Goal: Task Accomplishment & Management: Manage account settings

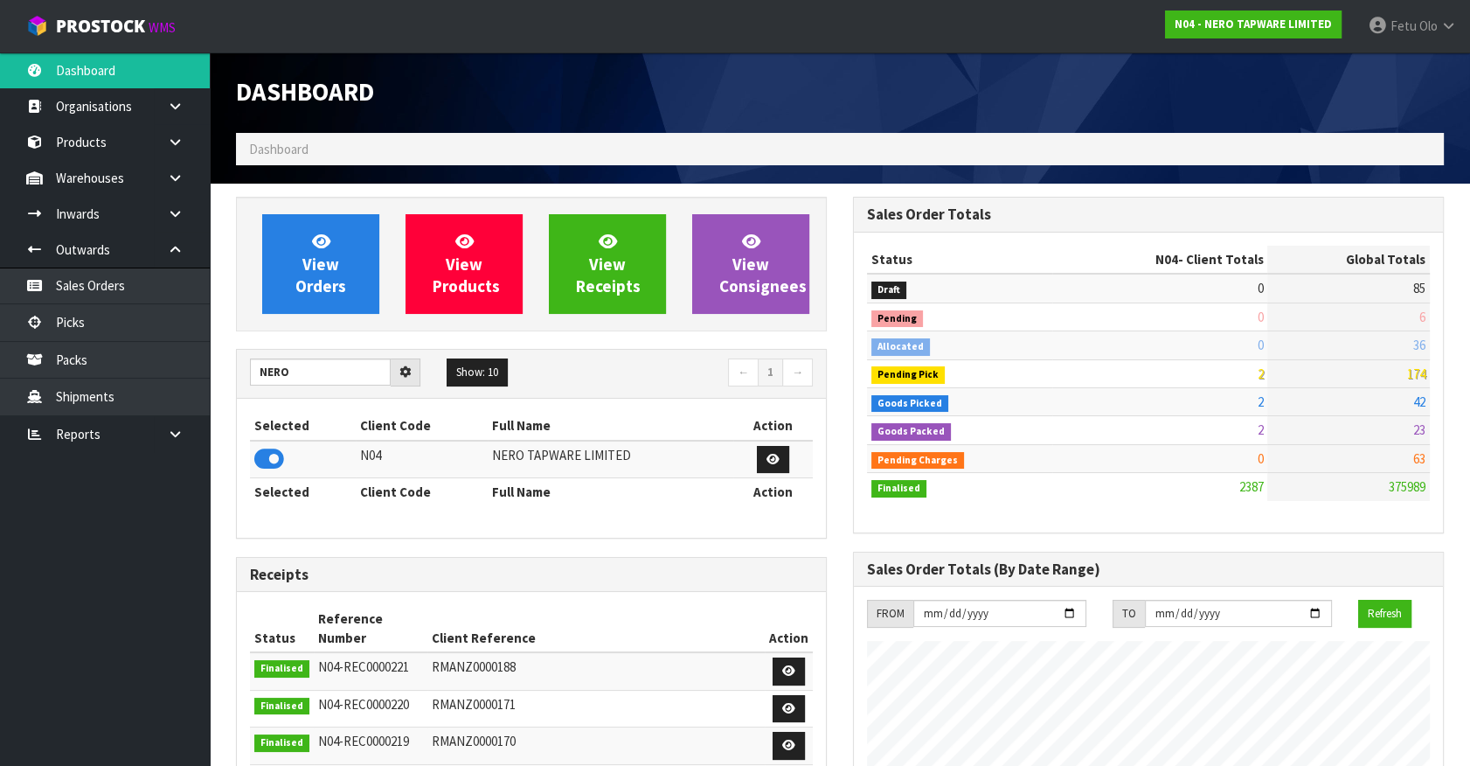
scroll to position [1396, 616]
click at [556, 569] on h3 "Receipts" at bounding box center [531, 574] width 563 height 17
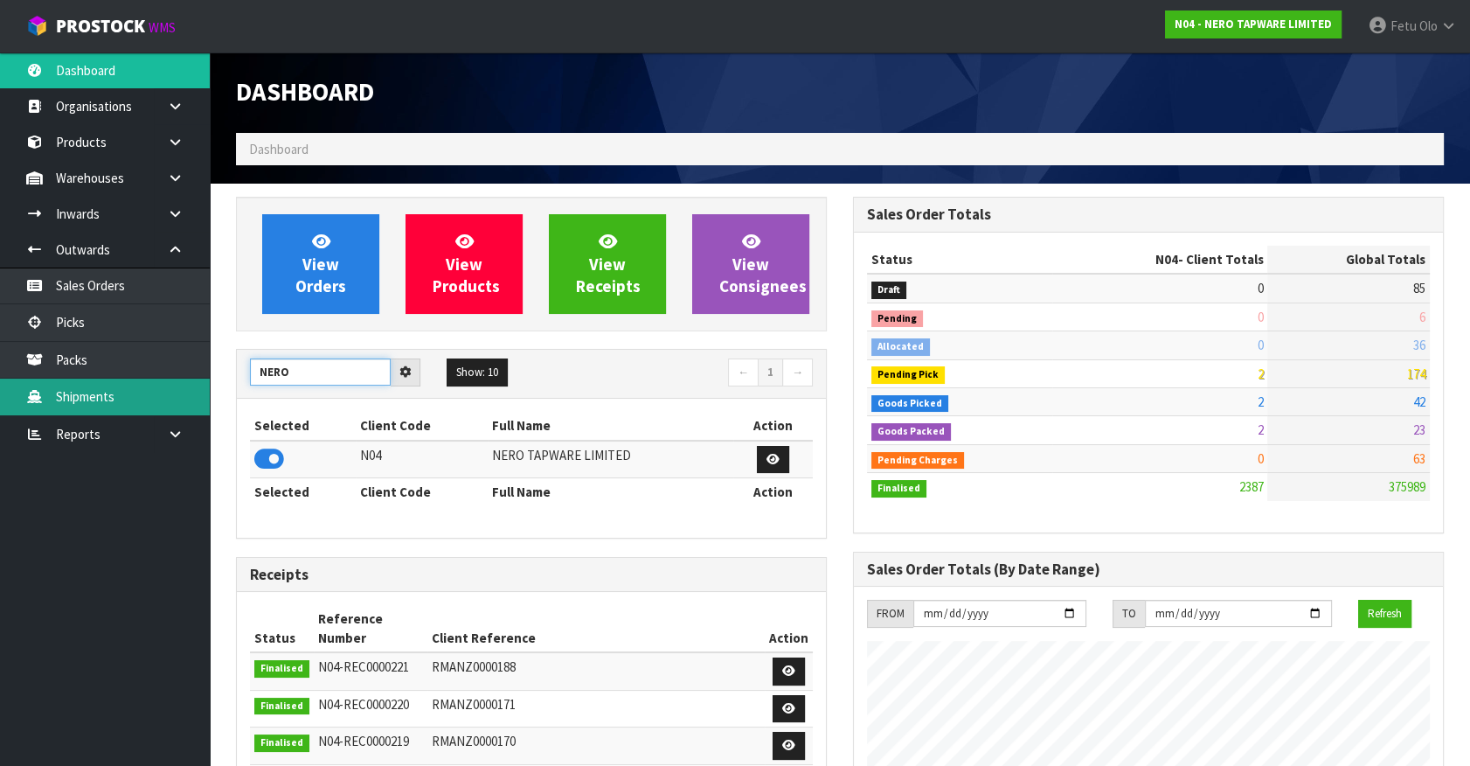
drag, startPoint x: 224, startPoint y: 393, endPoint x: 209, endPoint y: 396, distance: 15.1
type input "K01"
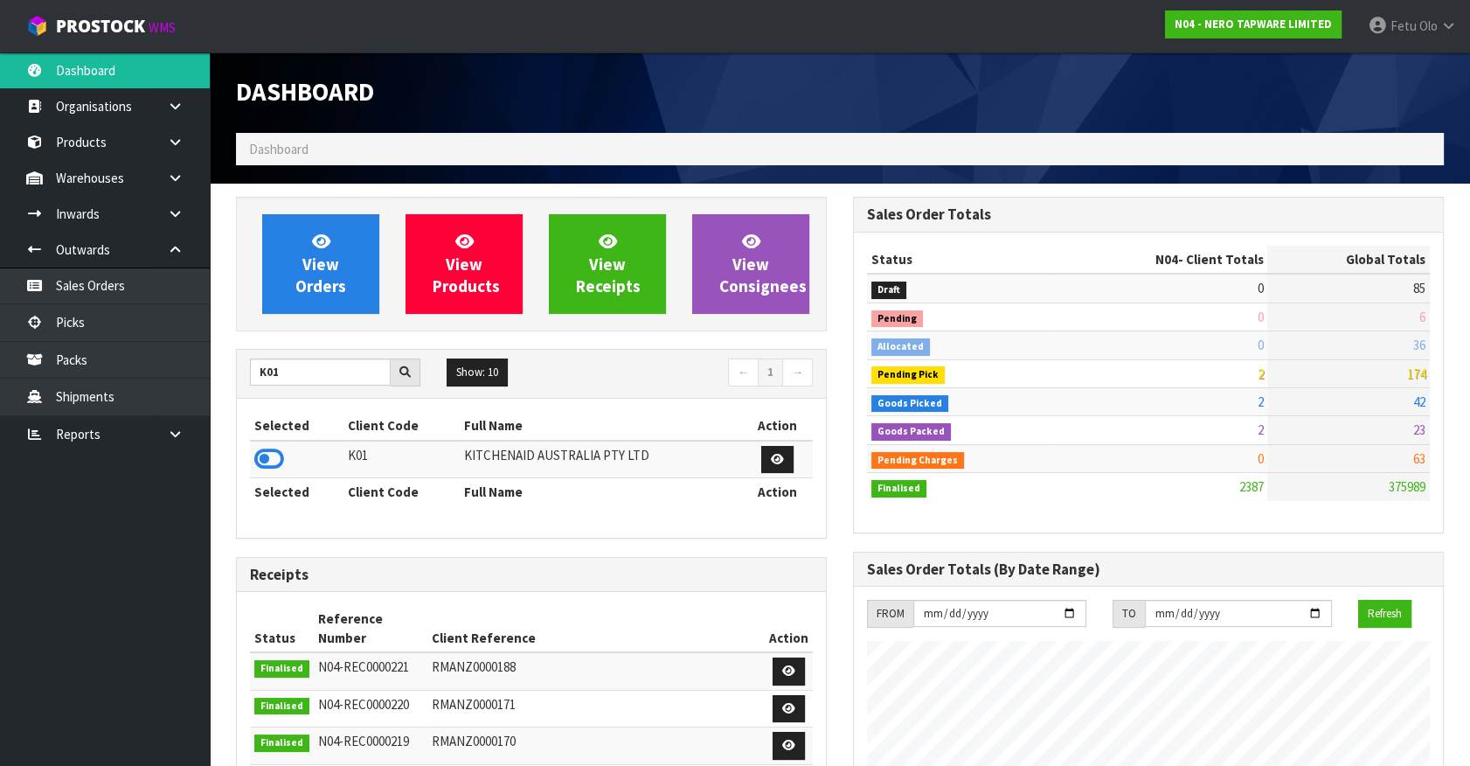
click at [285, 459] on td at bounding box center [297, 460] width 94 height 38
click at [265, 457] on icon at bounding box center [269, 459] width 30 height 26
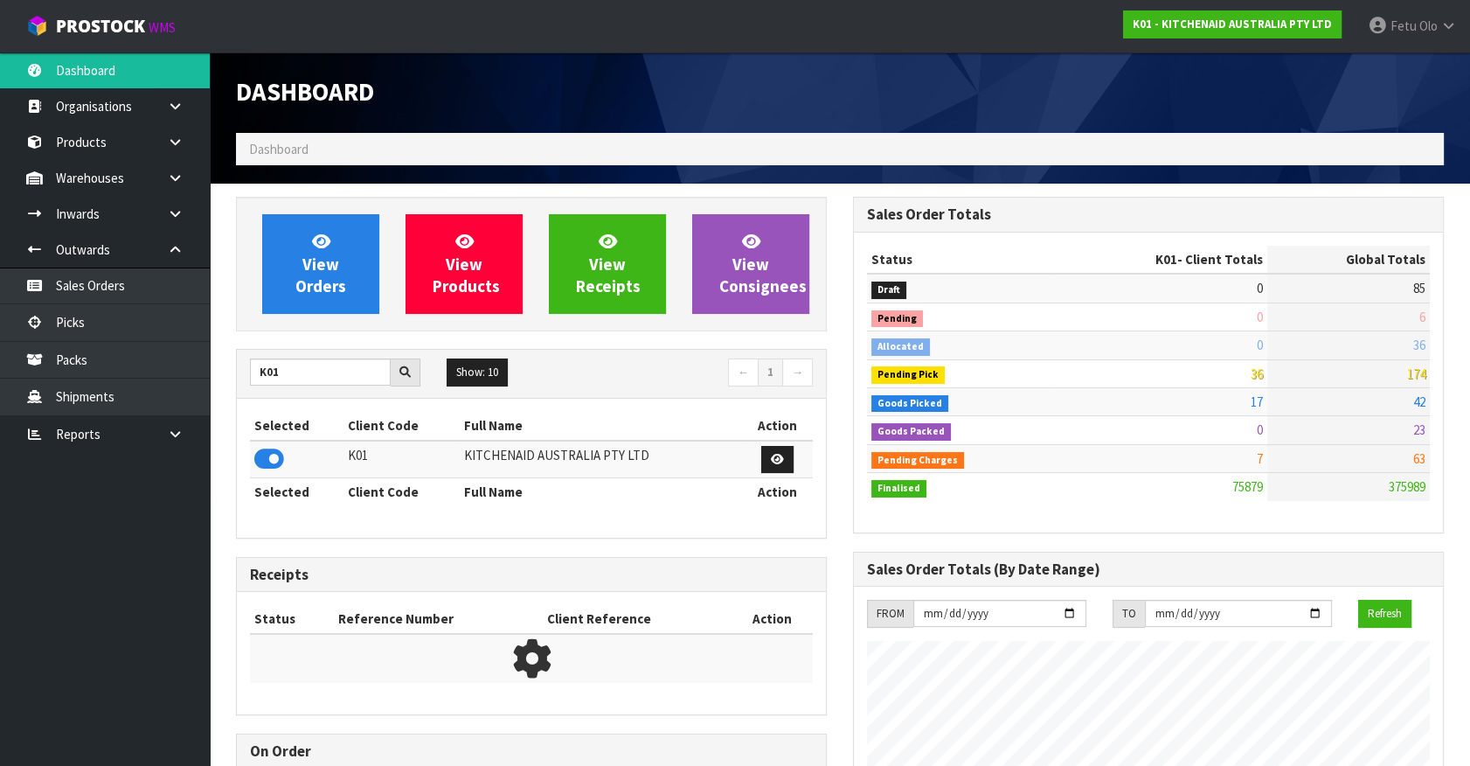
scroll to position [1322, 616]
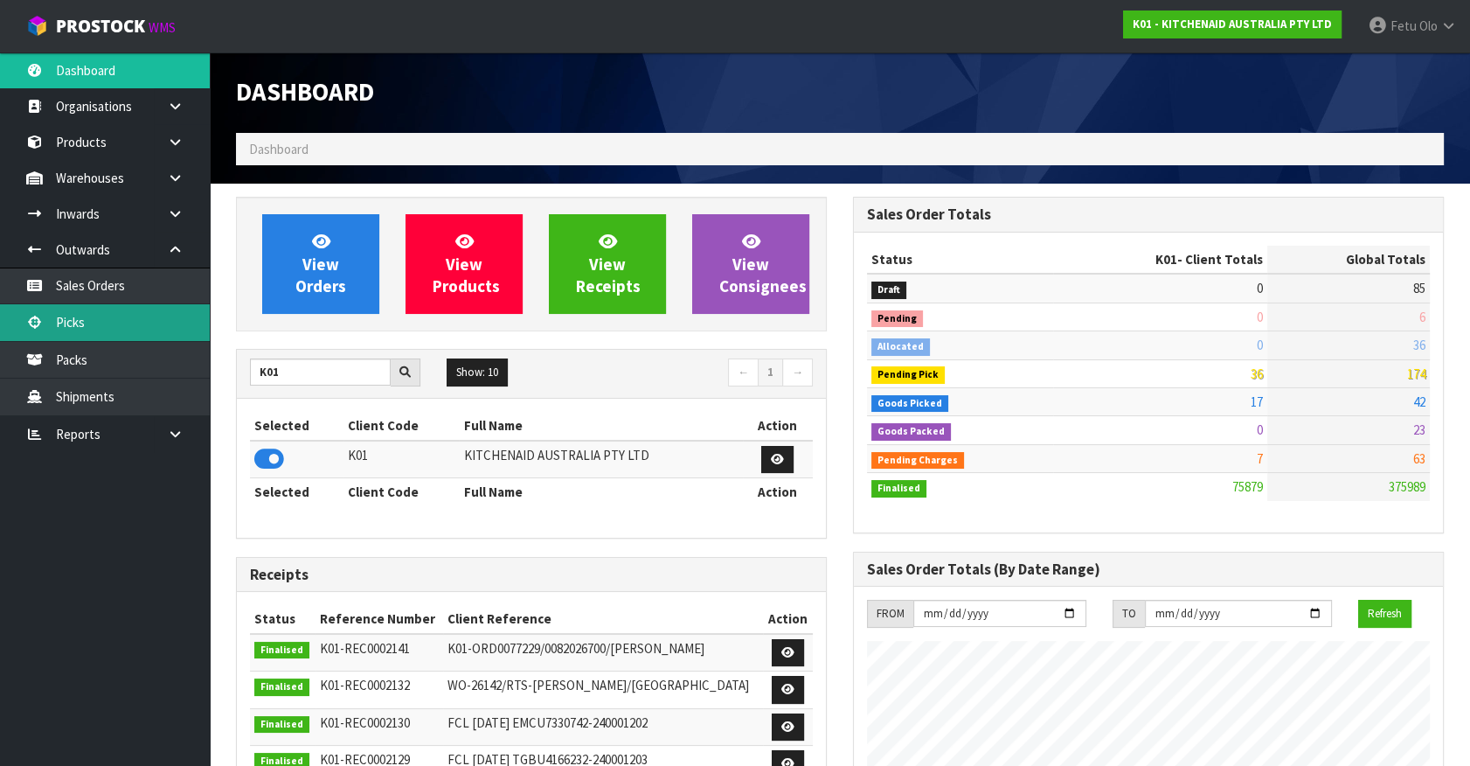
click at [59, 323] on link "Picks" at bounding box center [105, 322] width 210 height 36
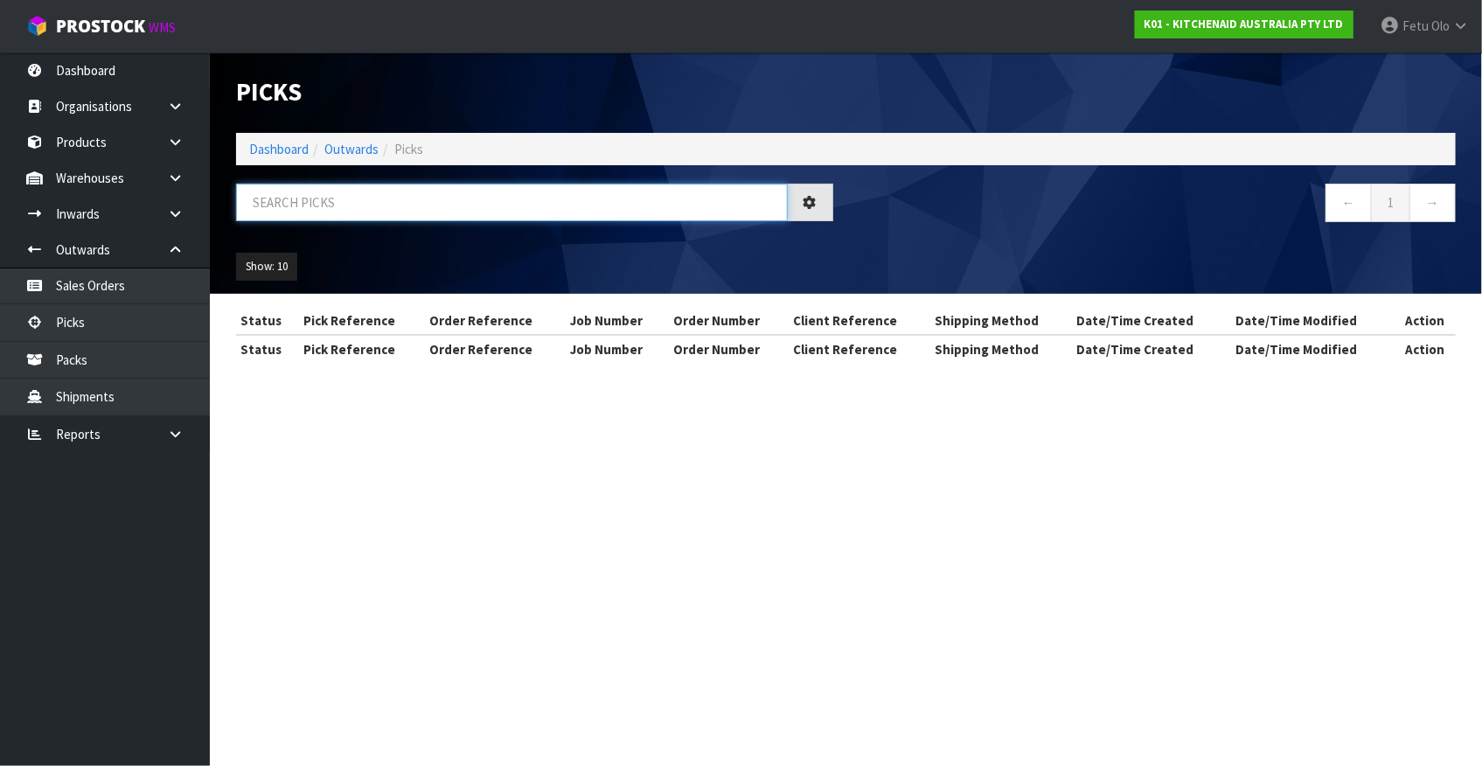
click at [491, 200] on input "text" at bounding box center [512, 203] width 552 height 38
drag, startPoint x: 491, startPoint y: 200, endPoint x: 481, endPoint y: 214, distance: 17.5
click at [485, 211] on input "text" at bounding box center [512, 203] width 552 height 38
type input "77665"
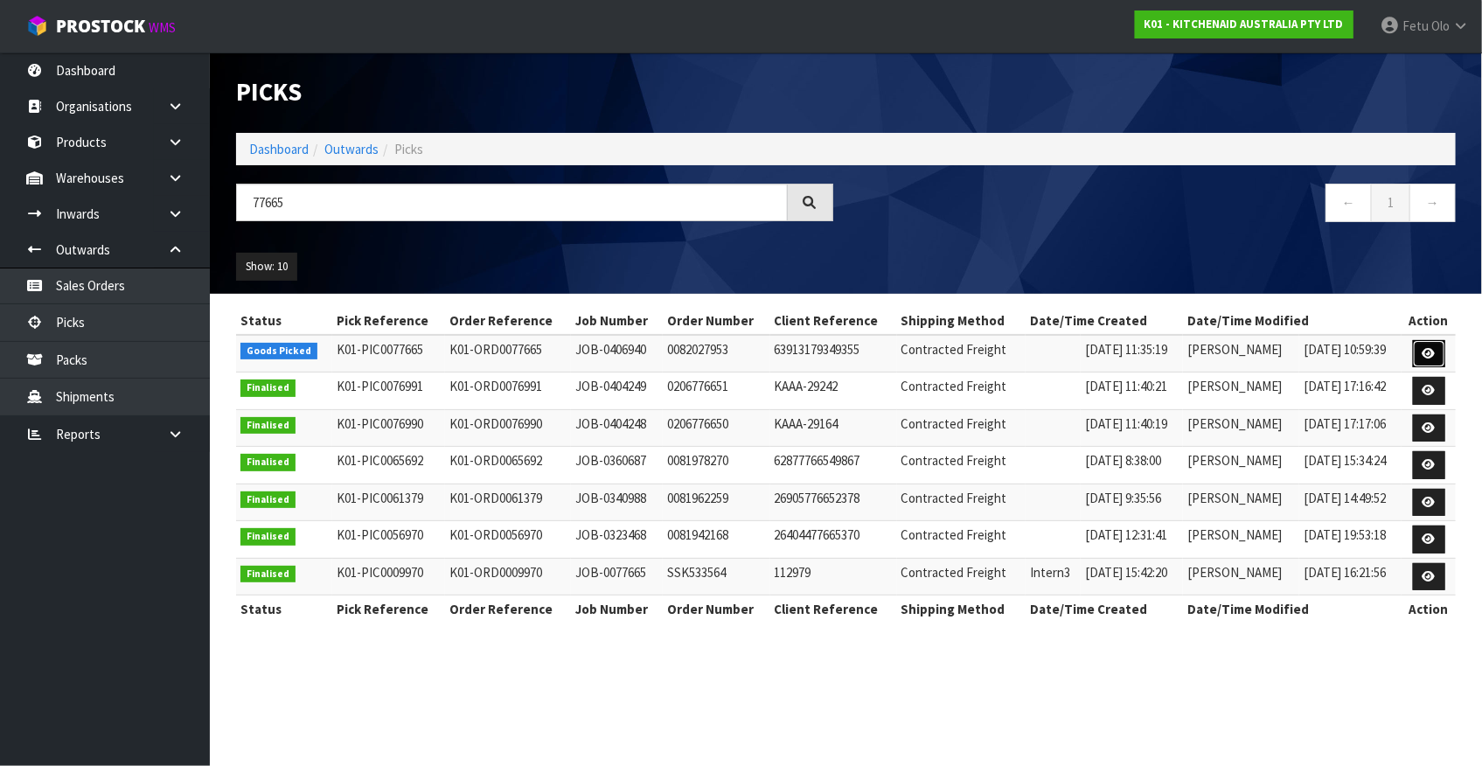
click at [1437, 351] on link at bounding box center [1429, 354] width 32 height 28
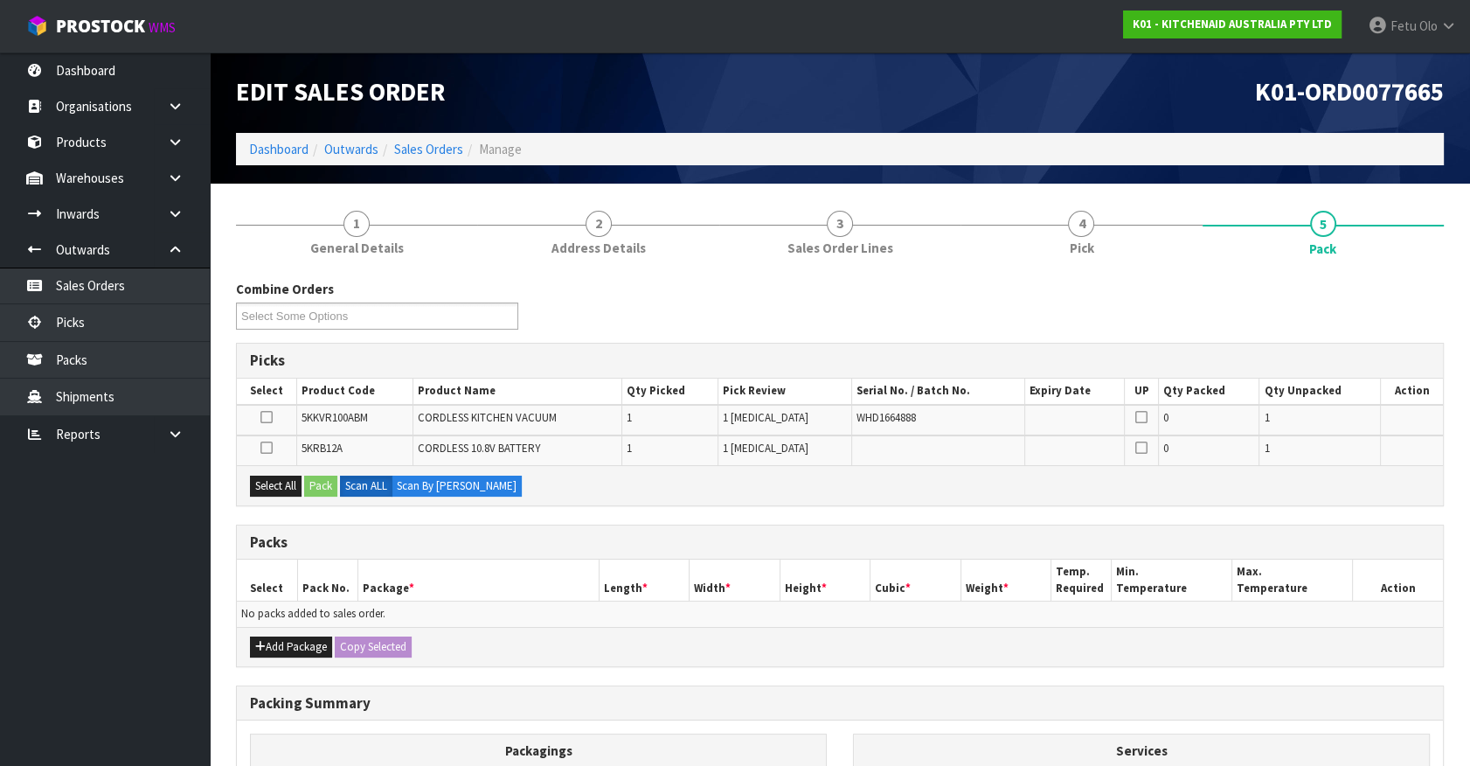
click at [115, 649] on ul "Dashboard Organisations Clients Consignees Carriers Products Categories Serial …" at bounding box center [105, 408] width 210 height 713
click at [271, 646] on button "Add Package" at bounding box center [291, 646] width 82 height 21
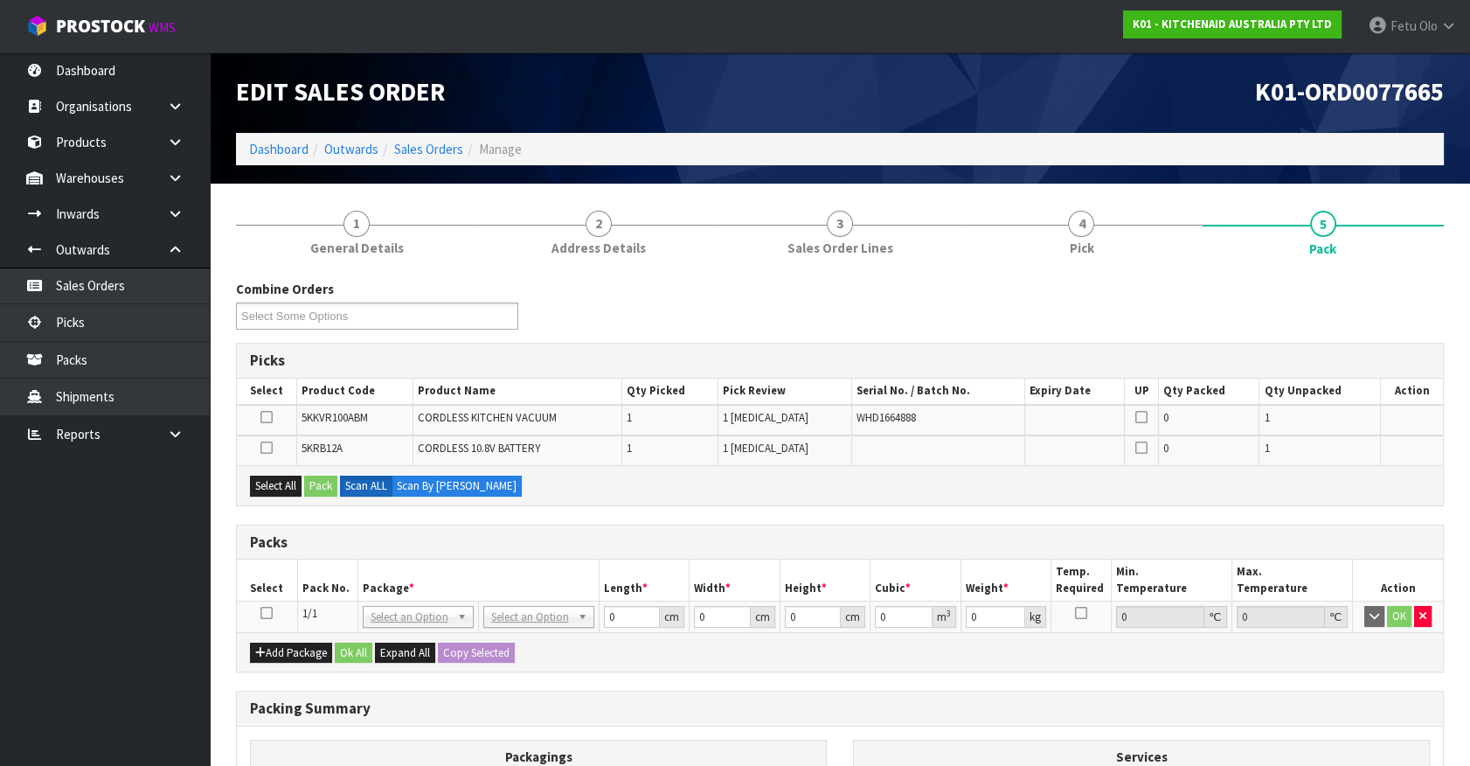
click at [260, 601] on td at bounding box center [267, 616] width 60 height 31
click at [260, 604] on td at bounding box center [267, 616] width 60 height 31
click at [270, 611] on td at bounding box center [267, 616] width 60 height 31
click at [269, 613] on icon at bounding box center [266, 613] width 12 height 1
click at [404, 582] on th "Package *" at bounding box center [478, 579] width 241 height 41
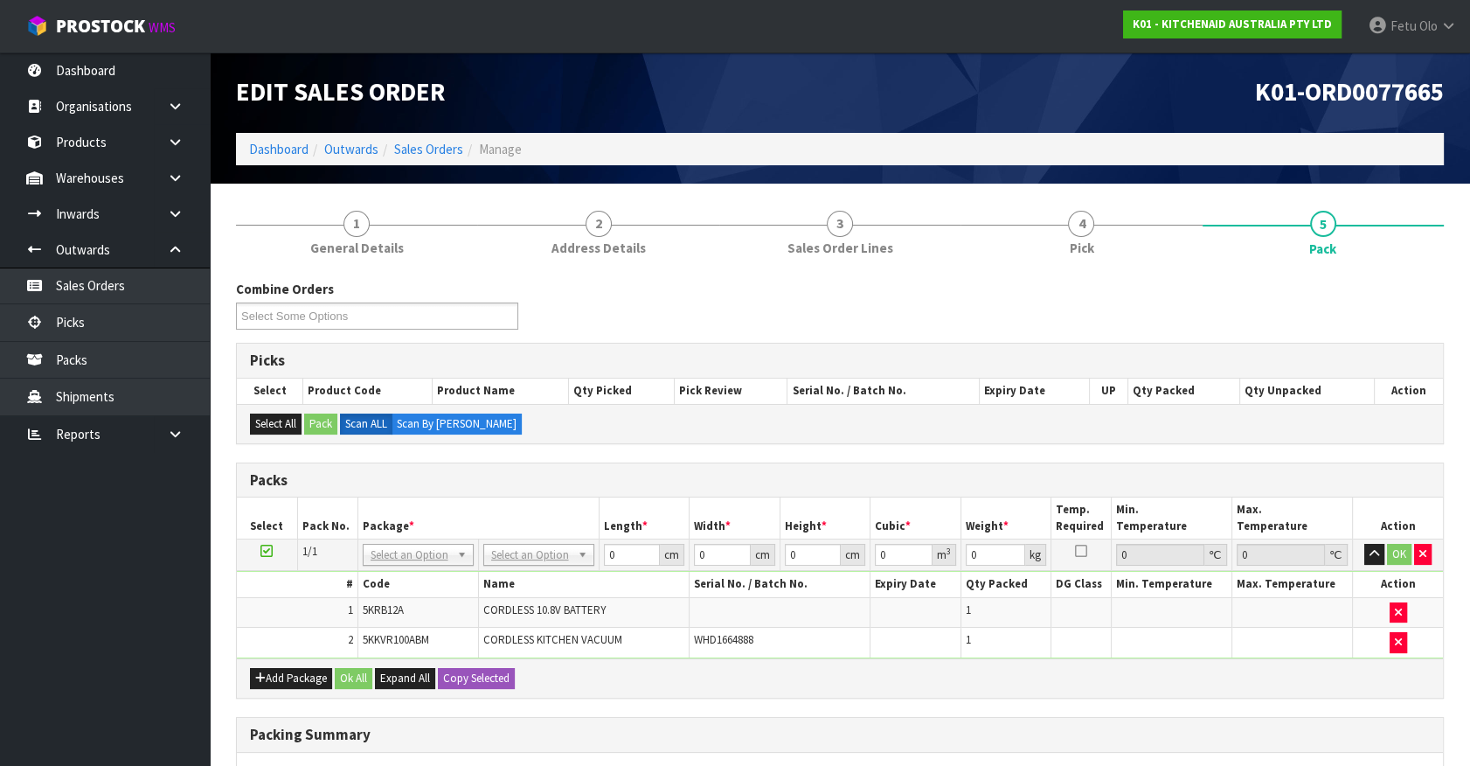
click at [425, 532] on th "Package *" at bounding box center [478, 517] width 241 height 41
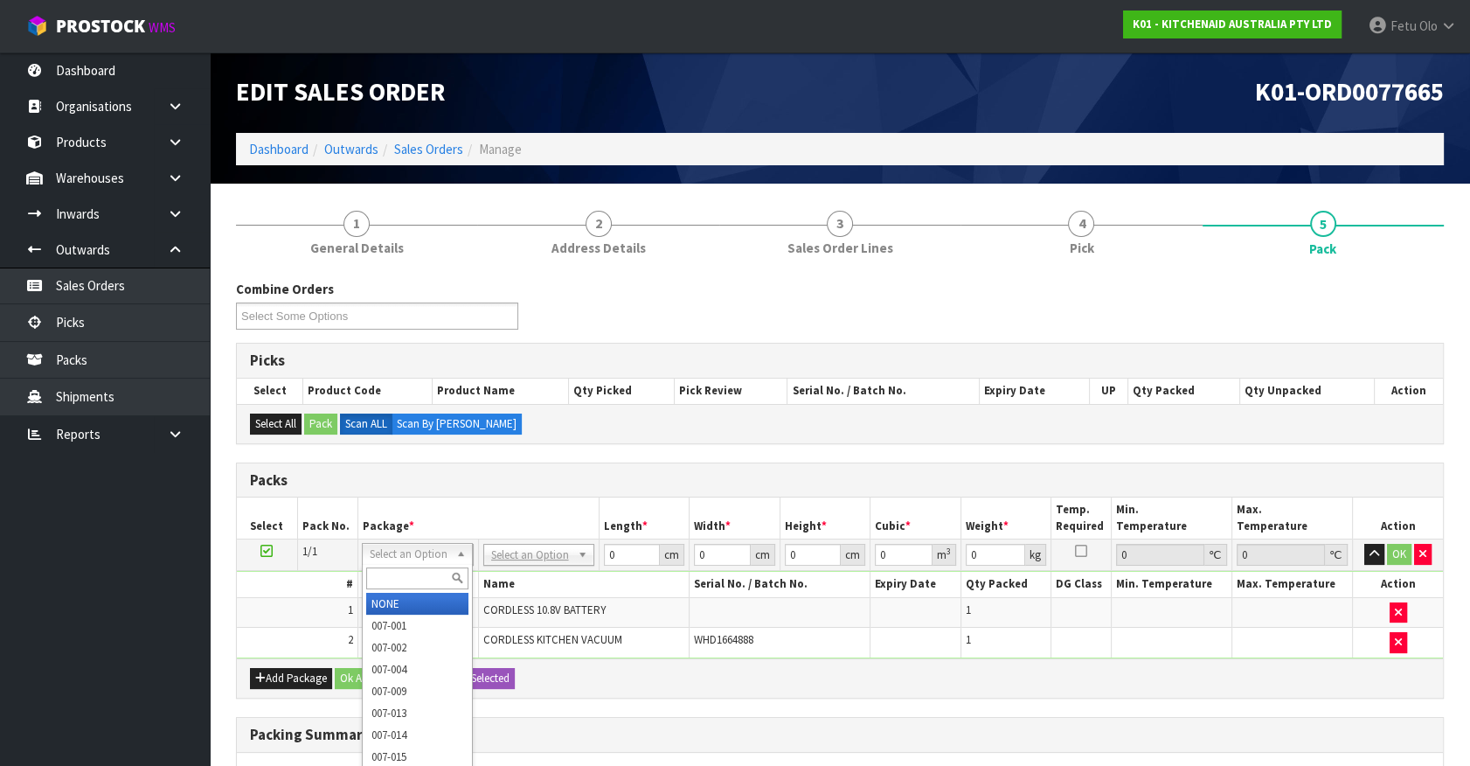
click at [414, 568] on input "text" at bounding box center [417, 578] width 102 height 22
type input "01-084"
drag, startPoint x: 420, startPoint y: 551, endPoint x: 405, endPoint y: 575, distance: 28.6
click at [405, 575] on input "text" at bounding box center [417, 578] width 102 height 22
type input "011-084"
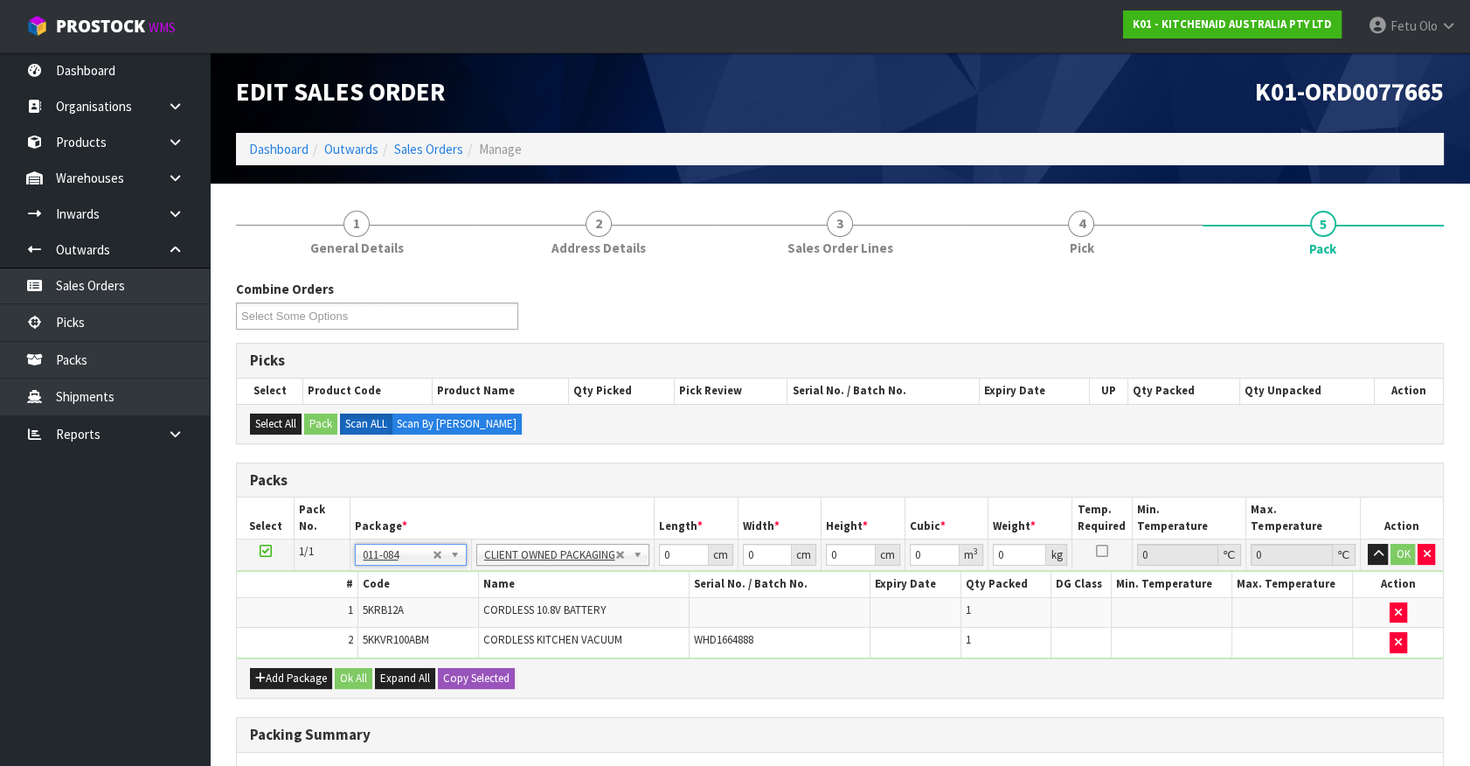
type input "1.34"
drag, startPoint x: 680, startPoint y: 548, endPoint x: 604, endPoint y: 594, distance: 88.6
click at [605, 594] on tbody "1/1 NONE 007-001 007-002 007-004 007-009 007-013 007-014 007-015 007-017 007-01…" at bounding box center [840, 598] width 1206 height 119
type input "52"
type input "28"
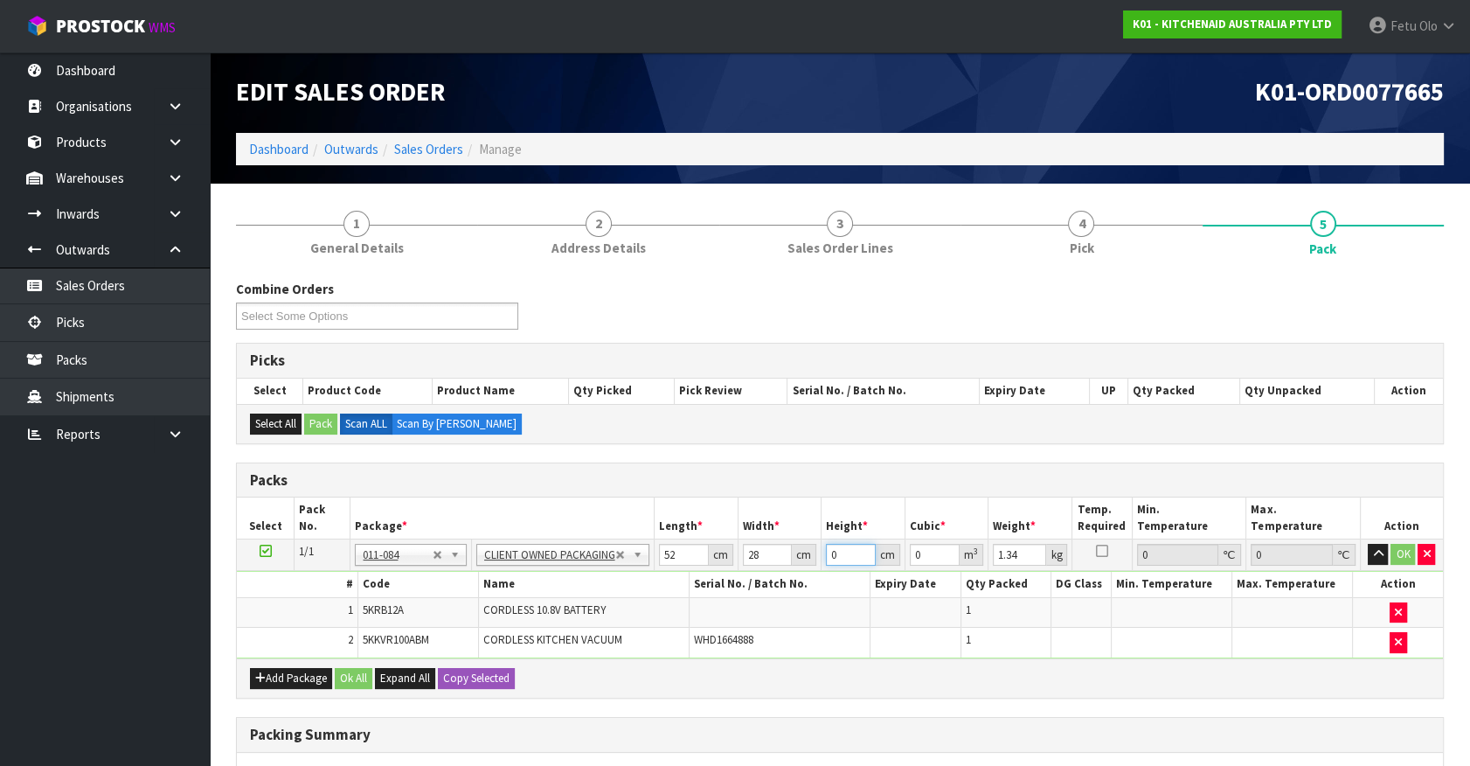
type input "1"
type input "0.001456"
type input "14"
type input "0.020384"
type input "14"
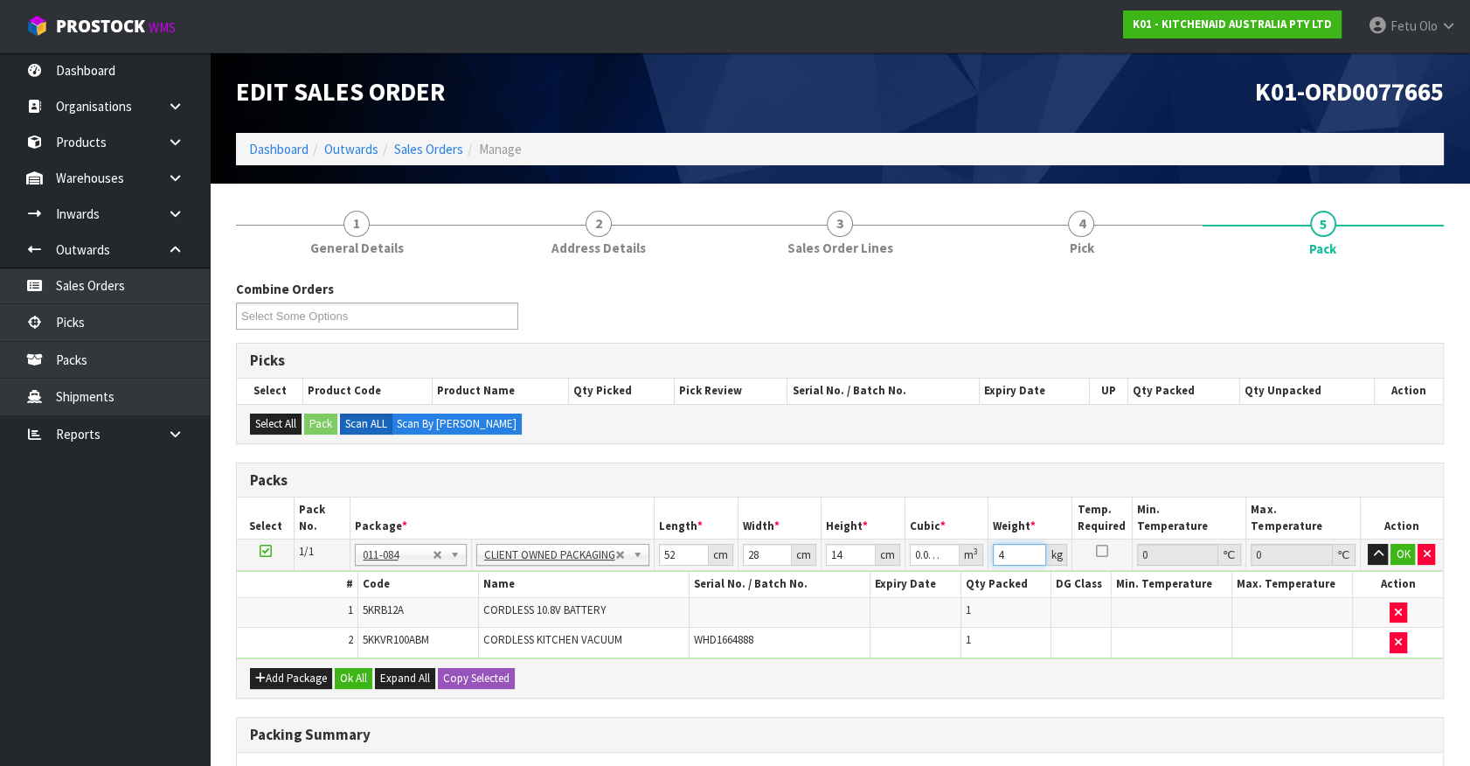
type input "4"
click button "OK" at bounding box center [1403, 554] width 24 height 21
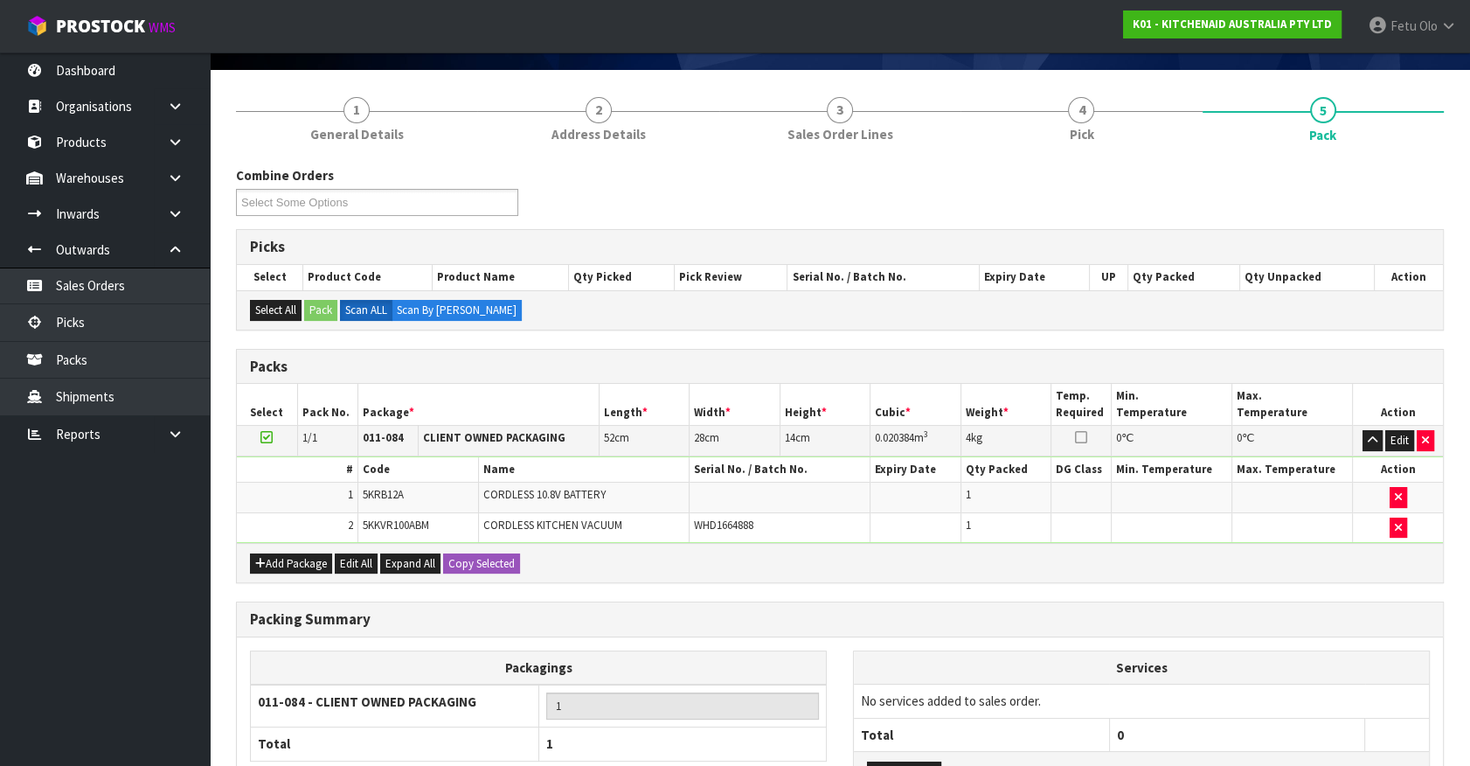
scroll to position [258, 0]
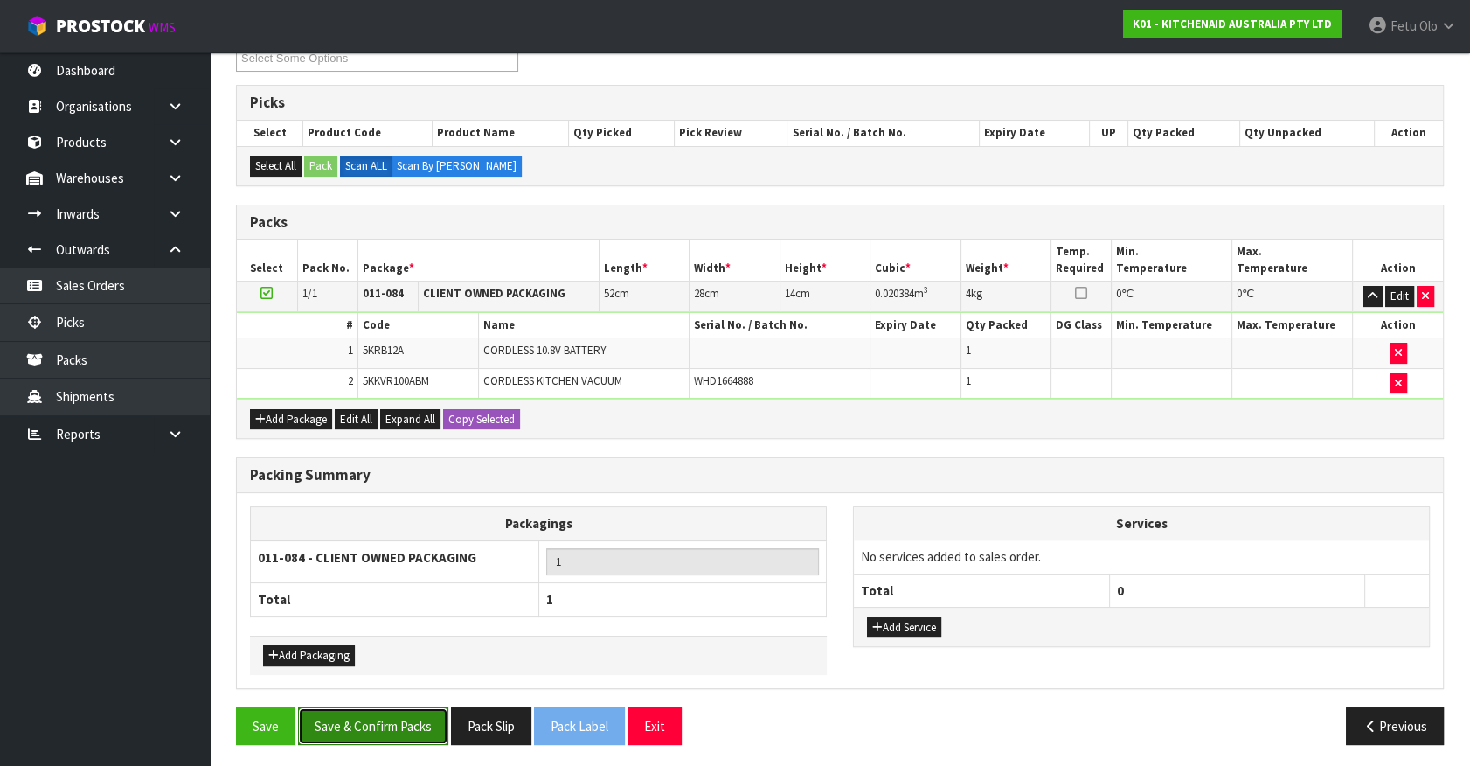
click at [422, 733] on button "Save & Confirm Packs" at bounding box center [373, 726] width 150 height 38
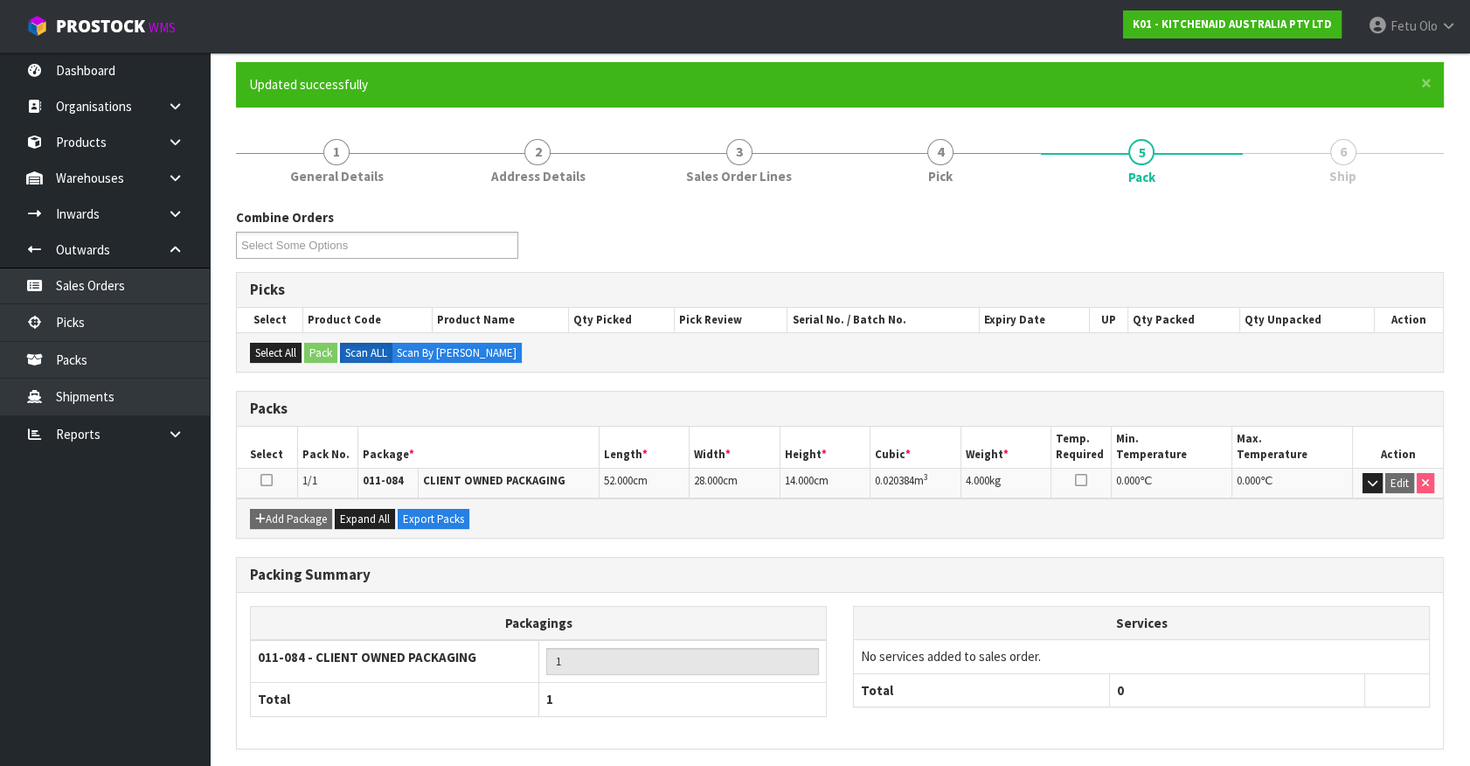
scroll to position [197, 0]
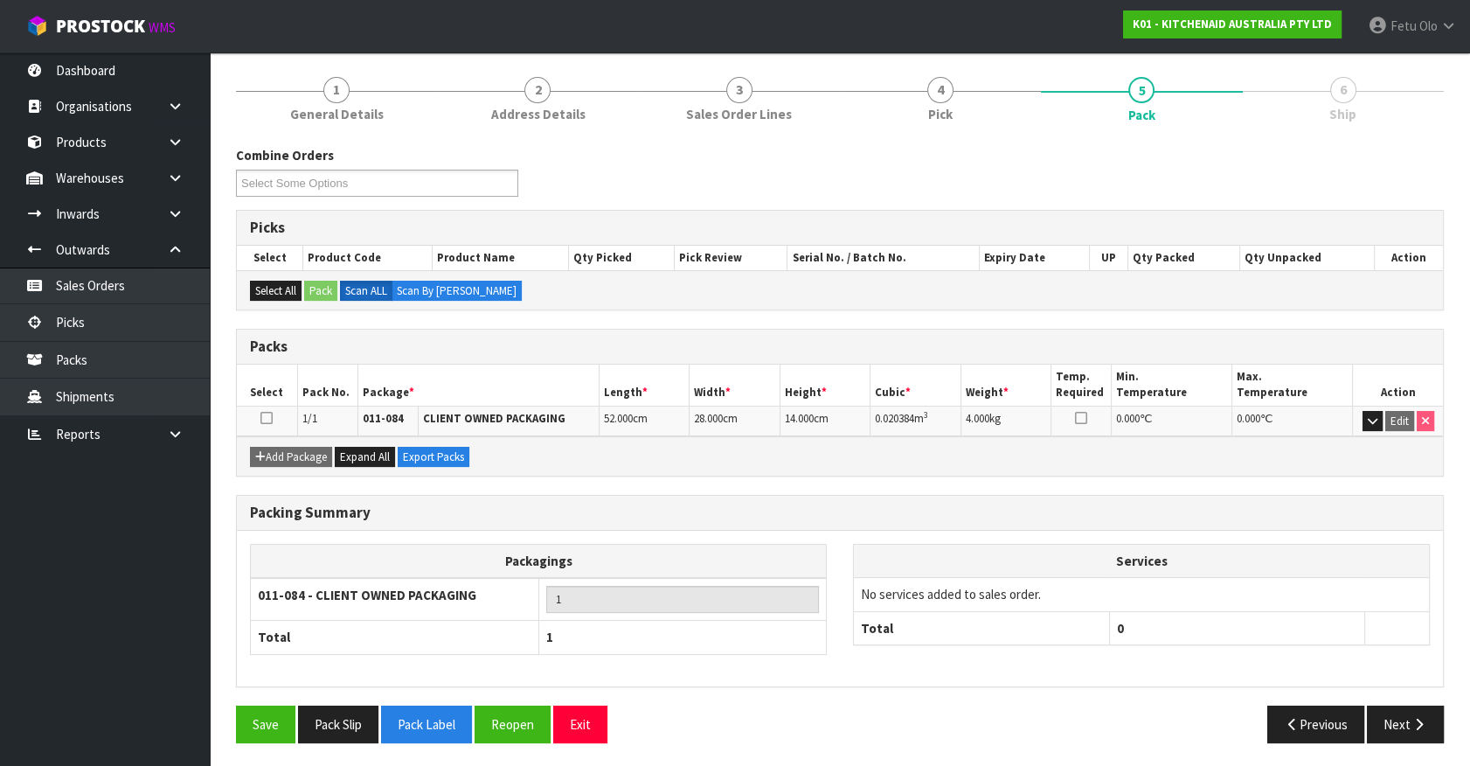
drag, startPoint x: 1447, startPoint y: 726, endPoint x: 1258, endPoint y: 698, distance: 190.9
click at [1447, 725] on div "Previous Next" at bounding box center [1148, 724] width 617 height 38
click at [1384, 714] on button "Next" at bounding box center [1405, 724] width 77 height 38
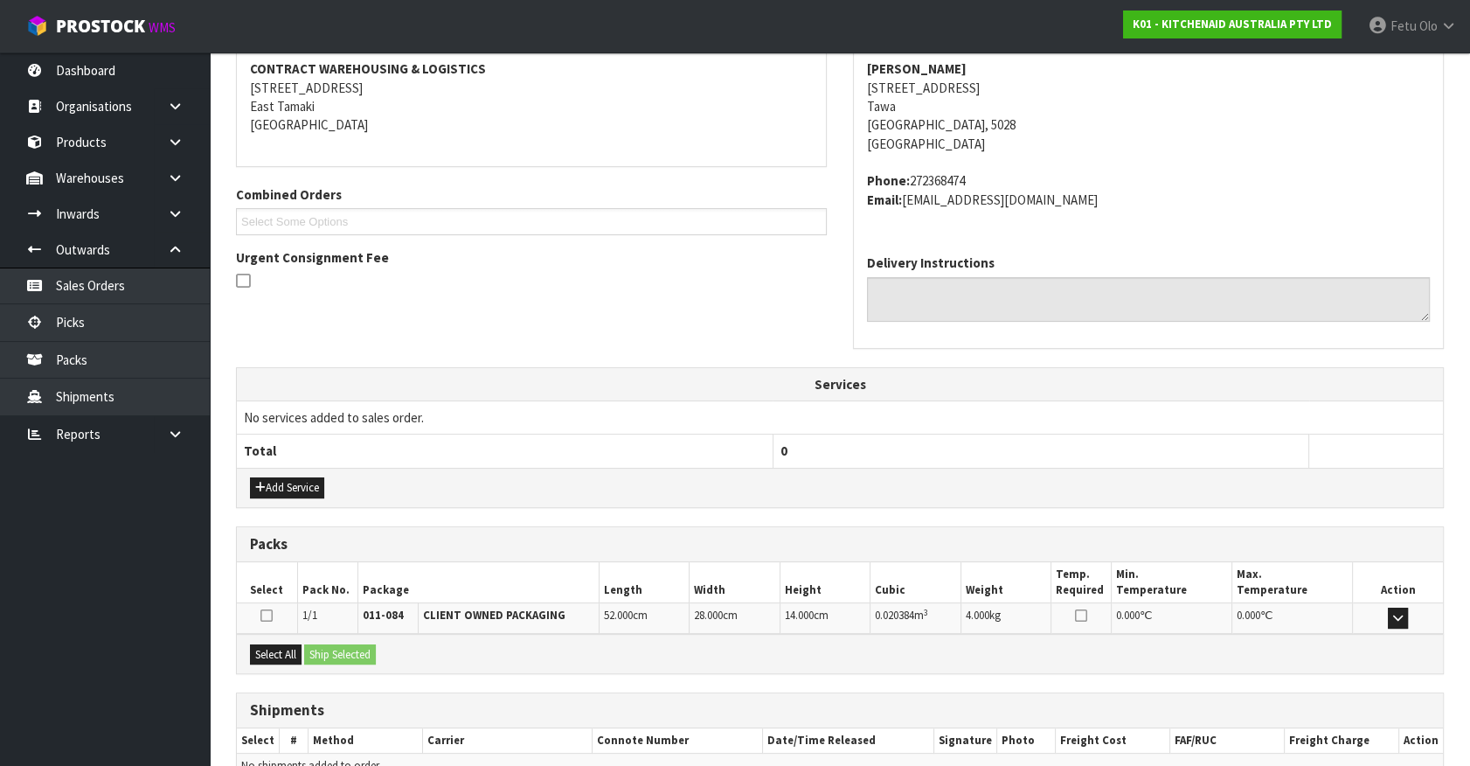
scroll to position [425, 0]
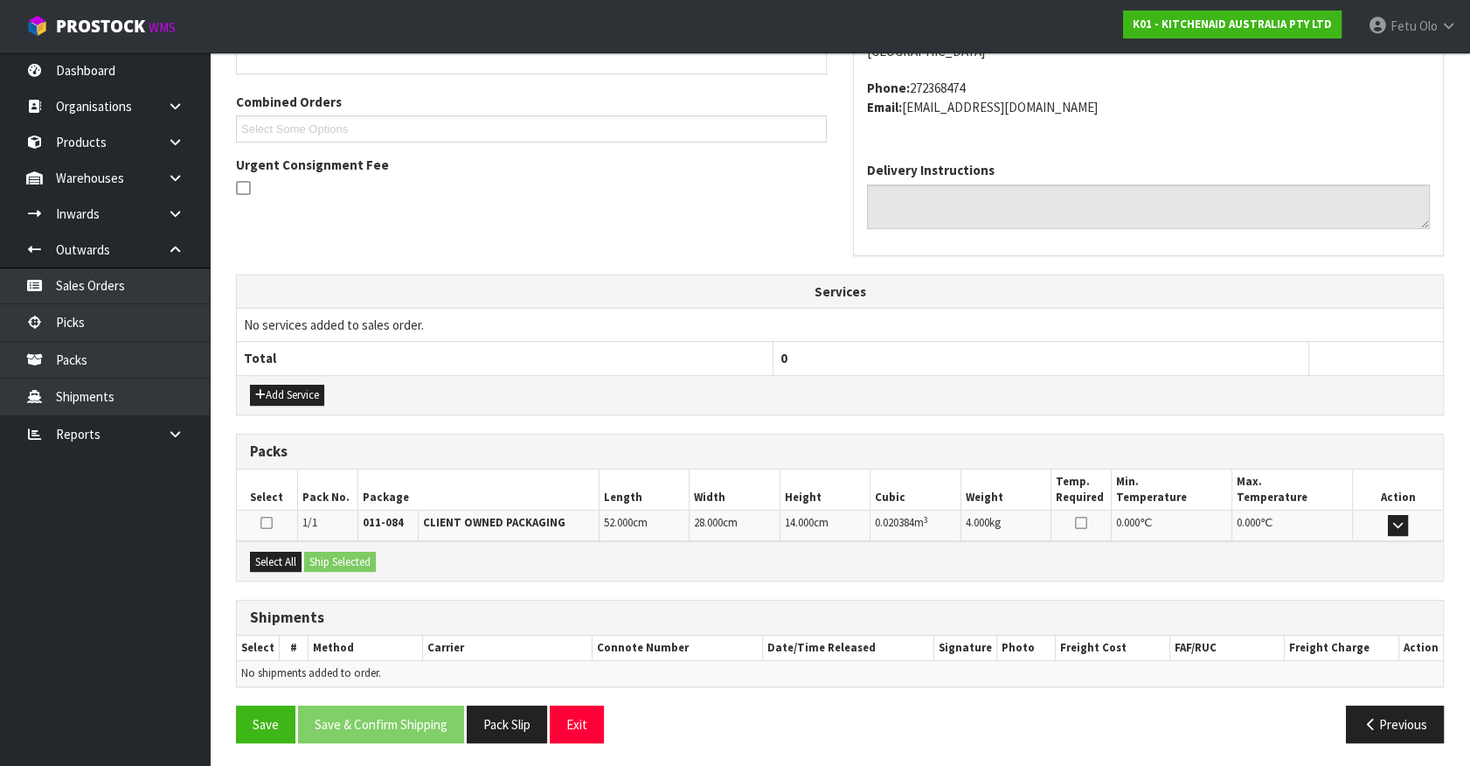
click at [283, 541] on div "Select All Ship Selected" at bounding box center [840, 560] width 1206 height 39
drag, startPoint x: 269, startPoint y: 558, endPoint x: 346, endPoint y: 544, distance: 78.2
click at [273, 557] on button "Select All" at bounding box center [276, 562] width 52 height 21
click at [346, 544] on div "Select All Ship Selected" at bounding box center [840, 560] width 1206 height 39
click at [351, 552] on button "Ship Selected" at bounding box center [340, 562] width 72 height 21
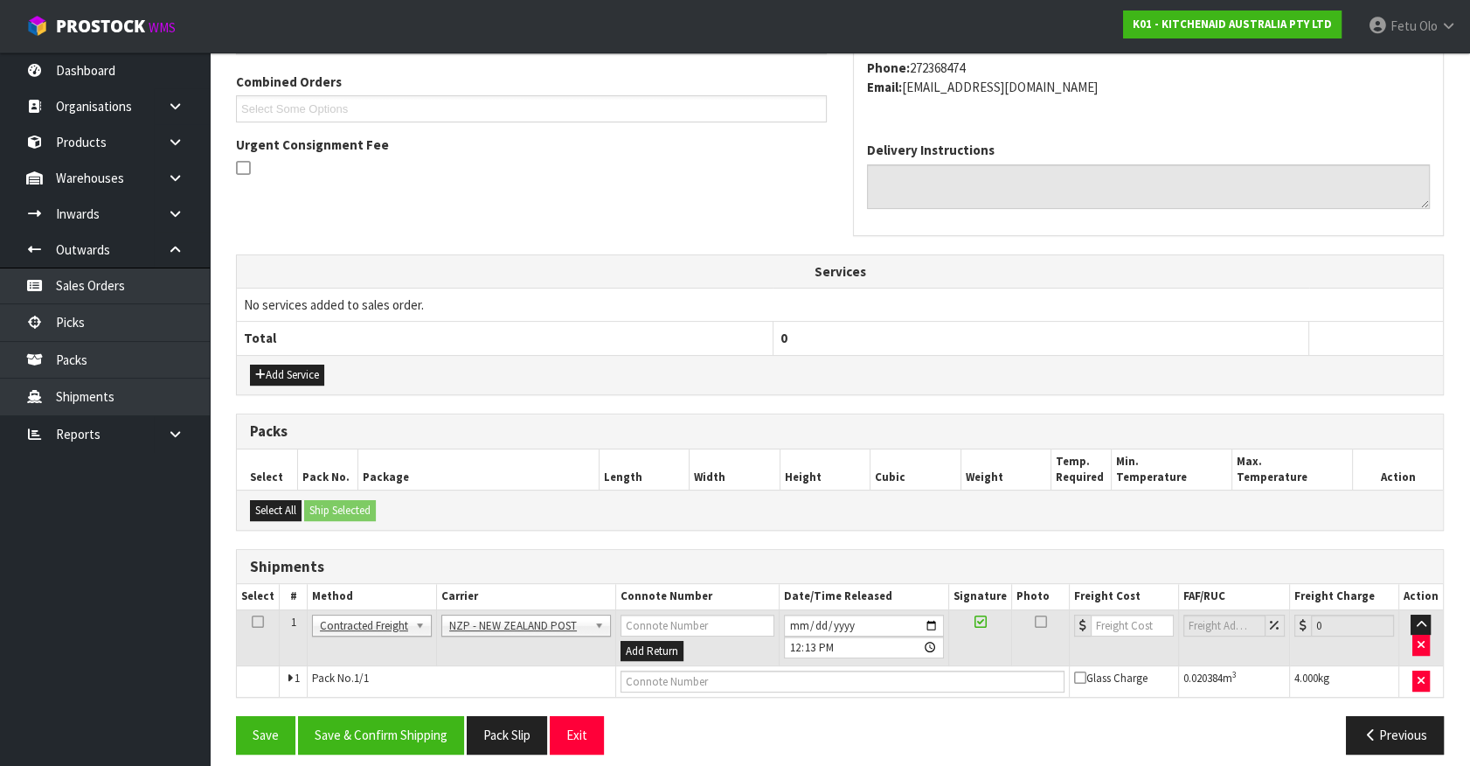
scroll to position [455, 0]
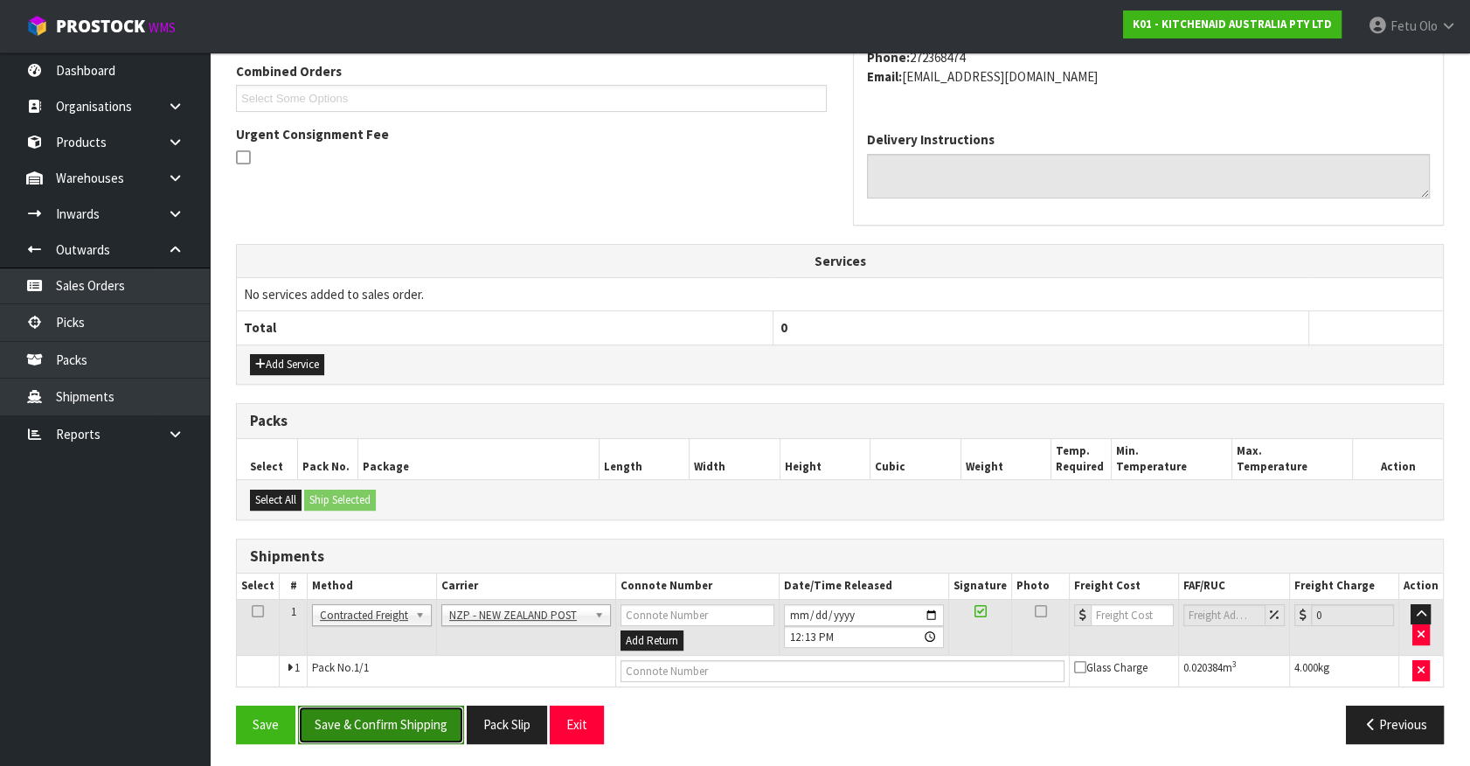
click at [452, 705] on button "Save & Confirm Shipping" at bounding box center [381, 724] width 166 height 38
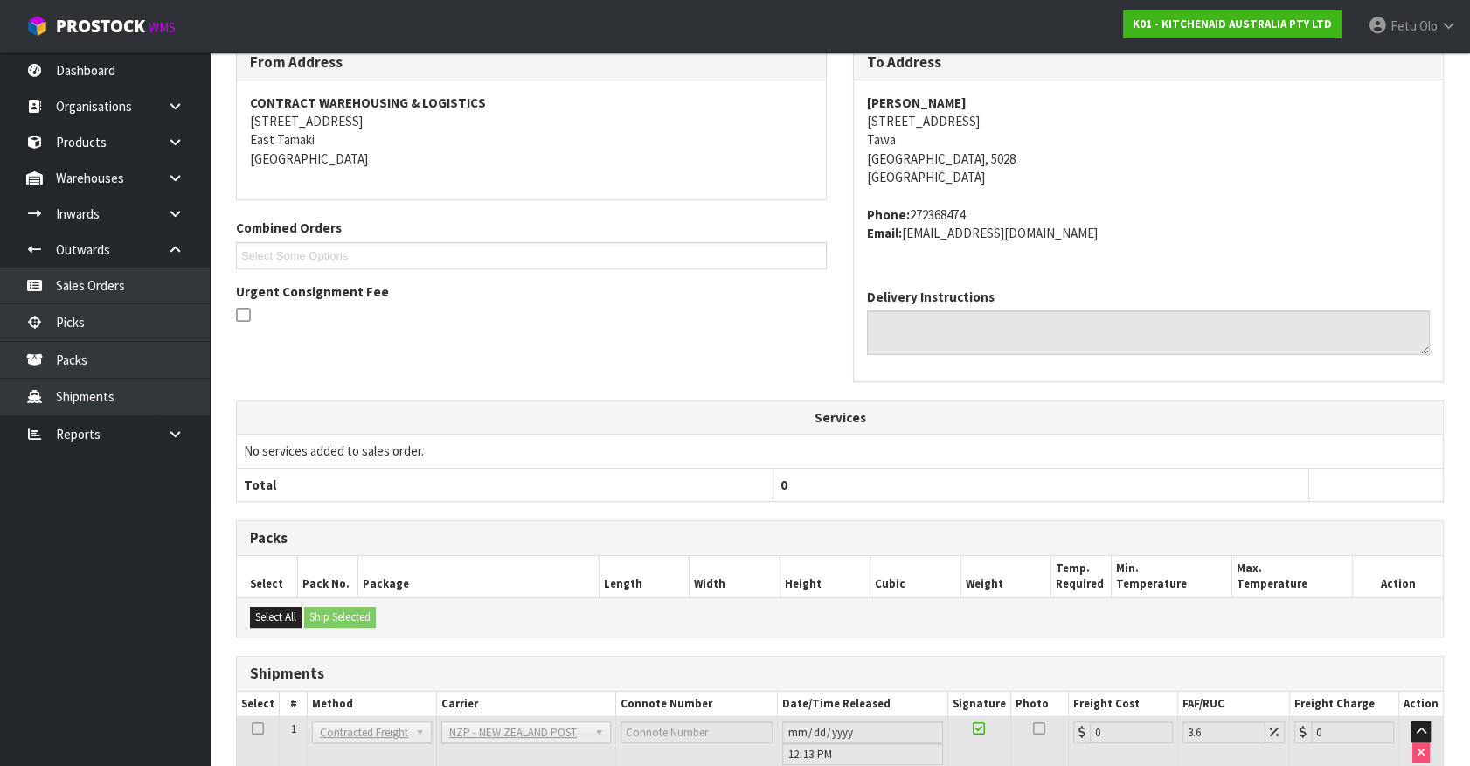
scroll to position [431, 0]
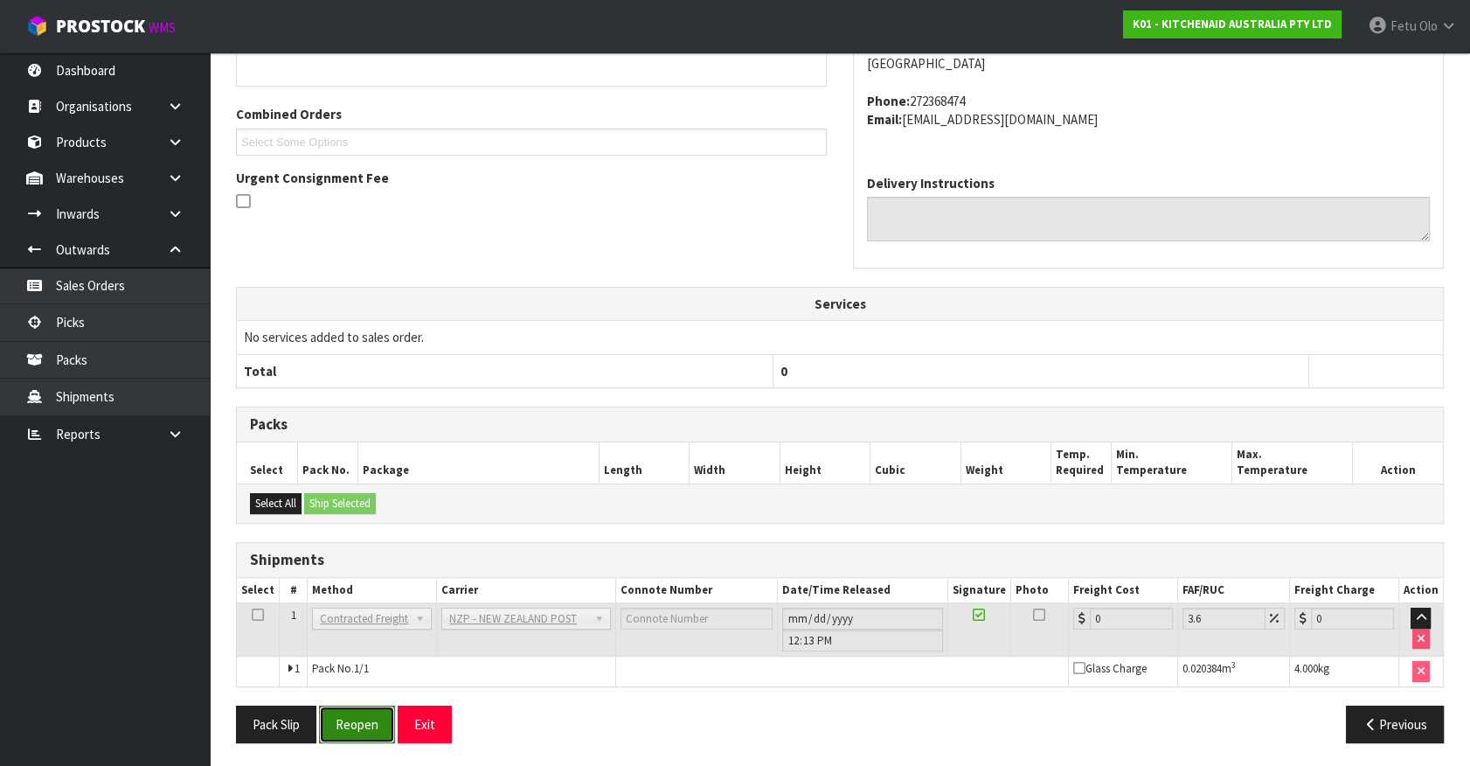
click at [356, 735] on button "Reopen" at bounding box center [357, 724] width 76 height 38
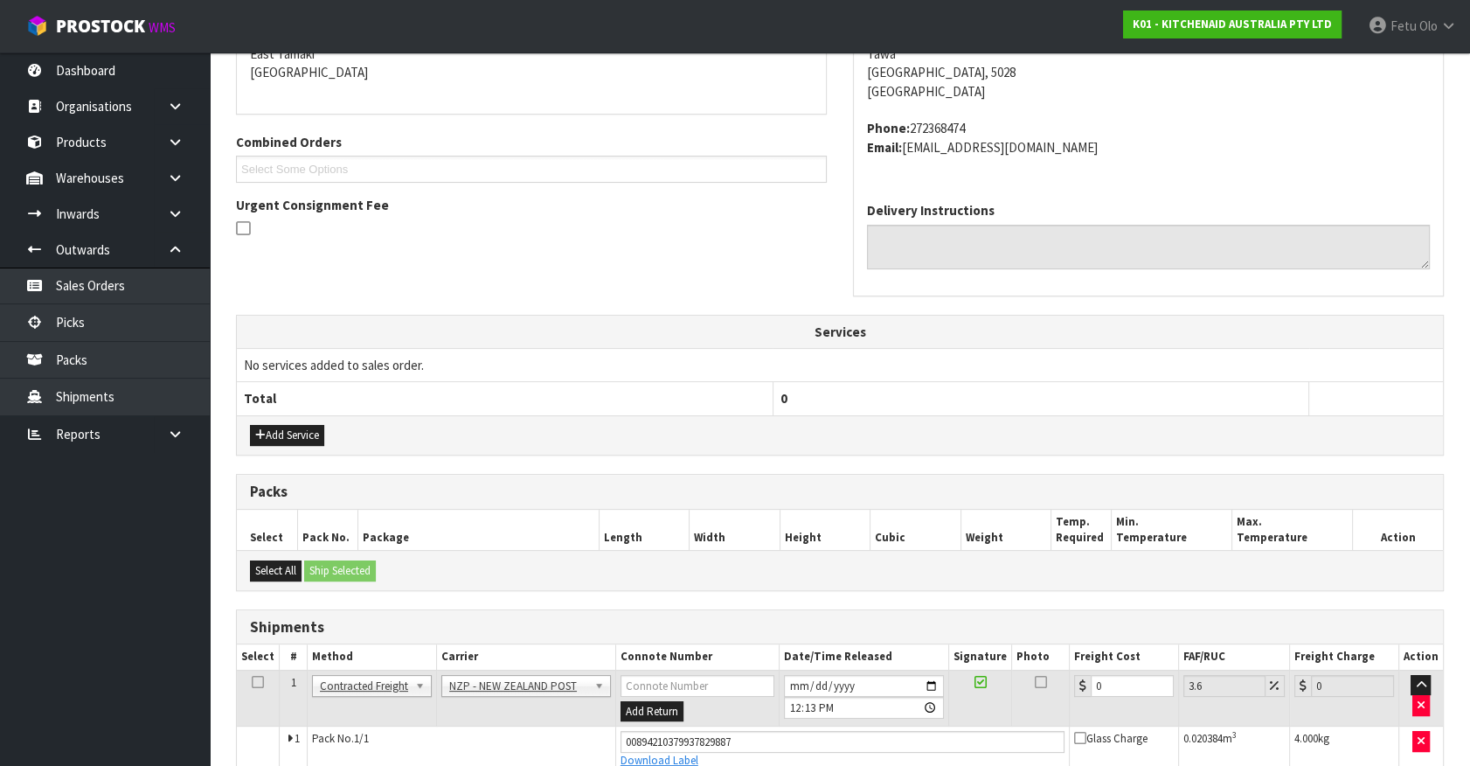
scroll to position [472, 0]
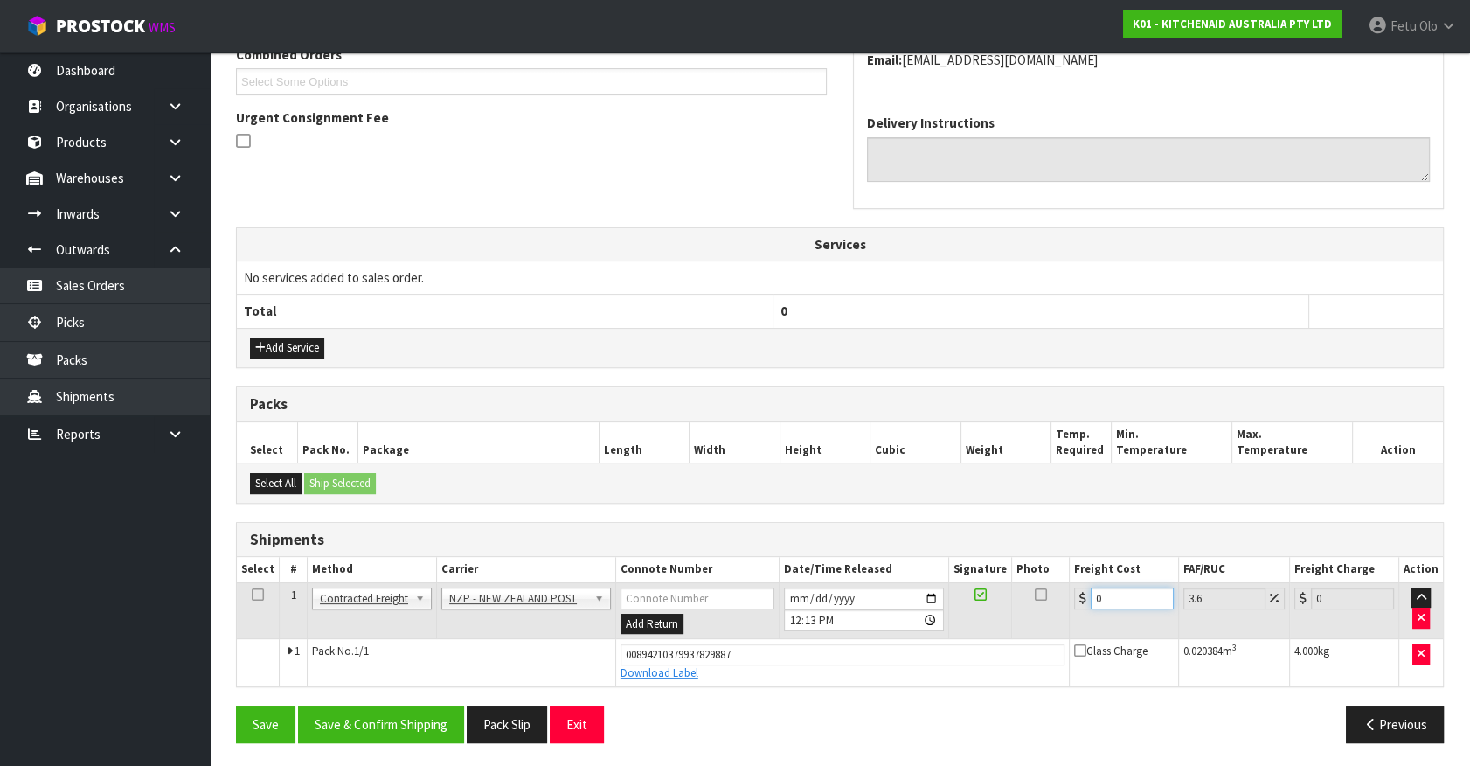
drag, startPoint x: 1129, startPoint y: 597, endPoint x: 856, endPoint y: 634, distance: 275.2
click at [856, 634] on tr "1 Client Local Pickup Customer Local Pickup Company Freight Contracted Freight …" at bounding box center [840, 610] width 1206 height 57
type input "8"
type input "8.29"
type input "8.4"
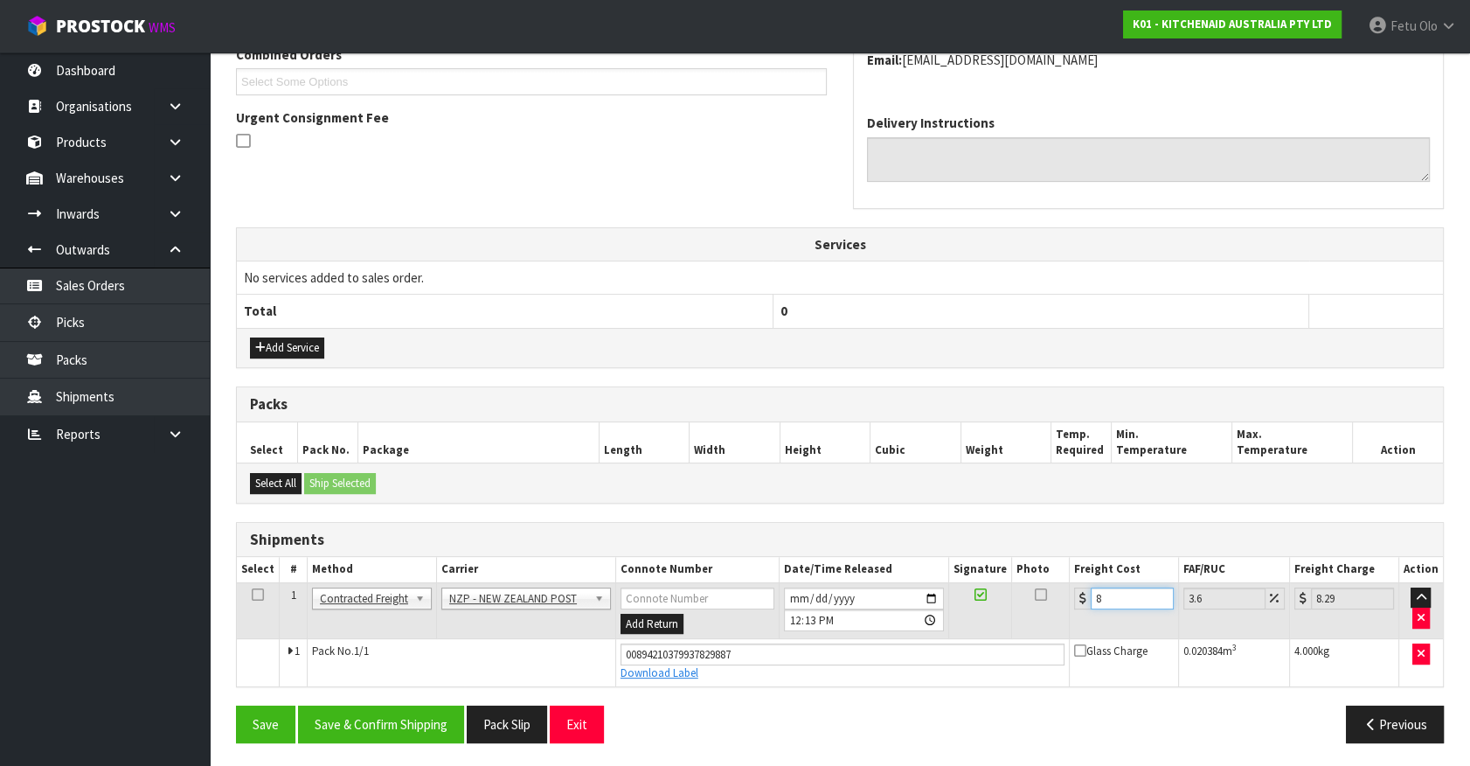
type input "8.7"
type input "8.45"
type input "8.75"
type input "8.45"
click at [424, 712] on button "Save & Confirm Shipping" at bounding box center [381, 724] width 166 height 38
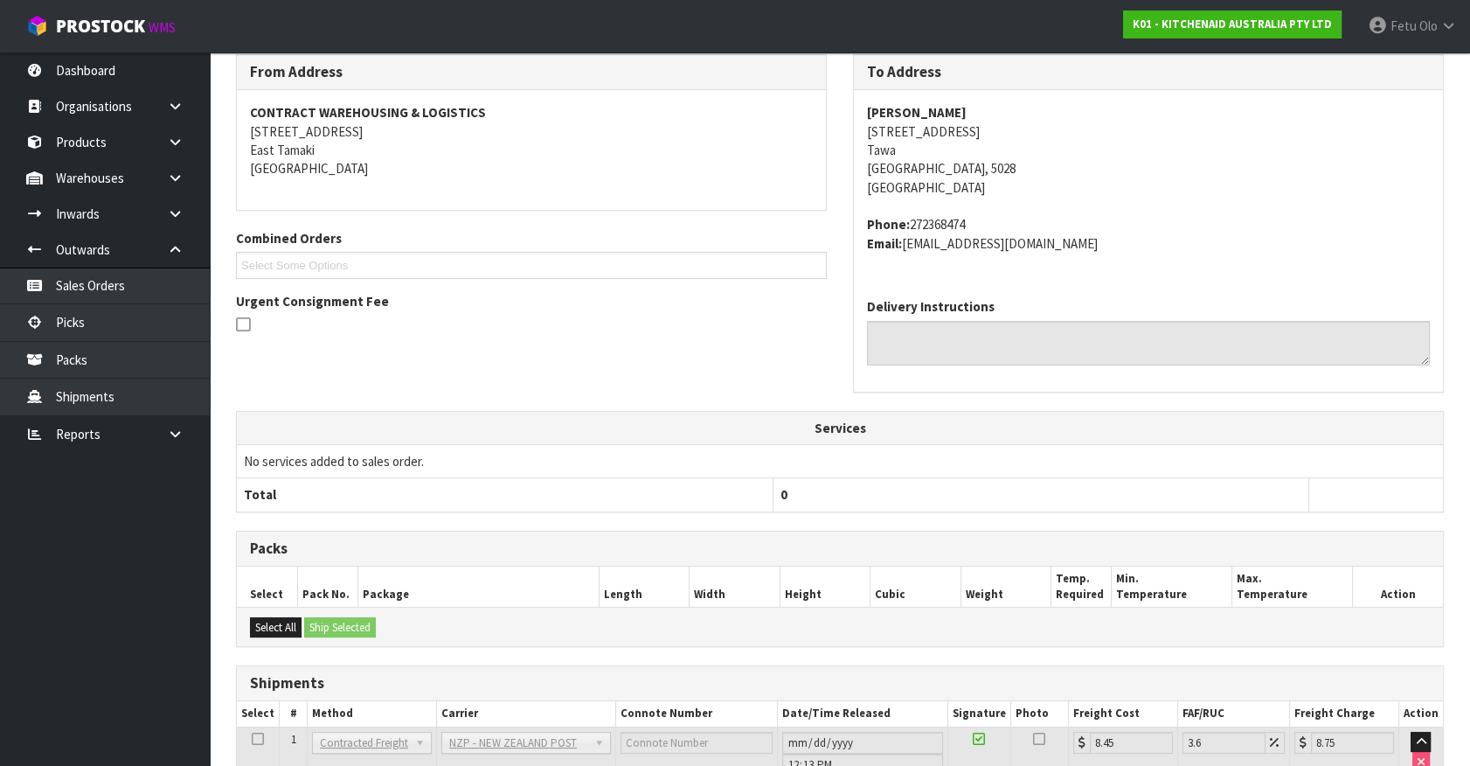
scroll to position [424, 0]
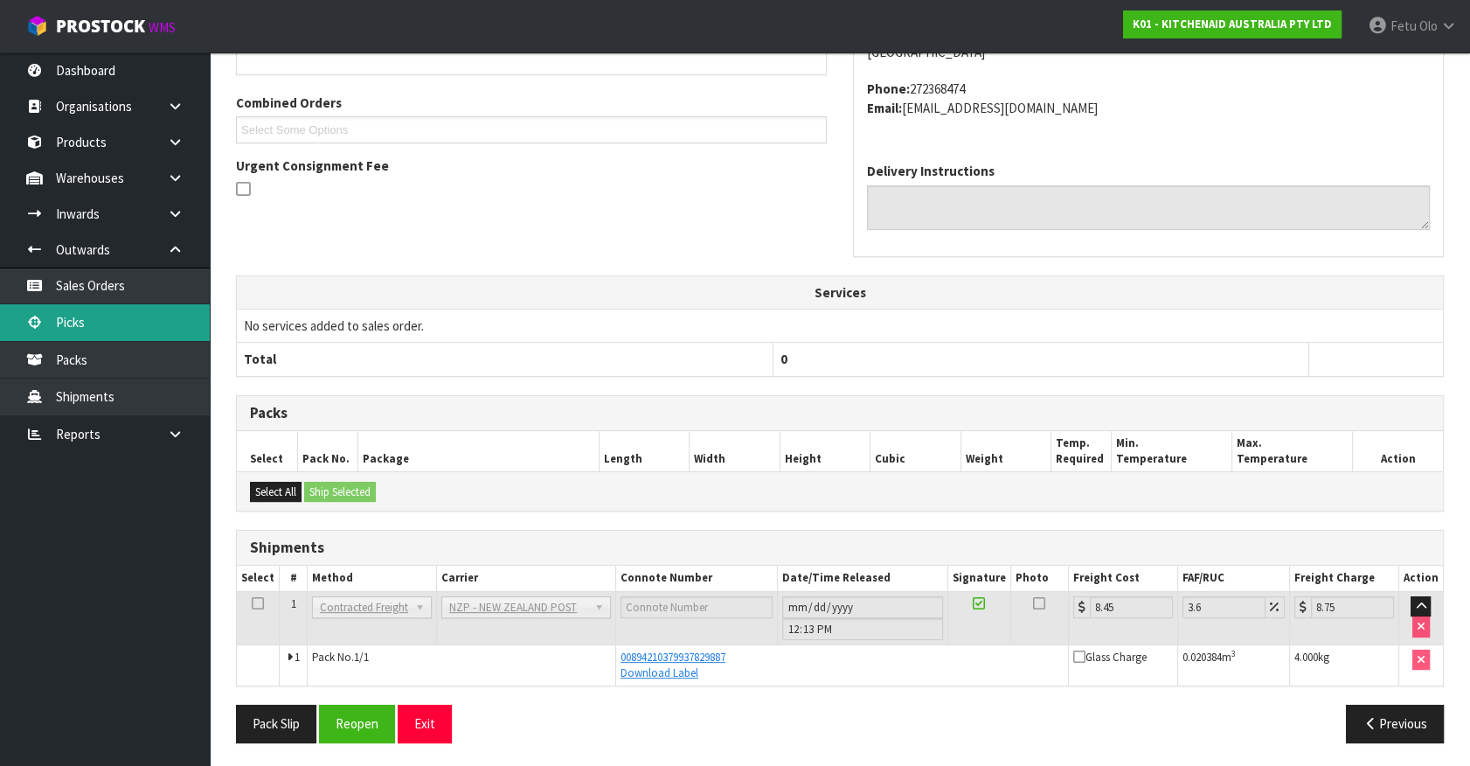
click at [83, 316] on link "Picks" at bounding box center [105, 322] width 210 height 36
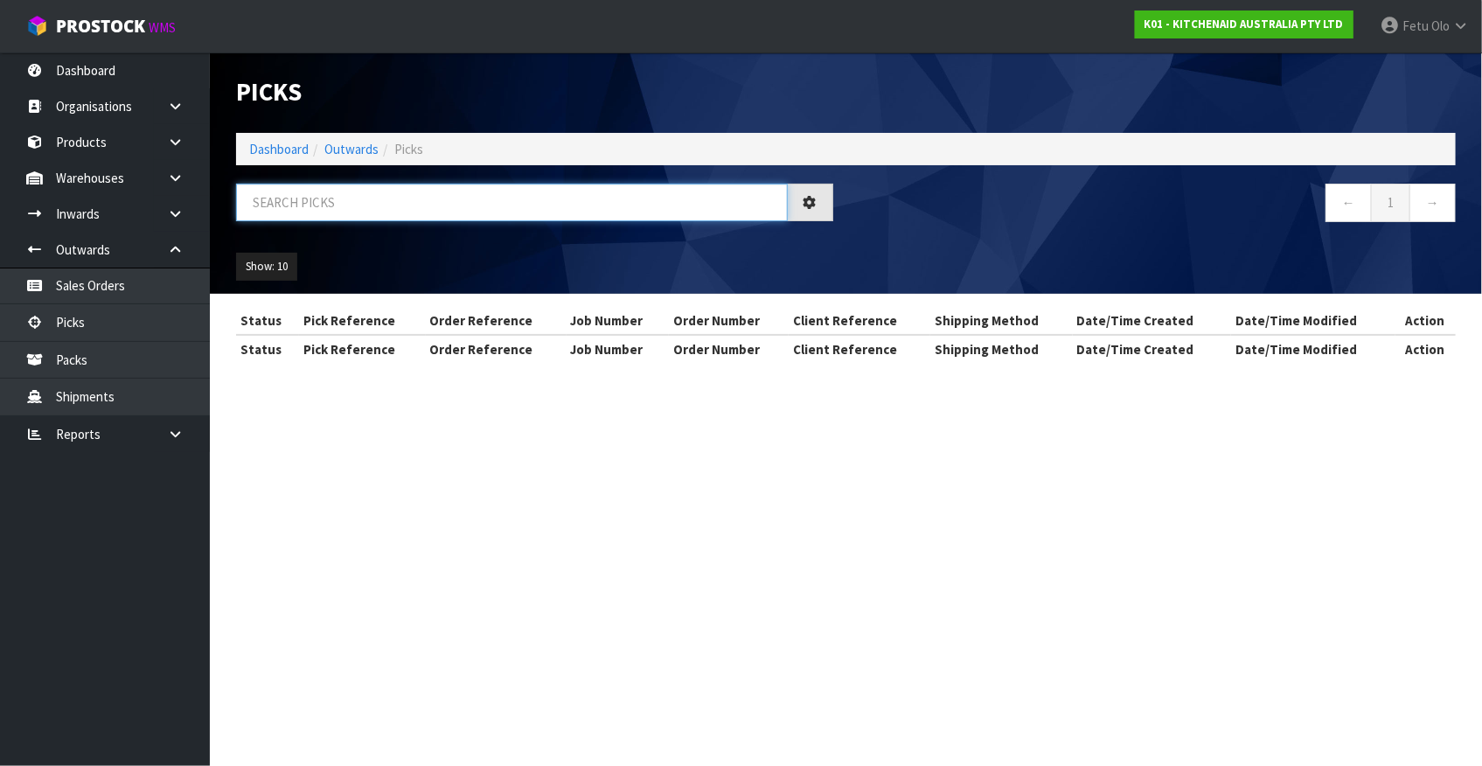
click at [444, 200] on input "text" at bounding box center [512, 203] width 552 height 38
type input "77663"
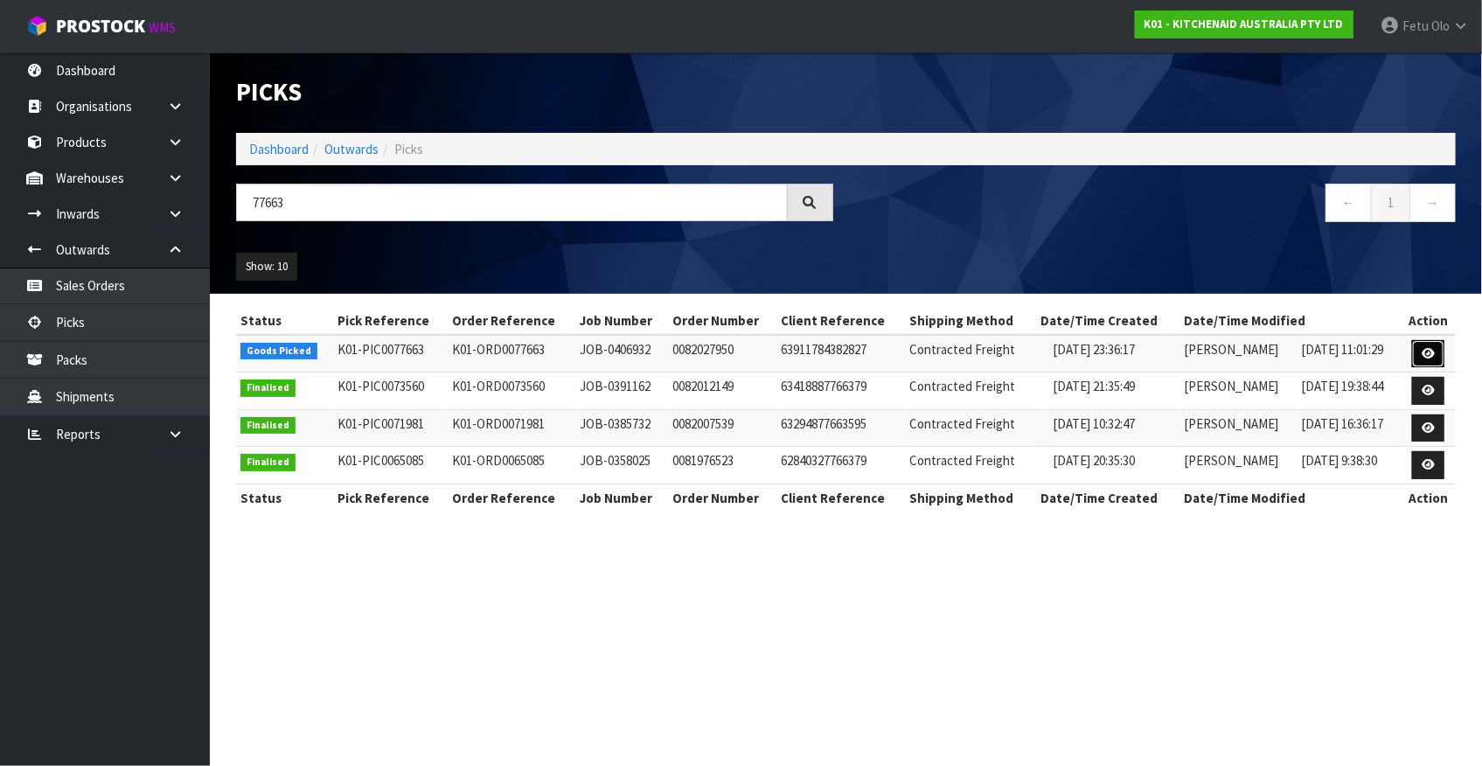
click at [1429, 357] on icon at bounding box center [1427, 353] width 13 height 11
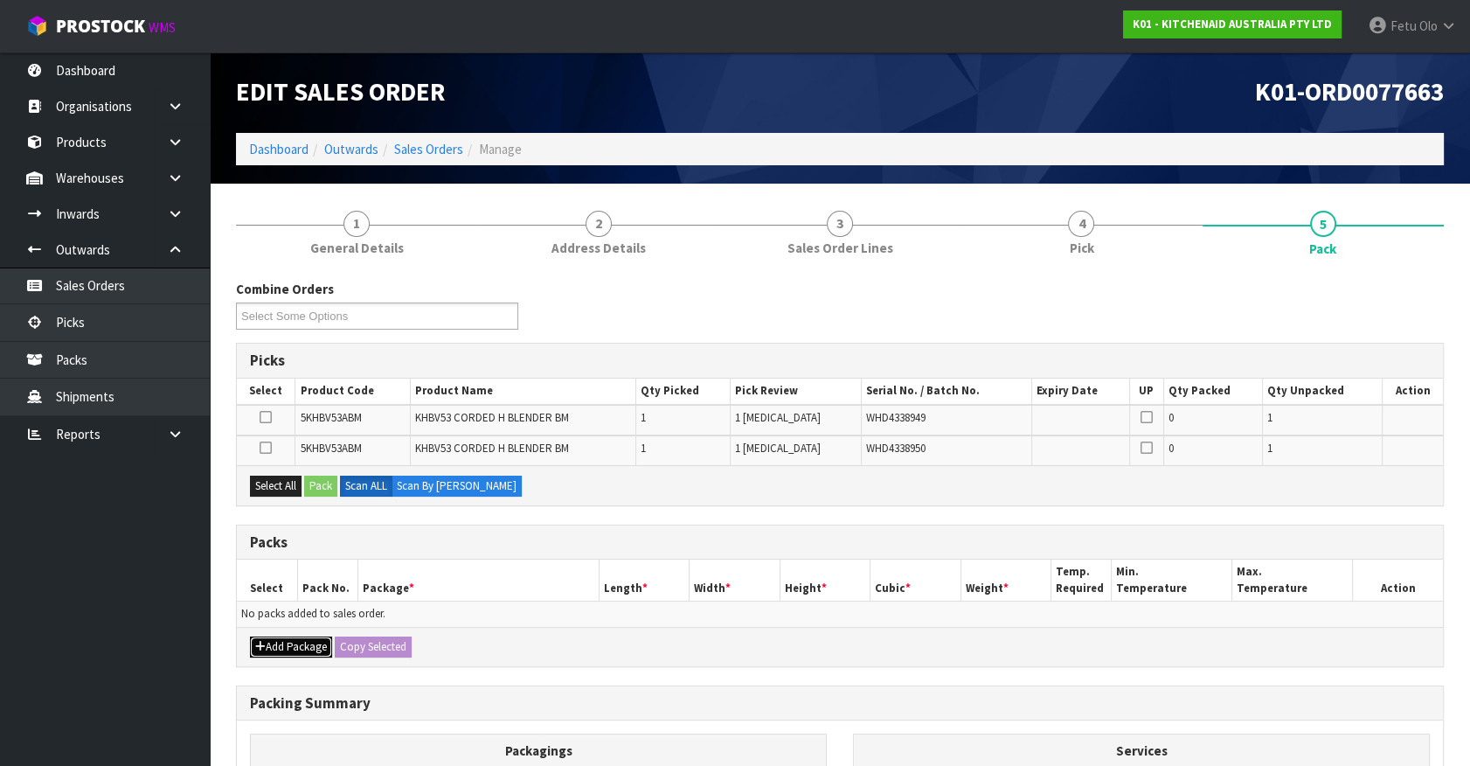
click at [283, 645] on button "Add Package" at bounding box center [291, 646] width 82 height 21
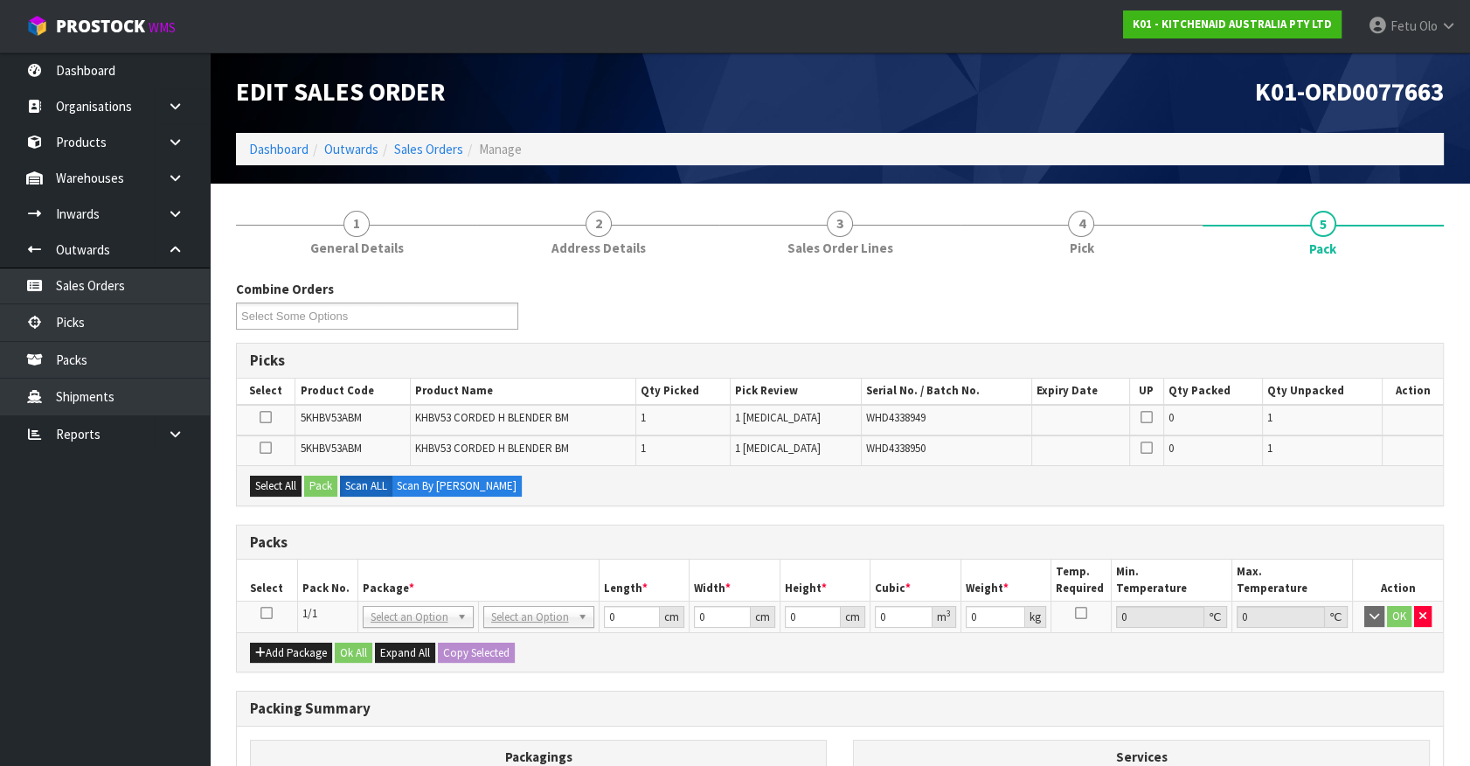
click at [266, 613] on icon at bounding box center [266, 613] width 12 height 1
click at [345, 573] on th "Pack No." at bounding box center [327, 579] width 60 height 41
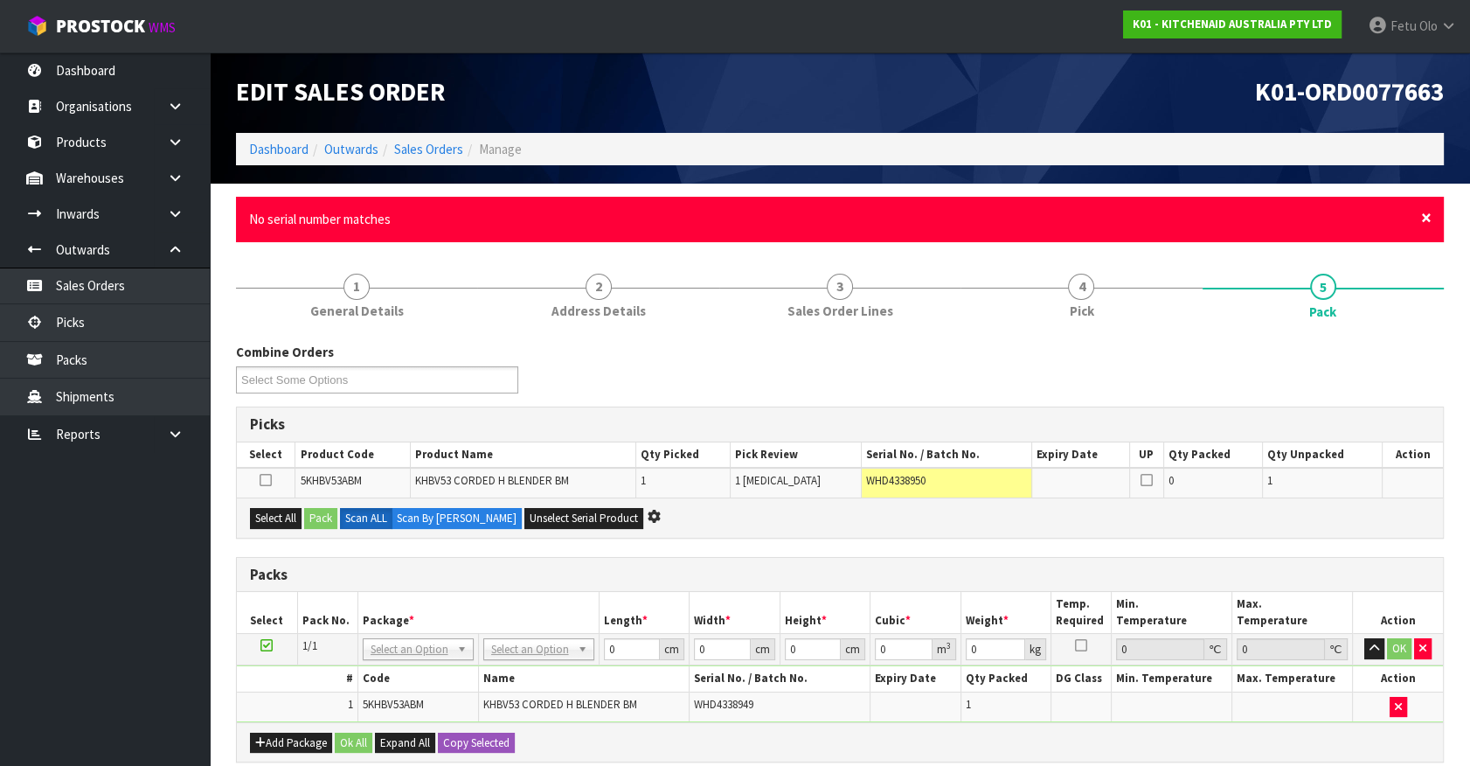
click at [1425, 218] on span "×" at bounding box center [1426, 217] width 10 height 24
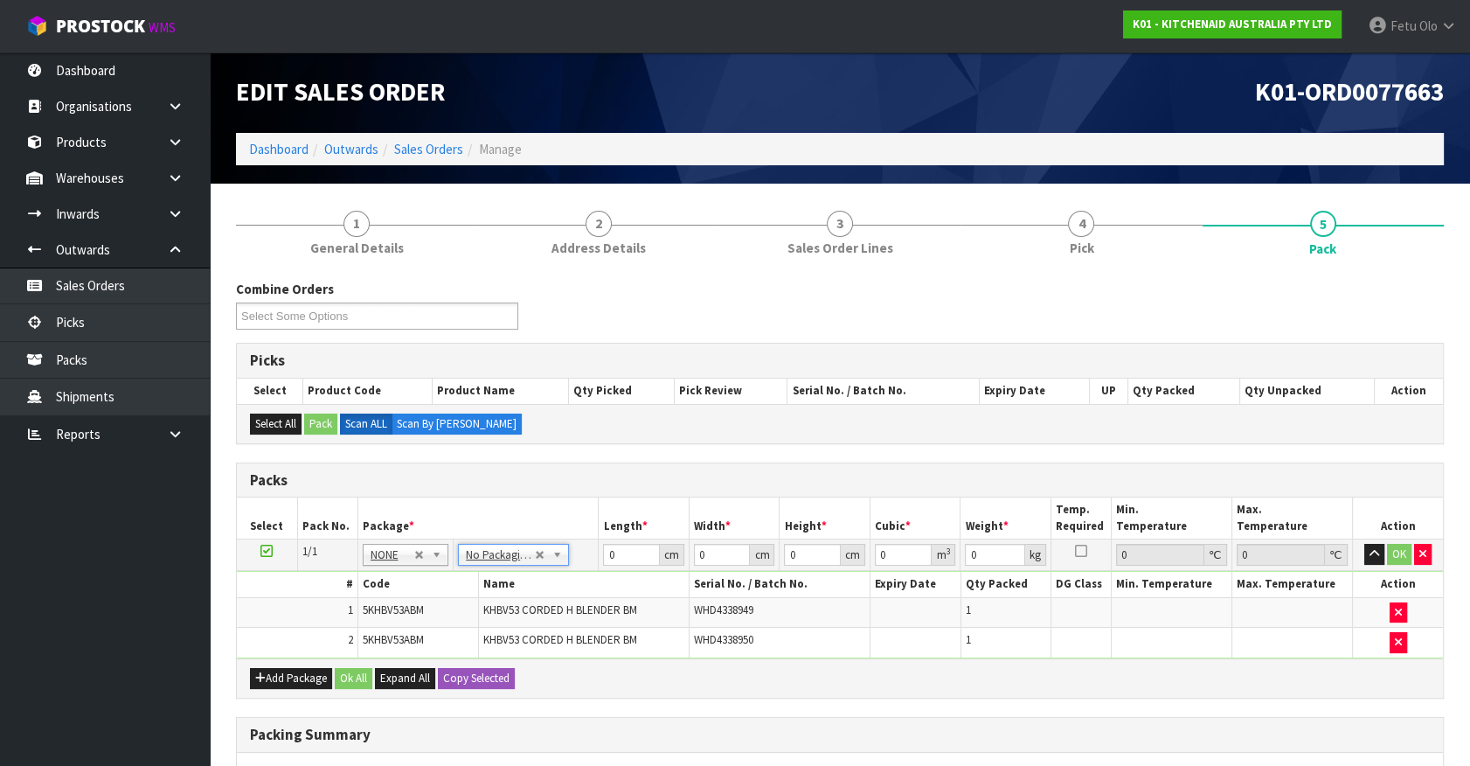
click at [580, 480] on h3 "Packs" at bounding box center [840, 480] width 1180 height 17
click at [551, 566] on tr "1/1 NONE 007-001 007-002 007-004 007-009 007-013 007-014 007-015 007-017 007-01…" at bounding box center [840, 554] width 1206 height 31
type input "26"
type input "22"
type input "2"
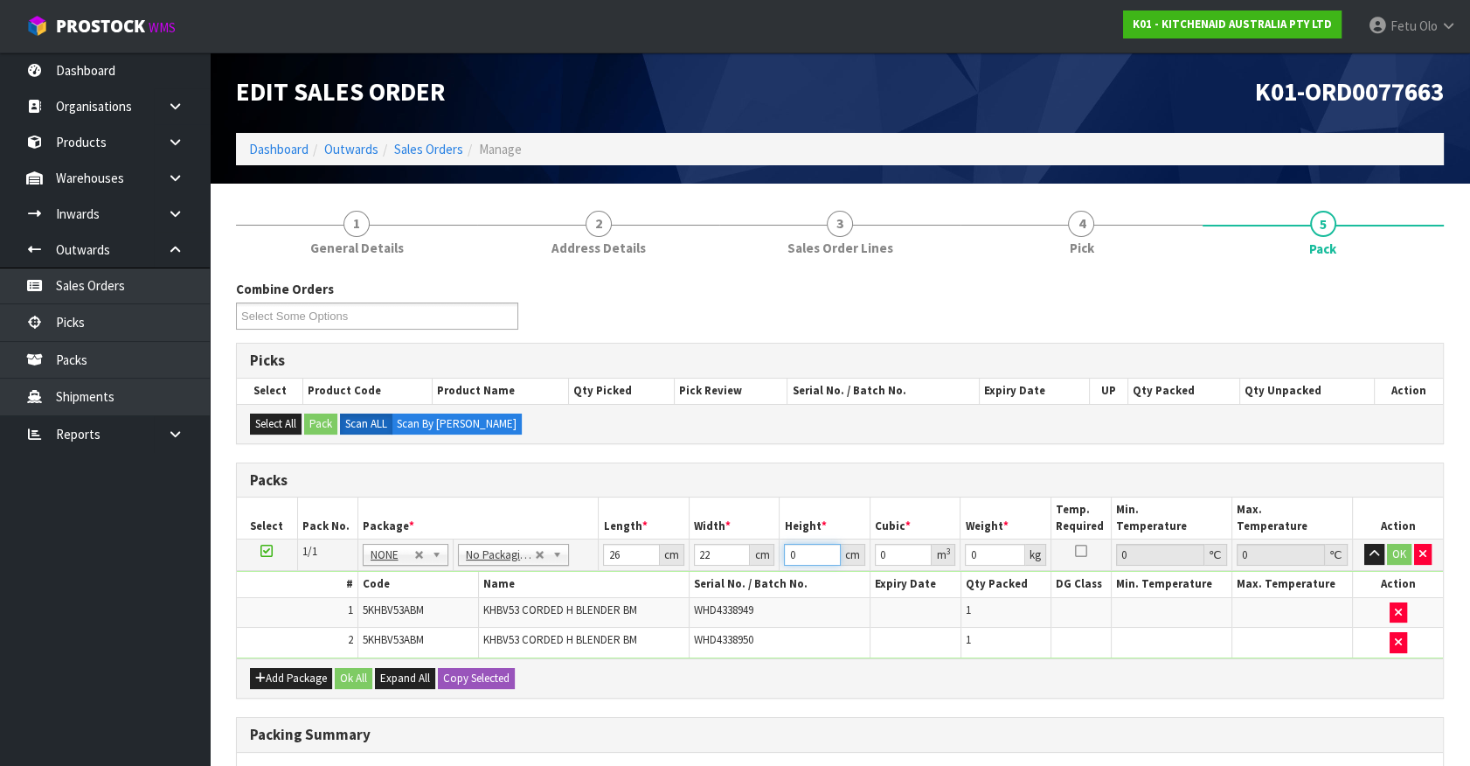
type input "0.001144"
type input "28"
type input "0.016016"
type input "28"
type input "4"
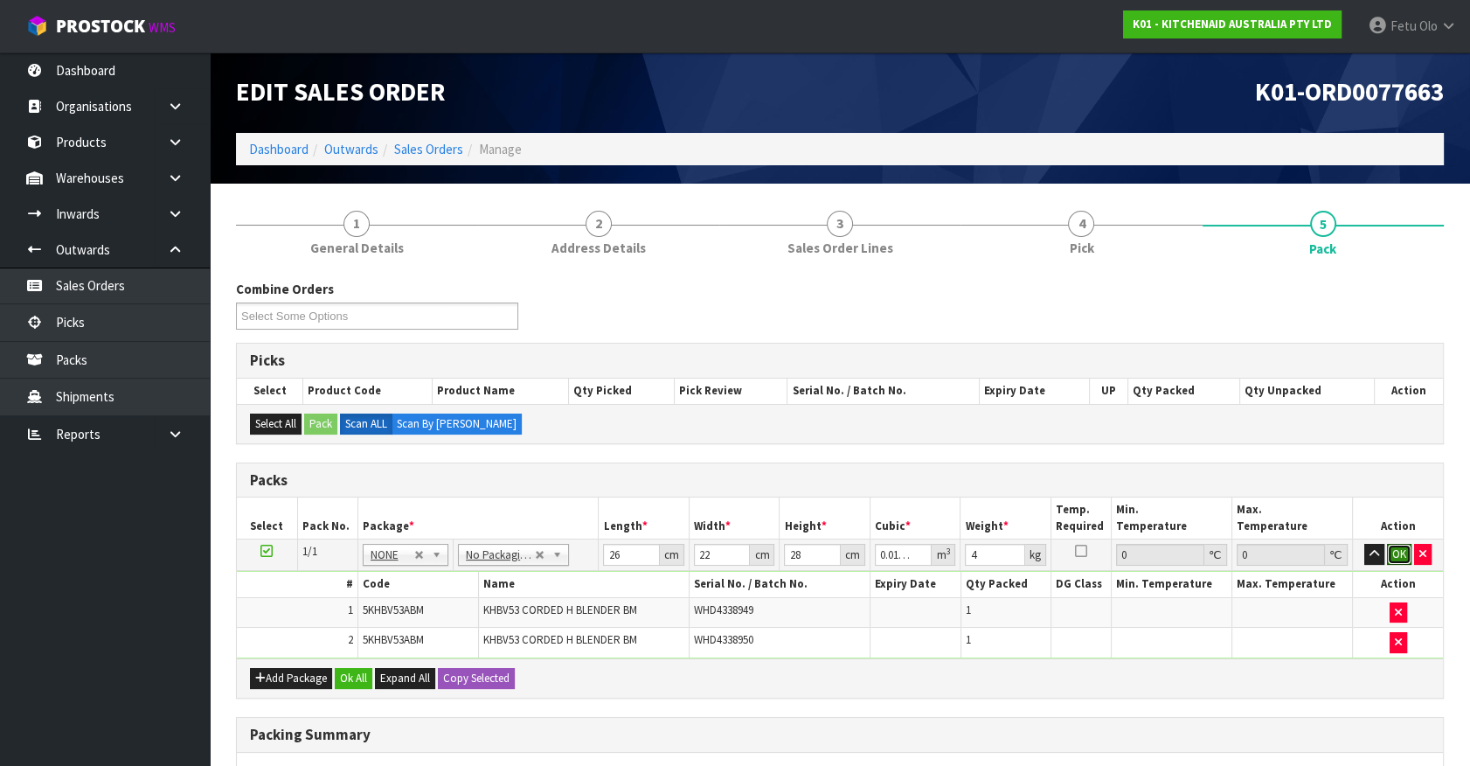
click button "OK" at bounding box center [1399, 554] width 24 height 21
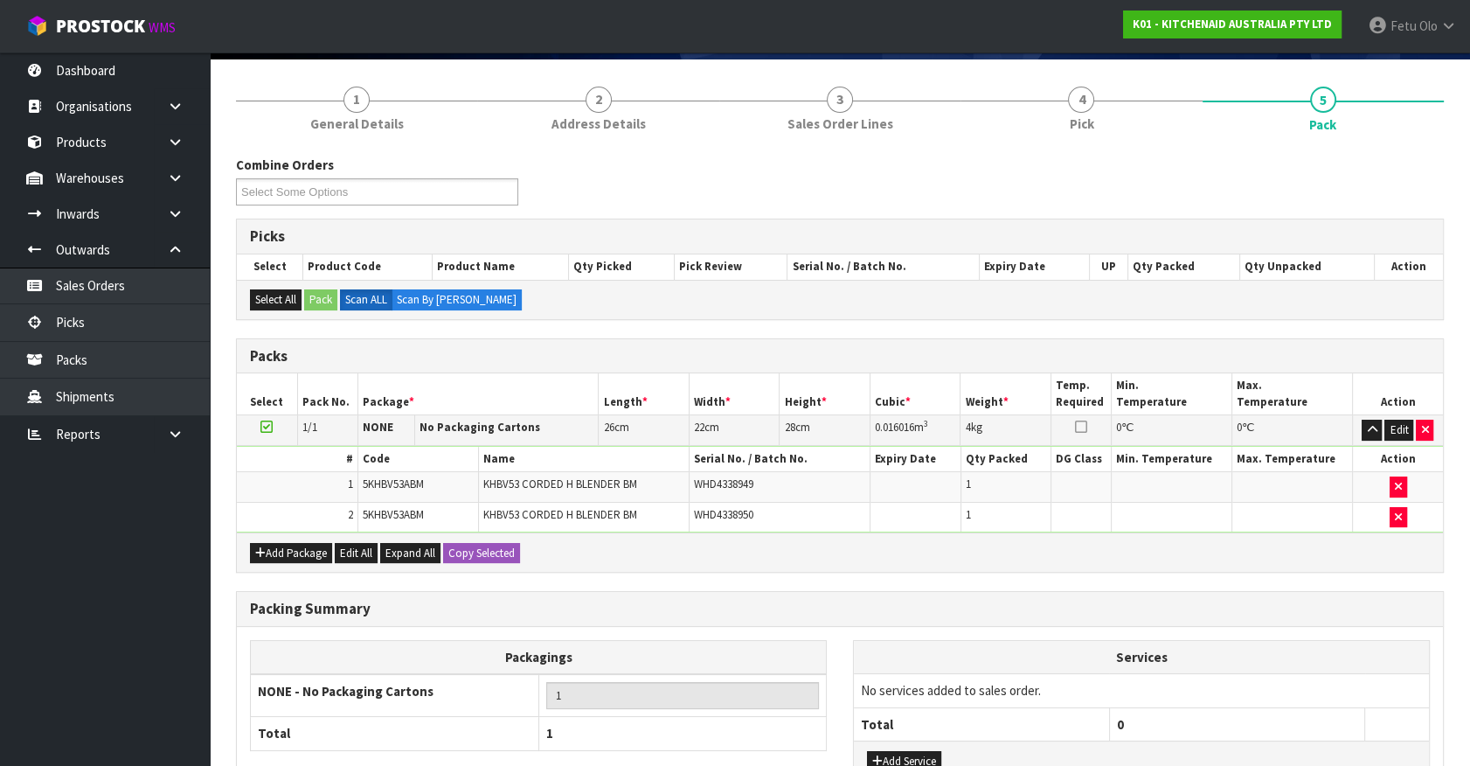
scroll to position [258, 0]
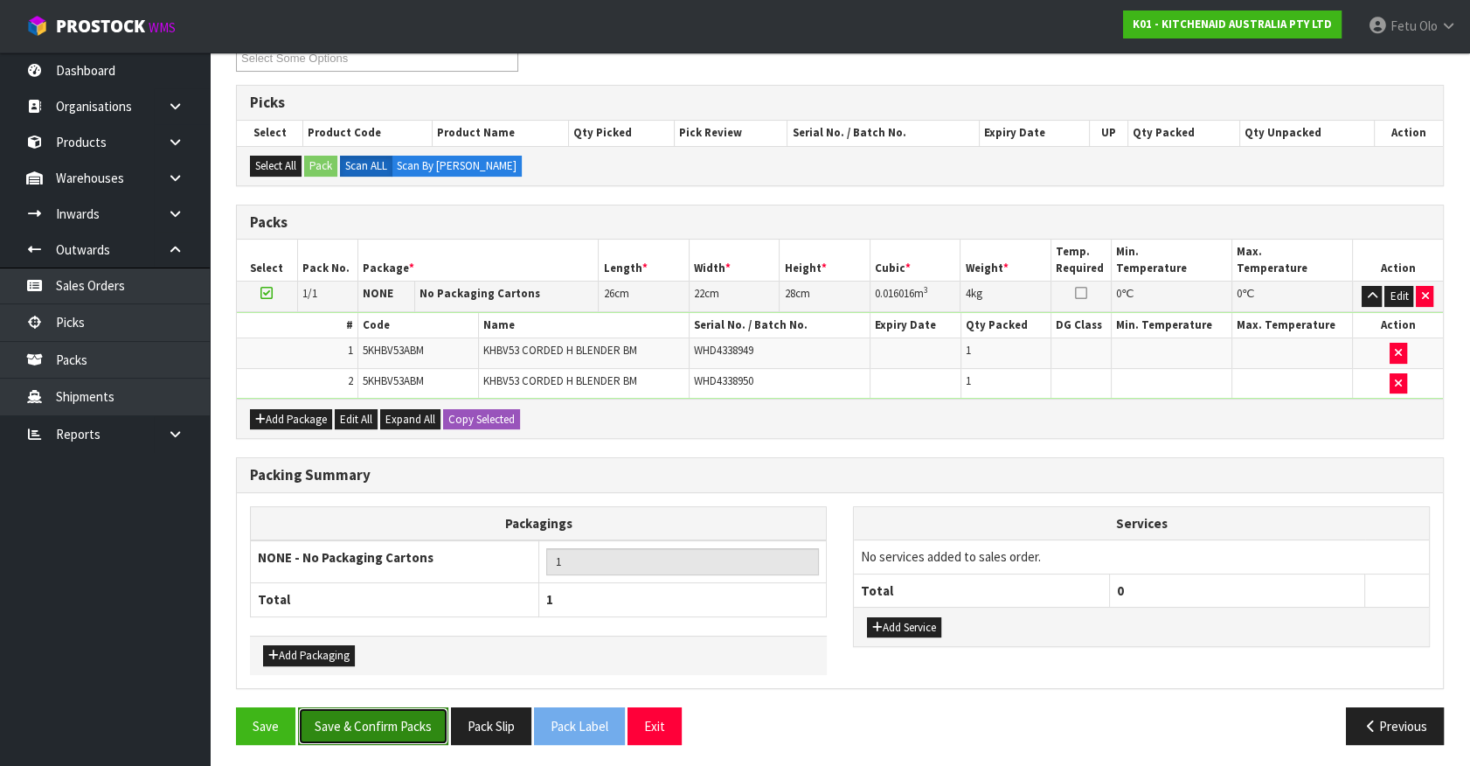
click at [414, 729] on button "Save & Confirm Packs" at bounding box center [373, 726] width 150 height 38
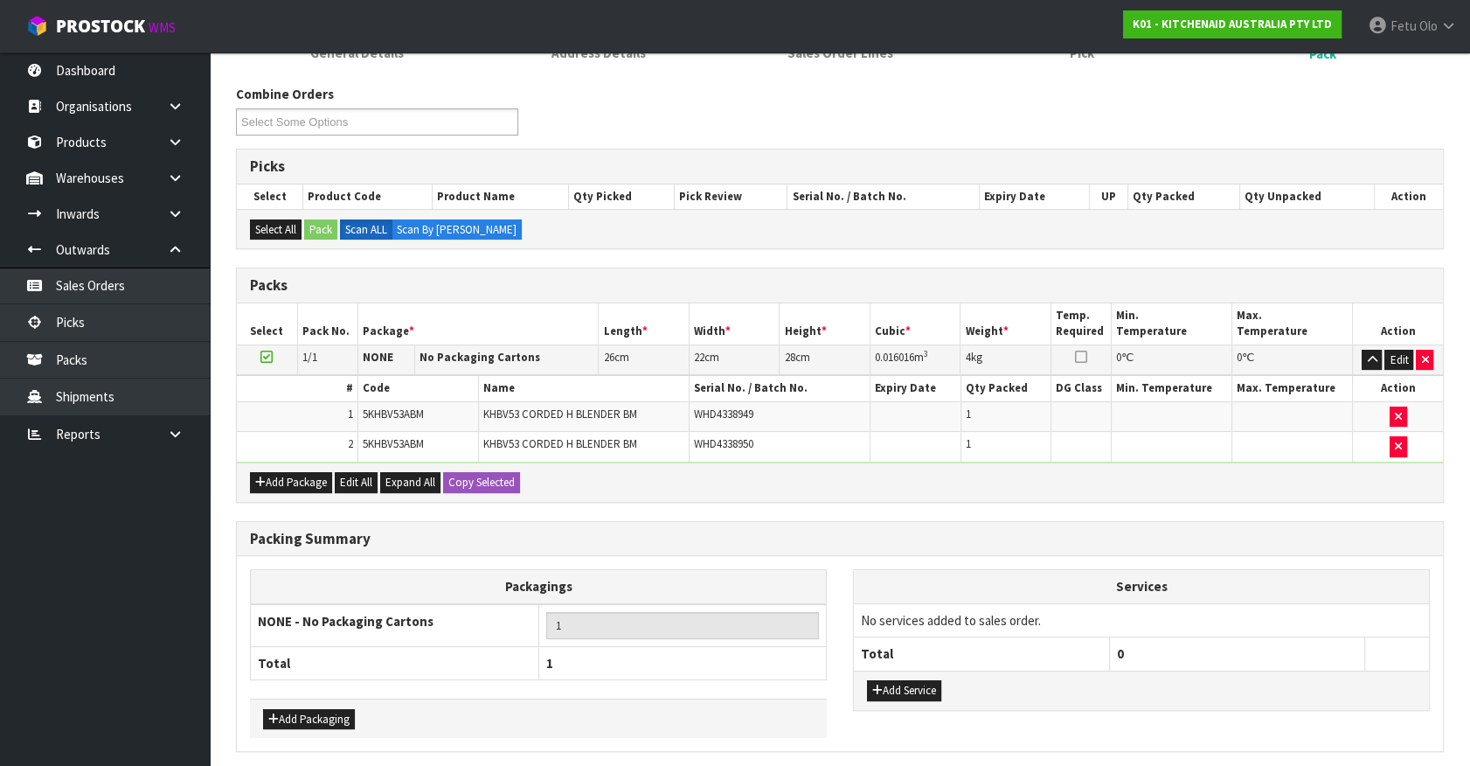
scroll to position [0, 0]
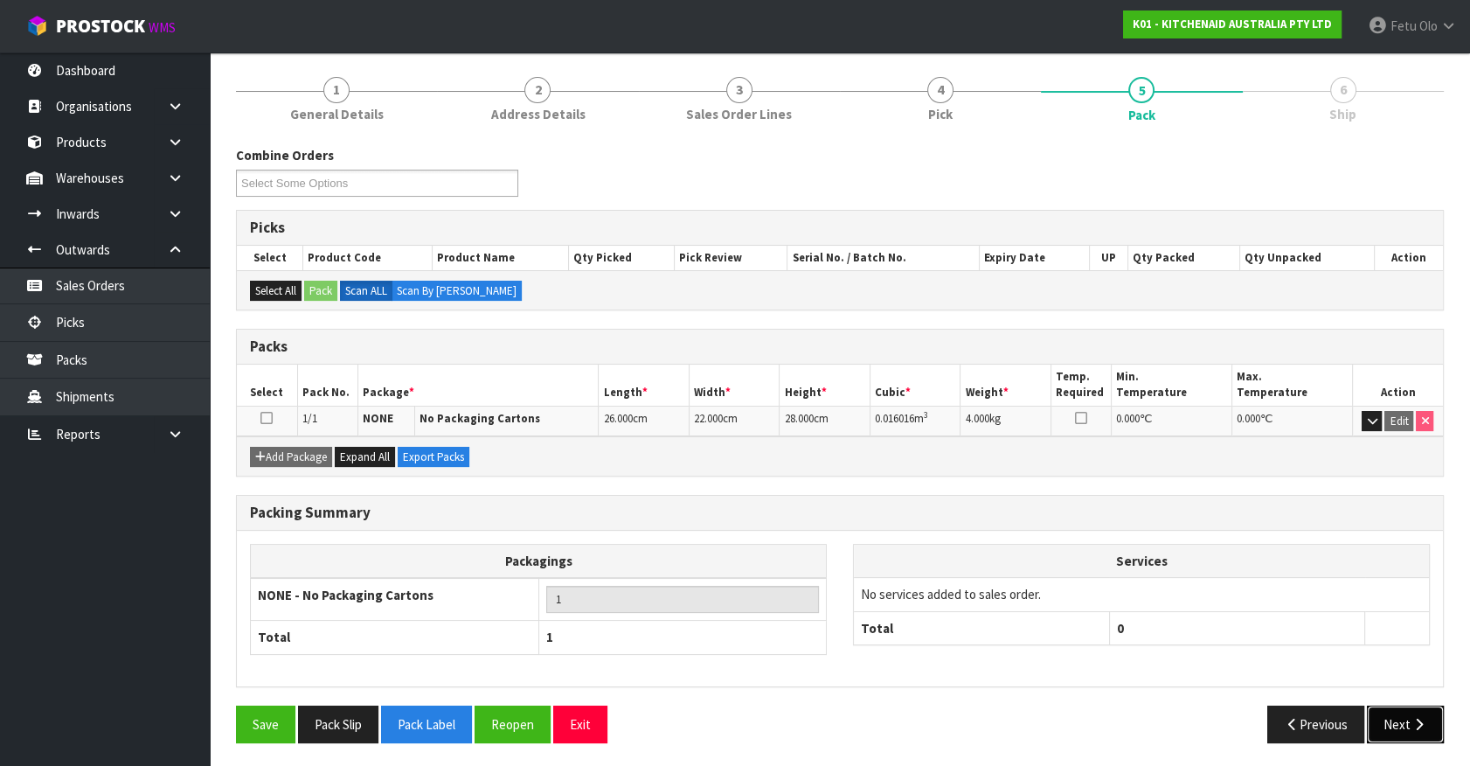
click at [1417, 733] on button "Next" at bounding box center [1405, 724] width 77 height 38
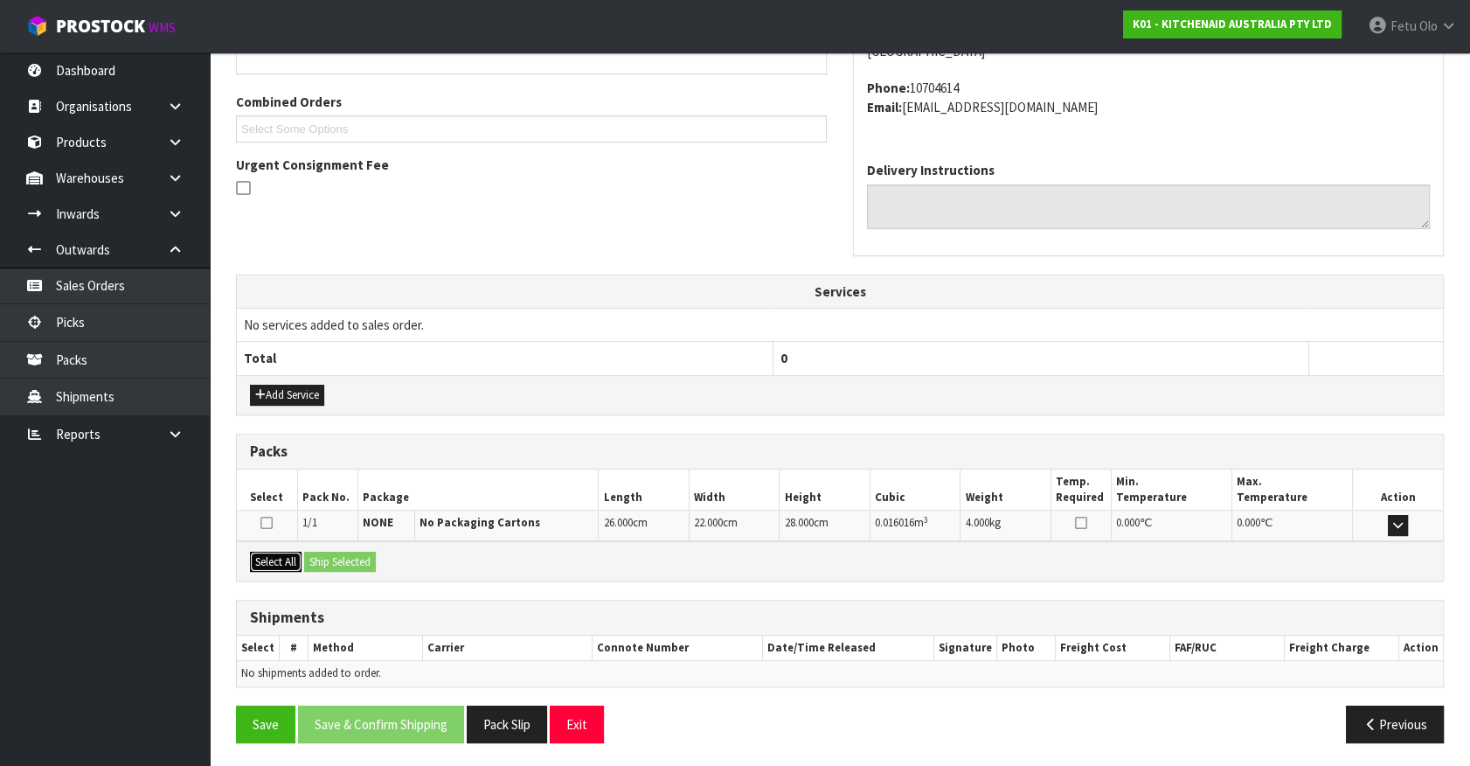
click at [268, 559] on button "Select All" at bounding box center [276, 562] width 52 height 21
click at [323, 559] on button "Ship Selected" at bounding box center [340, 562] width 72 height 21
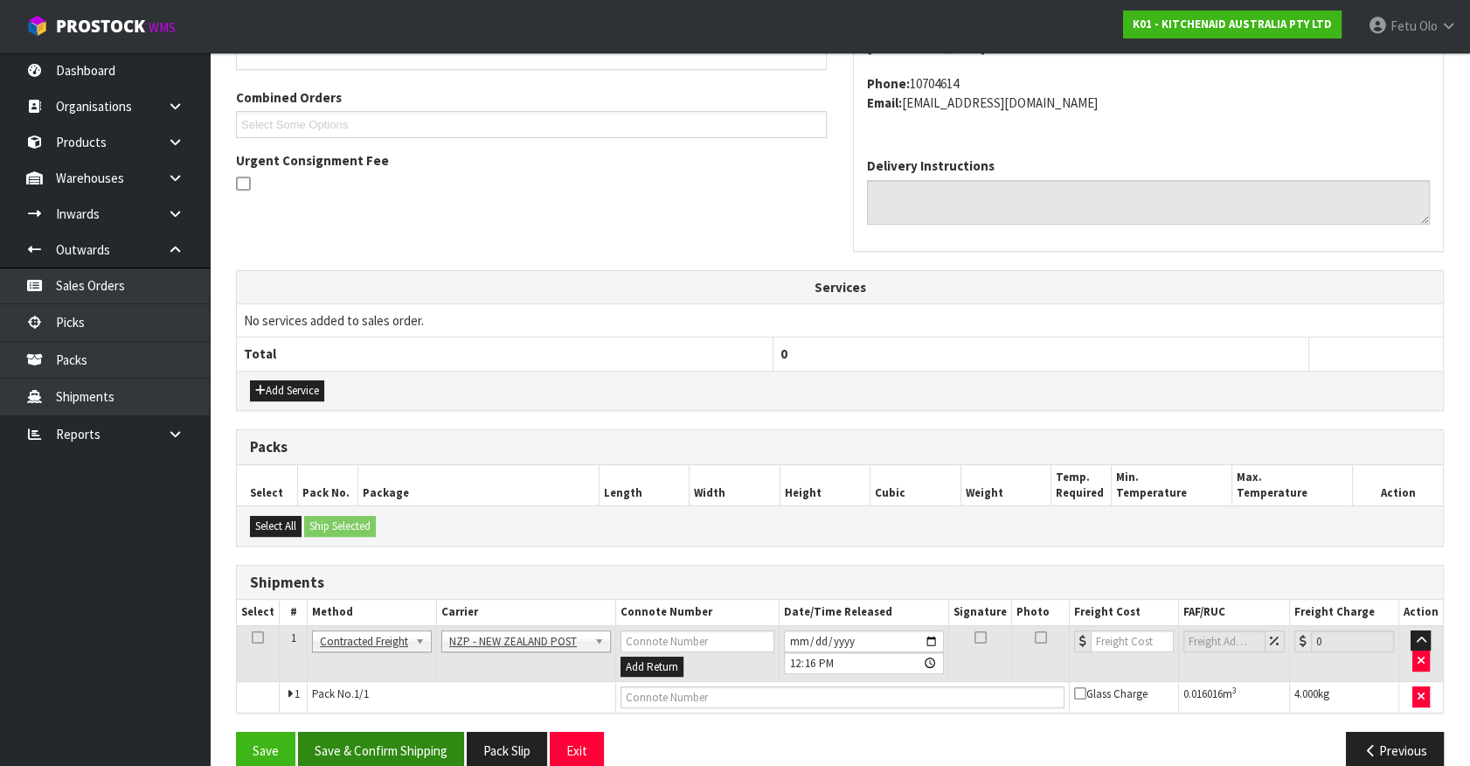
scroll to position [455, 0]
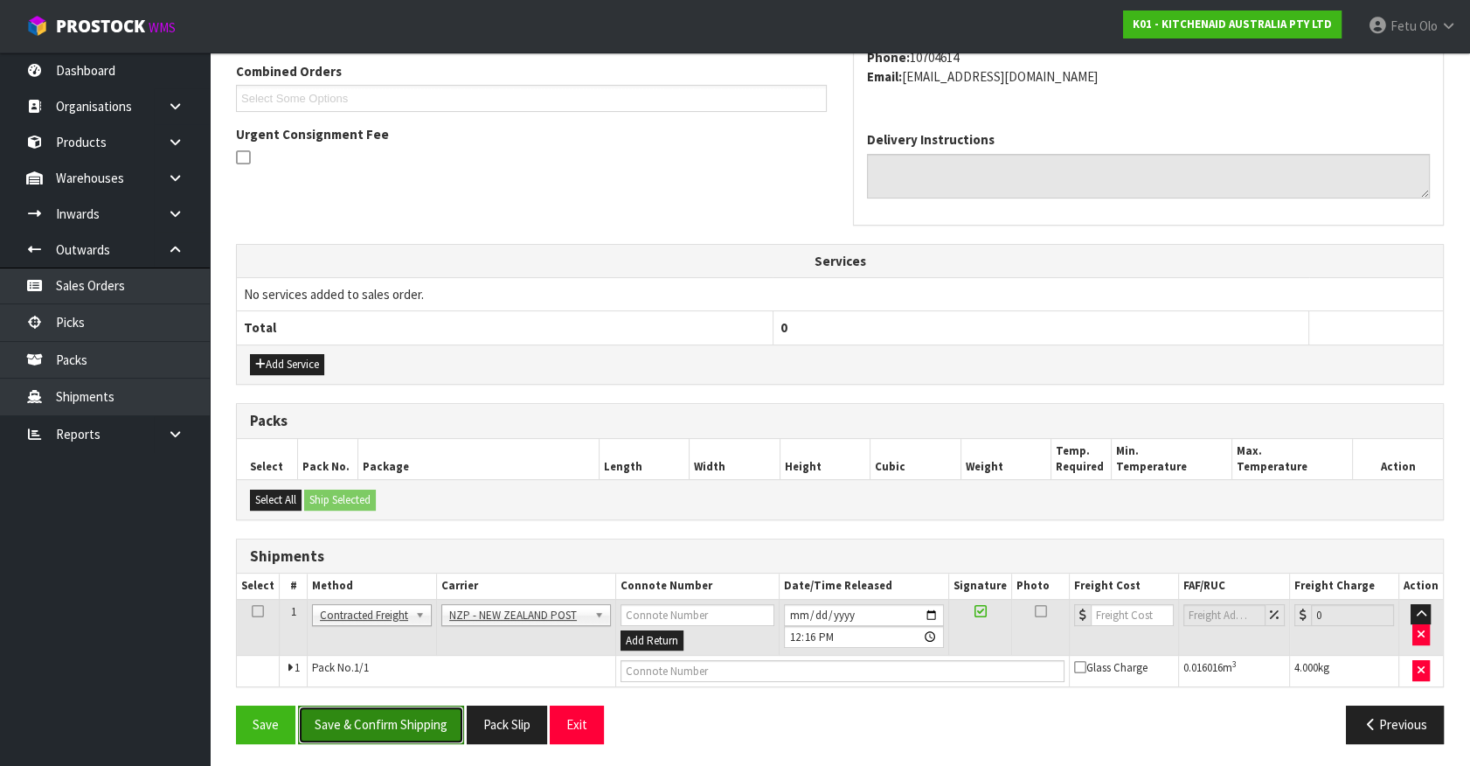
click at [430, 709] on button "Save & Confirm Shipping" at bounding box center [381, 724] width 166 height 38
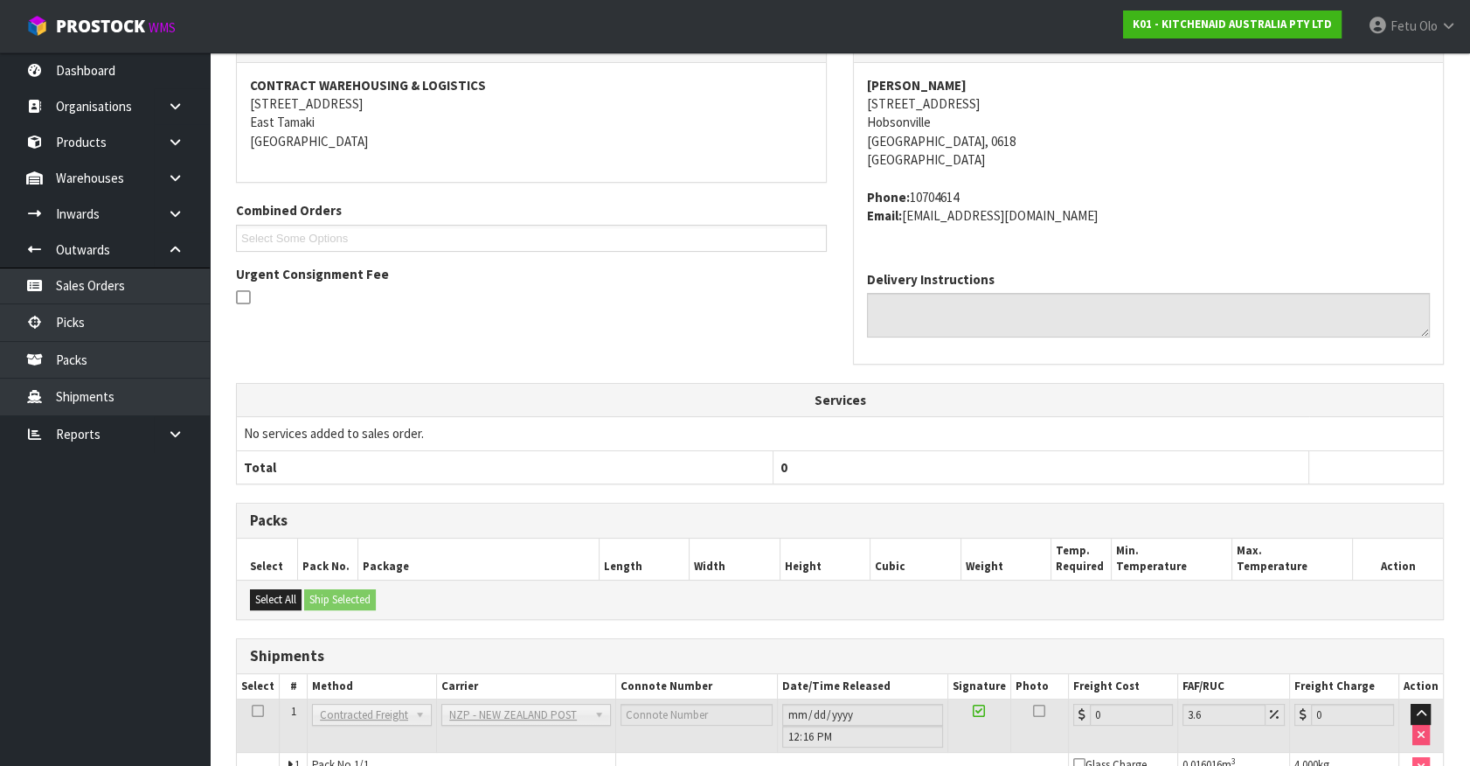
scroll to position [431, 0]
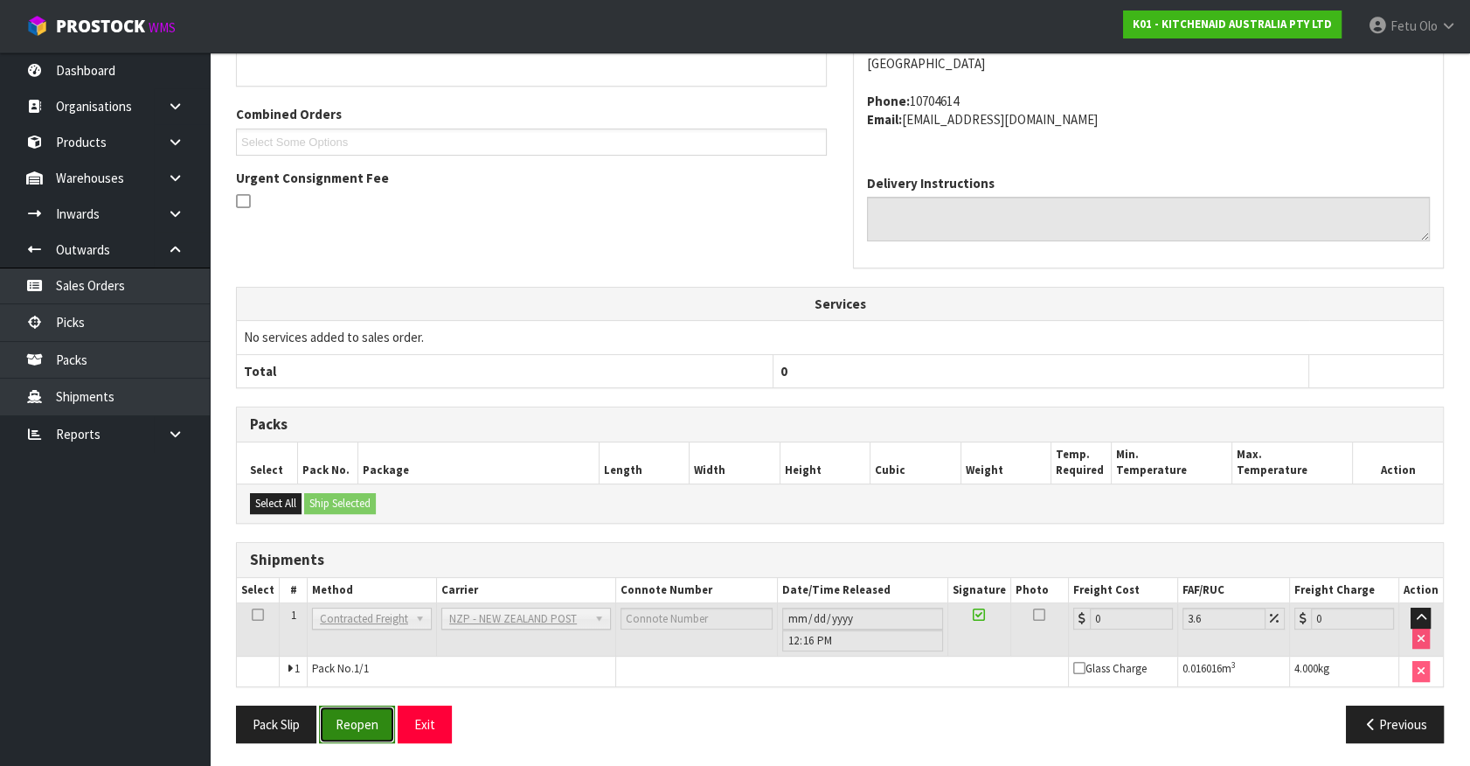
click at [347, 719] on button "Reopen" at bounding box center [357, 724] width 76 height 38
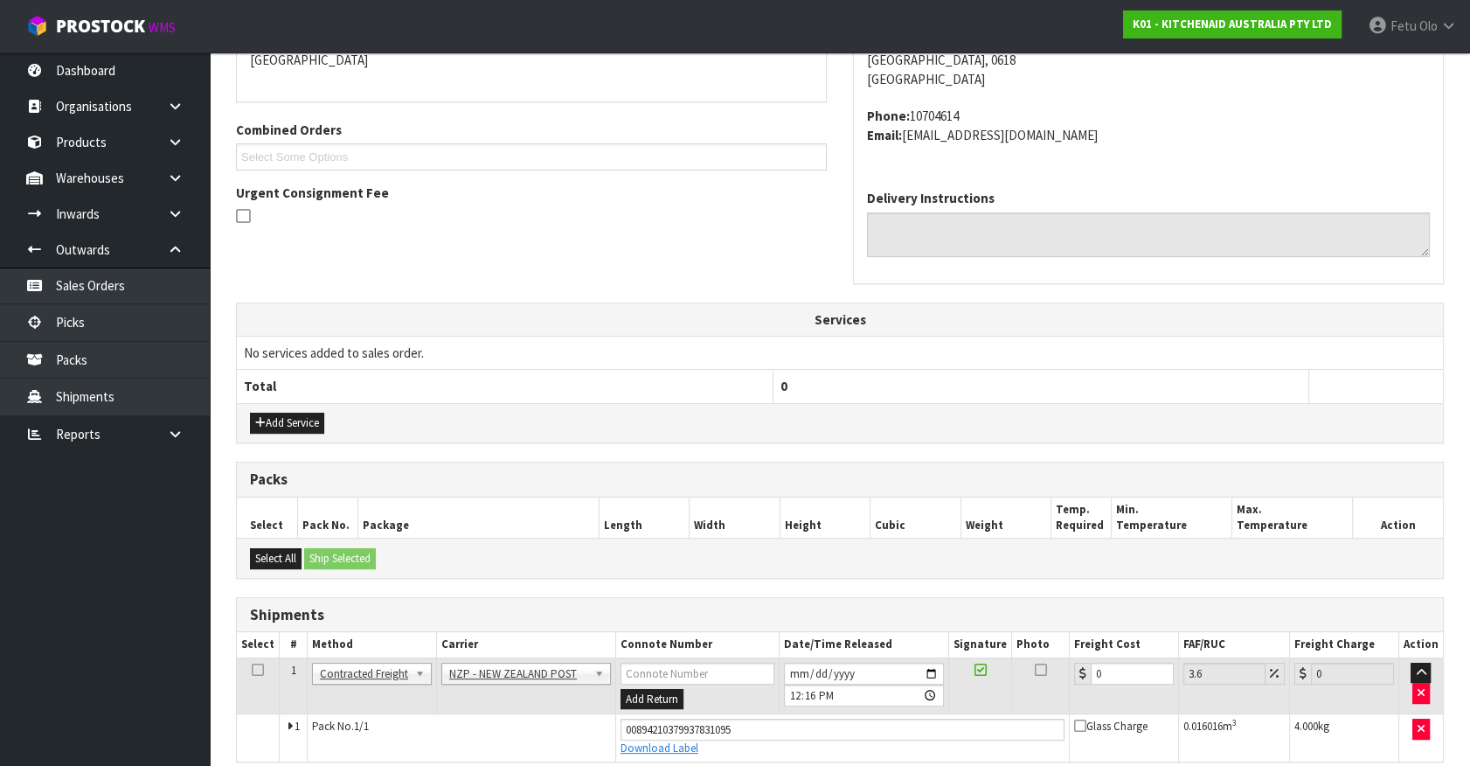
scroll to position [412, 0]
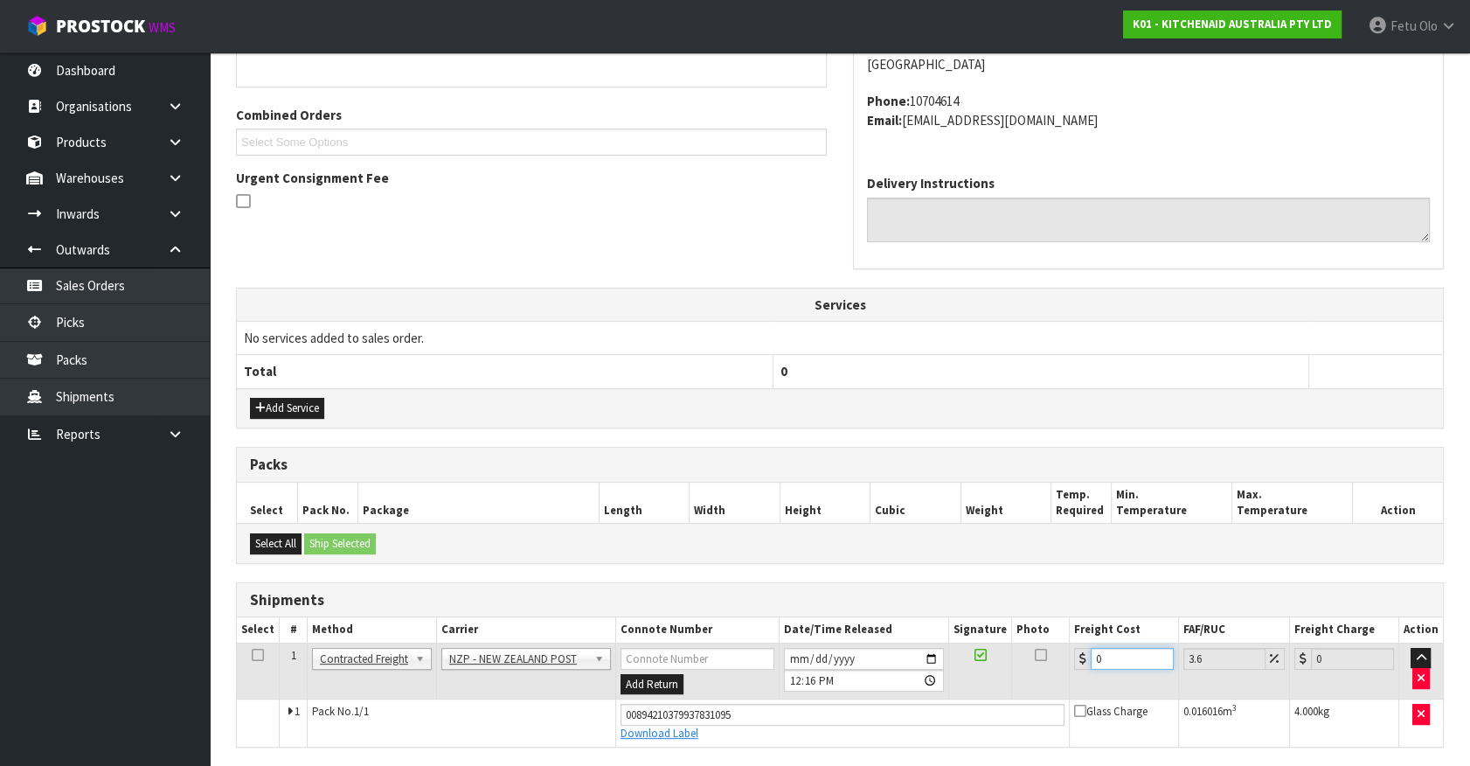
drag, startPoint x: 1108, startPoint y: 655, endPoint x: 998, endPoint y: 664, distance: 110.6
click at [998, 664] on tr "1 Client Local Pickup Customer Local Pickup Company Freight Contracted Freight …" at bounding box center [840, 670] width 1206 height 57
type input "4"
type input "4.14"
type input "4.3"
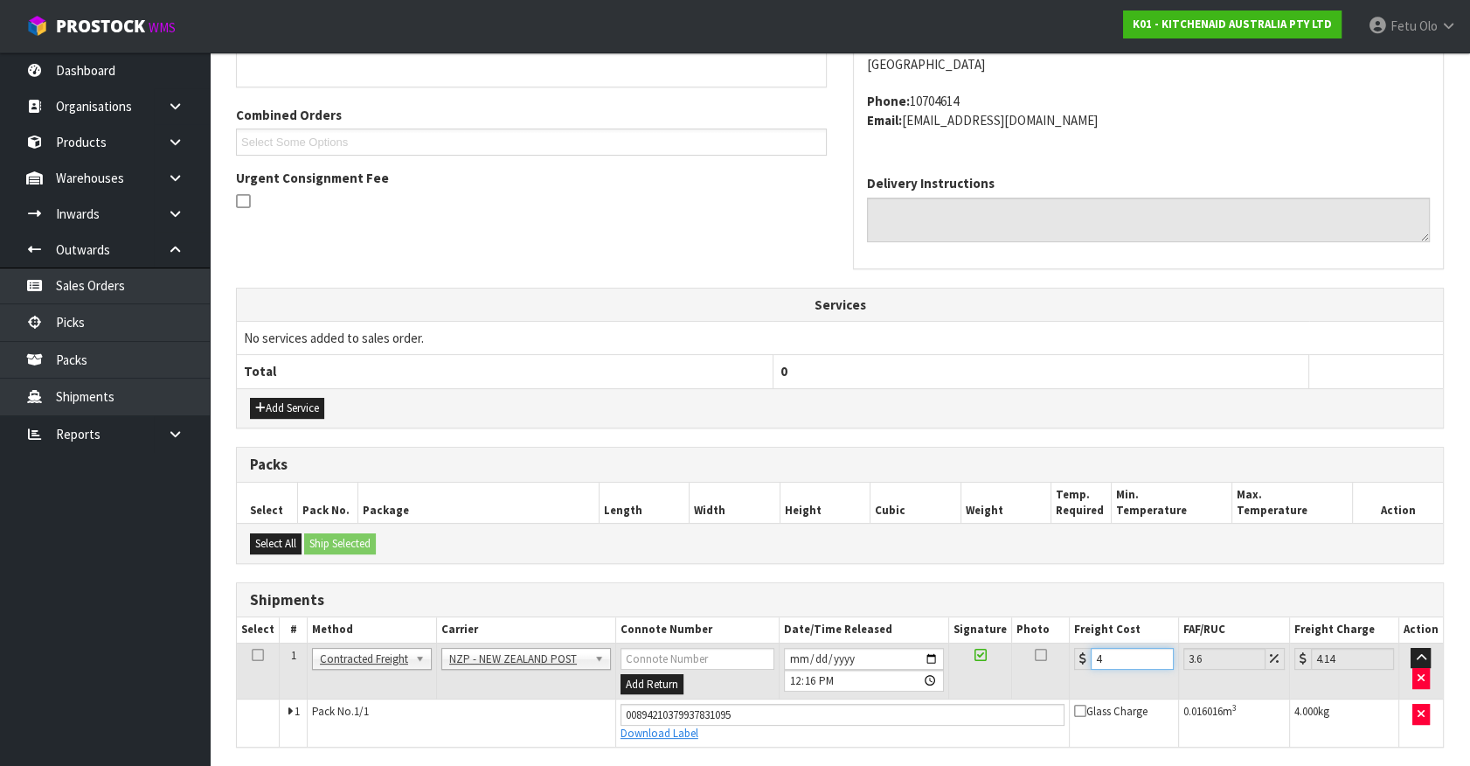
type input "4.45"
type input "4.33"
type input "4.49"
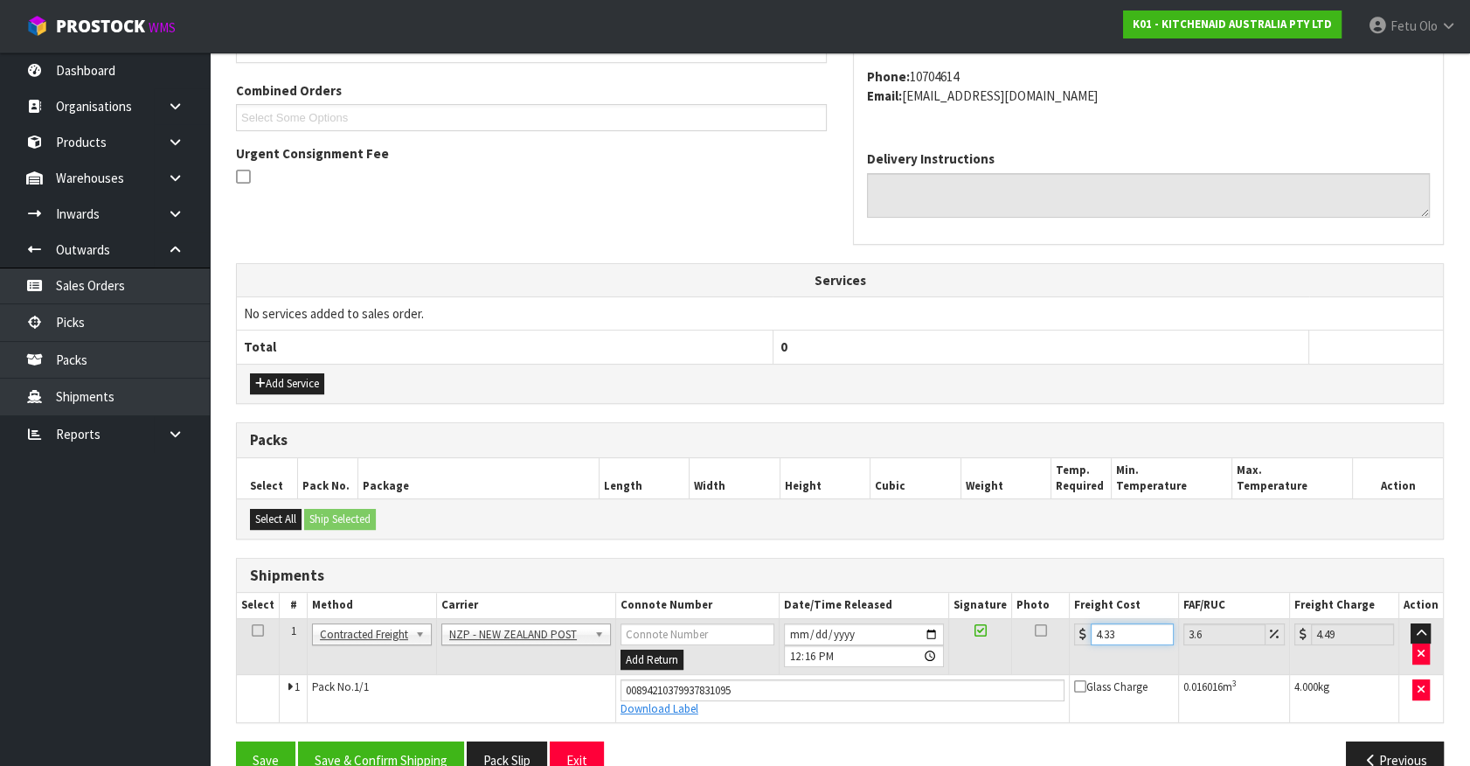
scroll to position [472, 0]
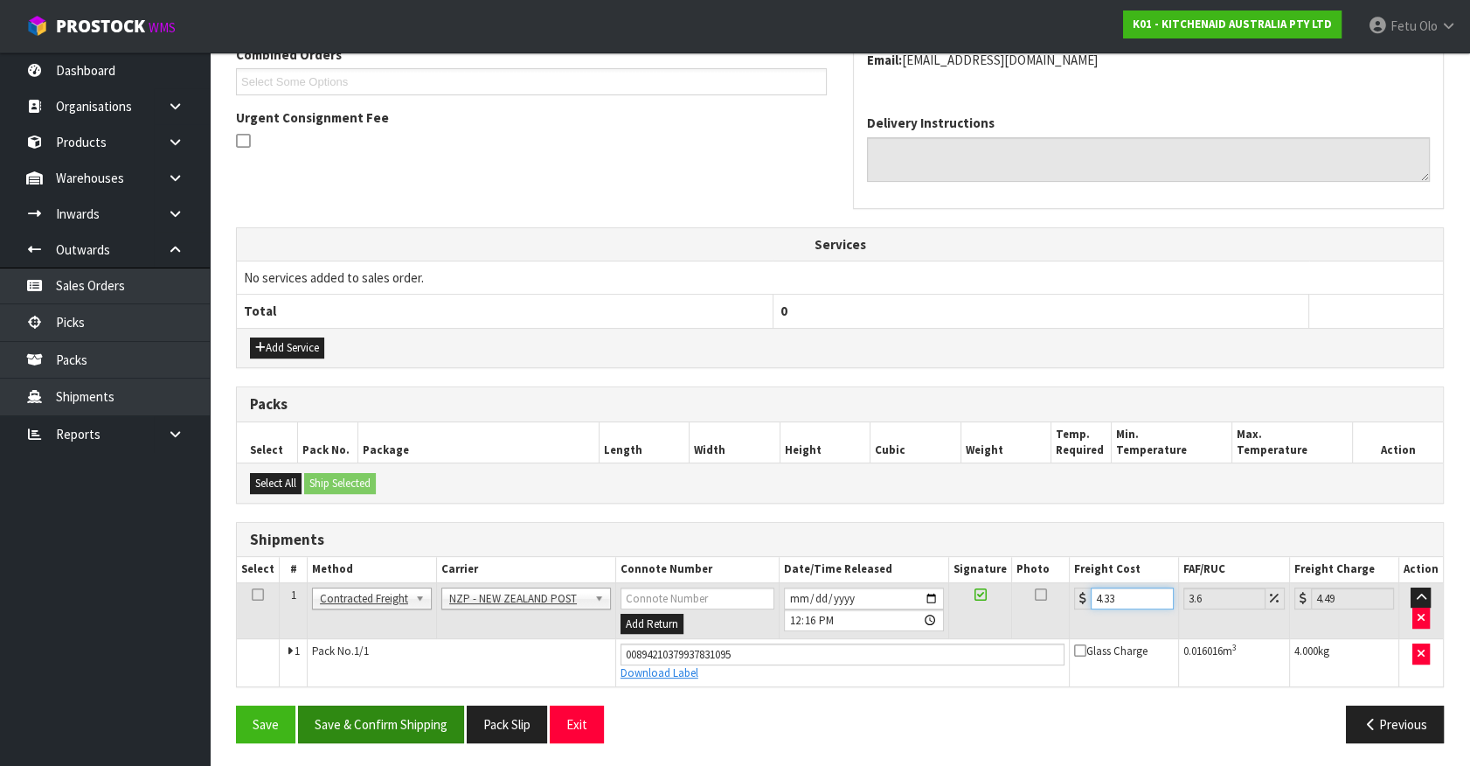
type input "4.33"
click at [441, 705] on button "Save & Confirm Shipping" at bounding box center [381, 724] width 166 height 38
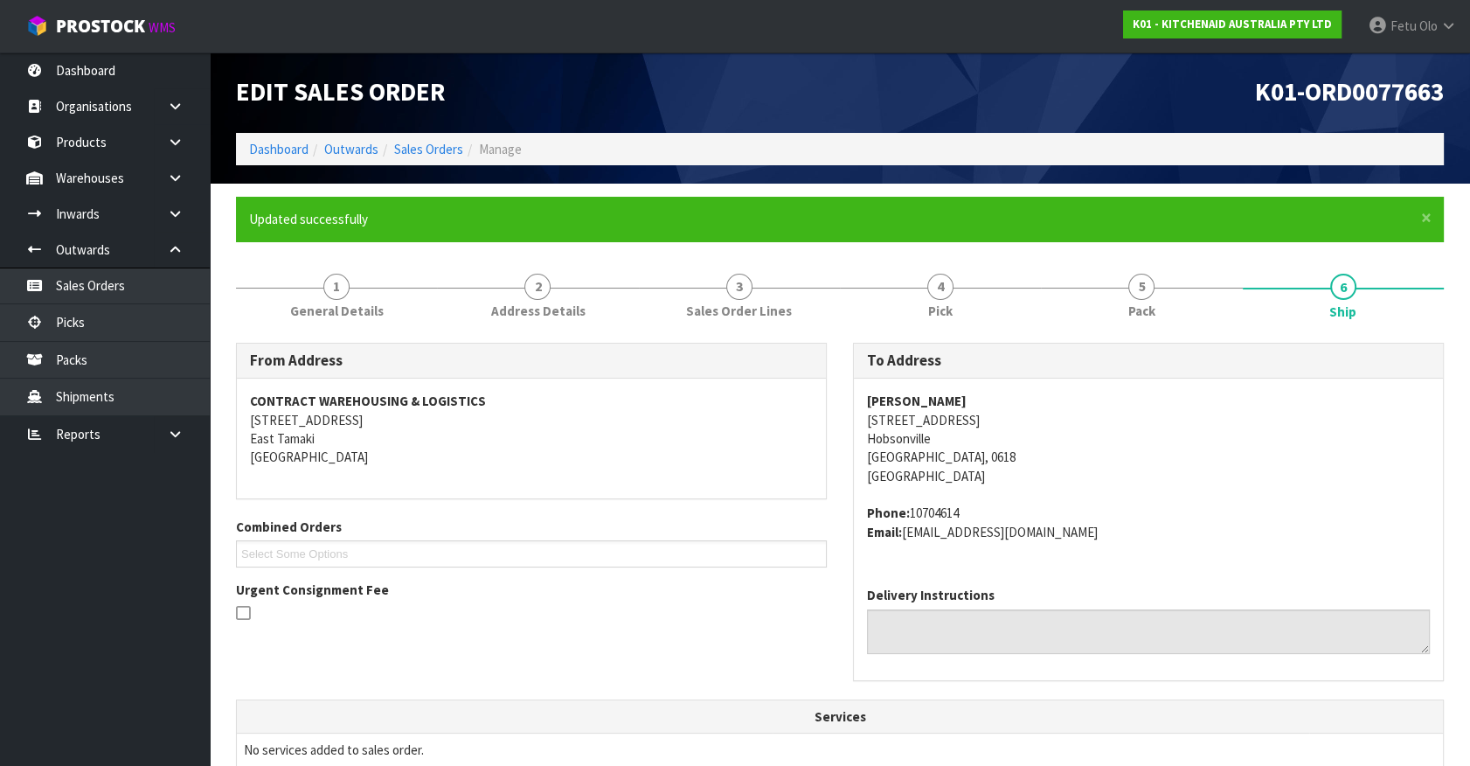
scroll to position [424, 0]
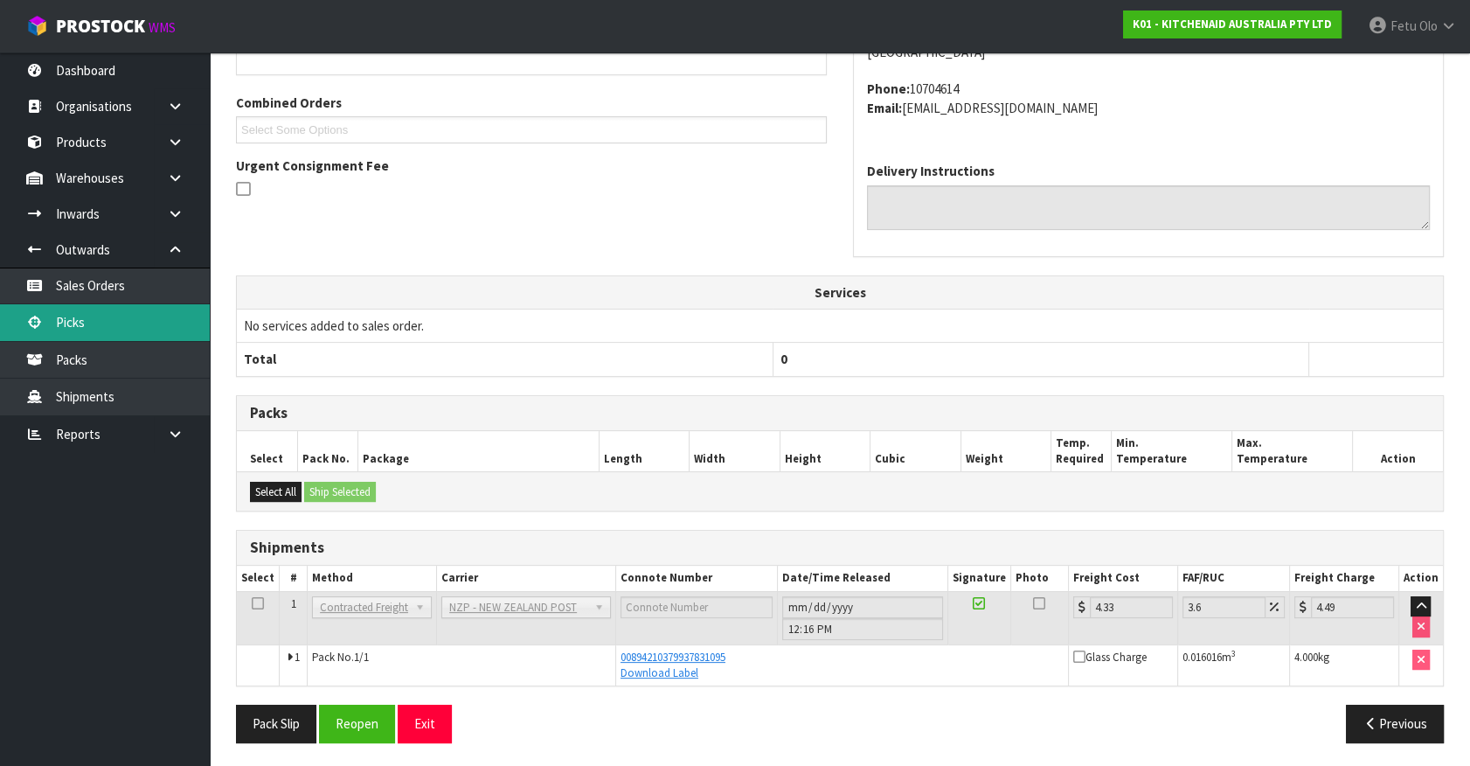
click at [83, 320] on link "Picks" at bounding box center [105, 322] width 210 height 36
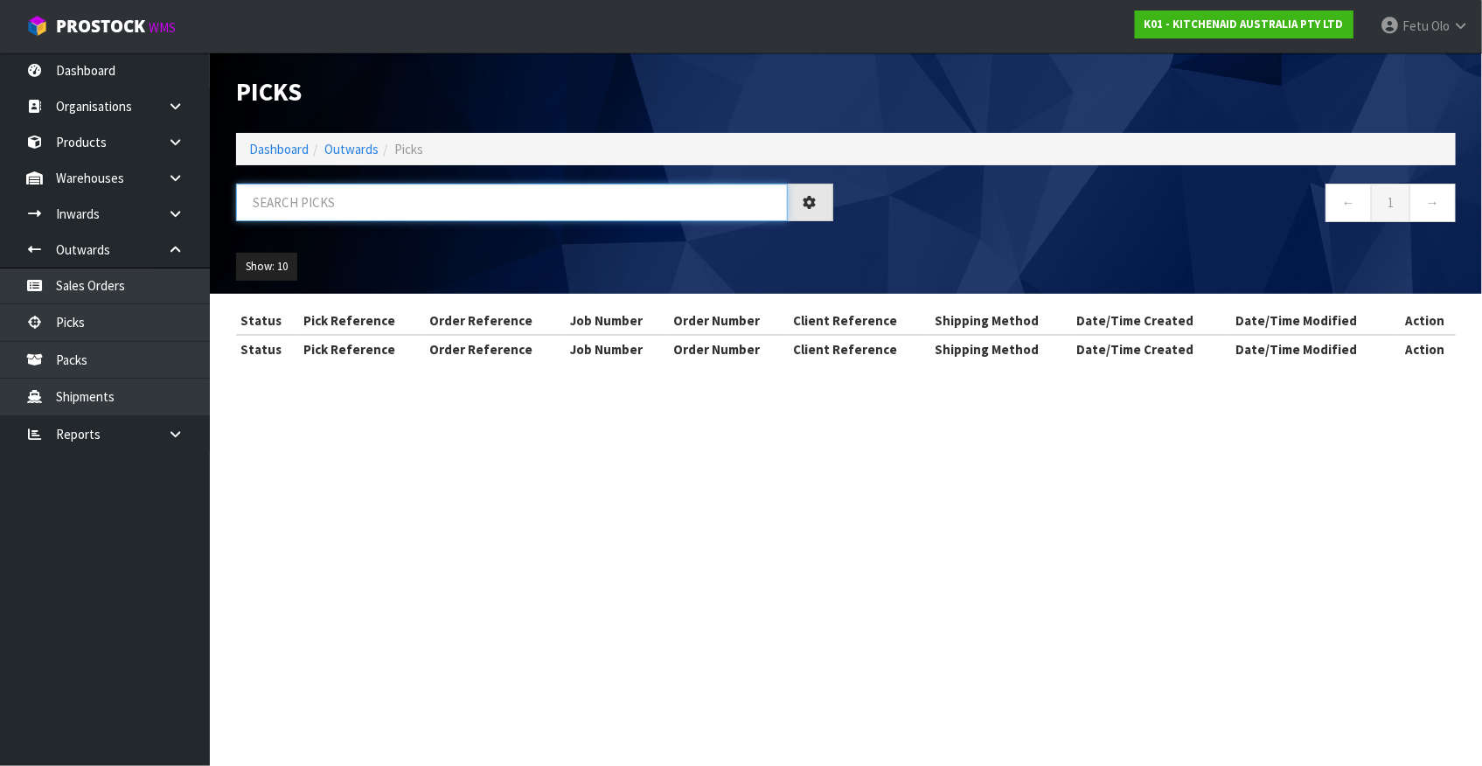
click at [481, 204] on input "text" at bounding box center [512, 203] width 552 height 38
type input "77657"
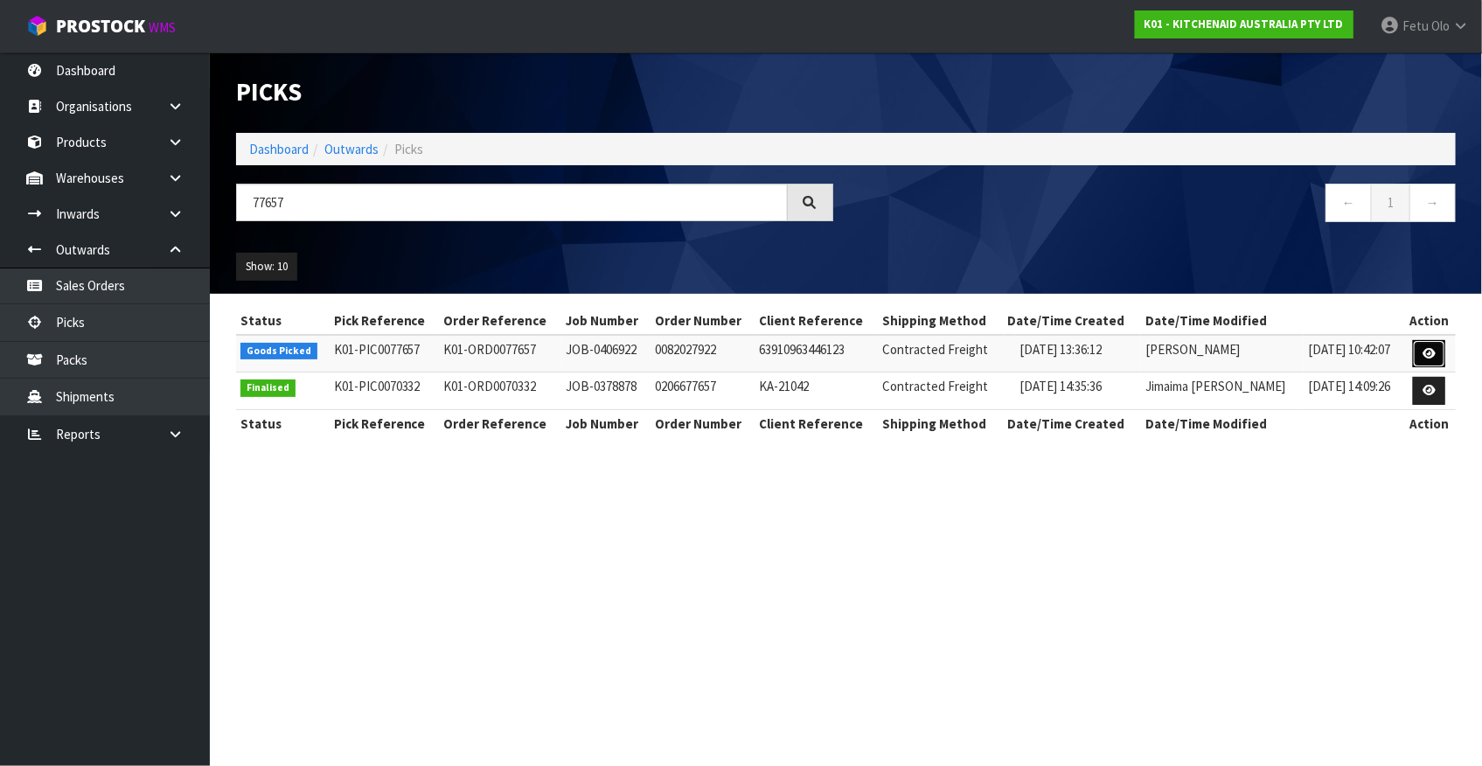
click at [1440, 354] on link at bounding box center [1429, 354] width 32 height 28
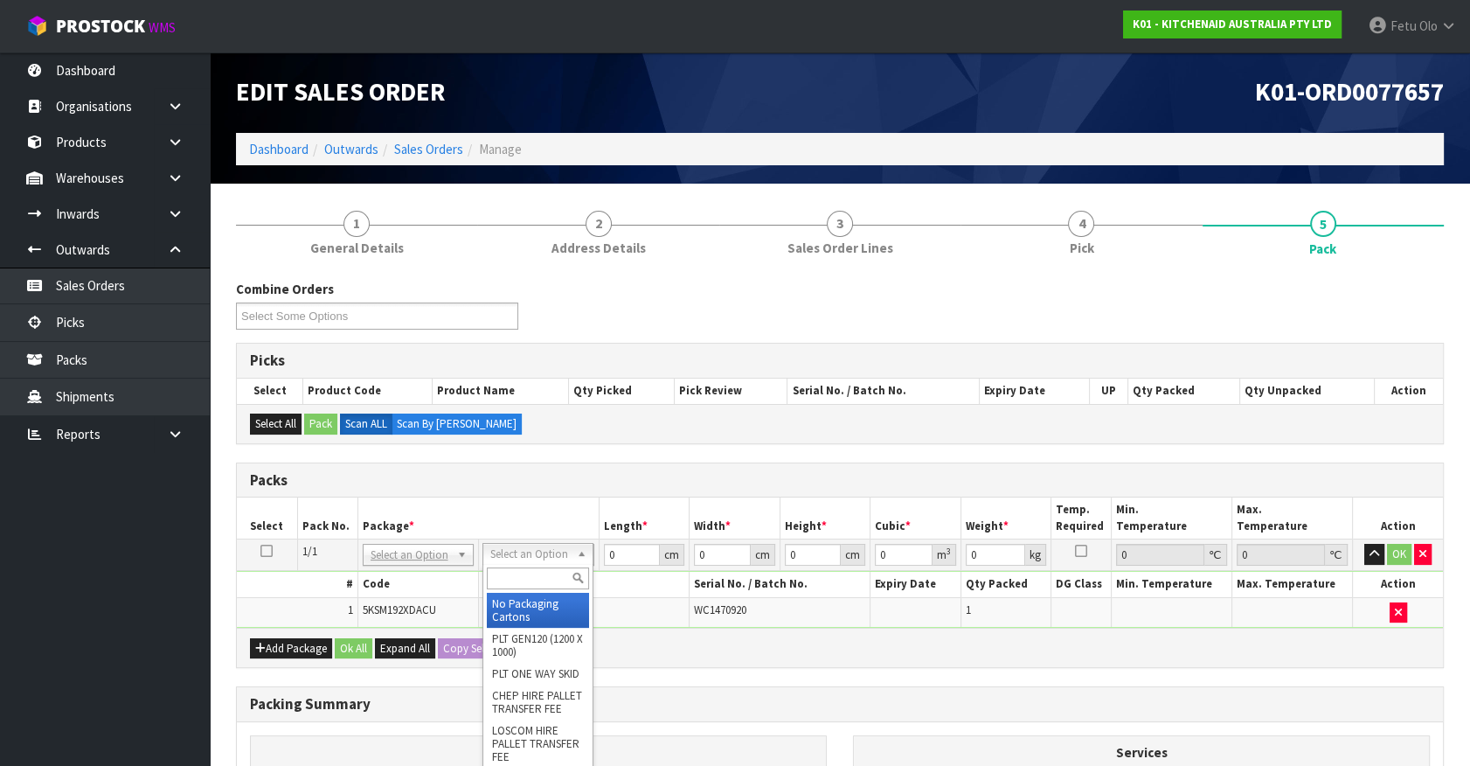
drag, startPoint x: 517, startPoint y: 590, endPoint x: 523, endPoint y: 597, distance: 9.3
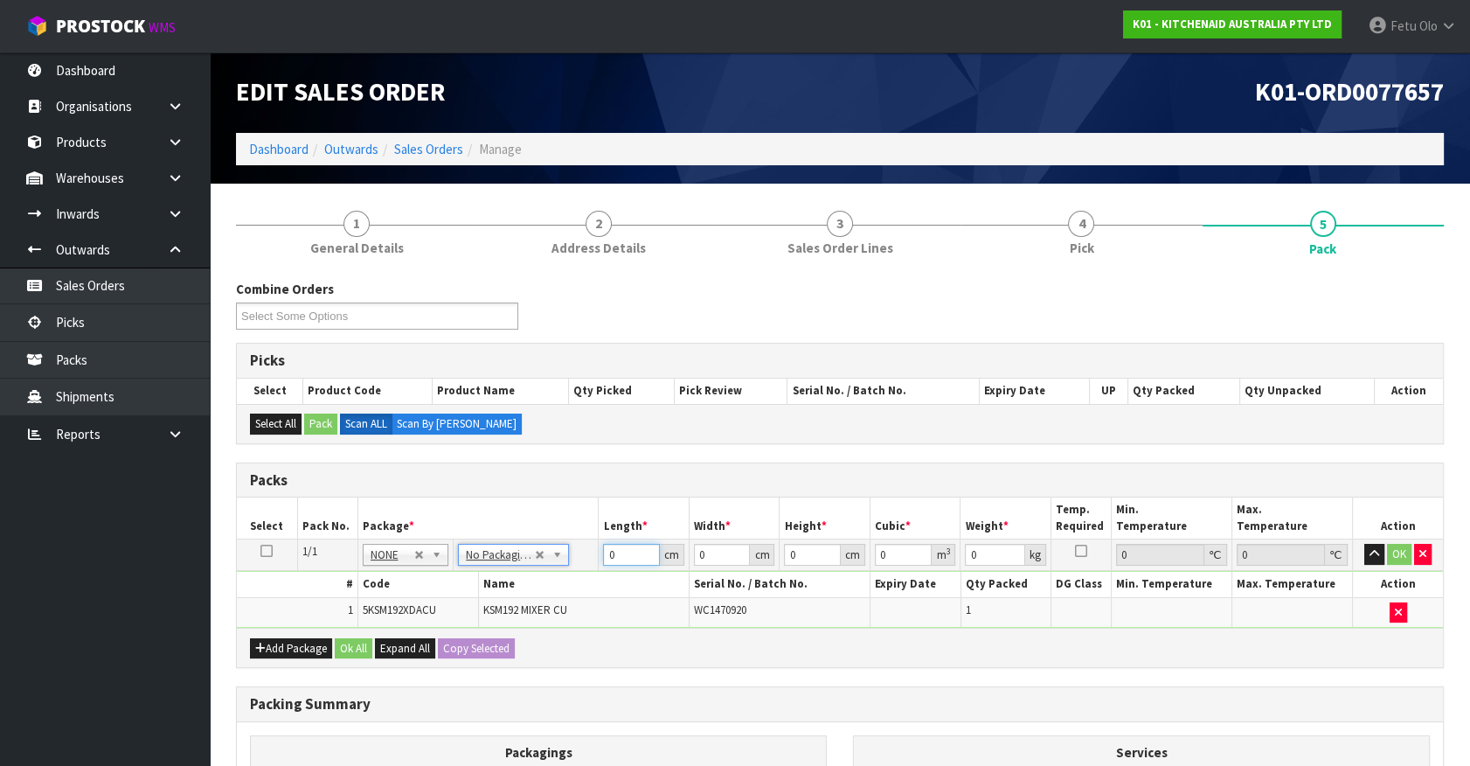
drag, startPoint x: 605, startPoint y: 554, endPoint x: 564, endPoint y: 560, distance: 41.5
click at [564, 560] on tr "1/1 NONE 007-001 007-002 007-004 007-009 007-013 007-014 007-015 007-017 007-01…" at bounding box center [840, 554] width 1206 height 31
type input "42"
type input "29"
type input "4"
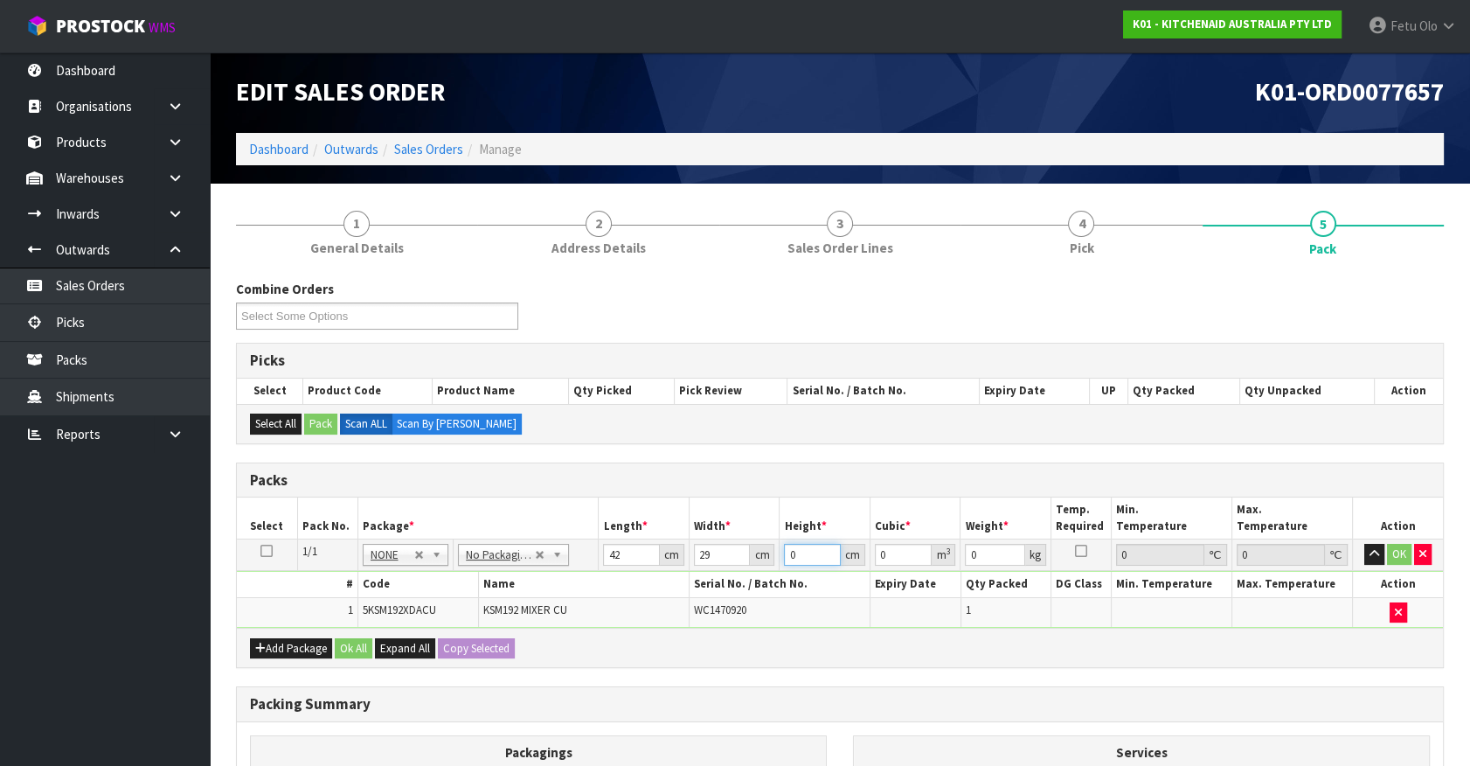
type input "0.004872"
type input "43"
type input "0.052374"
type input "43"
type input "13"
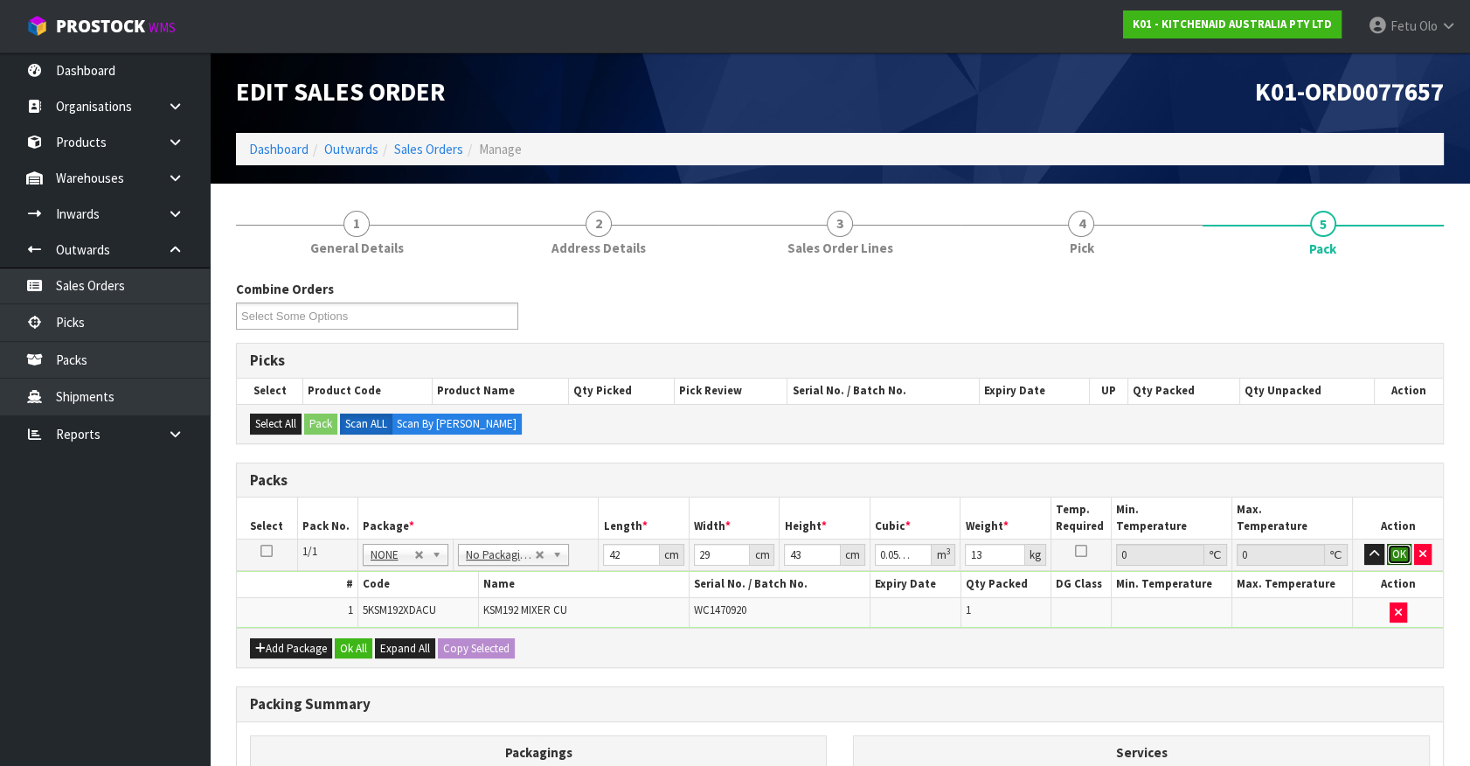
click button "OK" at bounding box center [1399, 554] width 24 height 21
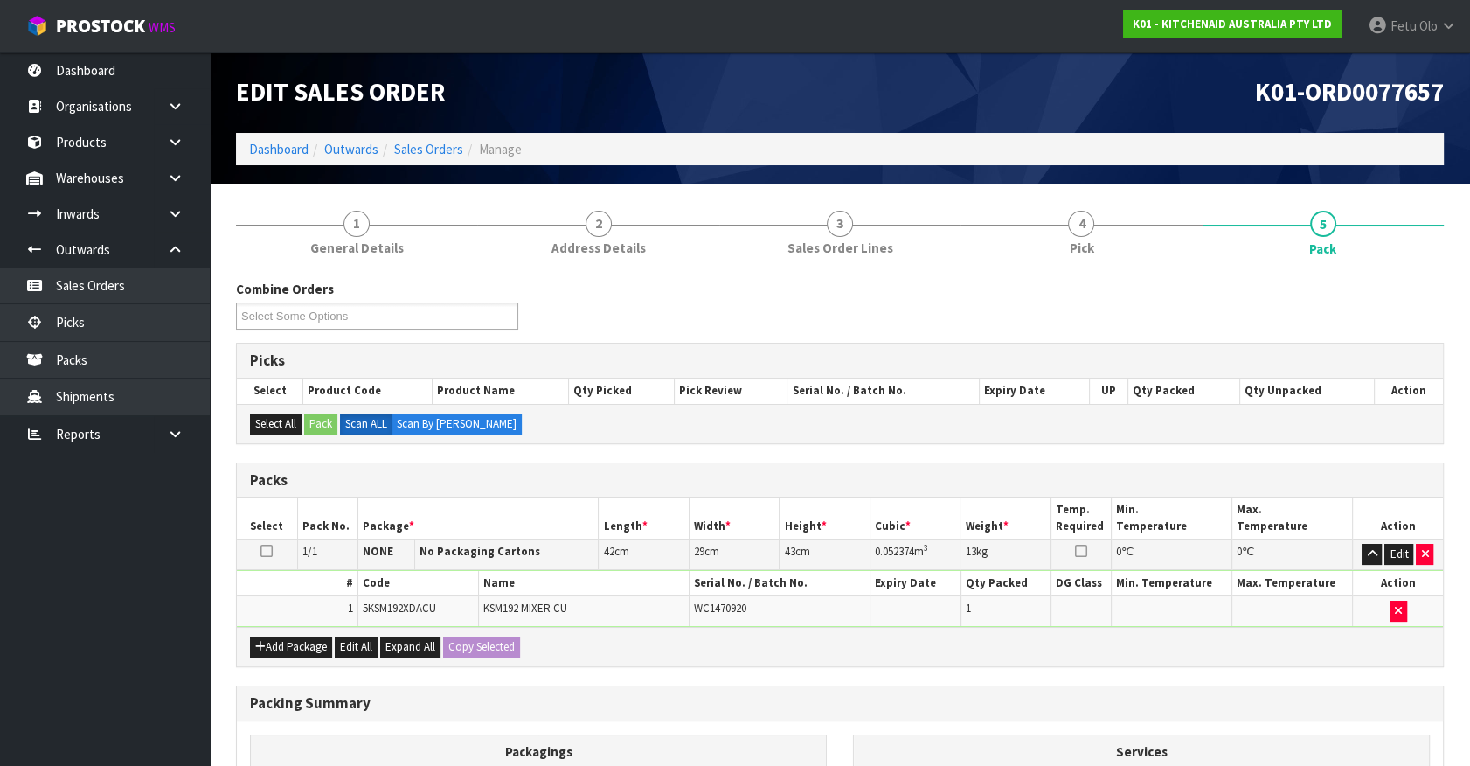
scroll to position [228, 0]
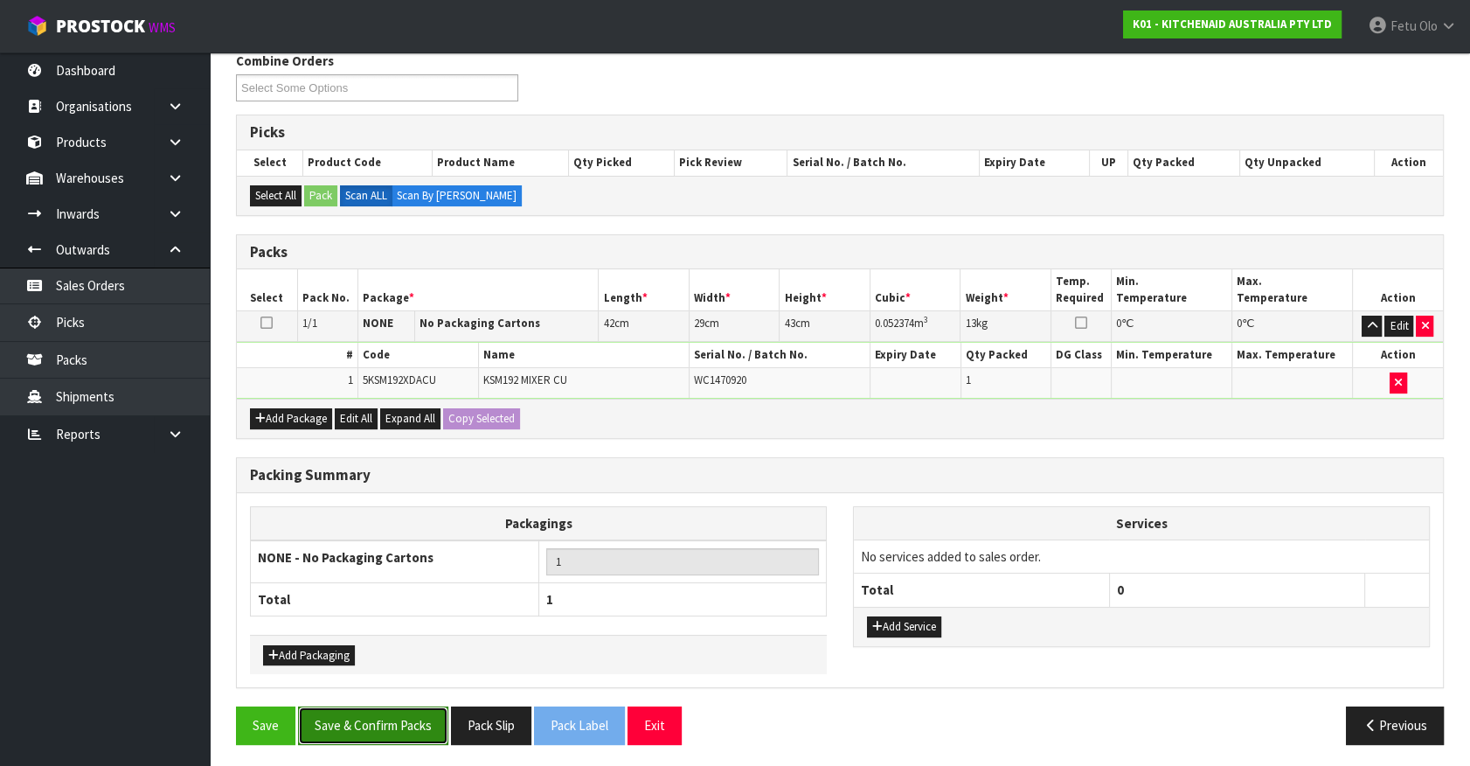
click at [391, 709] on button "Save & Confirm Packs" at bounding box center [373, 725] width 150 height 38
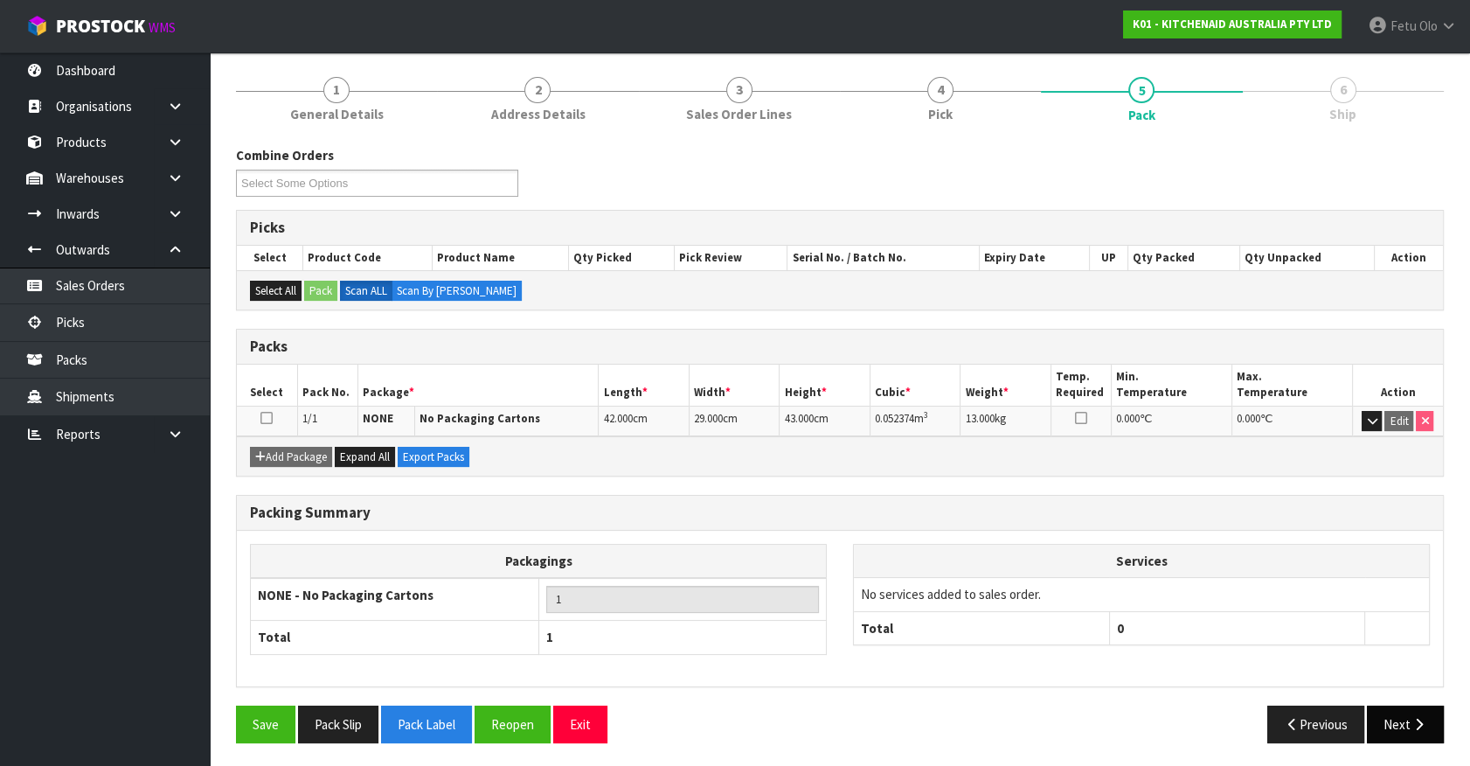
drag, startPoint x: 1465, startPoint y: 730, endPoint x: 1420, endPoint y: 729, distance: 44.6
click at [1465, 730] on section "× Close Updated successfully 1 General Details 2 Address Details 3 Sales Order …" at bounding box center [840, 378] width 1261 height 782
click at [1408, 728] on button "Next" at bounding box center [1405, 724] width 77 height 38
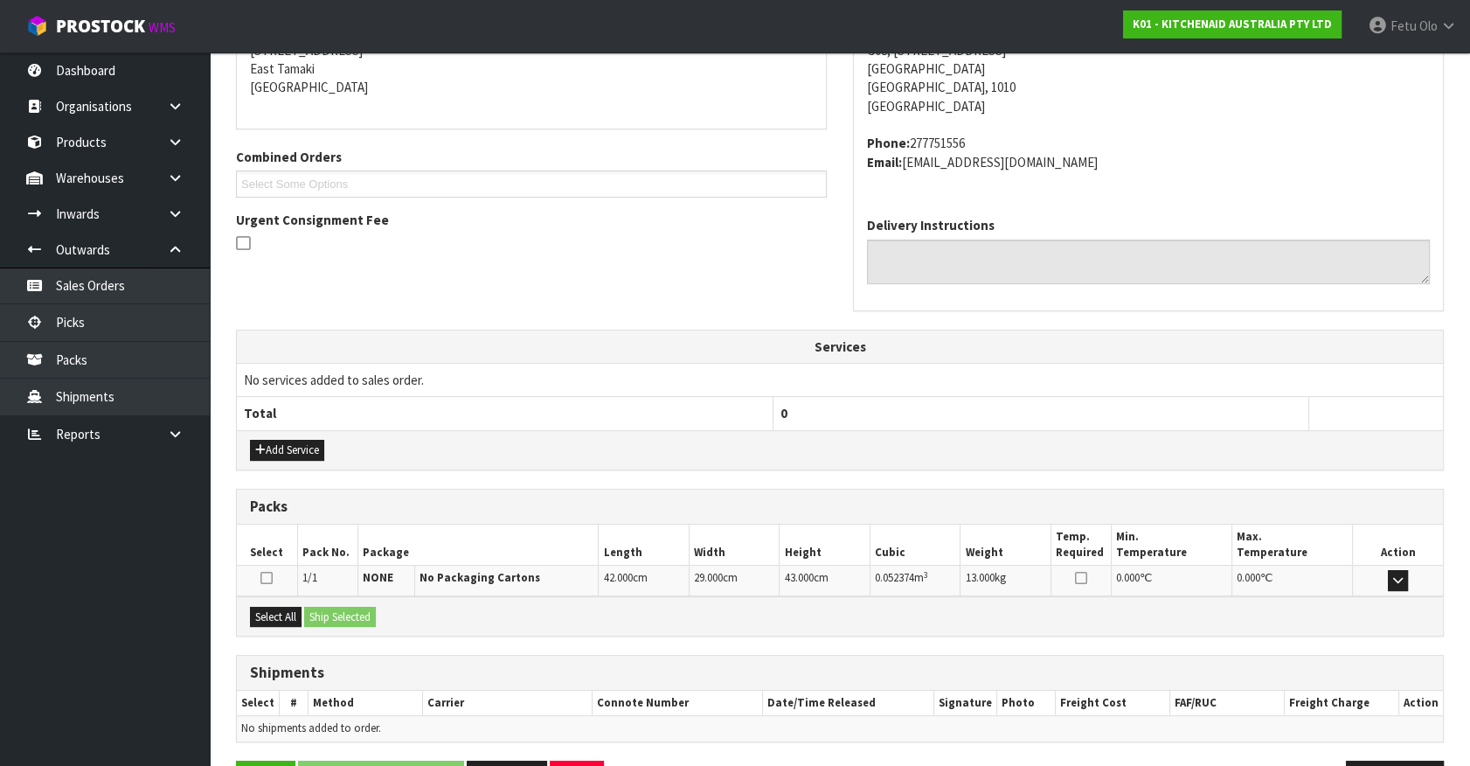
scroll to position [425, 0]
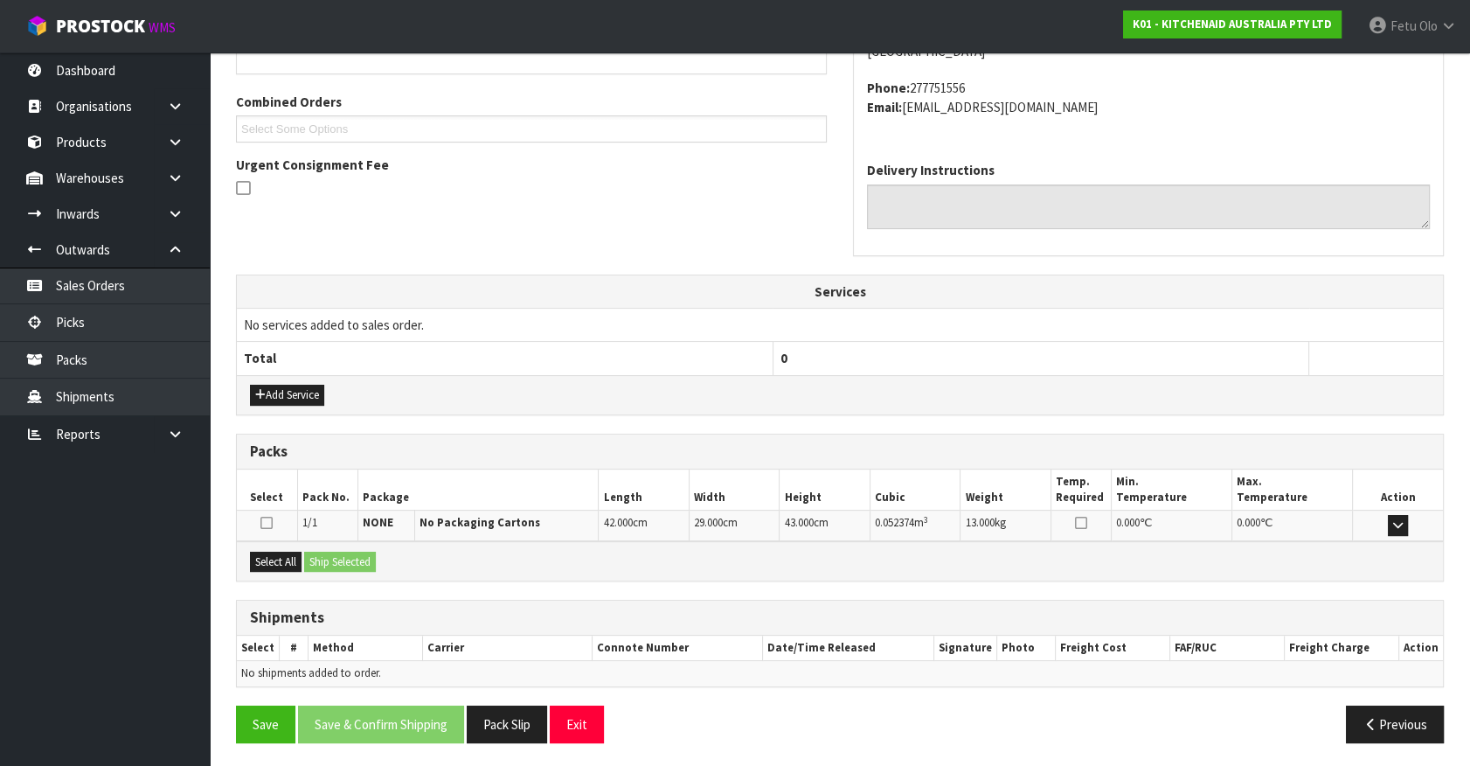
click at [269, 569] on div "Select All Ship Selected" at bounding box center [840, 560] width 1206 height 39
click at [284, 562] on button "Select All" at bounding box center [276, 562] width 52 height 21
click at [355, 559] on button "Ship Selected" at bounding box center [340, 562] width 72 height 21
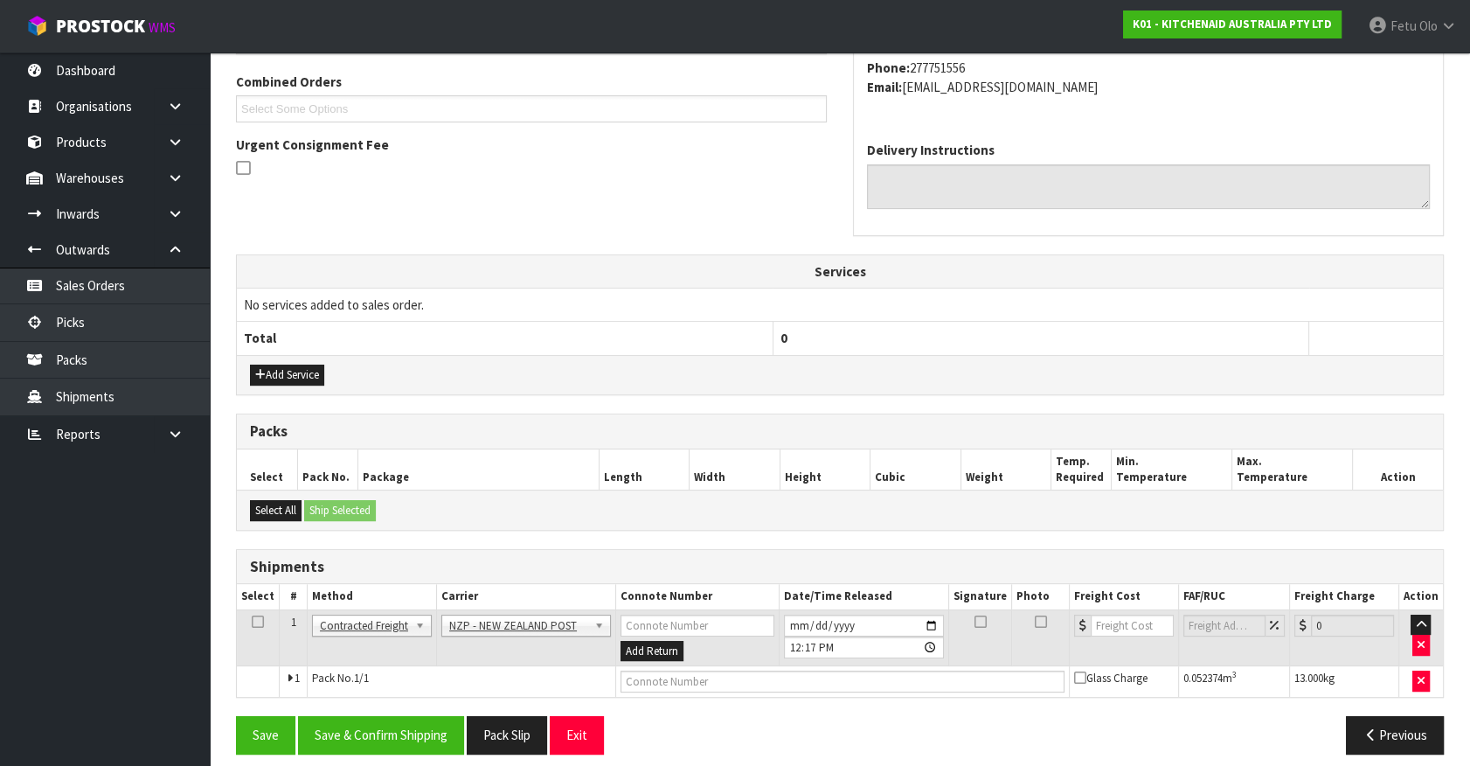
scroll to position [455, 0]
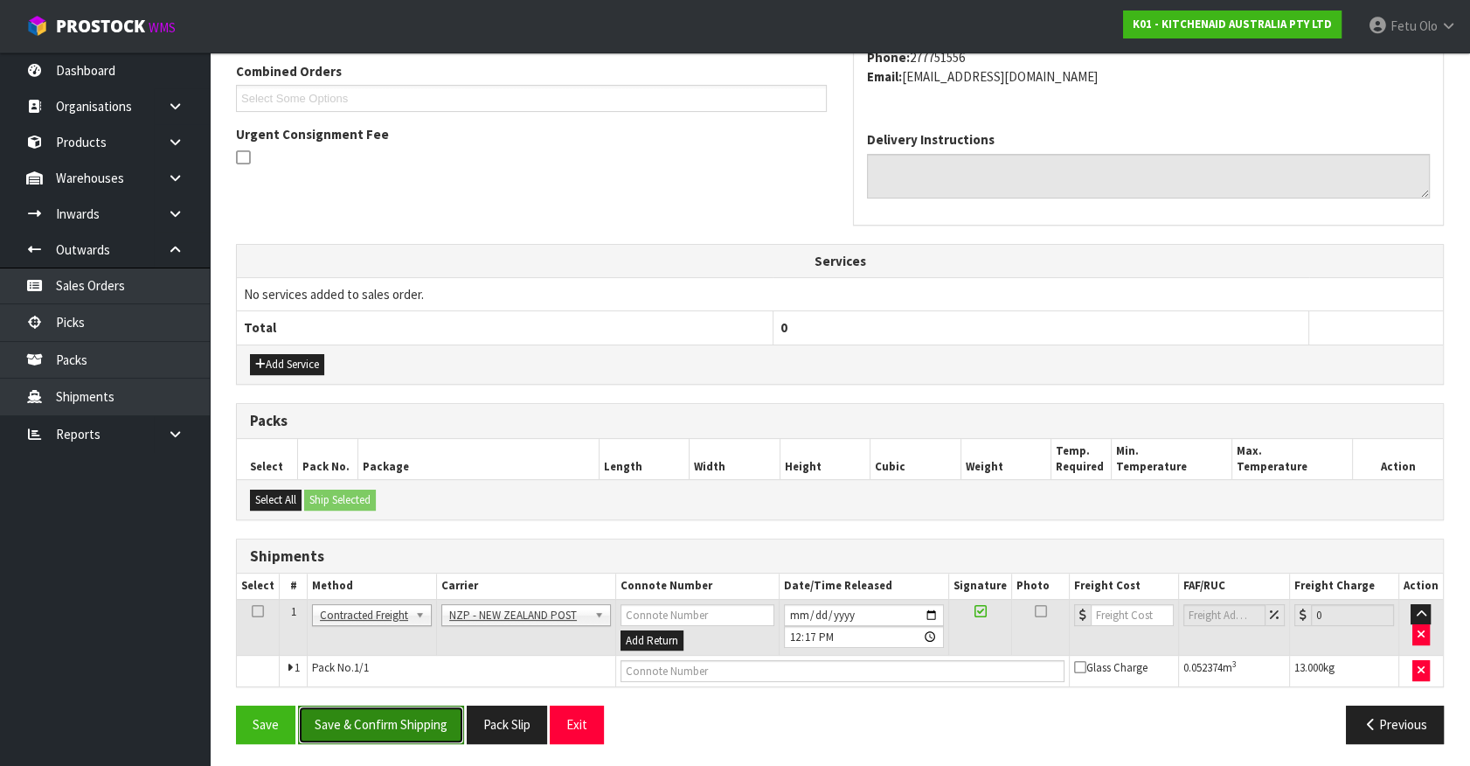
click at [422, 713] on button "Save & Confirm Shipping" at bounding box center [381, 724] width 166 height 38
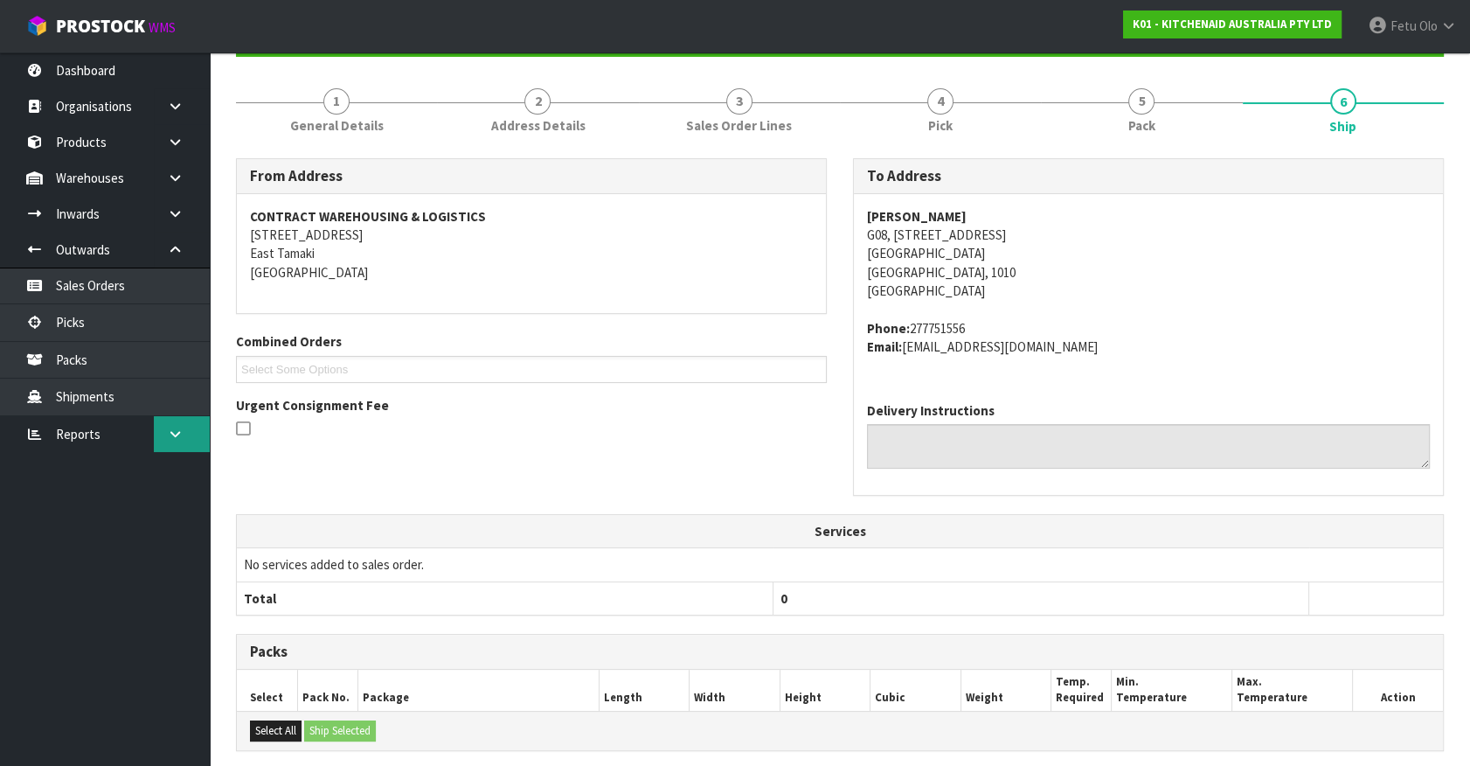
scroll to position [431, 0]
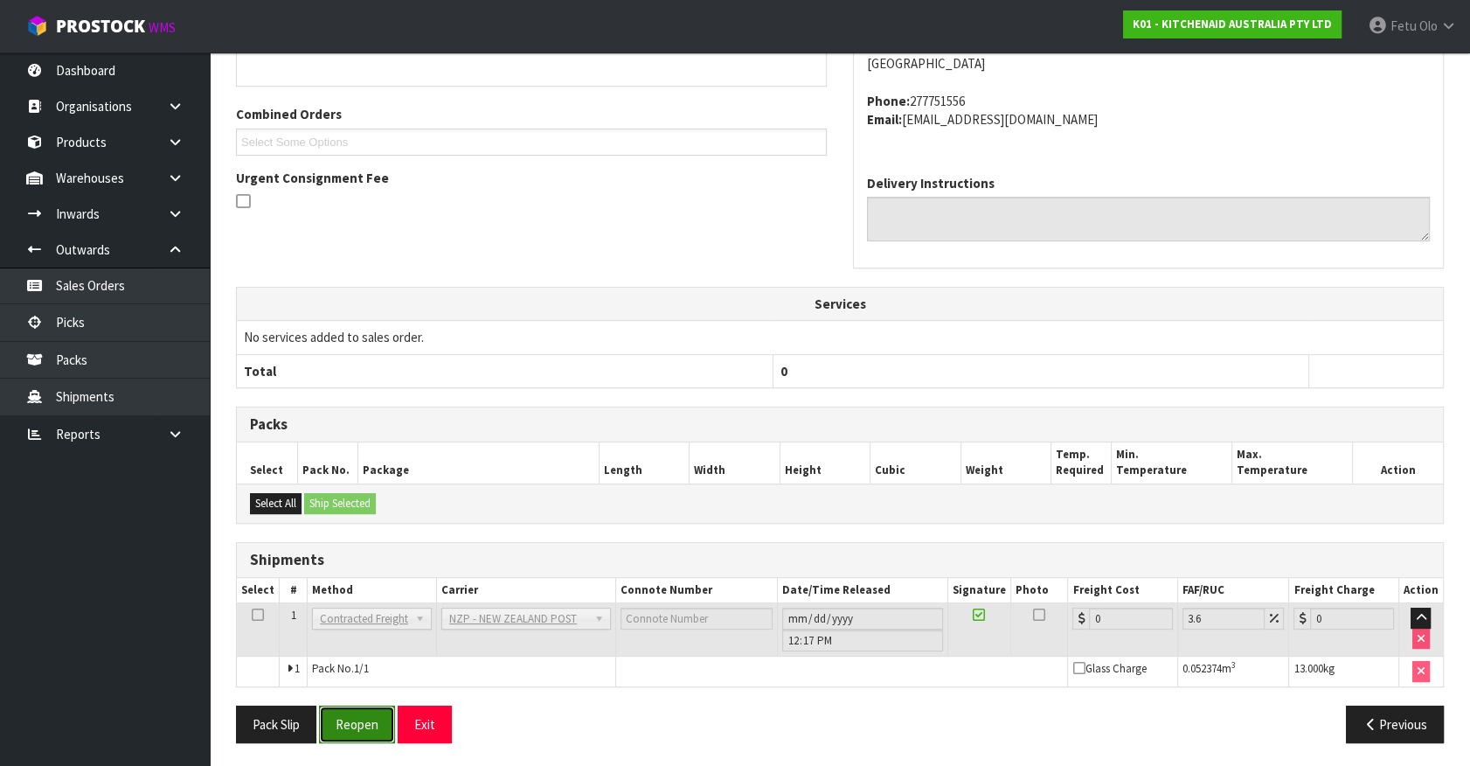
click at [373, 726] on button "Reopen" at bounding box center [357, 724] width 76 height 38
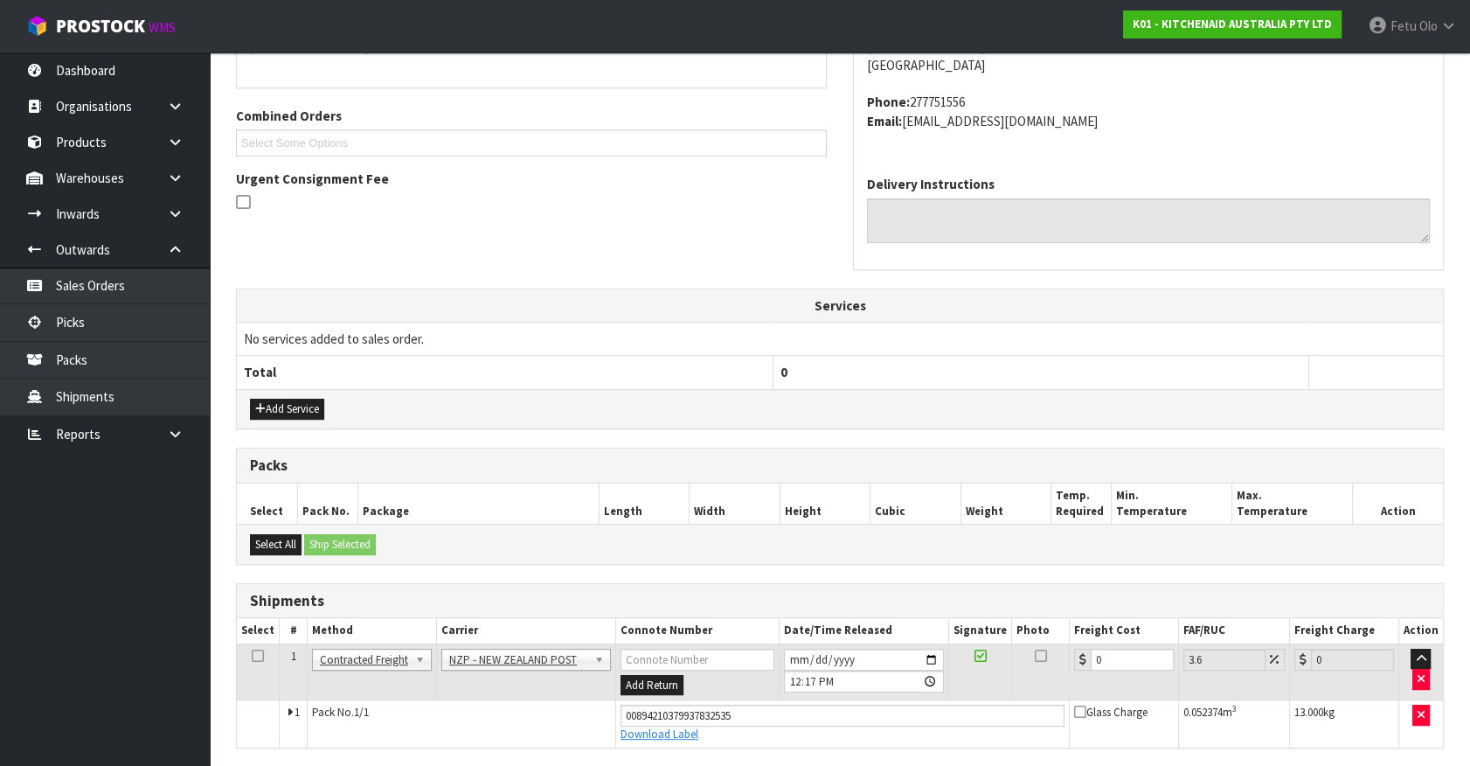
scroll to position [412, 0]
drag, startPoint x: 1066, startPoint y: 671, endPoint x: 883, endPoint y: 694, distance: 184.1
click at [884, 693] on tr "1 Client Local Pickup Customer Local Pickup Company Freight Contracted Freight …" at bounding box center [840, 670] width 1206 height 57
type input "4"
type input "4.14"
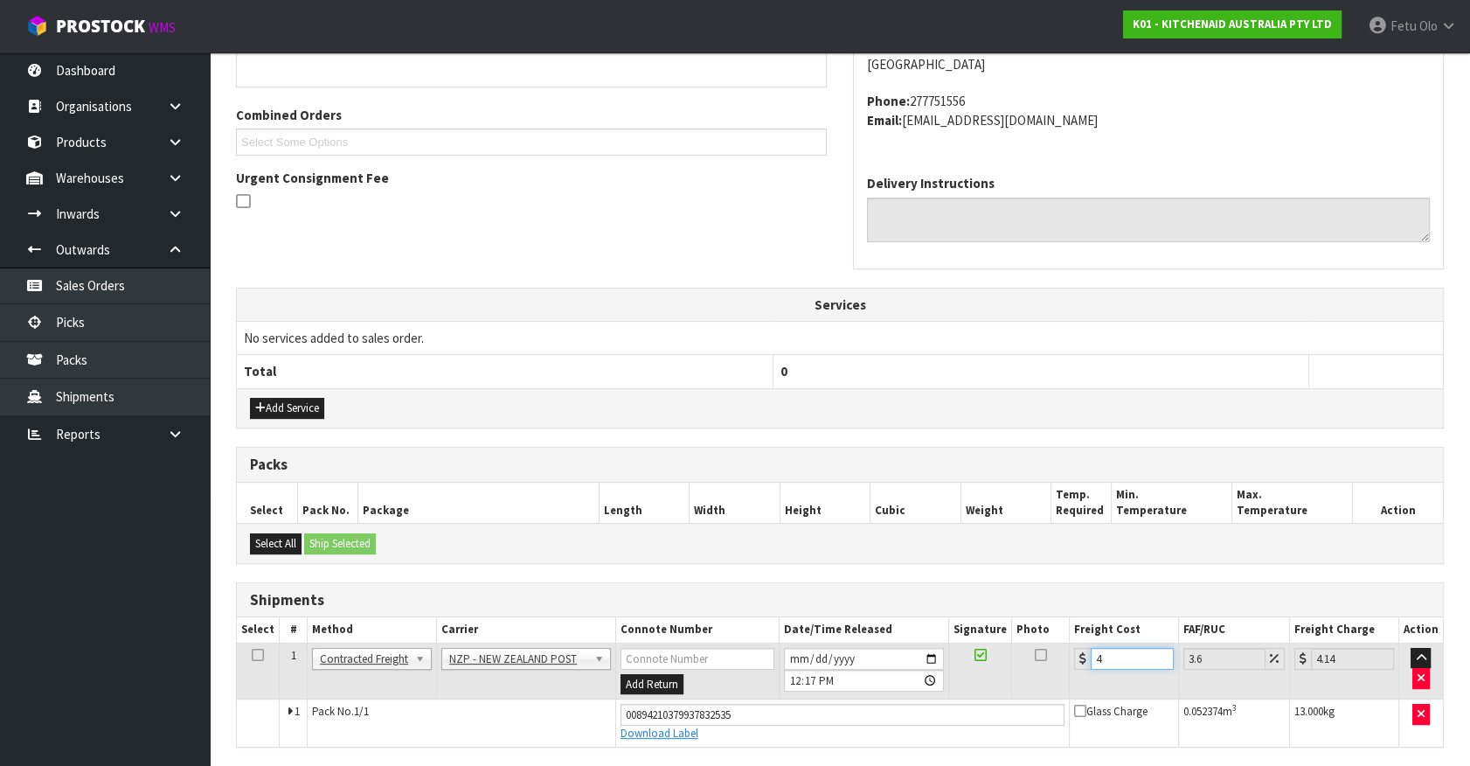
type input "4.3"
type input "4.45"
type input "4.33"
type input "4.49"
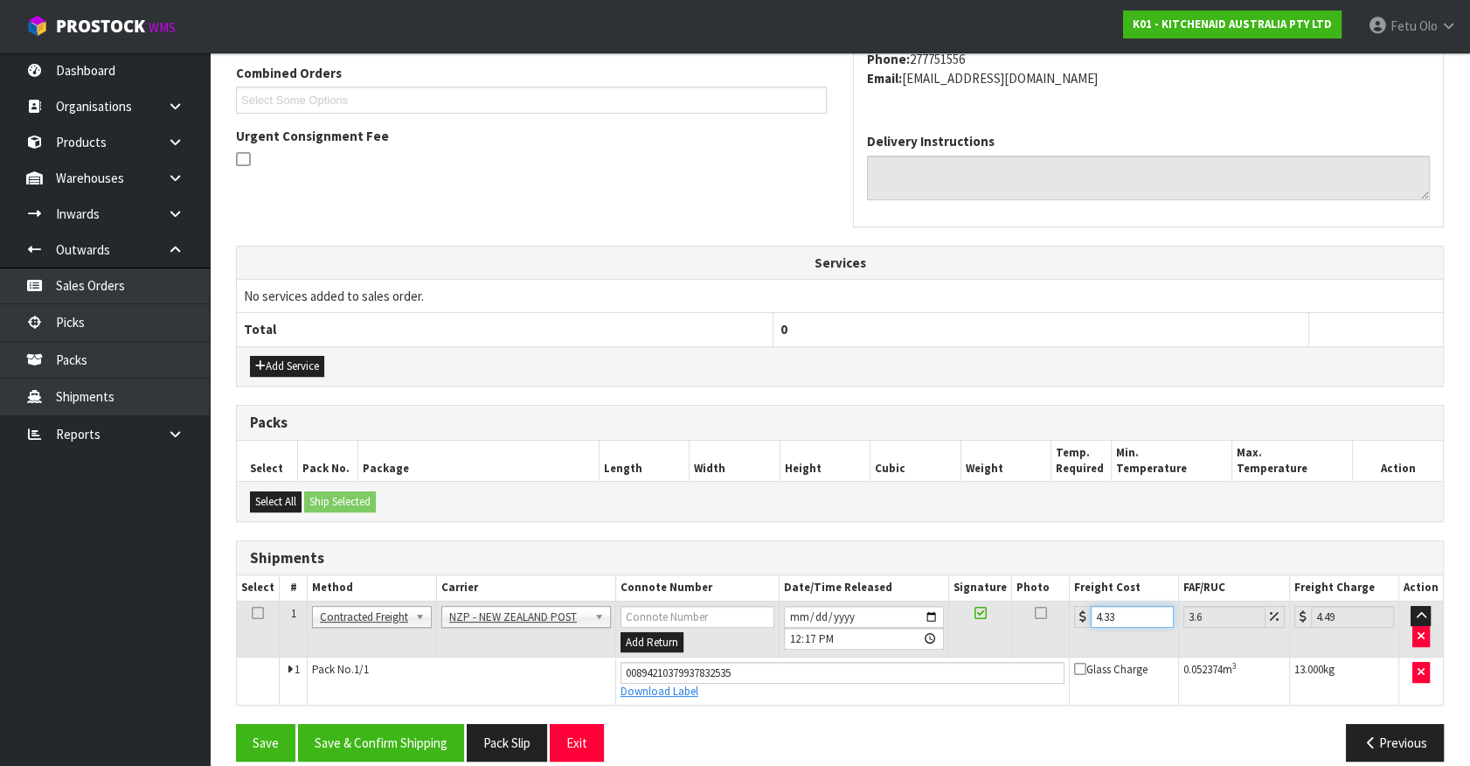
scroll to position [472, 0]
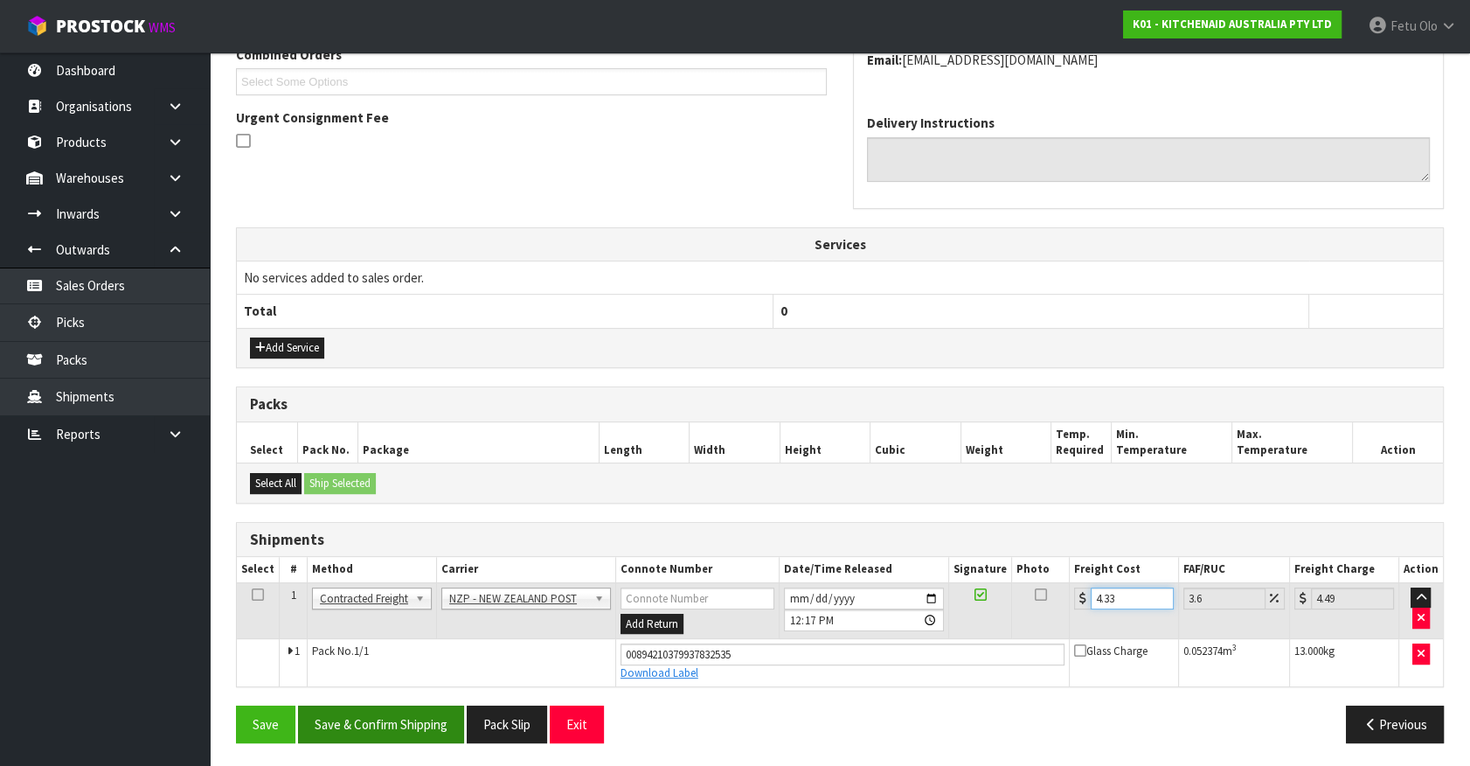
type input "4.33"
click at [410, 732] on button "Save & Confirm Shipping" at bounding box center [381, 724] width 166 height 38
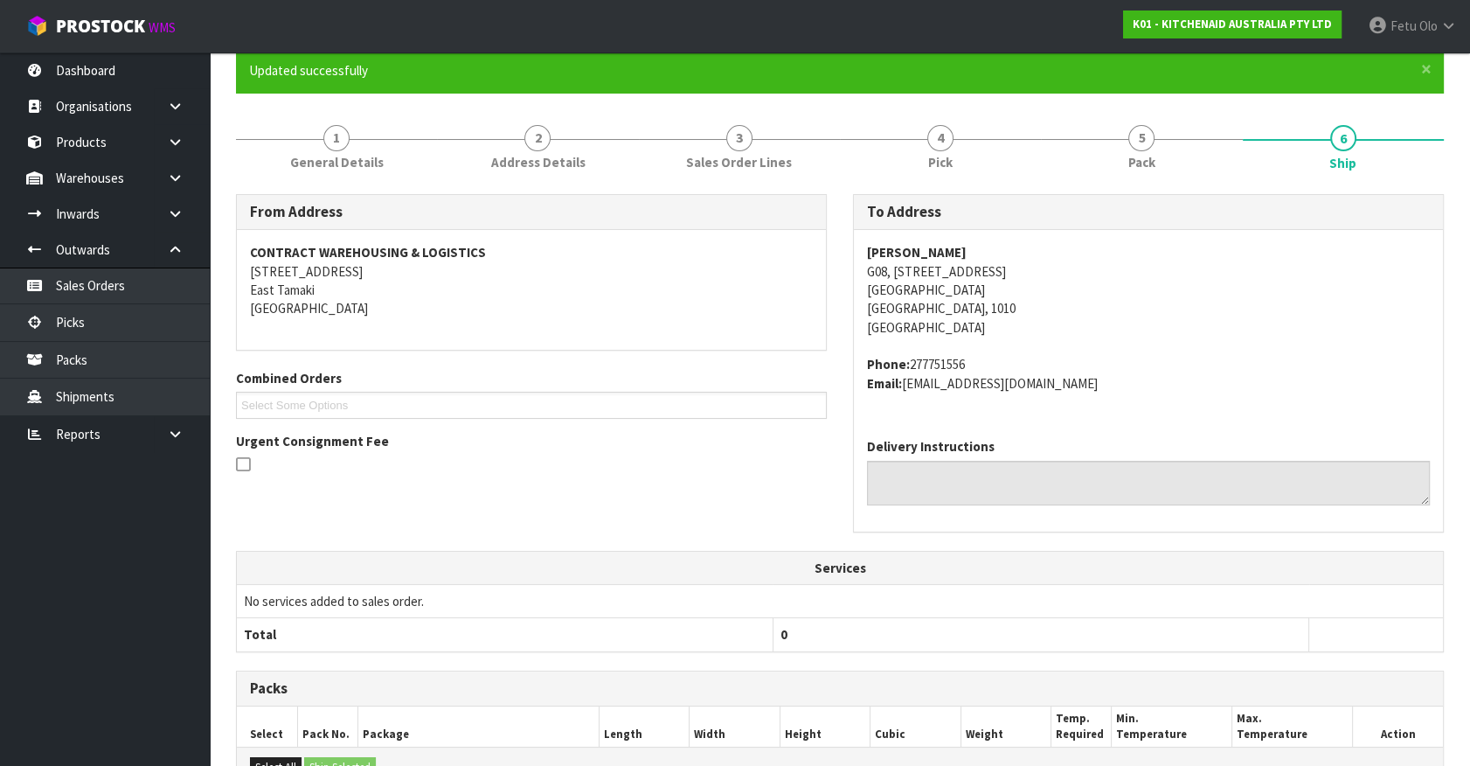
scroll to position [424, 0]
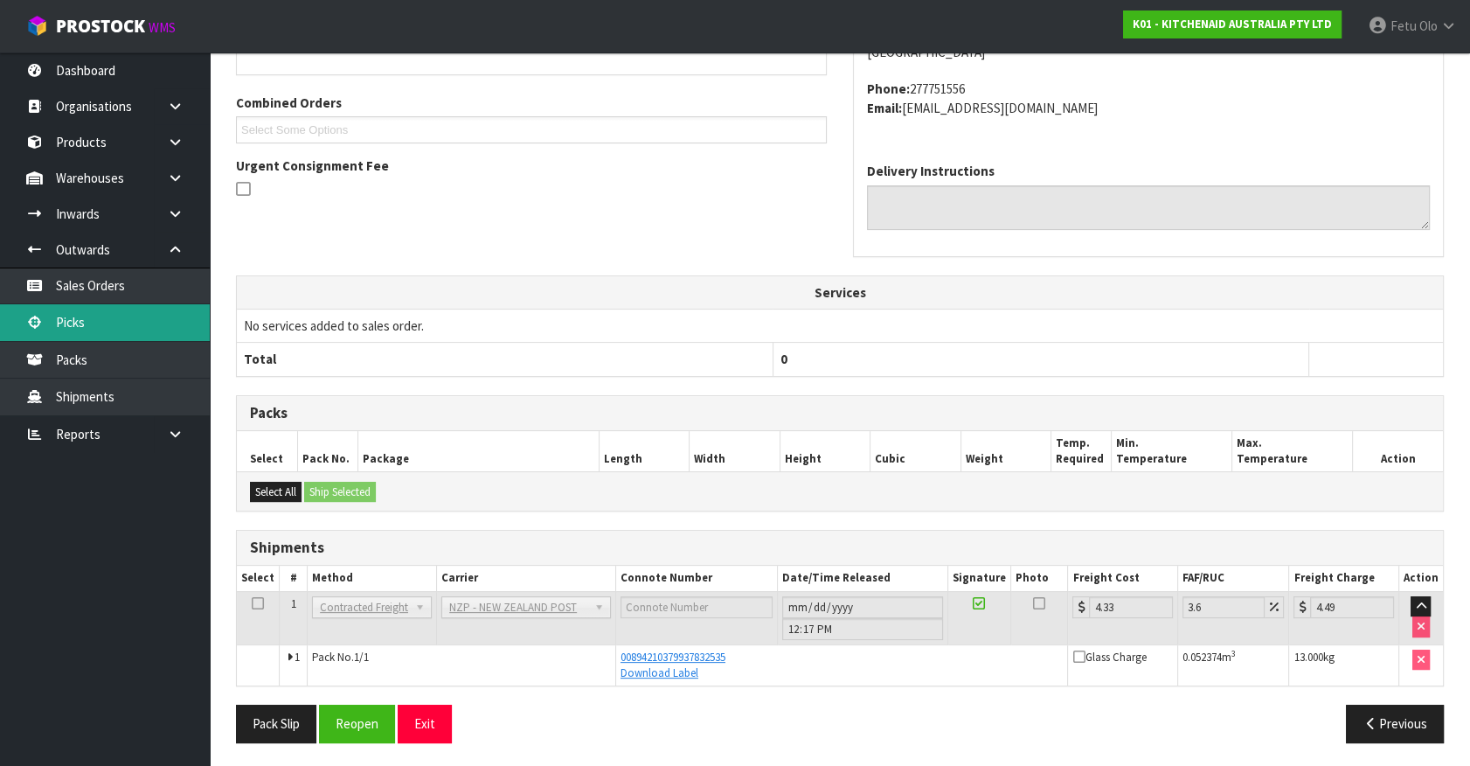
click at [87, 321] on link "Picks" at bounding box center [105, 322] width 210 height 36
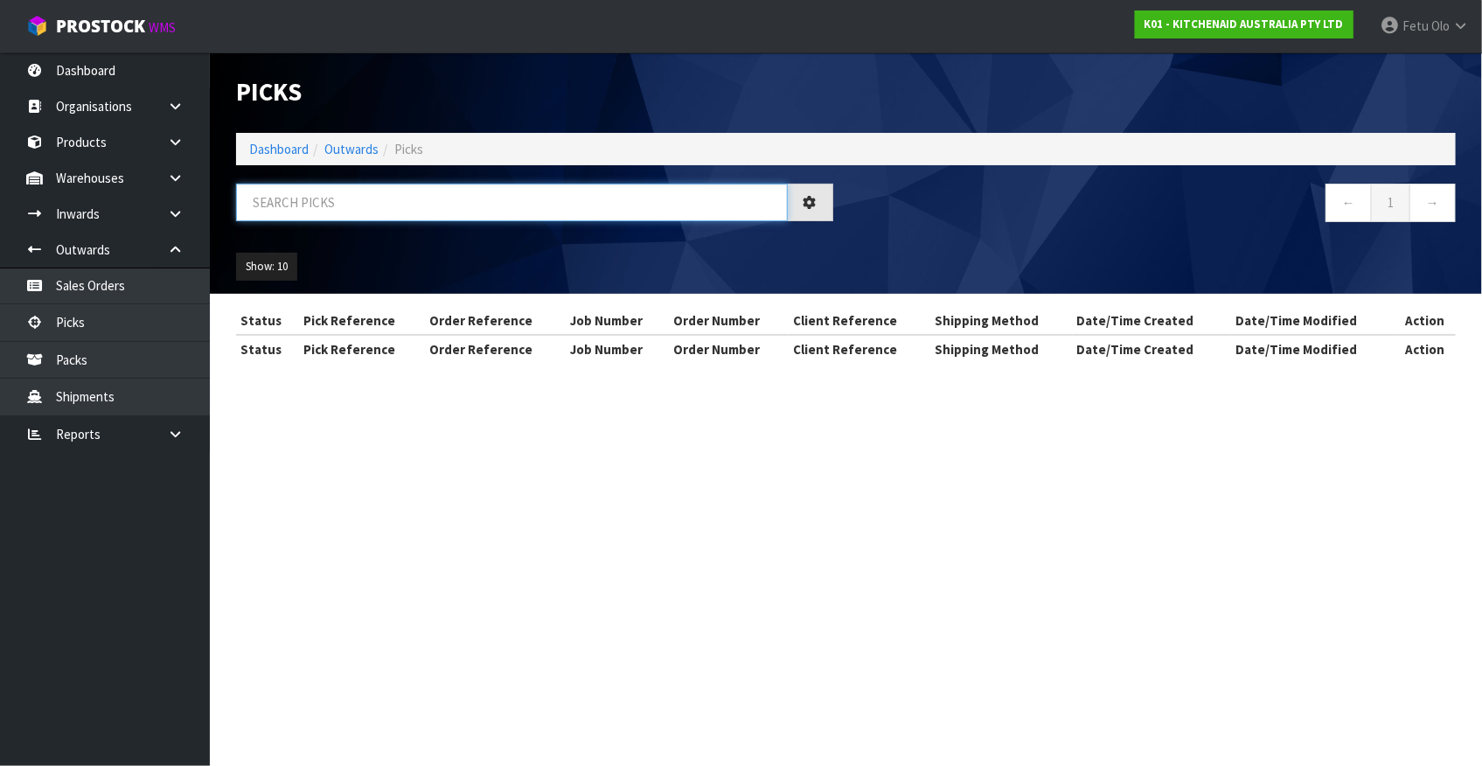
click at [342, 192] on input "text" at bounding box center [512, 203] width 552 height 38
type input "77659"
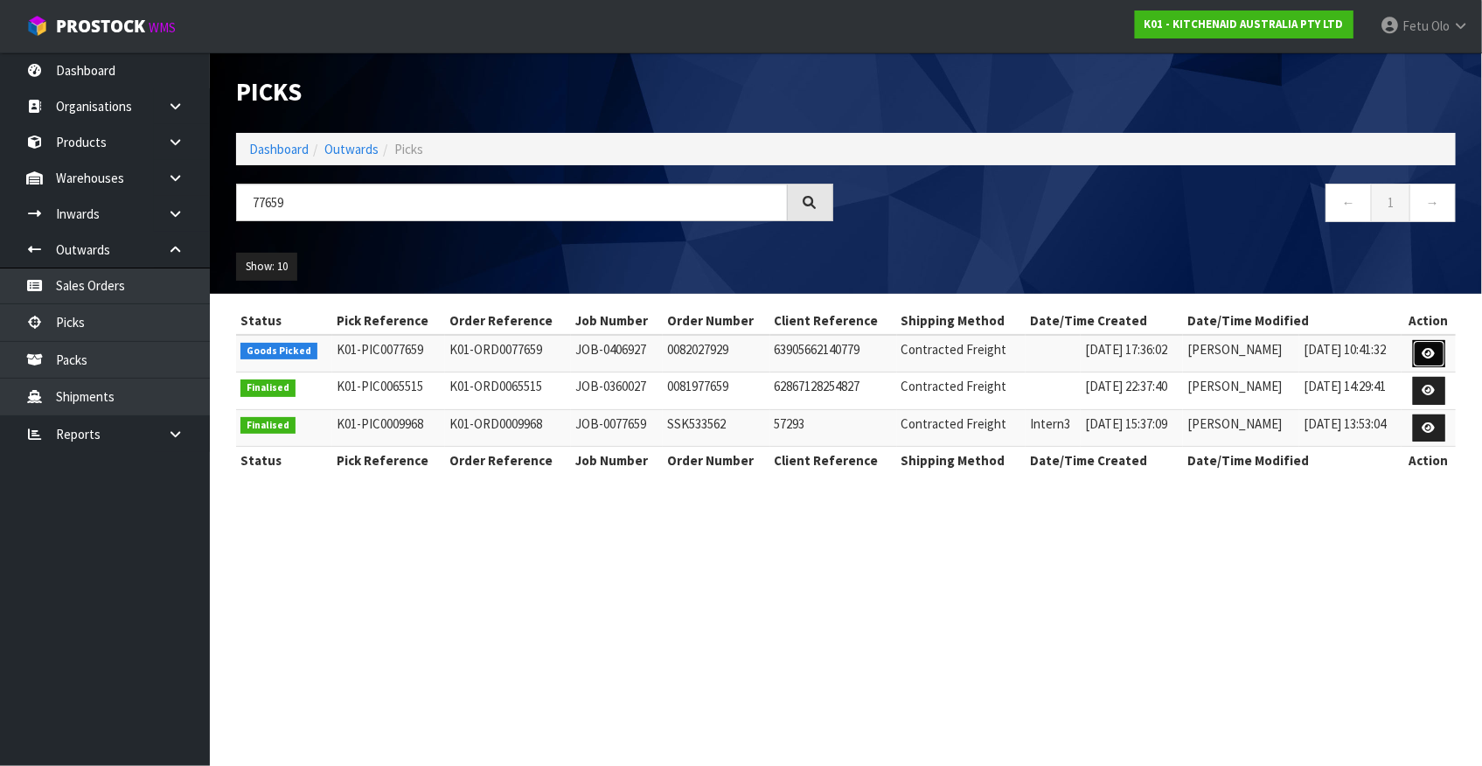
click at [1432, 354] on icon at bounding box center [1428, 353] width 13 height 11
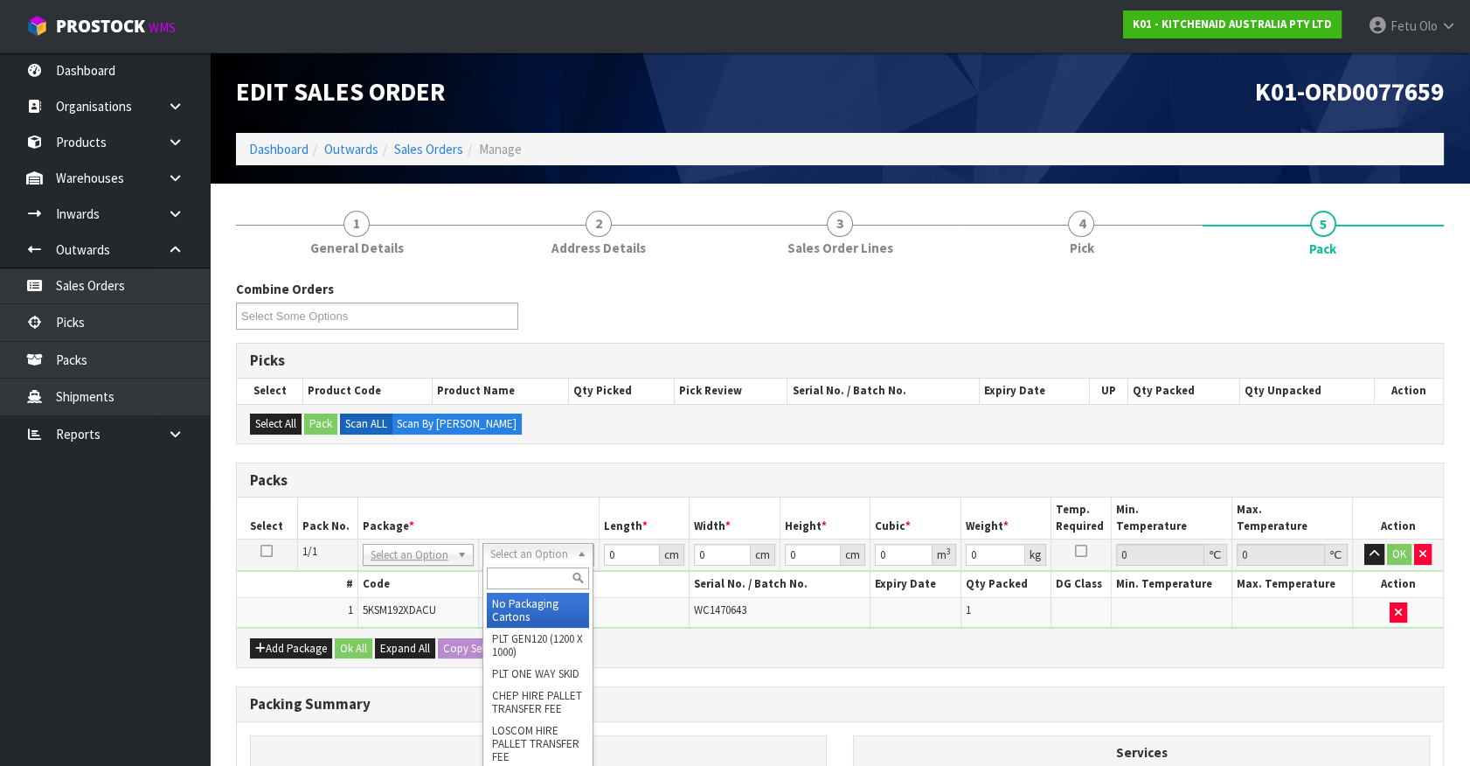
drag, startPoint x: 542, startPoint y: 617, endPoint x: 612, endPoint y: 591, distance: 74.7
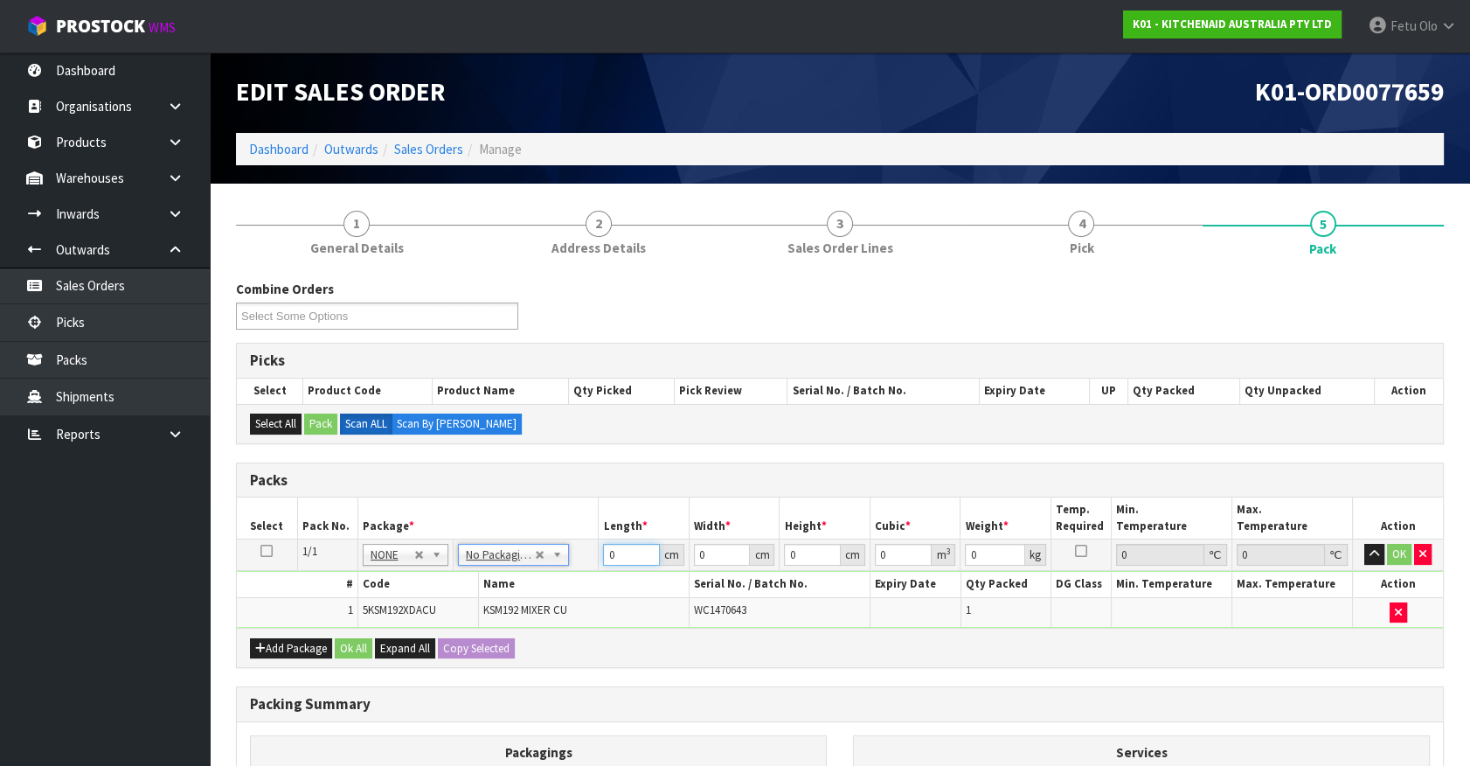
drag, startPoint x: 621, startPoint y: 555, endPoint x: 548, endPoint y: 569, distance: 73.9
click at [548, 569] on tbody "1/1 NONE 007-001 007-002 007-004 007-009 007-013 007-014 007-015 007-017 007-01…" at bounding box center [840, 583] width 1206 height 88
type input "42"
type input "29"
type input "4"
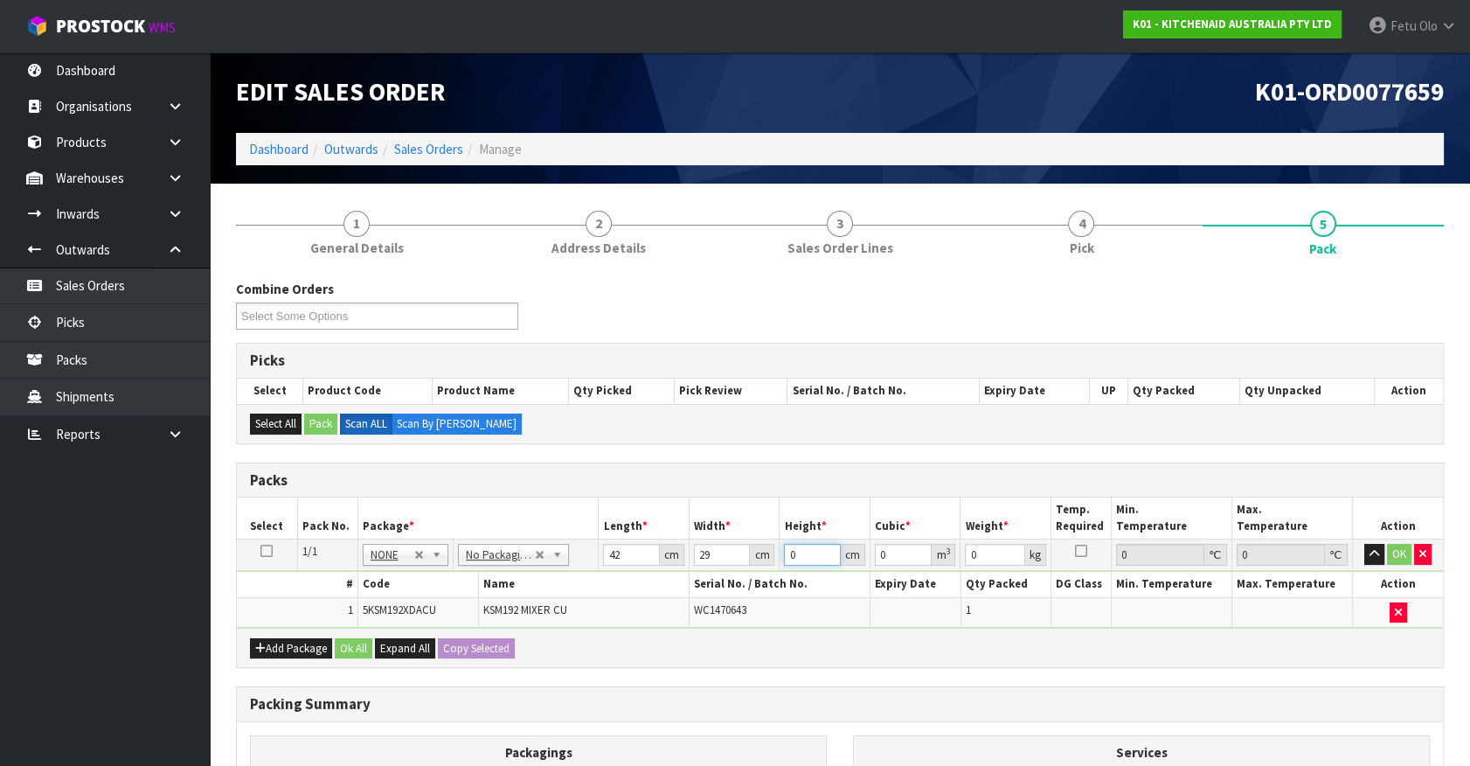
type input "0.004872"
type input "43"
type input "0.052374"
type input "43"
type input "13"
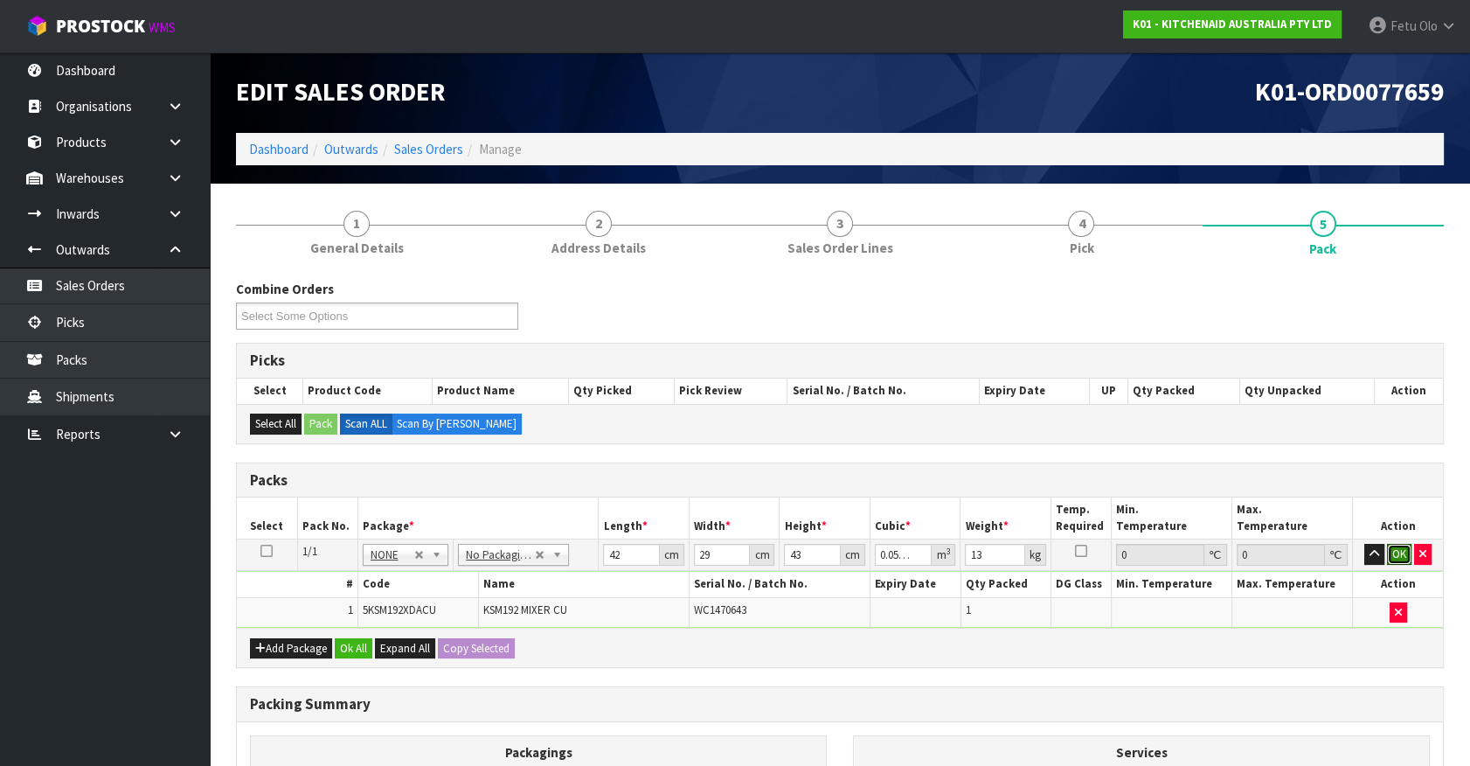
click button "OK" at bounding box center [1399, 554] width 24 height 21
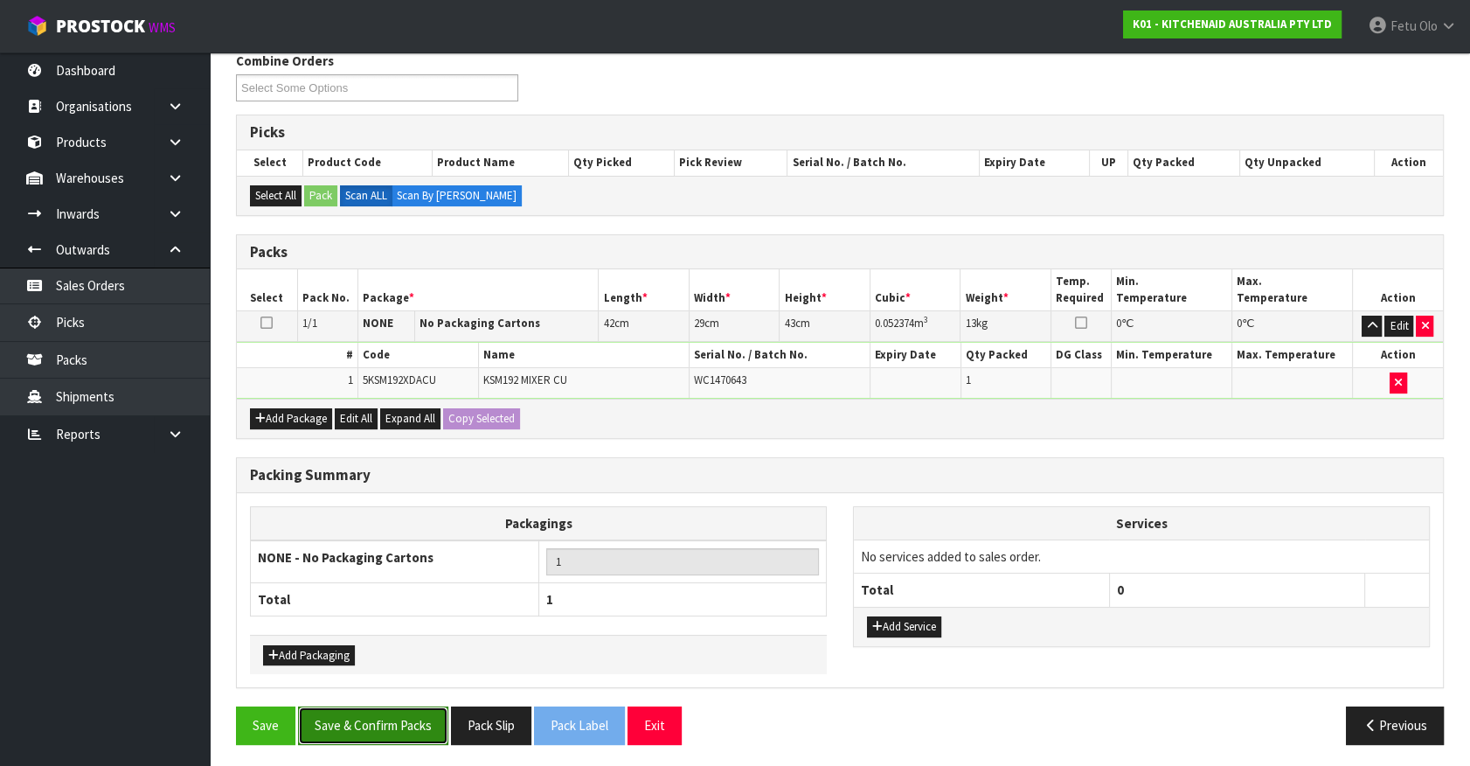
click at [402, 712] on button "Save & Confirm Packs" at bounding box center [373, 725] width 150 height 38
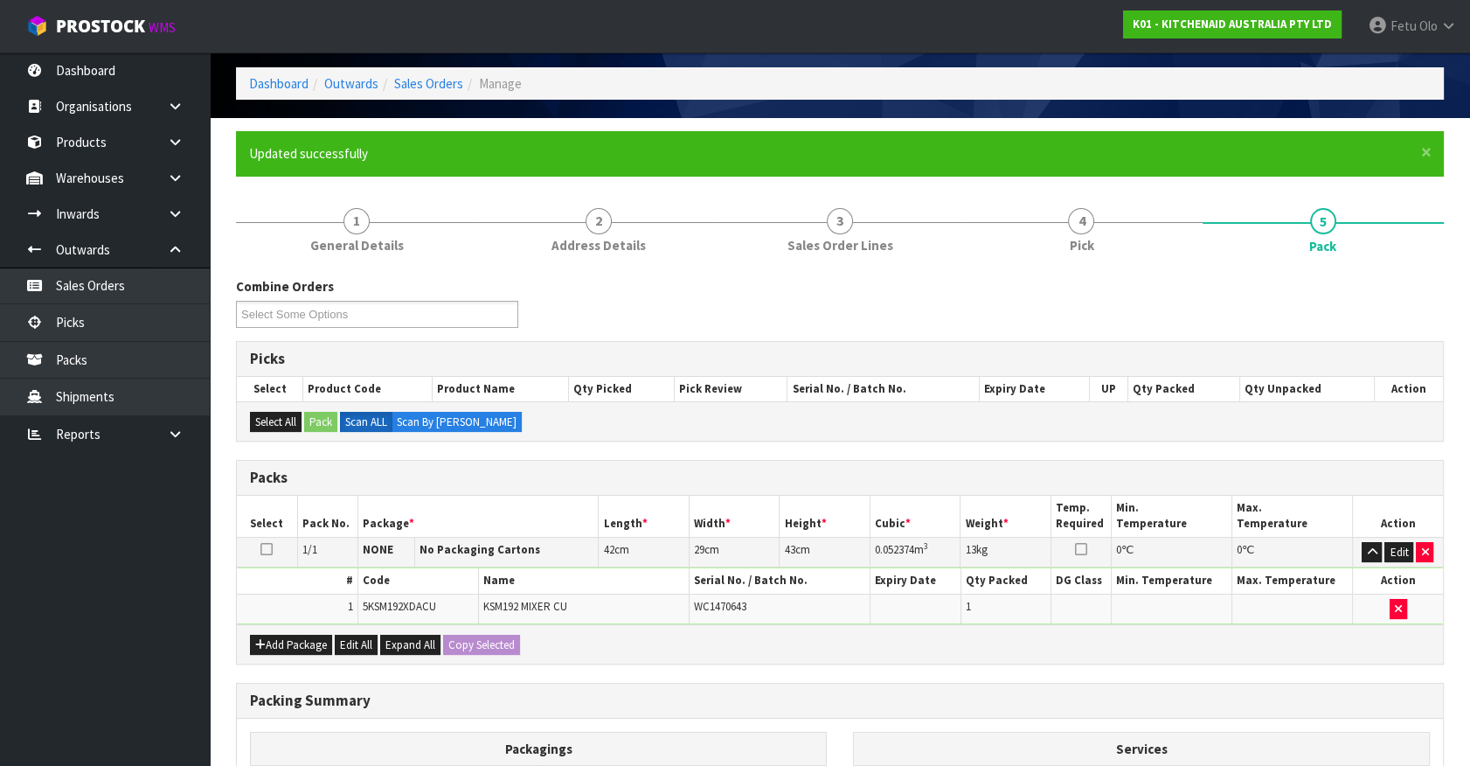
scroll to position [197, 0]
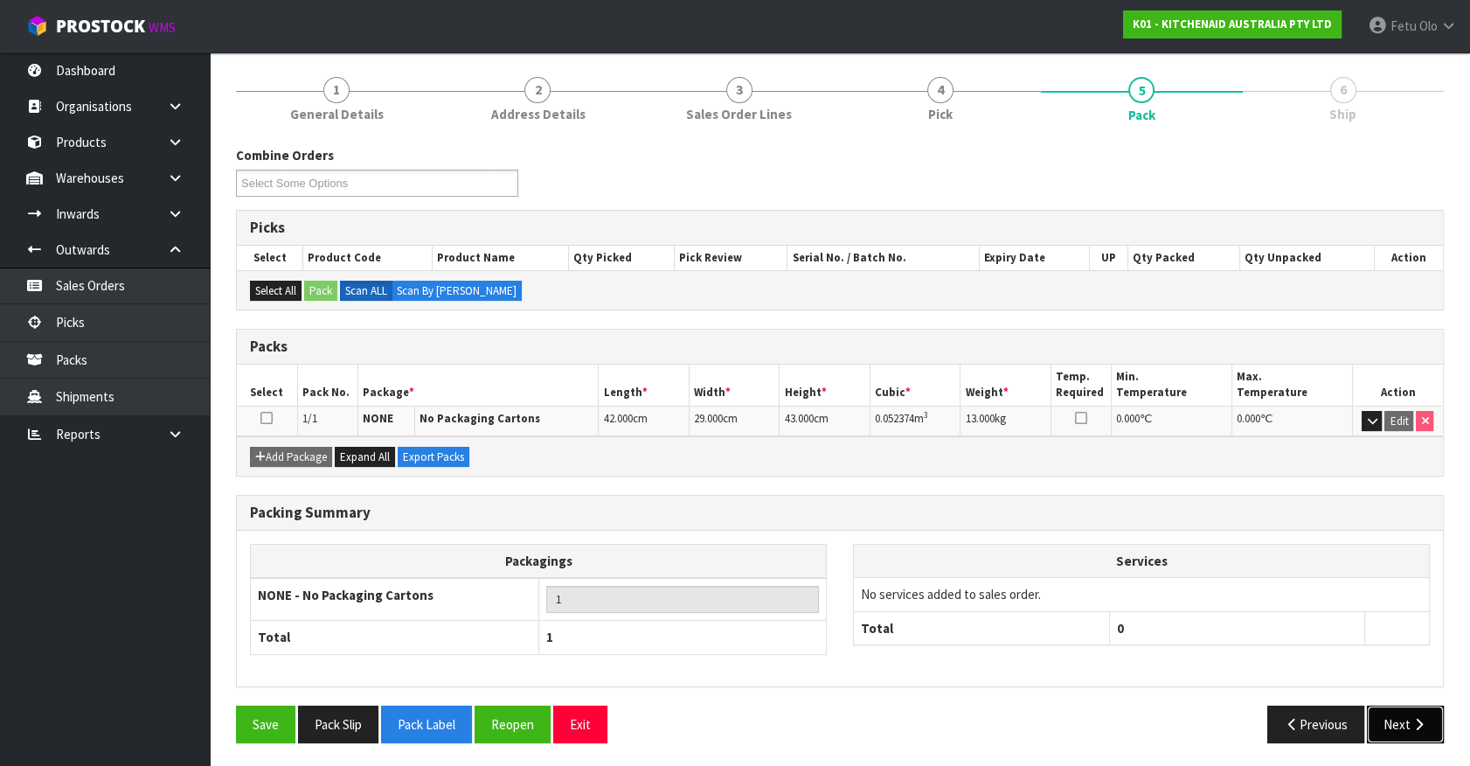
click at [1425, 726] on icon "button" at bounding box center [1419, 724] width 17 height 13
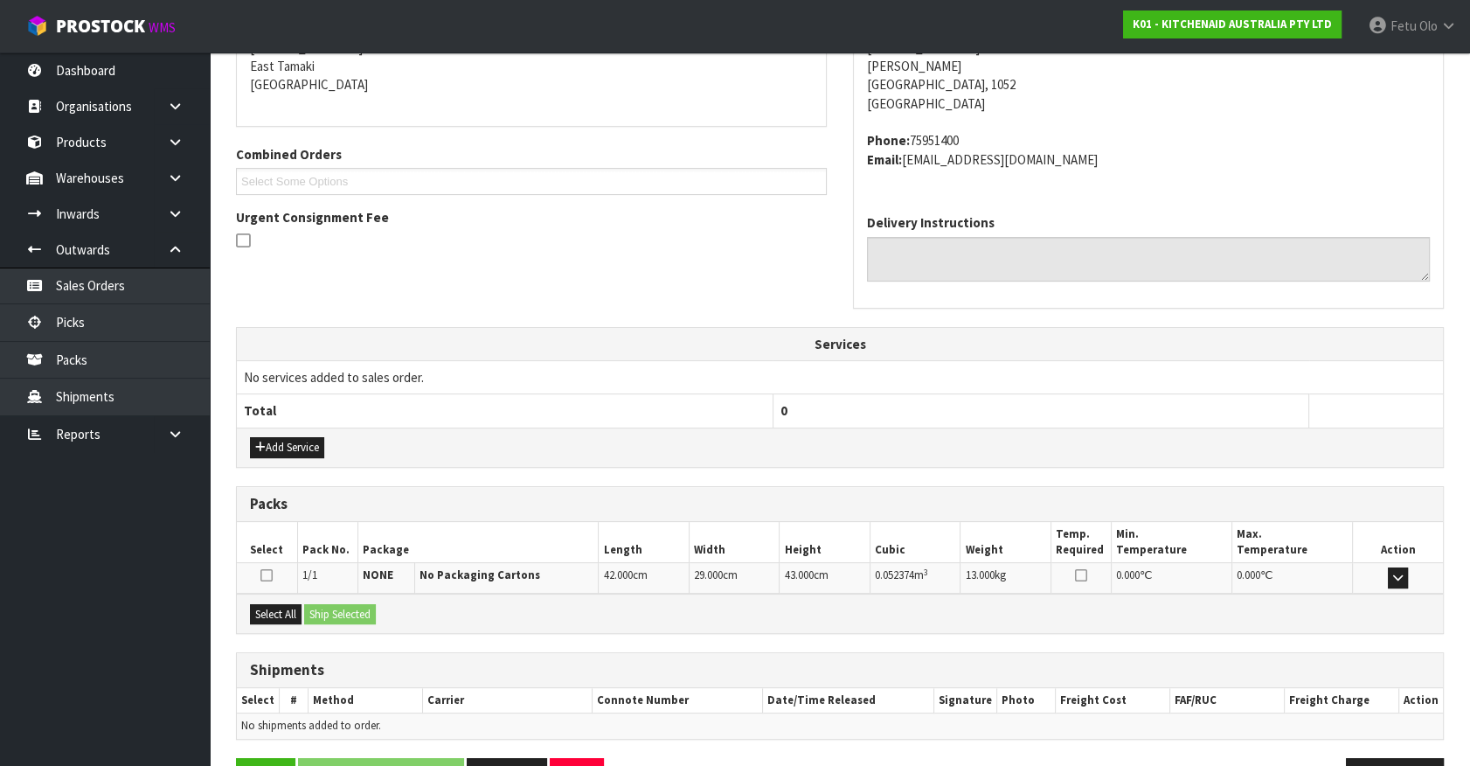
scroll to position [425, 0]
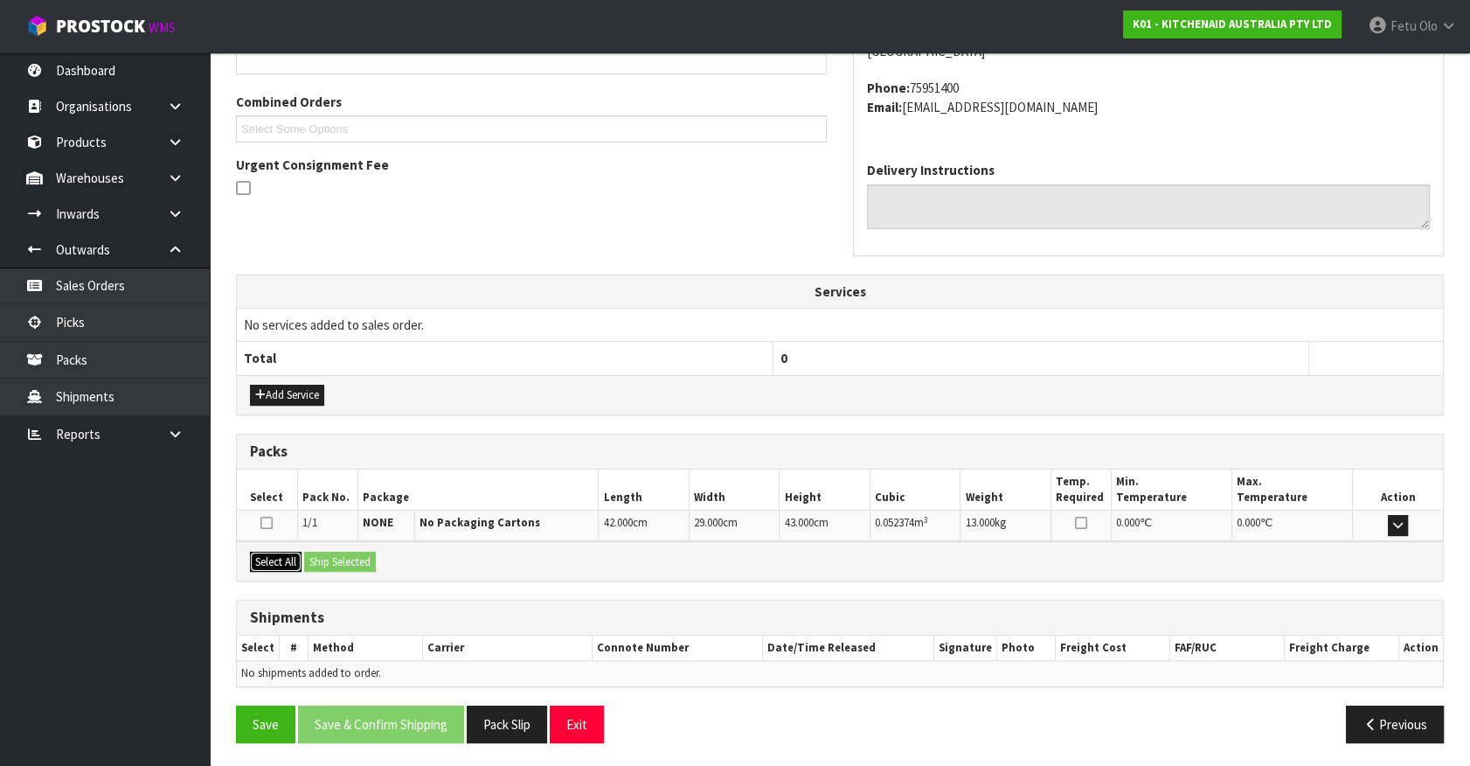
click at [283, 558] on button "Select All" at bounding box center [276, 562] width 52 height 21
click at [341, 566] on button "Ship Selected" at bounding box center [340, 562] width 72 height 21
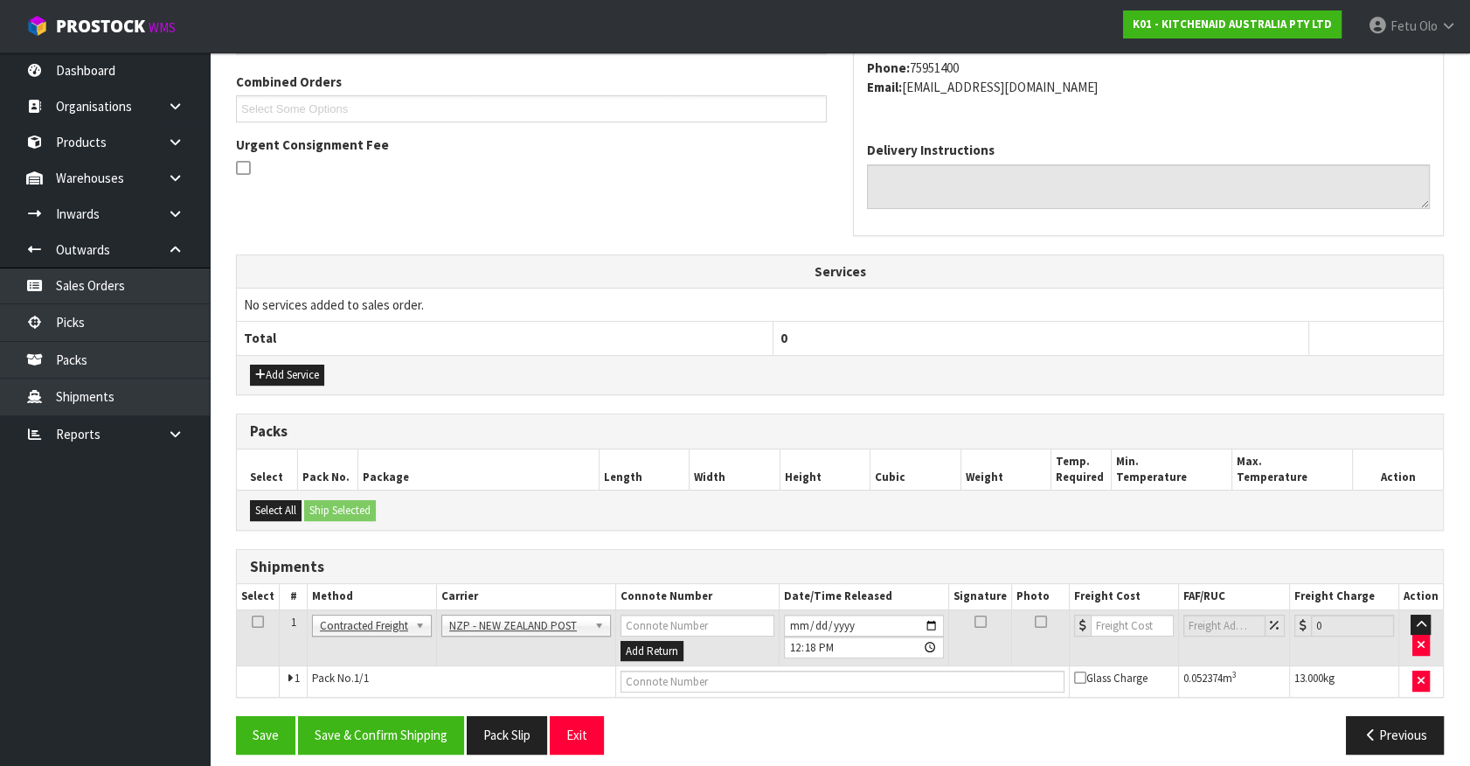
scroll to position [455, 0]
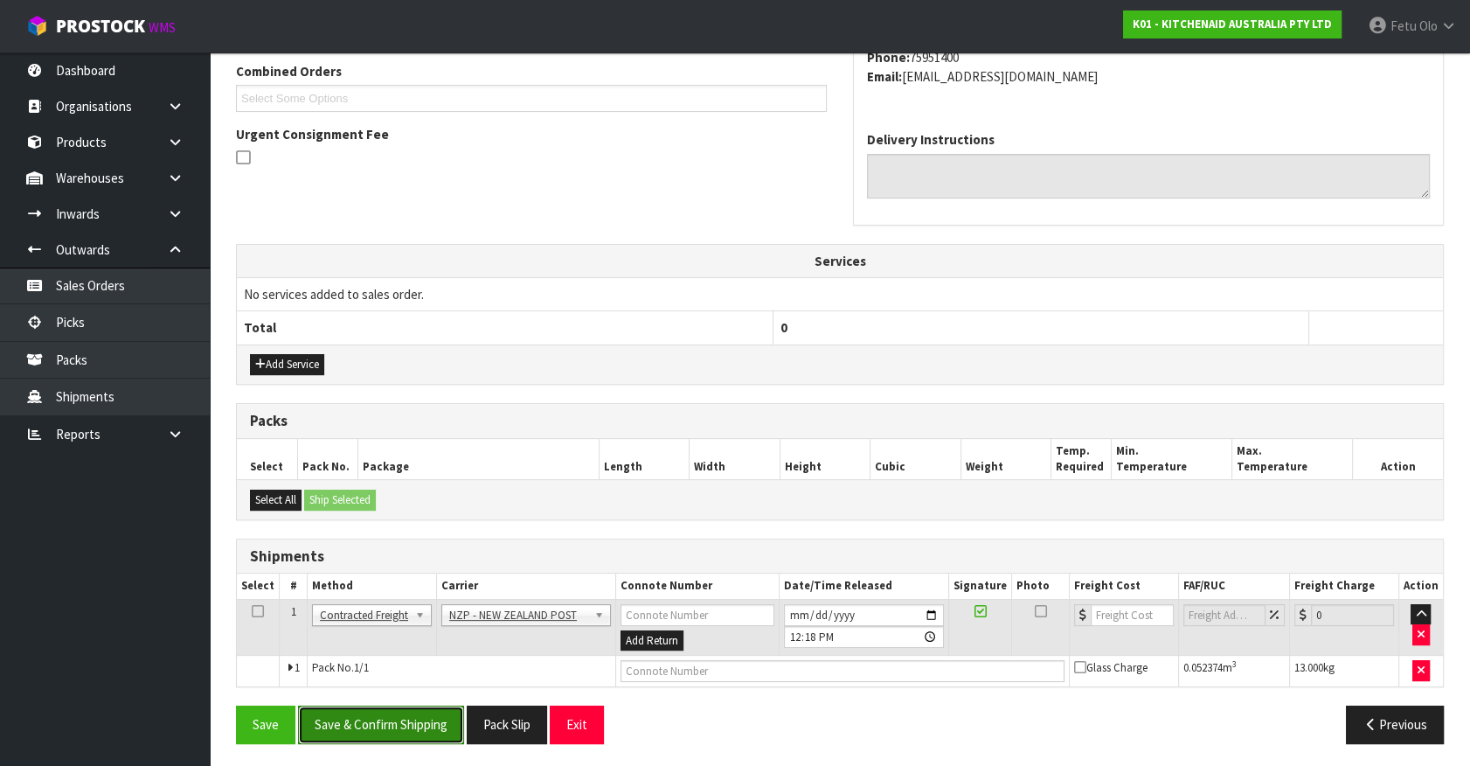
click at [420, 705] on button "Save & Confirm Shipping" at bounding box center [381, 724] width 166 height 38
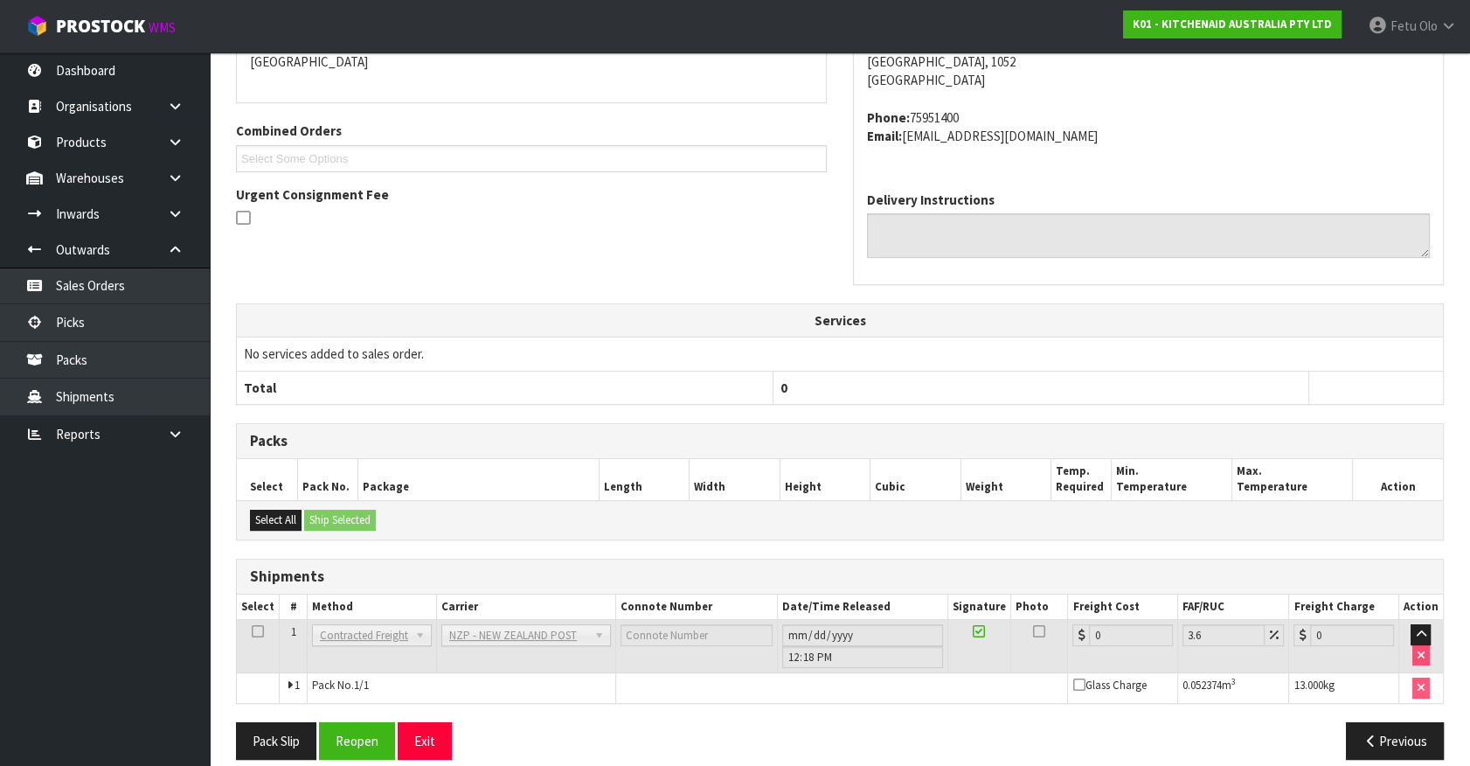
scroll to position [431, 0]
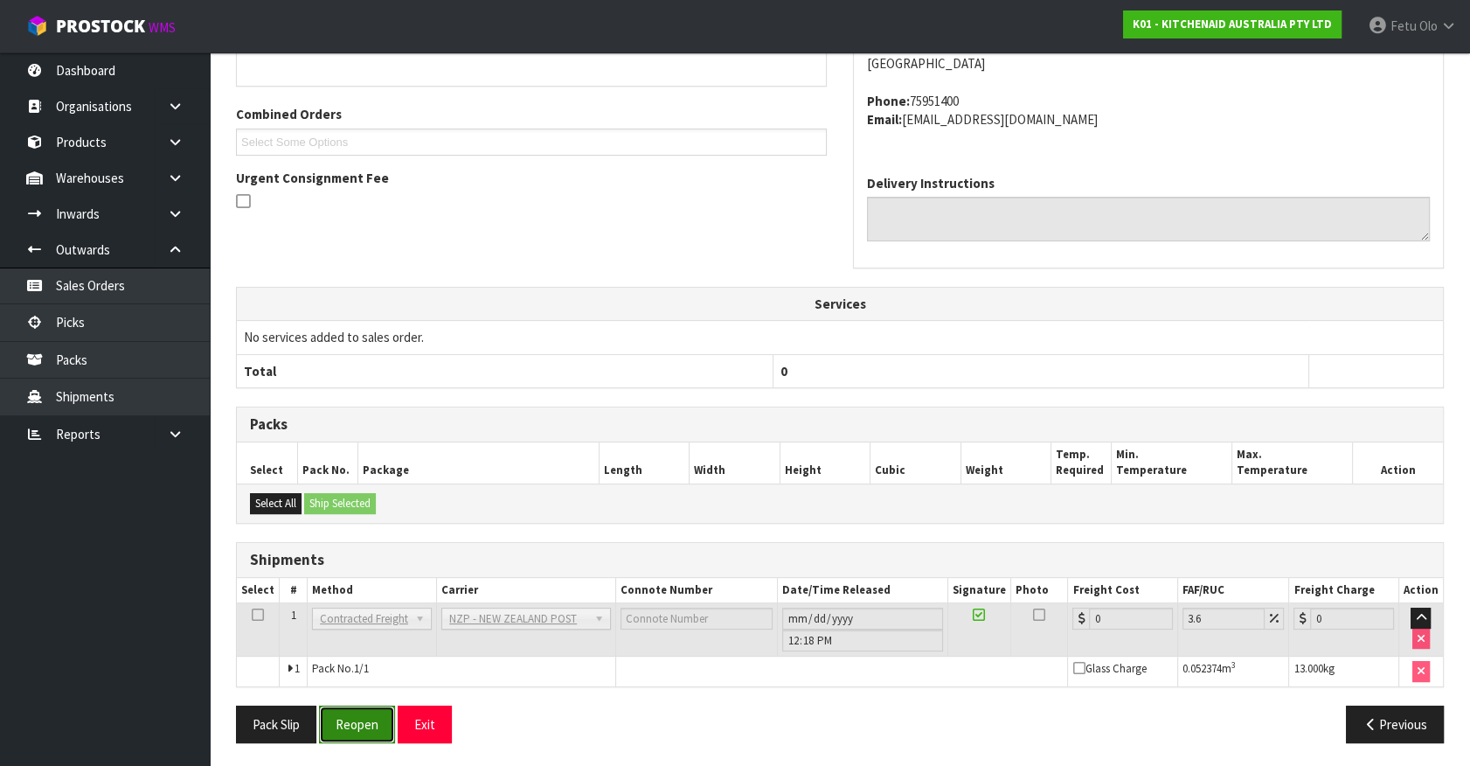
click at [357, 728] on button "Reopen" at bounding box center [357, 724] width 76 height 38
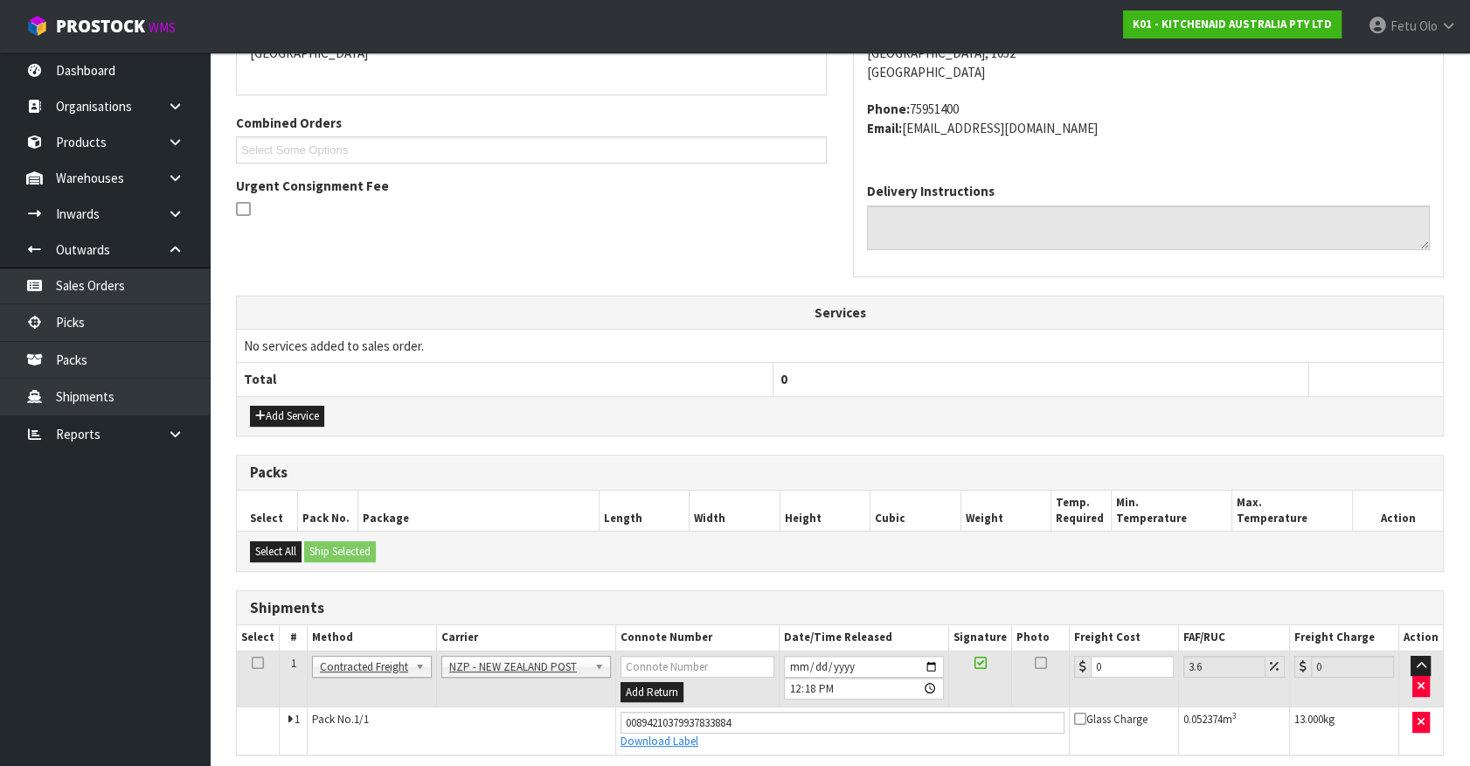
scroll to position [412, 0]
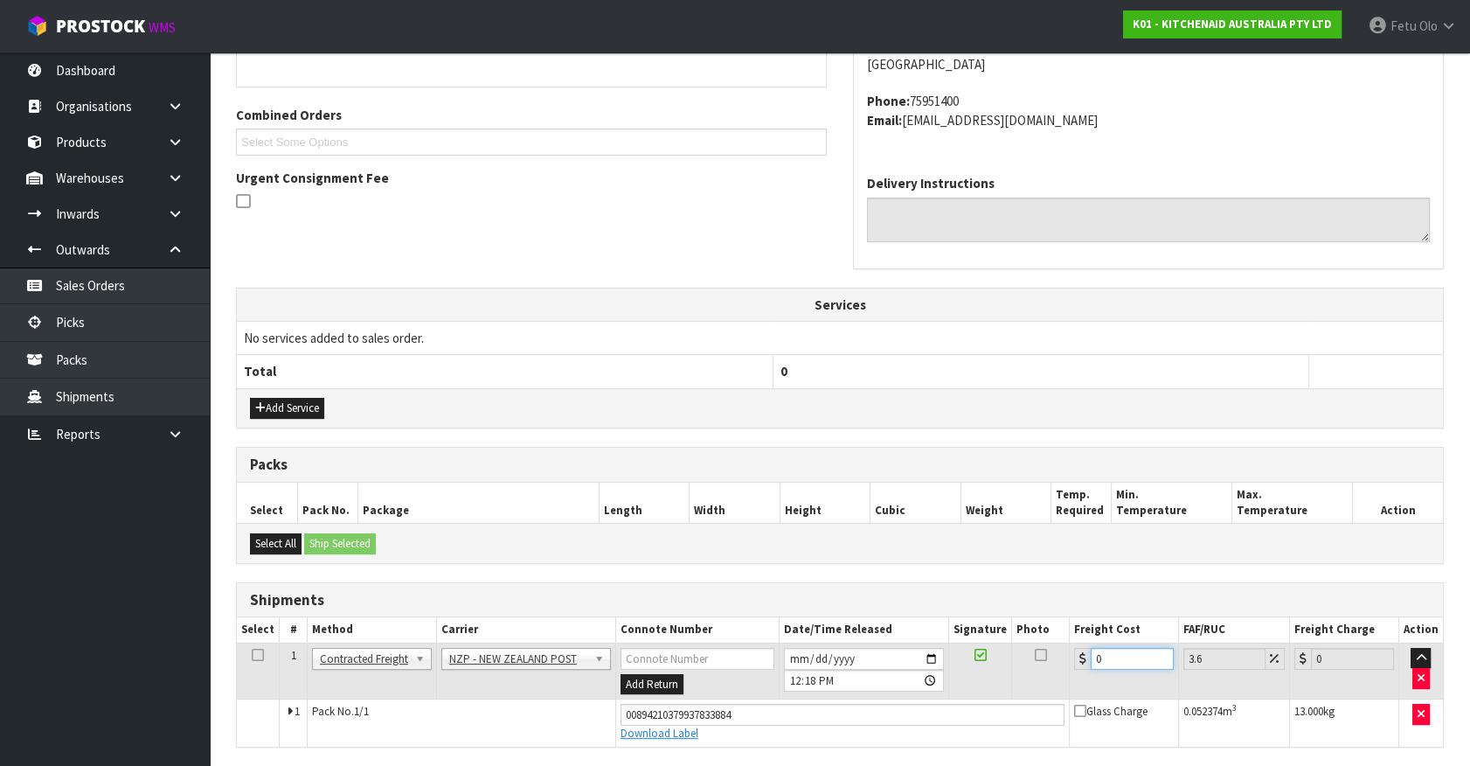
drag, startPoint x: 1121, startPoint y: 651, endPoint x: 807, endPoint y: 685, distance: 315.7
click at [807, 685] on tr "1 Client Local Pickup Customer Local Pickup Company Freight Contracted Freight …" at bounding box center [840, 670] width 1206 height 57
type input "4"
type input "4.14"
type input "4.3"
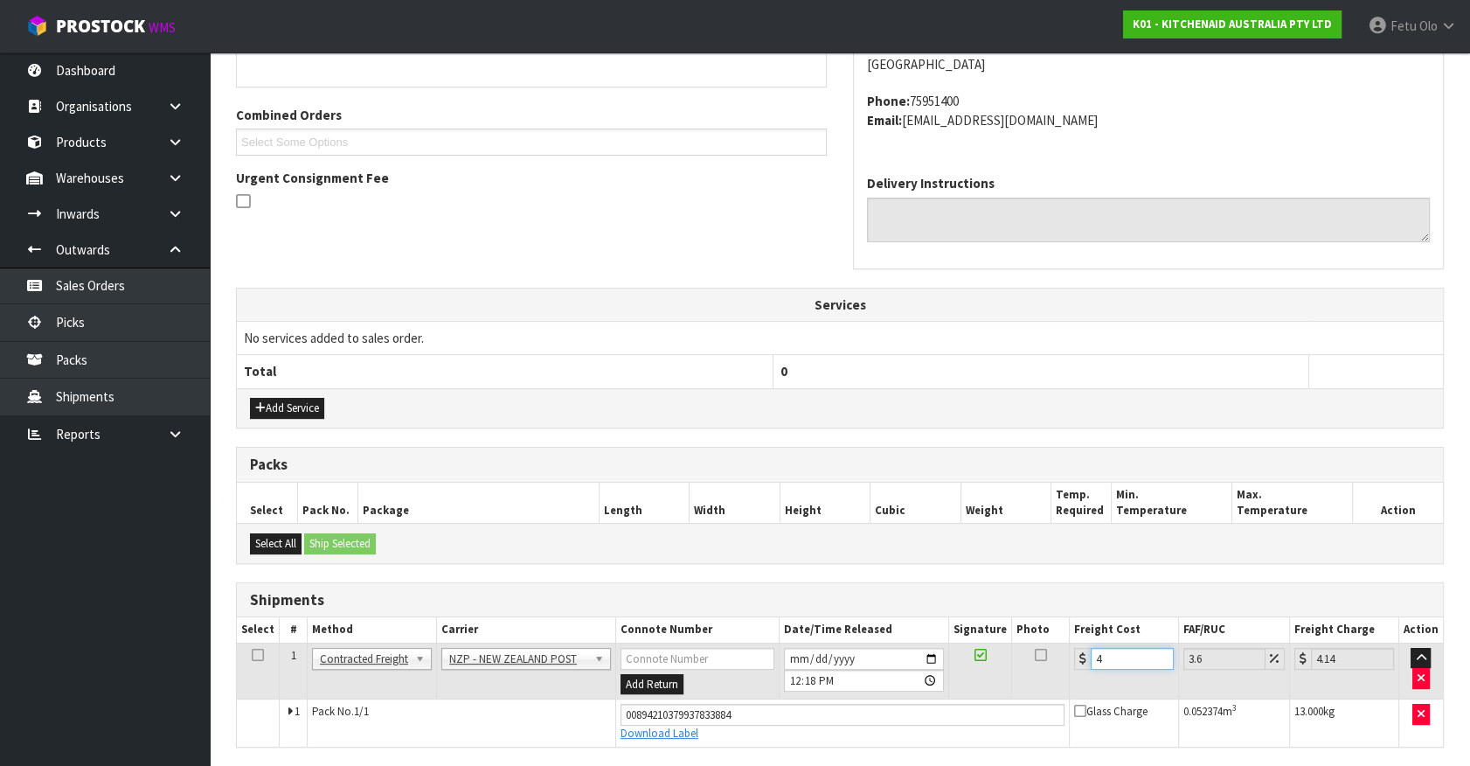
type input "4.45"
type input "4.33"
type input "4.49"
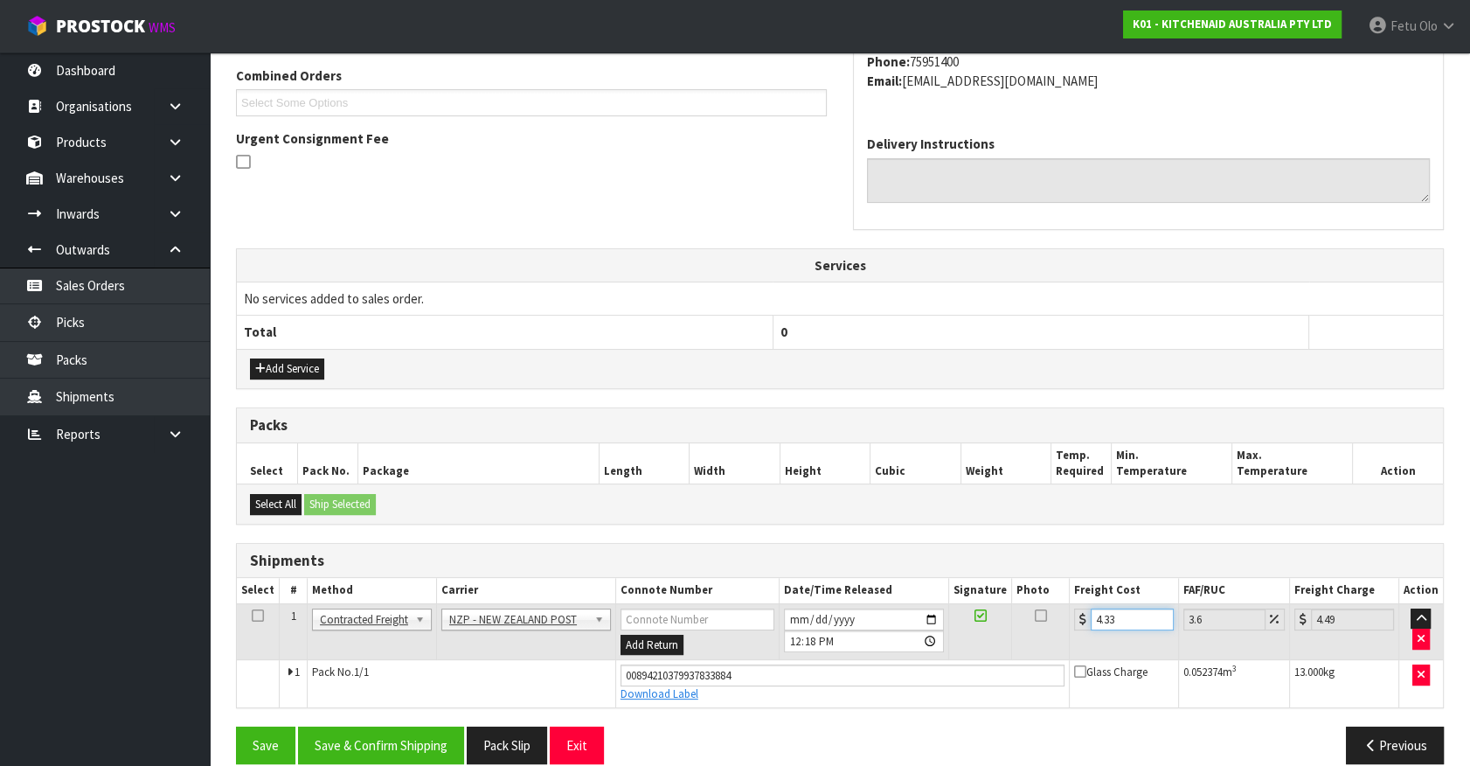
scroll to position [472, 0]
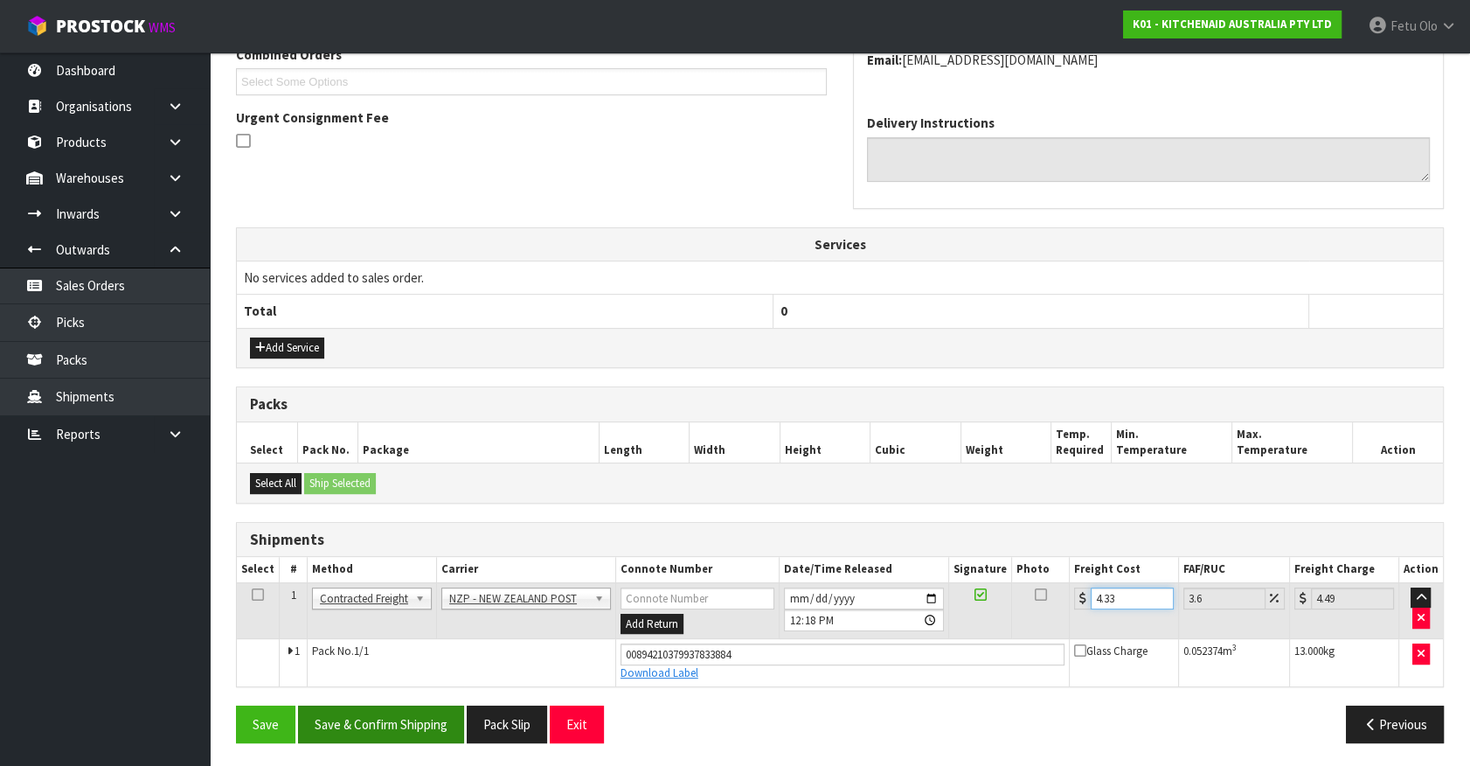
type input "4.33"
click at [379, 717] on button "Save & Confirm Shipping" at bounding box center [381, 724] width 166 height 38
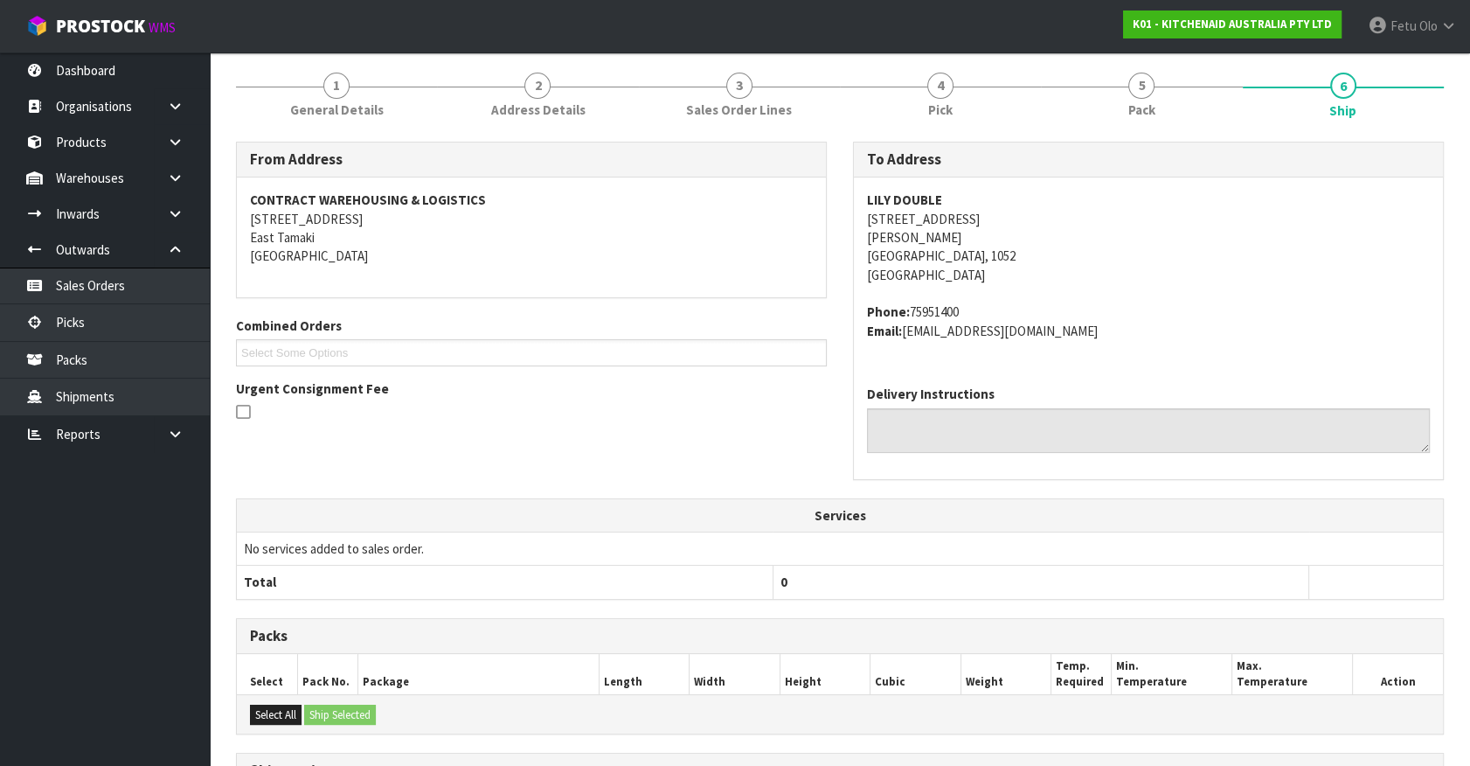
scroll to position [424, 0]
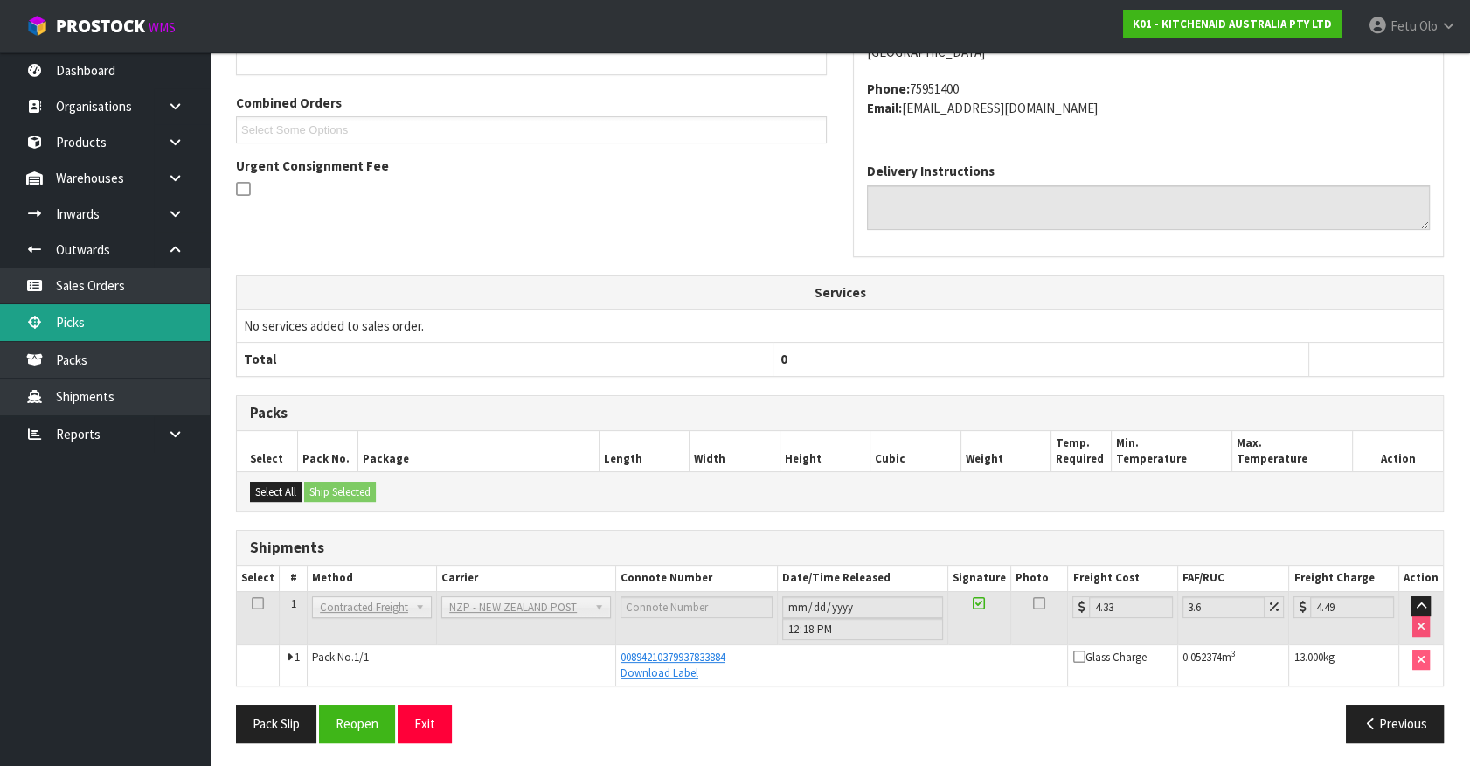
click at [106, 316] on link "Picks" at bounding box center [105, 322] width 210 height 36
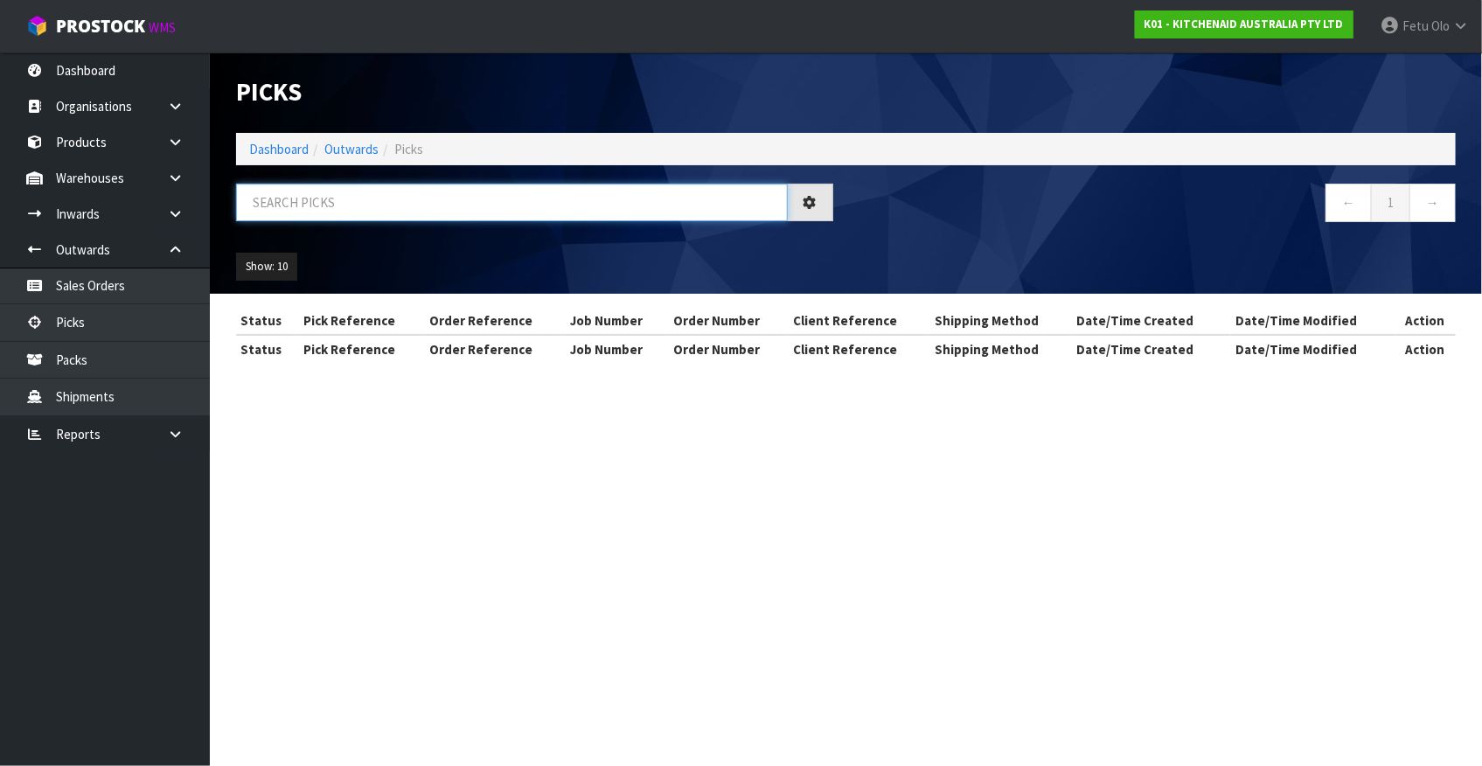
click at [399, 202] on input "text" at bounding box center [512, 203] width 552 height 38
click at [398, 202] on input "text" at bounding box center [512, 203] width 552 height 38
type input "77654"
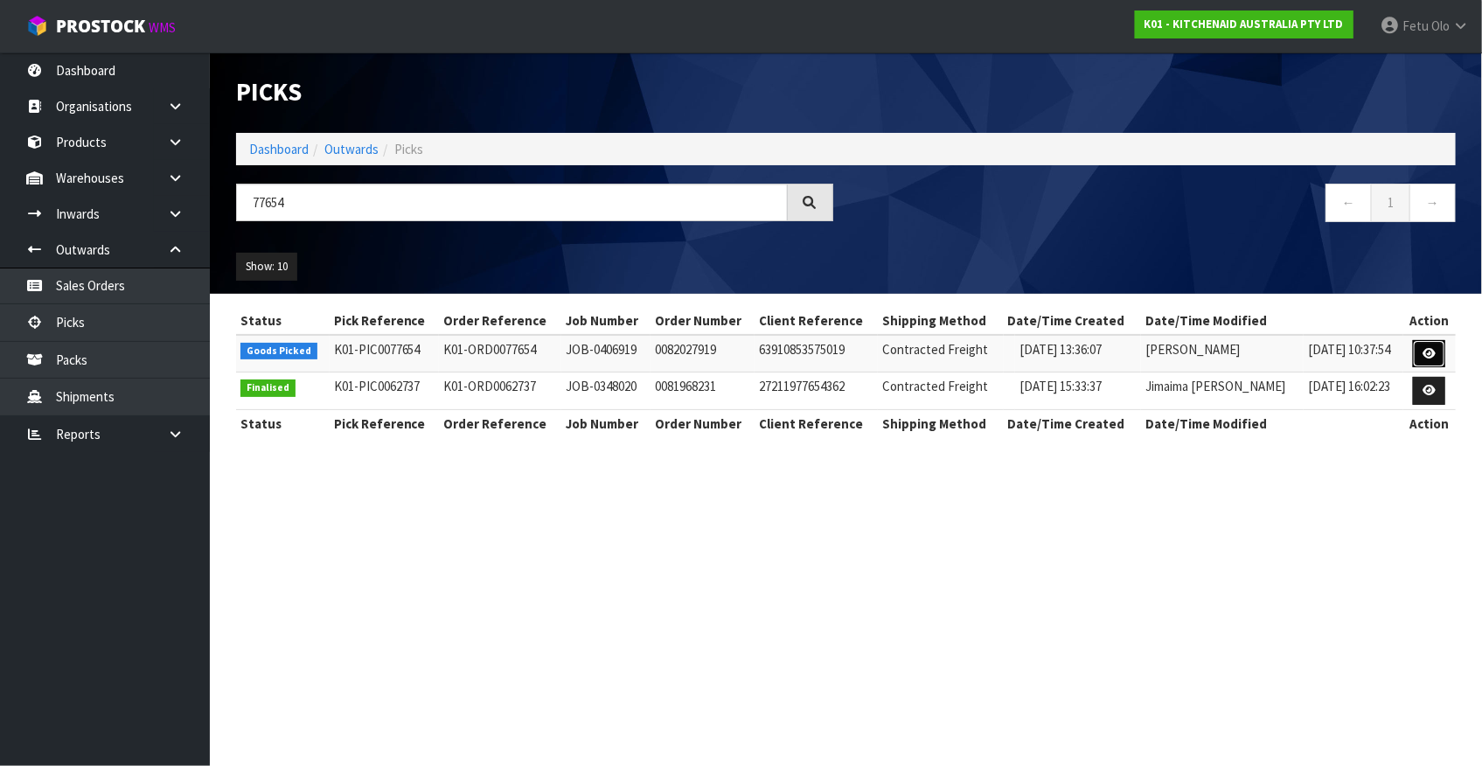
click at [1434, 355] on icon at bounding box center [1428, 353] width 13 height 11
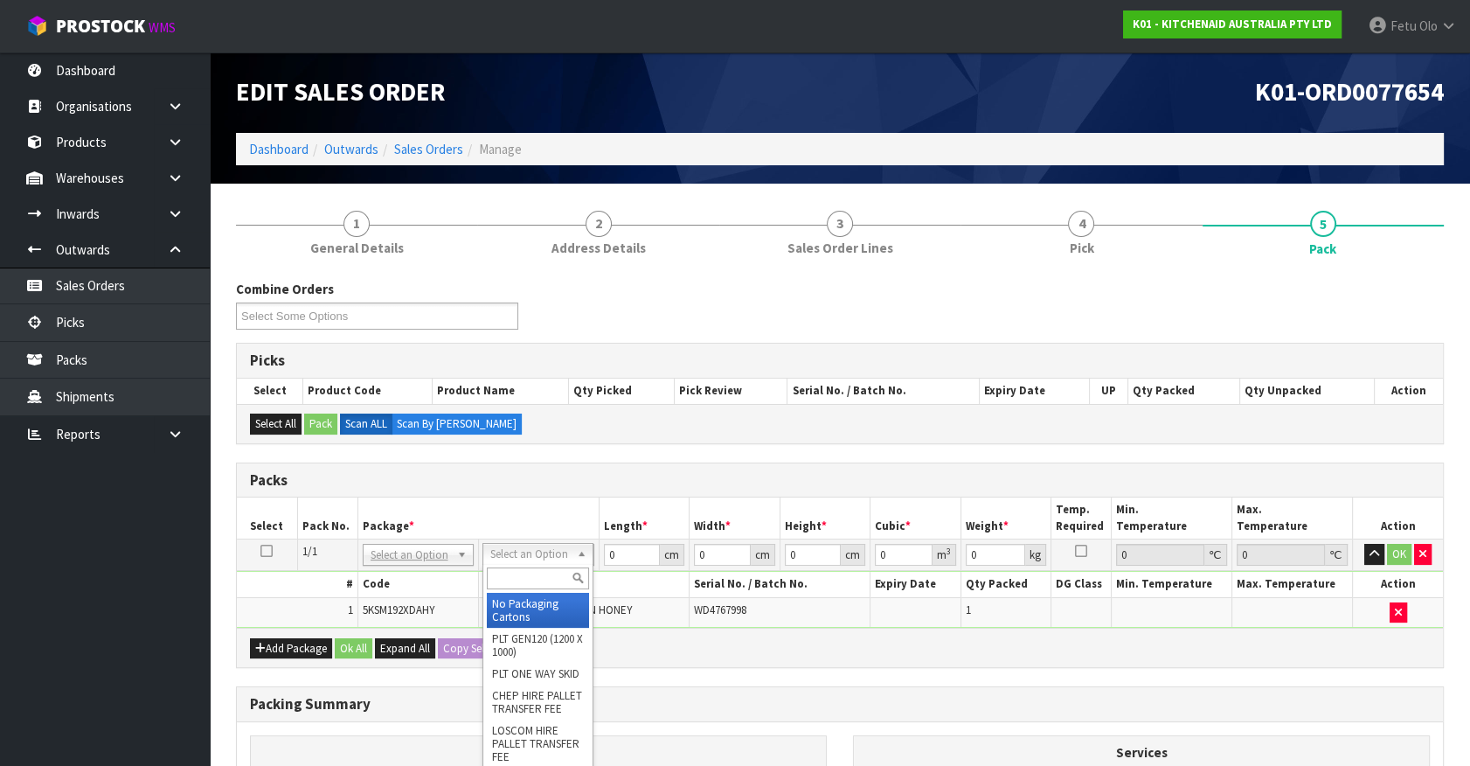
drag, startPoint x: 570, startPoint y: 543, endPoint x: 547, endPoint y: 571, distance: 36.0
drag, startPoint x: 533, startPoint y: 603, endPoint x: 643, endPoint y: 574, distance: 113.9
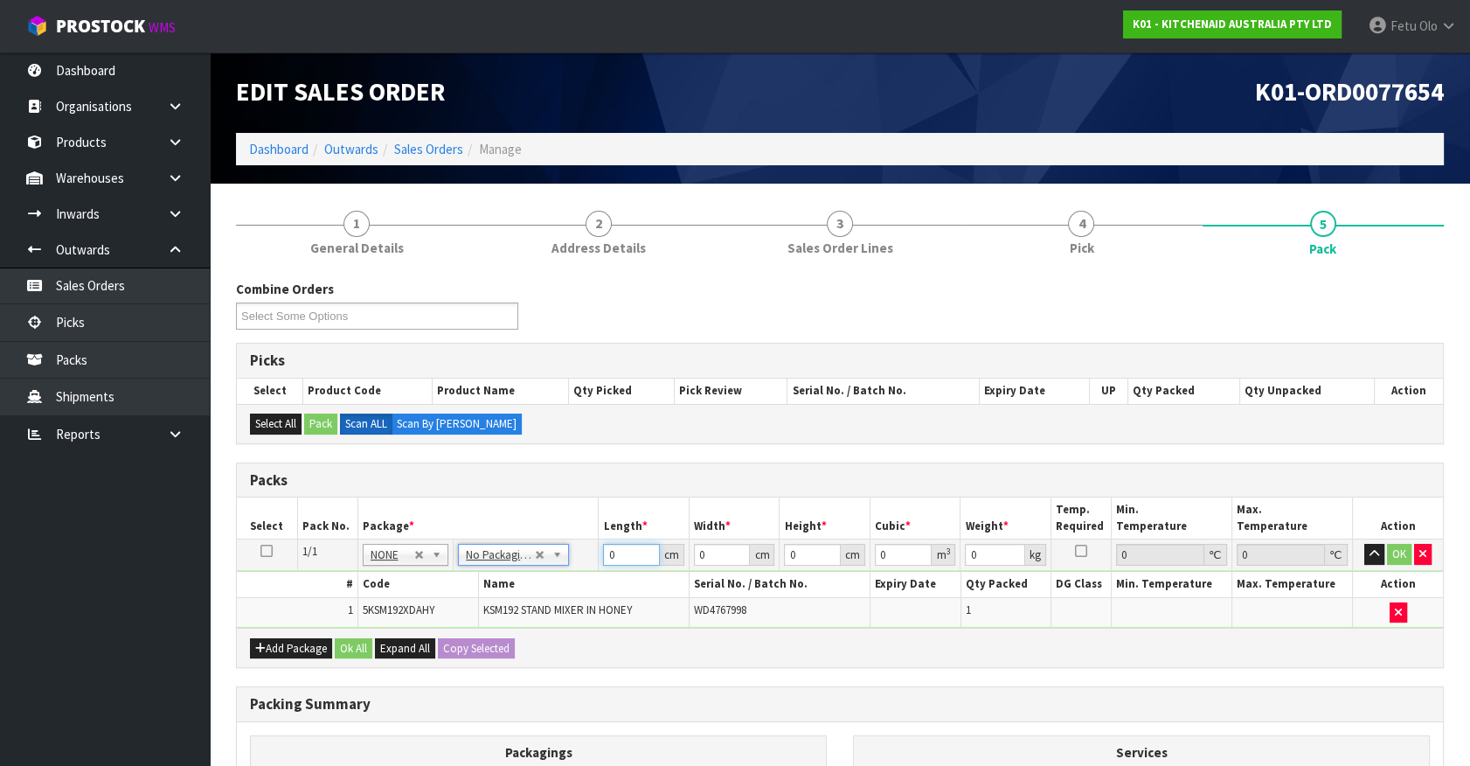
drag, startPoint x: 619, startPoint y: 545, endPoint x: 515, endPoint y: 560, distance: 105.2
click at [515, 560] on tr "1/1 NONE 007-001 007-002 007-004 007-009 007-013 007-014 007-015 007-017 007-01…" at bounding box center [840, 554] width 1206 height 31
type input "42"
type input "29"
type input "4"
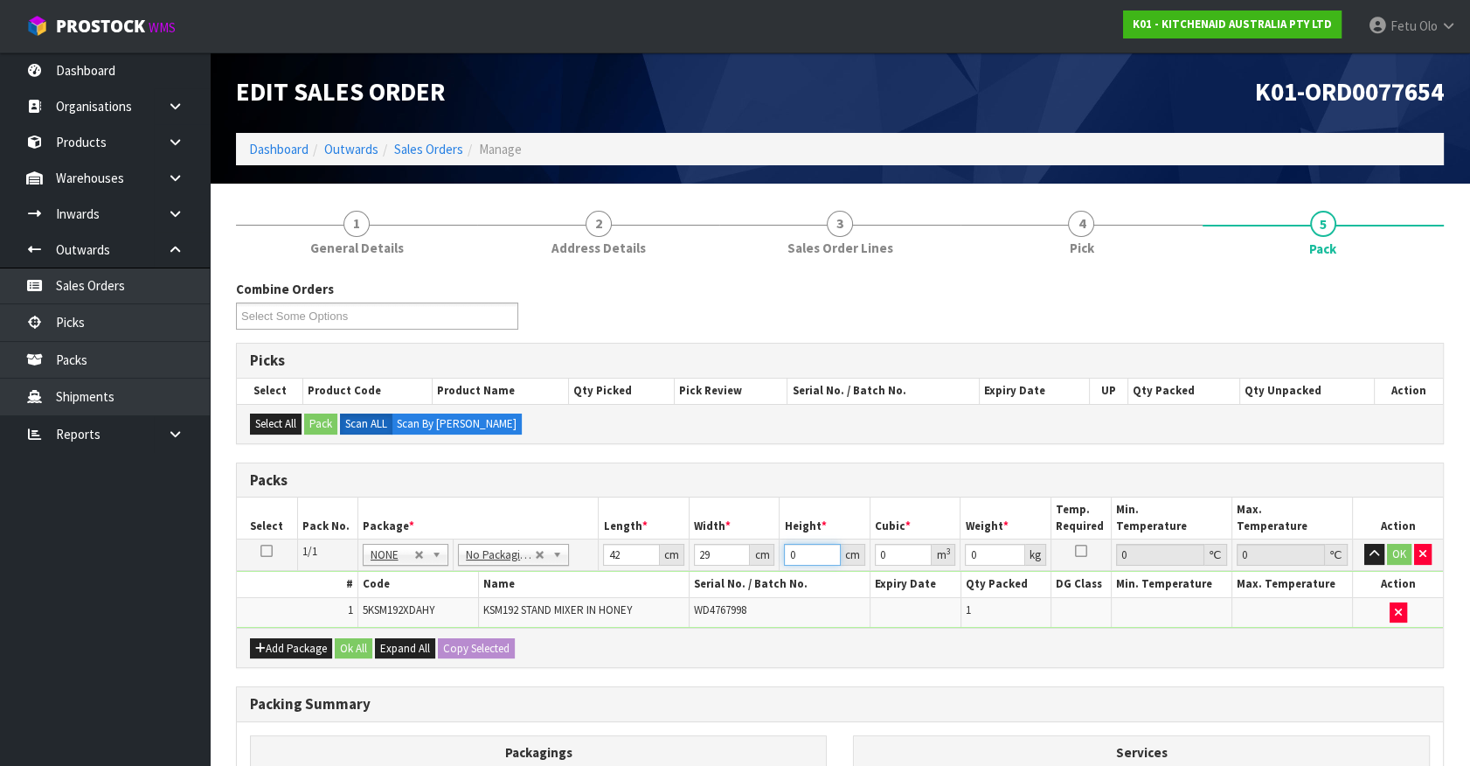
type input "0.004872"
type input "43"
type input "0.052374"
type input "43"
type input "13"
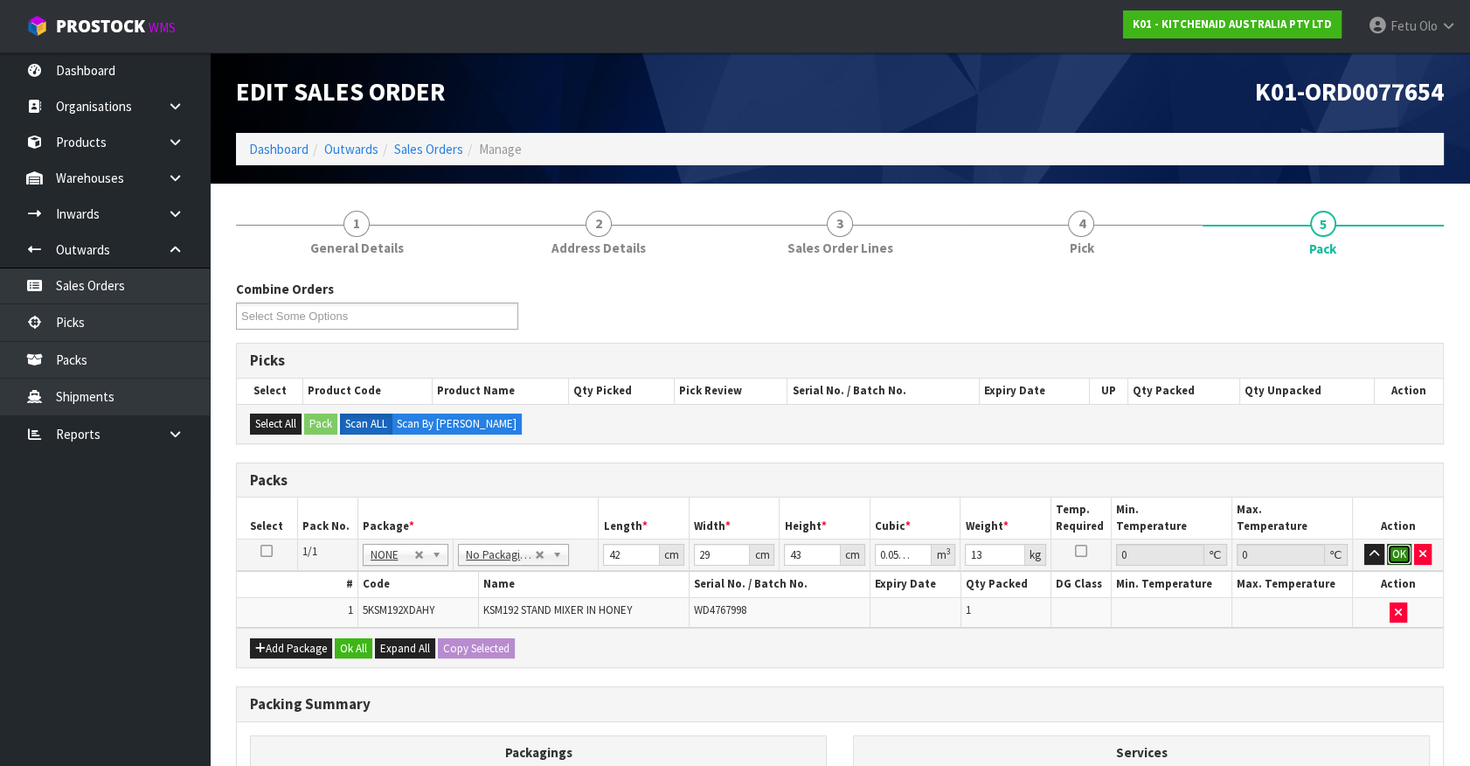
click button "OK" at bounding box center [1399, 554] width 24 height 21
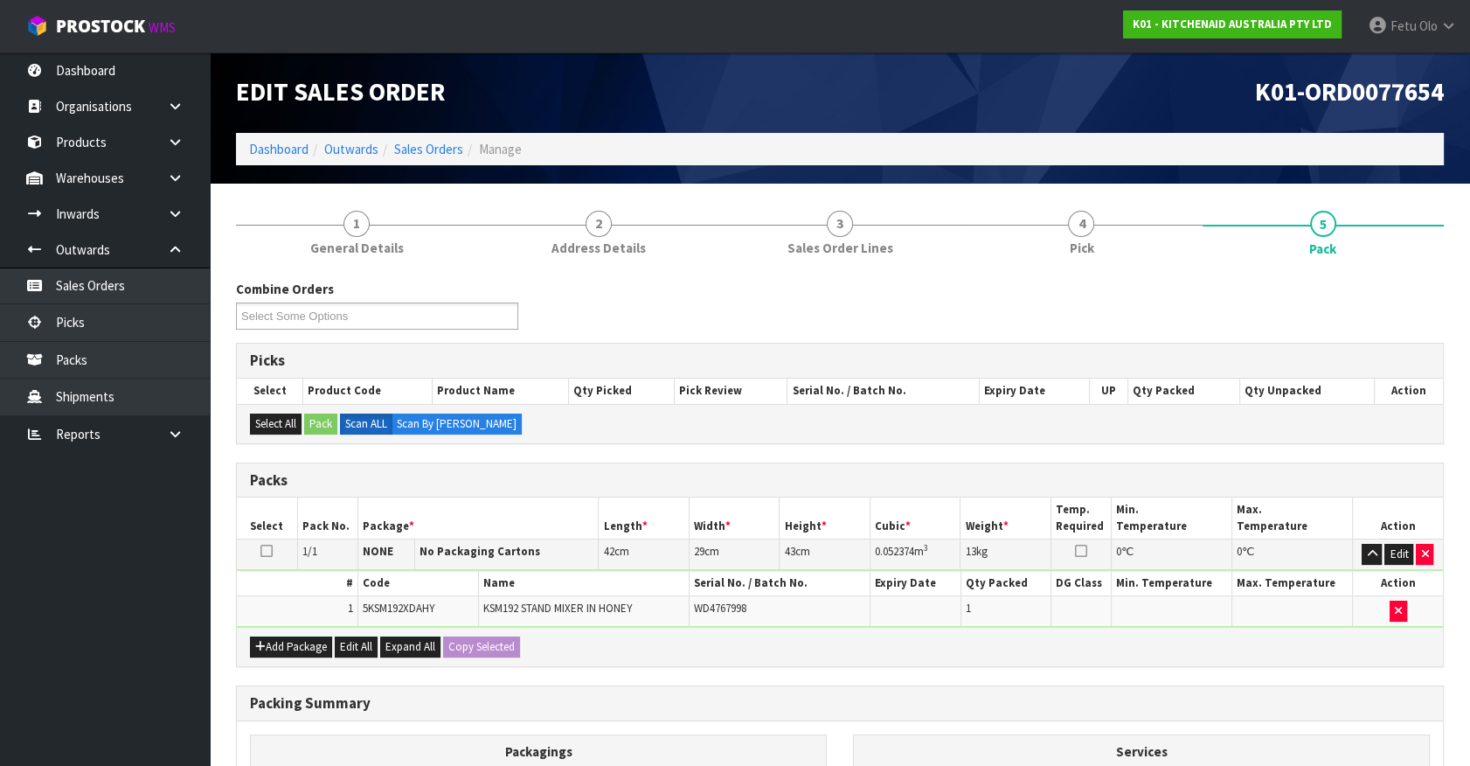
drag, startPoint x: 515, startPoint y: 560, endPoint x: 424, endPoint y: 726, distance: 188.6
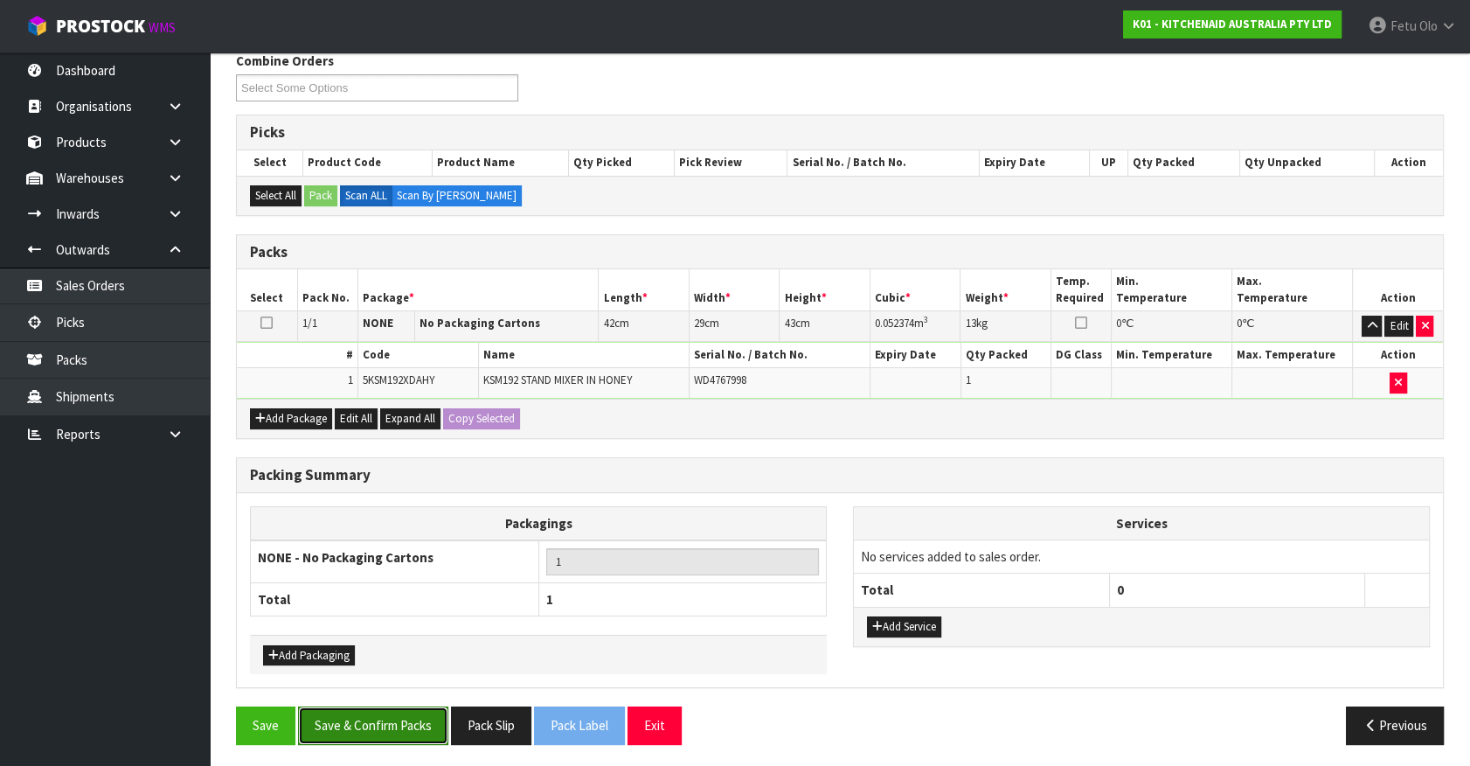
click at [385, 706] on button "Save & Confirm Packs" at bounding box center [373, 725] width 150 height 38
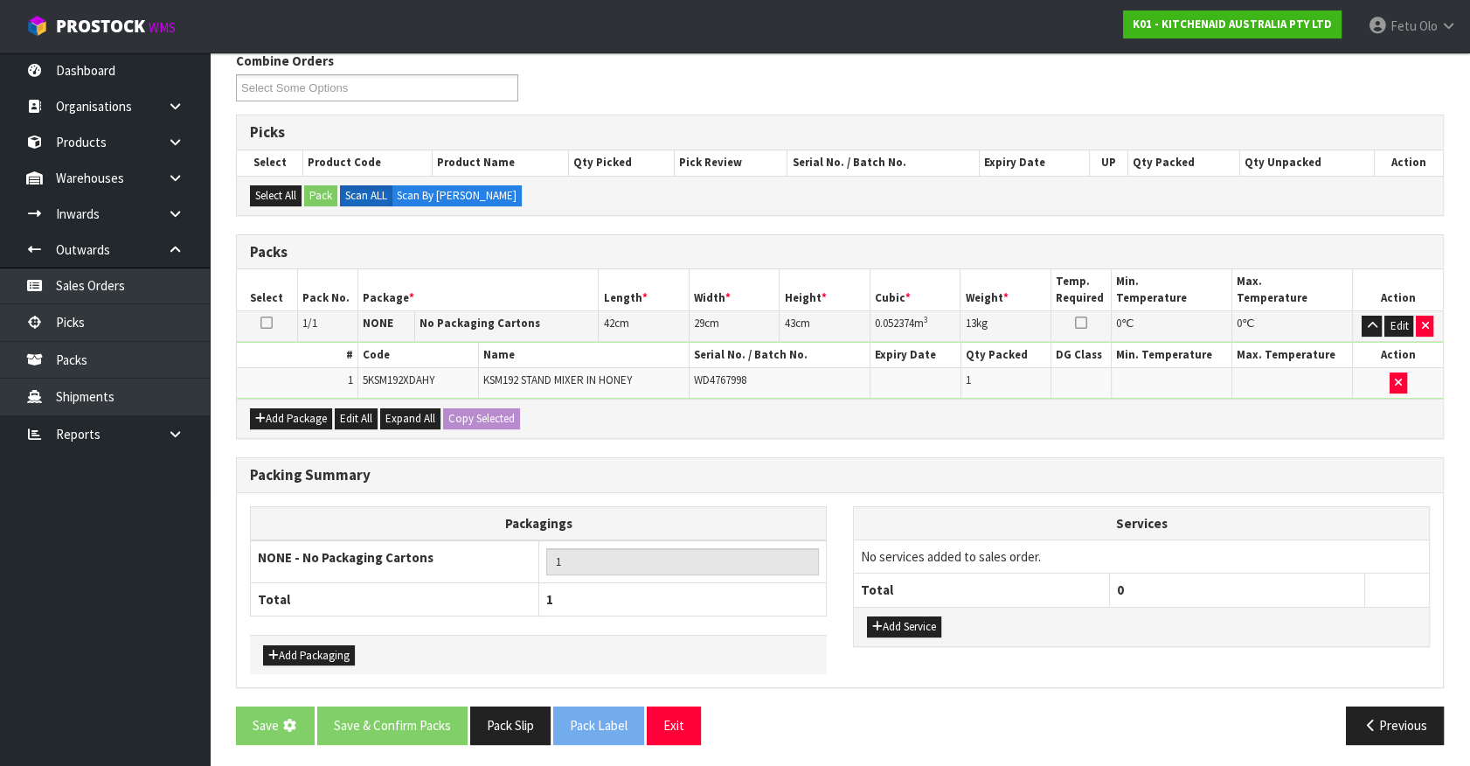
scroll to position [0, 0]
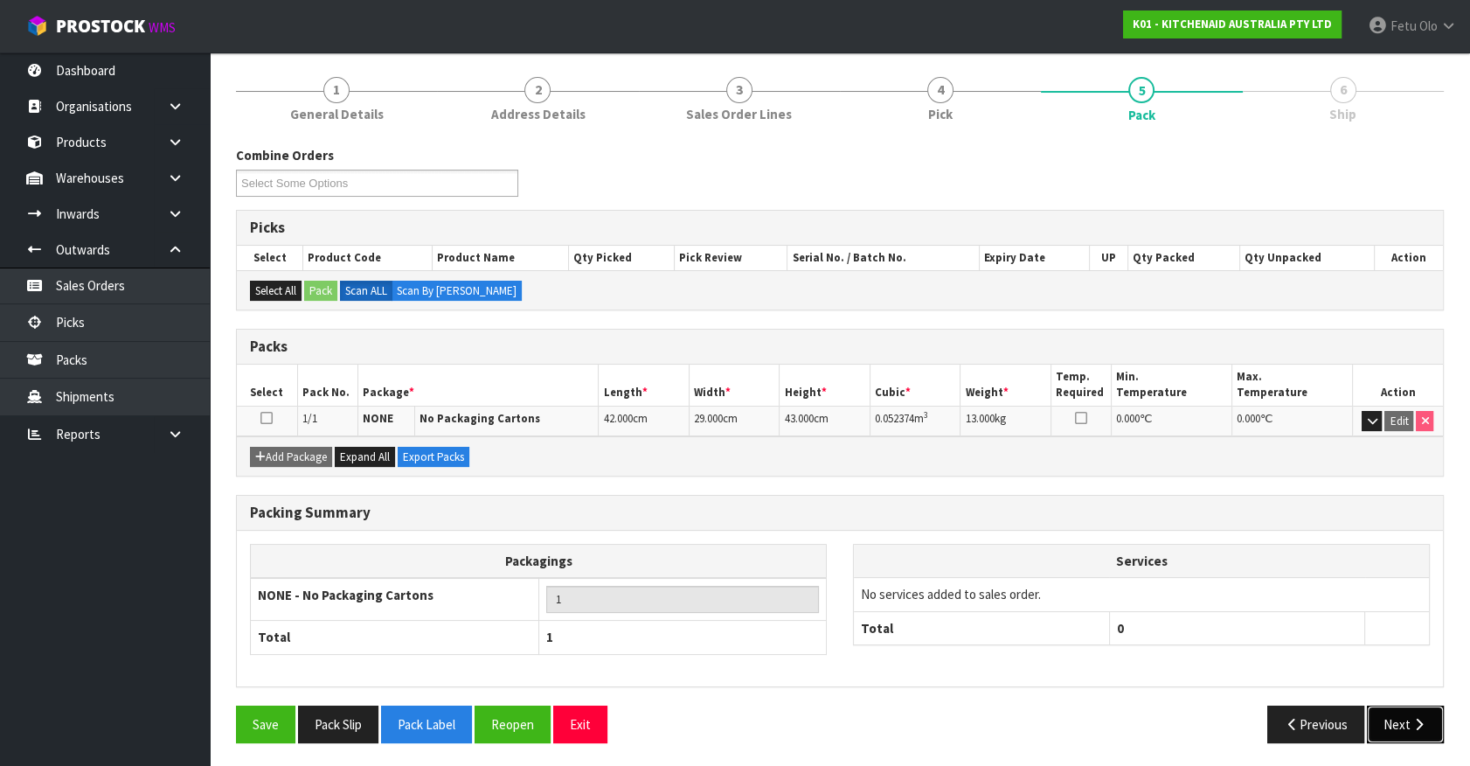
click at [1413, 725] on icon "button" at bounding box center [1419, 724] width 17 height 13
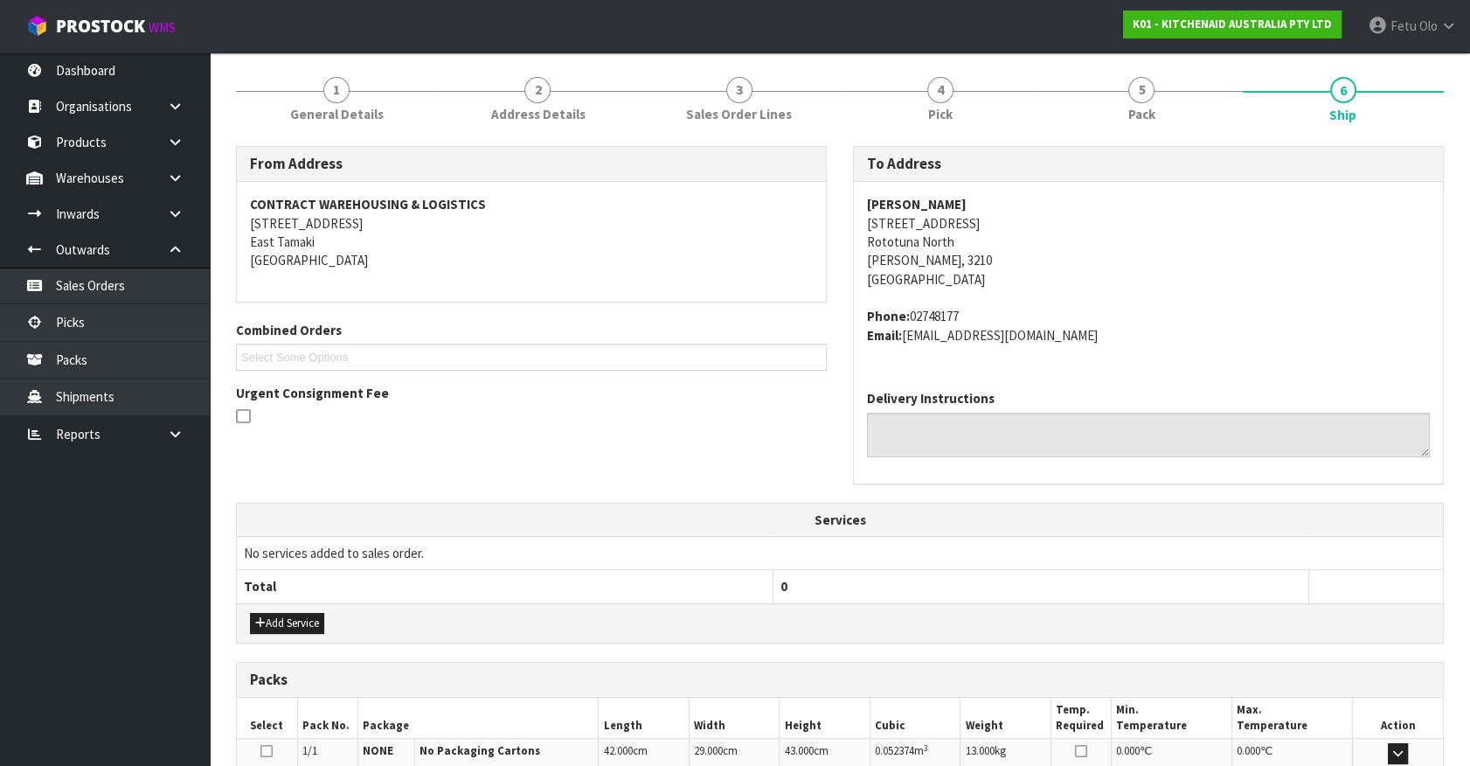
scroll to position [425, 0]
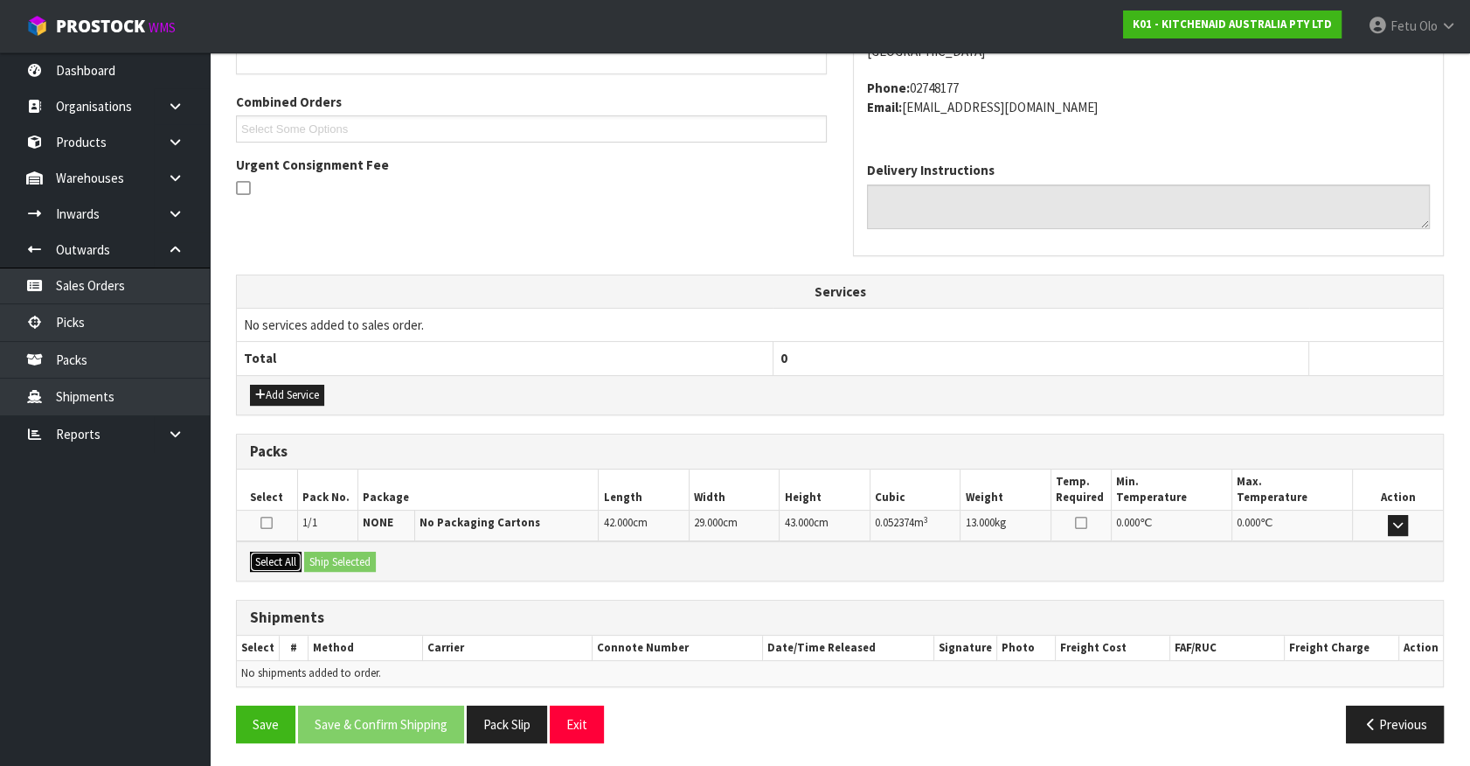
click at [290, 557] on button "Select All" at bounding box center [276, 562] width 52 height 21
click at [318, 561] on button "Ship Selected" at bounding box center [340, 562] width 72 height 21
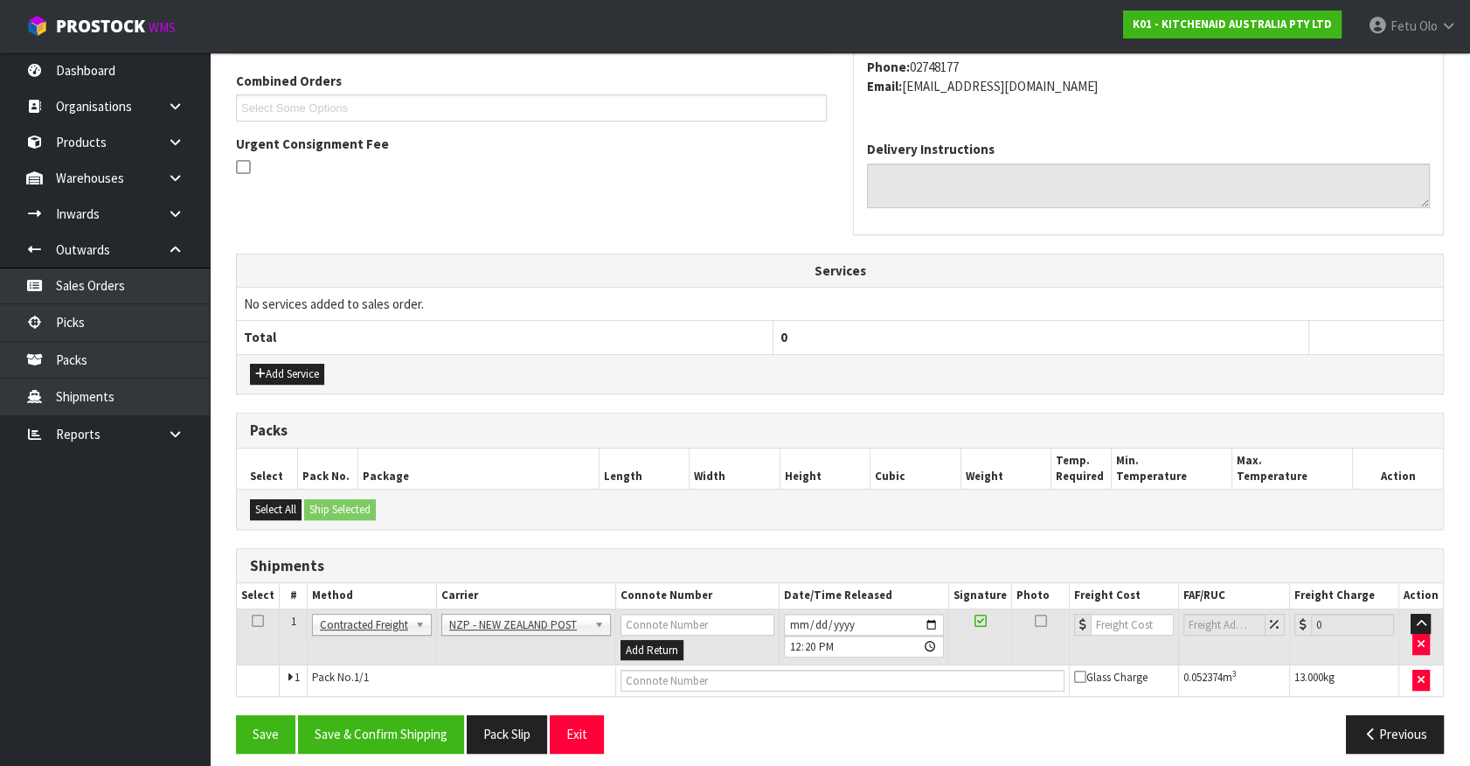
scroll to position [455, 0]
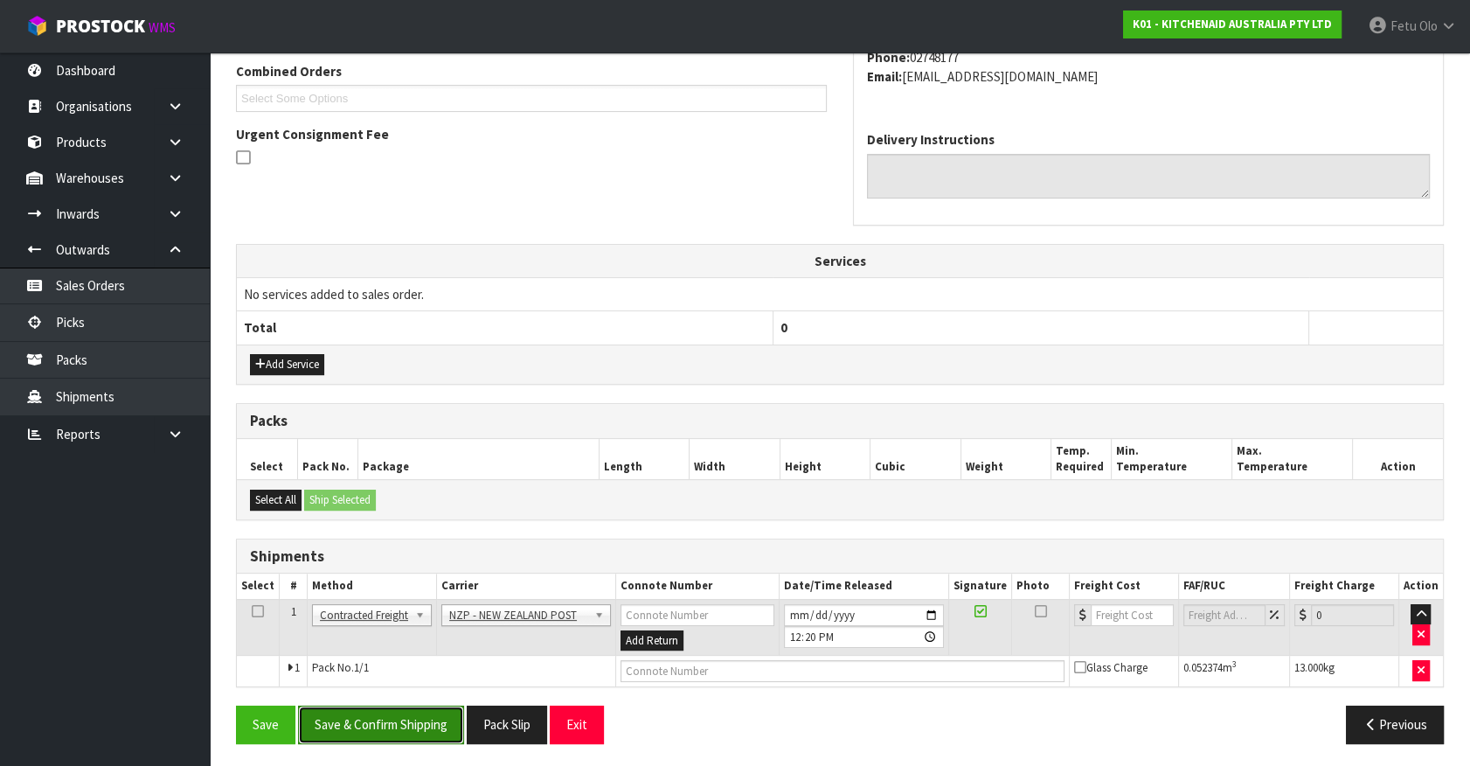
click at [431, 730] on button "Save & Confirm Shipping" at bounding box center [381, 724] width 166 height 38
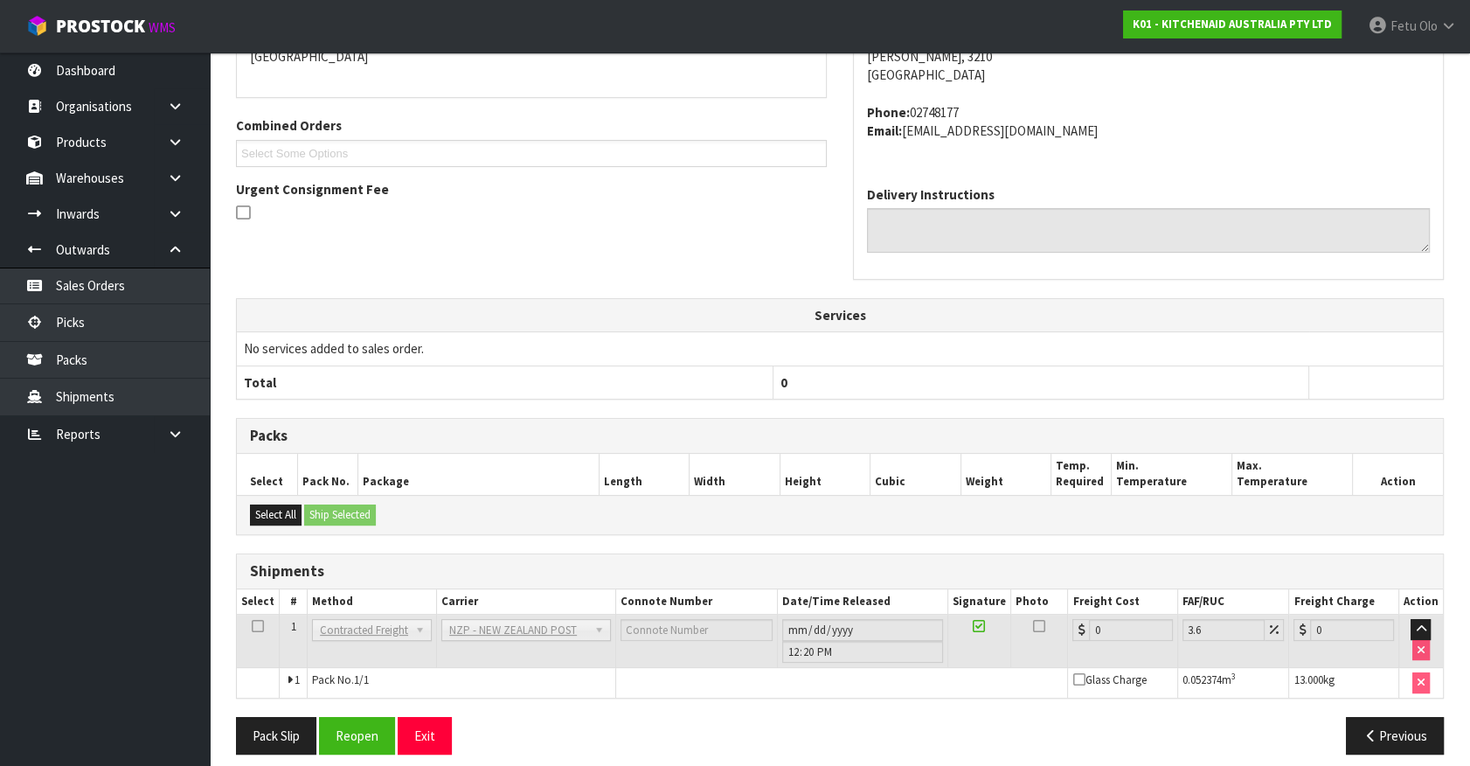
scroll to position [431, 0]
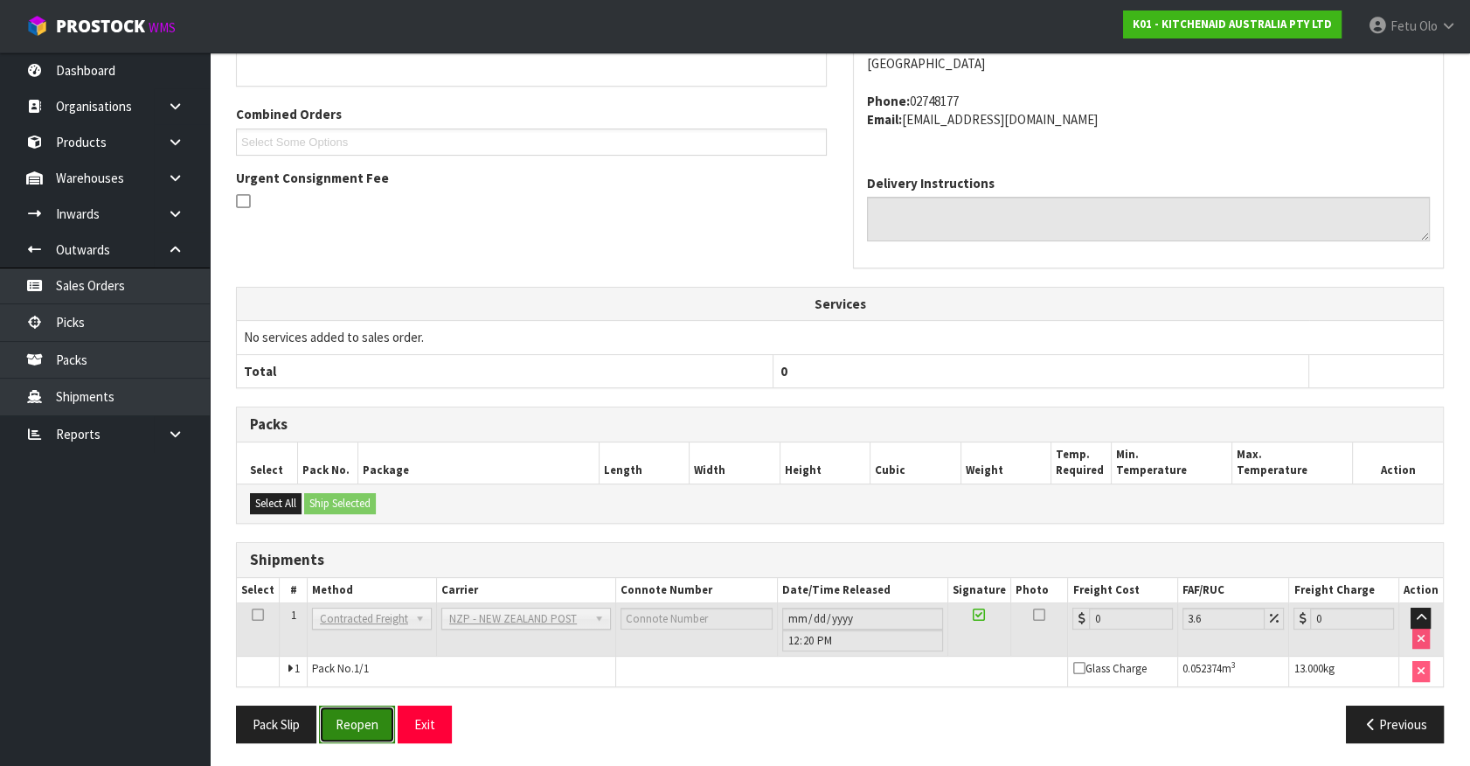
click at [353, 726] on button "Reopen" at bounding box center [357, 724] width 76 height 38
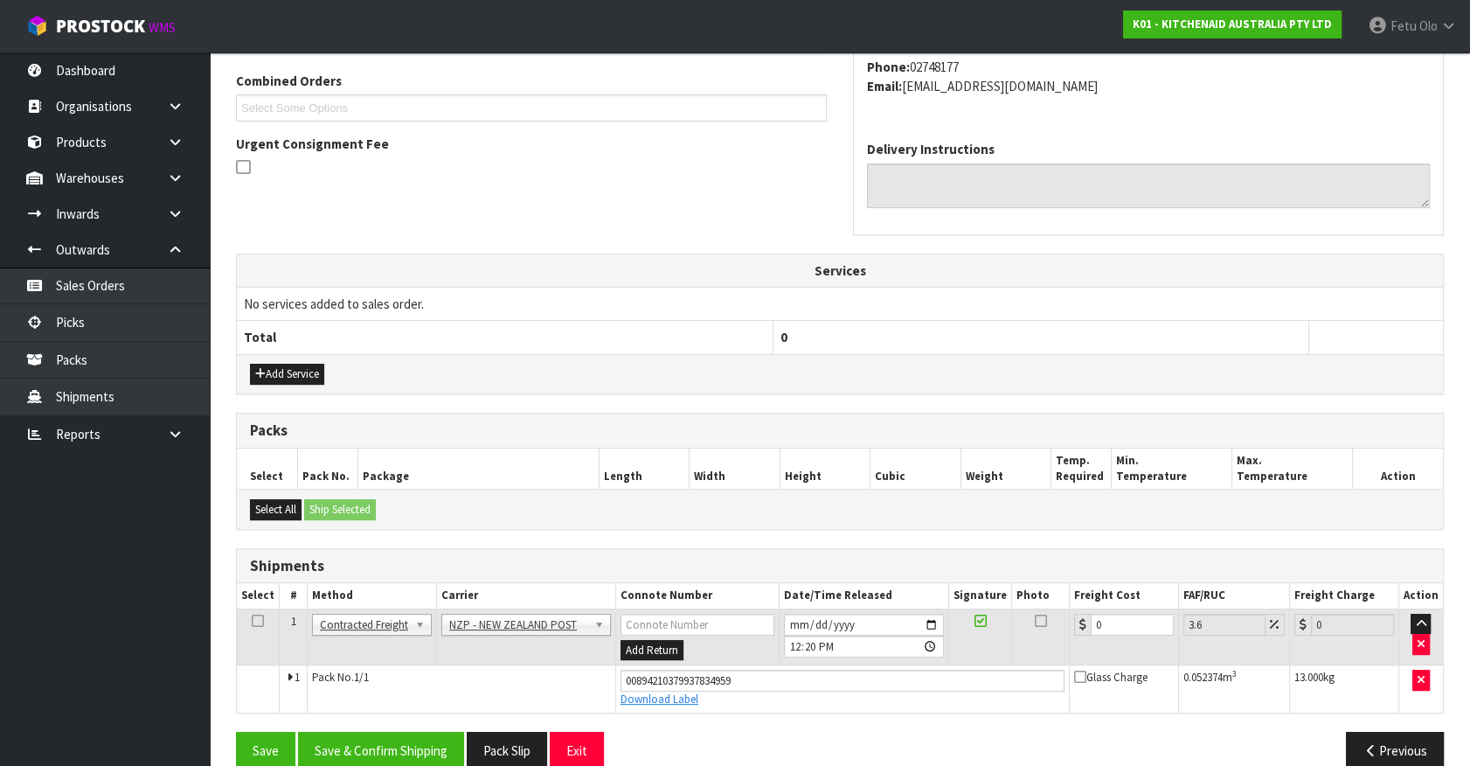
scroll to position [472, 0]
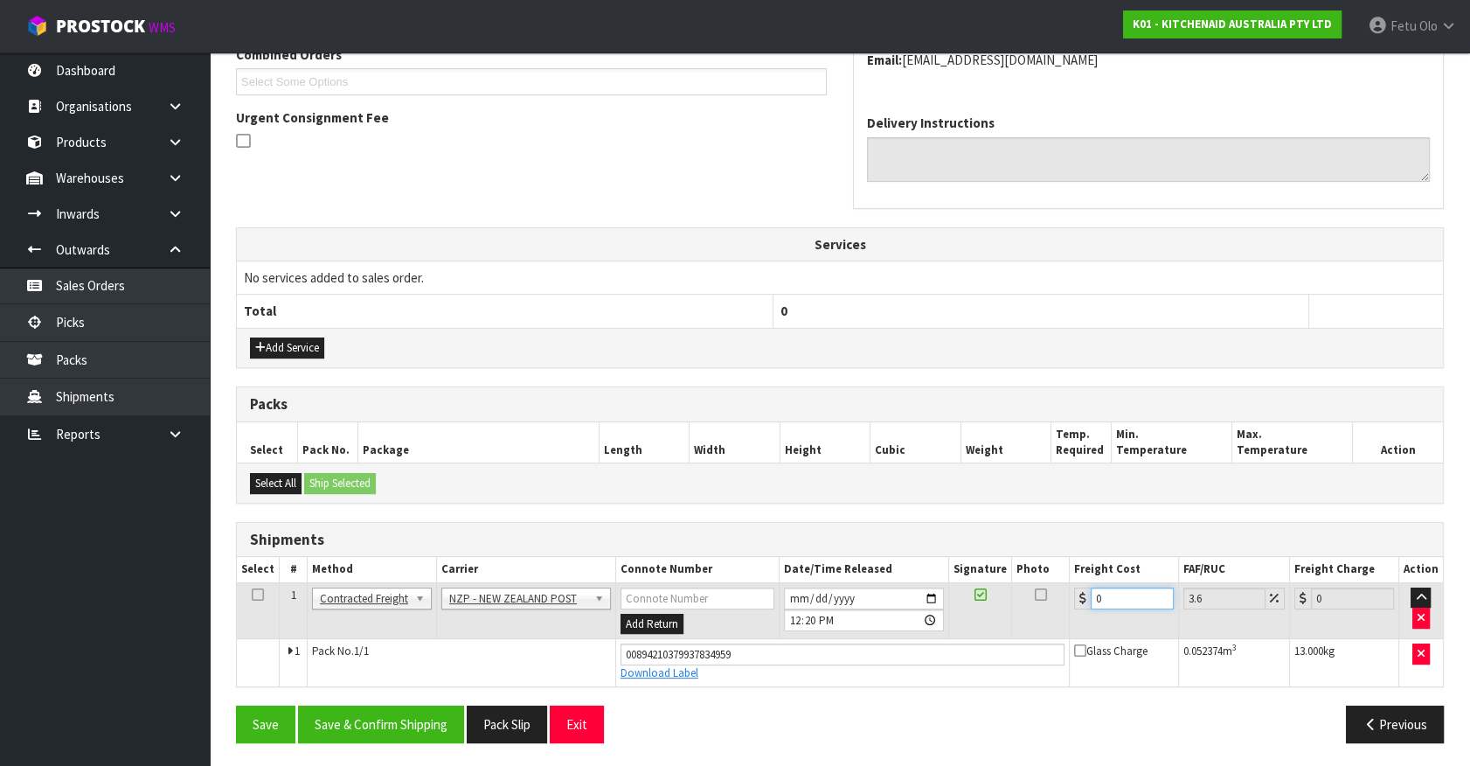
drag, startPoint x: 1045, startPoint y: 620, endPoint x: 949, endPoint y: 667, distance: 106.3
click at [949, 667] on tbody "1 Client Local Pickup Customer Local Pickup Company Freight Contracted Freight …" at bounding box center [840, 633] width 1206 height 103
type input "7"
type input "7.25"
type input "7.3"
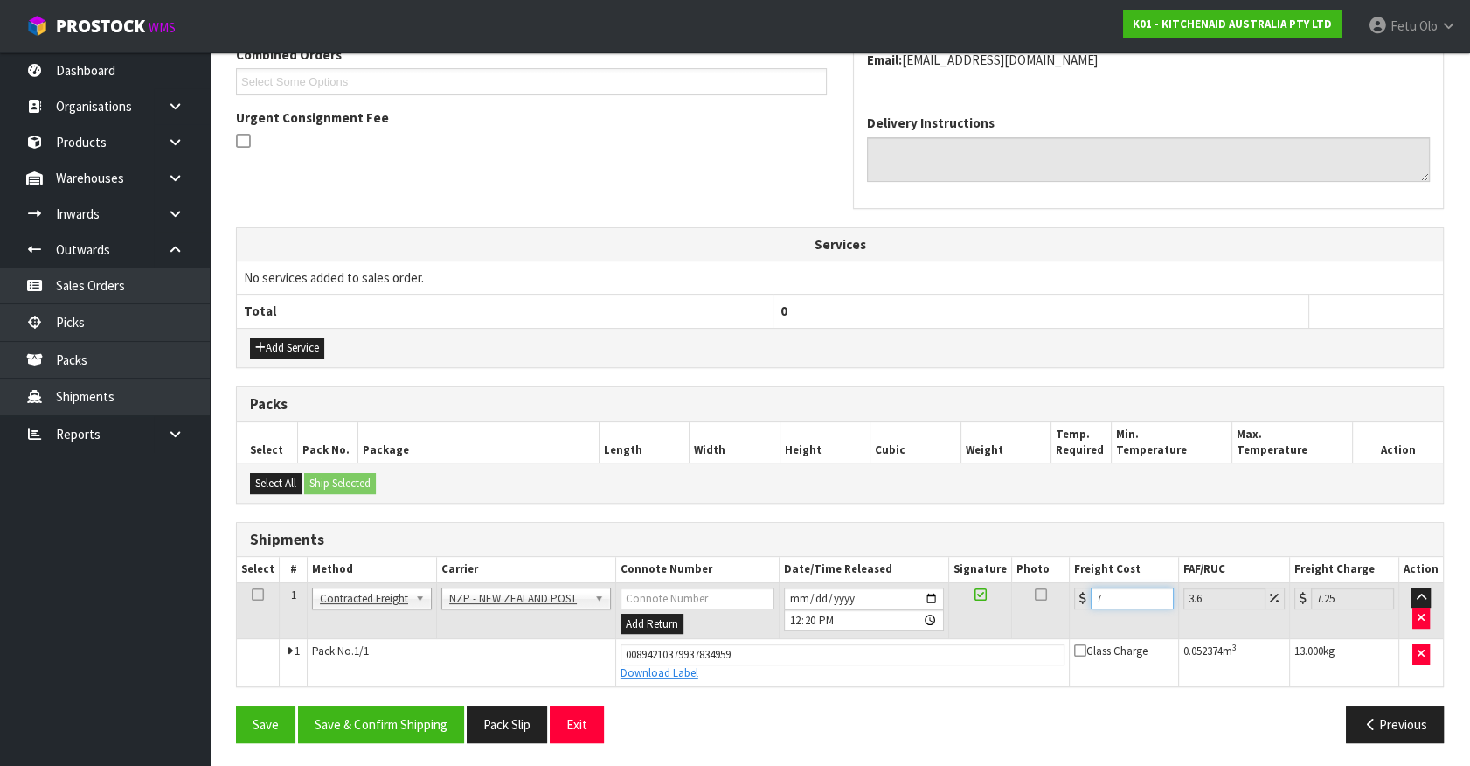
type input "7.56"
type input "7.31"
type input "7.57"
type input "7.31"
click at [436, 711] on button "Save & Confirm Shipping" at bounding box center [381, 724] width 166 height 38
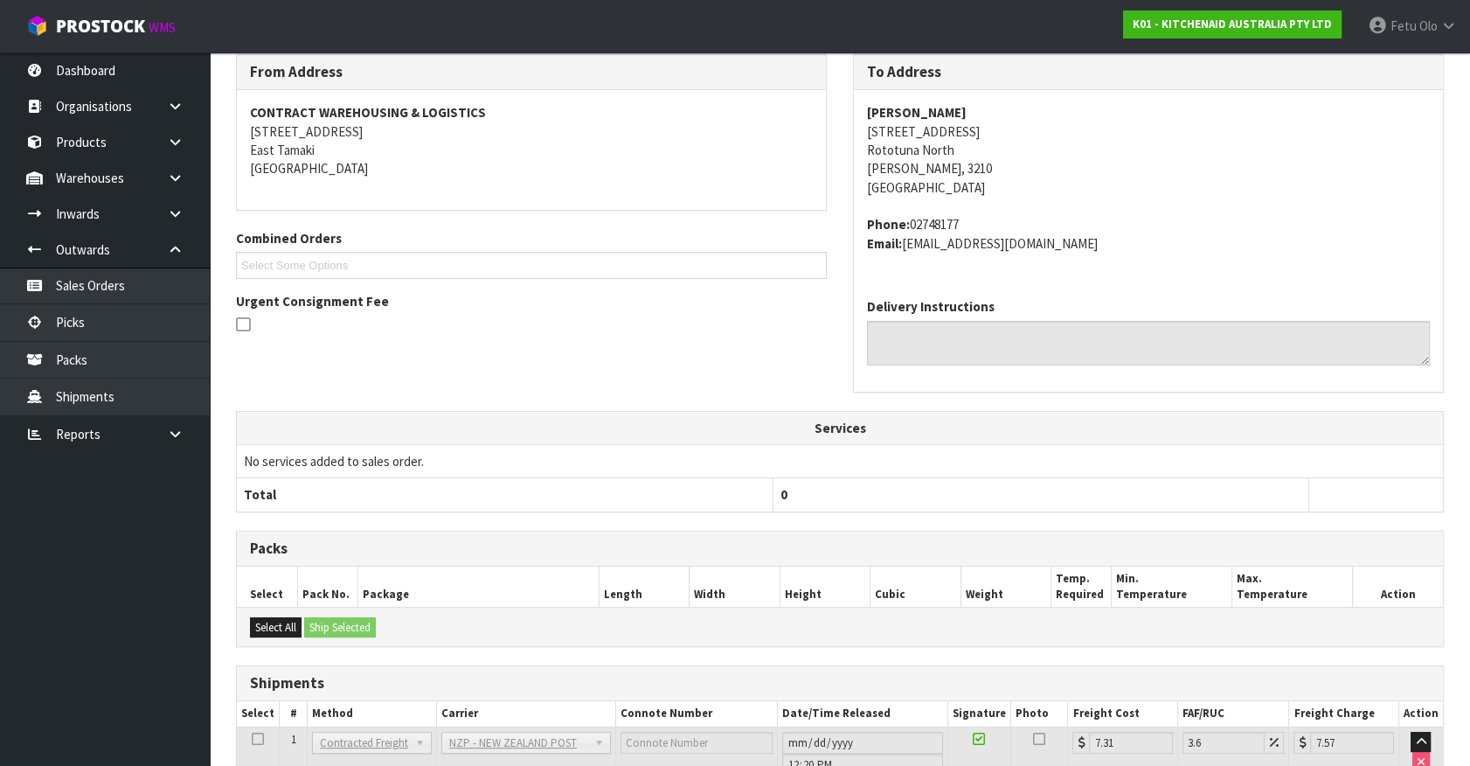
scroll to position [424, 0]
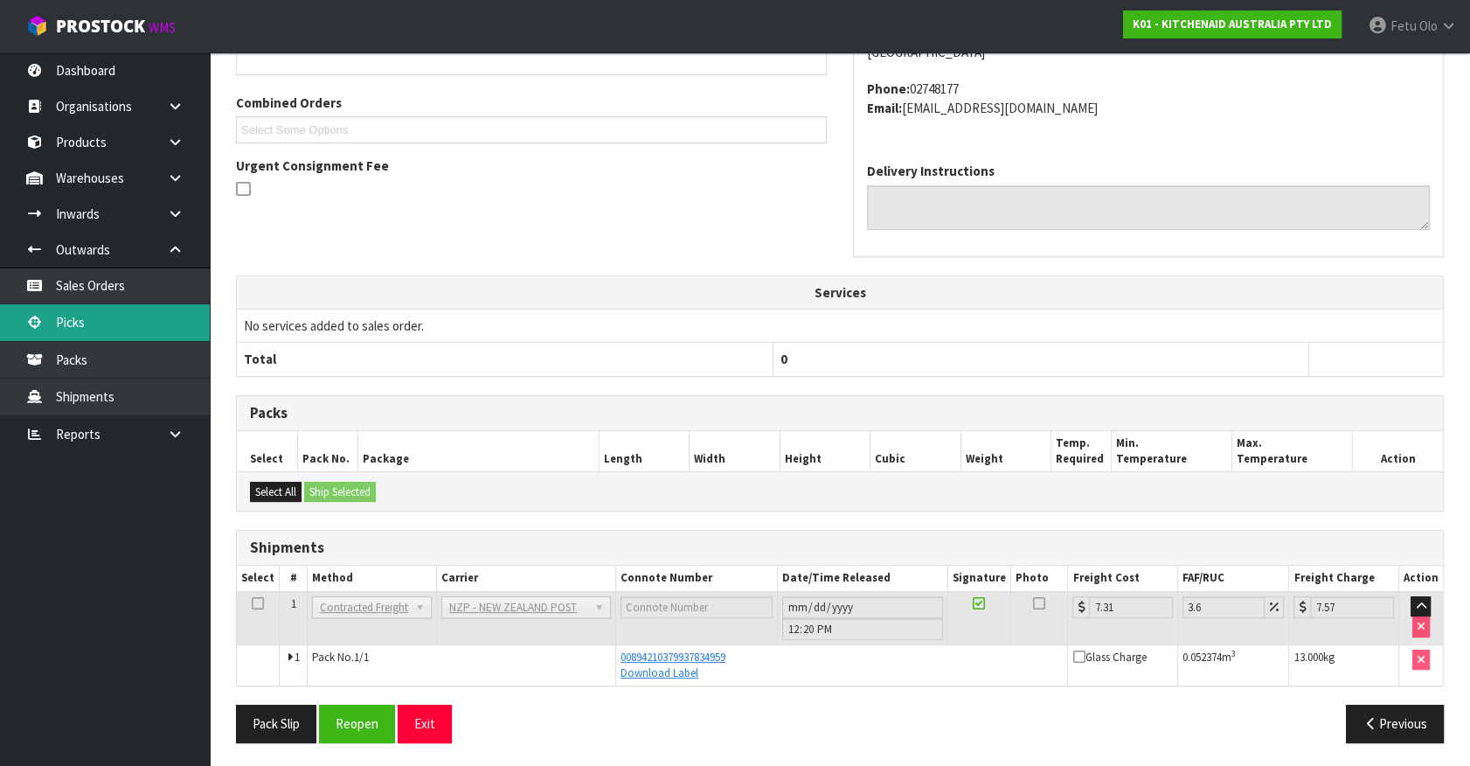
click at [68, 316] on link "Picks" at bounding box center [105, 322] width 210 height 36
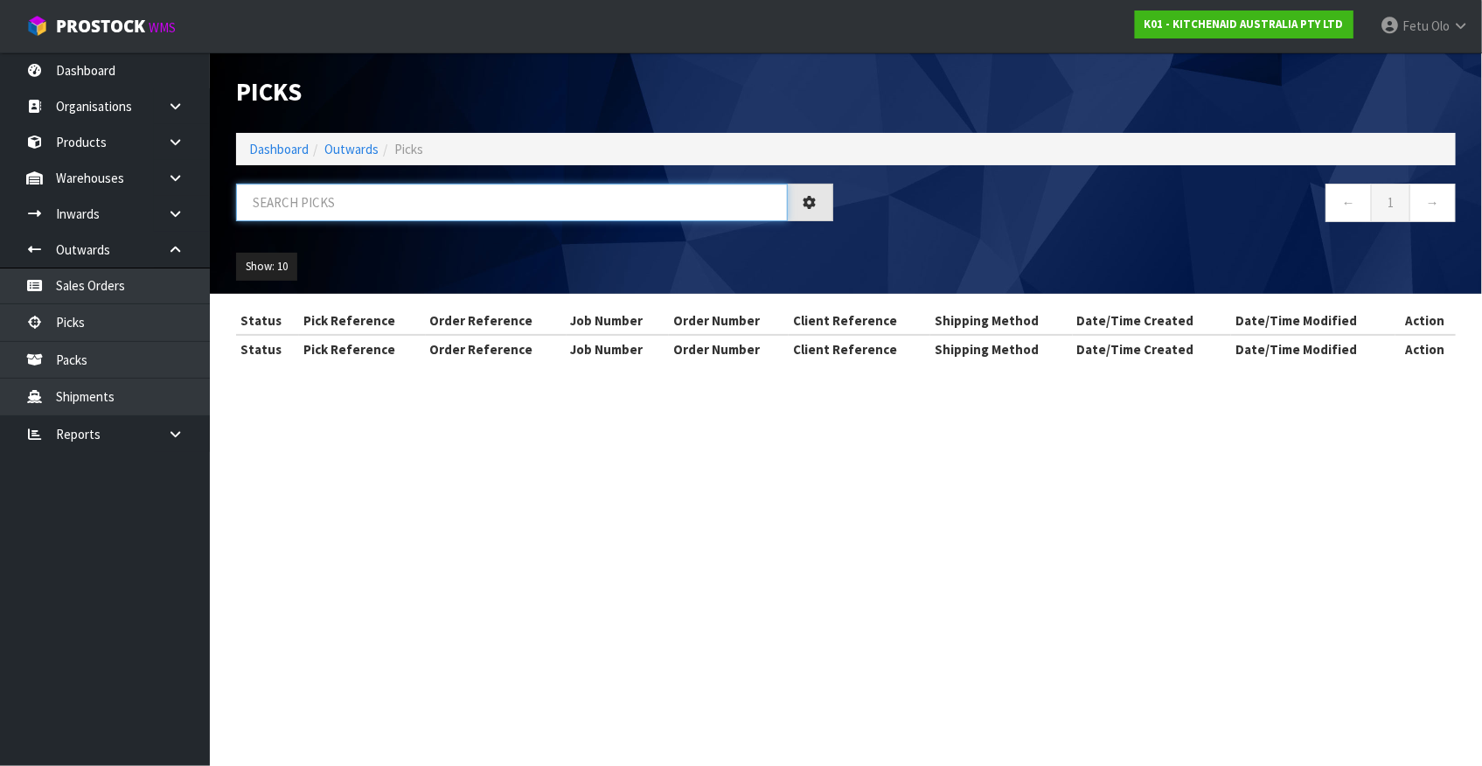
click at [444, 204] on input "text" at bounding box center [512, 203] width 552 height 38
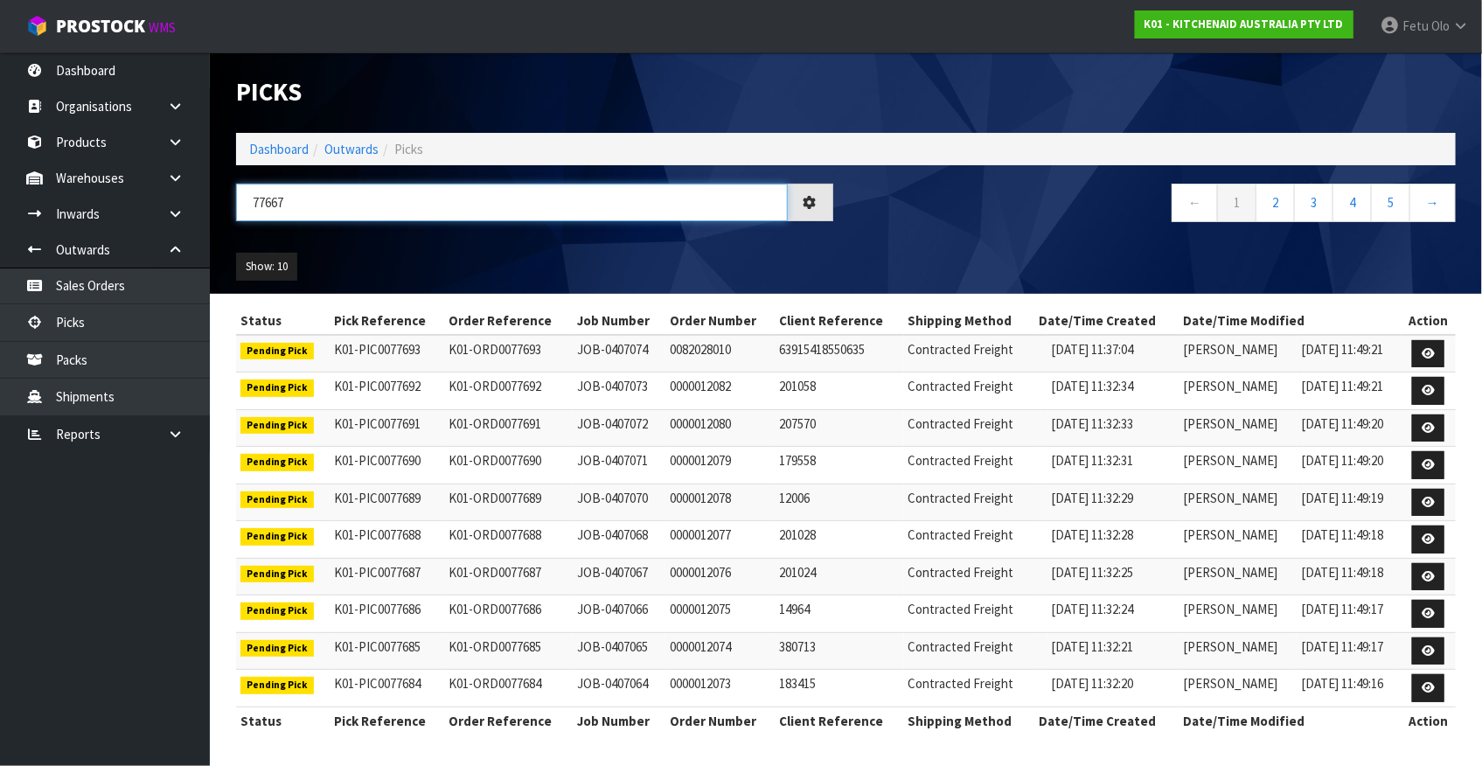
type input "77667"
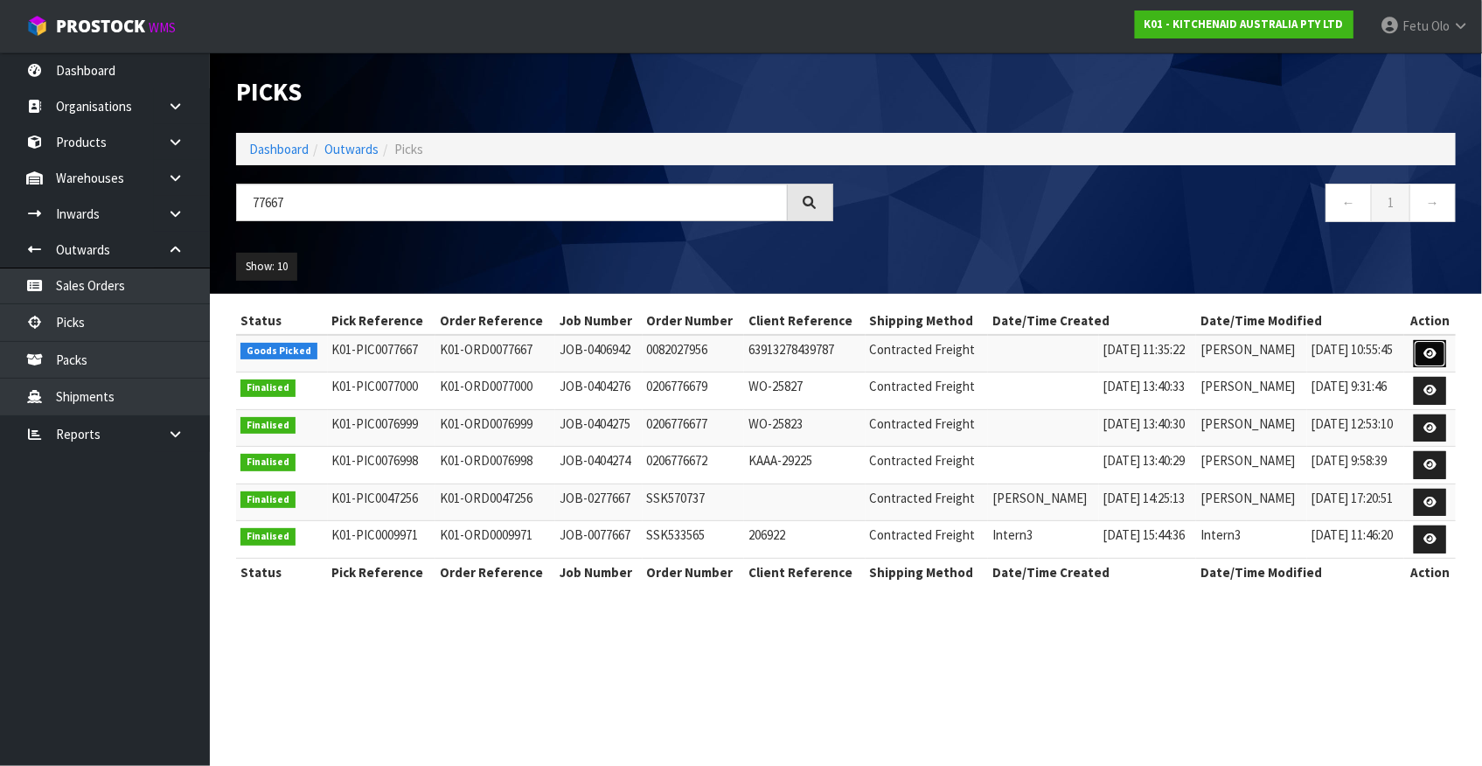
click at [1426, 351] on icon at bounding box center [1429, 353] width 13 height 11
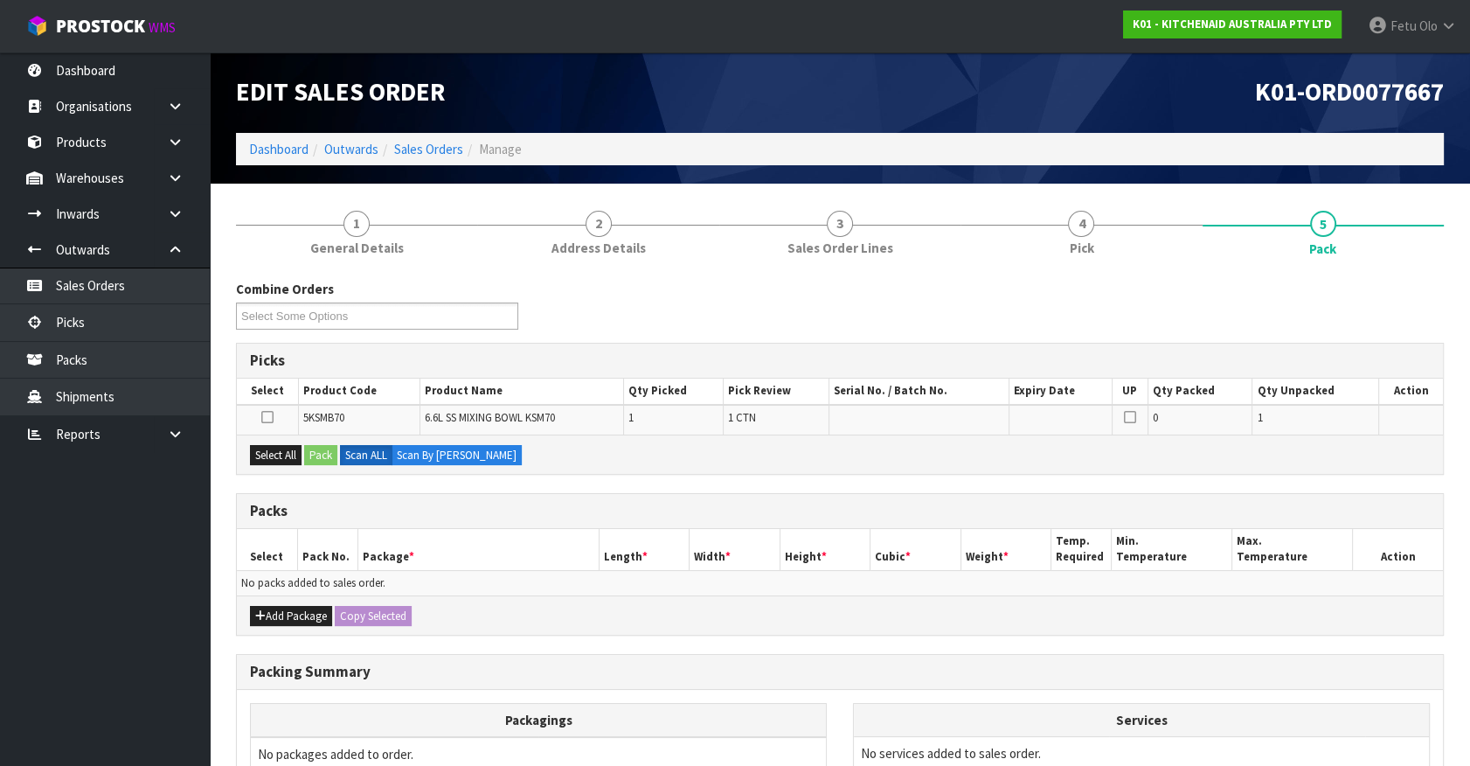
click at [135, 649] on ul "Dashboard Organisations Clients Consignees Carriers Products Categories Serial …" at bounding box center [105, 408] width 210 height 713
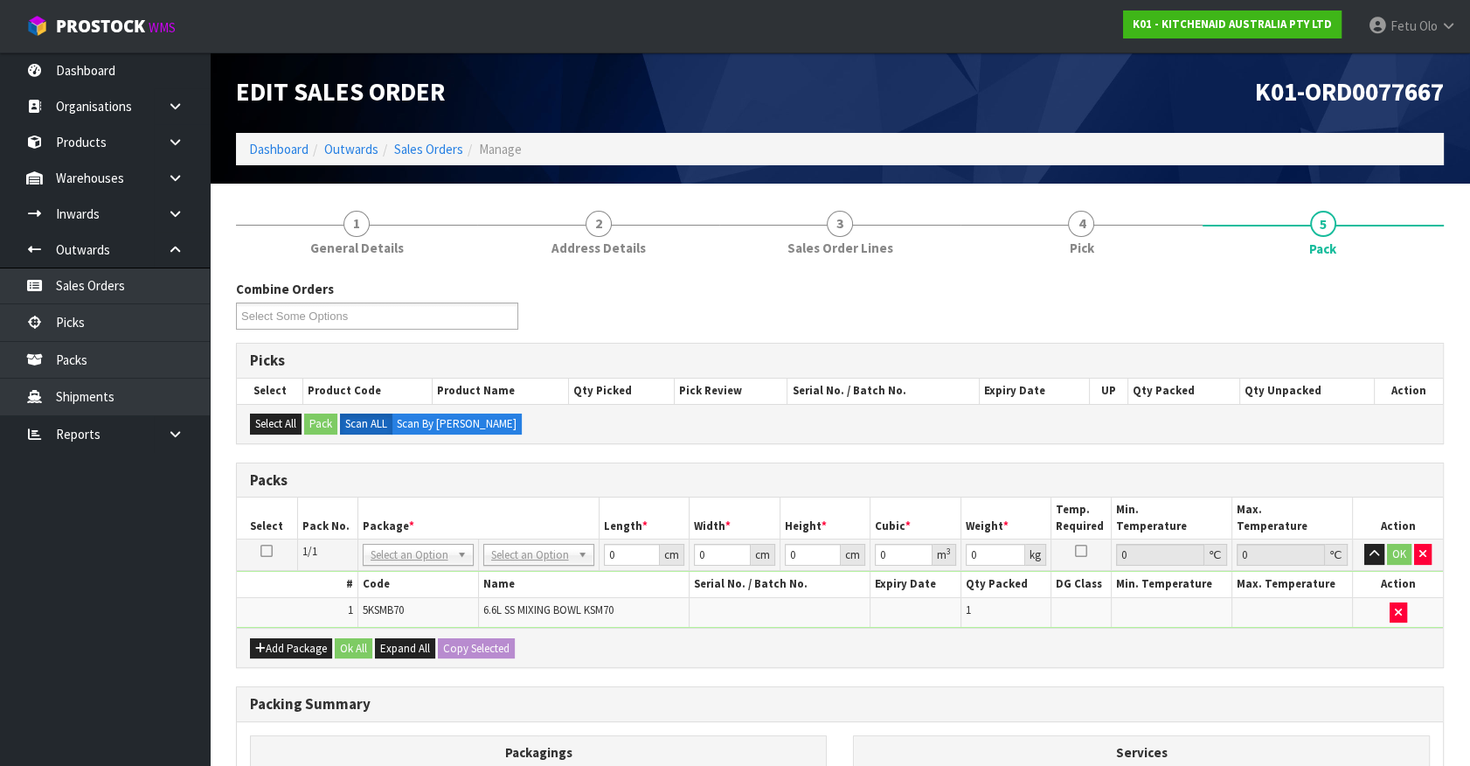
drag, startPoint x: 540, startPoint y: 555, endPoint x: 533, endPoint y: 586, distance: 31.4
drag, startPoint x: 581, startPoint y: 566, endPoint x: 512, endPoint y: 582, distance: 70.8
click at [513, 581] on tbody "1/1 NONE 007-001 007-002 007-004 007-009 007-013 007-014 007-015 007-017 007-01…" at bounding box center [840, 583] width 1206 height 88
type input "3"
type input "31"
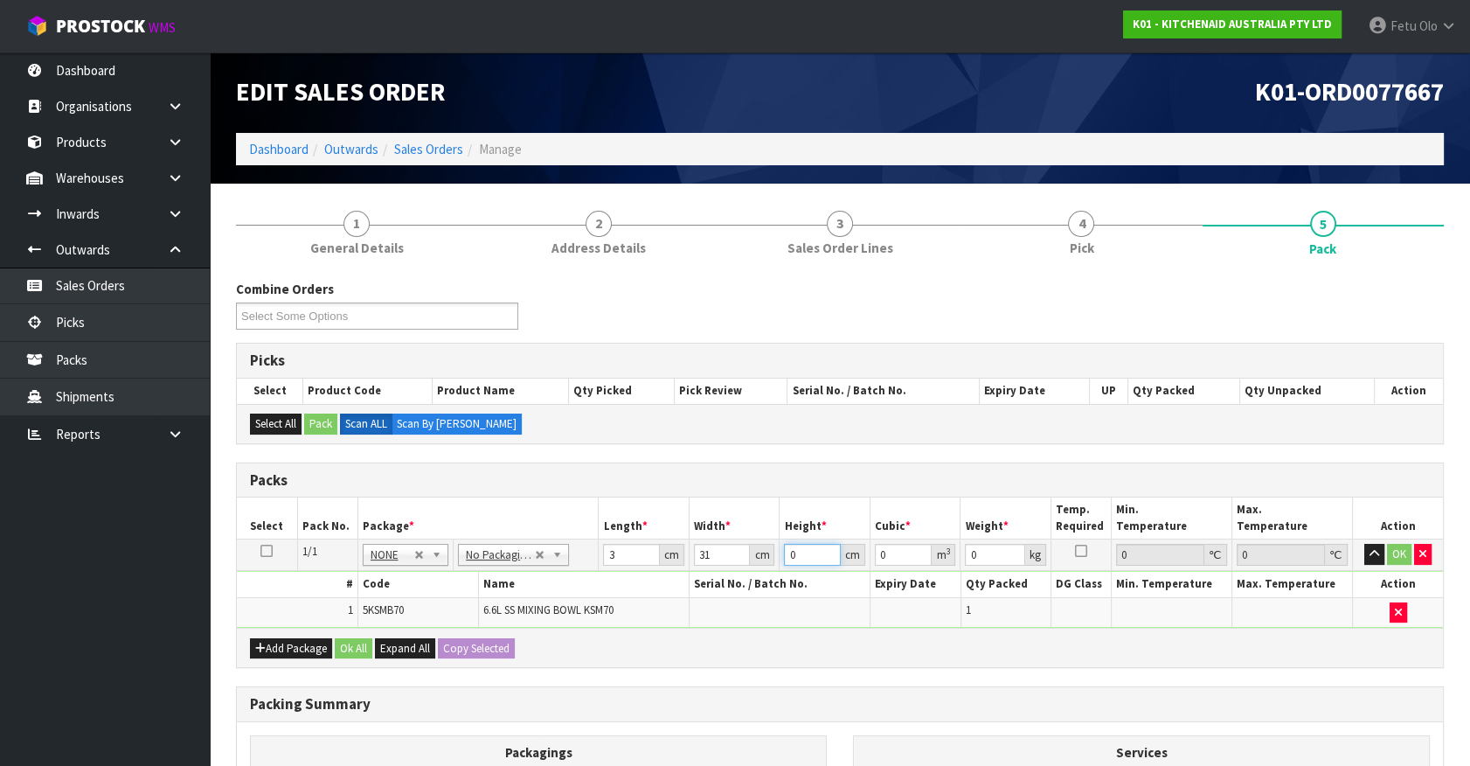
type input "2"
type input "0.000186"
type input "26"
type input "0.002418"
type input "26"
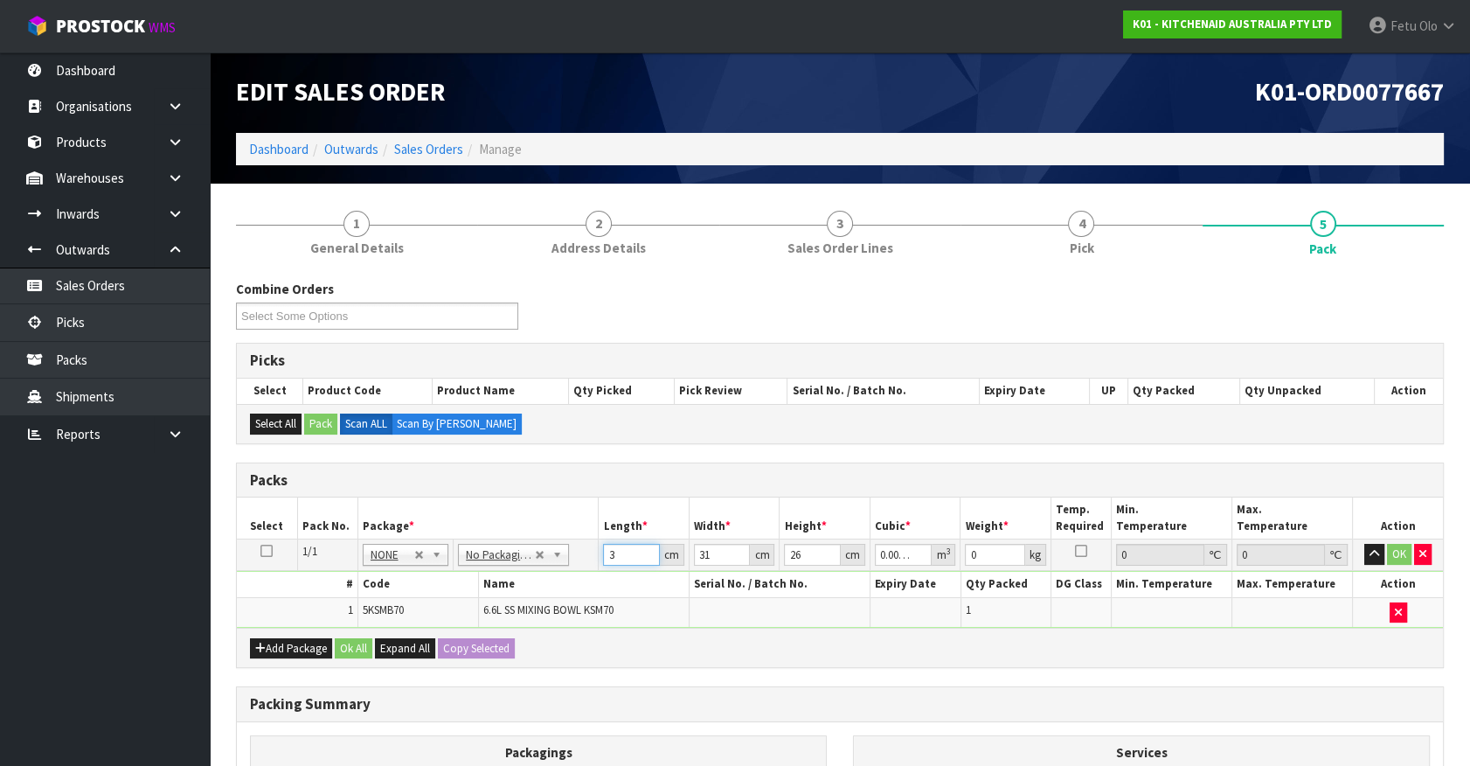
drag, startPoint x: 594, startPoint y: 561, endPoint x: 557, endPoint y: 573, distance: 39.3
click at [552, 574] on tbody "1/1 NONE 007-001 007-002 007-004 007-009 007-013 007-014 007-015 007-017 007-01…" at bounding box center [840, 583] width 1206 height 88
type input "31"
type input "0.024986"
type input "31"
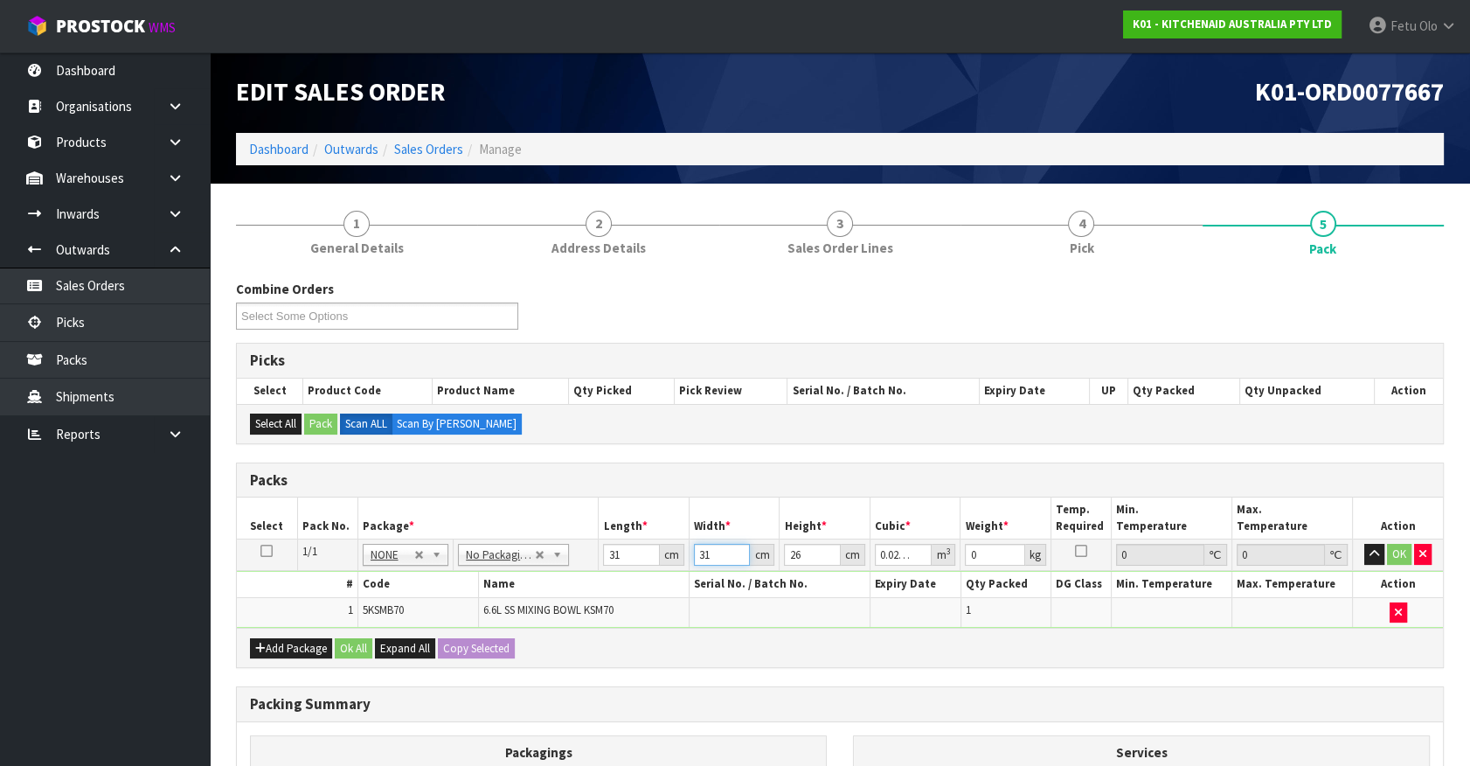
type input "3"
type input "0.002418"
type input "31"
type input "0.024986"
type input "2"
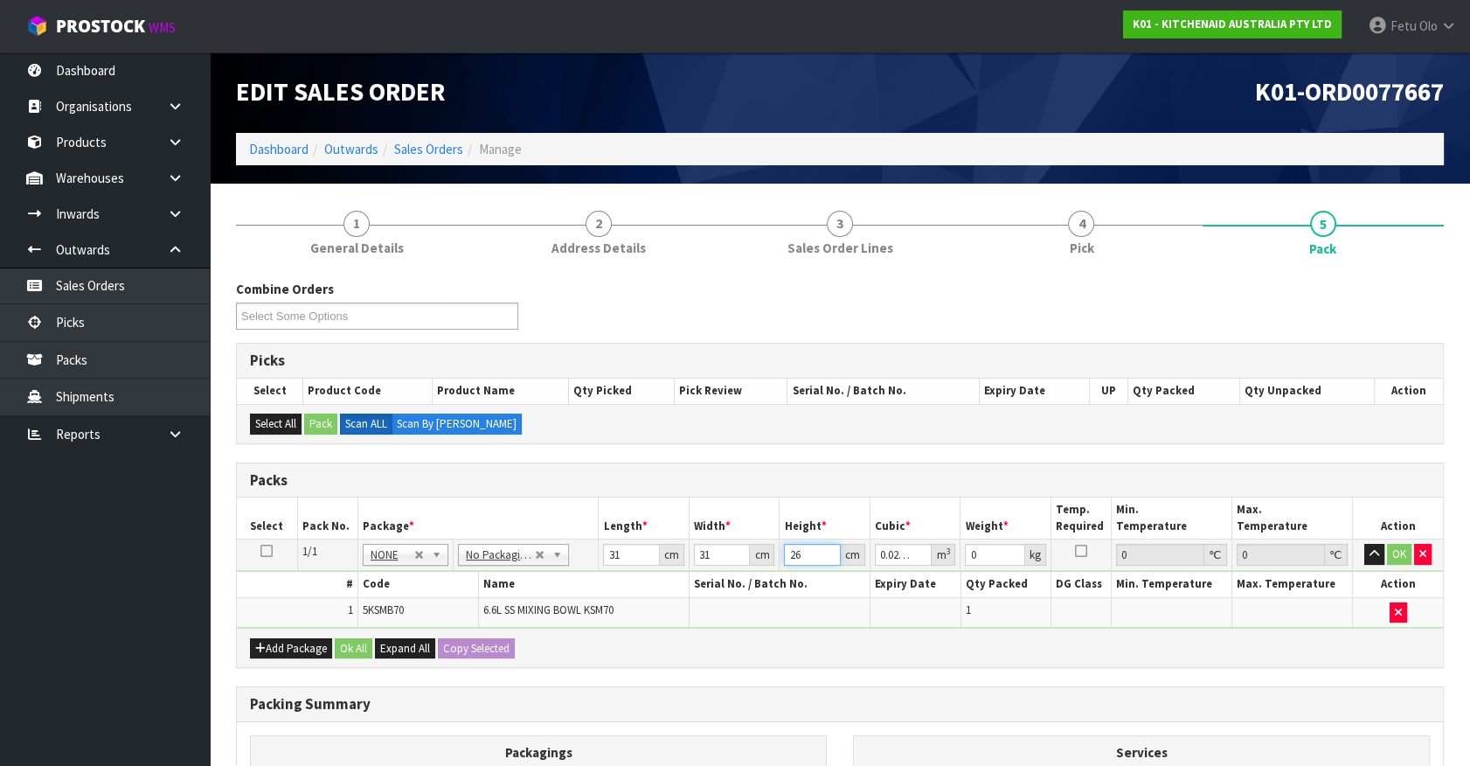
type input "0.001922"
type input "26"
type input "0.024986"
type input "3"
click button "OK" at bounding box center [1399, 554] width 24 height 21
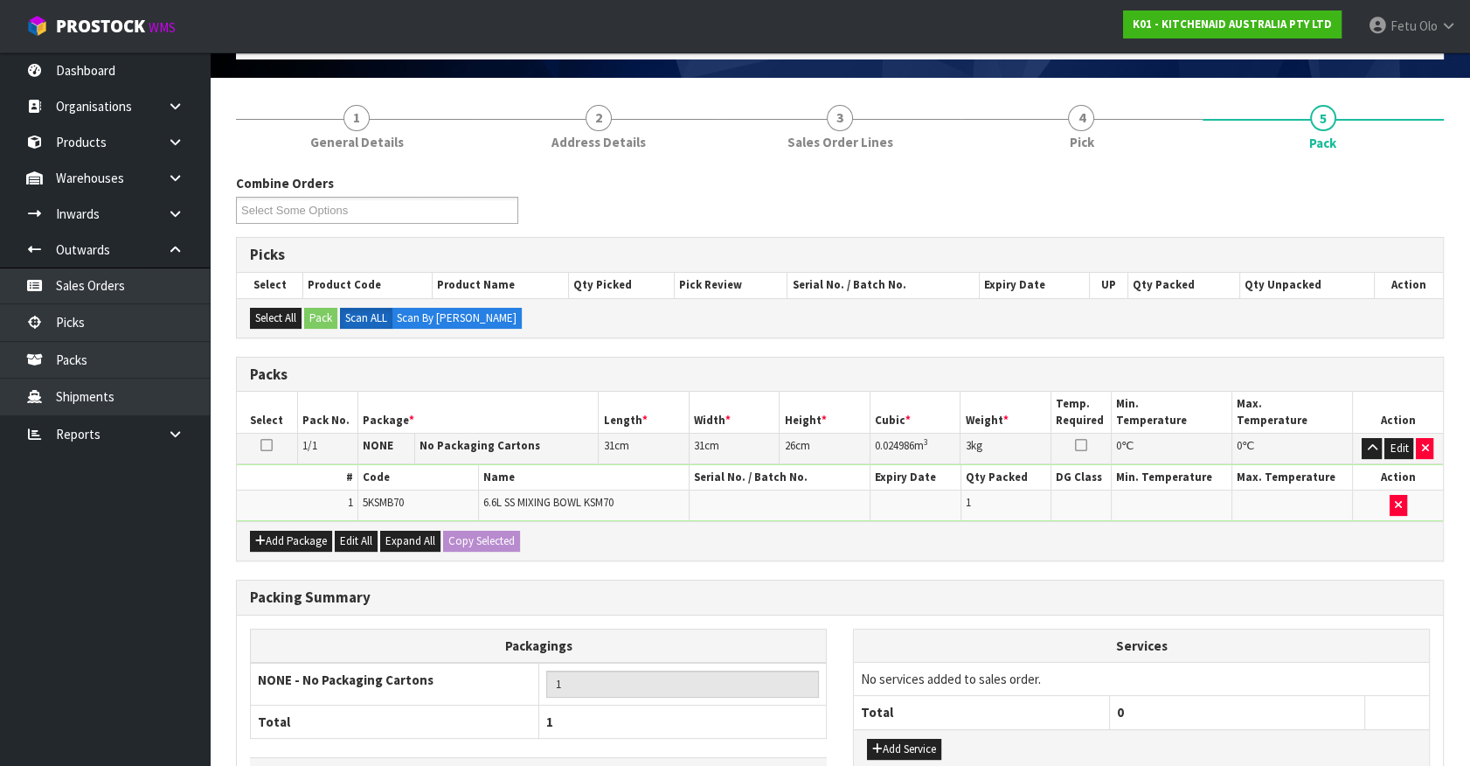
scroll to position [228, 0]
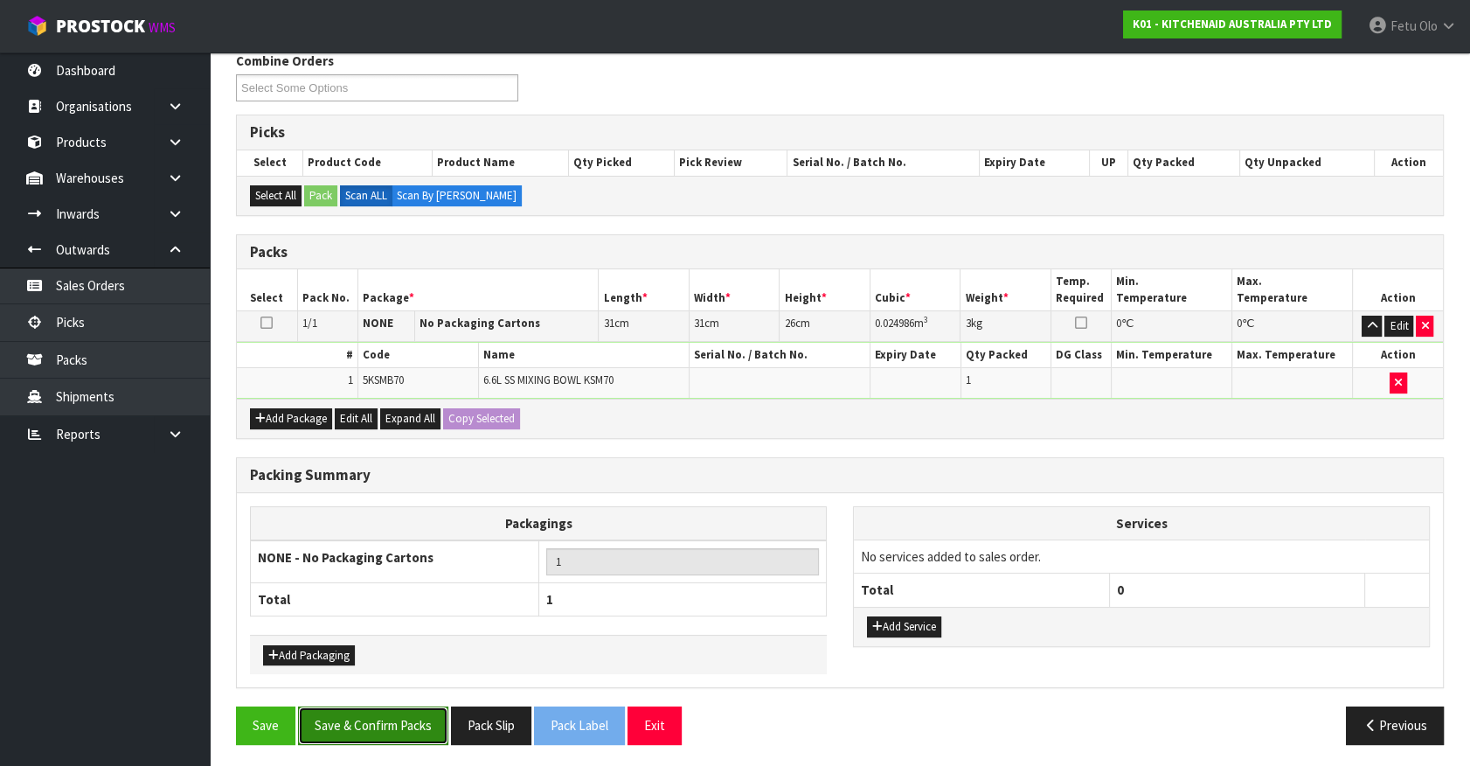
click at [413, 732] on button "Save & Confirm Packs" at bounding box center [373, 725] width 150 height 38
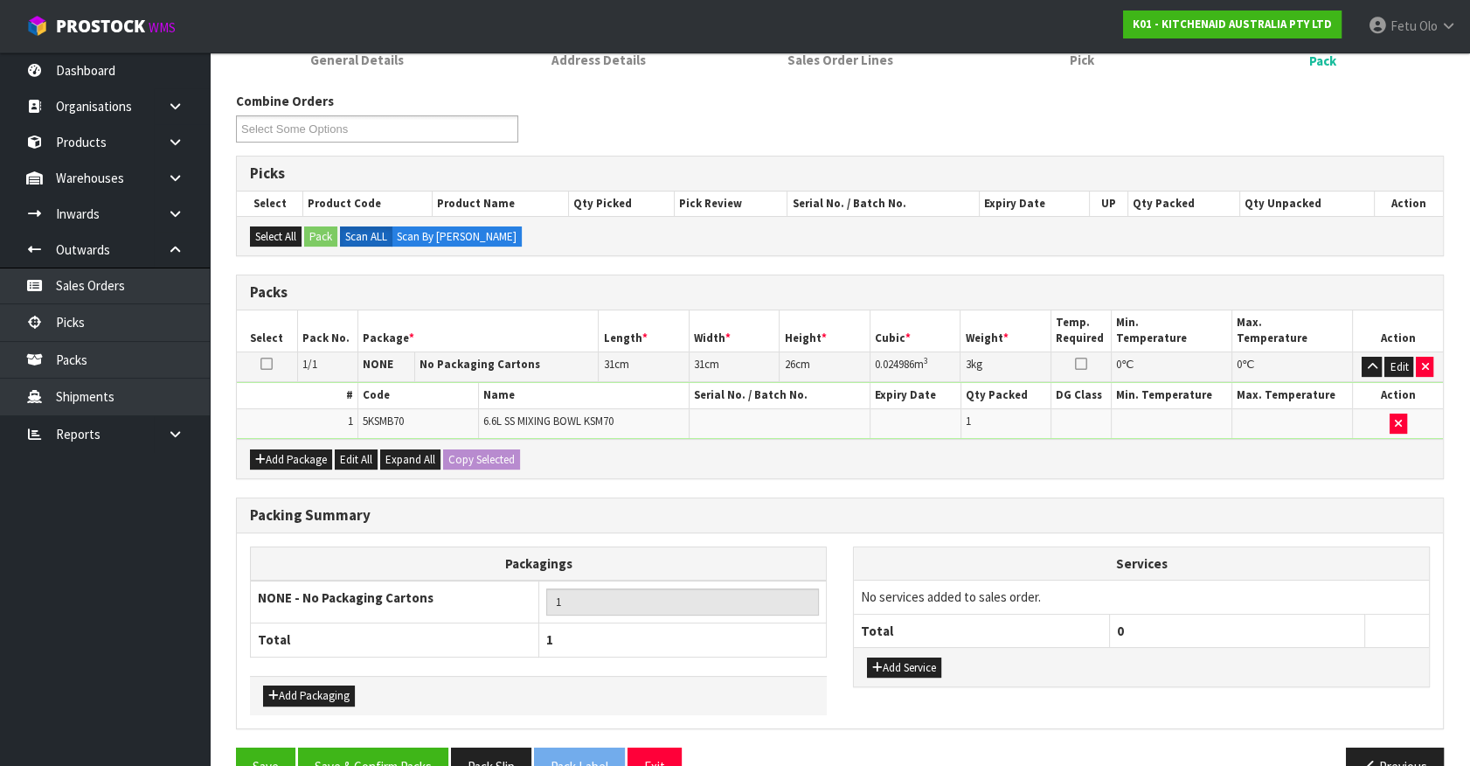
scroll to position [197, 0]
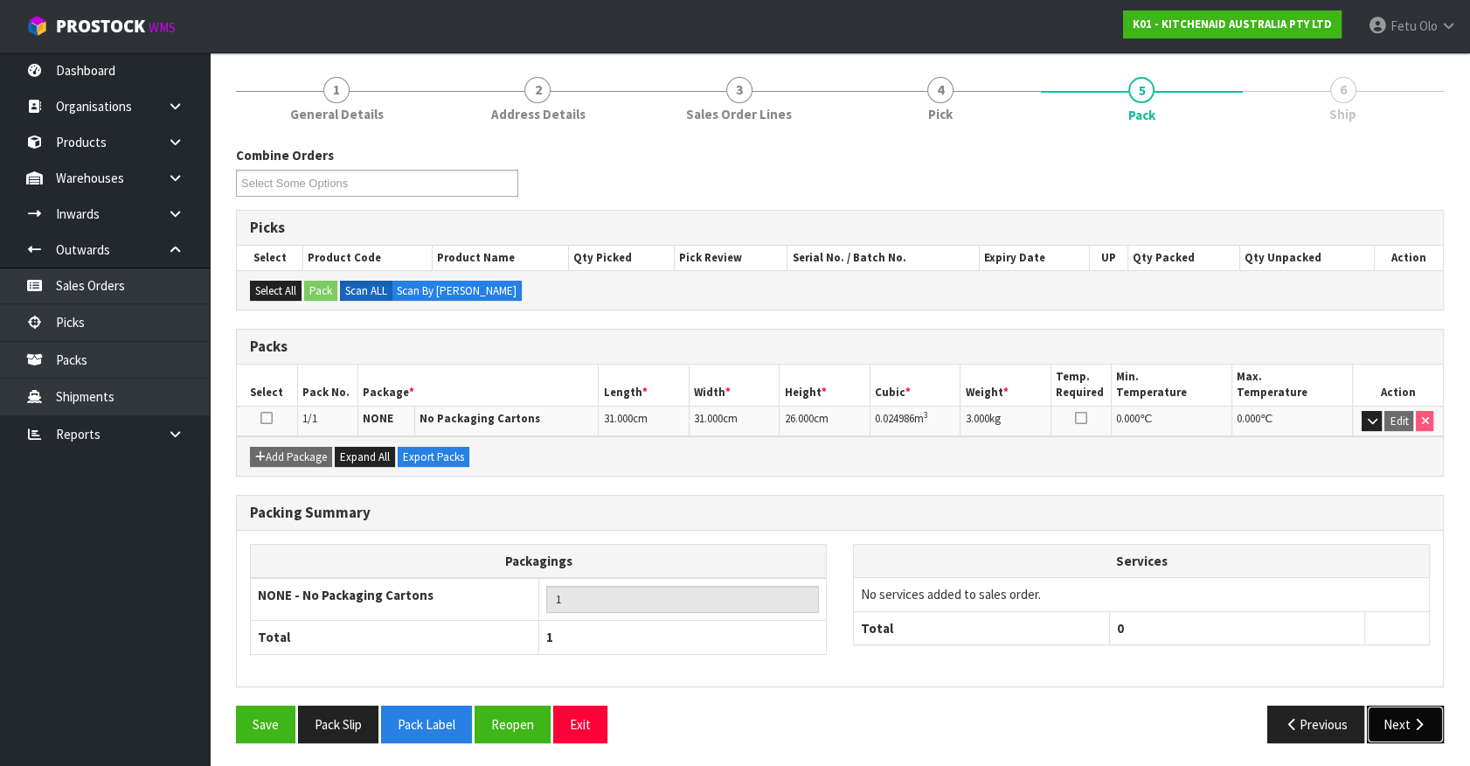
click at [1412, 723] on icon "button" at bounding box center [1419, 724] width 17 height 13
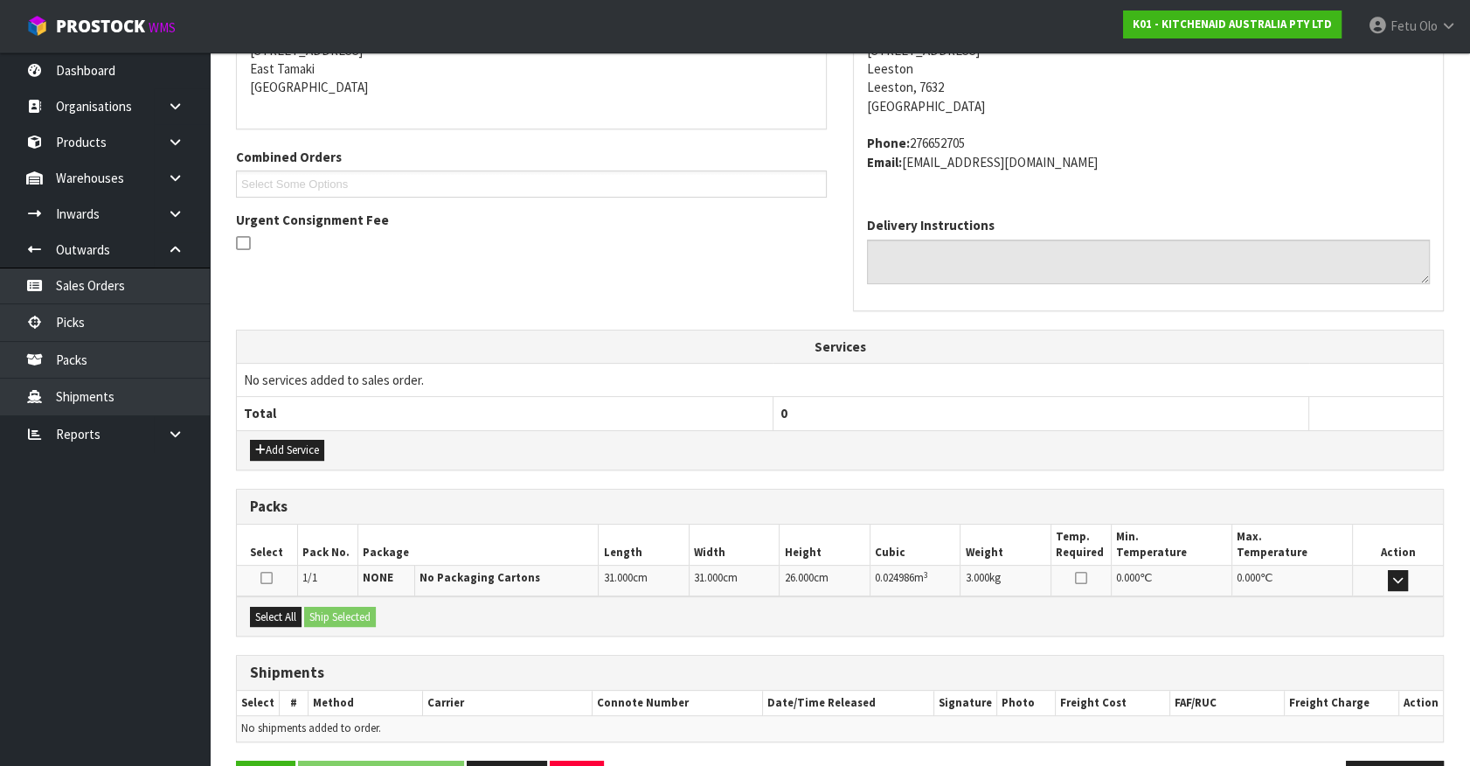
scroll to position [425, 0]
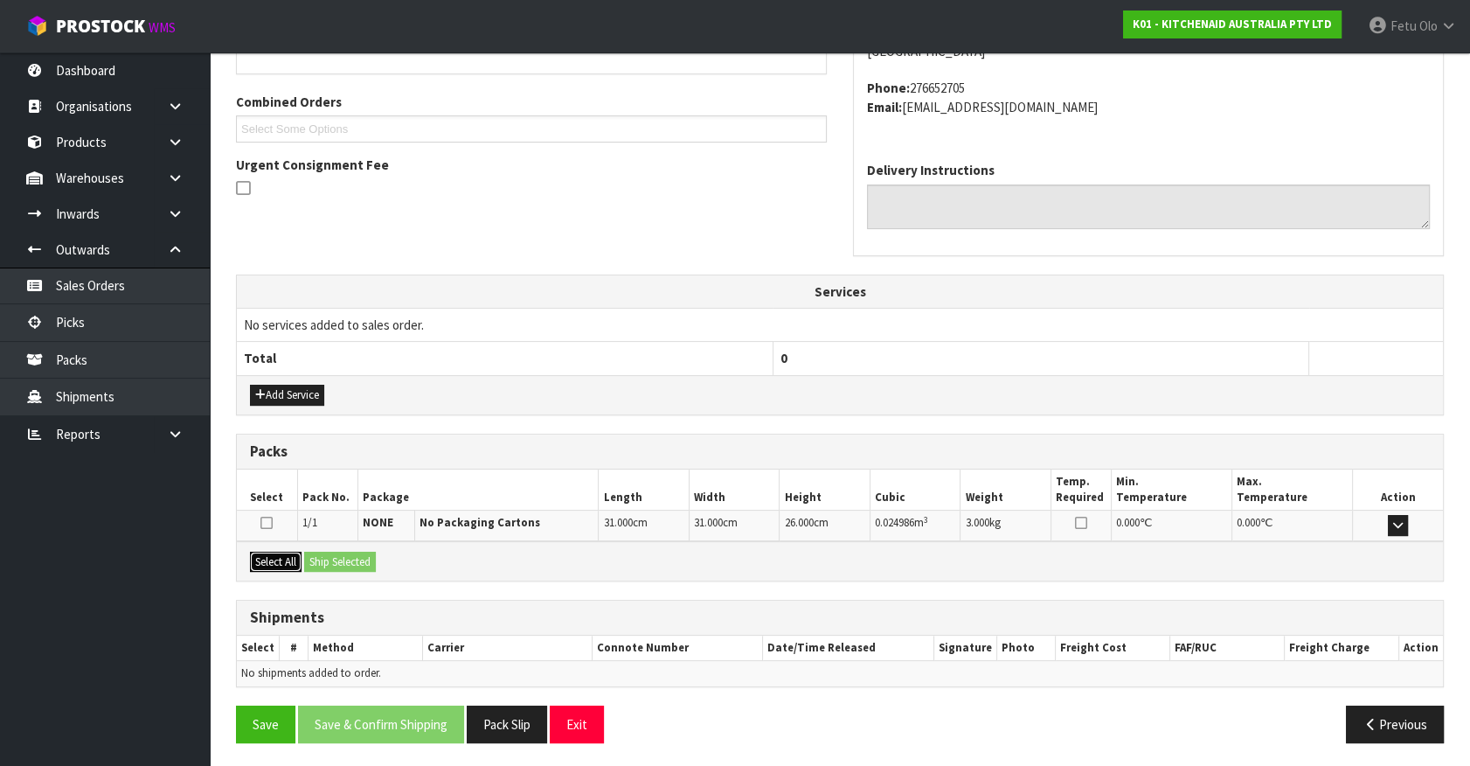
drag, startPoint x: 271, startPoint y: 556, endPoint x: 342, endPoint y: 562, distance: 71.1
click at [291, 559] on button "Select All" at bounding box center [276, 562] width 52 height 21
click at [342, 562] on button "Ship Selected" at bounding box center [340, 562] width 72 height 21
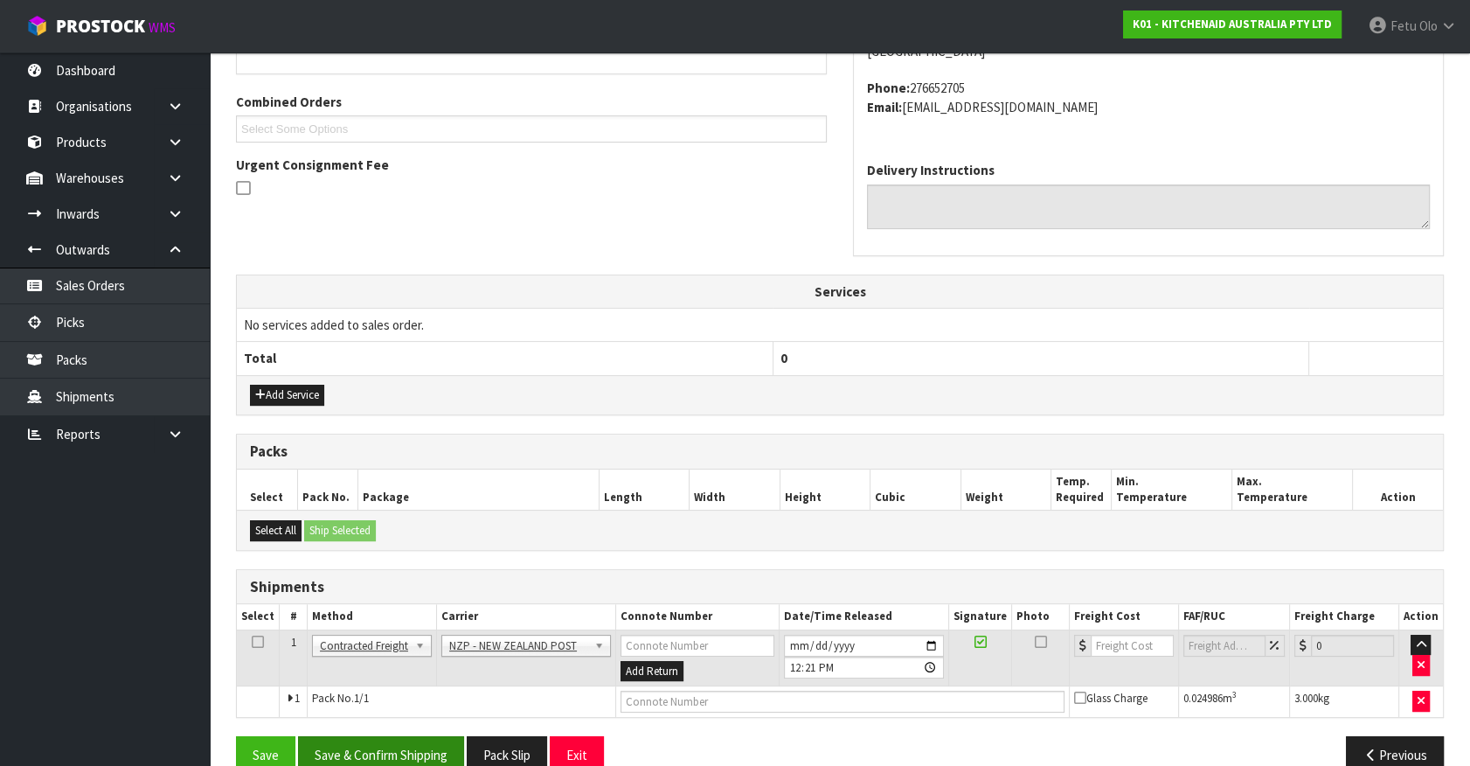
scroll to position [455, 0]
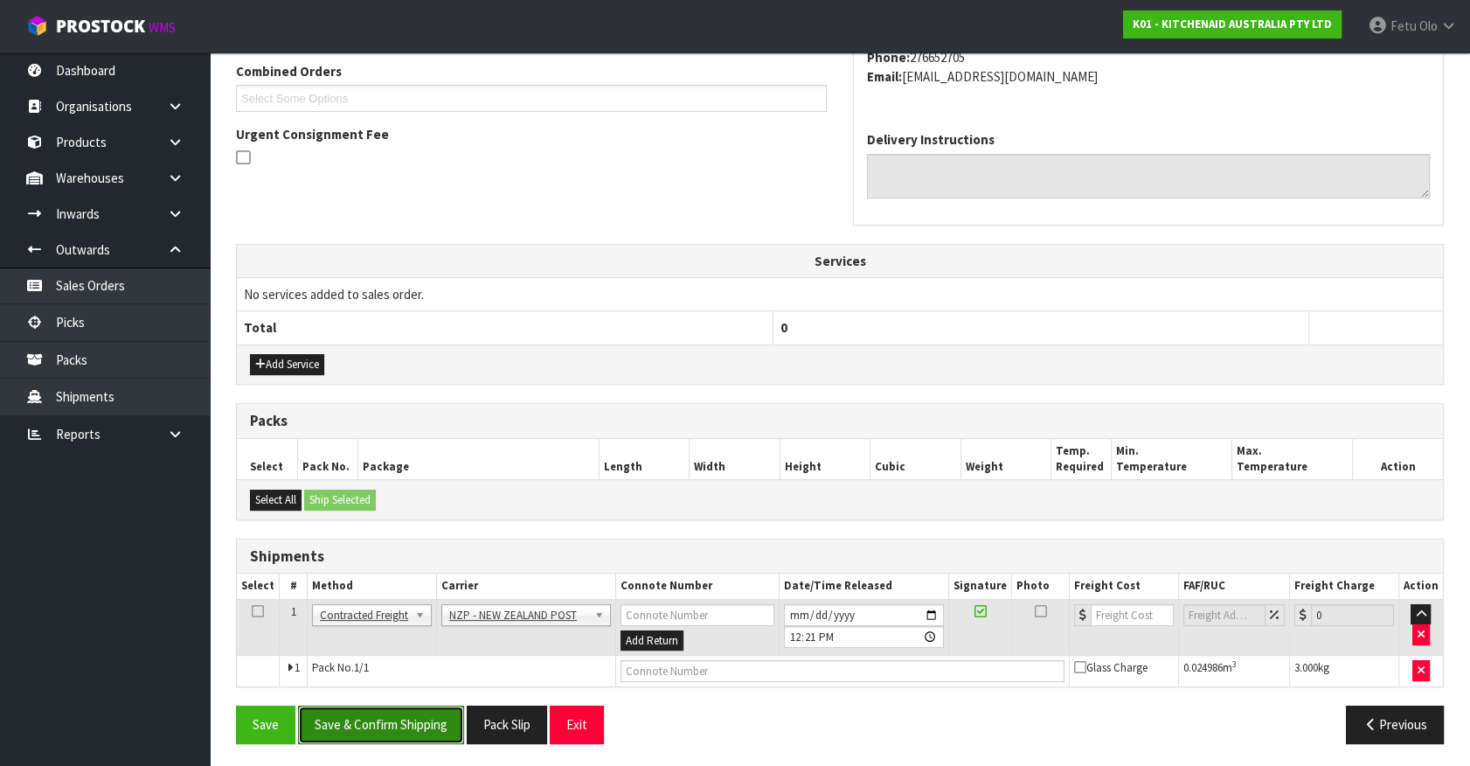
click at [405, 724] on button "Save & Confirm Shipping" at bounding box center [381, 724] width 166 height 38
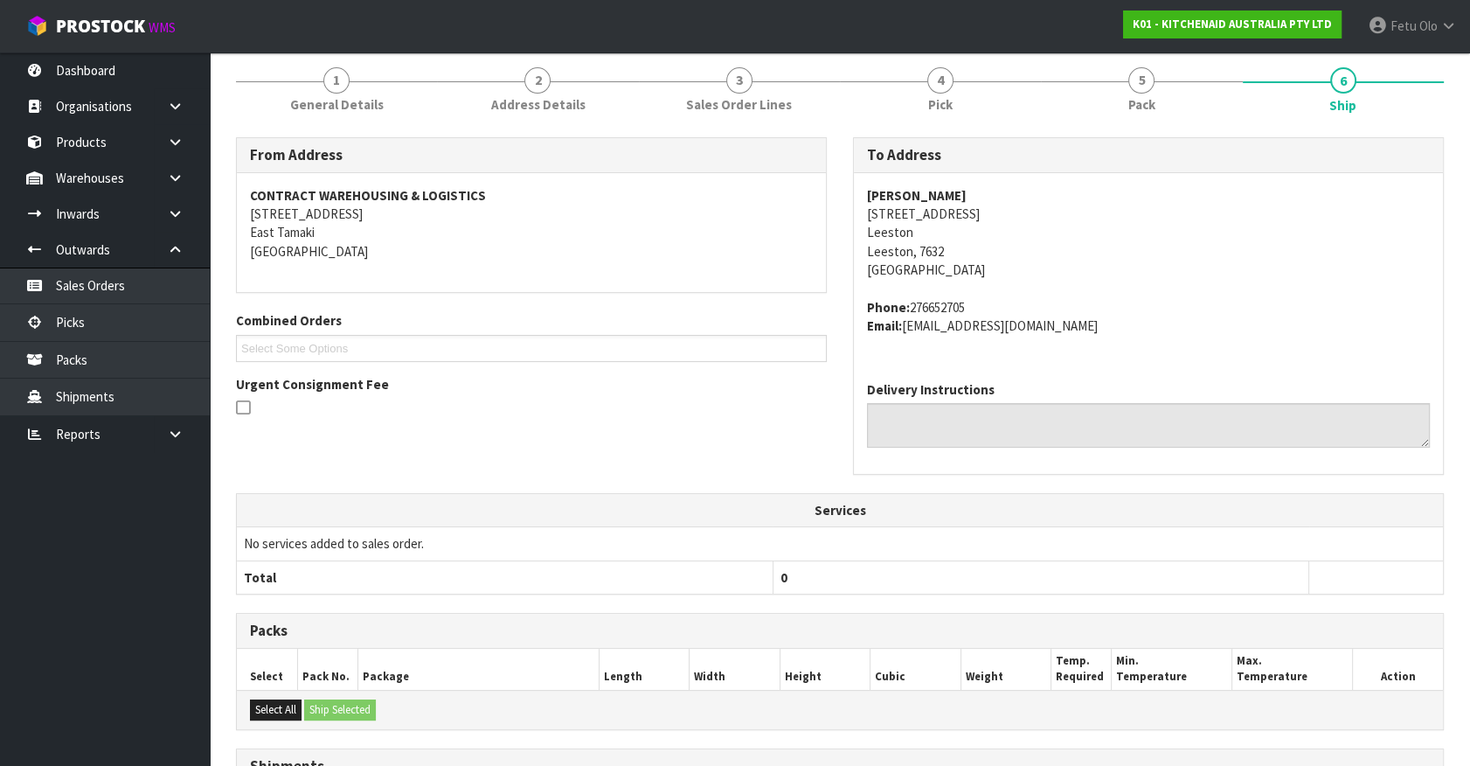
scroll to position [431, 0]
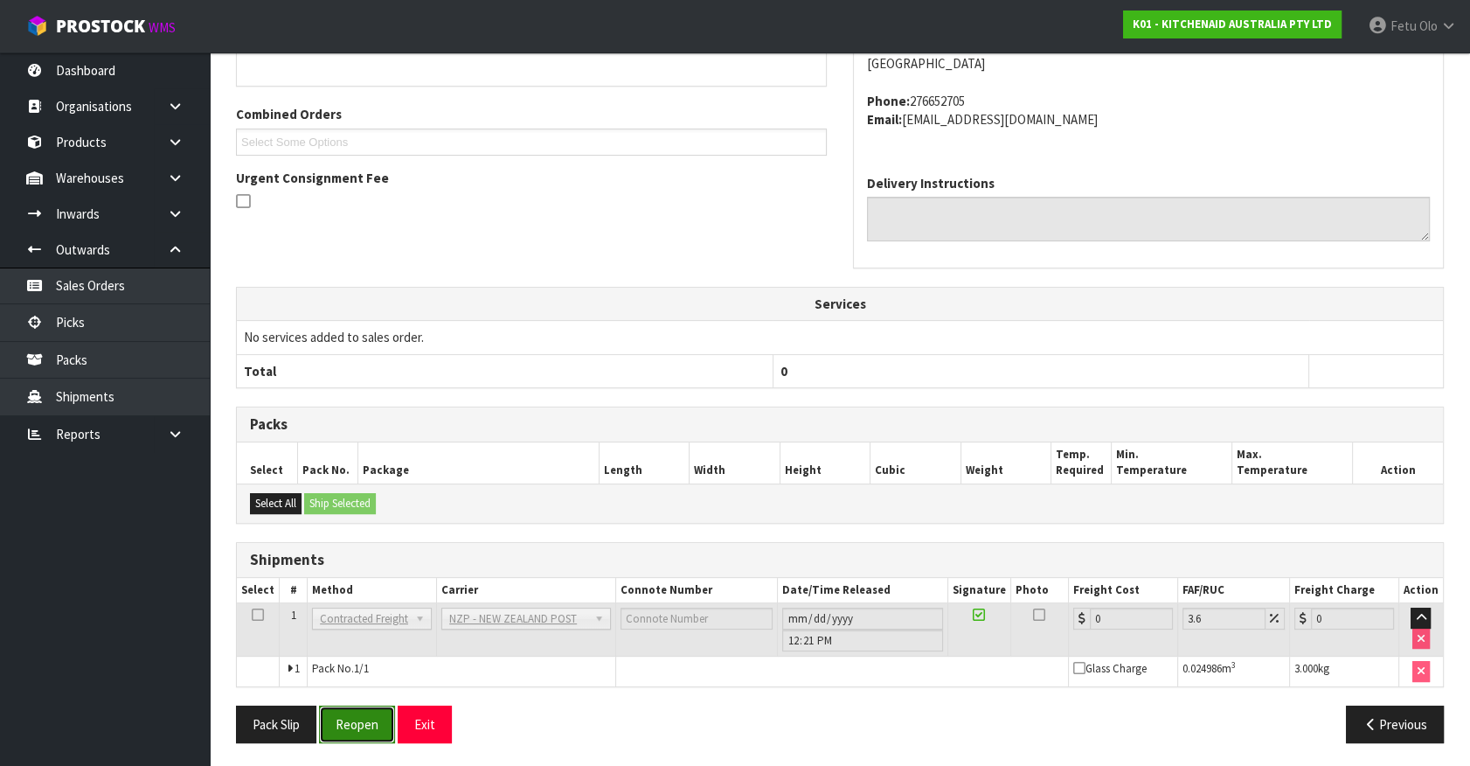
click at [348, 729] on button "Reopen" at bounding box center [357, 724] width 76 height 38
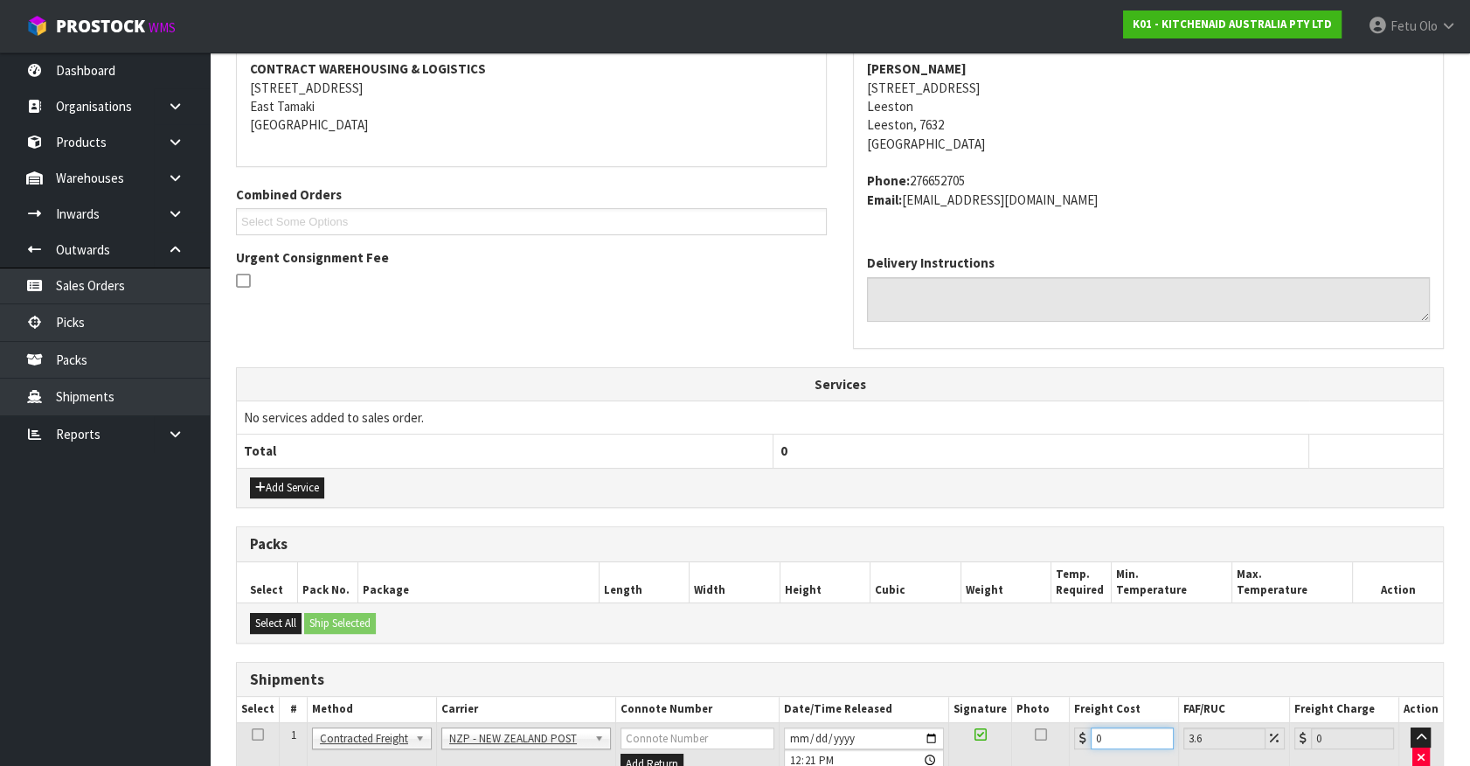
scroll to position [427, 0]
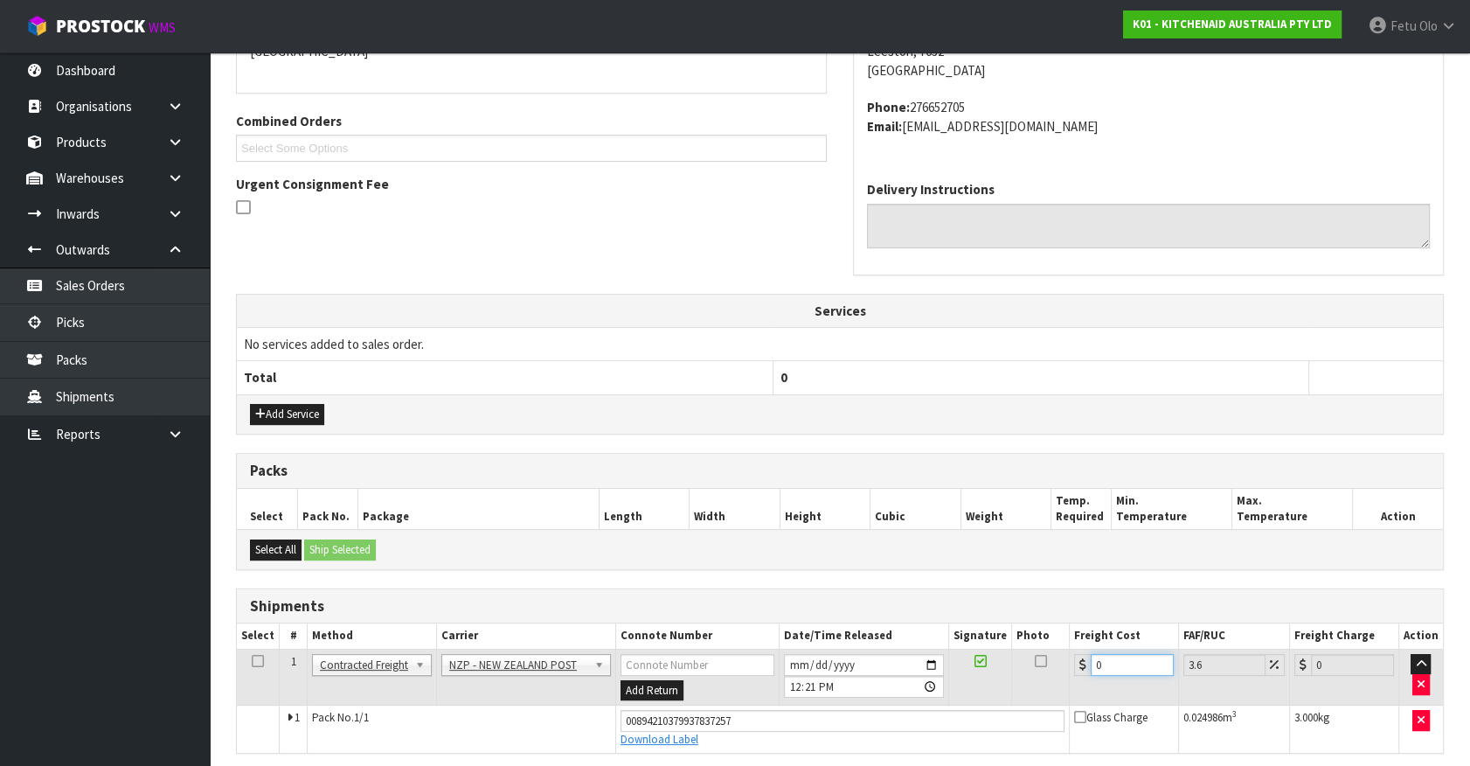
drag, startPoint x: 1052, startPoint y: 756, endPoint x: 1017, endPoint y: 764, distance: 35.8
click at [1017, 764] on div "From Address CONTRACT WAREHOUSING & LOGISTICS 17 Allens Road East Tamaki Auckla…" at bounding box center [840, 380] width 1208 height 886
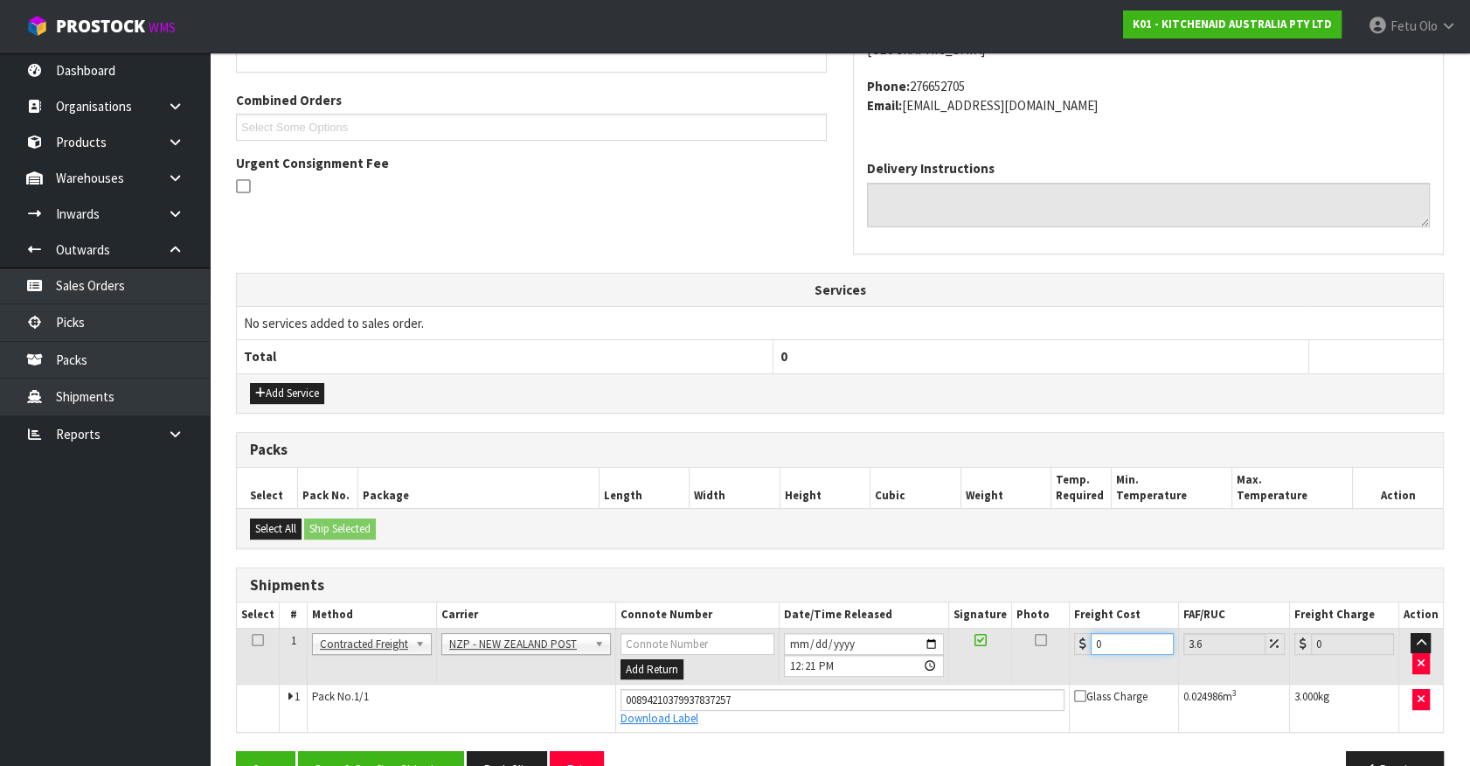
type input "1"
type input "1.04"
type input "11"
type input "11.4"
type input "11.6"
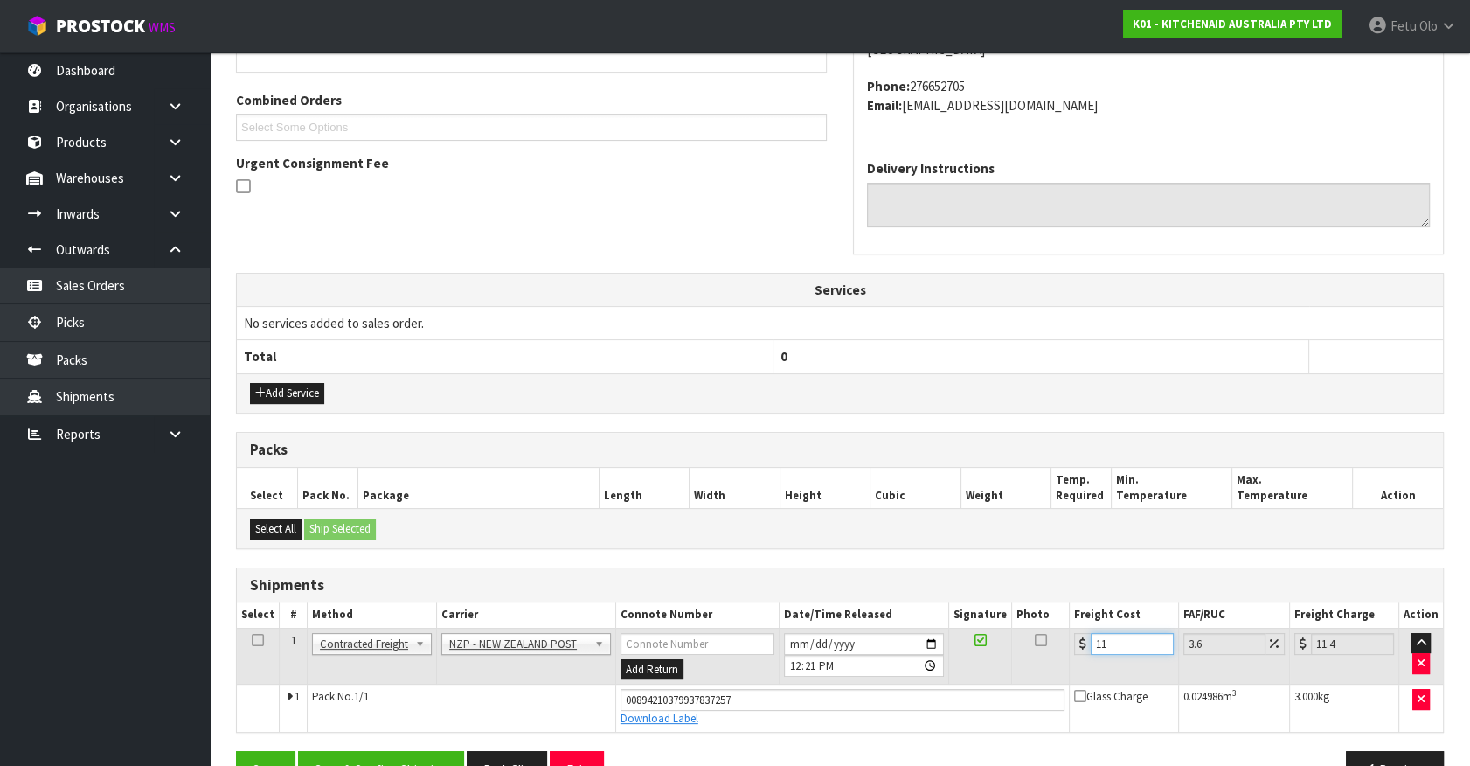
type input "12.02"
type input "11.61"
type input "12.03"
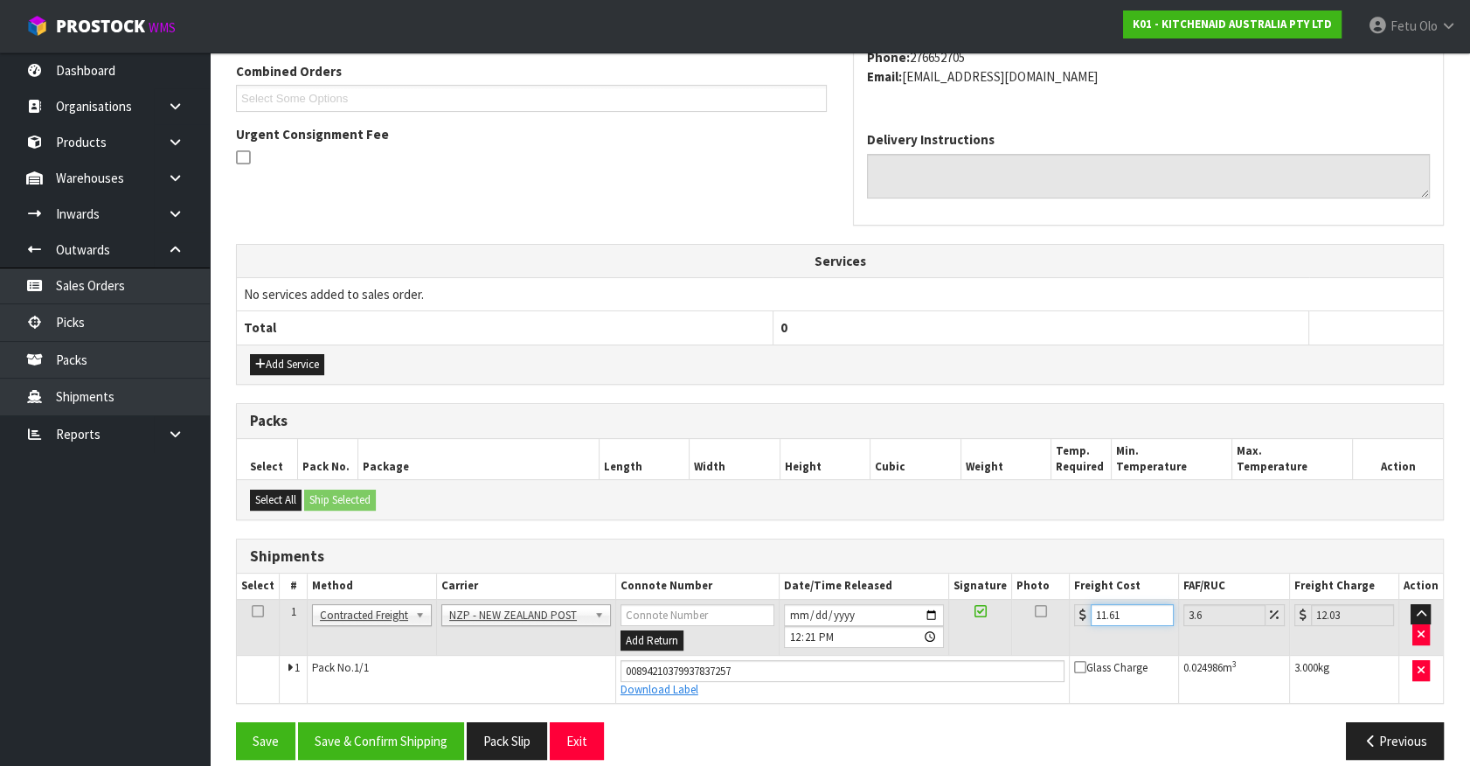
scroll to position [472, 0]
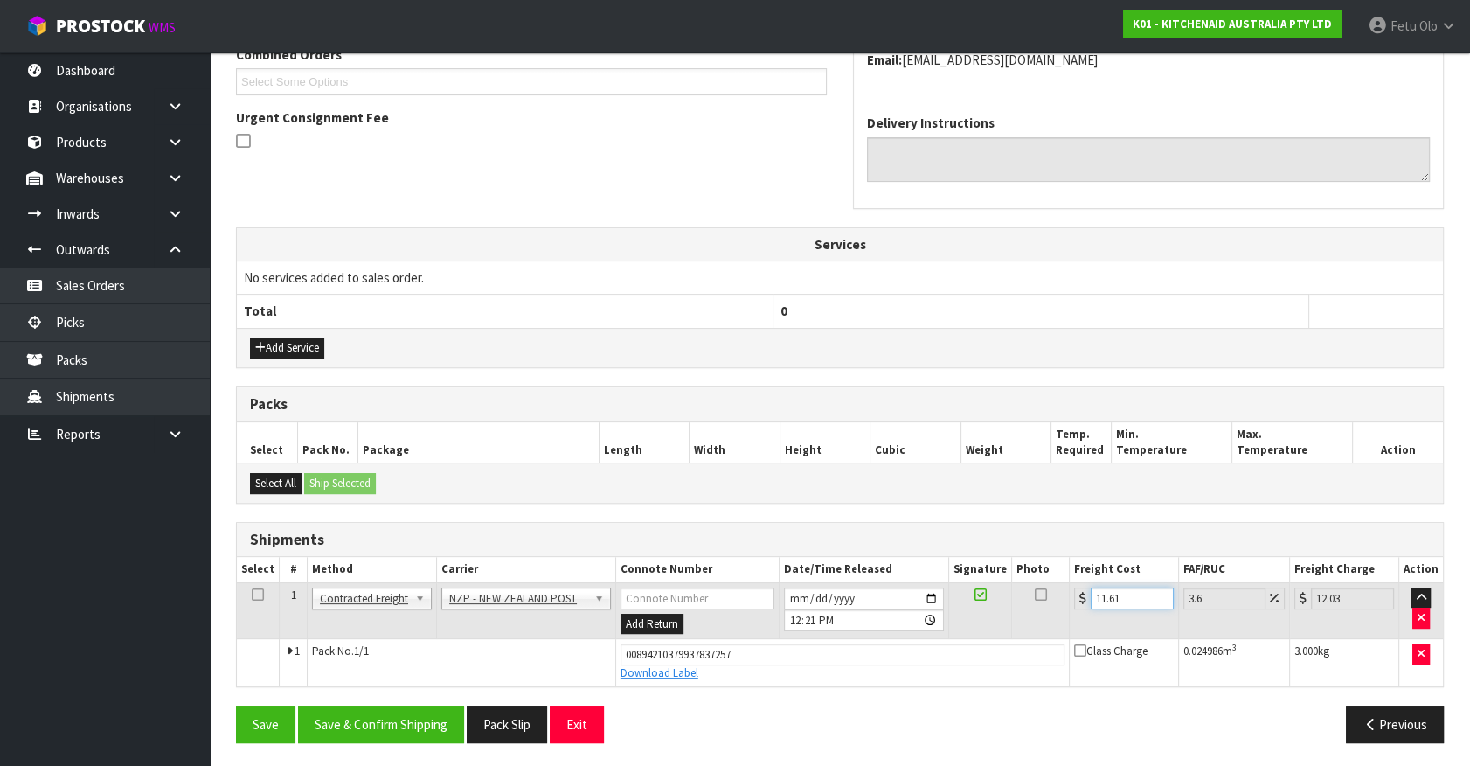
type input "11.61"
click at [429, 741] on div "Save Save & Confirm Shipping Pack Slip Exit Previous" at bounding box center [840, 730] width 1234 height 51
click at [434, 705] on button "Save & Confirm Shipping" at bounding box center [381, 724] width 166 height 38
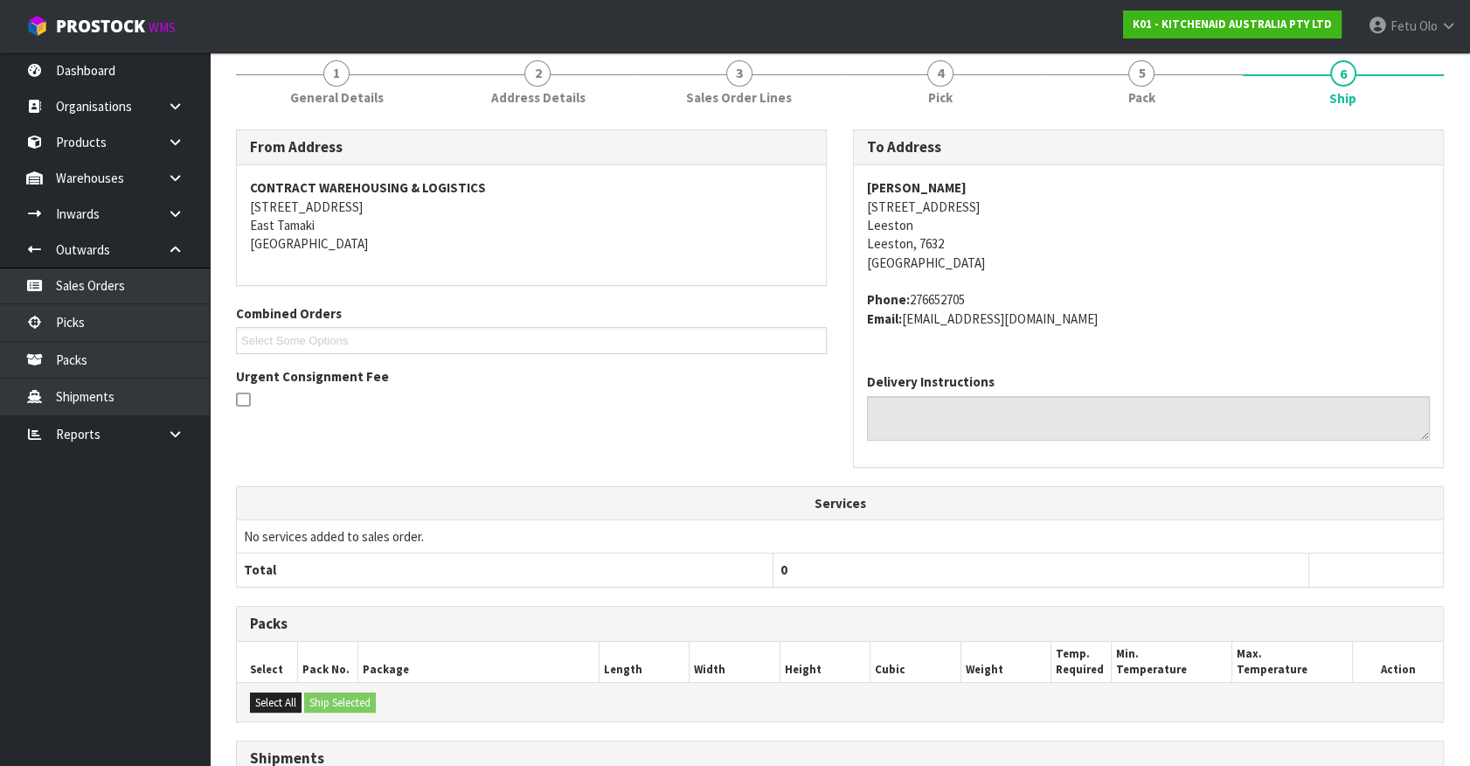
scroll to position [424, 0]
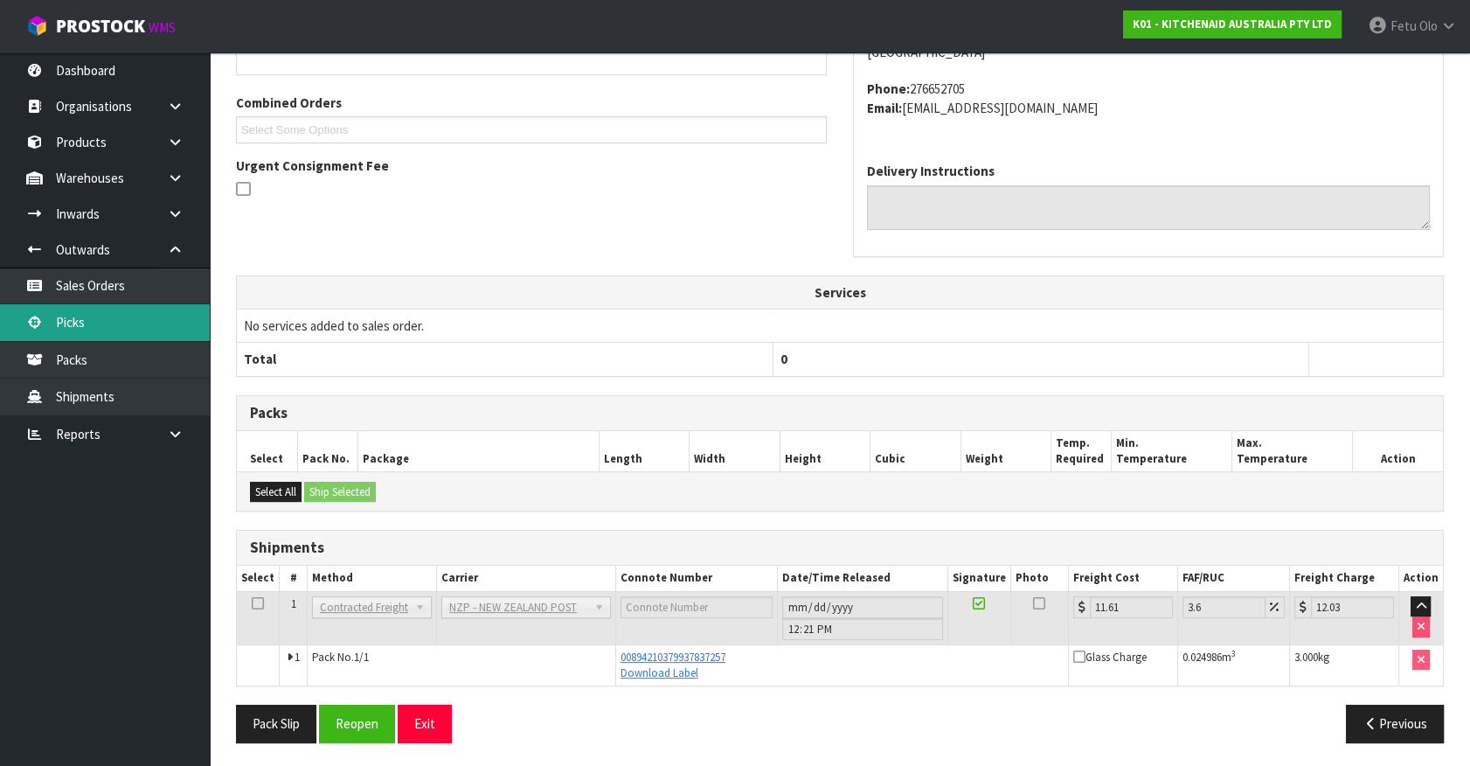
click at [88, 316] on link "Picks" at bounding box center [105, 322] width 210 height 36
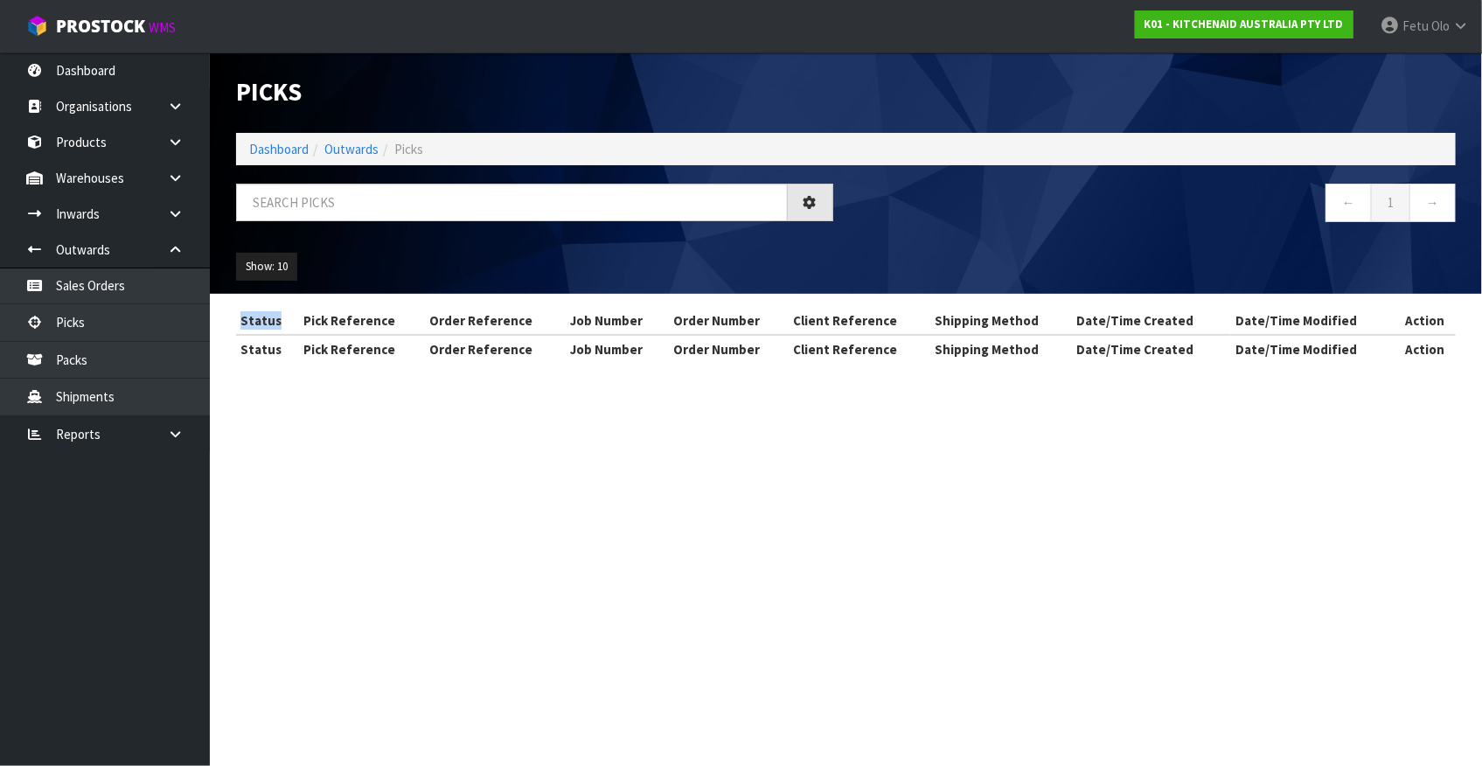
click at [89, 317] on div "Picks Dashboard Outwards Picks ← 1 → Show: 10 5 10 25 50 Status Pick Reference …" at bounding box center [741, 197] width 1482 height 394
click at [503, 185] on input "text" at bounding box center [512, 203] width 552 height 38
click at [504, 185] on input "text" at bounding box center [512, 203] width 552 height 38
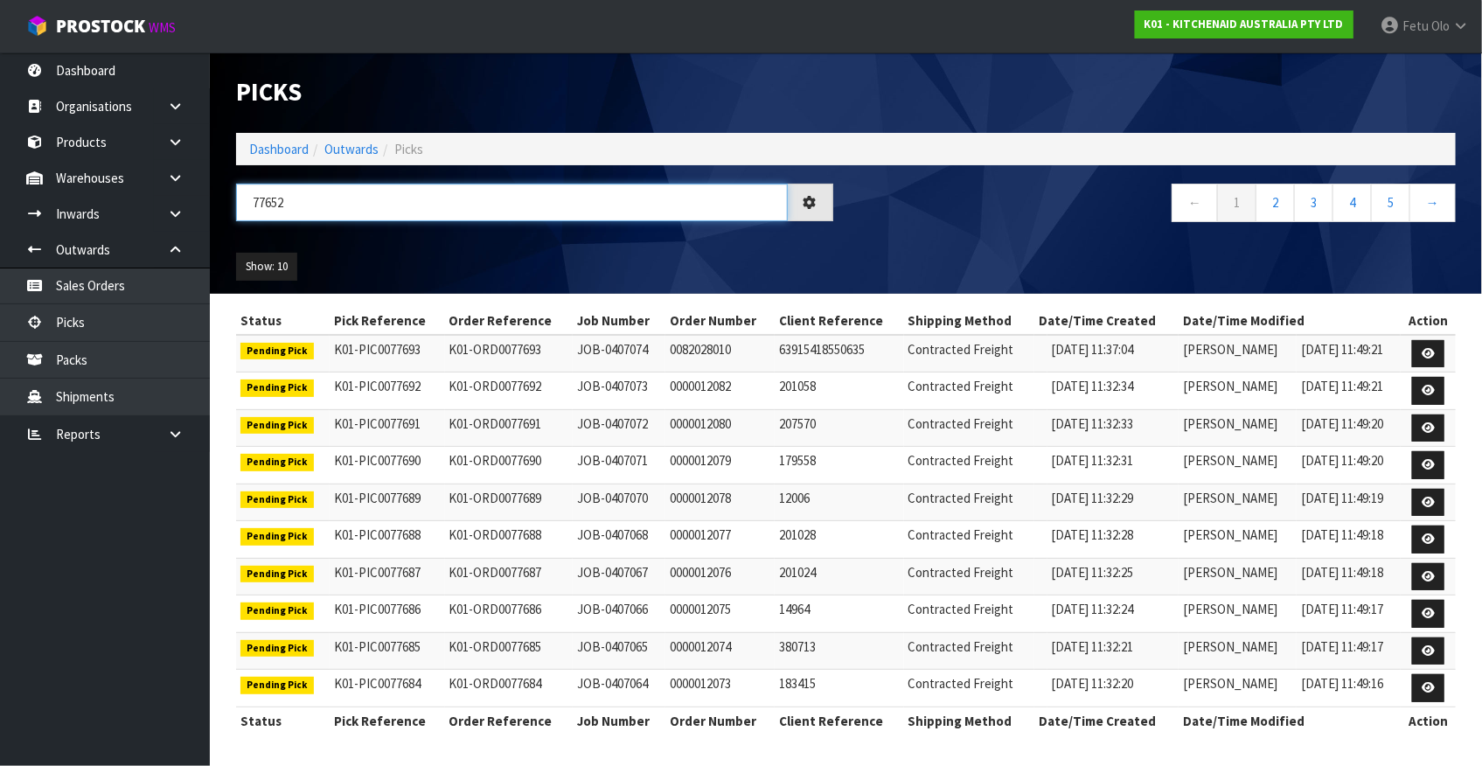
type input "77652"
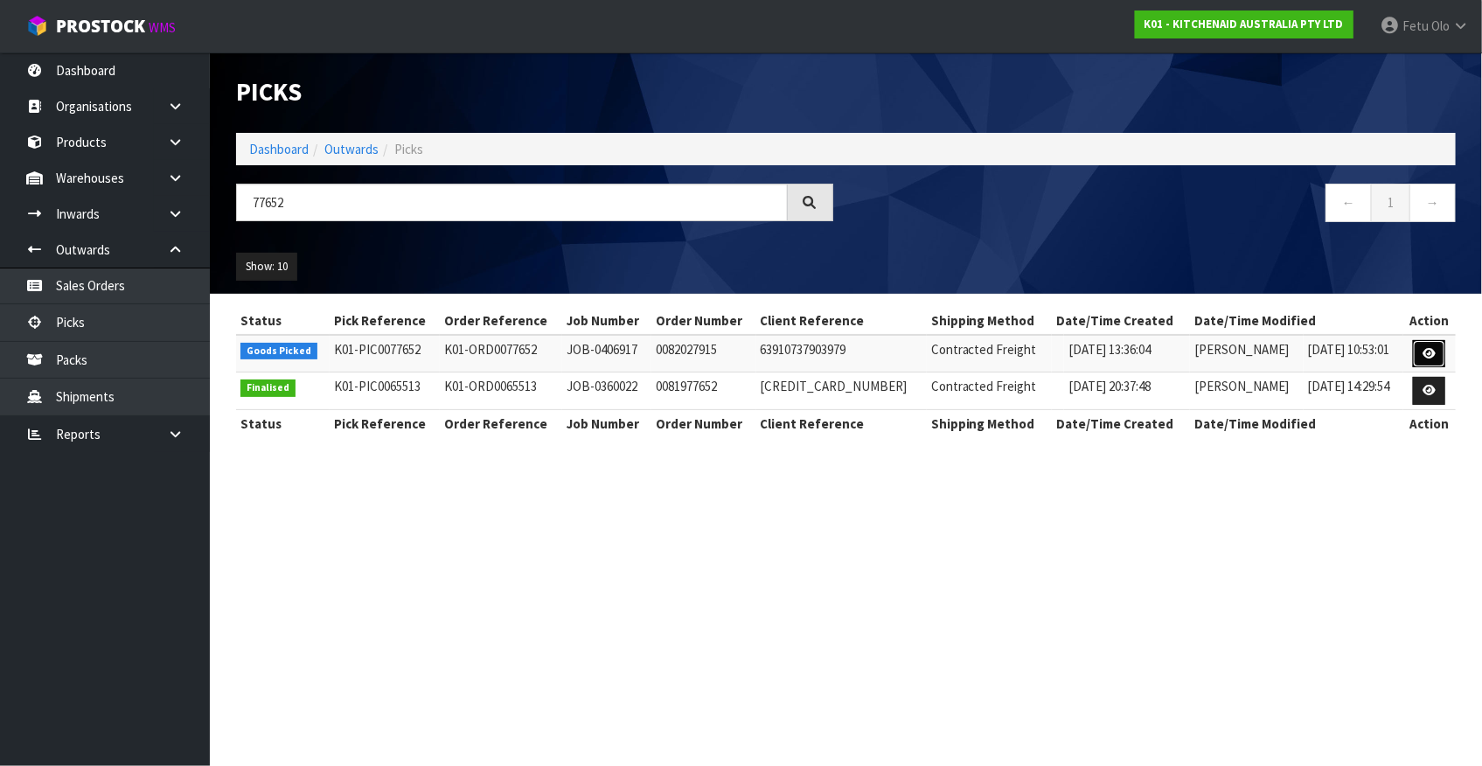
click at [1426, 358] on icon at bounding box center [1428, 353] width 13 height 11
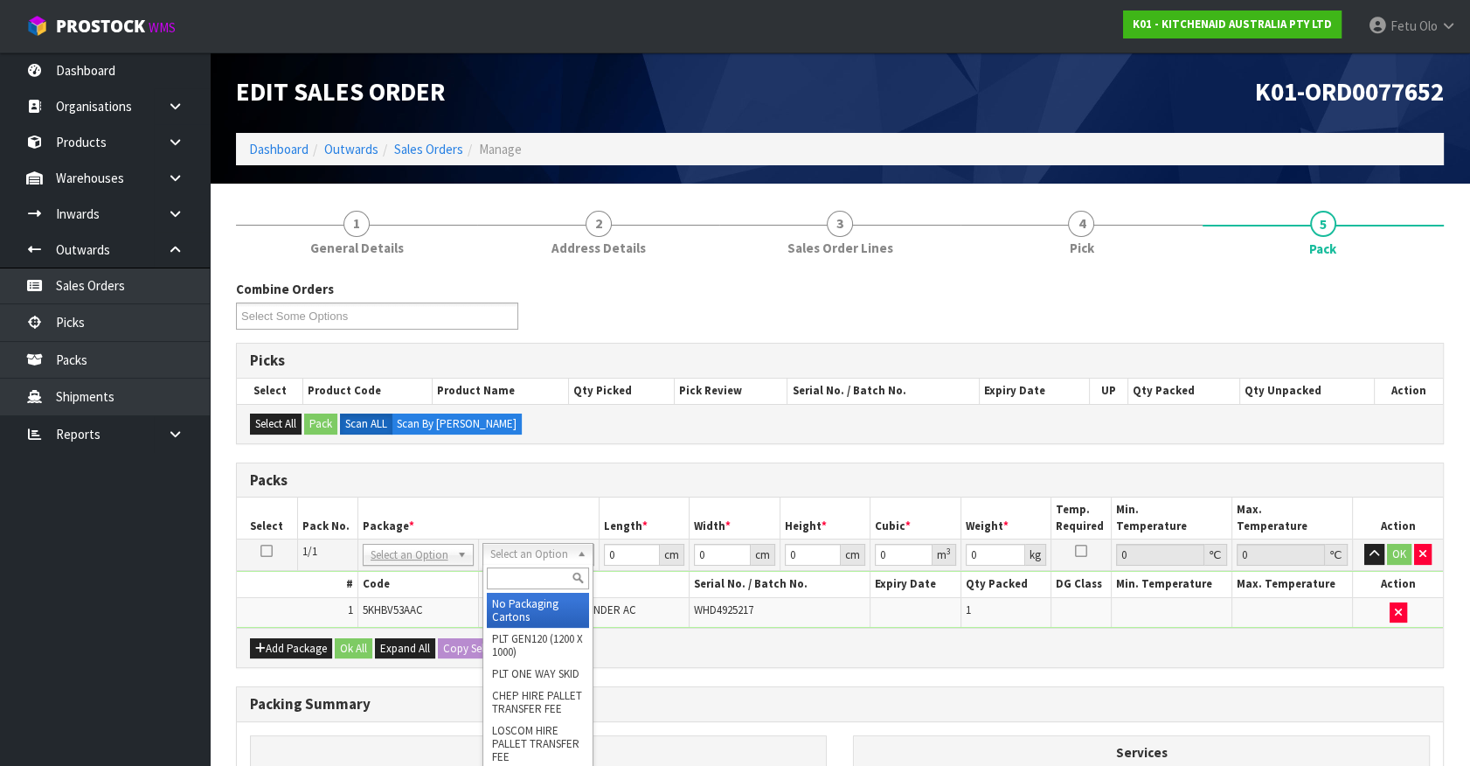
drag, startPoint x: 530, startPoint y: 554, endPoint x: 548, endPoint y: 621, distance: 68.9
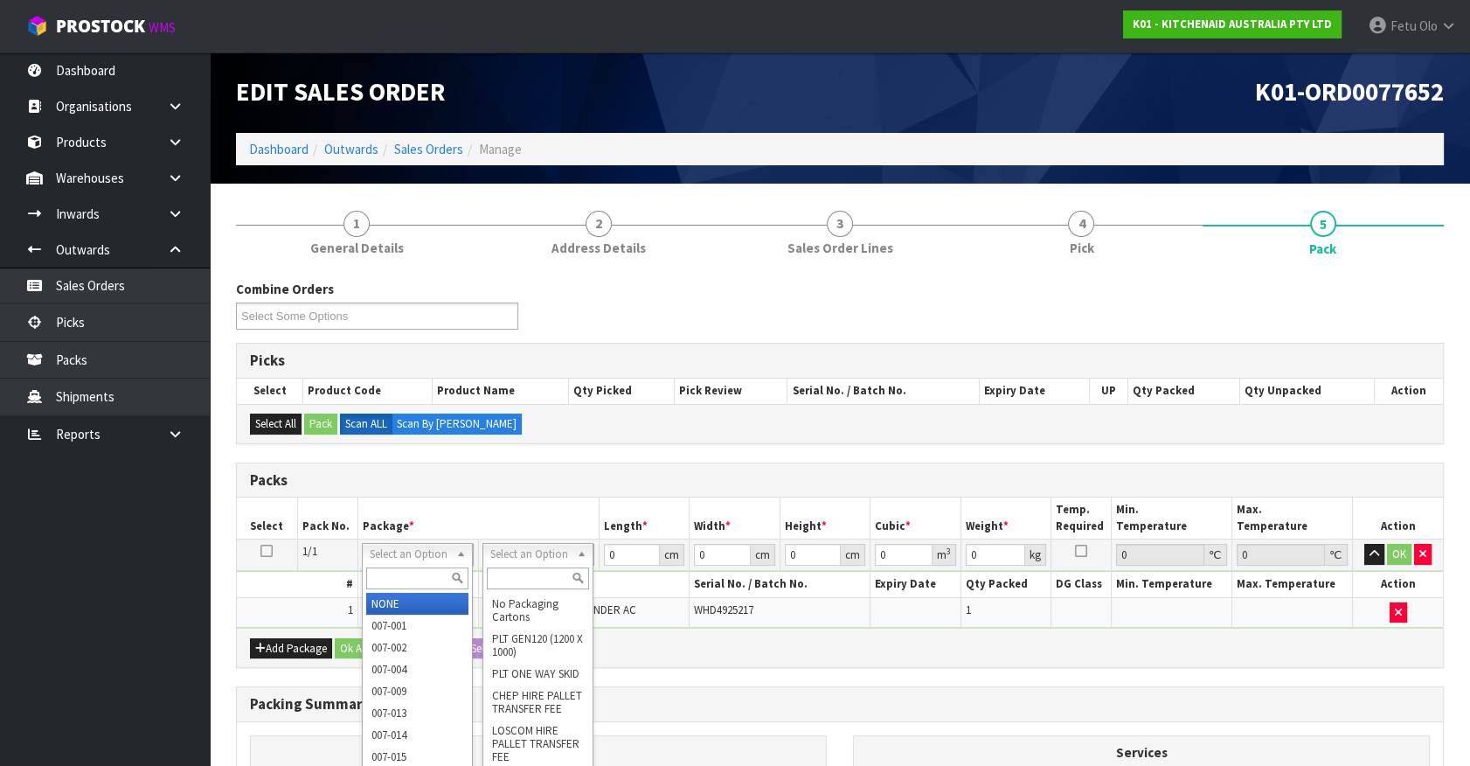
click at [426, 578] on input "text" at bounding box center [417, 578] width 102 height 22
type input "011-084"
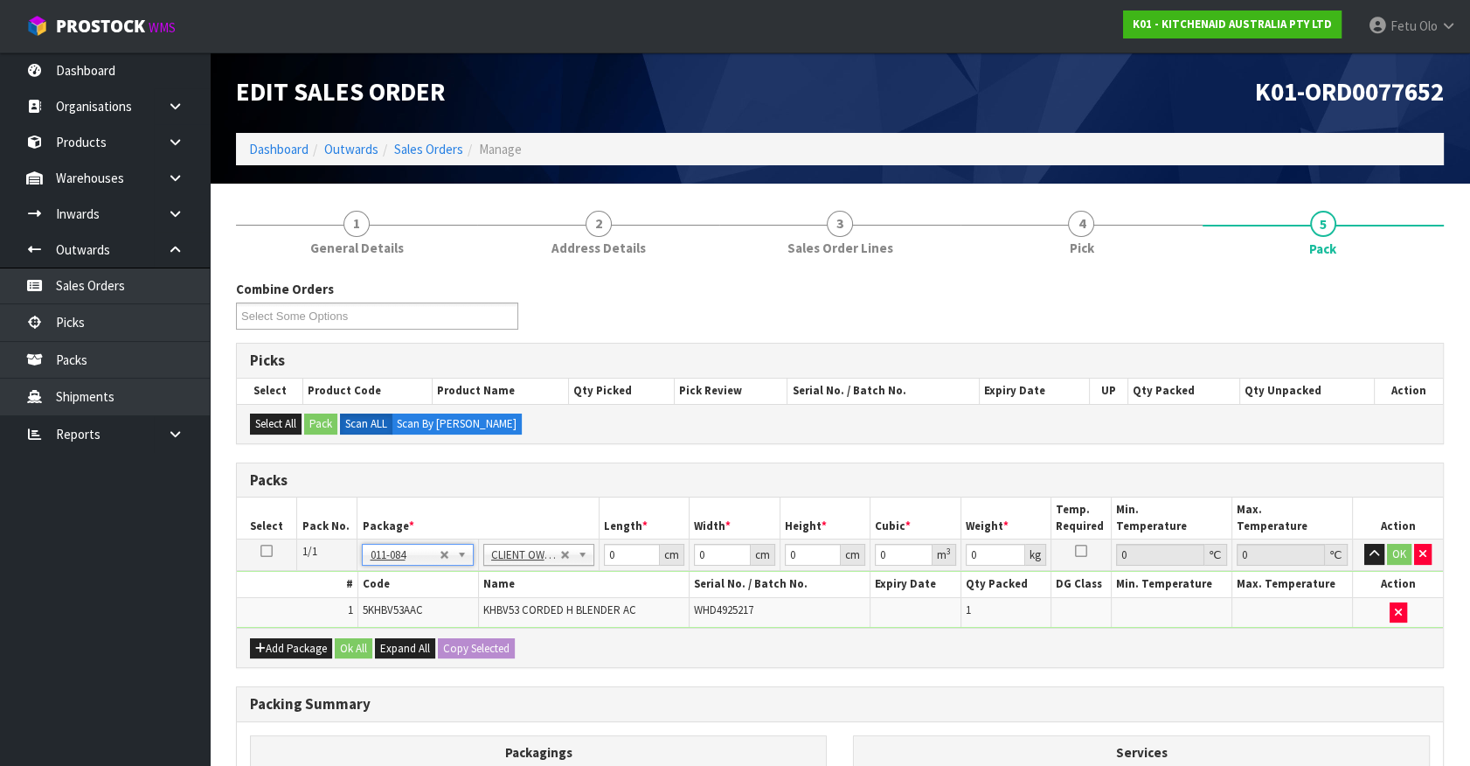
type input "1.2"
click at [556, 459] on div "Combine Orders K01-ORD0077572 K01-ORD0077584 K01-ORD0077617 K01-ORD0077619 K01-…" at bounding box center [840, 633] width 1208 height 707
drag, startPoint x: 630, startPoint y: 563, endPoint x: 518, endPoint y: 567, distance: 112.0
click at [518, 567] on tr "1/1 NONE 007-001 007-002 007-004 007-009 007-013 007-014 007-015 007-017 007-01…" at bounding box center [840, 554] width 1206 height 31
type input "30"
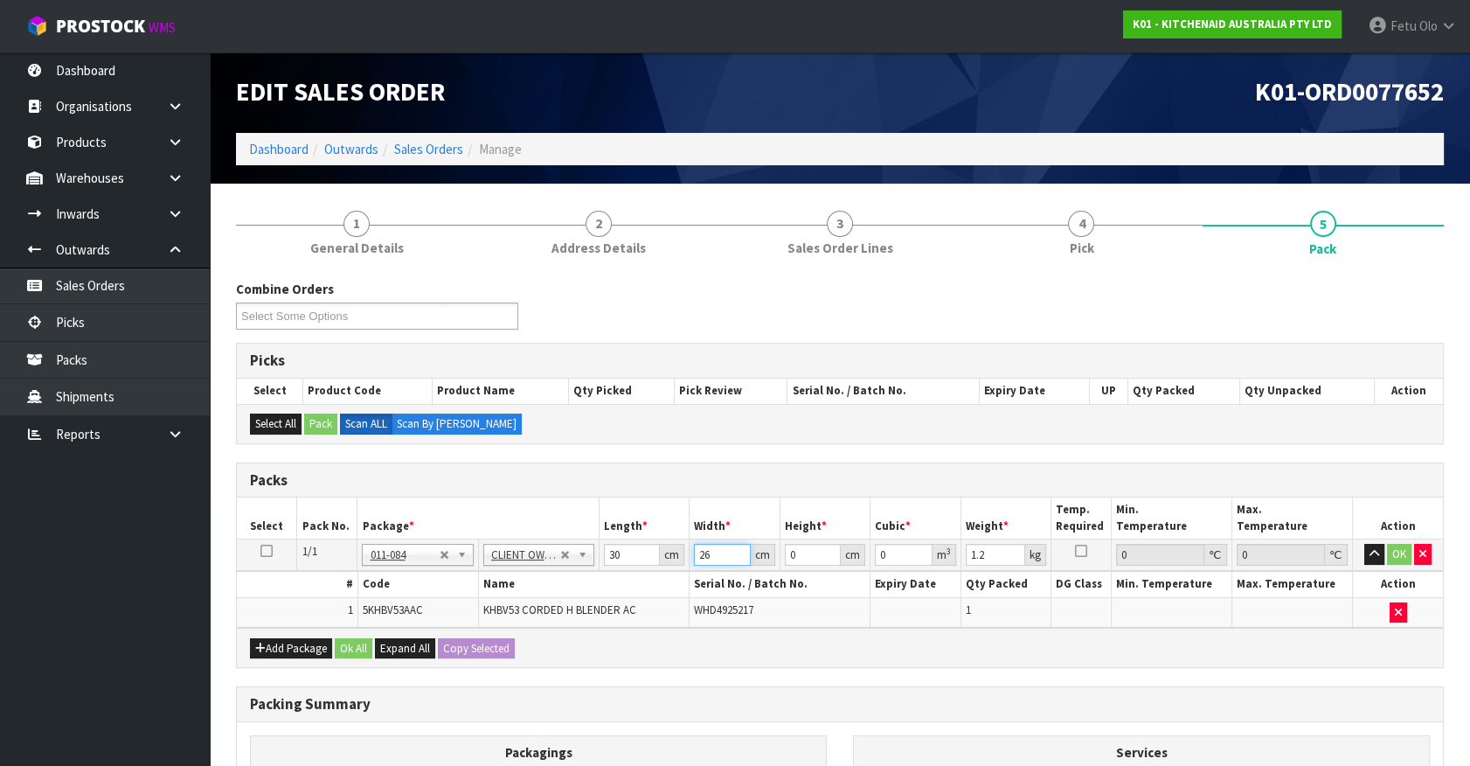
type input "26"
type input "2"
type input "0.00156"
type input "22"
type input "0.01716"
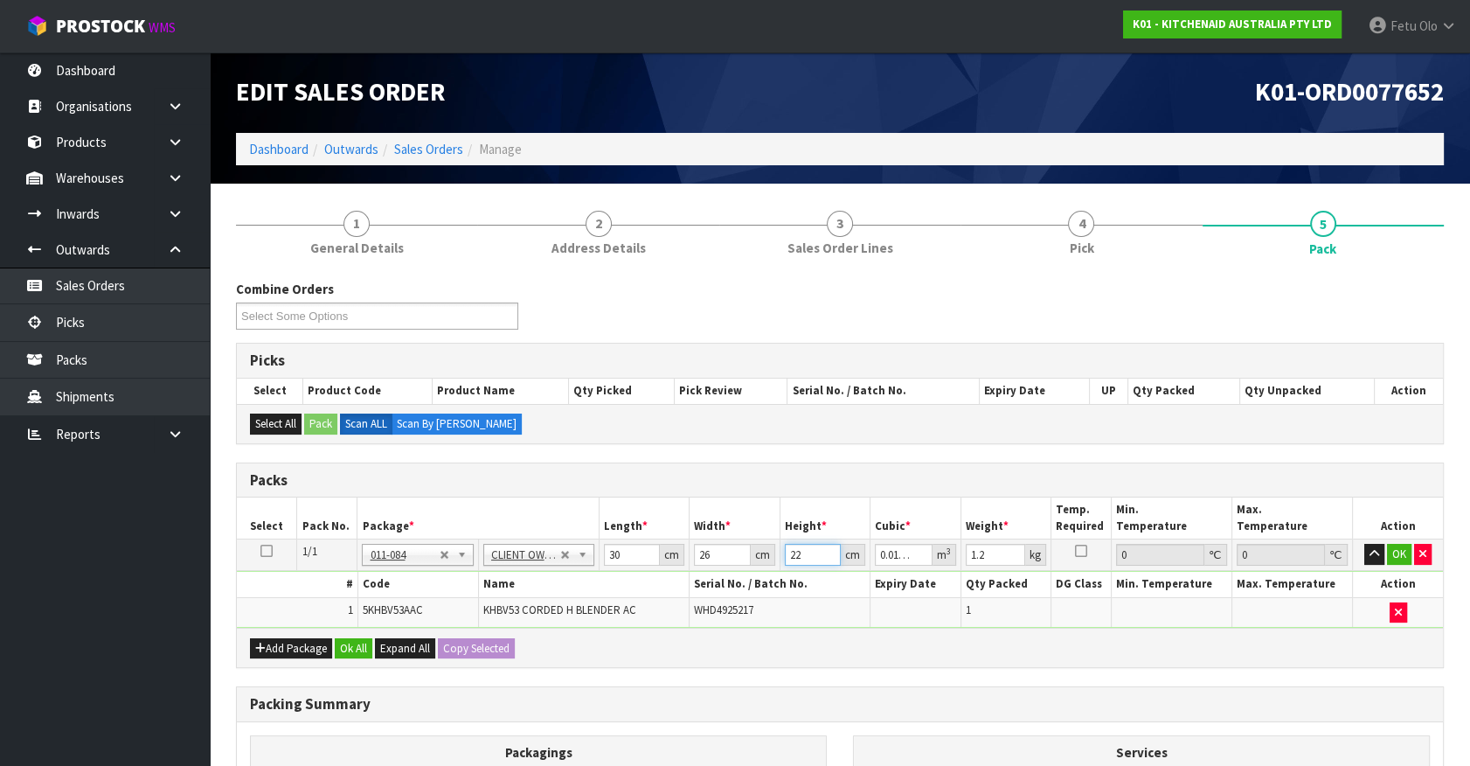
type input "22"
type input "2"
click button "OK" at bounding box center [1399, 554] width 24 height 21
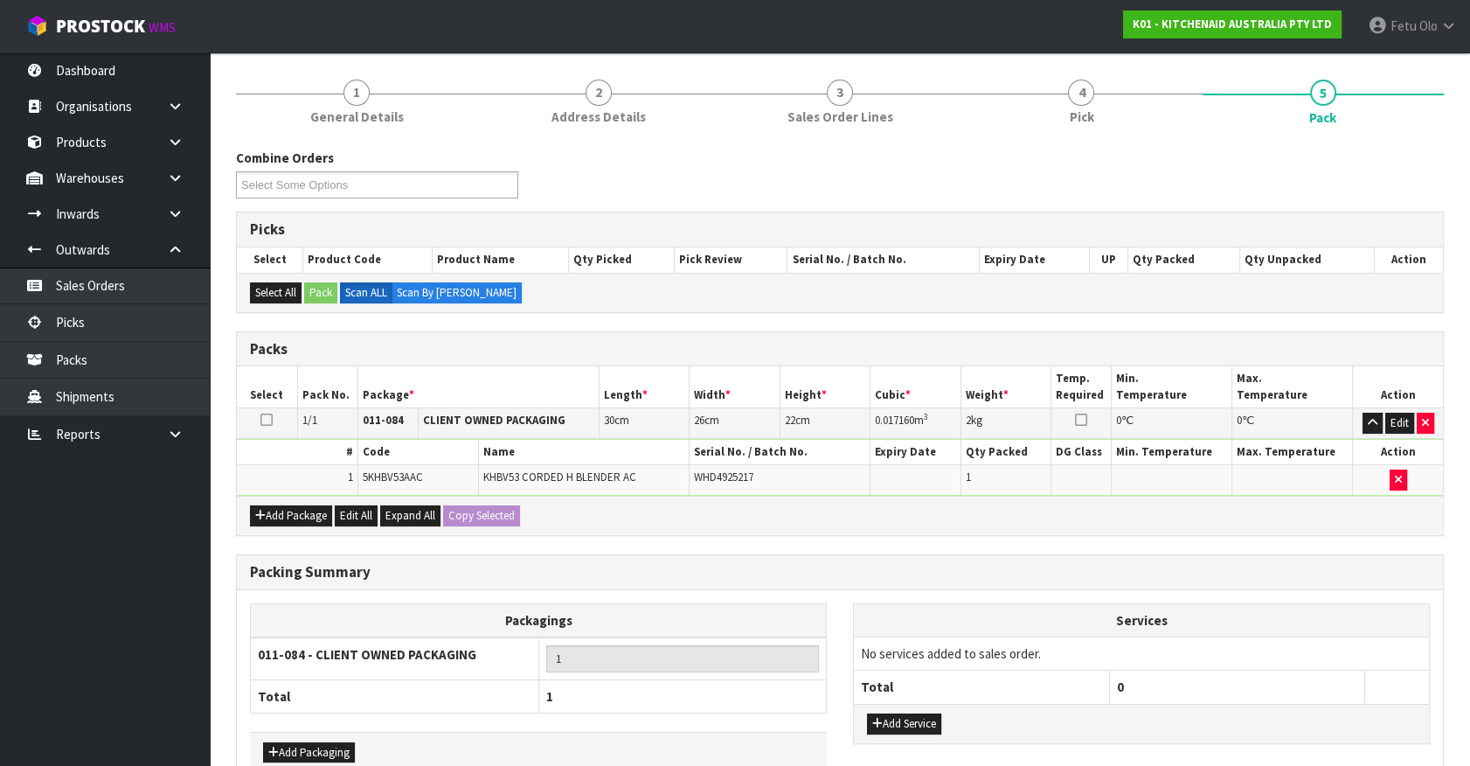
scroll to position [228, 0]
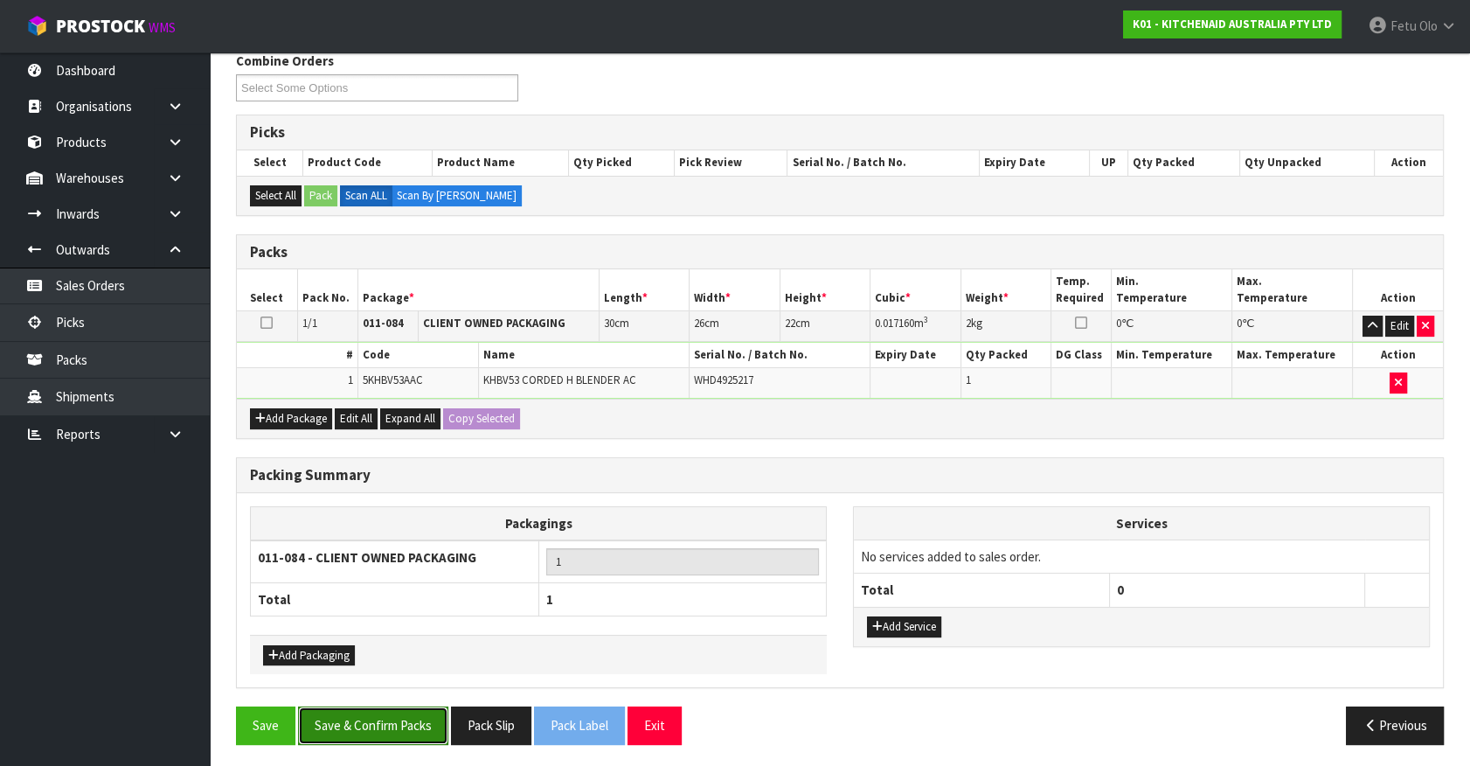
click at [397, 719] on button "Save & Confirm Packs" at bounding box center [373, 725] width 150 height 38
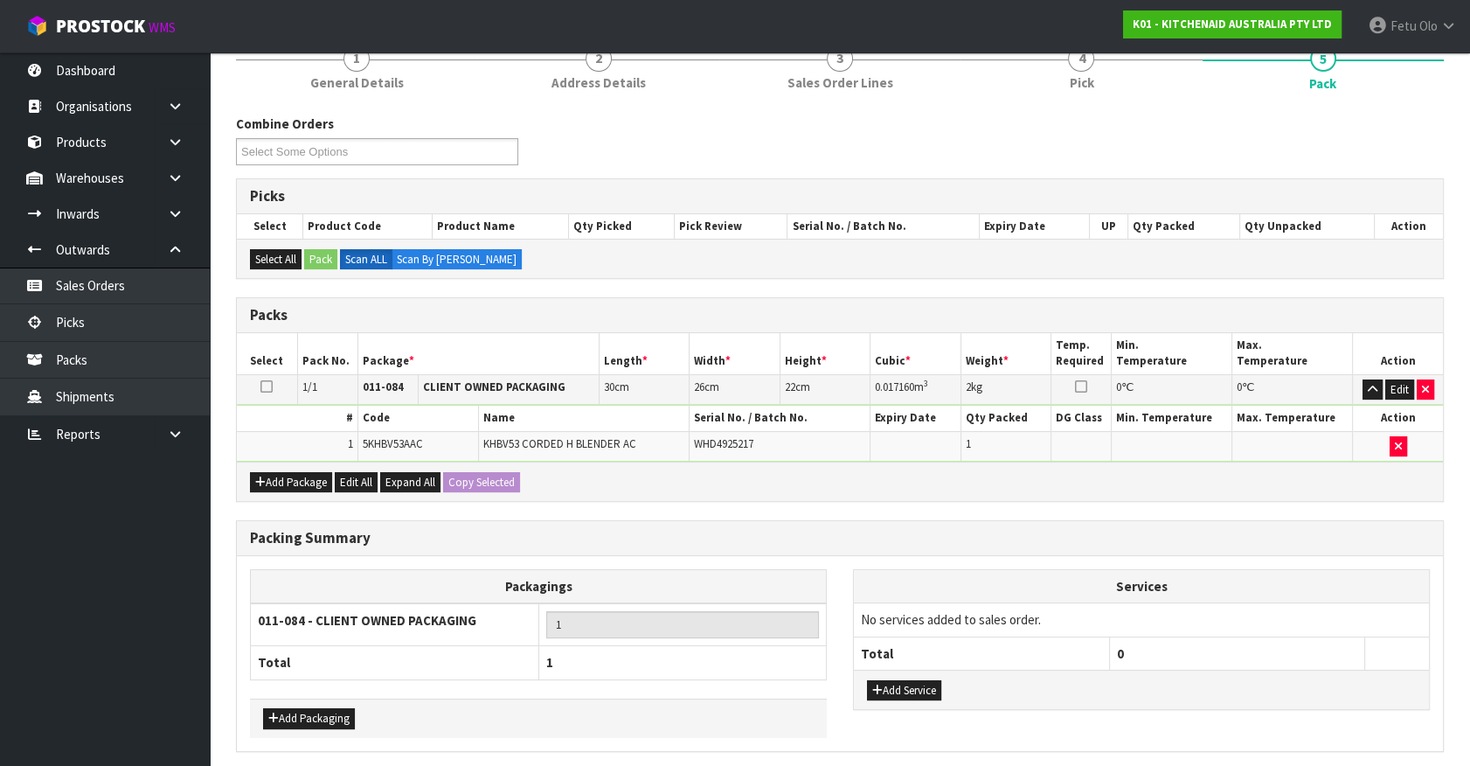
scroll to position [0, 0]
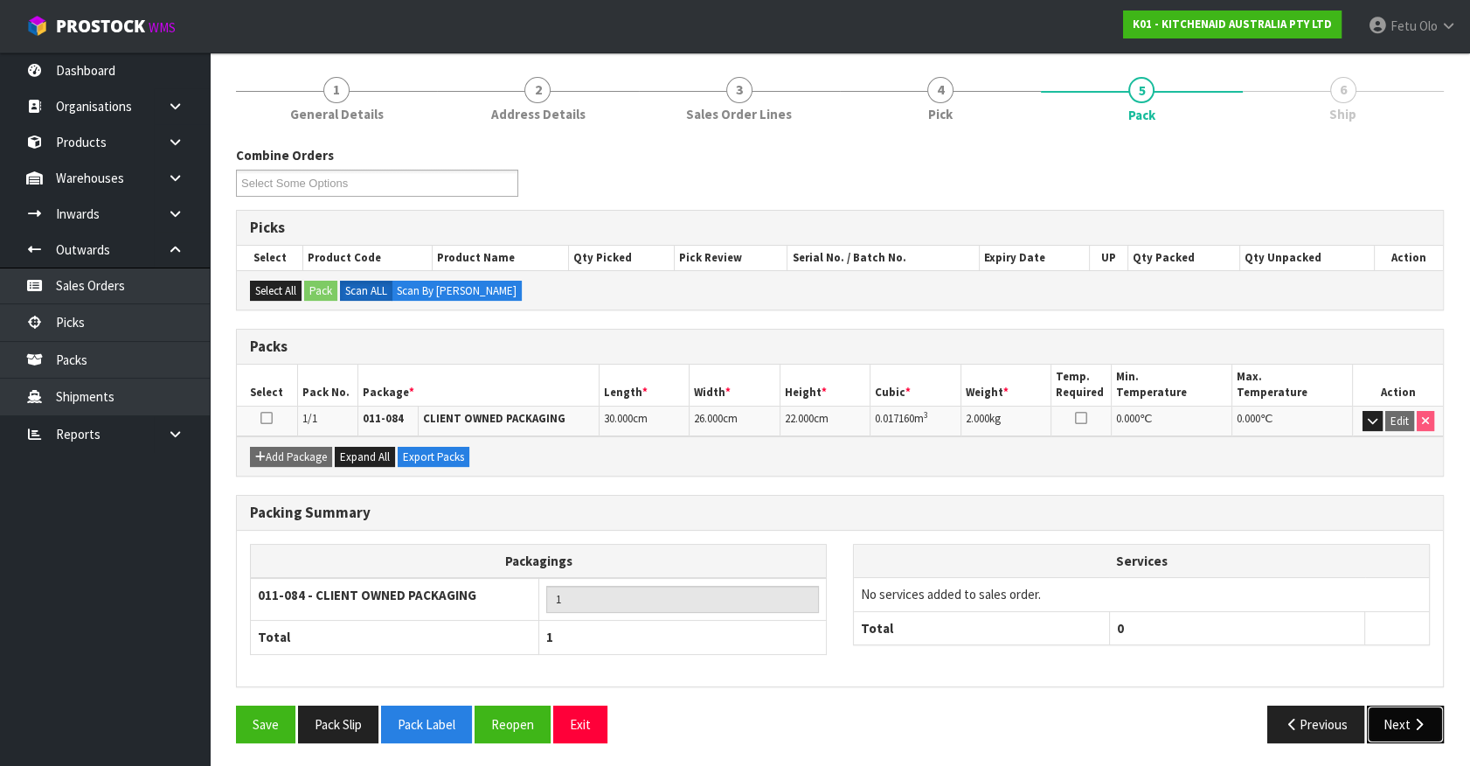
click at [1383, 725] on button "Next" at bounding box center [1405, 724] width 77 height 38
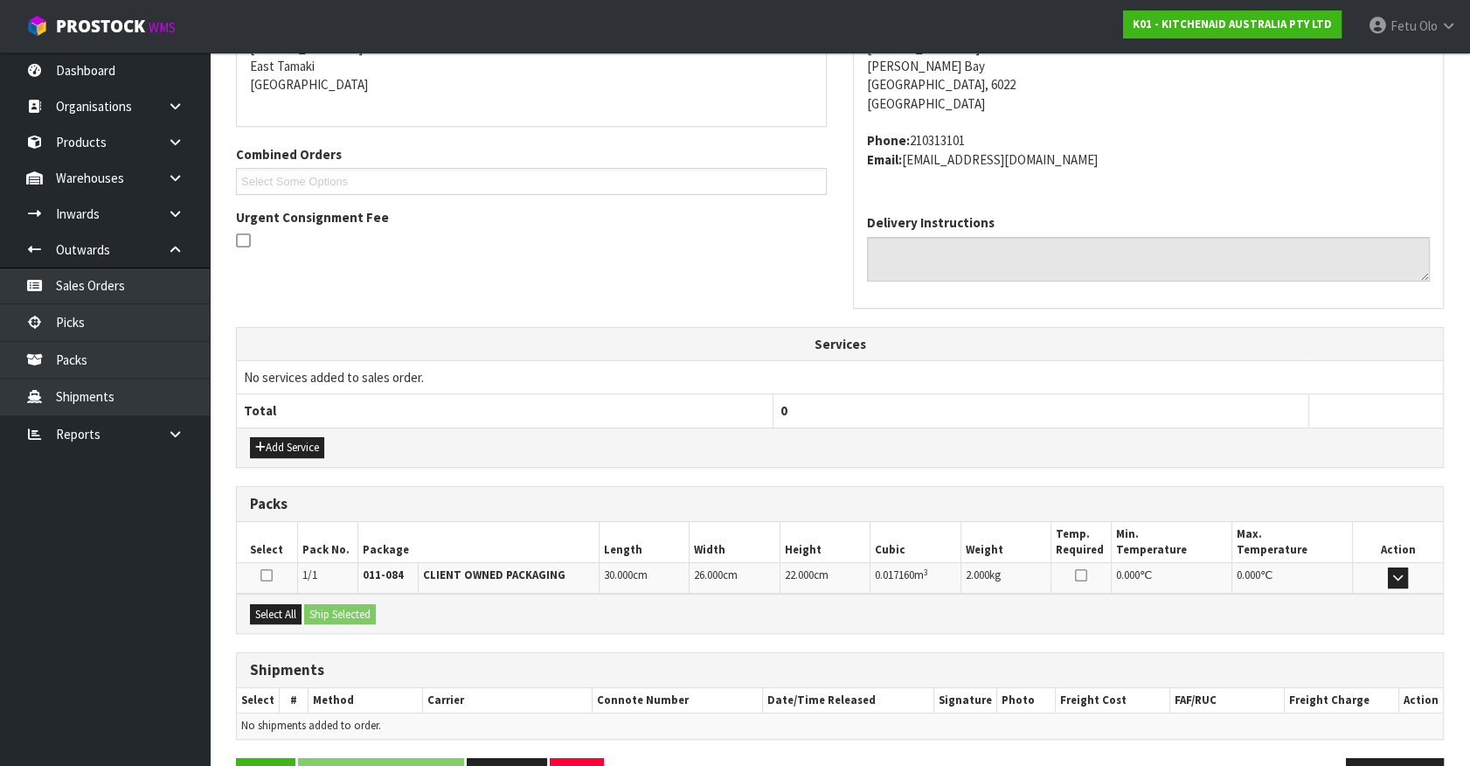
scroll to position [425, 0]
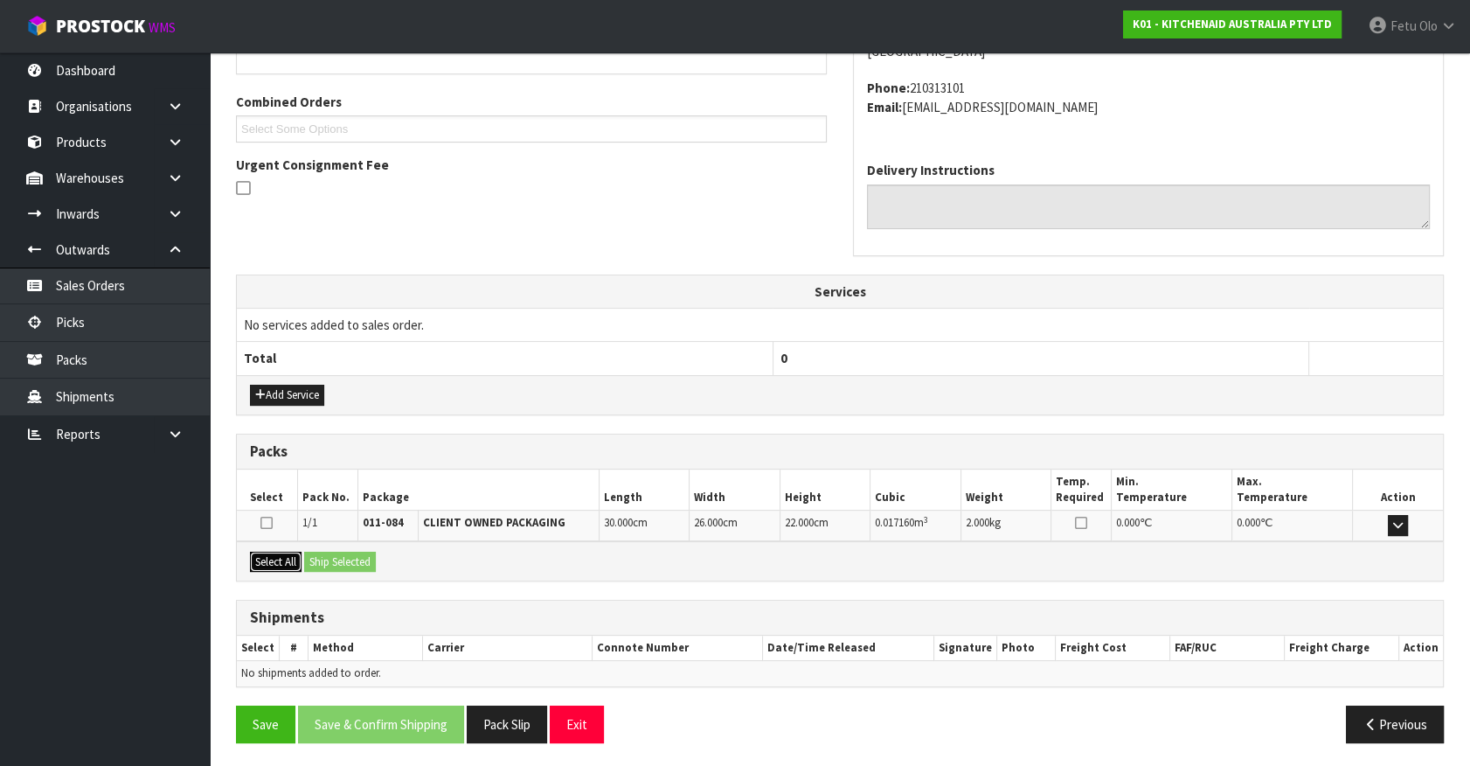
click at [271, 564] on button "Select All" at bounding box center [276, 562] width 52 height 21
click at [356, 569] on div "Select All Ship Selected" at bounding box center [840, 560] width 1206 height 39
click at [357, 561] on button "Ship Selected" at bounding box center [340, 562] width 72 height 21
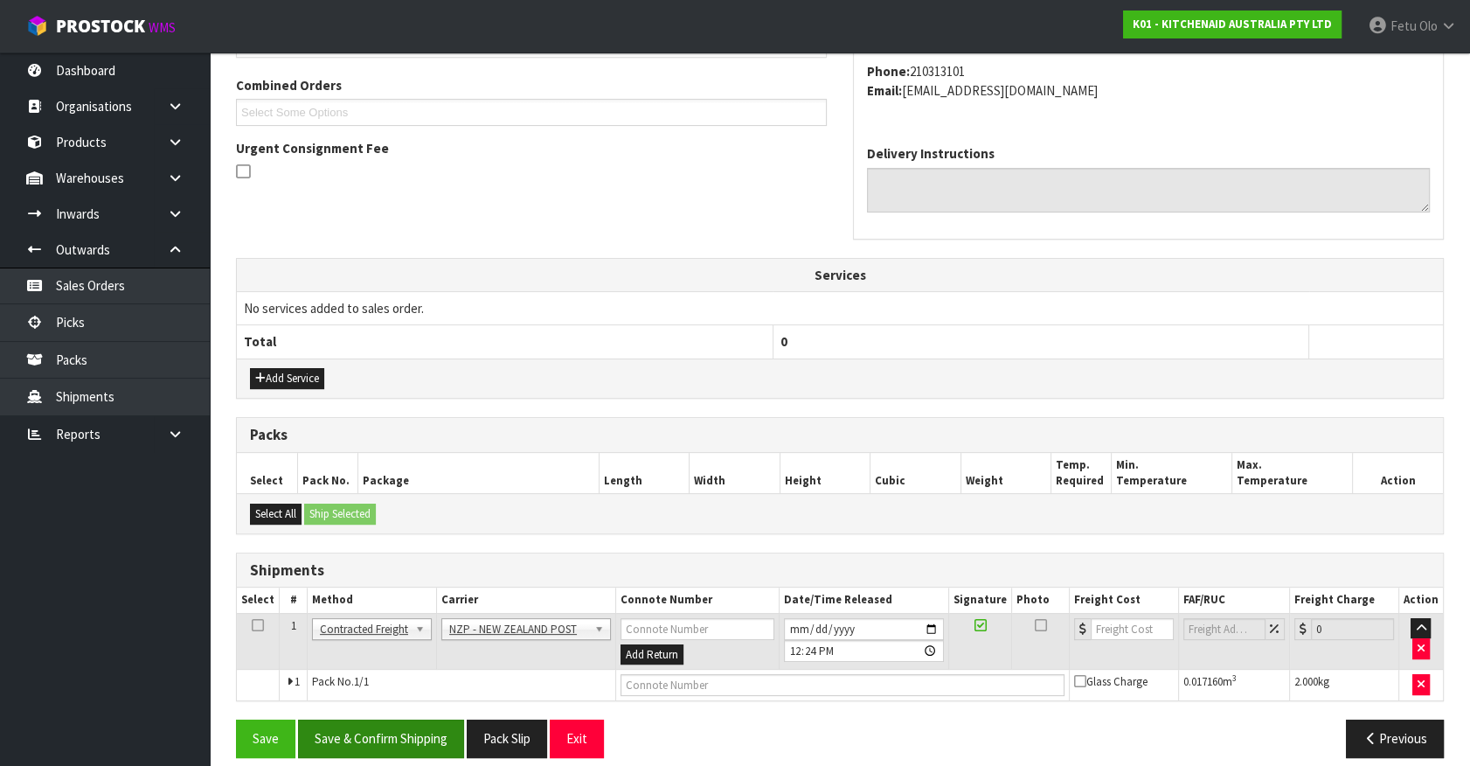
scroll to position [455, 0]
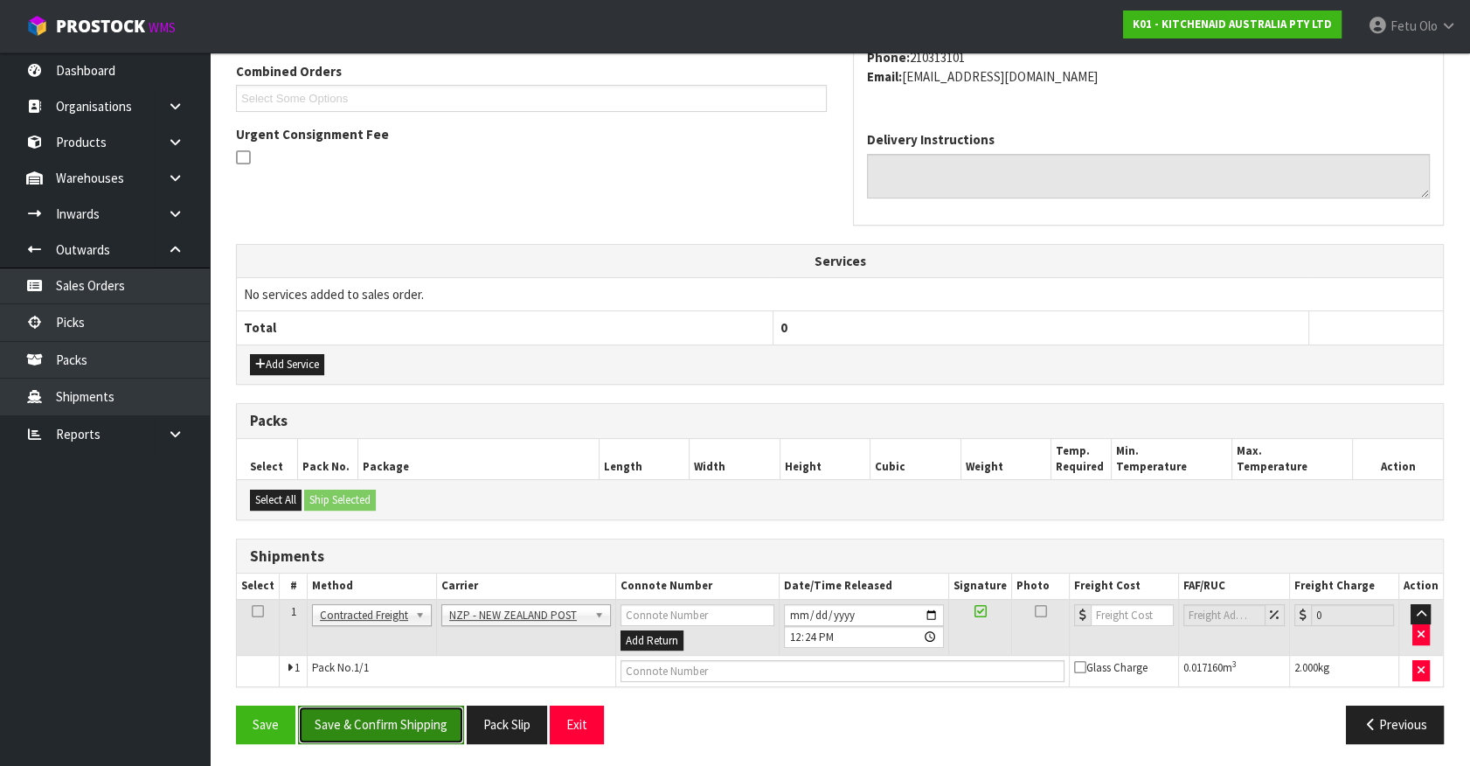
click at [413, 716] on button "Save & Confirm Shipping" at bounding box center [381, 724] width 166 height 38
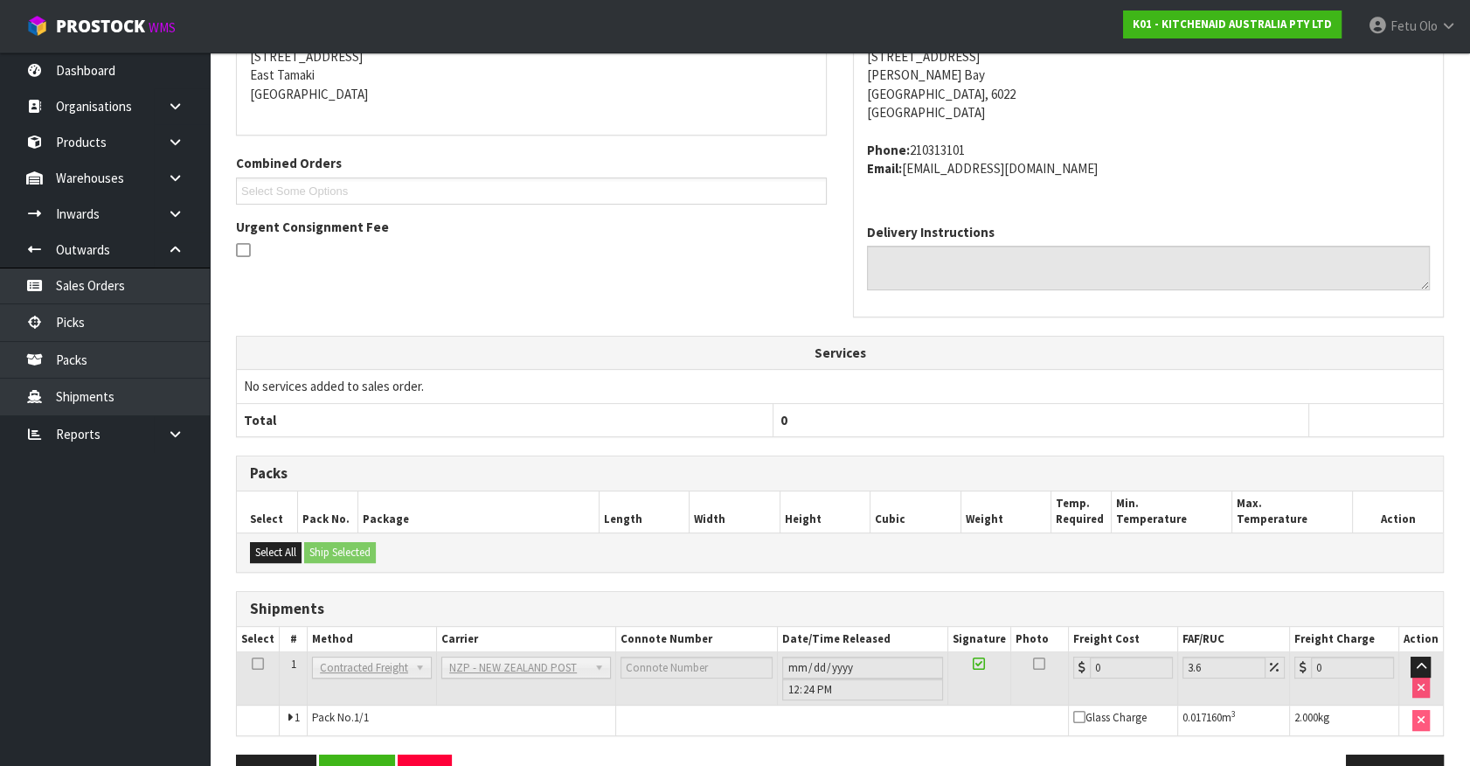
scroll to position [431, 0]
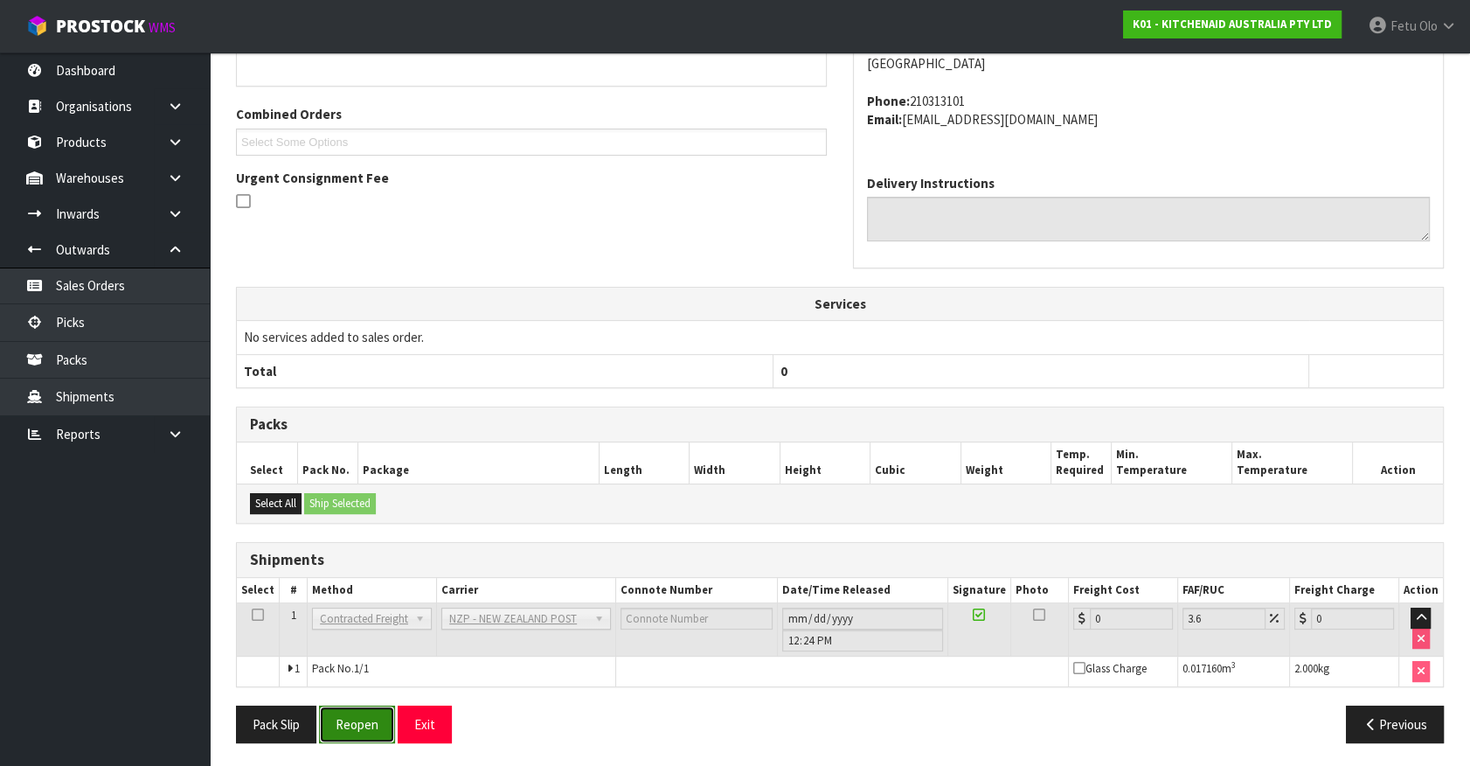
click at [372, 719] on button "Reopen" at bounding box center [357, 724] width 76 height 38
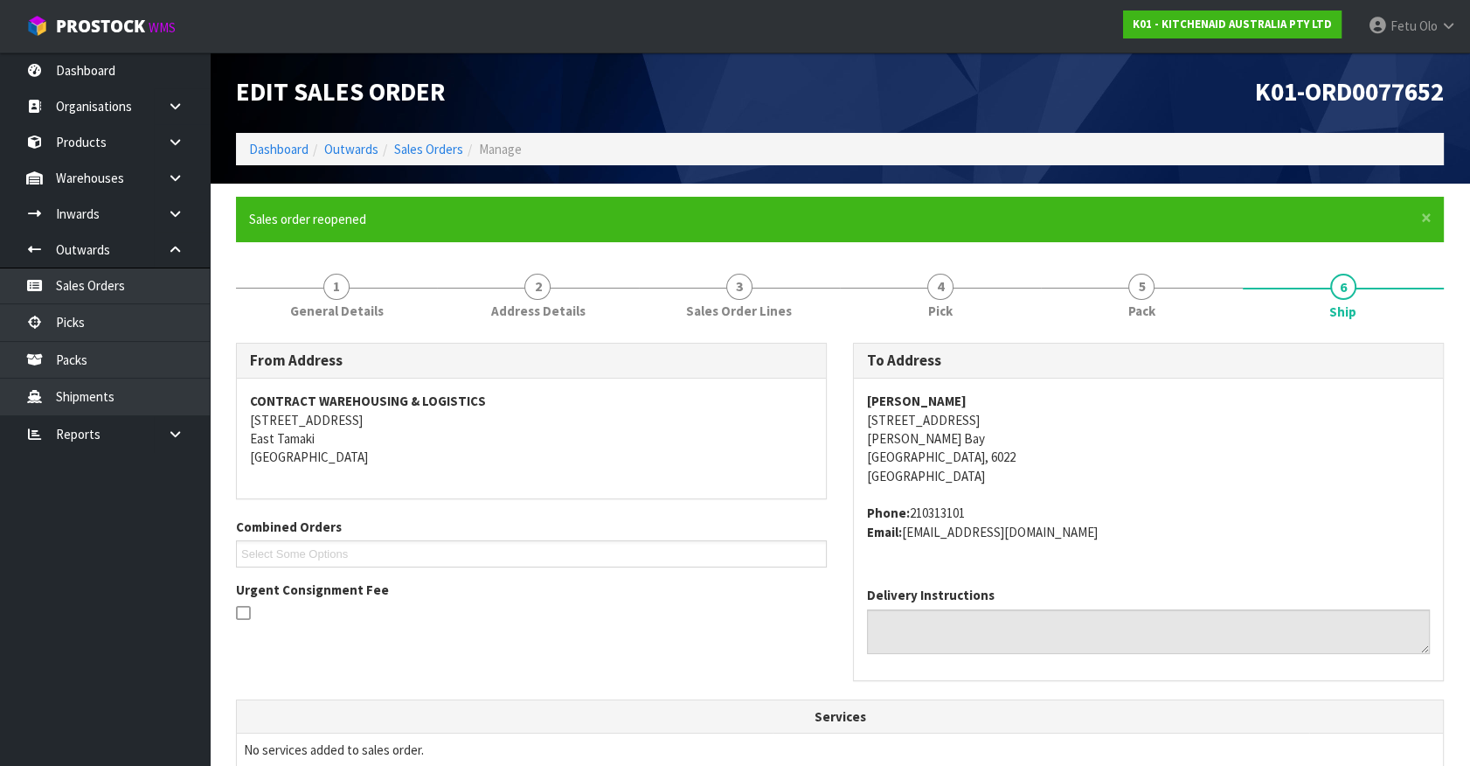
scroll to position [412, 0]
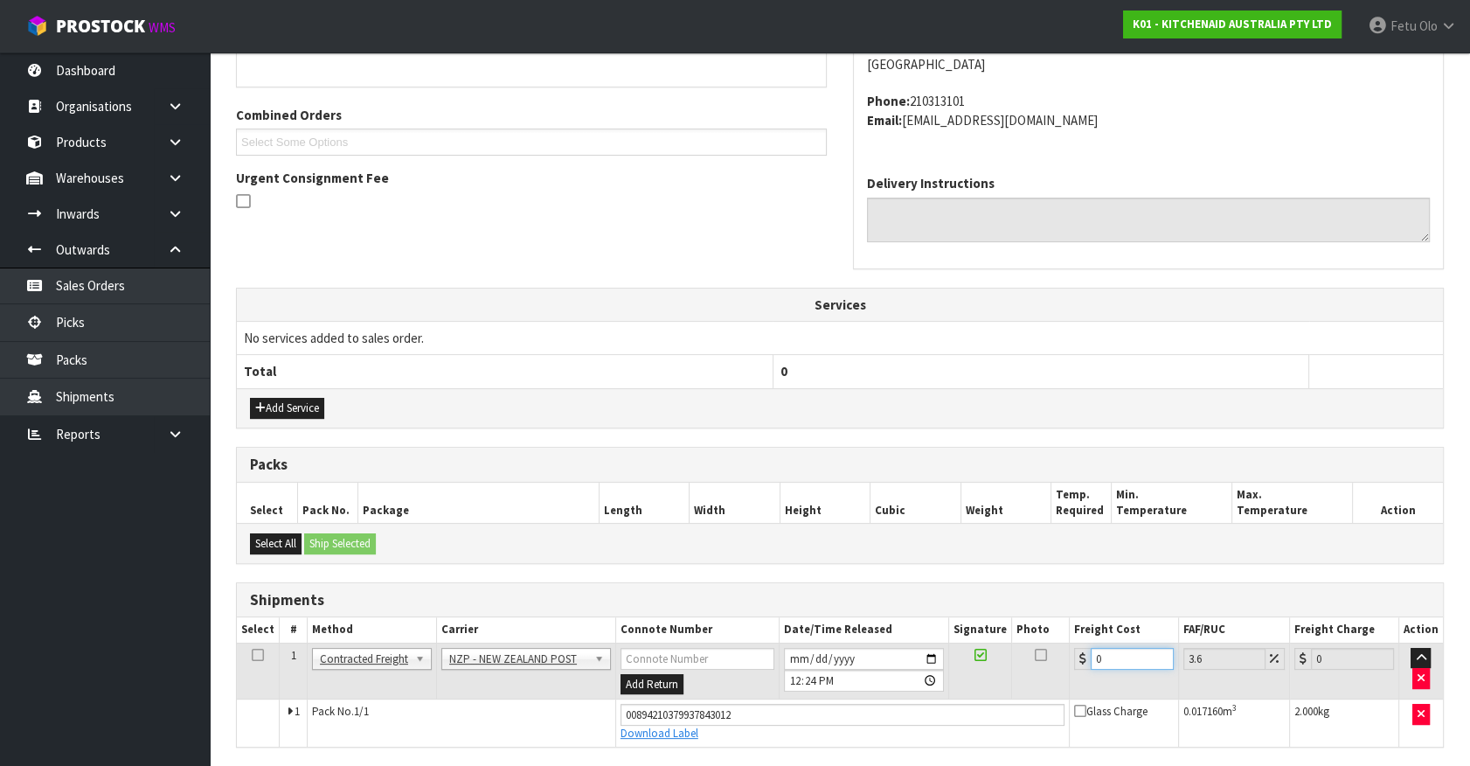
click at [927, 706] on tbody "1 Client Local Pickup Customer Local Pickup Company Freight Contracted Freight …" at bounding box center [840, 693] width 1206 height 103
type input "80"
type input "82.88"
type input "8.0"
type input "8.29"
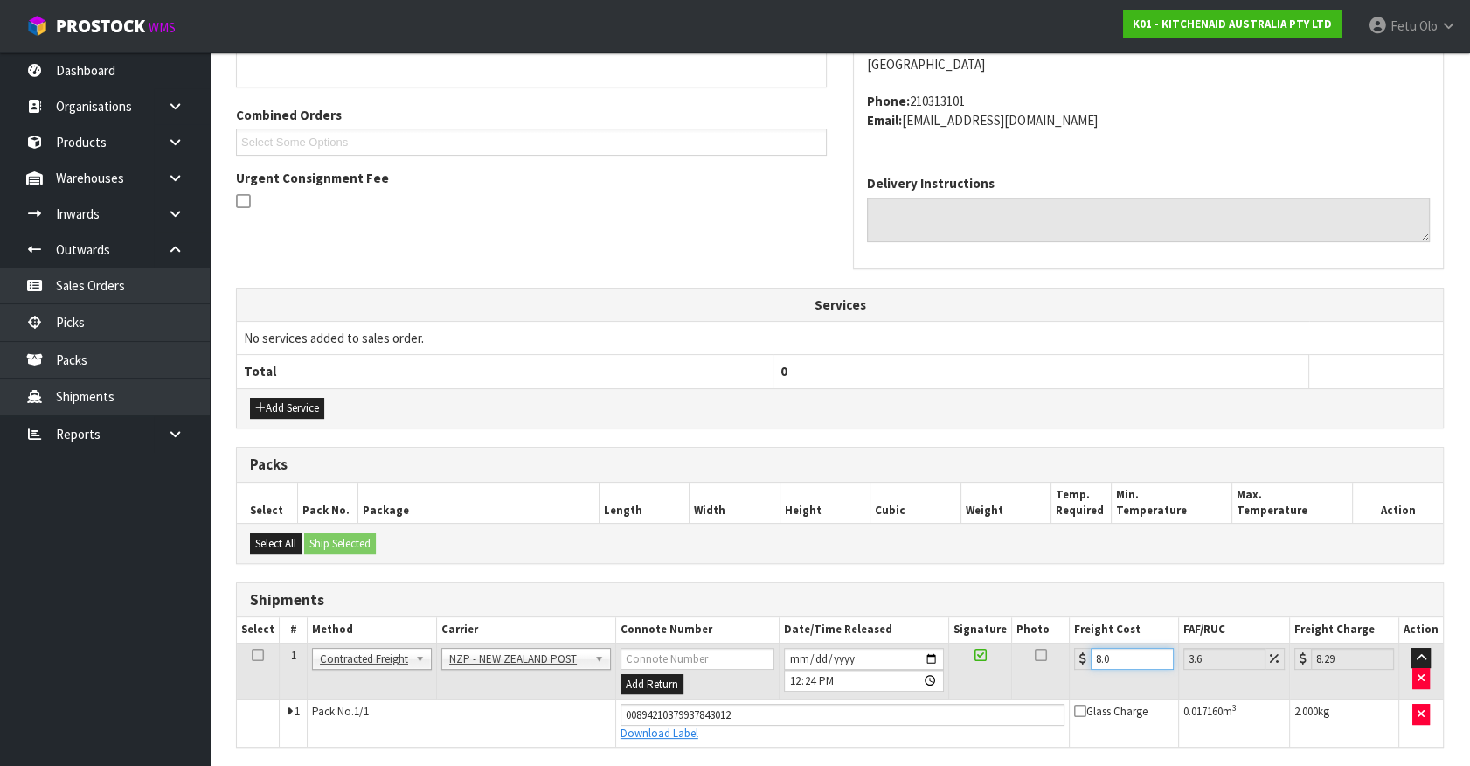
type input "8.40"
type input "8.7"
type input "8.450"
type input "8.75"
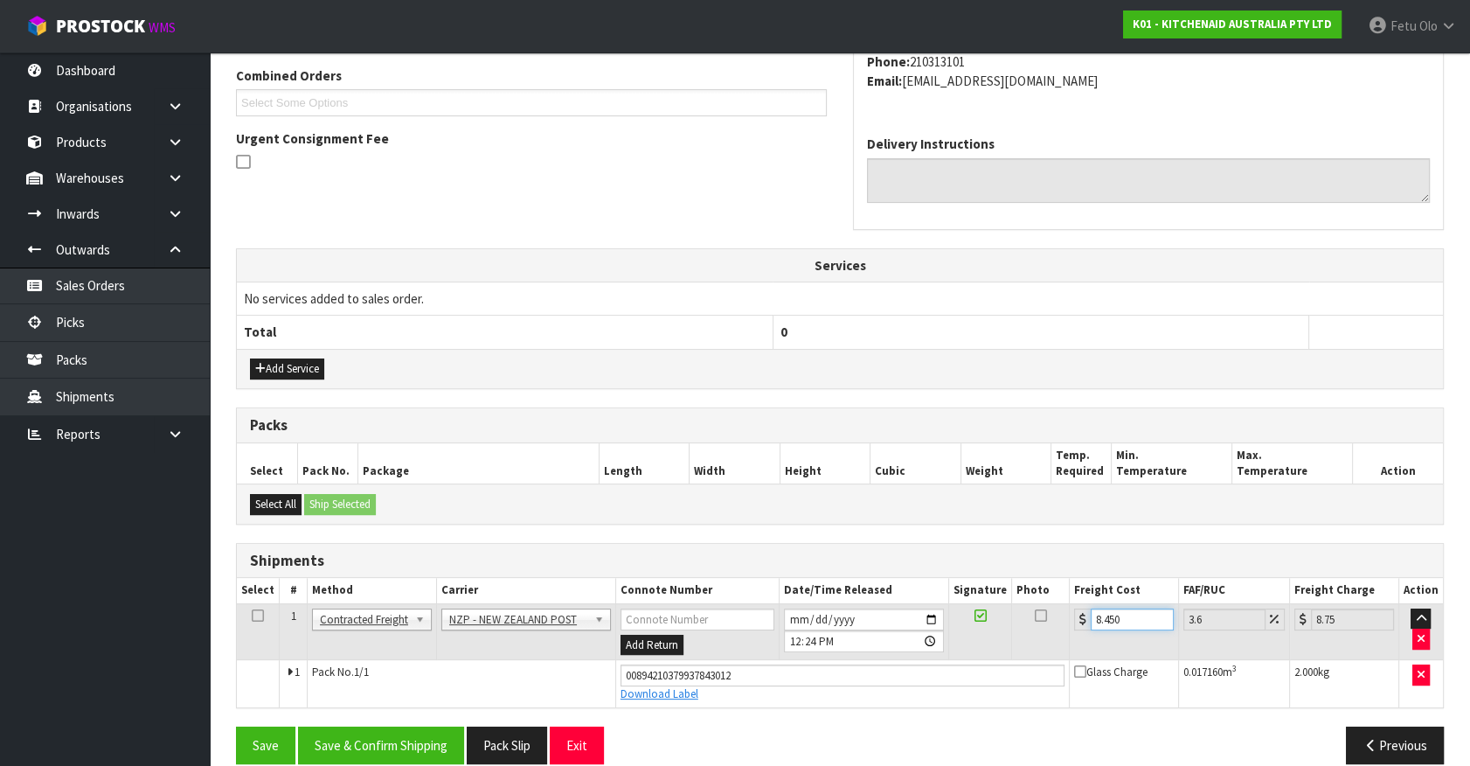
scroll to position [472, 0]
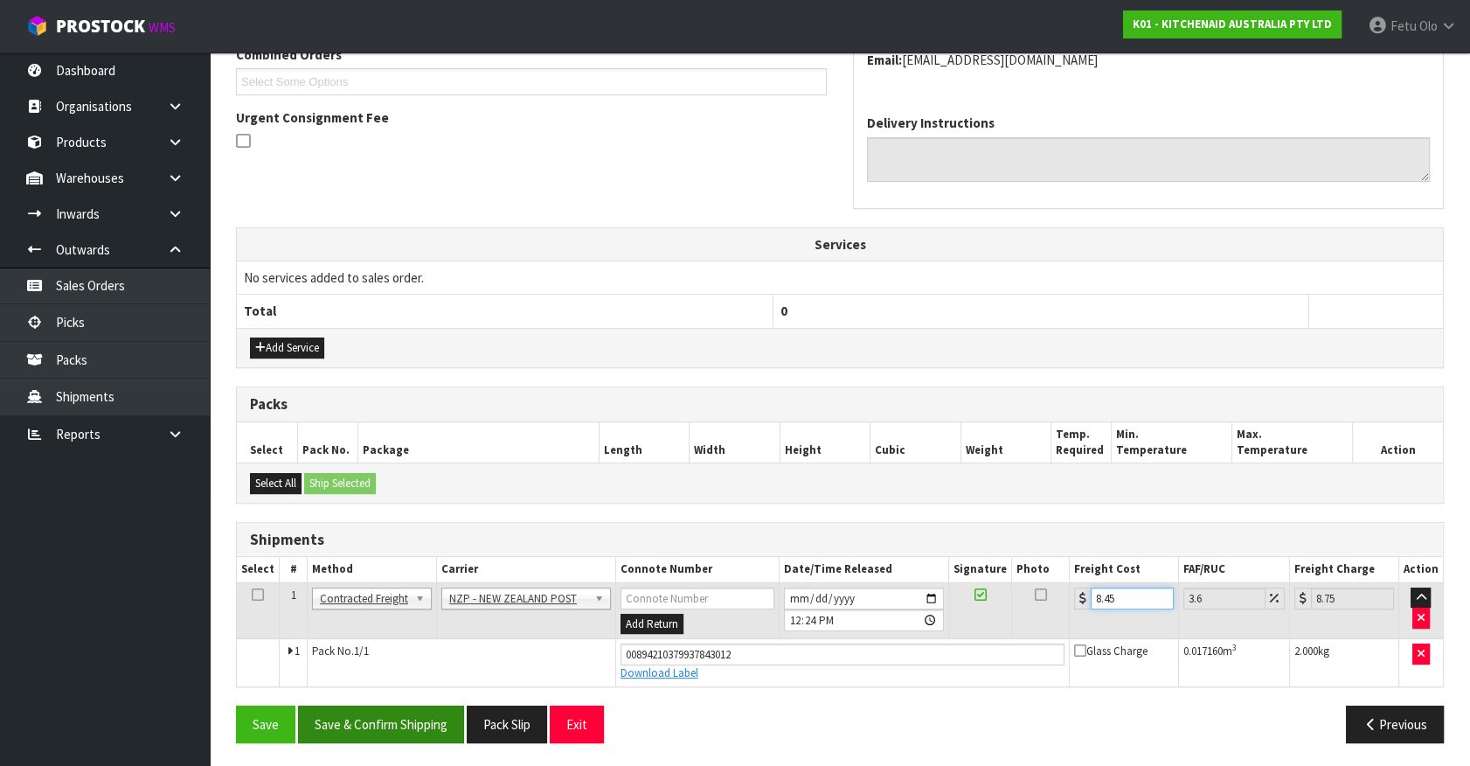
type input "8.45"
click at [446, 719] on button "Save & Confirm Shipping" at bounding box center [381, 724] width 166 height 38
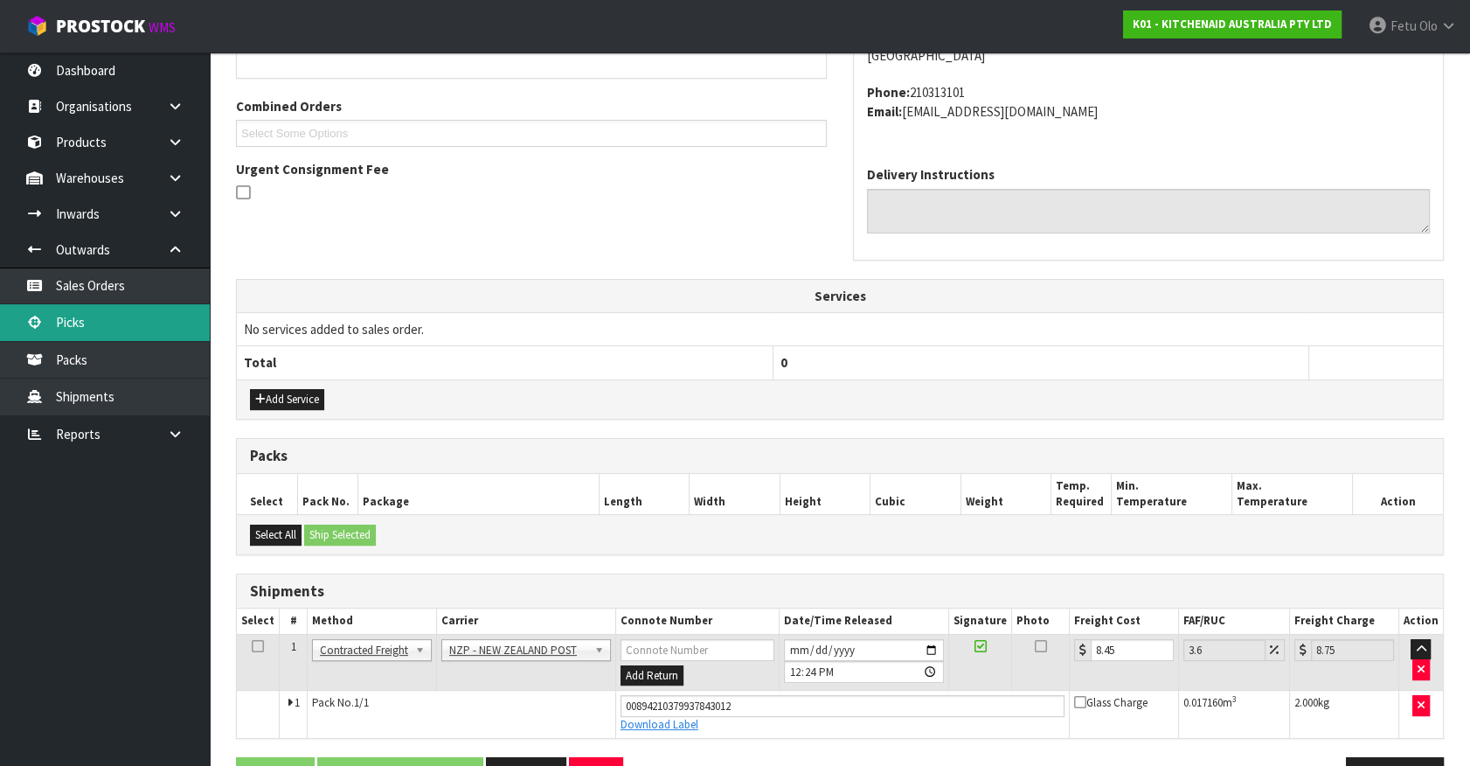
scroll to position [0, 0]
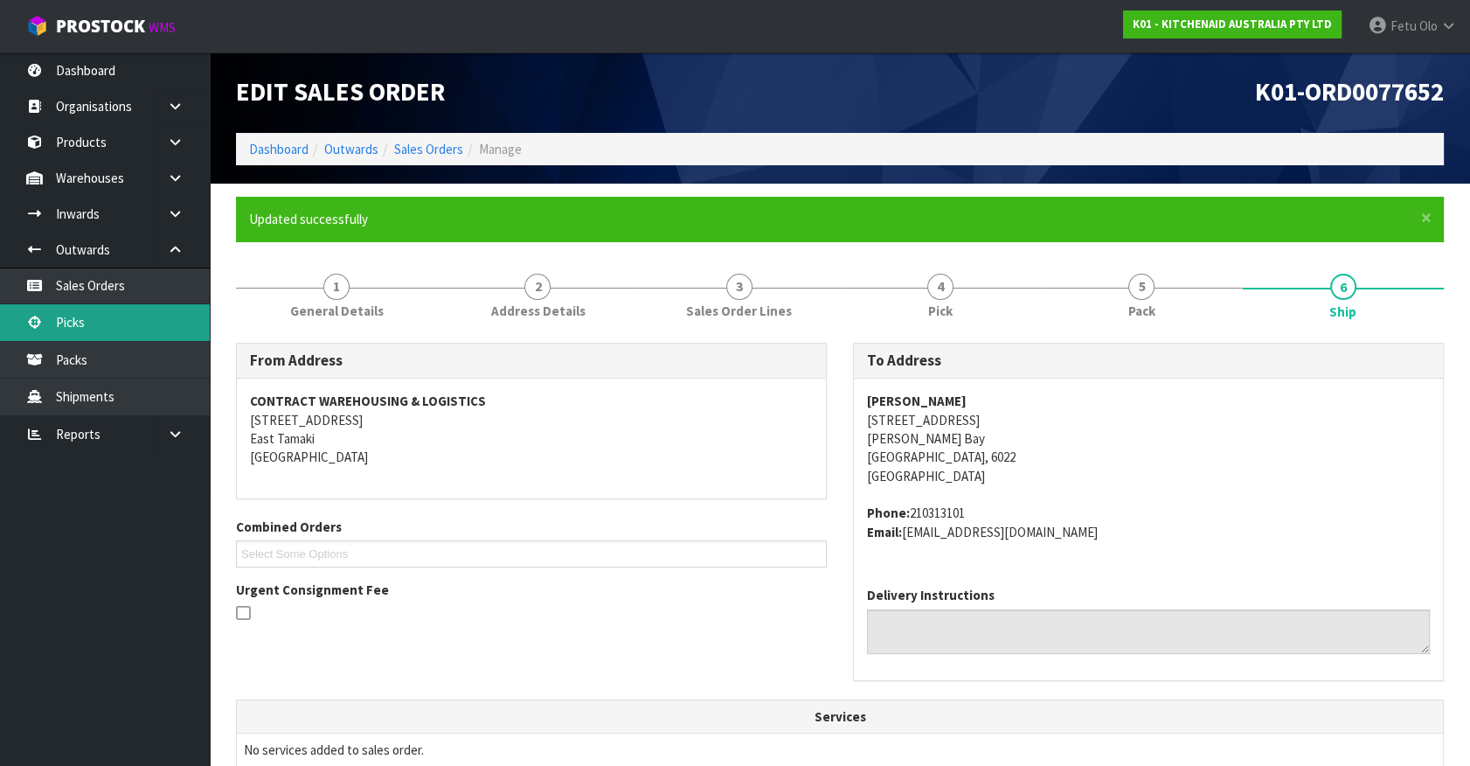
click at [78, 319] on link "Picks" at bounding box center [105, 322] width 210 height 36
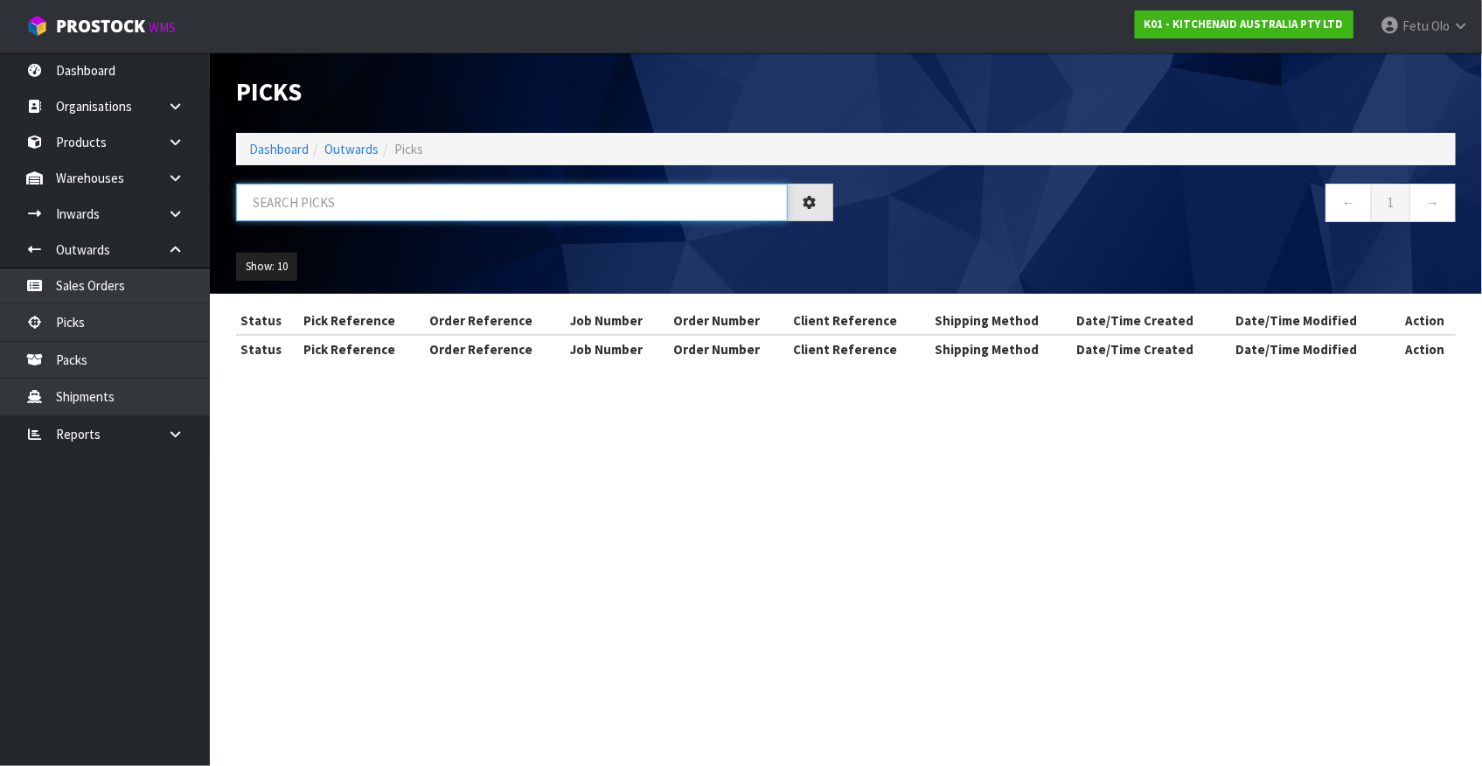
click at [309, 204] on input "text" at bounding box center [512, 203] width 552 height 38
type input "77672"
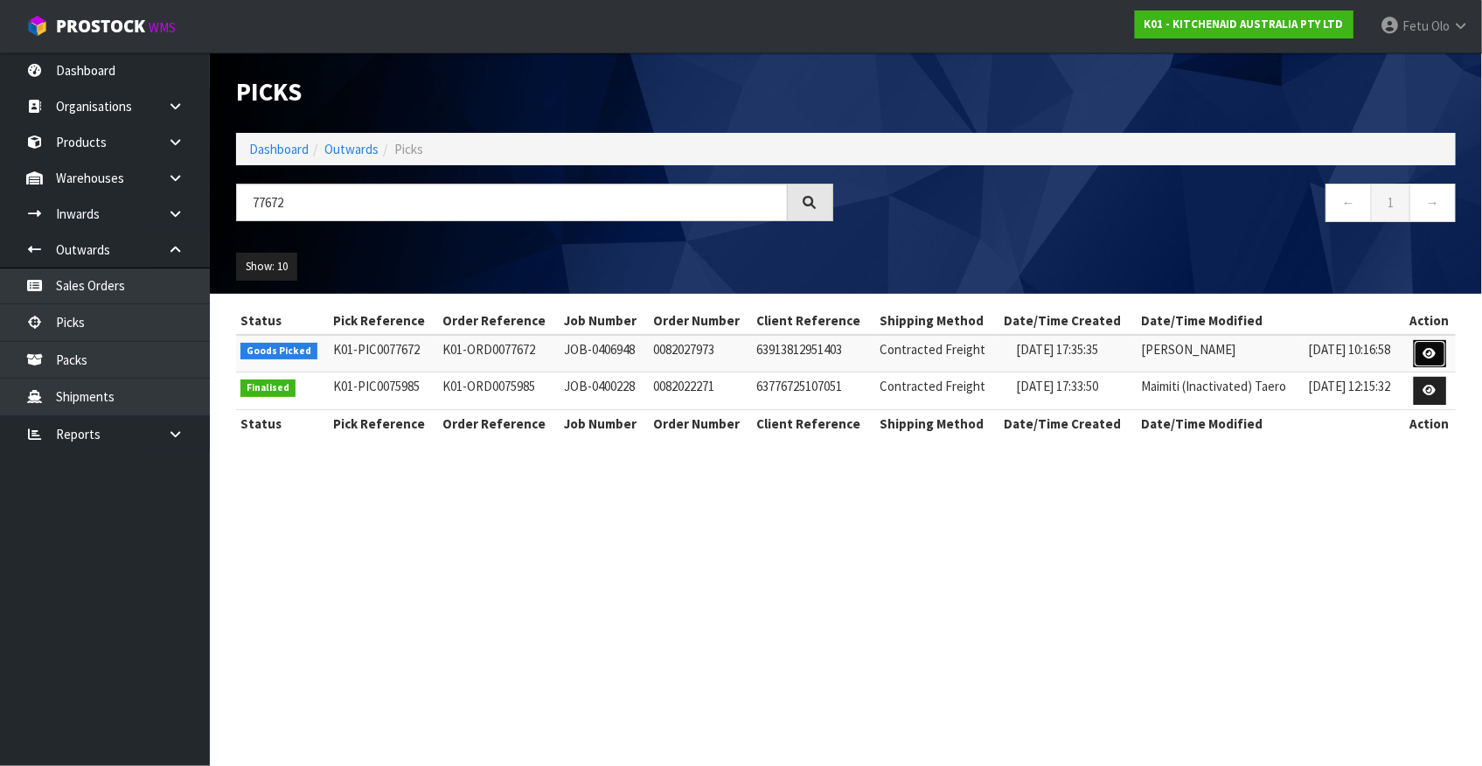
click at [1425, 350] on icon at bounding box center [1429, 353] width 13 height 11
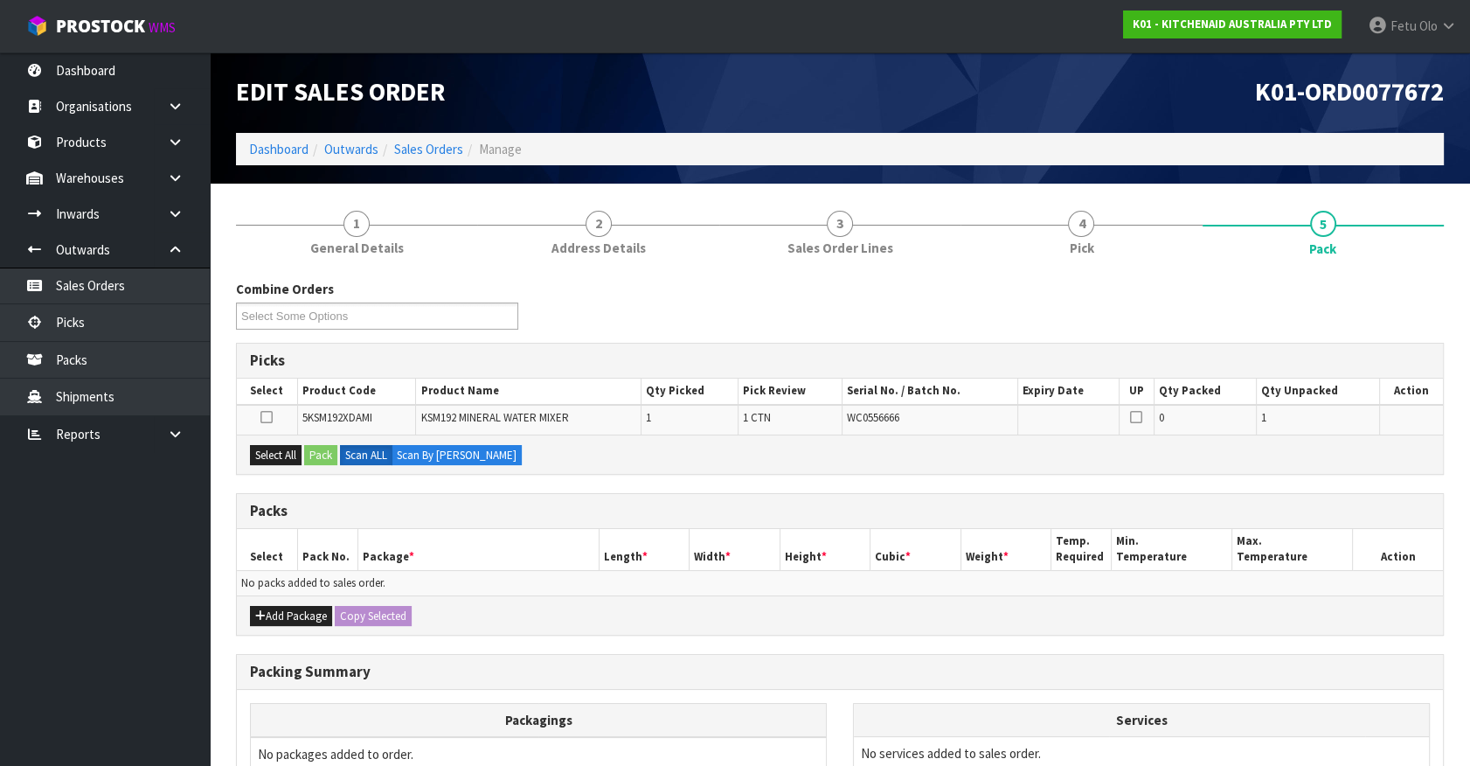
click at [198, 594] on ul "Dashboard Organisations Clients Consignees Carriers Products Categories Serial …" at bounding box center [105, 408] width 210 height 713
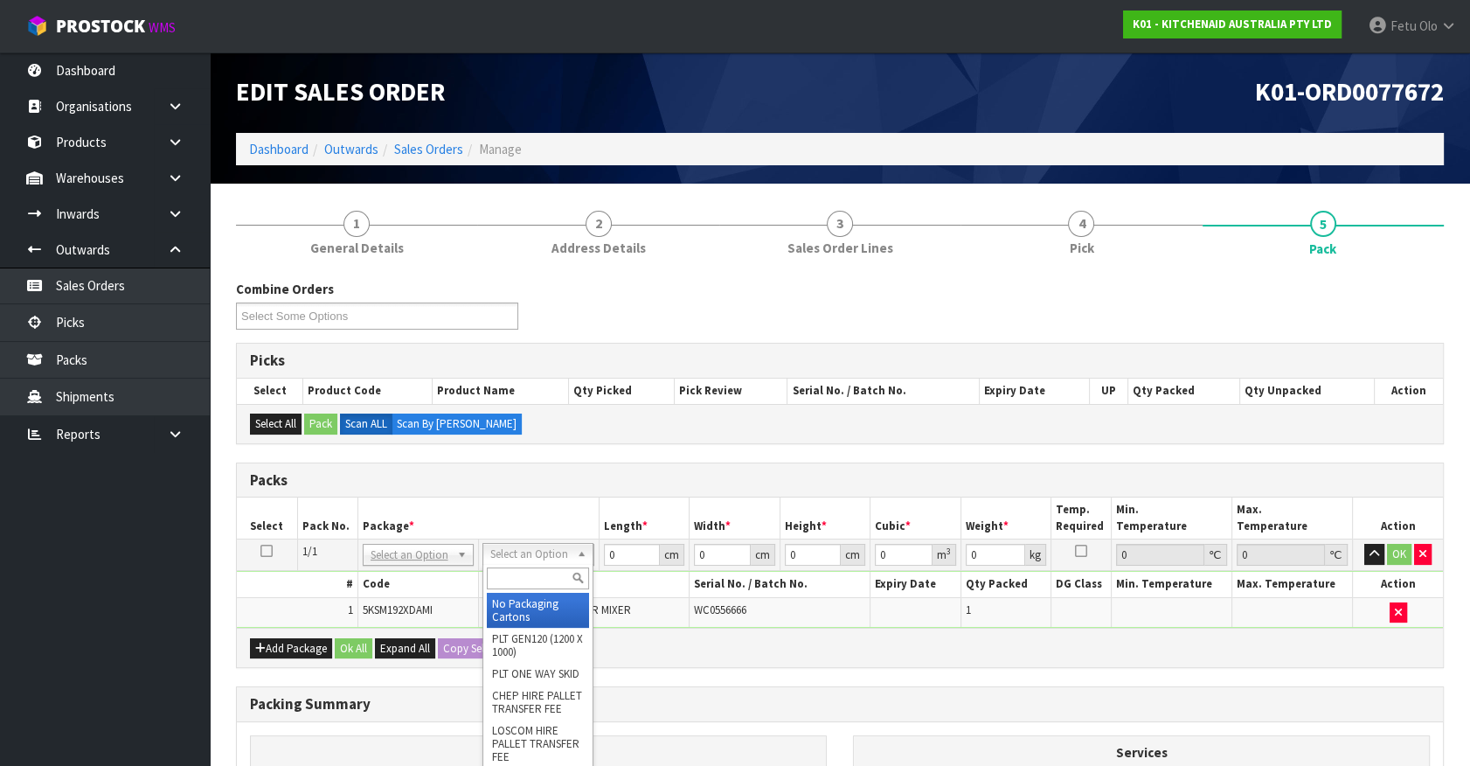
drag, startPoint x: 520, startPoint y: 598, endPoint x: 589, endPoint y: 580, distance: 71.2
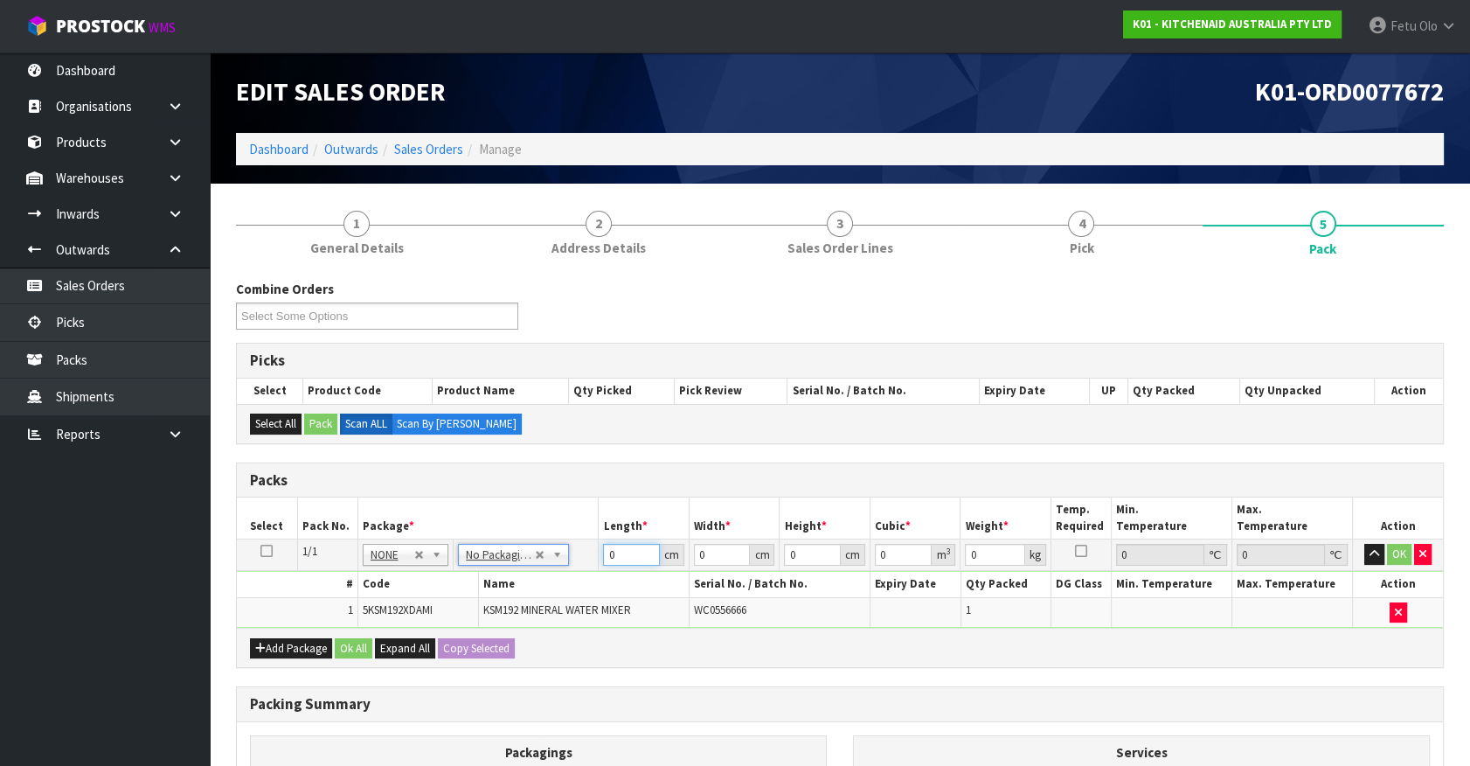
drag, startPoint x: 595, startPoint y: 563, endPoint x: 540, endPoint y: 581, distance: 58.0
click at [540, 581] on tbody "1/1 NONE 007-001 007-002 007-004 007-009 007-013 007-014 007-015 007-017 007-01…" at bounding box center [840, 583] width 1206 height 88
type input "42"
type input "29"
type input "4"
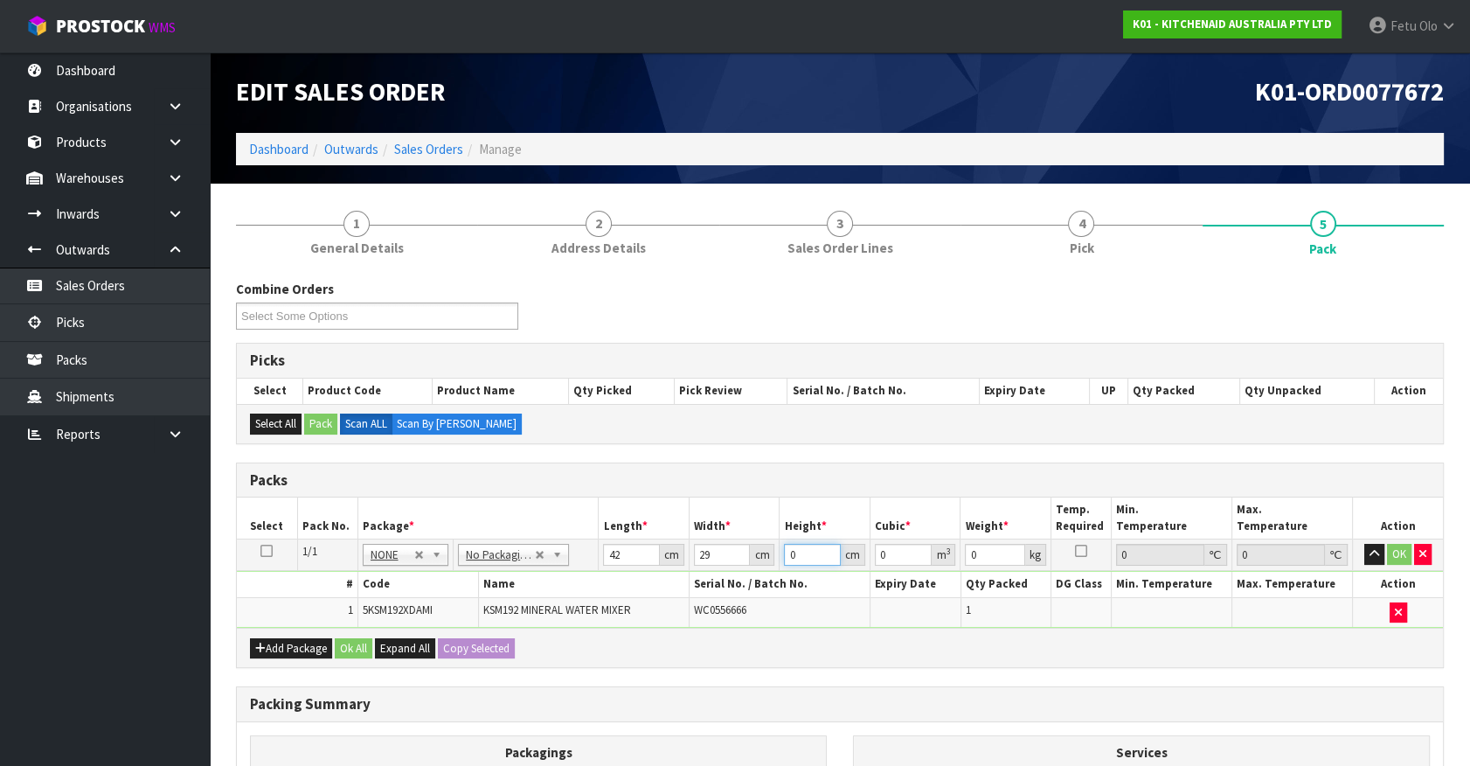
type input "0.004872"
type input "43"
type input "0.052374"
type input "43"
type input "13"
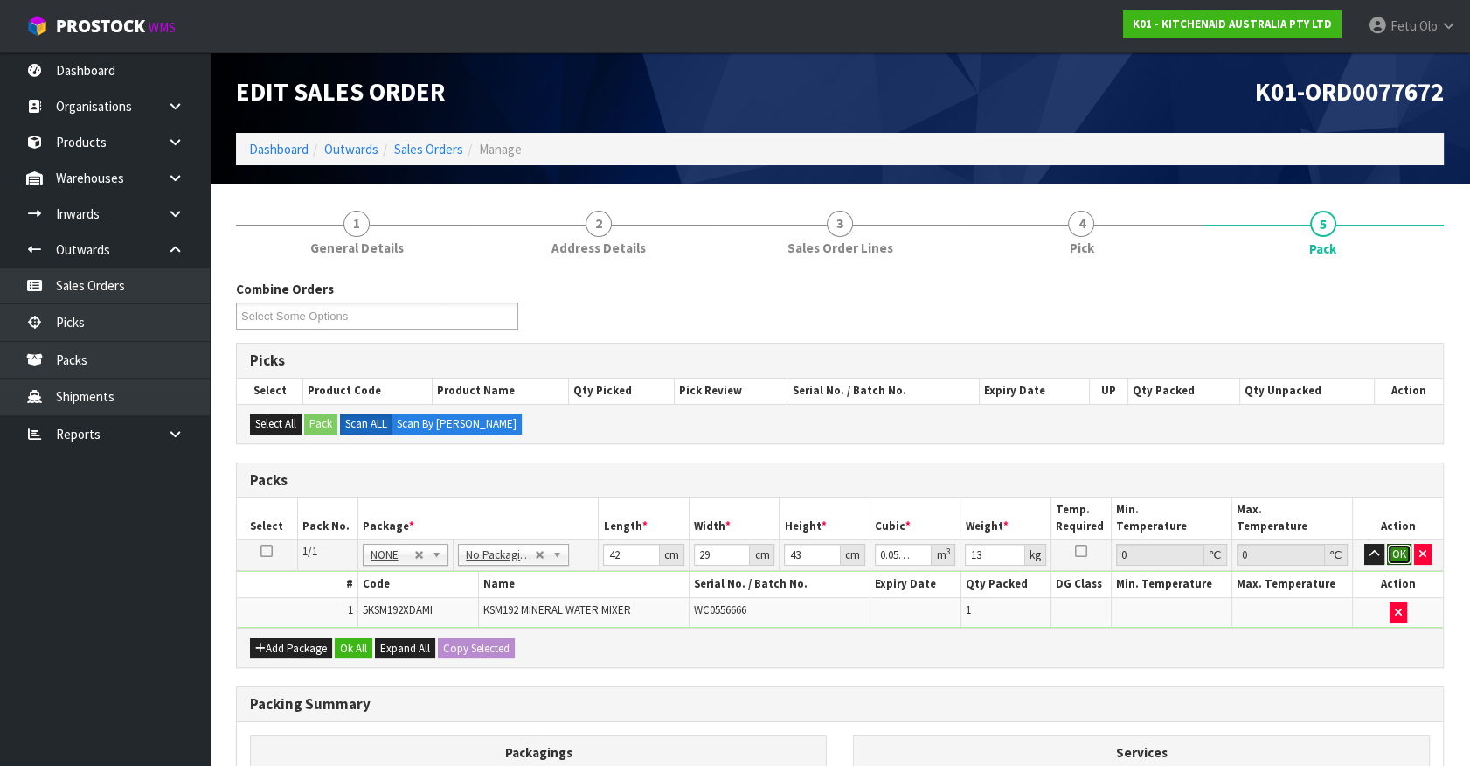
click button "OK" at bounding box center [1399, 554] width 24 height 21
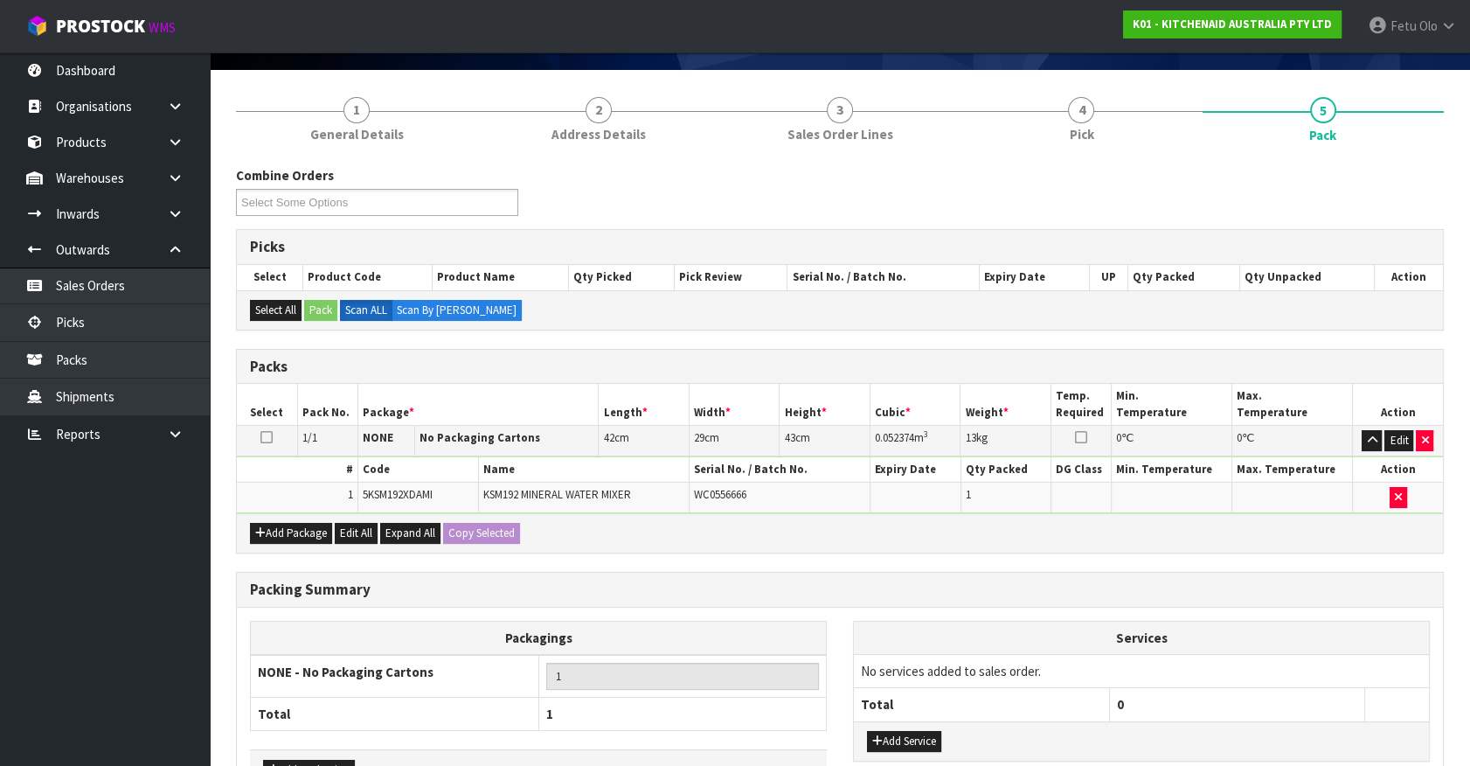
scroll to position [228, 0]
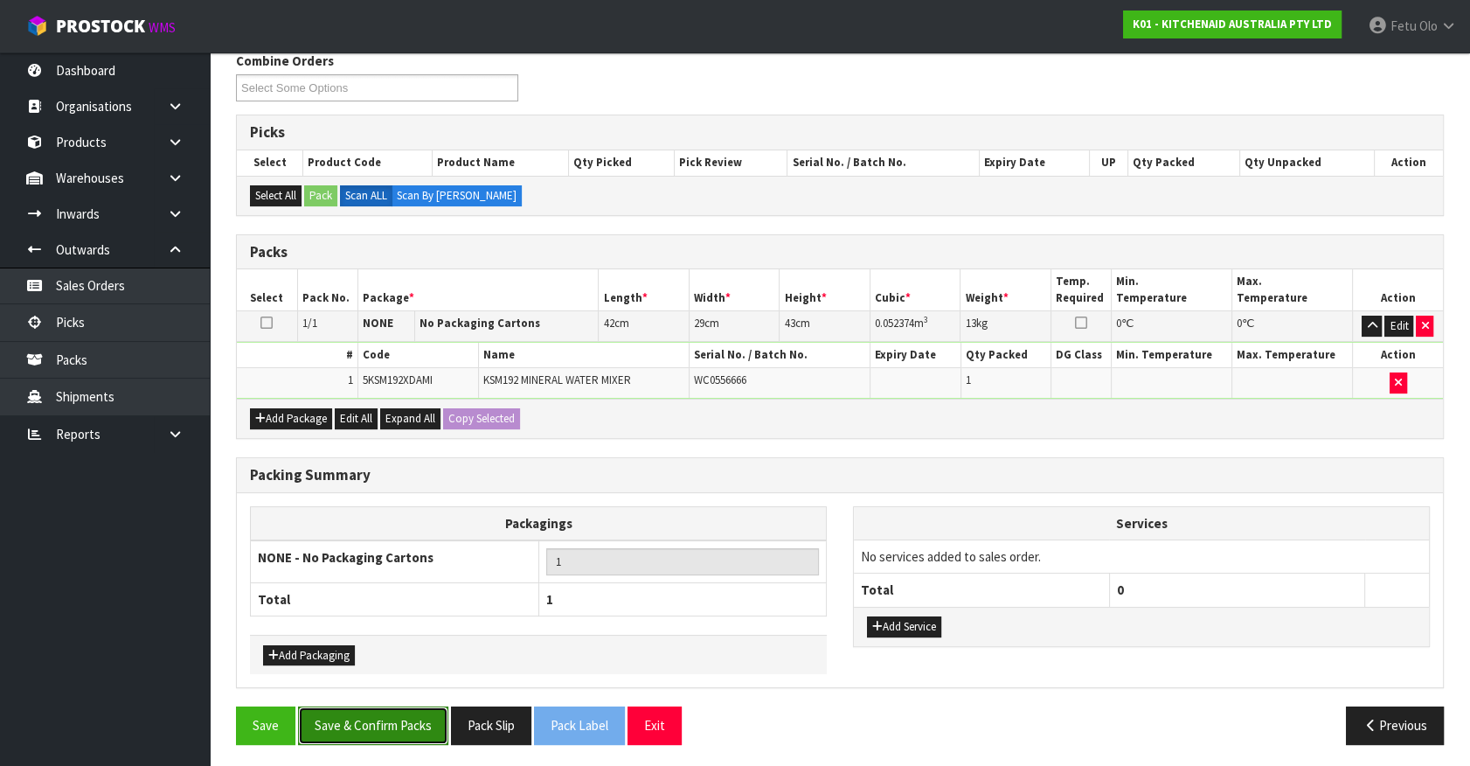
click at [367, 723] on button "Save & Confirm Packs" at bounding box center [373, 725] width 150 height 38
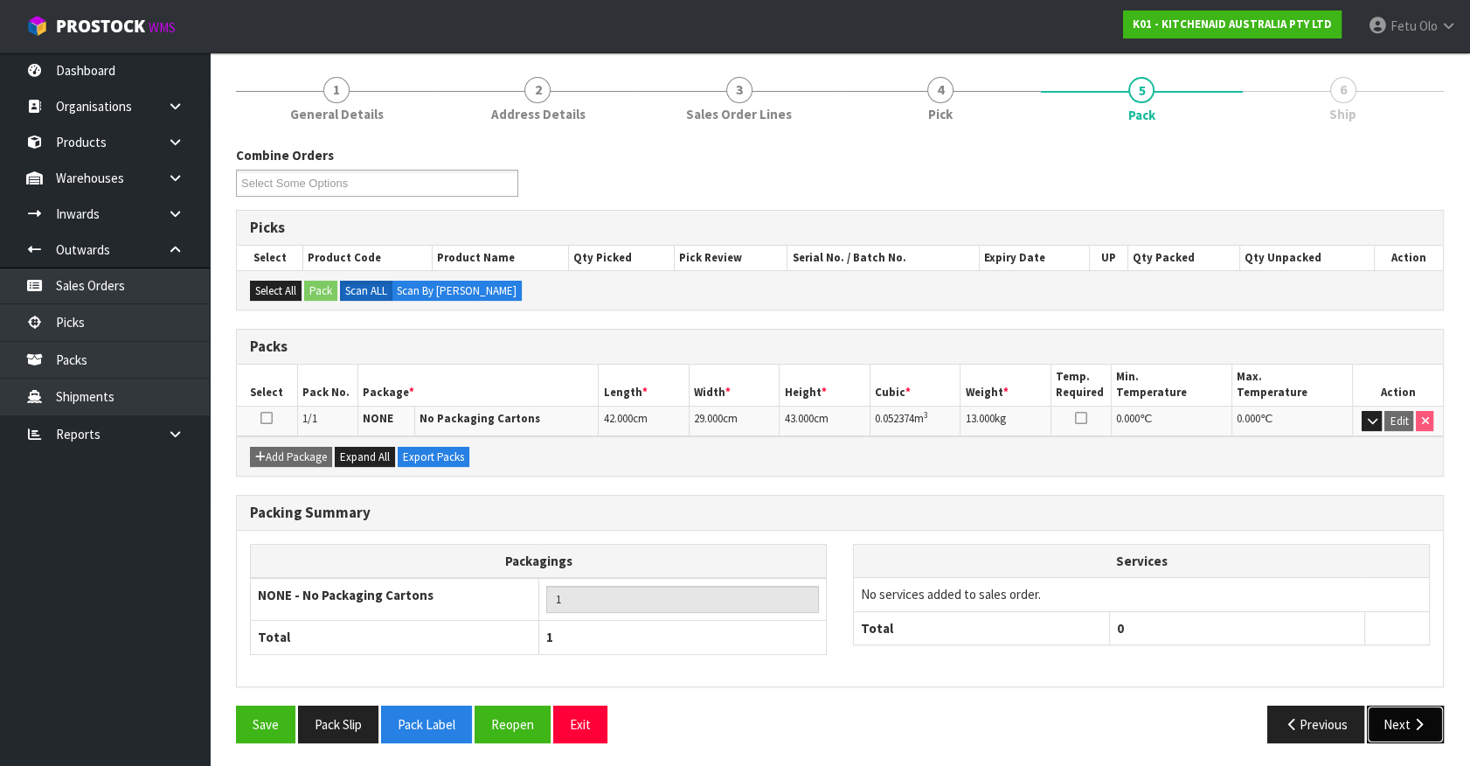
click at [1396, 726] on button "Next" at bounding box center [1405, 724] width 77 height 38
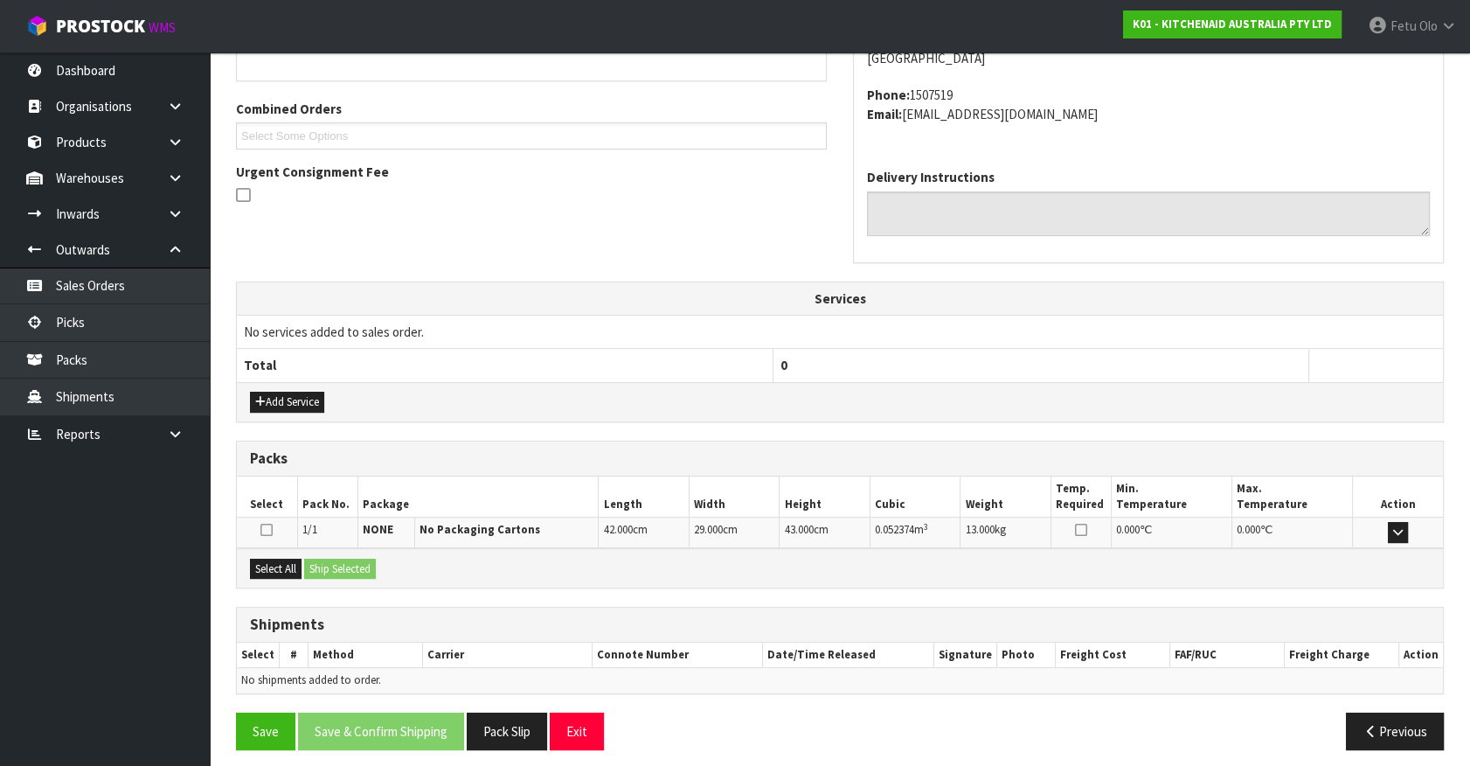
scroll to position [345, 0]
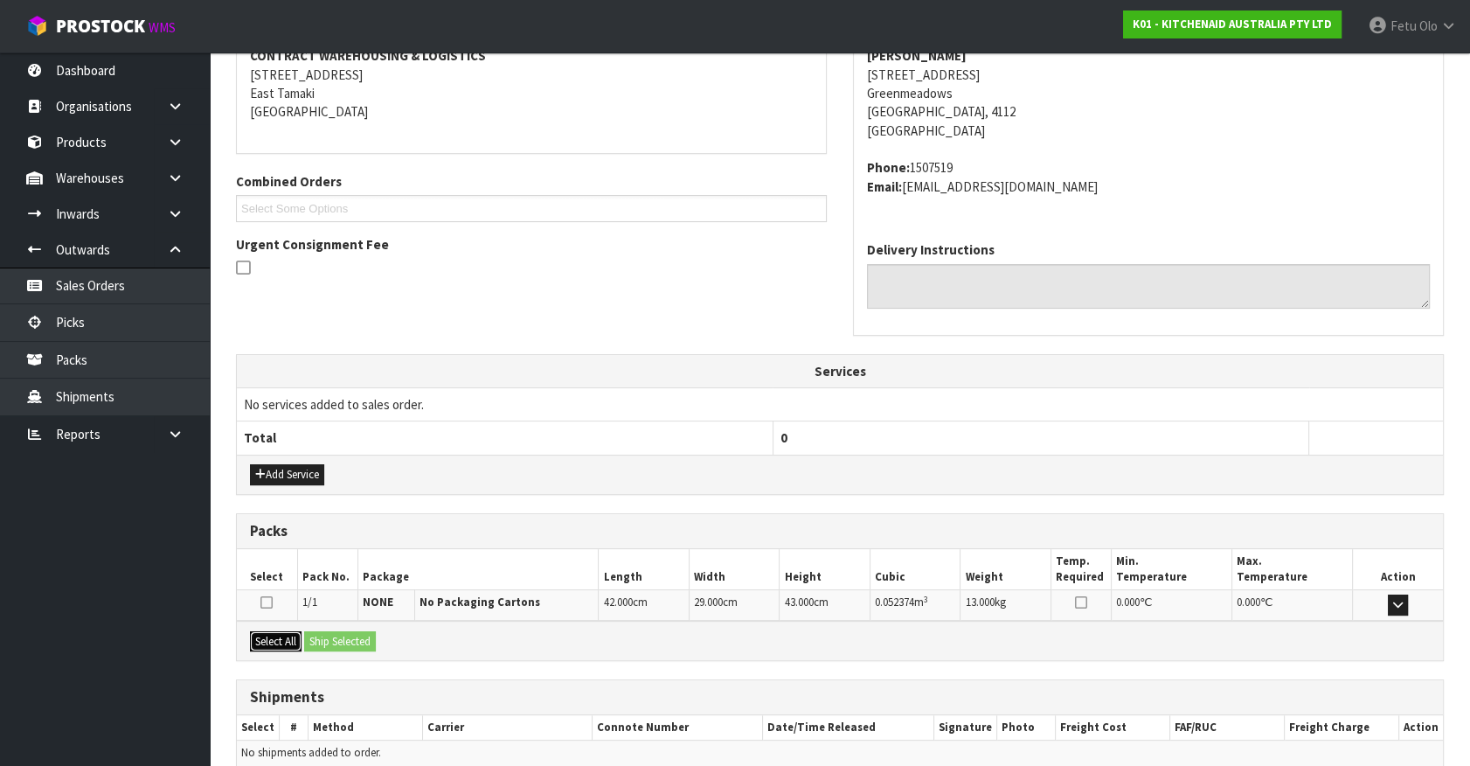
drag, startPoint x: 265, startPoint y: 634, endPoint x: 357, endPoint y: 641, distance: 92.1
click at [273, 634] on button "Select All" at bounding box center [276, 641] width 52 height 21
click at [357, 641] on button "Ship Selected" at bounding box center [340, 641] width 72 height 21
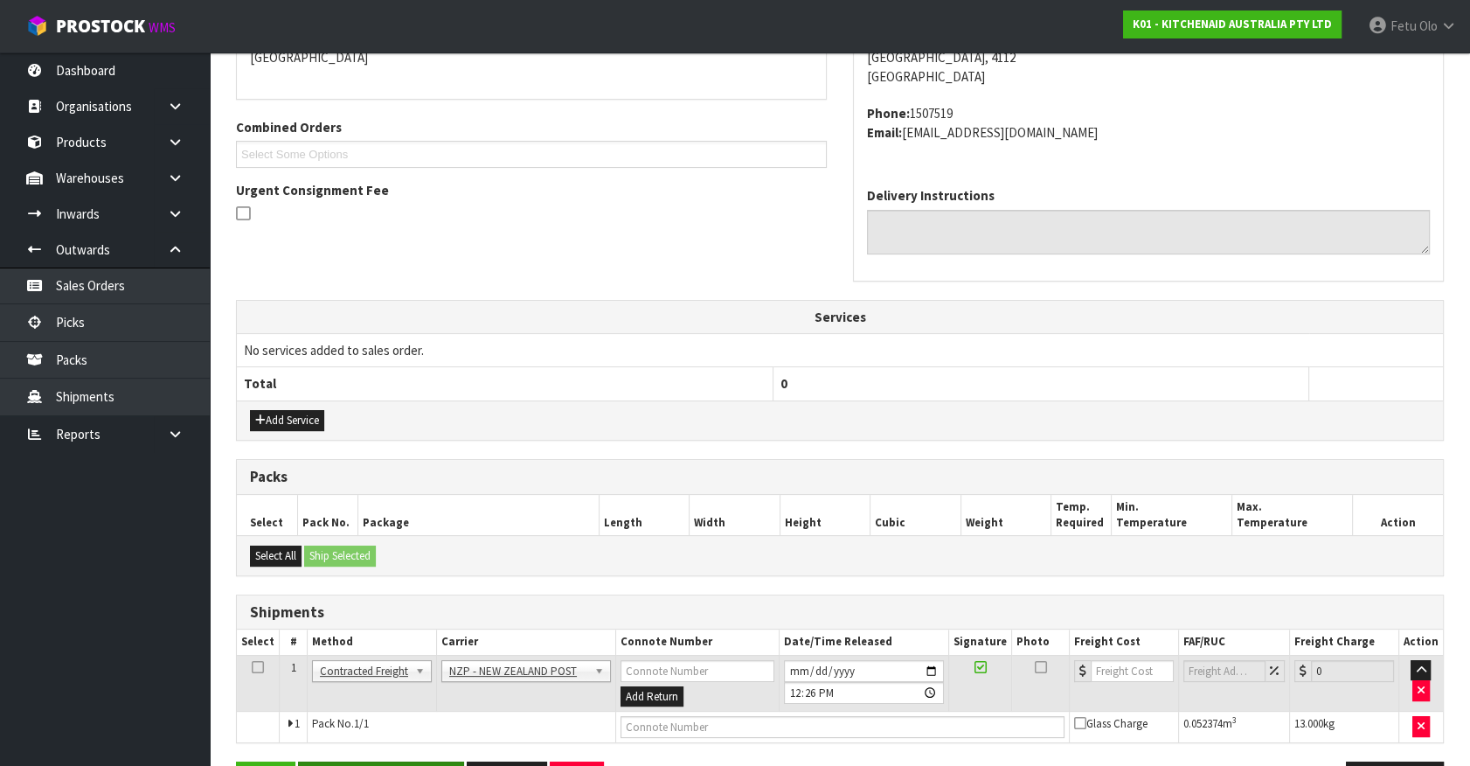
scroll to position [455, 0]
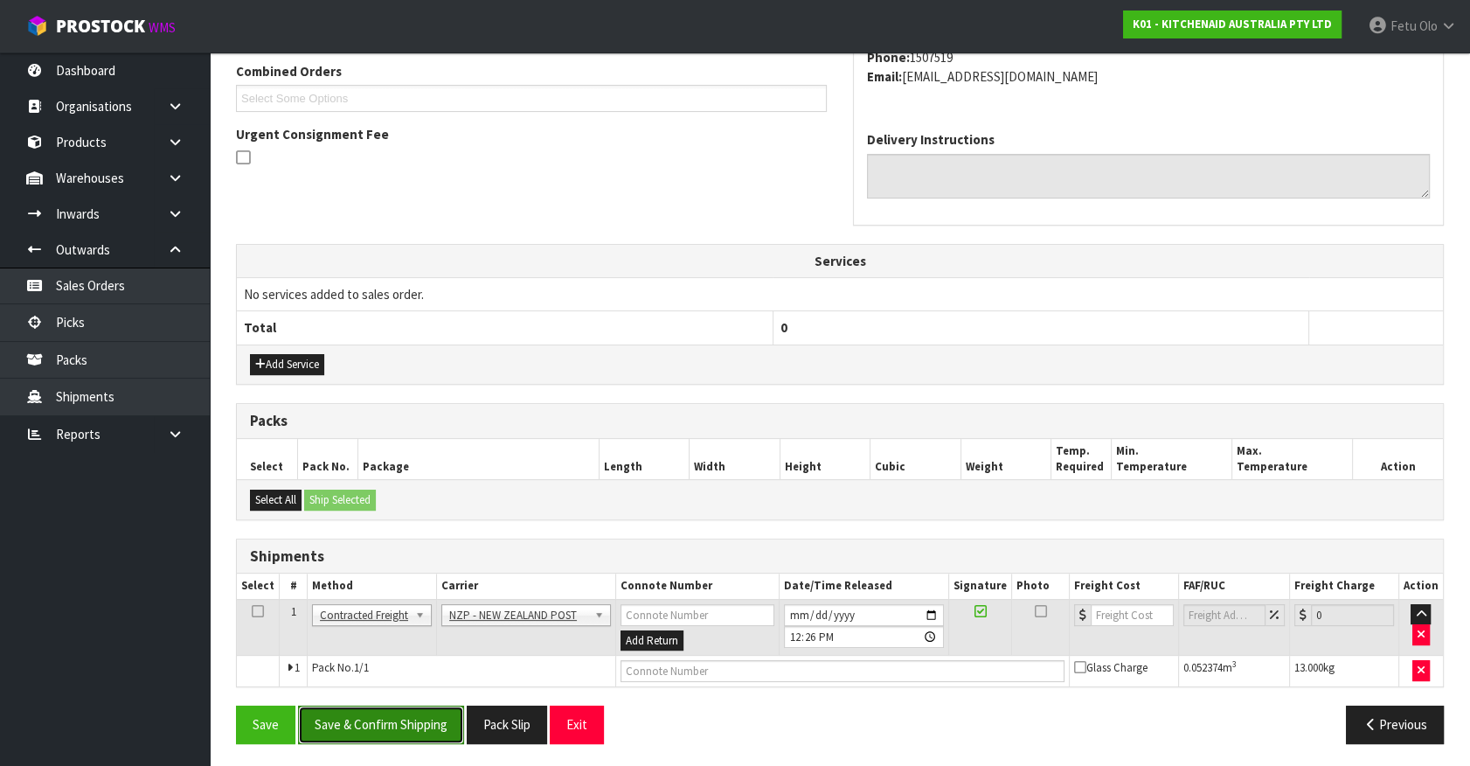
click at [388, 714] on button "Save & Confirm Shipping" at bounding box center [381, 724] width 166 height 38
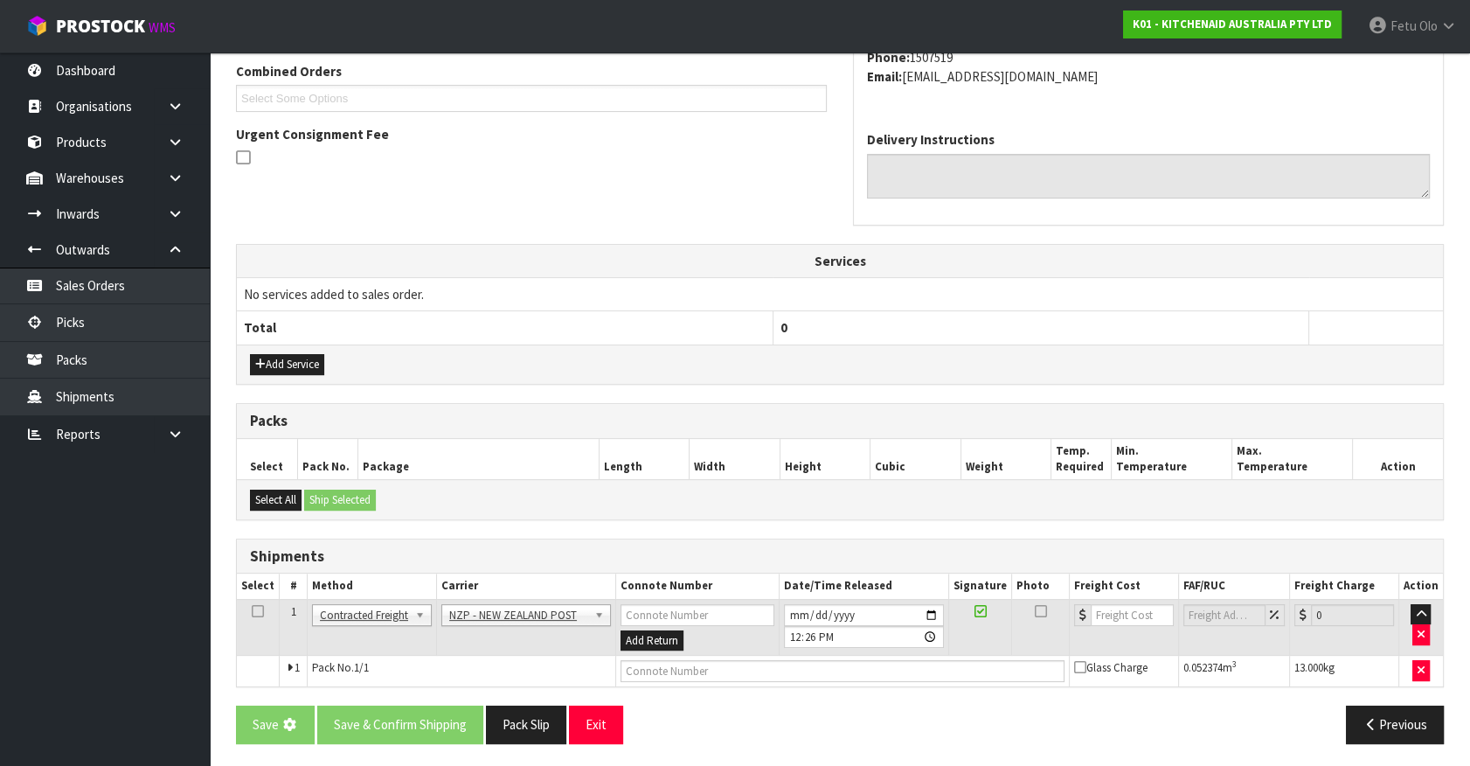
scroll to position [0, 0]
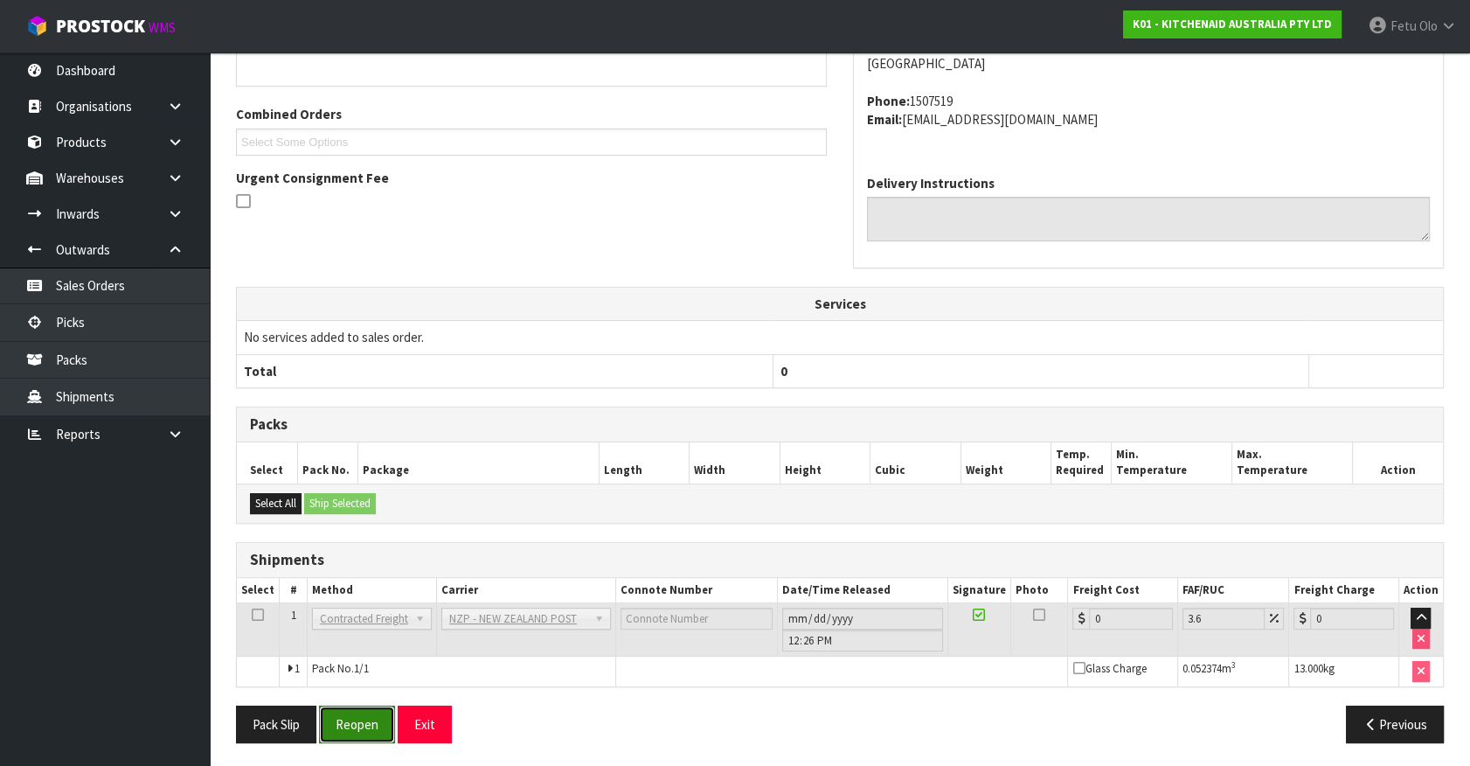
click at [350, 721] on button "Reopen" at bounding box center [357, 724] width 76 height 38
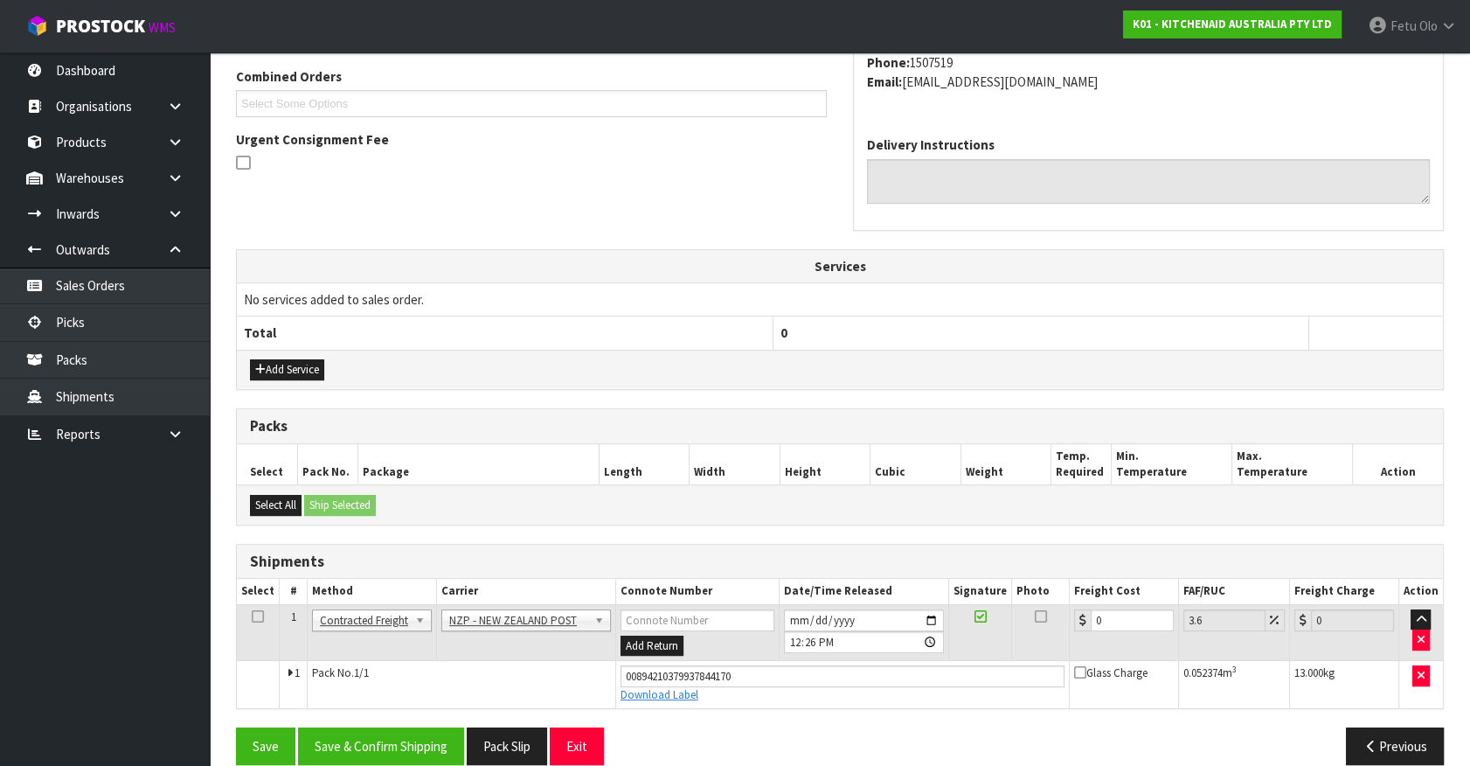
scroll to position [472, 0]
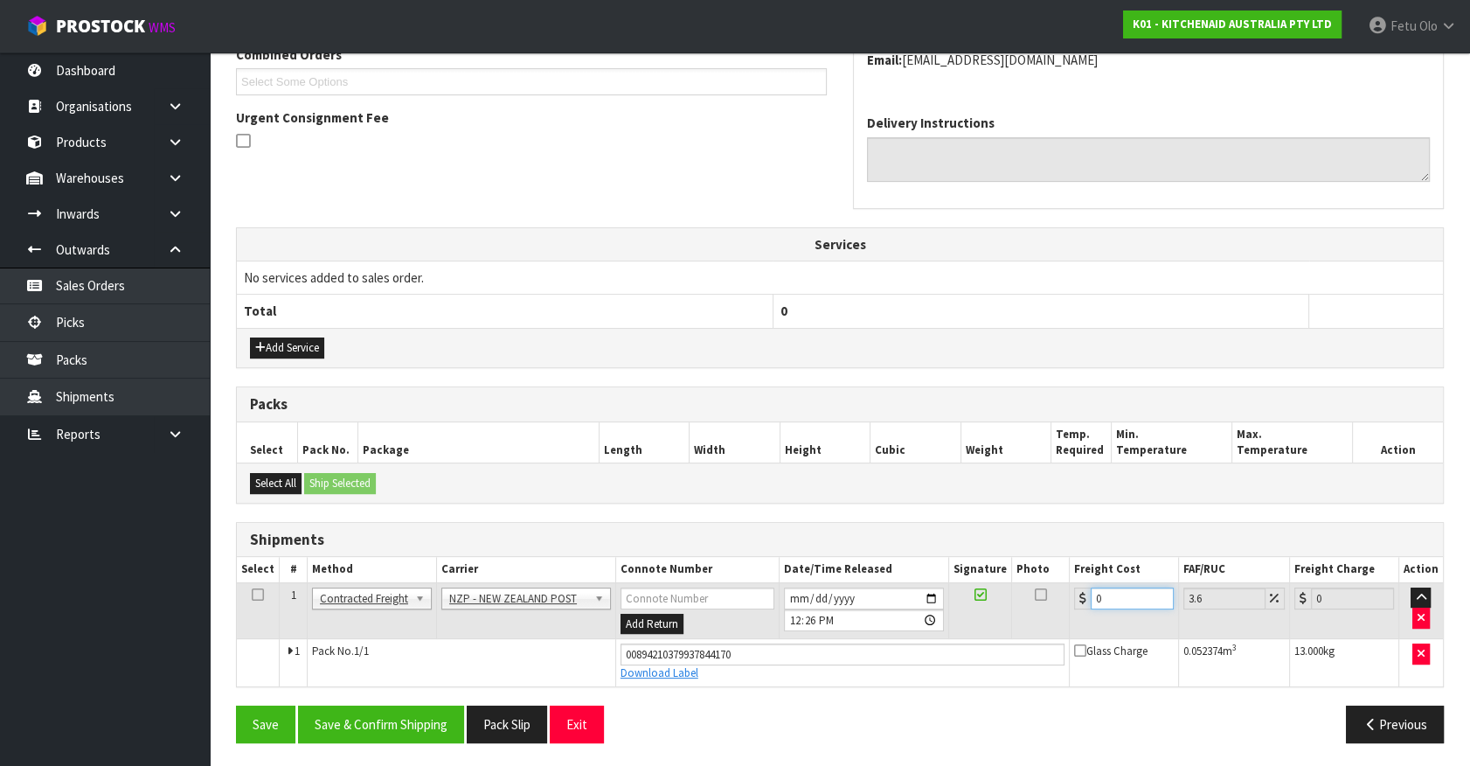
drag, startPoint x: 1128, startPoint y: 604, endPoint x: 969, endPoint y: 624, distance: 160.4
click at [969, 624] on tr "1 Client Local Pickup Customer Local Pickup Company Freight Contracted Freight …" at bounding box center [840, 610] width 1206 height 57
type input "1"
type input "1.04"
type input "10"
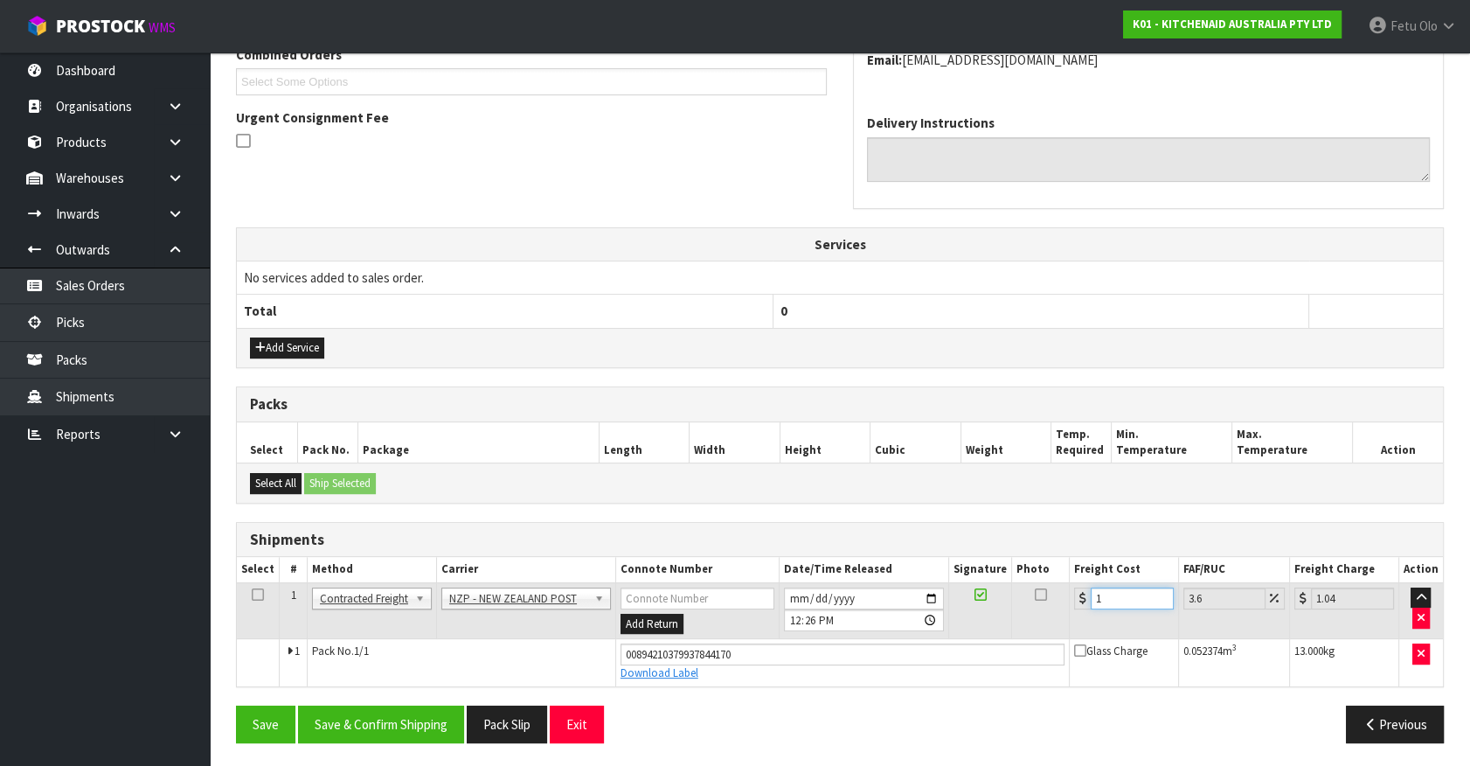
type input "10.36"
type input "10.8"
type input "11.19"
type input "10.89"
type input "11.28"
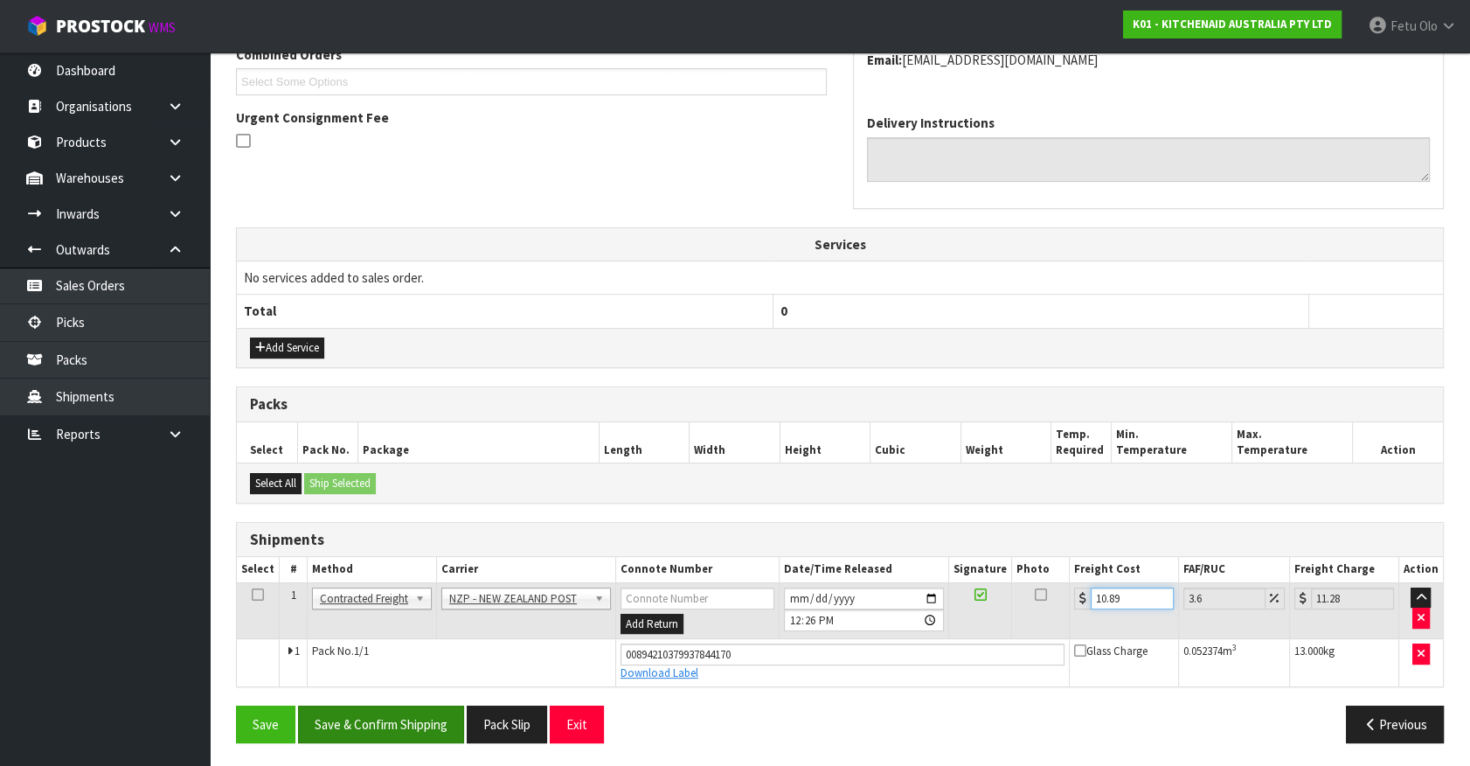
type input "10.89"
drag, startPoint x: 430, startPoint y: 712, endPoint x: 441, endPoint y: 708, distance: 11.1
click at [430, 712] on button "Save & Confirm Shipping" at bounding box center [381, 724] width 166 height 38
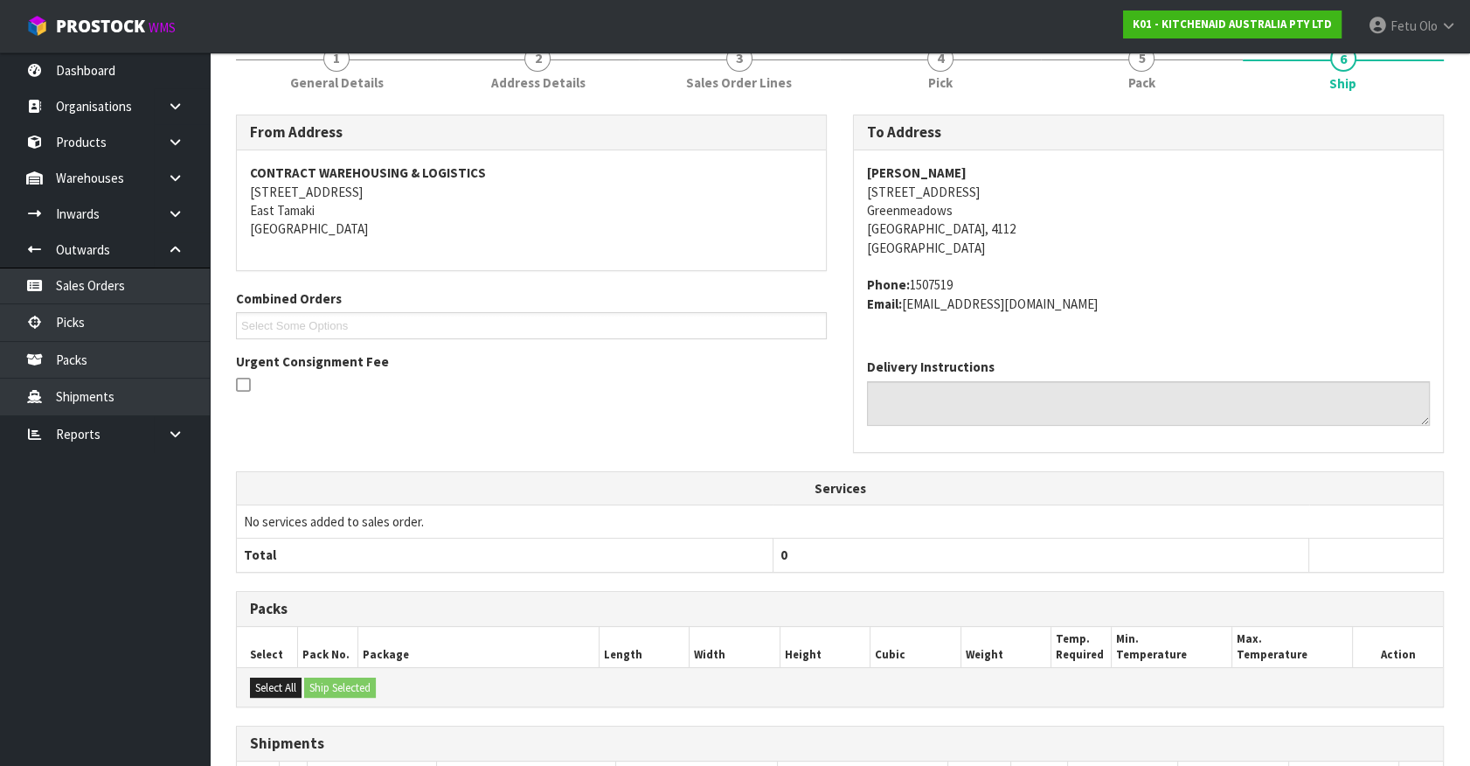
scroll to position [424, 0]
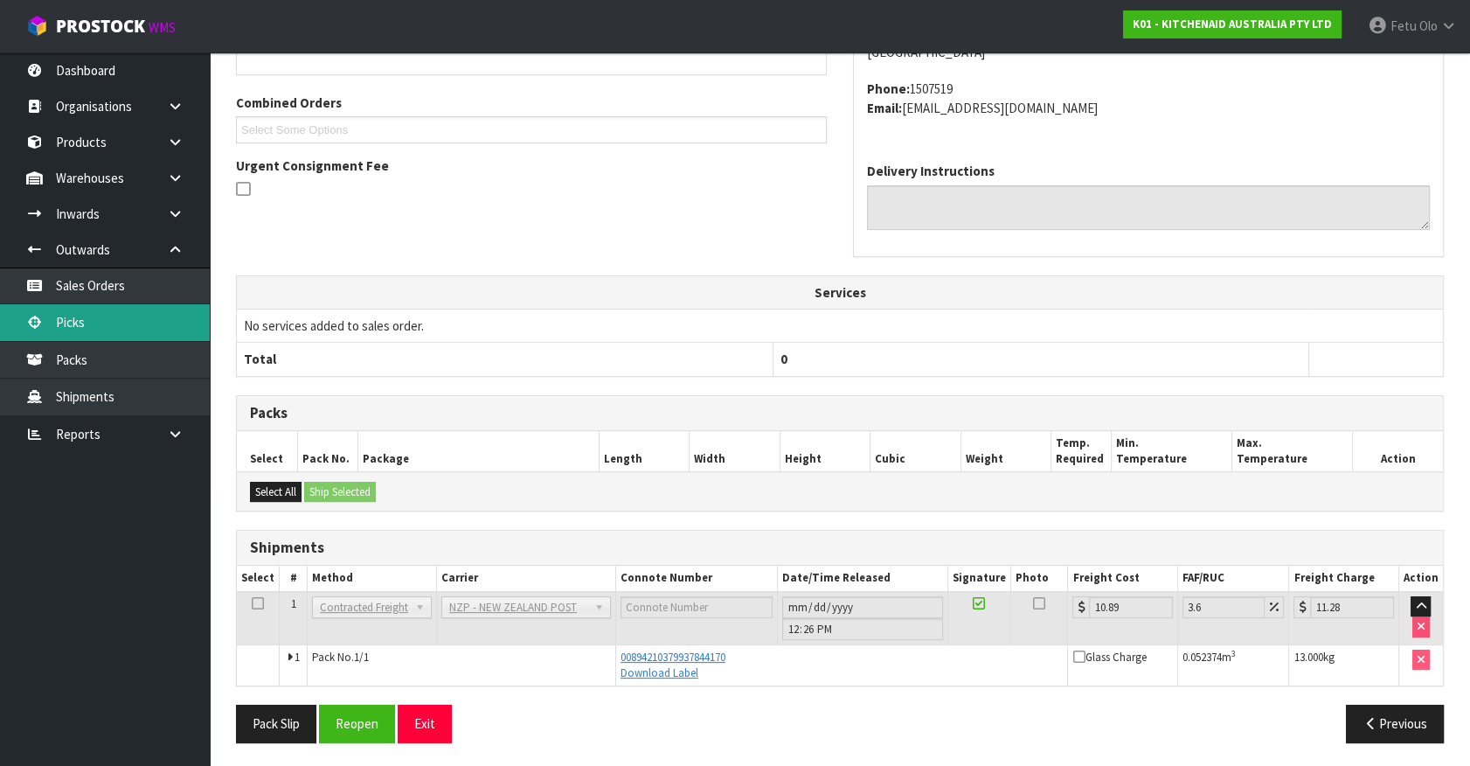
drag, startPoint x: 88, startPoint y: 318, endPoint x: 118, endPoint y: 316, distance: 29.8
click at [87, 318] on link "Picks" at bounding box center [105, 322] width 210 height 36
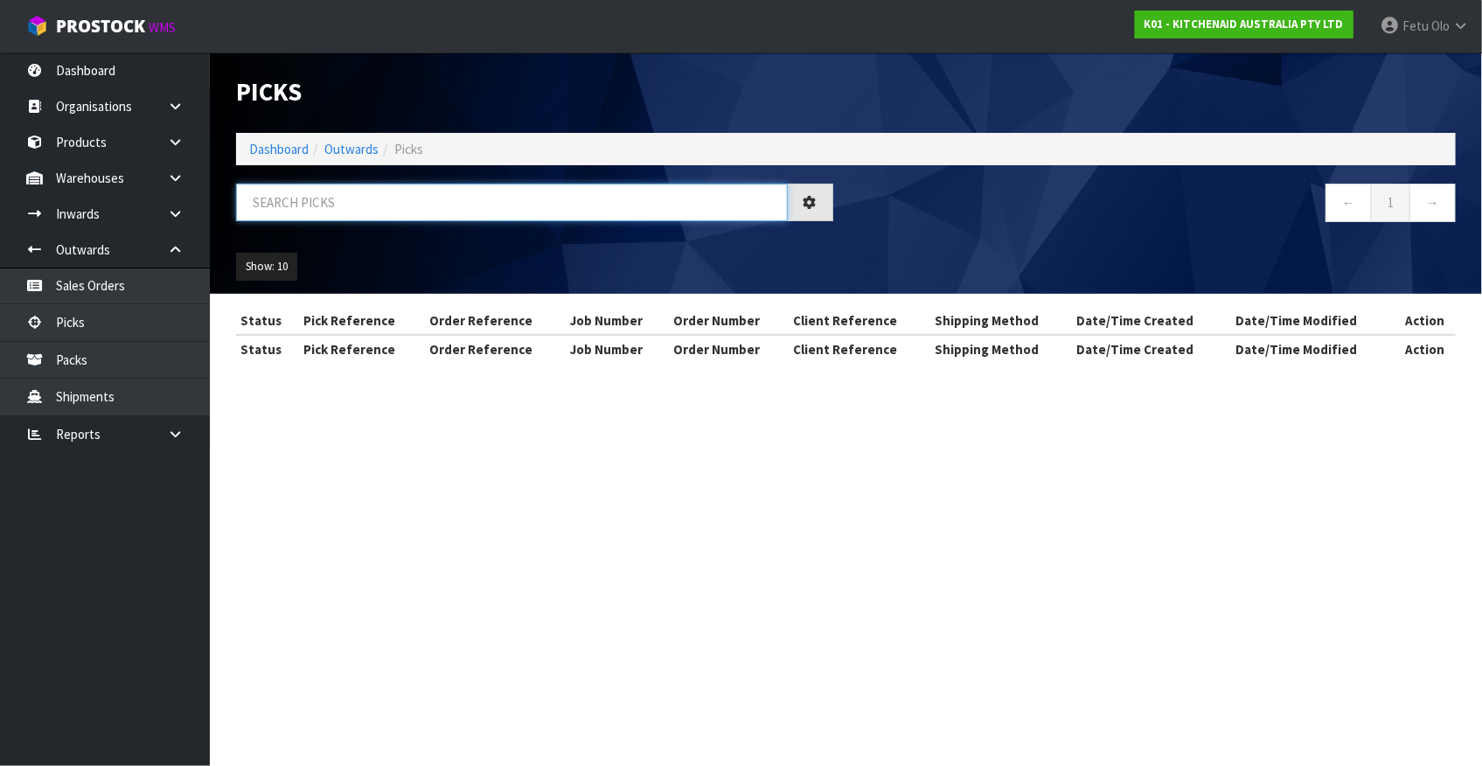
click at [413, 204] on input "text" at bounding box center [512, 203] width 552 height 38
drag, startPoint x: 413, startPoint y: 204, endPoint x: 395, endPoint y: 210, distance: 19.3
click at [399, 209] on input "text" at bounding box center [512, 203] width 552 height 38
type input "77678"
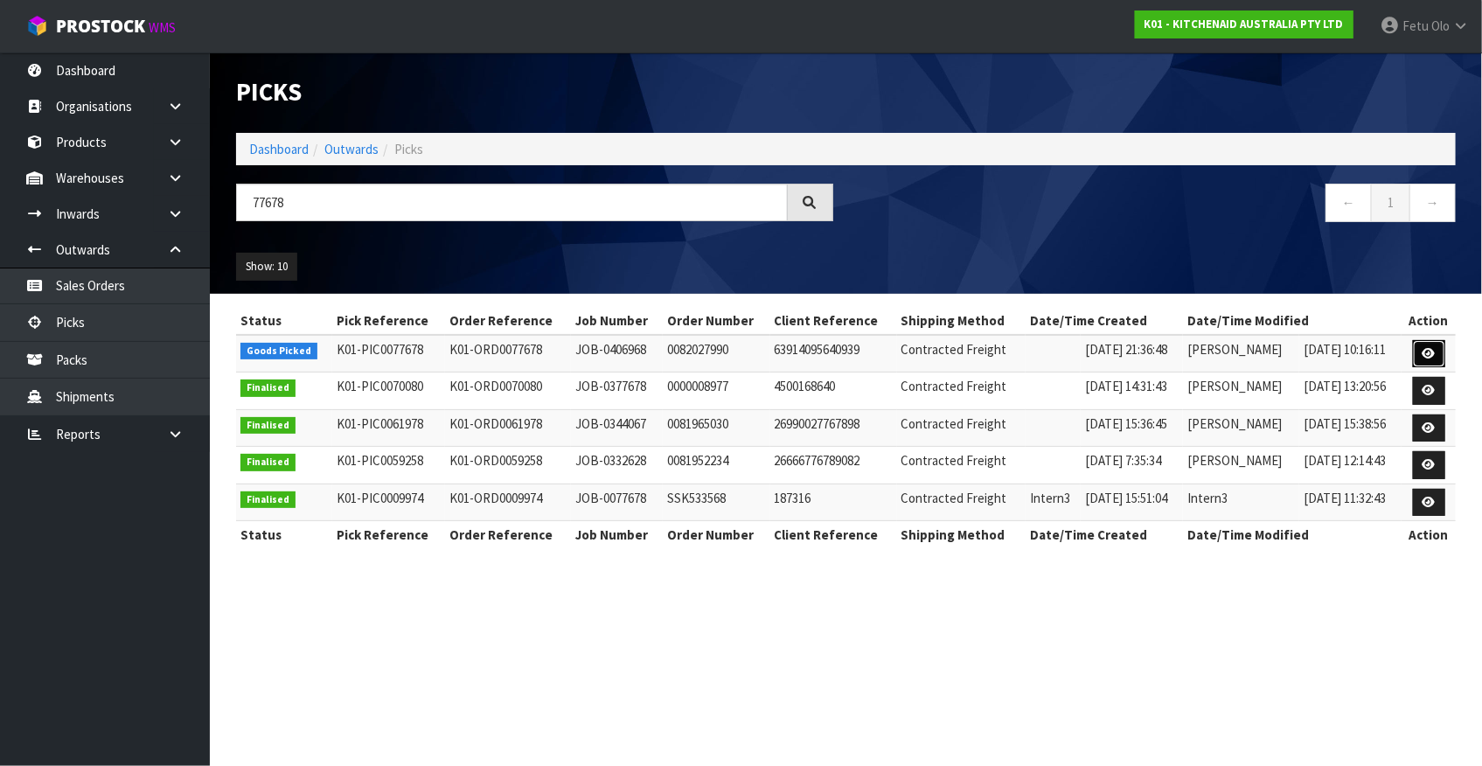
click at [1428, 352] on icon at bounding box center [1428, 353] width 13 height 11
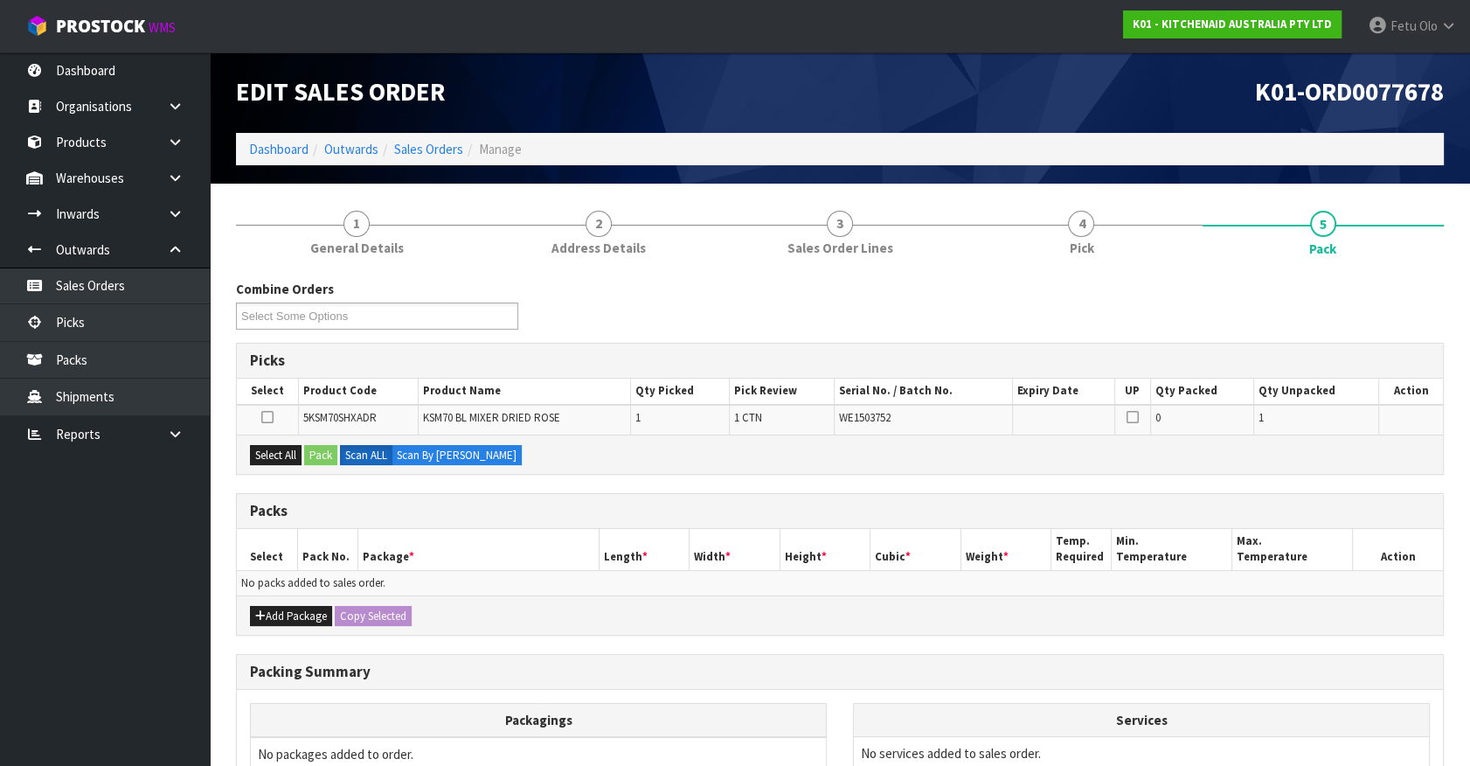
click at [131, 650] on ul "Dashboard Organisations Clients Consignees Carriers Products Categories Serial …" at bounding box center [105, 408] width 210 height 713
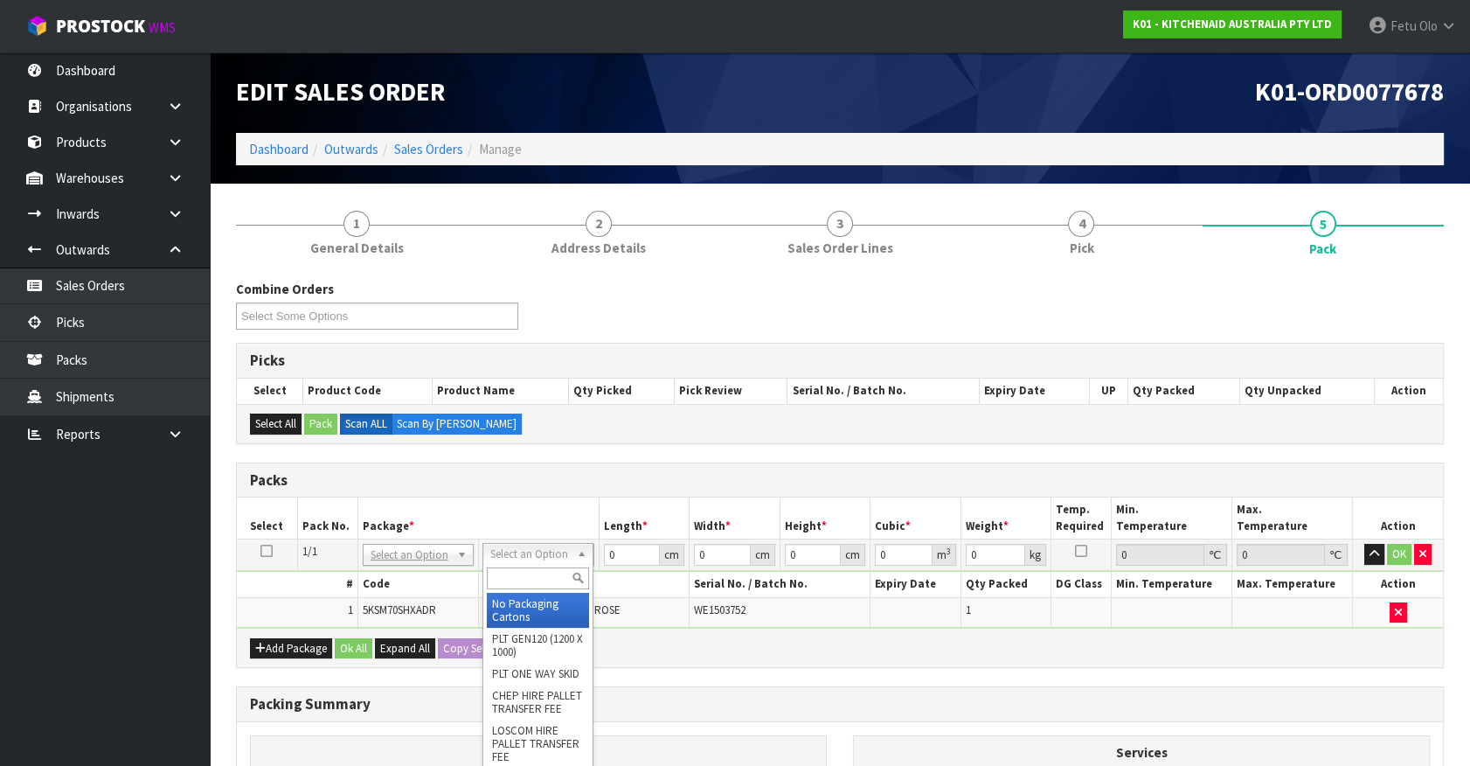
drag, startPoint x: 546, startPoint y: 547, endPoint x: 542, endPoint y: 579, distance: 31.8
drag, startPoint x: 541, startPoint y: 588, endPoint x: 549, endPoint y: 594, distance: 10.0
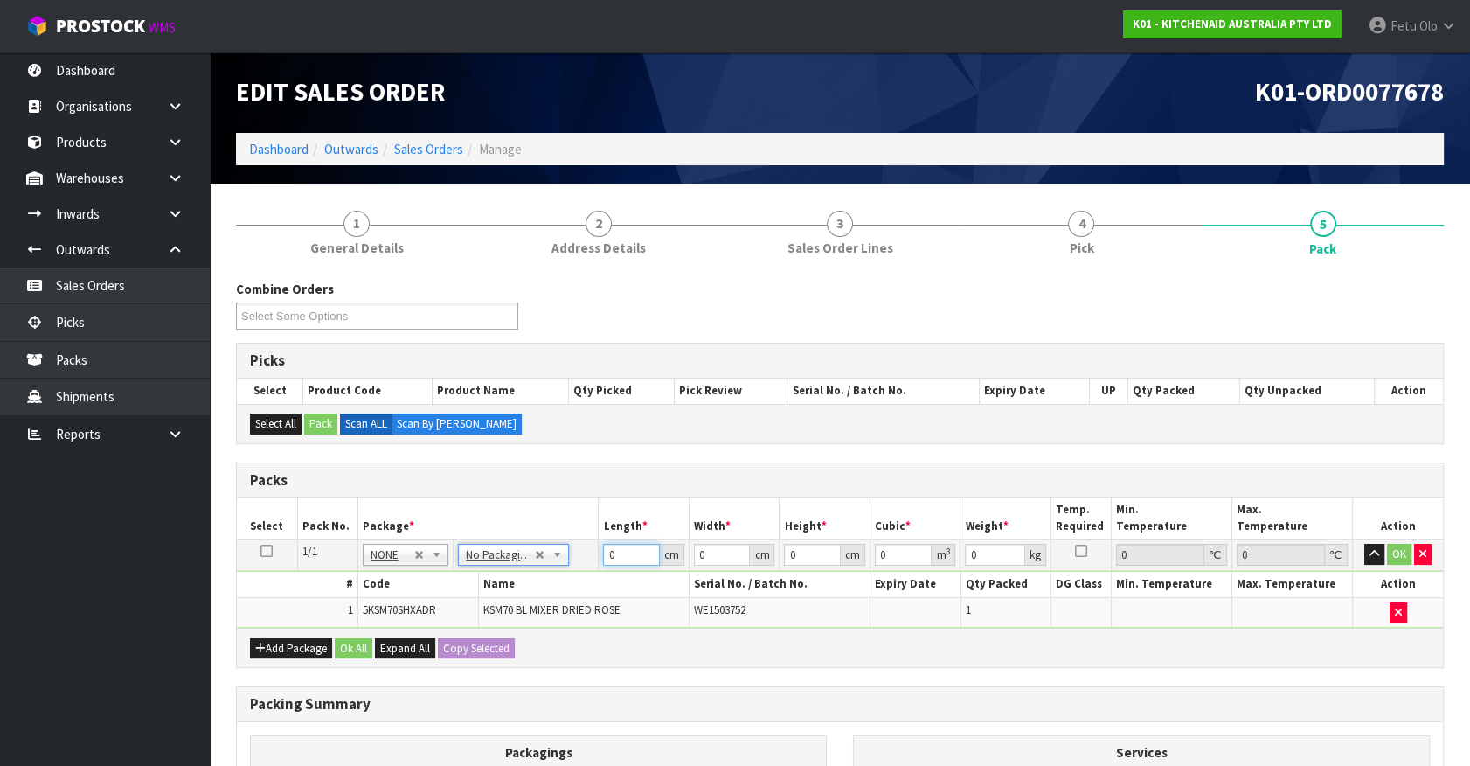
drag, startPoint x: 616, startPoint y: 556, endPoint x: 552, endPoint y: 583, distance: 69.3
click at [552, 583] on tbody "1/1 NONE 007-001 007-002 007-004 007-009 007-013 007-014 007-015 007-017 007-01…" at bounding box center [840, 583] width 1206 height 88
type input "45"
type input "35"
type input "5"
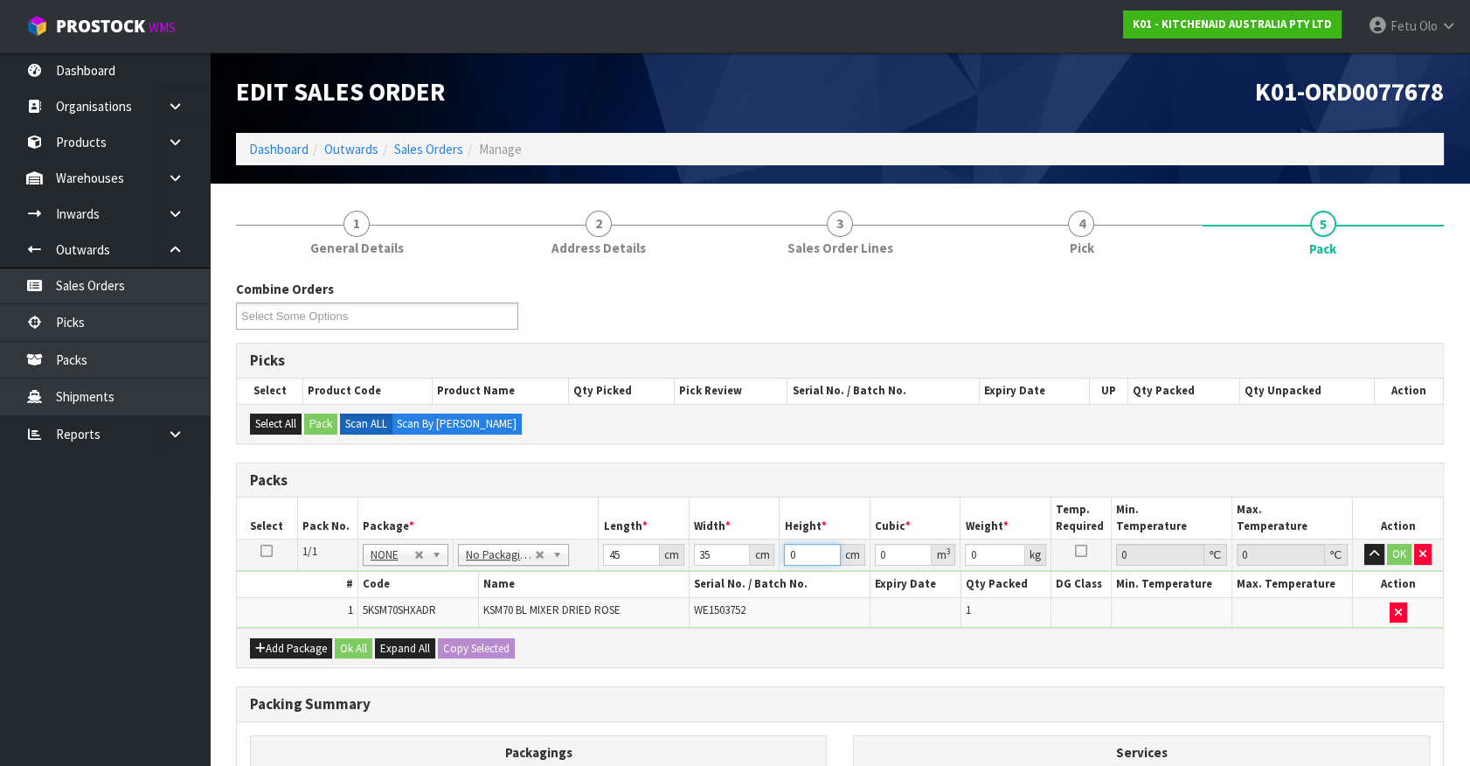
type input "0.007875"
type input "51"
type input "0.080325"
type input "51"
type input "17"
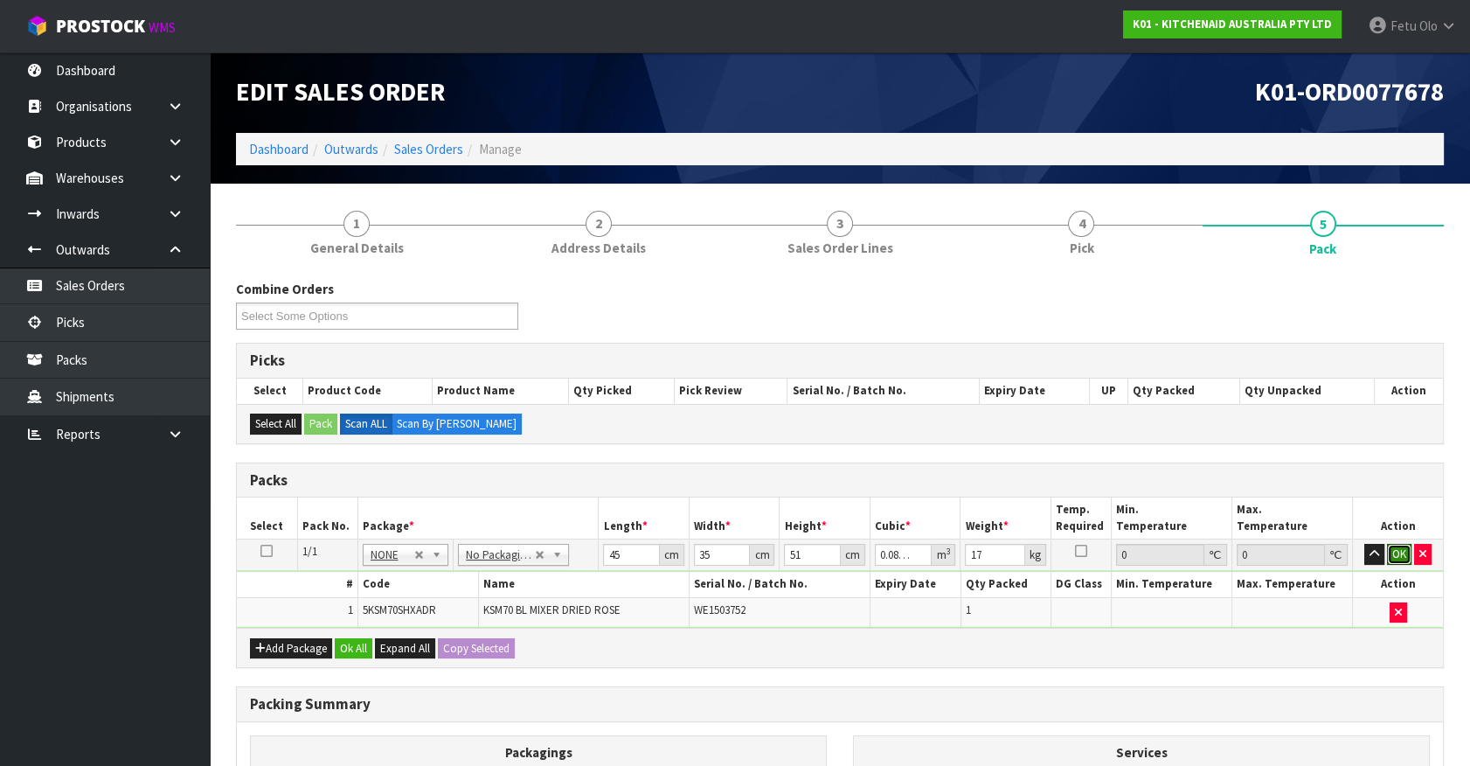
click button "OK" at bounding box center [1399, 554] width 24 height 21
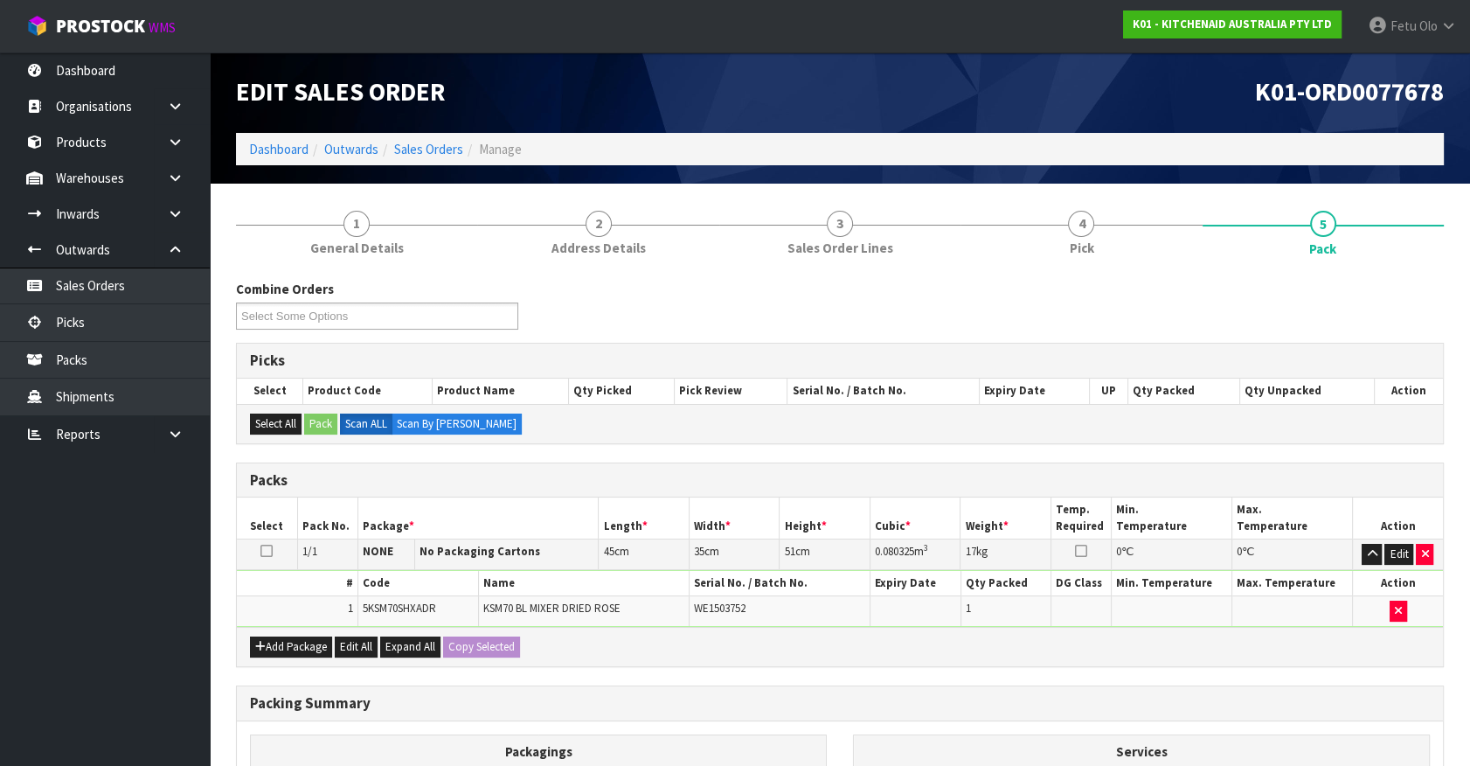
scroll to position [228, 0]
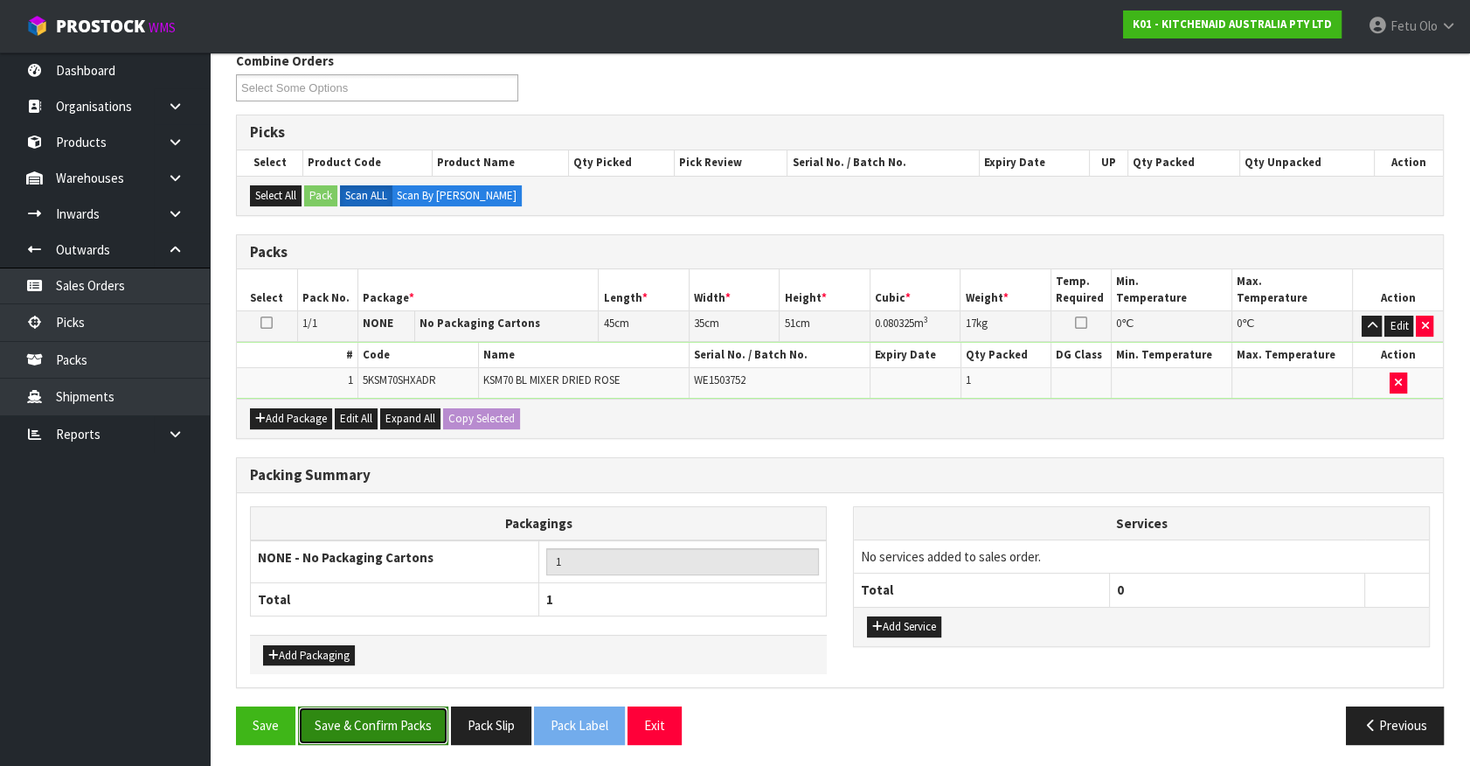
click at [399, 726] on button "Save & Confirm Packs" at bounding box center [373, 725] width 150 height 38
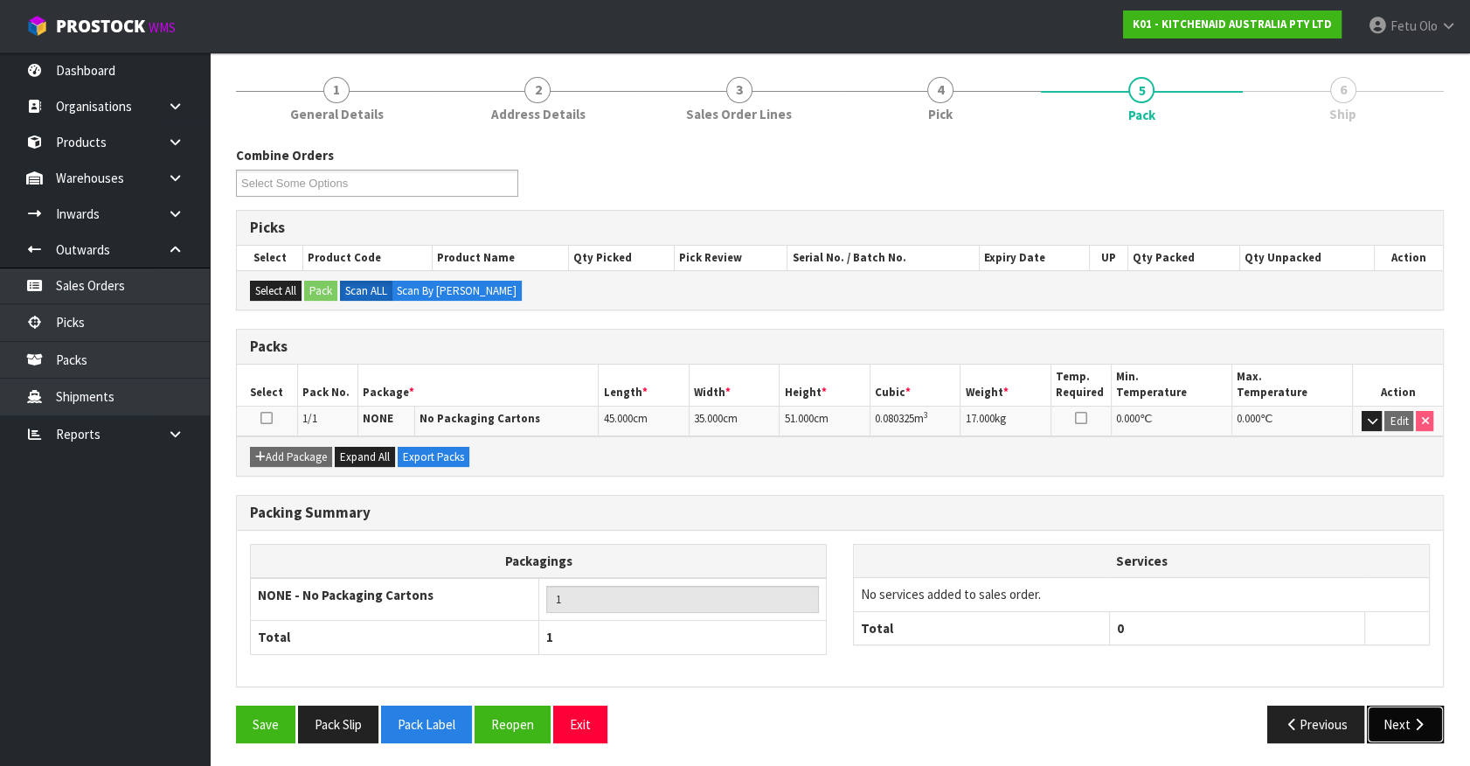
click at [1411, 718] on icon "button" at bounding box center [1419, 724] width 17 height 13
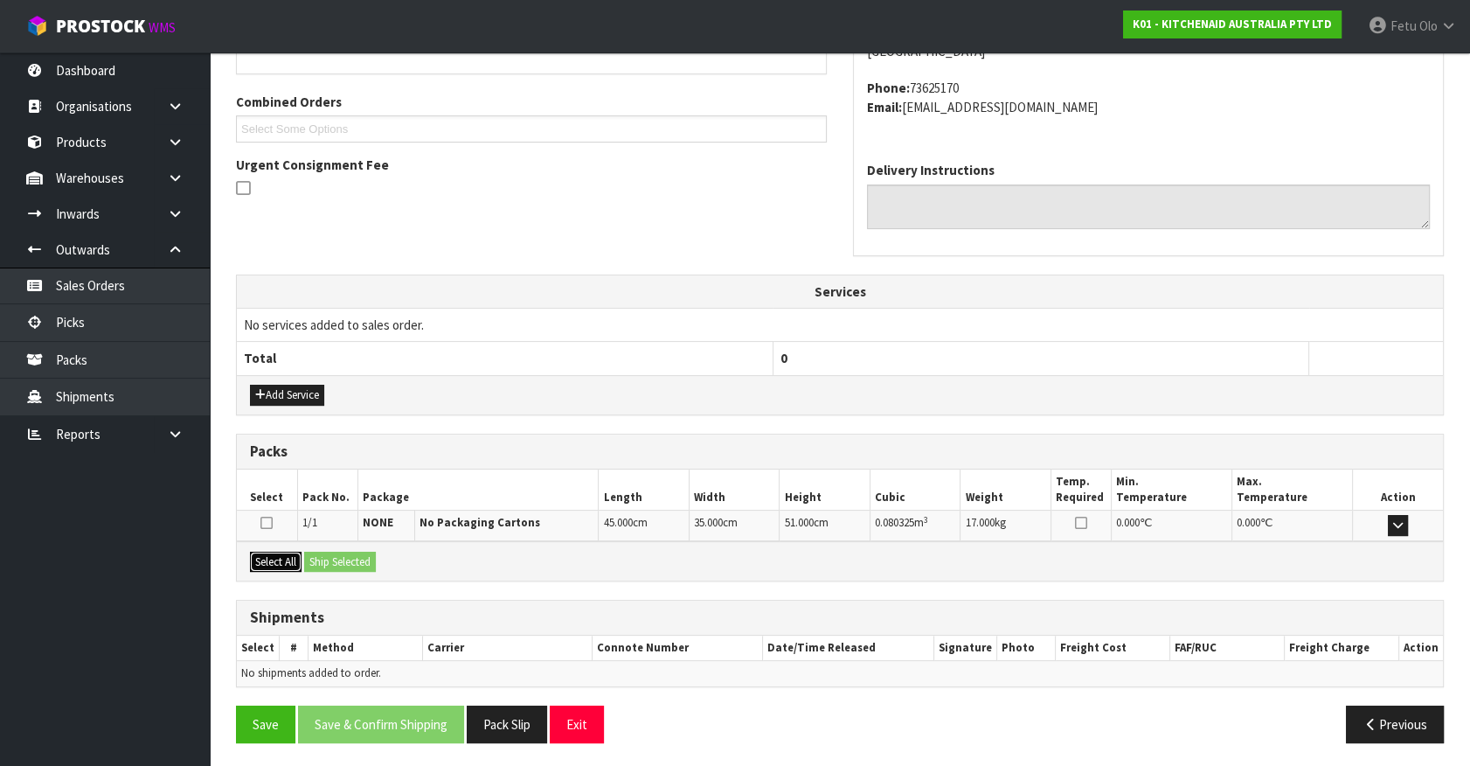
drag, startPoint x: 268, startPoint y: 559, endPoint x: 308, endPoint y: 566, distance: 39.8
click at [278, 559] on button "Select All" at bounding box center [276, 562] width 52 height 21
click at [323, 566] on button "Ship Selected" at bounding box center [340, 562] width 72 height 21
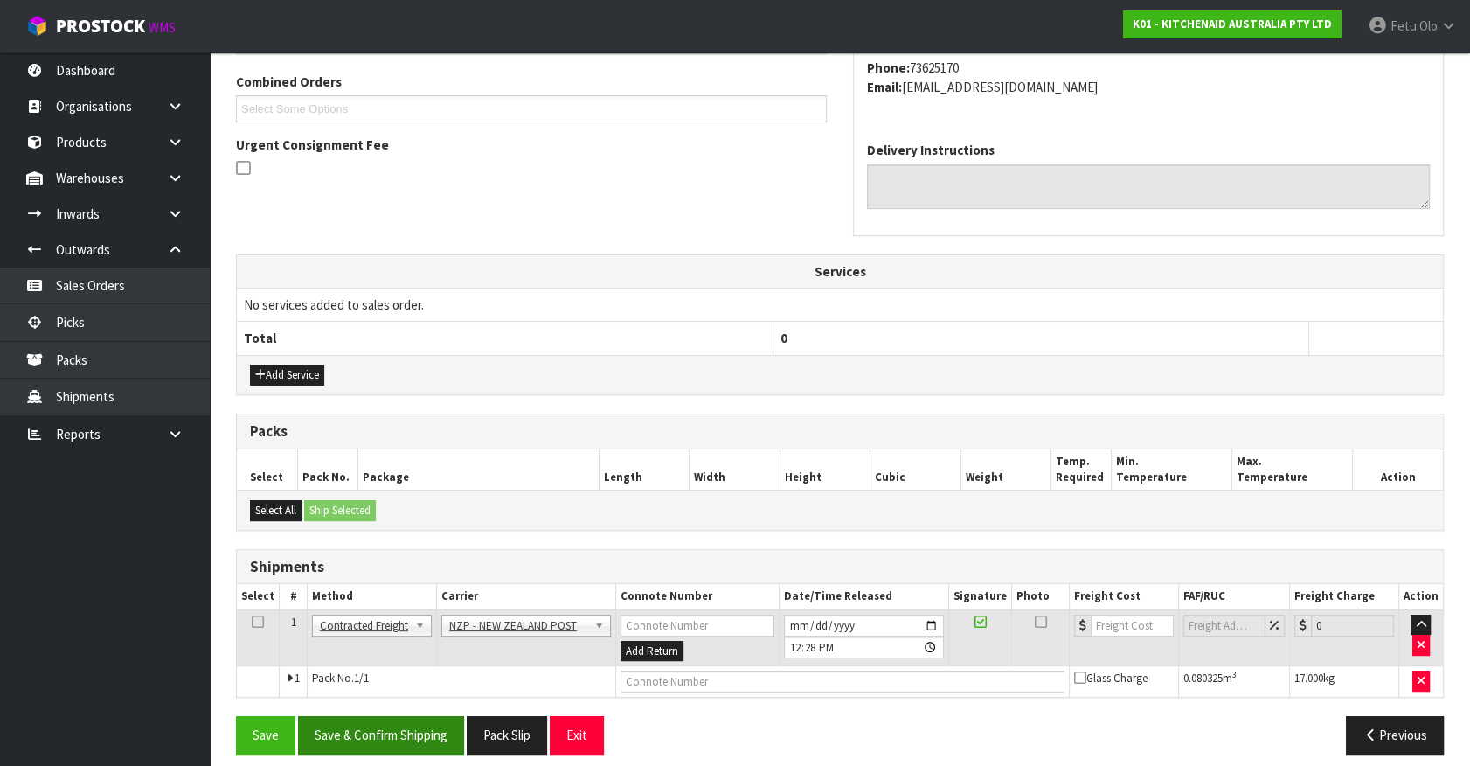
scroll to position [455, 0]
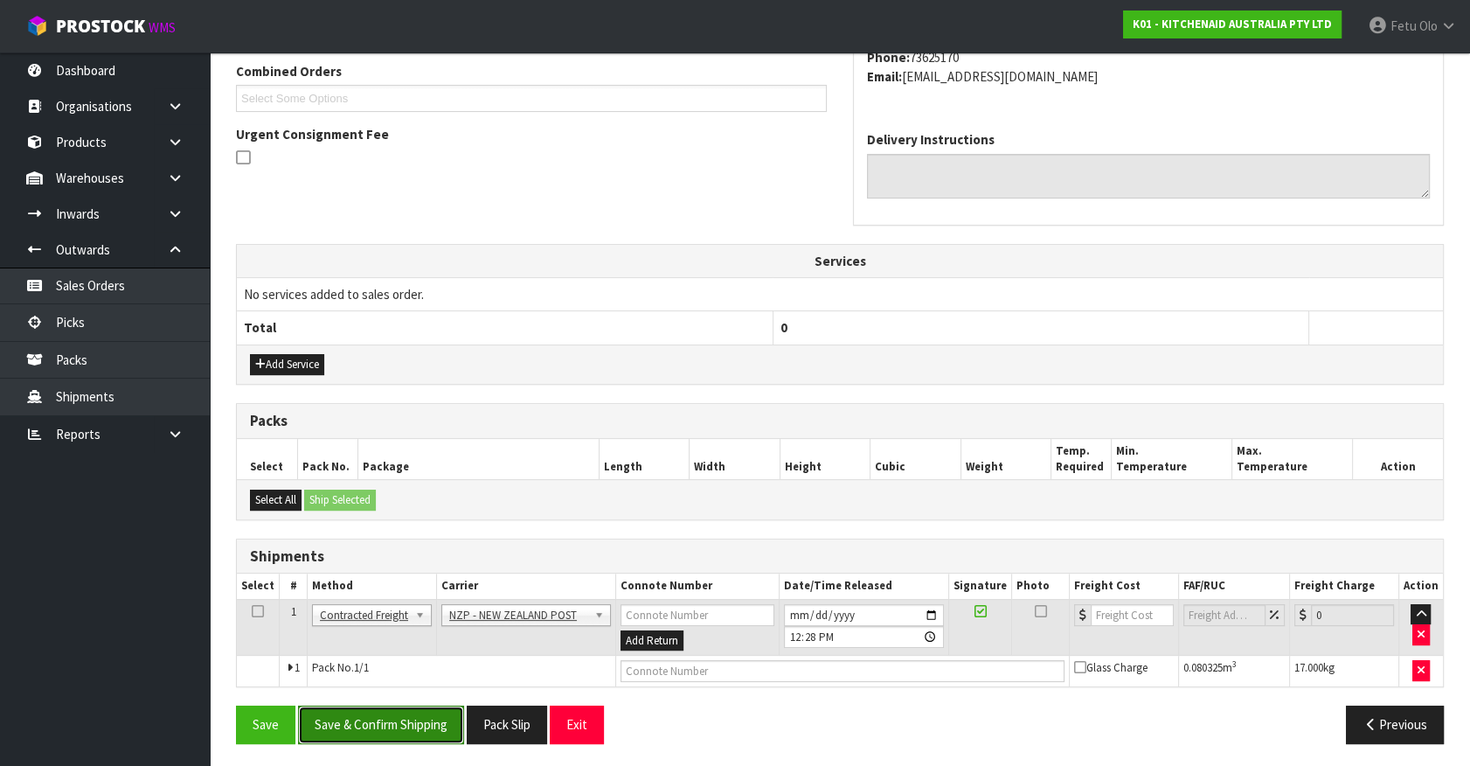
drag, startPoint x: 406, startPoint y: 724, endPoint x: 389, endPoint y: 726, distance: 16.7
click at [405, 724] on button "Save & Confirm Shipping" at bounding box center [381, 724] width 166 height 38
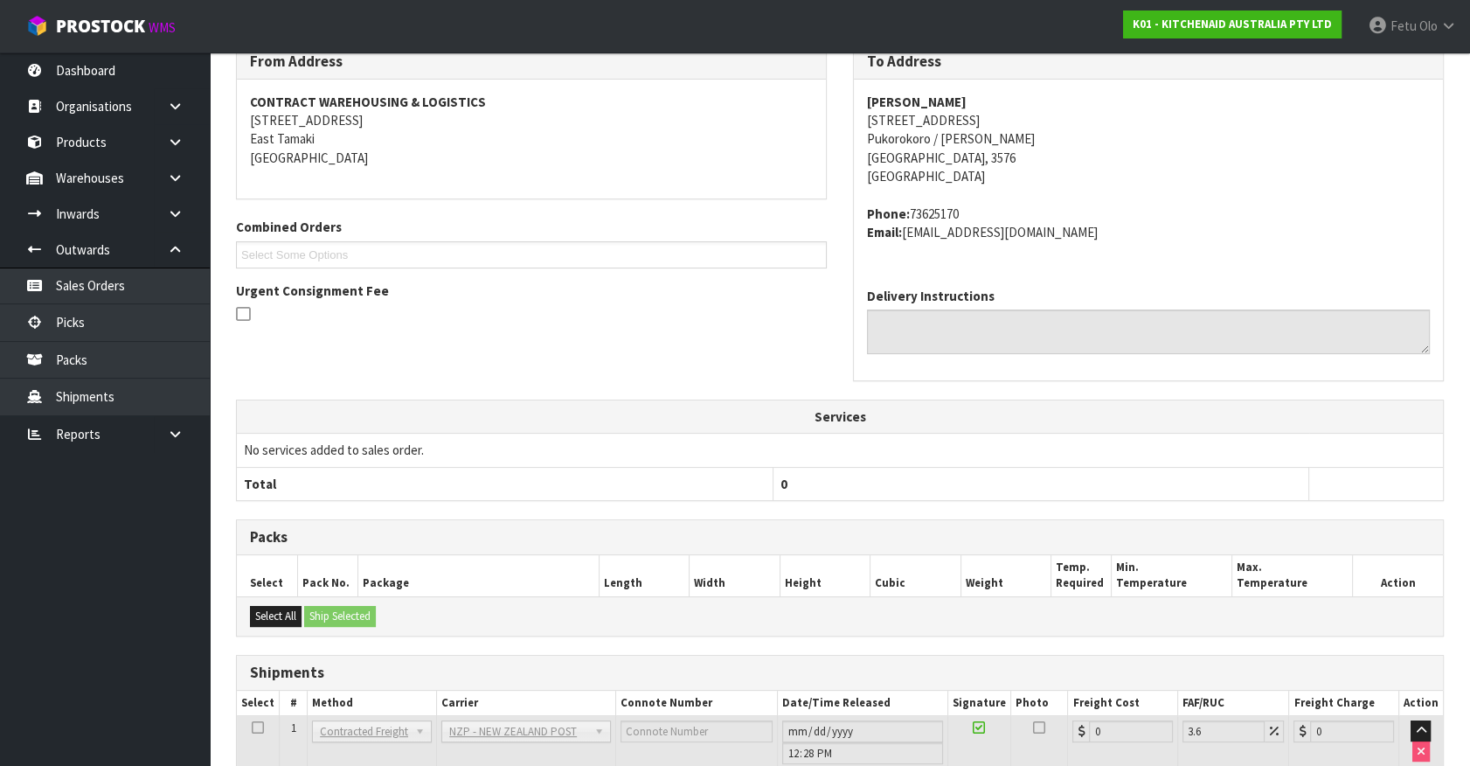
scroll to position [431, 0]
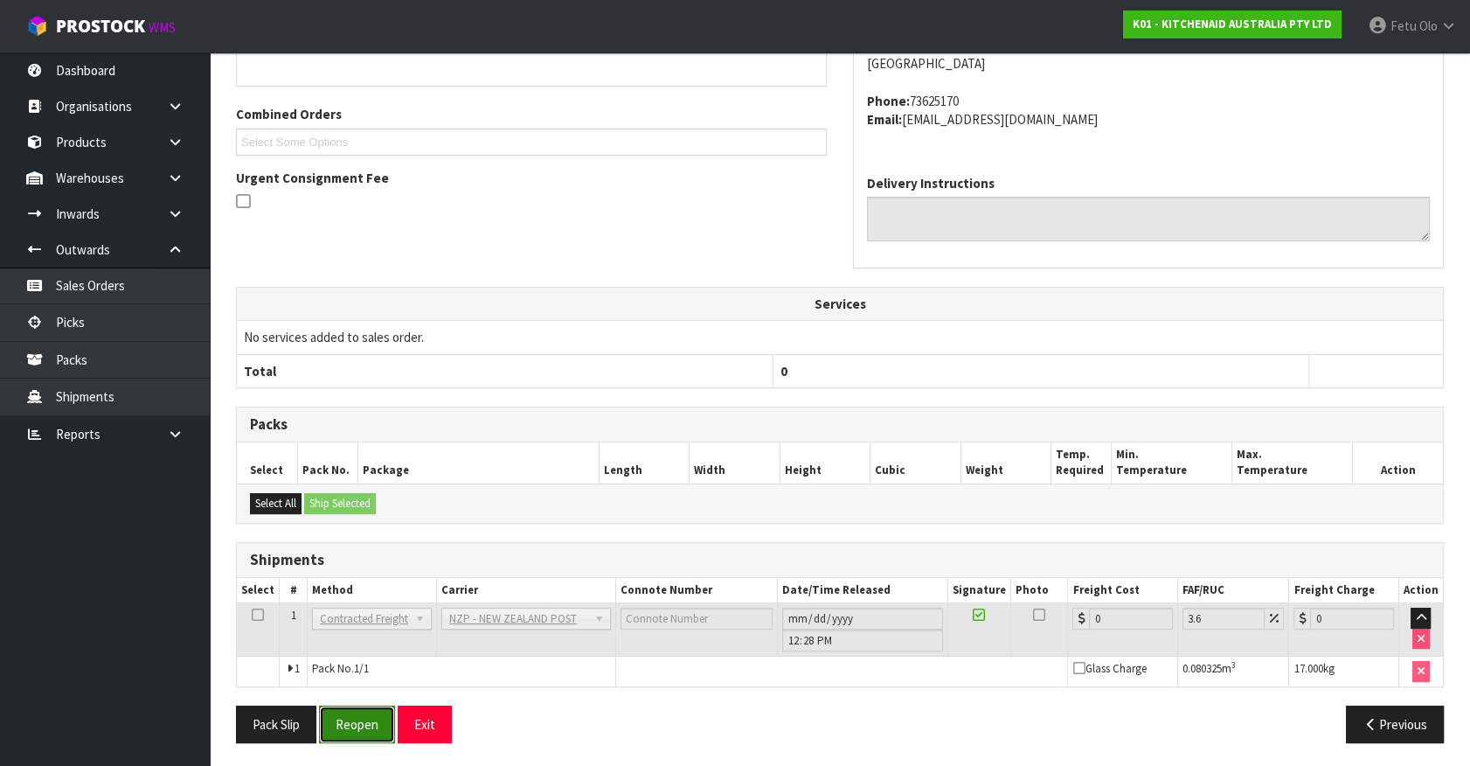
drag, startPoint x: 356, startPoint y: 705, endPoint x: 363, endPoint y: 691, distance: 15.6
click at [358, 705] on button "Reopen" at bounding box center [357, 724] width 76 height 38
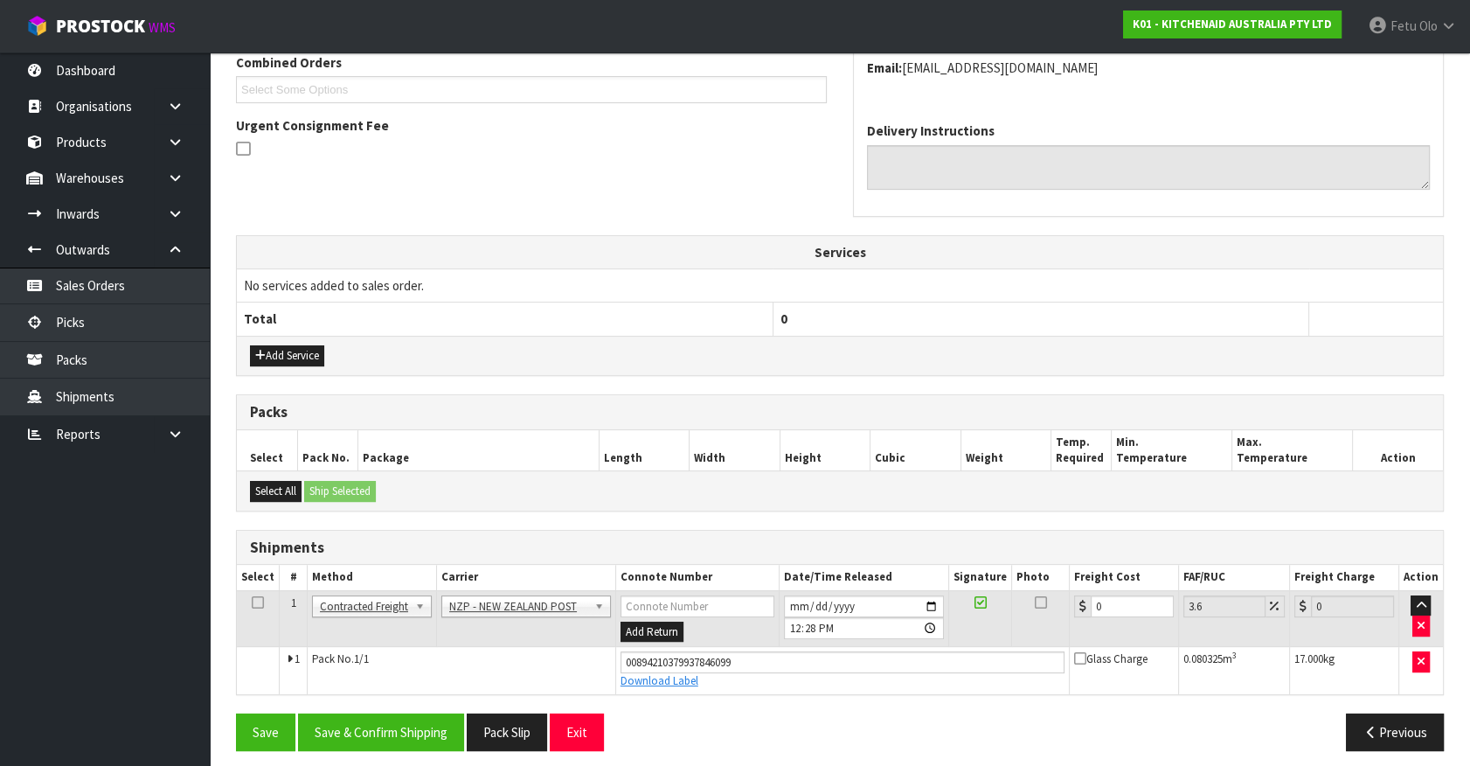
scroll to position [472, 0]
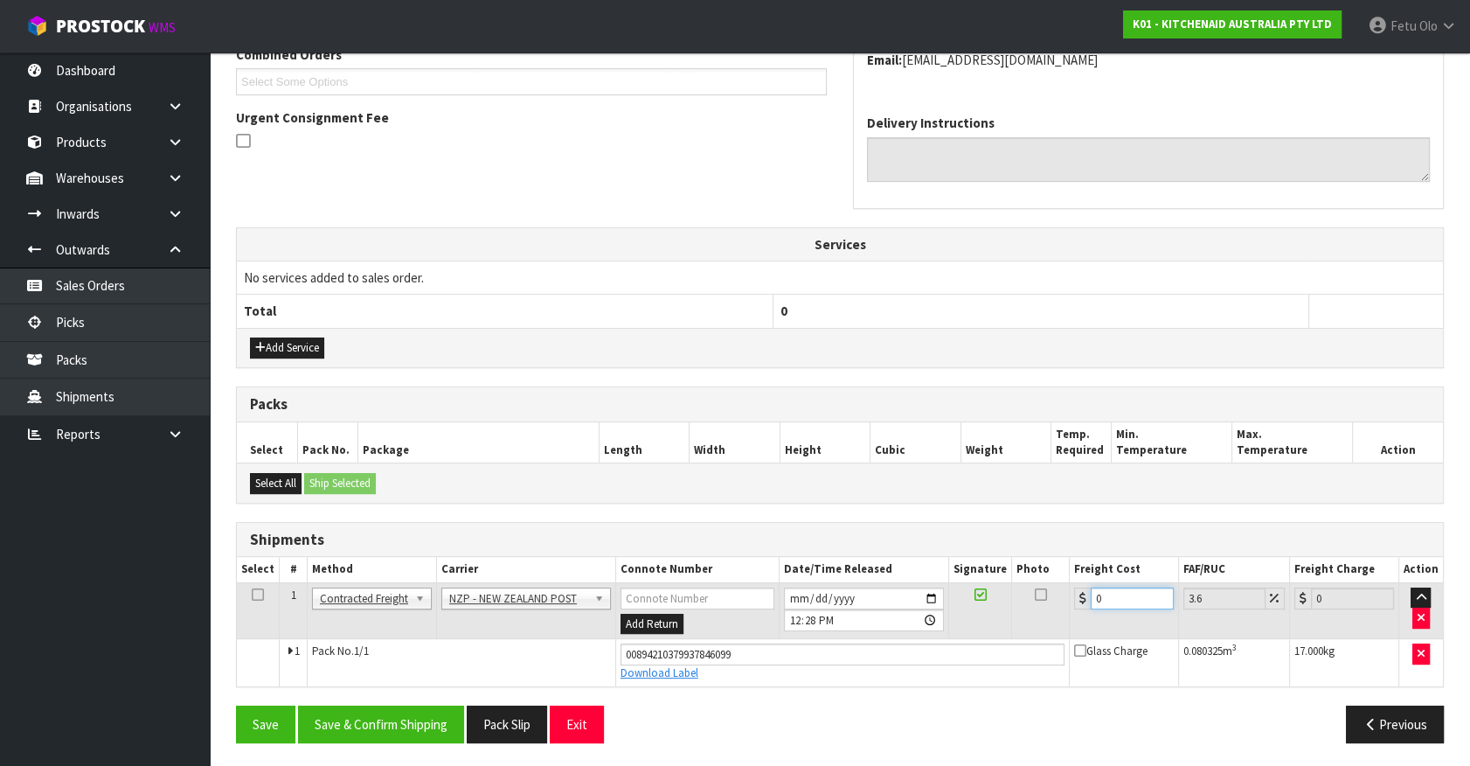
drag, startPoint x: 1041, startPoint y: 622, endPoint x: 1015, endPoint y: 635, distance: 29.3
click at [1015, 635] on tbody "1 Client Local Pickup Customer Local Pickup Company Freight Contracted Freight …" at bounding box center [840, 633] width 1206 height 103
type input "1"
type input "1.04"
type input "12"
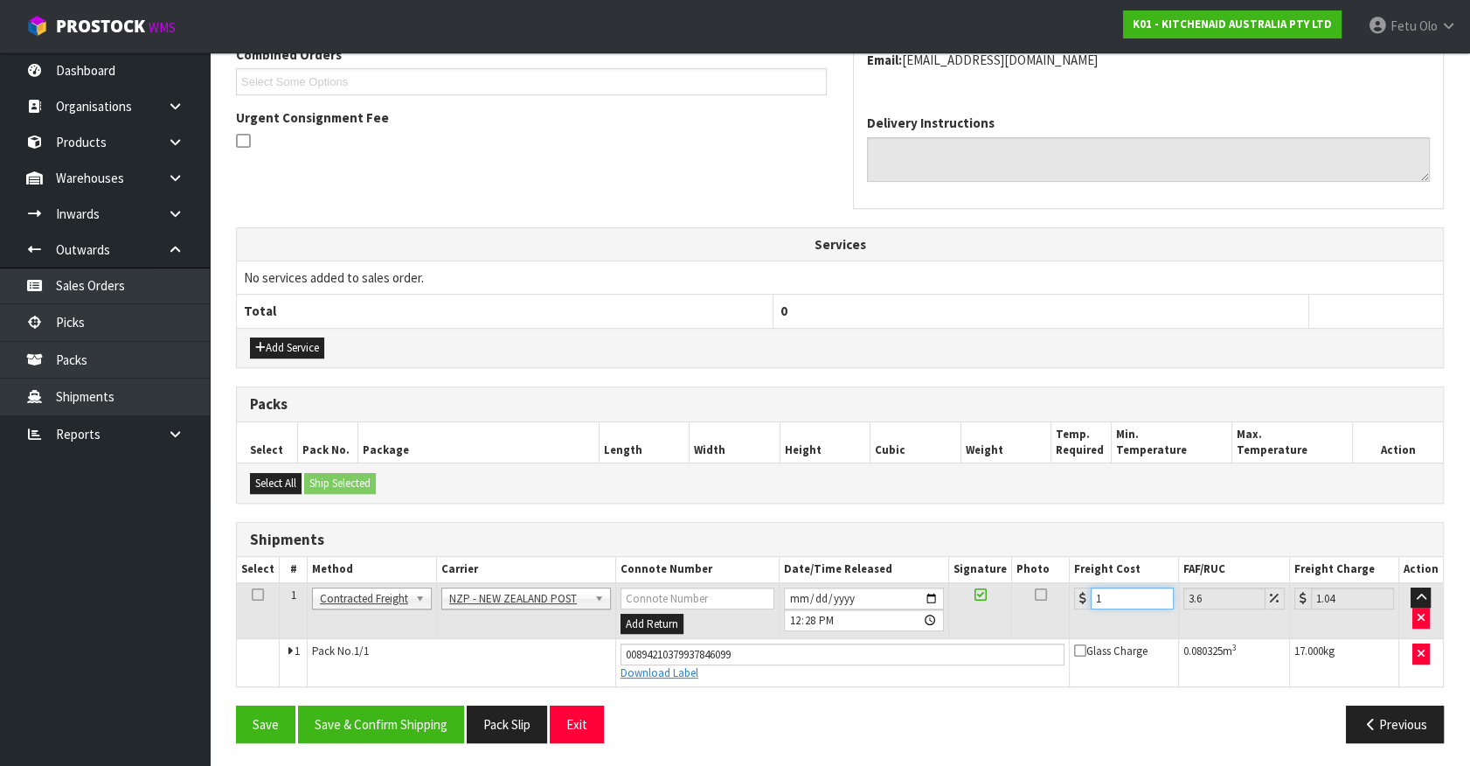
type input "12.43"
type input "12.7"
type input "13.16"
type input "12.71"
type input "13.17"
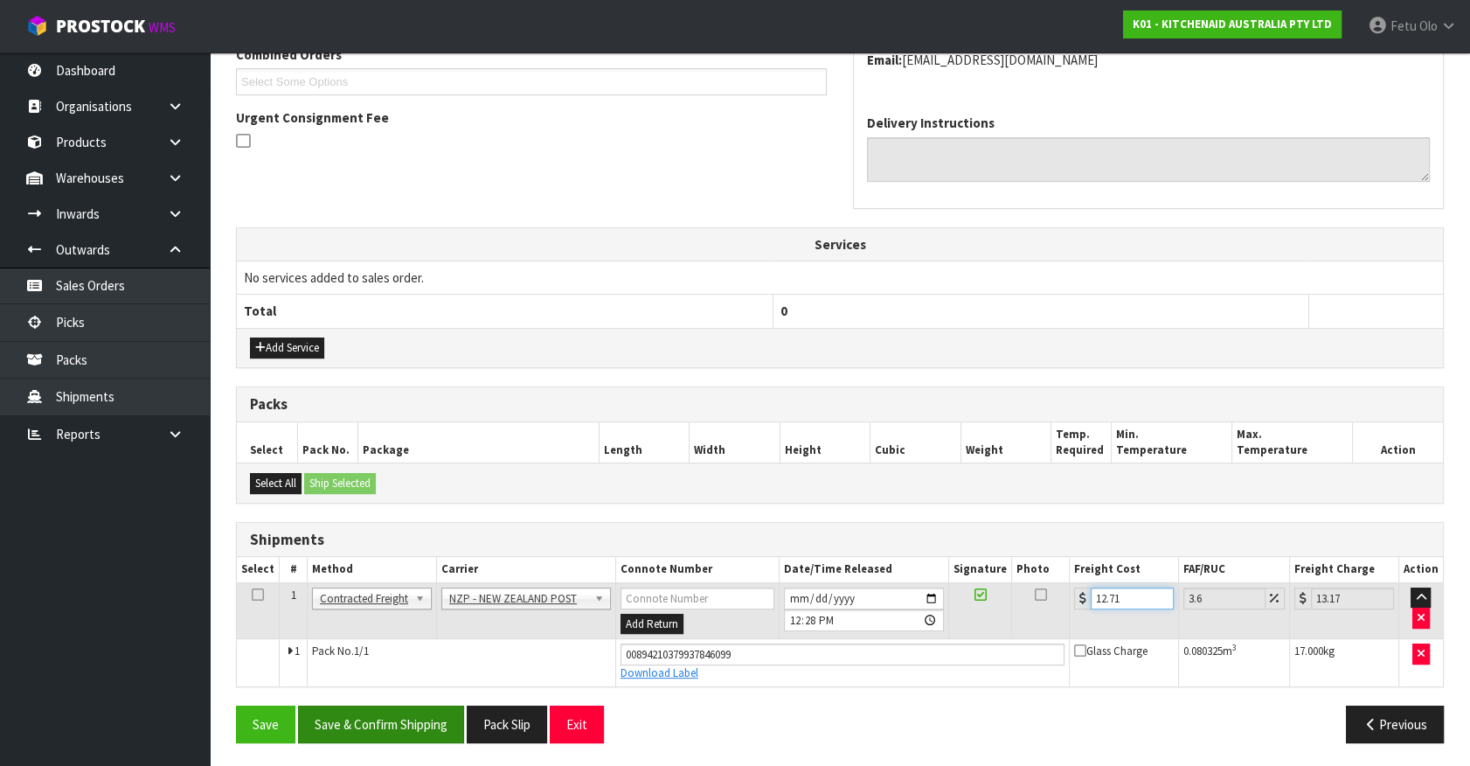
type input "12.71"
click at [415, 730] on button "Save & Confirm Shipping" at bounding box center [381, 724] width 166 height 38
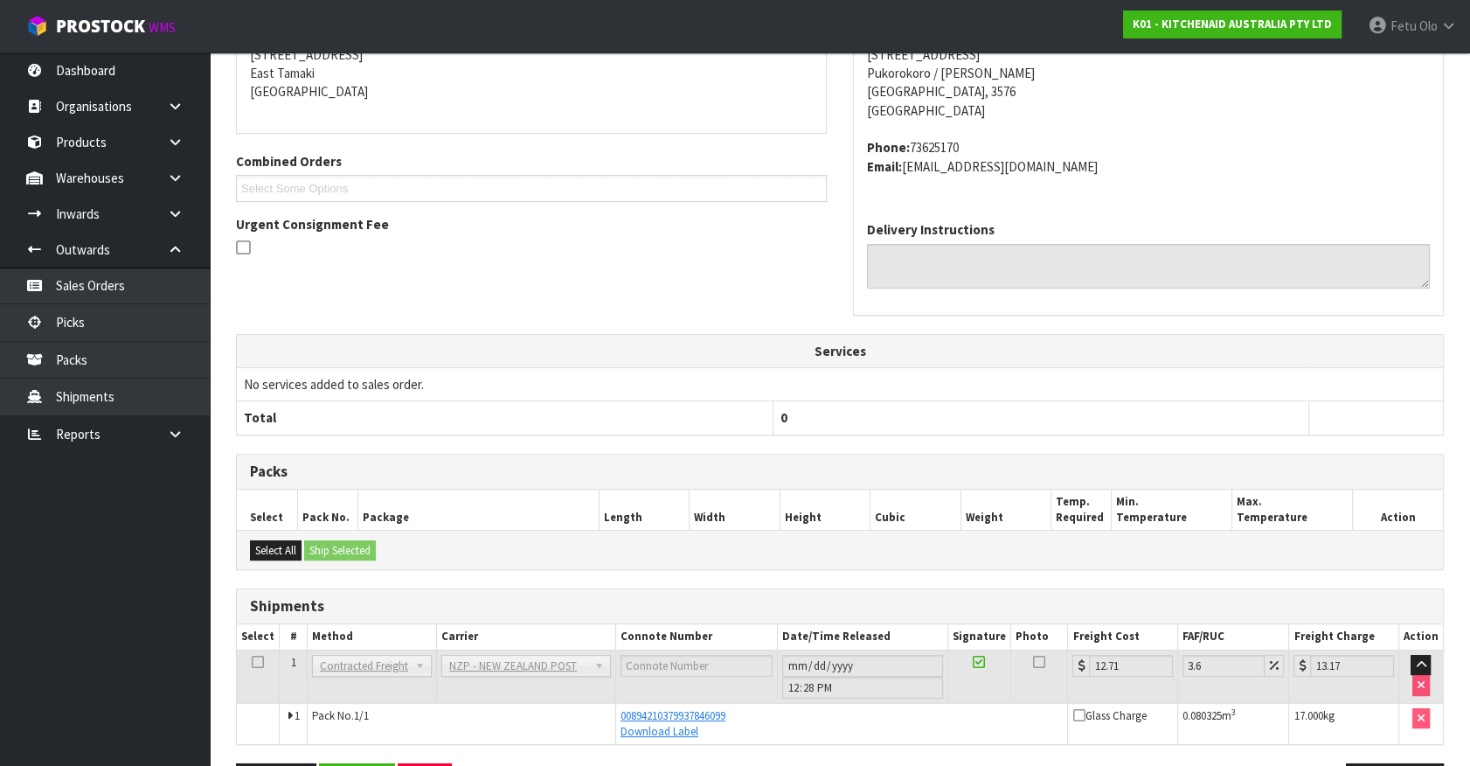
scroll to position [397, 0]
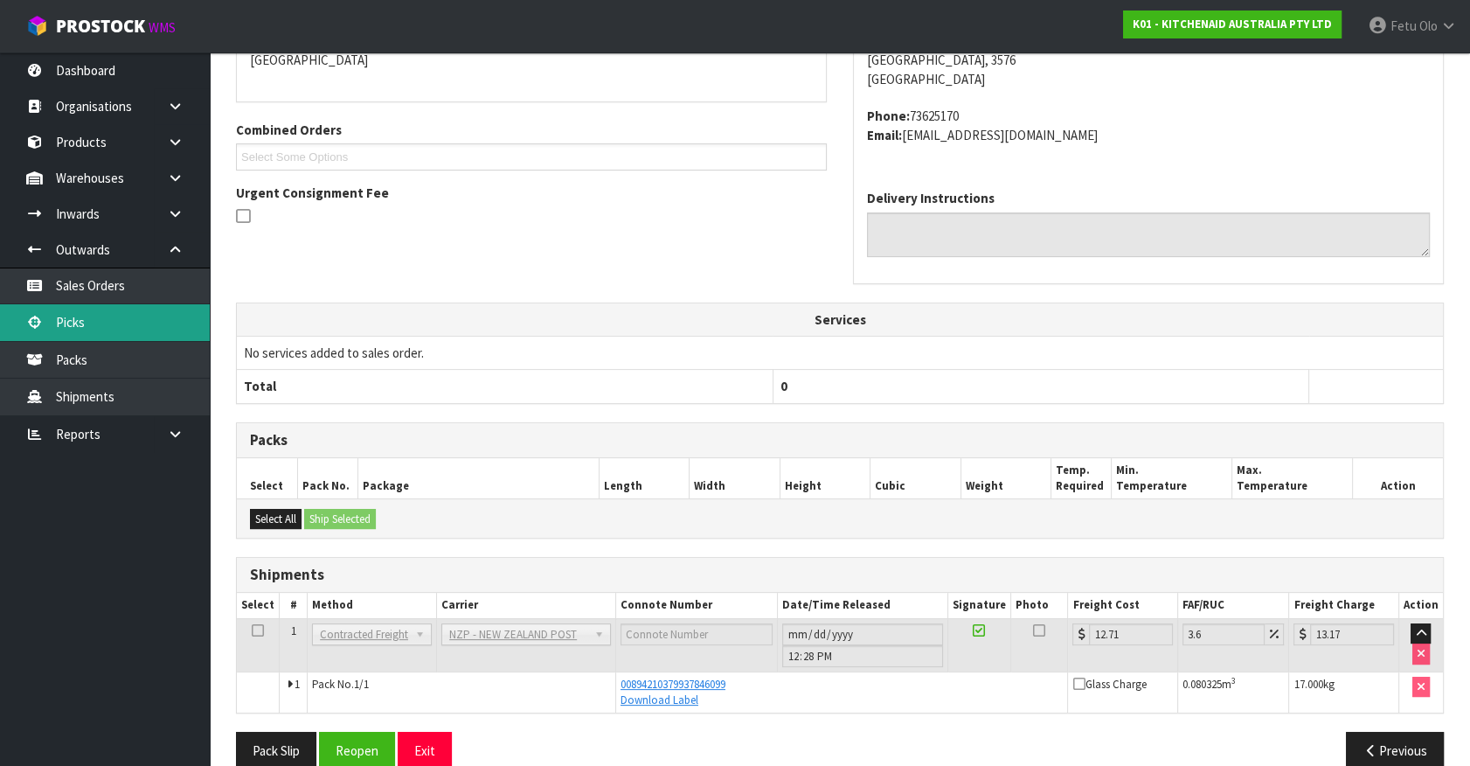
click at [103, 315] on link "Picks" at bounding box center [105, 322] width 210 height 36
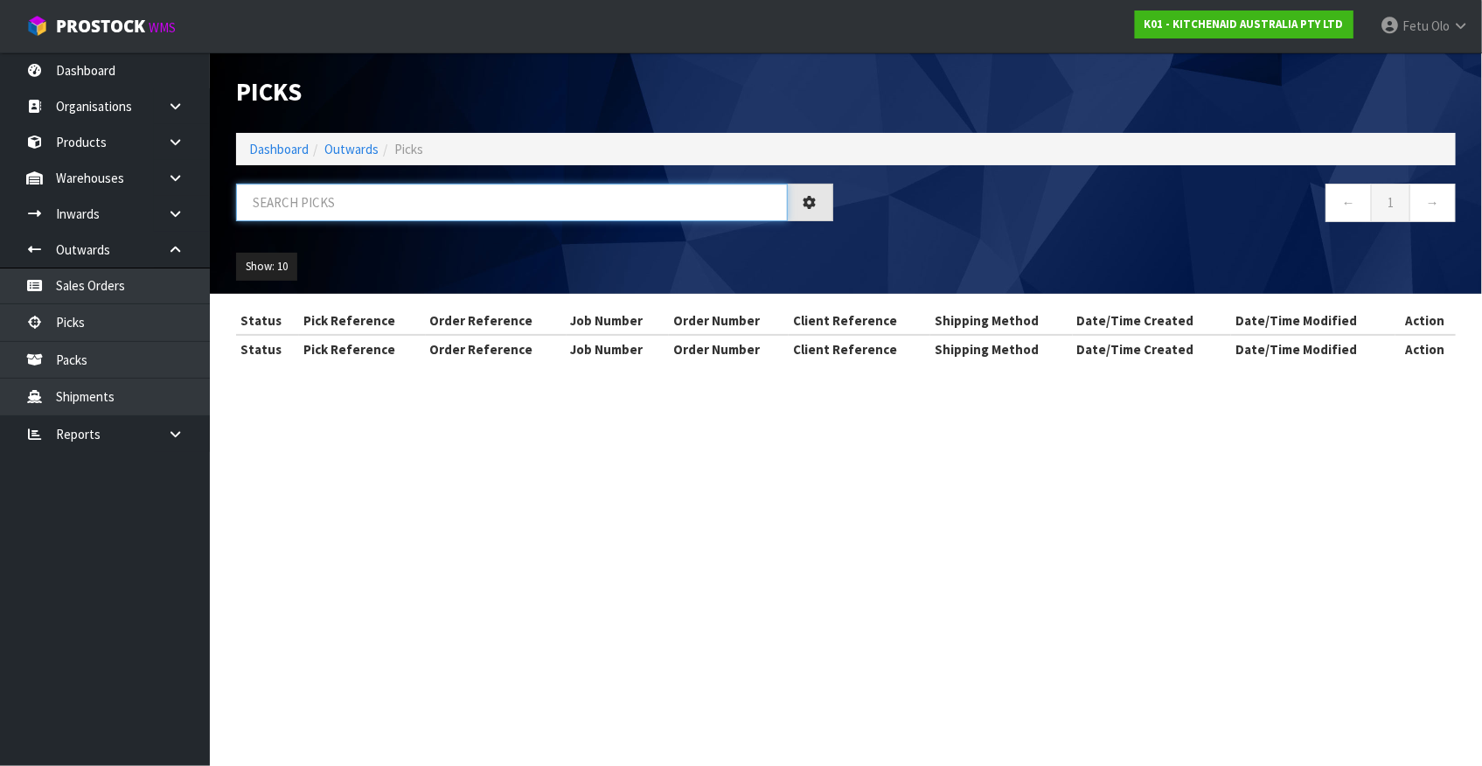
click at [376, 200] on input "text" at bounding box center [512, 203] width 552 height 38
drag, startPoint x: 376, startPoint y: 200, endPoint x: 363, endPoint y: 210, distance: 16.3
click at [369, 209] on input "text" at bounding box center [512, 203] width 552 height 38
type input "77661"
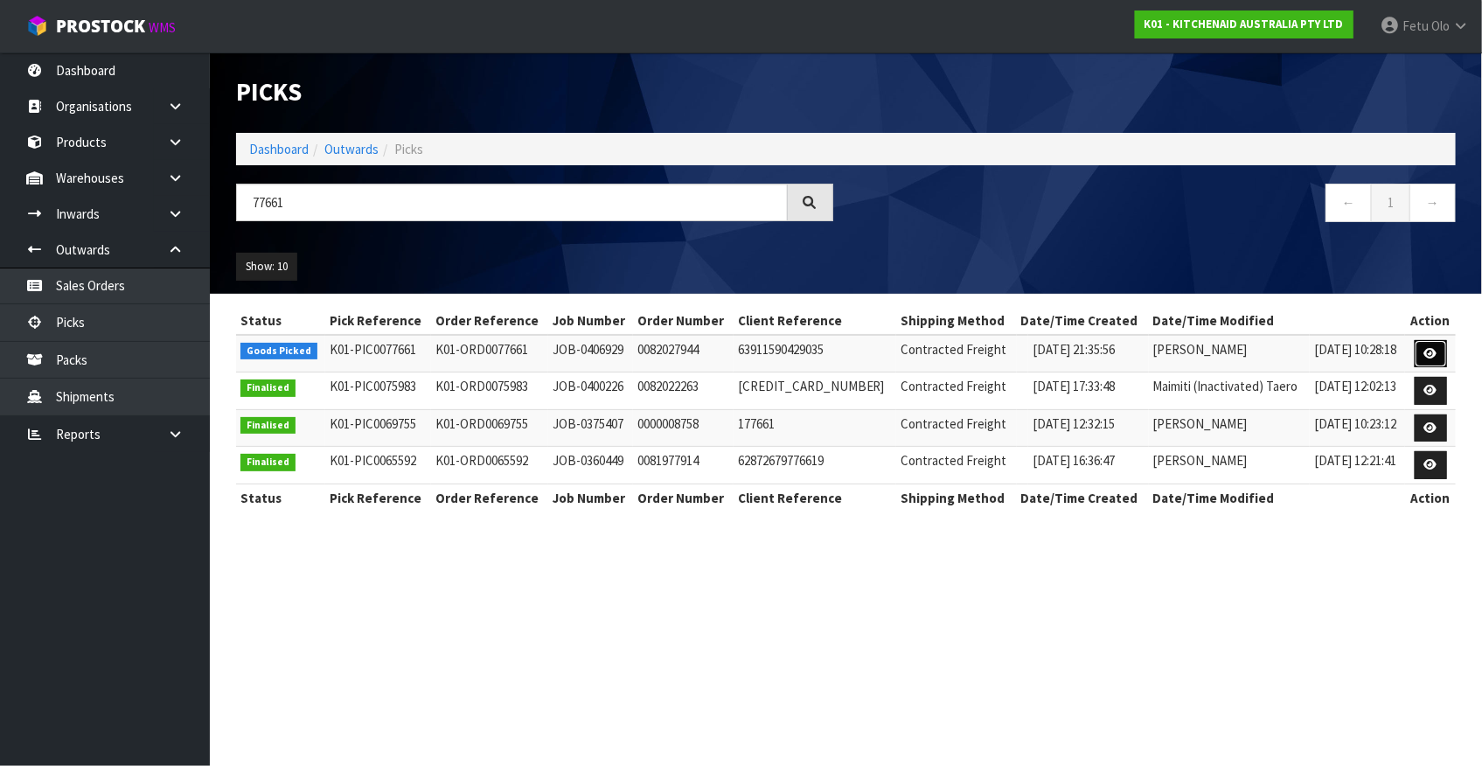
click at [1428, 351] on icon at bounding box center [1430, 353] width 13 height 11
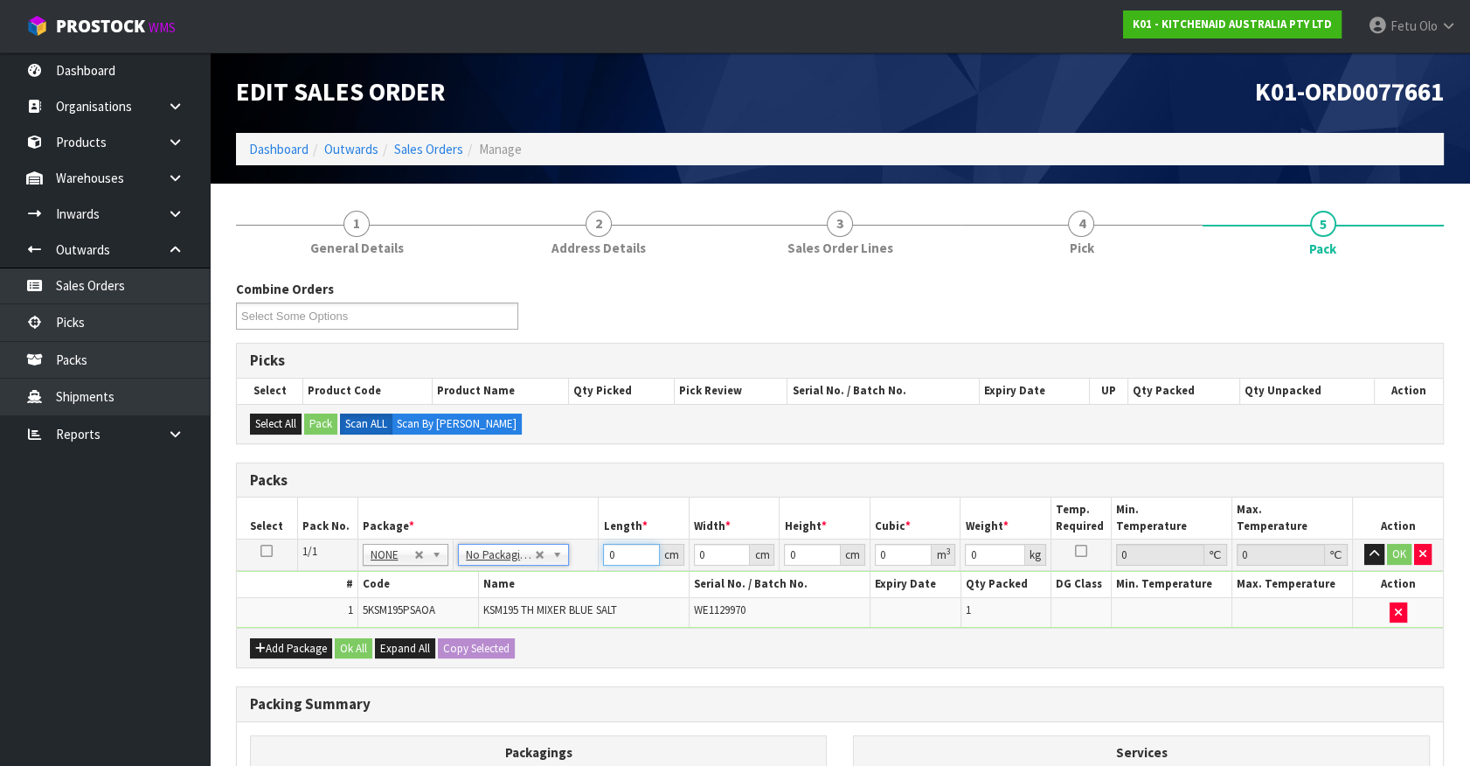
drag, startPoint x: 593, startPoint y: 561, endPoint x: 569, endPoint y: 570, distance: 25.2
click at [565, 570] on tbody "1/1 NONE 007-001 007-002 007-004 007-009 007-013 007-014 007-015 007-017 007-01…" at bounding box center [840, 583] width 1206 height 88
type input "42"
type input "29"
type input "4"
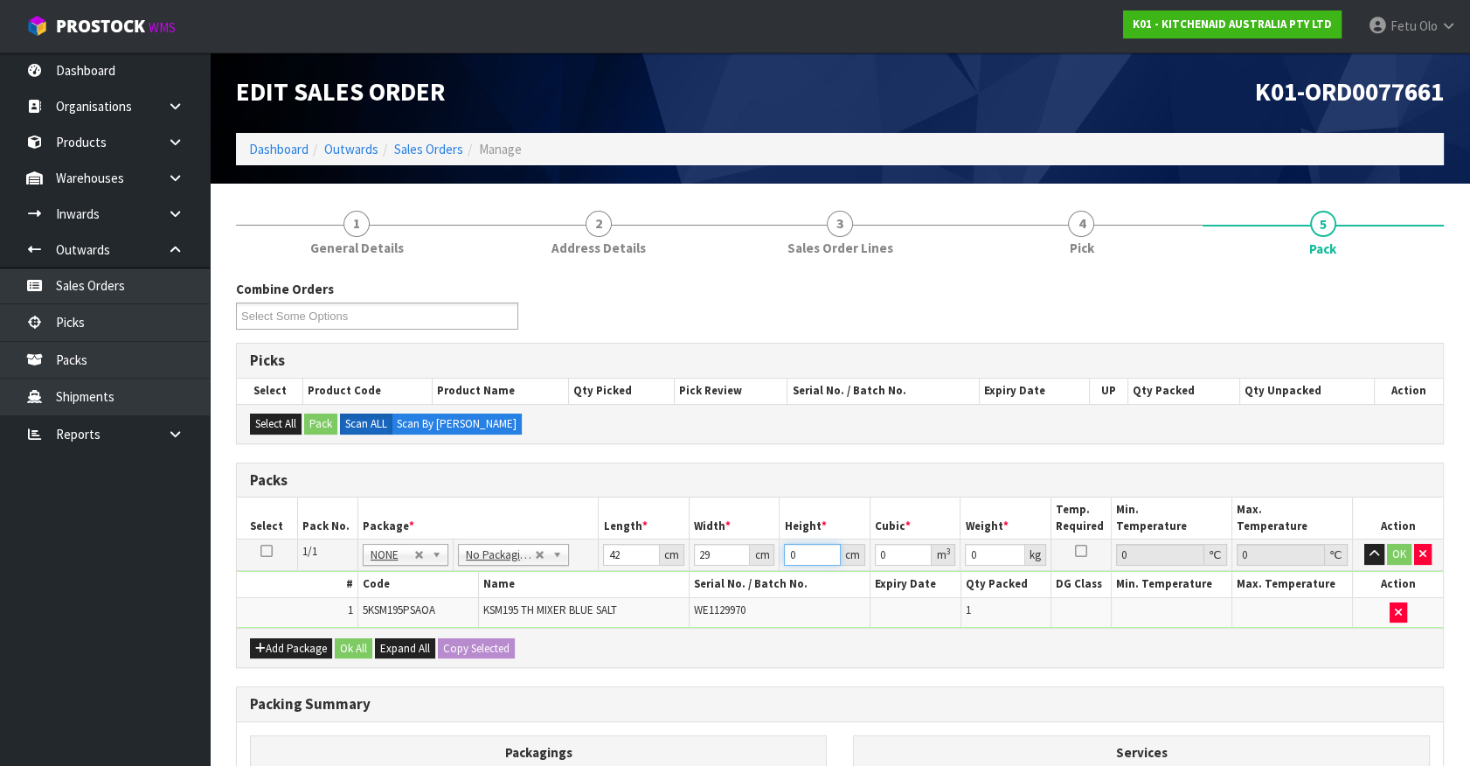
type input "0.004872"
type input "43"
type input "0.052374"
type input "43"
type input "13"
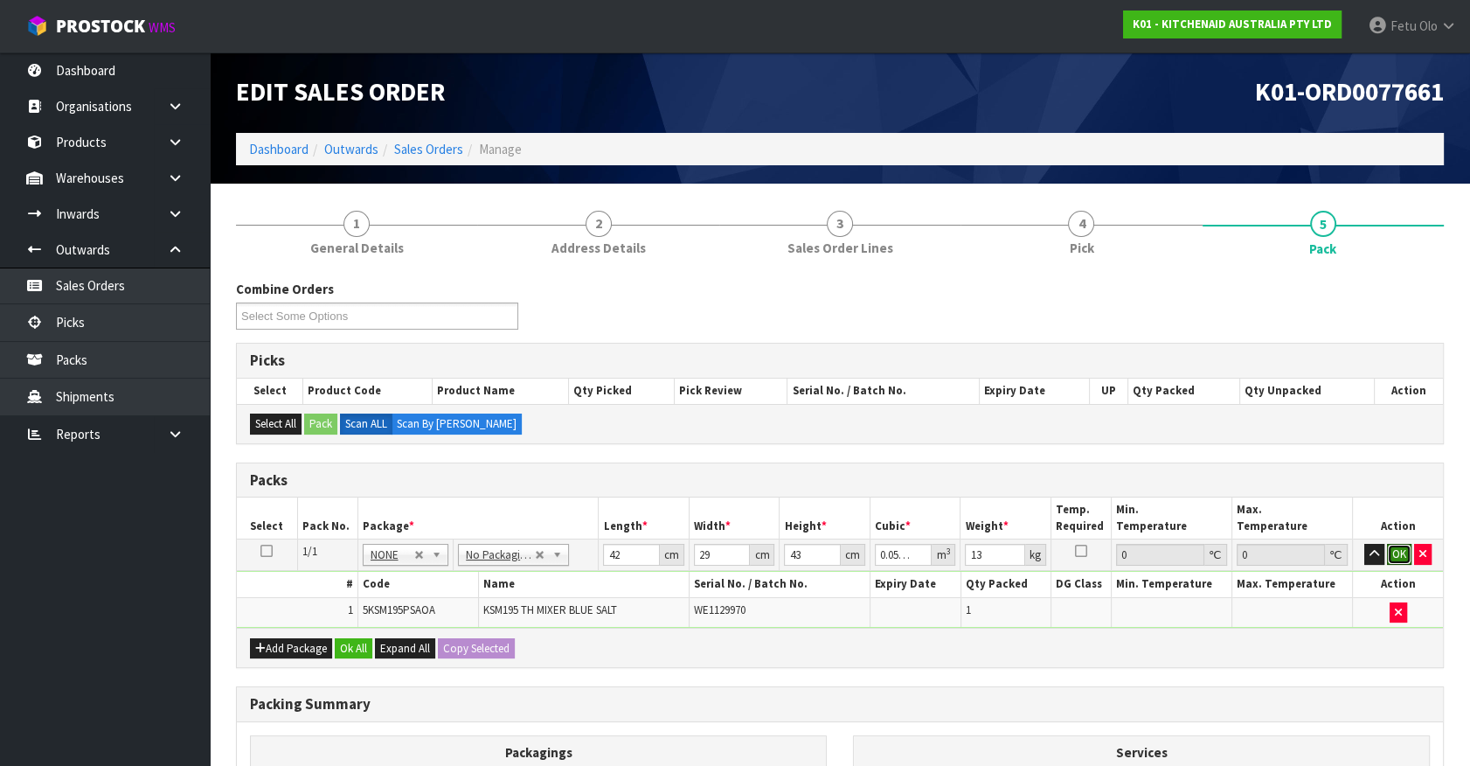
click button "OK" at bounding box center [1399, 554] width 24 height 21
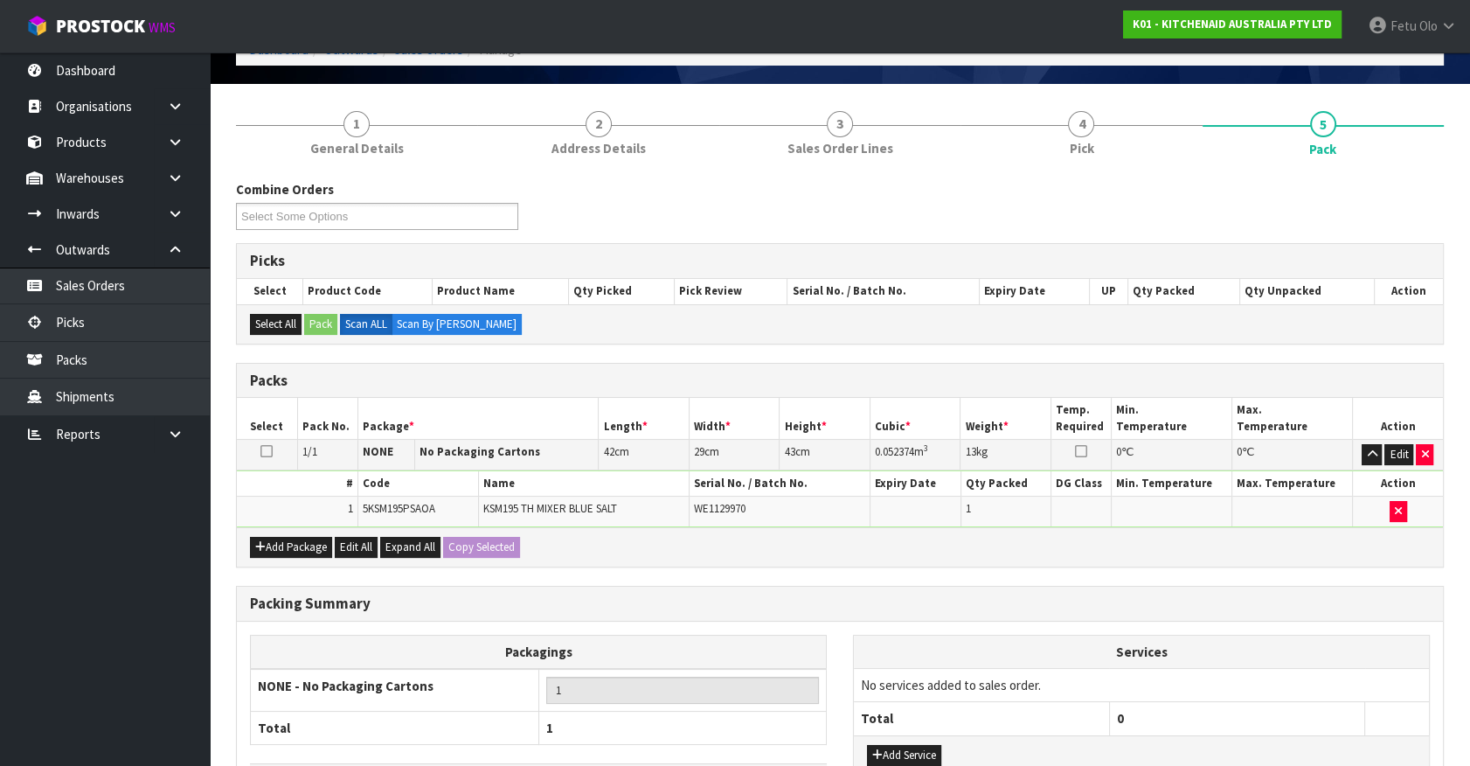
scroll to position [228, 0]
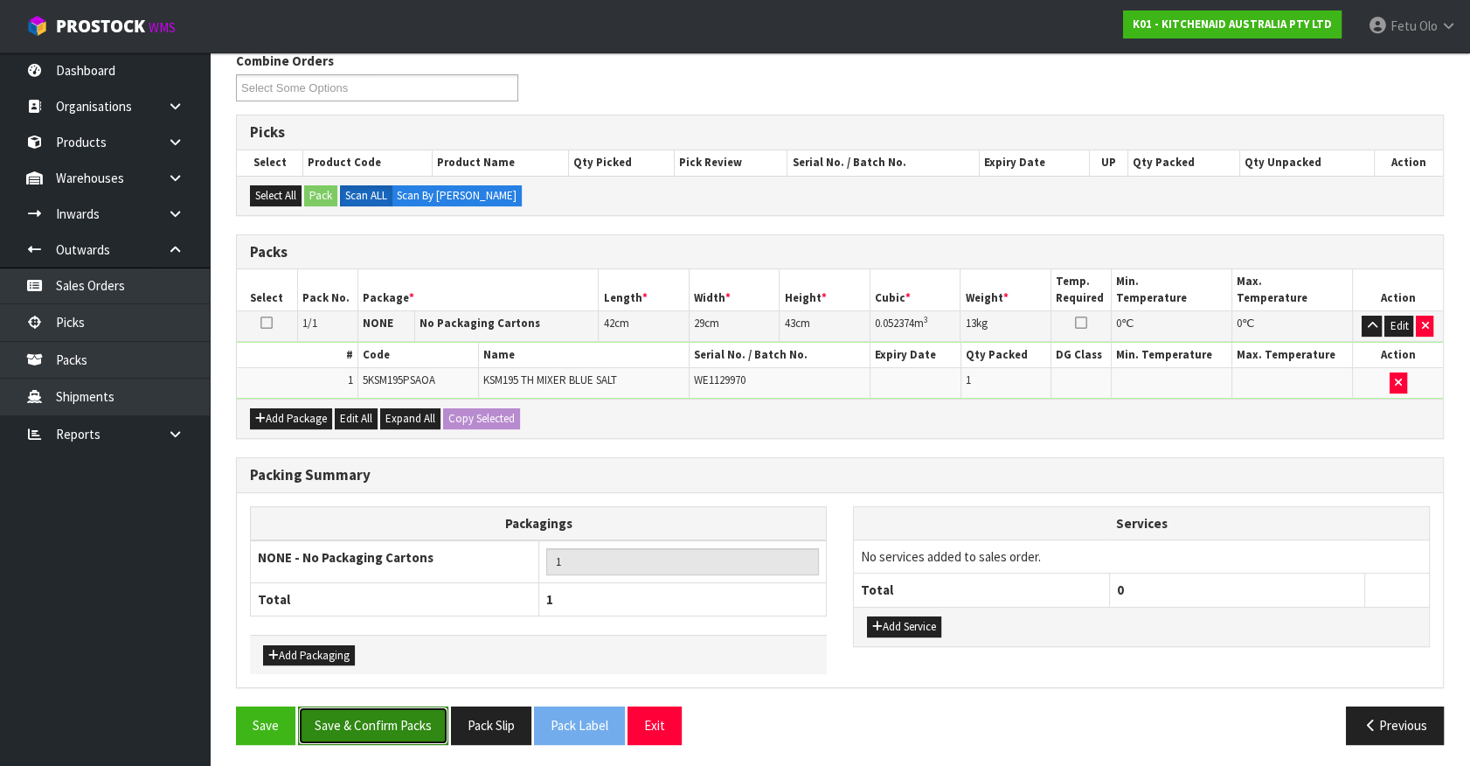
click at [381, 722] on button "Save & Confirm Packs" at bounding box center [373, 725] width 150 height 38
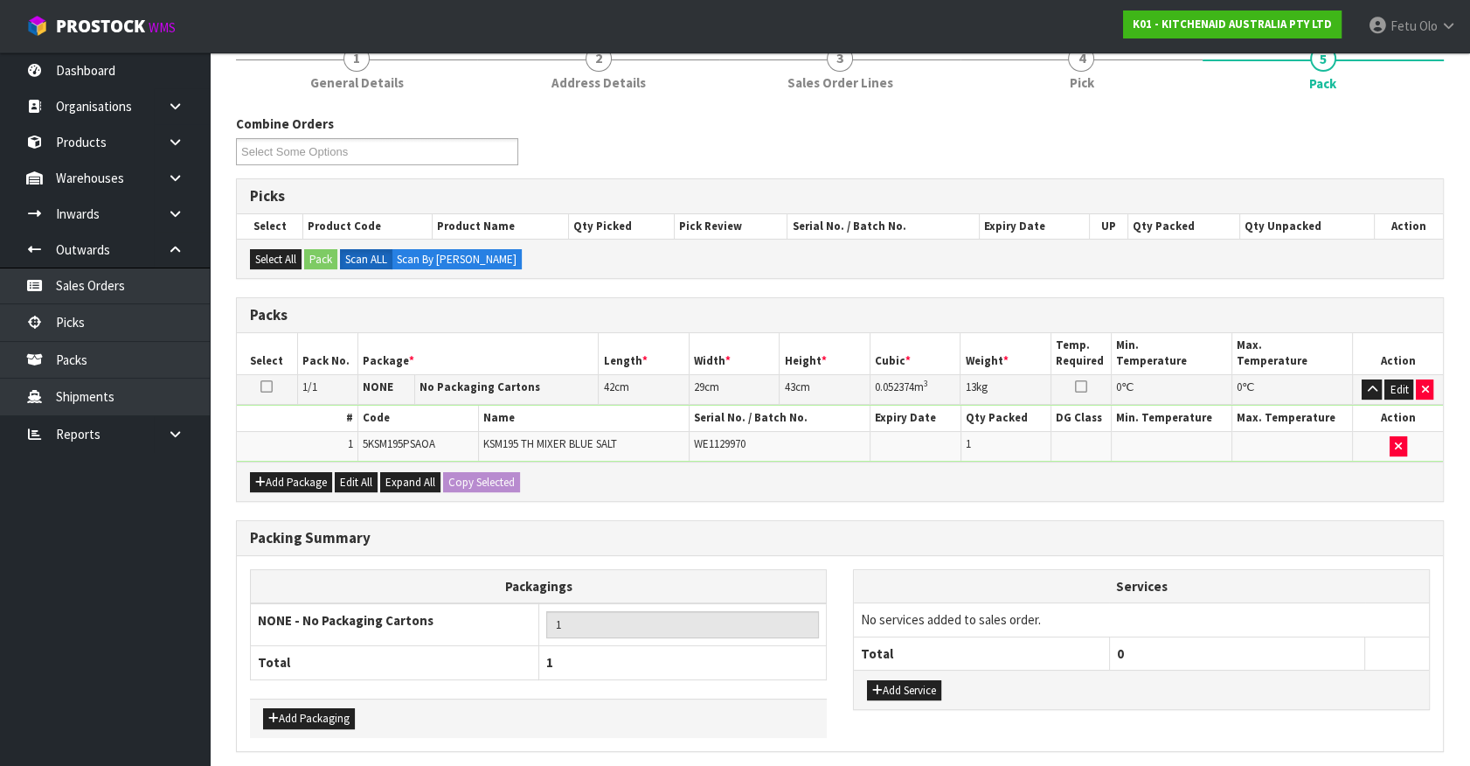
scroll to position [0, 0]
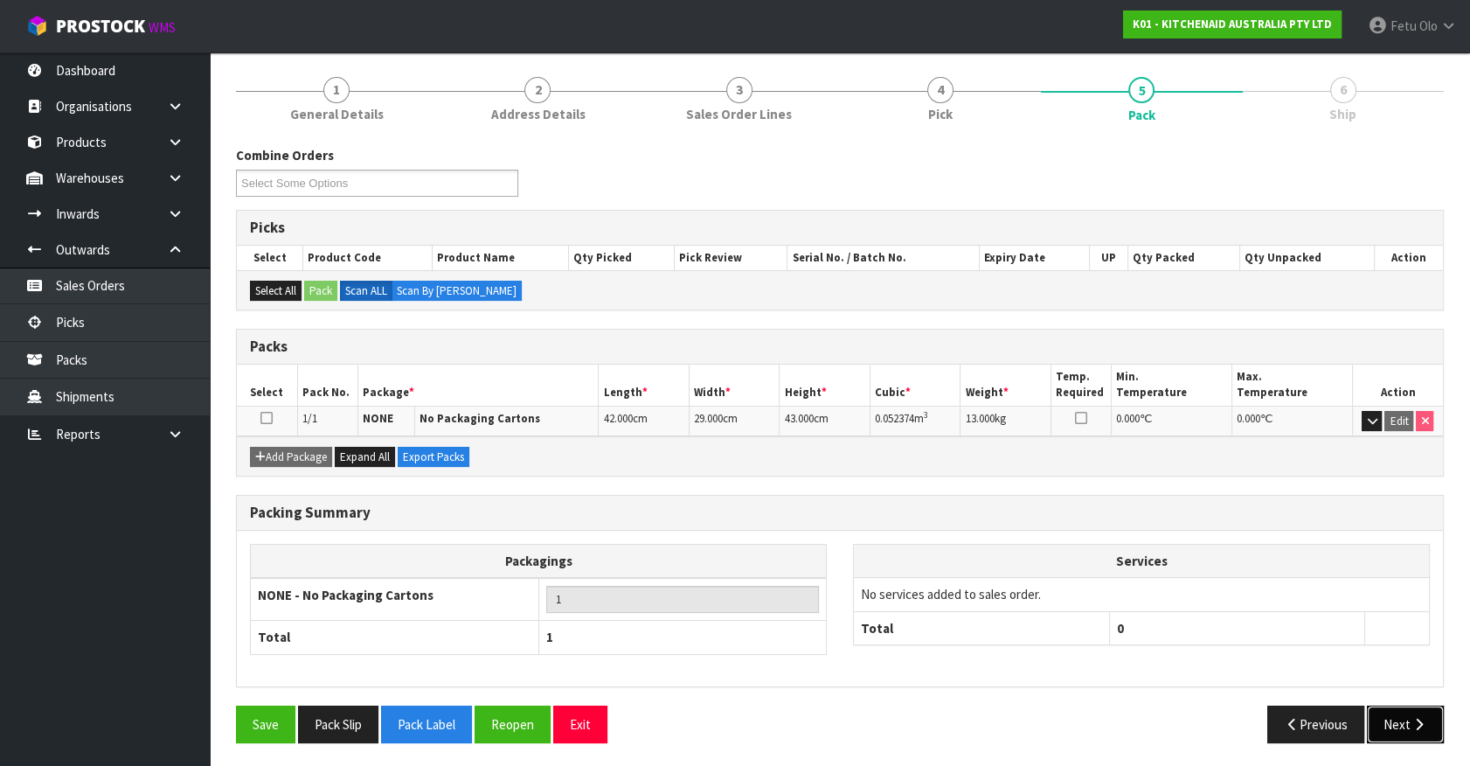
click at [1378, 705] on button "Next" at bounding box center [1405, 724] width 77 height 38
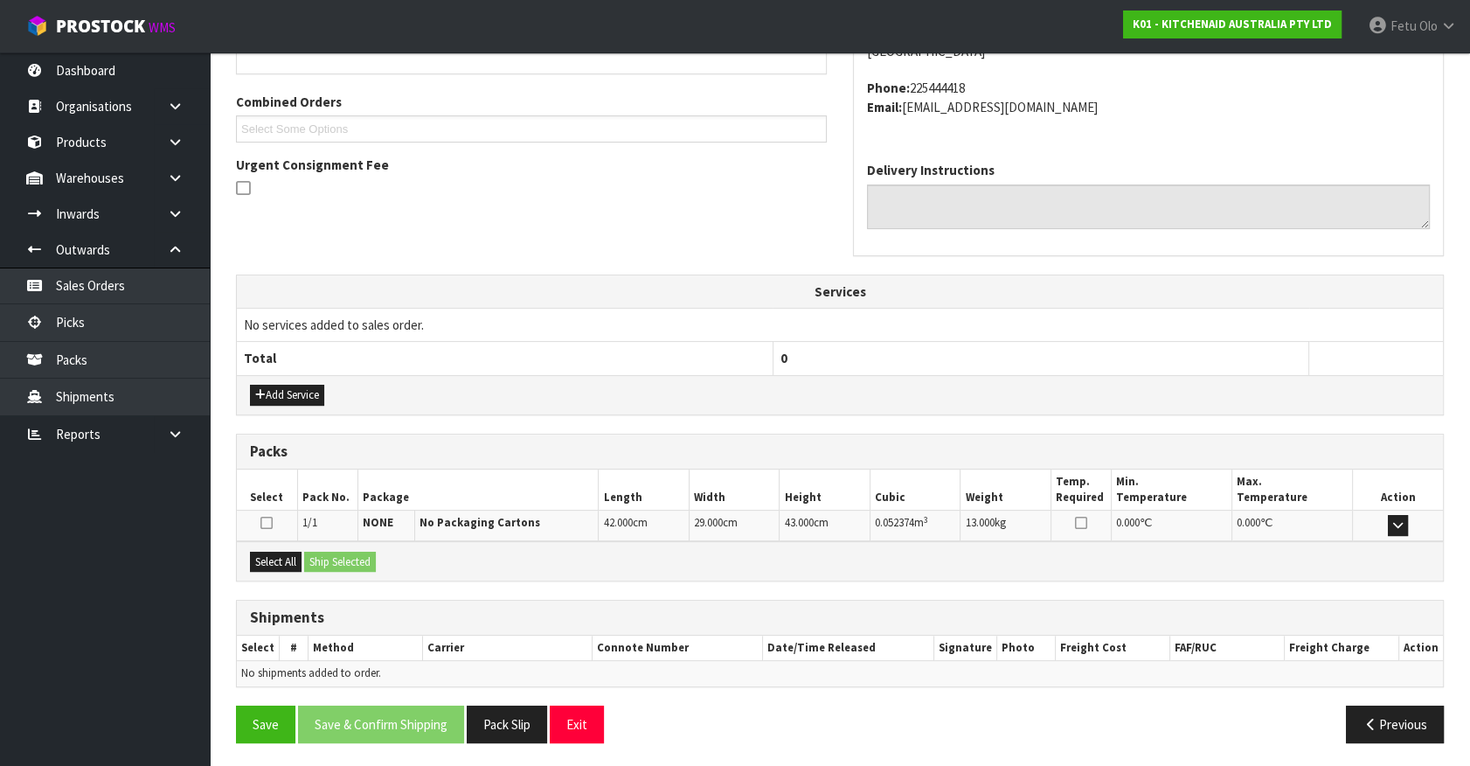
scroll to position [345, 0]
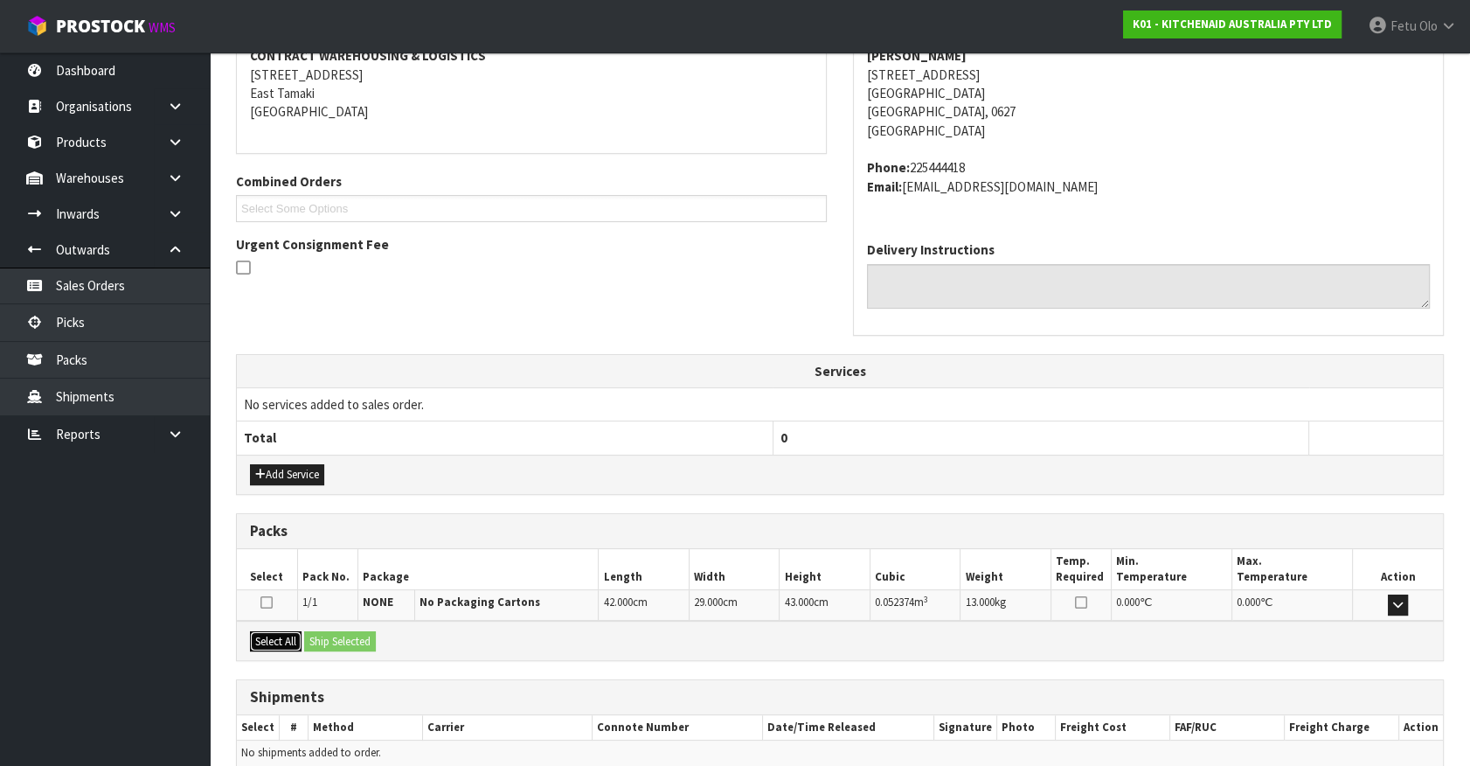
click at [280, 636] on button "Select All" at bounding box center [276, 641] width 52 height 21
click at [325, 638] on button "Ship Selected" at bounding box center [340, 641] width 72 height 21
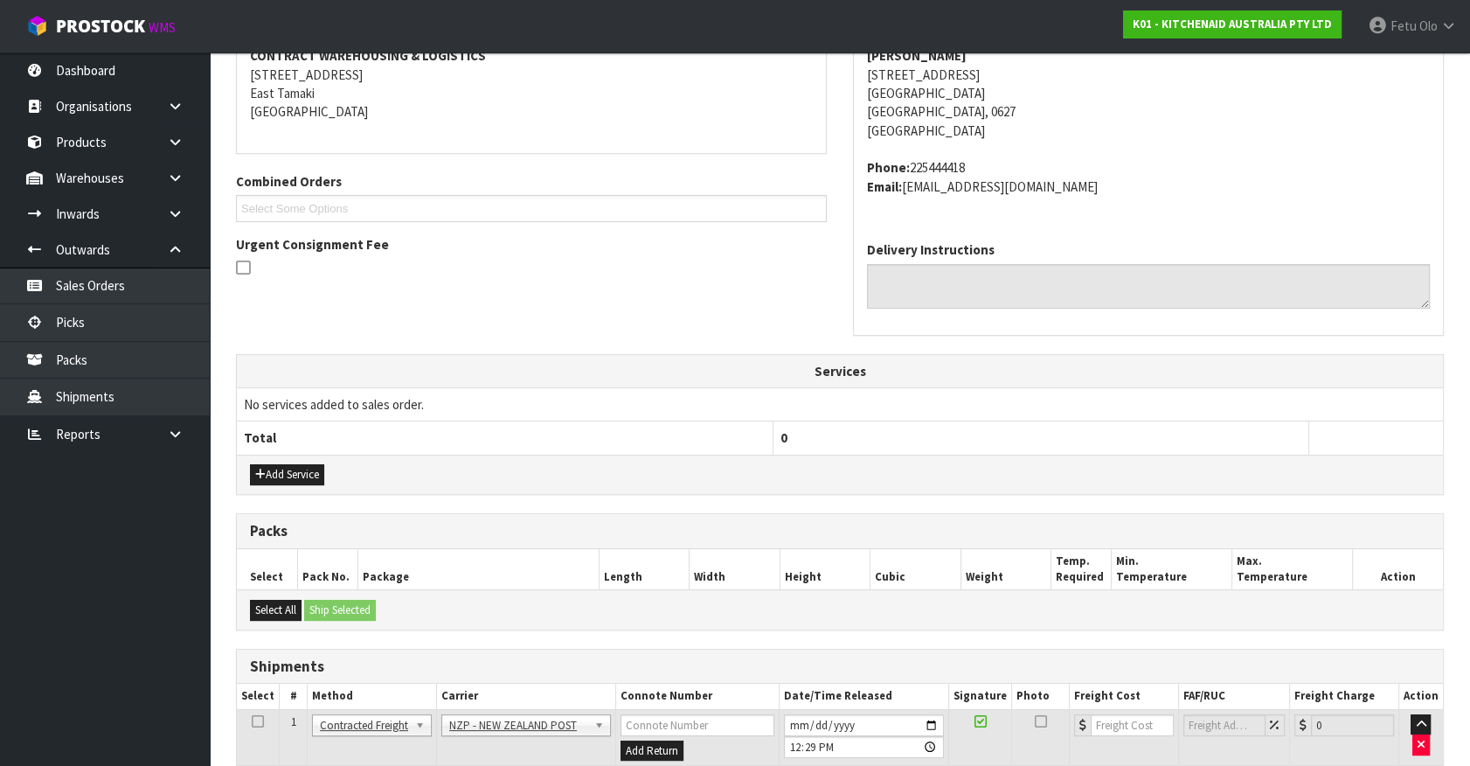
scroll to position [455, 0]
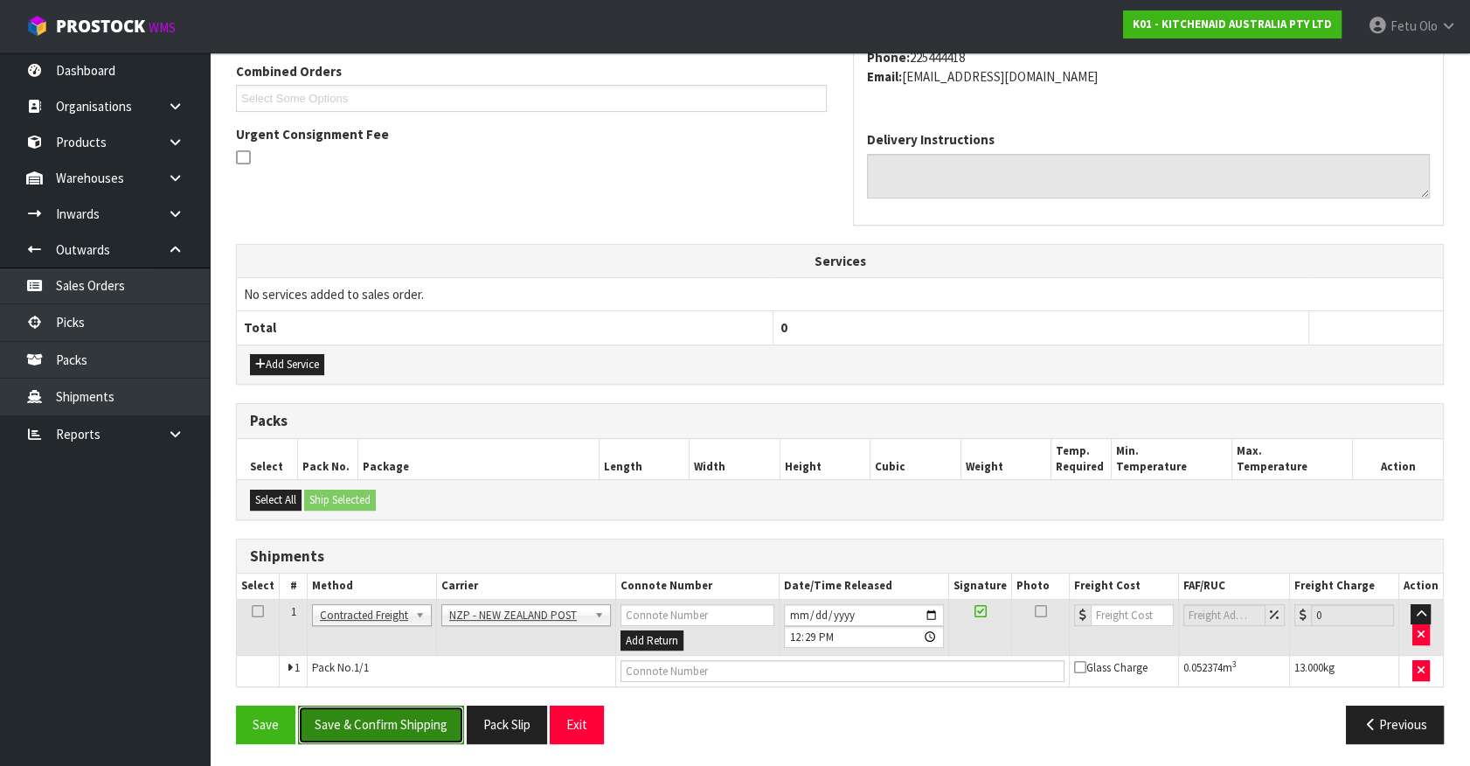
click at [389, 717] on button "Save & Confirm Shipping" at bounding box center [381, 724] width 166 height 38
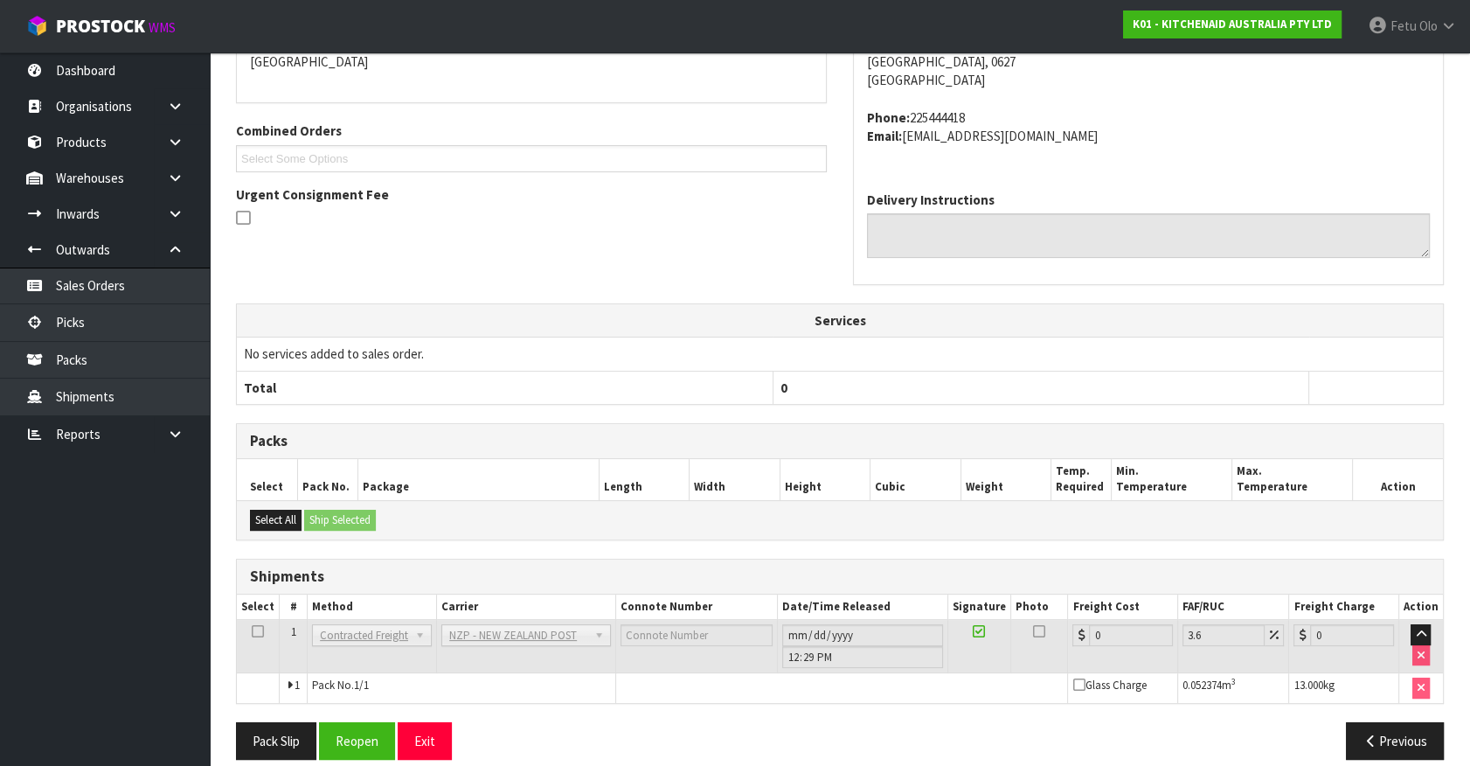
scroll to position [431, 0]
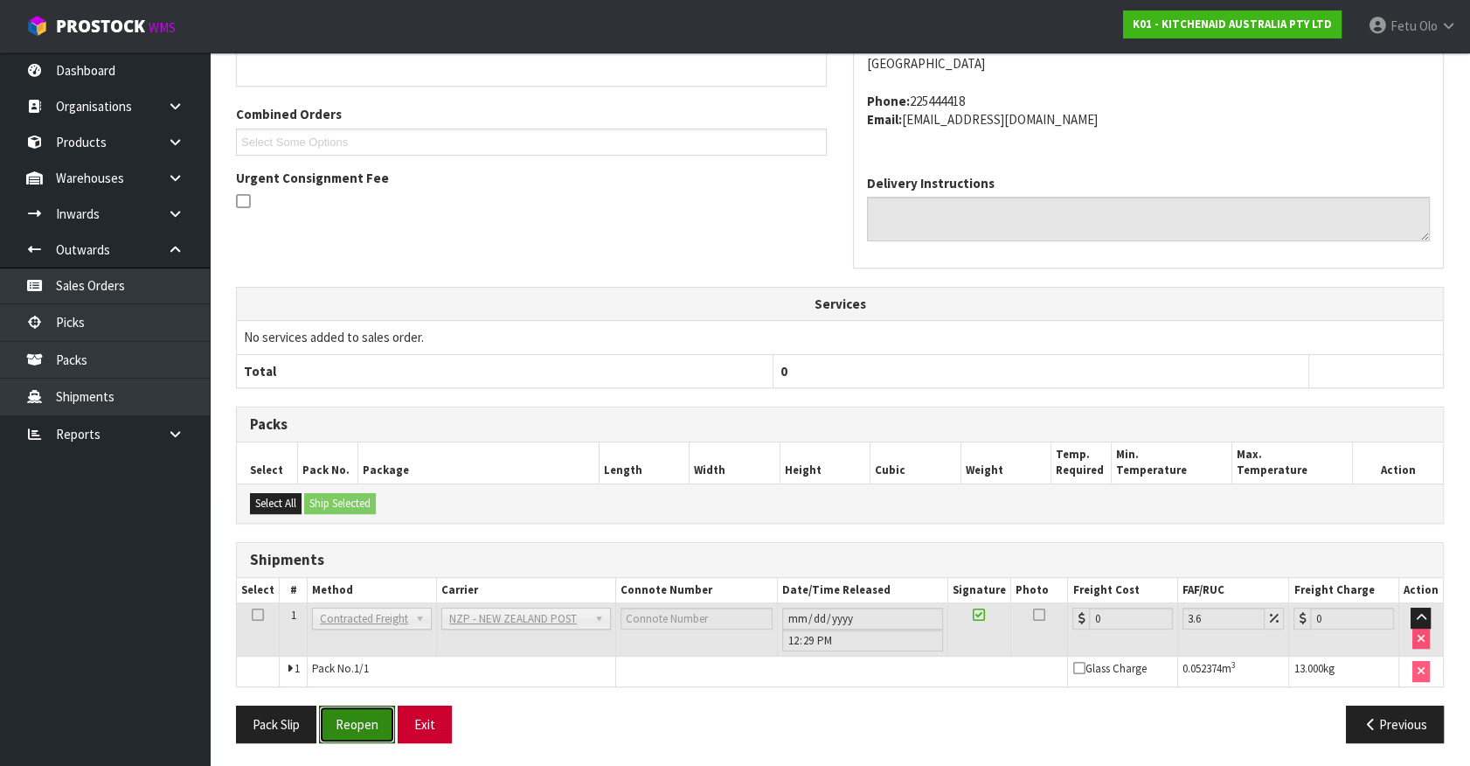
drag, startPoint x: 372, startPoint y: 716, endPoint x: 454, endPoint y: 708, distance: 81.7
click at [377, 714] on button "Reopen" at bounding box center [357, 724] width 76 height 38
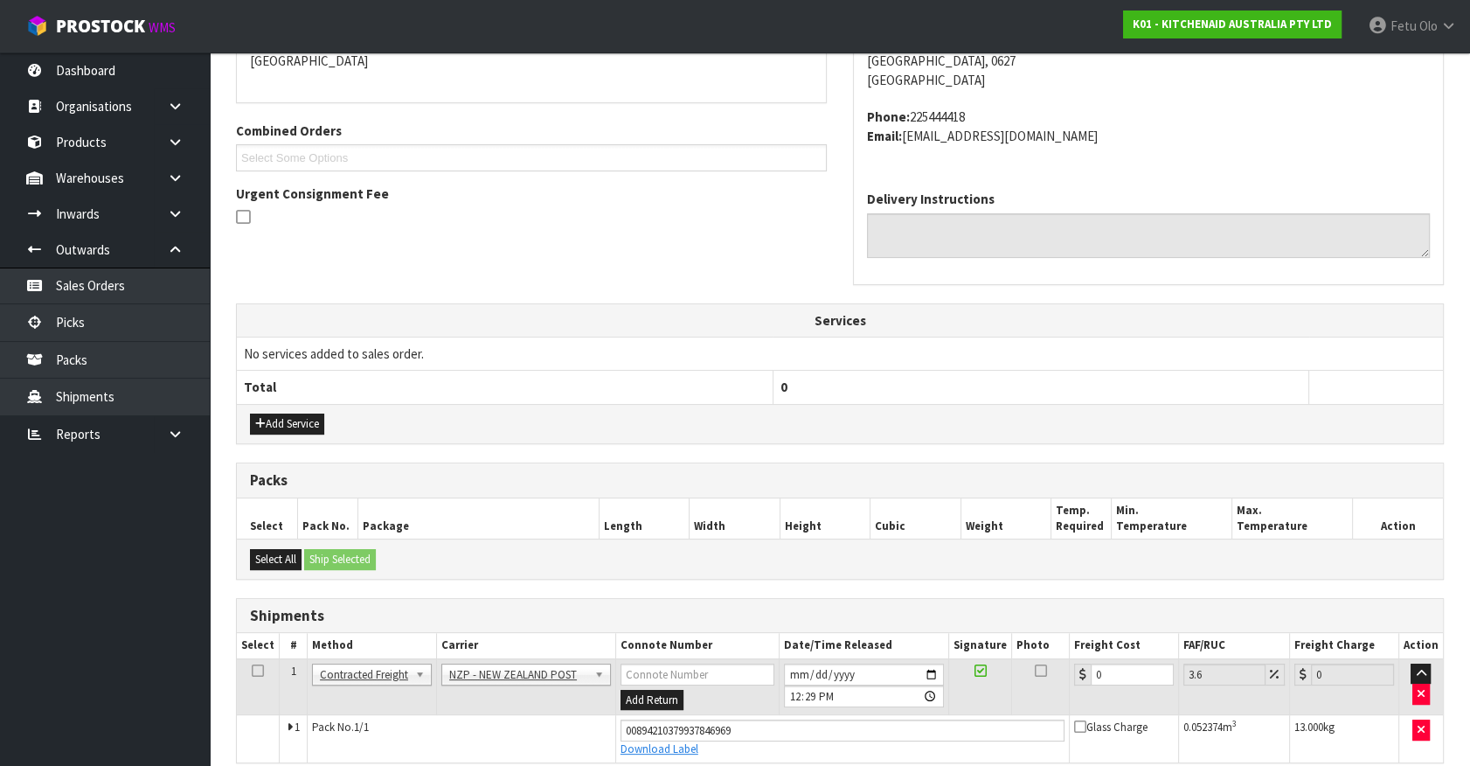
scroll to position [392, 0]
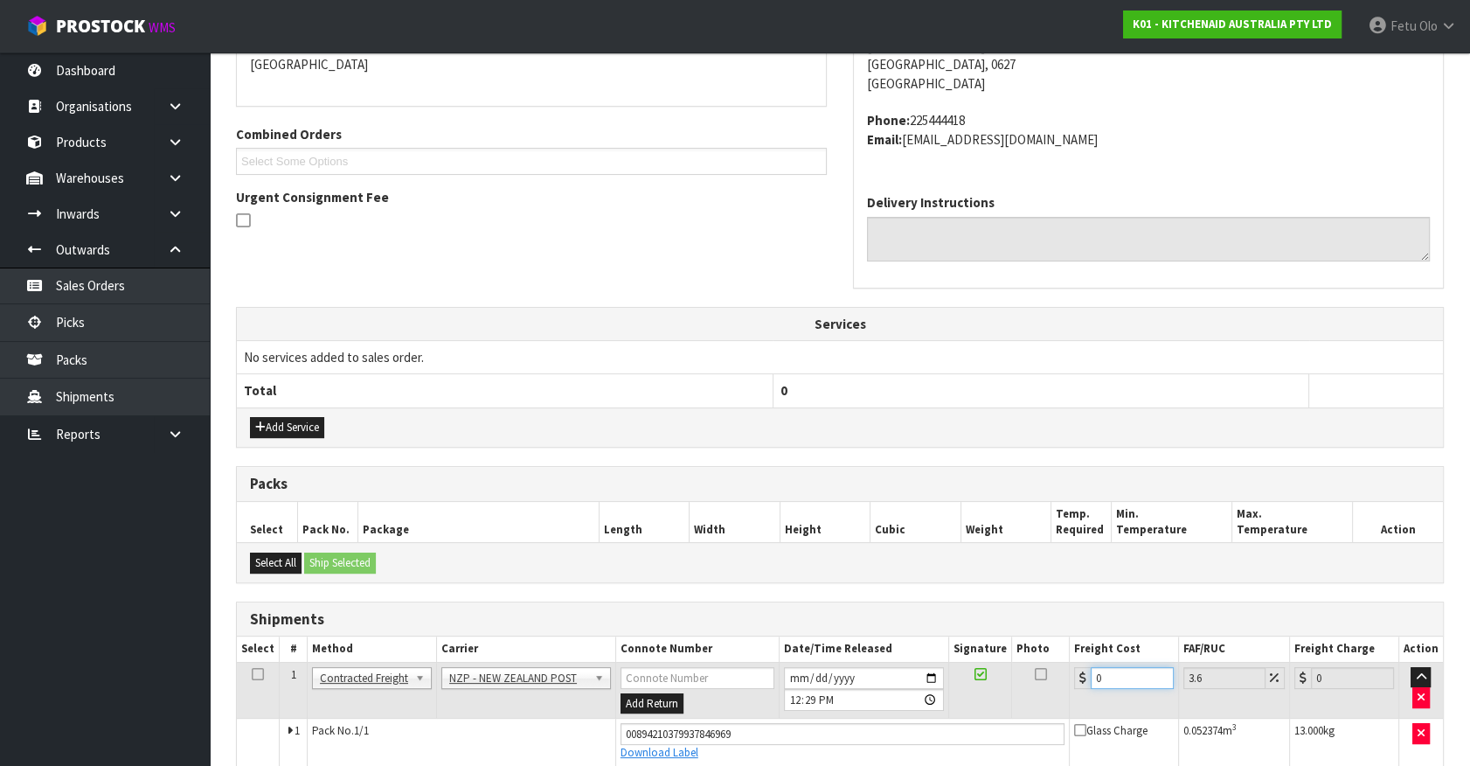
drag, startPoint x: 1116, startPoint y: 677, endPoint x: 882, endPoint y: 718, distance: 237.7
click at [927, 717] on tbody "1 Client Local Pickup Customer Local Pickup Company Freight Contracted Freight …" at bounding box center [840, 713] width 1206 height 103
type input "4"
type input "4.14"
type input "4.3"
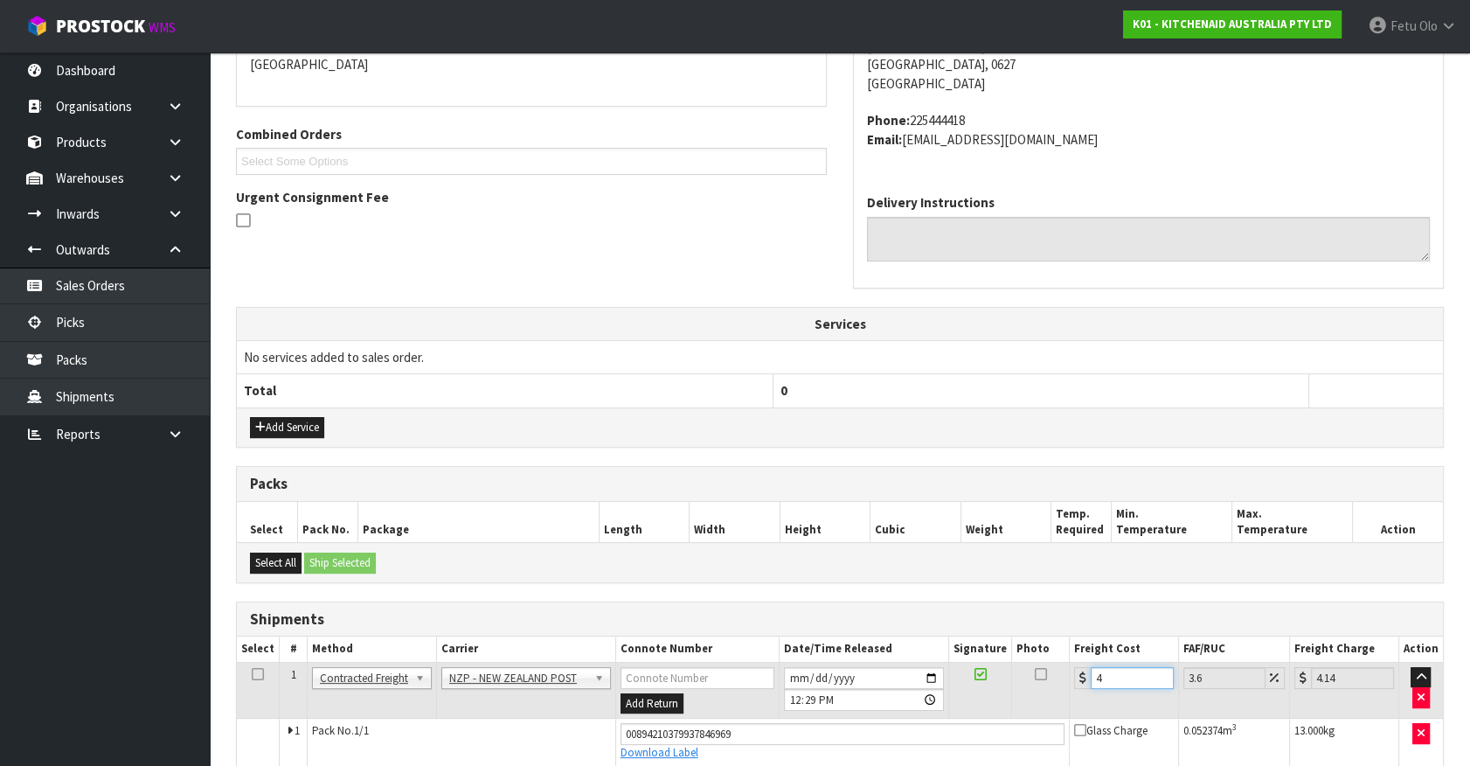
type input "4.45"
type input "4.33"
type input "4.49"
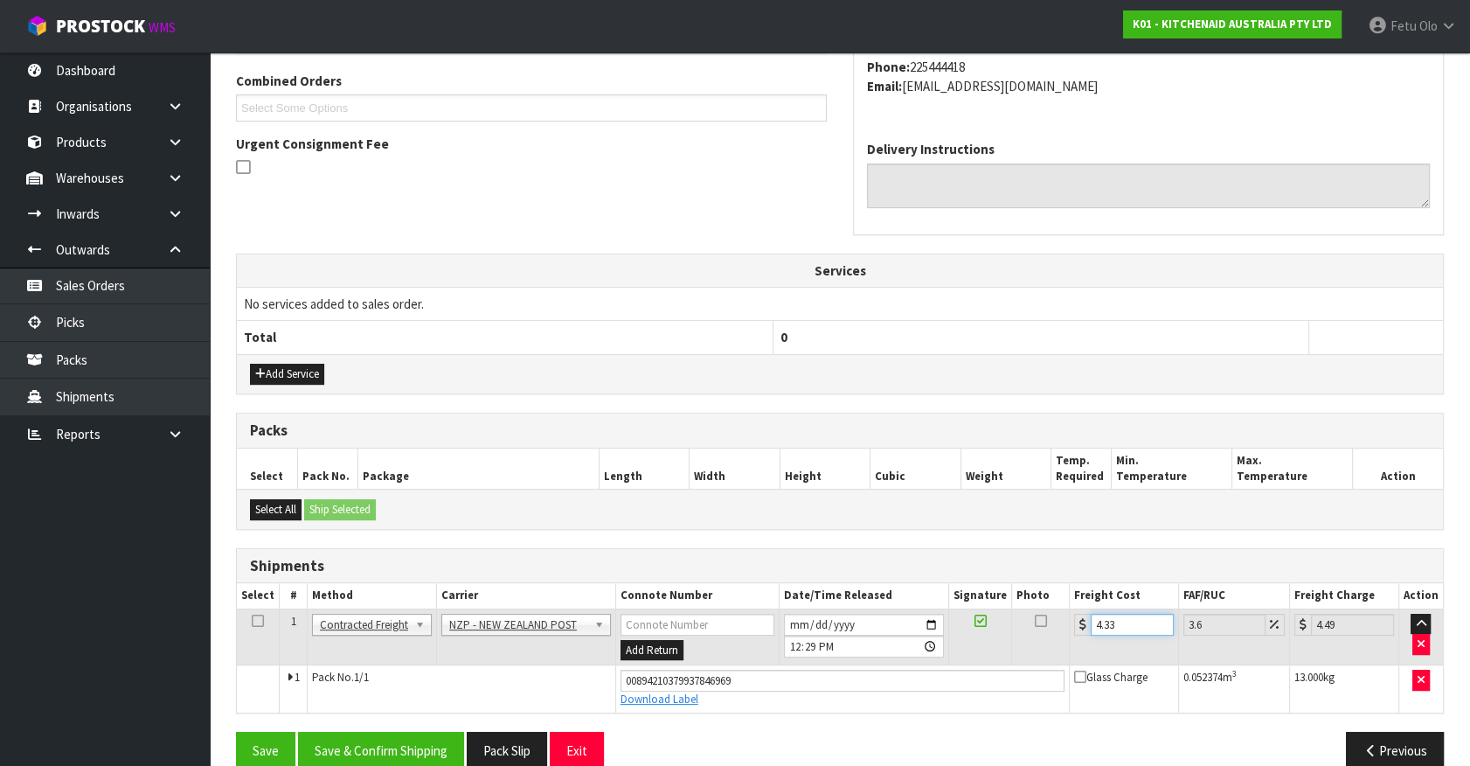
scroll to position [472, 0]
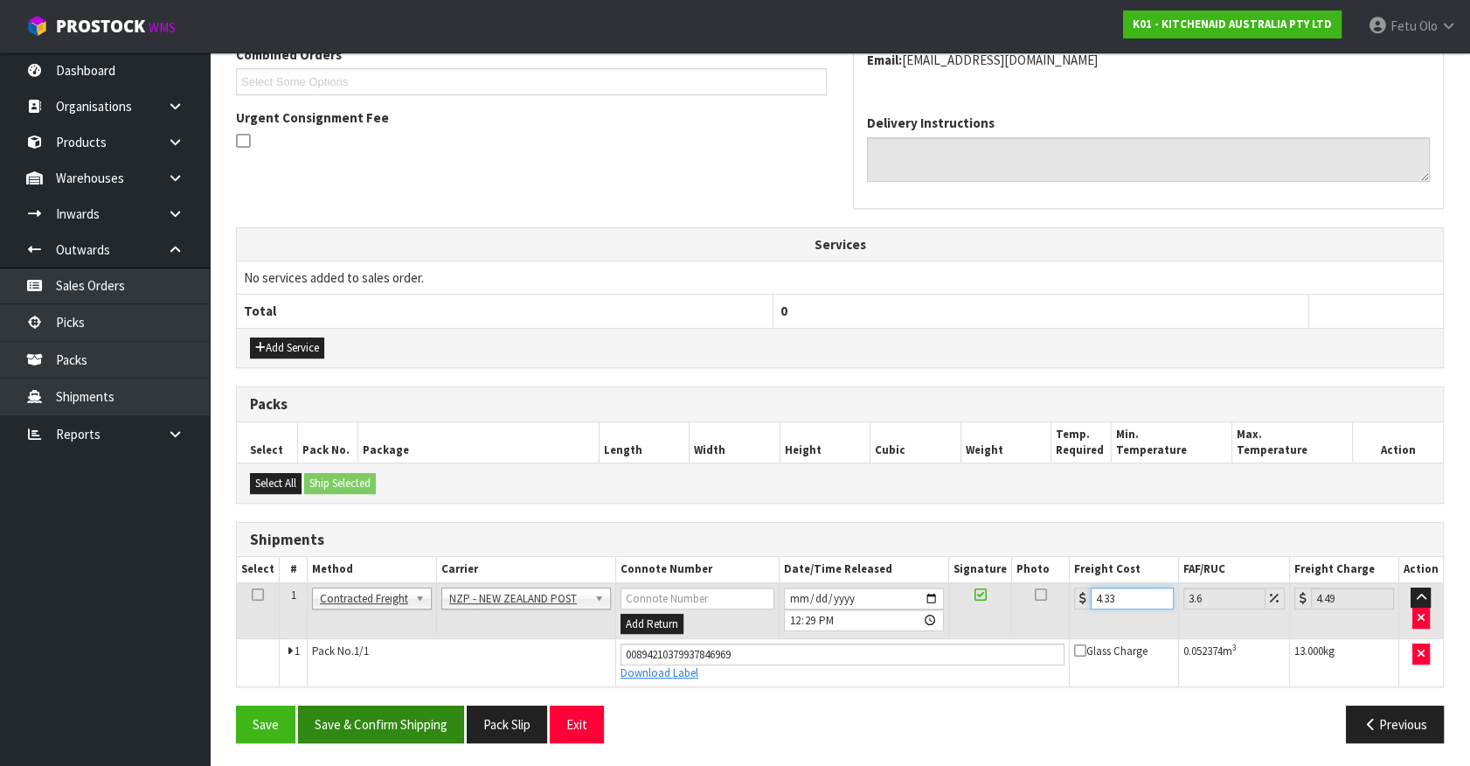
type input "4.33"
click at [386, 718] on button "Save & Confirm Shipping" at bounding box center [381, 724] width 166 height 38
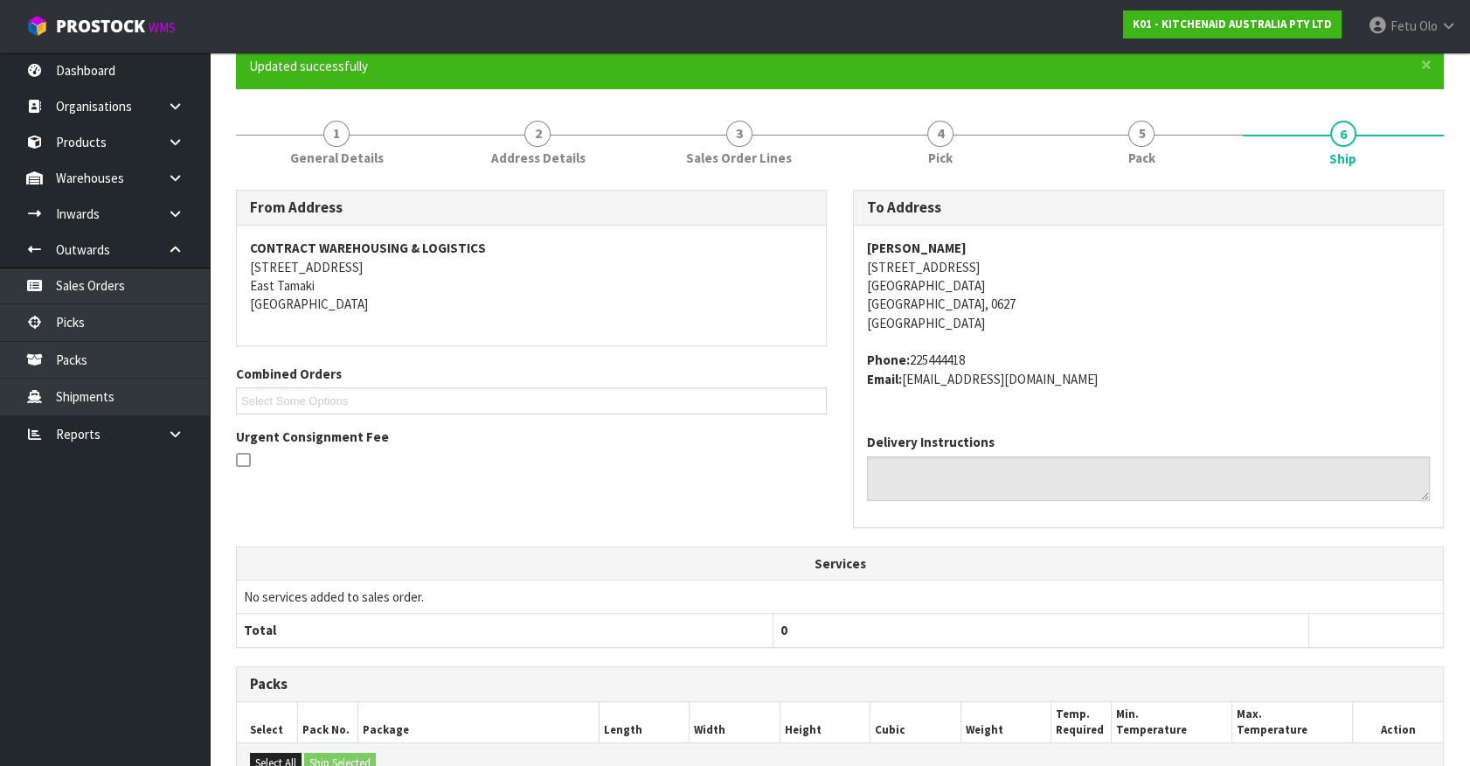
scroll to position [424, 0]
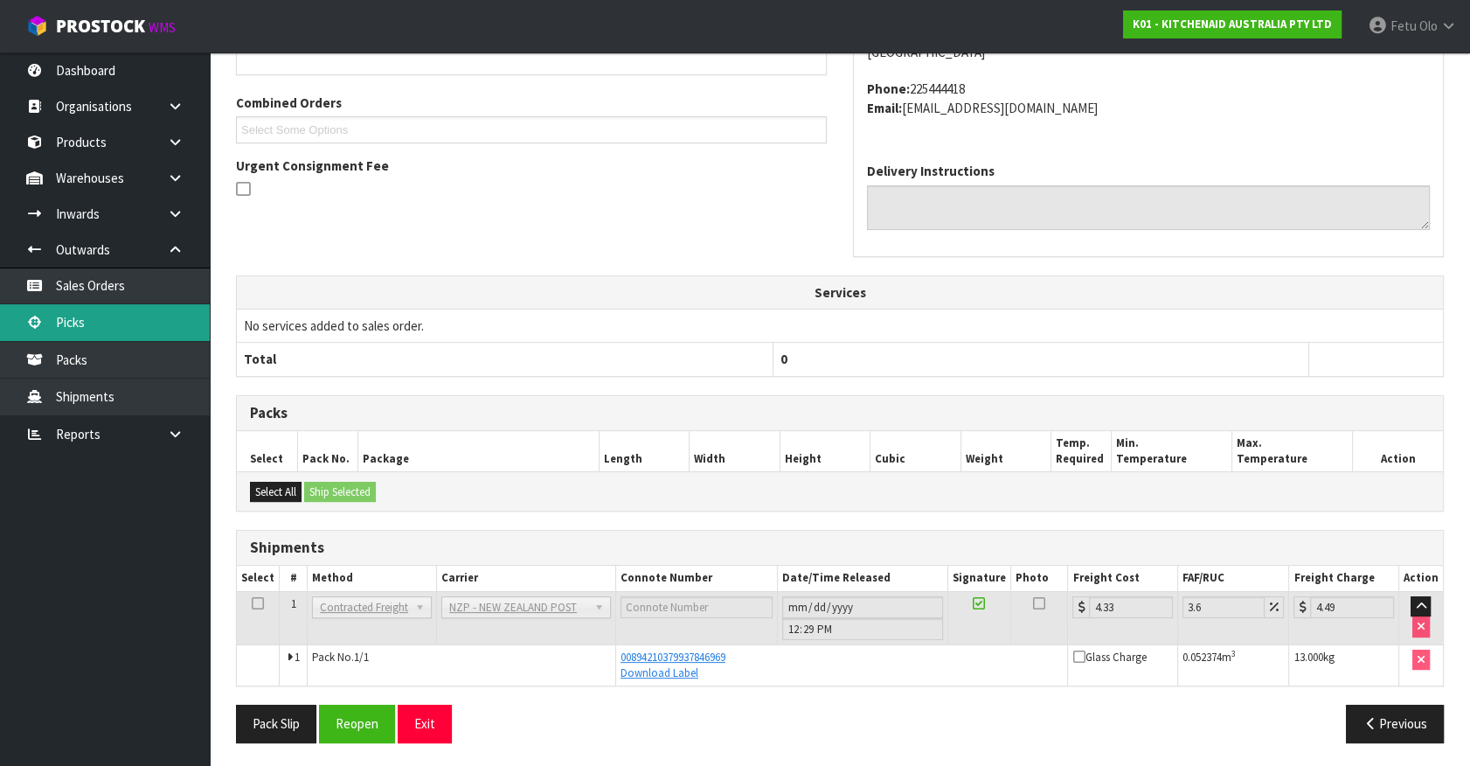
click at [104, 333] on link "Picks" at bounding box center [105, 322] width 210 height 36
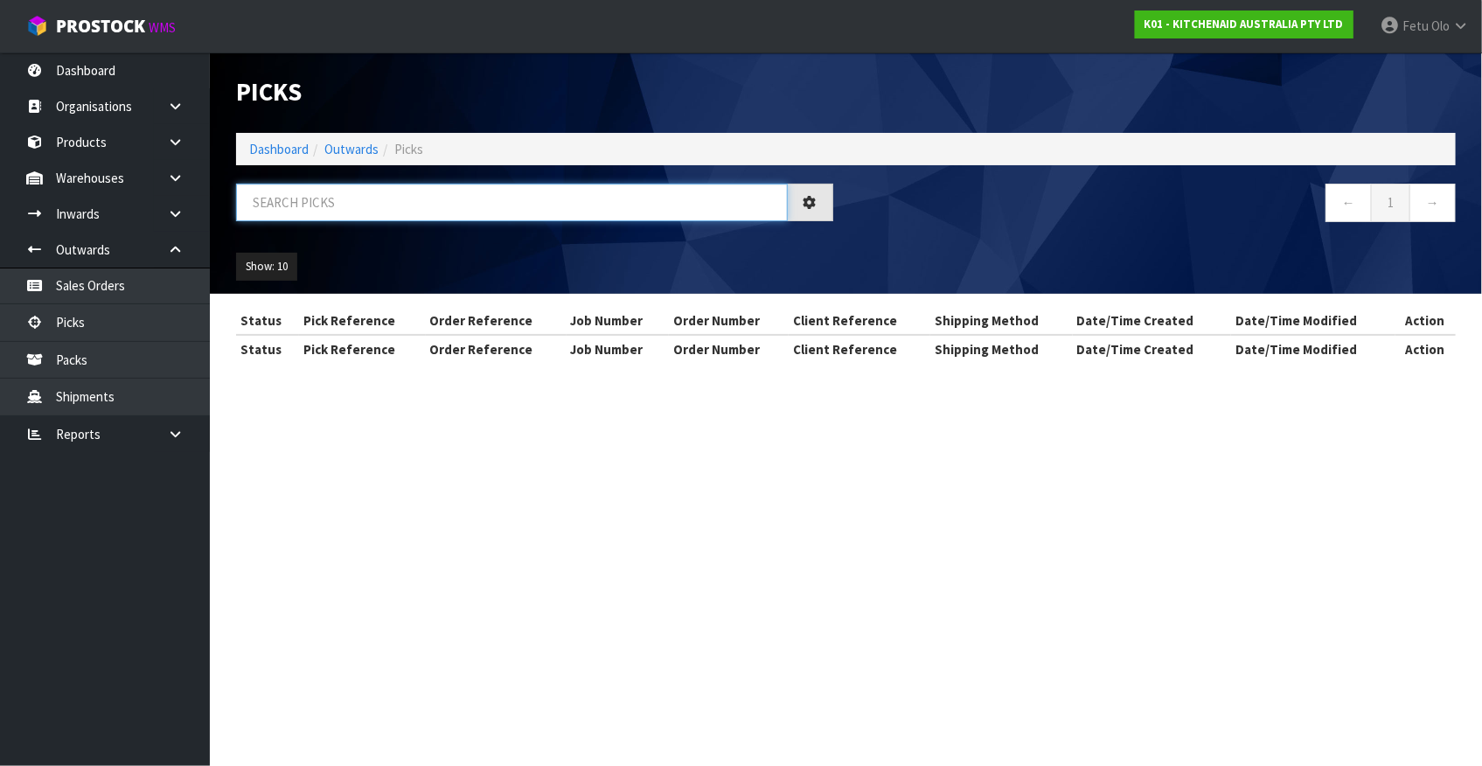
click at [436, 211] on input "text" at bounding box center [512, 203] width 552 height 38
type input "77658"
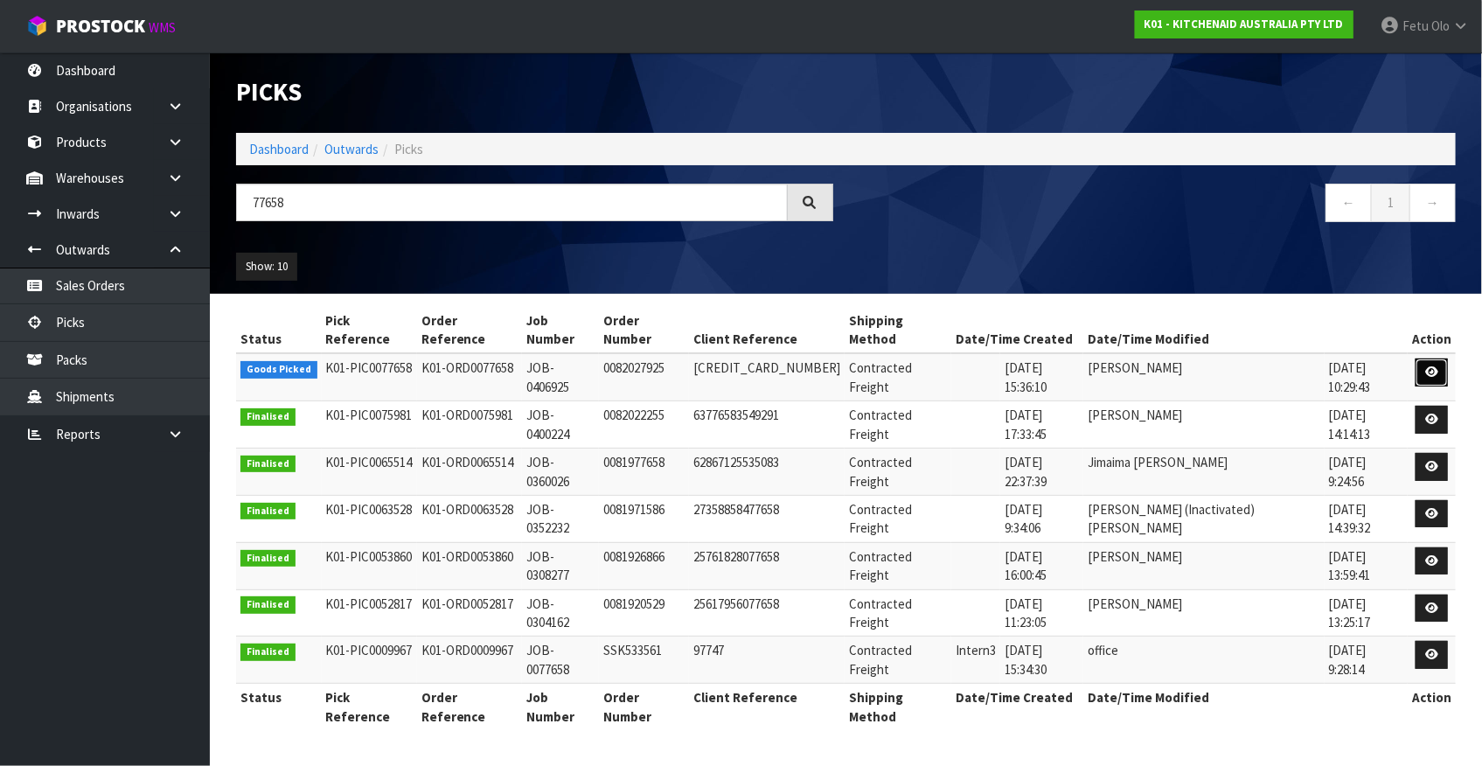
click at [1430, 366] on icon at bounding box center [1431, 371] width 13 height 11
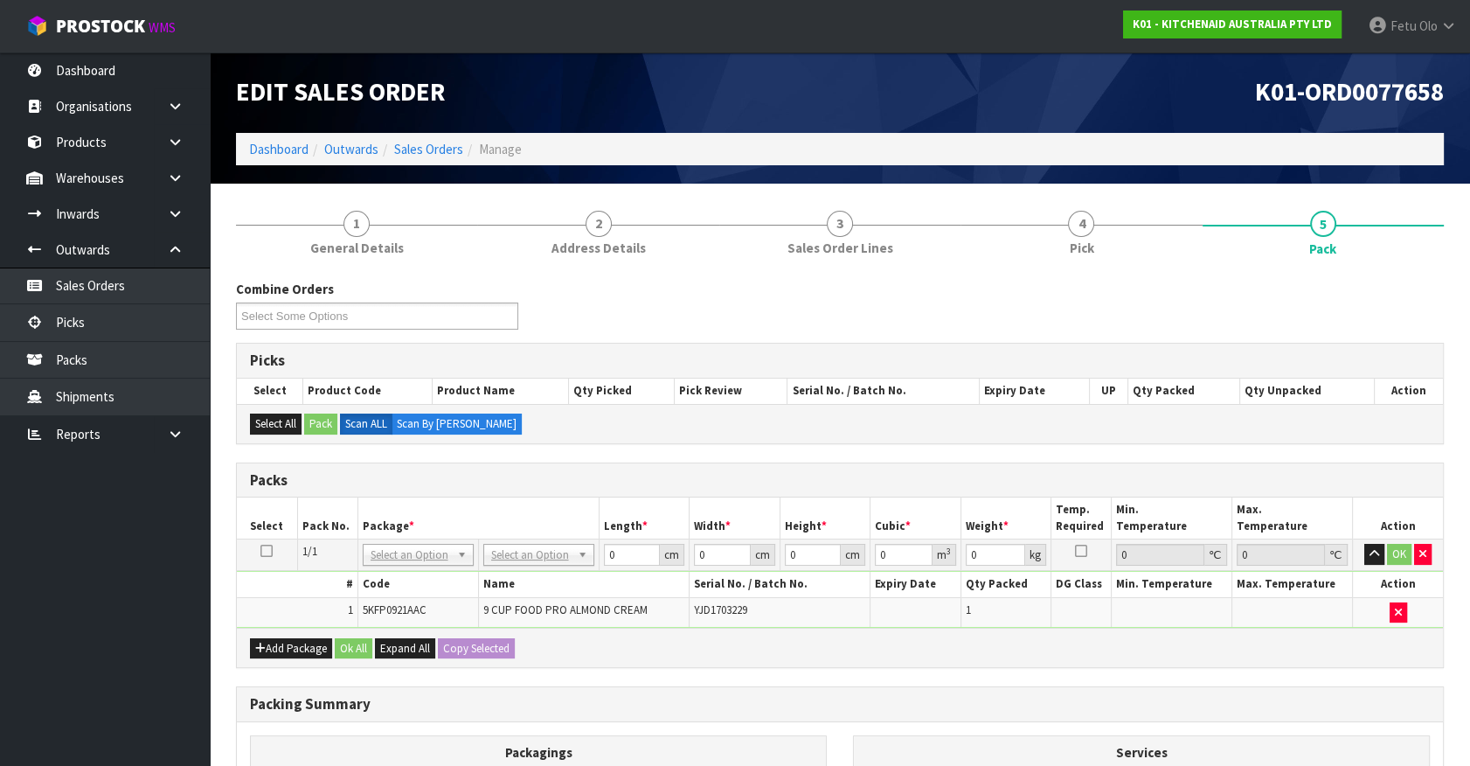
drag, startPoint x: 427, startPoint y: 553, endPoint x: 415, endPoint y: 577, distance: 26.6
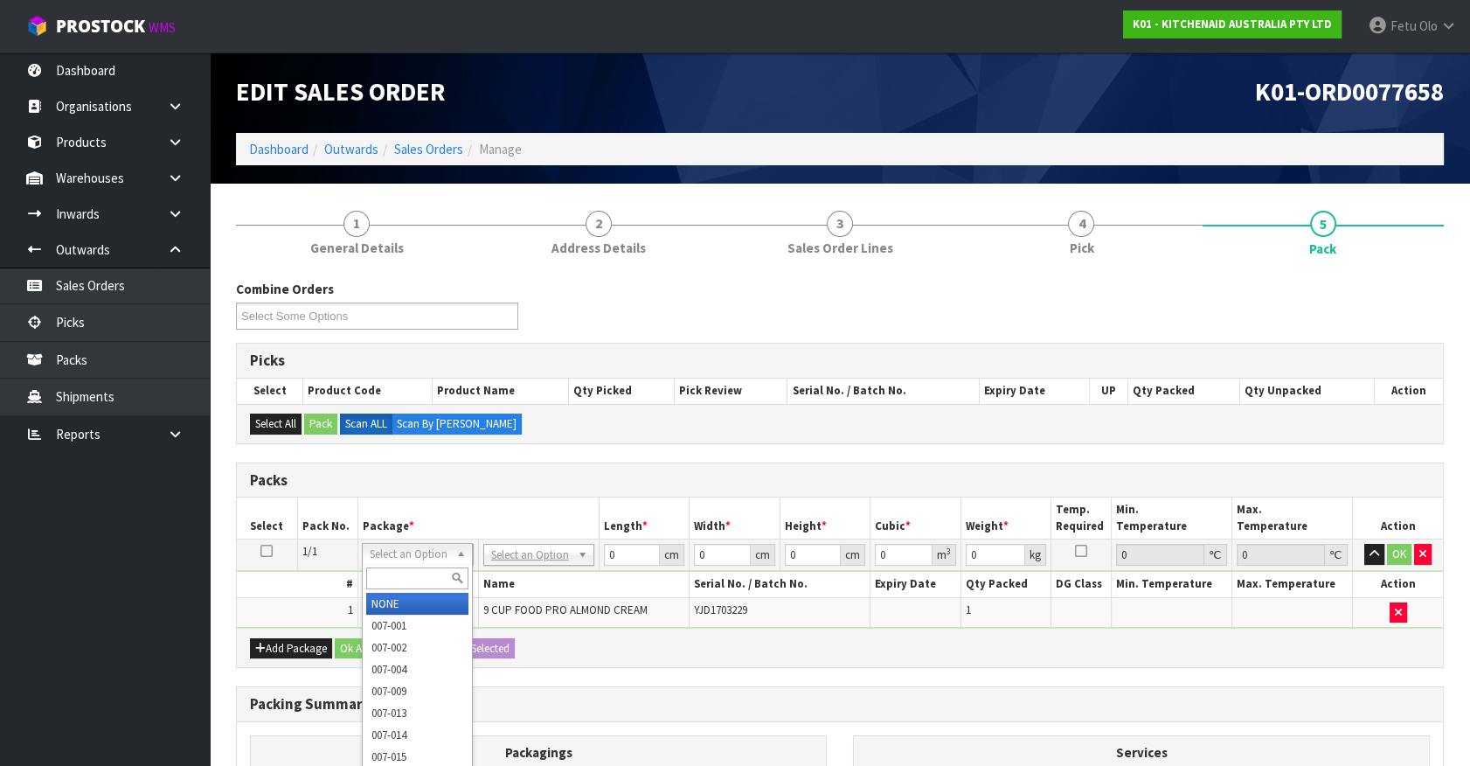
click at [415, 577] on input "text" at bounding box center [417, 578] width 102 height 22
type input "011-084"
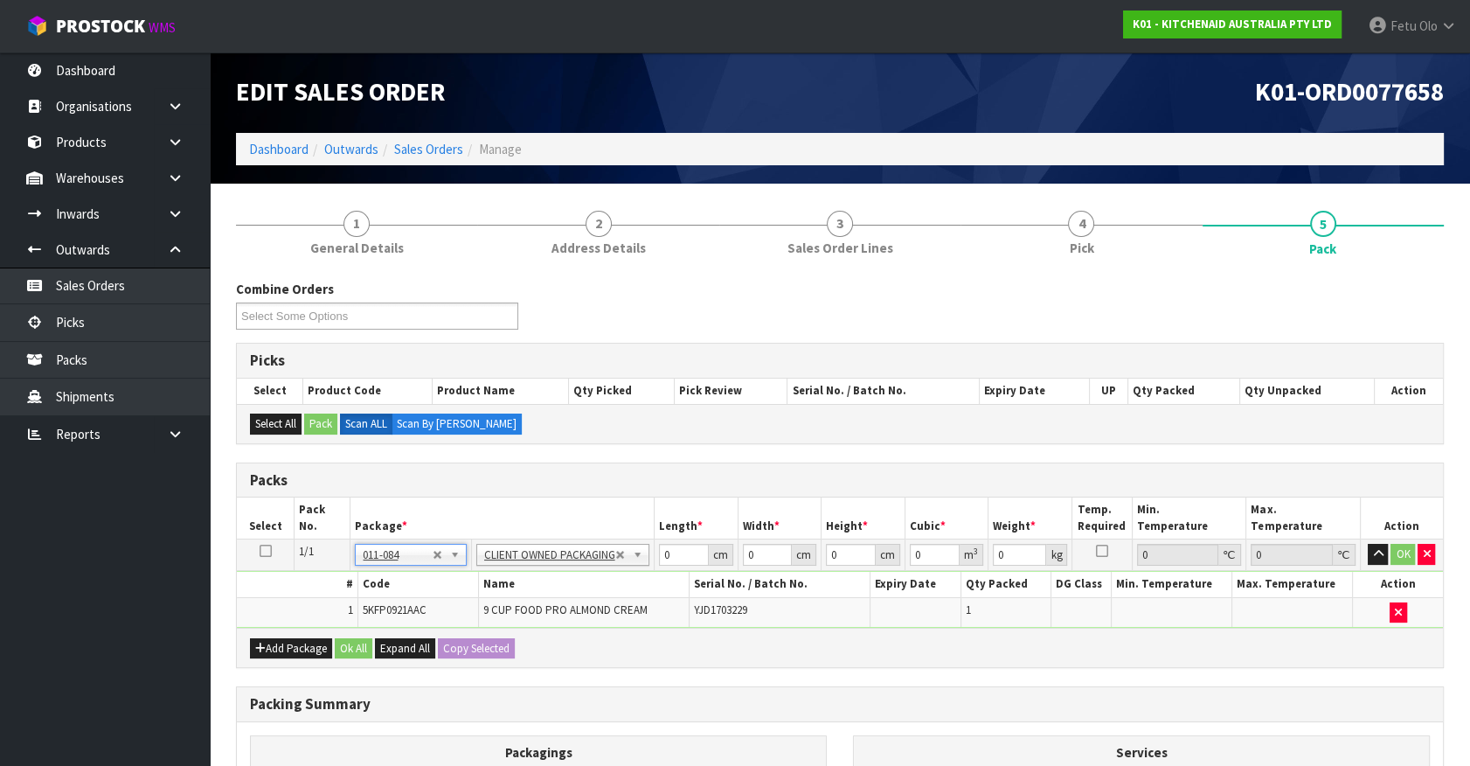
type input "4.6"
drag, startPoint x: 660, startPoint y: 559, endPoint x: 569, endPoint y: 580, distance: 93.3
click at [570, 580] on tbody "1/1 NONE 007-001 007-002 007-004 007-009 007-013 007-014 007-015 007-017 007-01…" at bounding box center [840, 583] width 1206 height 88
type input "52"
click at [751, 552] on input "28" at bounding box center [767, 555] width 49 height 22
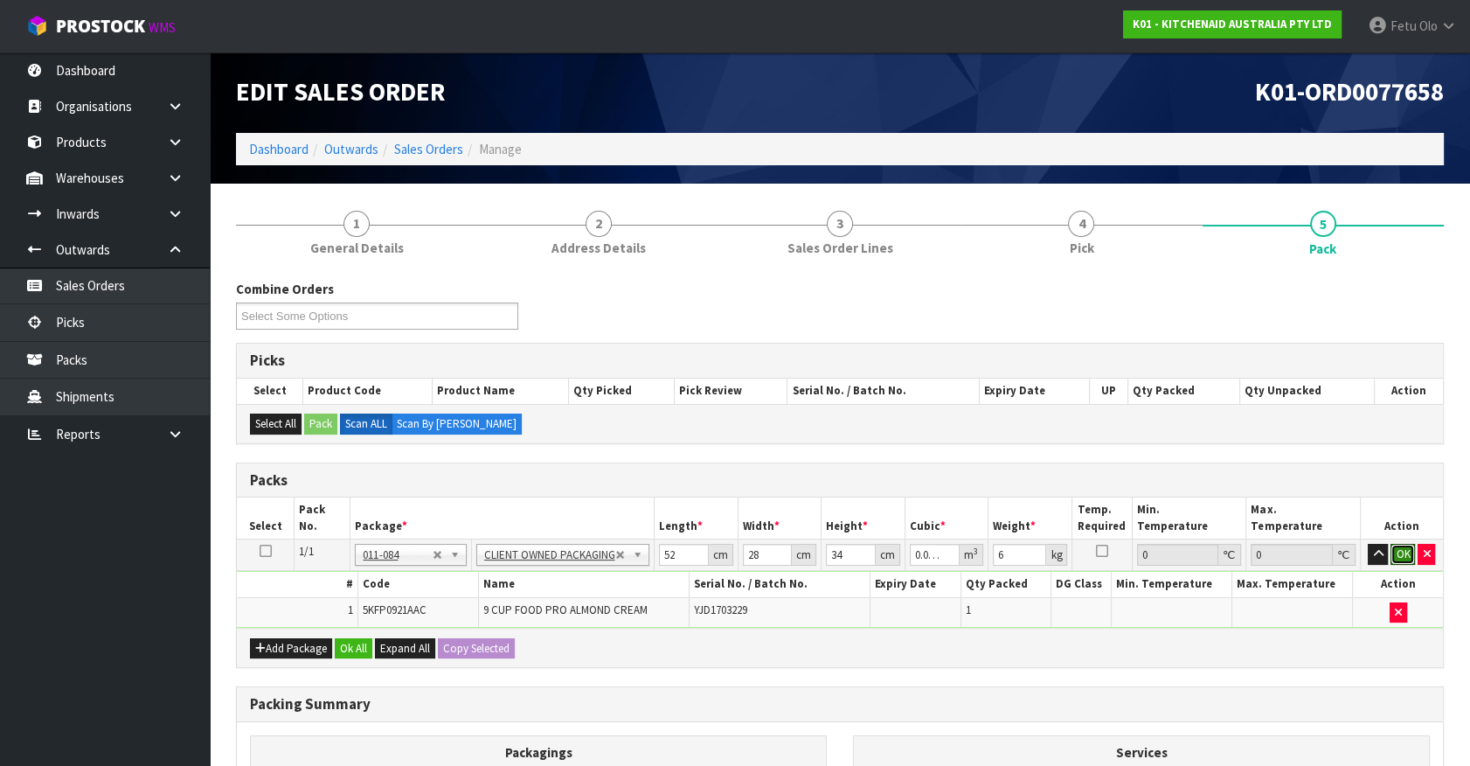
click button "OK" at bounding box center [1403, 554] width 24 height 21
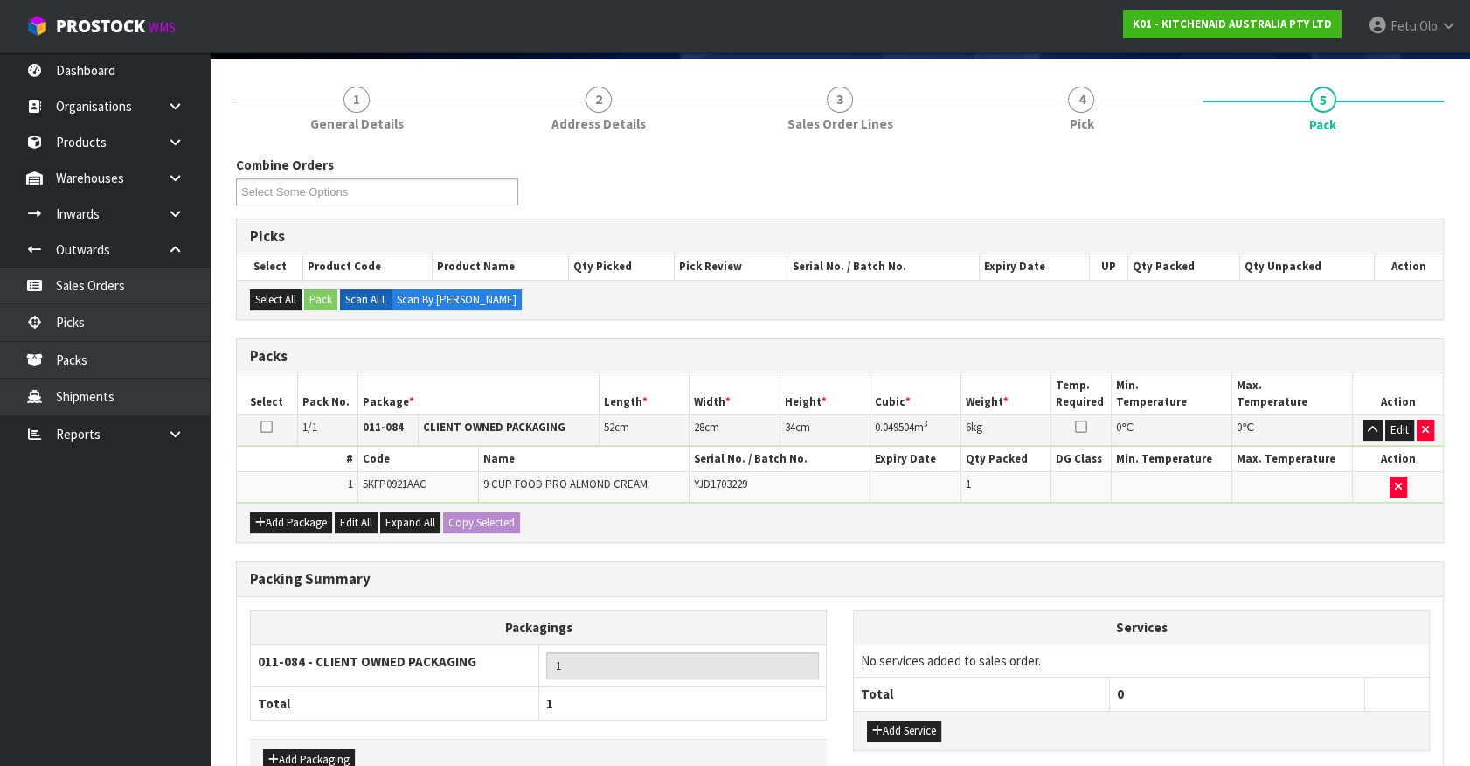
scroll to position [228, 0]
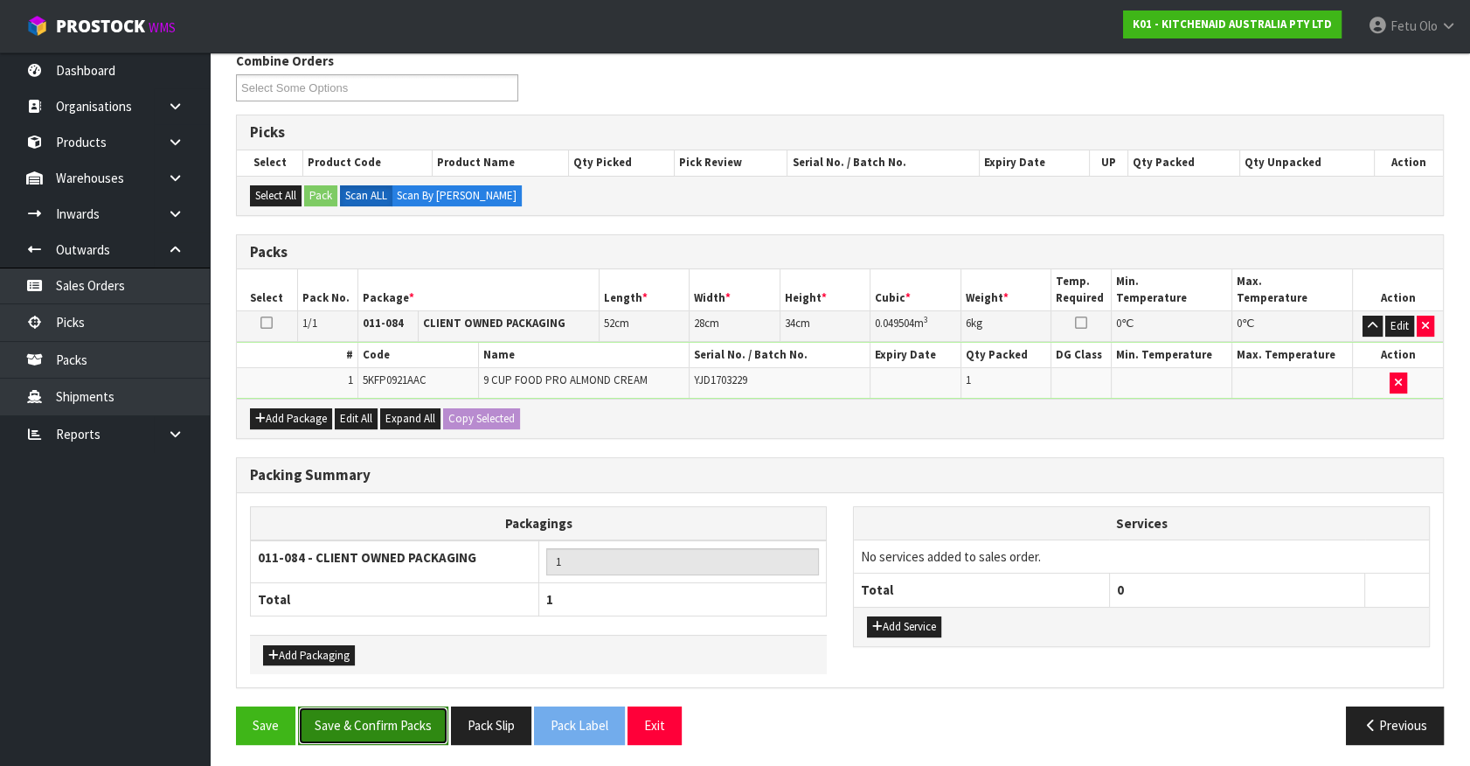
click at [390, 717] on button "Save & Confirm Packs" at bounding box center [373, 725] width 150 height 38
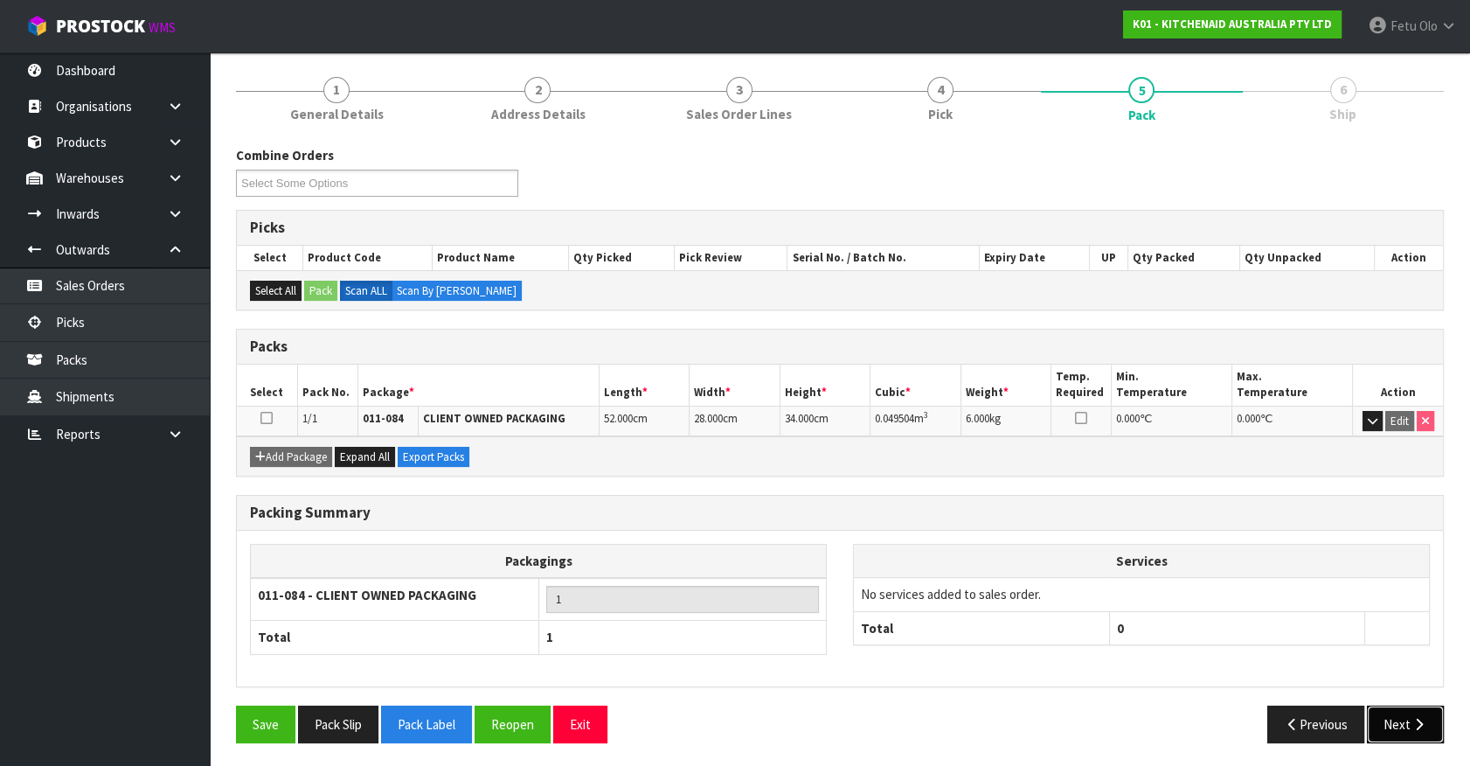
click at [1399, 713] on button "Next" at bounding box center [1405, 724] width 77 height 38
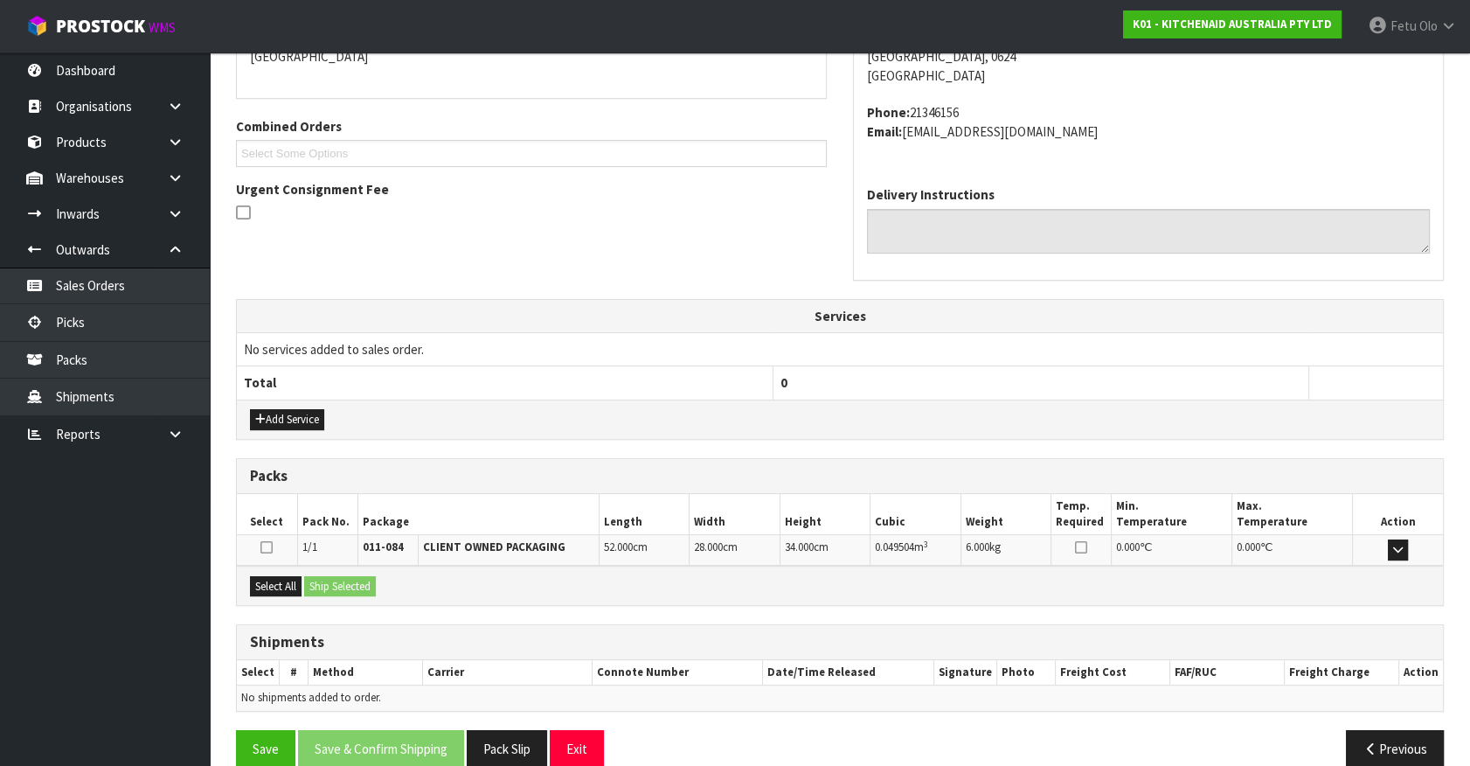
scroll to position [425, 0]
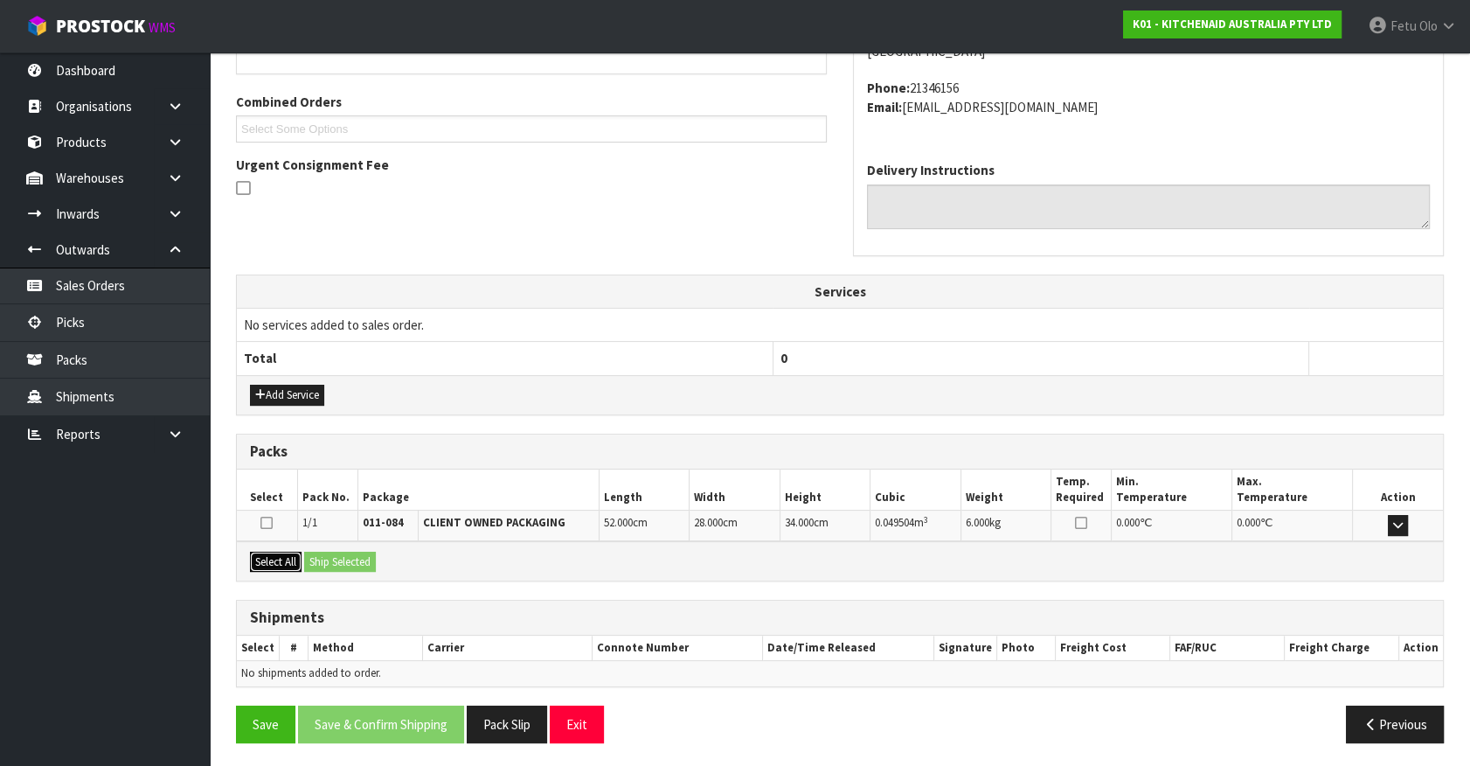
click at [280, 560] on button "Select All" at bounding box center [276, 562] width 52 height 21
click at [323, 563] on button "Ship Selected" at bounding box center [340, 562] width 72 height 21
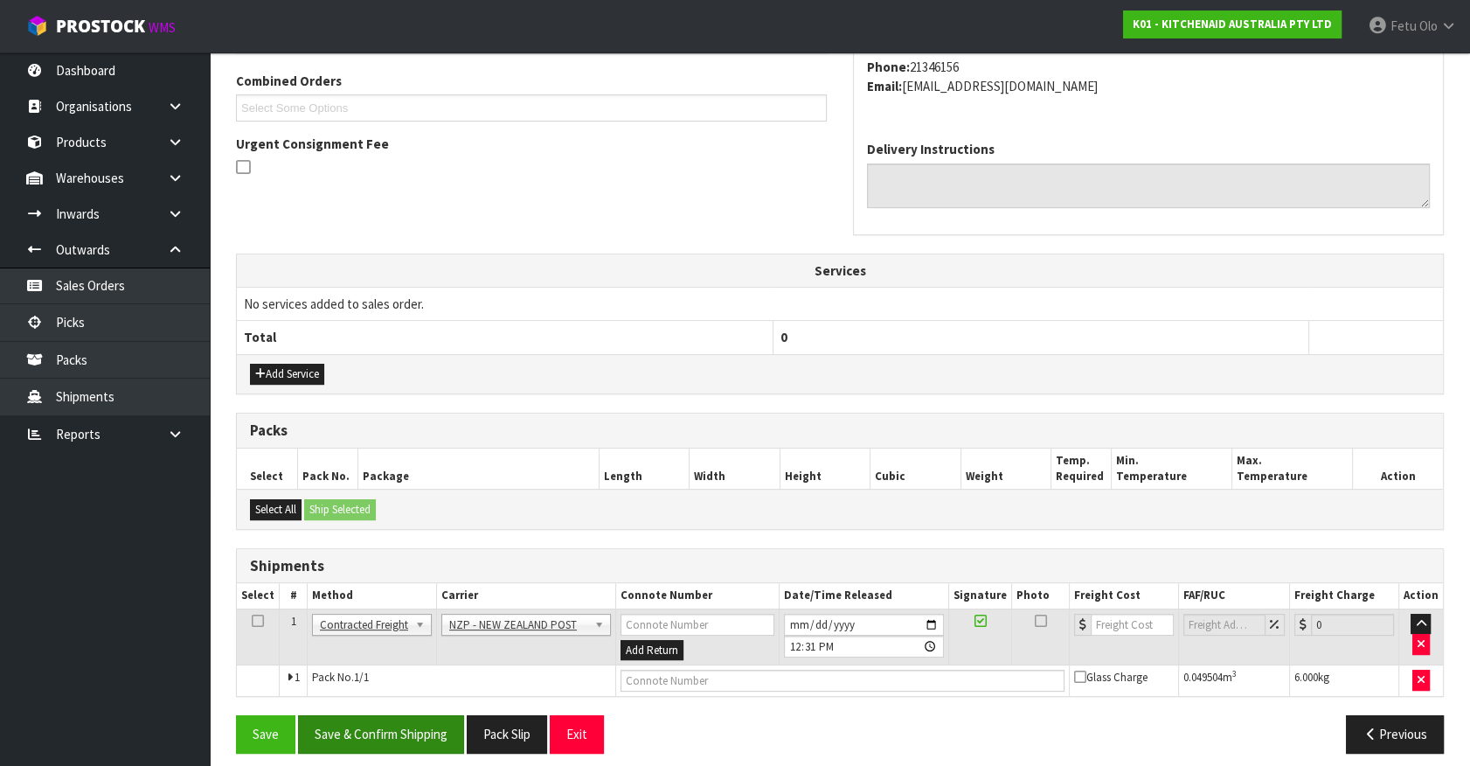
scroll to position [455, 0]
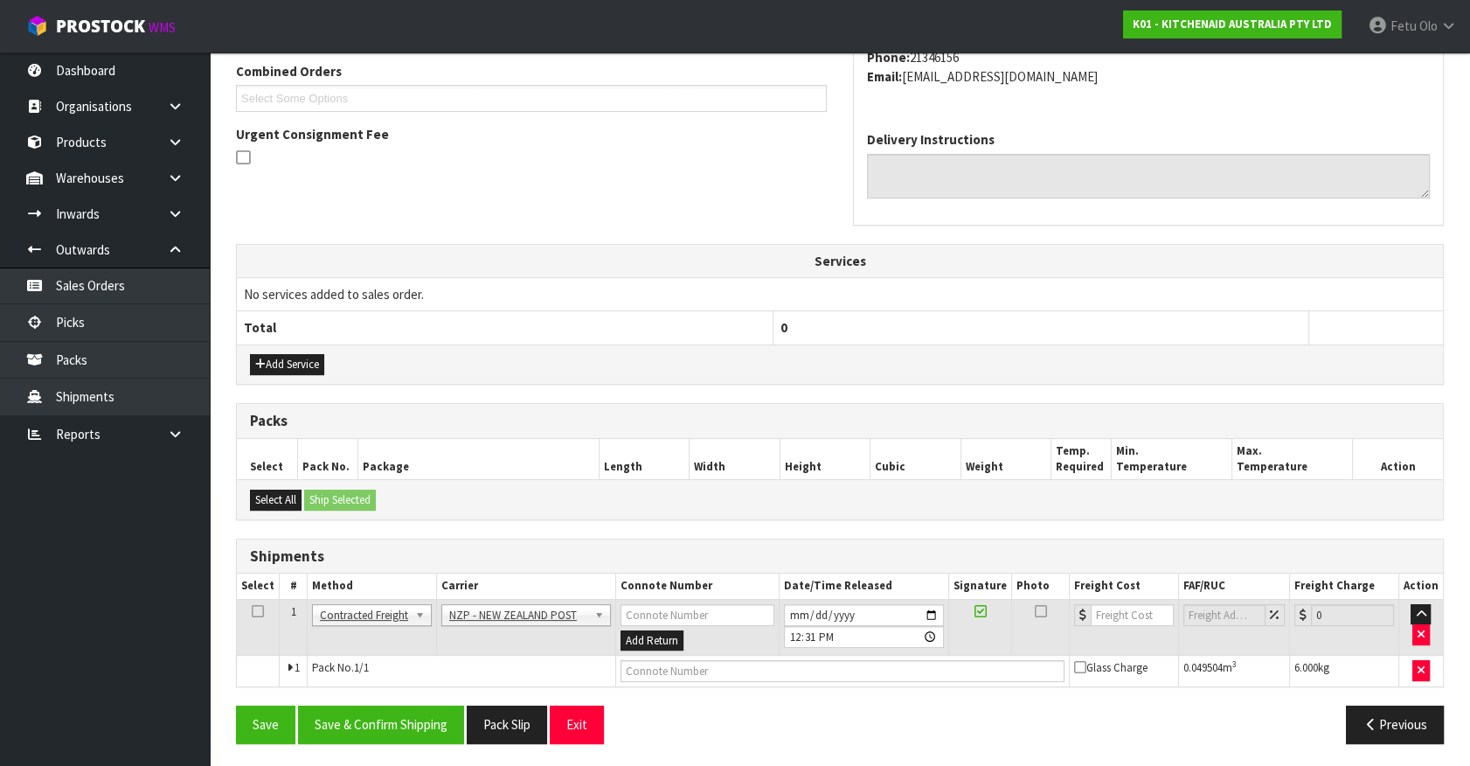
click at [417, 692] on div "From Address CONTRACT WAREHOUSING & LOGISTICS 17 Allens Road East Tamaki Auckla…" at bounding box center [840, 321] width 1208 height 869
click at [435, 726] on button "Save & Confirm Shipping" at bounding box center [381, 724] width 166 height 38
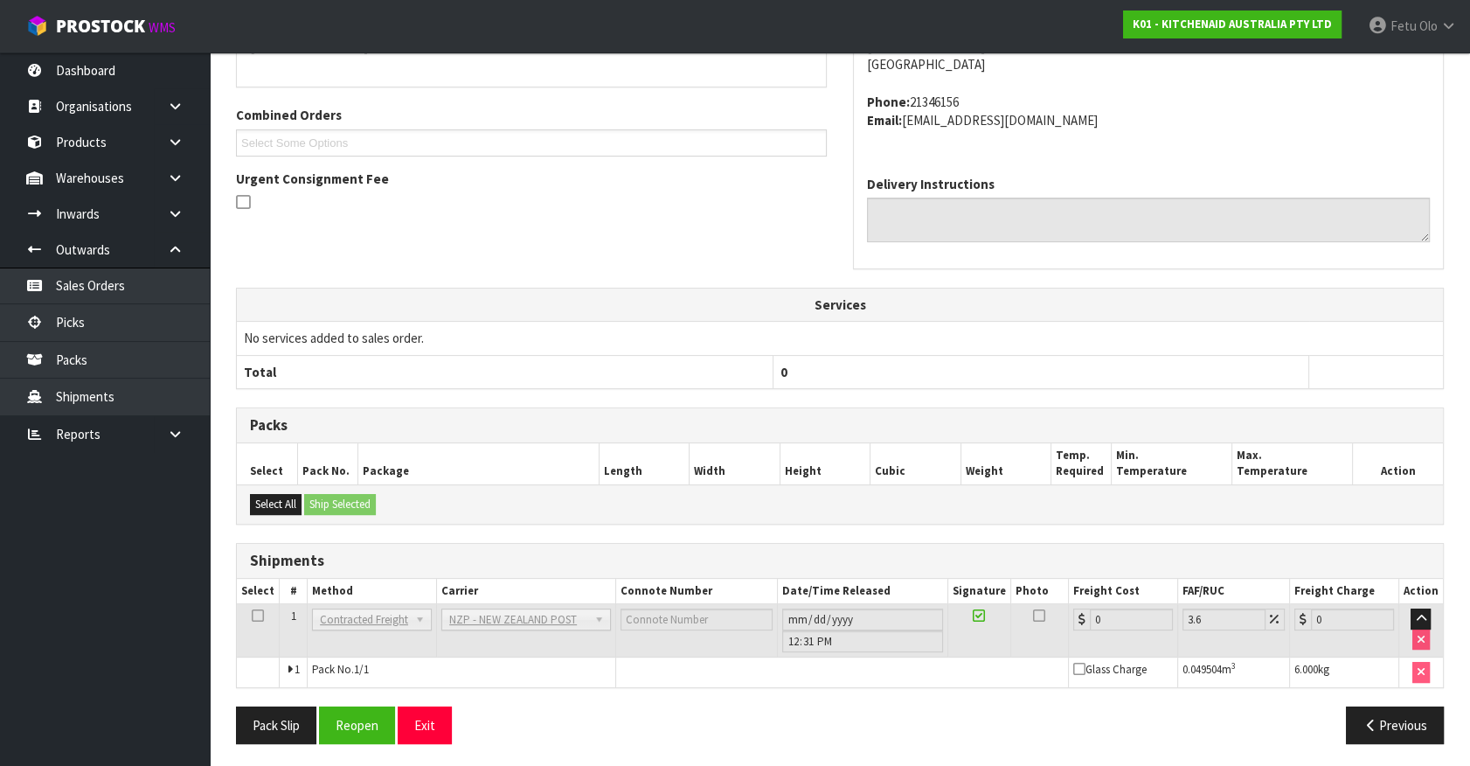
scroll to position [431, 0]
click at [377, 716] on button "Reopen" at bounding box center [357, 724] width 76 height 38
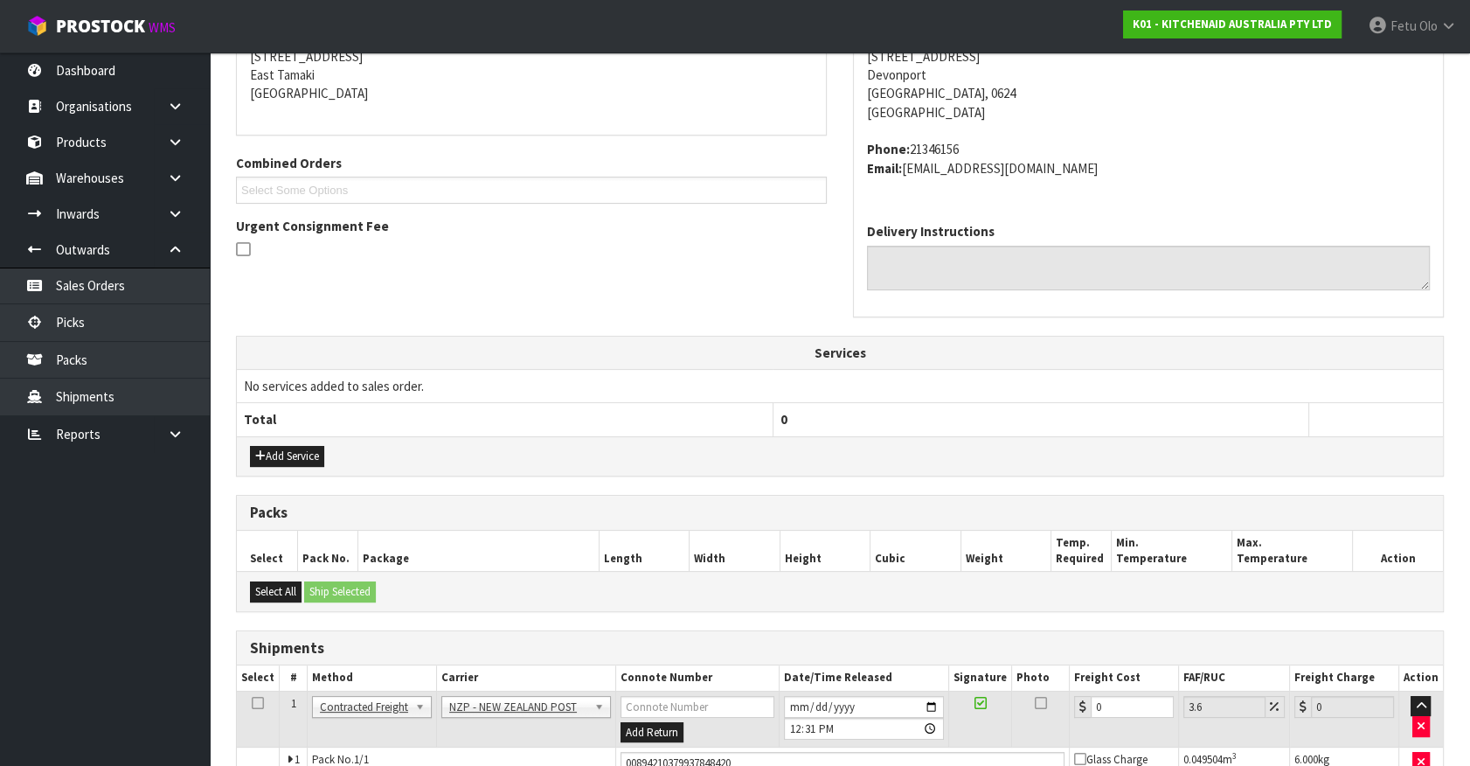
scroll to position [472, 0]
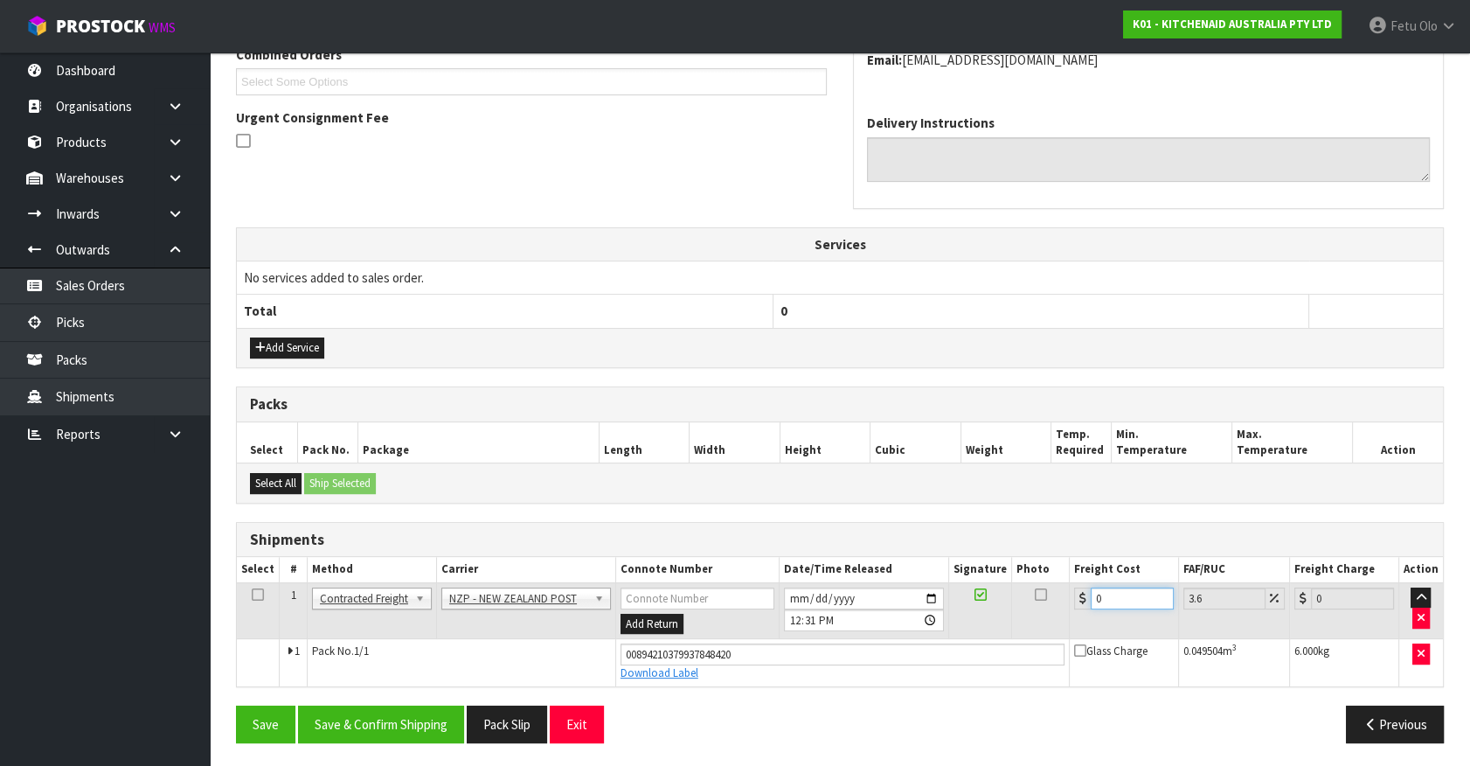
drag, startPoint x: 1108, startPoint y: 594, endPoint x: 946, endPoint y: 634, distance: 166.4
click at [946, 634] on tr "1 Client Local Pickup Customer Local Pickup Company Freight Contracted Freight …" at bounding box center [840, 610] width 1206 height 57
click at [408, 711] on button "Save & Confirm Shipping" at bounding box center [381, 724] width 166 height 38
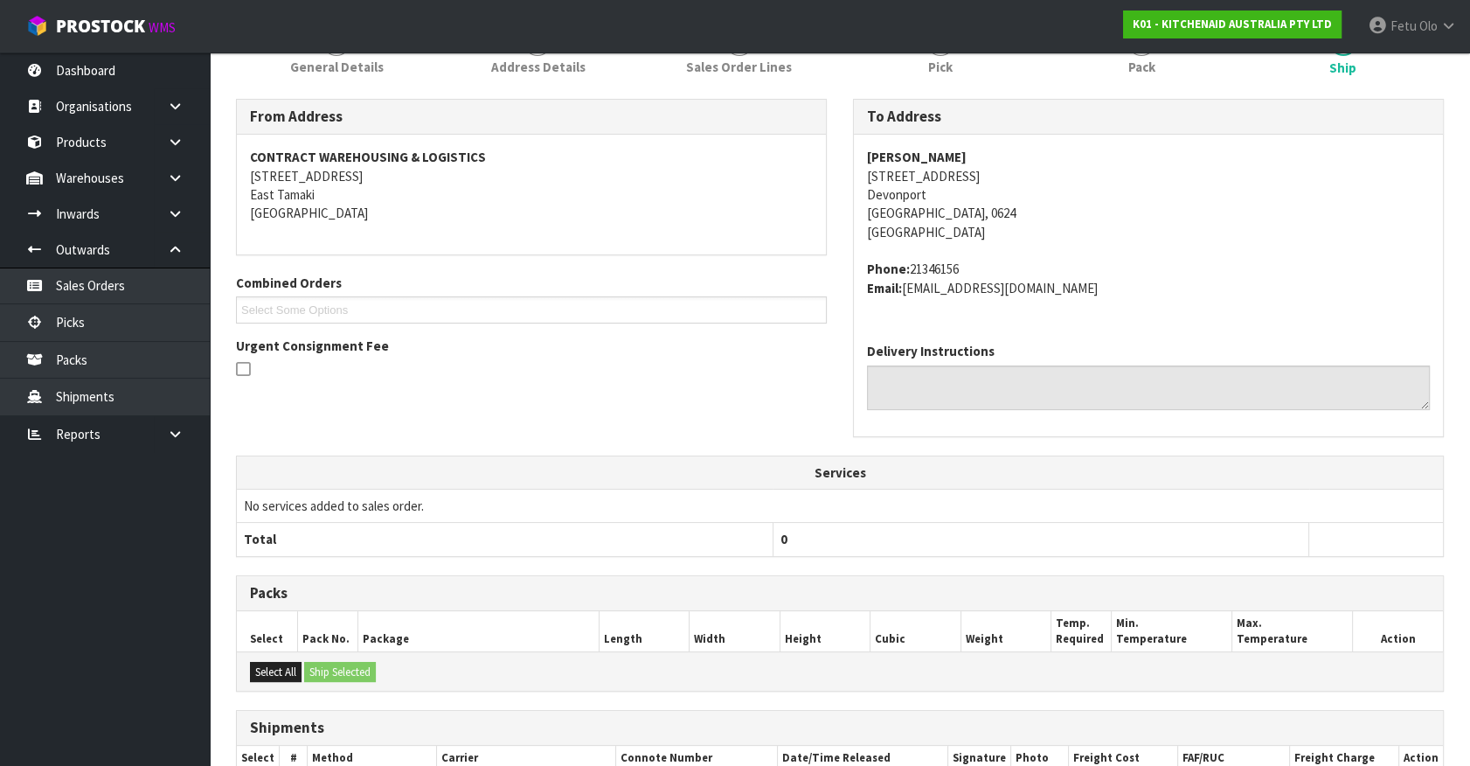
scroll to position [424, 0]
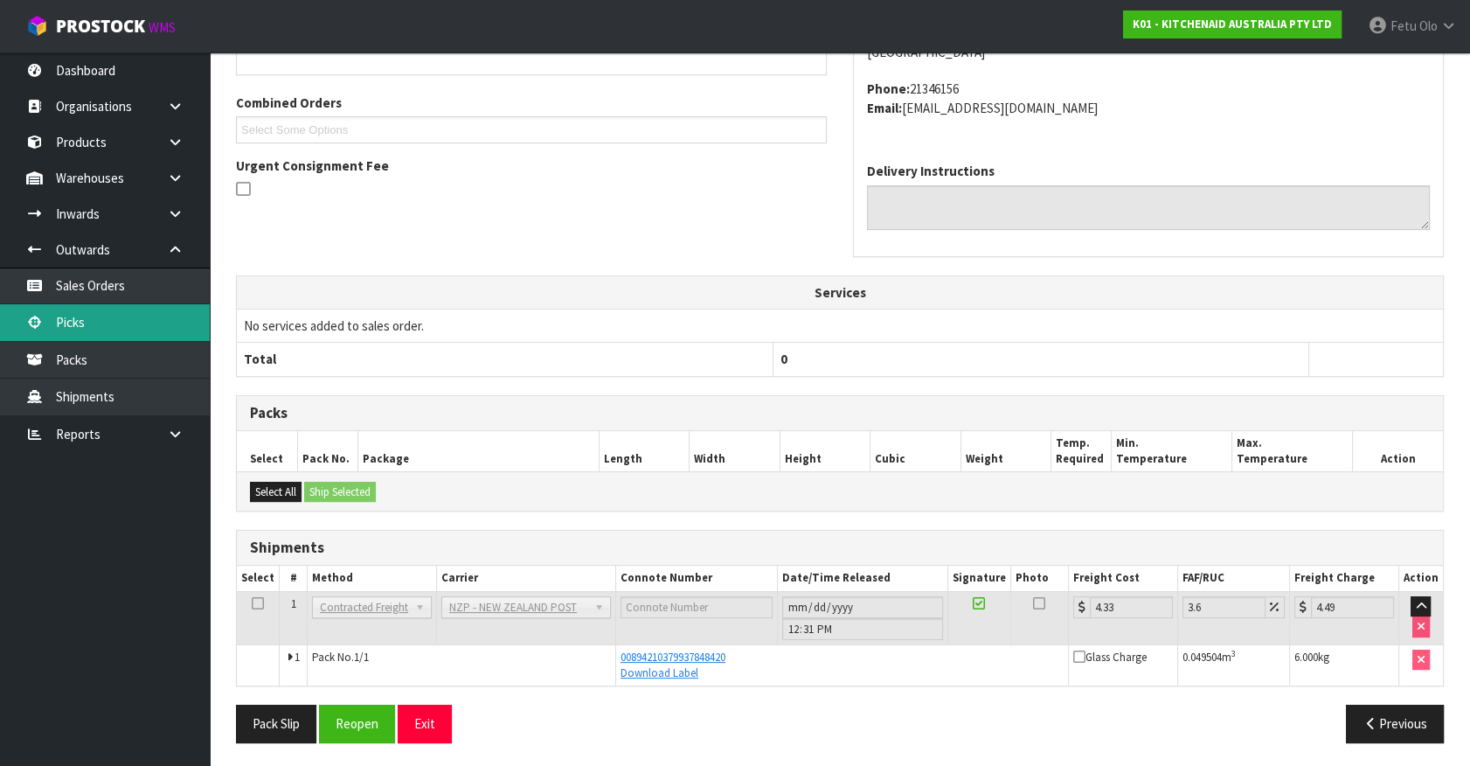
click at [47, 313] on link "Picks" at bounding box center [105, 322] width 210 height 36
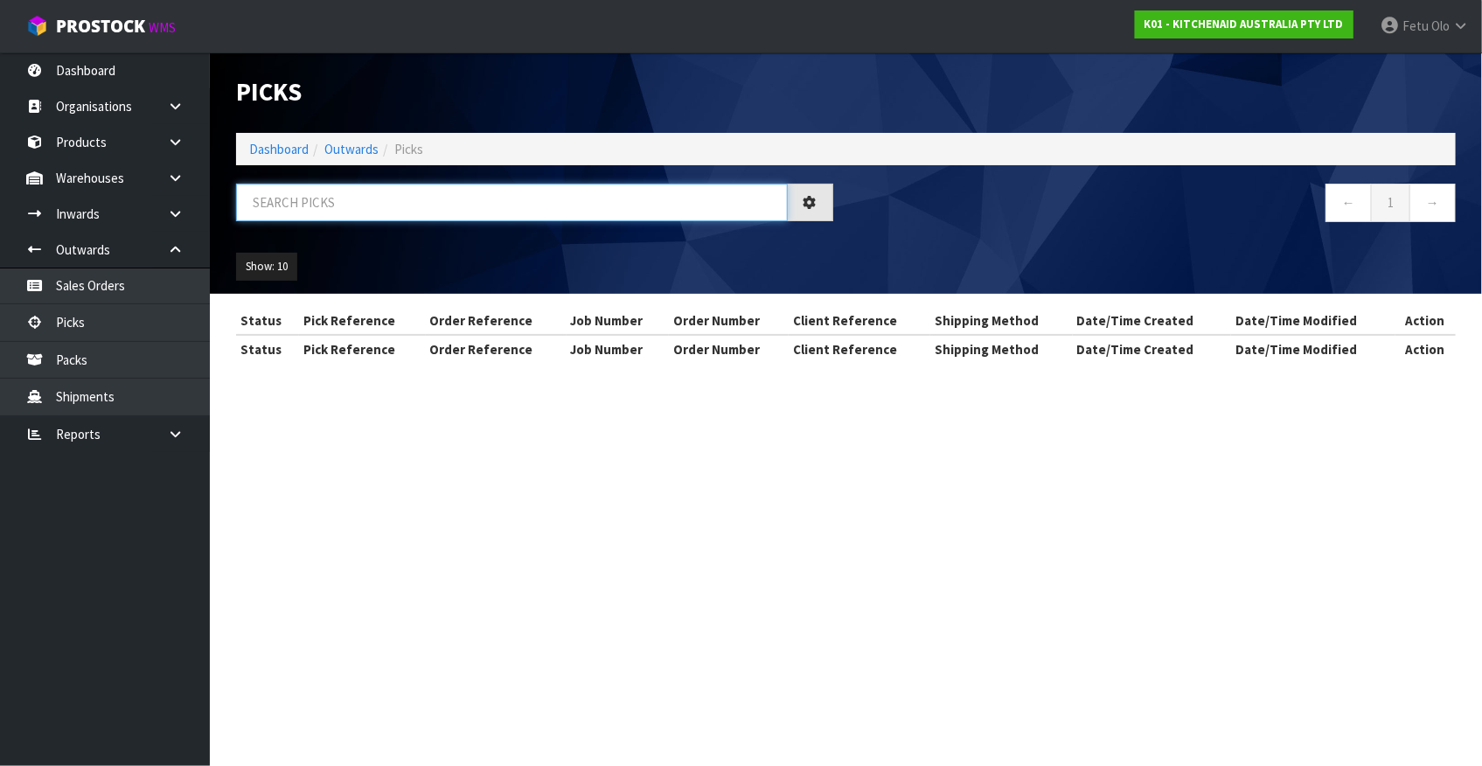
click at [402, 212] on input "text" at bounding box center [512, 203] width 552 height 38
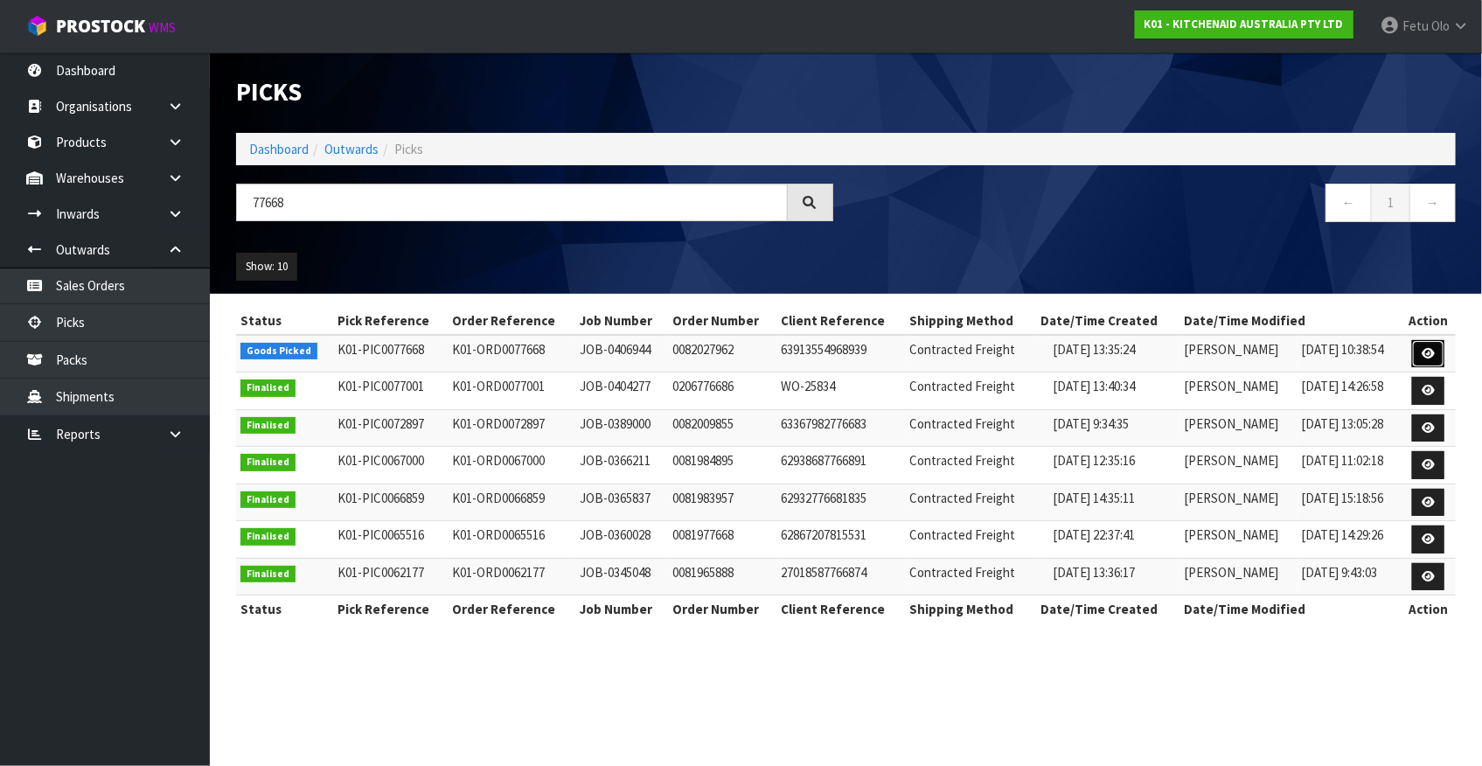
click at [1421, 350] on link at bounding box center [1428, 354] width 32 height 28
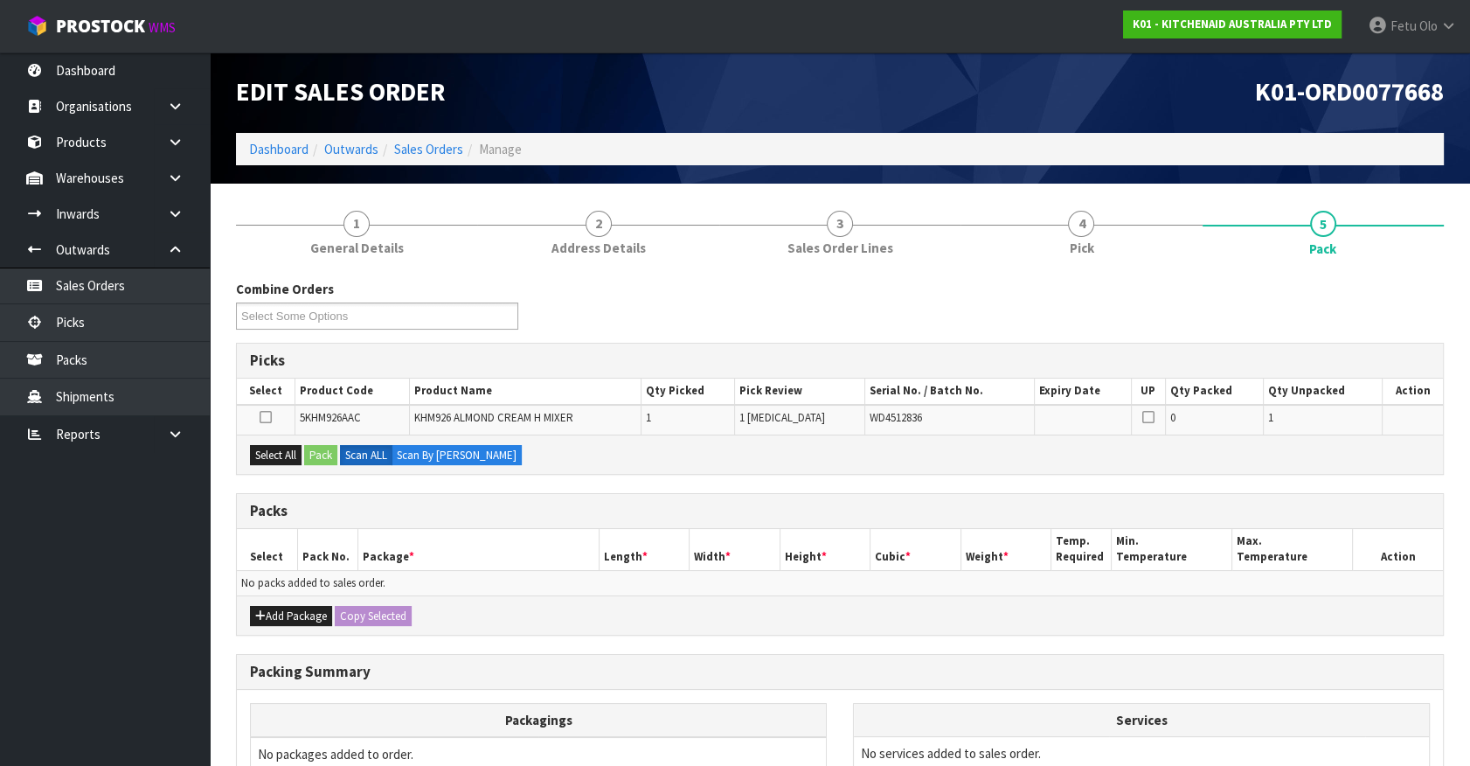
click at [777, 298] on div "Combine Orders K01-ORD0077572 K01-ORD0077584 K01-ORD0077617 K01-ORD0077619 K01-…" at bounding box center [840, 311] width 1234 height 63
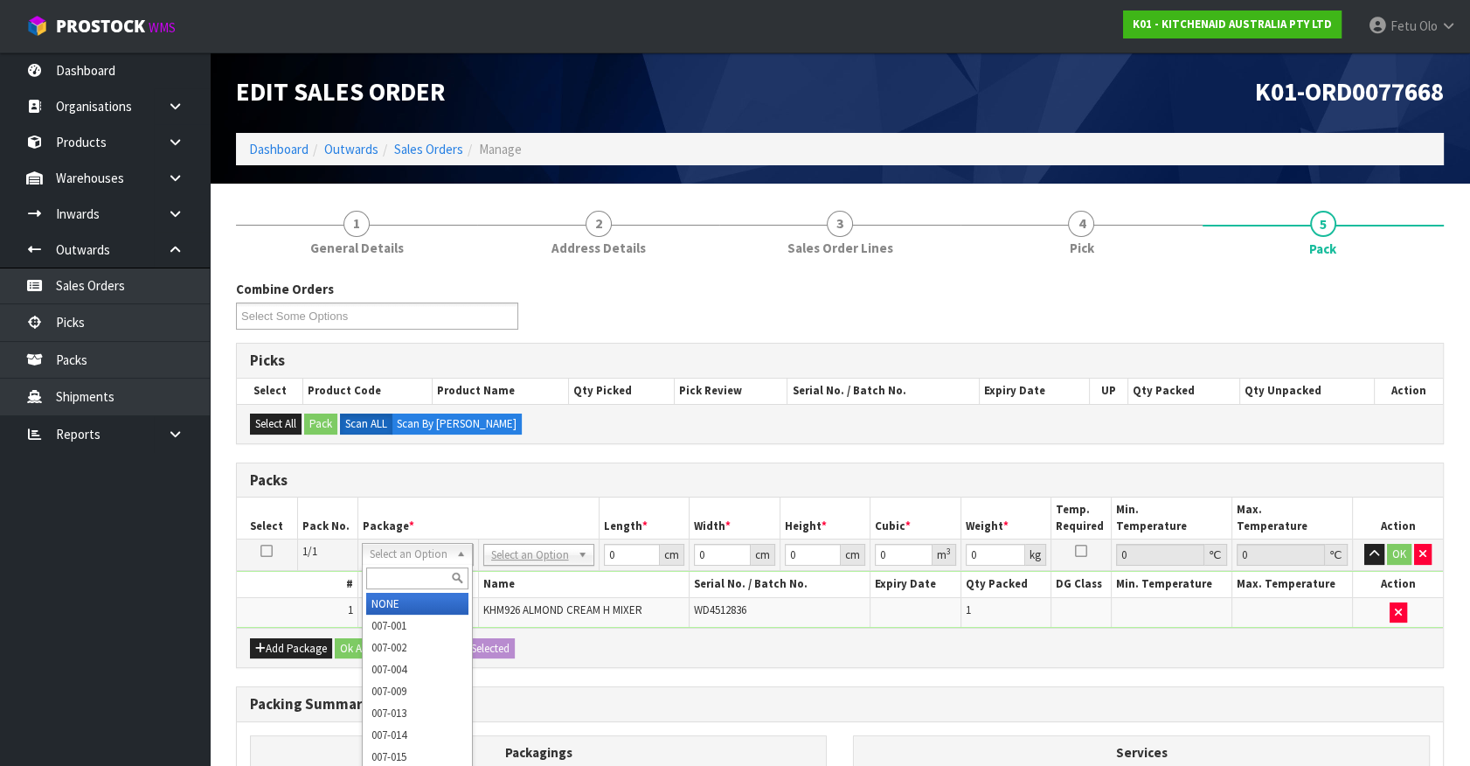
click at [422, 565] on div at bounding box center [417, 578] width 109 height 29
click at [423, 567] on input "text" at bounding box center [417, 578] width 102 height 22
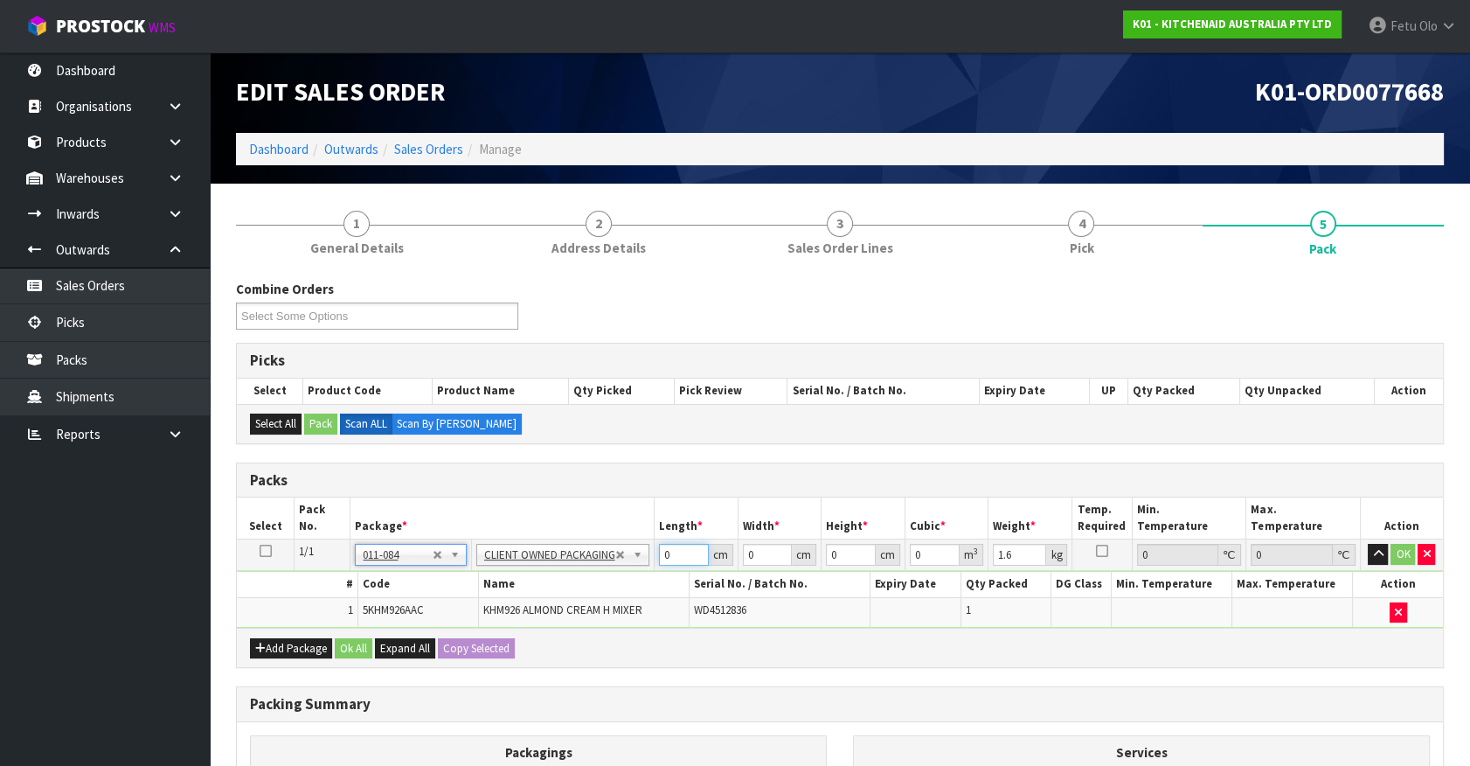
drag, startPoint x: 664, startPoint y: 558, endPoint x: 599, endPoint y: 572, distance: 67.0
click at [597, 579] on tbody "1/1 NONE 007-001 007-002 007-004 007-009 007-013 007-014 007-015 007-017 007-01…" at bounding box center [840, 583] width 1206 height 88
click button "OK" at bounding box center [1403, 554] width 24 height 21
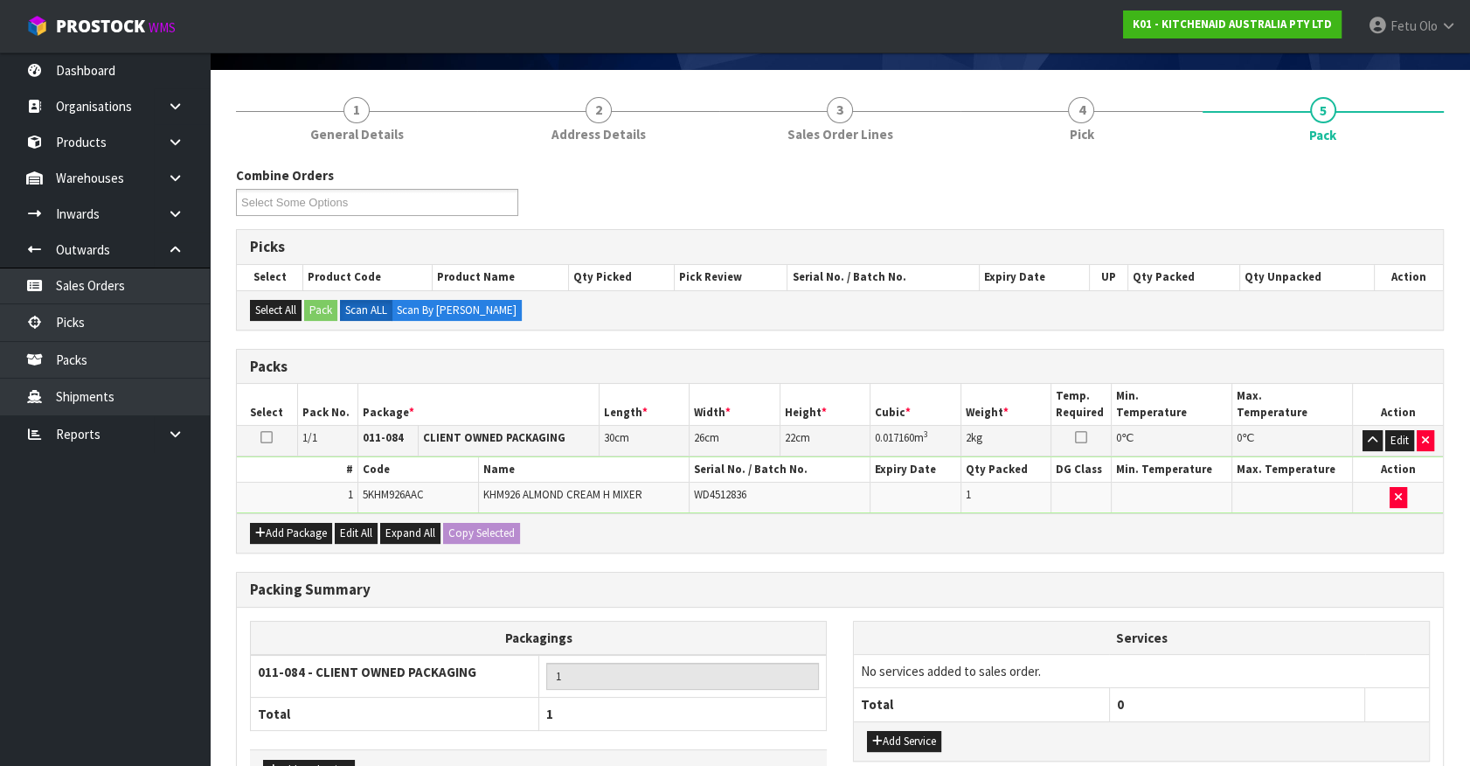
scroll to position [228, 0]
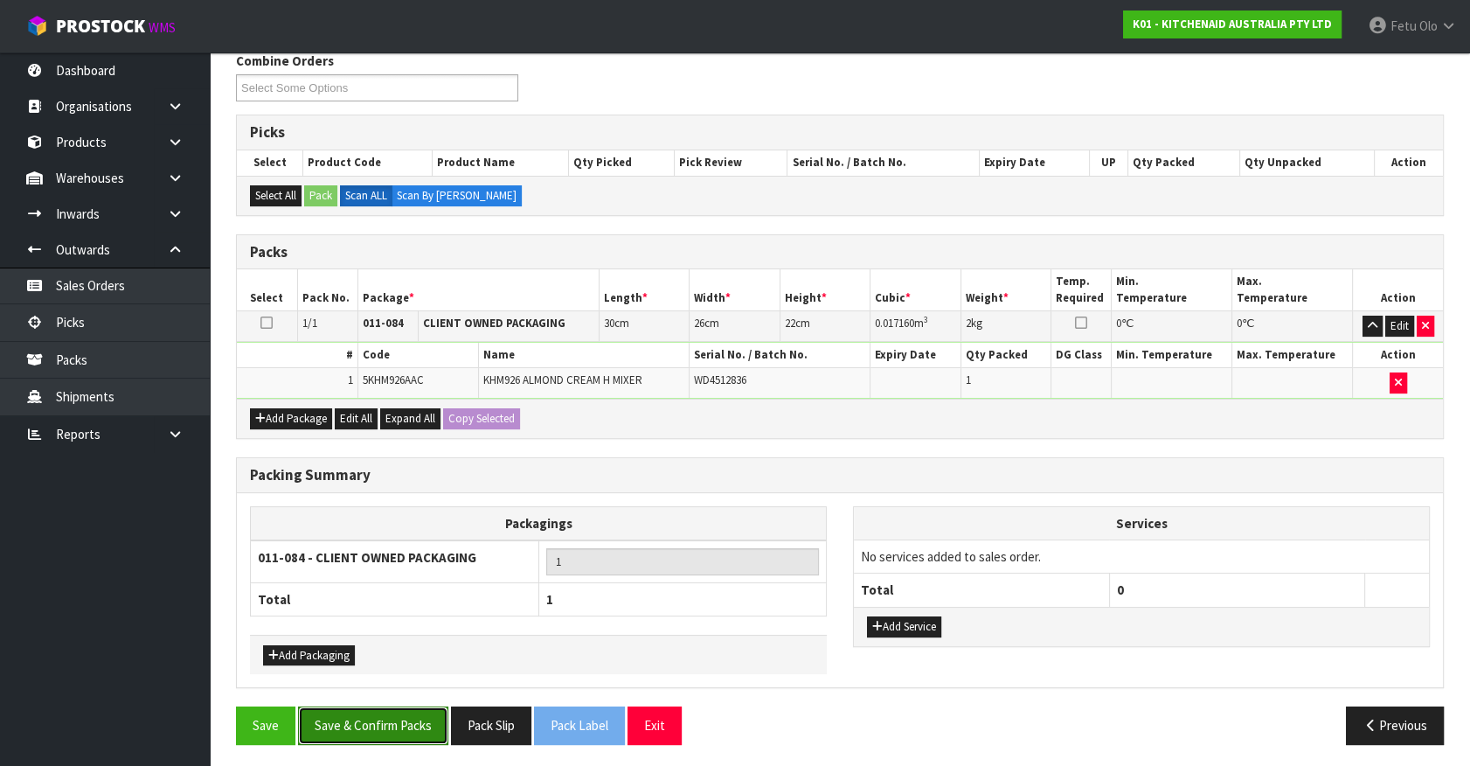
click at [397, 715] on button "Save & Confirm Packs" at bounding box center [373, 725] width 150 height 38
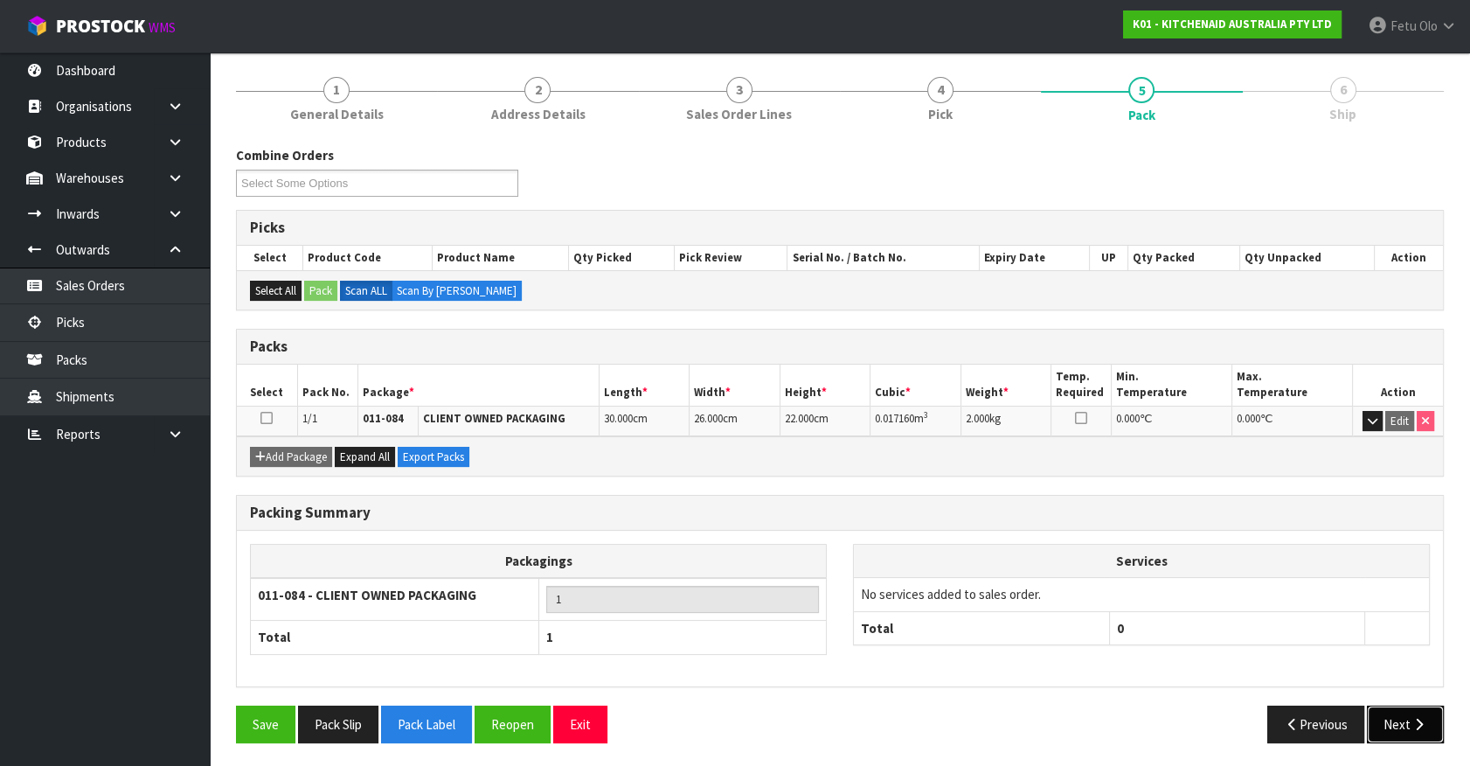
drag, startPoint x: 1420, startPoint y: 712, endPoint x: 1402, endPoint y: 713, distance: 18.4
click at [1402, 713] on button "Next" at bounding box center [1405, 724] width 77 height 38
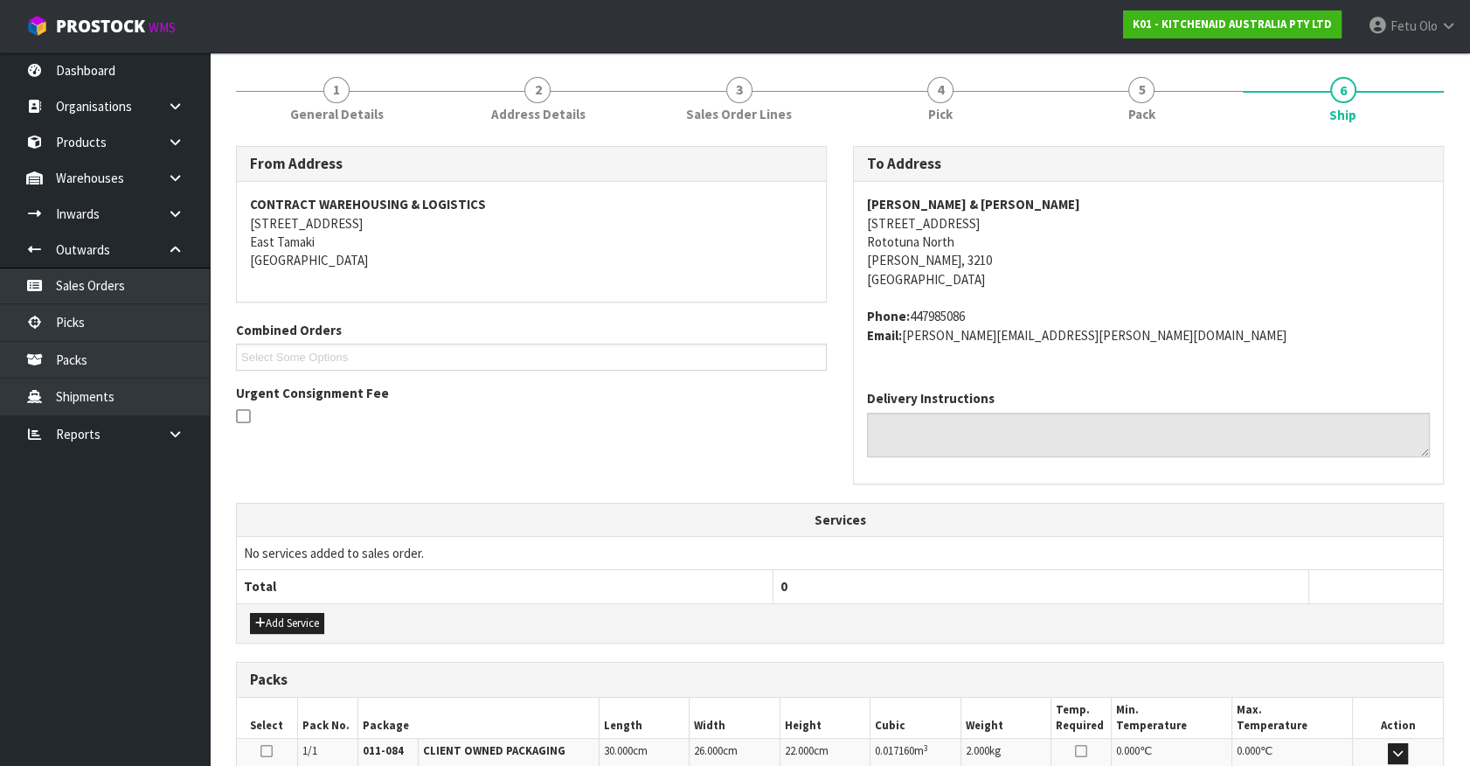
scroll to position [425, 0]
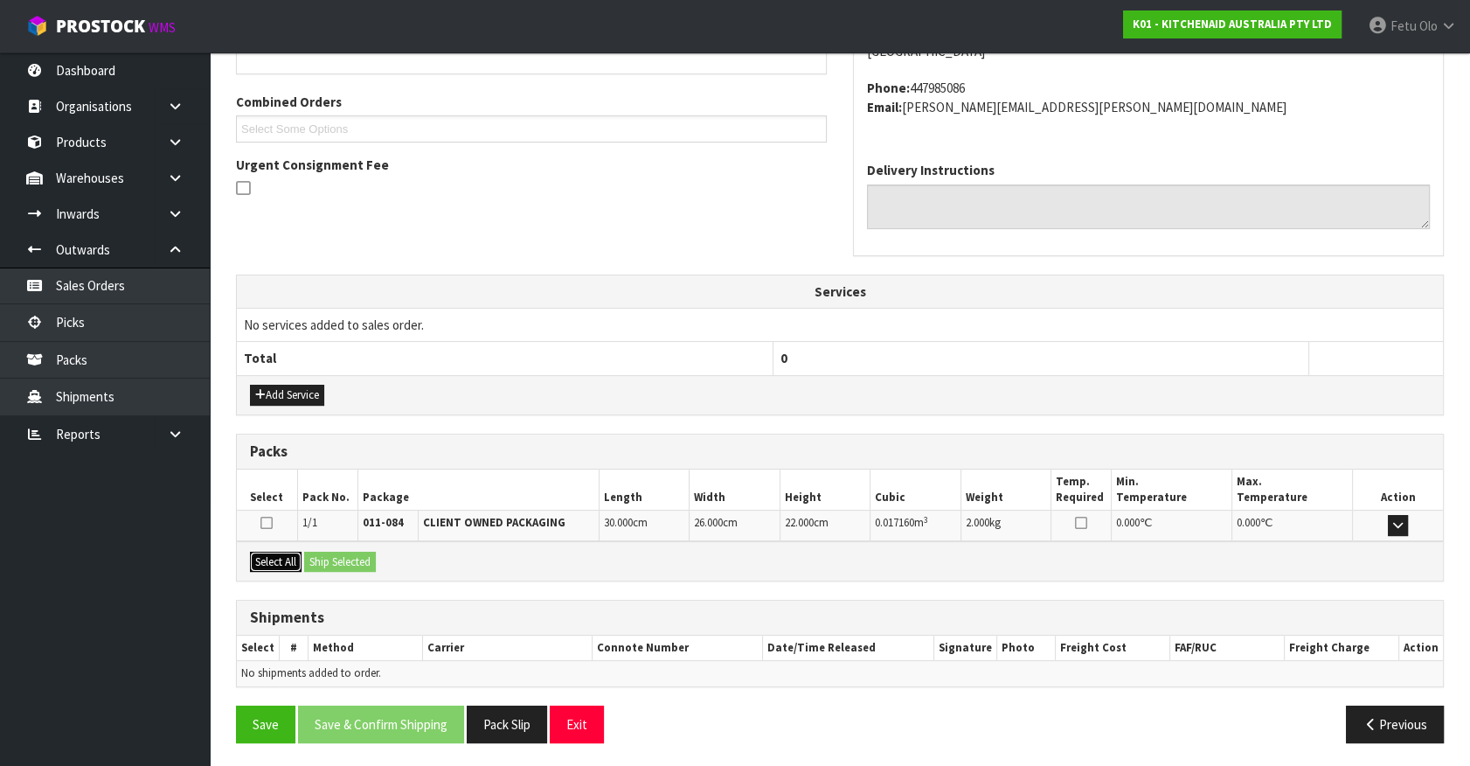
click at [276, 552] on button "Select All" at bounding box center [276, 562] width 52 height 21
drag, startPoint x: 323, startPoint y: 558, endPoint x: 369, endPoint y: 561, distance: 45.6
click at [325, 558] on button "Ship Selected" at bounding box center [340, 562] width 72 height 21
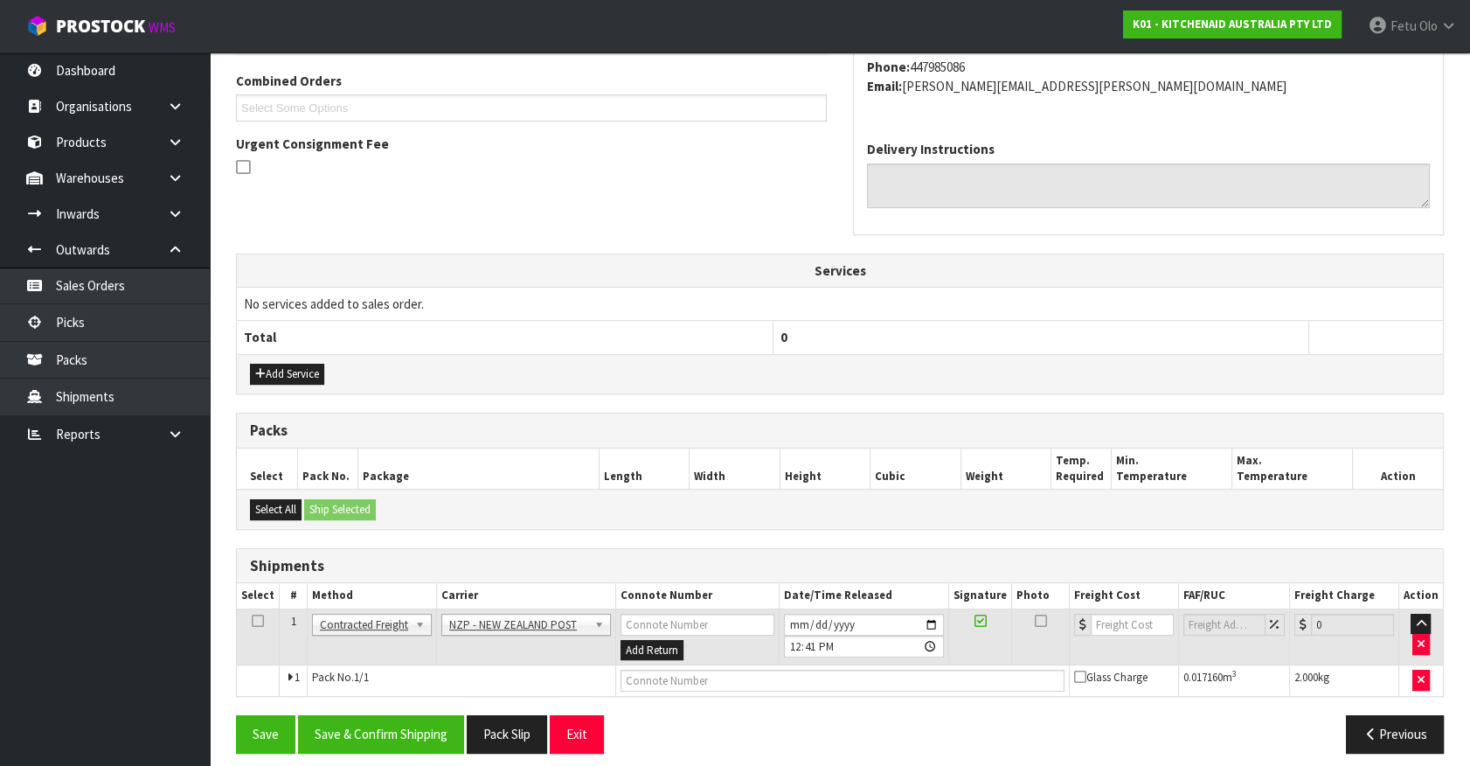
scroll to position [455, 0]
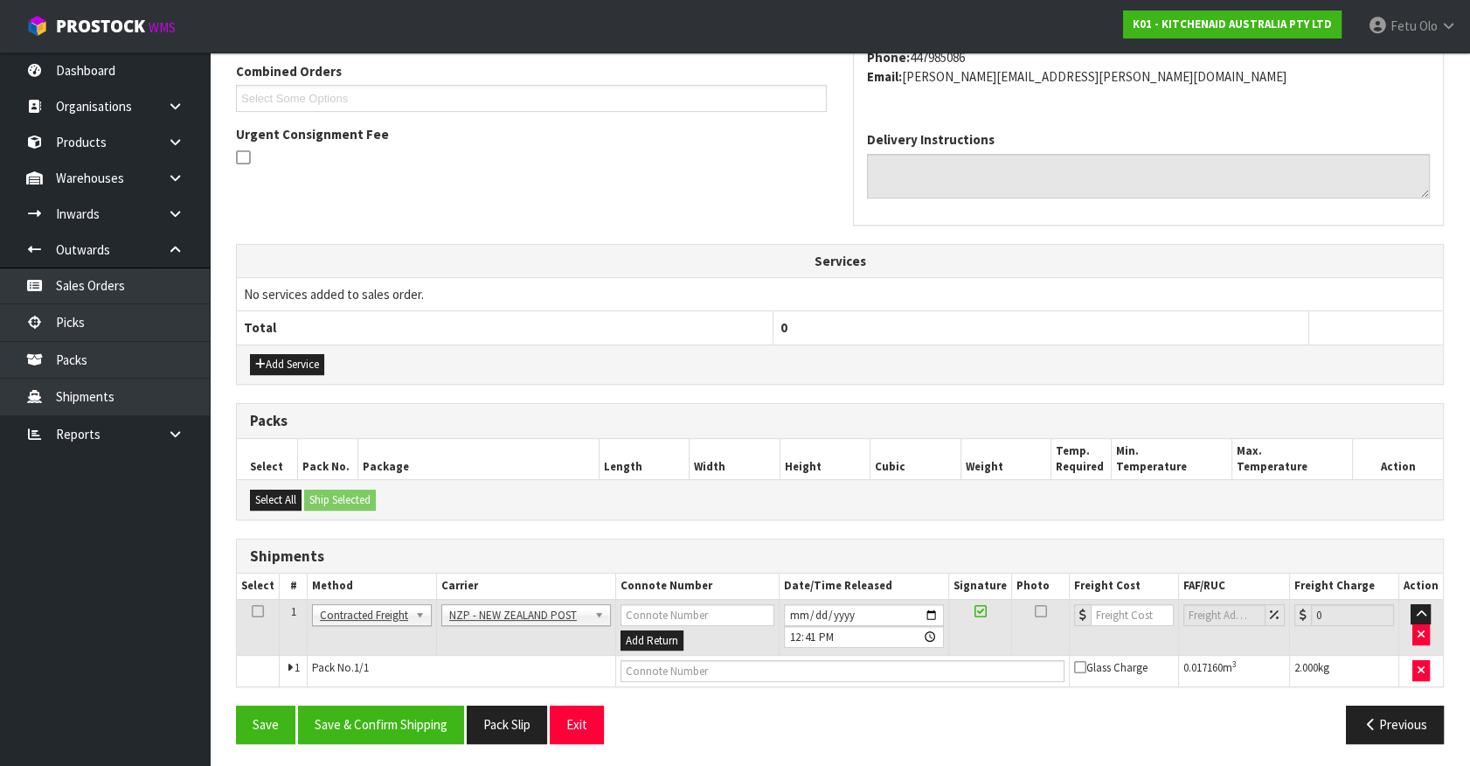
click at [417, 698] on div "From Address CONTRACT WAREHOUSING & LOGISTICS 17 Allens Road East Tamaki Auckla…" at bounding box center [840, 321] width 1208 height 869
click at [424, 711] on button "Save & Confirm Shipping" at bounding box center [381, 724] width 166 height 38
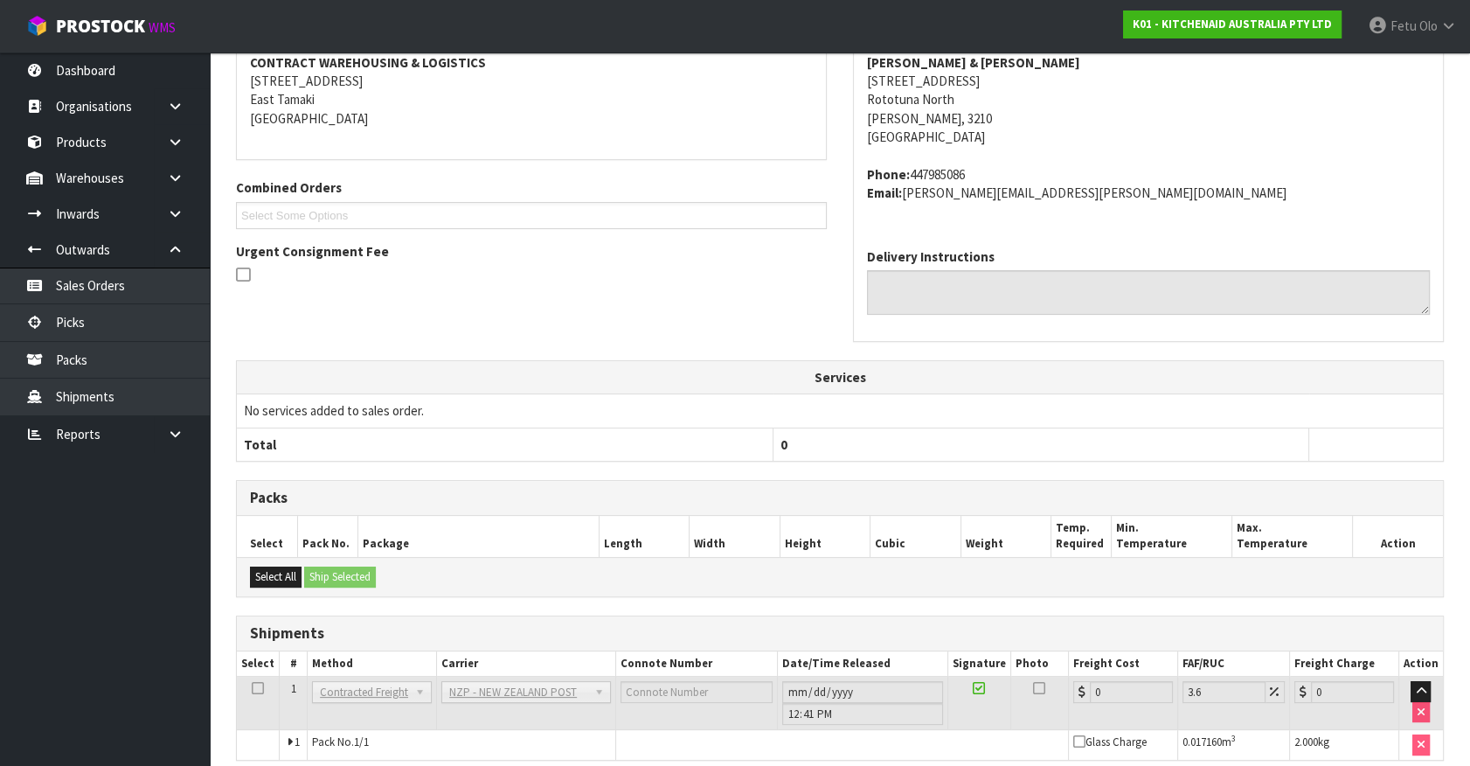
scroll to position [431, 0]
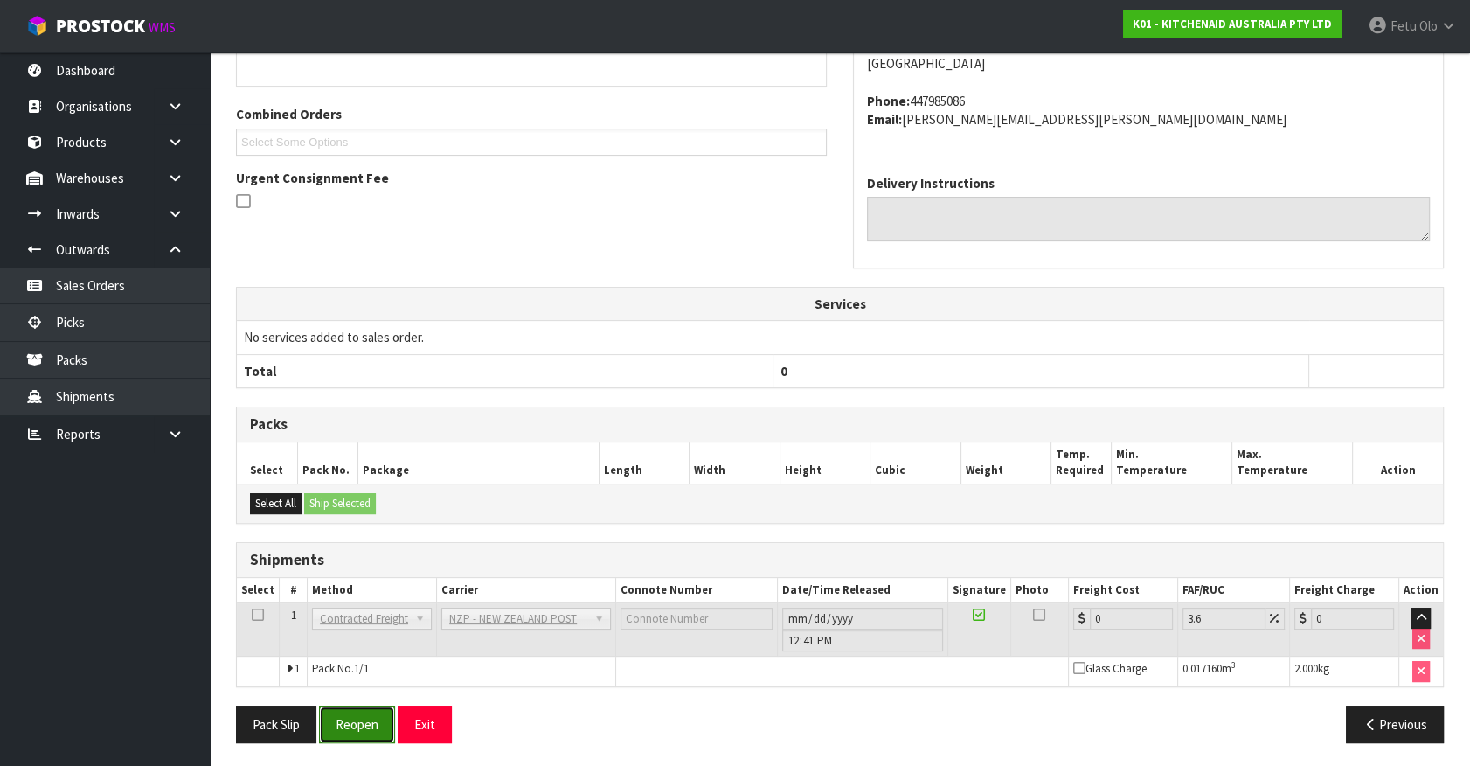
click at [381, 720] on button "Reopen" at bounding box center [357, 724] width 76 height 38
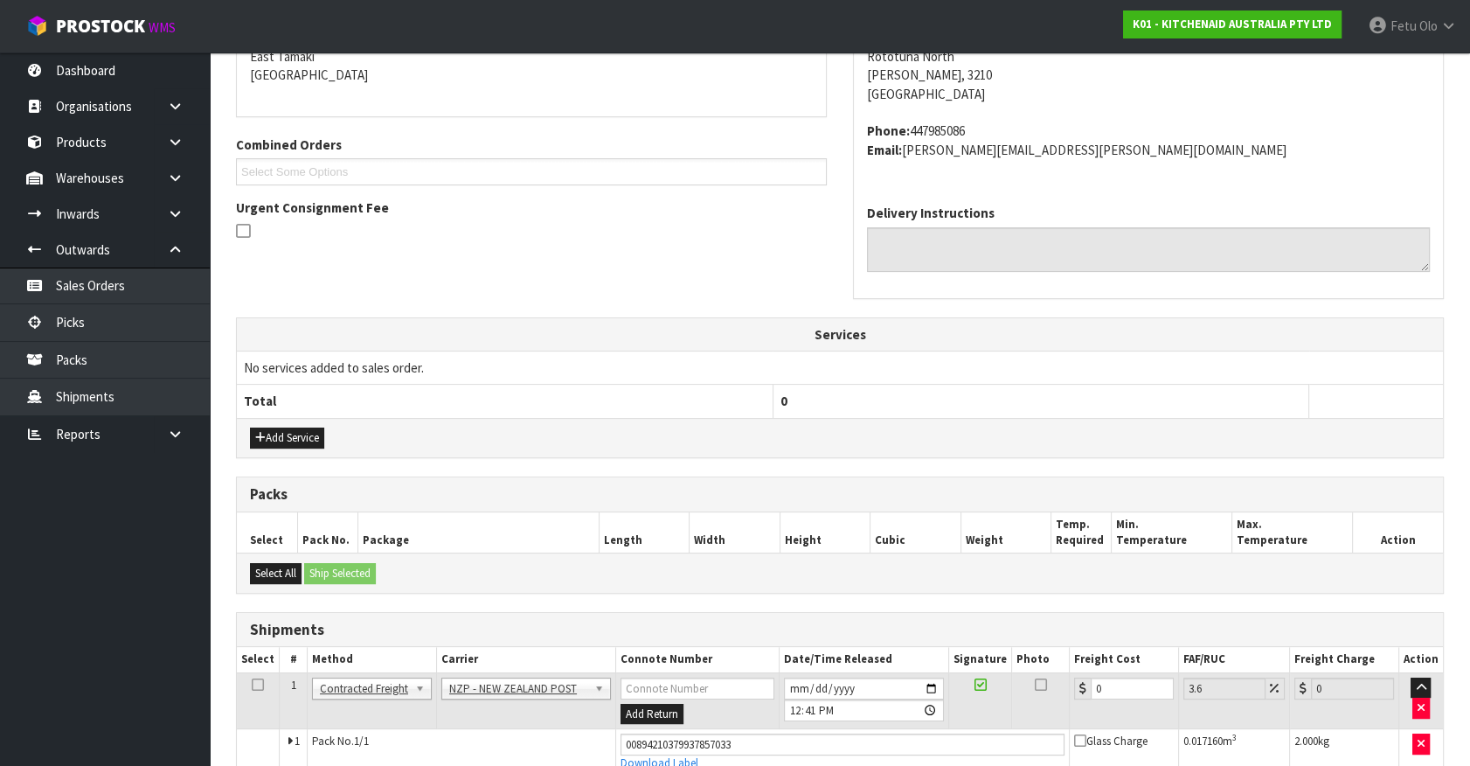
scroll to position [412, 0]
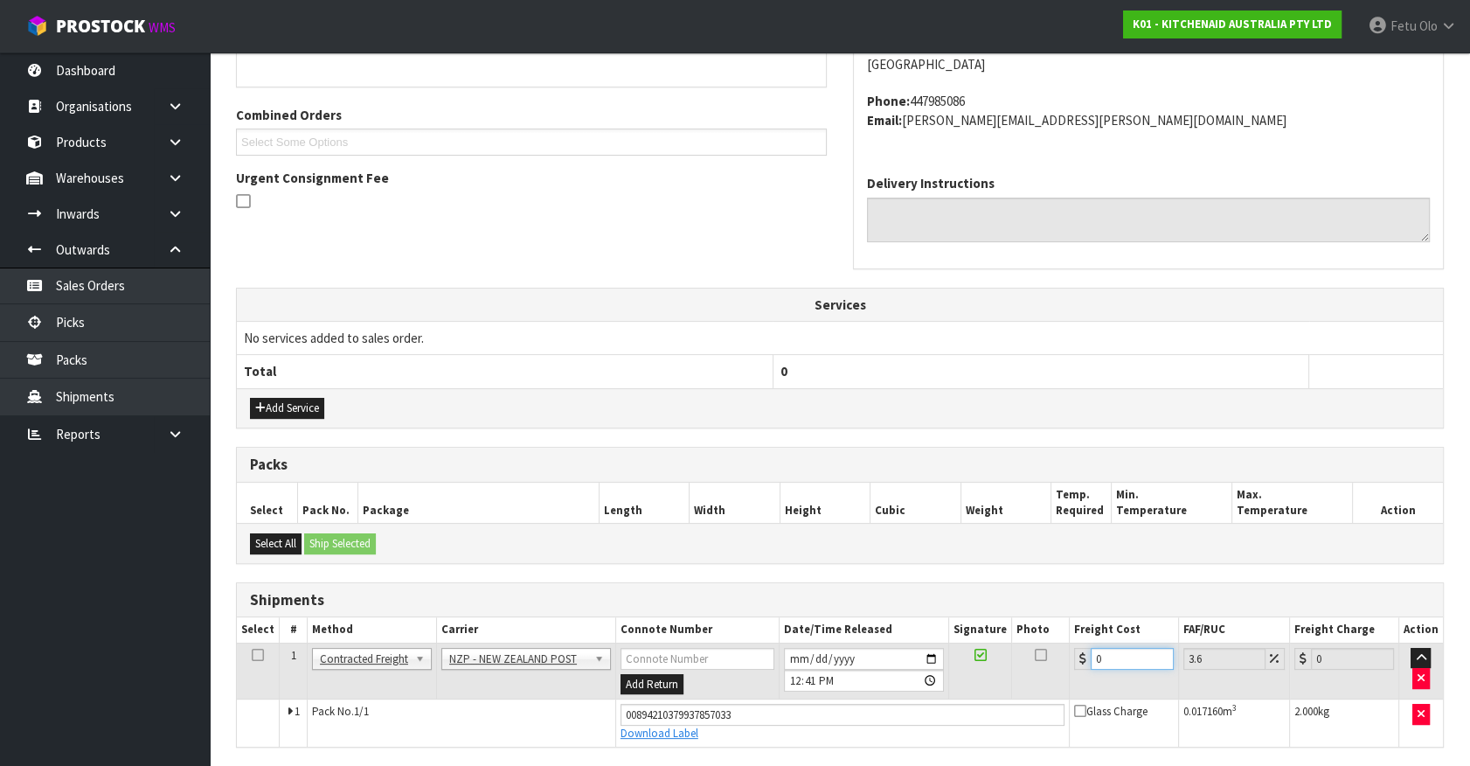
drag, startPoint x: 1116, startPoint y: 653, endPoint x: 941, endPoint y: 714, distance: 186.1
click at [941, 714] on tbody "1 Client Local Pickup Customer Local Pickup Company Freight Contracted Freight …" at bounding box center [840, 693] width 1206 height 103
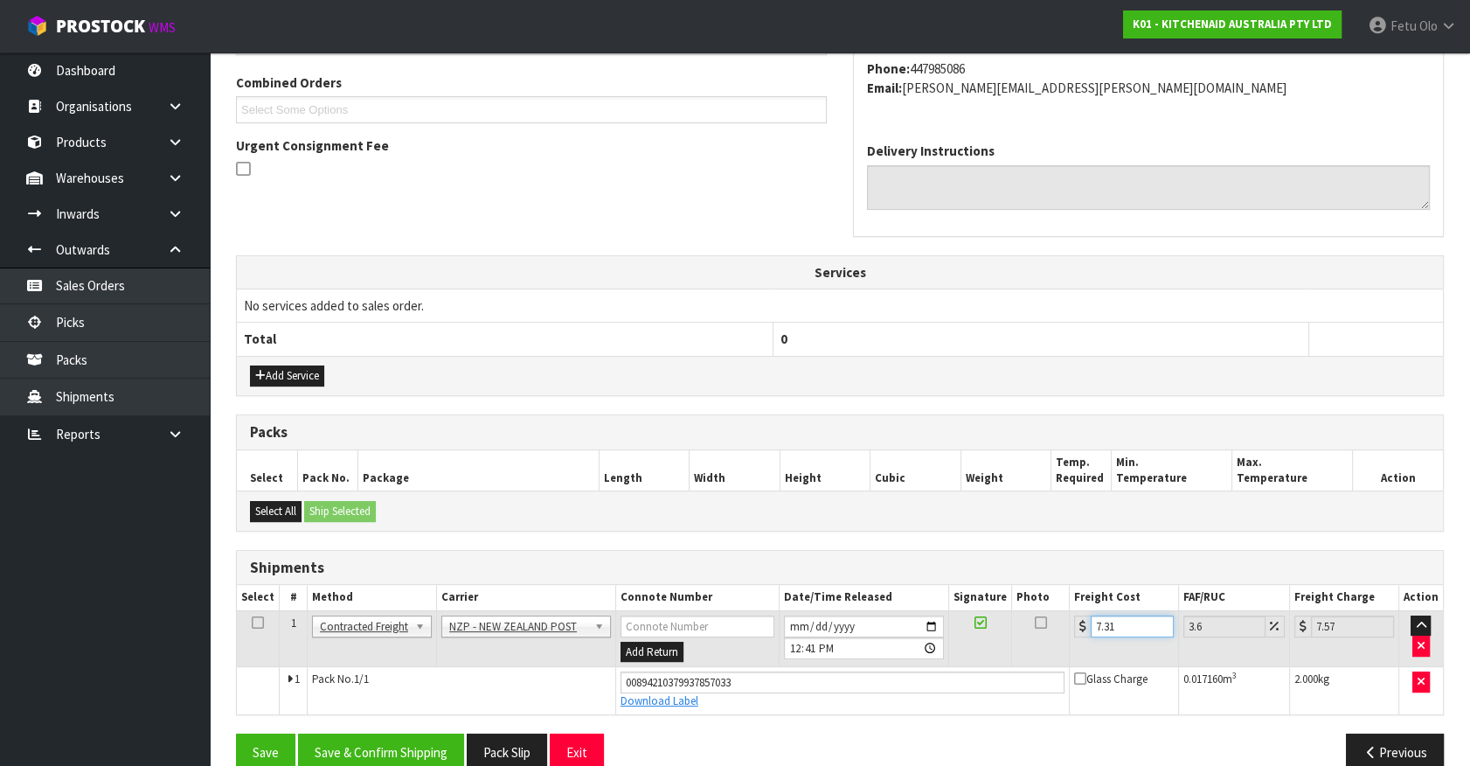
scroll to position [472, 0]
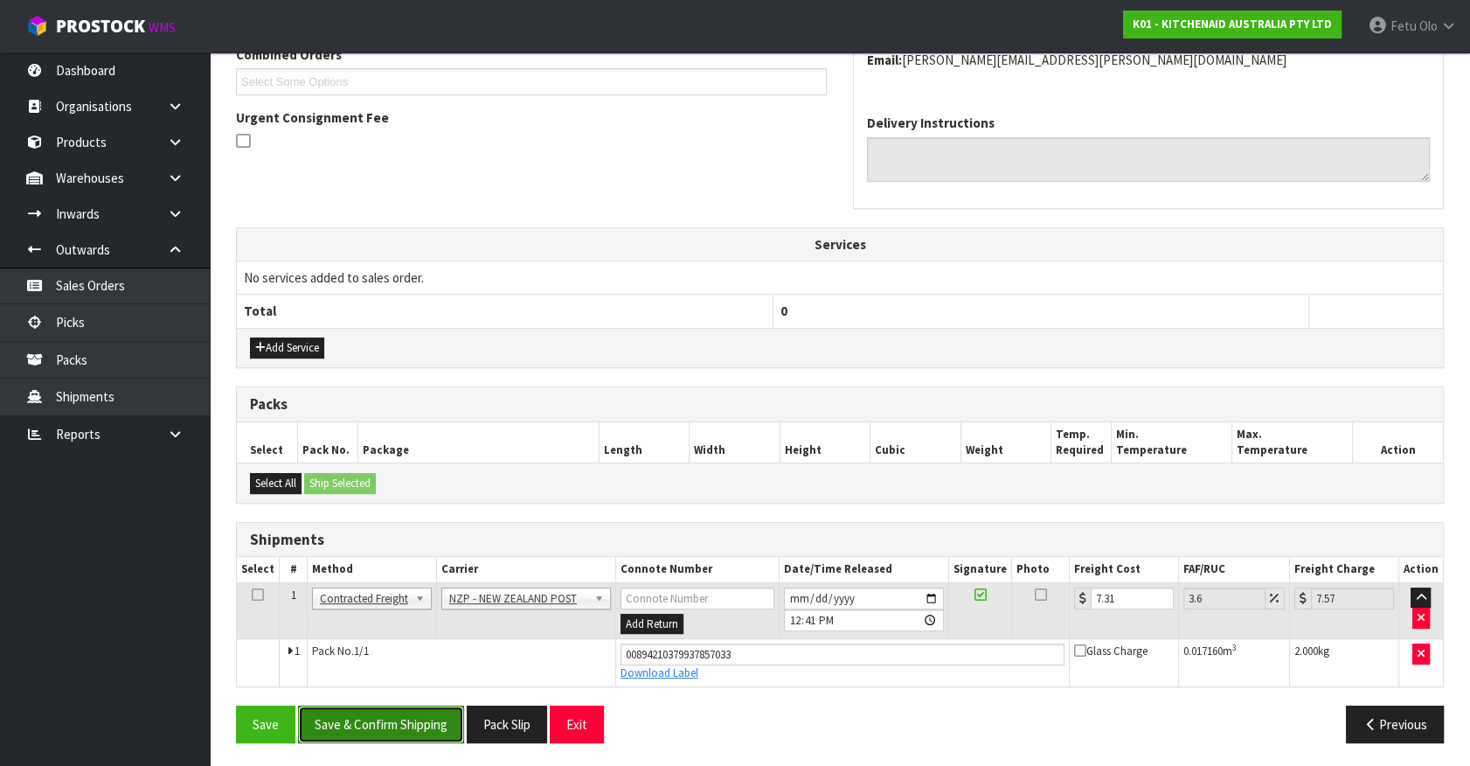
click at [406, 713] on button "Save & Confirm Shipping" at bounding box center [381, 724] width 166 height 38
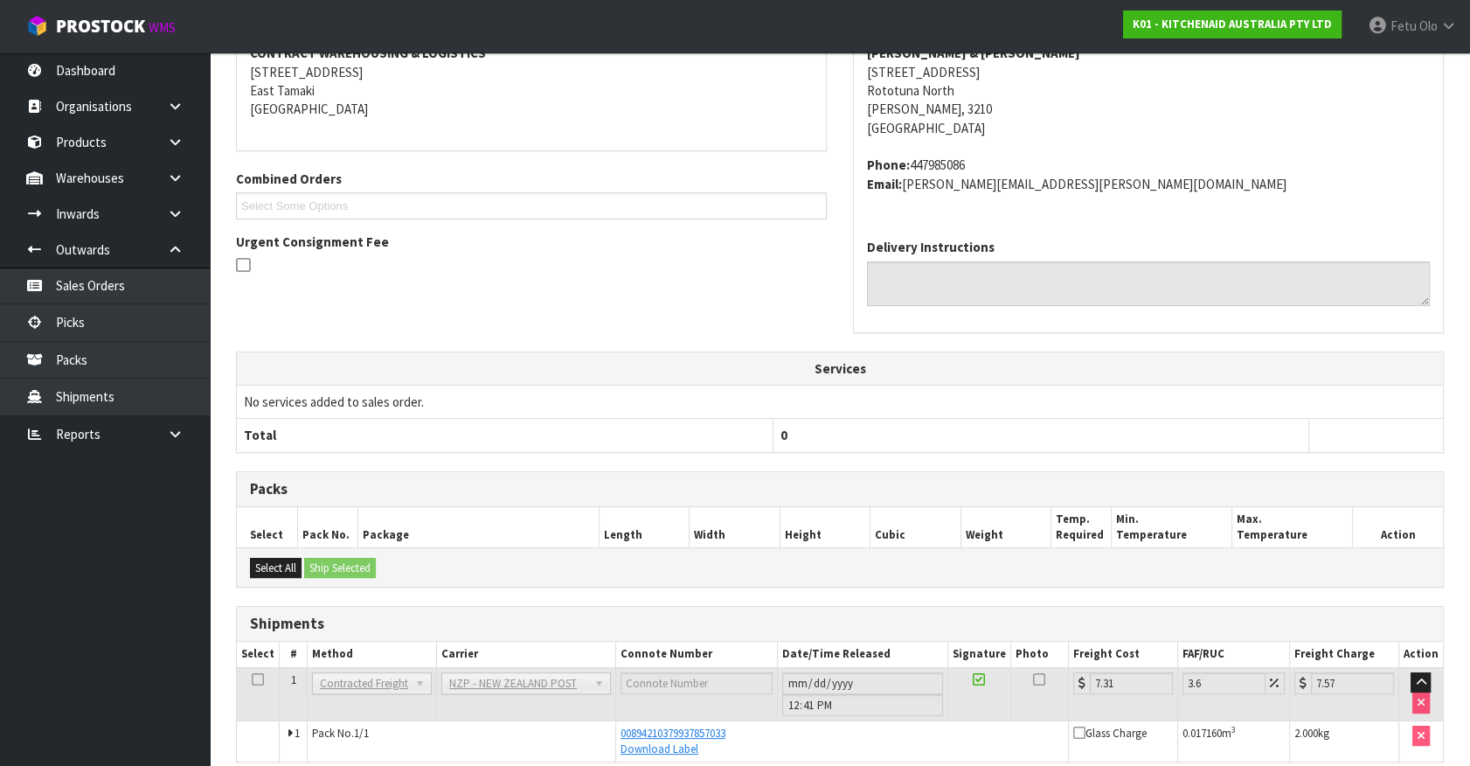
scroll to position [397, 0]
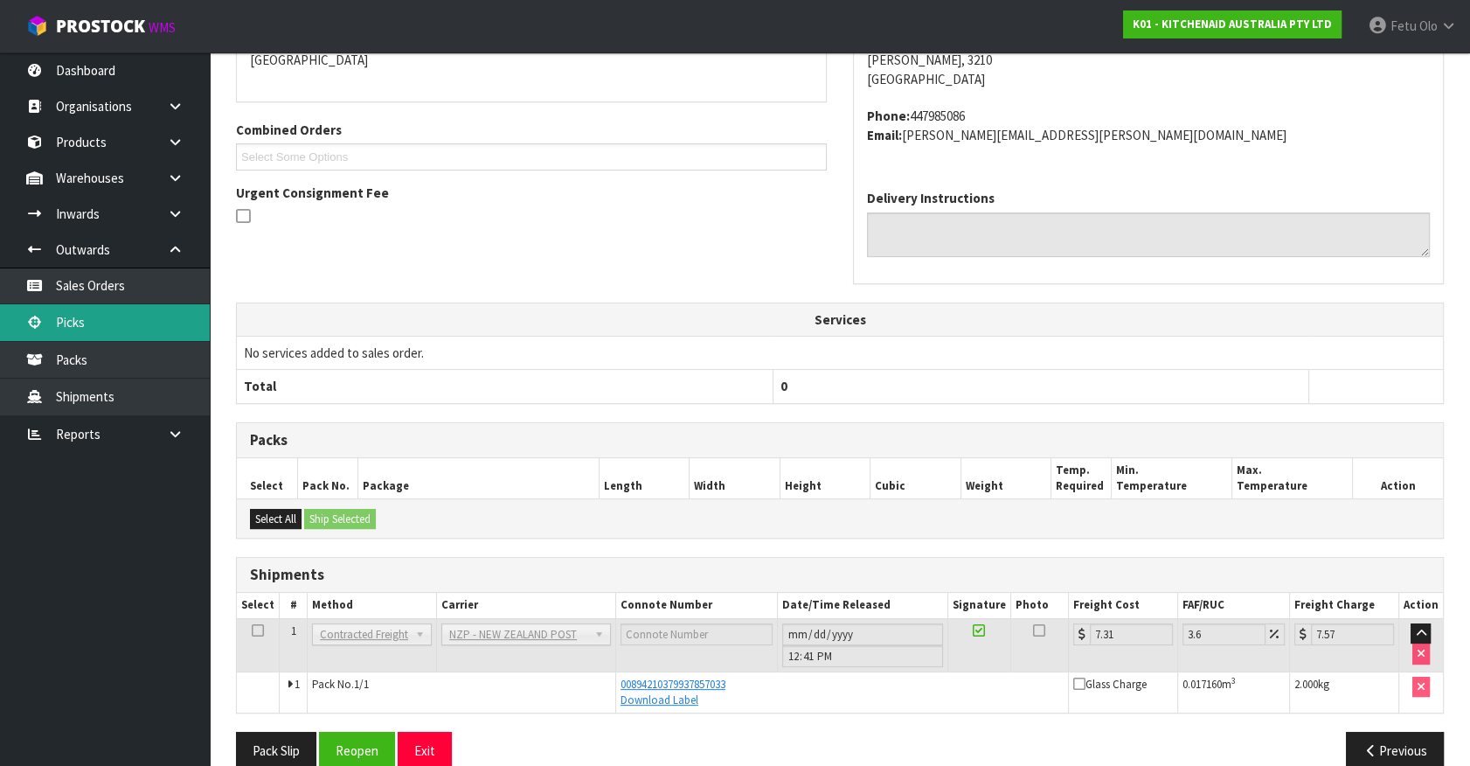
click at [59, 326] on link "Picks" at bounding box center [105, 322] width 210 height 36
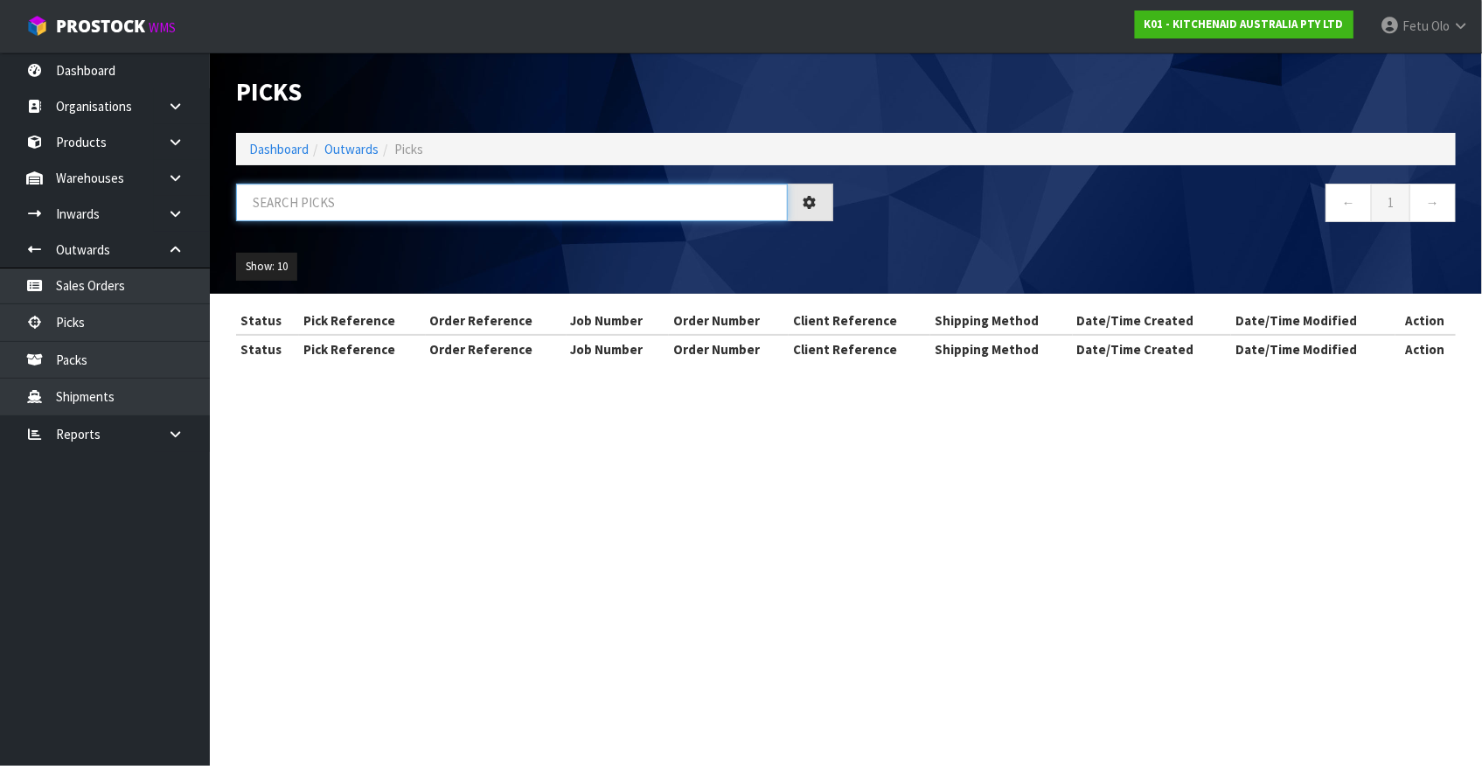
click at [307, 199] on input "text" at bounding box center [512, 203] width 552 height 38
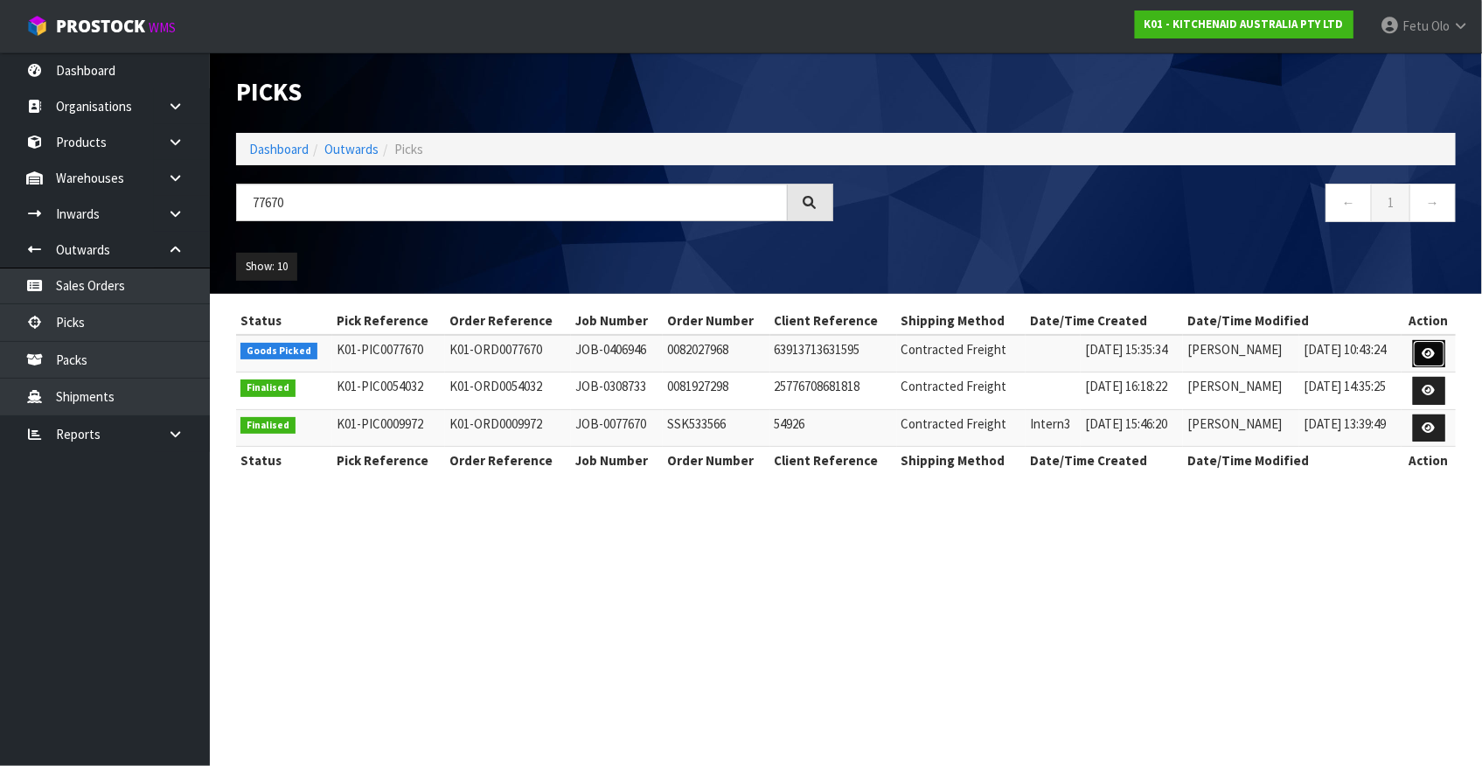
click at [1441, 349] on link at bounding box center [1429, 354] width 32 height 28
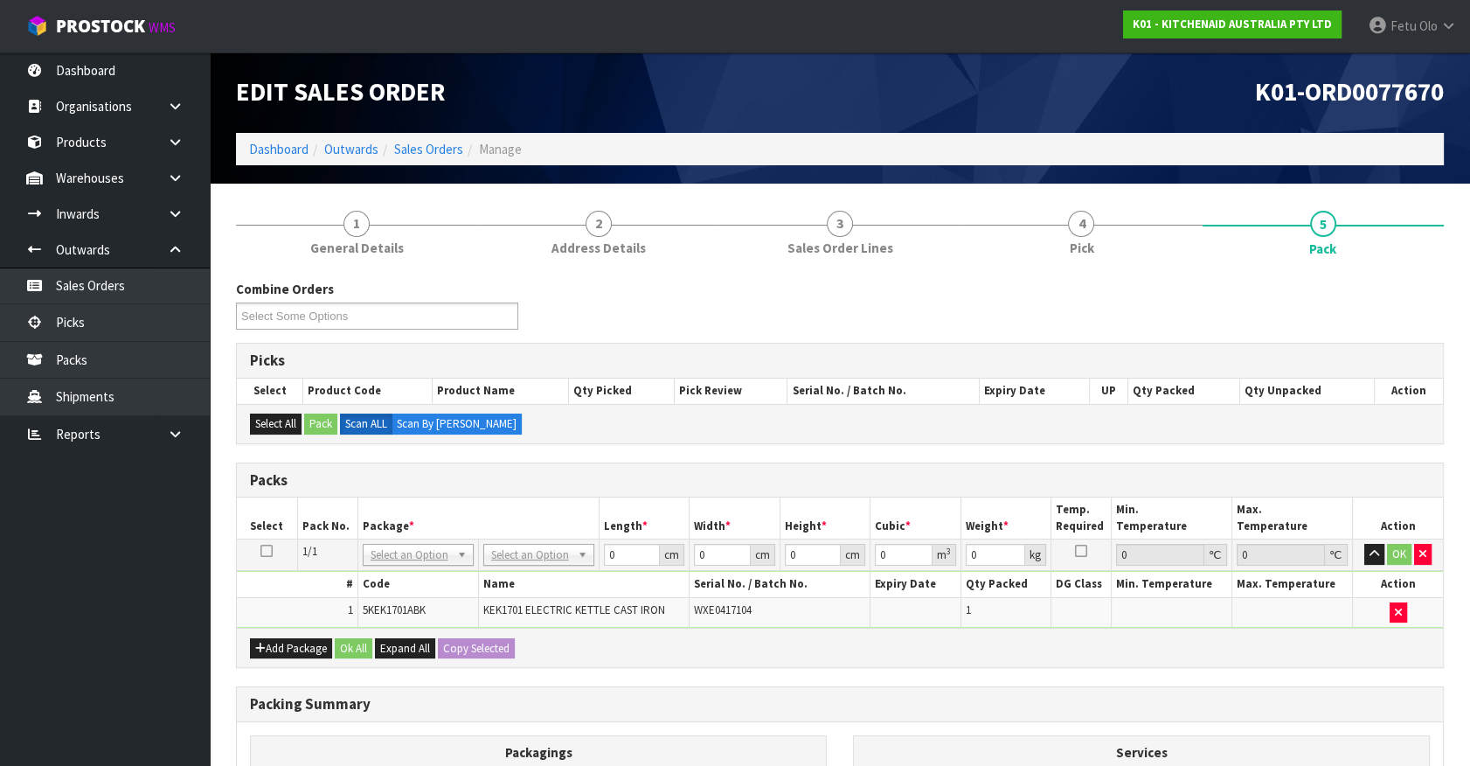
drag, startPoint x: 433, startPoint y: 533, endPoint x: 430, endPoint y: 543, distance: 10.0
click at [432, 534] on th "Package *" at bounding box center [478, 517] width 241 height 41
drag, startPoint x: 427, startPoint y: 546, endPoint x: 427, endPoint y: 560, distance: 14.0
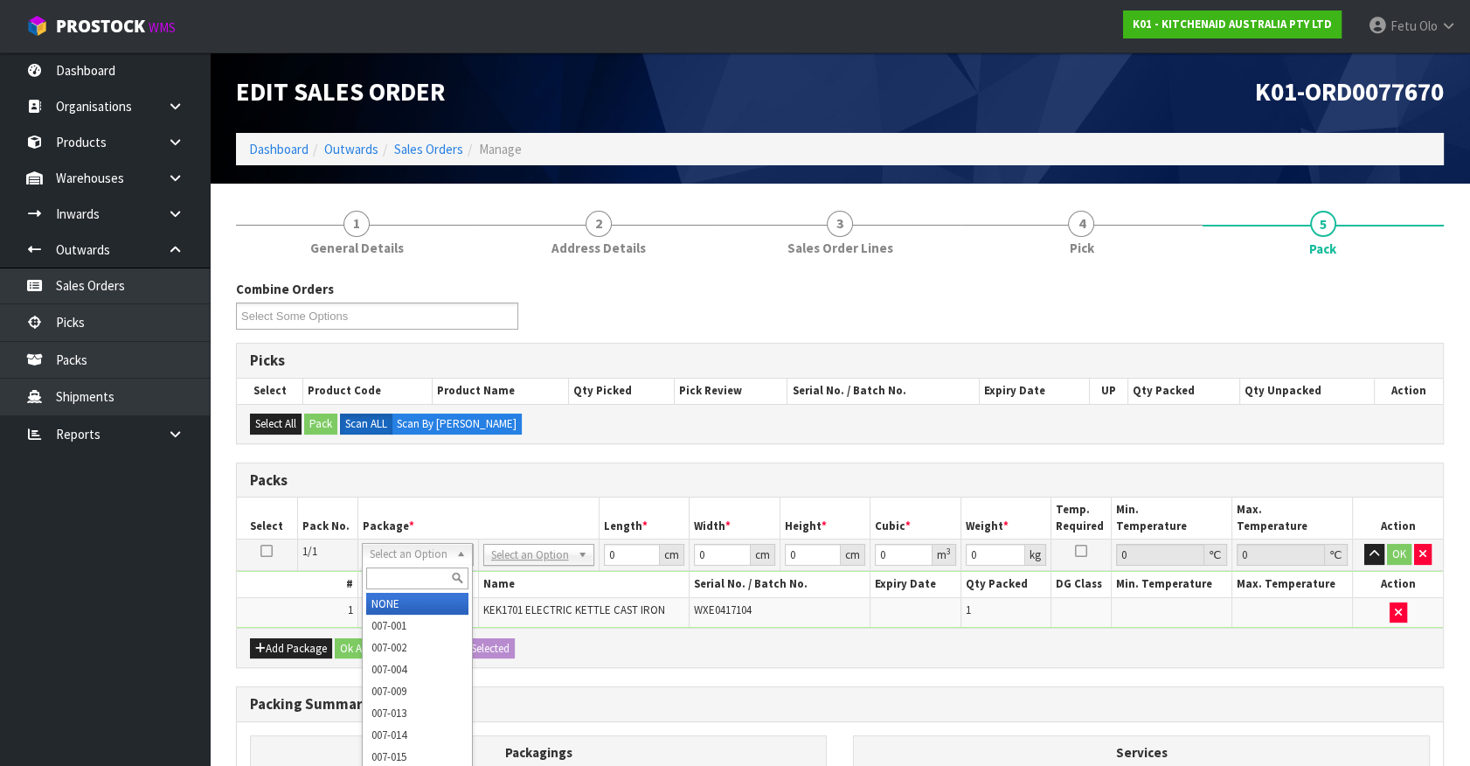
drag, startPoint x: 425, startPoint y: 568, endPoint x: 455, endPoint y: 575, distance: 30.5
click at [427, 570] on input "text" at bounding box center [417, 578] width 102 height 22
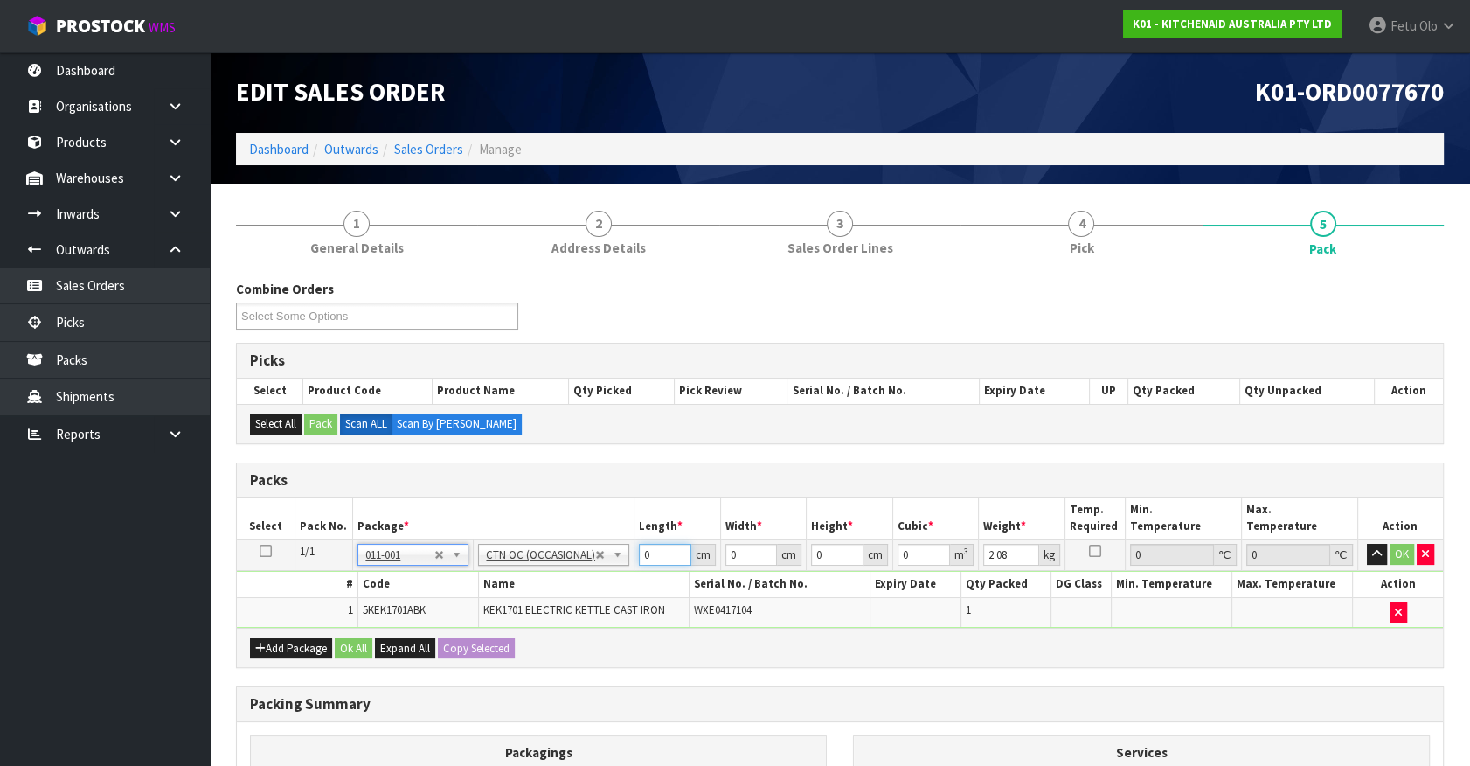
drag, startPoint x: 666, startPoint y: 557, endPoint x: 565, endPoint y: 570, distance: 102.2
click at [565, 570] on tbody "1/1 NONE 007-001 007-002 007-004 007-009 007-013 007-014 007-015 007-017 007-01…" at bounding box center [840, 583] width 1206 height 88
click button "OK" at bounding box center [1402, 554] width 24 height 21
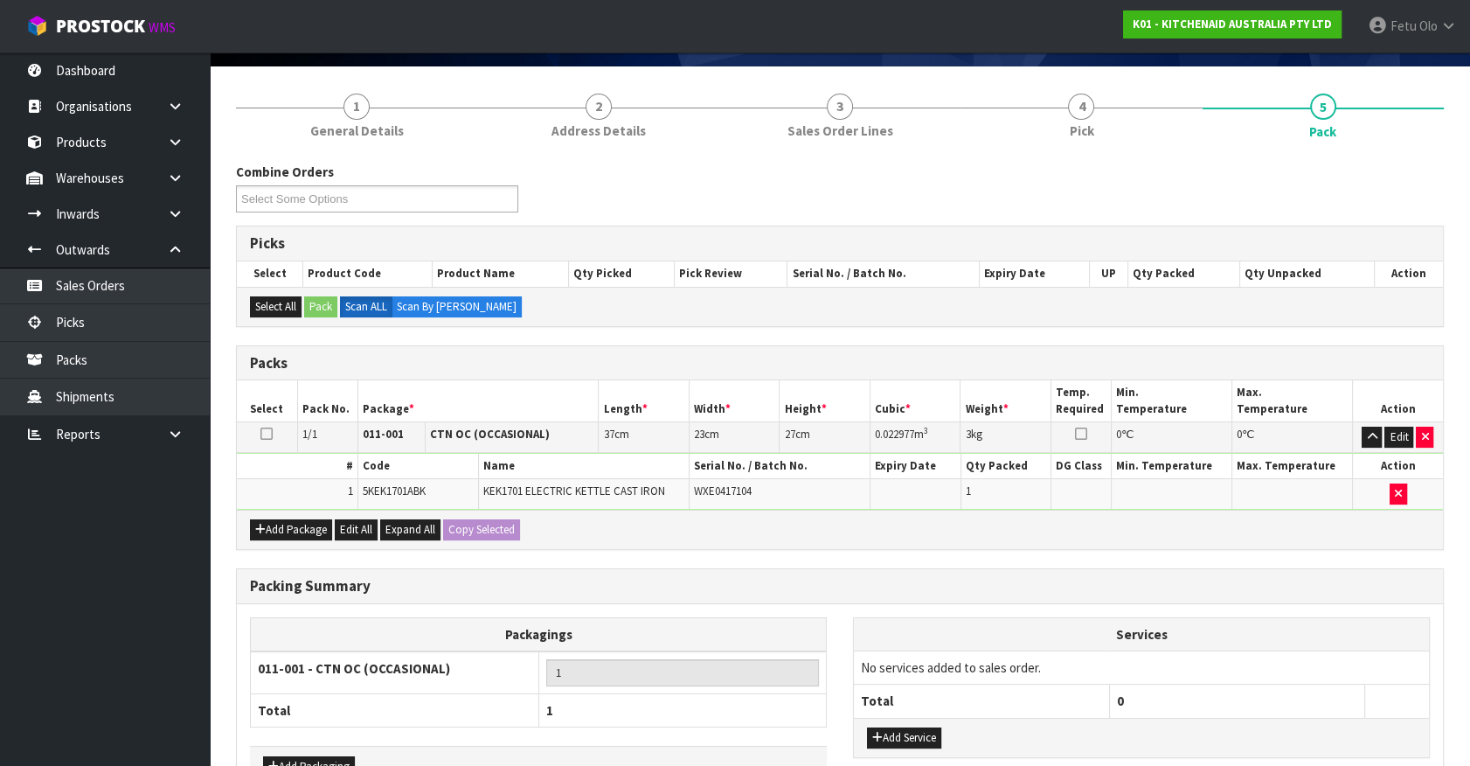
scroll to position [228, 0]
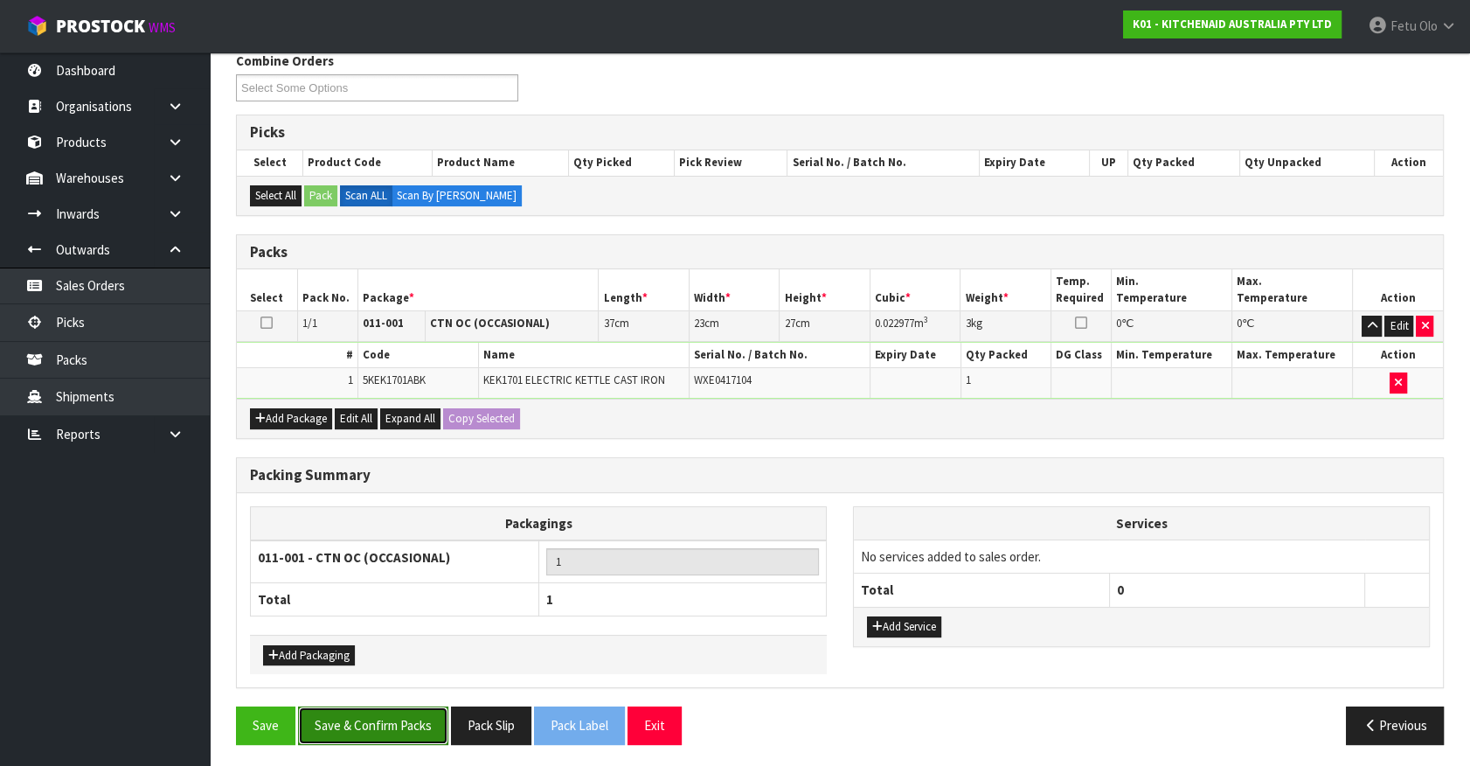
click at [407, 739] on button "Save & Confirm Packs" at bounding box center [373, 725] width 150 height 38
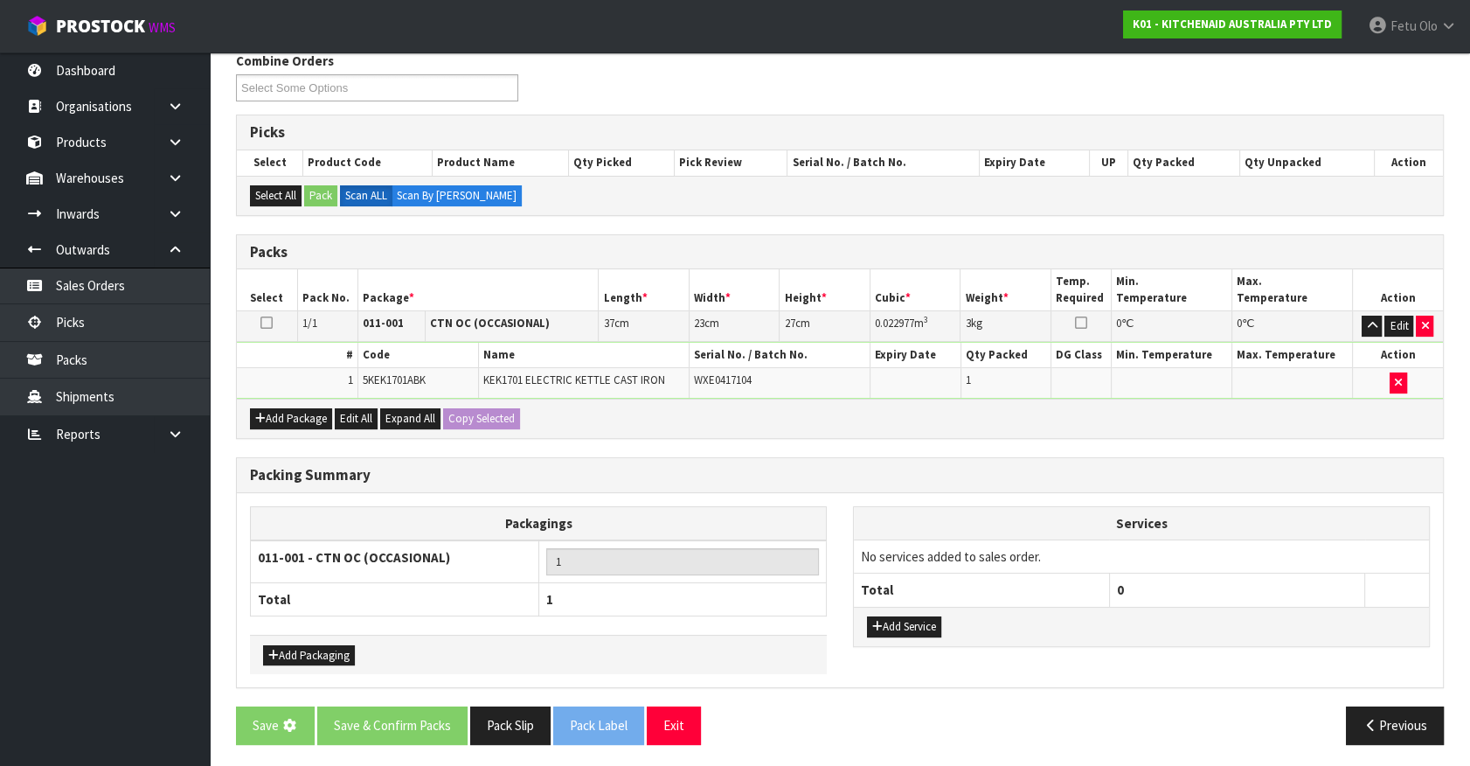
scroll to position [0, 0]
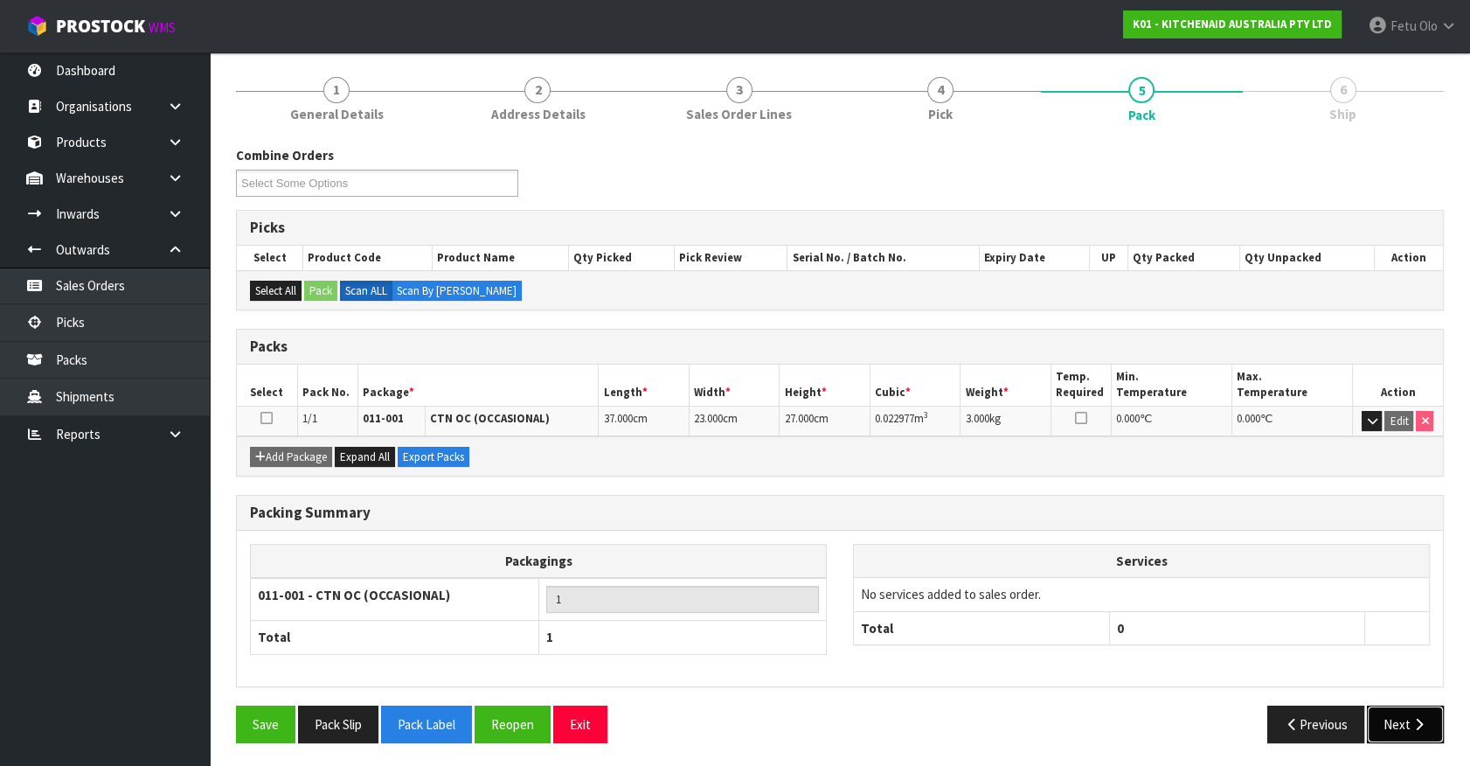
click at [1394, 729] on button "Next" at bounding box center [1405, 724] width 77 height 38
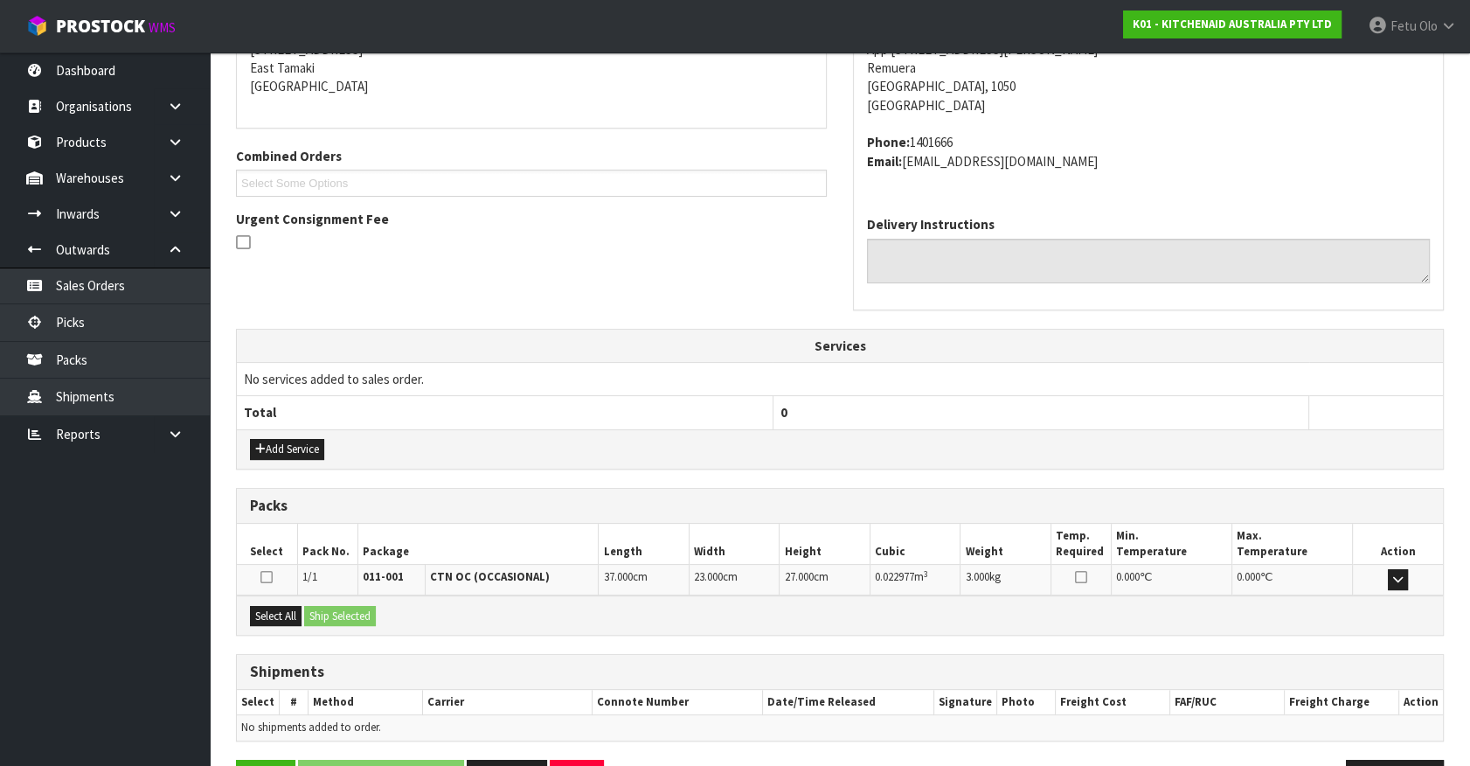
scroll to position [425, 0]
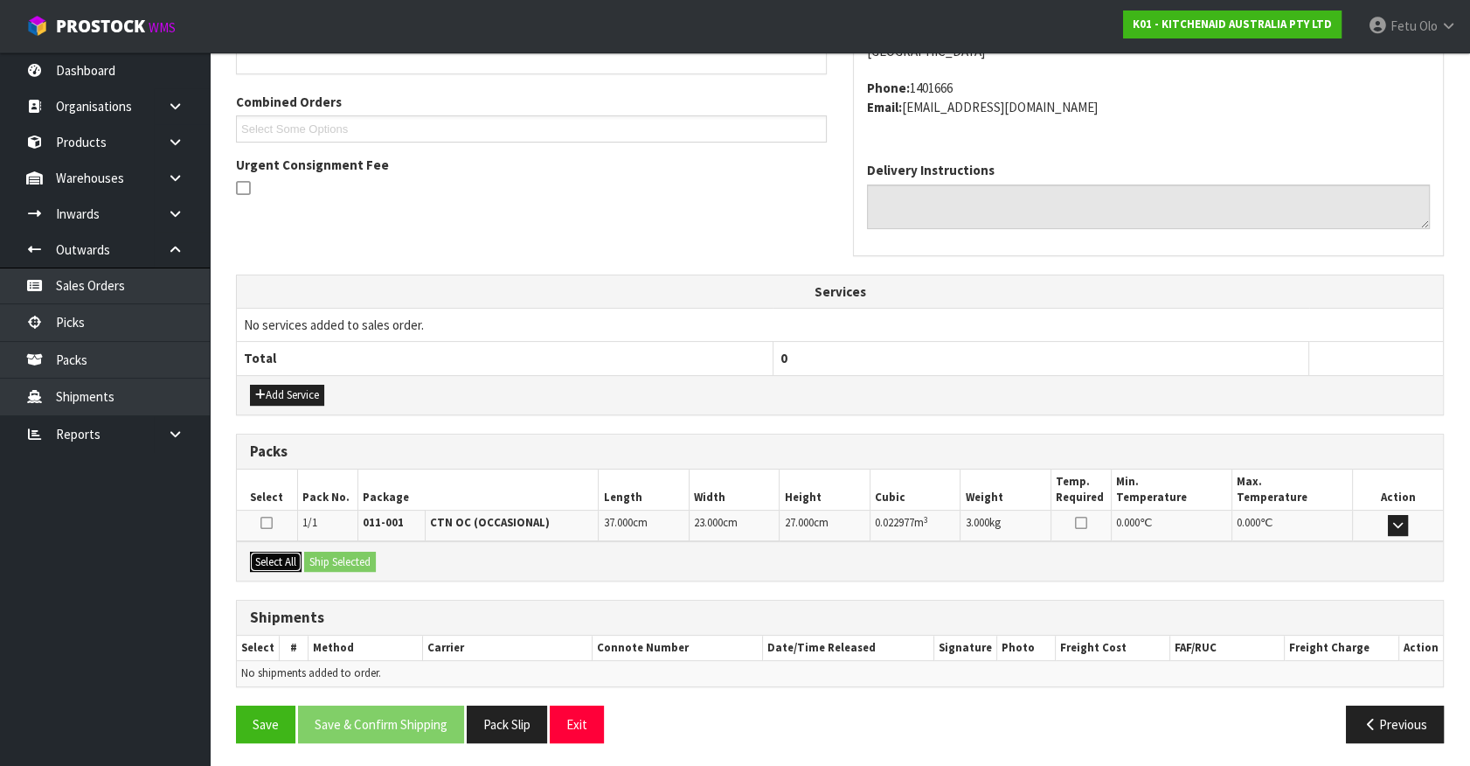
click at [281, 564] on button "Select All" at bounding box center [276, 562] width 52 height 21
click at [310, 559] on button "Ship Selected" at bounding box center [340, 562] width 72 height 21
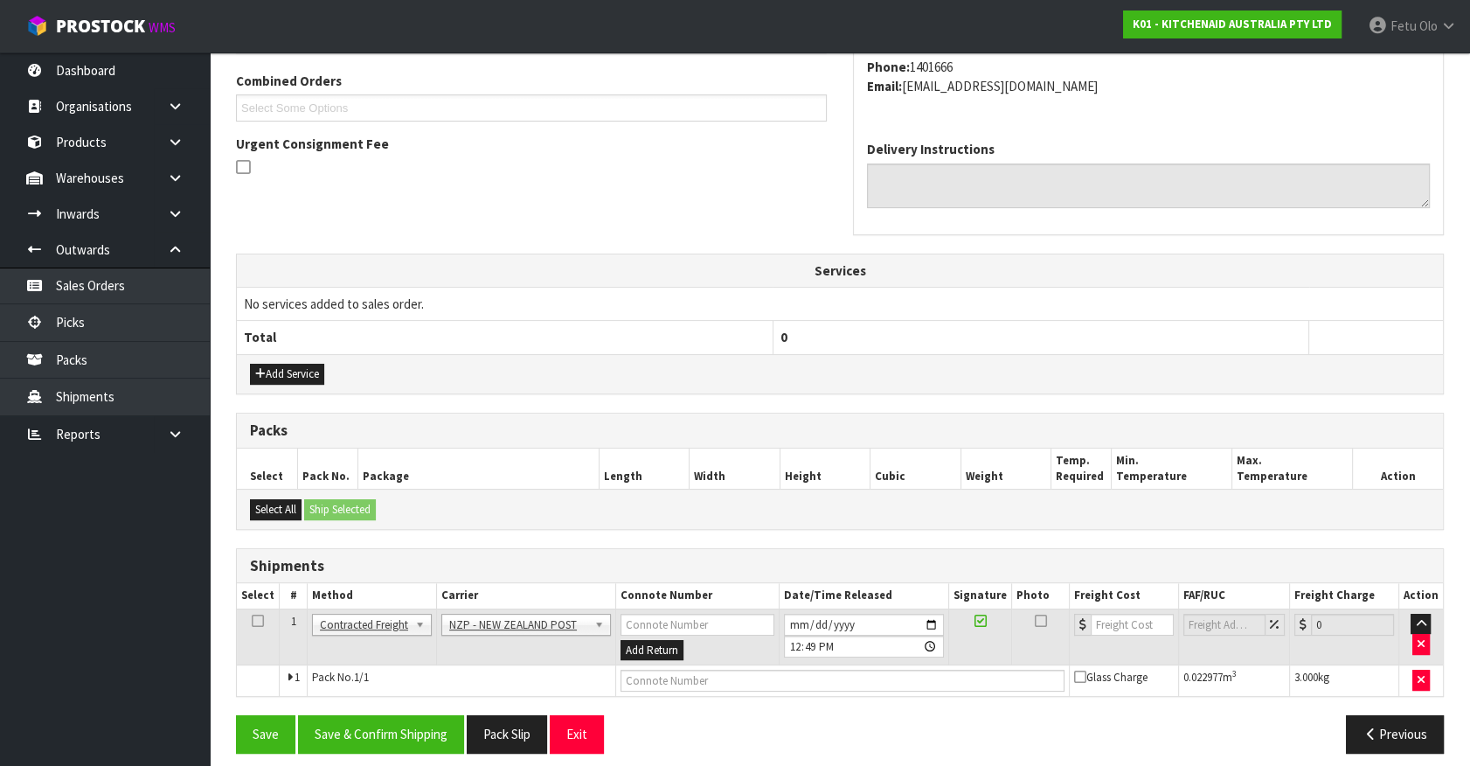
scroll to position [455, 0]
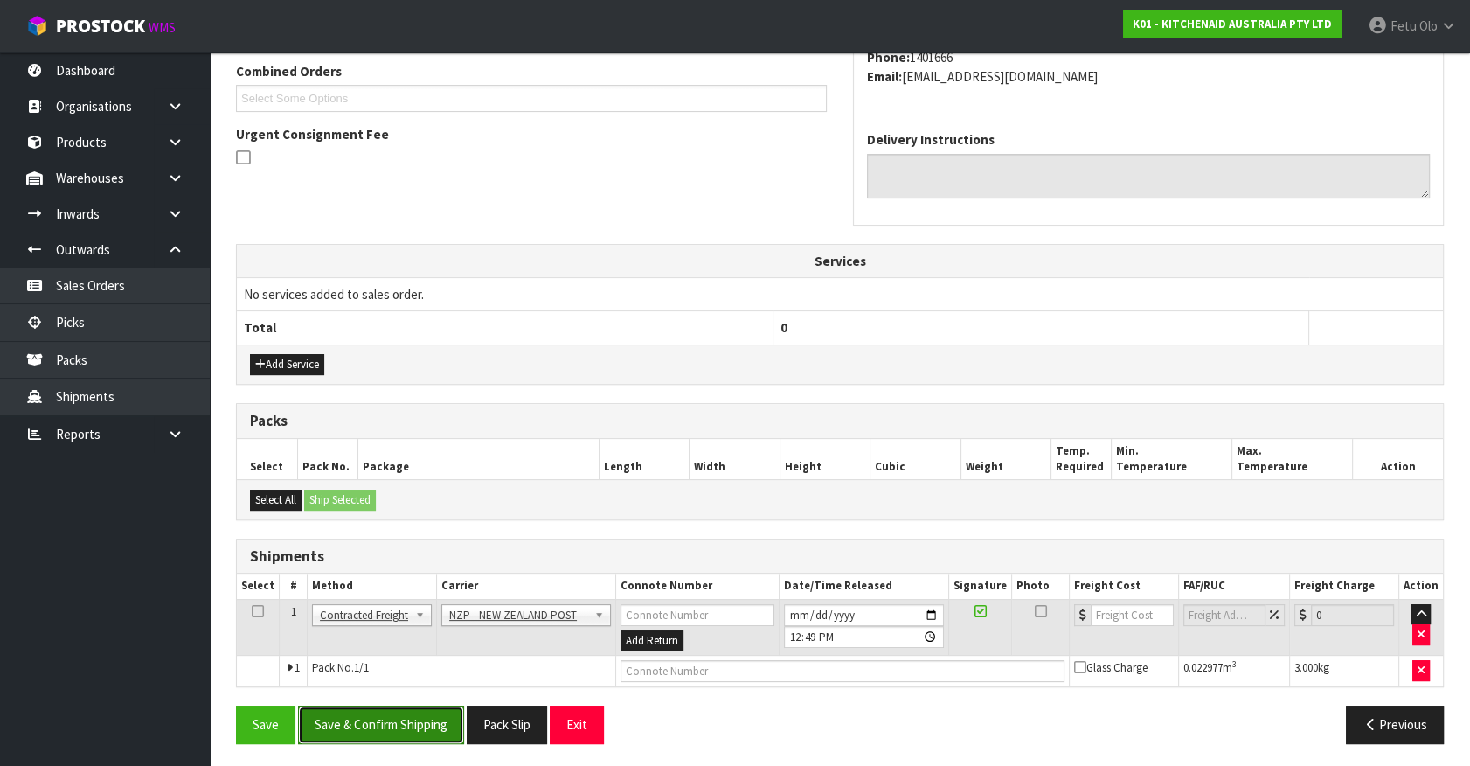
click at [409, 713] on button "Save & Confirm Shipping" at bounding box center [381, 724] width 166 height 38
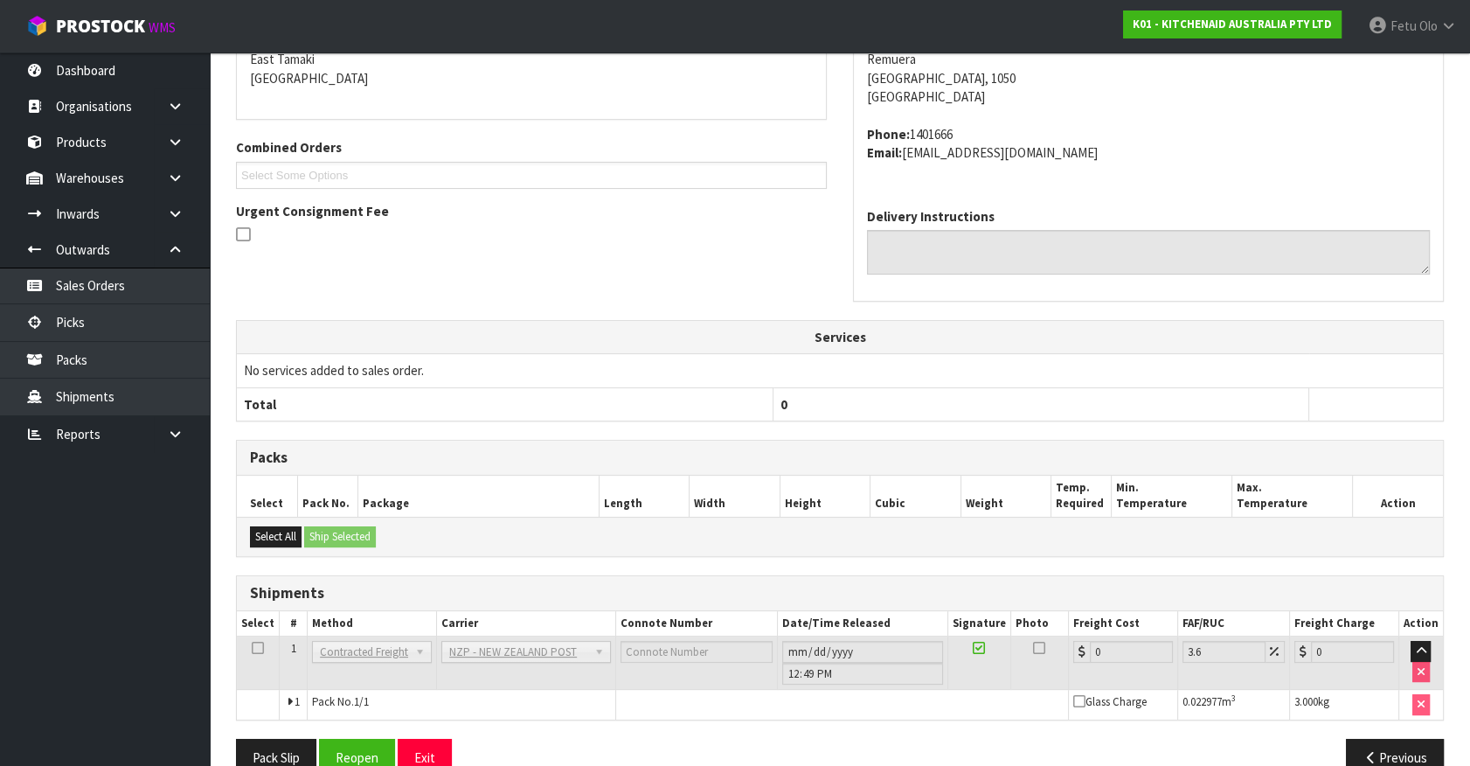
scroll to position [431, 0]
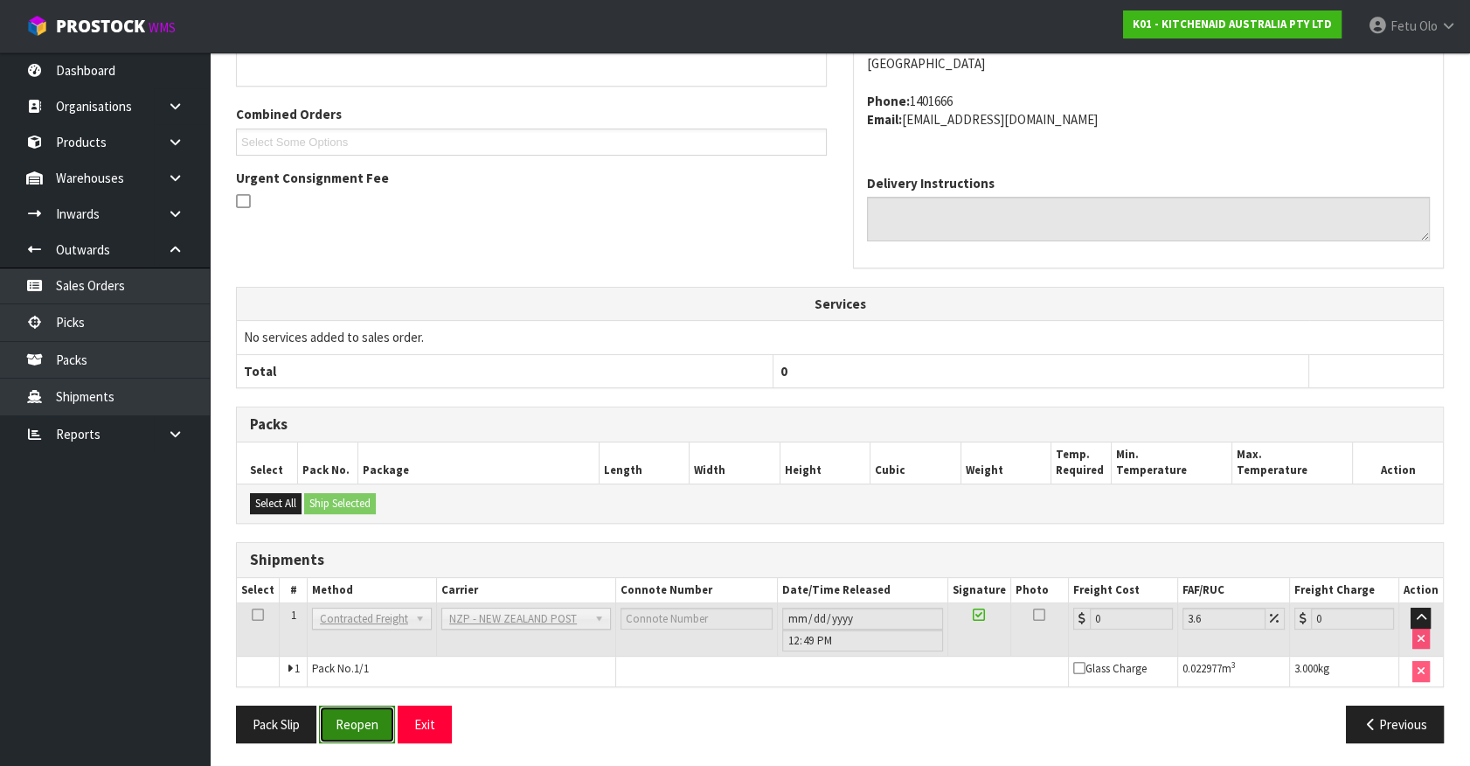
drag, startPoint x: 340, startPoint y: 726, endPoint x: 364, endPoint y: 717, distance: 25.5
click at [342, 721] on button "Reopen" at bounding box center [357, 724] width 76 height 38
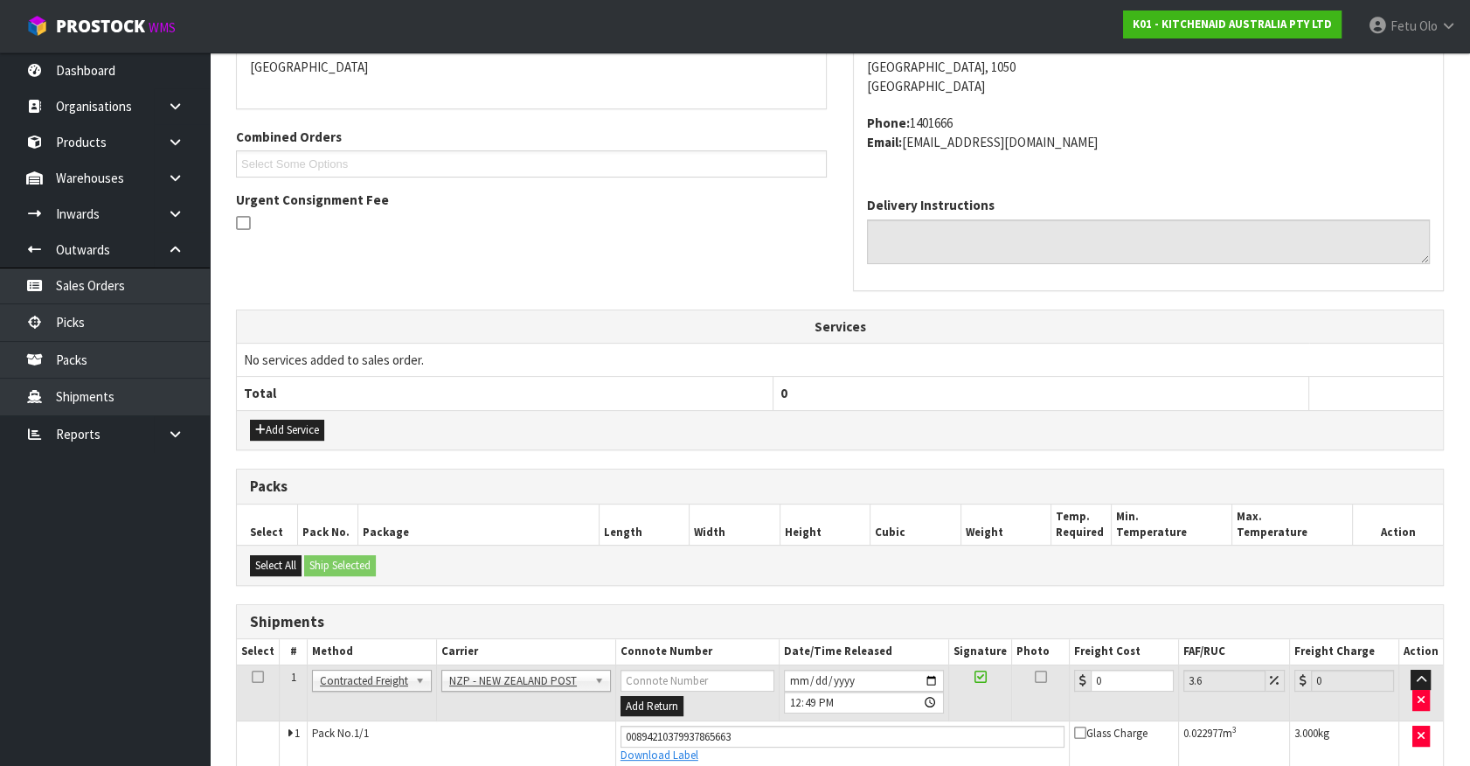
scroll to position [472, 0]
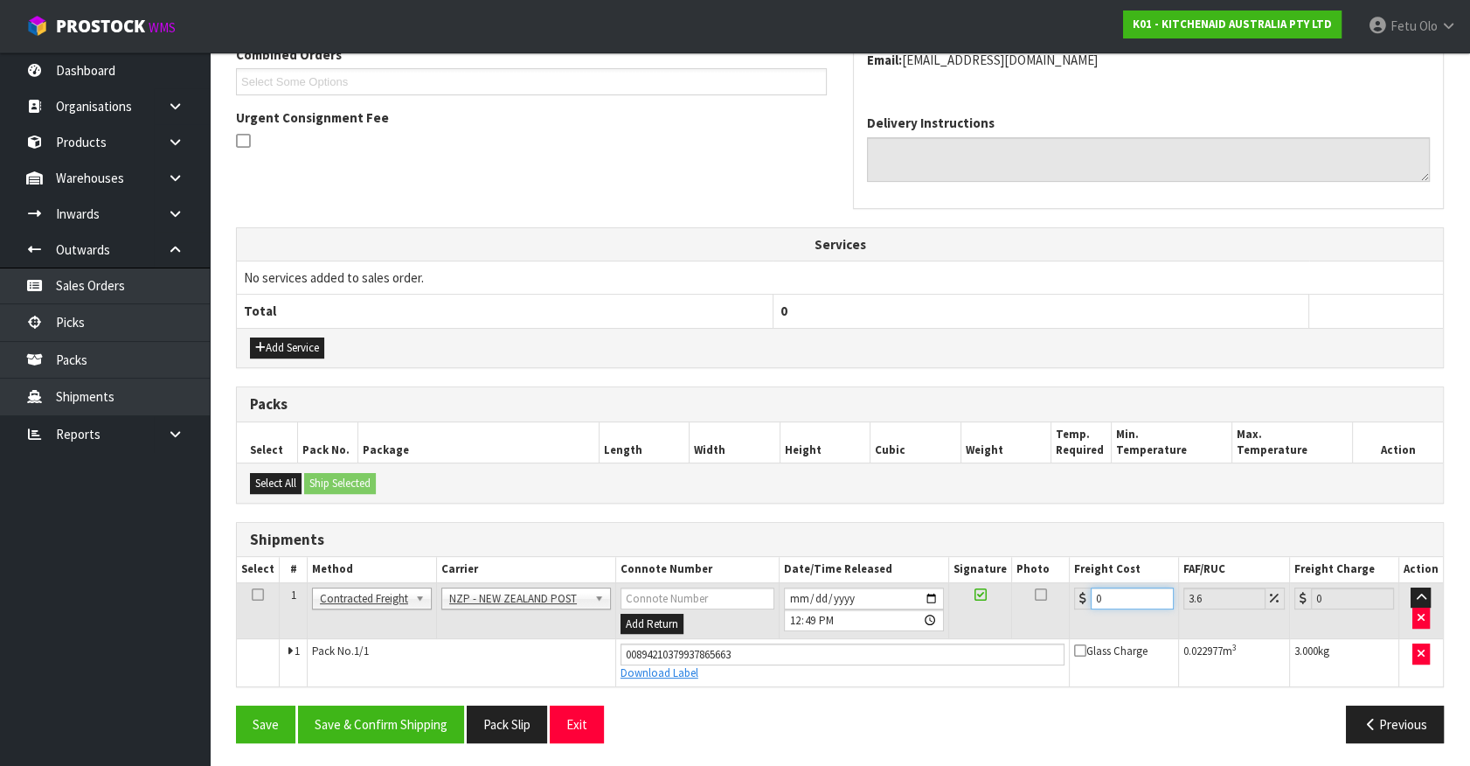
drag, startPoint x: 969, startPoint y: 631, endPoint x: 938, endPoint y: 644, distance: 33.3
click at [939, 644] on tbody "1 Client Local Pickup Customer Local Pickup Company Freight Contracted Freight …" at bounding box center [840, 633] width 1206 height 103
click at [370, 739] on button "Save & Confirm Shipping" at bounding box center [381, 724] width 166 height 38
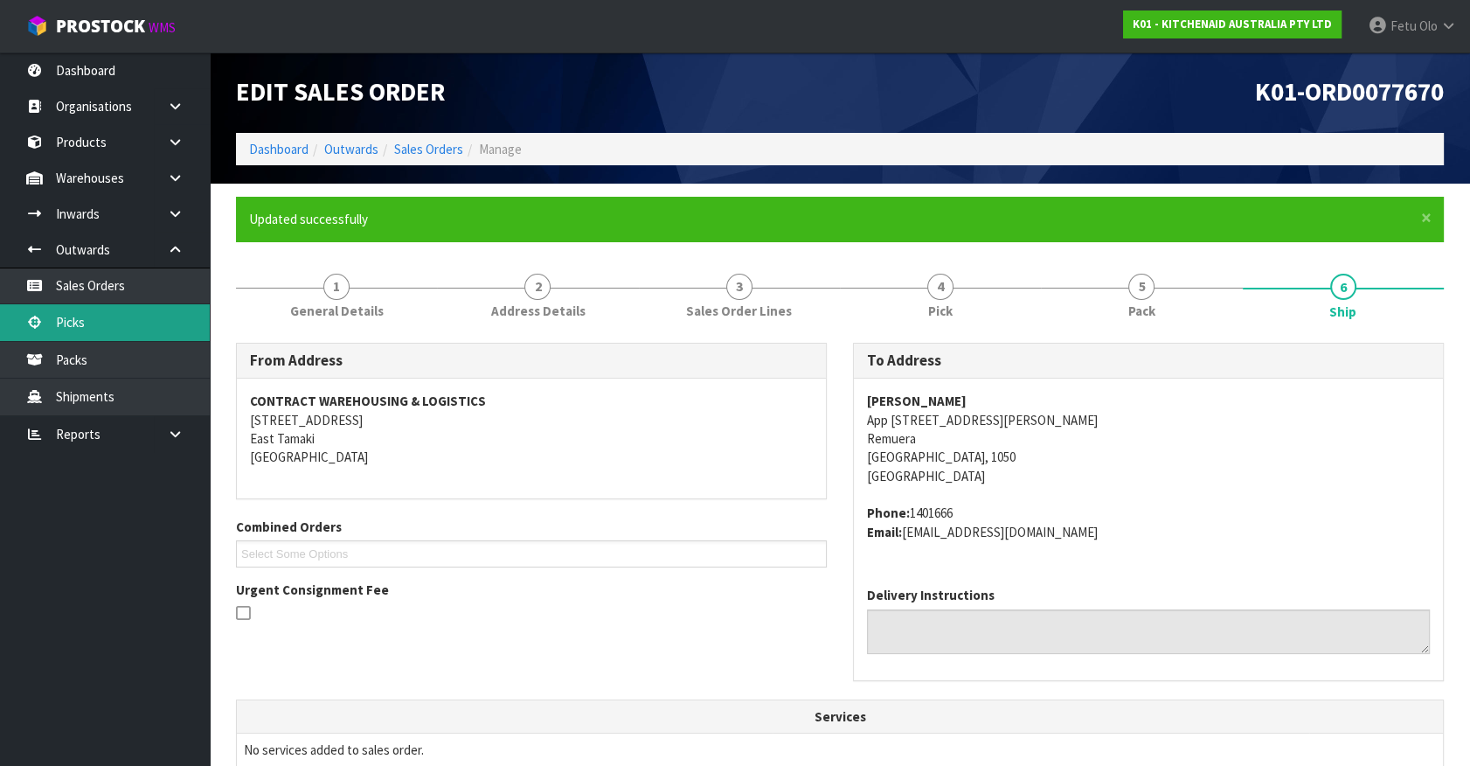
click at [92, 317] on link "Picks" at bounding box center [105, 322] width 210 height 36
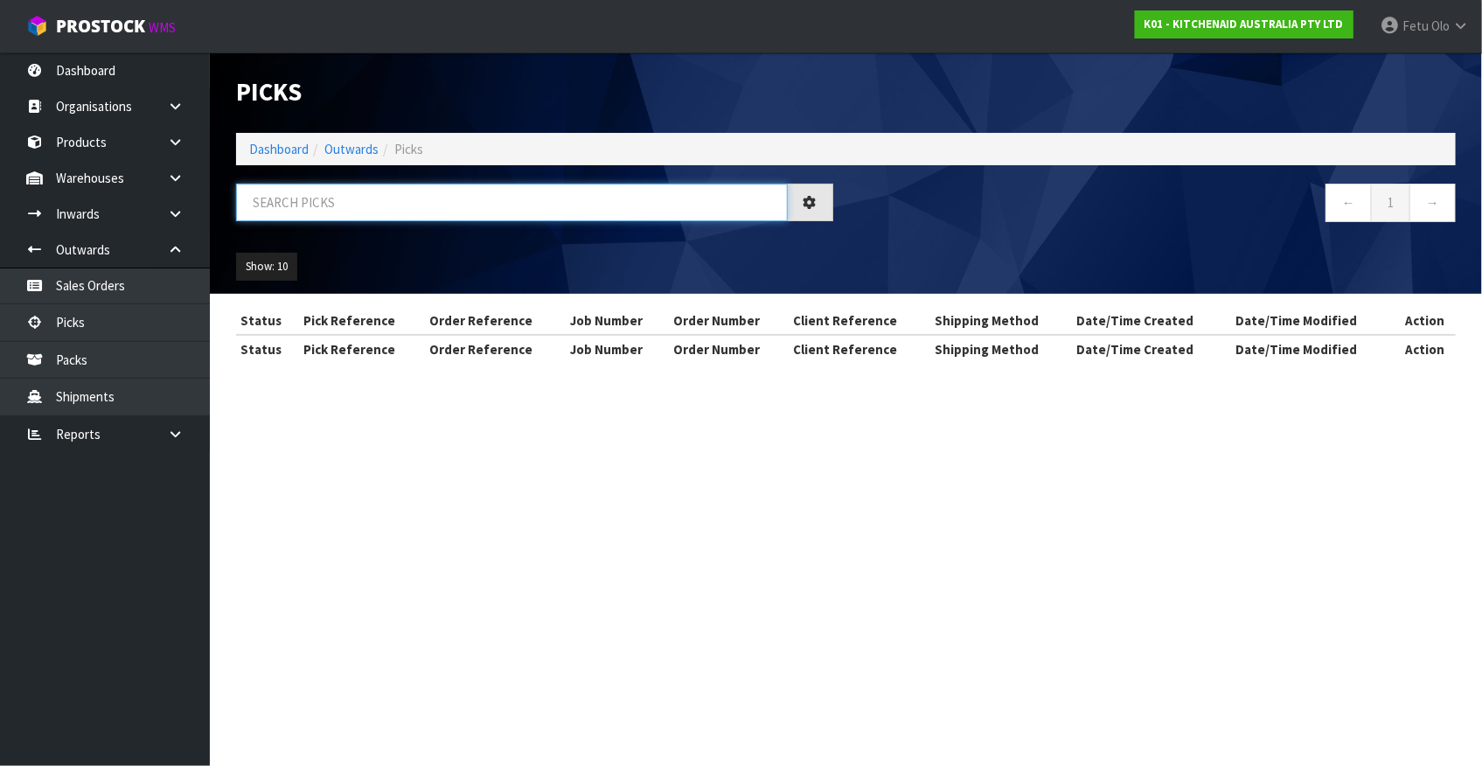
click at [440, 194] on input "text" at bounding box center [512, 203] width 552 height 38
drag, startPoint x: 440, startPoint y: 194, endPoint x: 427, endPoint y: 203, distance: 15.0
click at [434, 198] on input "text" at bounding box center [512, 203] width 552 height 38
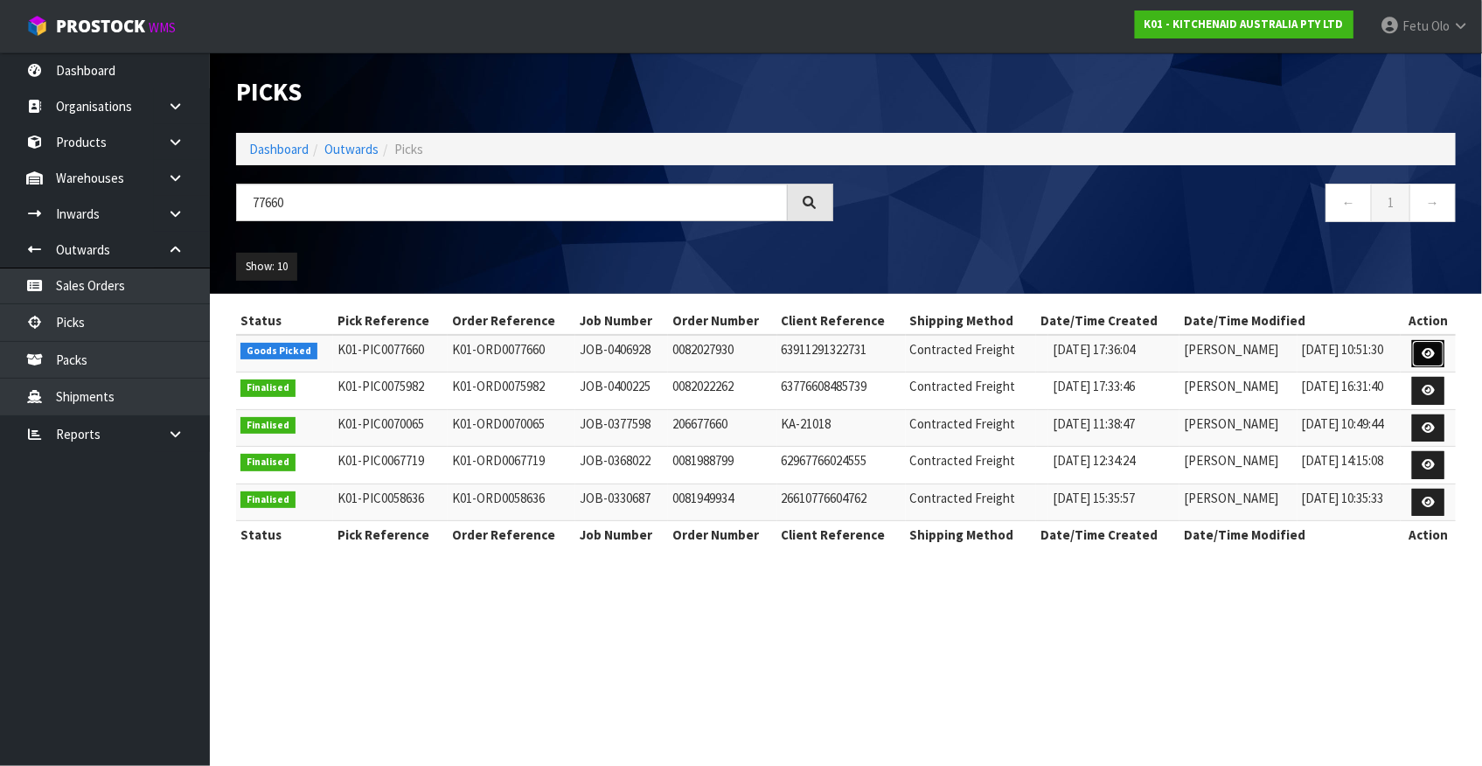
click at [1436, 358] on link at bounding box center [1428, 354] width 32 height 28
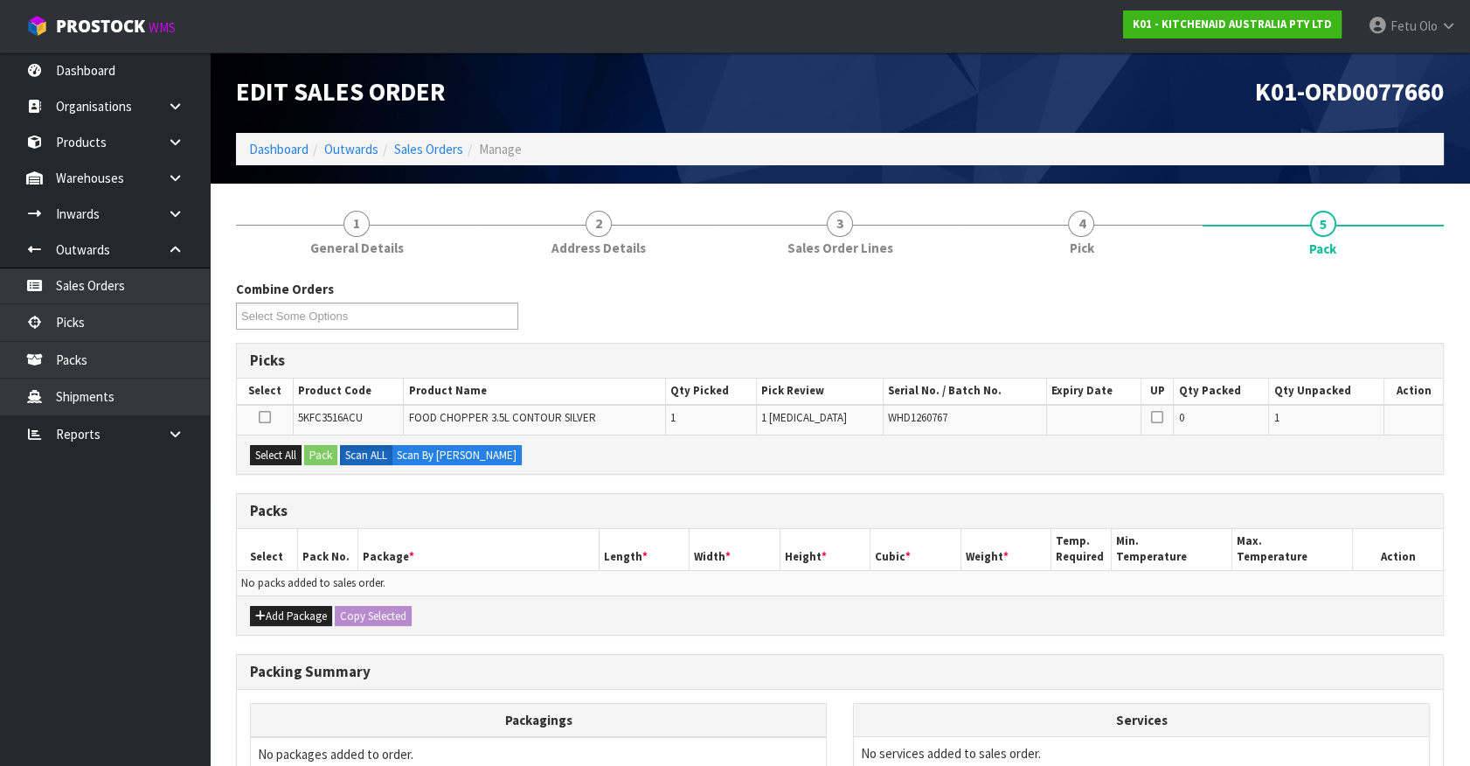
drag, startPoint x: 1062, startPoint y: 485, endPoint x: 1087, endPoint y: 481, distance: 25.7
click at [1064, 485] on div "Combine Orders K01-ORD0077572 K01-ORD0077584 K01-ORD0077617 K01-ORD0077619 K01-…" at bounding box center [840, 613] width 1208 height 667
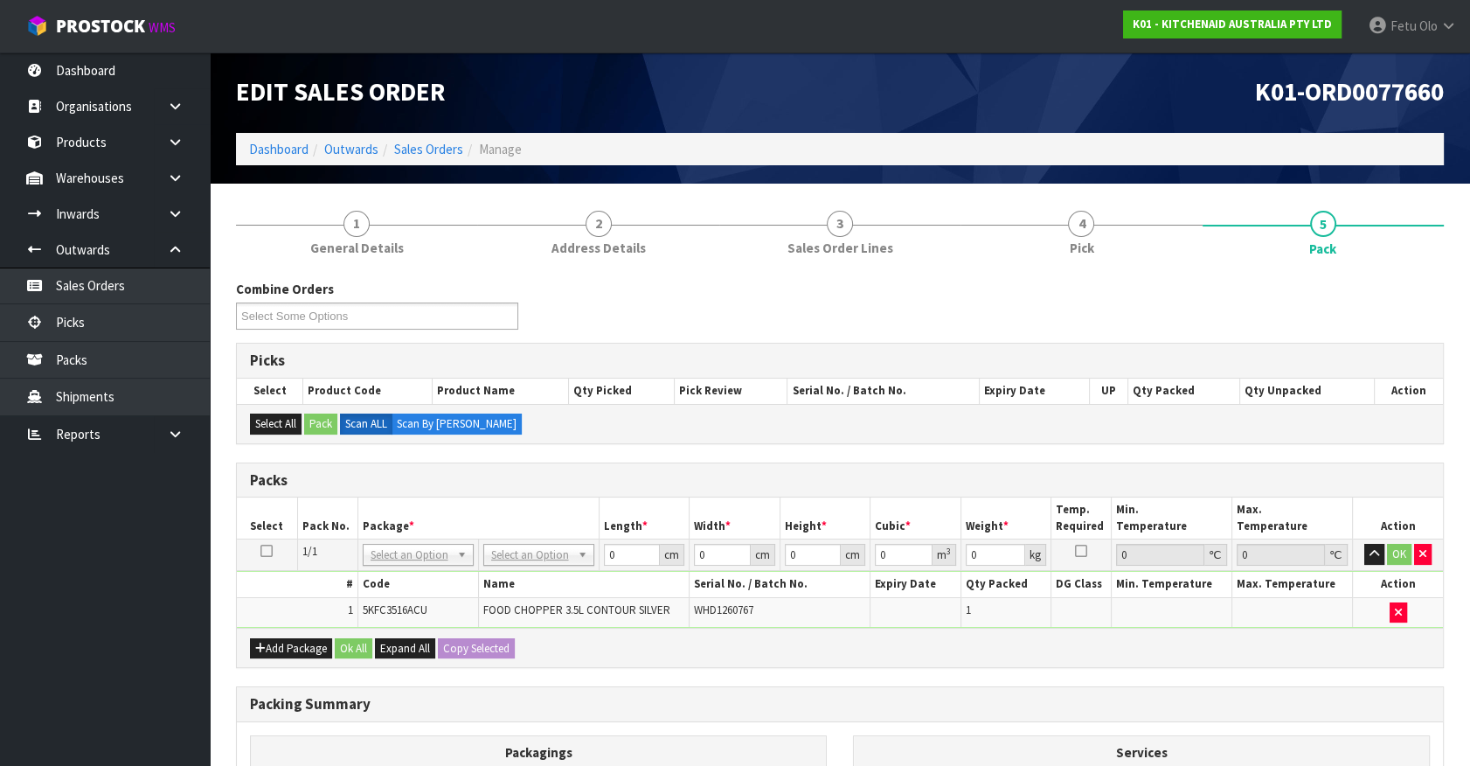
drag, startPoint x: 561, startPoint y: 559, endPoint x: 561, endPoint y: 574, distance: 15.7
drag, startPoint x: 621, startPoint y: 556, endPoint x: 468, endPoint y: 594, distance: 157.7
click at [467, 596] on tbody "1/1 NONE 007-001 007-002 007-004 007-009 007-013 007-014 007-015 007-017 007-01…" at bounding box center [840, 583] width 1206 height 88
click button "OK" at bounding box center [1399, 554] width 24 height 21
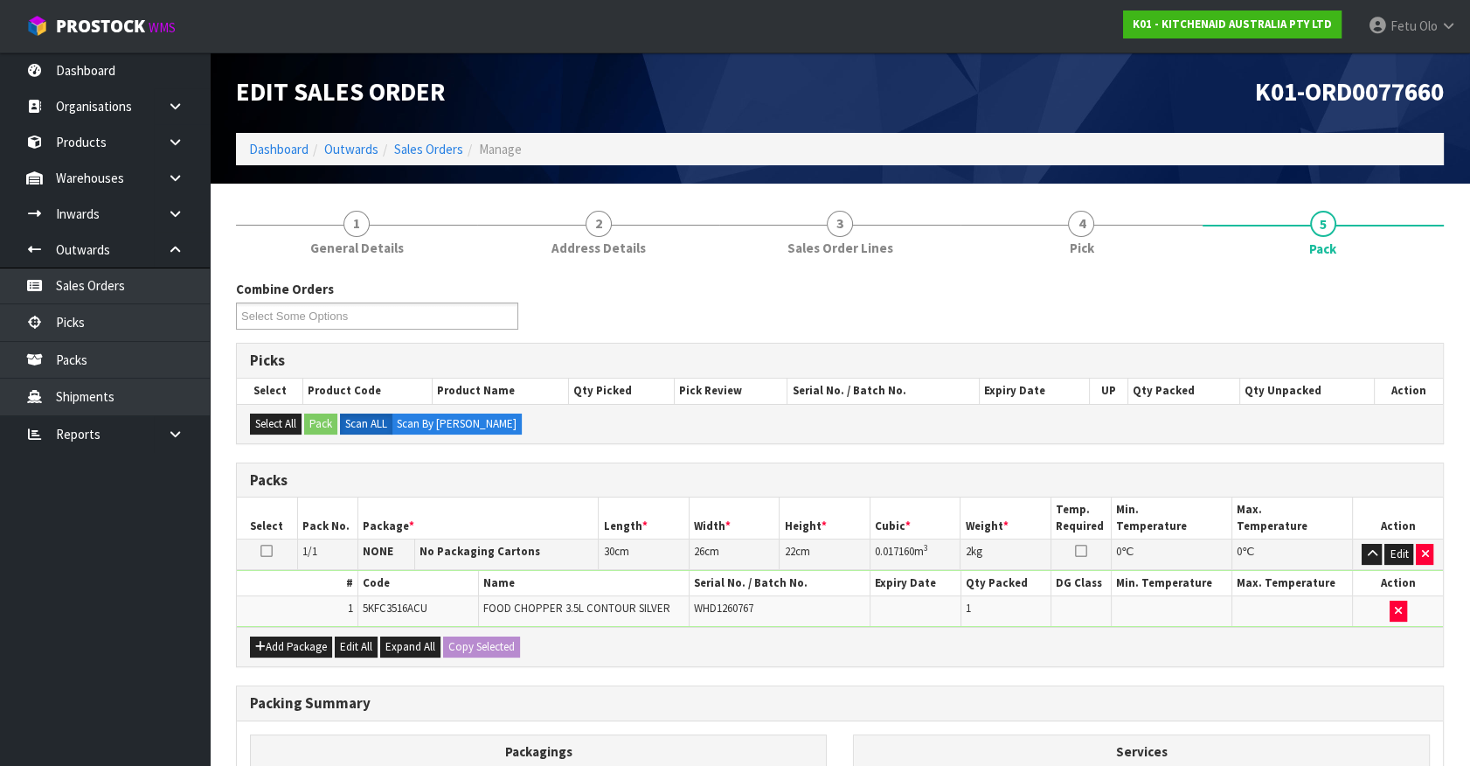
scroll to position [228, 0]
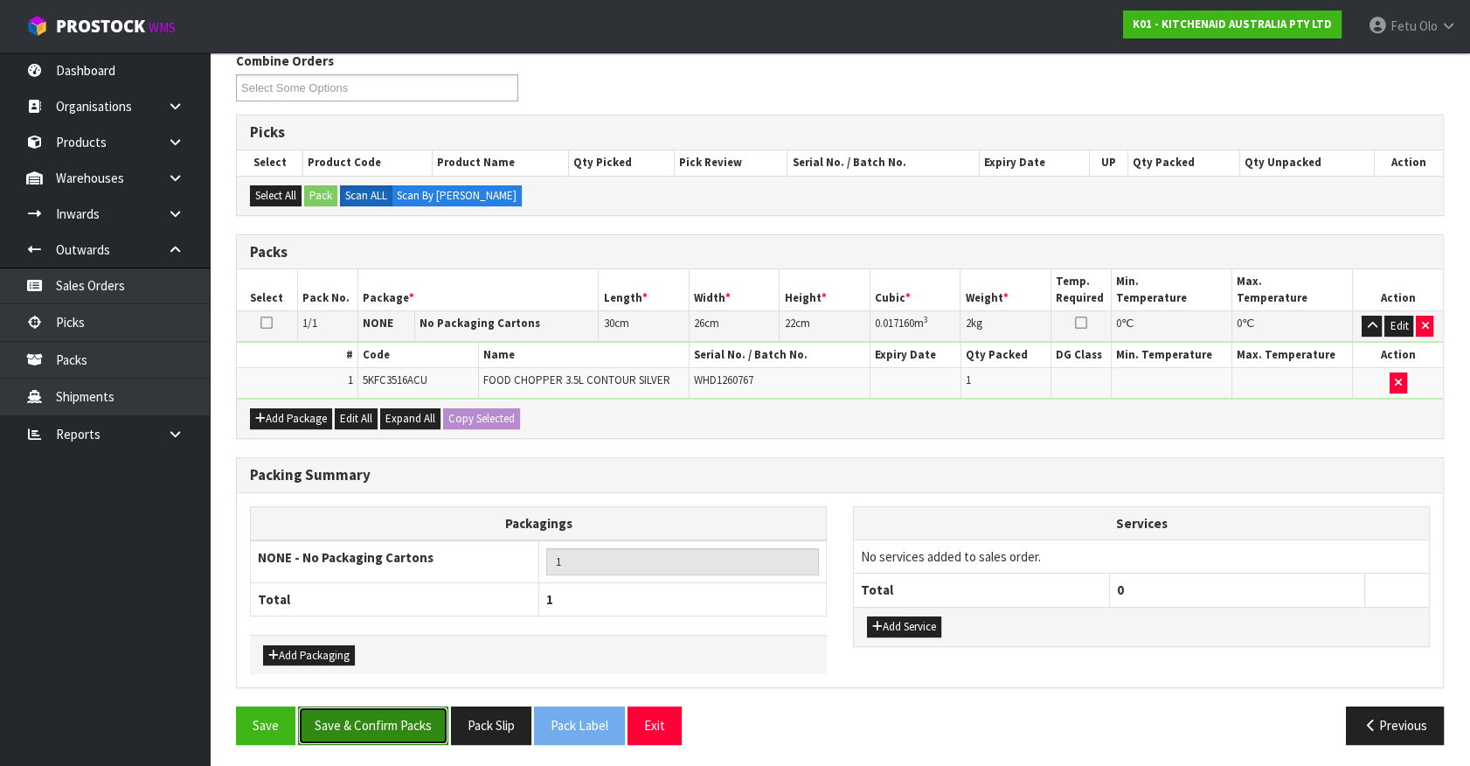
click at [386, 738] on button "Save & Confirm Packs" at bounding box center [373, 725] width 150 height 38
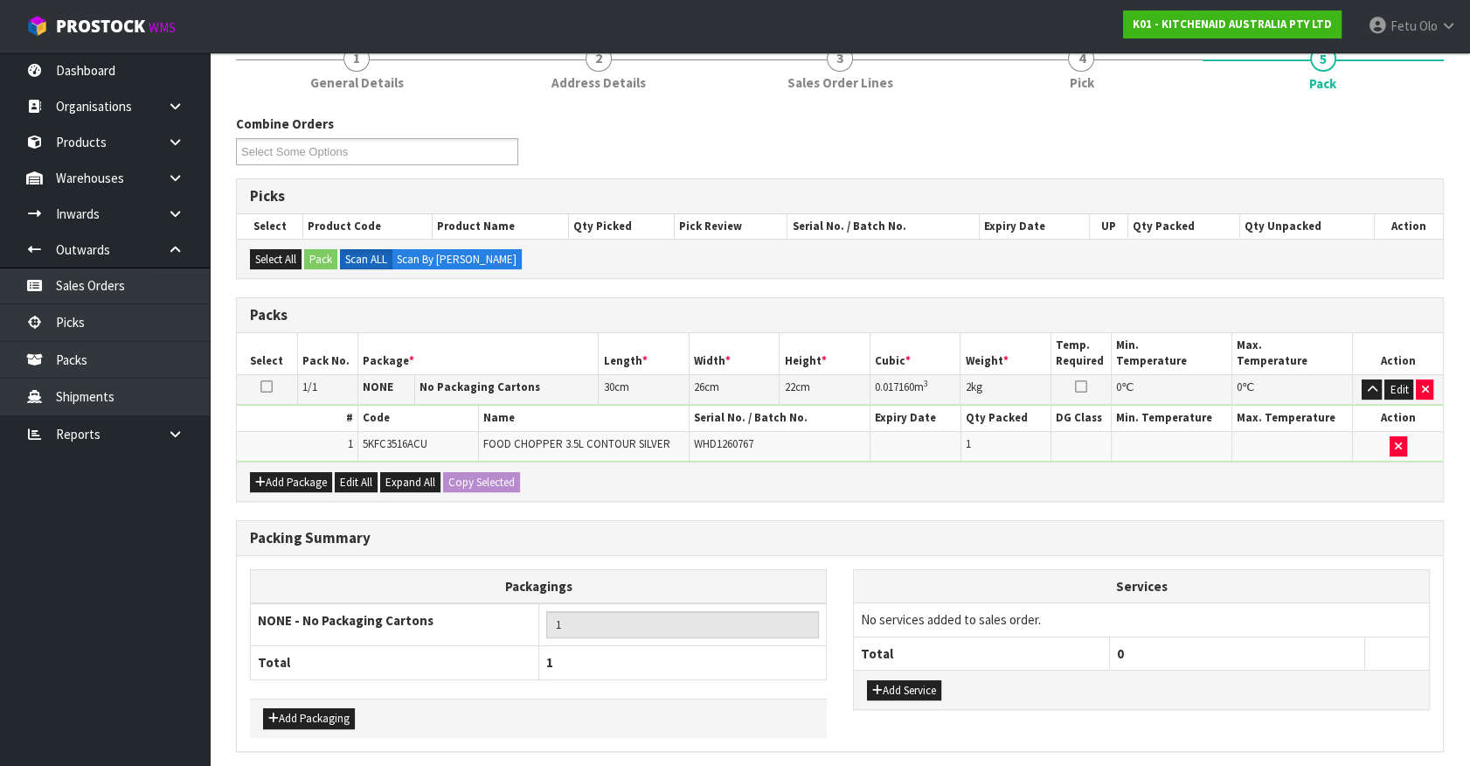
scroll to position [0, 0]
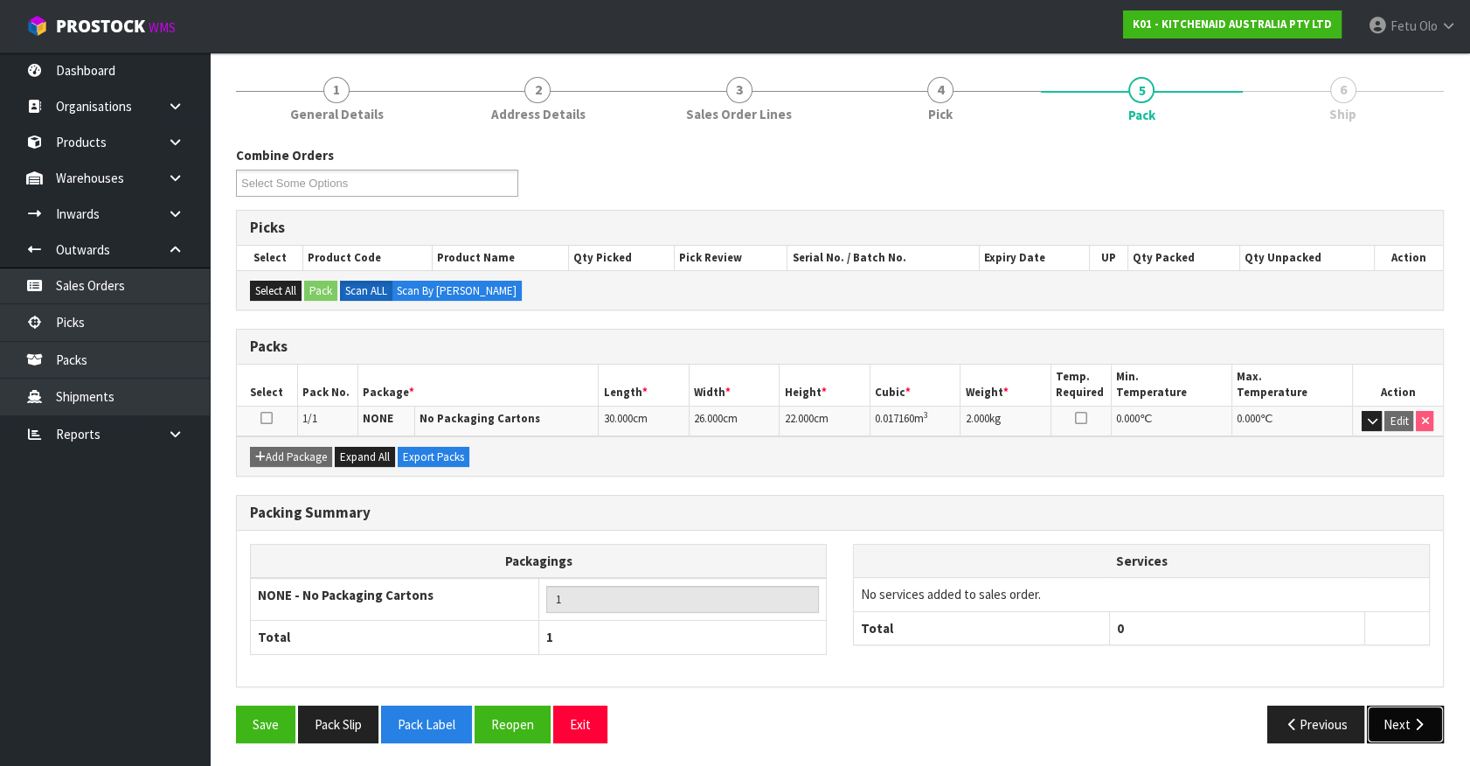
click at [1400, 716] on button "Next" at bounding box center [1405, 724] width 77 height 38
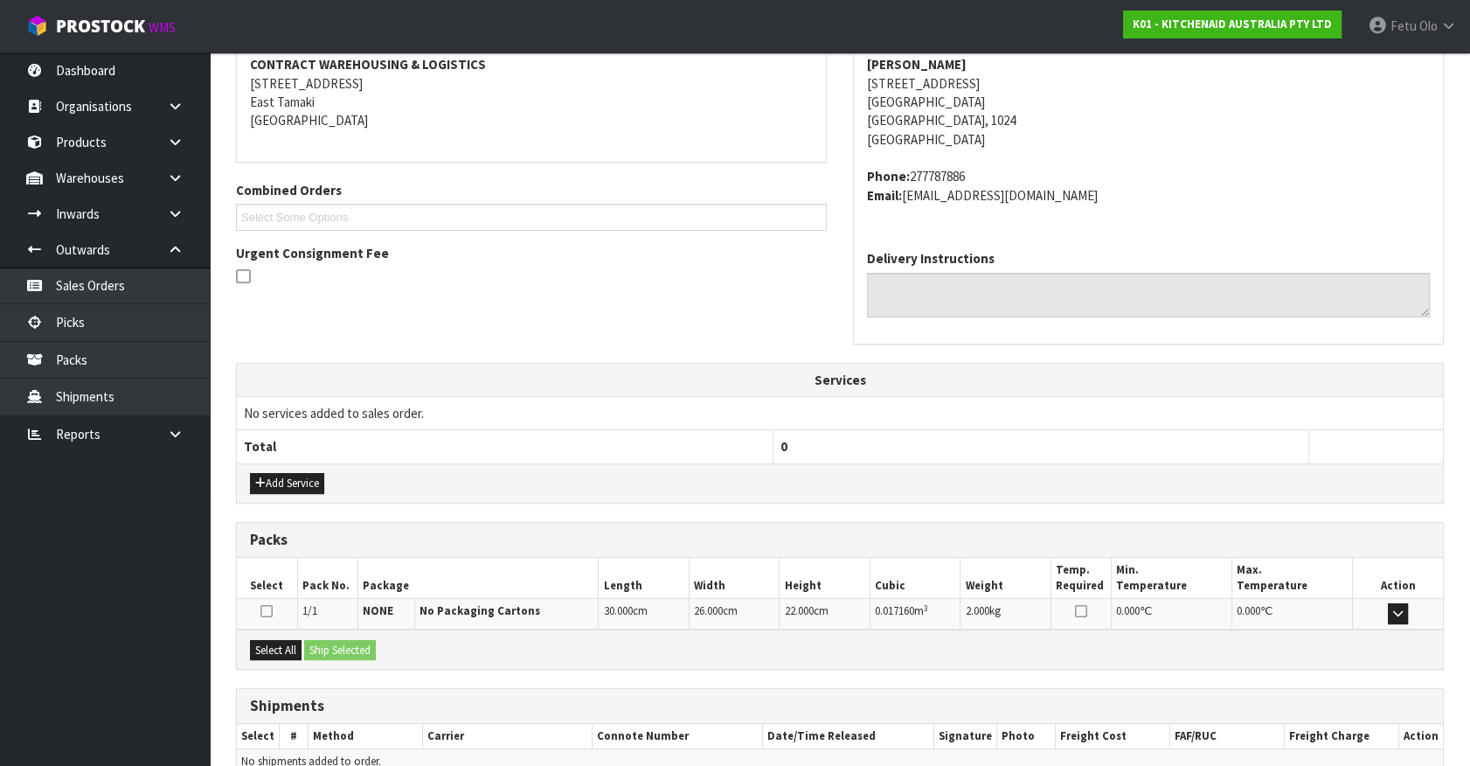
scroll to position [425, 0]
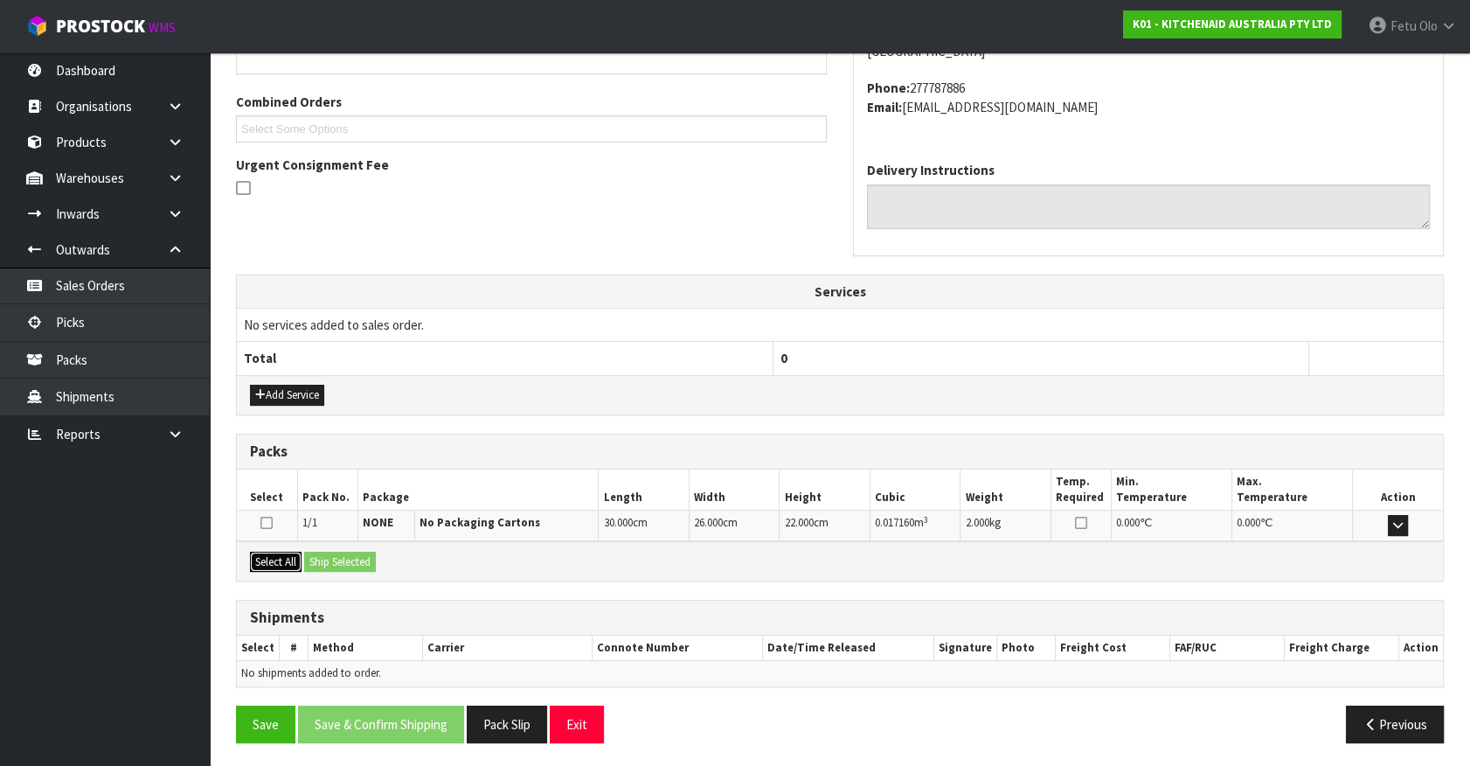
click at [278, 560] on button "Select All" at bounding box center [276, 562] width 52 height 21
click at [358, 559] on button "Ship Selected" at bounding box center [340, 562] width 72 height 21
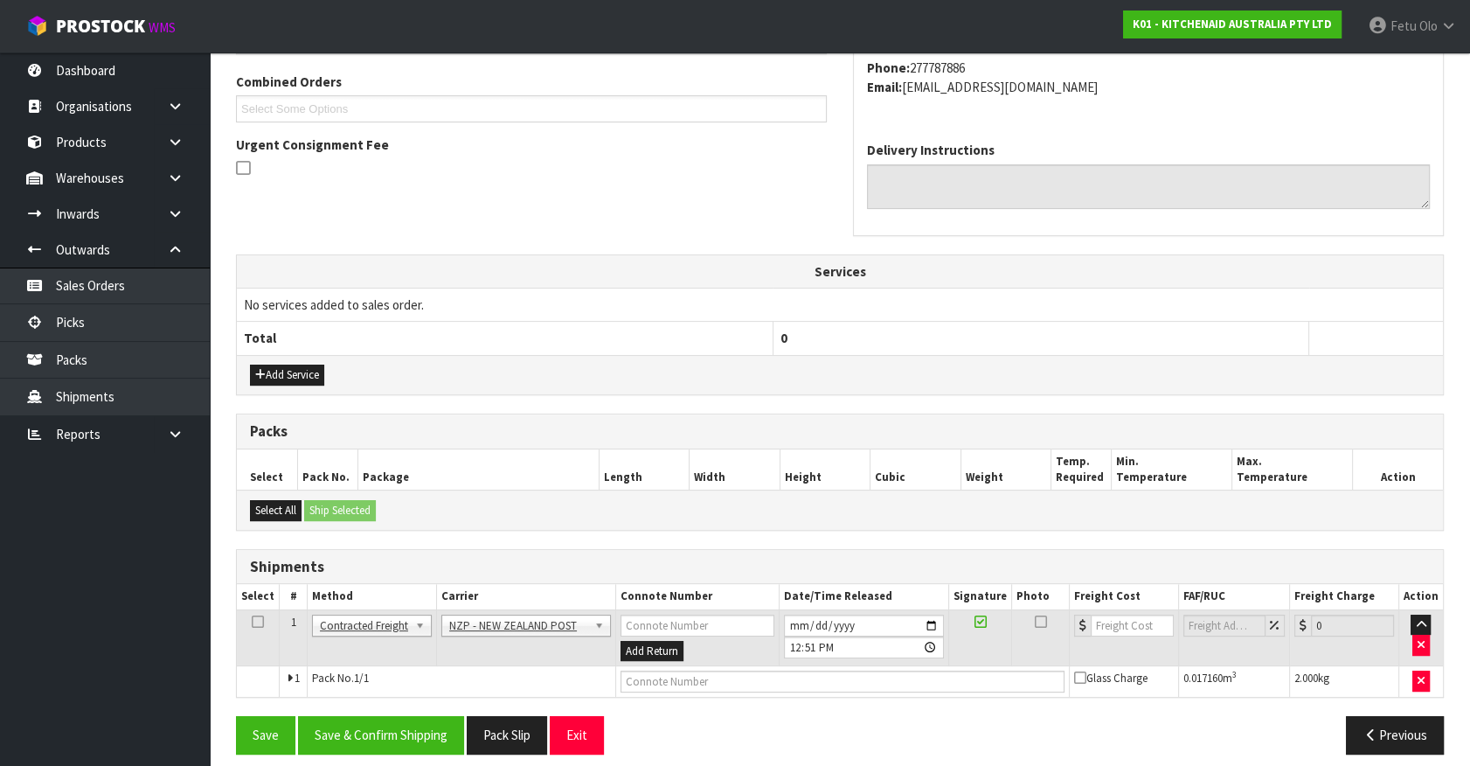
scroll to position [455, 0]
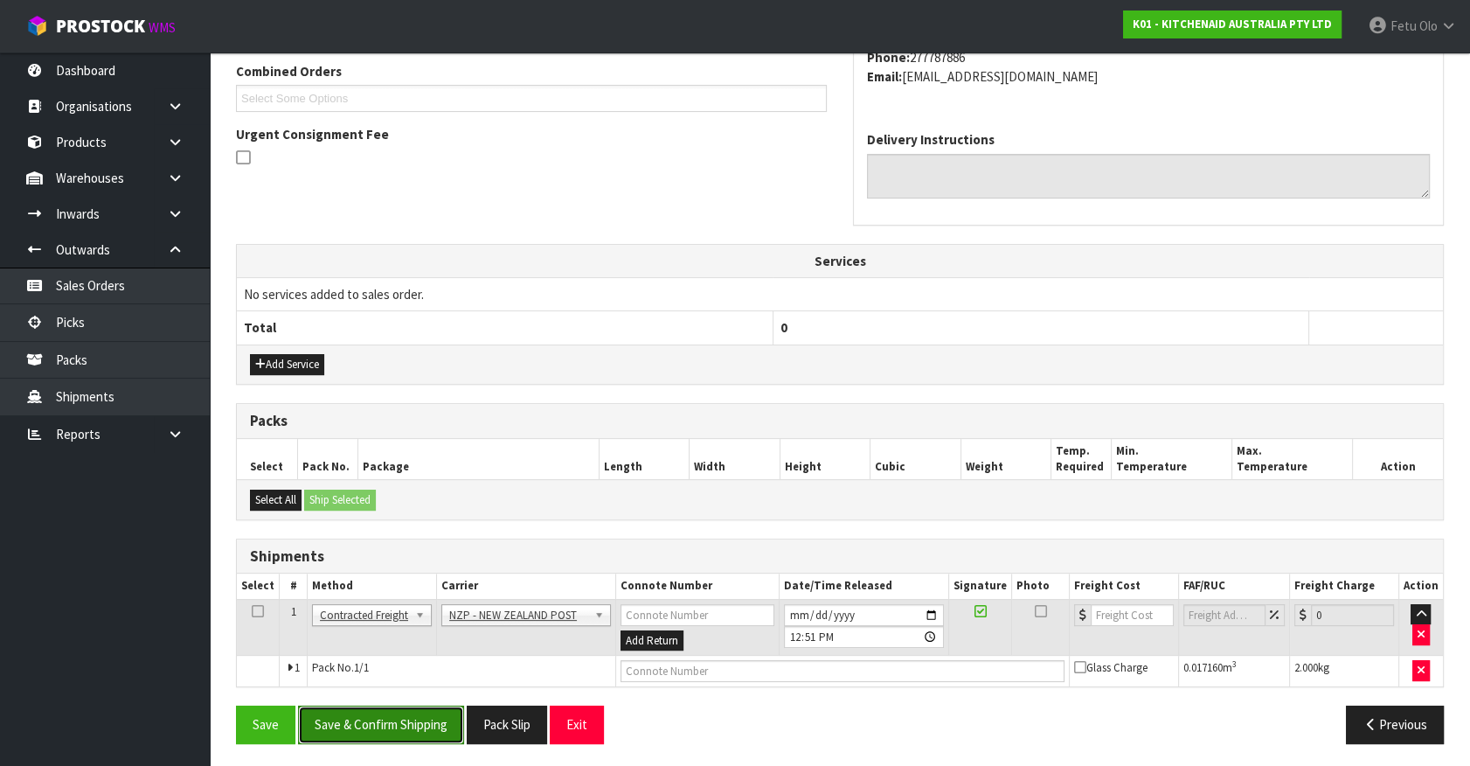
click at [411, 711] on button "Save & Confirm Shipping" at bounding box center [381, 724] width 166 height 38
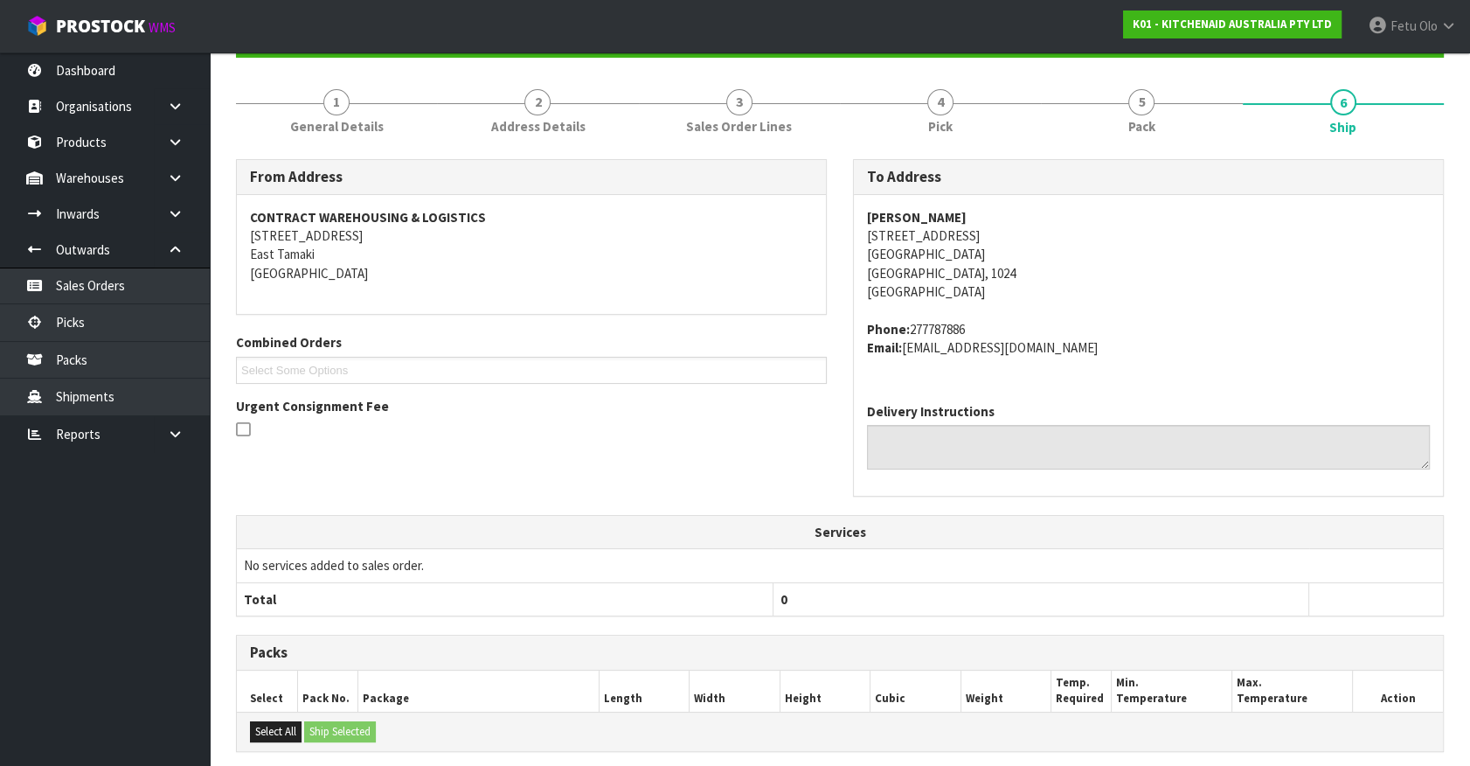
scroll to position [431, 0]
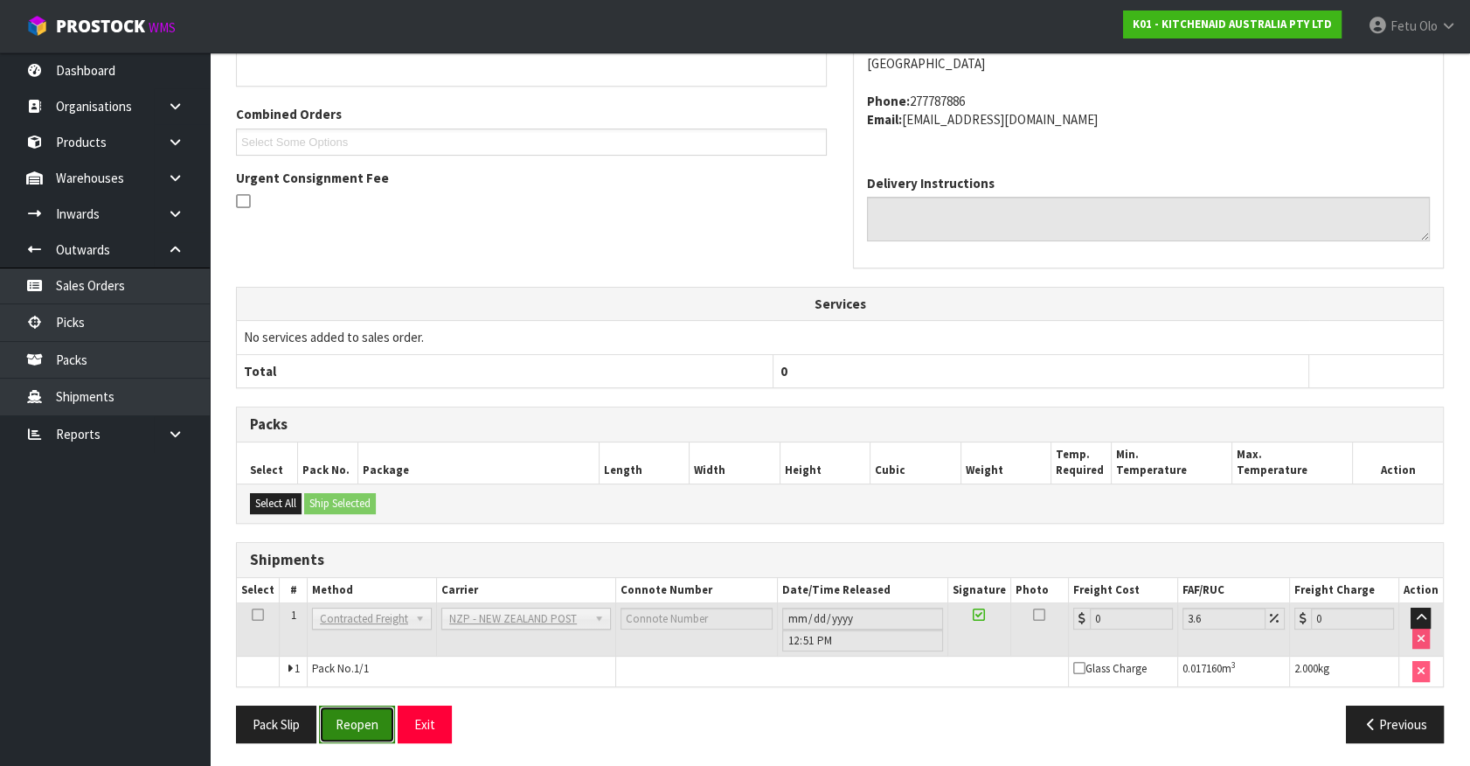
click at [393, 713] on button "Reopen" at bounding box center [357, 724] width 76 height 38
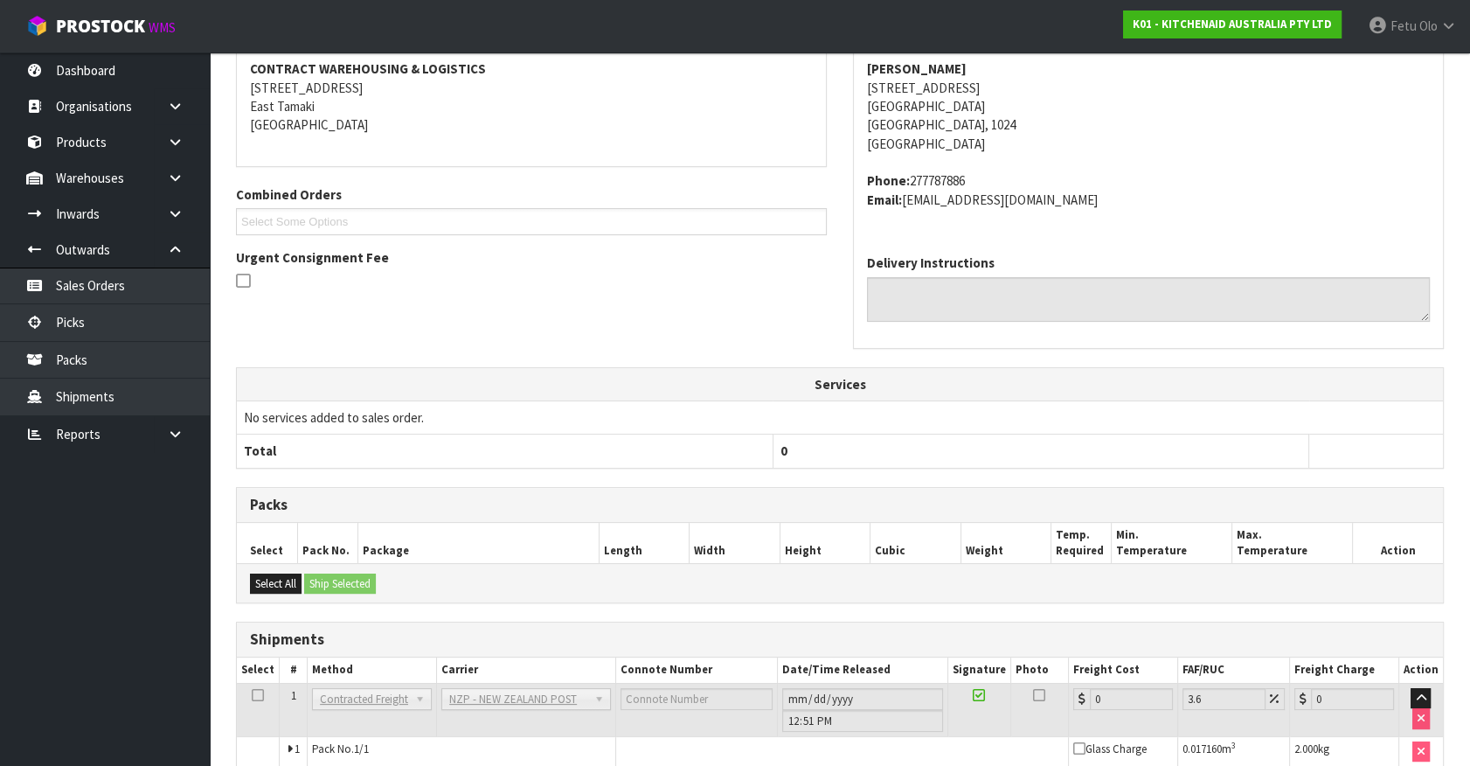
scroll to position [397, 0]
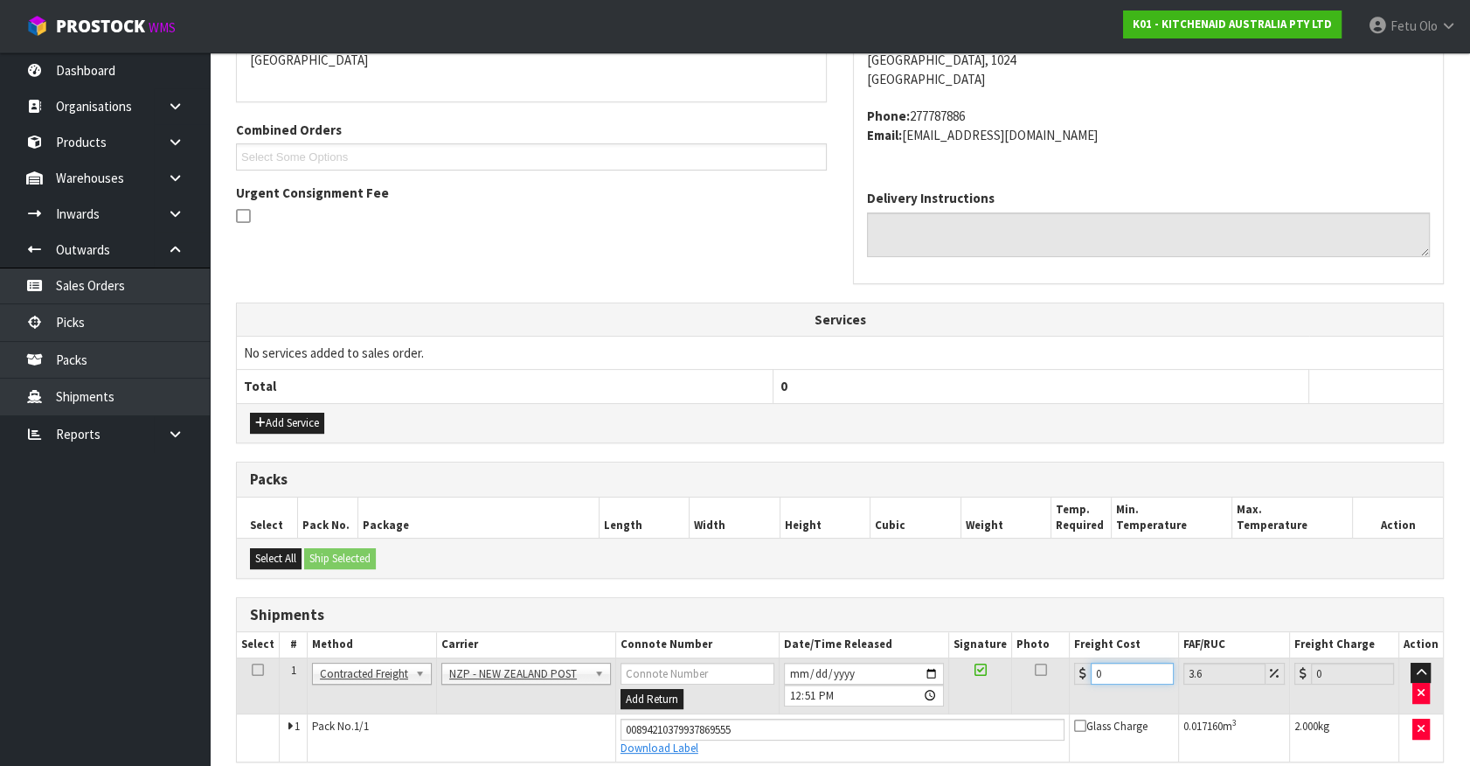
drag, startPoint x: 1044, startPoint y: 684, endPoint x: 948, endPoint y: 702, distance: 97.0
click at [948, 702] on tr "1 Client Local Pickup Customer Local Pickup Company Freight Contracted Freight …" at bounding box center [840, 685] width 1206 height 57
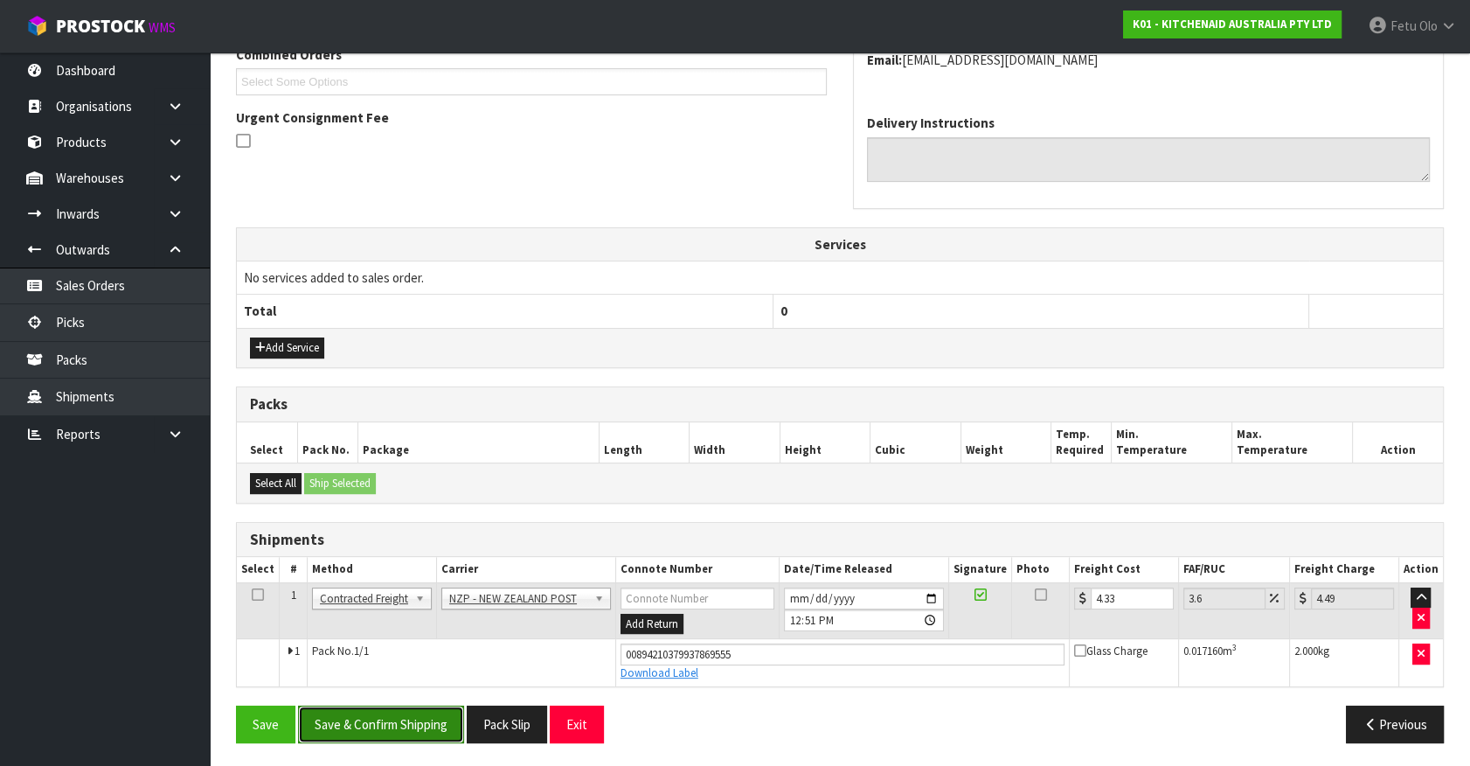
click at [406, 711] on button "Save & Confirm Shipping" at bounding box center [381, 724] width 166 height 38
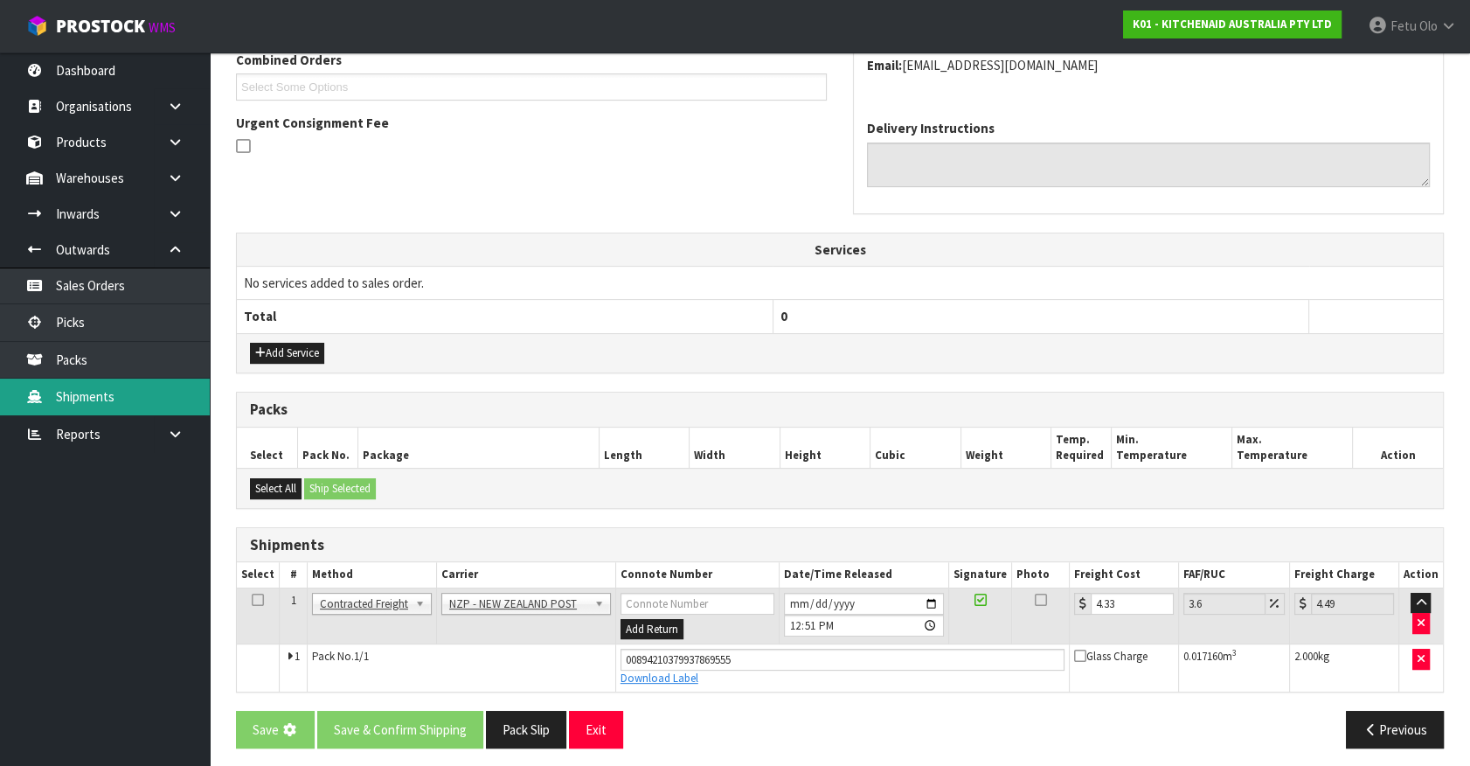
scroll to position [0, 0]
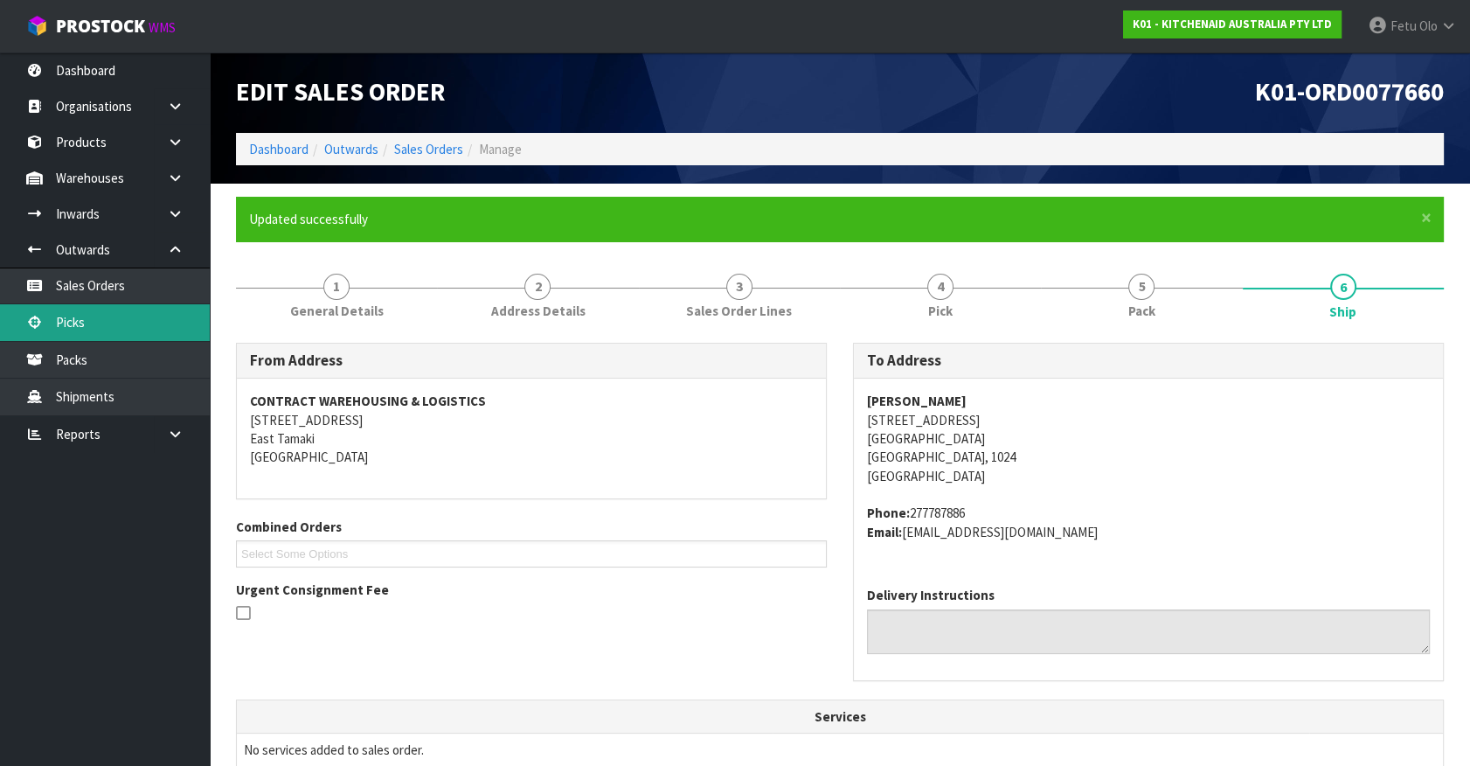
click at [73, 332] on link "Picks" at bounding box center [105, 322] width 210 height 36
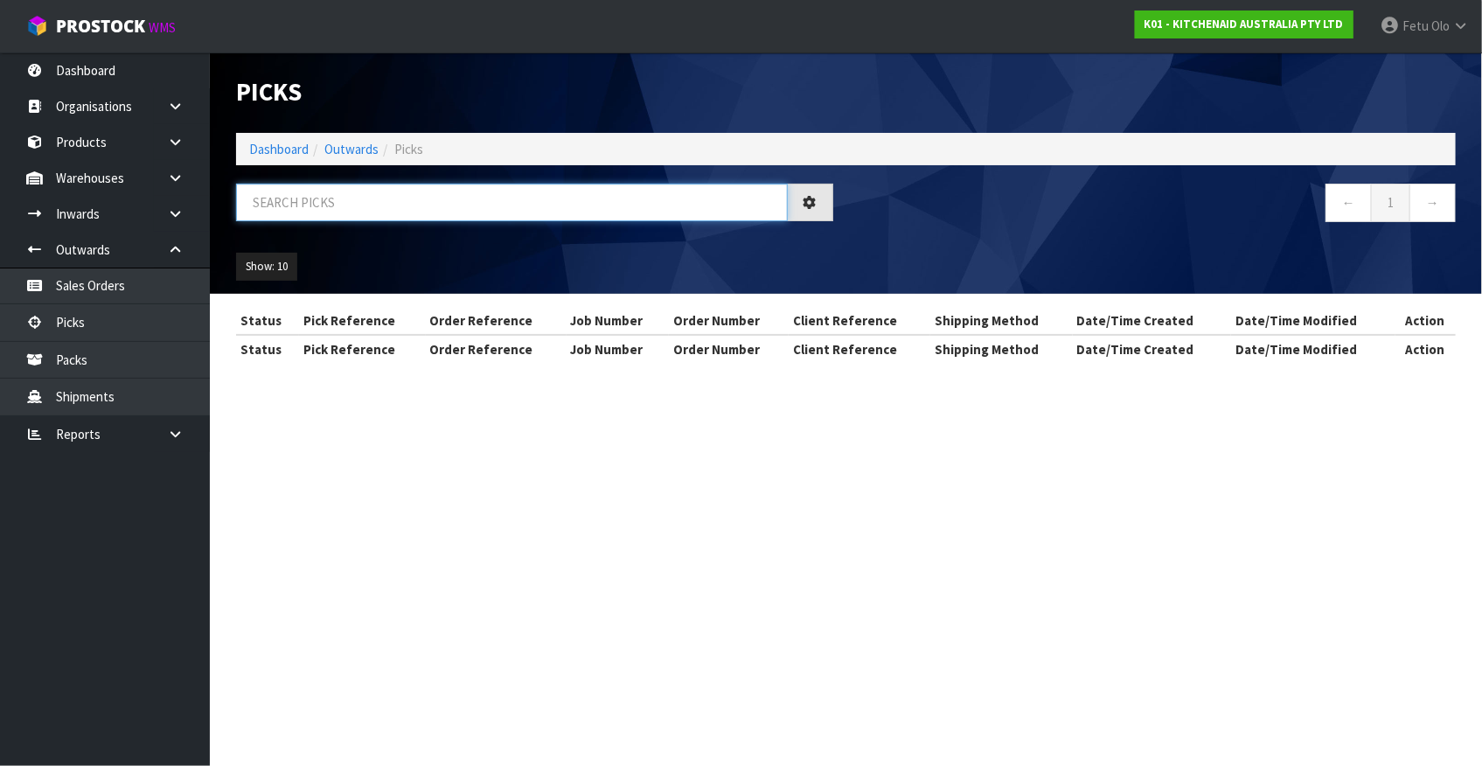
click at [335, 209] on input "text" at bounding box center [512, 203] width 552 height 38
drag, startPoint x: 335, startPoint y: 209, endPoint x: 324, endPoint y: 226, distance: 19.6
click at [335, 209] on input "text" at bounding box center [512, 203] width 552 height 38
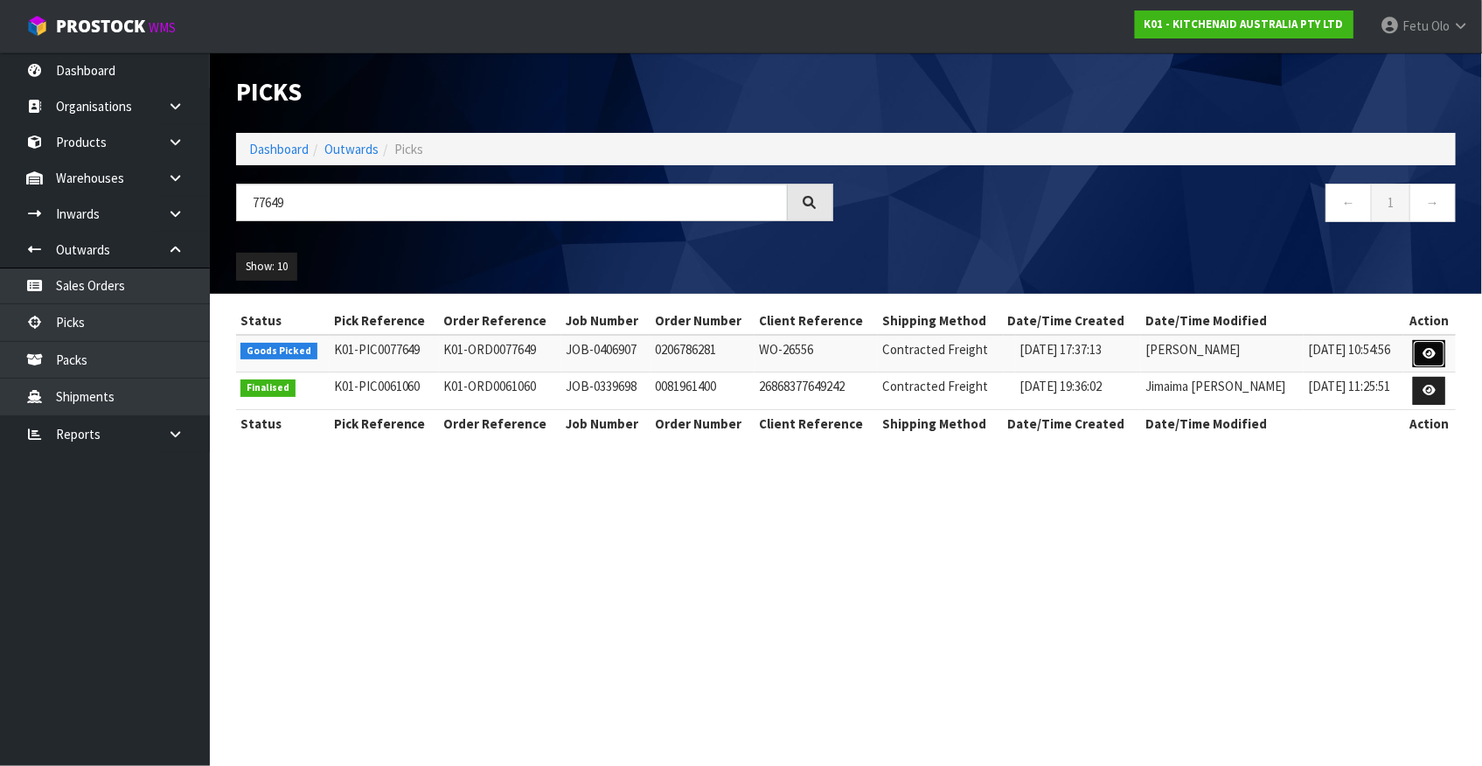
click at [1424, 356] on icon at bounding box center [1428, 353] width 13 height 11
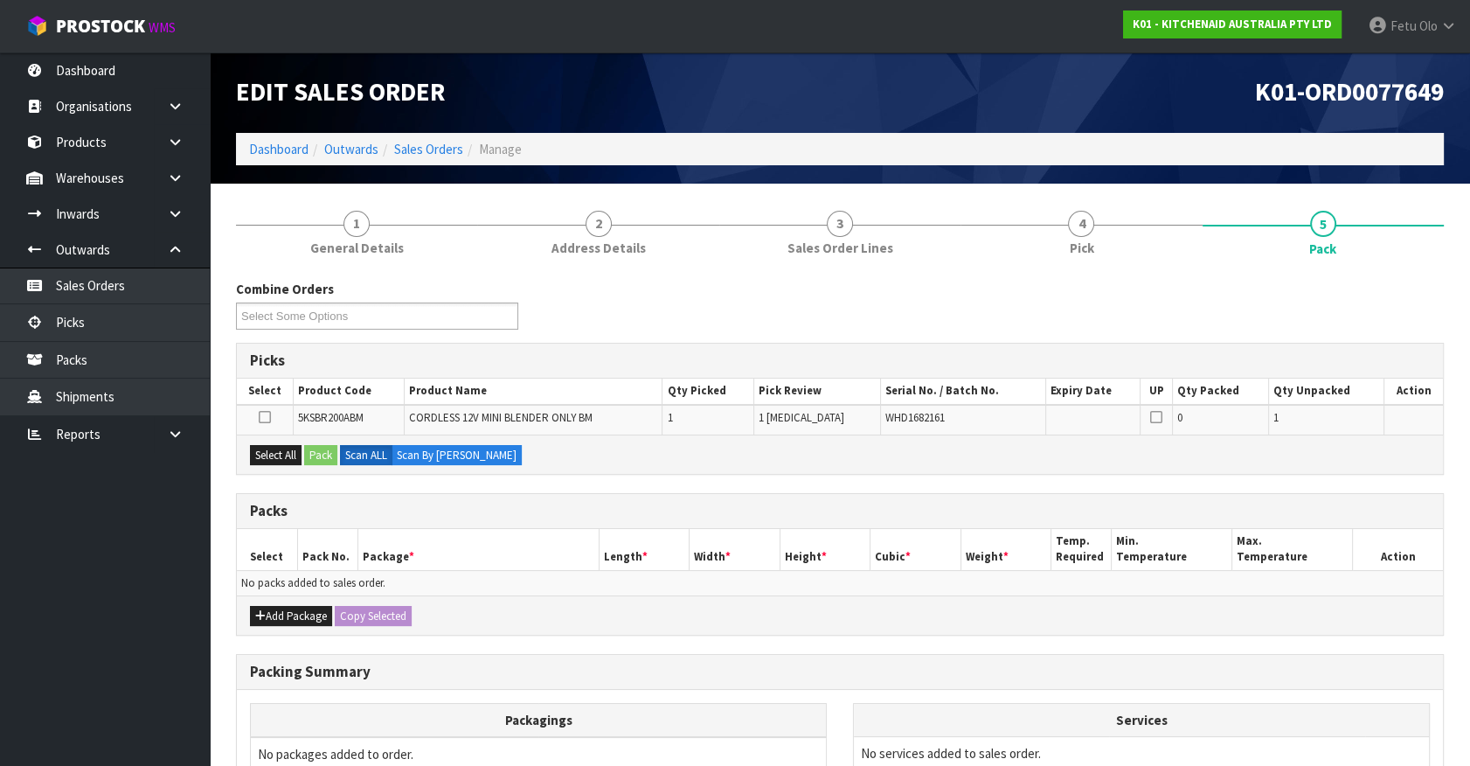
click at [809, 493] on div "Packs Select Pack No. Package * Length * Width * Height * Cubic * Weight * Temp…" at bounding box center [840, 564] width 1208 height 142
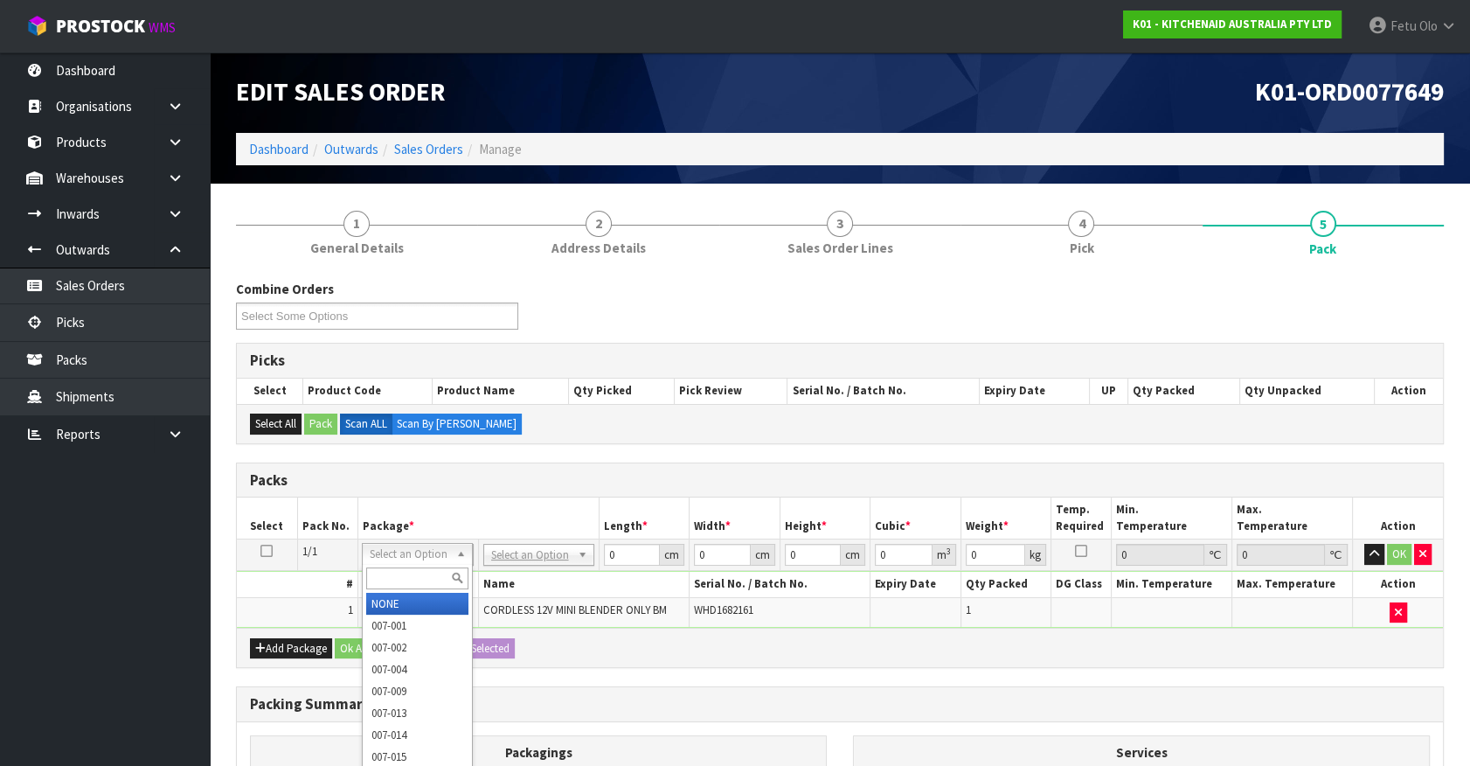
click at [434, 567] on input "text" at bounding box center [417, 578] width 102 height 22
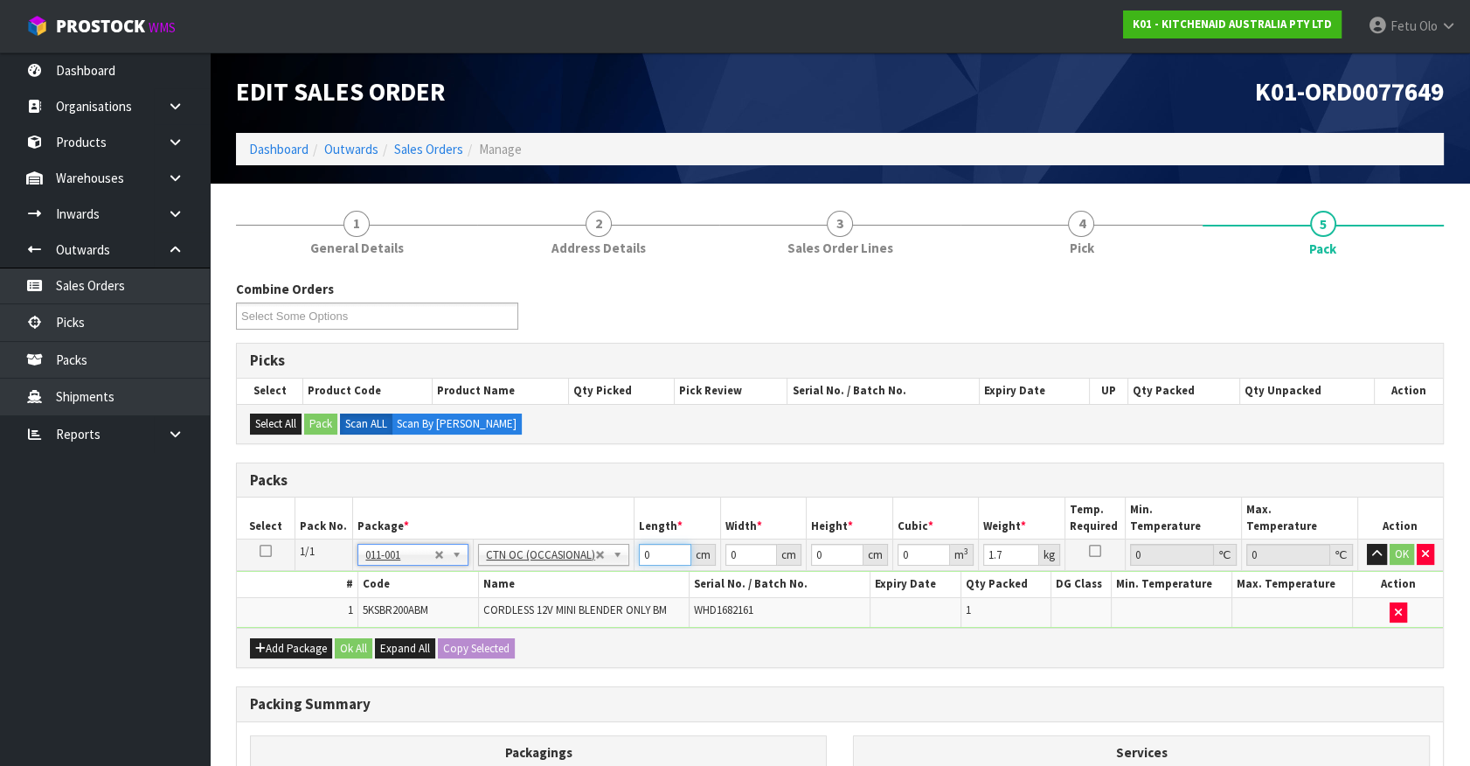
drag, startPoint x: 660, startPoint y: 559, endPoint x: 536, endPoint y: 559, distance: 124.1
click at [536, 559] on tr "1/1 NONE 007-001 007-002 007-004 007-009 007-013 007-014 007-015 007-017 007-01…" at bounding box center [840, 554] width 1206 height 31
click button "OK" at bounding box center [1402, 554] width 24 height 21
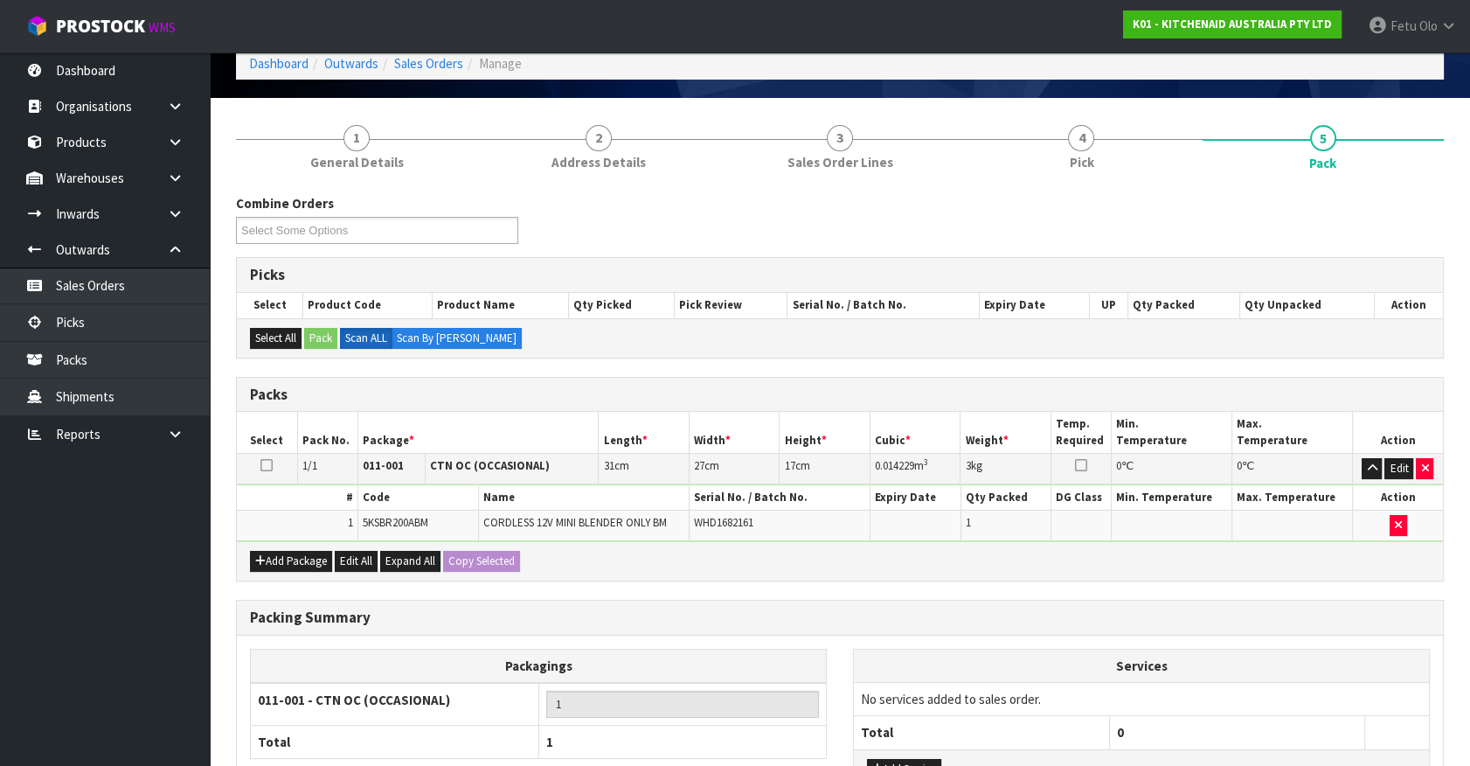
scroll to position [228, 0]
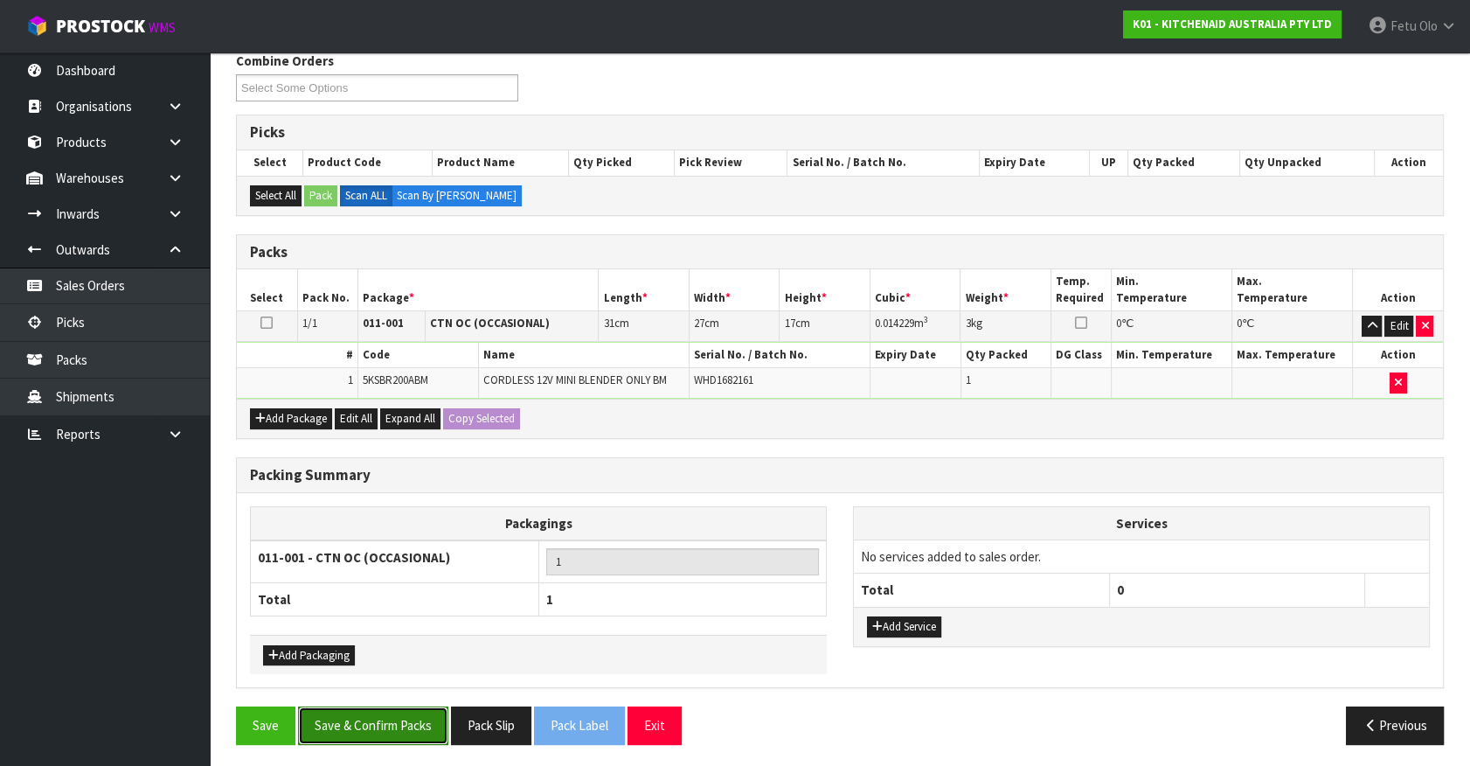
click at [351, 732] on button "Save & Confirm Packs" at bounding box center [373, 725] width 150 height 38
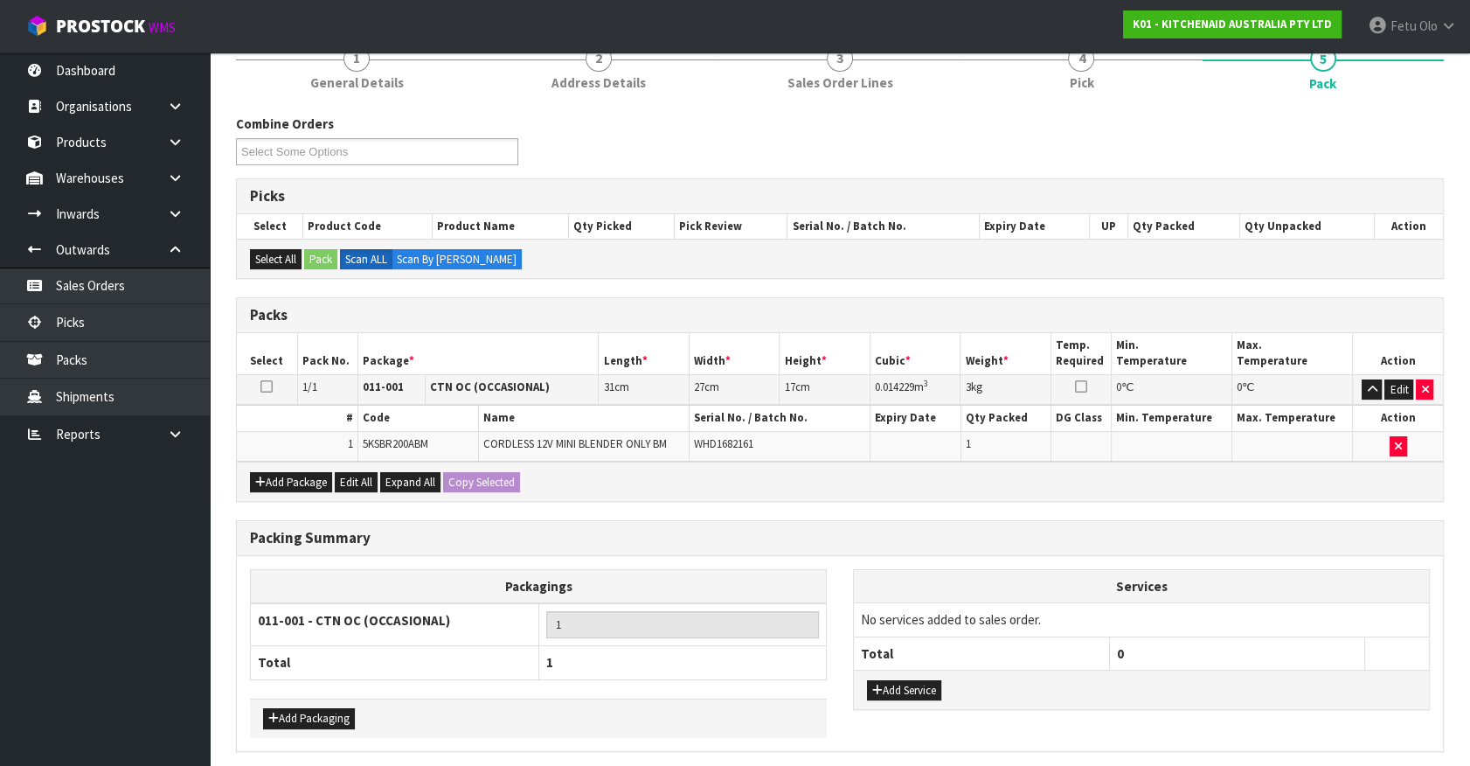
scroll to position [0, 0]
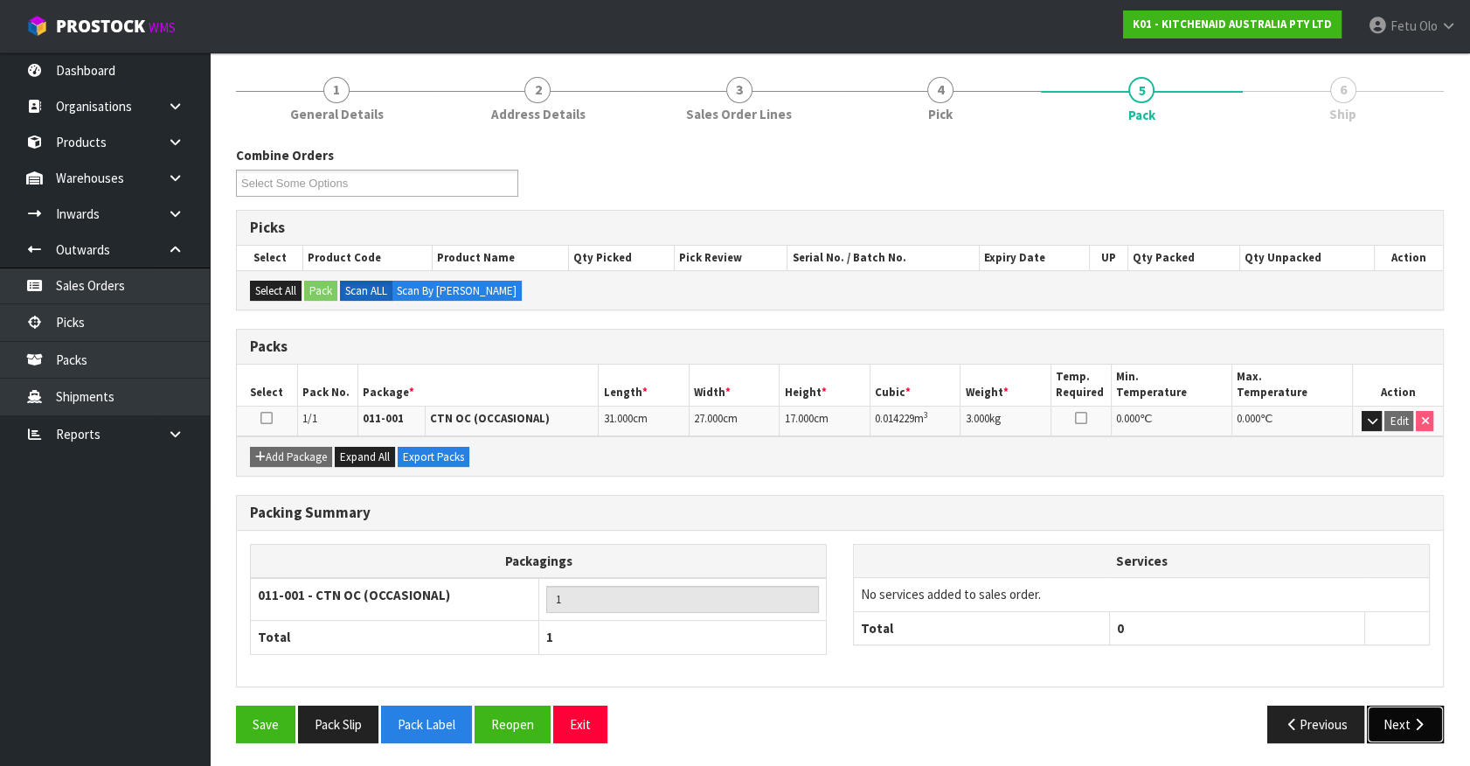
click at [1387, 716] on button "Next" at bounding box center [1405, 724] width 77 height 38
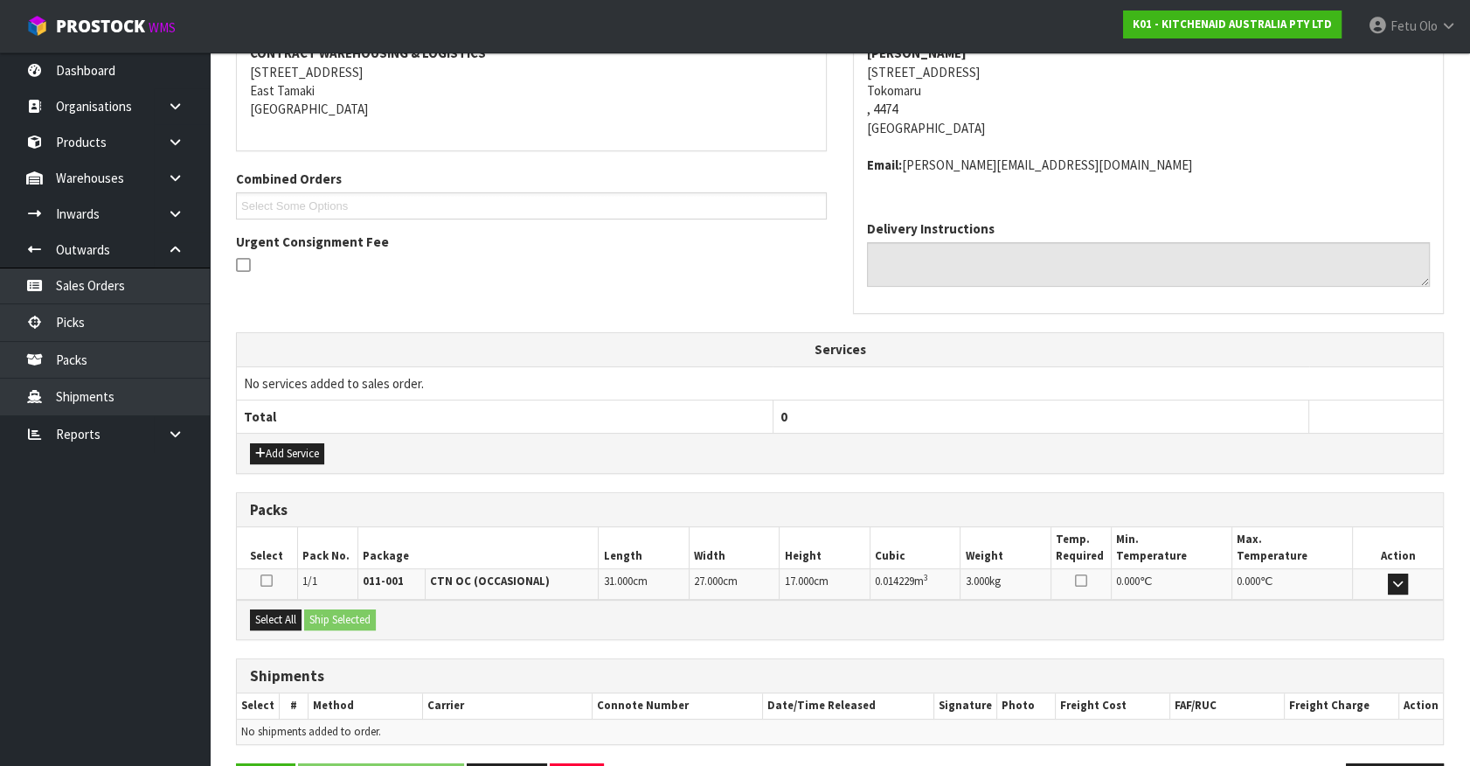
scroll to position [406, 0]
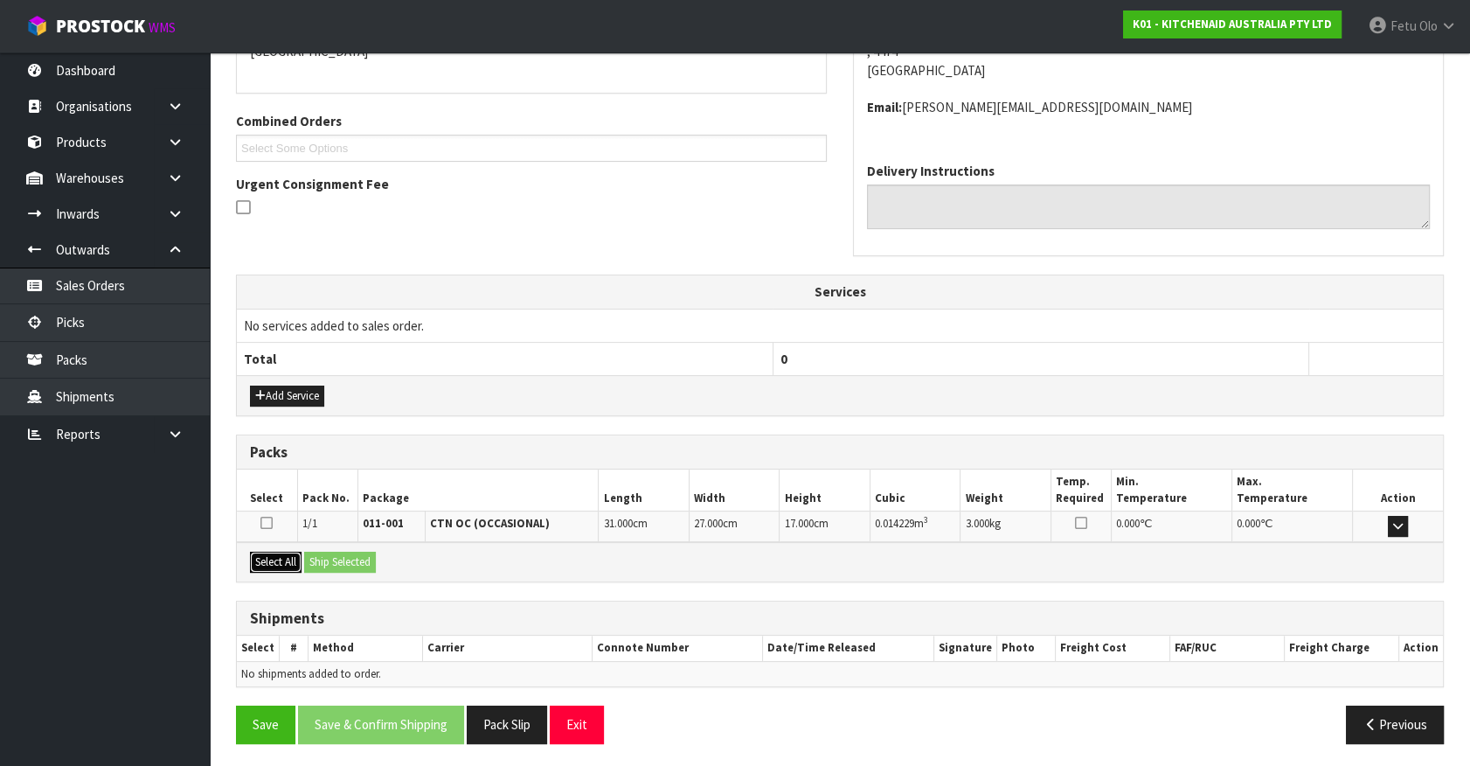
click at [288, 559] on button "Select All" at bounding box center [276, 562] width 52 height 21
click at [328, 557] on button "Ship Selected" at bounding box center [340, 562] width 72 height 21
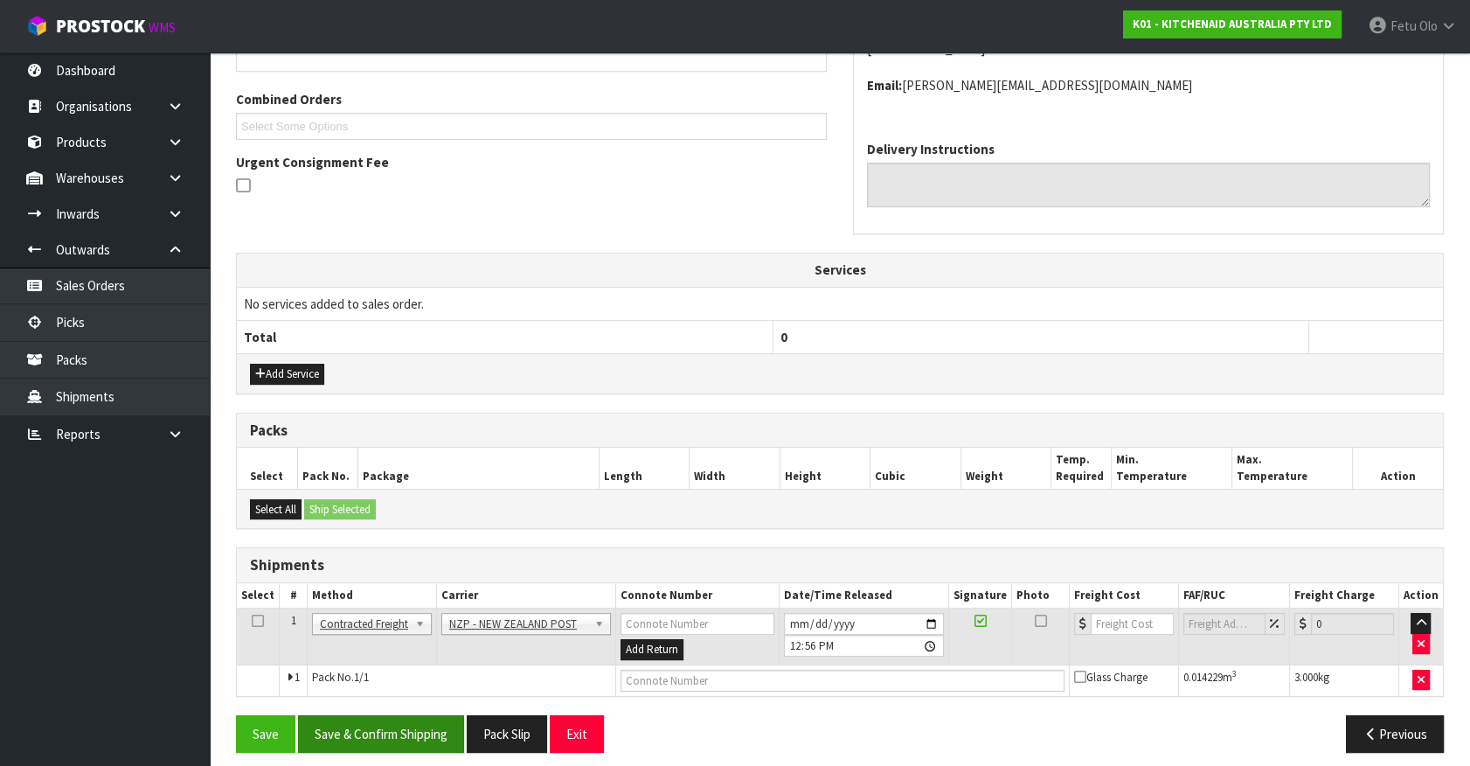
scroll to position [437, 0]
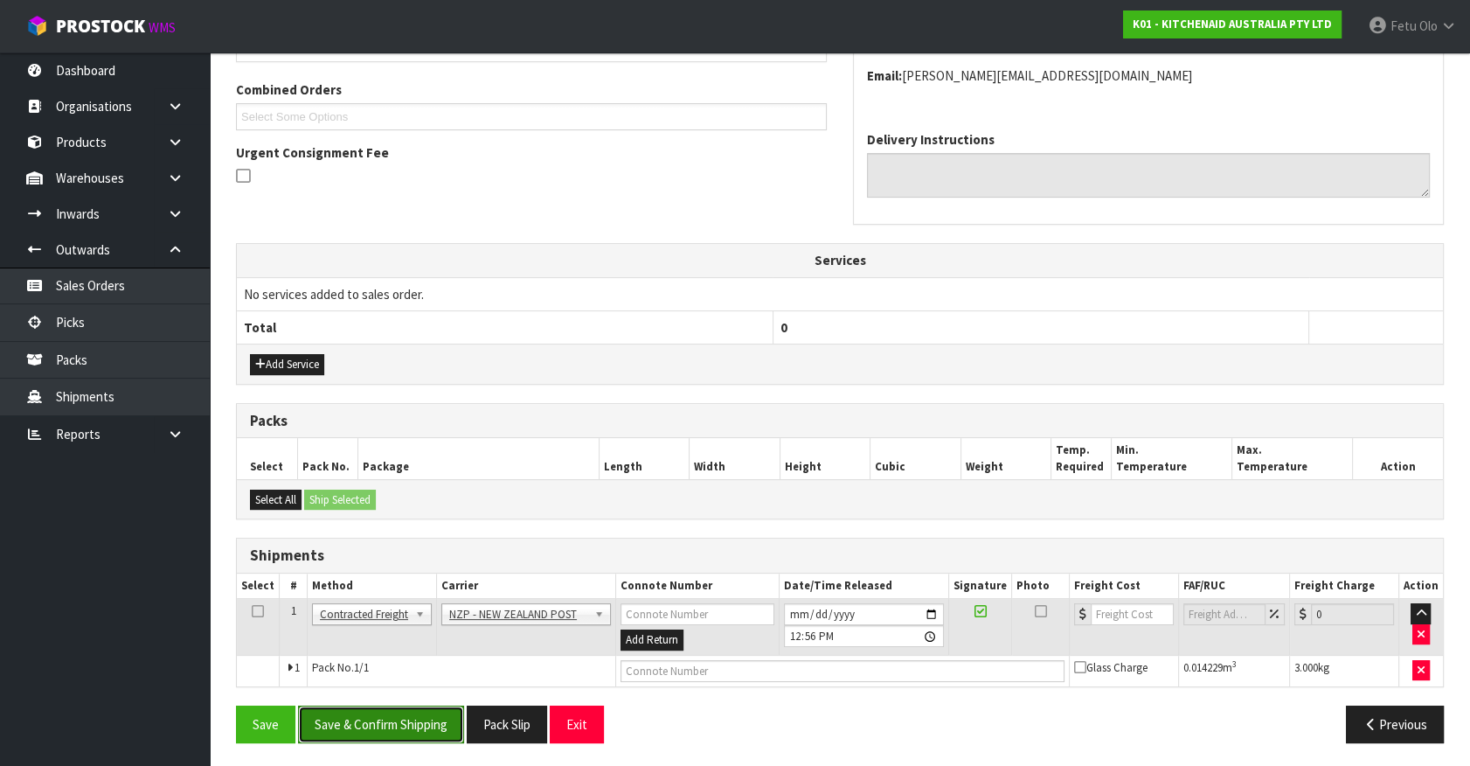
drag, startPoint x: 413, startPoint y: 711, endPoint x: 378, endPoint y: 718, distance: 35.7
click at [413, 712] on button "Save & Confirm Shipping" at bounding box center [381, 724] width 166 height 38
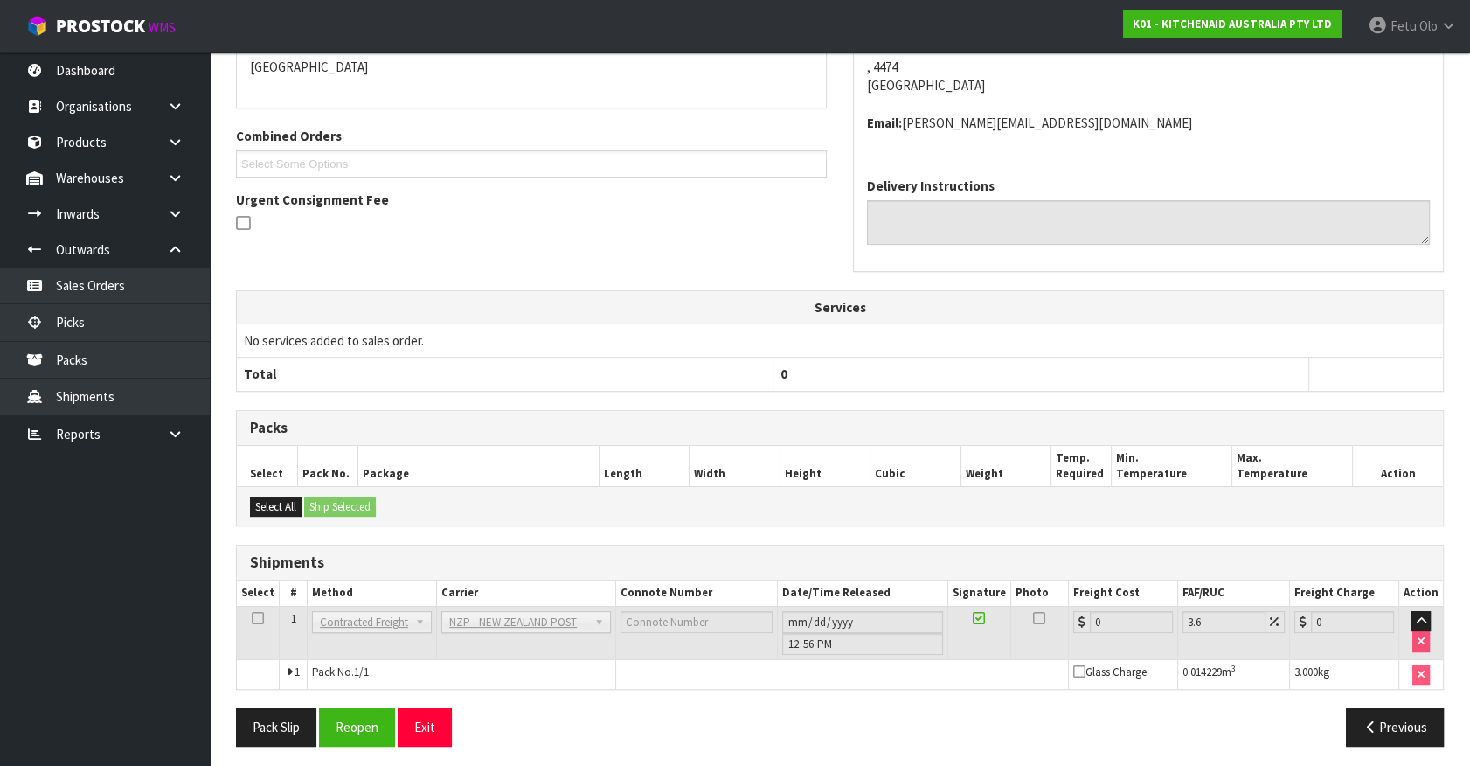
scroll to position [412, 0]
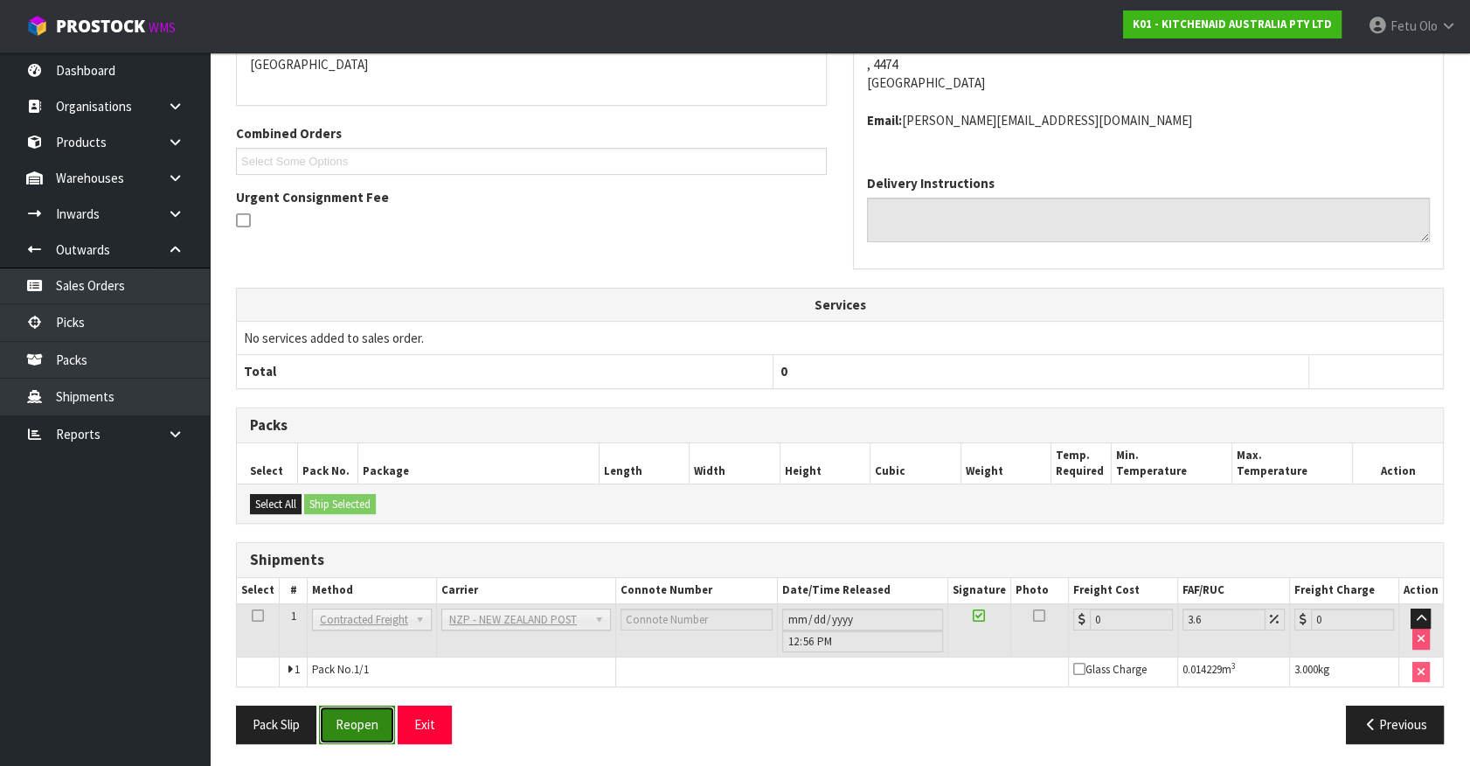
click at [360, 739] on button "Reopen" at bounding box center [357, 724] width 76 height 38
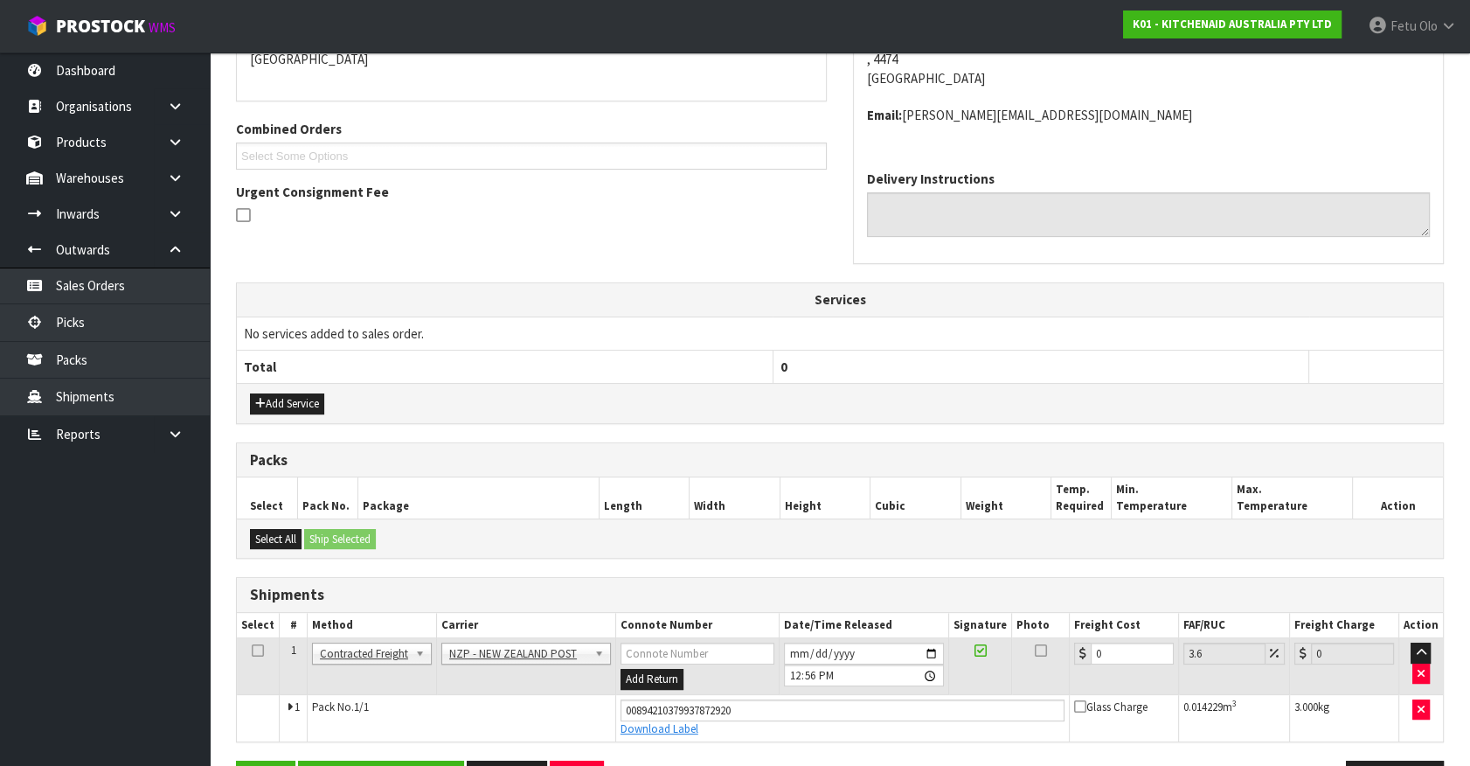
scroll to position [453, 0]
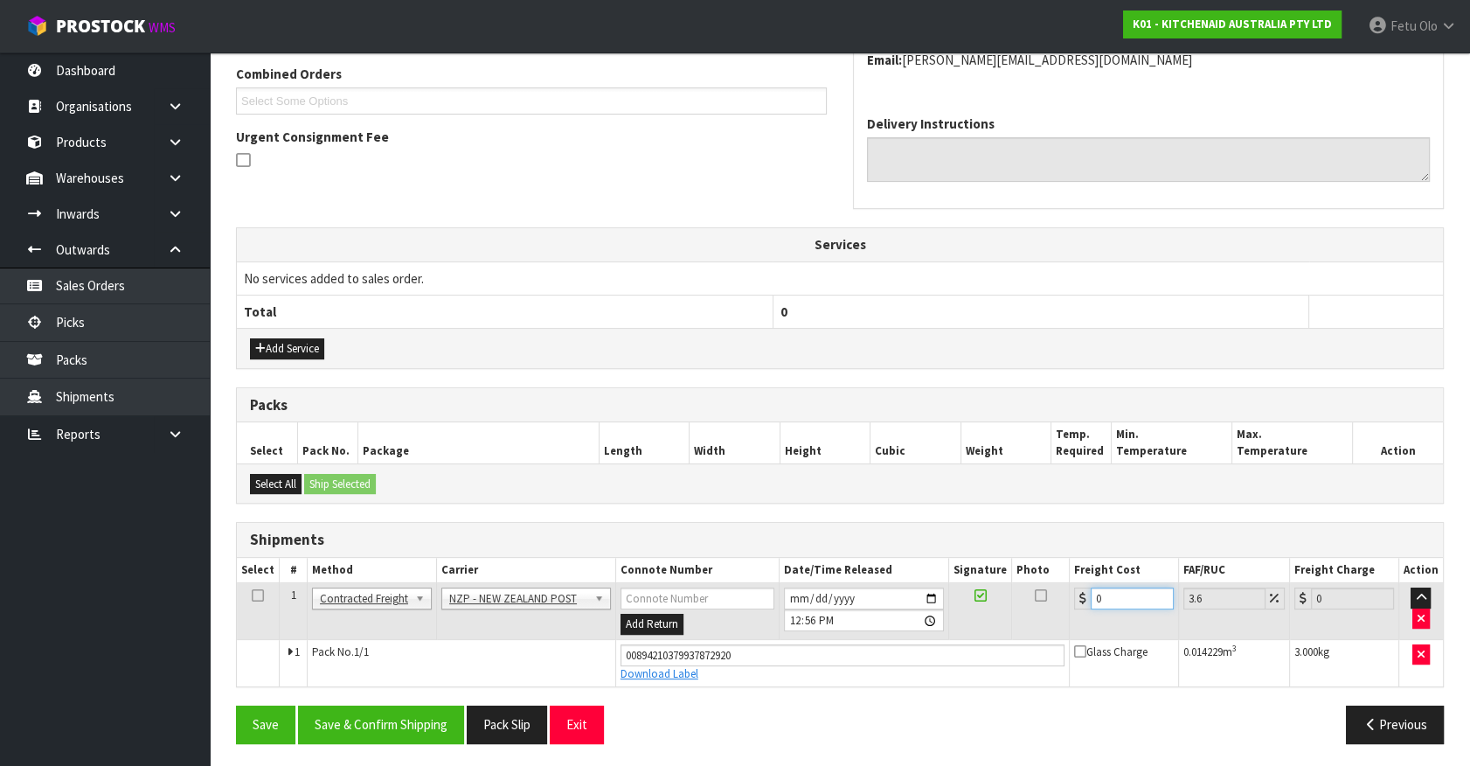
drag, startPoint x: 1070, startPoint y: 607, endPoint x: 814, endPoint y: 691, distance: 269.5
click at [821, 674] on tbody "1 Client Local Pickup Customer Local Pickup Company Freight Contracted Freight …" at bounding box center [840, 634] width 1206 height 103
drag, startPoint x: 427, startPoint y: 705, endPoint x: 437, endPoint y: 709, distance: 10.2
click at [430, 706] on button "Save & Confirm Shipping" at bounding box center [381, 724] width 166 height 38
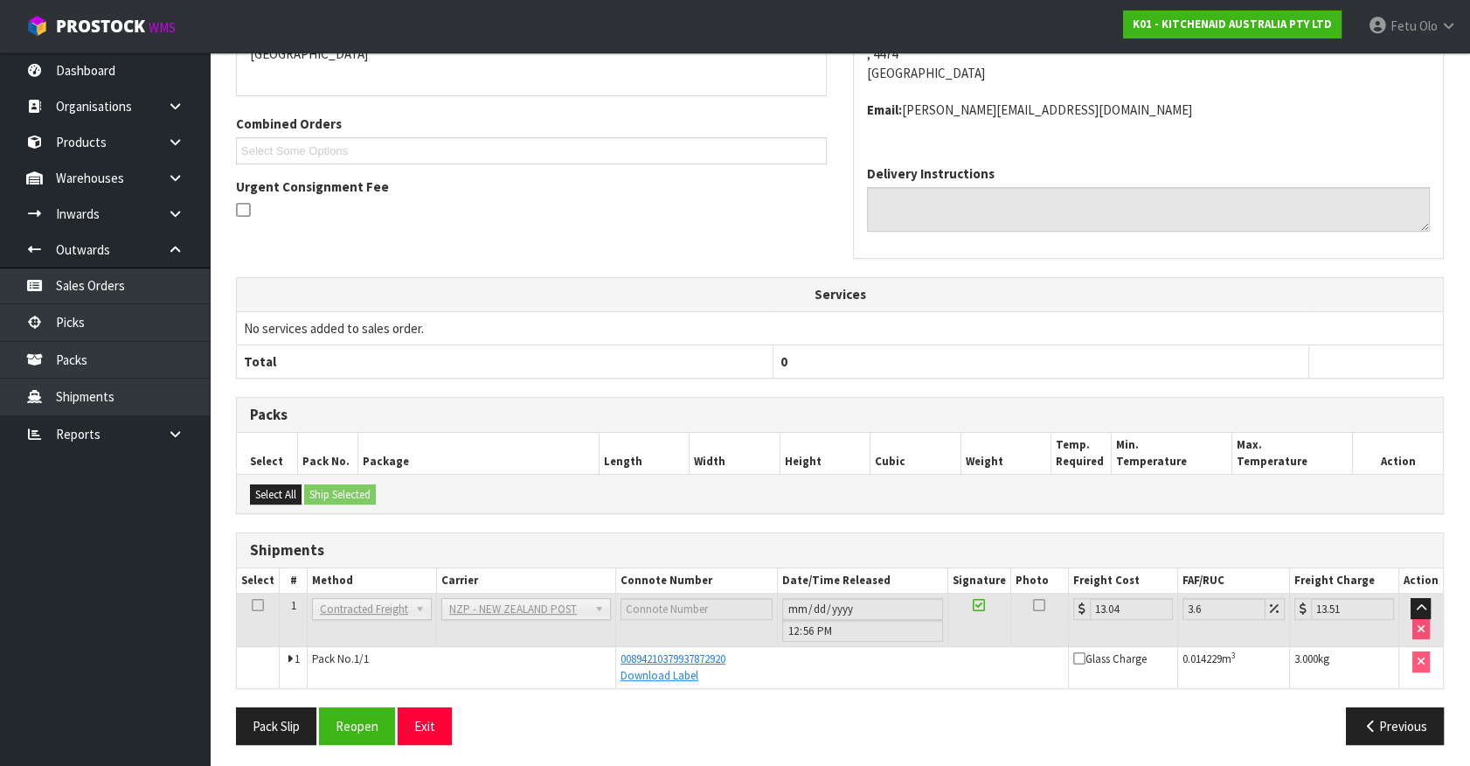
scroll to position [406, 0]
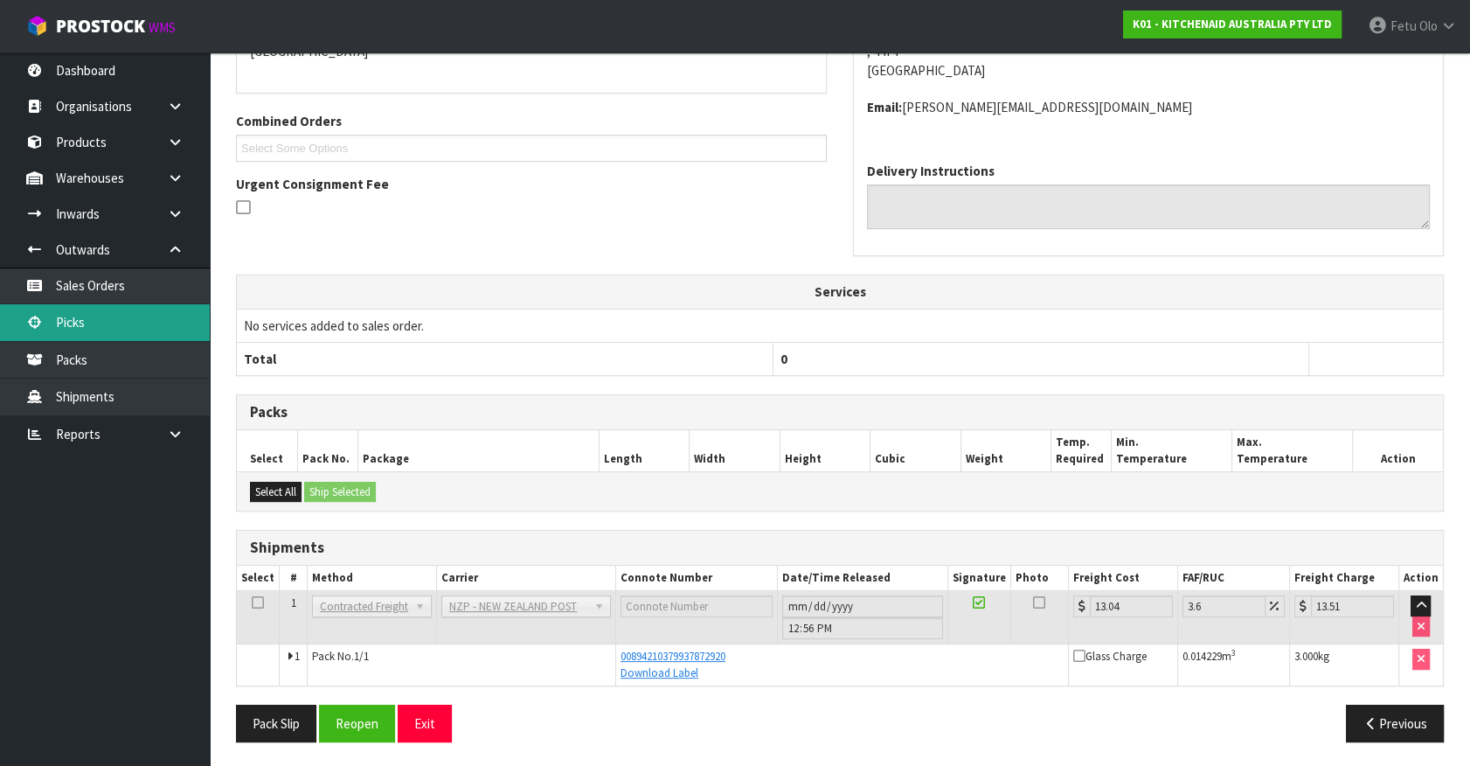
drag, startPoint x: 59, startPoint y: 323, endPoint x: 120, endPoint y: 324, distance: 61.2
click at [59, 323] on link "Picks" at bounding box center [105, 322] width 210 height 36
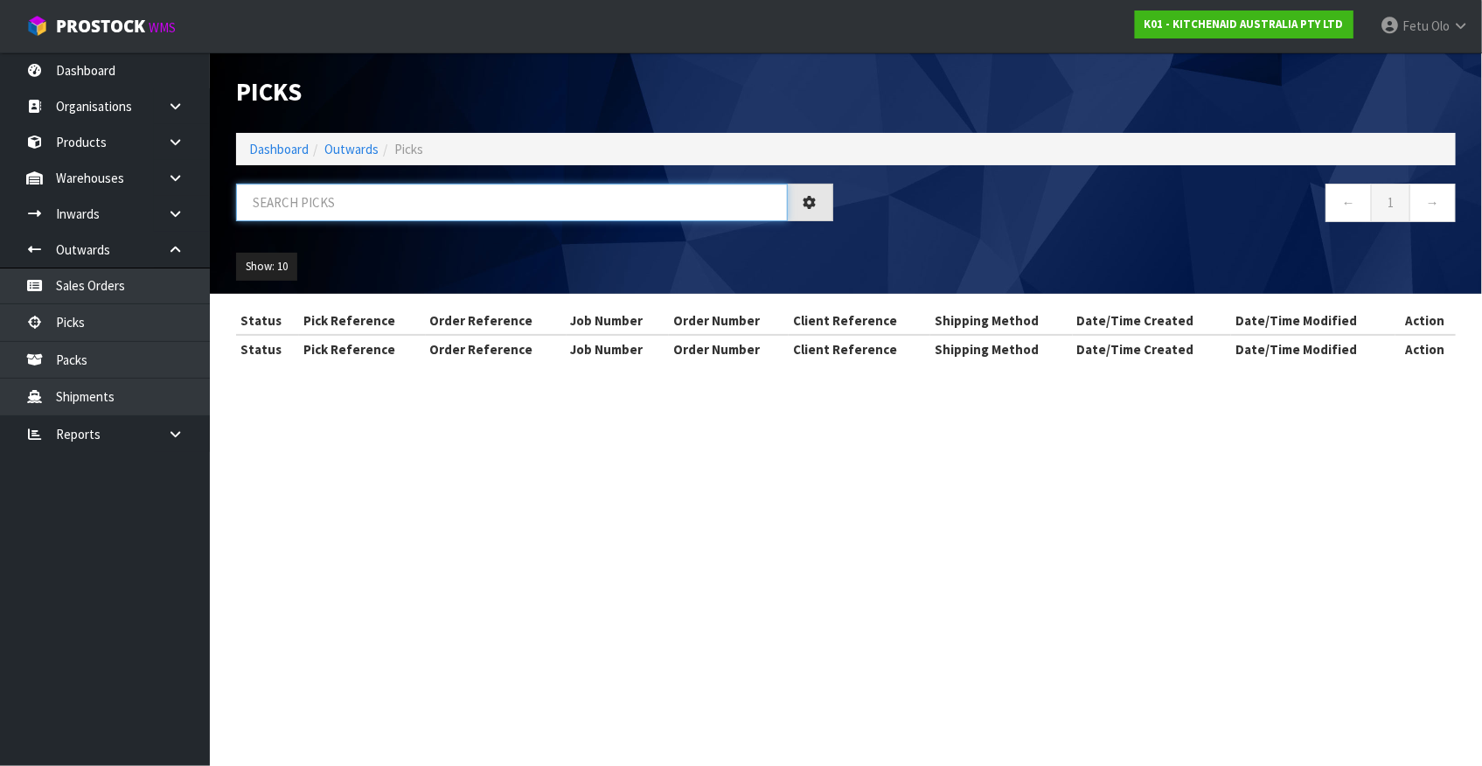
click at [455, 202] on input "text" at bounding box center [512, 203] width 552 height 38
drag, startPoint x: 455, startPoint y: 202, endPoint x: 384, endPoint y: 280, distance: 105.8
click at [455, 203] on input "text" at bounding box center [512, 203] width 552 height 38
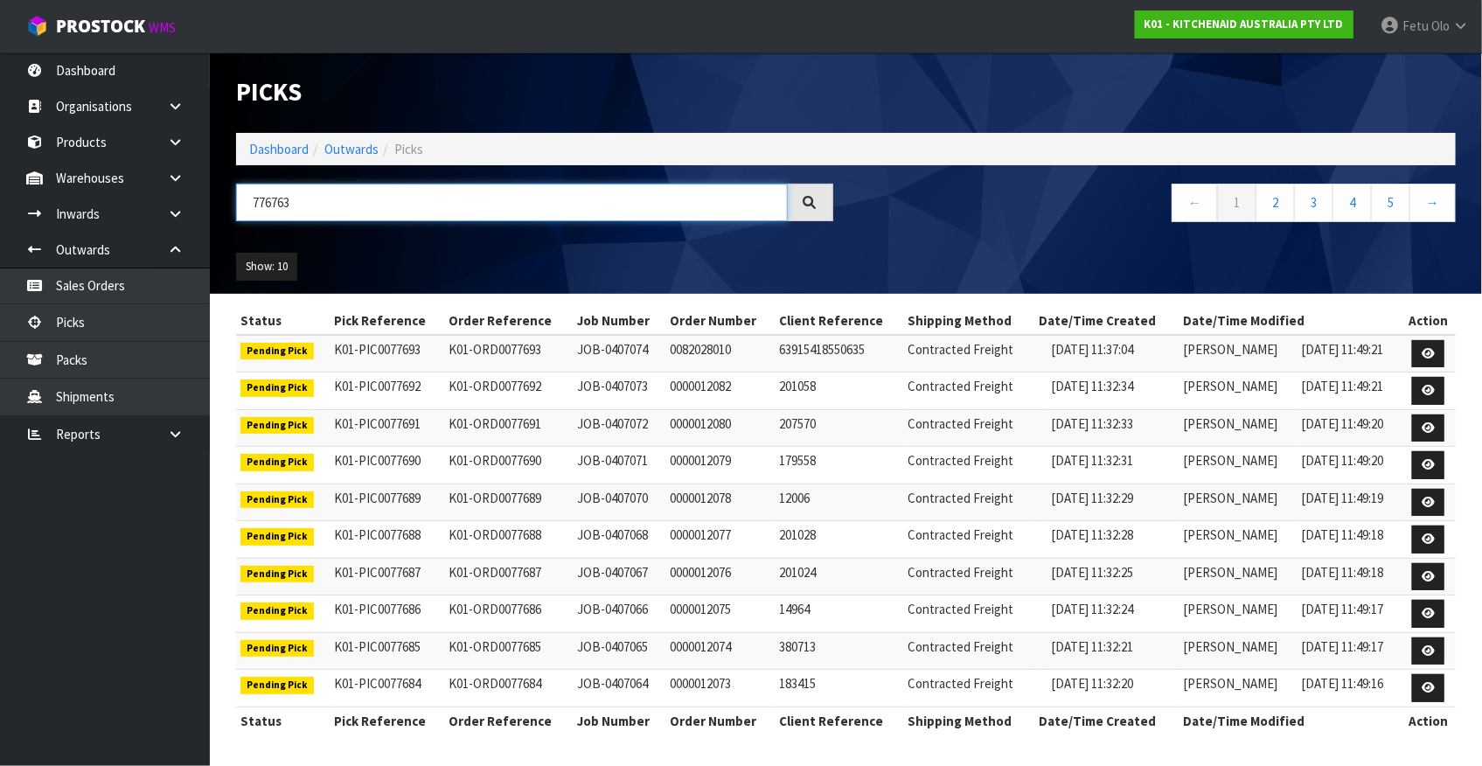
click at [276, 192] on input "776763" at bounding box center [512, 203] width 552 height 38
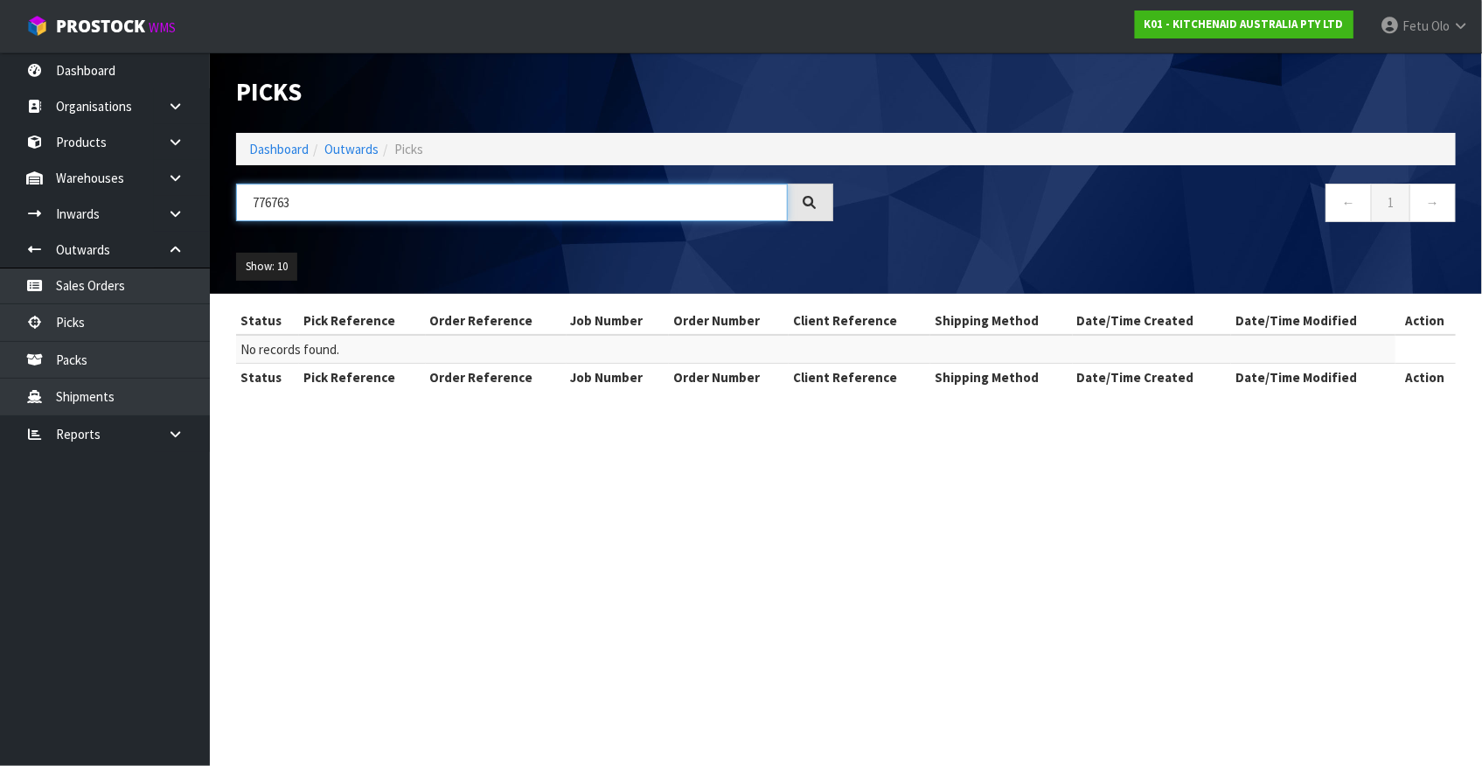
click at [276, 192] on input "776763" at bounding box center [512, 203] width 552 height 38
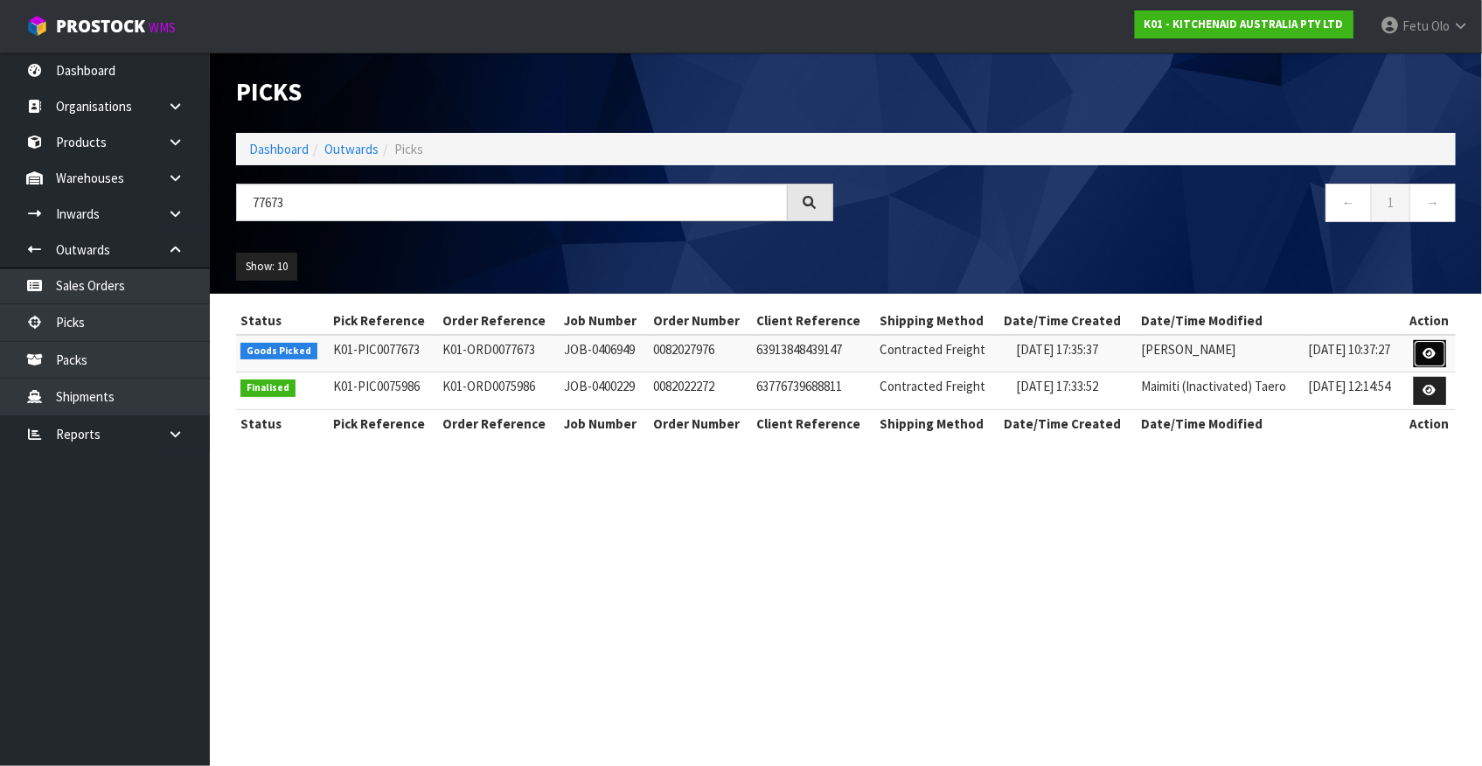
click at [1434, 348] on icon at bounding box center [1429, 353] width 13 height 11
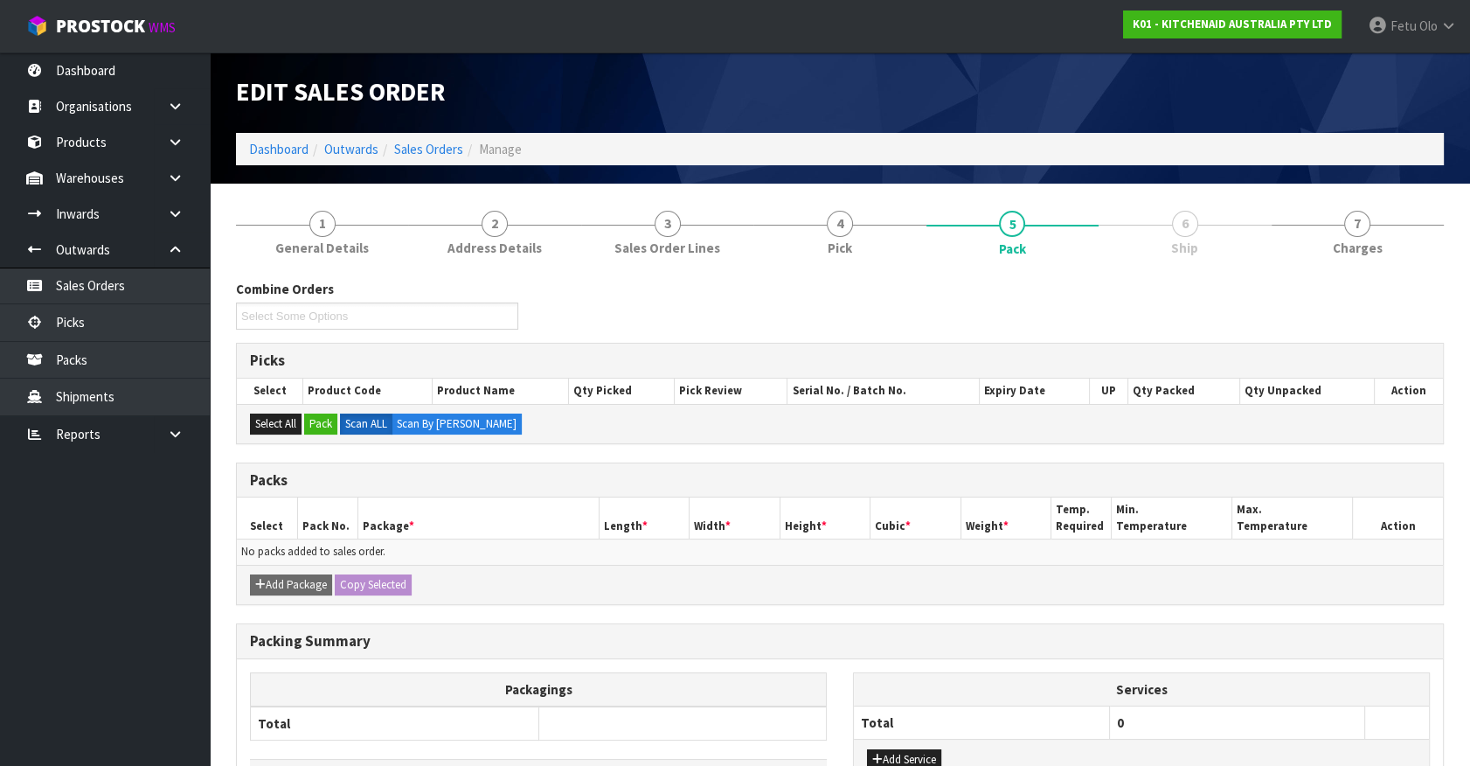
click at [70, 681] on ul "Dashboard Organisations Clients Consignees Carriers Products Categories Serial …" at bounding box center [105, 408] width 210 height 713
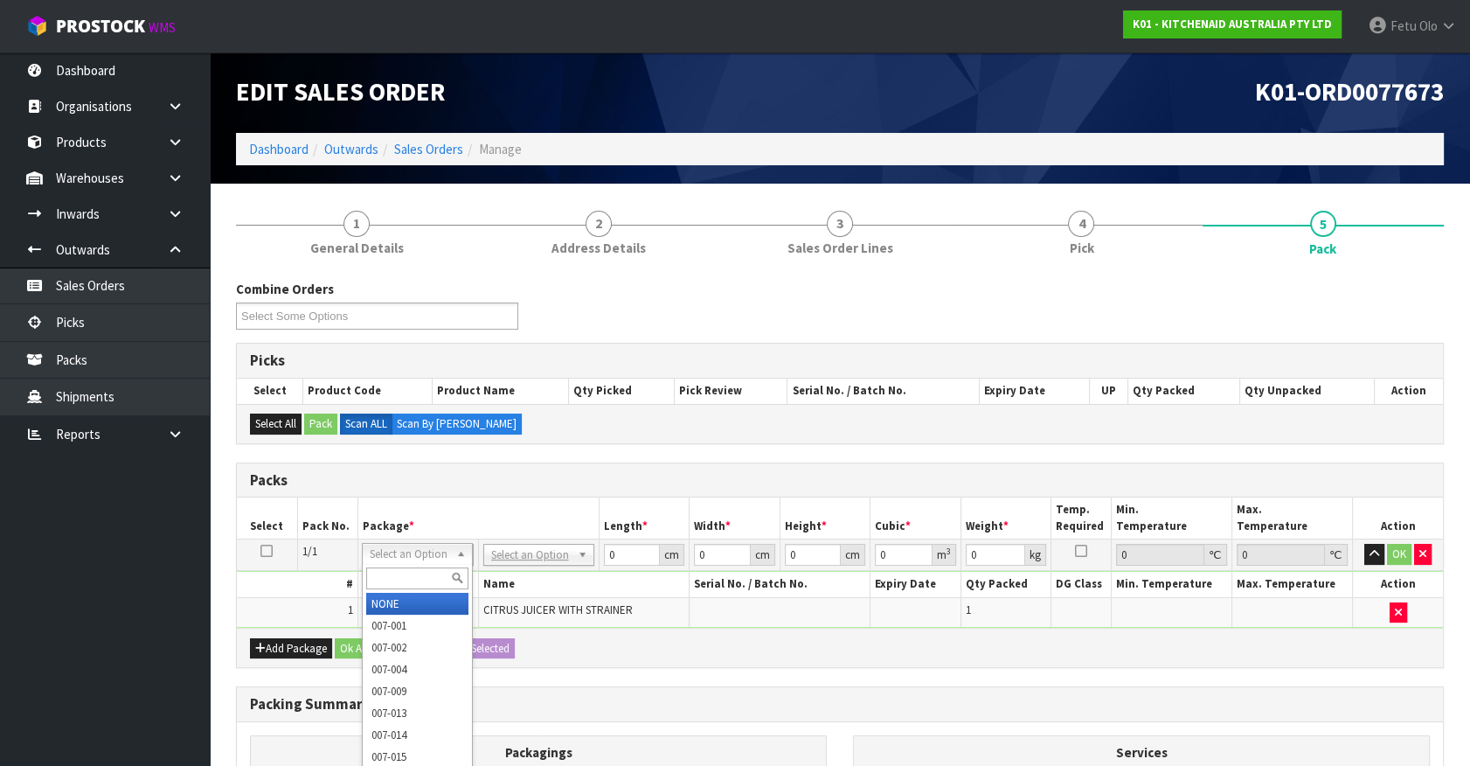
click at [399, 577] on input "text" at bounding box center [417, 578] width 102 height 22
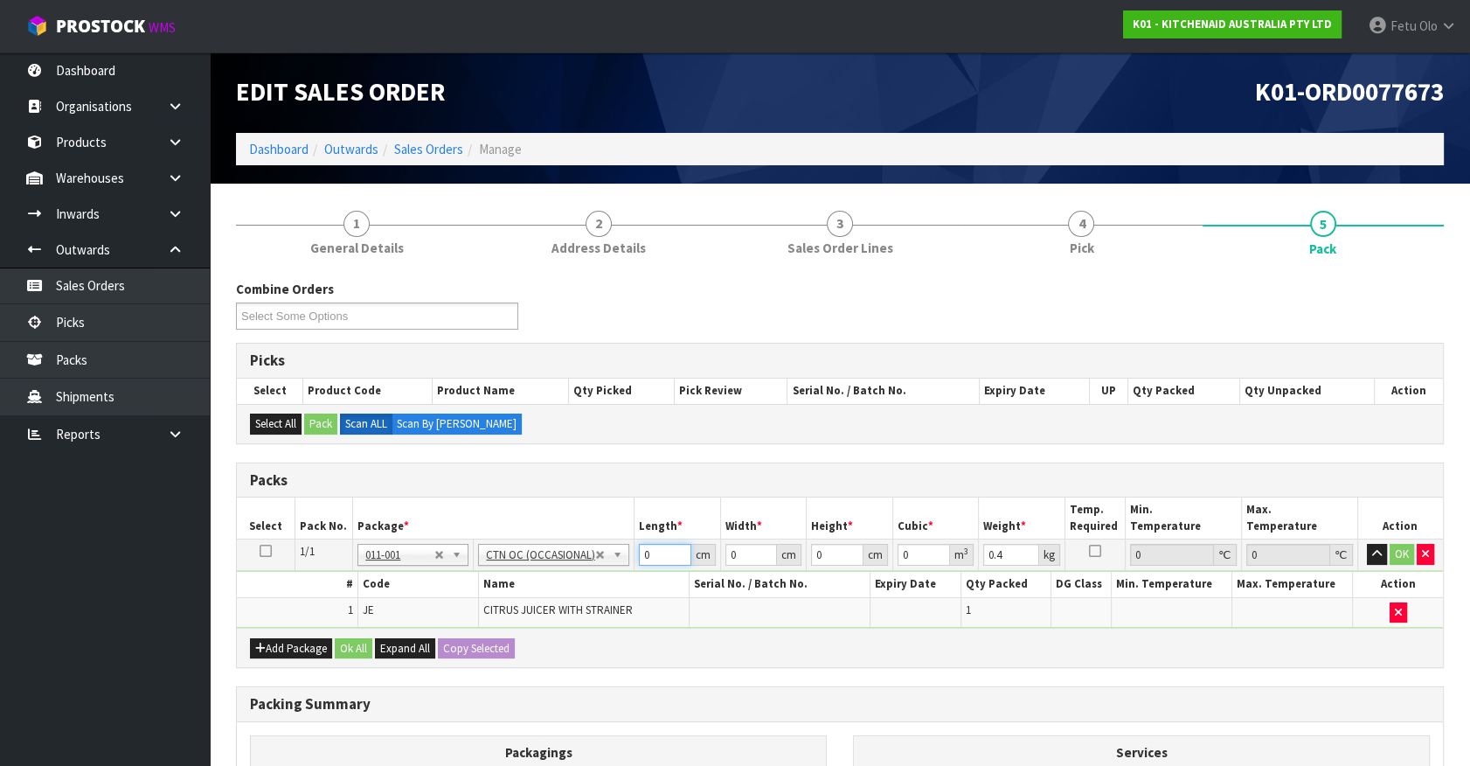
click at [341, 644] on div "Packs Select Pack No. Package * Length * Width * Height * Cubic * Weight * Temp…" at bounding box center [840, 565] width 1208 height 206
click button "OK" at bounding box center [1402, 554] width 24 height 21
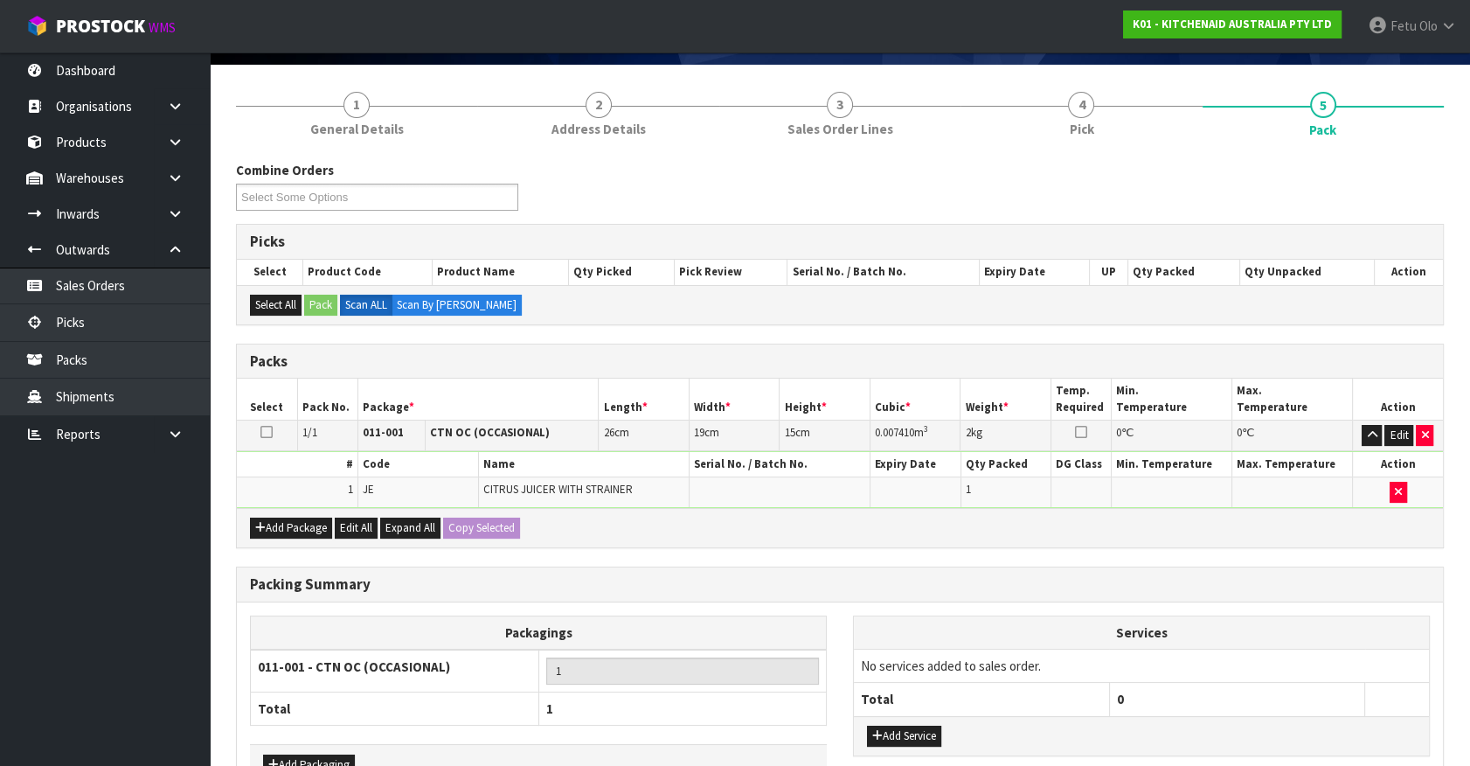
scroll to position [228, 0]
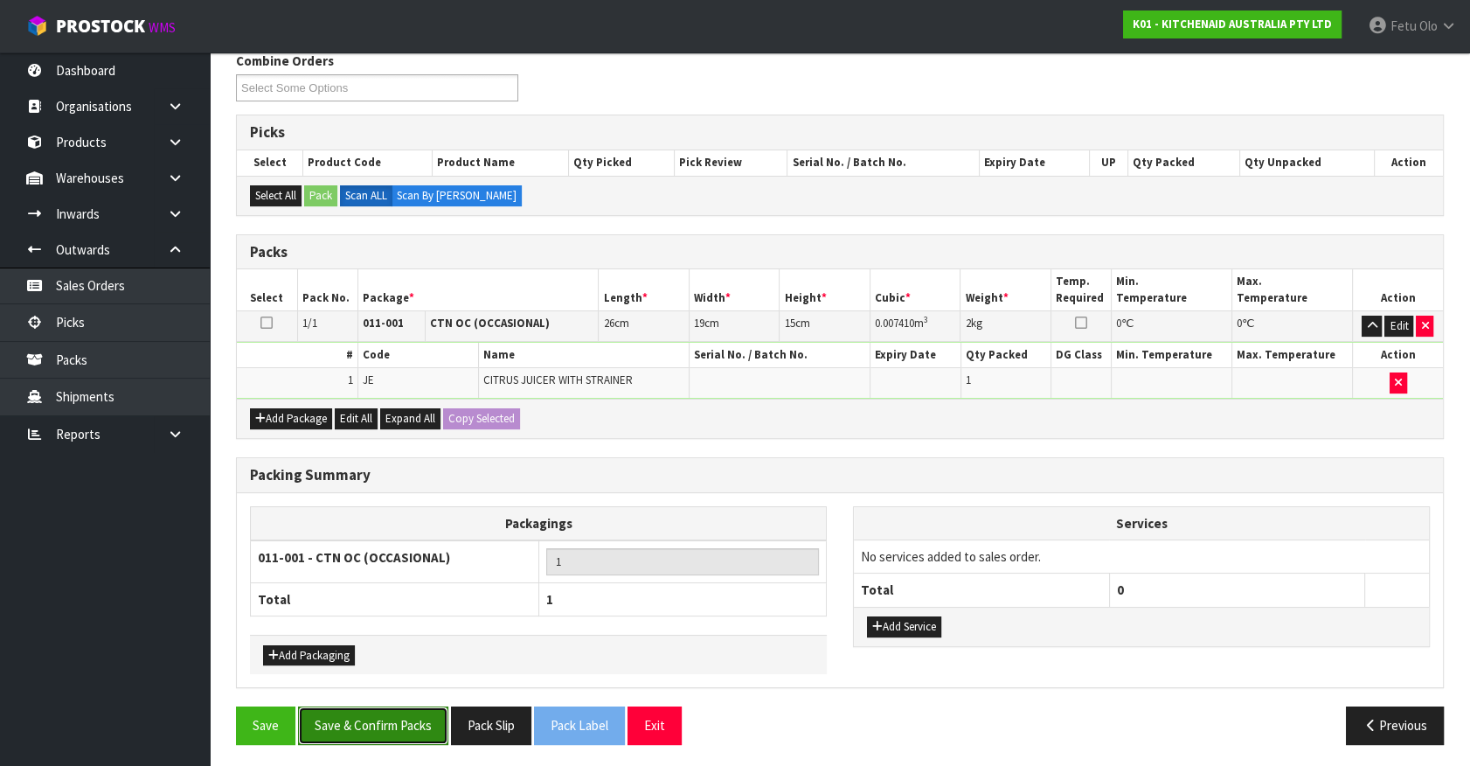
click at [375, 733] on button "Save & Confirm Packs" at bounding box center [373, 725] width 150 height 38
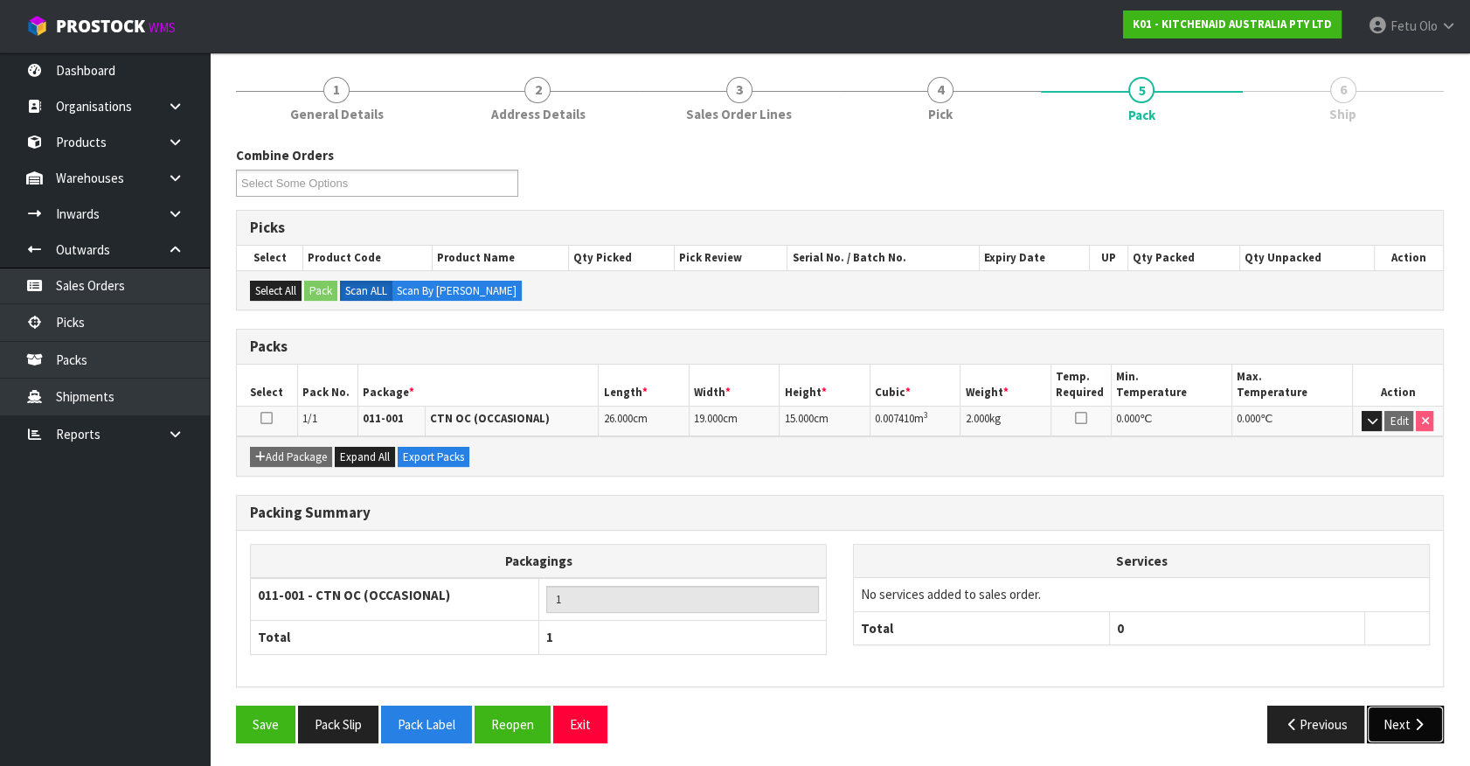
click at [1387, 716] on button "Next" at bounding box center [1405, 724] width 77 height 38
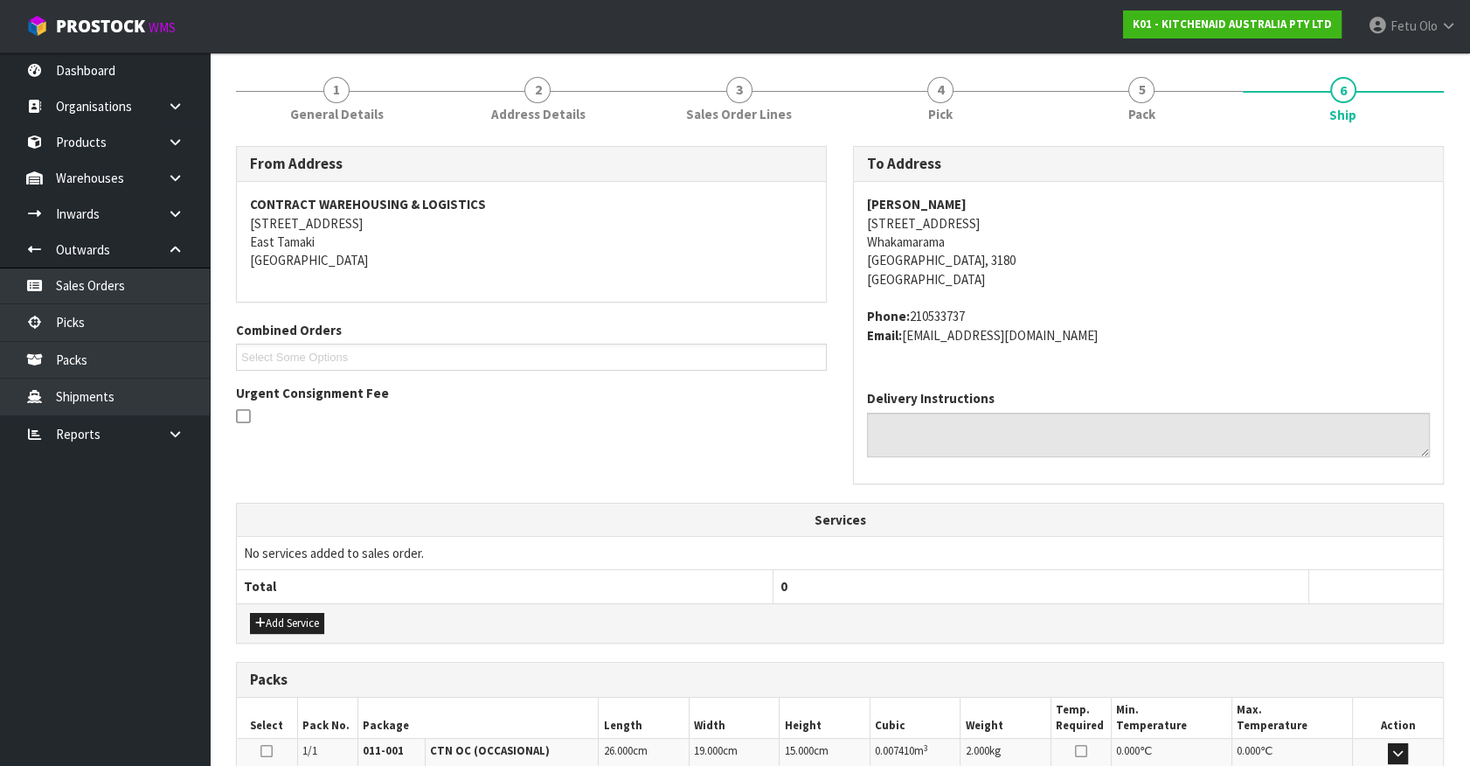
scroll to position [425, 0]
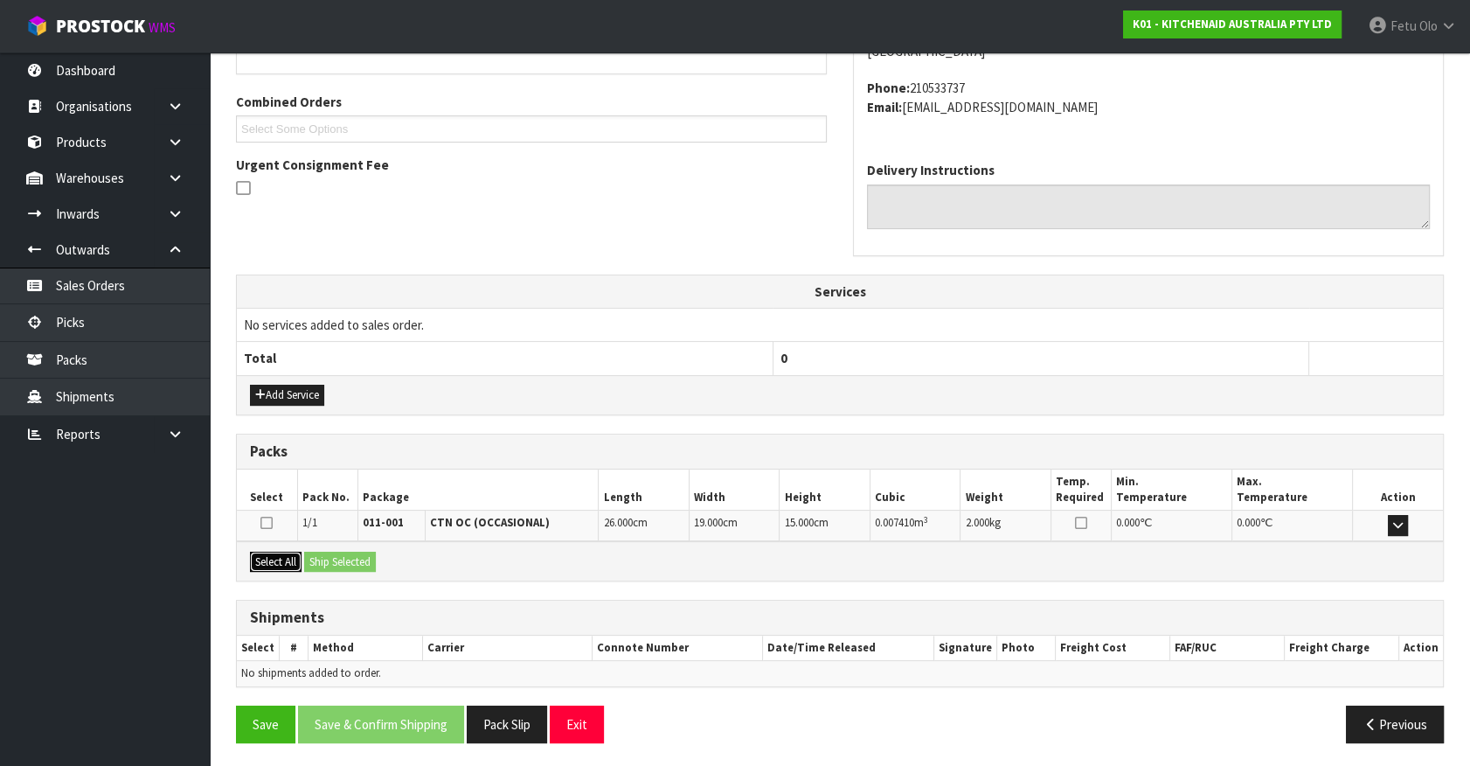
click at [283, 553] on button "Select All" at bounding box center [276, 562] width 52 height 21
click at [329, 559] on button "Ship Selected" at bounding box center [340, 562] width 72 height 21
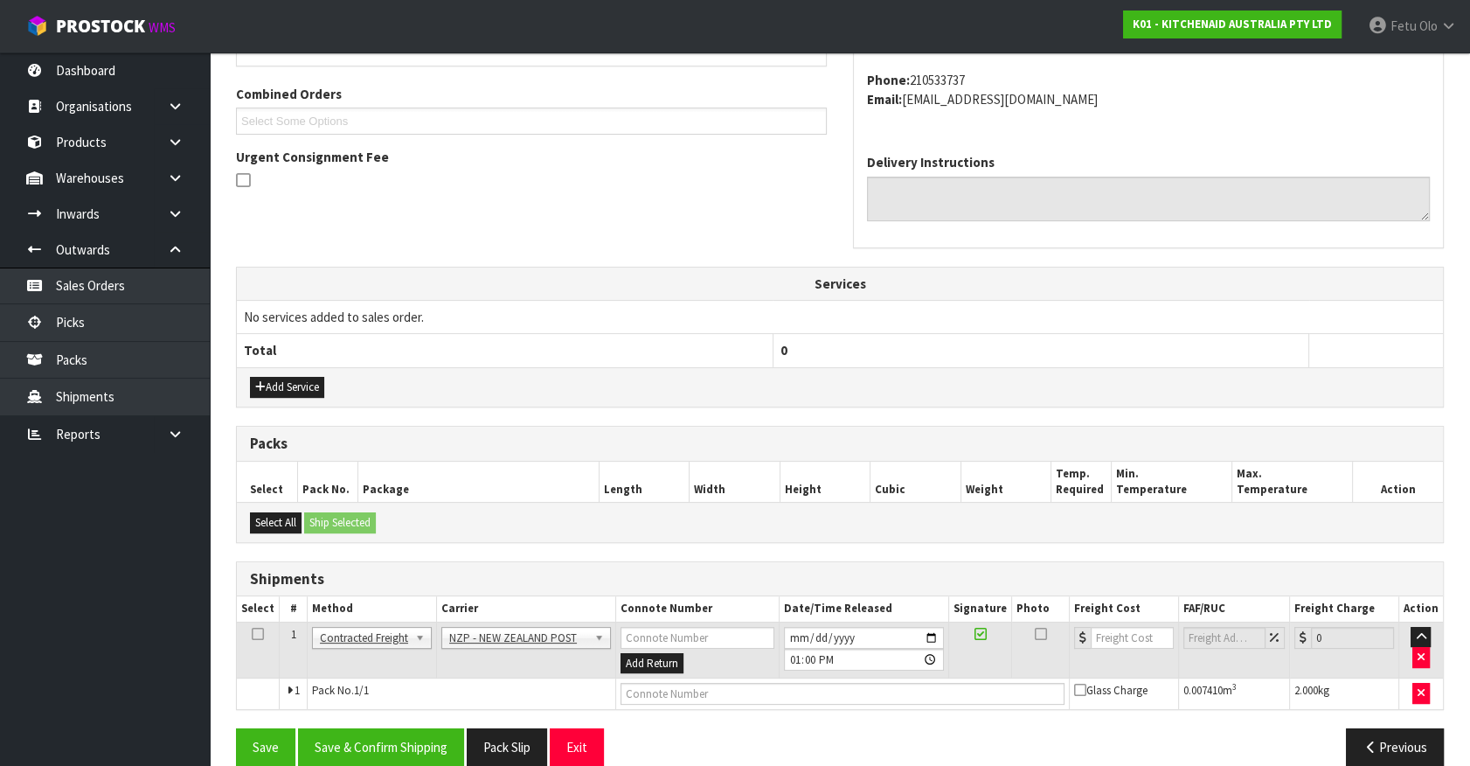
scroll to position [455, 0]
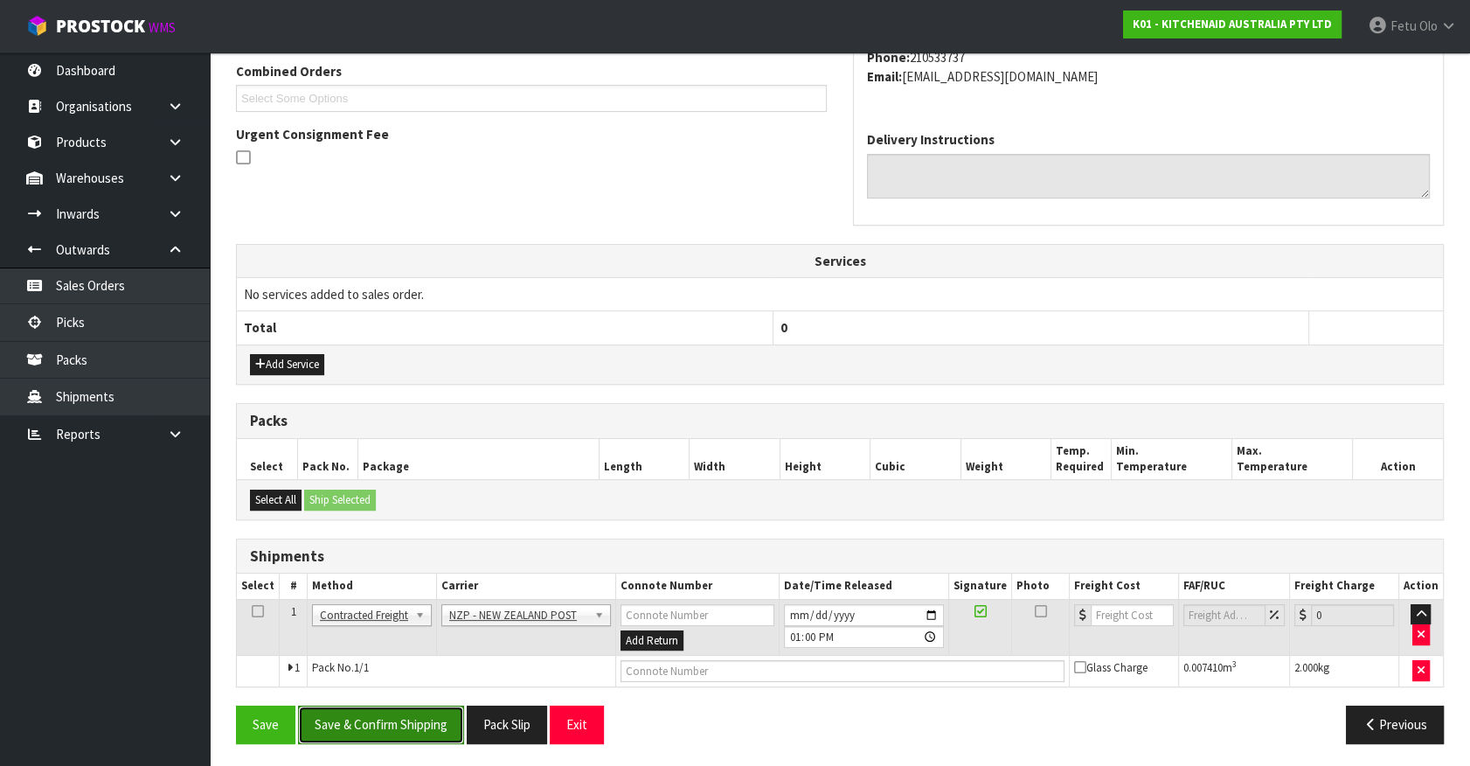
click at [414, 715] on button "Save & Confirm Shipping" at bounding box center [381, 724] width 166 height 38
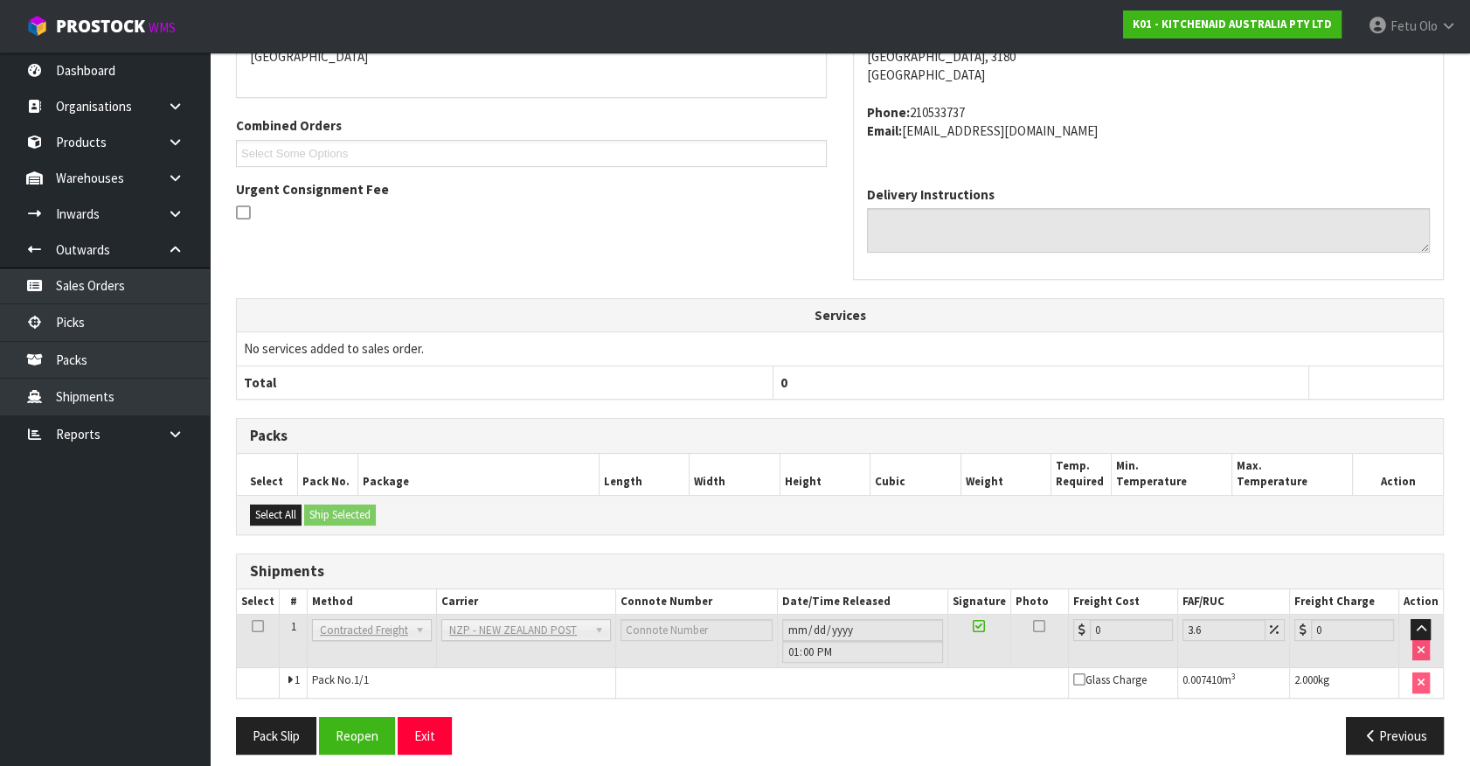
scroll to position [431, 0]
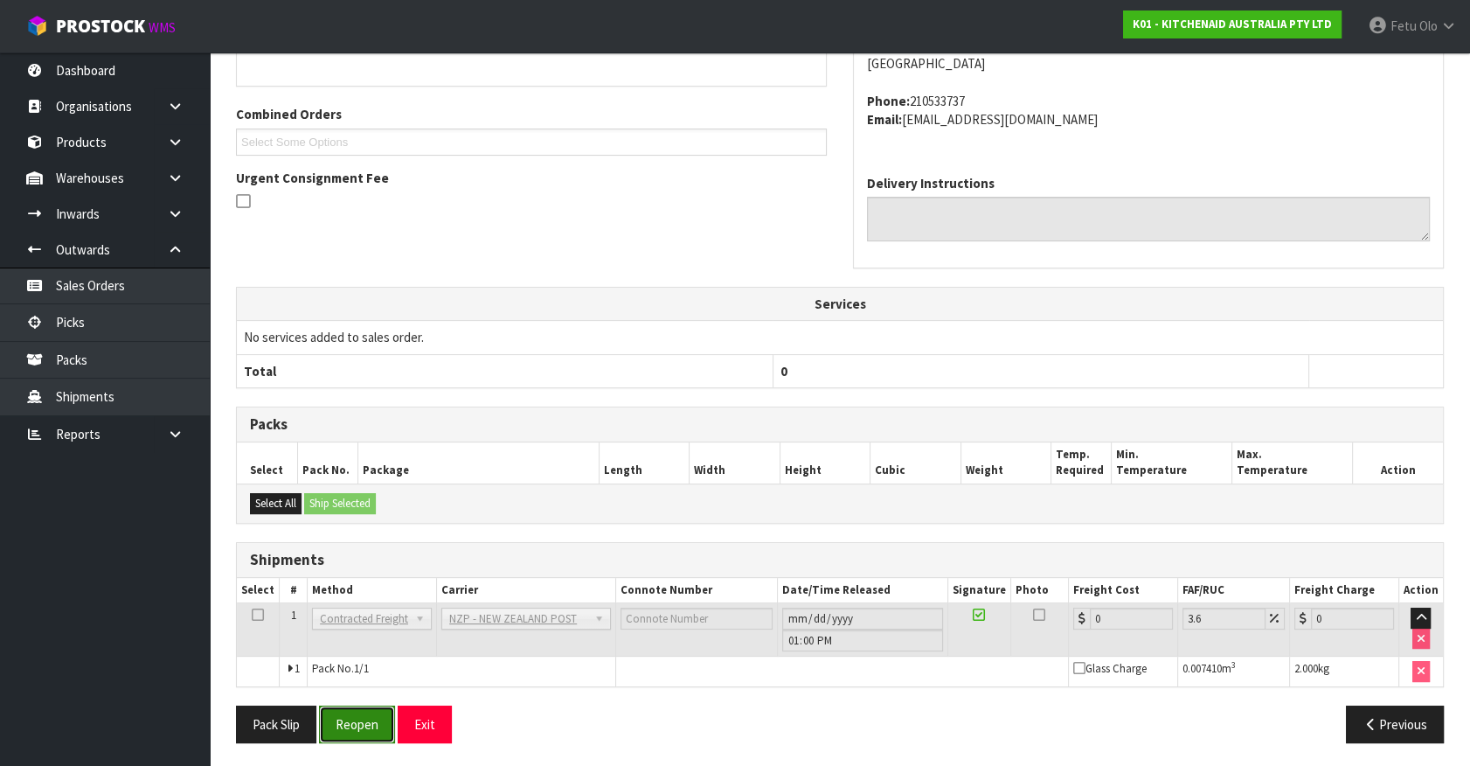
click at [335, 728] on button "Reopen" at bounding box center [357, 724] width 76 height 38
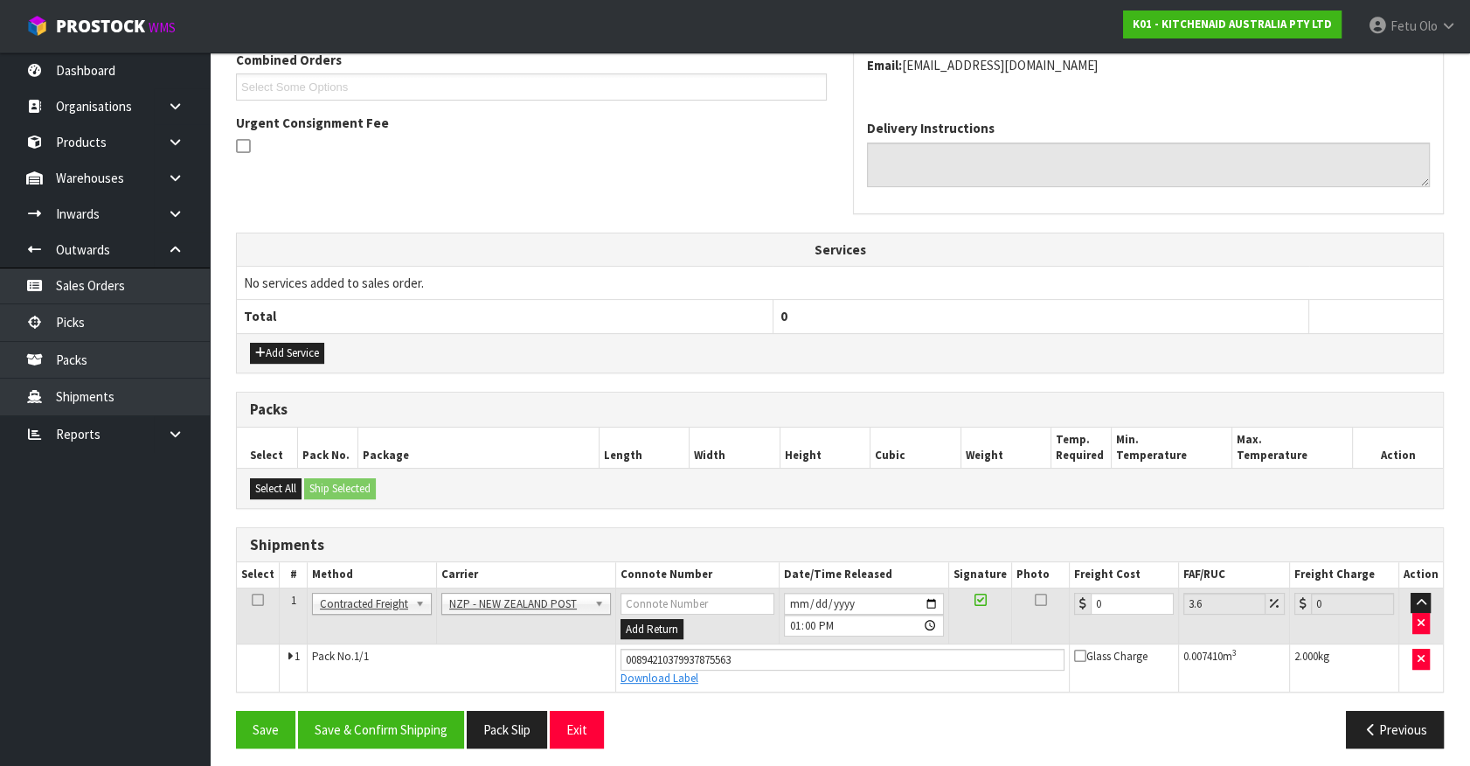
scroll to position [472, 0]
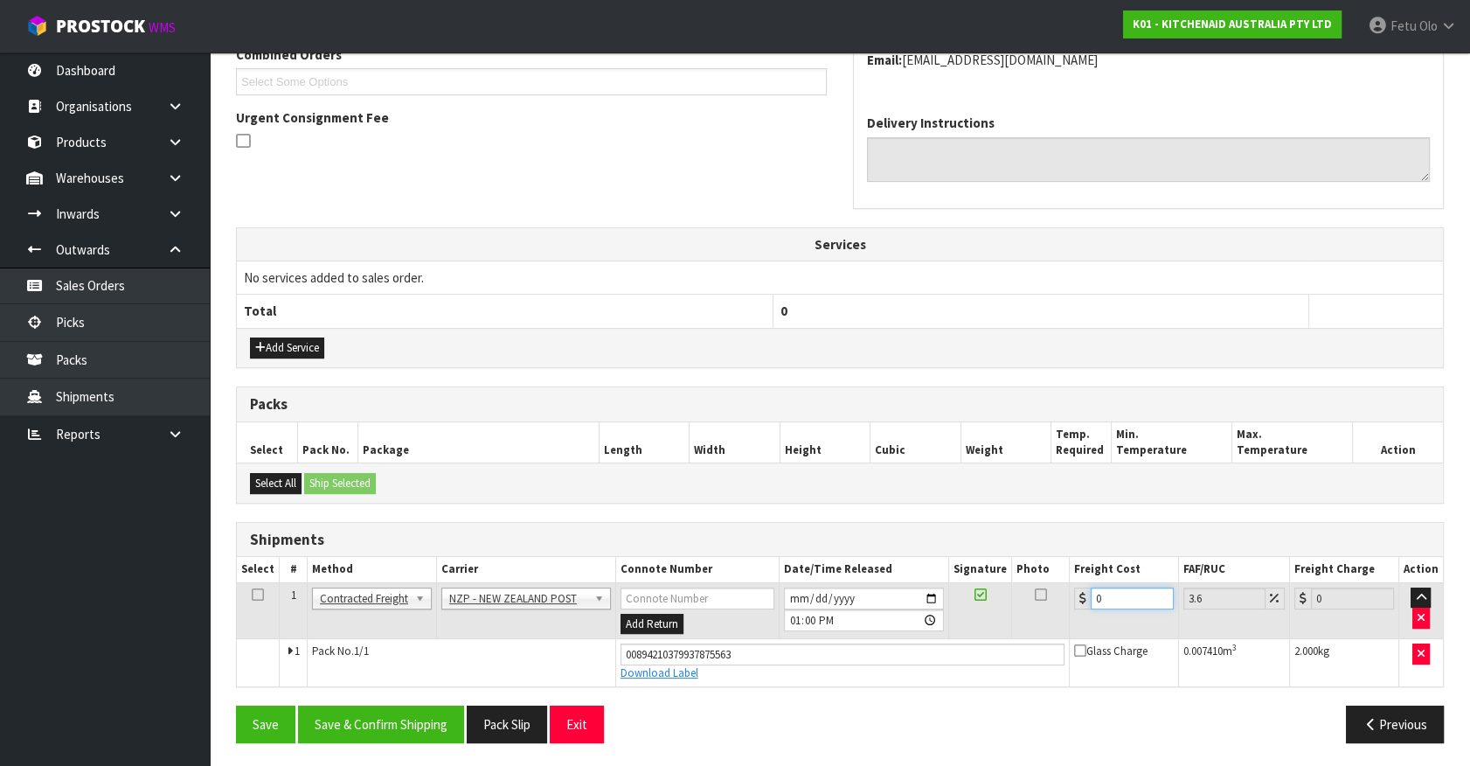
drag, startPoint x: 1128, startPoint y: 597, endPoint x: 838, endPoint y: 650, distance: 294.2
click at [843, 647] on tbody "1 Client Local Pickup Customer Local Pickup Company Freight Contracted Freight …" at bounding box center [840, 633] width 1206 height 103
click at [436, 722] on button "Save & Confirm Shipping" at bounding box center [381, 724] width 166 height 38
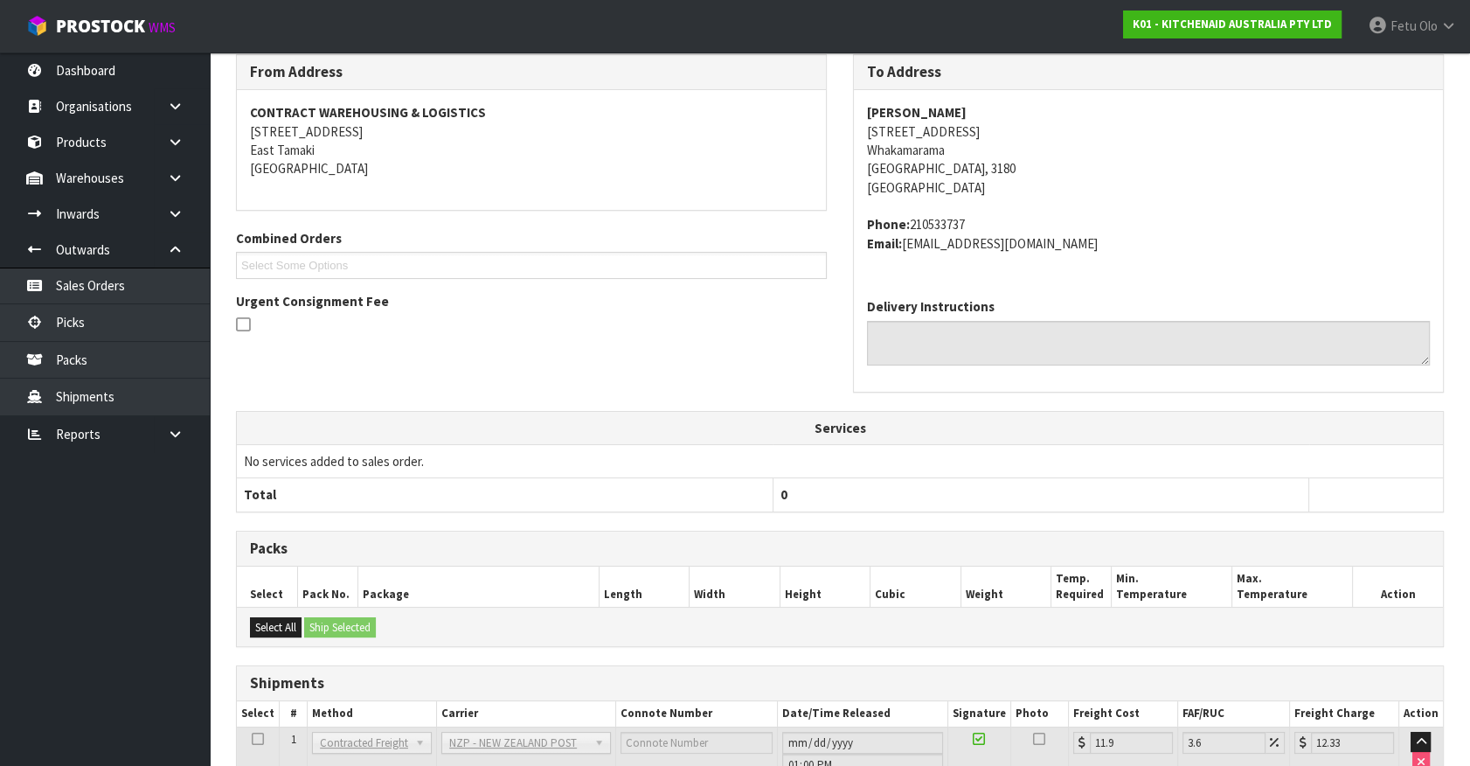
scroll to position [424, 0]
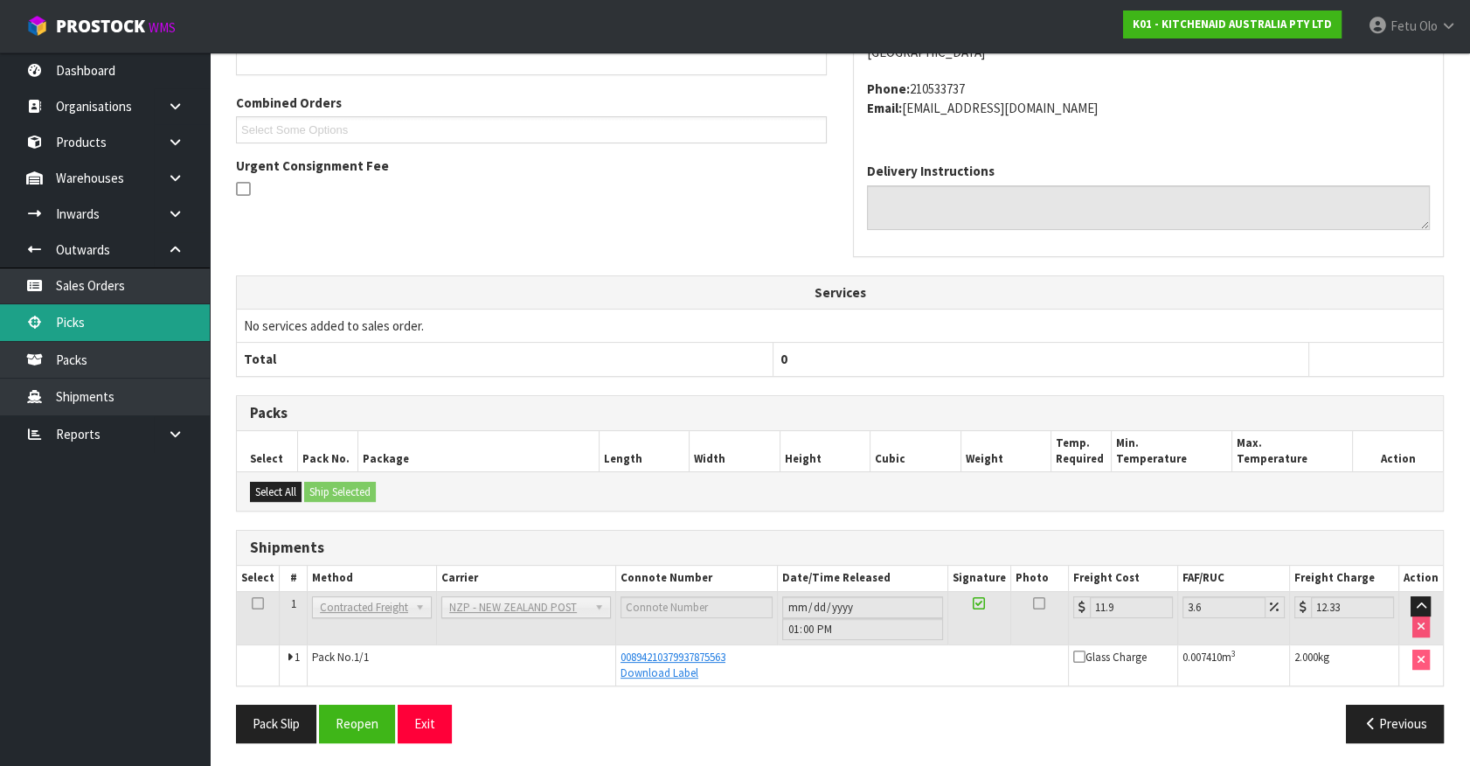
click at [122, 321] on link "Picks" at bounding box center [105, 322] width 210 height 36
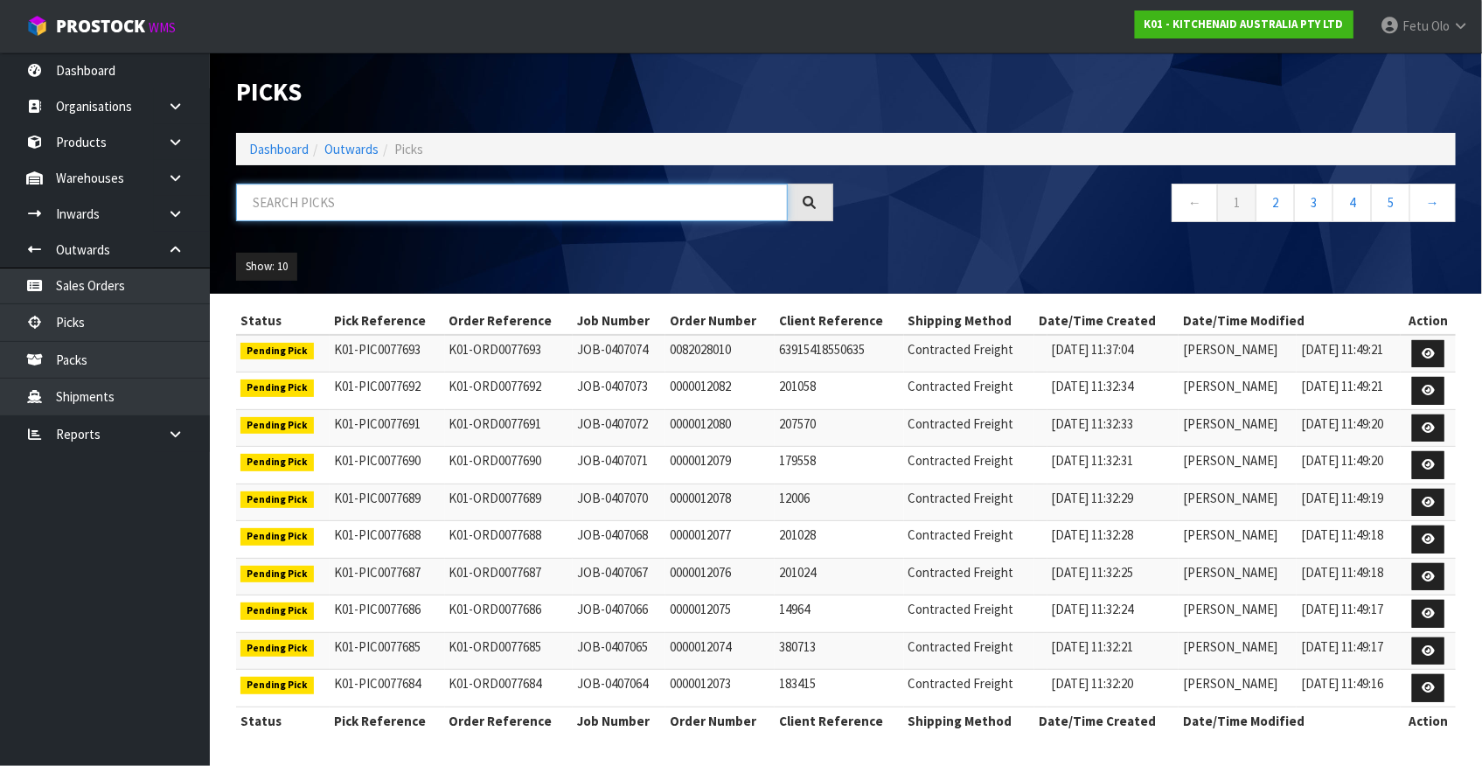
click at [410, 191] on input "text" at bounding box center [512, 203] width 552 height 38
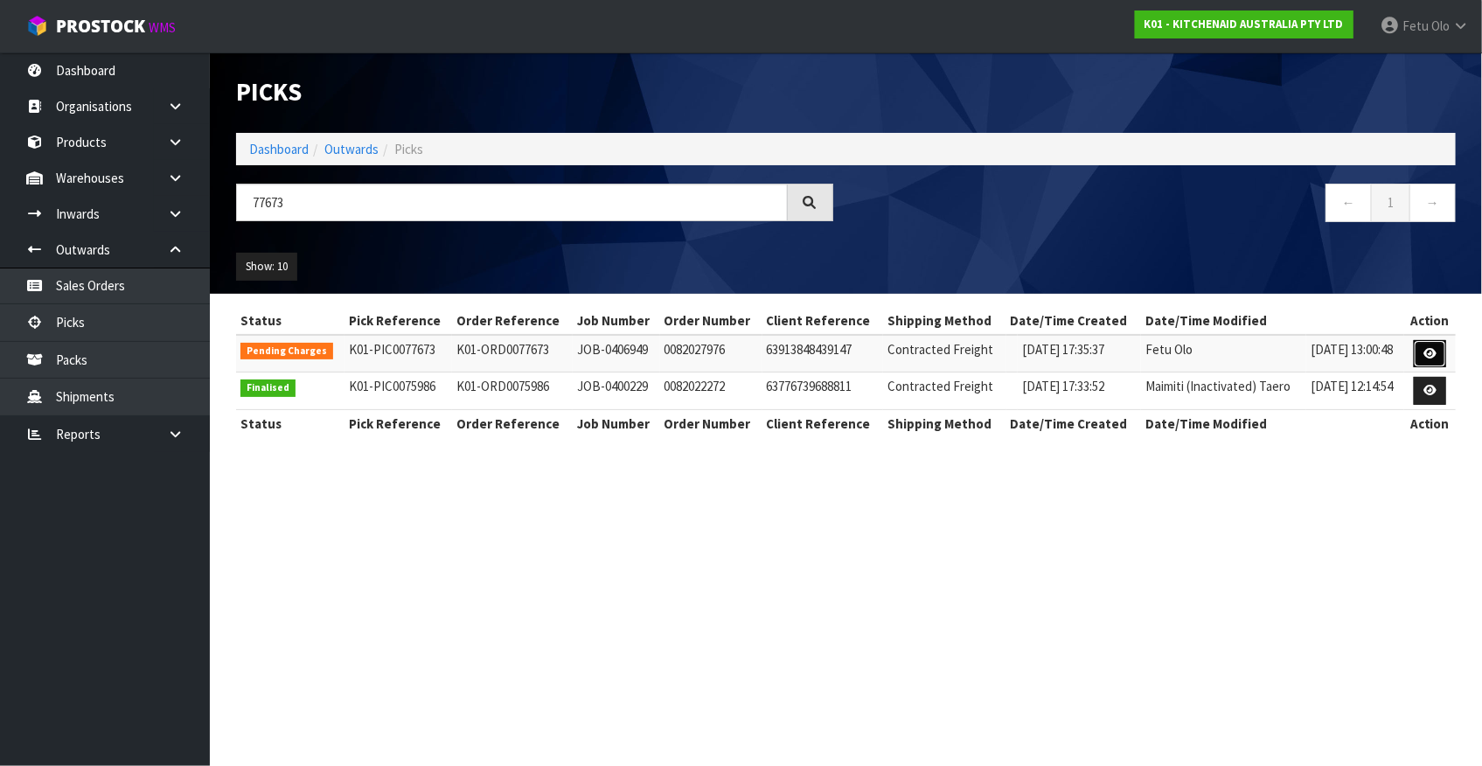
click at [1428, 348] on icon at bounding box center [1429, 353] width 13 height 11
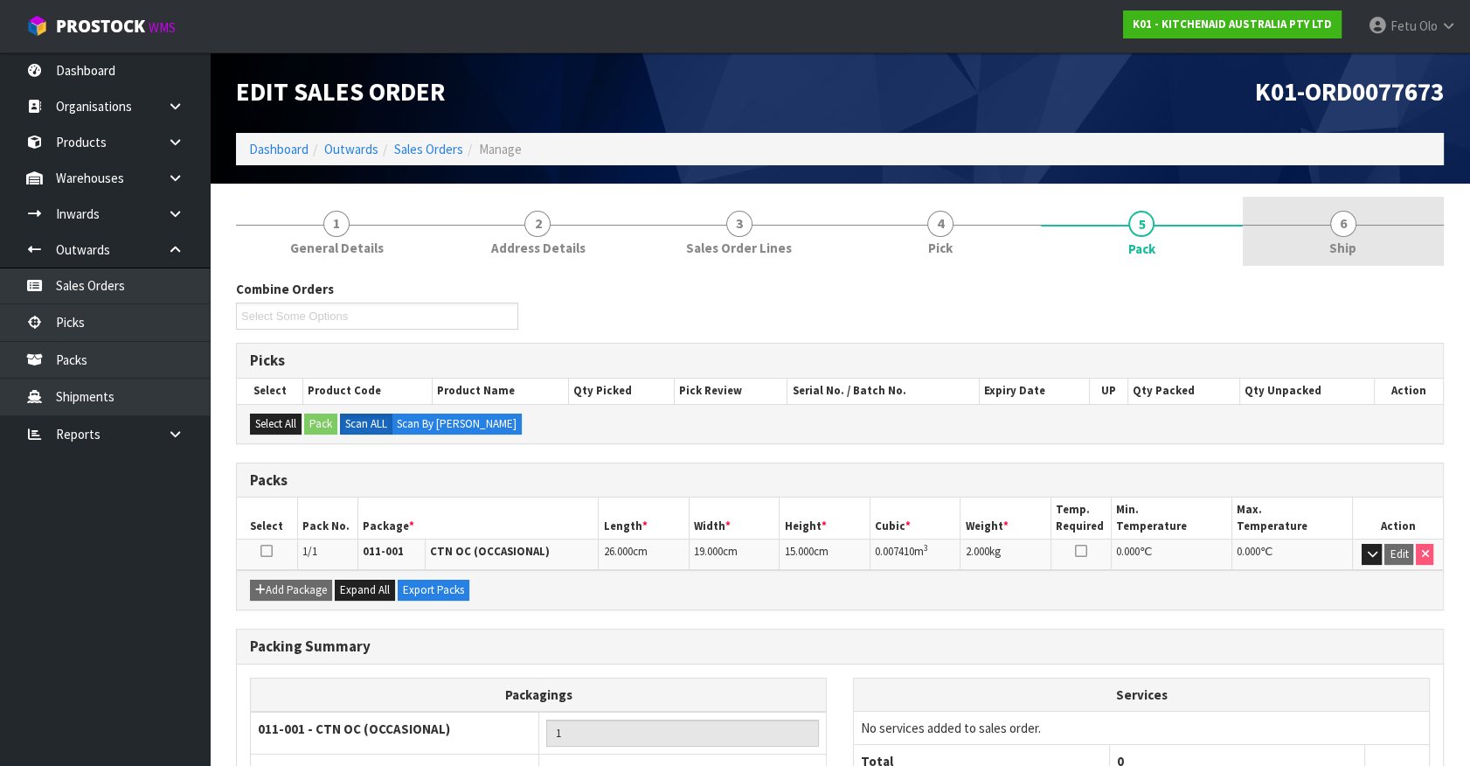
drag, startPoint x: 1324, startPoint y: 243, endPoint x: 1314, endPoint y: 274, distance: 33.2
click at [1324, 247] on link "6 Ship" at bounding box center [1343, 231] width 201 height 69
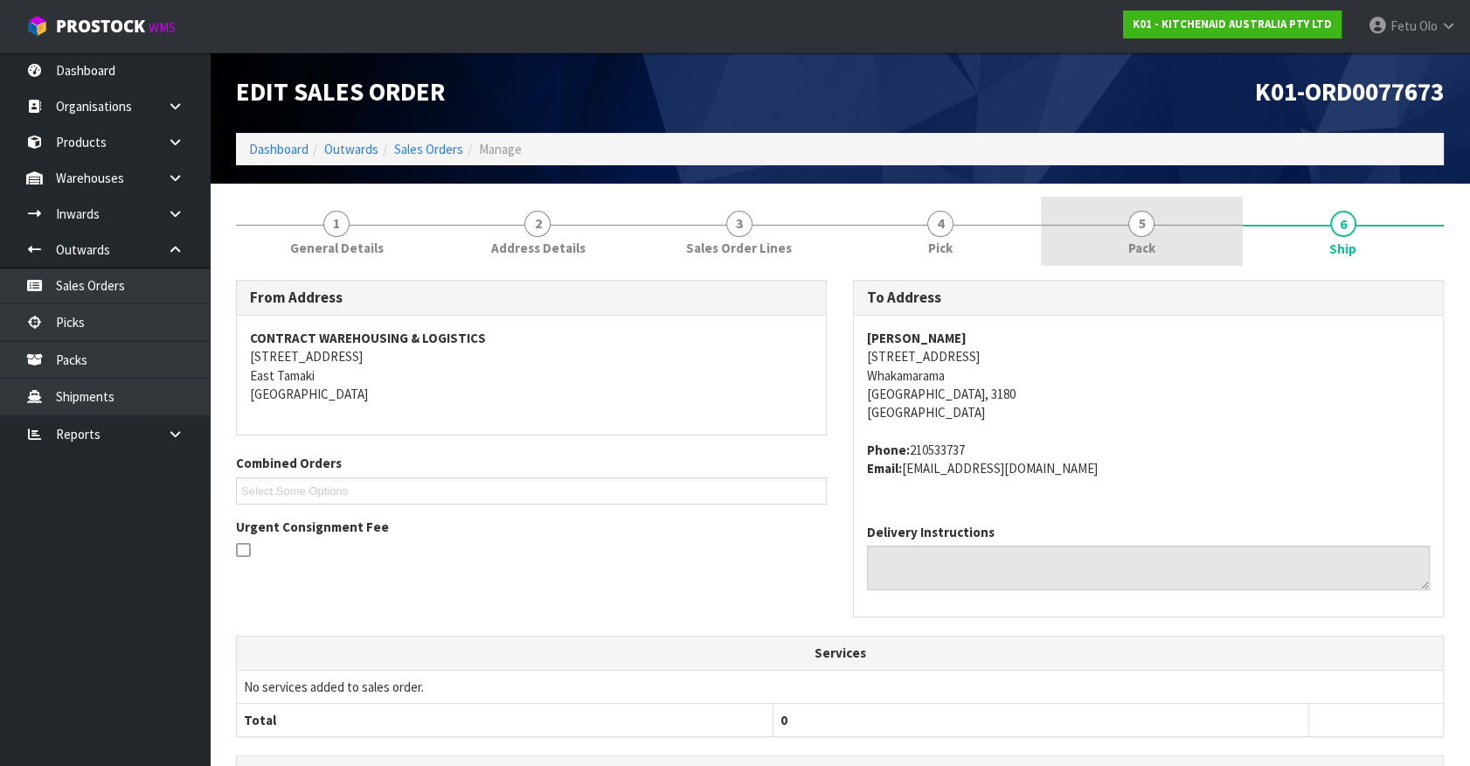
click at [1177, 261] on link "5 Pack" at bounding box center [1141, 231] width 201 height 69
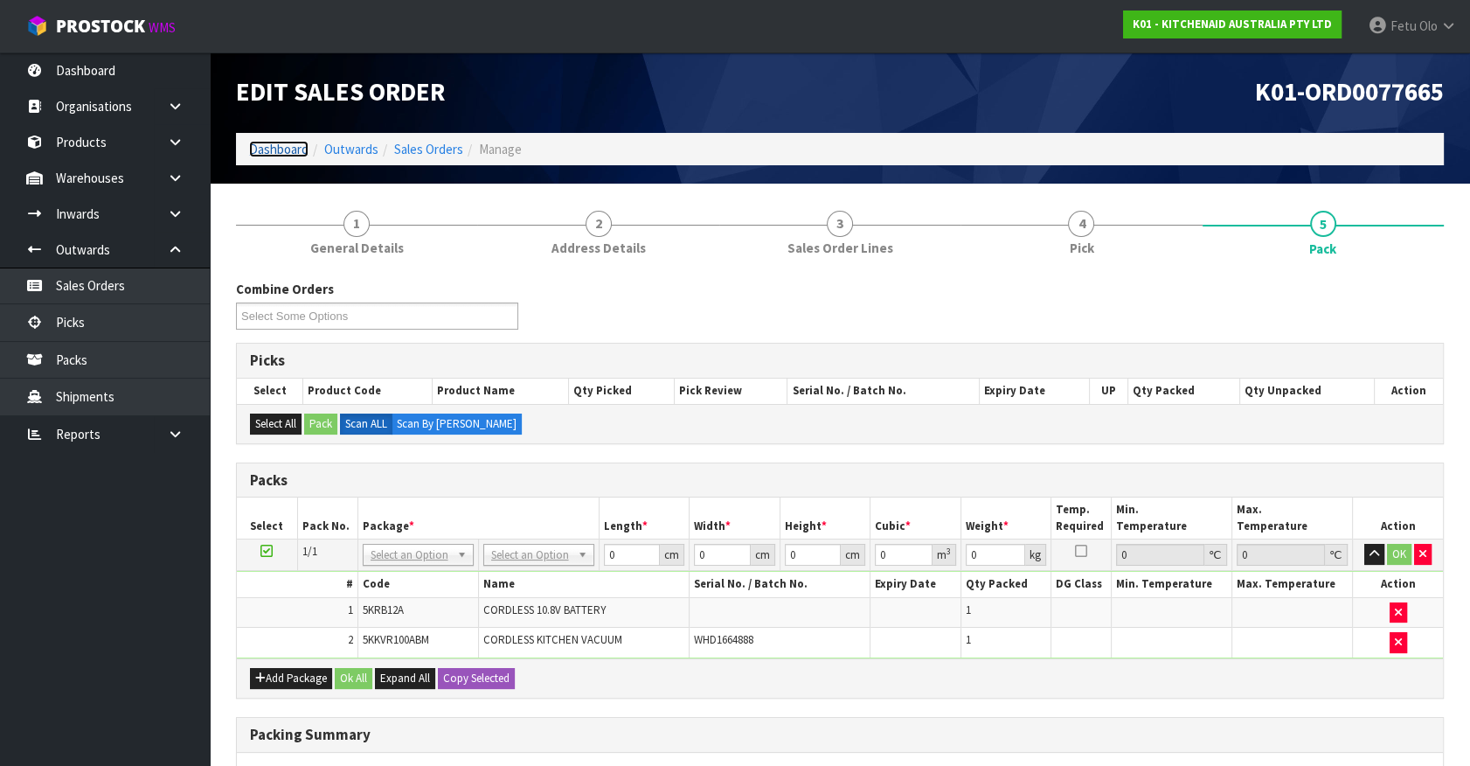
click at [287, 154] on link "Dashboard" at bounding box center [278, 149] width 59 height 17
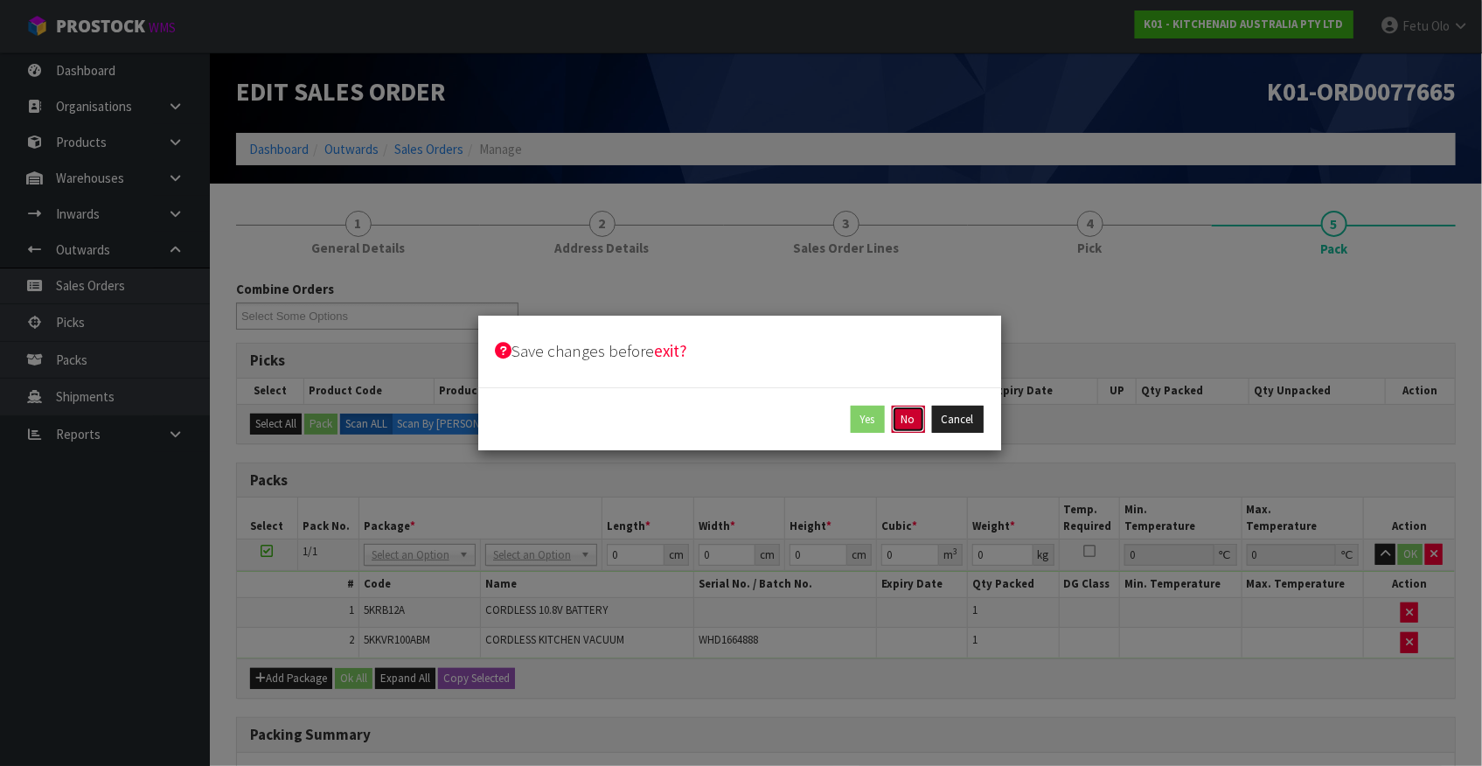
click at [908, 415] on button "No" at bounding box center [908, 420] width 33 height 28
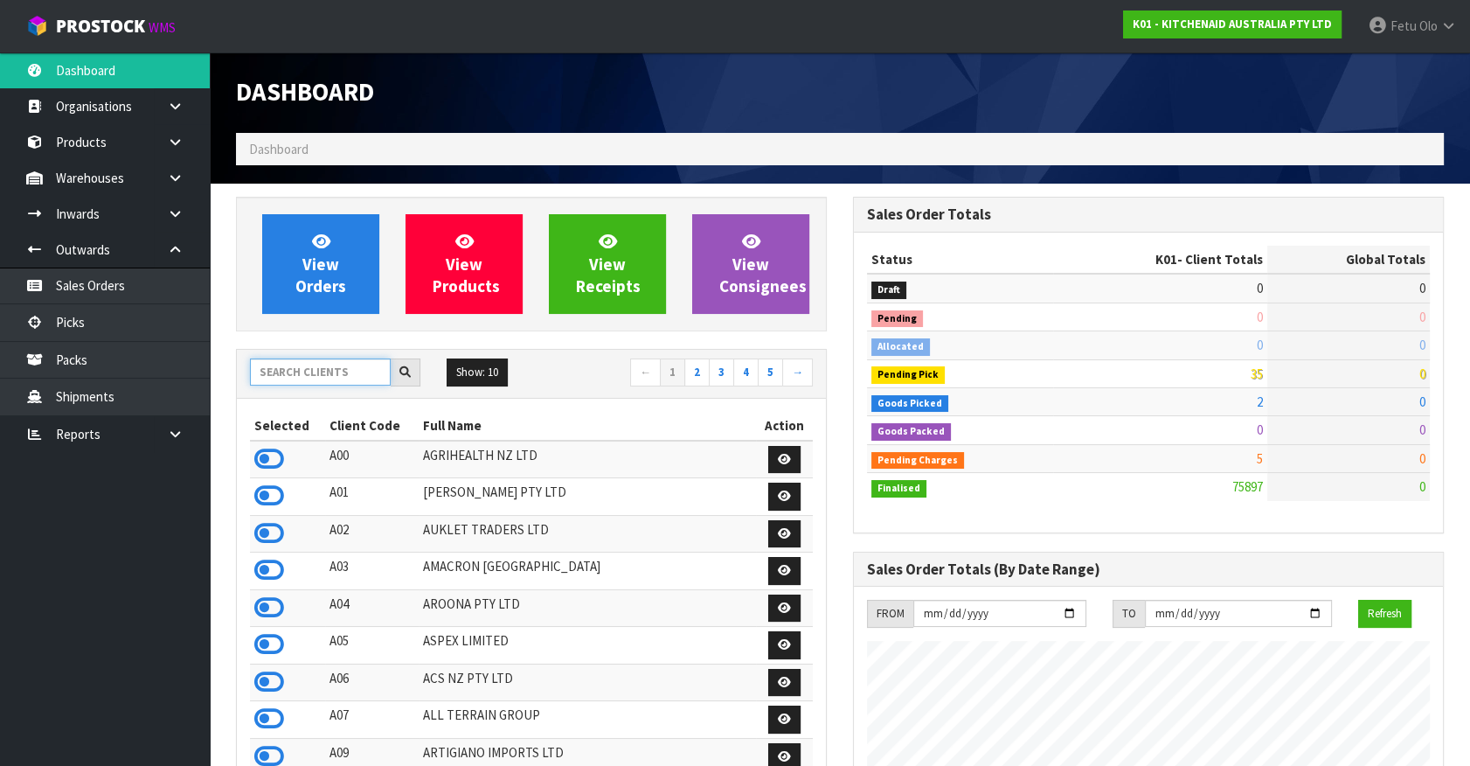
scroll to position [1322, 616]
click at [344, 371] on input "text" at bounding box center [320, 371] width 141 height 27
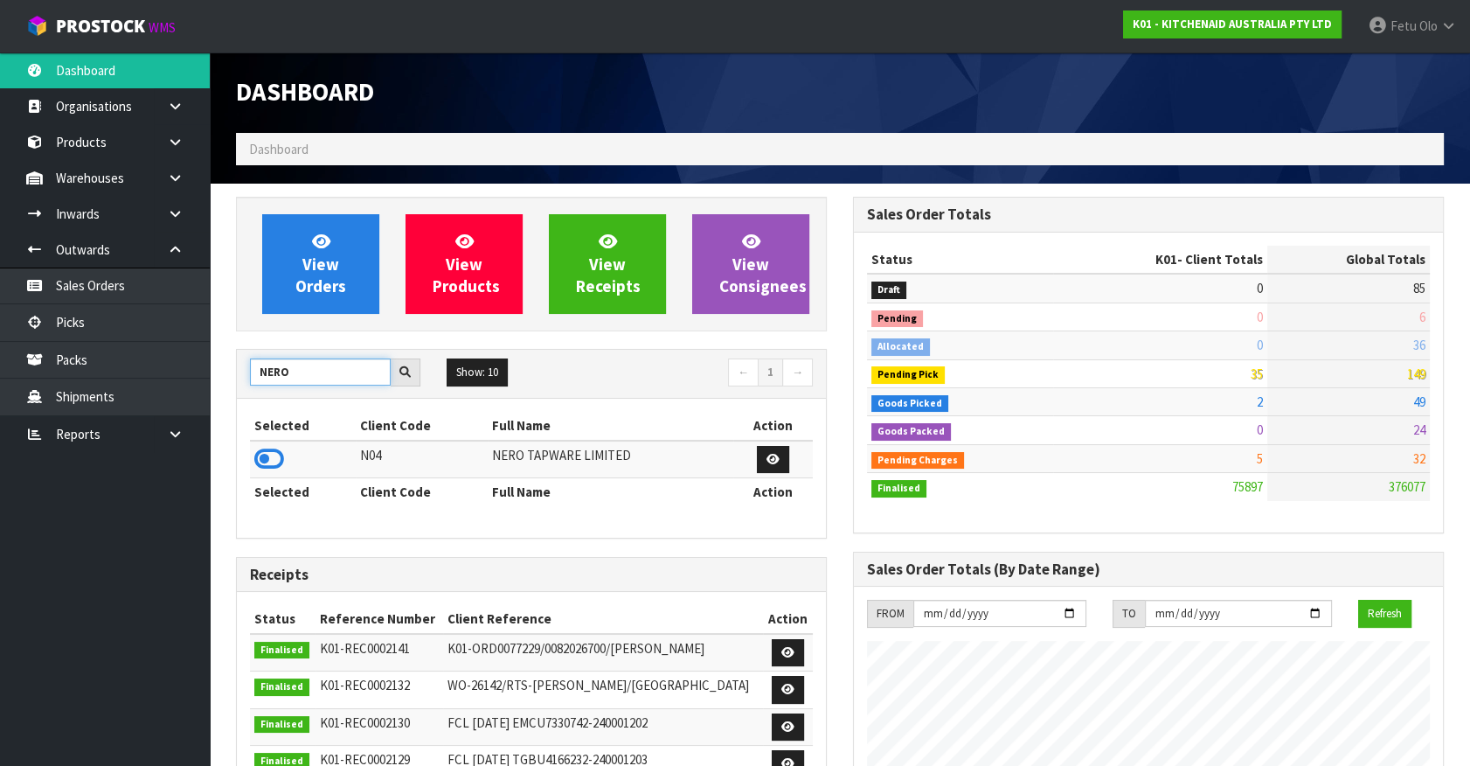
type input "NERO"
click at [266, 458] on icon at bounding box center [269, 459] width 30 height 26
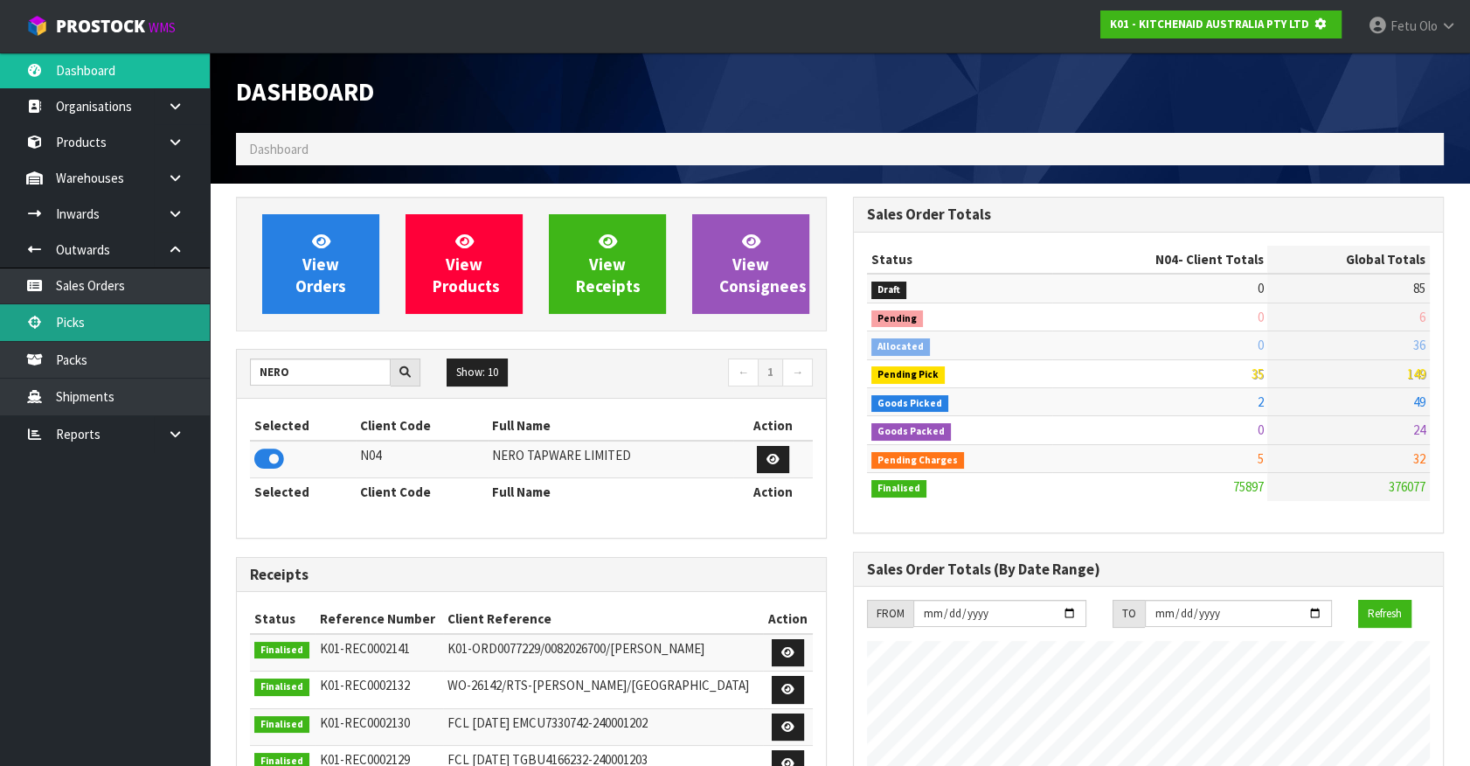
scroll to position [1088, 616]
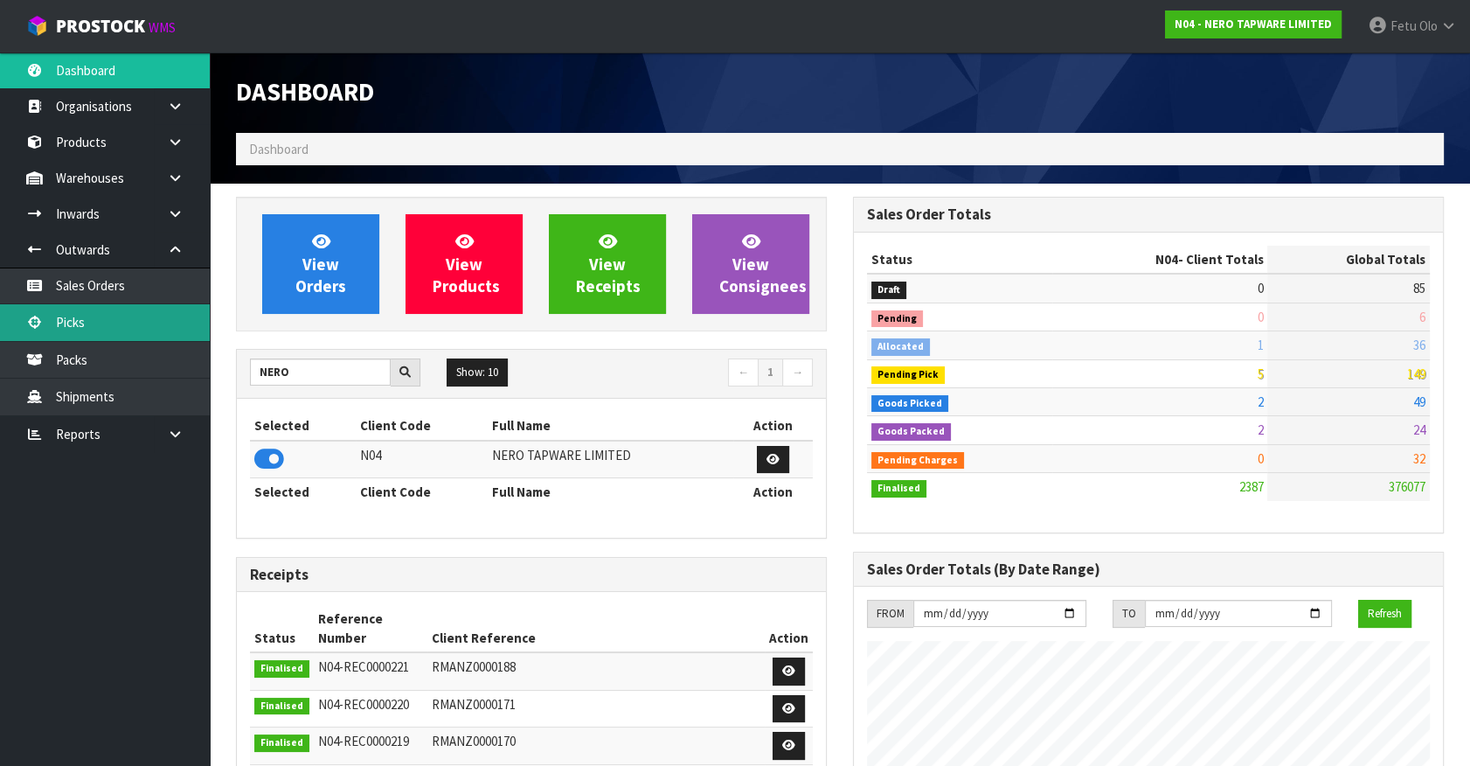
click at [59, 322] on link "Picks" at bounding box center [105, 322] width 210 height 36
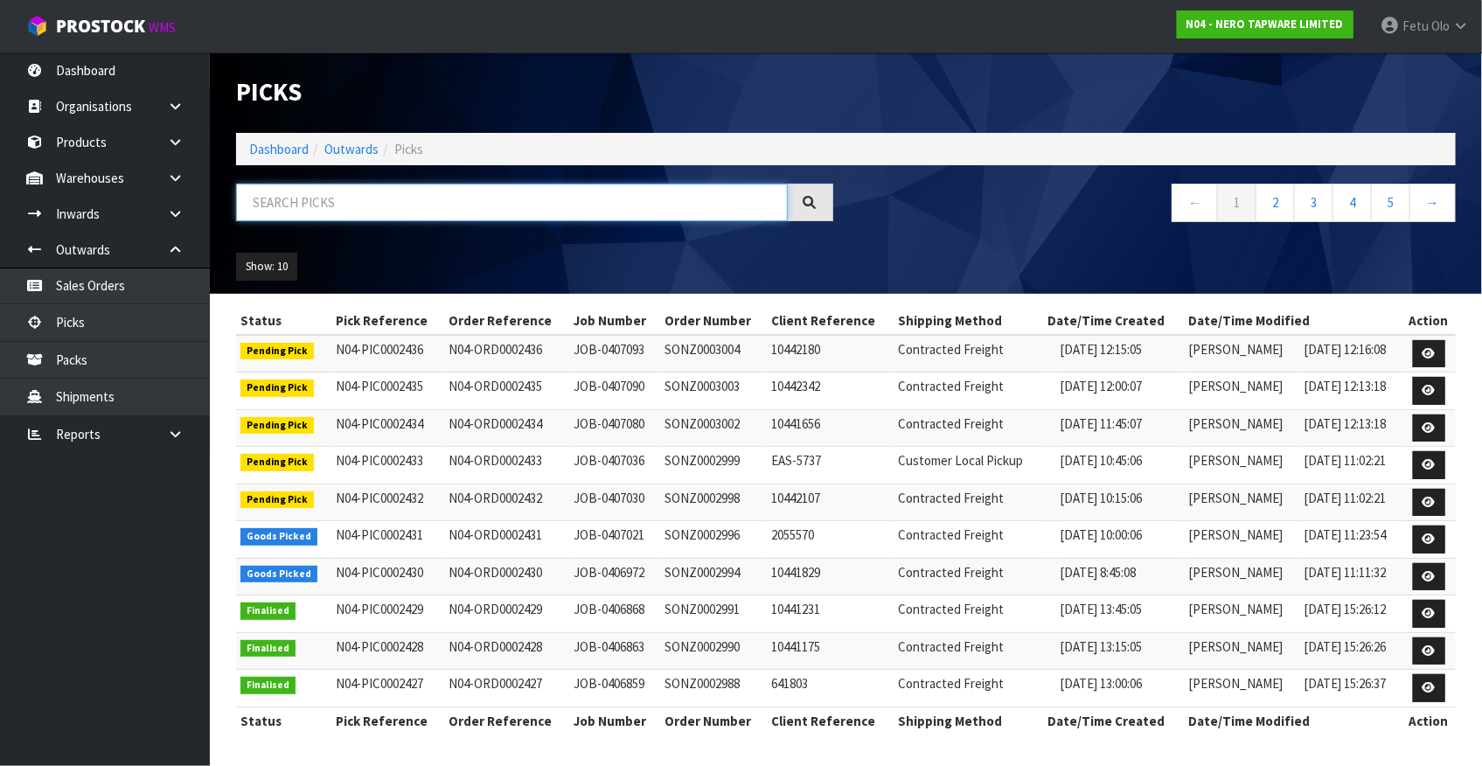
click at [280, 211] on input "text" at bounding box center [512, 203] width 552 height 38
drag, startPoint x: 280, startPoint y: 211, endPoint x: 239, endPoint y: 292, distance: 91.1
click at [281, 226] on div at bounding box center [534, 209] width 623 height 51
type input "0002430"
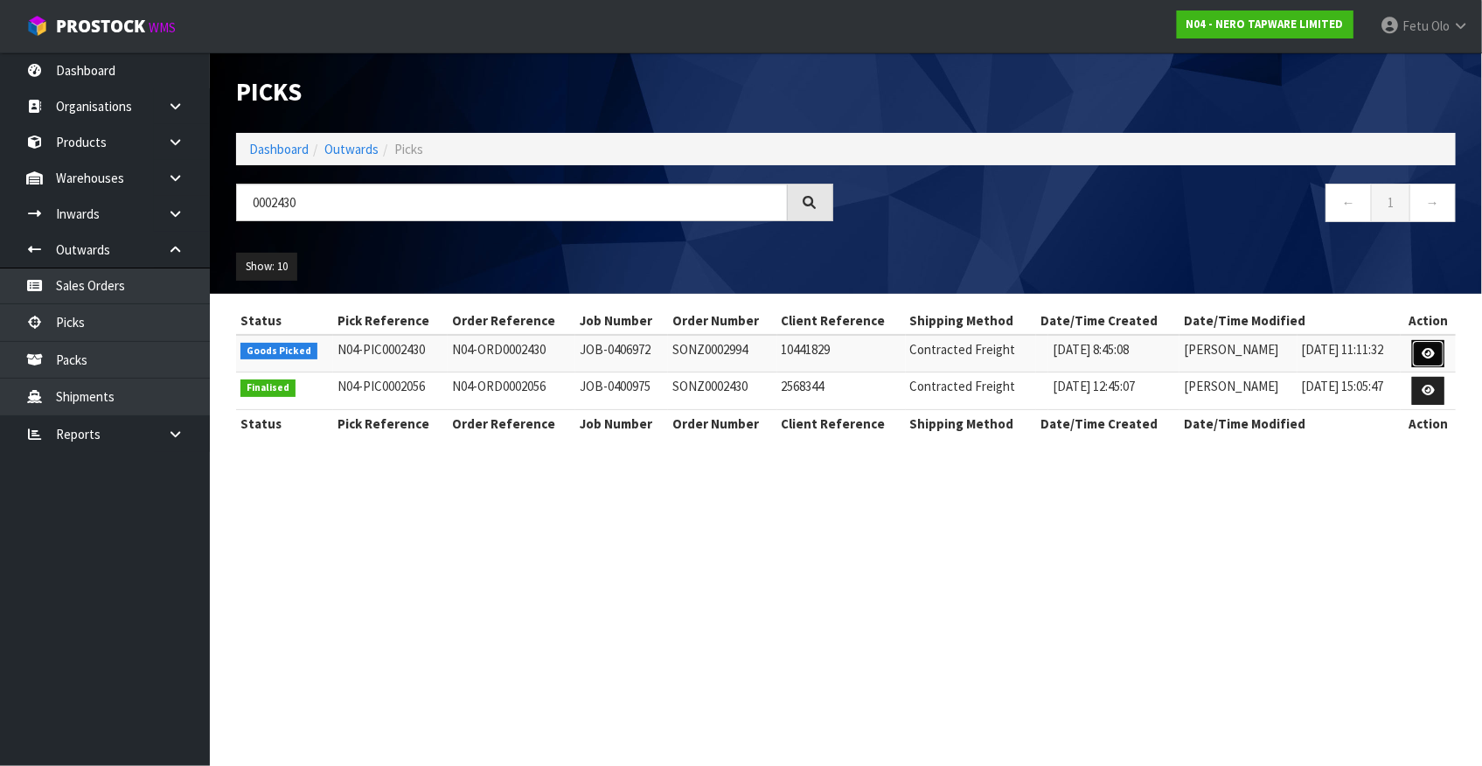
click at [1424, 354] on icon at bounding box center [1427, 353] width 13 height 11
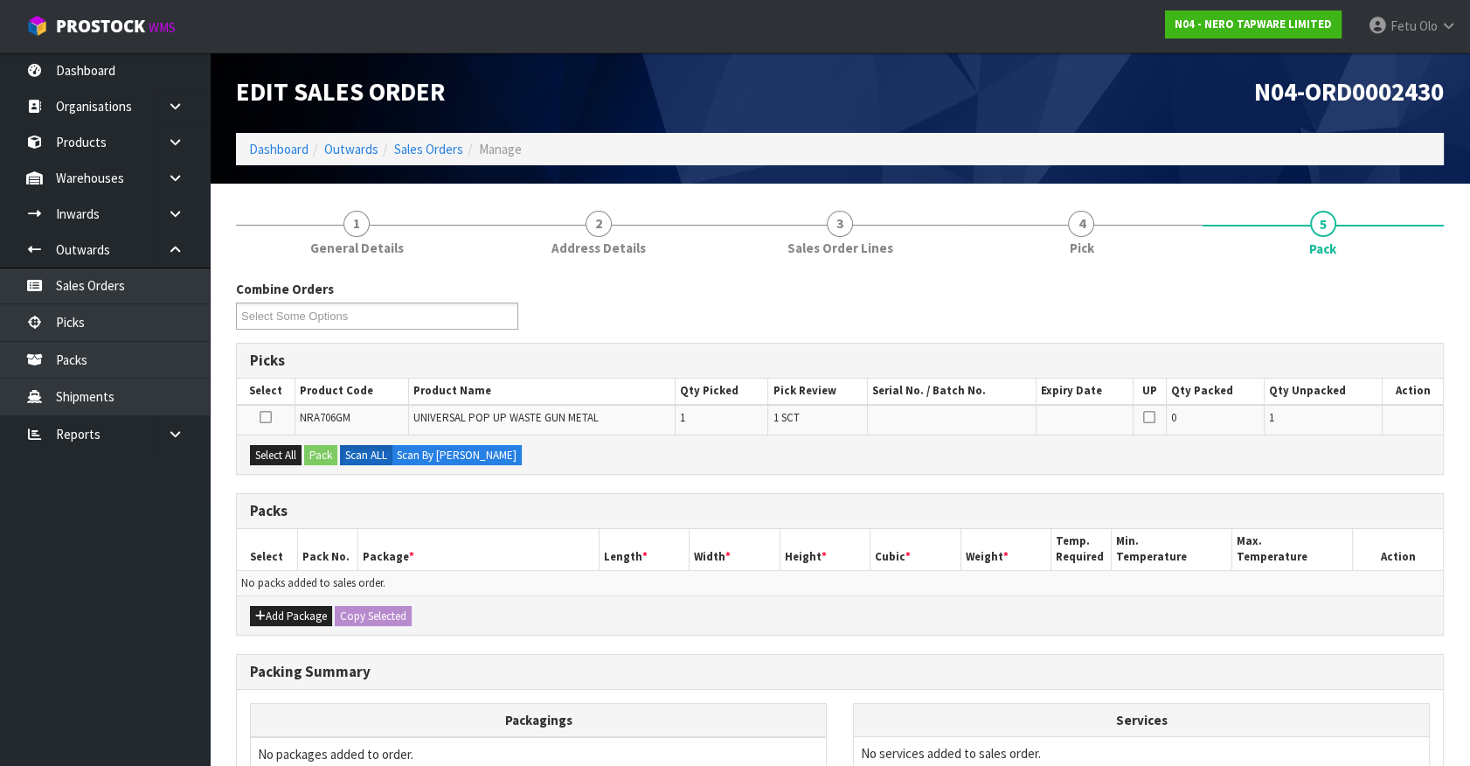
click at [922, 623] on div "Add Package Copy Selected" at bounding box center [840, 614] width 1206 height 39
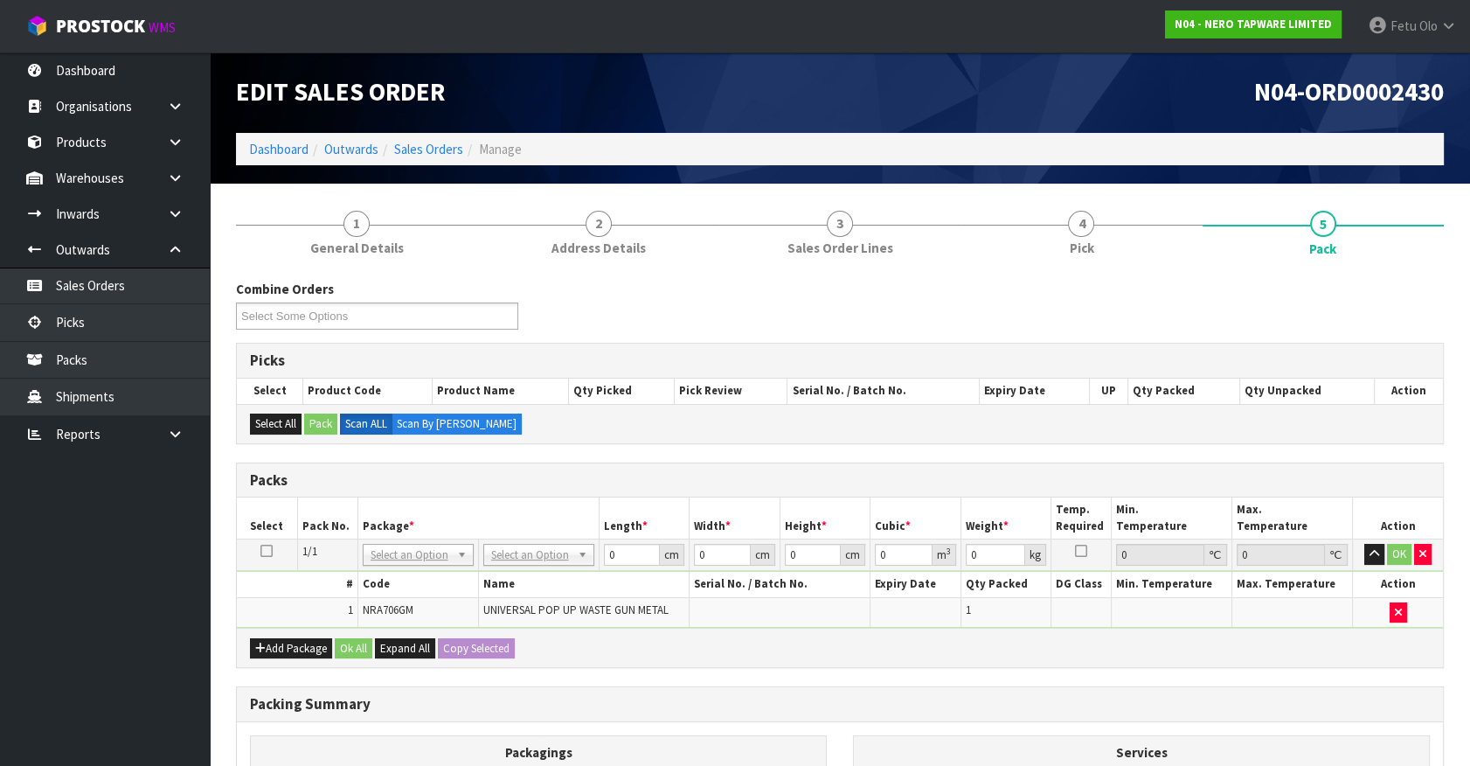
click at [820, 638] on div "Add Package Ok All Expand All Copy Selected" at bounding box center [840, 647] width 1206 height 39
click at [927, 652] on div "Add Package Ok All Expand All Copy Selected" at bounding box center [840, 647] width 1206 height 39
drag, startPoint x: 432, startPoint y: 551, endPoint x: 417, endPoint y: 582, distance: 34.8
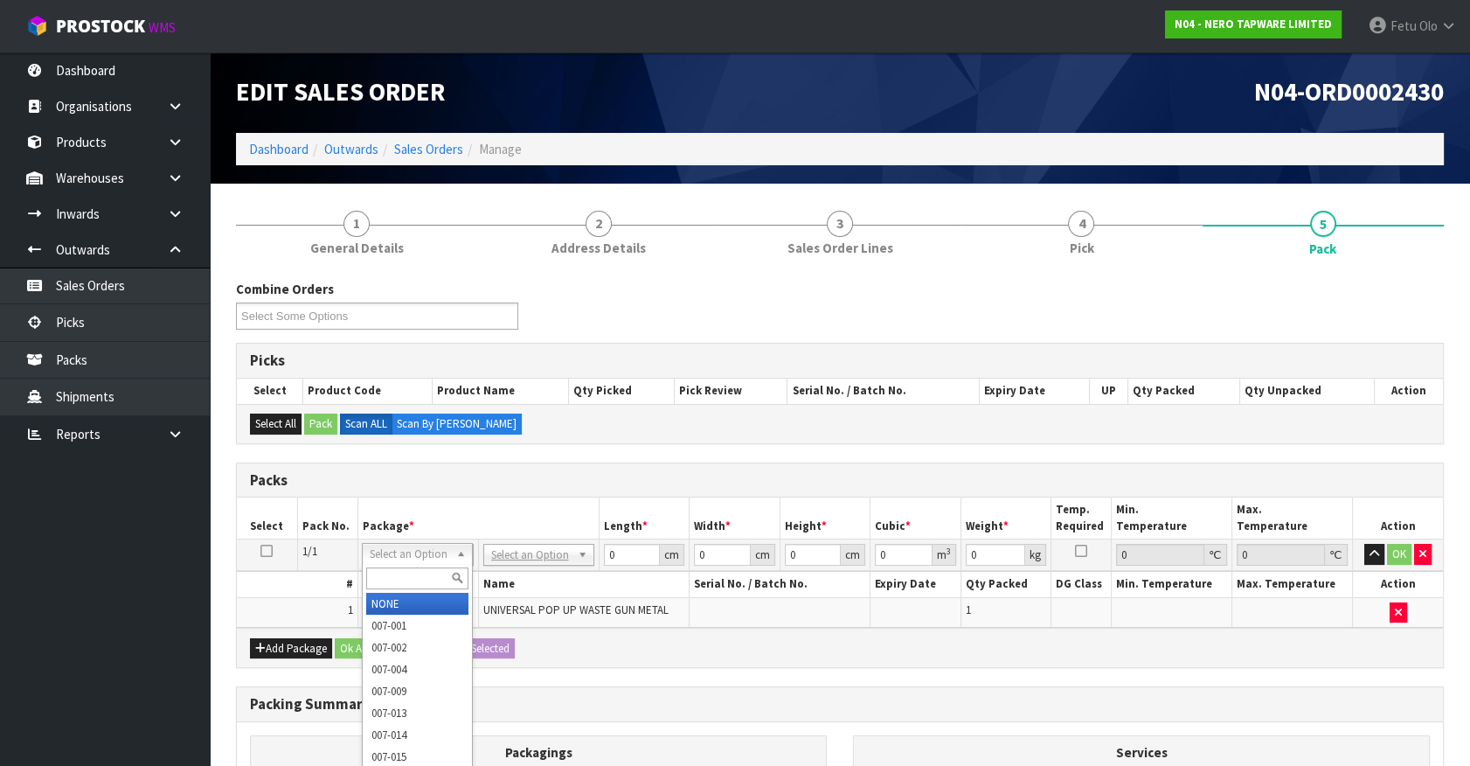
click at [414, 577] on input "text" at bounding box center [417, 578] width 102 height 22
type input "011"
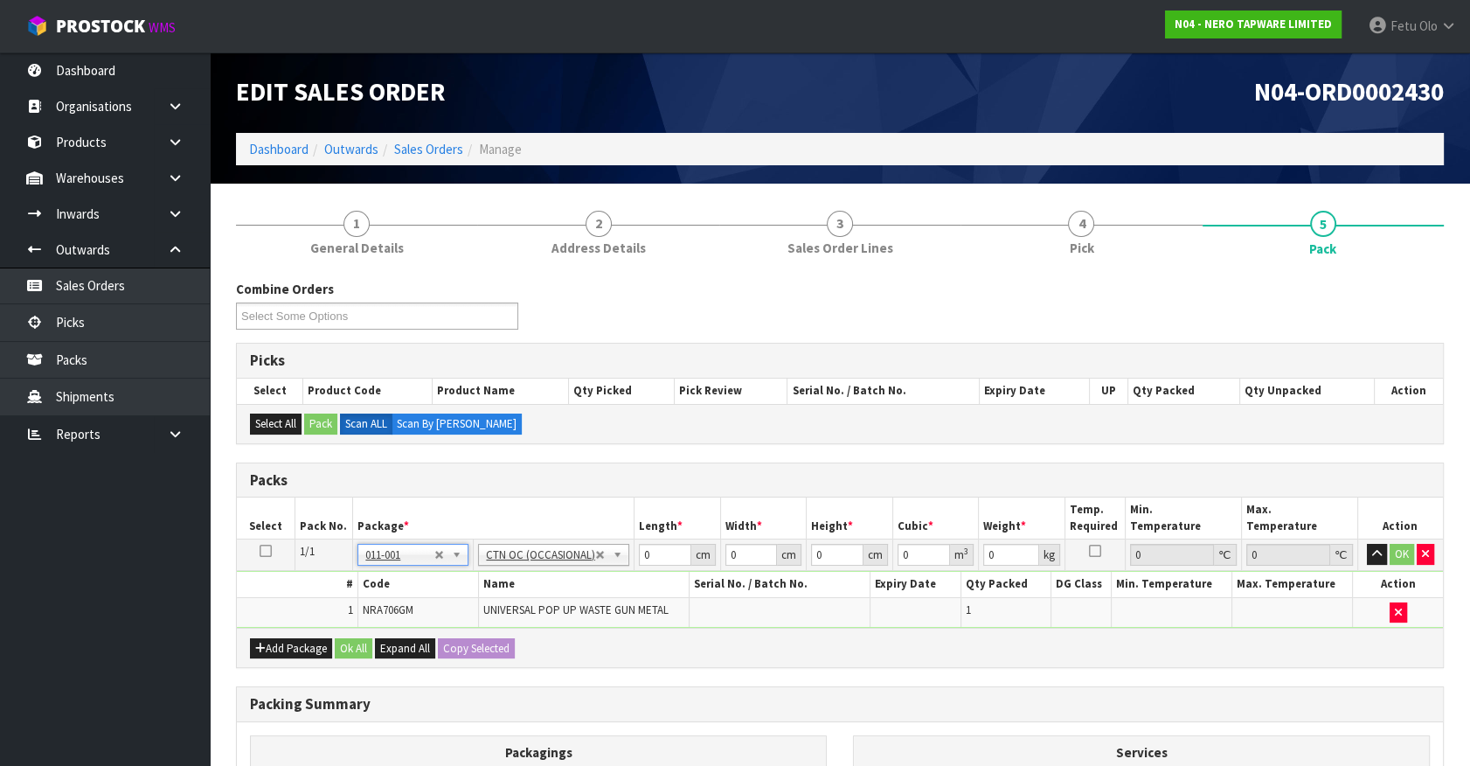
type input "0.32"
click at [612, 517] on tr "Select Pack No. Package * Length * Width * Height * Cubic * Weight * Temp. Requ…" at bounding box center [840, 517] width 1206 height 41
drag, startPoint x: 655, startPoint y: 542, endPoint x: 655, endPoint y: 554, distance: 12.2
click at [655, 544] on input "0" at bounding box center [665, 555] width 52 height 22
drag, startPoint x: 648, startPoint y: 554, endPoint x: 634, endPoint y: 553, distance: 14.0
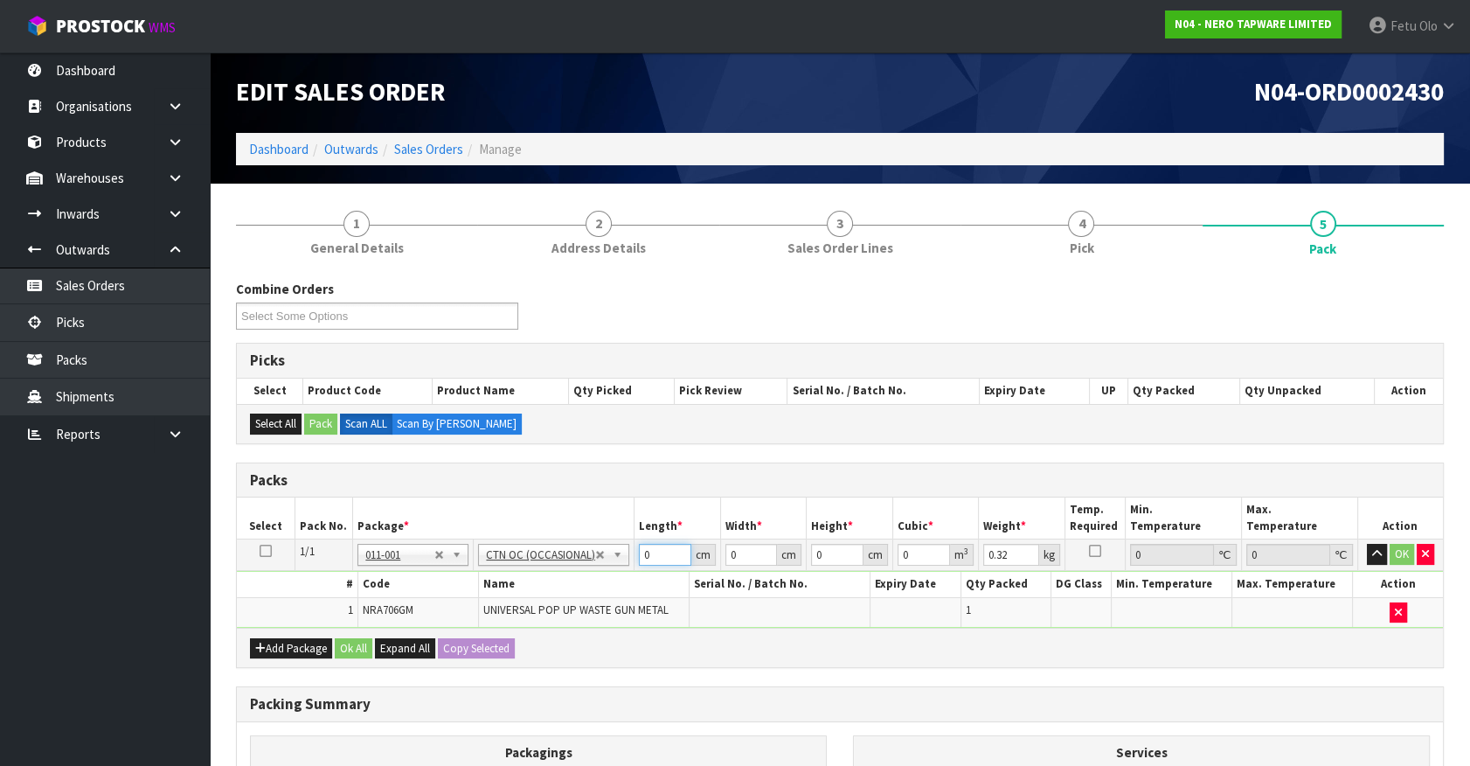
click at [635, 555] on td "0 cm" at bounding box center [678, 554] width 87 height 31
type input "21"
type input "14"
type input "1"
type input "0.000294"
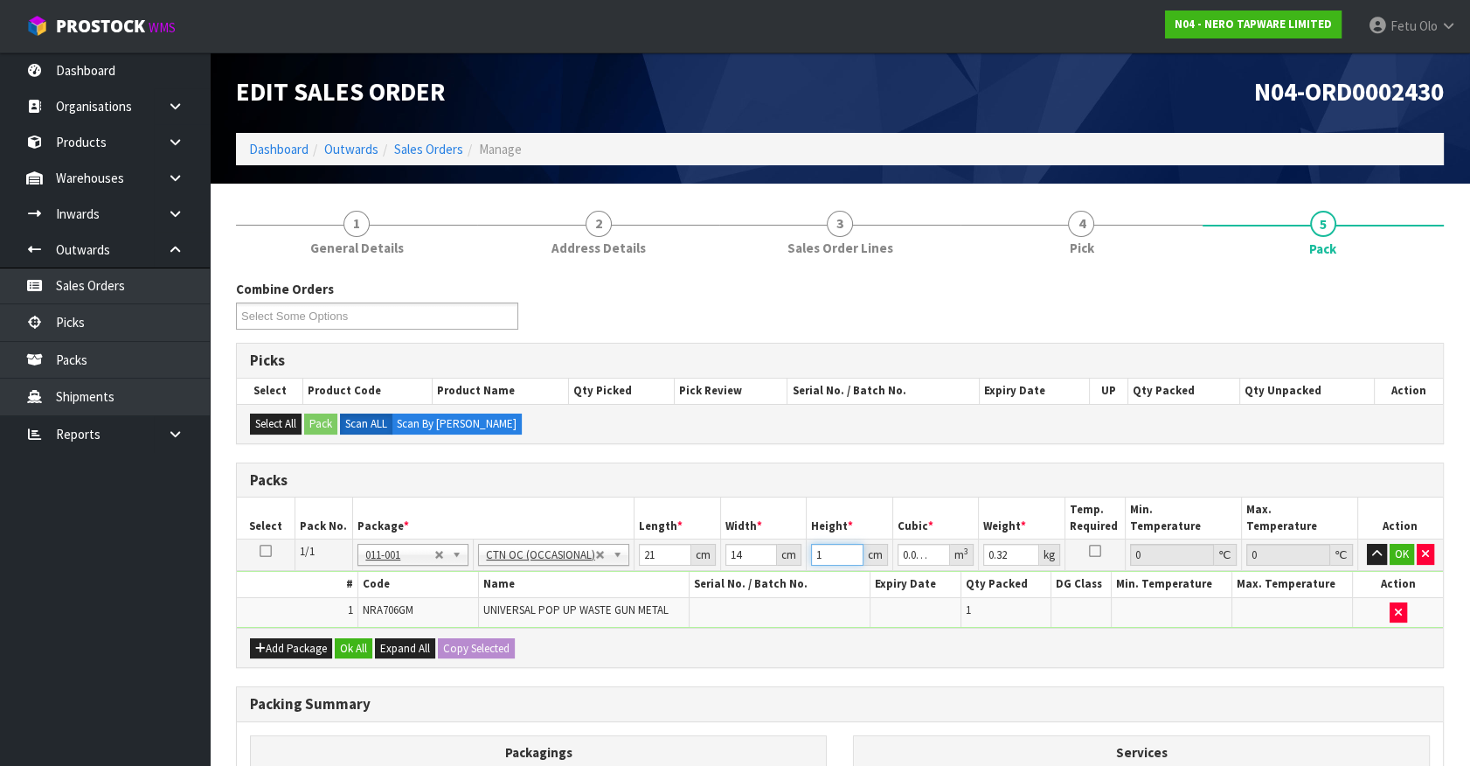
type input "17"
type input "0.004998"
type input "17"
type input "2"
click button "OK" at bounding box center [1402, 554] width 24 height 21
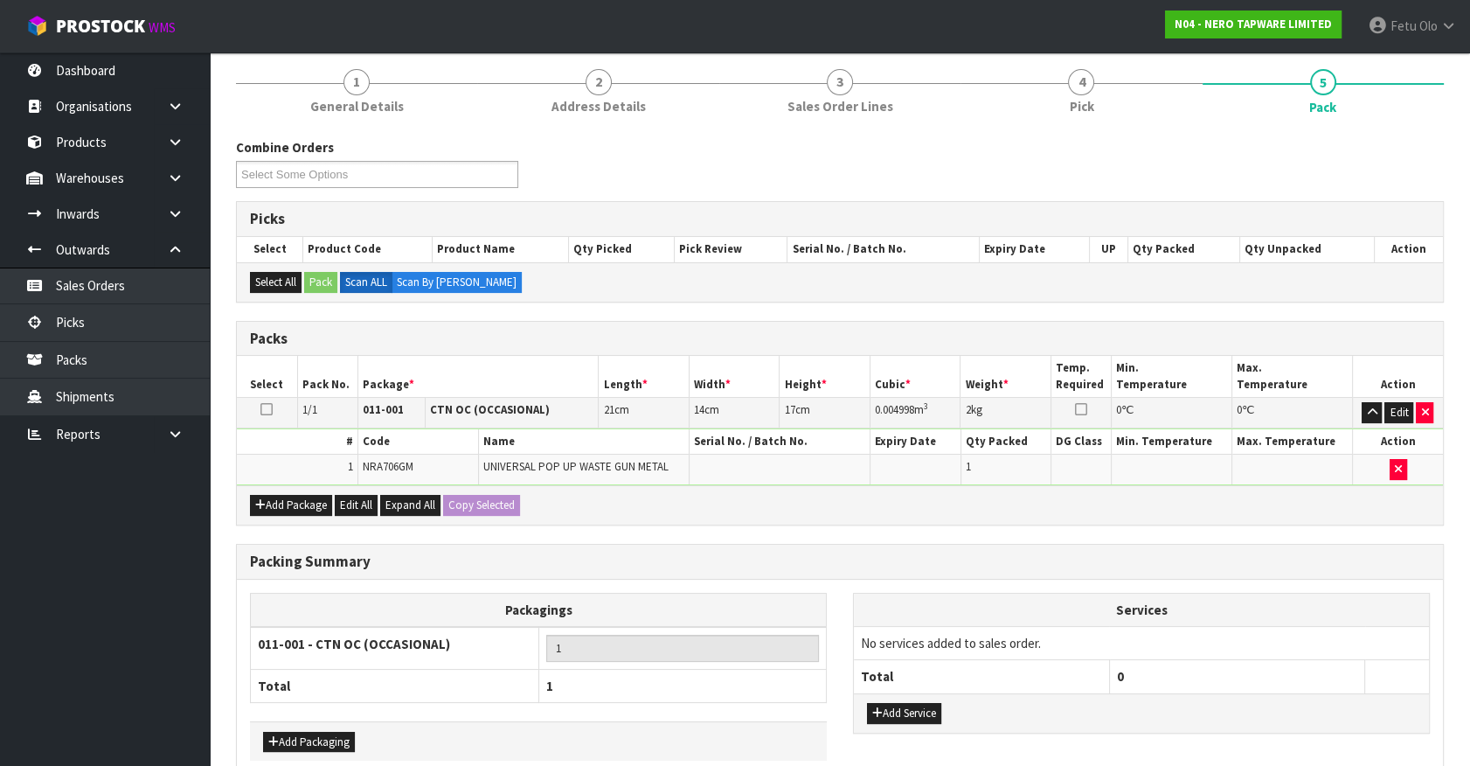
scroll to position [228, 0]
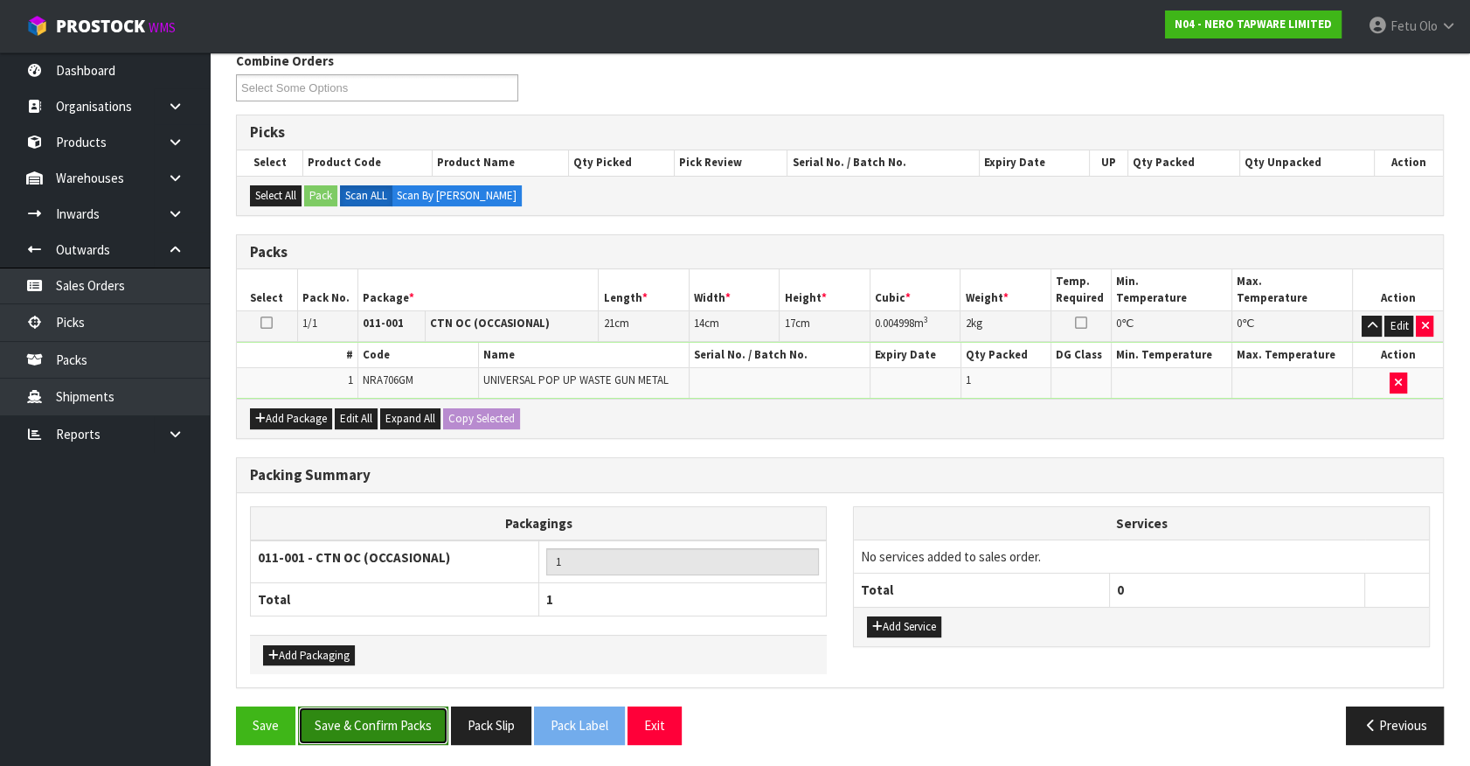
click at [417, 710] on button "Save & Confirm Packs" at bounding box center [373, 725] width 150 height 38
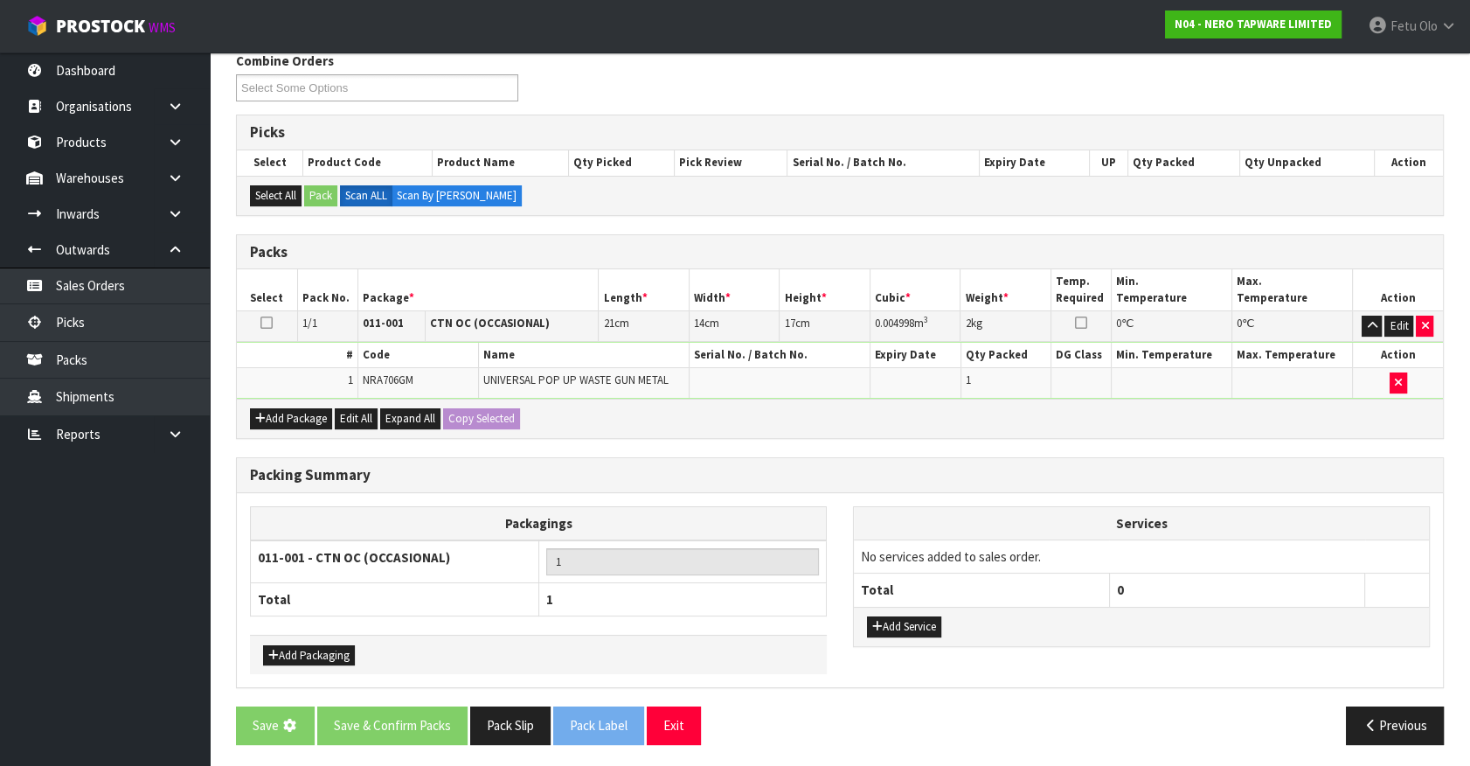
scroll to position [0, 0]
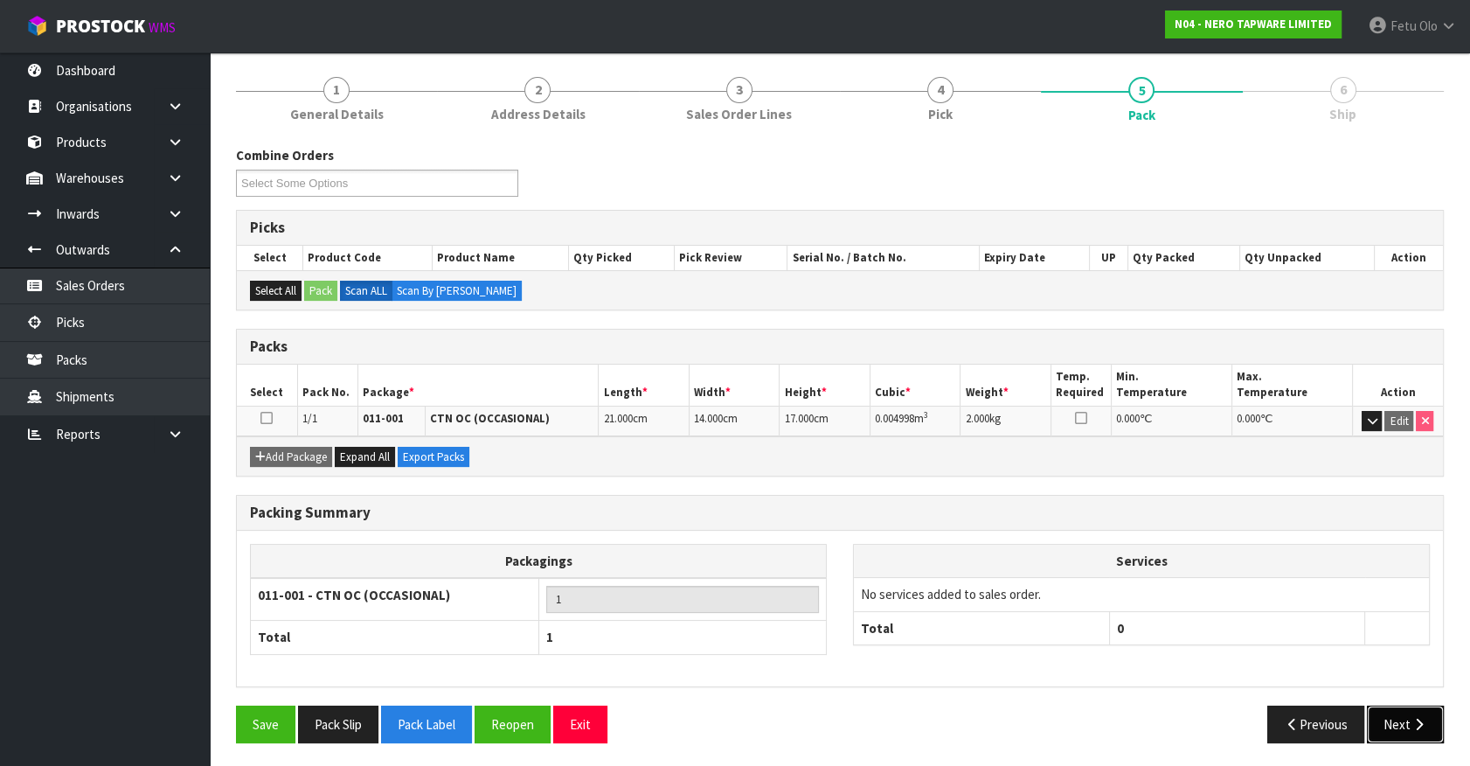
click at [1399, 711] on button "Next" at bounding box center [1405, 724] width 77 height 38
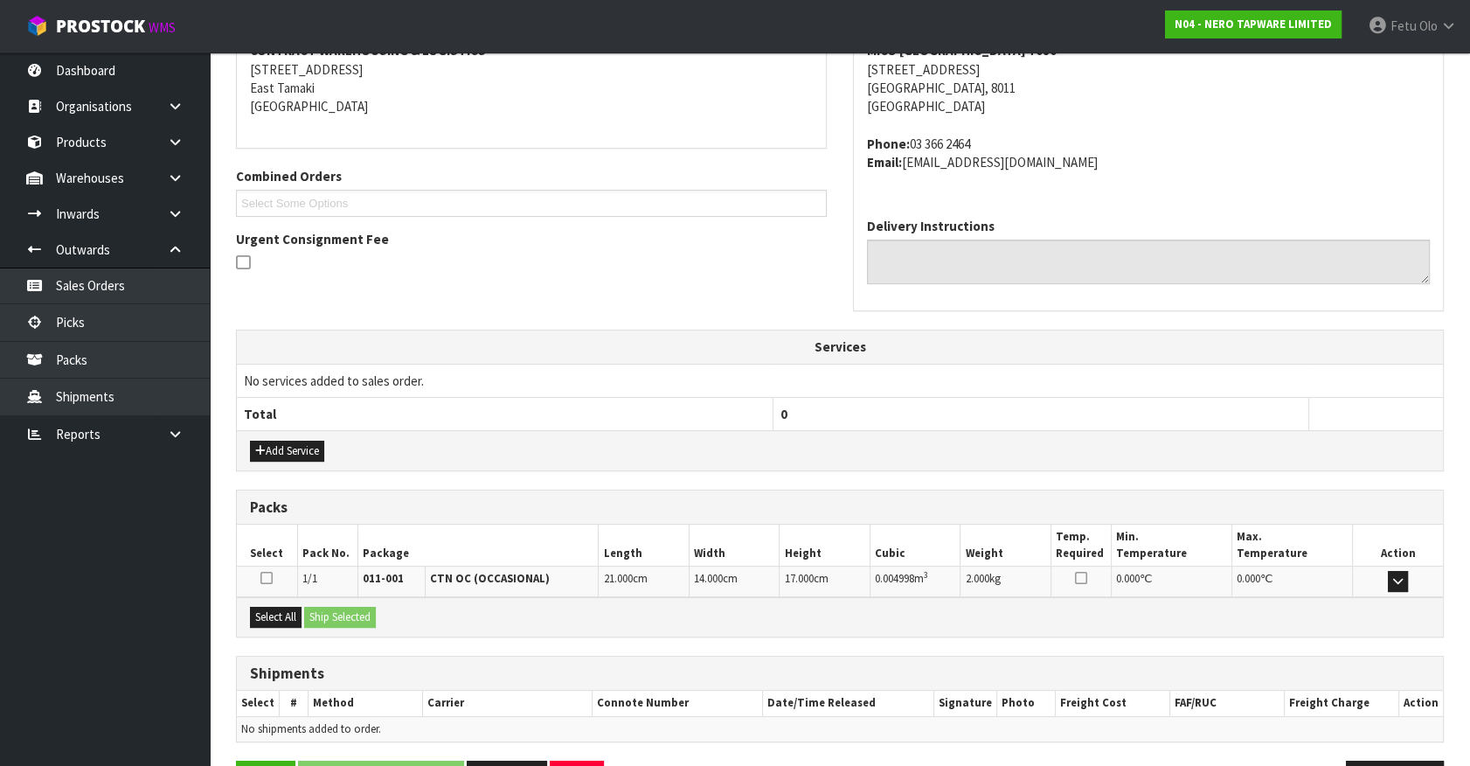
scroll to position [406, 0]
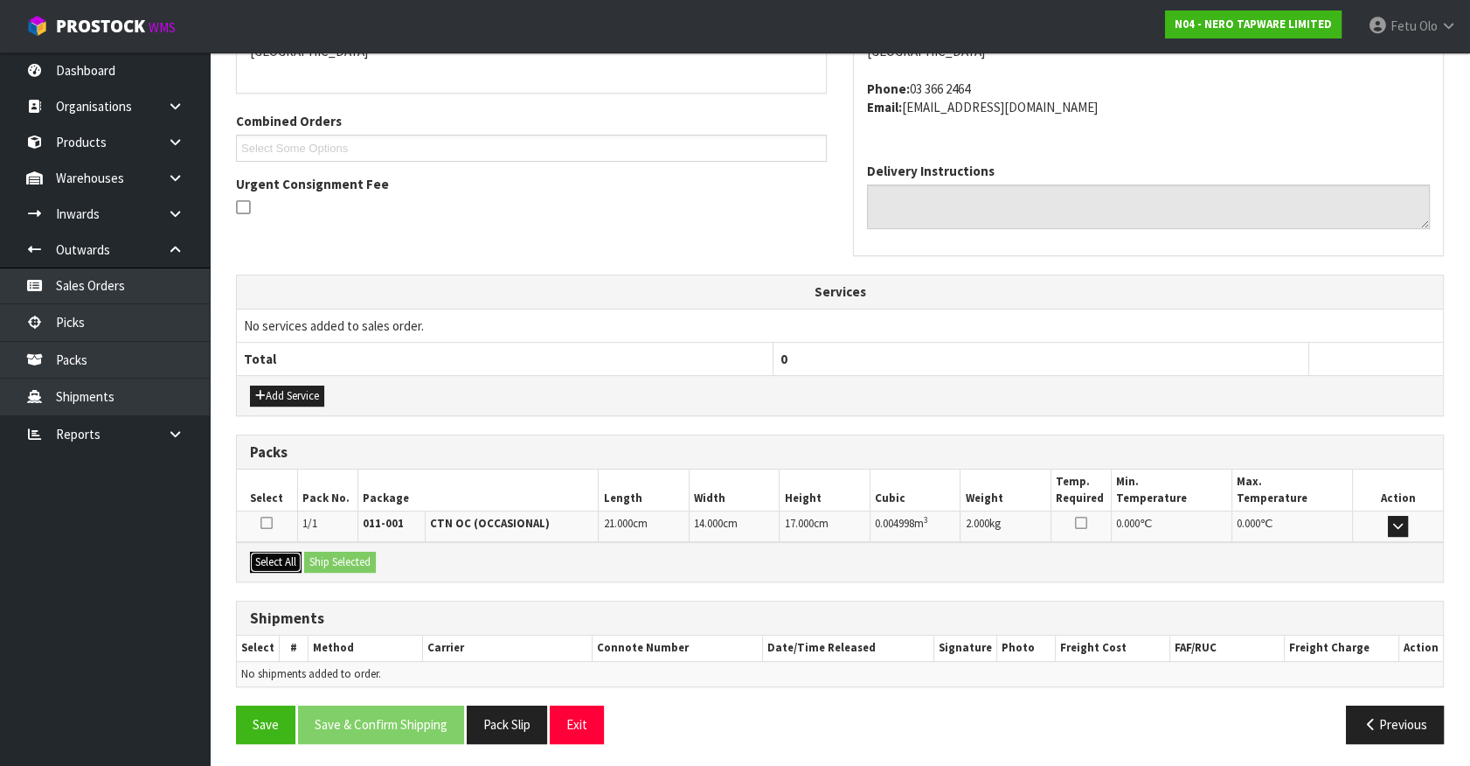
click at [261, 555] on button "Select All" at bounding box center [276, 562] width 52 height 21
click at [337, 555] on button "Ship Selected" at bounding box center [340, 562] width 72 height 21
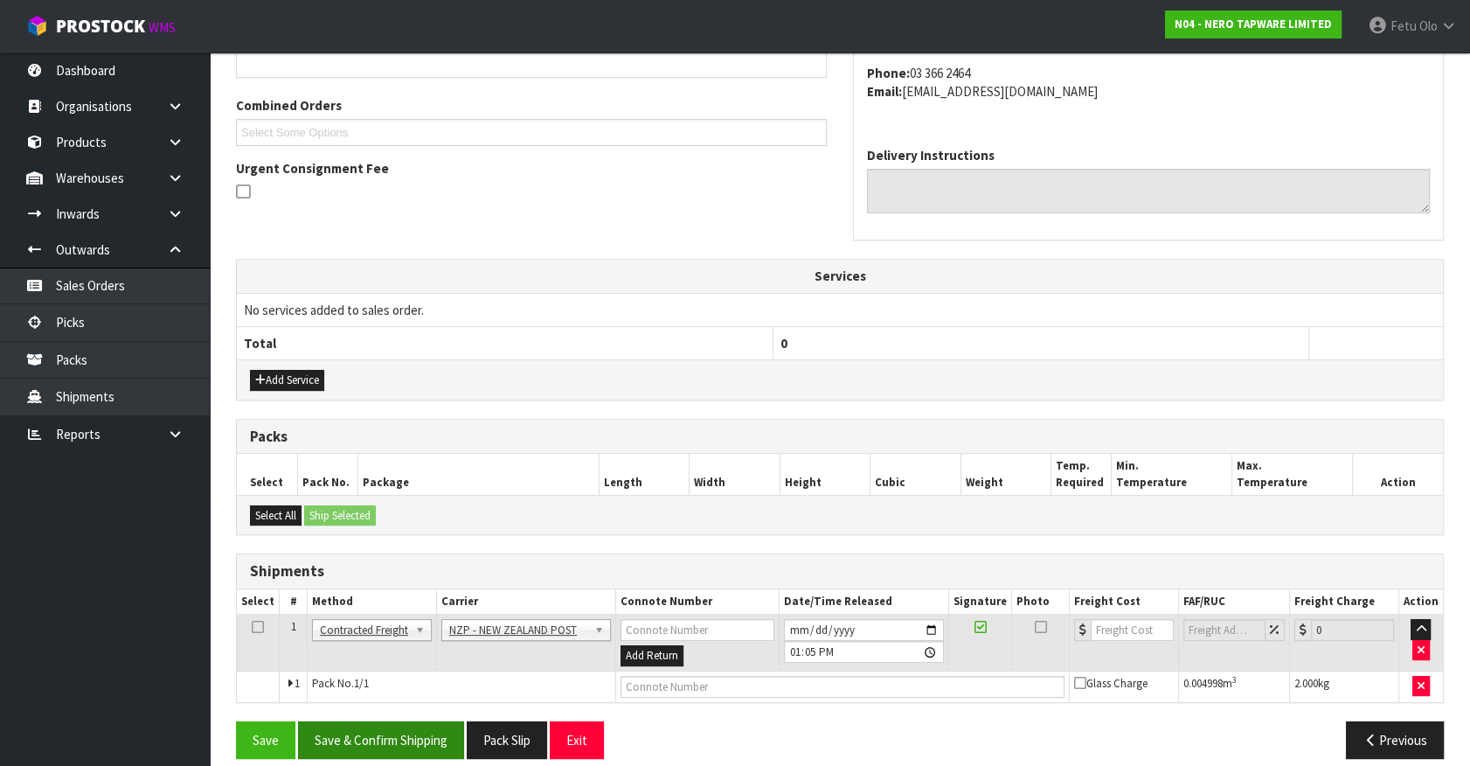
scroll to position [437, 0]
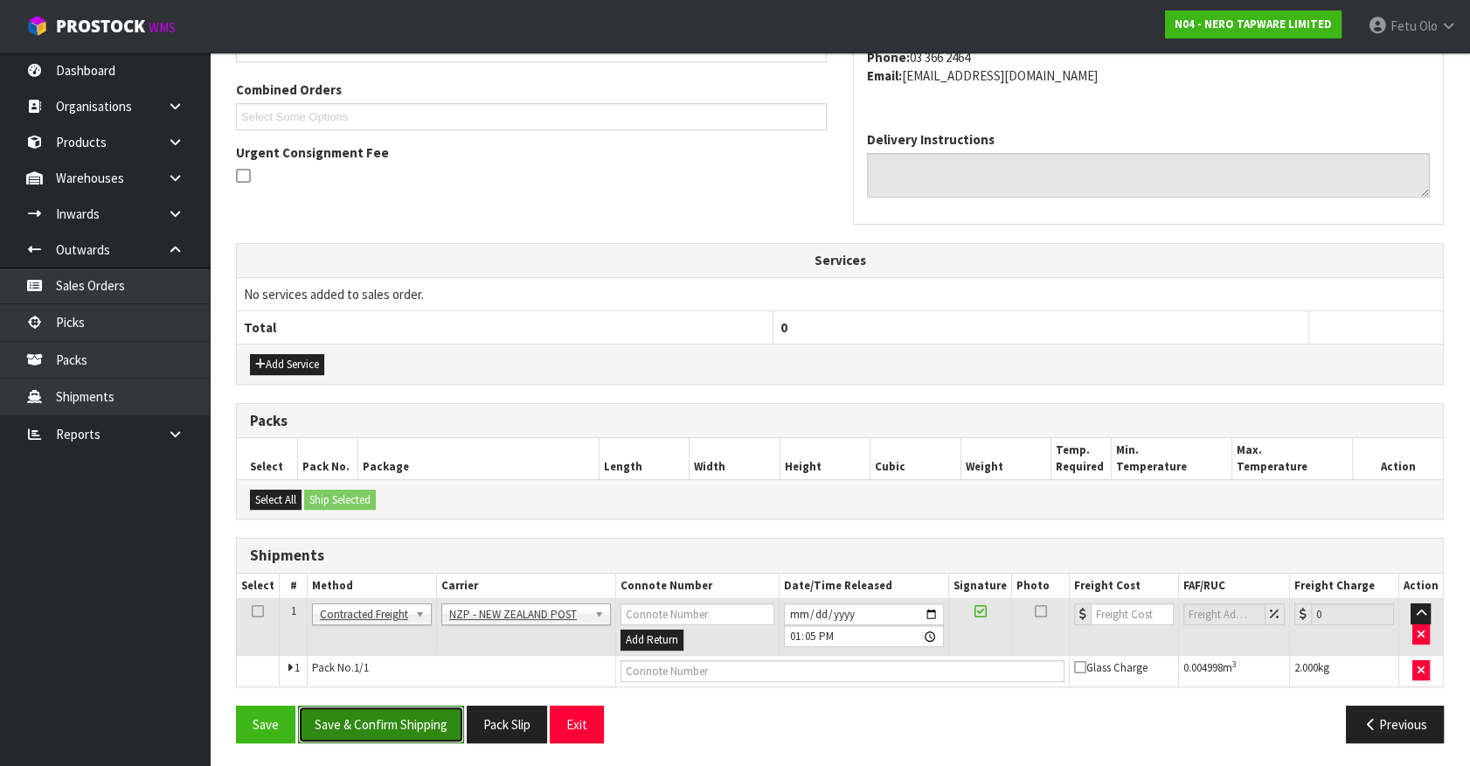
click at [400, 717] on button "Save & Confirm Shipping" at bounding box center [381, 724] width 166 height 38
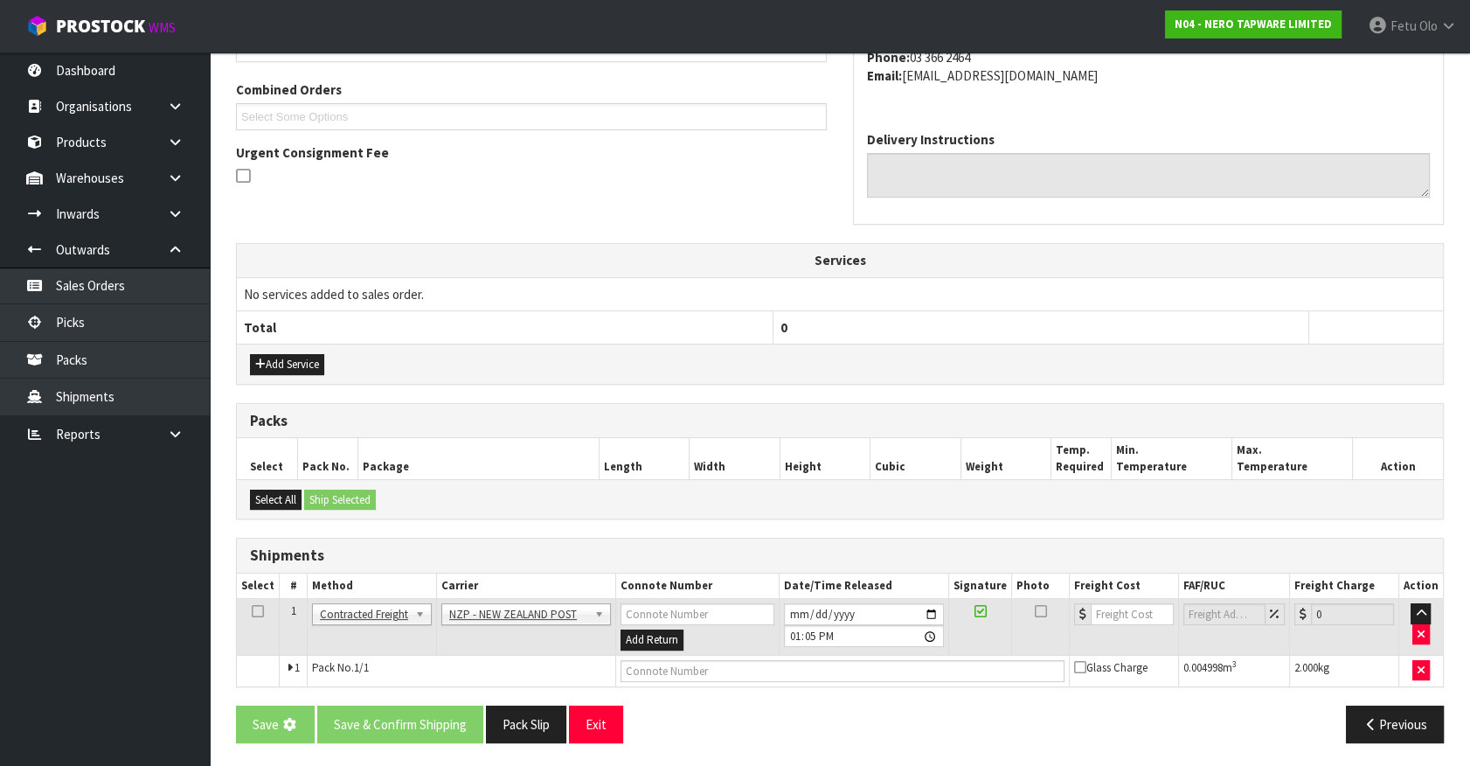
scroll to position [119, 0]
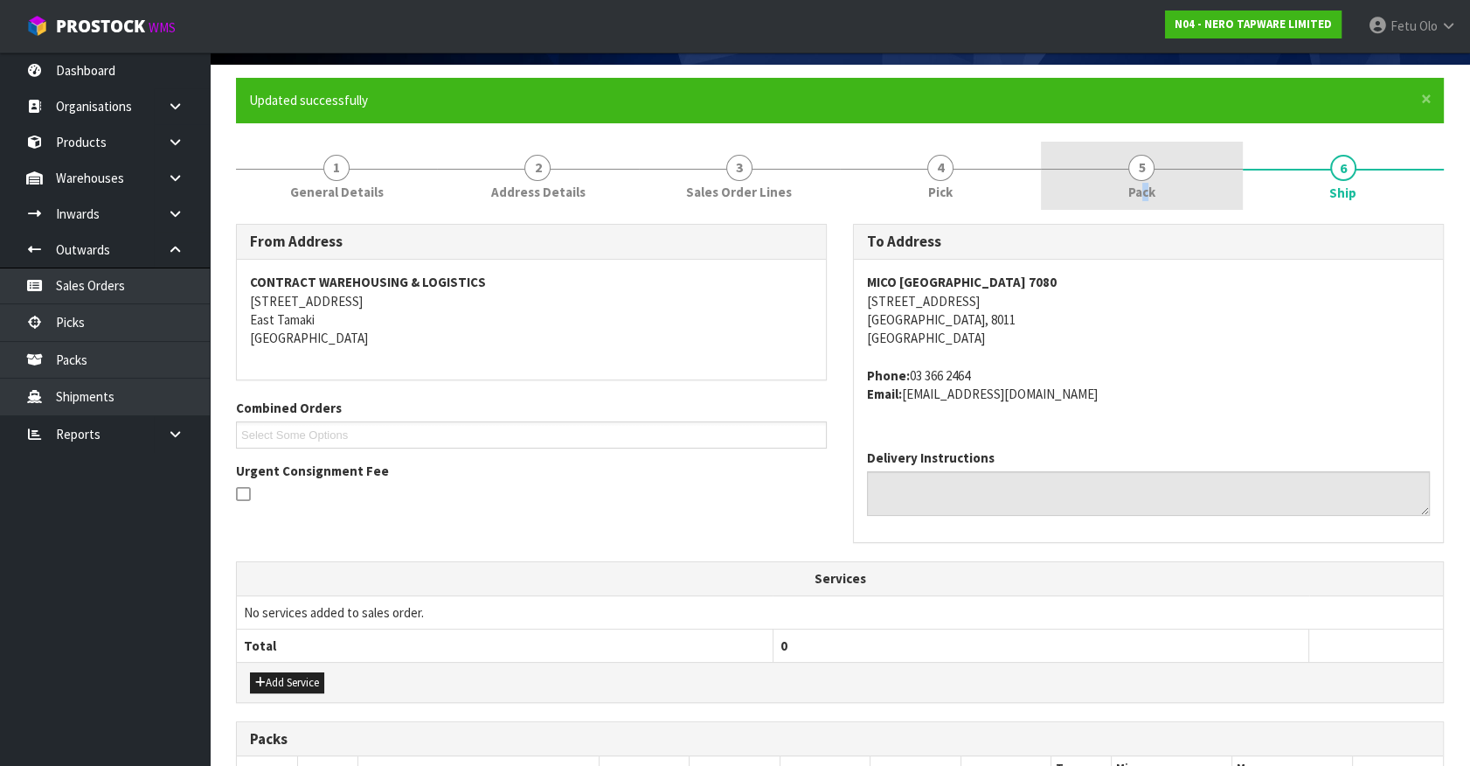
click at [1146, 191] on span "Pack" at bounding box center [1142, 192] width 27 height 18
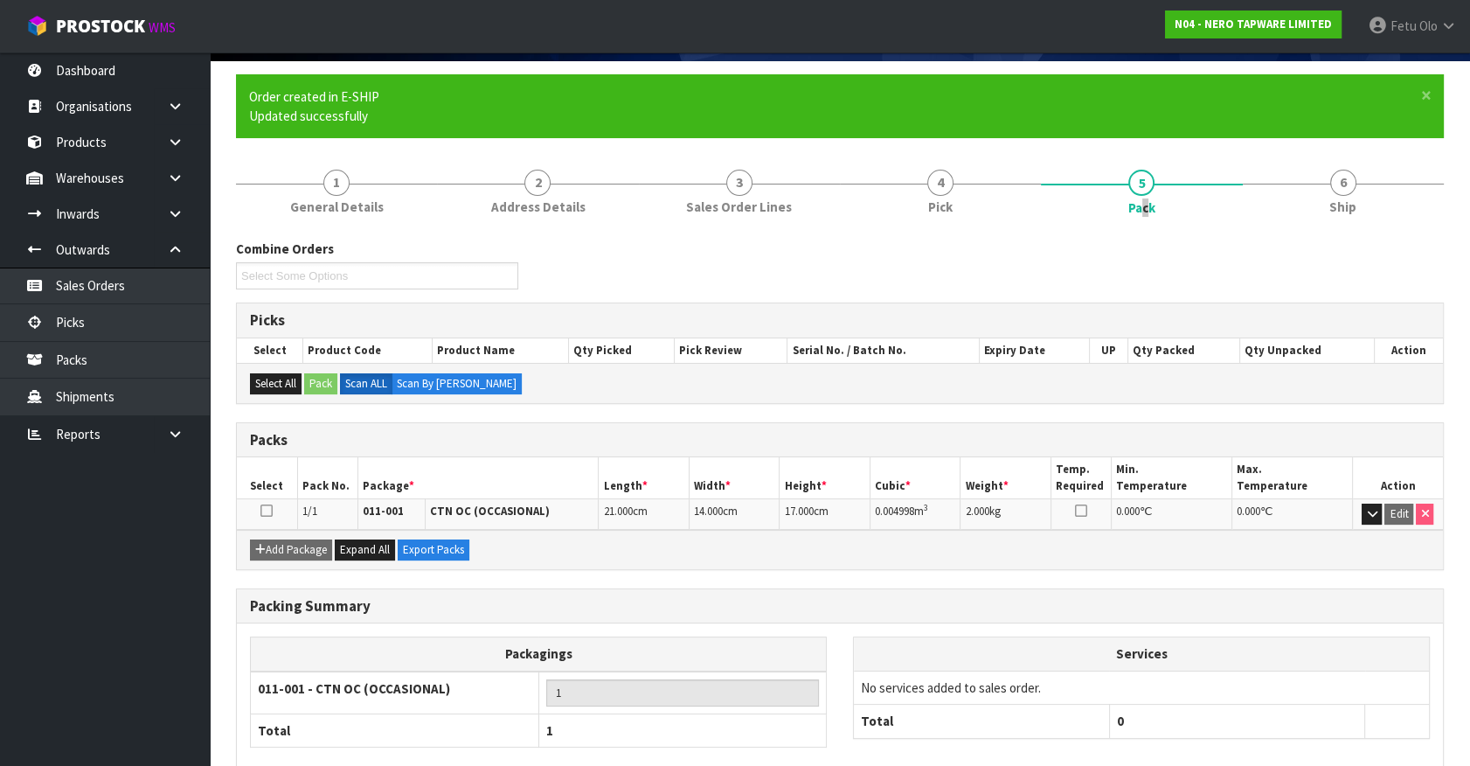
scroll to position [215, 0]
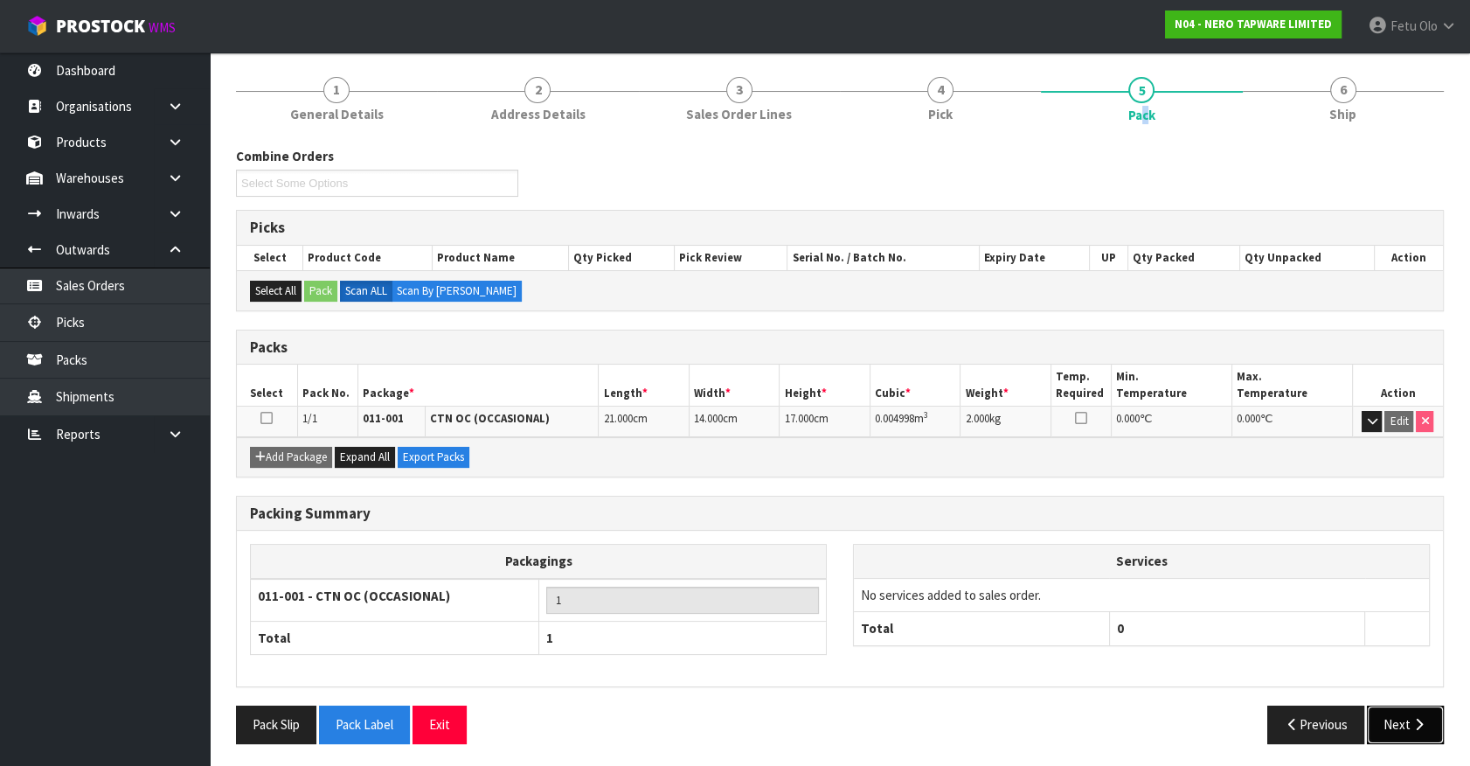
drag, startPoint x: 1408, startPoint y: 726, endPoint x: 1370, endPoint y: 732, distance: 38.9
click at [1407, 726] on button "Next" at bounding box center [1405, 724] width 77 height 38
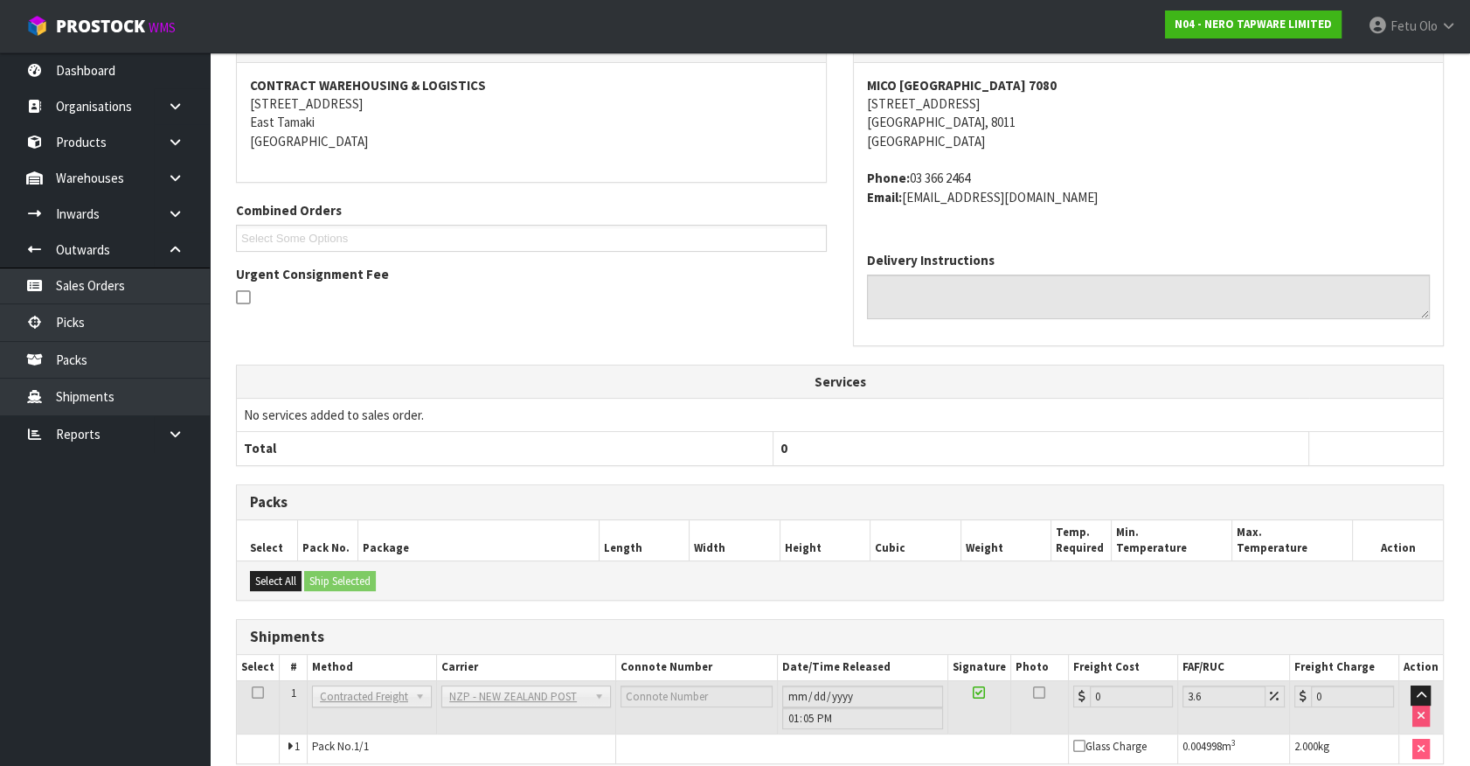
scroll to position [412, 0]
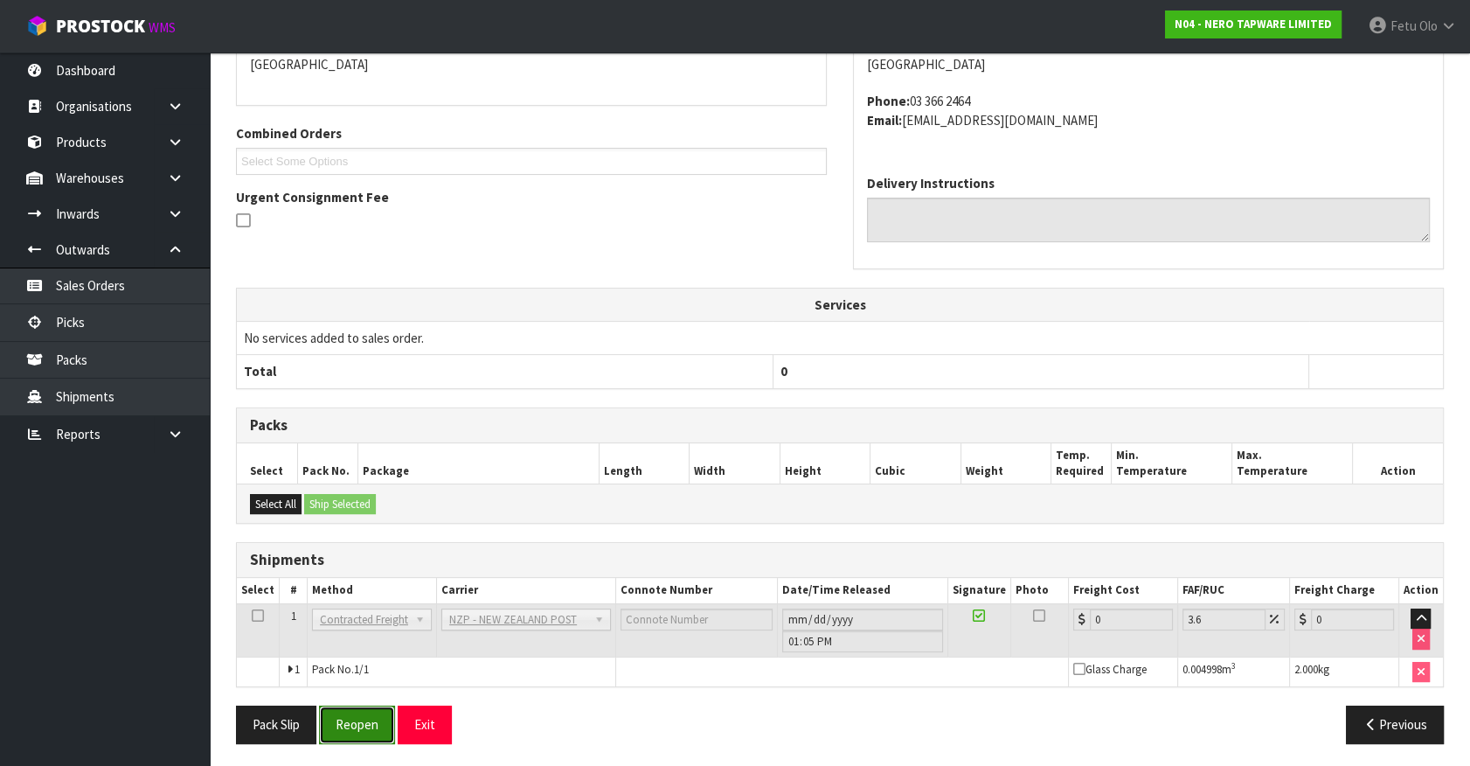
click at [344, 731] on button "Reopen" at bounding box center [357, 724] width 76 height 38
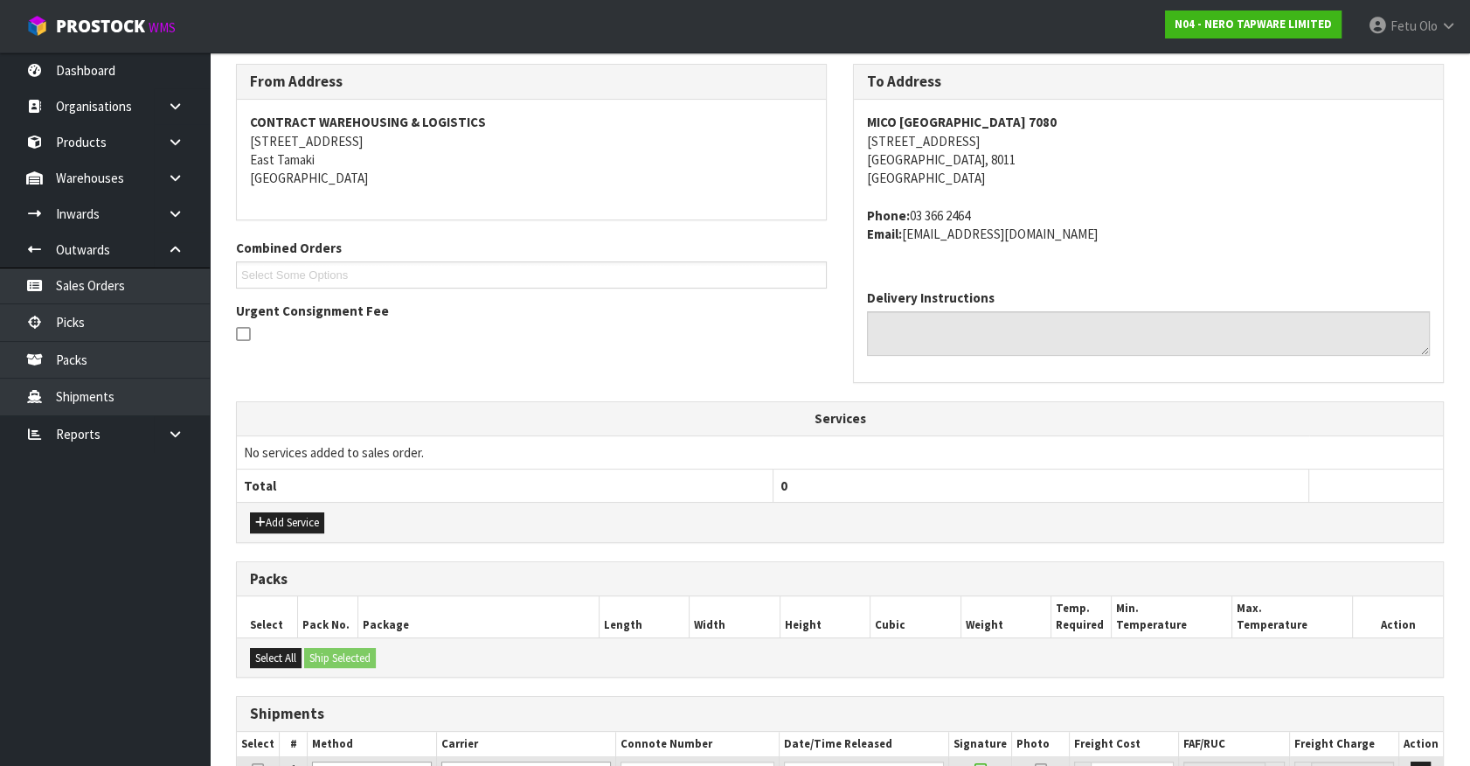
scroll to position [453, 0]
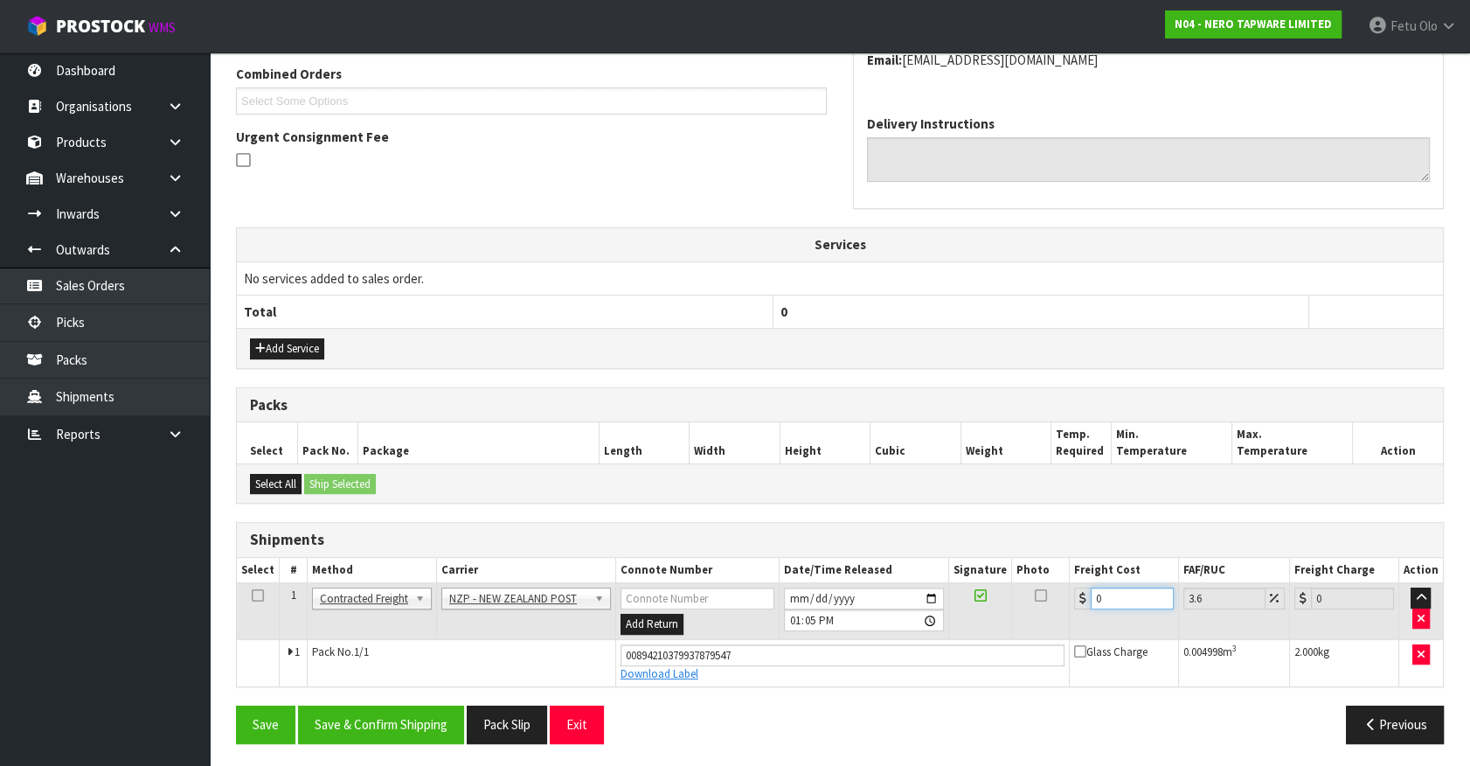
drag, startPoint x: 1115, startPoint y: 587, endPoint x: 970, endPoint y: 650, distance: 158.5
click at [970, 650] on tbody "1 Client Local Pickup Customer Local Pickup Company Freight Contracted Freight …" at bounding box center [840, 634] width 1206 height 103
type input "1"
type input "1.04"
type input "11"
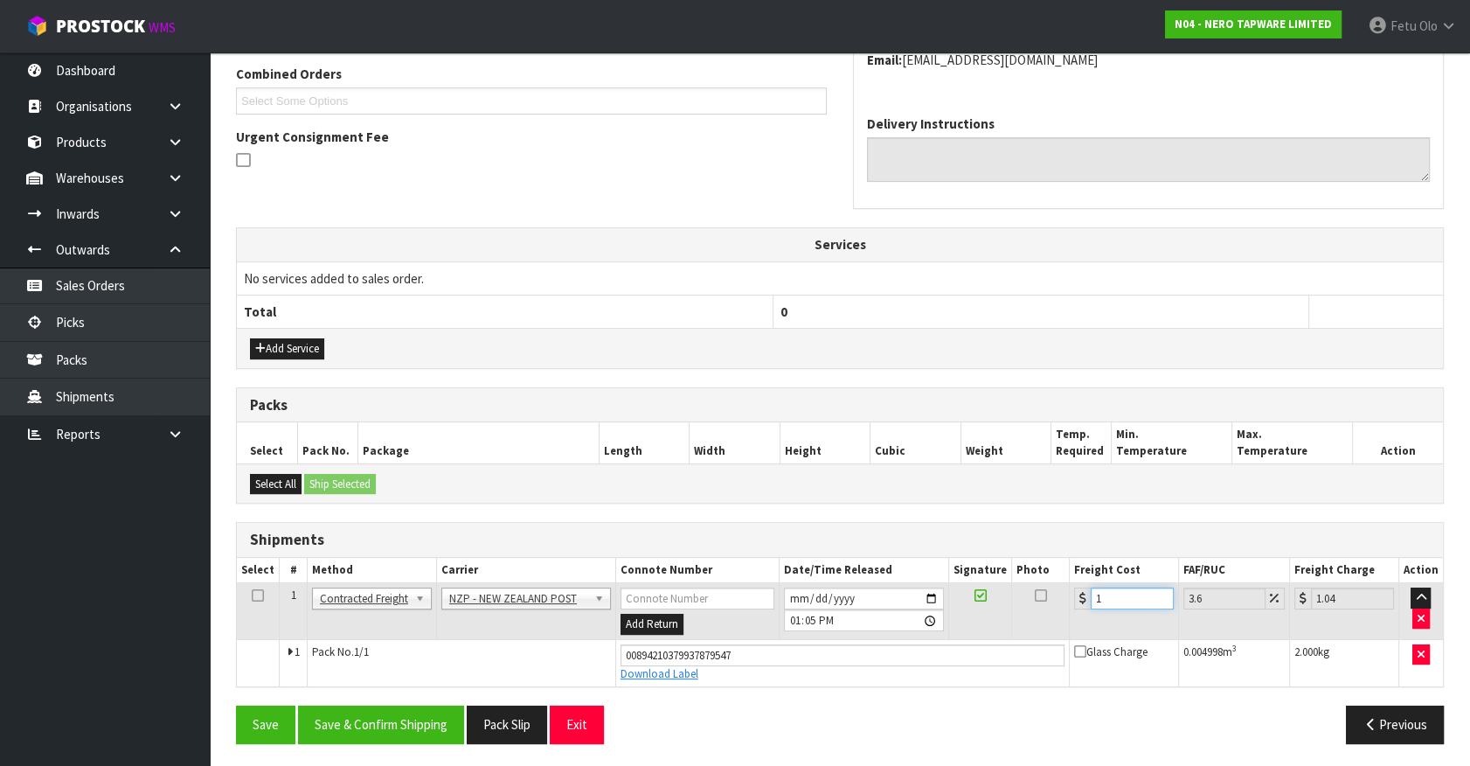
type input "11.4"
type input "11.6"
type input "12.02"
type input "11.61"
type input "12.03"
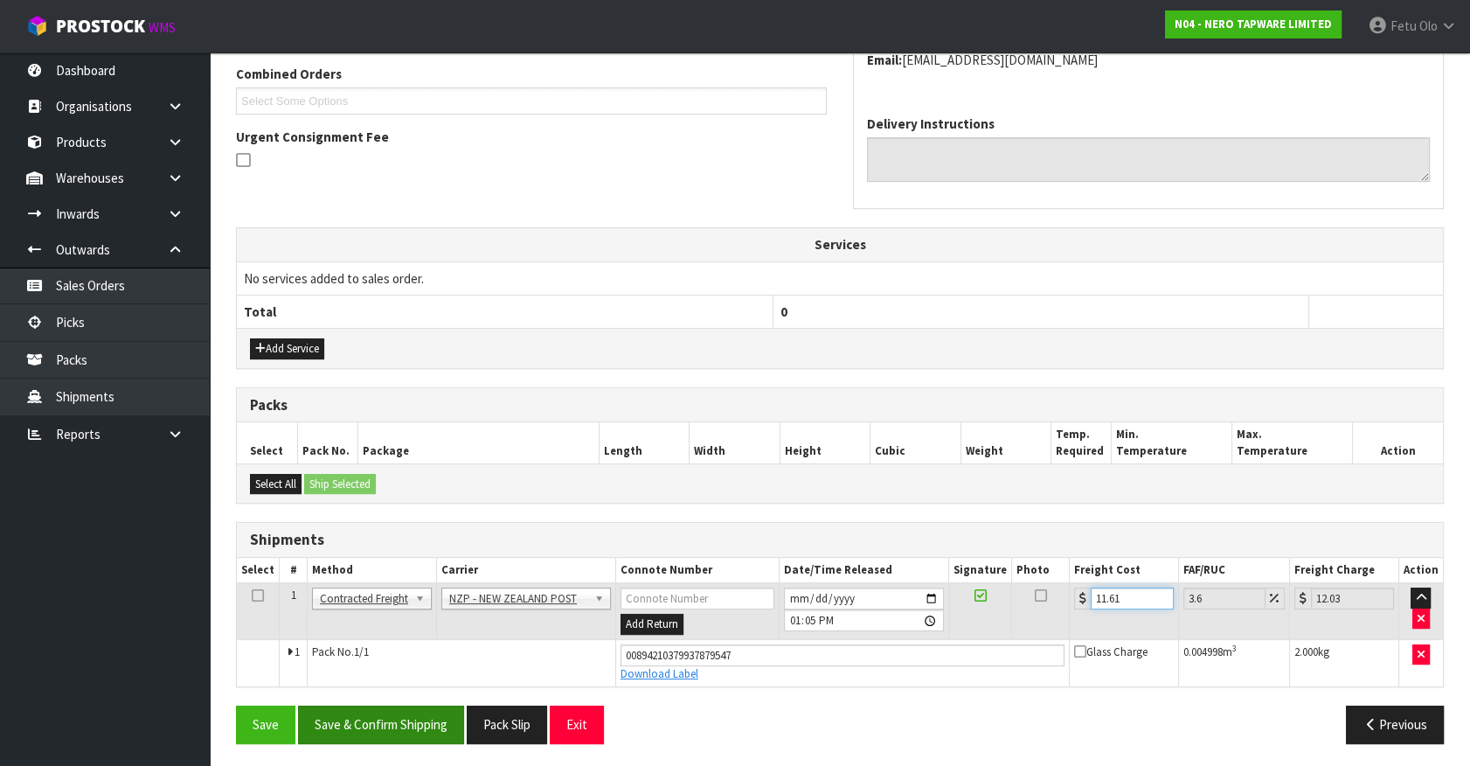
type input "11.61"
click at [440, 709] on button "Save & Confirm Shipping" at bounding box center [381, 724] width 166 height 38
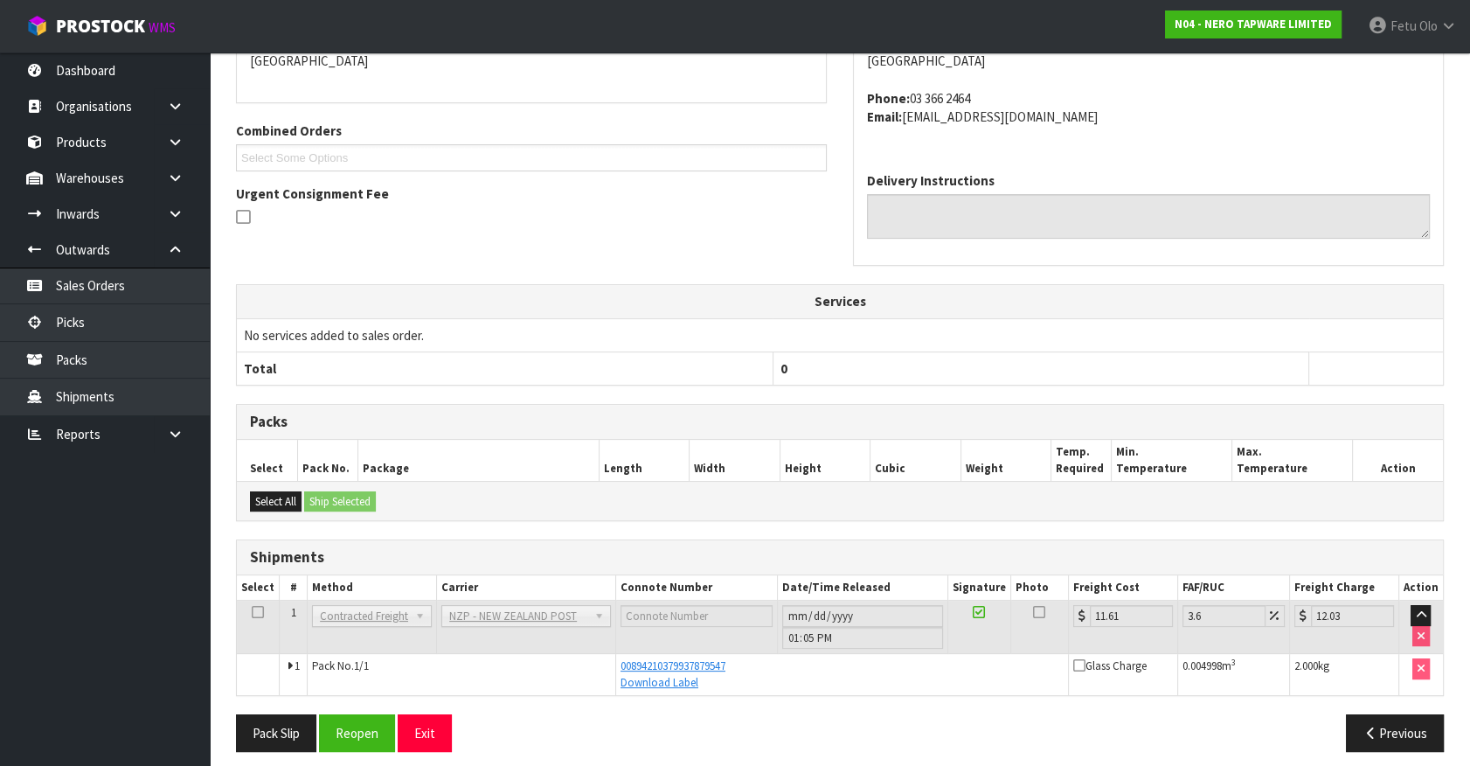
scroll to position [406, 0]
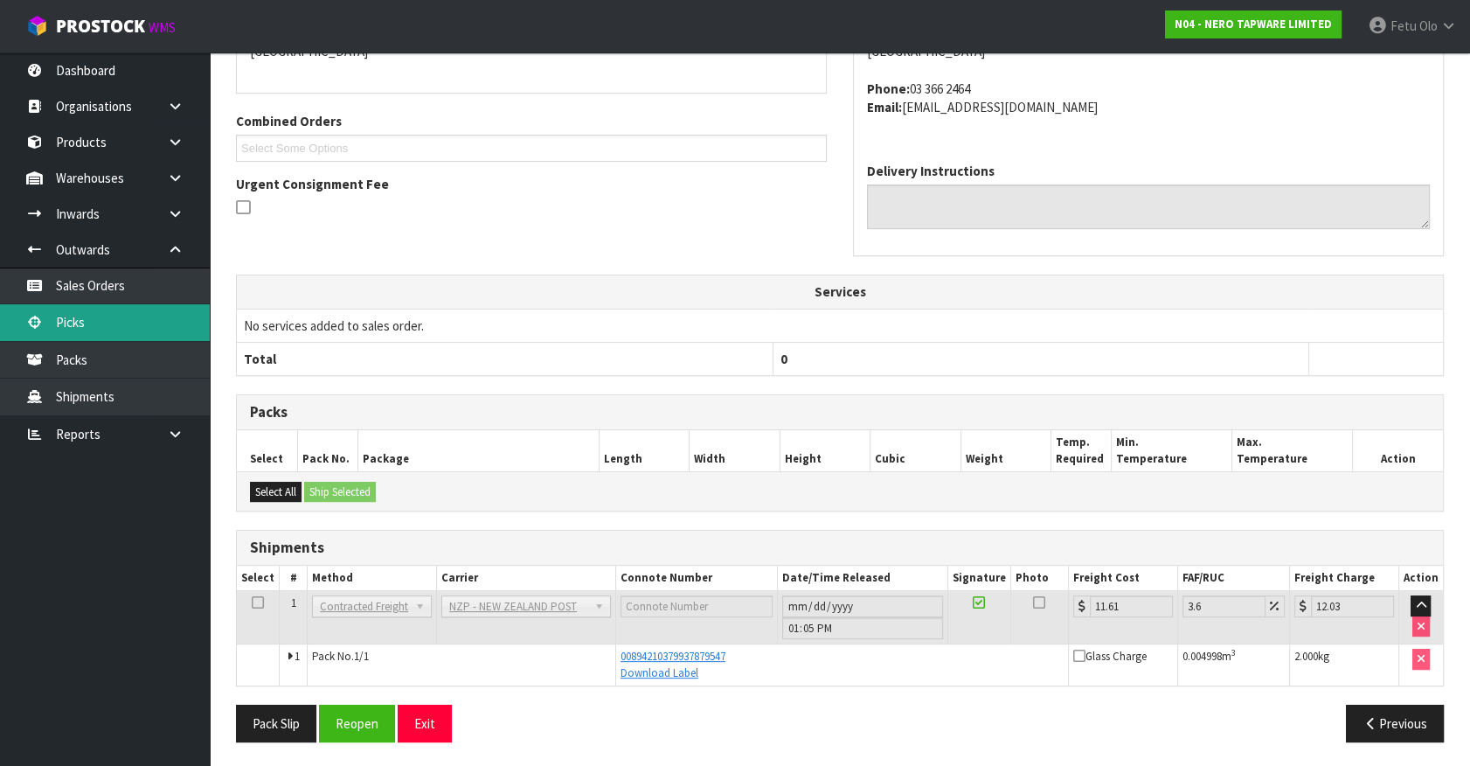
click at [73, 322] on link "Picks" at bounding box center [105, 322] width 210 height 36
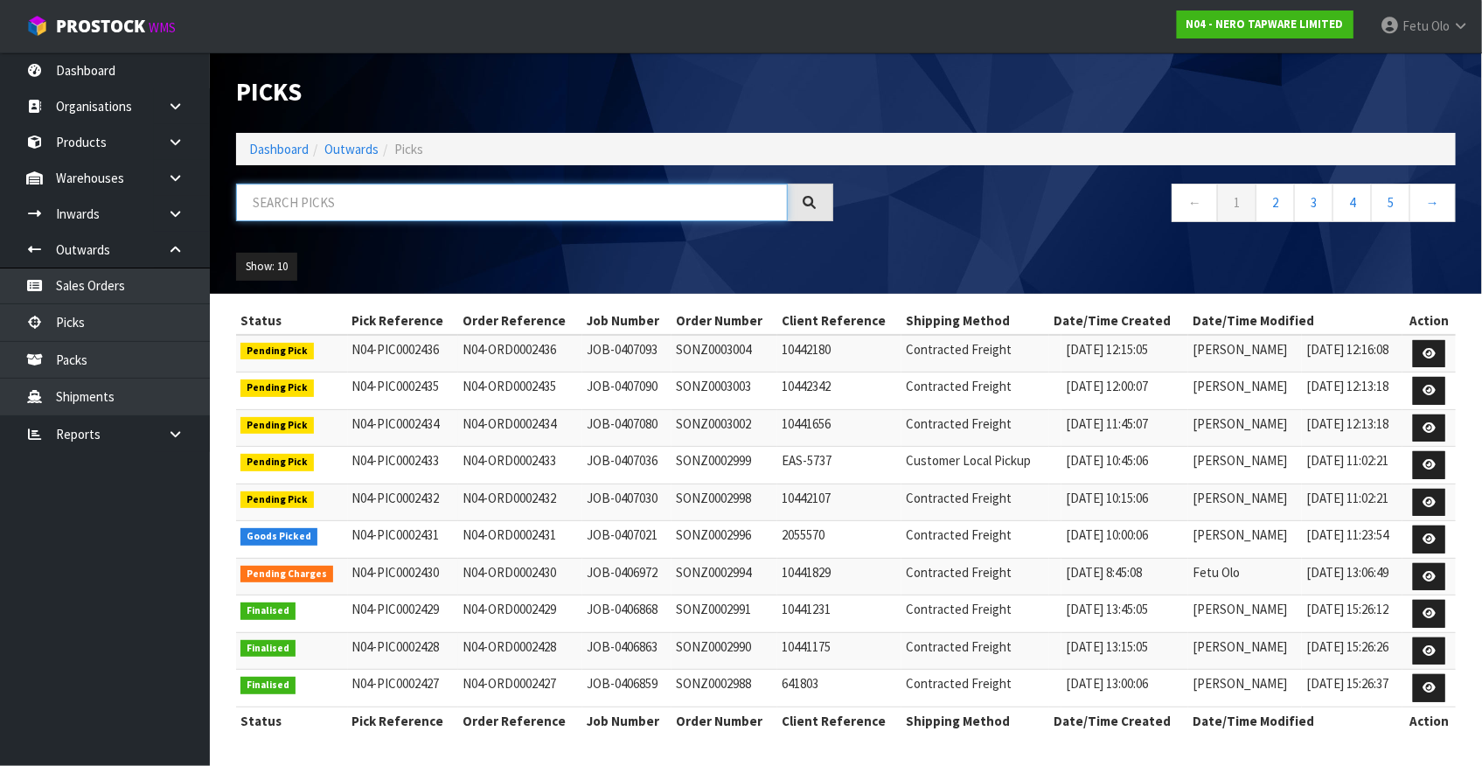
click at [527, 197] on input "text" at bounding box center [512, 203] width 552 height 38
type input "0002431"
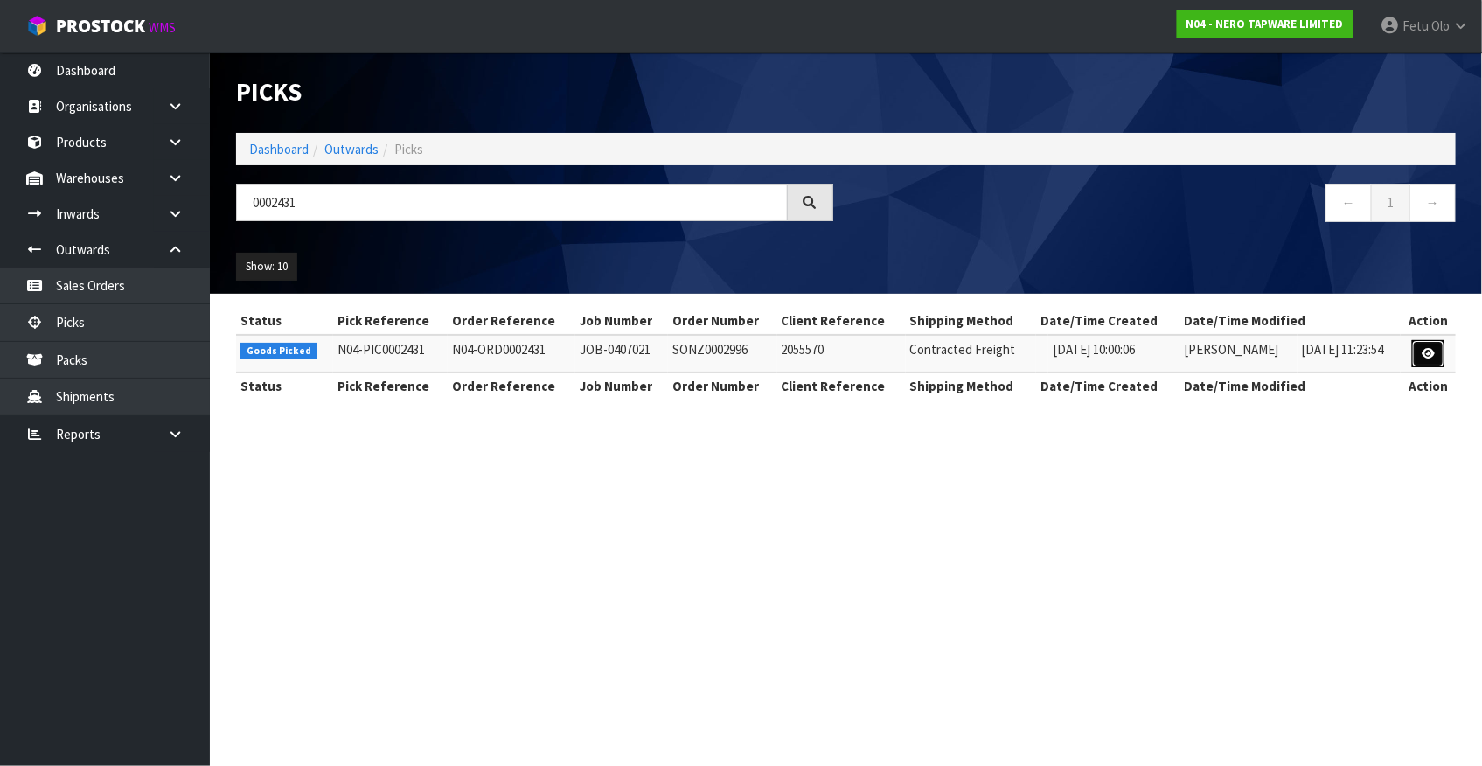
click at [1432, 358] on icon at bounding box center [1427, 353] width 13 height 11
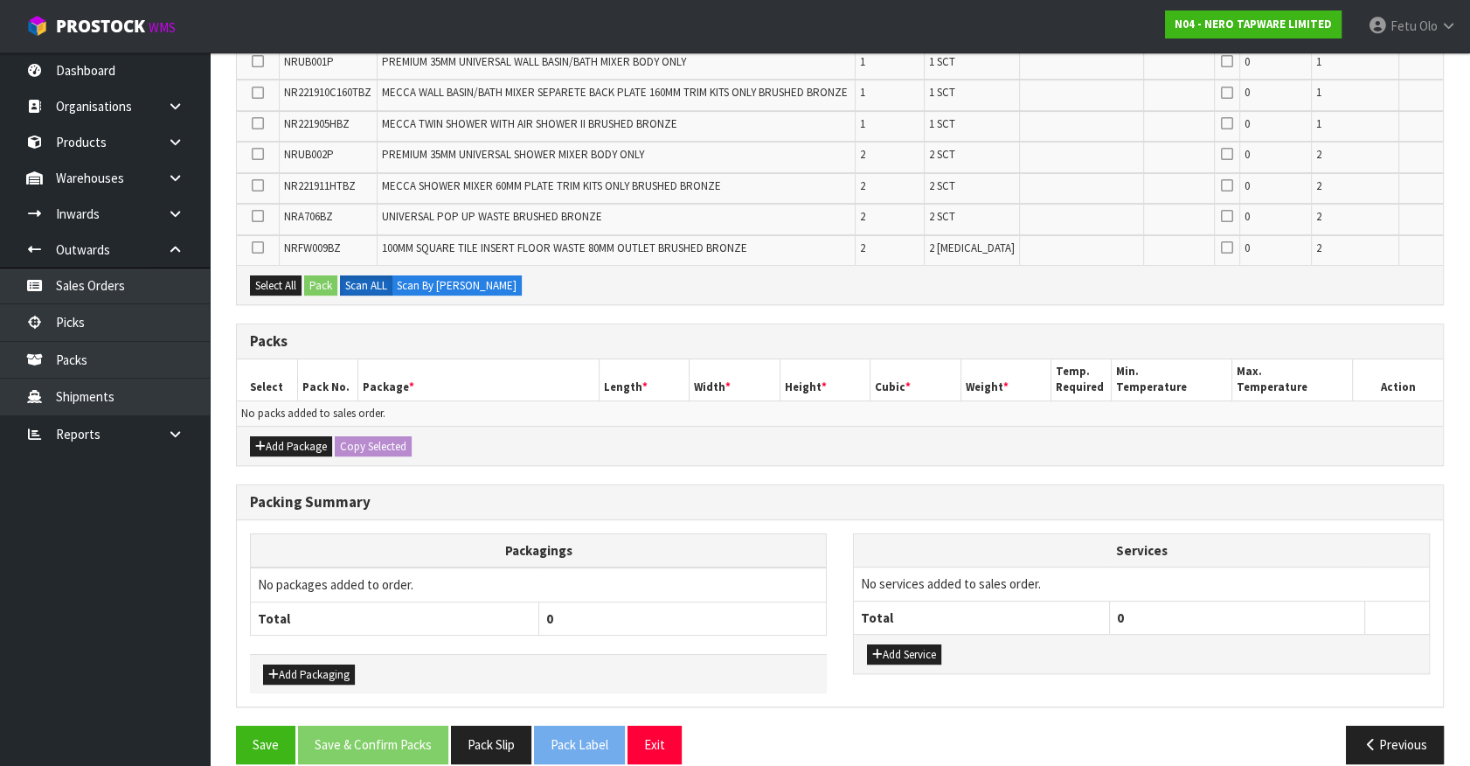
scroll to position [387, 0]
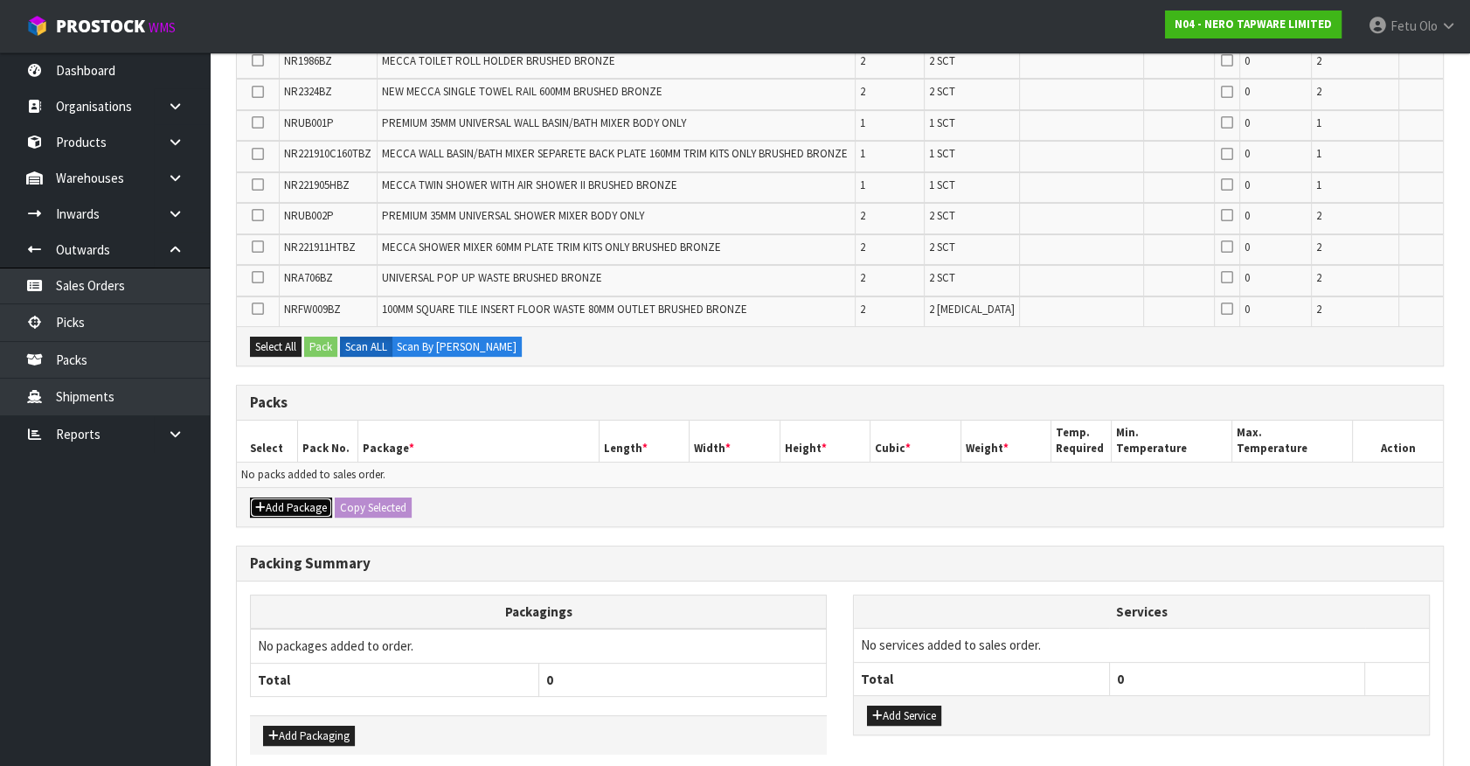
click at [262, 502] on icon "button" at bounding box center [260, 507] width 10 height 11
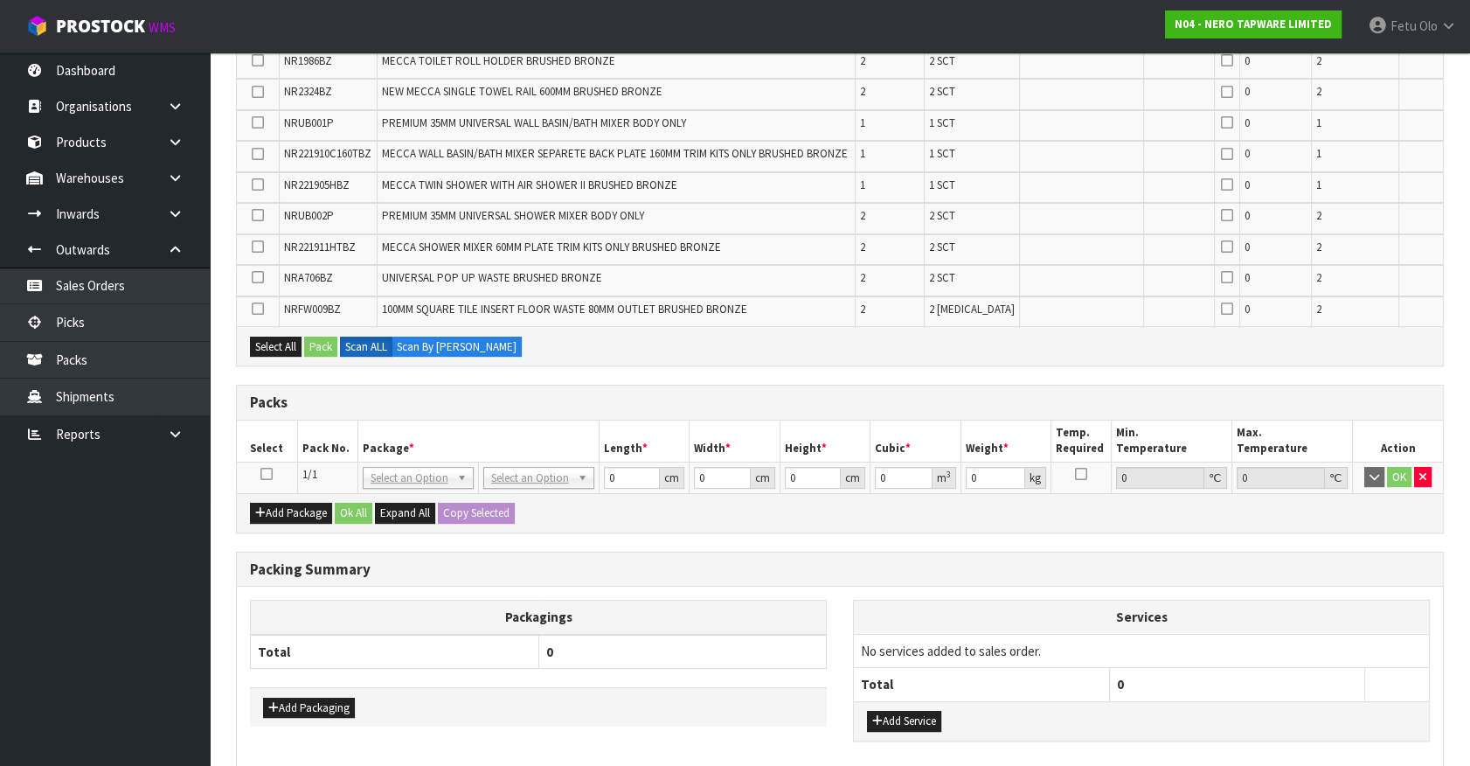
drag, startPoint x: 265, startPoint y: 466, endPoint x: 295, endPoint y: 465, distance: 29.7
click at [266, 474] on icon at bounding box center [266, 474] width 12 height 1
click at [367, 449] on th "Package *" at bounding box center [478, 440] width 241 height 41
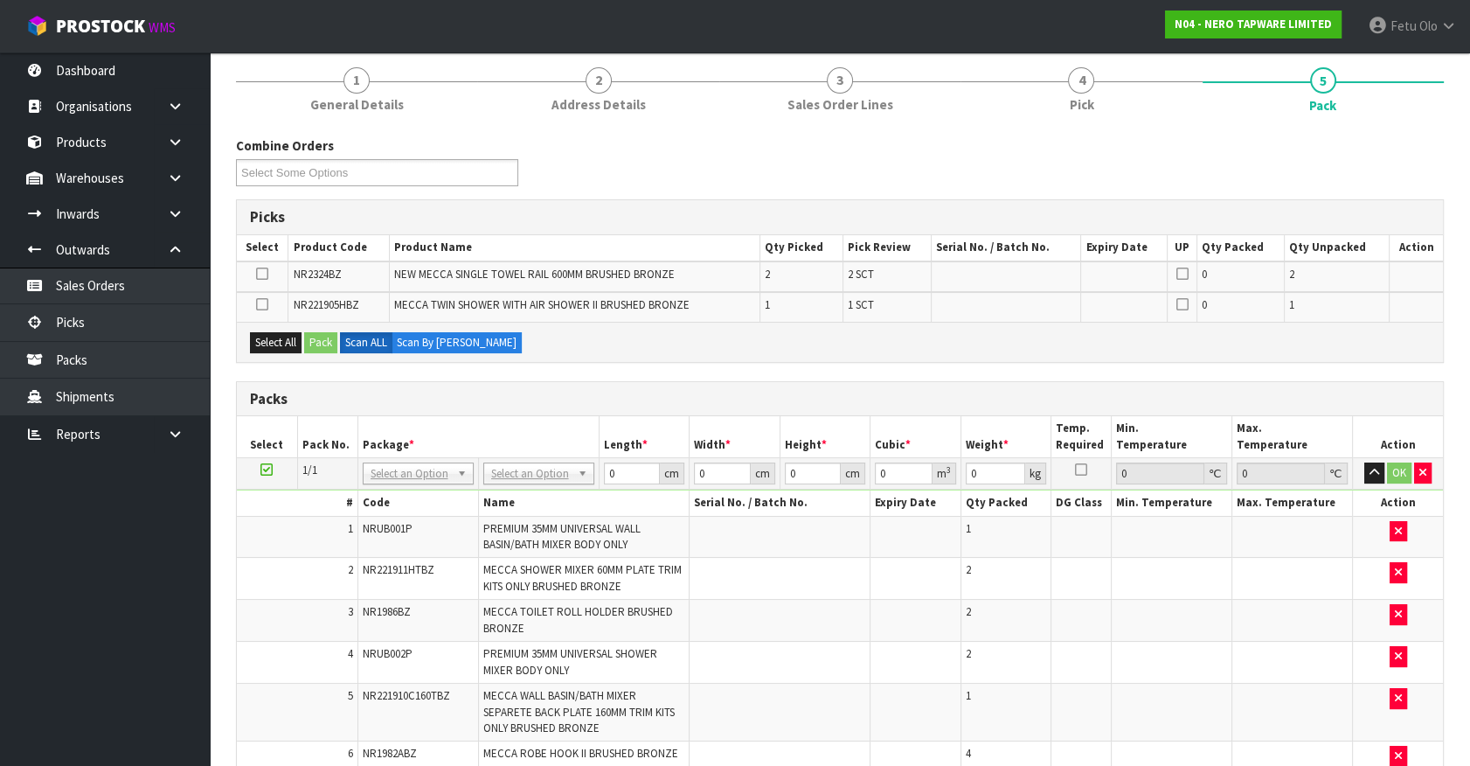
scroll to position [0, 0]
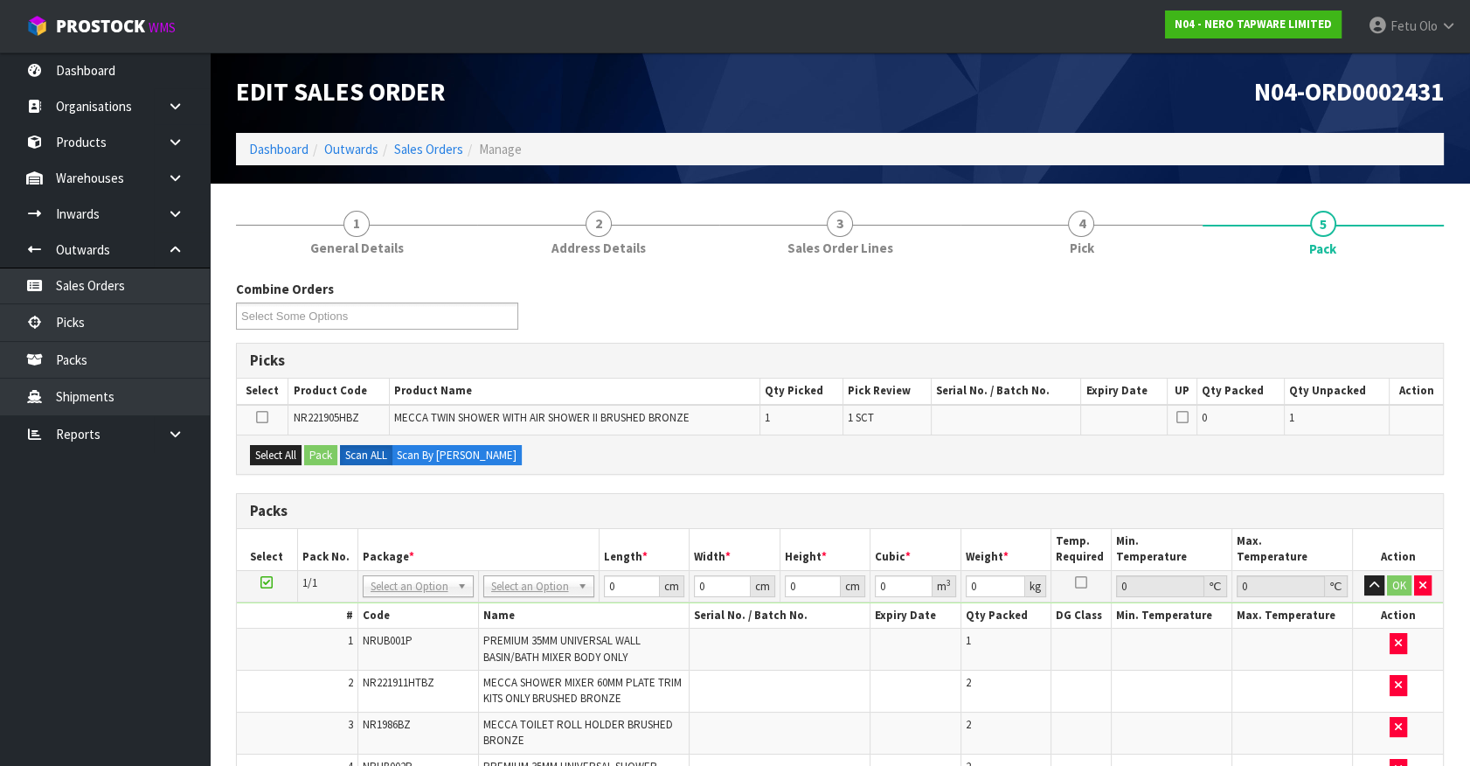
click at [557, 529] on th "Package *" at bounding box center [478, 549] width 241 height 41
click at [269, 582] on icon at bounding box center [266, 582] width 12 height 1
click at [656, 503] on h3 "Packs" at bounding box center [840, 511] width 1180 height 17
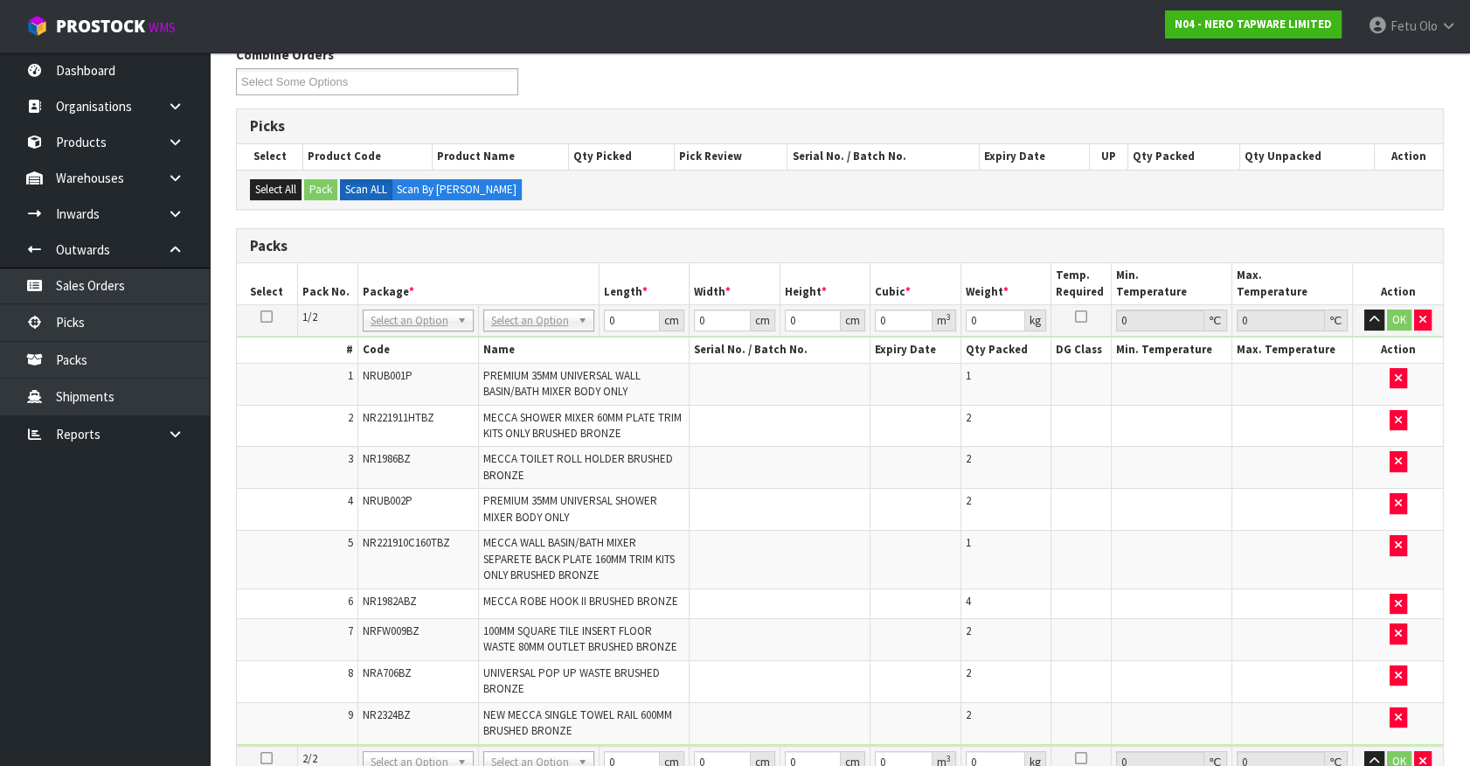
scroll to position [238, 0]
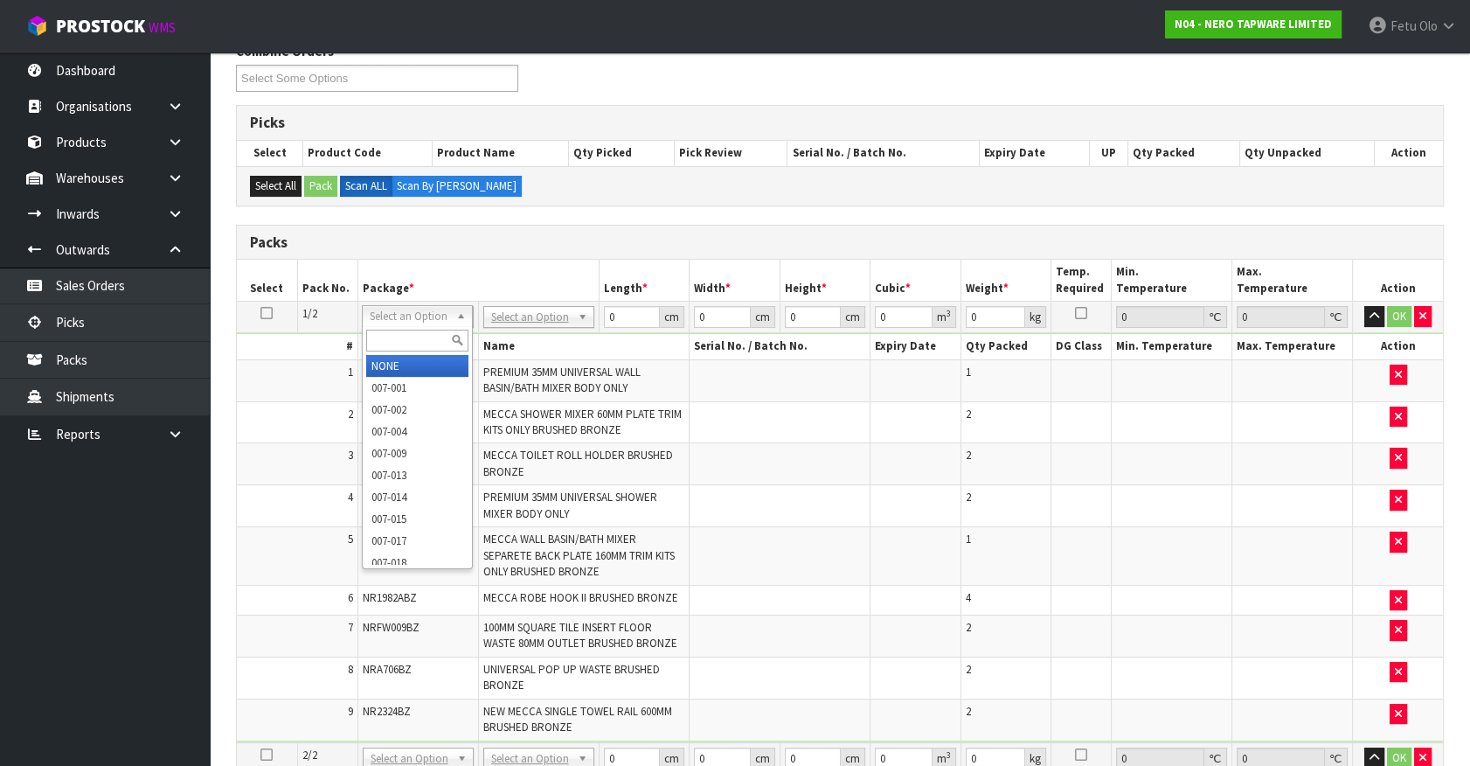
click at [388, 337] on input "text" at bounding box center [417, 341] width 102 height 22
type input "011-084"
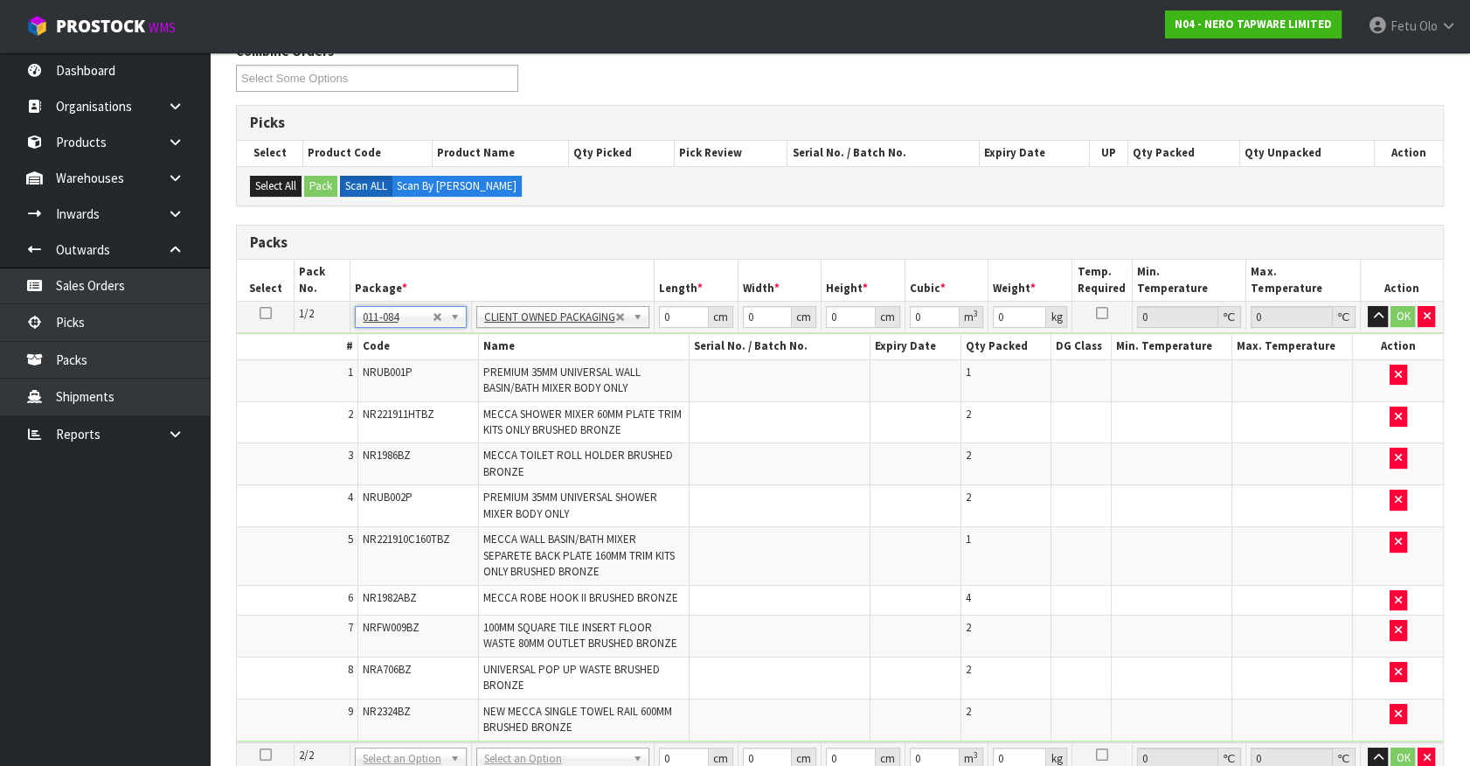
type input "11.08"
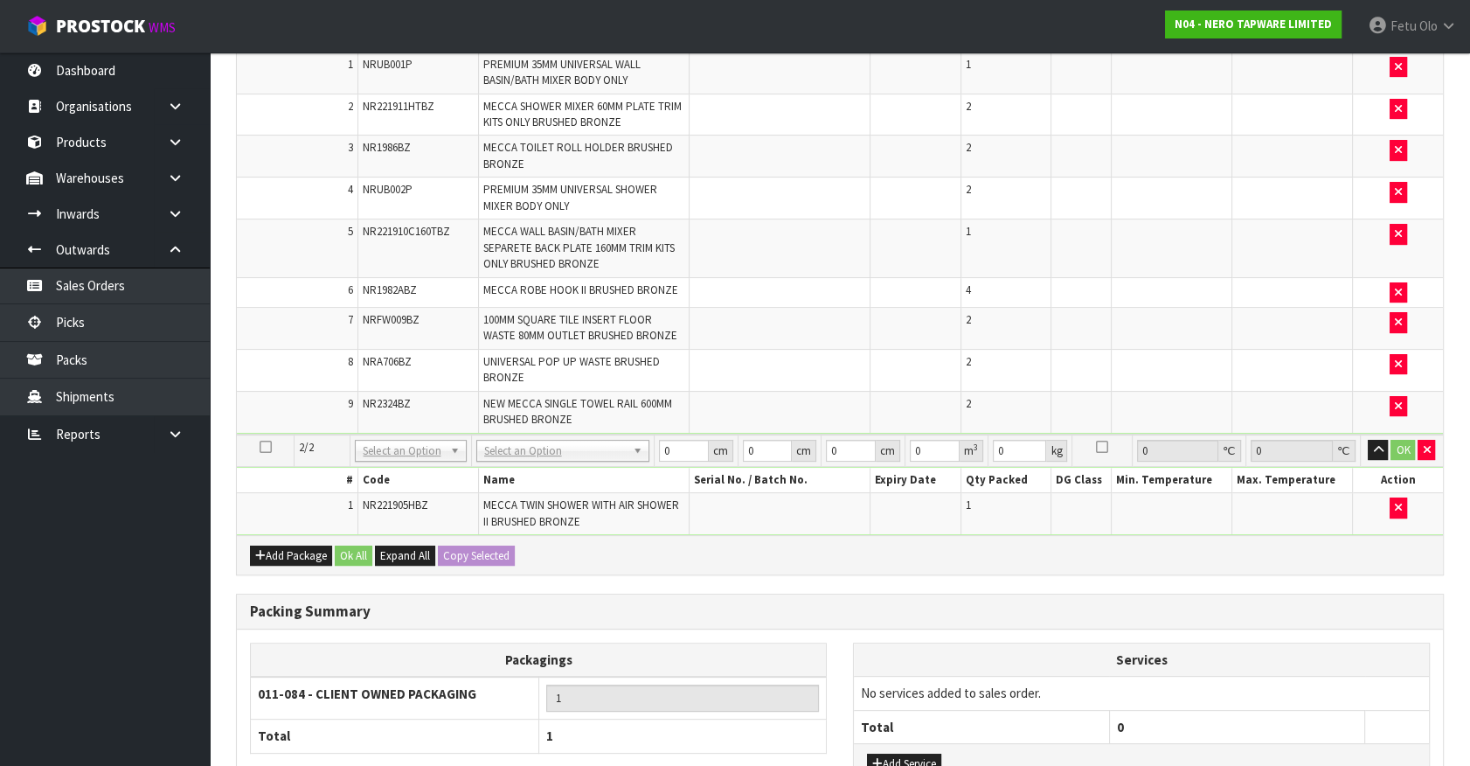
scroll to position [556, 0]
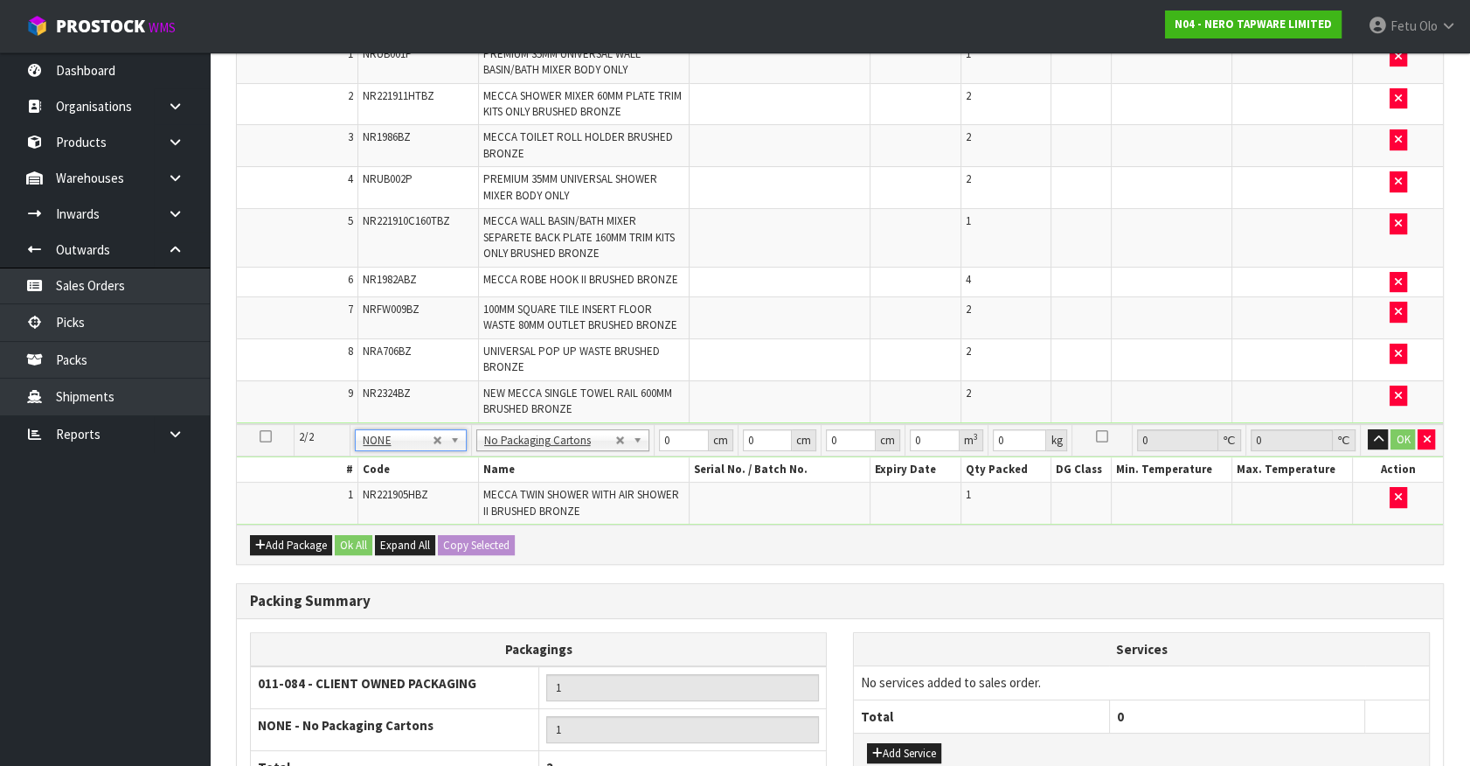
click at [821, 359] on td at bounding box center [780, 359] width 181 height 42
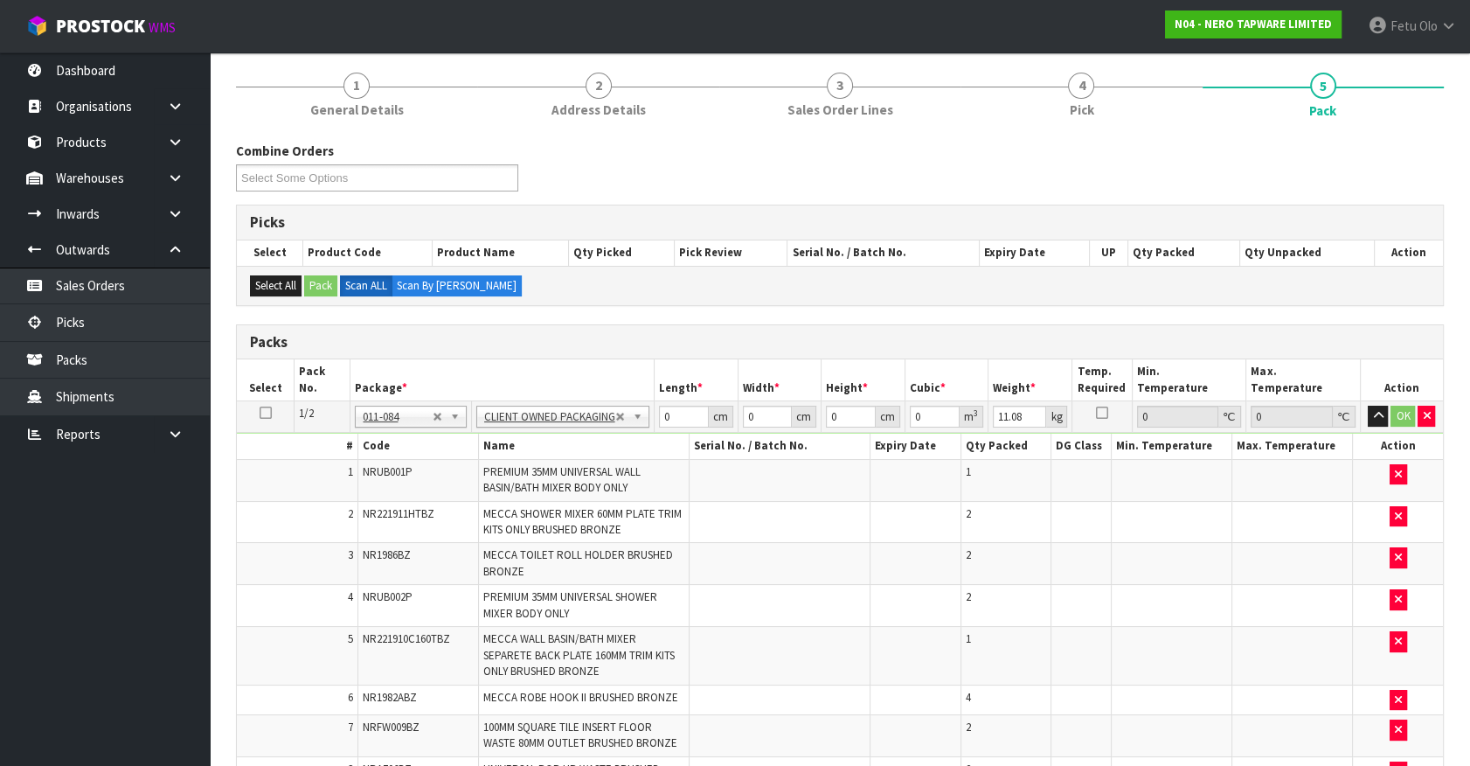
scroll to position [238, 0]
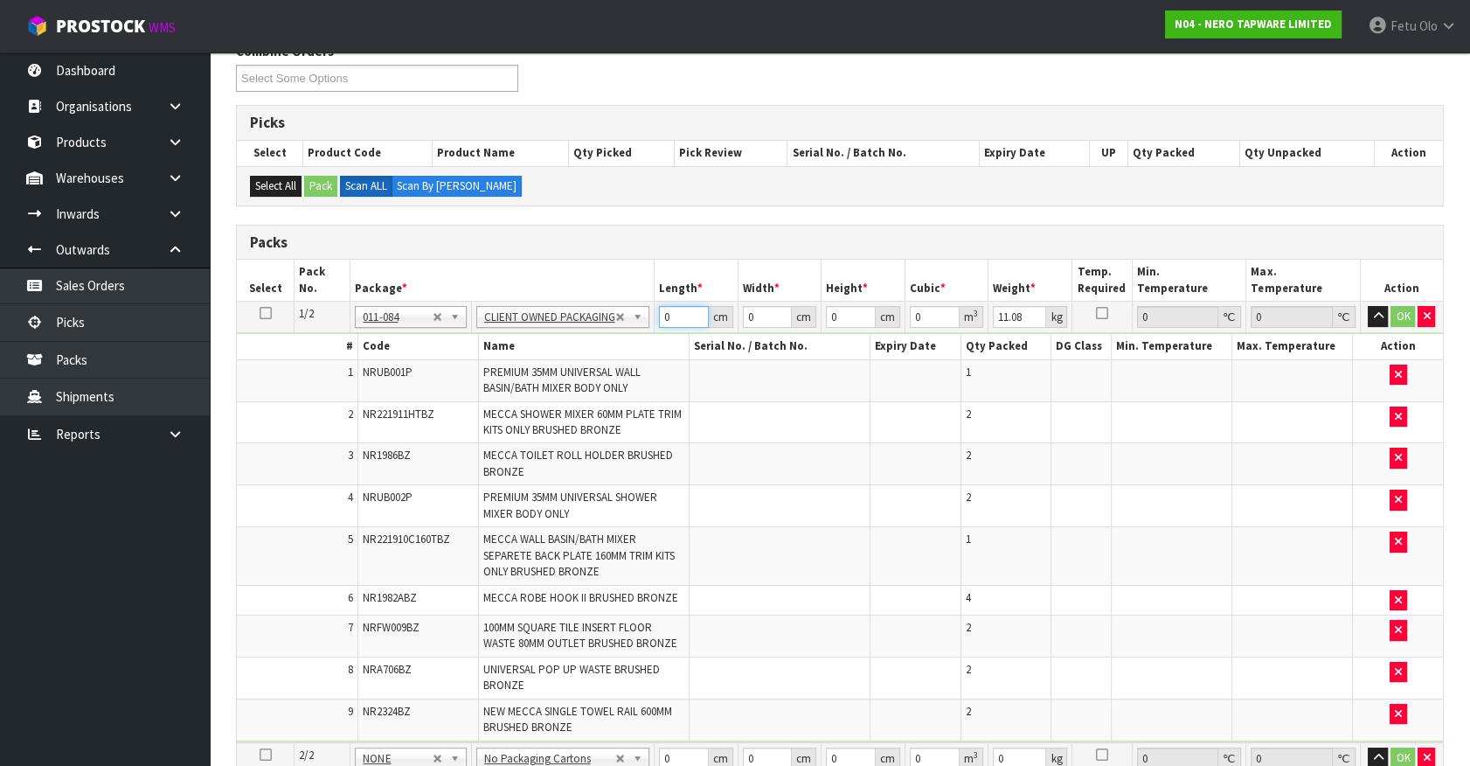
drag, startPoint x: 686, startPoint y: 314, endPoint x: 483, endPoint y: 378, distance: 213.4
click at [483, 378] on tbody "1/2 NONE 007-001 007-002 007-004 007-009 007-013 007-014 007-015 007-017 007-01…" at bounding box center [840, 522] width 1206 height 441
type input "74"
type input "50"
type input "1"
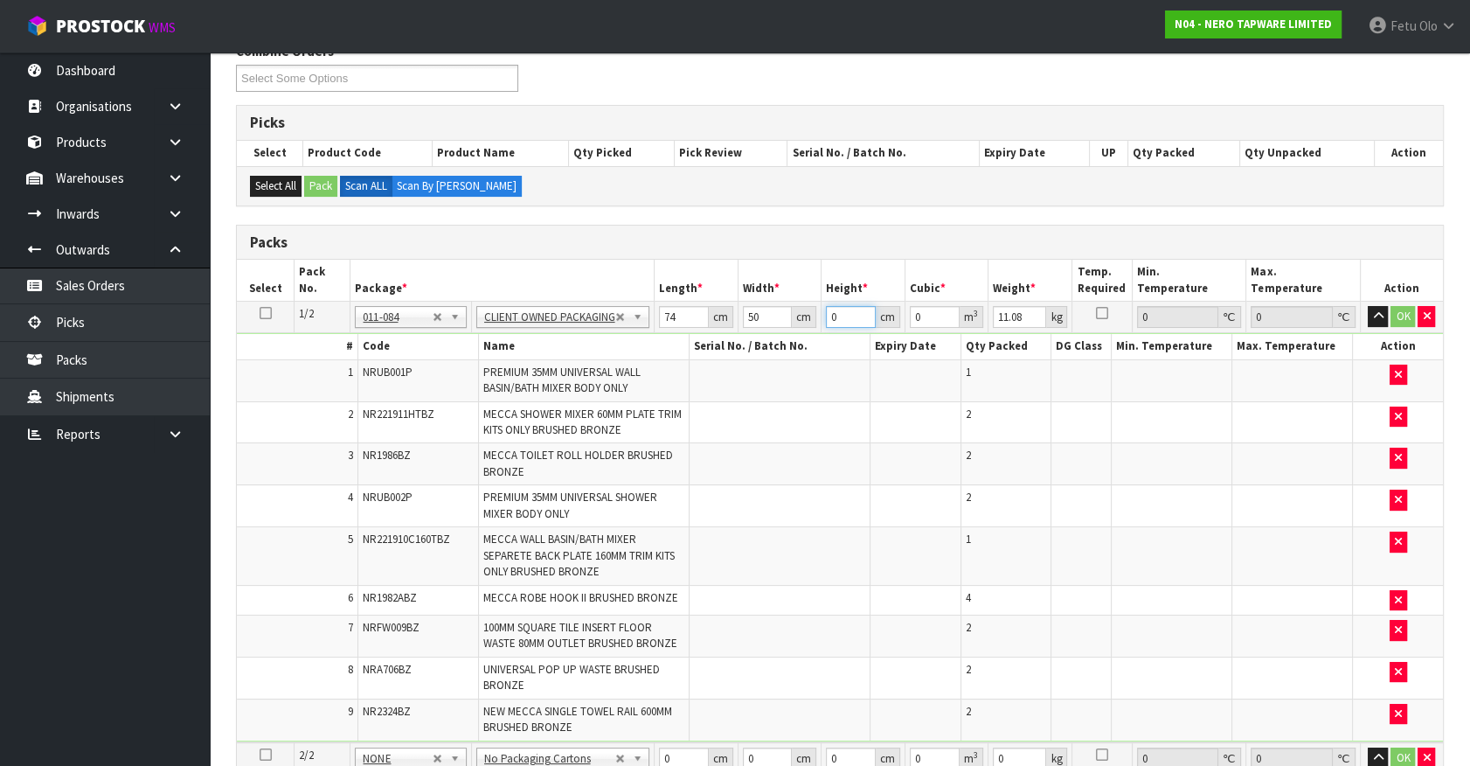
type input "0.0037"
type input "11"
type input "0.0407"
type input "11"
type input "10"
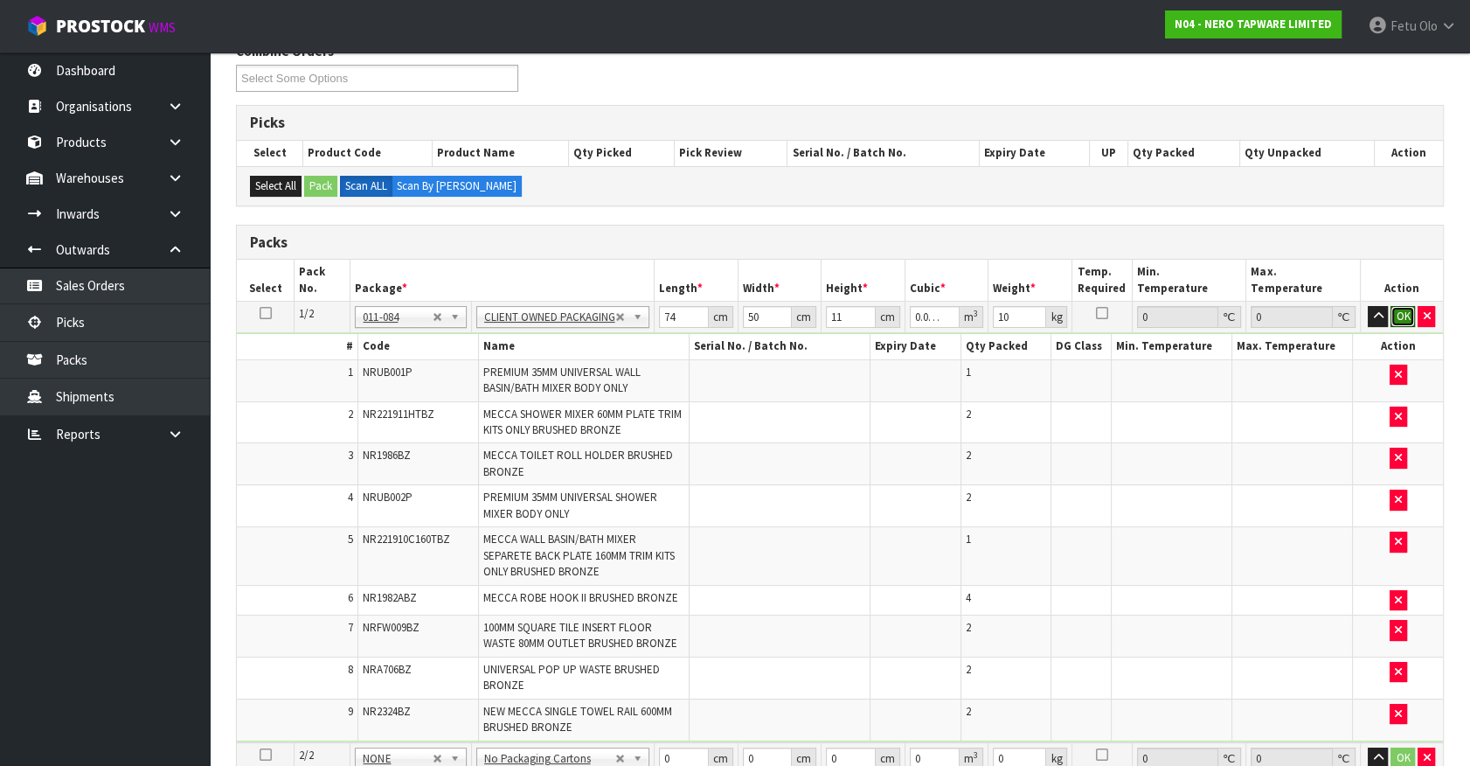
click button "OK" at bounding box center [1403, 316] width 24 height 21
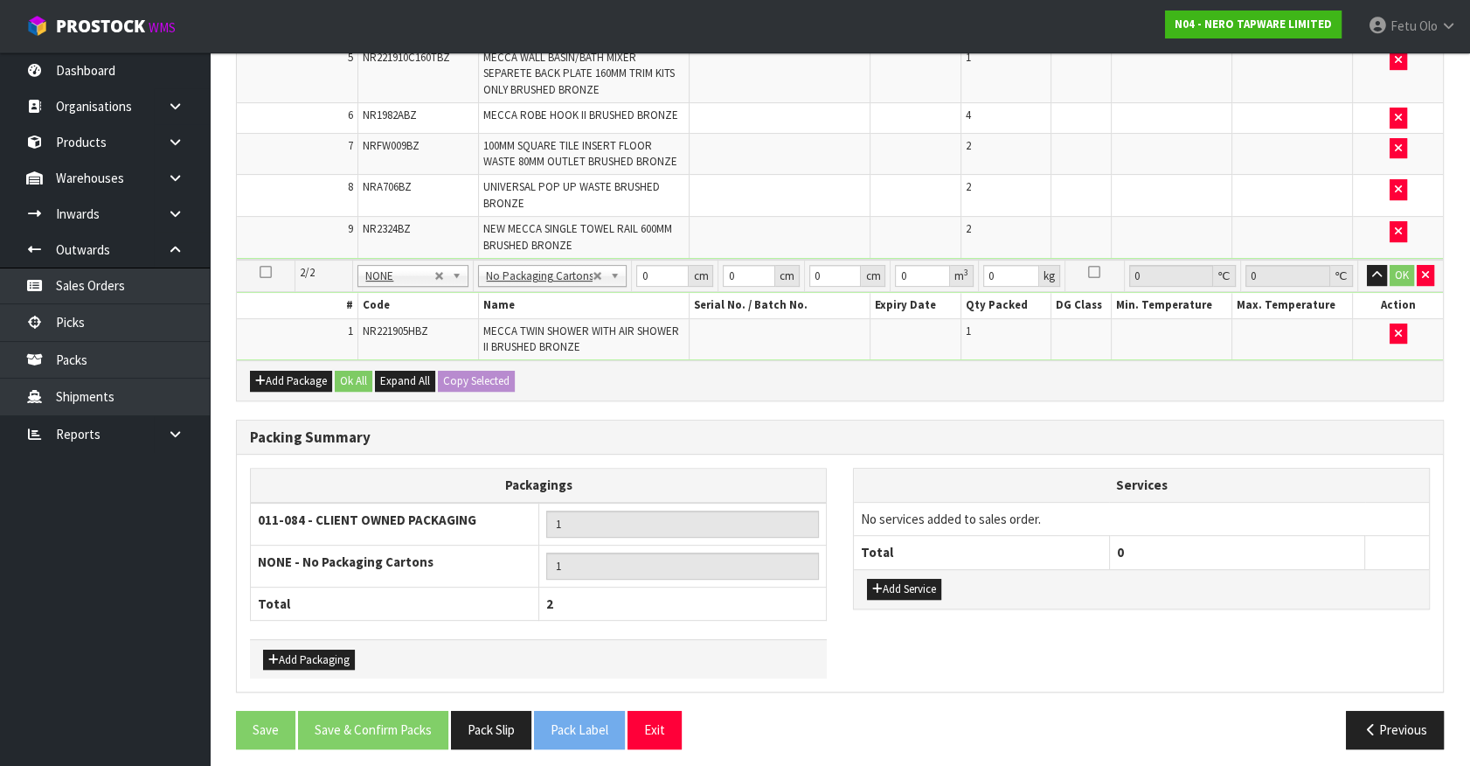
scroll to position [721, 0]
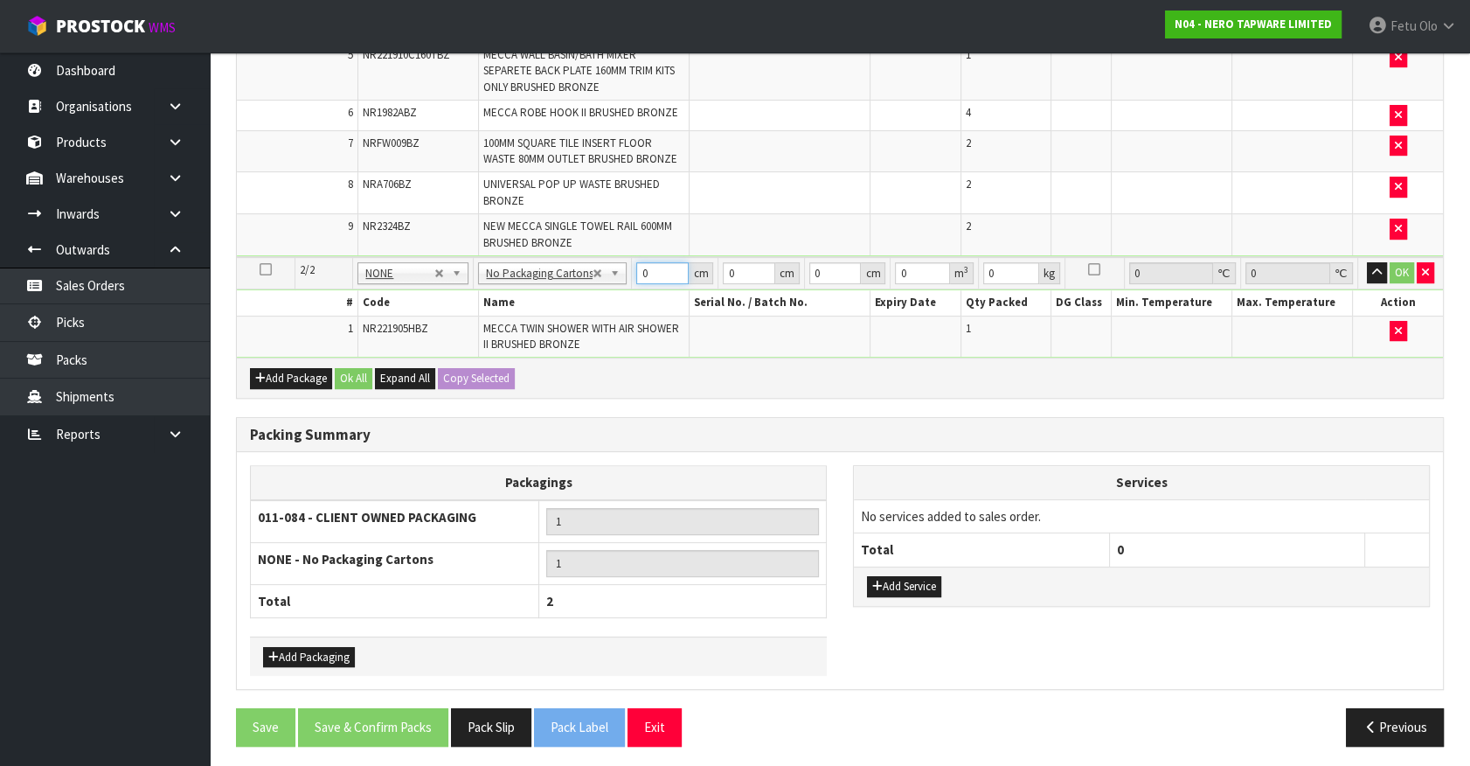
drag, startPoint x: 642, startPoint y: 275, endPoint x: 525, endPoint y: 313, distance: 122.2
click at [525, 313] on tbody "2/2 NONE 007-001 007-002 007-004 007-009 007-013 007-014 007-015 007-017 007-01…" at bounding box center [840, 307] width 1206 height 101
type input "88"
type input "49"
type input "1"
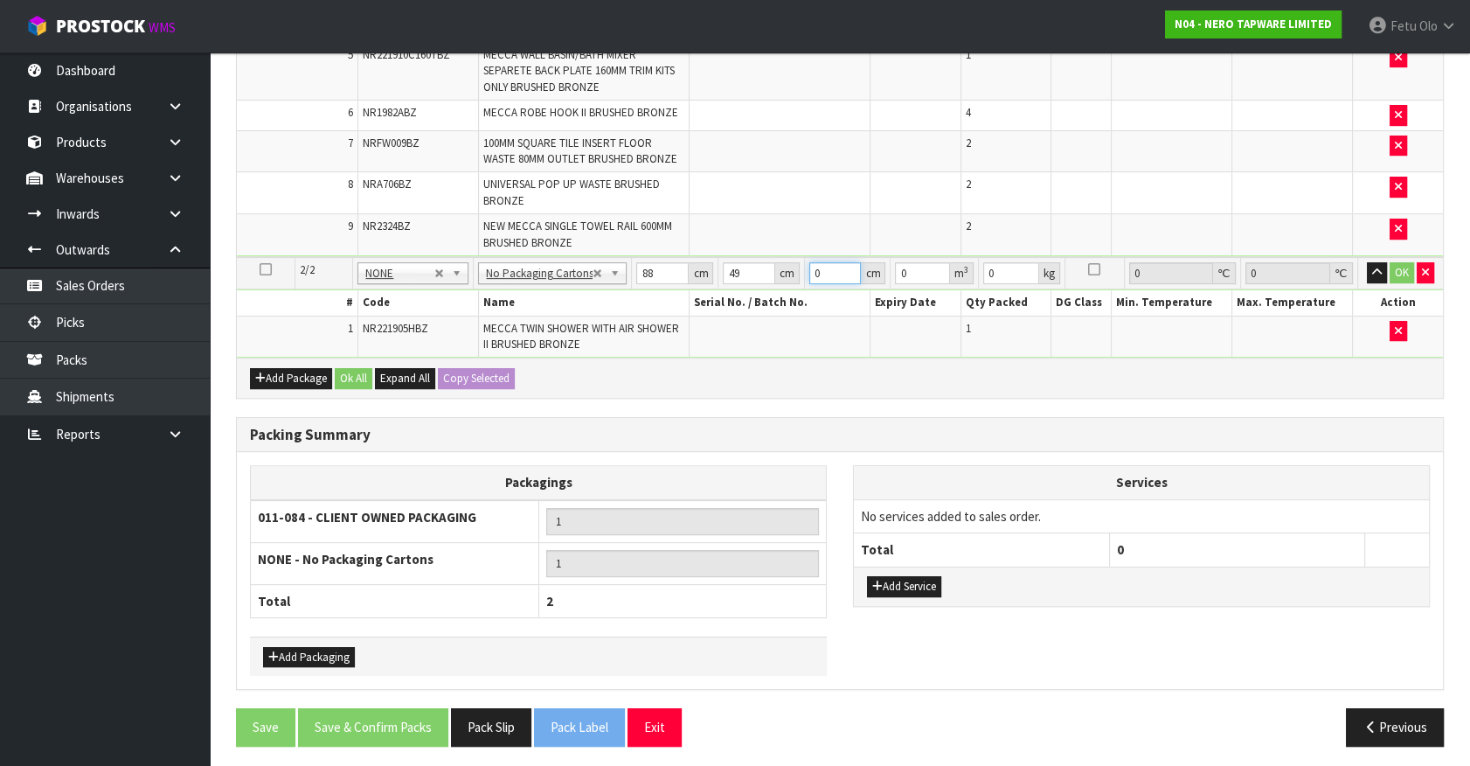
type input "0.004312"
type input "11"
type input "0.047432"
type input "11"
type input "7"
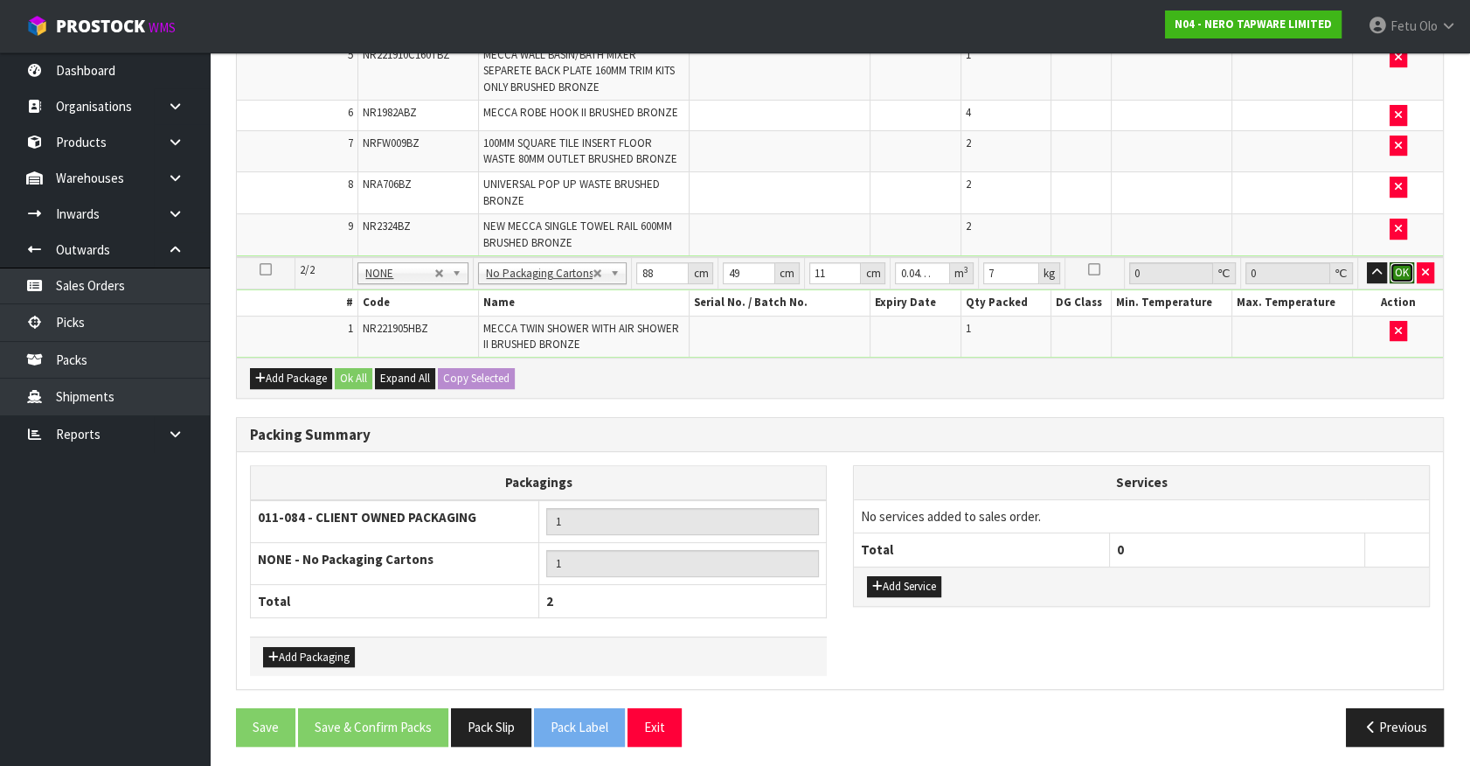
click button "OK" at bounding box center [1402, 272] width 24 height 21
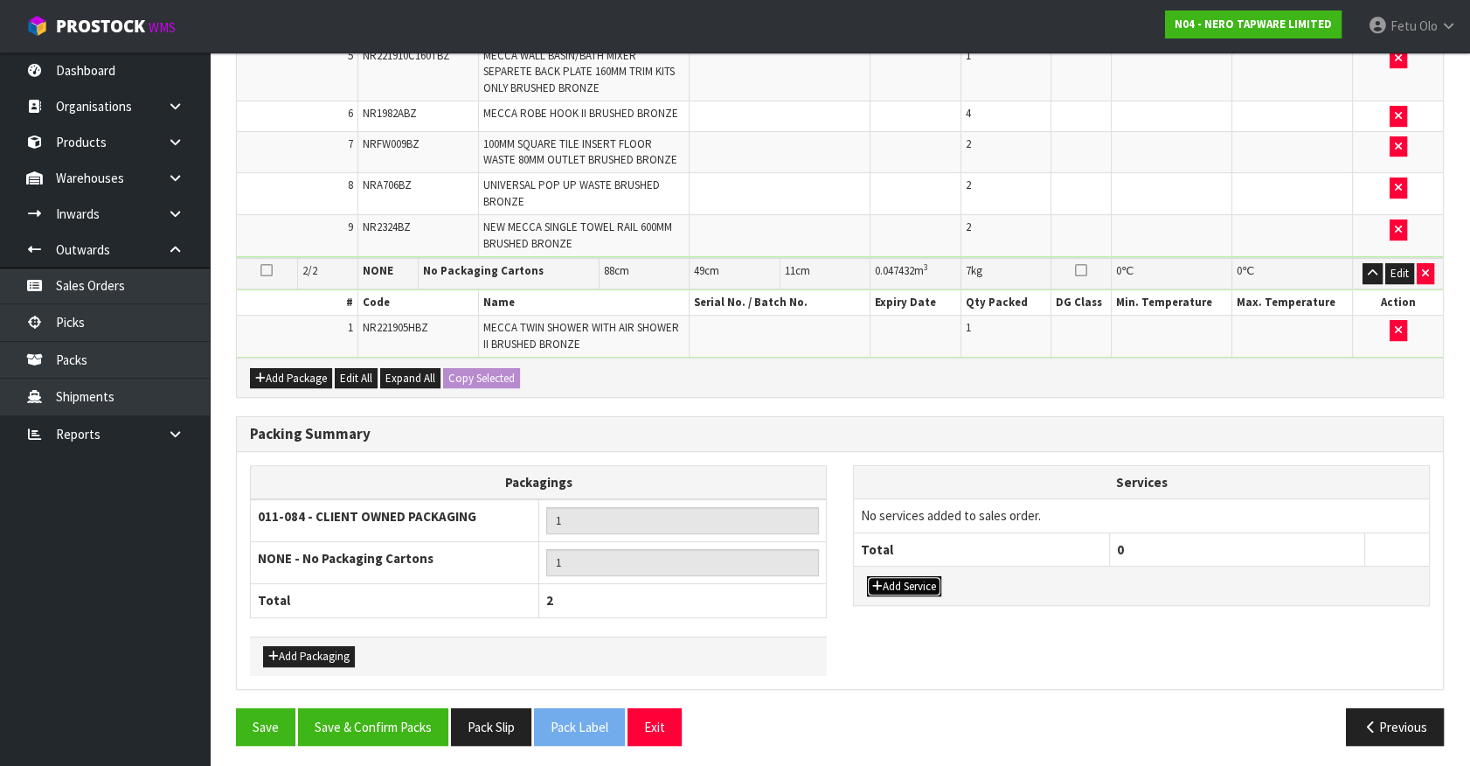
click at [919, 579] on button "Add Service" at bounding box center [904, 586] width 74 height 21
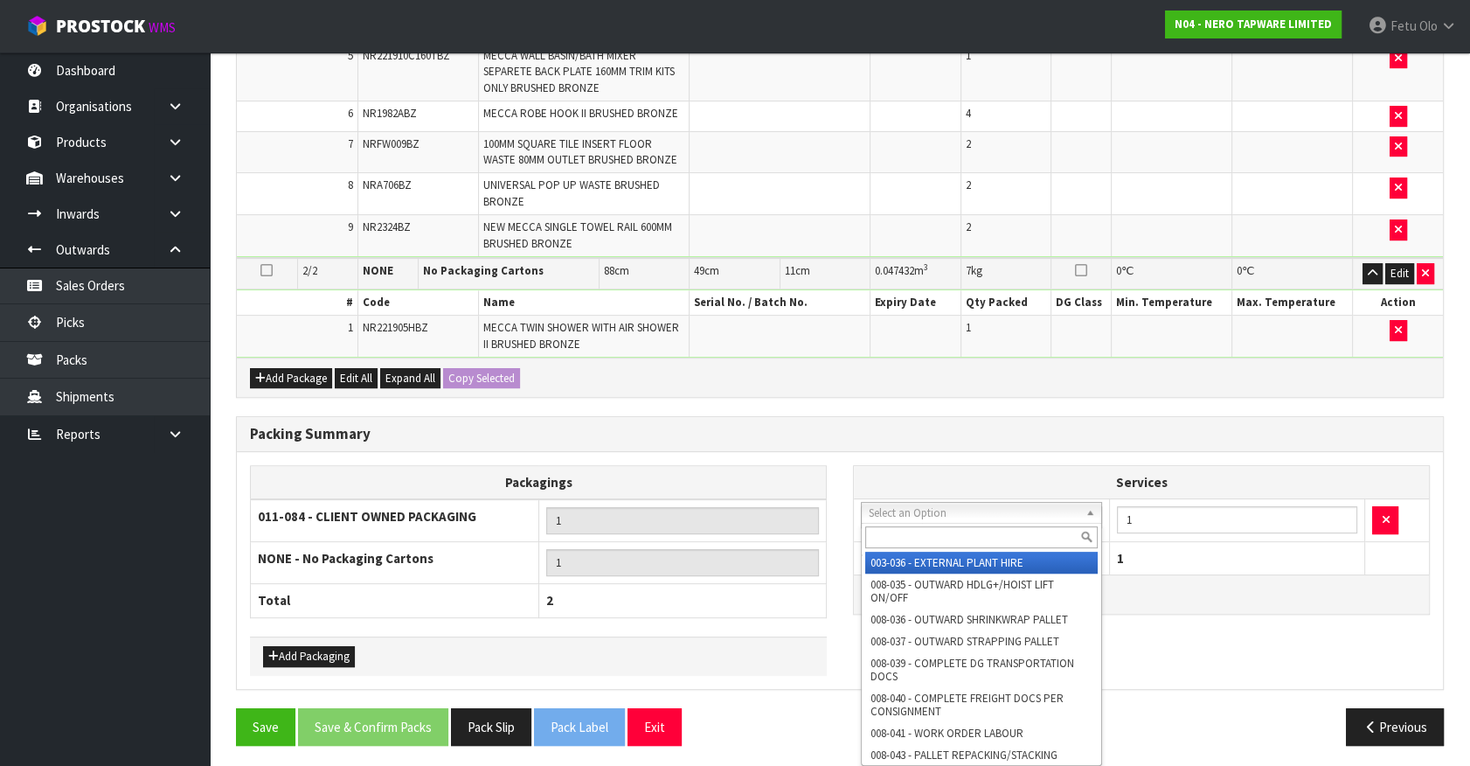
click at [913, 544] on input "text" at bounding box center [981, 537] width 233 height 22
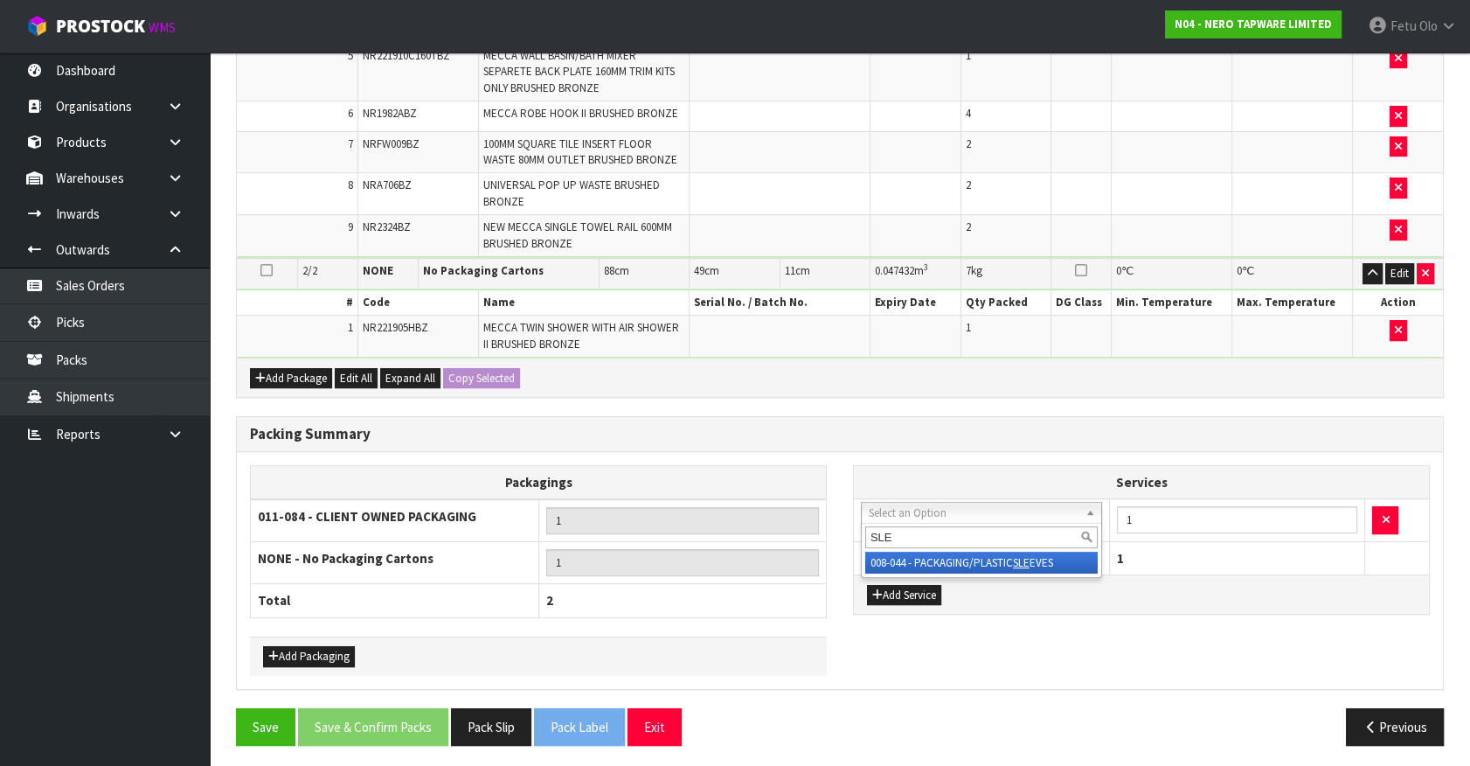
type input "SLE"
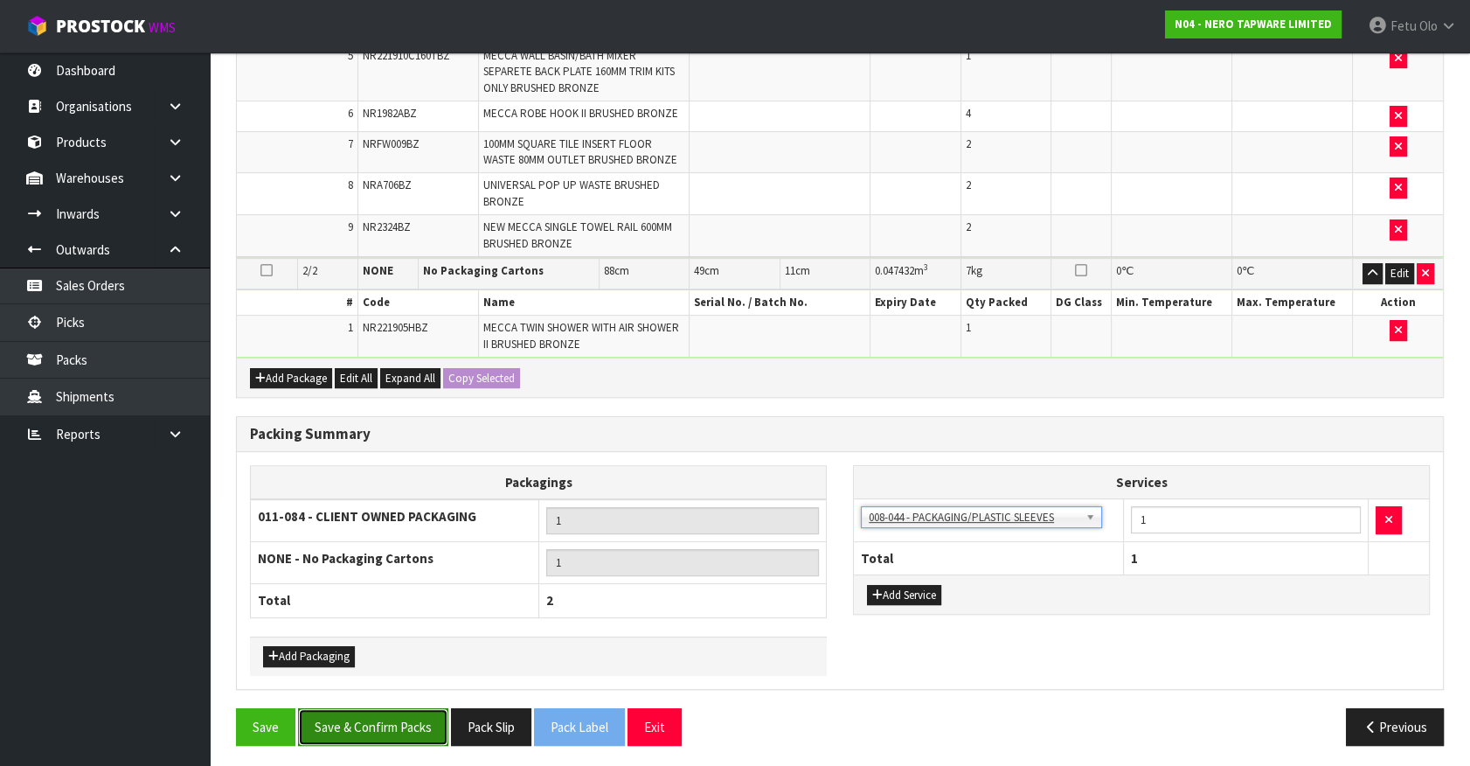
drag, startPoint x: 399, startPoint y: 737, endPoint x: 411, endPoint y: 731, distance: 12.9
click at [402, 737] on button "Save & Confirm Packs" at bounding box center [373, 727] width 150 height 38
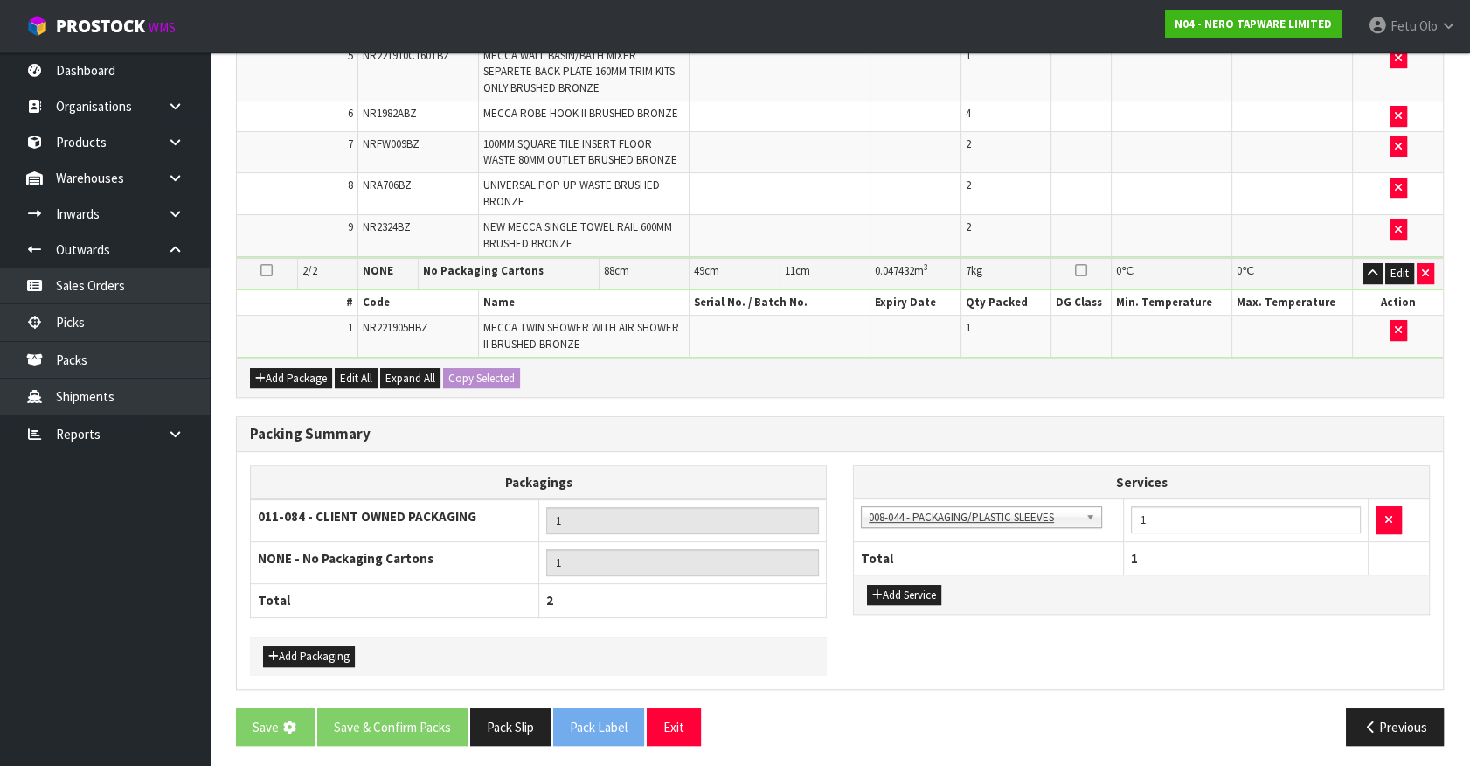
scroll to position [0, 0]
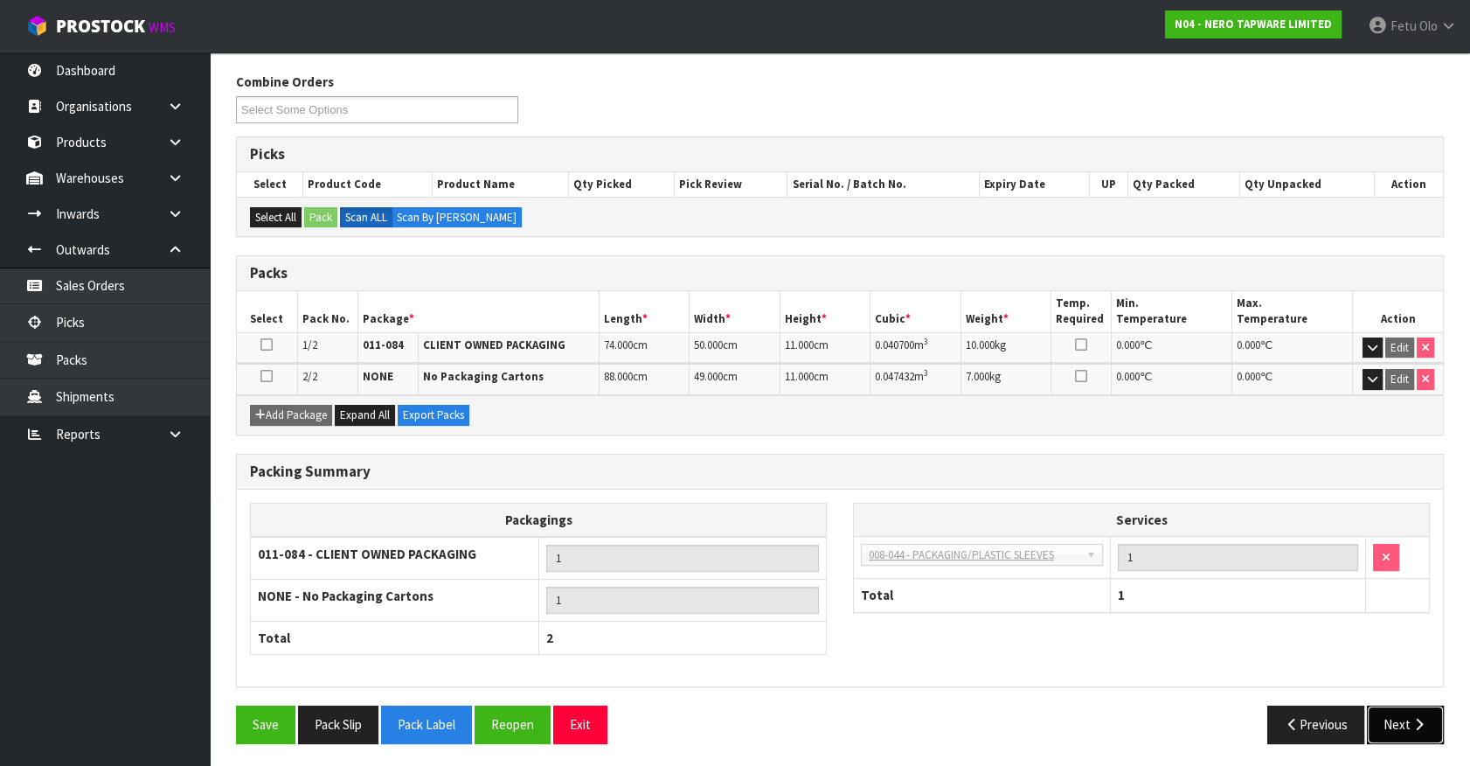
click at [1390, 717] on button "Next" at bounding box center [1405, 724] width 77 height 38
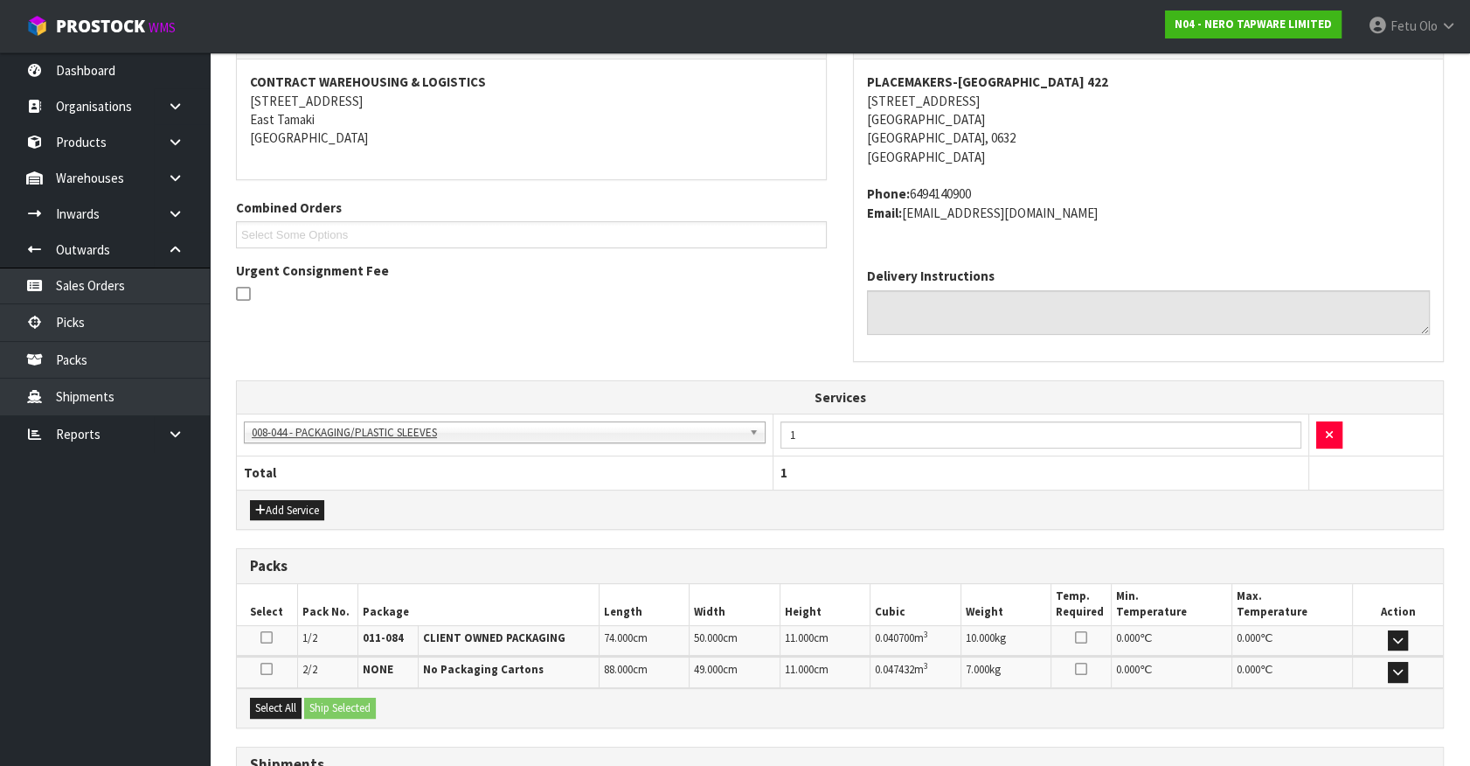
scroll to position [464, 0]
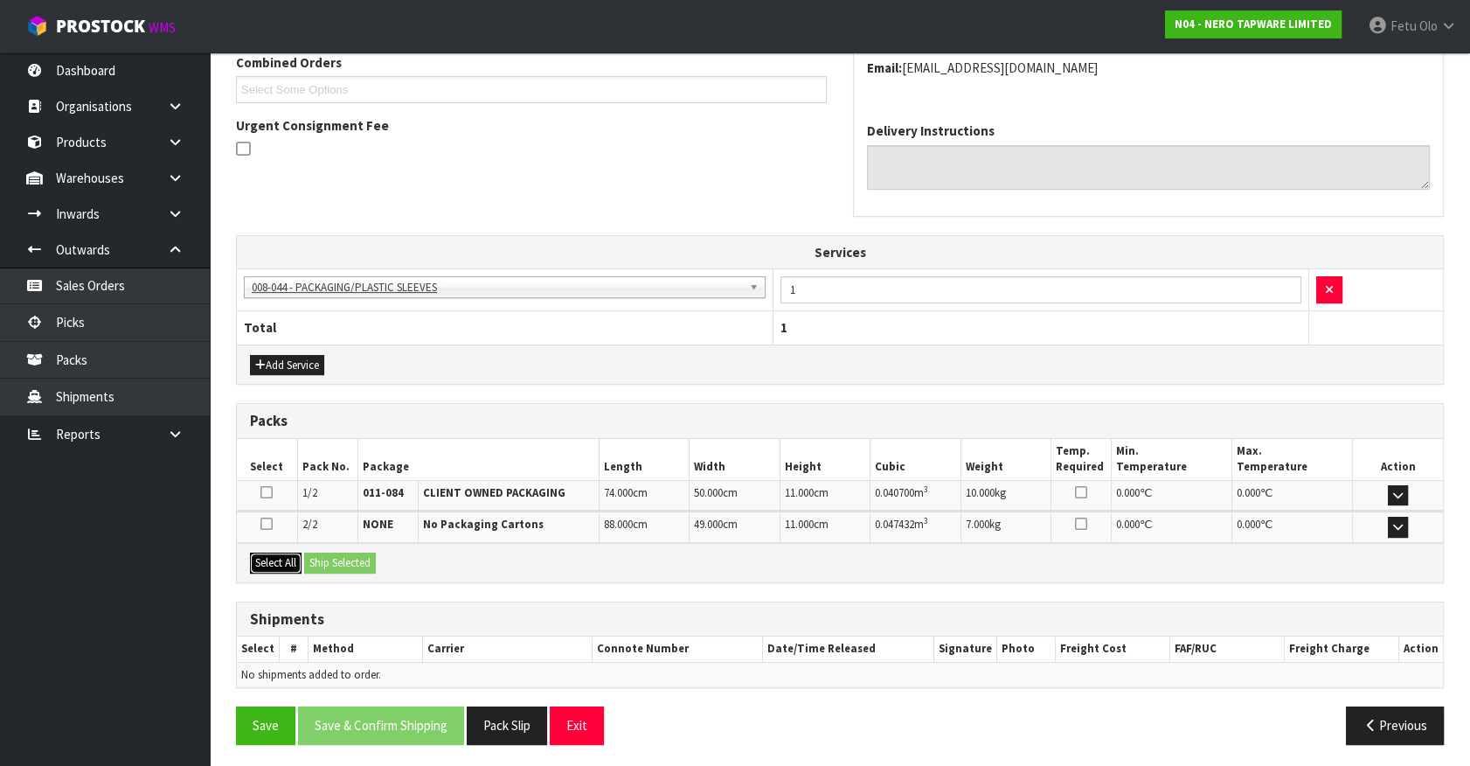
click at [275, 559] on button "Select All" at bounding box center [276, 562] width 52 height 21
click at [328, 566] on button "Ship Selected" at bounding box center [340, 562] width 72 height 21
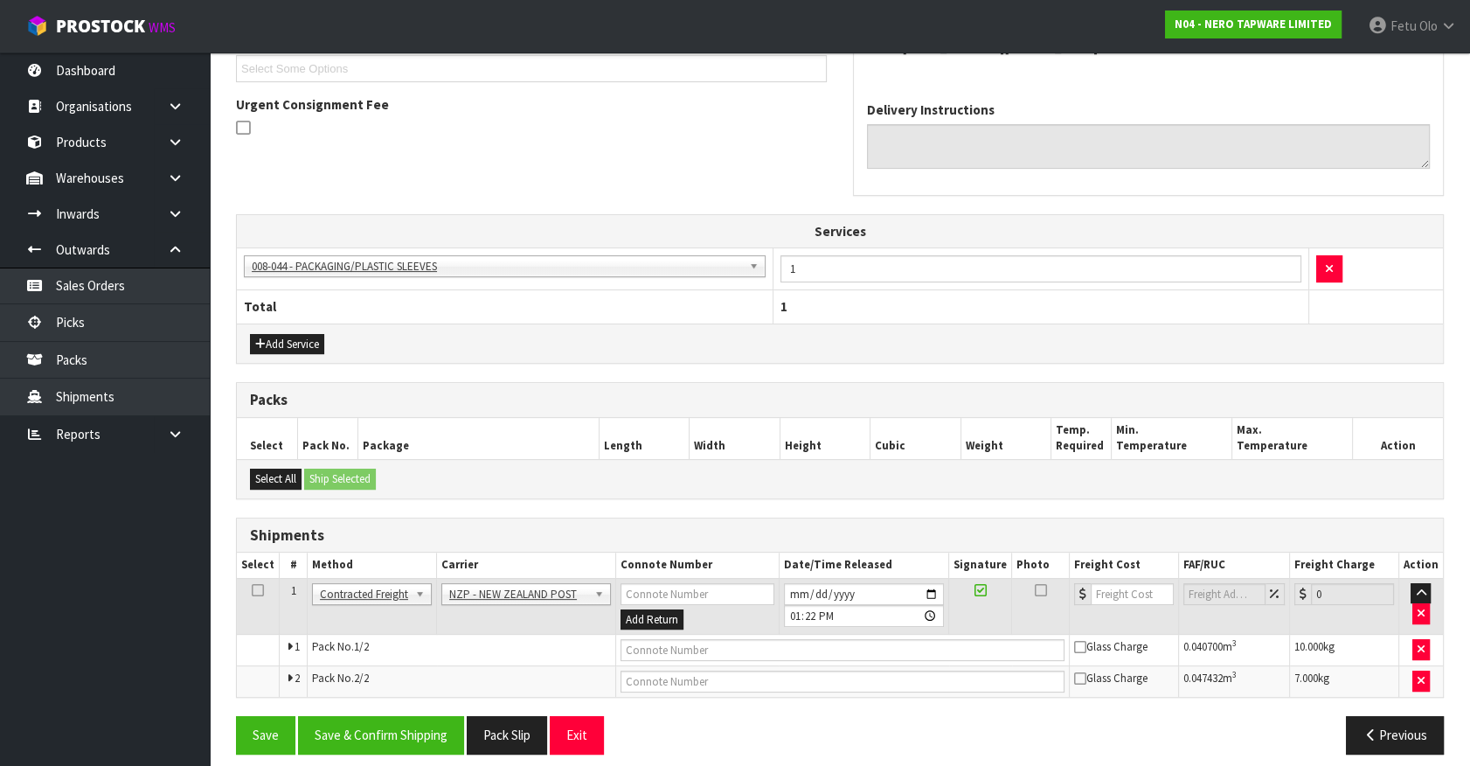
scroll to position [496, 0]
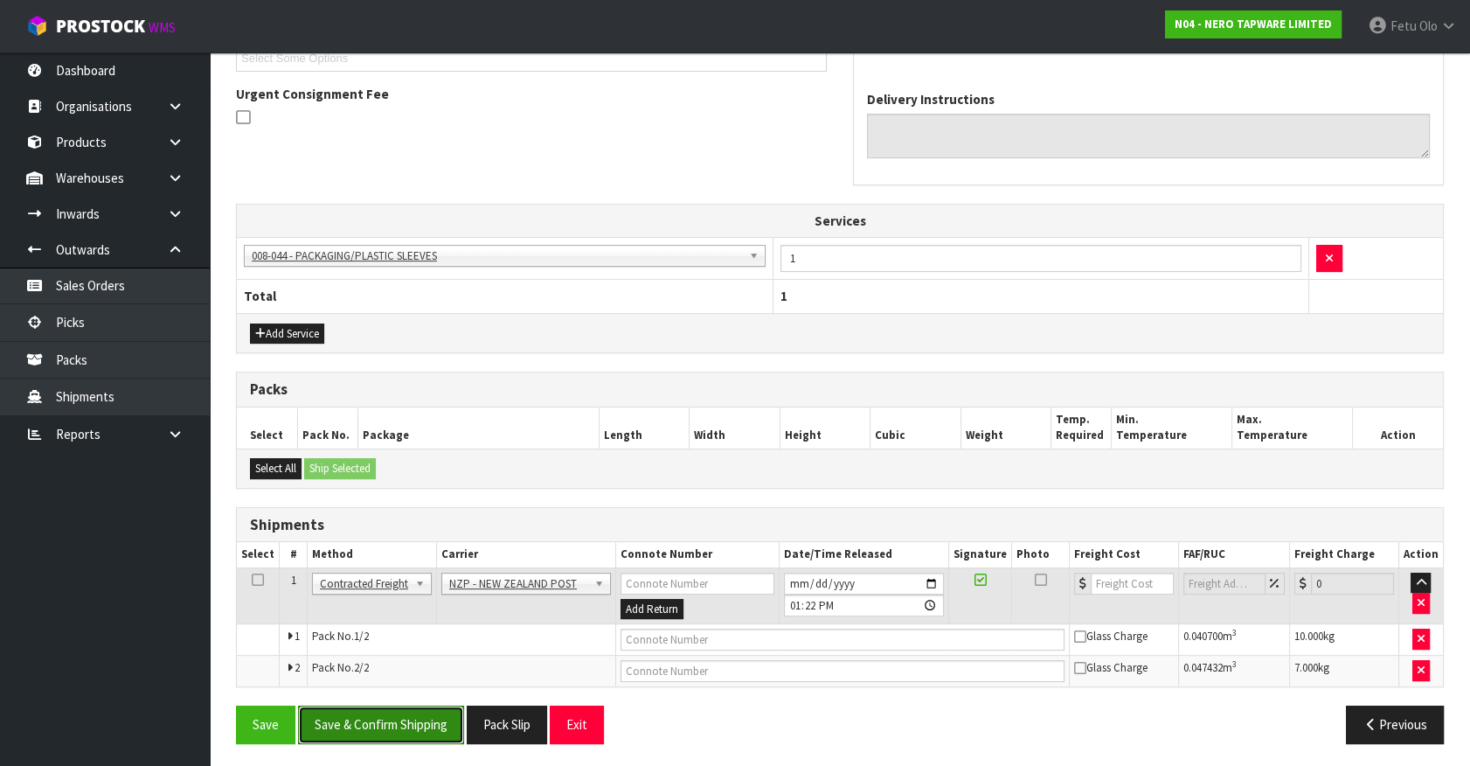
click at [428, 725] on button "Save & Confirm Shipping" at bounding box center [381, 724] width 166 height 38
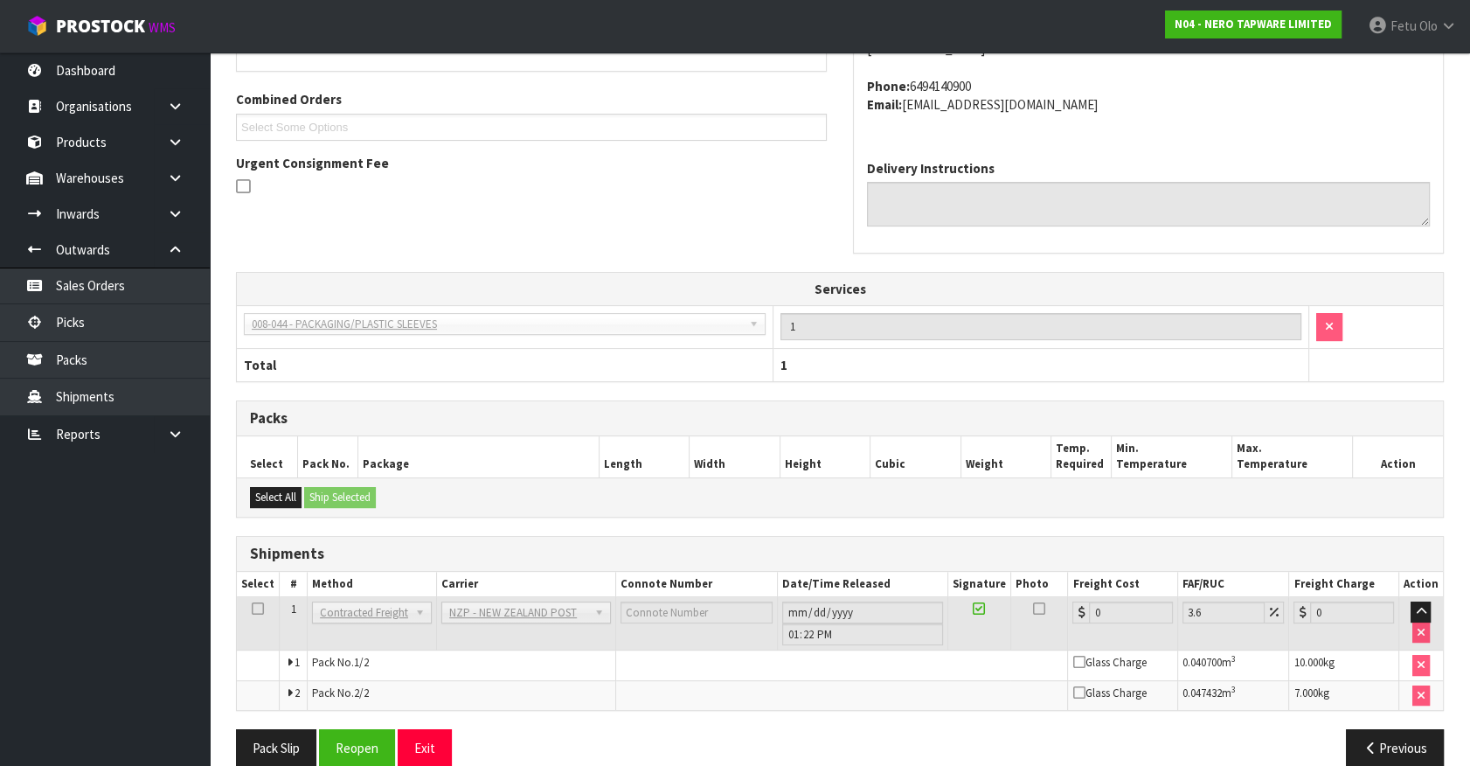
scroll to position [469, 0]
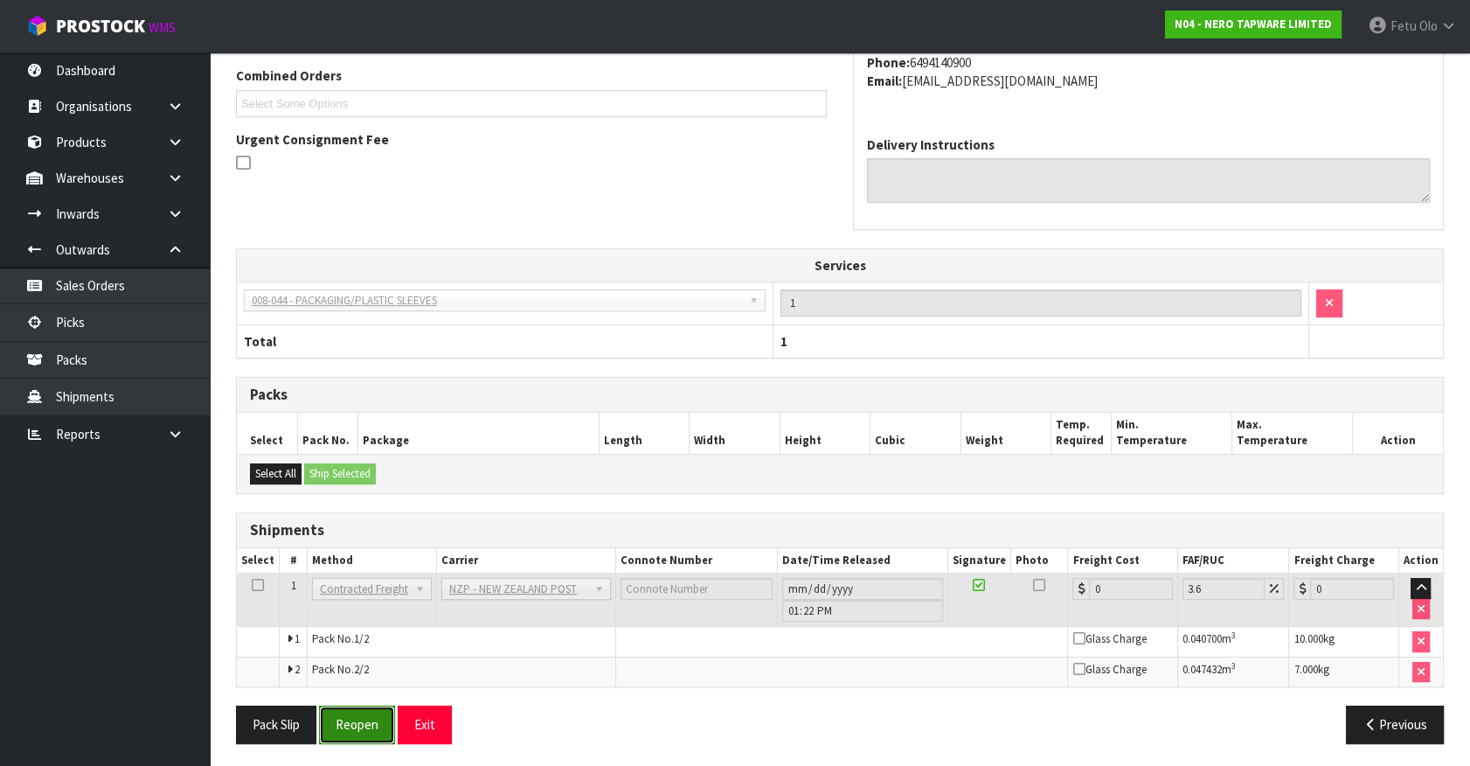
click at [361, 726] on button "Reopen" at bounding box center [357, 724] width 76 height 38
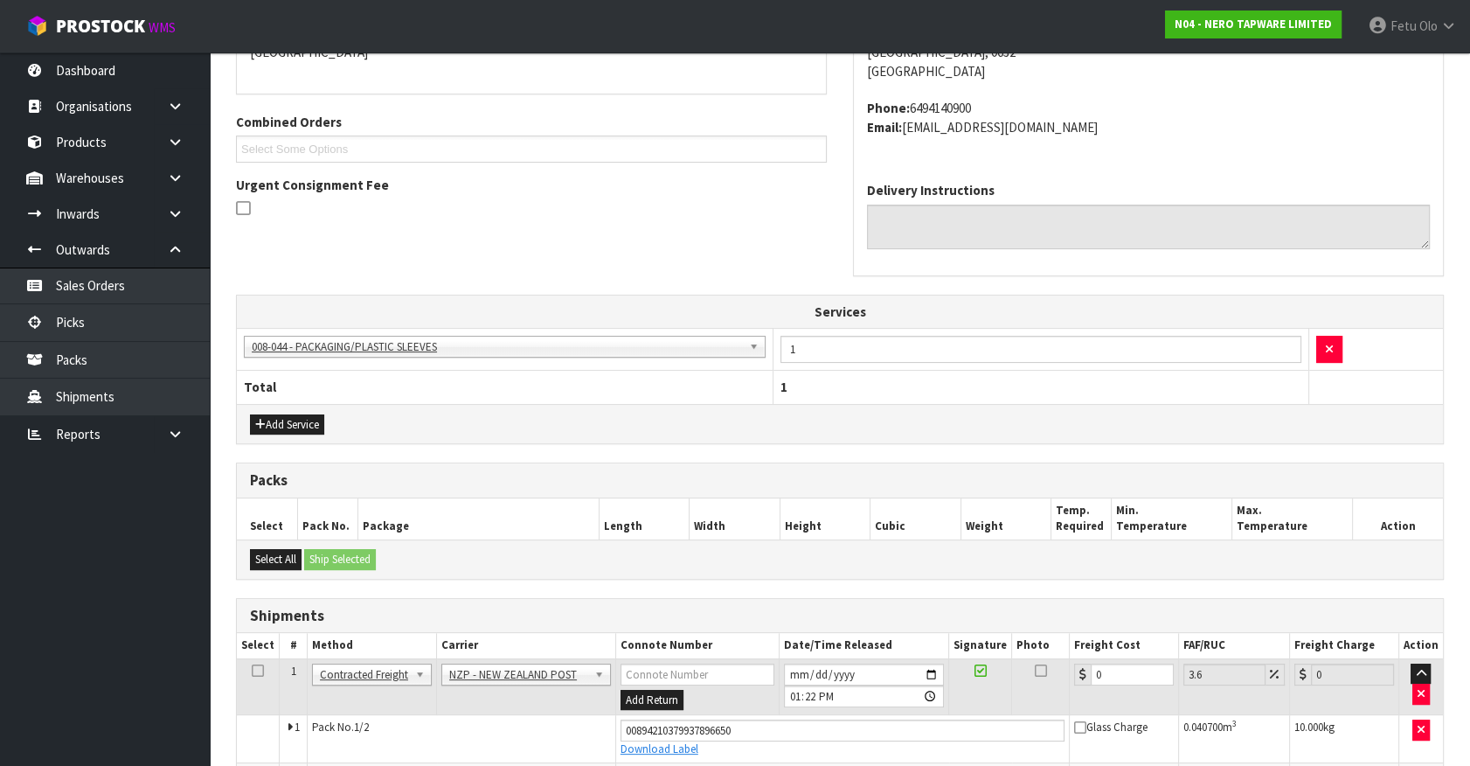
scroll to position [511, 0]
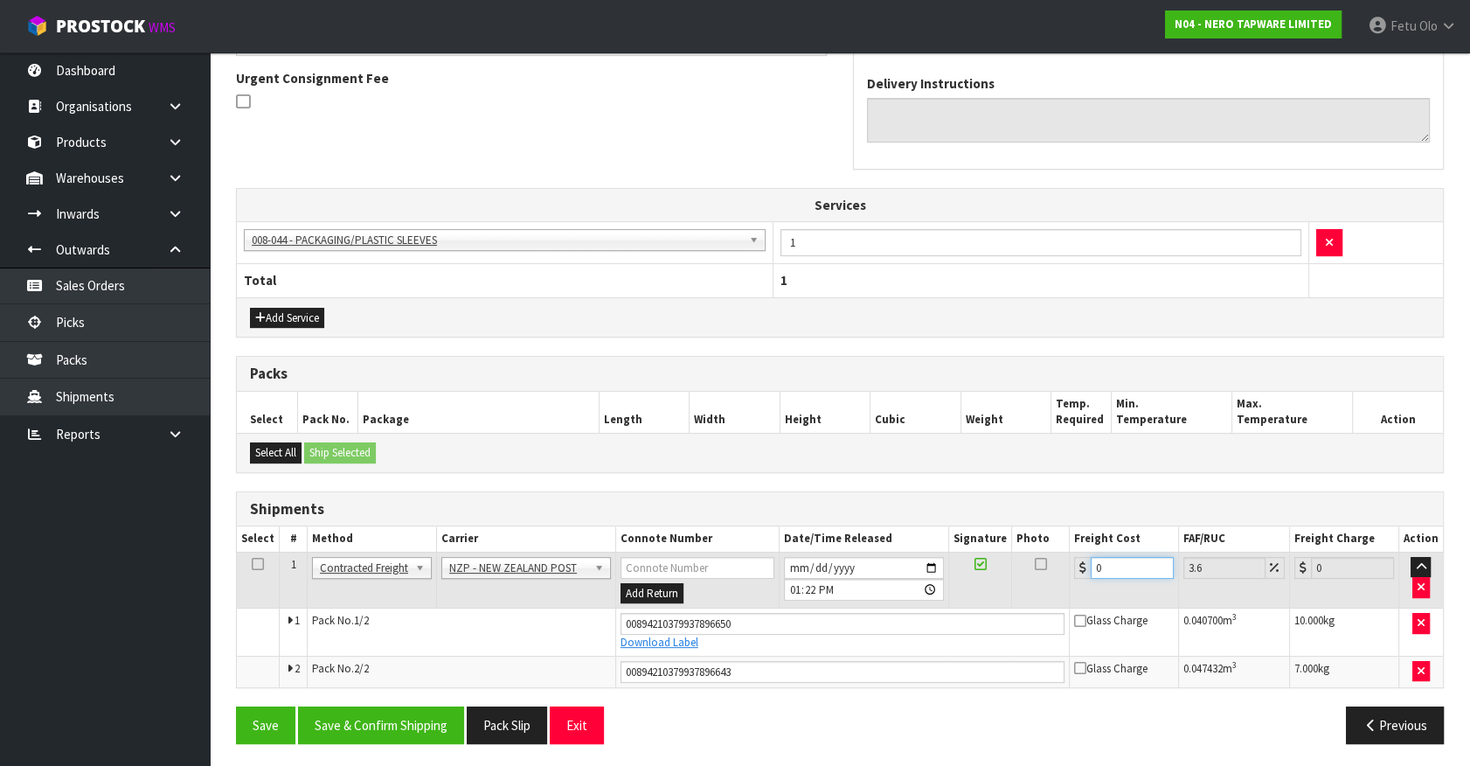
drag, startPoint x: 1117, startPoint y: 558, endPoint x: 805, endPoint y: 682, distance: 335.8
click at [805, 682] on tbody "1 Client Local Pickup Customer Local Pickup Company Freight Contracted Freight …" at bounding box center [840, 619] width 1206 height 135
type input "8"
type input "8.29"
type input "8.6"
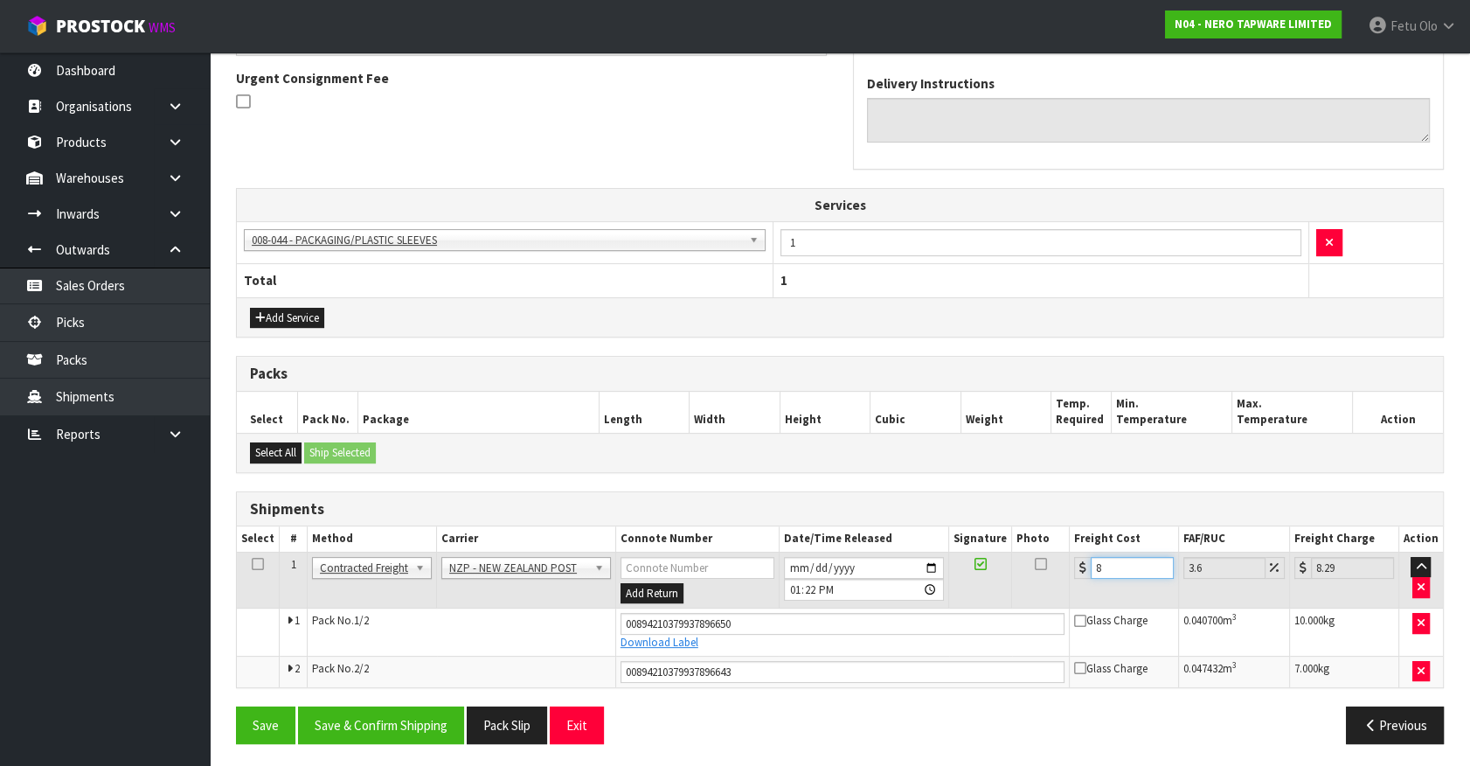
type input "8.91"
type input "8.66"
type input "8.97"
type input "8.66"
click at [372, 706] on button "Save & Confirm Shipping" at bounding box center [381, 725] width 166 height 38
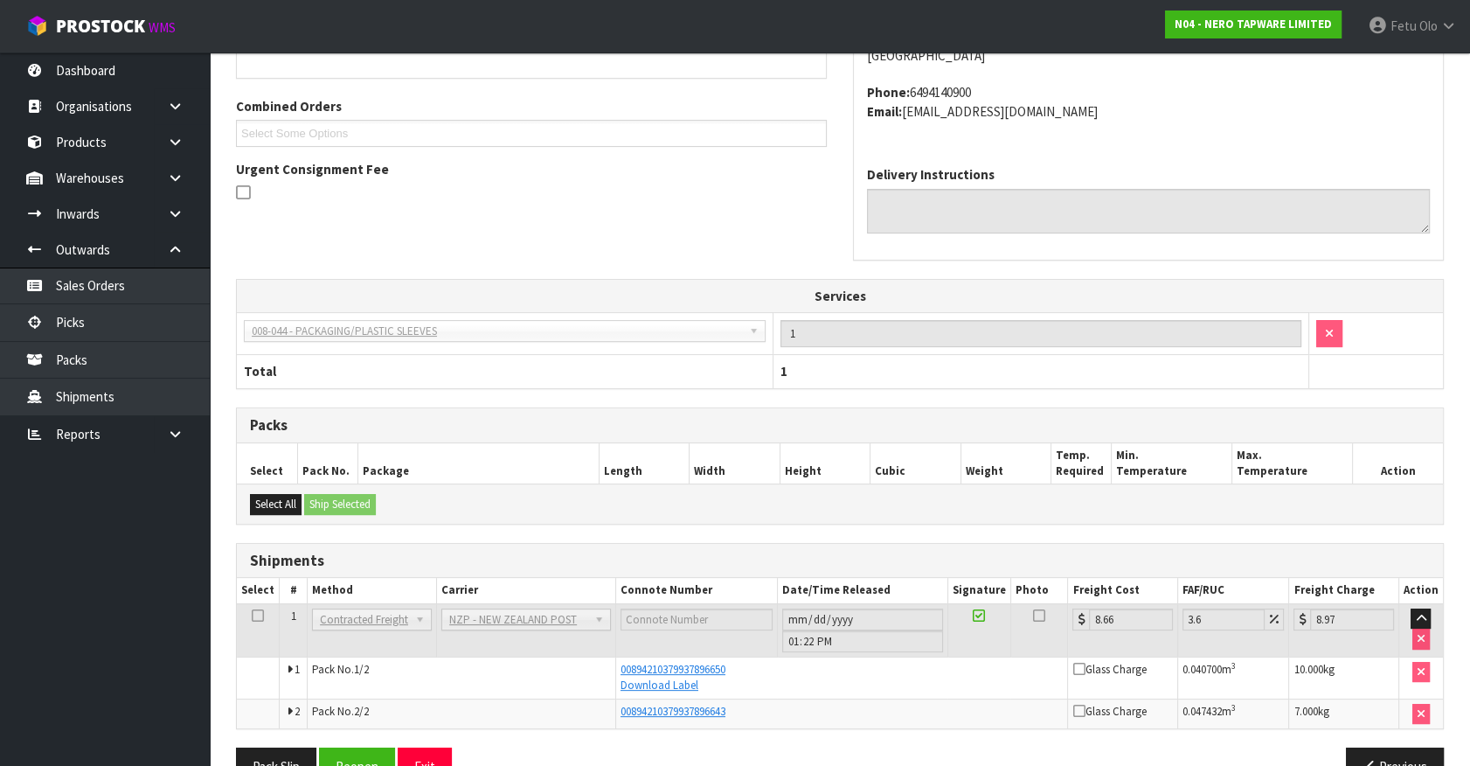
scroll to position [463, 0]
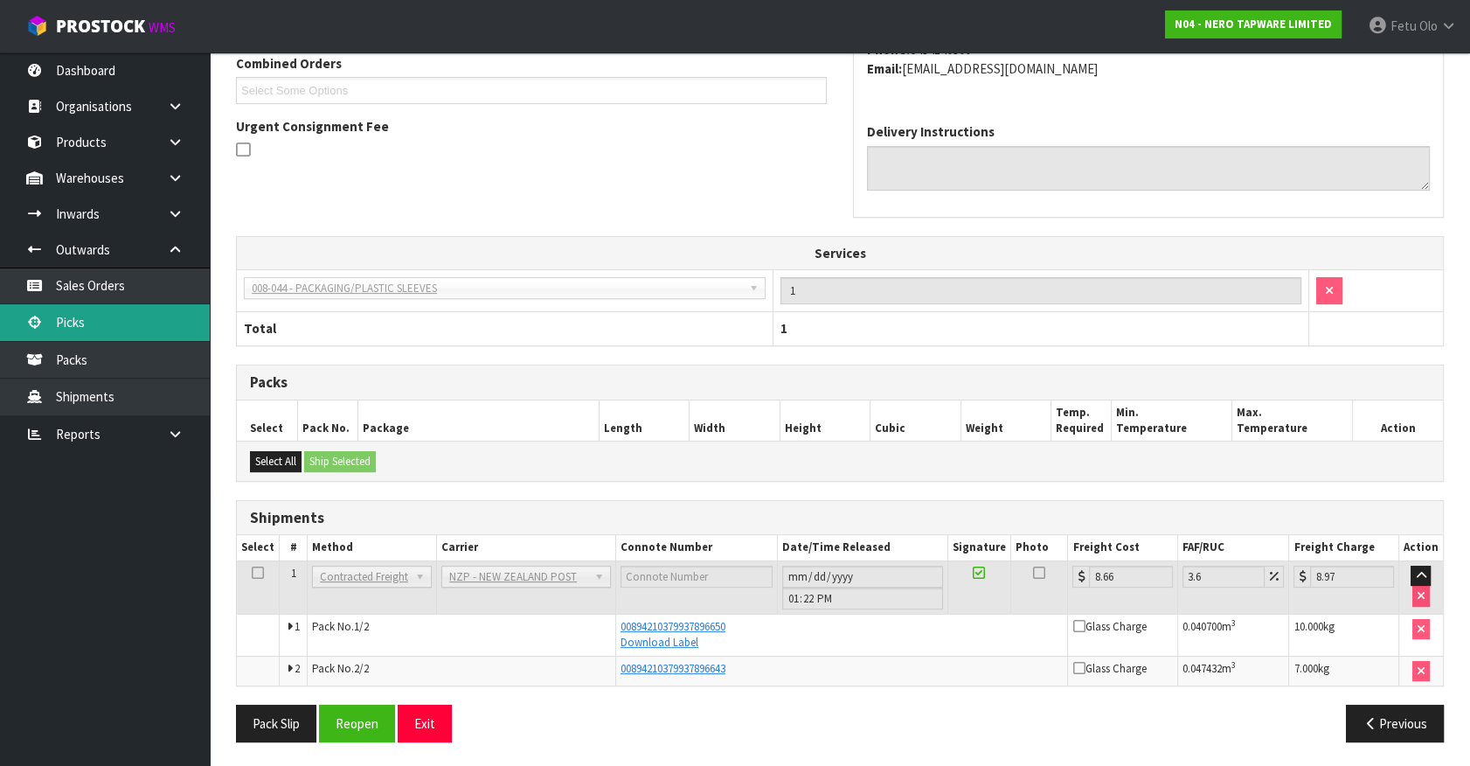
click at [98, 308] on link "Picks" at bounding box center [105, 322] width 210 height 36
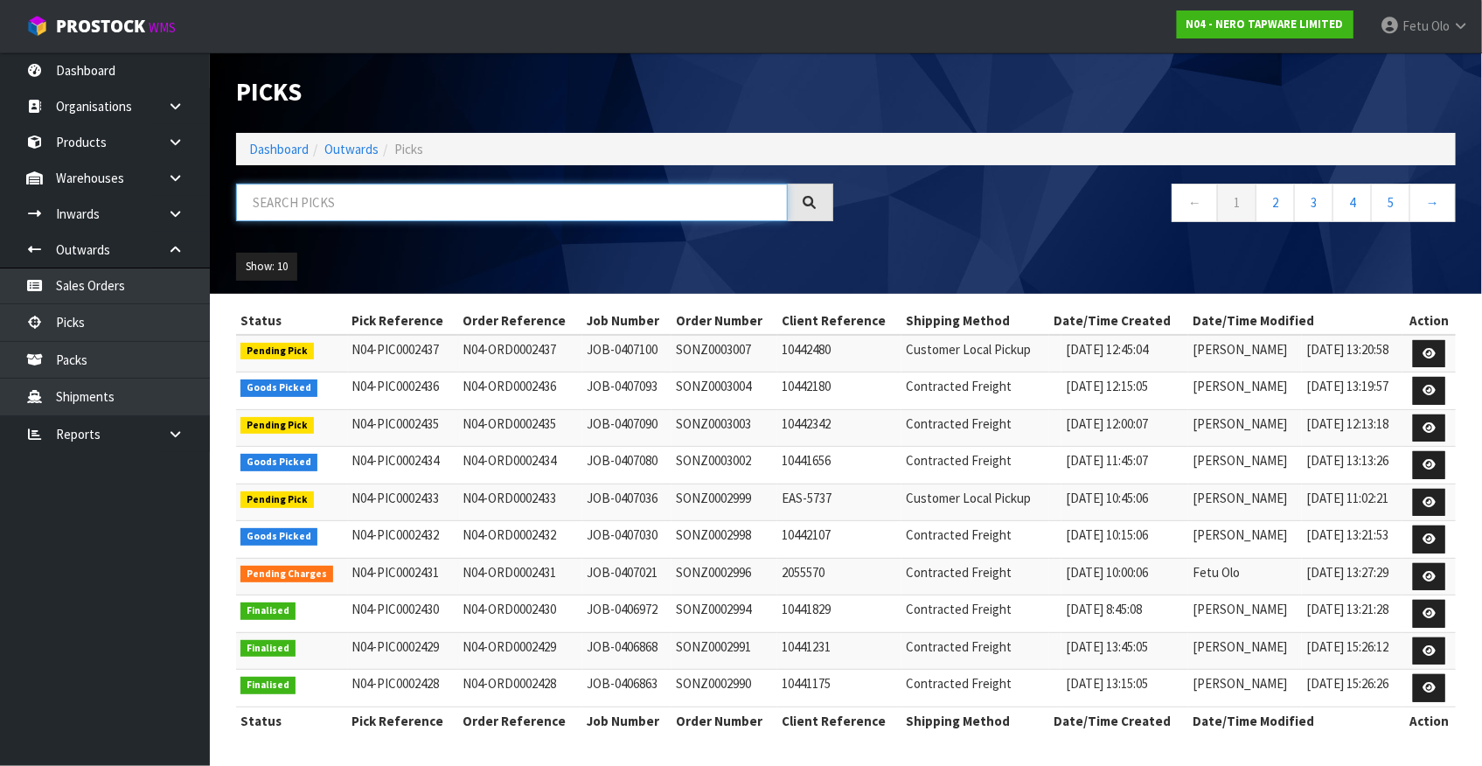
click at [402, 209] on input "text" at bounding box center [512, 203] width 552 height 38
type input "0002432"
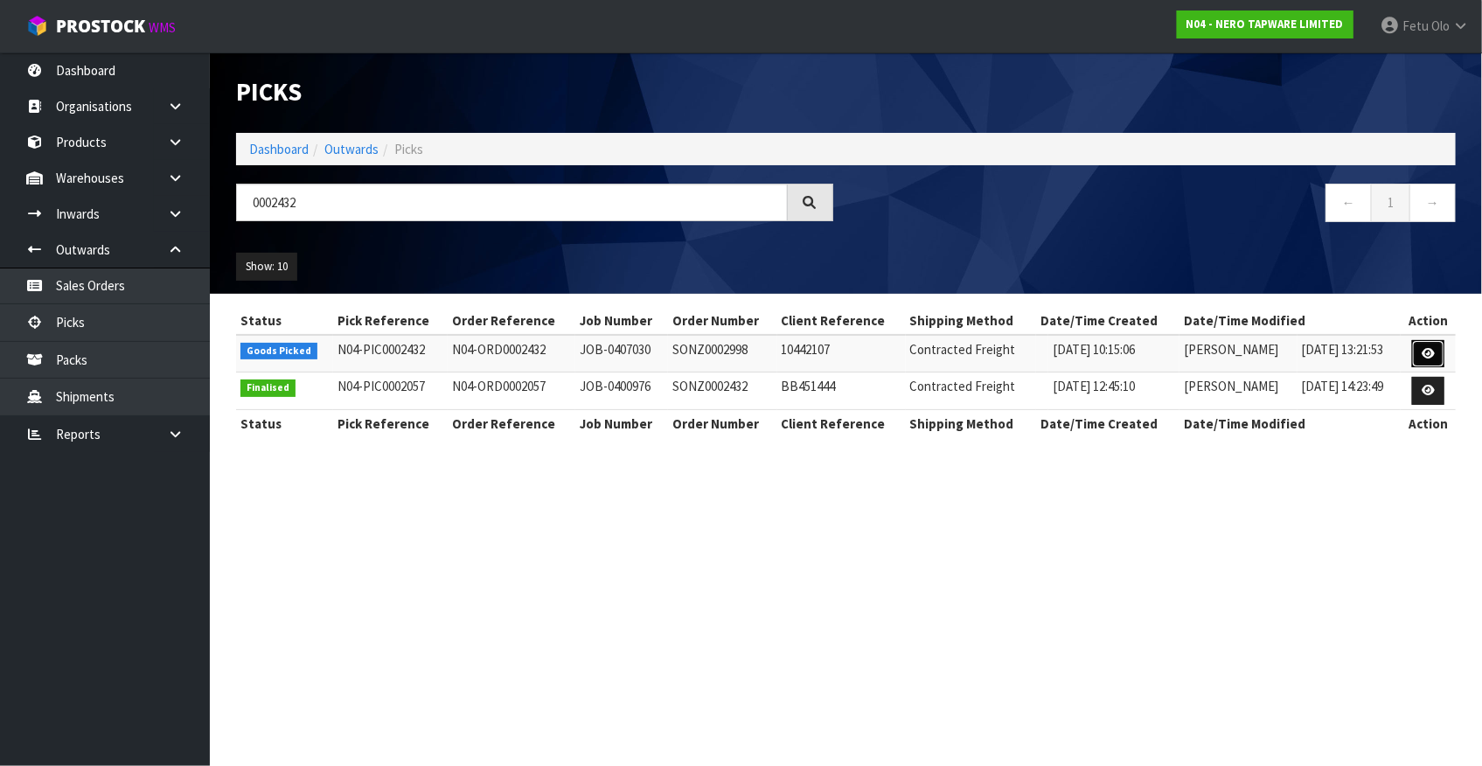
click at [1433, 341] on link at bounding box center [1428, 354] width 32 height 28
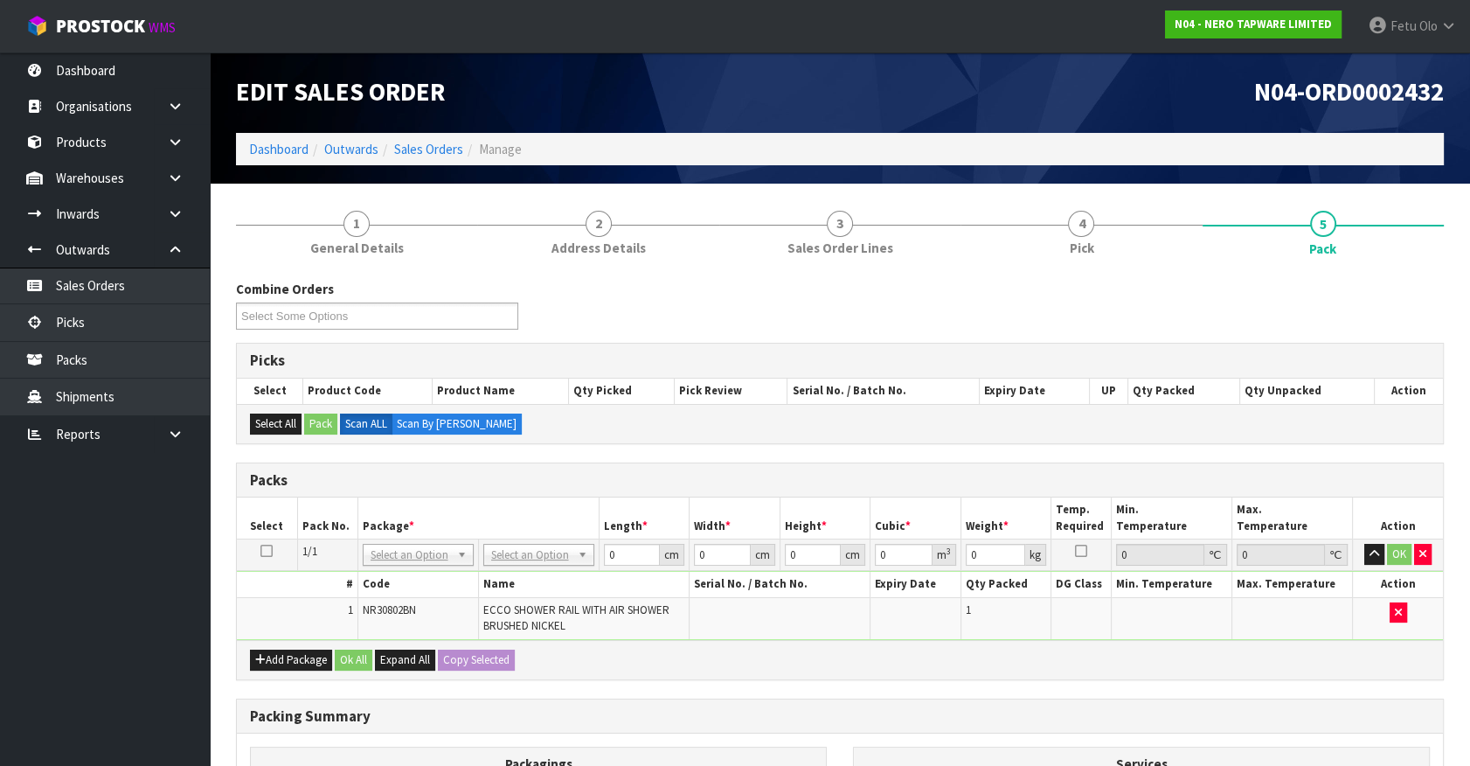
drag, startPoint x: 534, startPoint y: 552, endPoint x: 531, endPoint y: 583, distance: 31.7
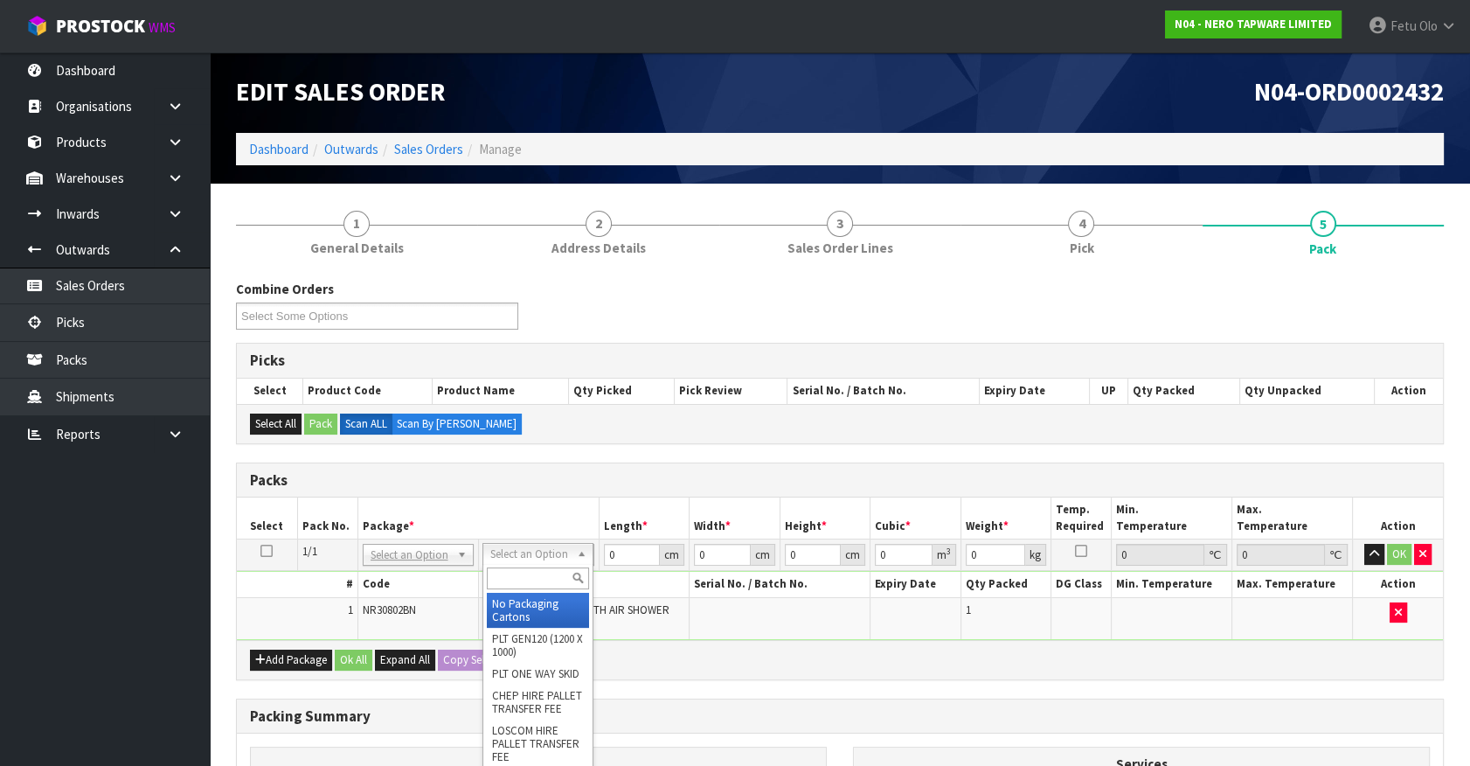
drag, startPoint x: 531, startPoint y: 583, endPoint x: 602, endPoint y: 560, distance: 75.2
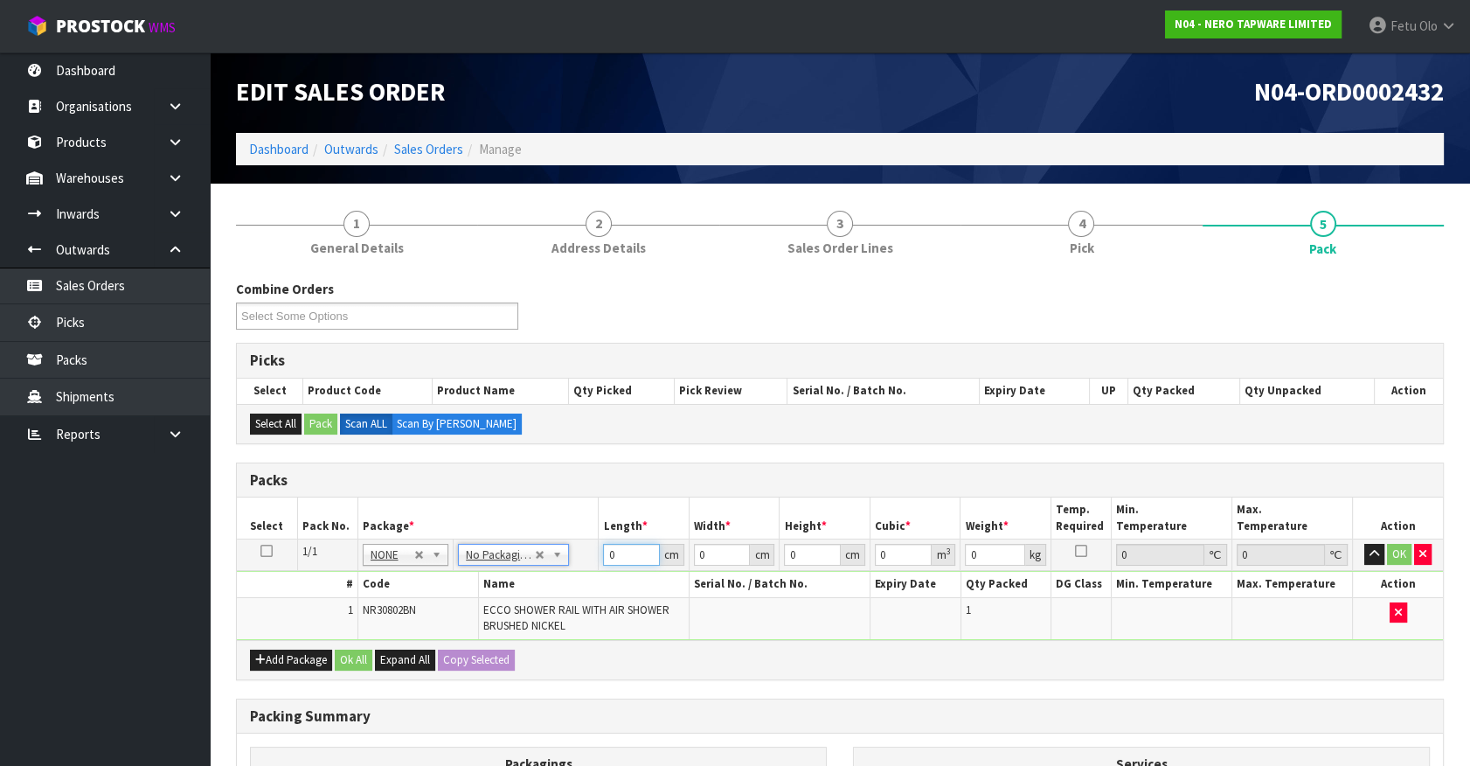
drag, startPoint x: 592, startPoint y: 577, endPoint x: 427, endPoint y: 697, distance: 203.3
click at [442, 683] on div "Combine Orders N04-ORD0002356 N04-ORD0002389 N04-ORD0002432 N04-ORD0002433 N04-…" at bounding box center [840, 639] width 1208 height 719
type input "73"
type input "16"
type input "1"
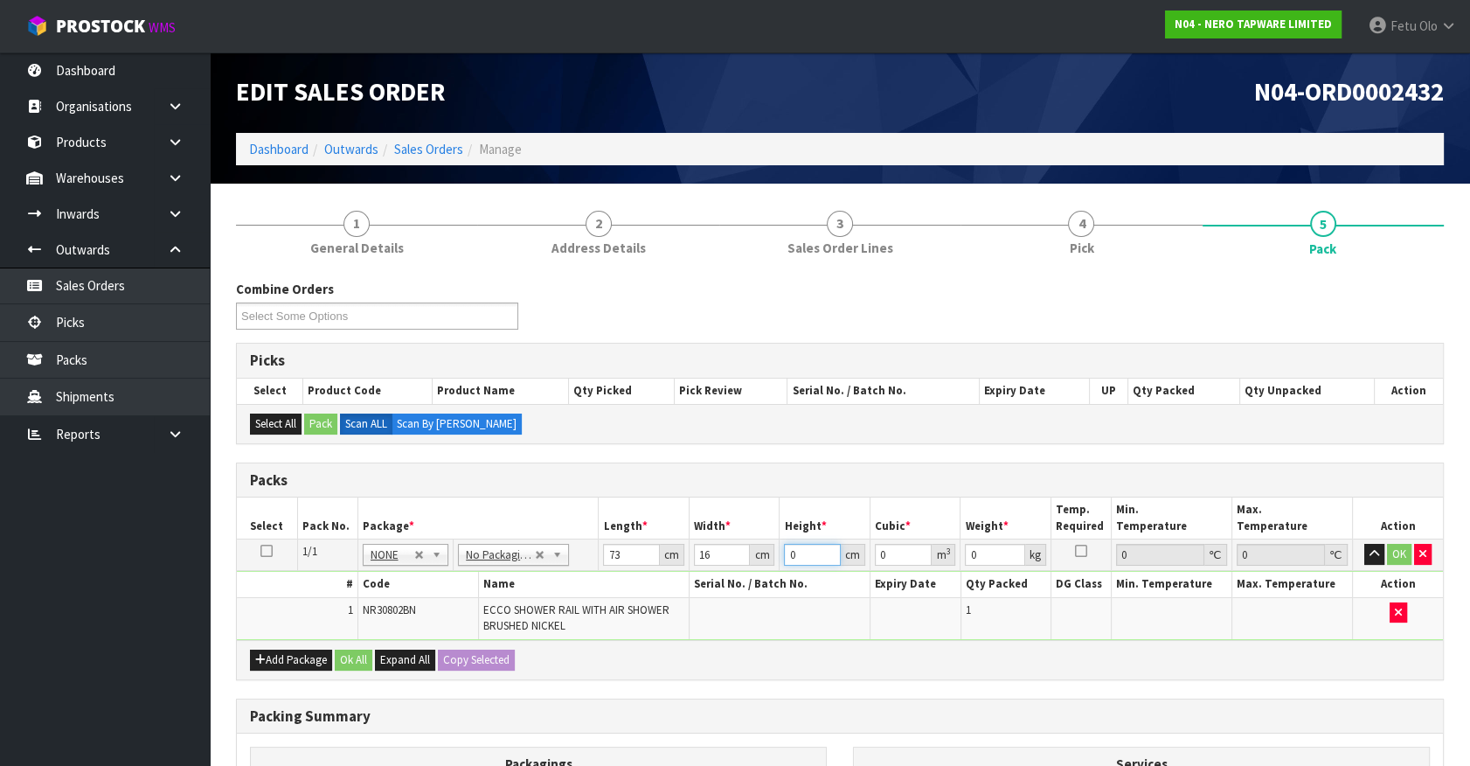
type input "0.001168"
type input "10"
type input "0.01168"
type input "10"
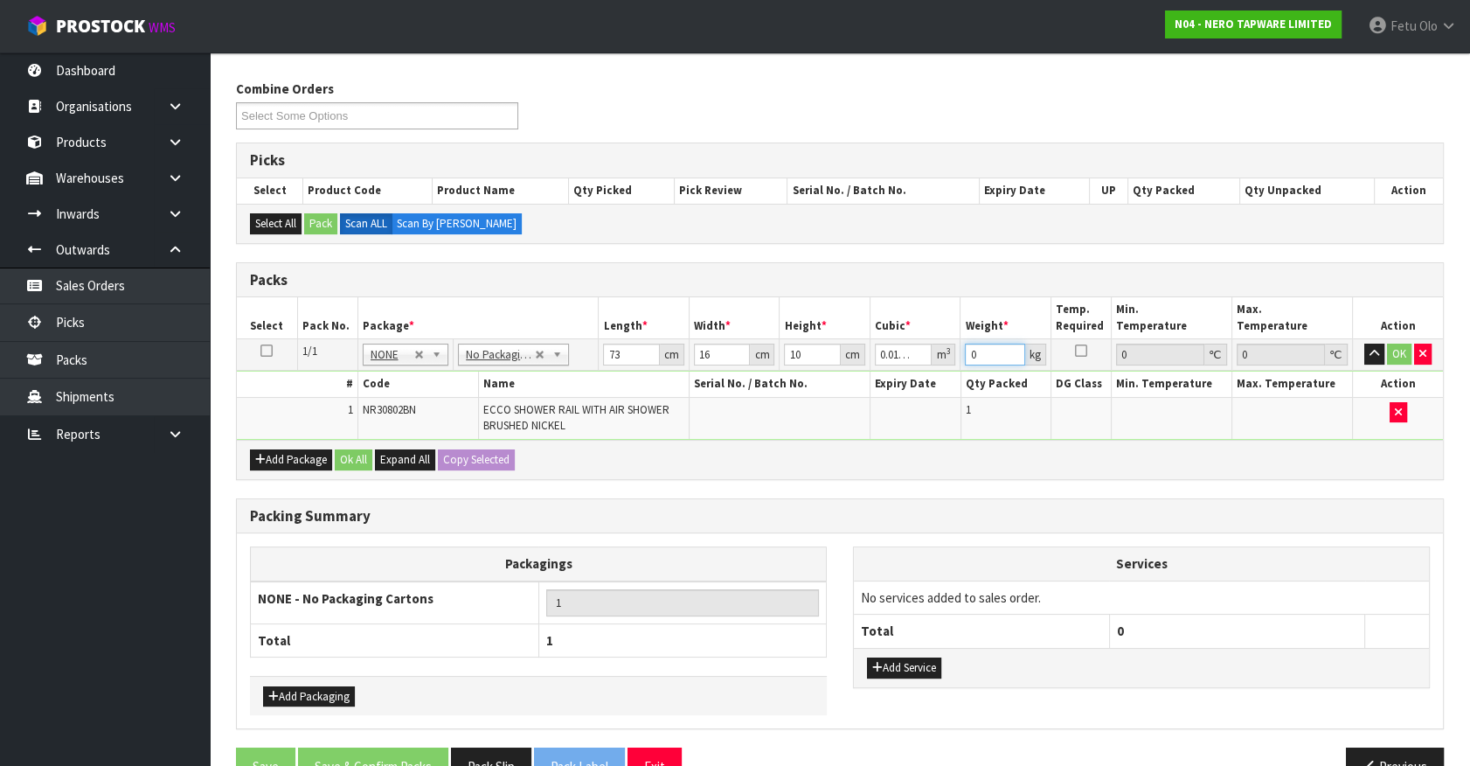
scroll to position [241, 0]
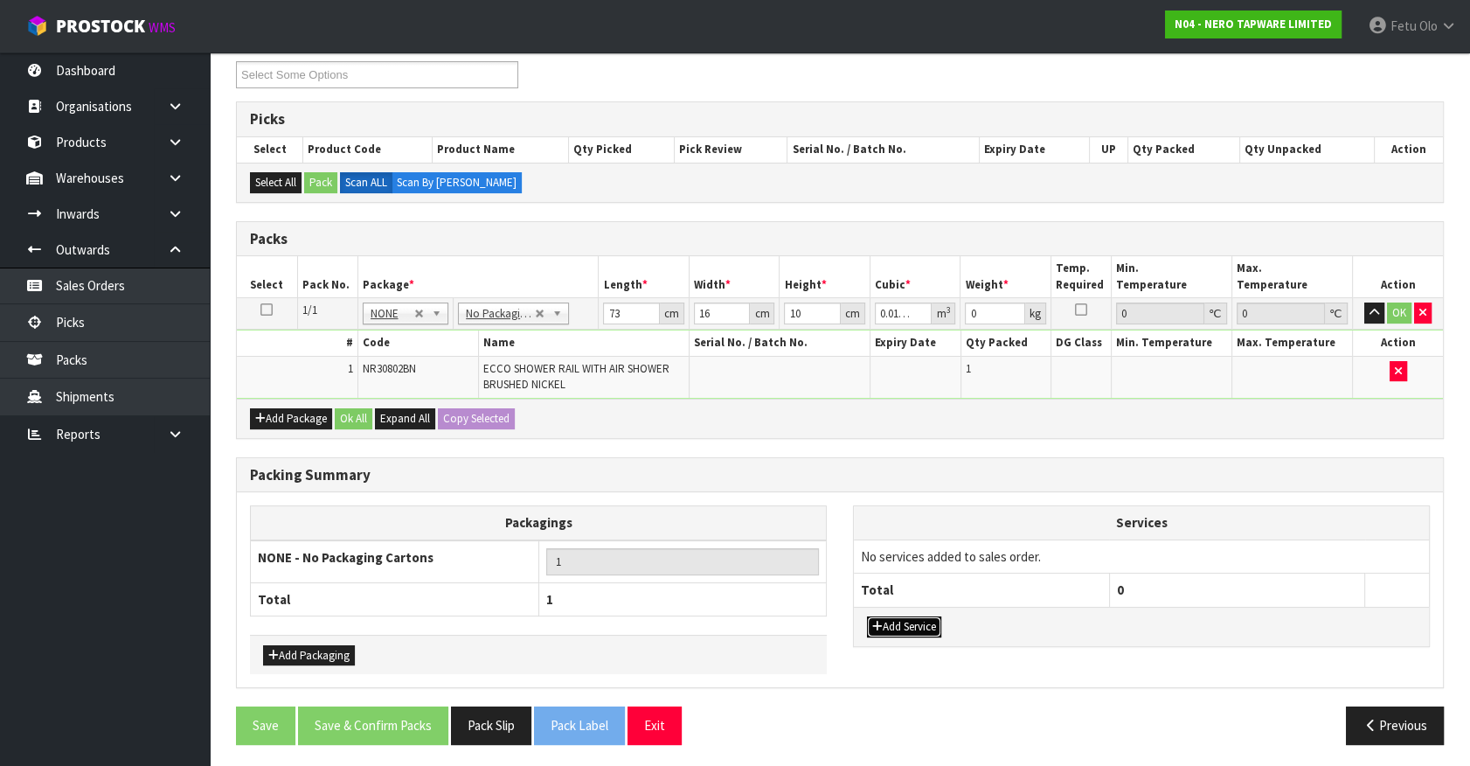
click at [917, 628] on button "Add Service" at bounding box center [904, 626] width 74 height 21
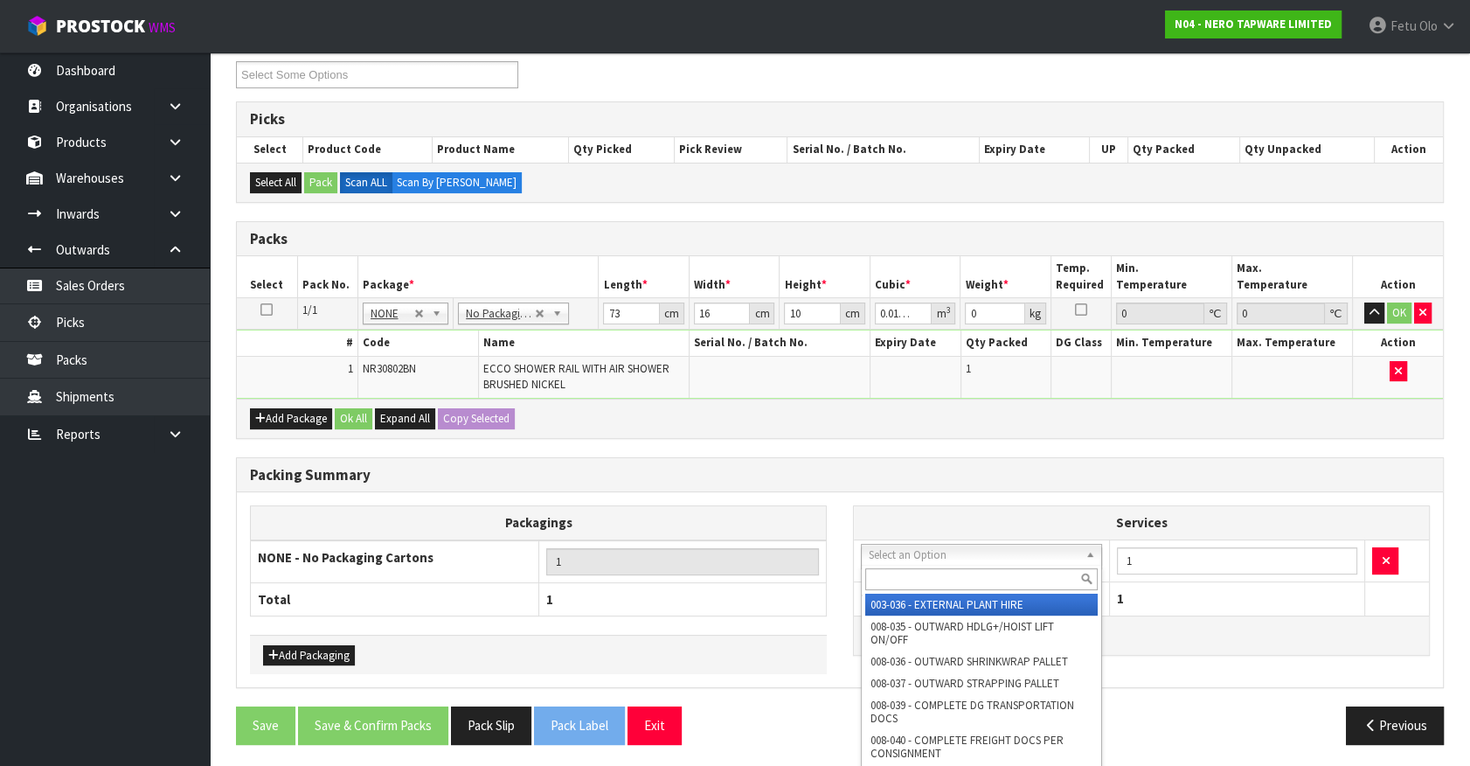
drag, startPoint x: 917, startPoint y: 584, endPoint x: 858, endPoint y: 703, distance: 132.5
click at [917, 585] on input "text" at bounding box center [981, 579] width 233 height 22
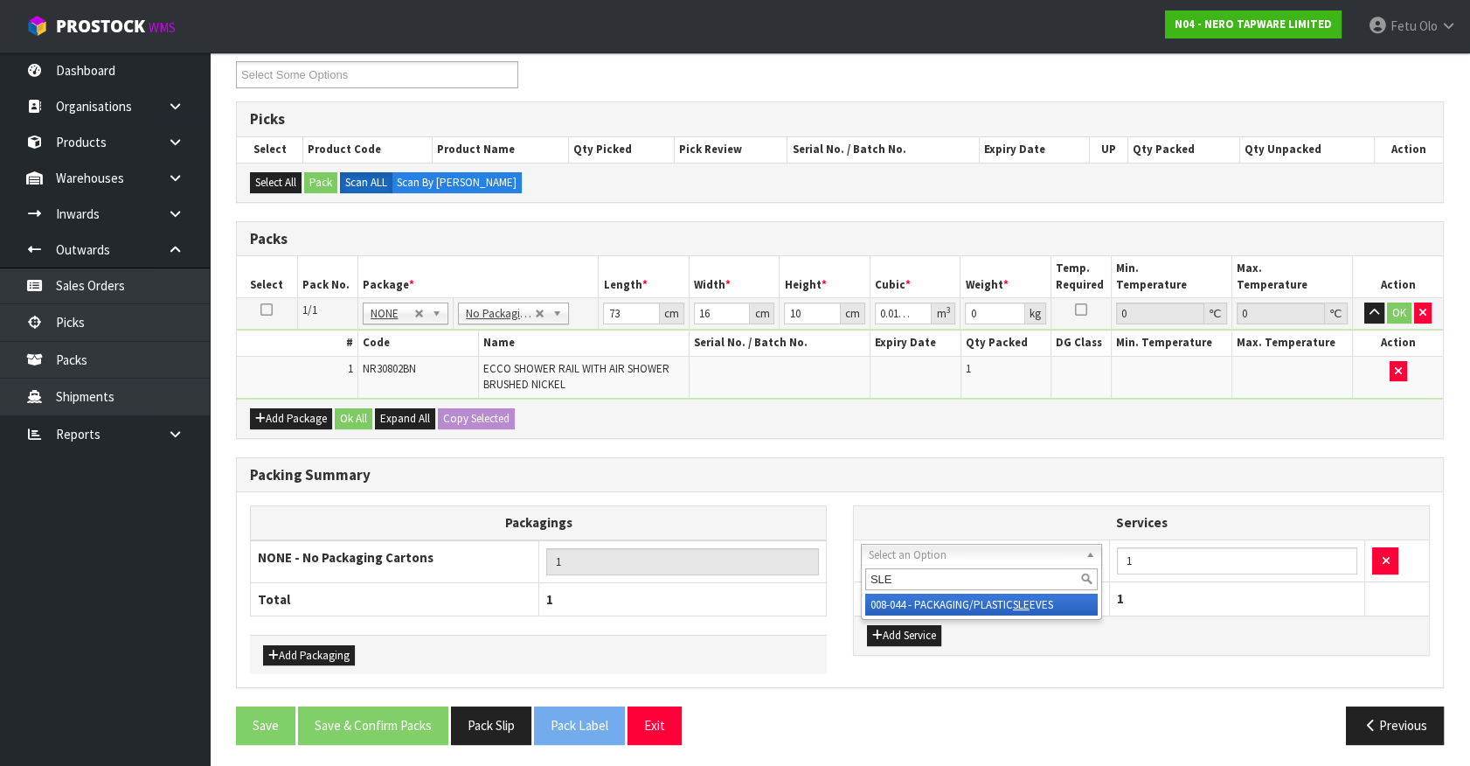
type input "SLE"
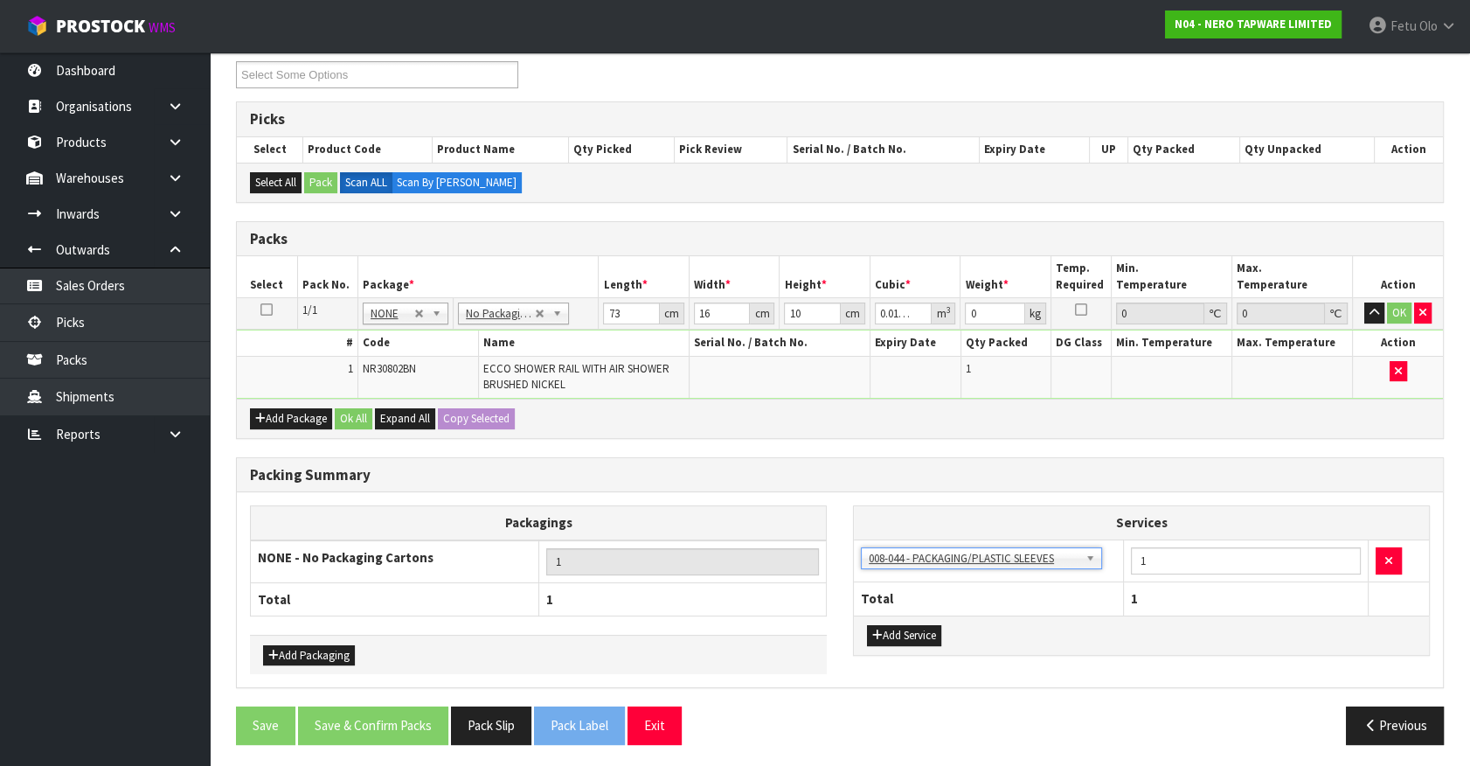
click at [1018, 500] on div "Packagings NONE - No Packaging Cartons 1 Total 1 Add Packaging Services 003-036…" at bounding box center [840, 589] width 1206 height 195
drag, startPoint x: 992, startPoint y: 316, endPoint x: 976, endPoint y: 341, distance: 29.1
click at [976, 333] on tbody "1/1 NONE 007-001 007-002 007-004 007-009 007-013 007-014 007-015 007-017 007-01…" at bounding box center [840, 348] width 1206 height 101
type input "3"
click button "OK" at bounding box center [1399, 312] width 24 height 21
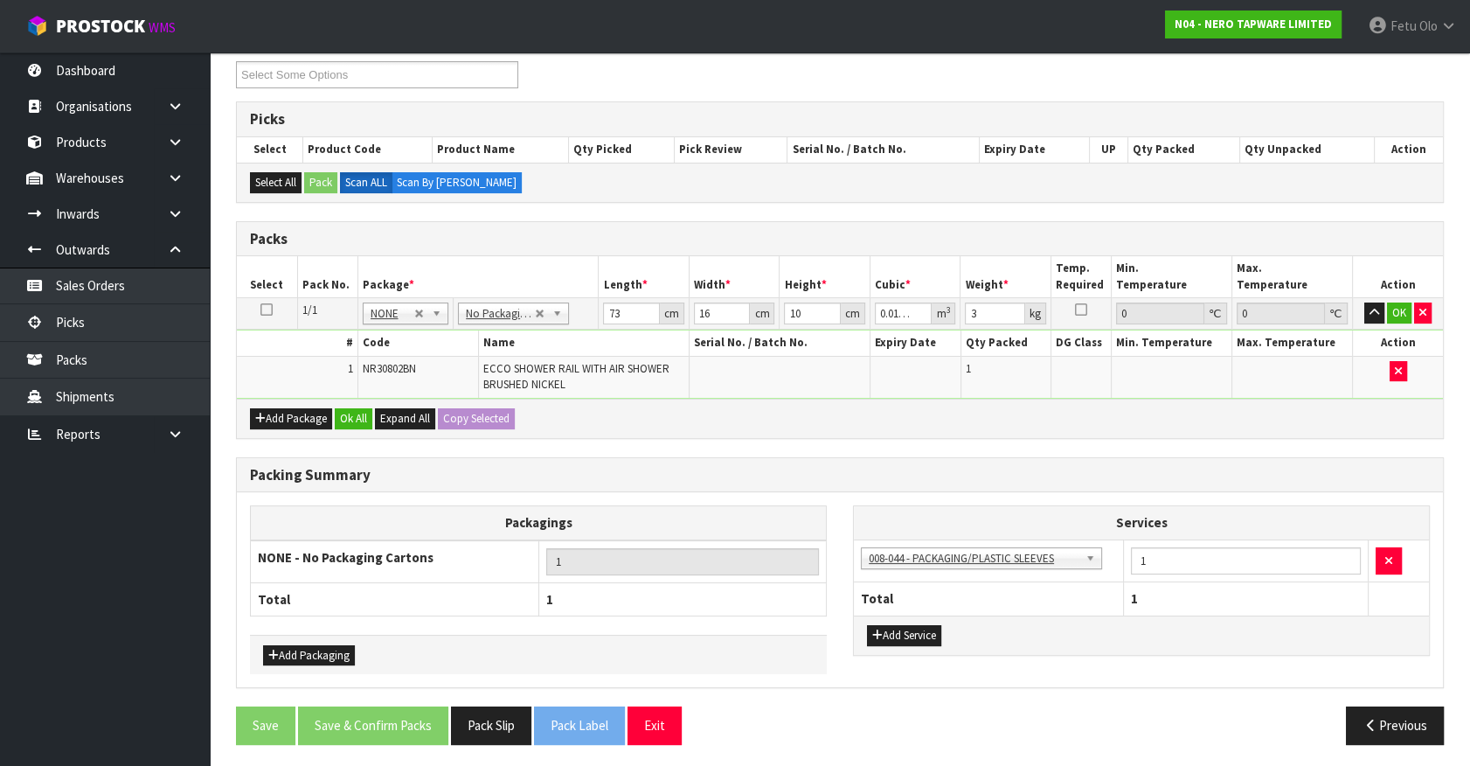
scroll to position [240, 0]
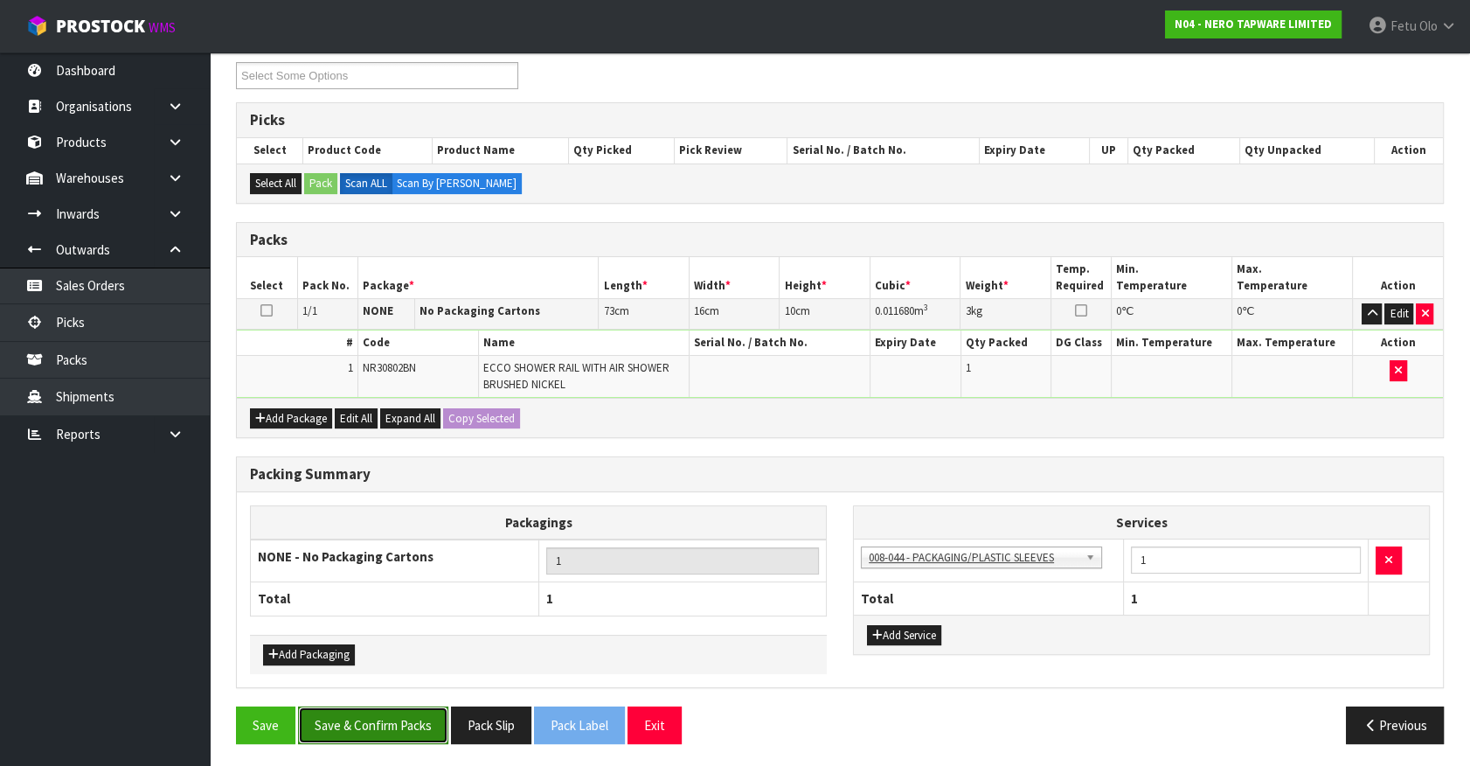
drag, startPoint x: 361, startPoint y: 712, endPoint x: 382, endPoint y: 710, distance: 21.1
click at [362, 712] on button "Save & Confirm Packs" at bounding box center [373, 725] width 150 height 38
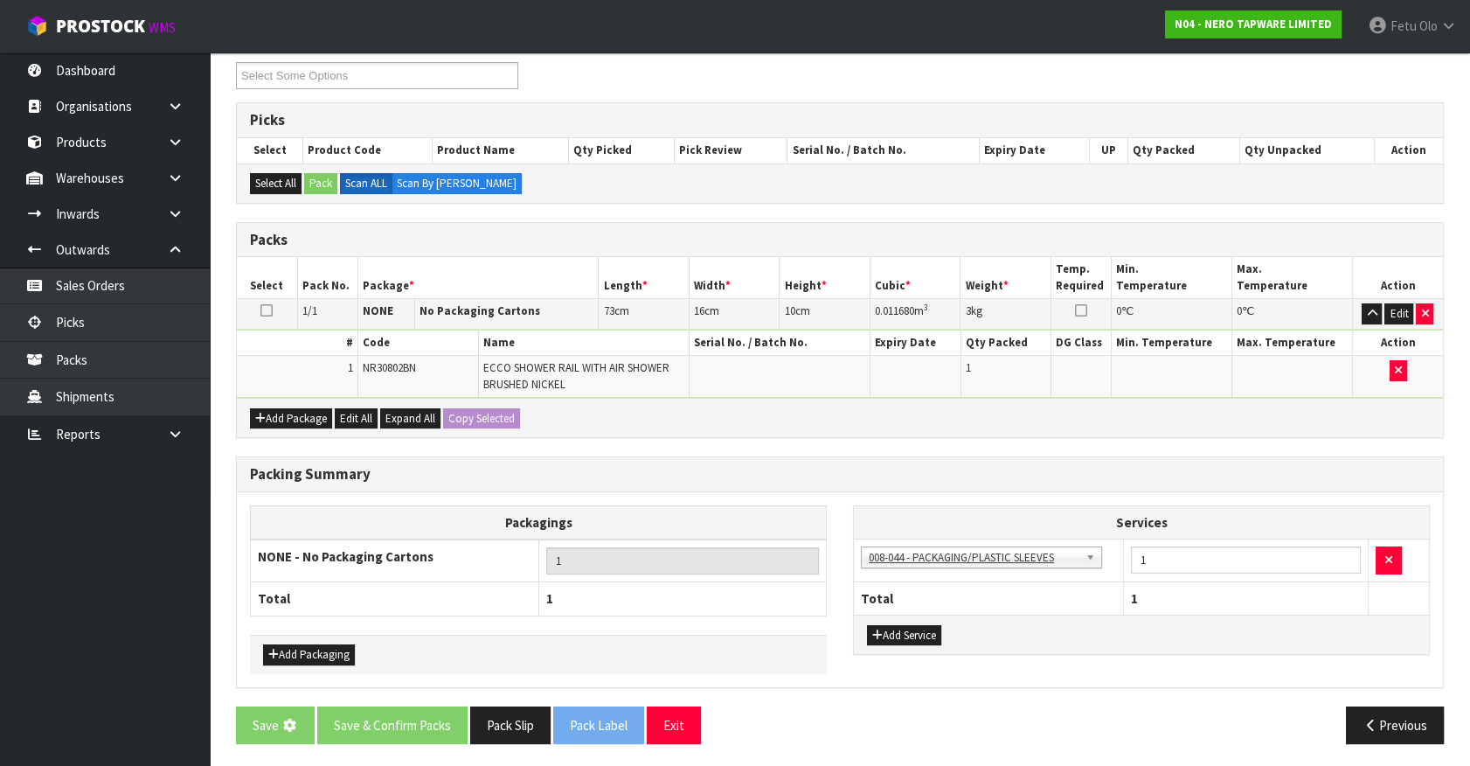
scroll to position [0, 0]
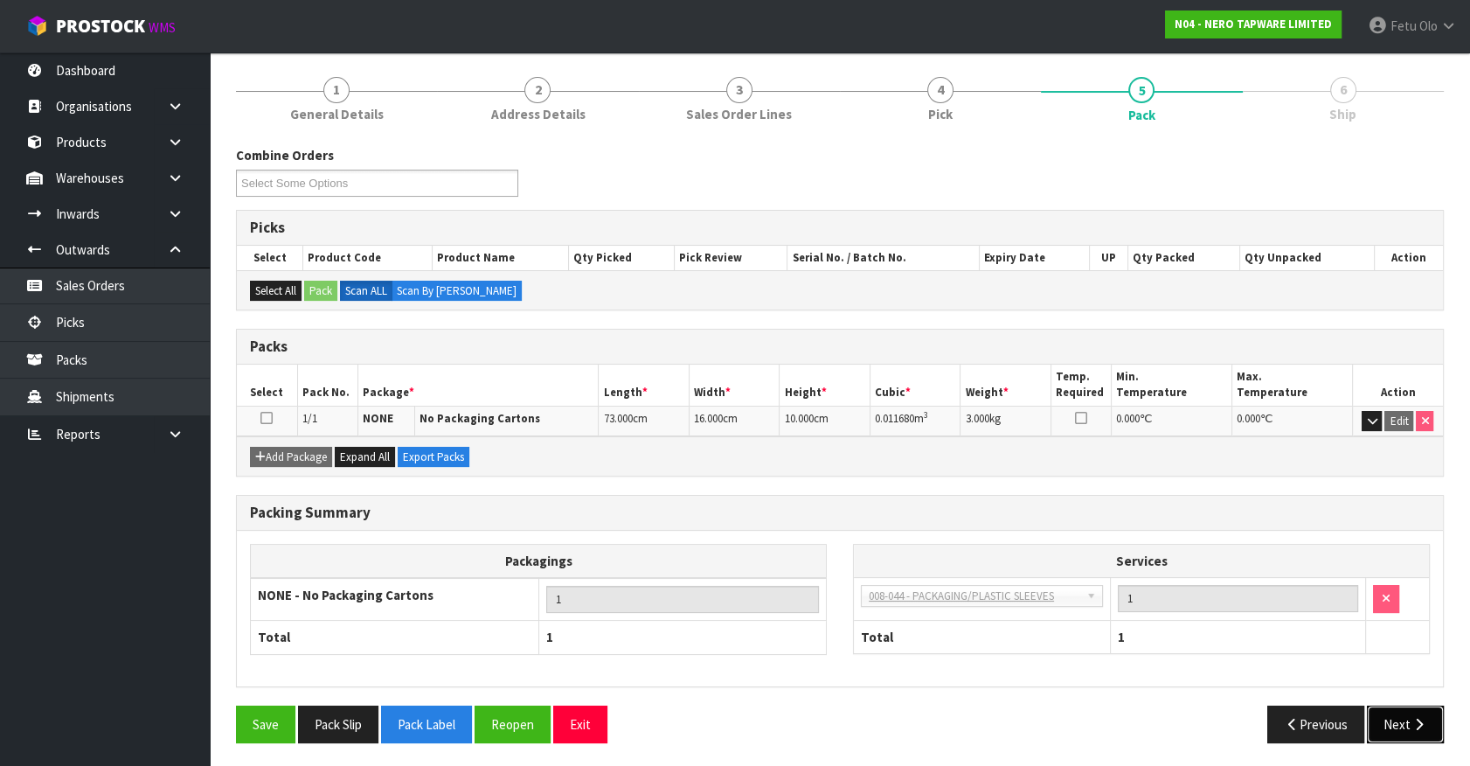
click at [1386, 719] on button "Next" at bounding box center [1405, 724] width 77 height 38
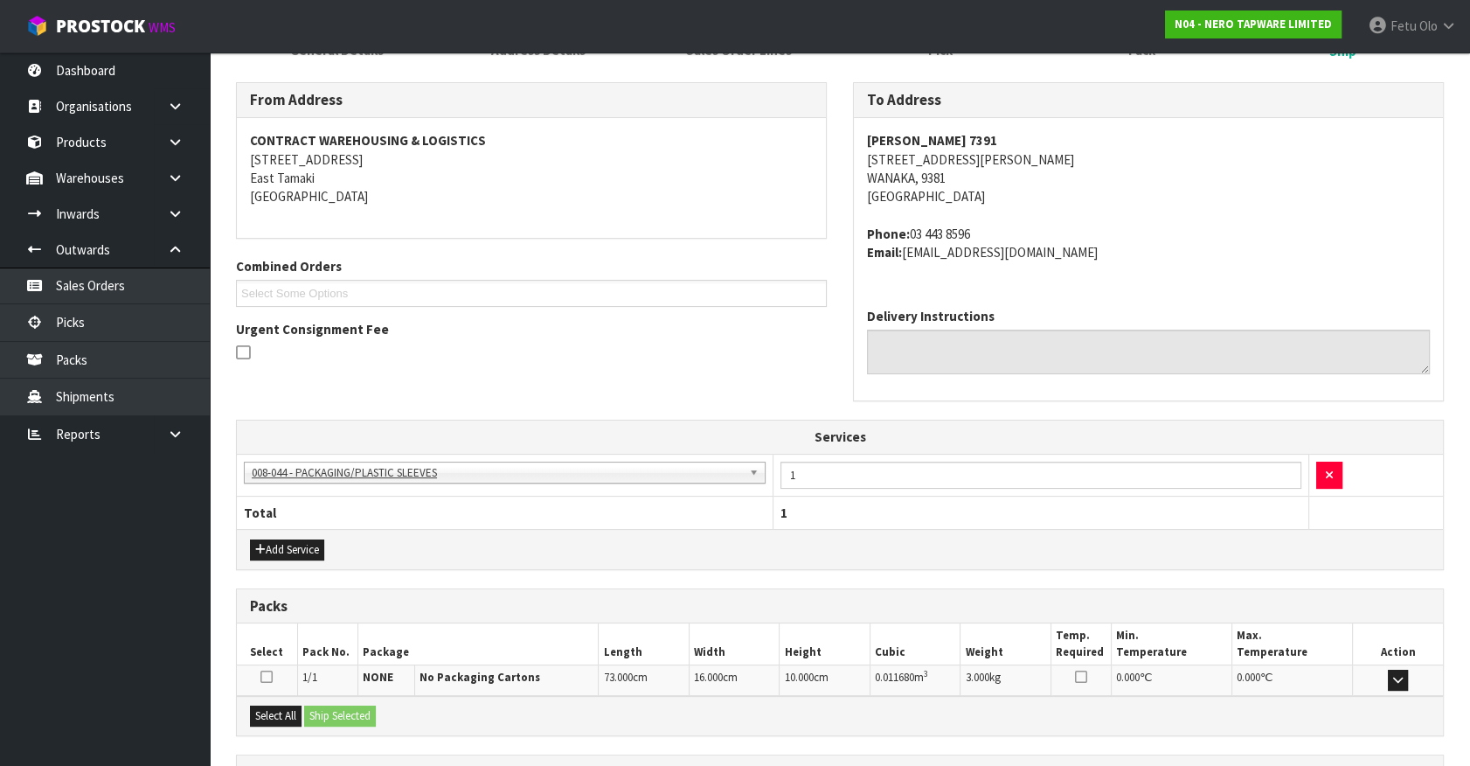
scroll to position [414, 0]
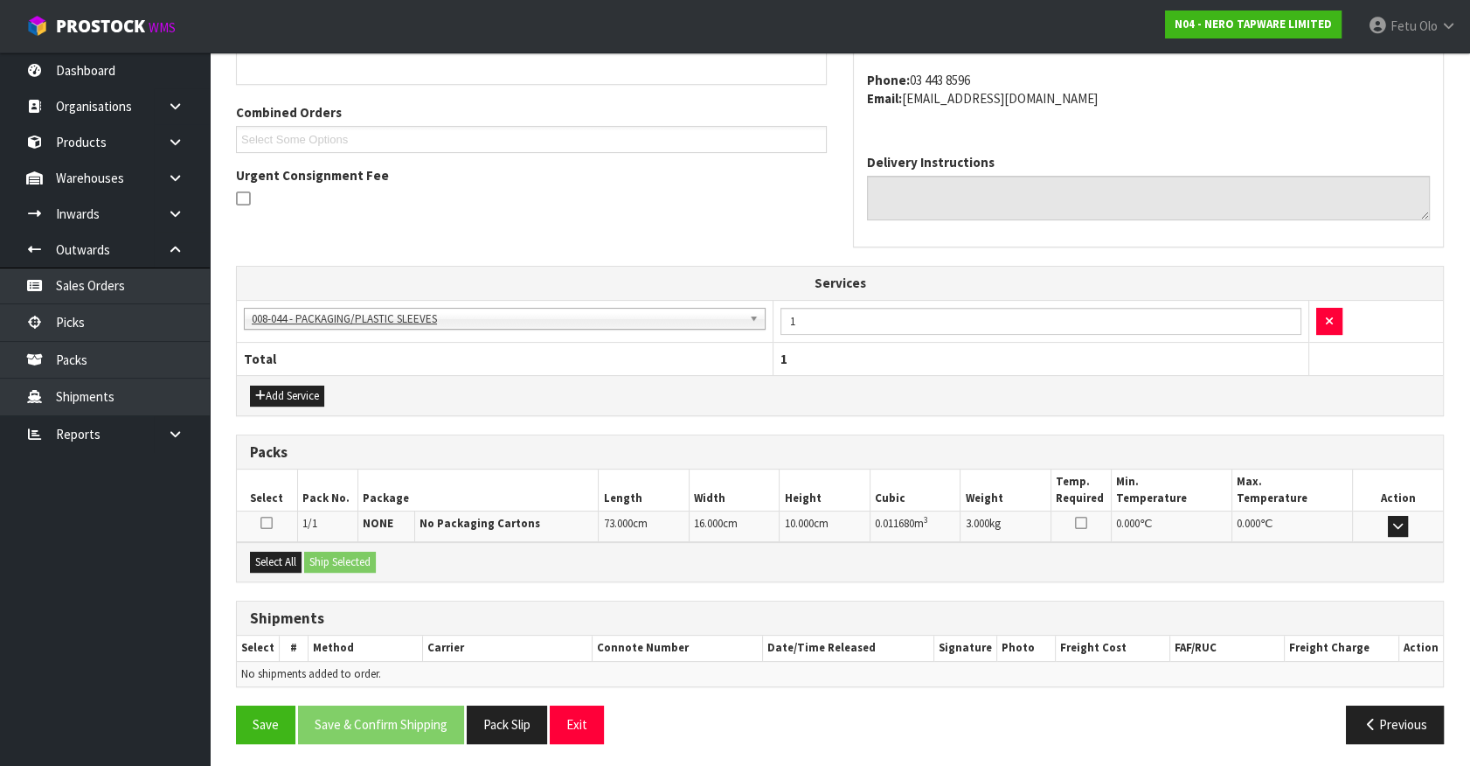
click at [281, 547] on div "Select All Ship Selected" at bounding box center [840, 561] width 1206 height 39
click at [288, 547] on div "Select All Ship Selected" at bounding box center [840, 561] width 1206 height 39
click at [279, 559] on button "Select All" at bounding box center [276, 562] width 52 height 21
click at [338, 552] on button "Ship Selected" at bounding box center [340, 562] width 72 height 21
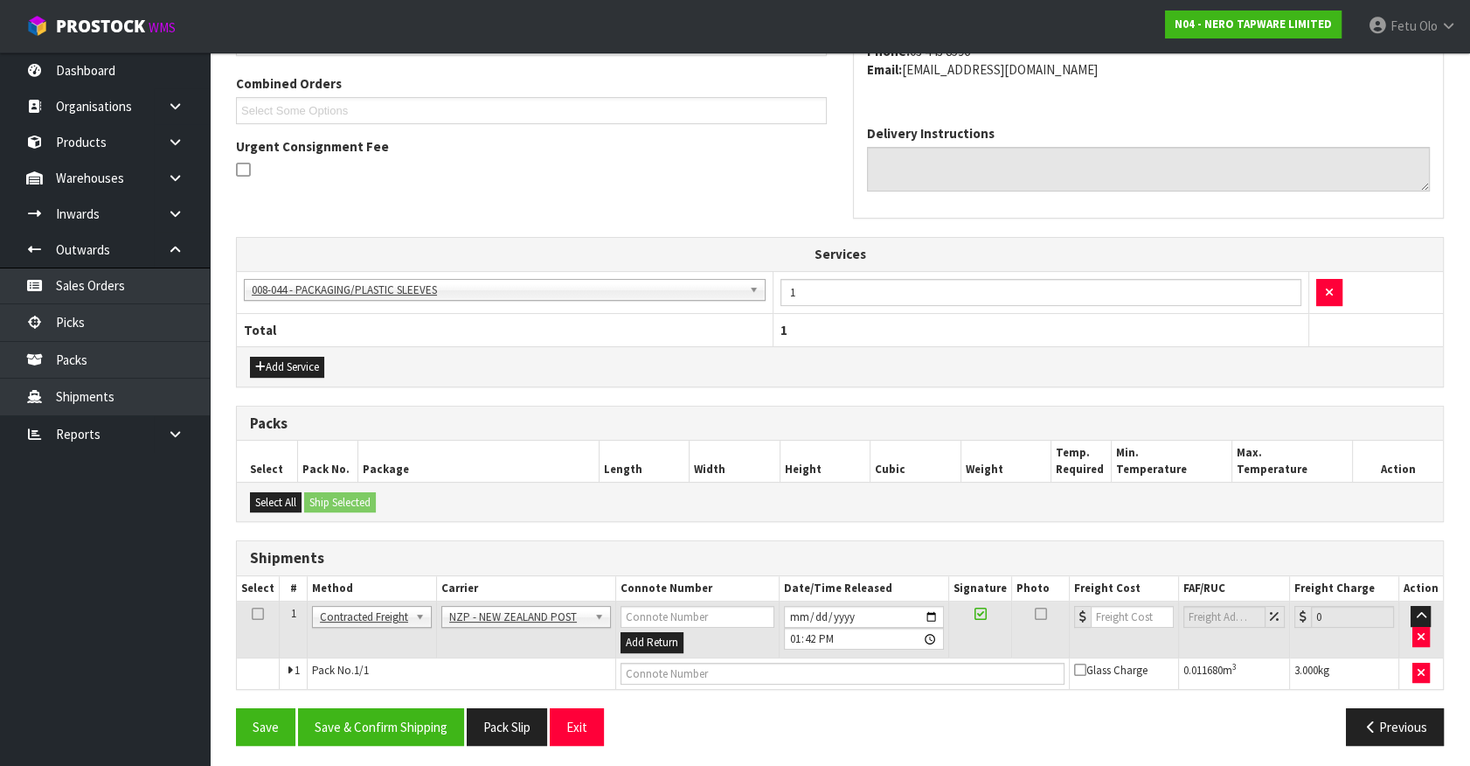
scroll to position [446, 0]
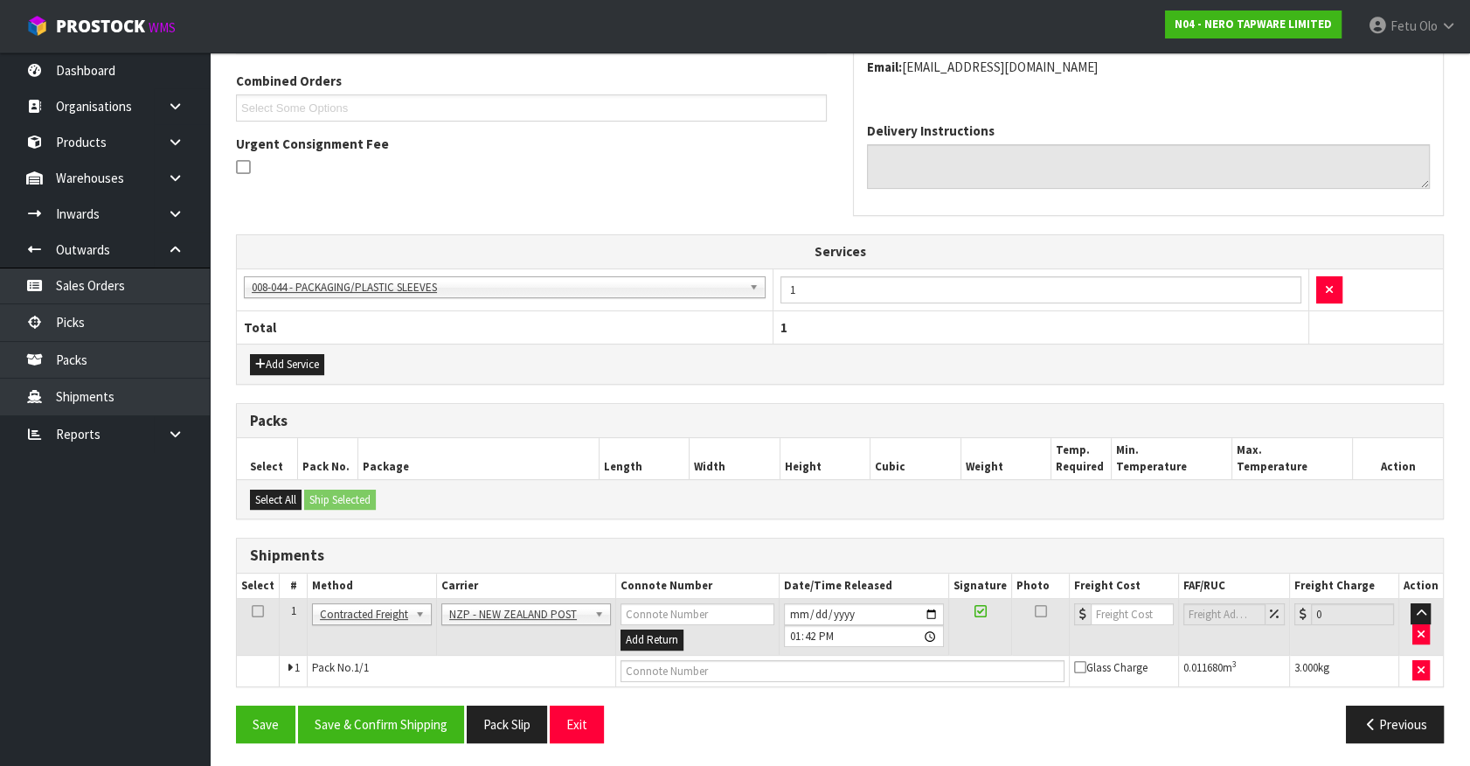
click at [404, 740] on div "Save Save & Confirm Shipping Pack Slip Exit Previous" at bounding box center [840, 730] width 1234 height 51
click at [412, 713] on button "Save & Confirm Shipping" at bounding box center [381, 724] width 166 height 38
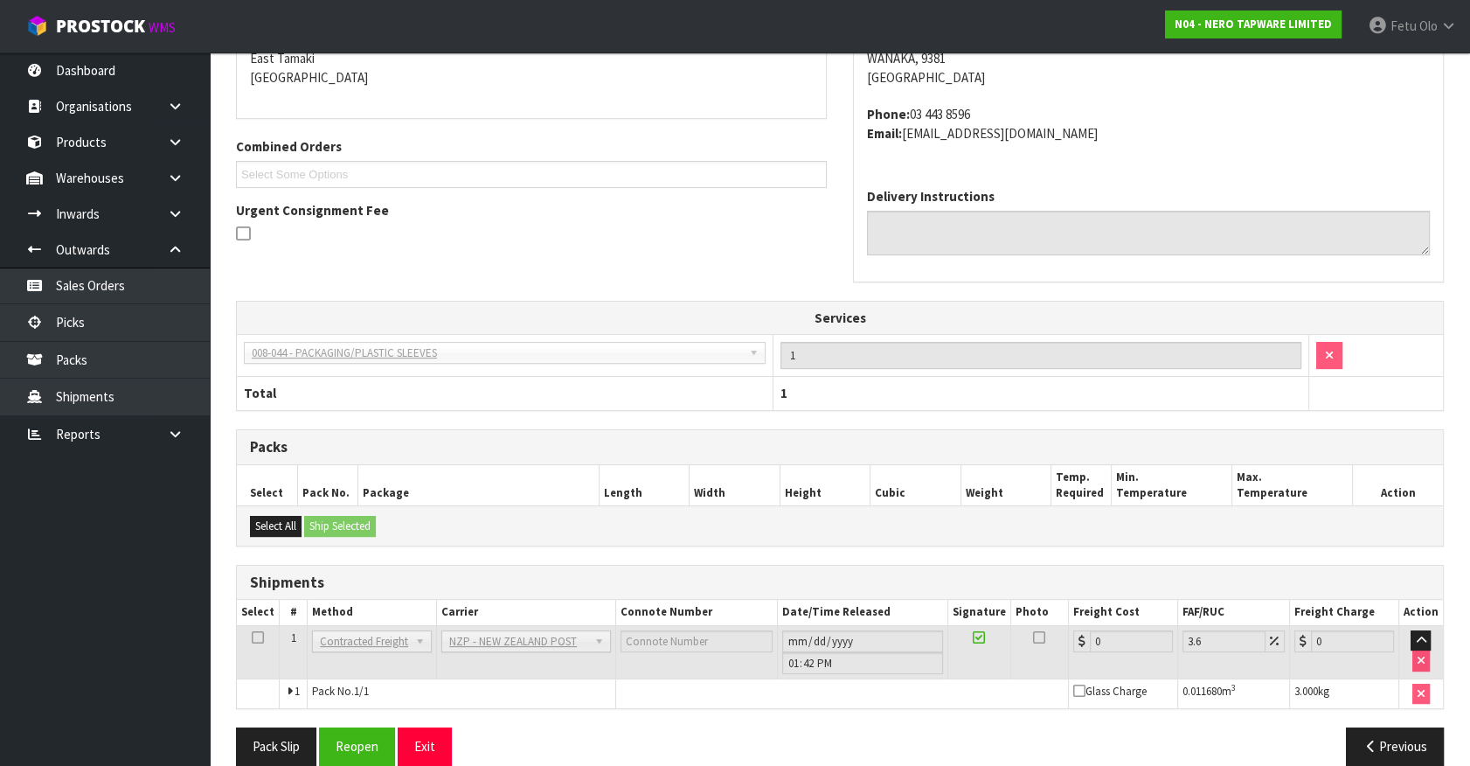
scroll to position [420, 0]
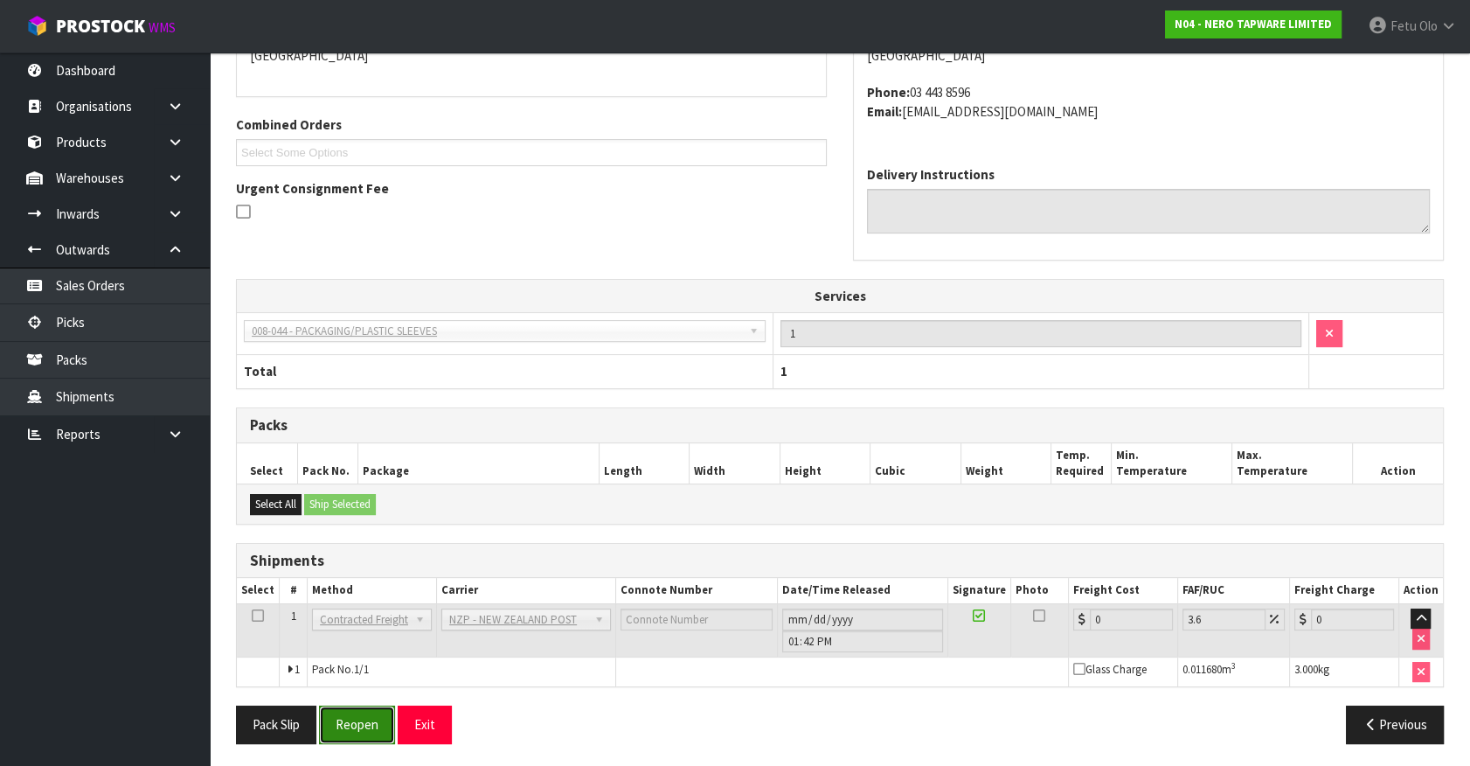
click at [344, 726] on button "Reopen" at bounding box center [357, 724] width 76 height 38
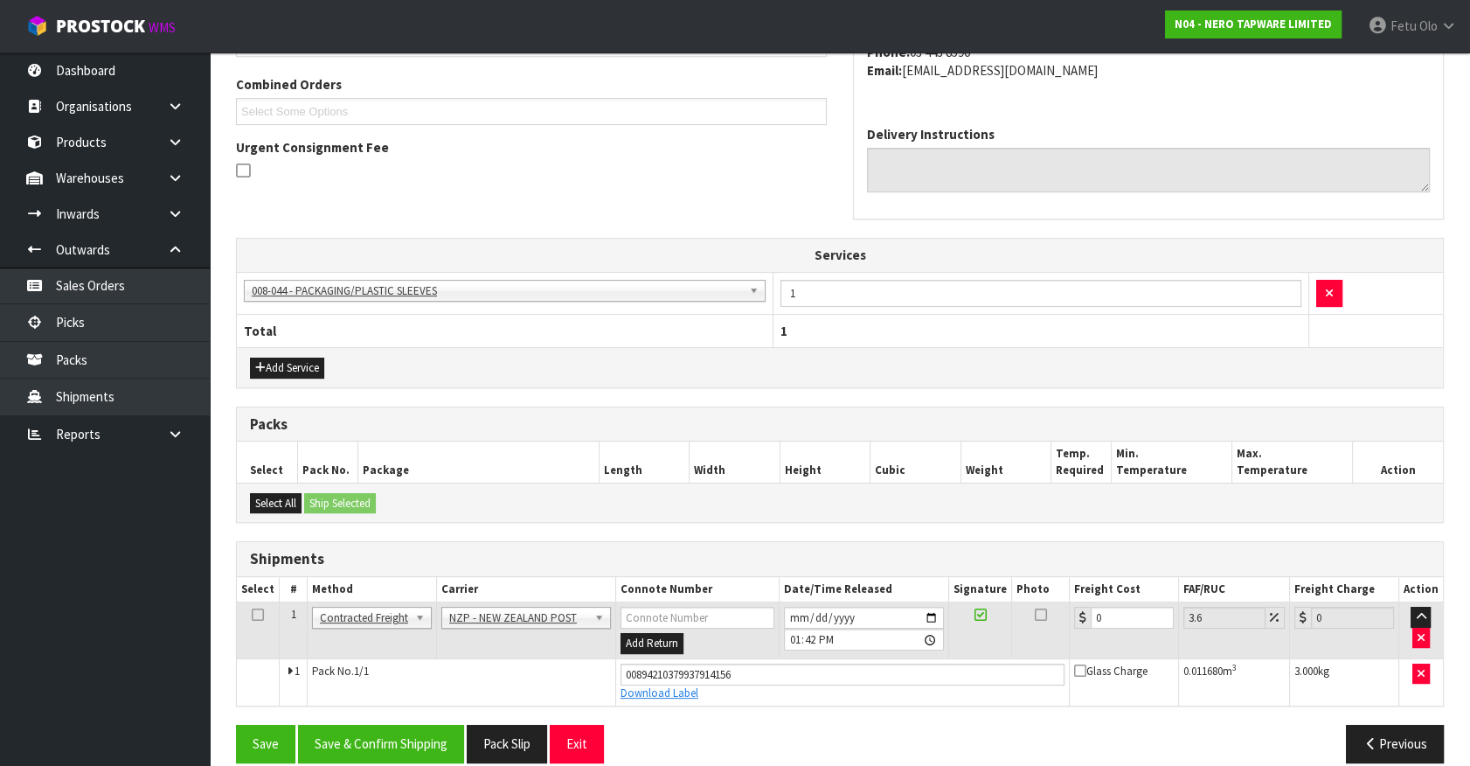
scroll to position [462, 0]
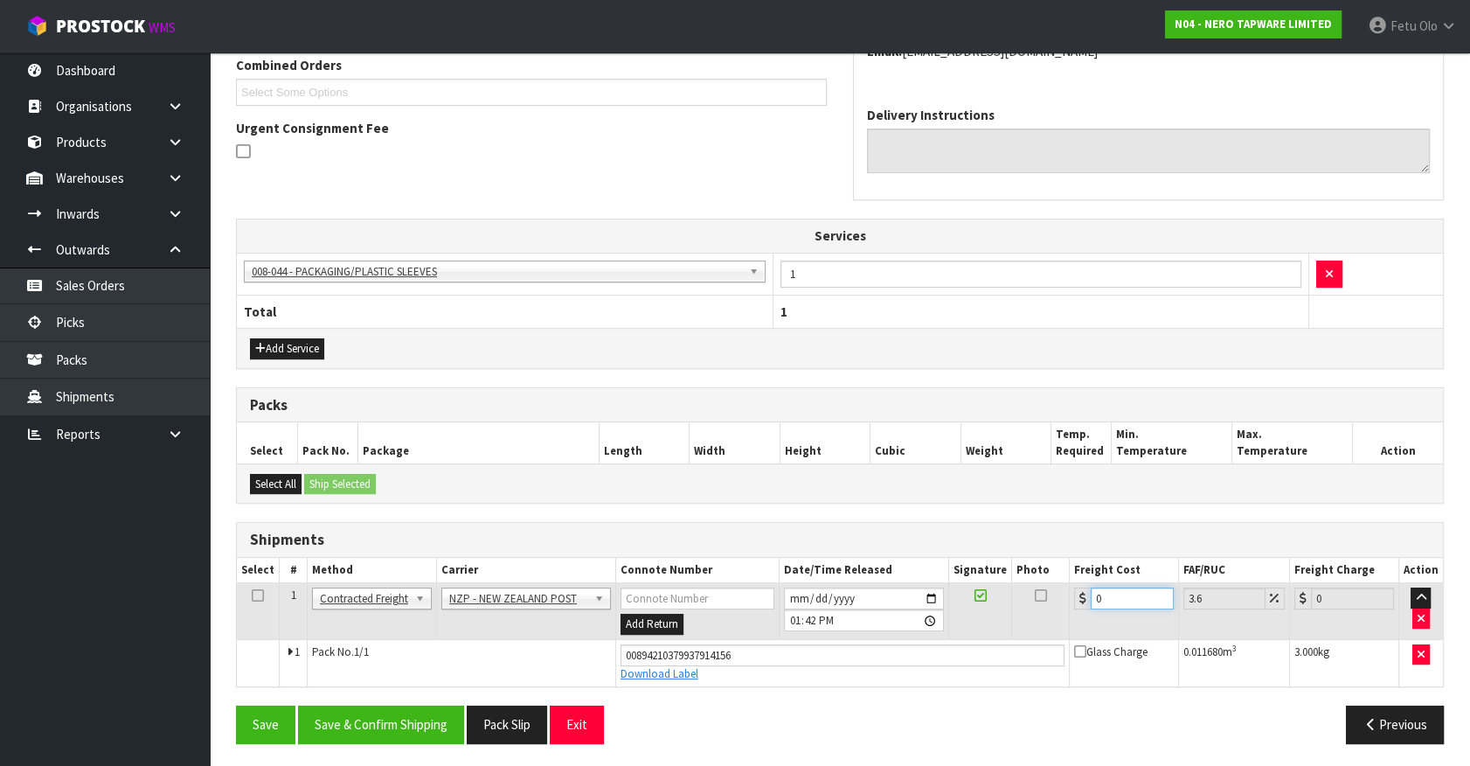
drag, startPoint x: 1122, startPoint y: 603, endPoint x: 940, endPoint y: 632, distance: 185.0
click at [940, 632] on tr "1 Client Local Pickup Customer Local Pickup Company Freight Contracted Freight …" at bounding box center [840, 611] width 1206 height 57
type input "1"
type input "1.04"
type input "16"
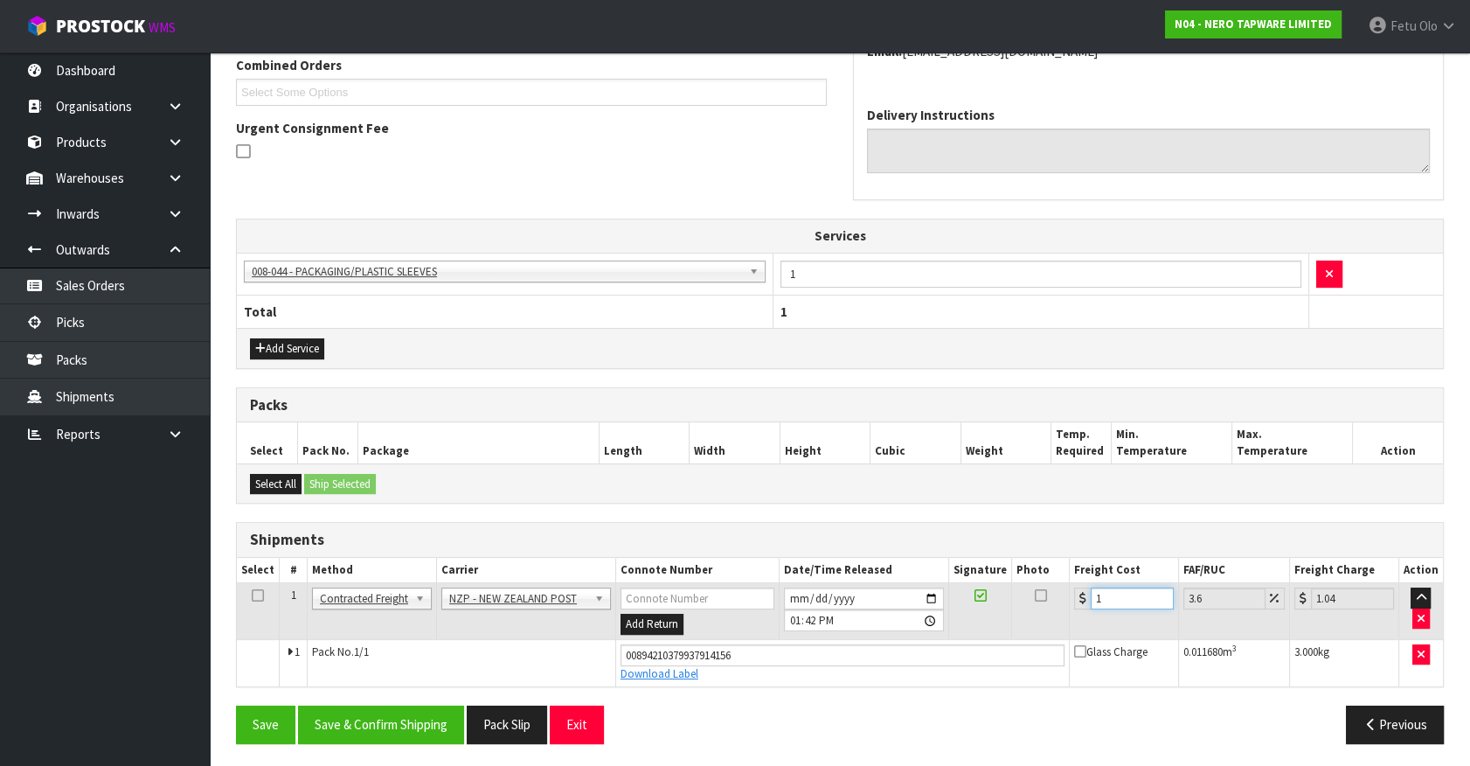
type input "16.58"
type input "16.2"
type input "16.78"
type input "16.20"
click at [406, 716] on button "Save & Confirm Shipping" at bounding box center [381, 724] width 166 height 38
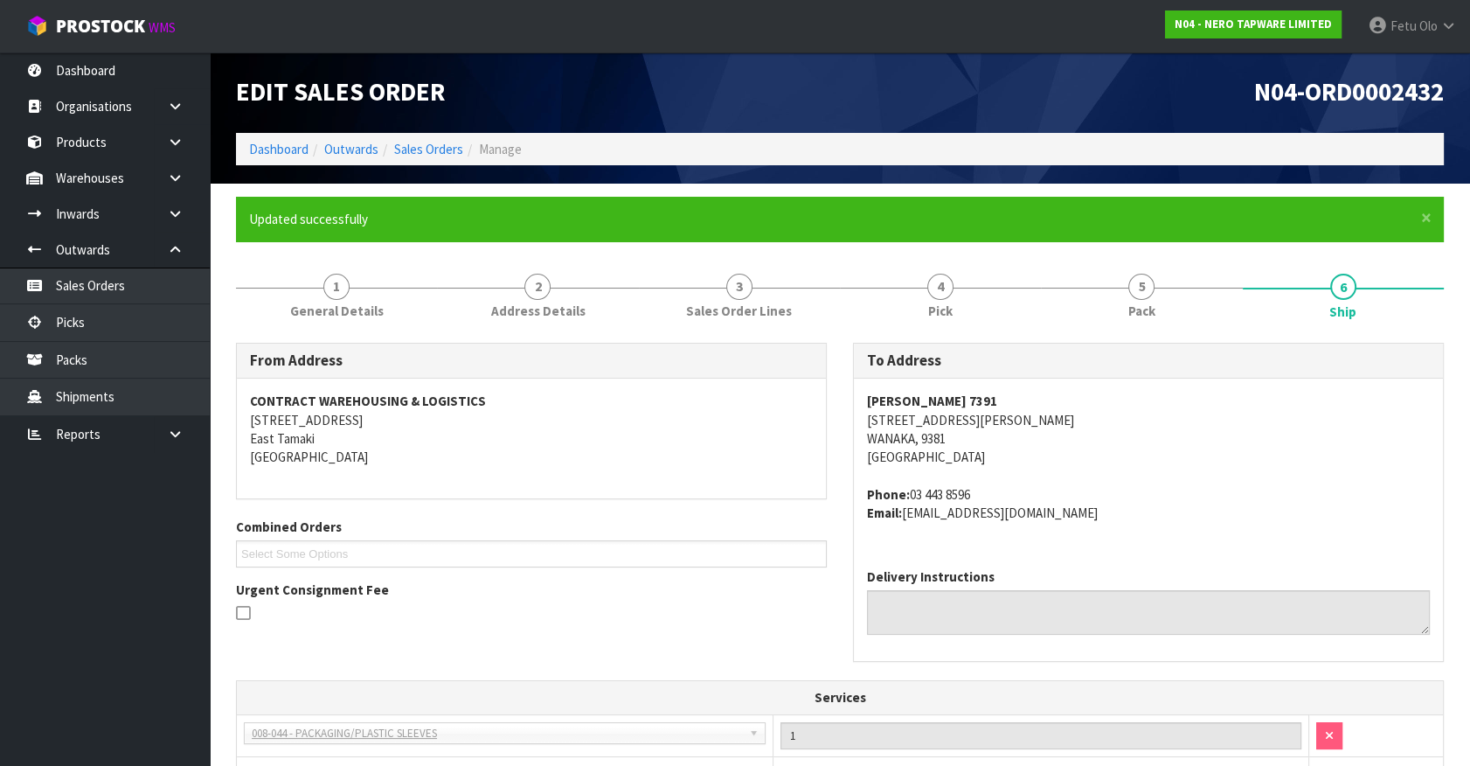
scroll to position [414, 0]
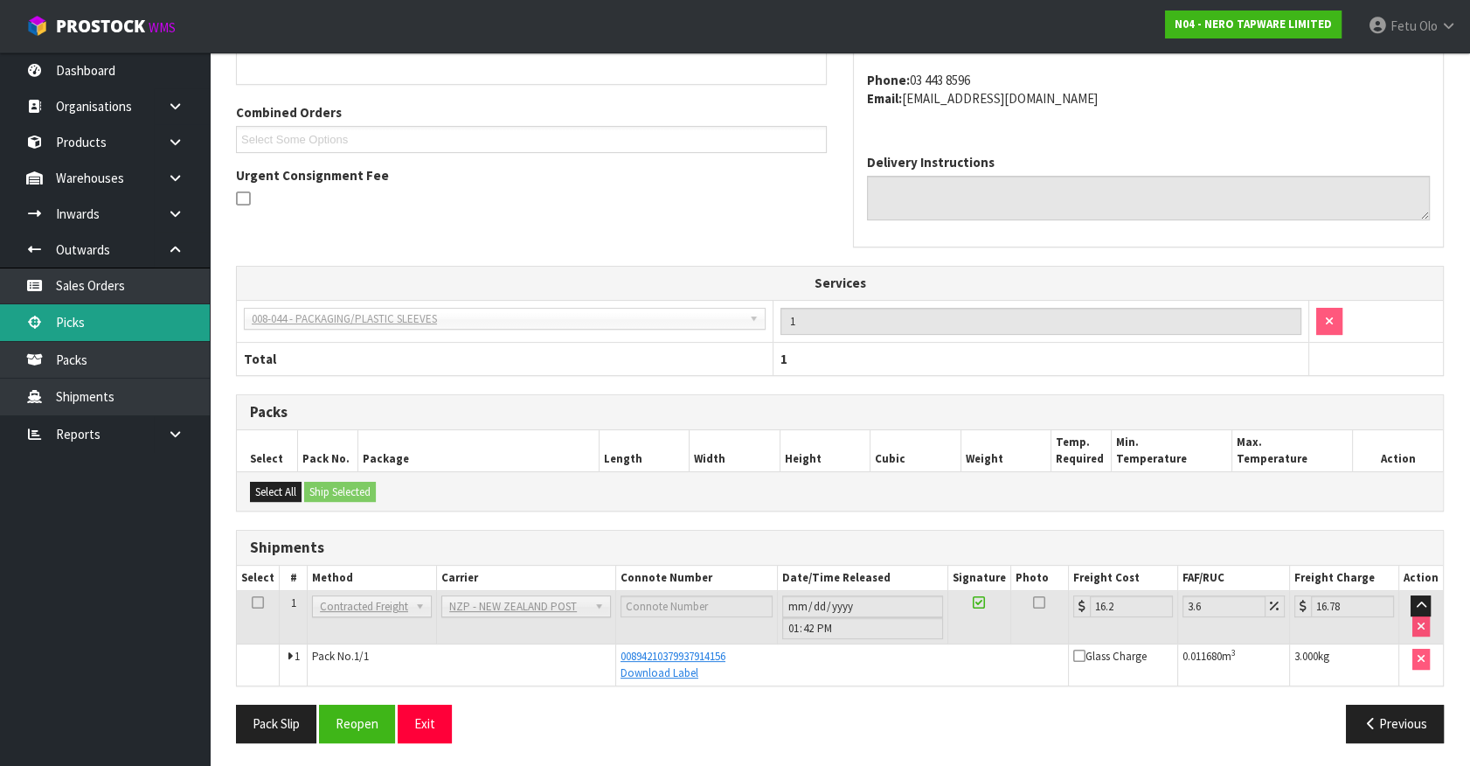
click at [88, 330] on link "Picks" at bounding box center [105, 322] width 210 height 36
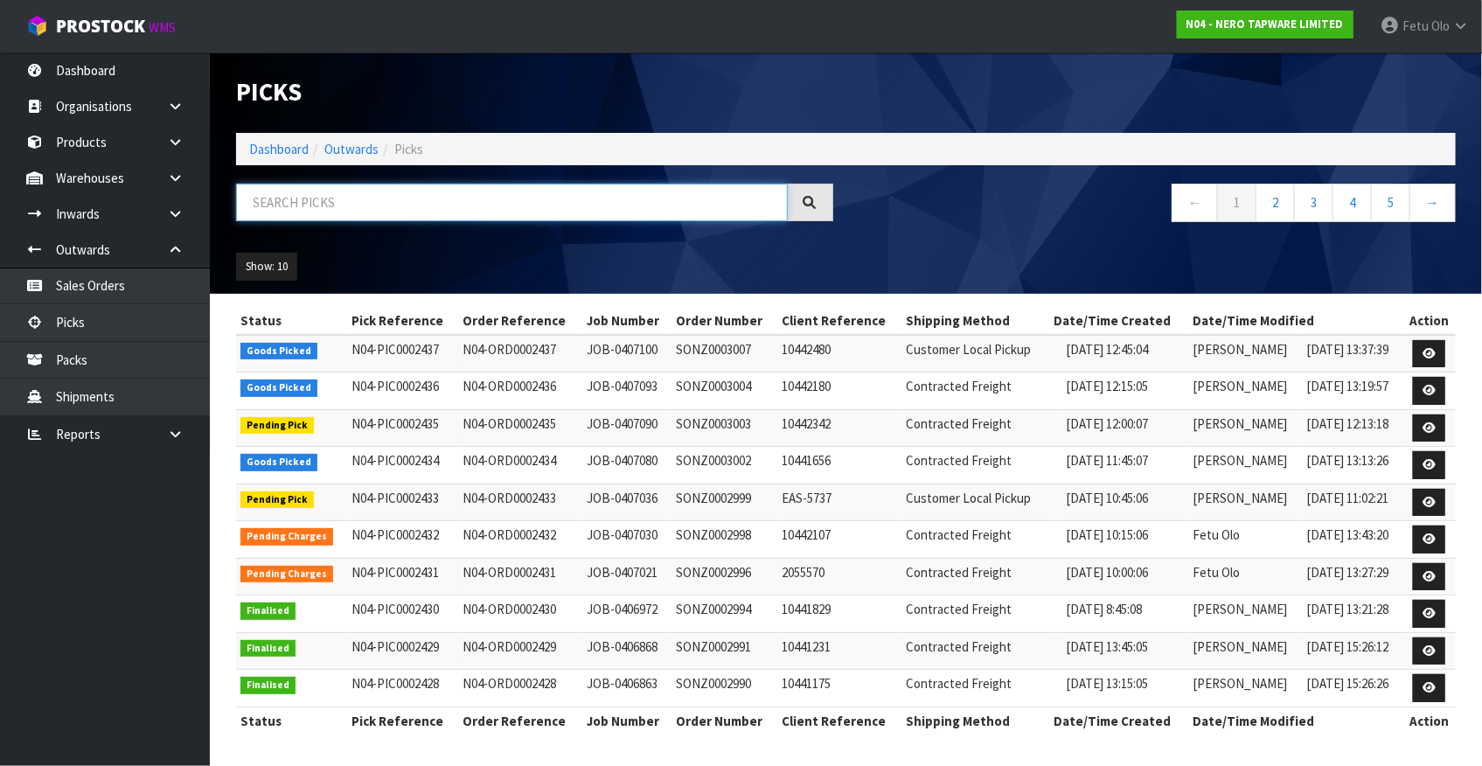
click at [421, 200] on input "text" at bounding box center [512, 203] width 552 height 38
drag, startPoint x: 421, startPoint y: 200, endPoint x: 348, endPoint y: 311, distance: 133.1
click at [415, 214] on input "text" at bounding box center [512, 203] width 552 height 38
type input "002437"
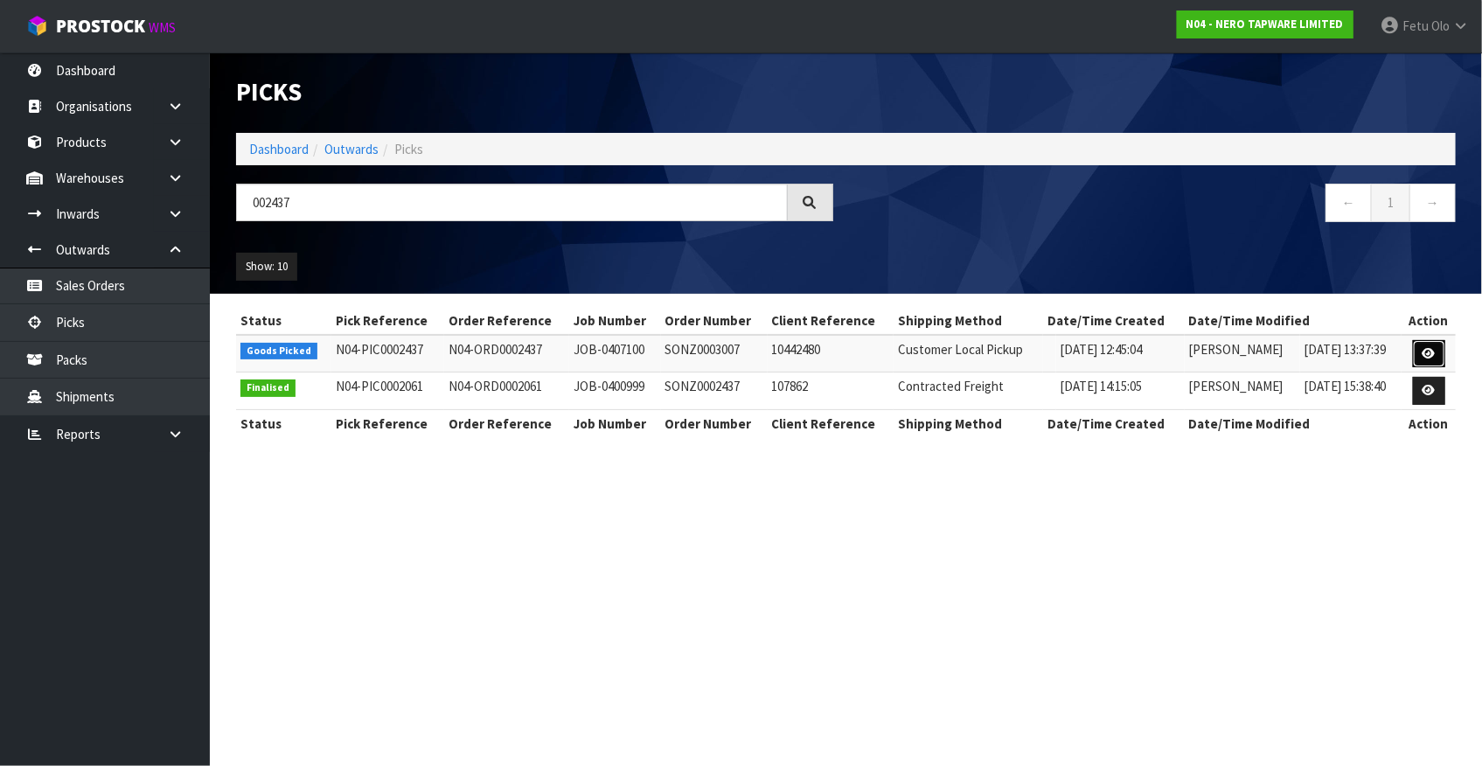
click at [1427, 353] on icon at bounding box center [1428, 353] width 13 height 11
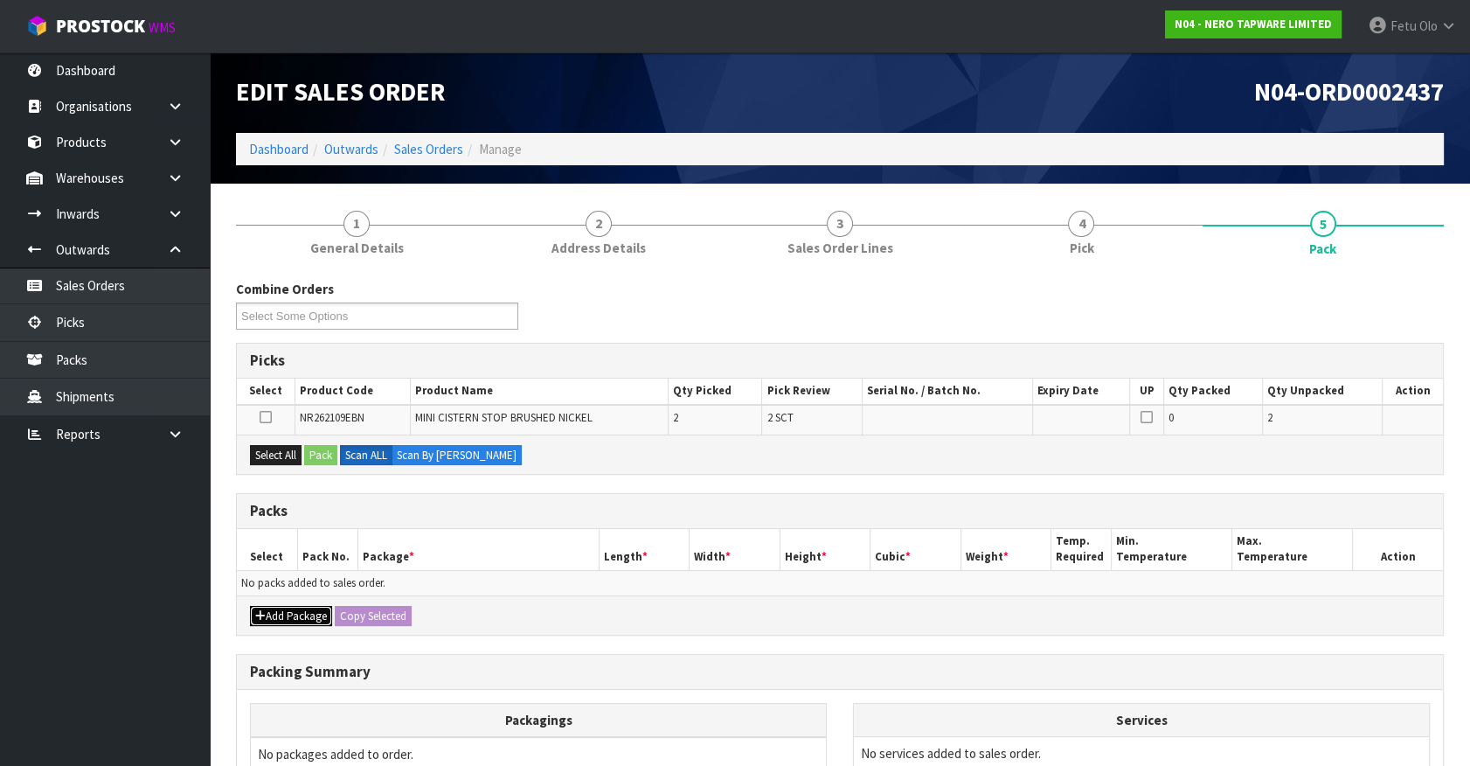
click at [271, 608] on button "Add Package" at bounding box center [291, 616] width 82 height 21
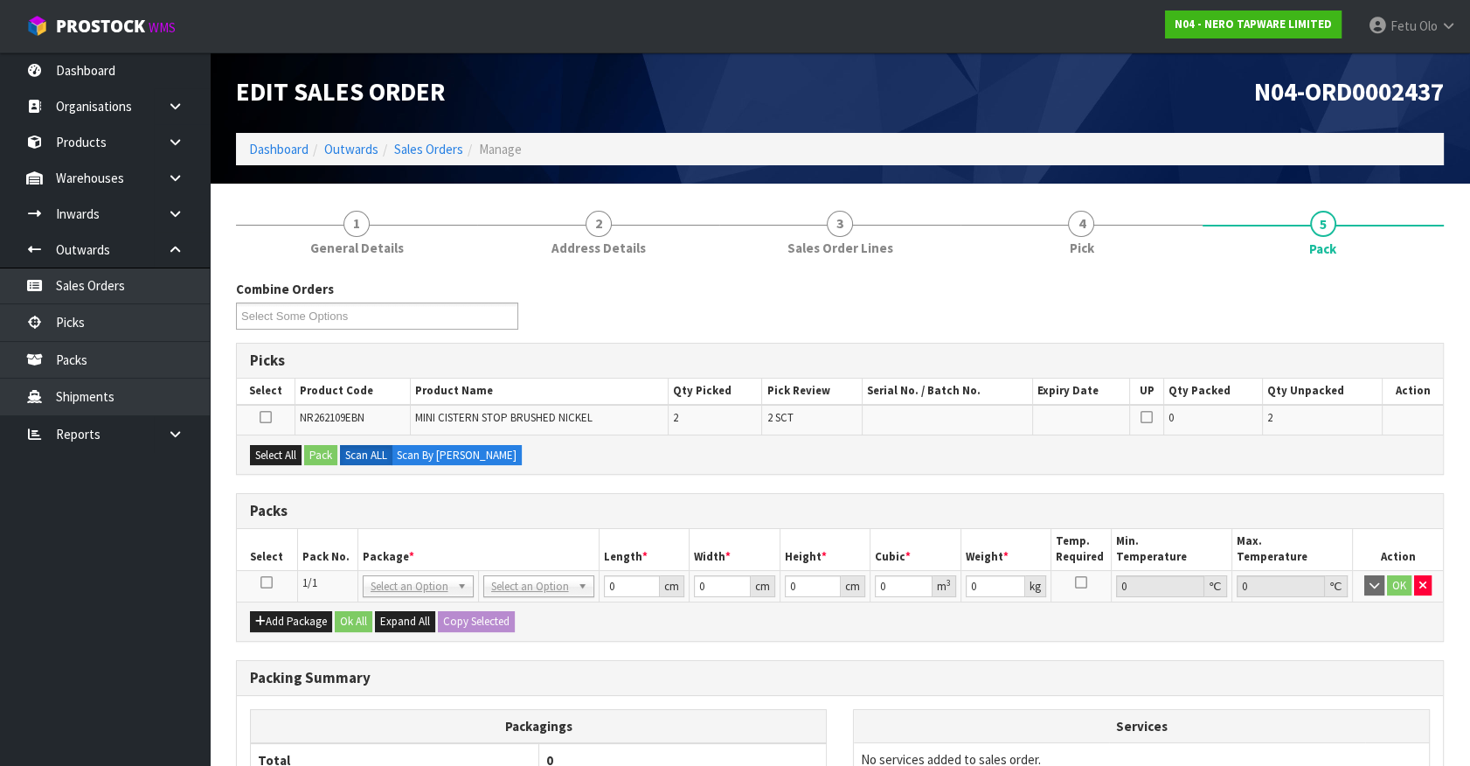
click at [269, 582] on icon at bounding box center [266, 582] width 12 height 1
click at [358, 557] on th "Package *" at bounding box center [478, 549] width 241 height 41
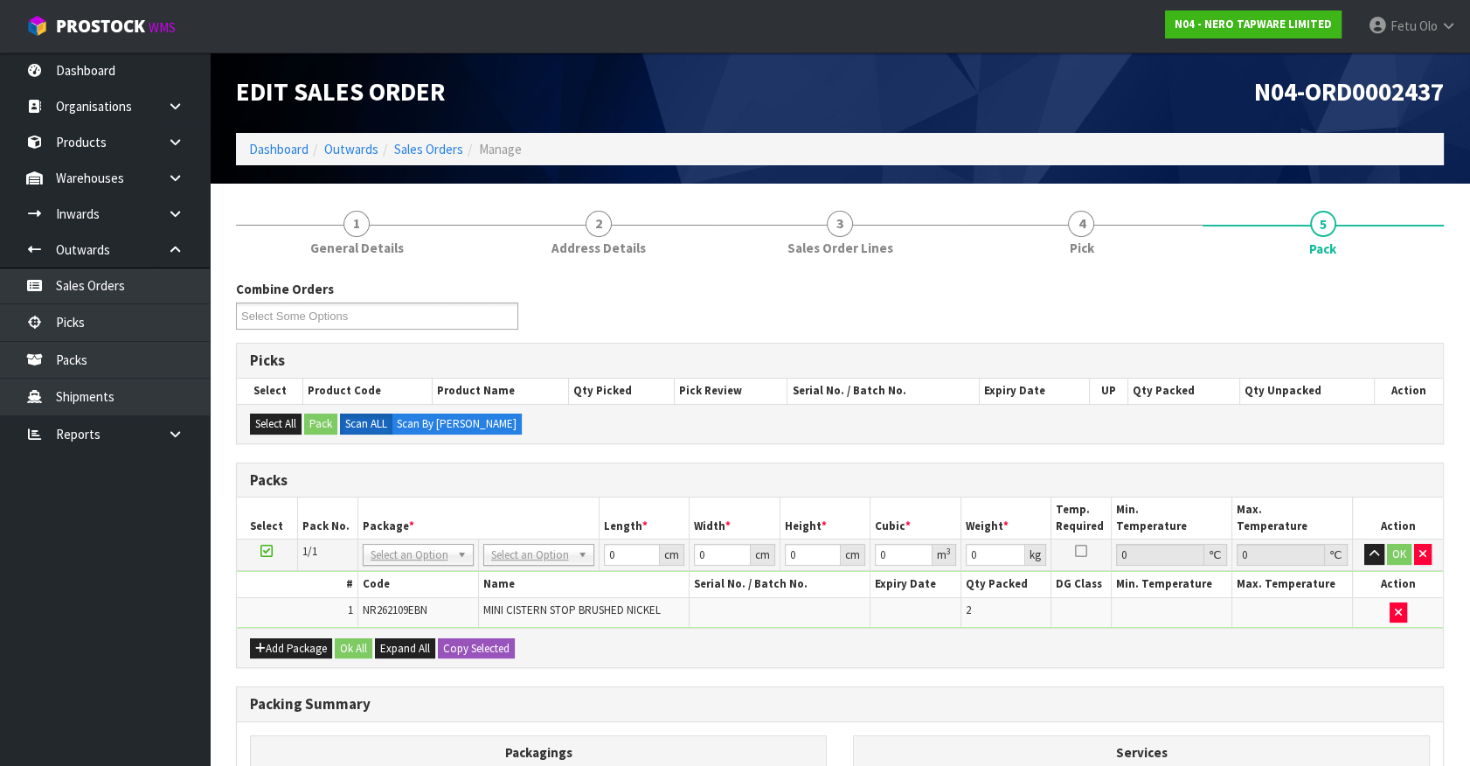
click at [540, 567] on td "No Packaging Cartons PLT GEN120 (1200 X 1000) PLT ONE WAY SKID CHEP HIRE PALLET…" at bounding box center [538, 554] width 121 height 31
drag, startPoint x: 531, startPoint y: 566, endPoint x: 523, endPoint y: 584, distance: 20.3
click at [531, 569] on tbody "1/1 NONE 007-001 007-002 007-004 007-009 007-013 007-014 007-015 007-017 007-01…" at bounding box center [840, 583] width 1206 height 88
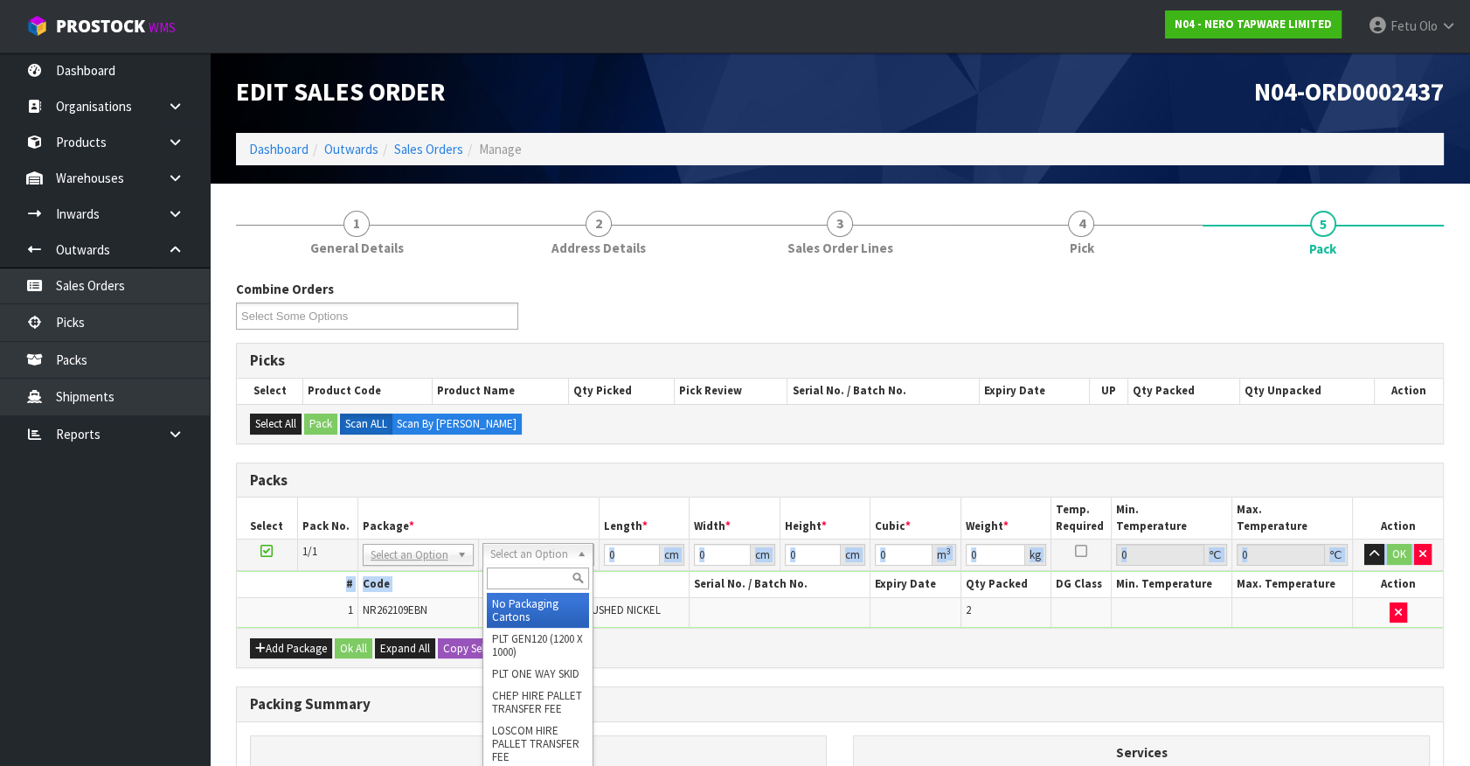
drag, startPoint x: 535, startPoint y: 557, endPoint x: 525, endPoint y: 571, distance: 17.0
click at [525, 571] on input "text" at bounding box center [538, 578] width 102 height 22
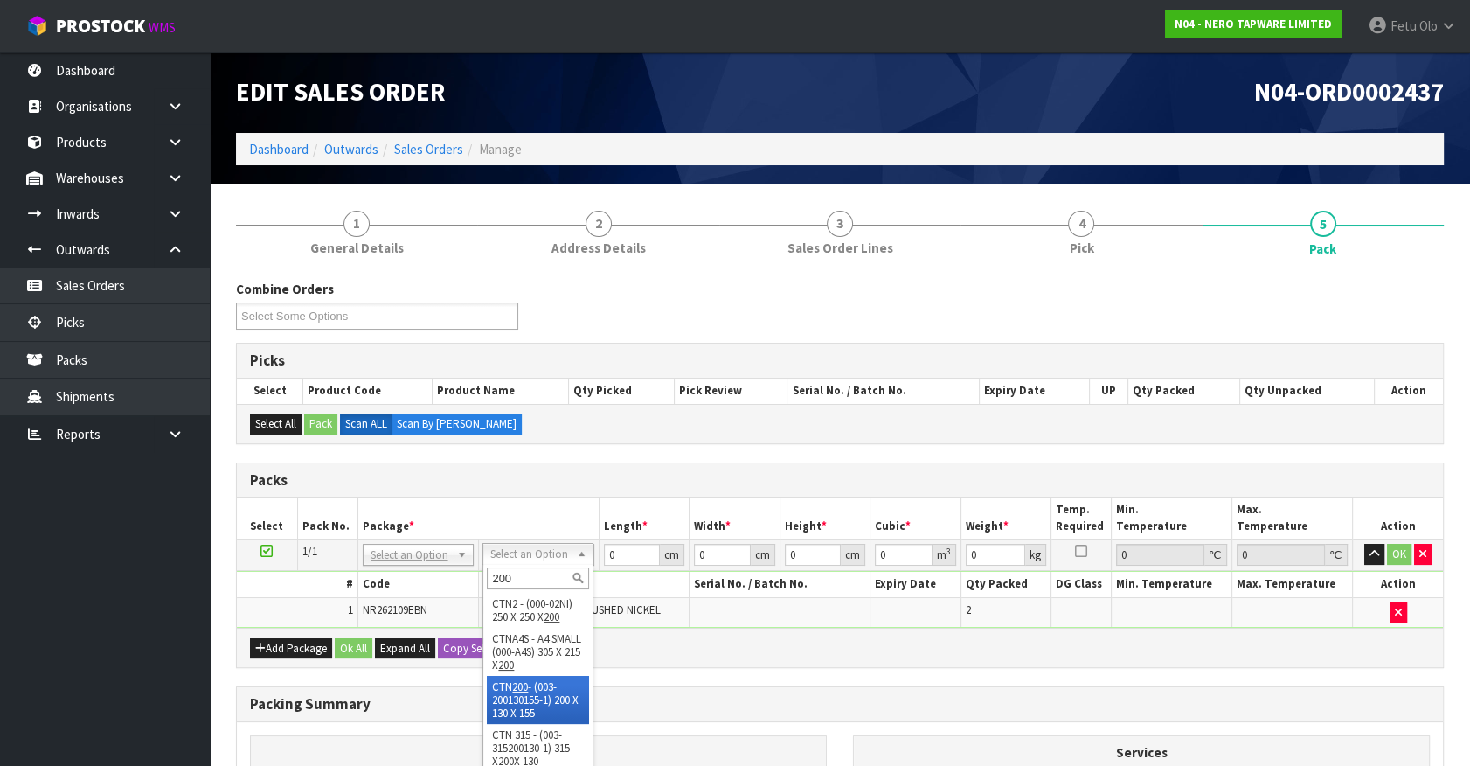
type input "200"
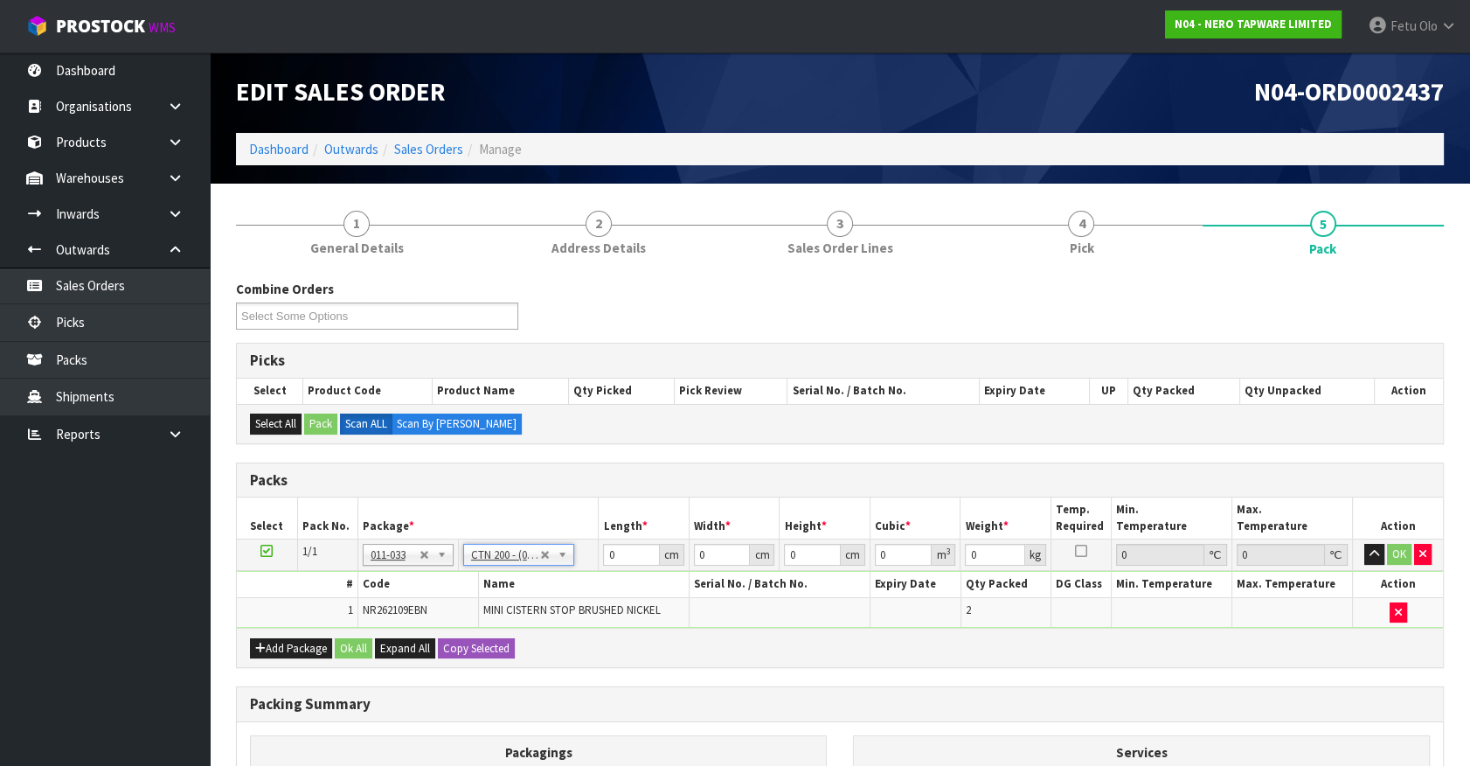
type input "20"
type input "13"
type input "15.5"
type input "0.00403"
type input "1"
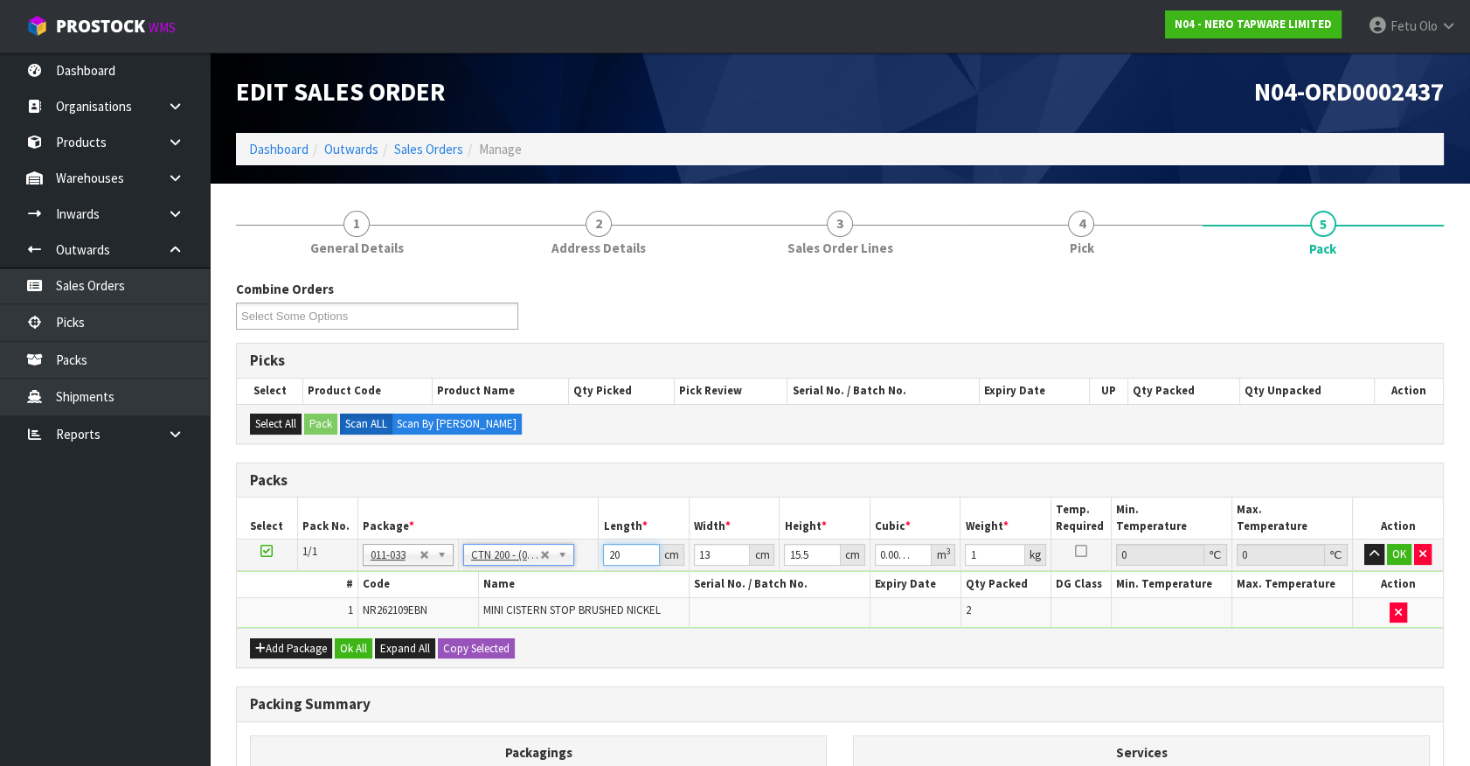
drag, startPoint x: 622, startPoint y: 552, endPoint x: 489, endPoint y: 584, distance: 137.4
click at [489, 584] on tbody "1/1 NONE 007-001 007-002 007-004 007-009 007-013 007-014 007-015 007-017 007-01…" at bounding box center [840, 583] width 1206 height 88
type input "2"
type input "0.000403"
type input "21"
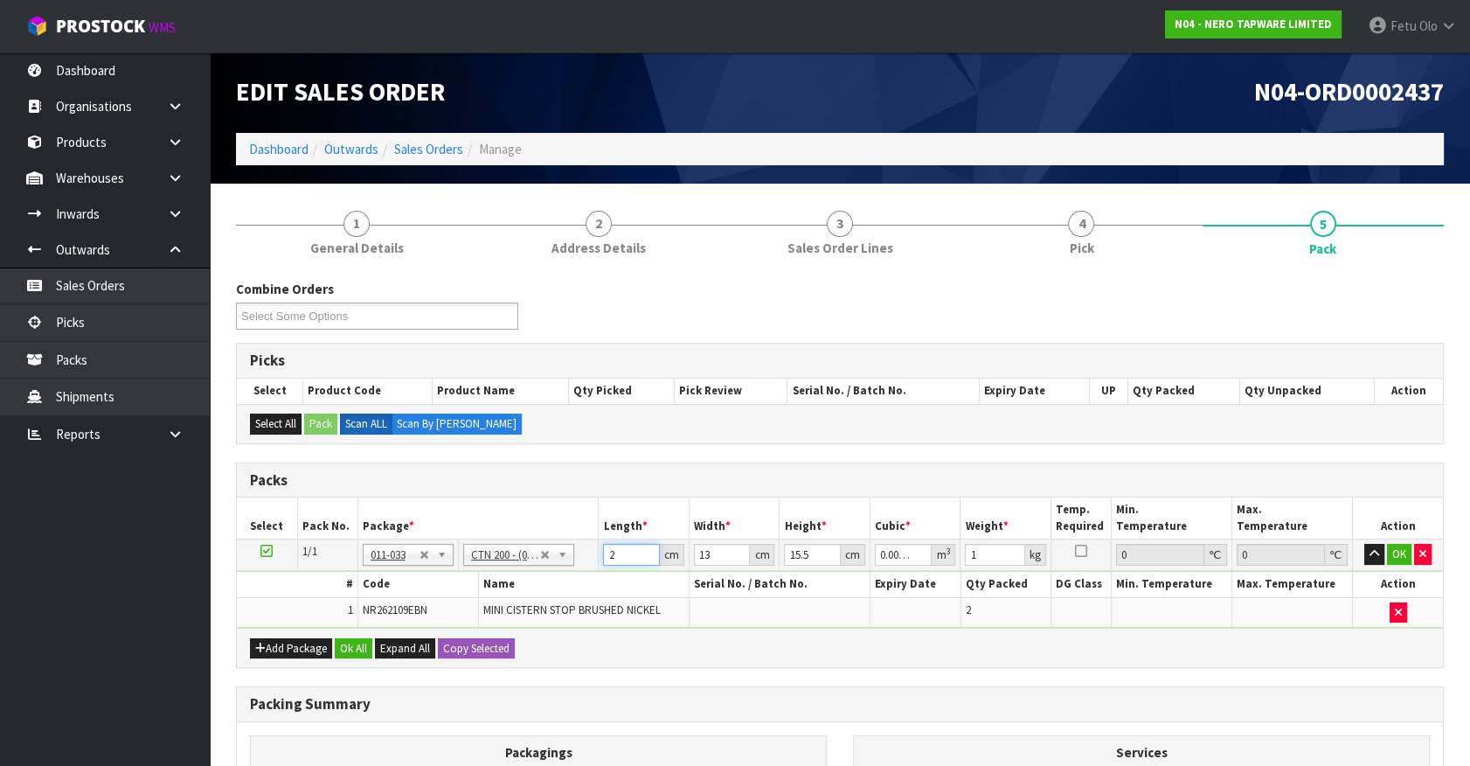
type input "0.004232"
type input "21"
type input "1"
type input "0.000325"
type input "14"
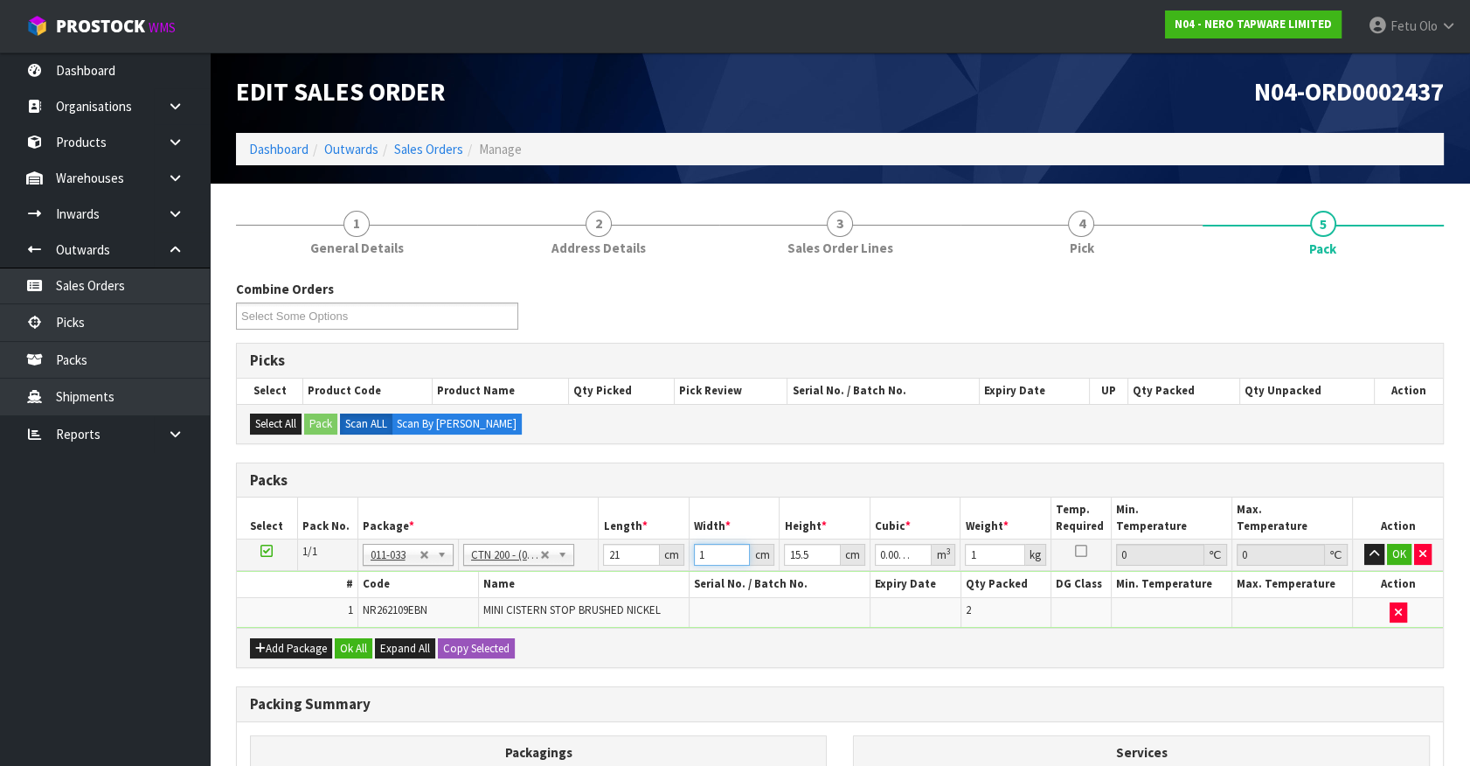
type input "0.004557"
type input "14"
type input "1"
type input "0.000294"
type input "17"
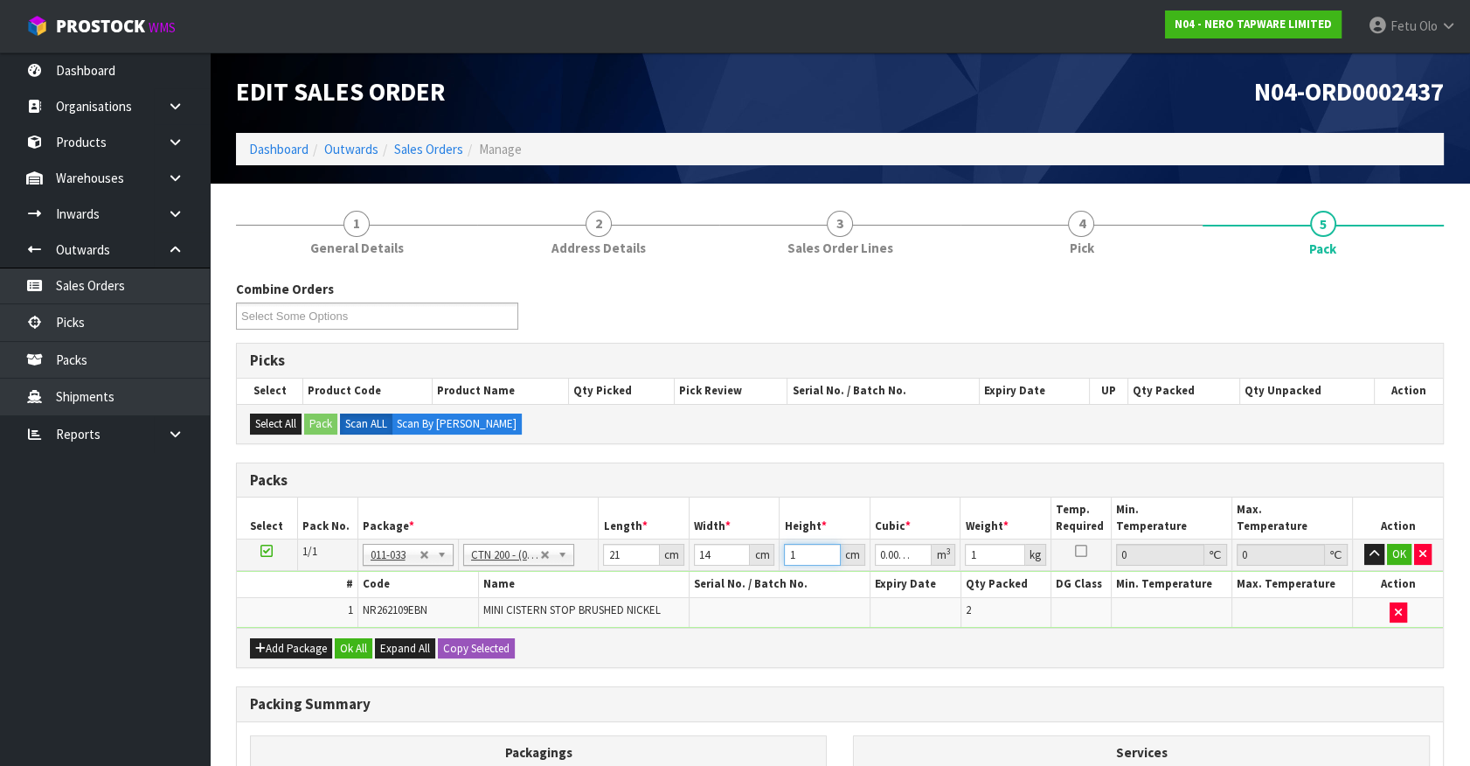
type input "0.004998"
type input "17"
type input "2"
click button "OK" at bounding box center [1399, 554] width 24 height 21
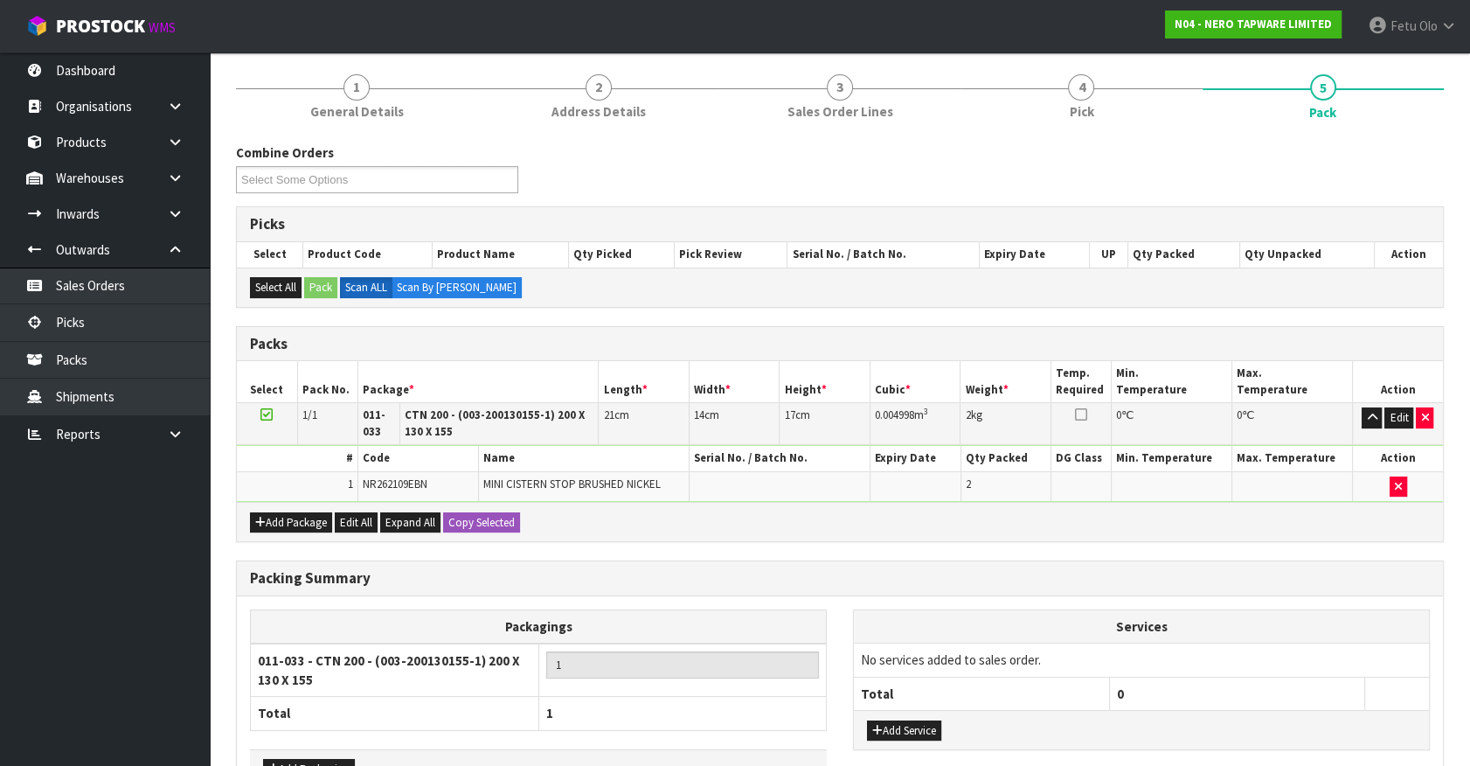
scroll to position [251, 0]
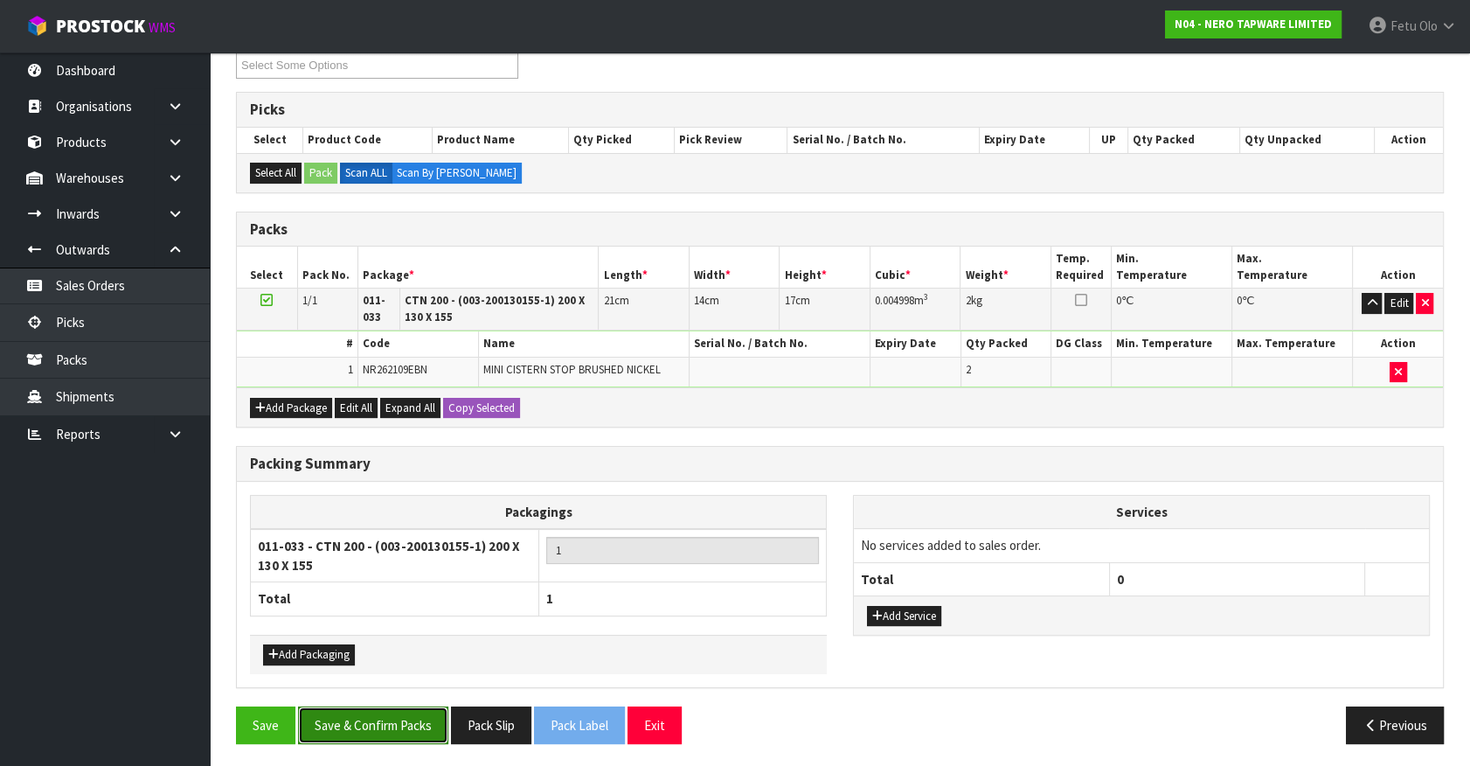
click at [419, 706] on button "Save & Confirm Packs" at bounding box center [373, 725] width 150 height 38
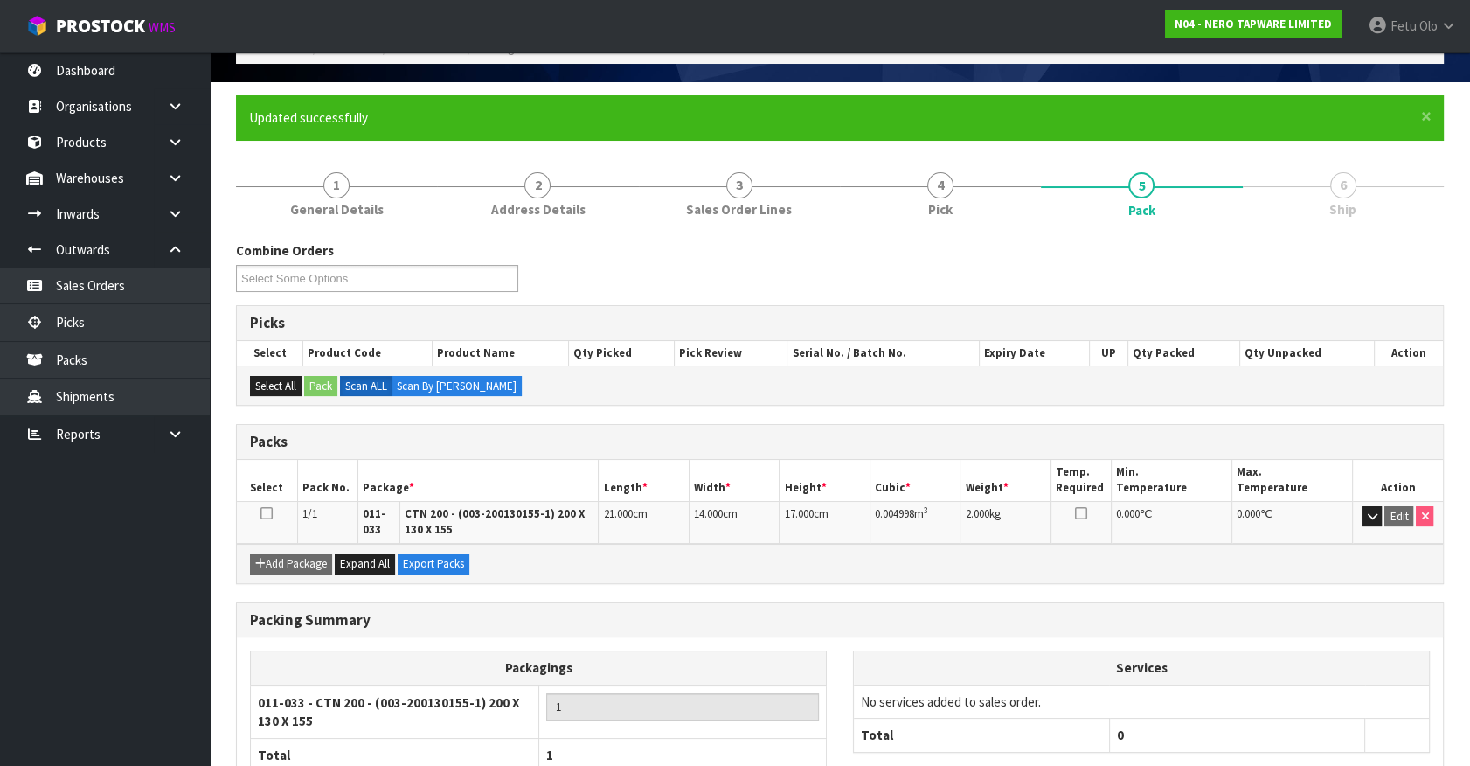
scroll to position [219, 0]
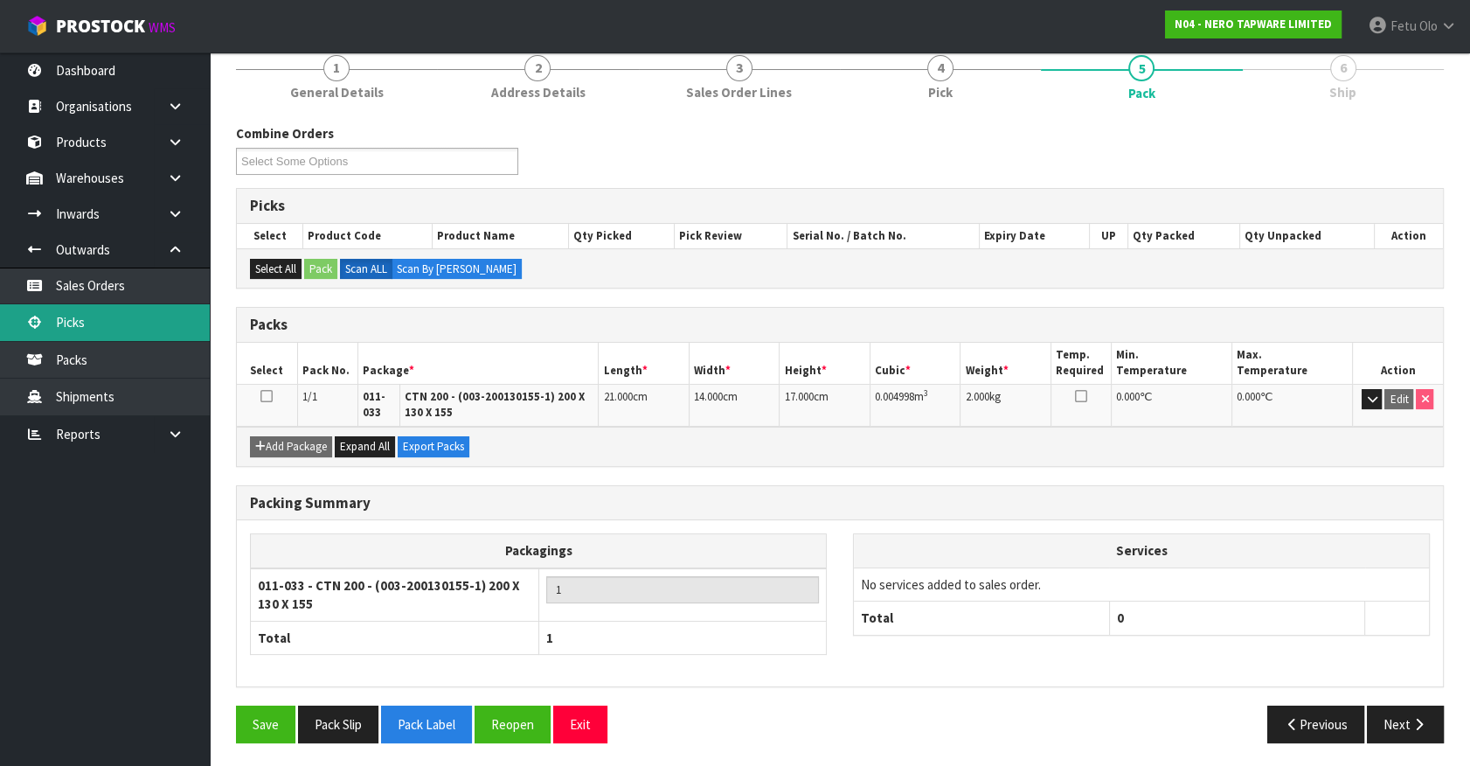
click at [108, 328] on link "Picks" at bounding box center [105, 322] width 210 height 36
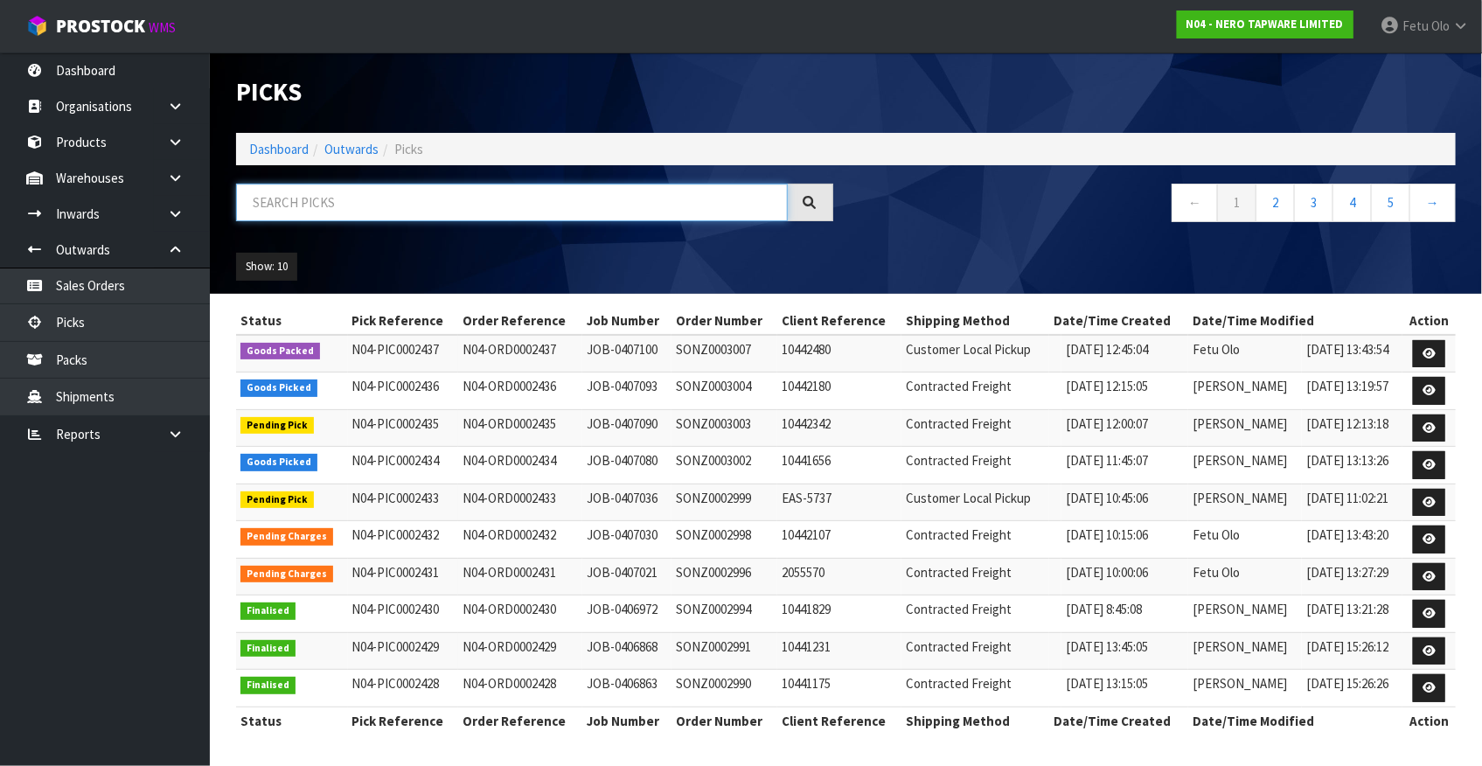
click at [395, 211] on input "text" at bounding box center [512, 203] width 552 height 38
click at [436, 212] on input "text" at bounding box center [512, 203] width 552 height 38
type input "0002434"
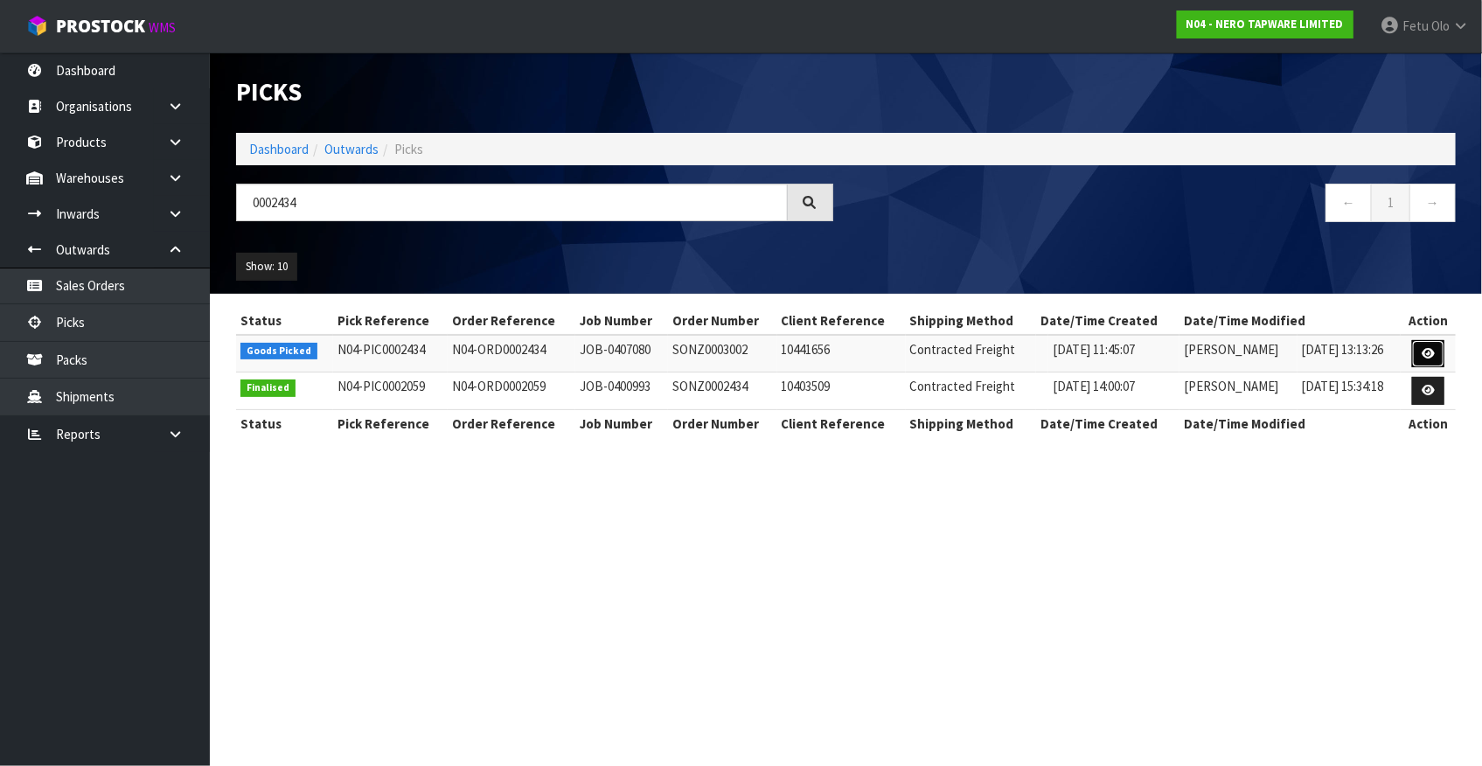
click at [1441, 358] on link at bounding box center [1428, 354] width 32 height 28
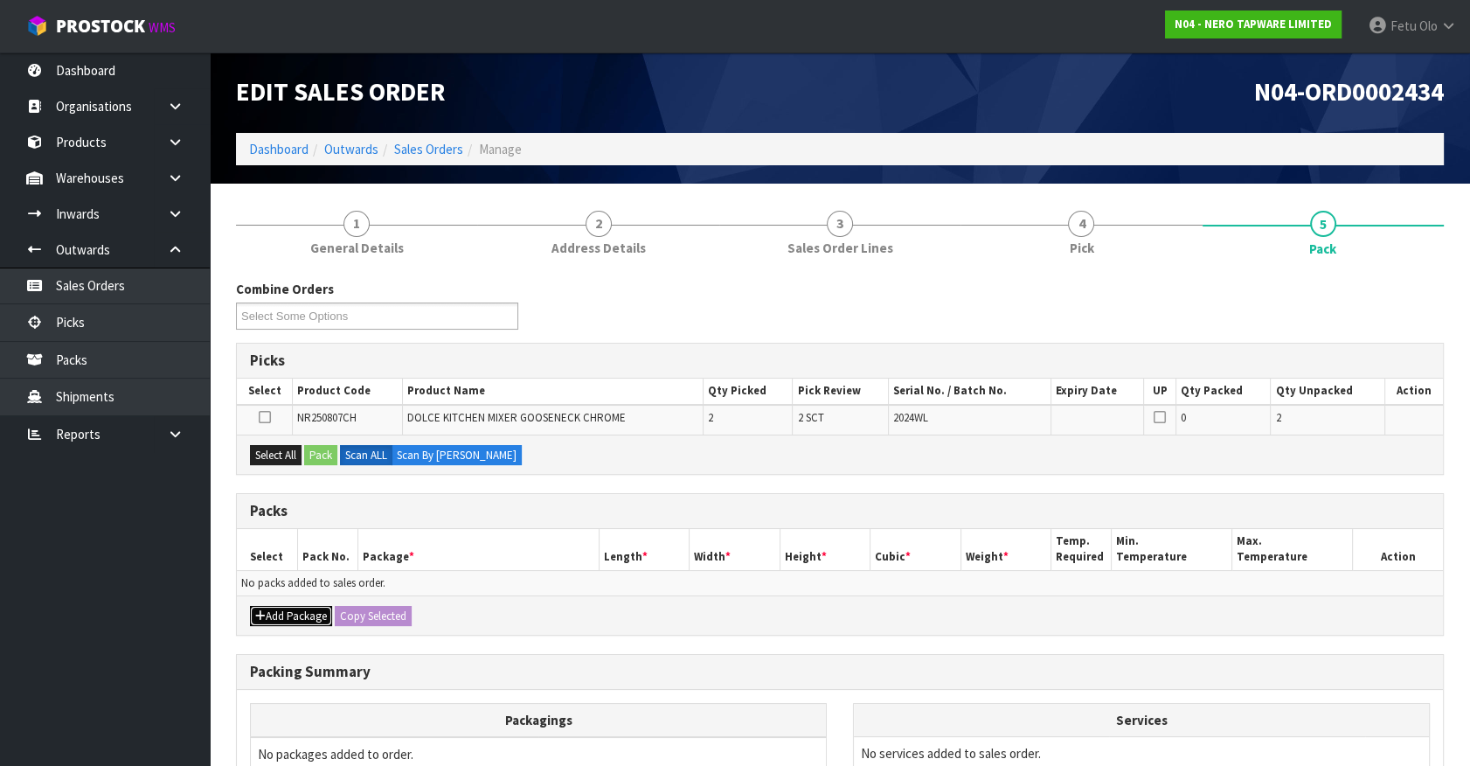
click at [269, 613] on button "Add Package" at bounding box center [291, 616] width 82 height 21
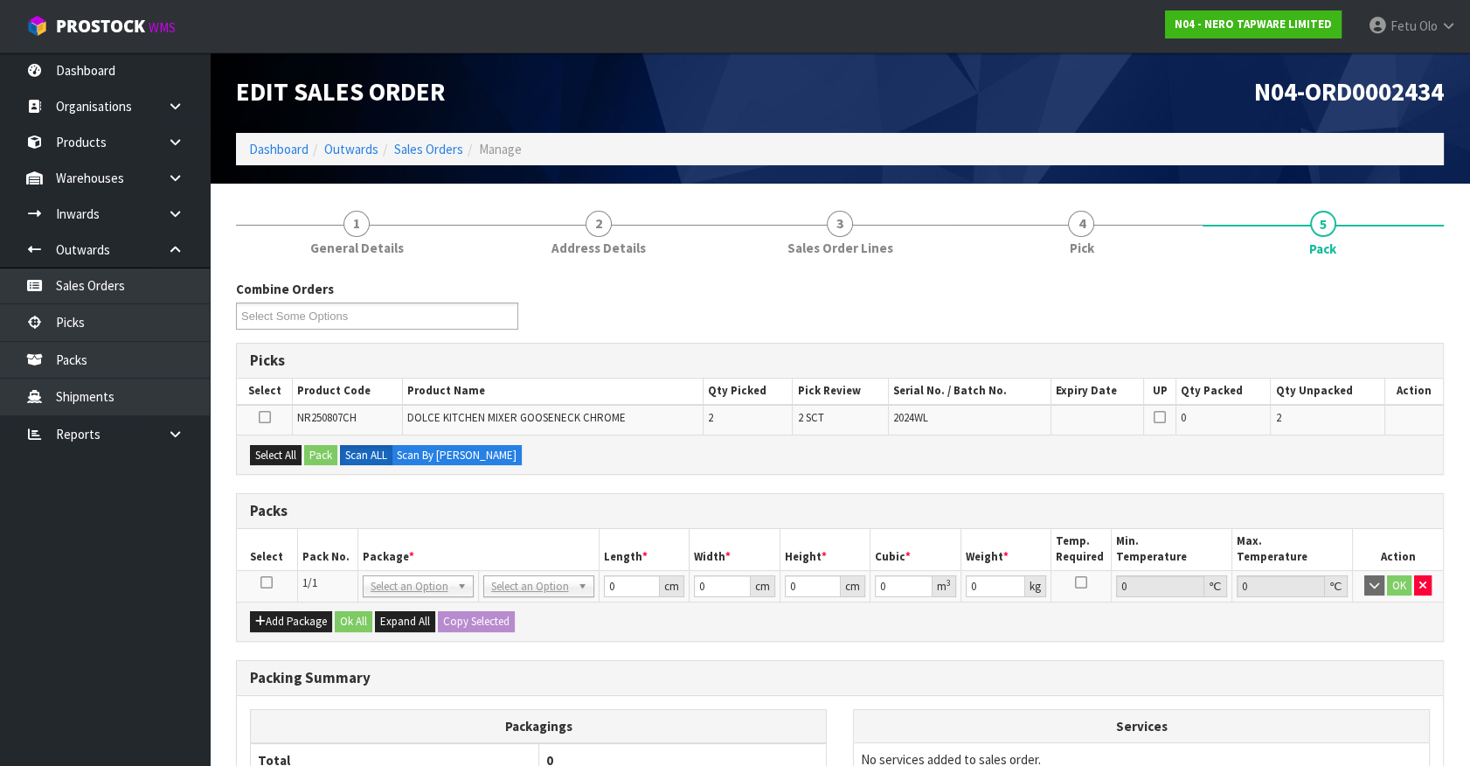
click at [264, 582] on icon at bounding box center [266, 582] width 12 height 1
click at [364, 548] on th "Package *" at bounding box center [478, 549] width 241 height 41
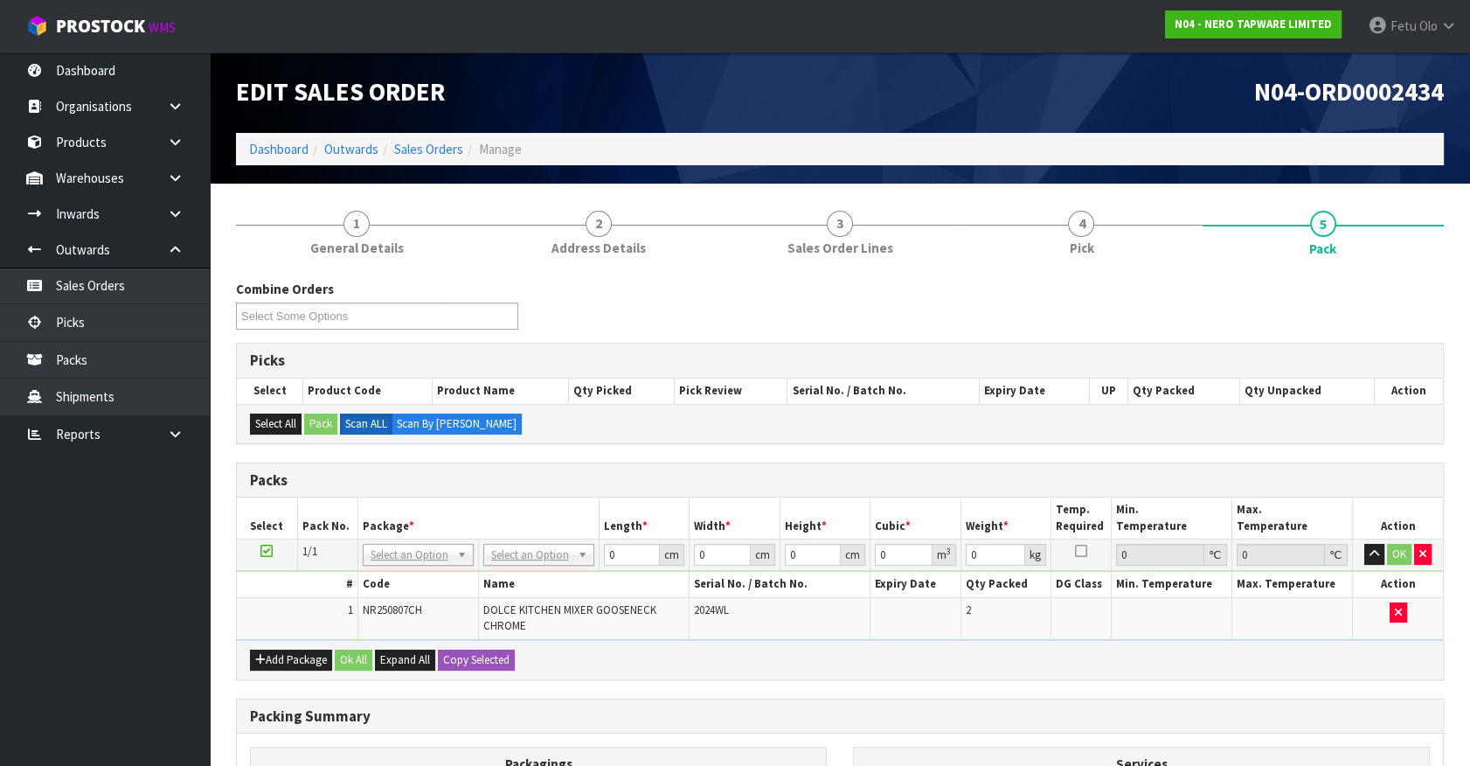
drag, startPoint x: 532, startPoint y: 547, endPoint x: 529, endPoint y: 582, distance: 35.1
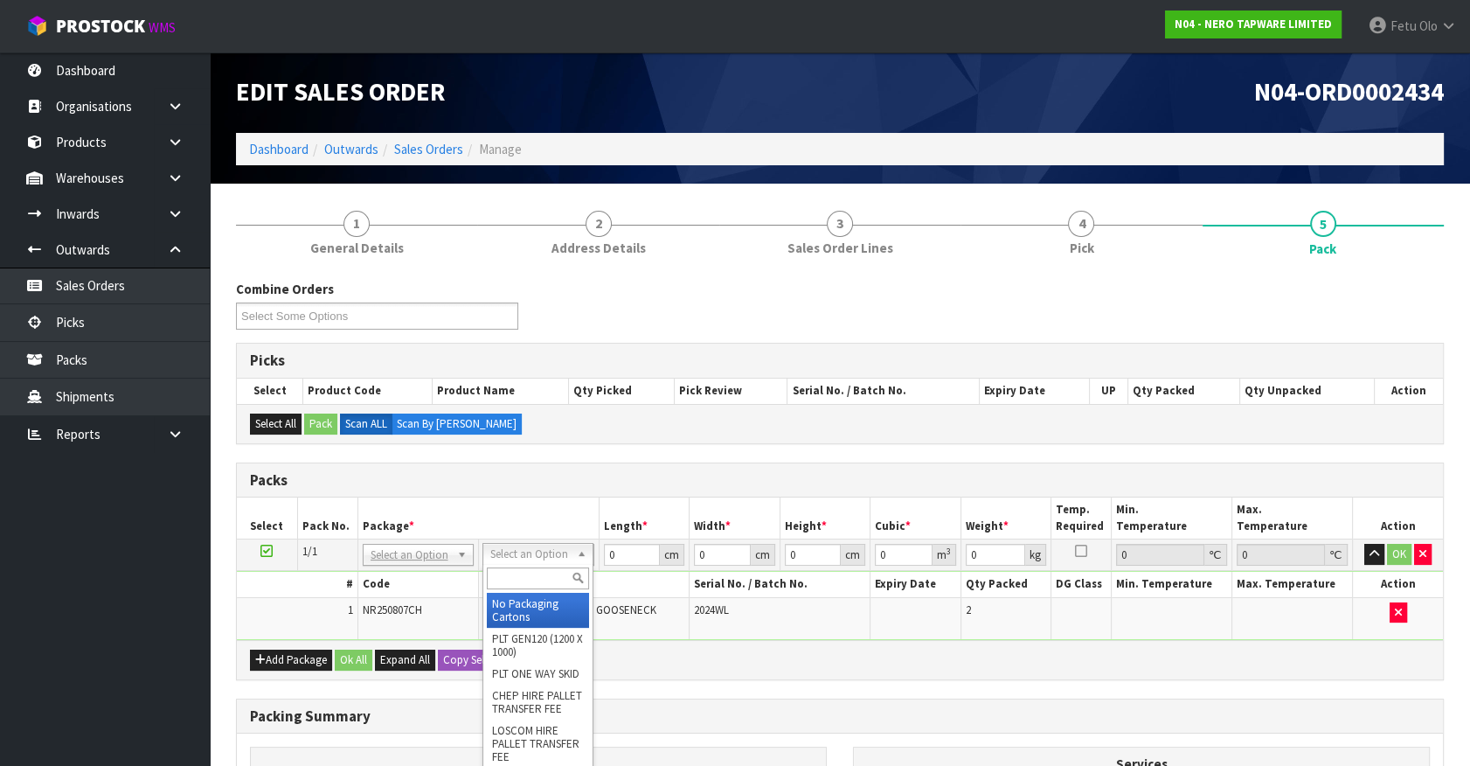
drag, startPoint x: 529, startPoint y: 582, endPoint x: 642, endPoint y: 560, distance: 114.9
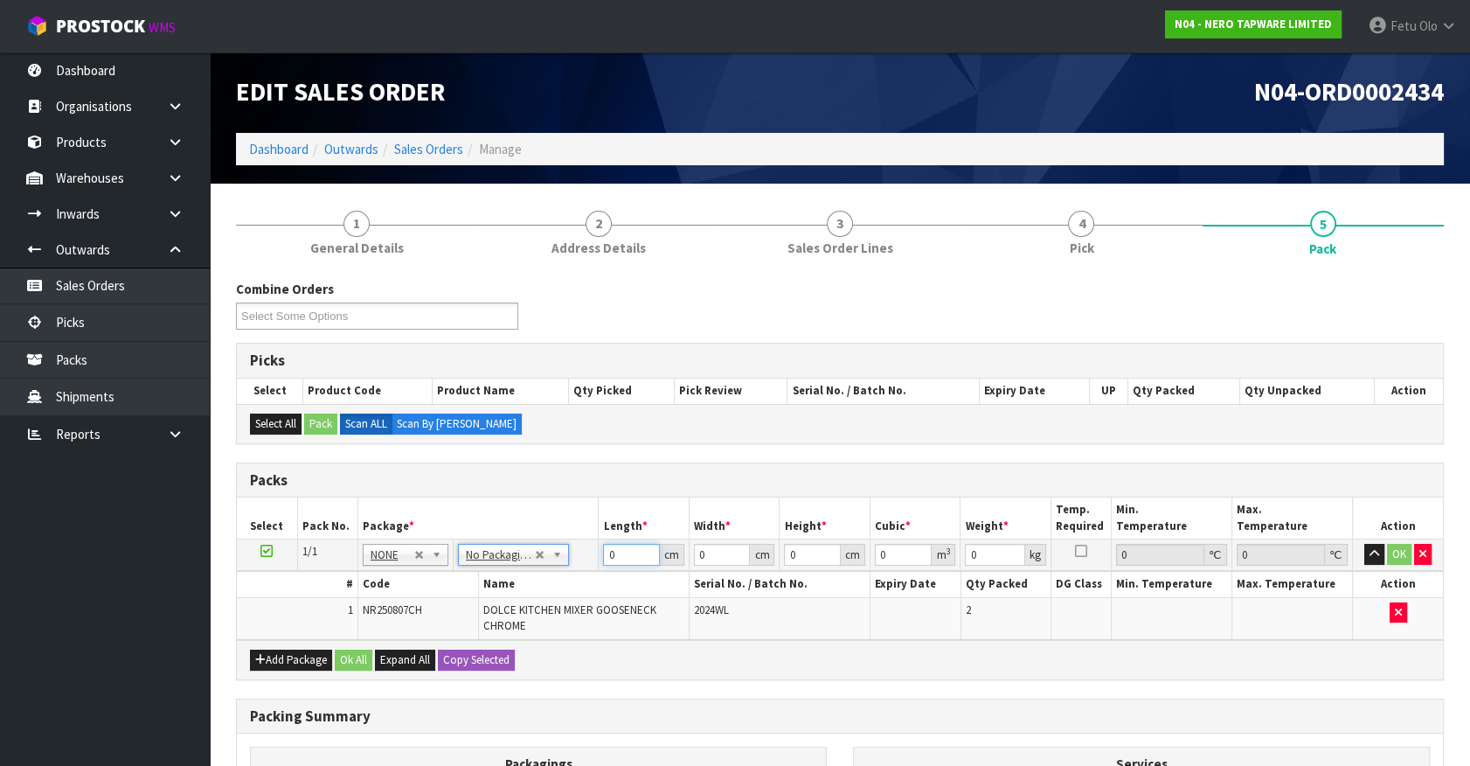
drag, startPoint x: 619, startPoint y: 557, endPoint x: 462, endPoint y: 594, distance: 160.9
click at [462, 594] on tbody "1/1 NONE 007-001 007-002 007-004 007-009 007-013 007-014 007-015 007-017 007-01…" at bounding box center [840, 589] width 1206 height 101
type input "43"
type input "34"
type input "1"
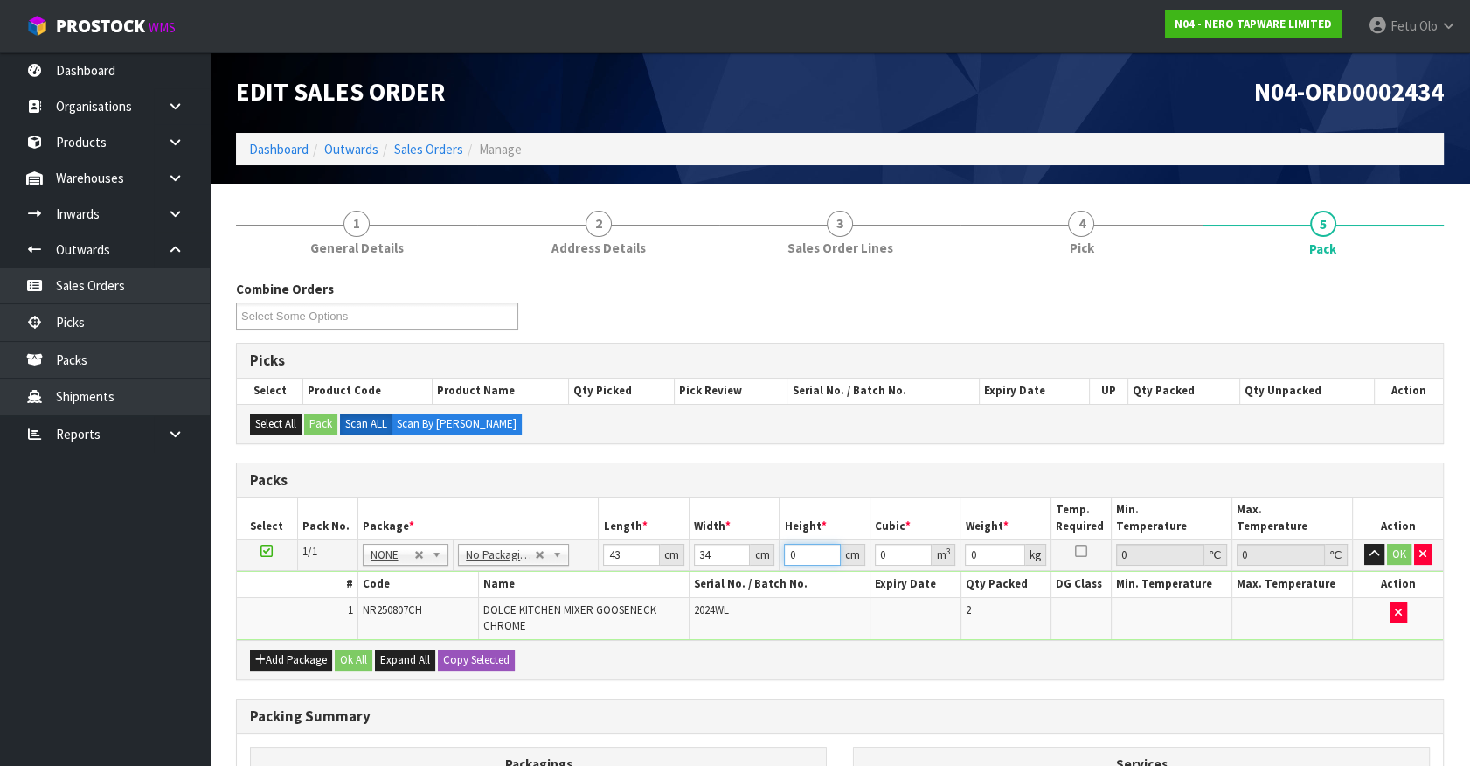
type input "0.001462"
type input "15"
type input "0.02193"
type input "15"
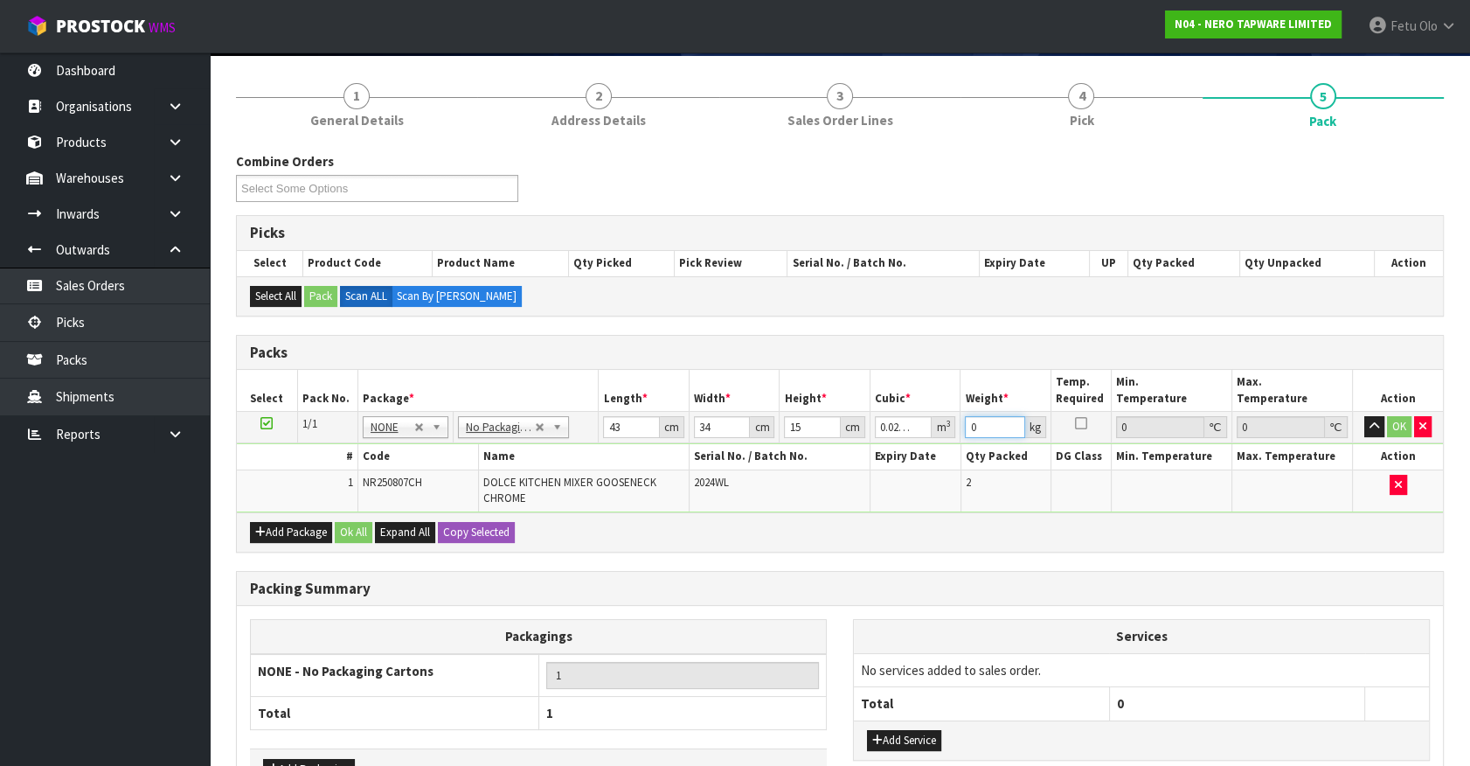
scroll to position [241, 0]
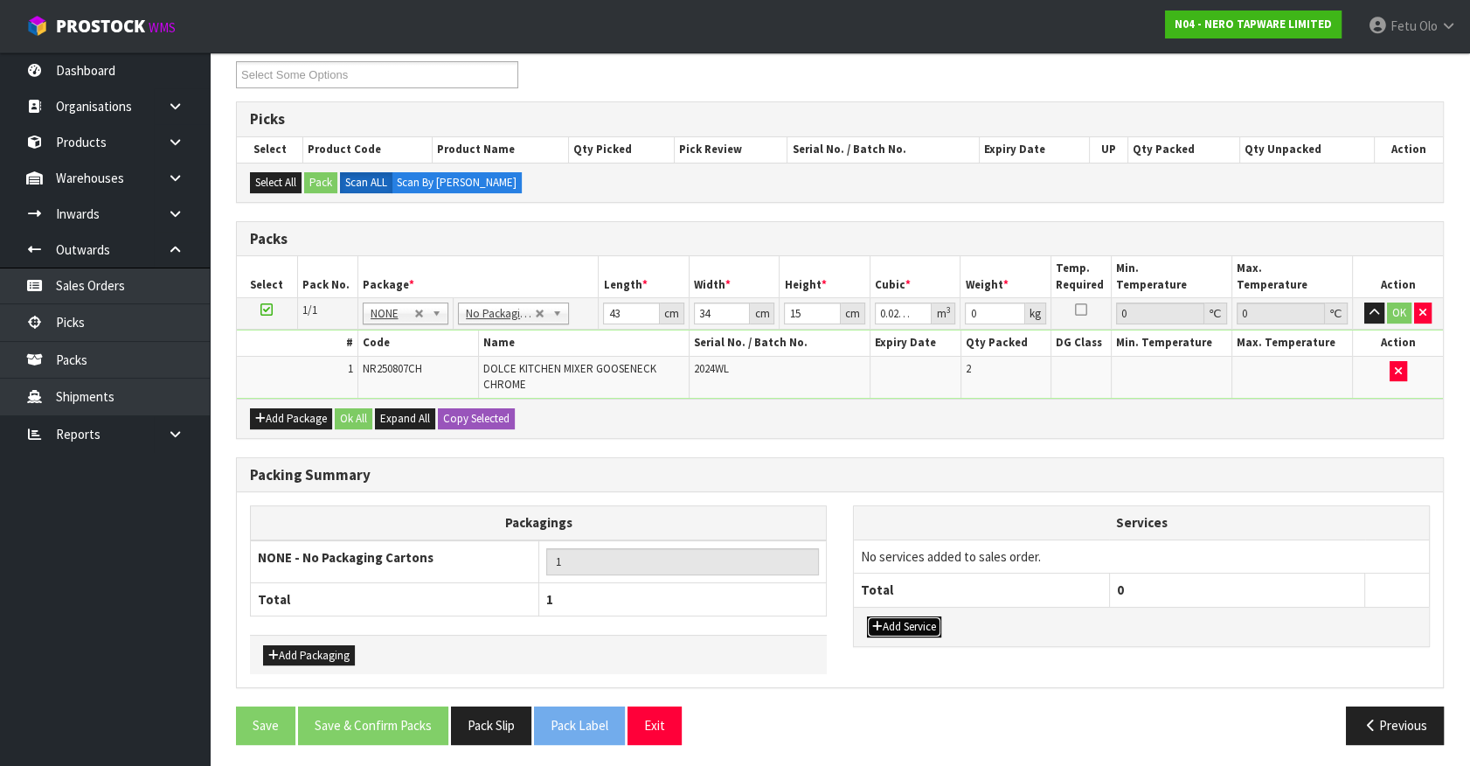
click at [891, 616] on button "Add Service" at bounding box center [904, 626] width 74 height 21
click at [918, 570] on td "003-036 - EXTERNAL PLANT HIRE 008-035 - OUTWARD HDLG+/HOIST LIFT ON/OFF 008-036…" at bounding box center [981, 560] width 255 height 43
drag, startPoint x: 913, startPoint y: 558, endPoint x: 897, endPoint y: 582, distance: 29.1
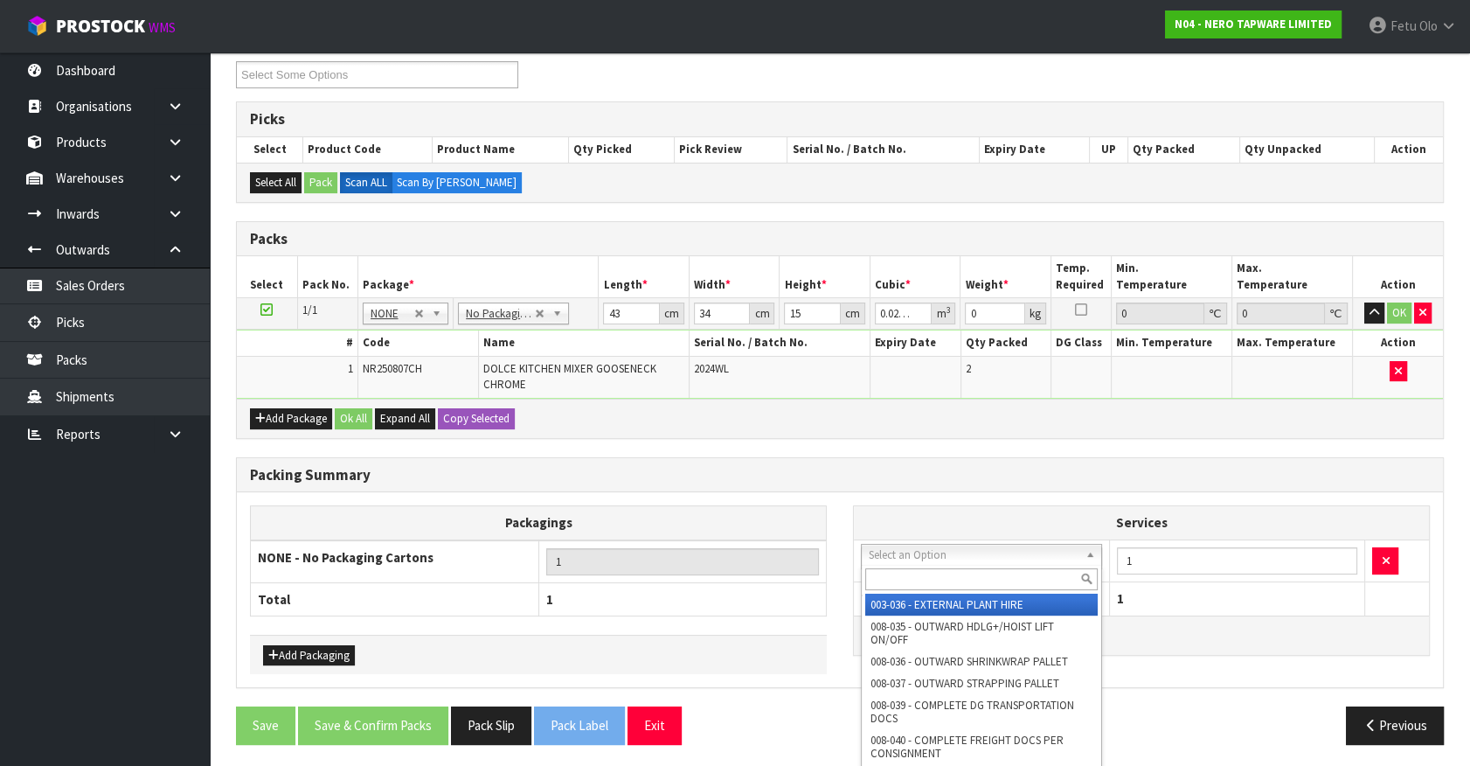
click at [897, 583] on input "text" at bounding box center [981, 579] width 233 height 22
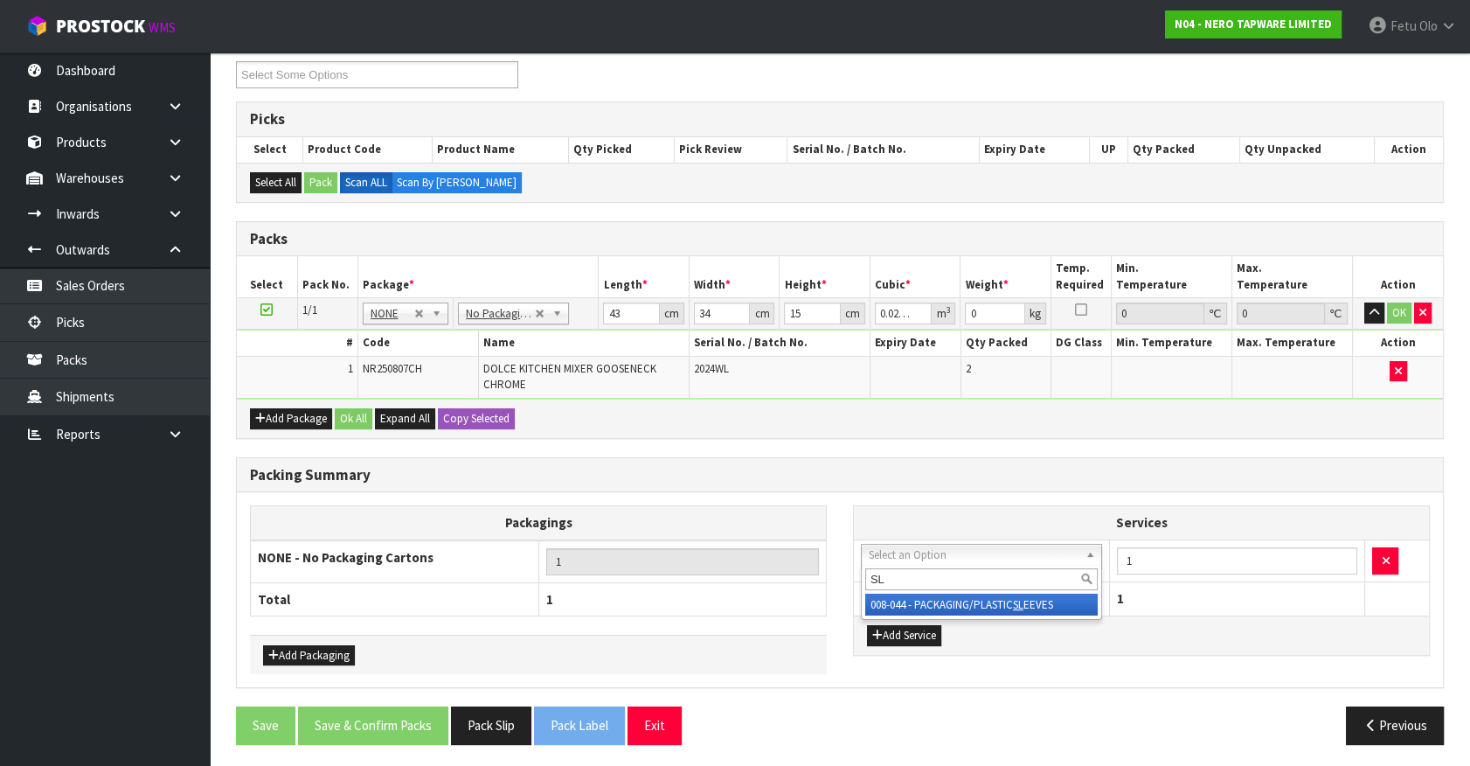
type input "SL"
click at [927, 615] on div "SL 008-044 - PACKAGING/PLASTIC SL EEVES" at bounding box center [981, 592] width 241 height 55
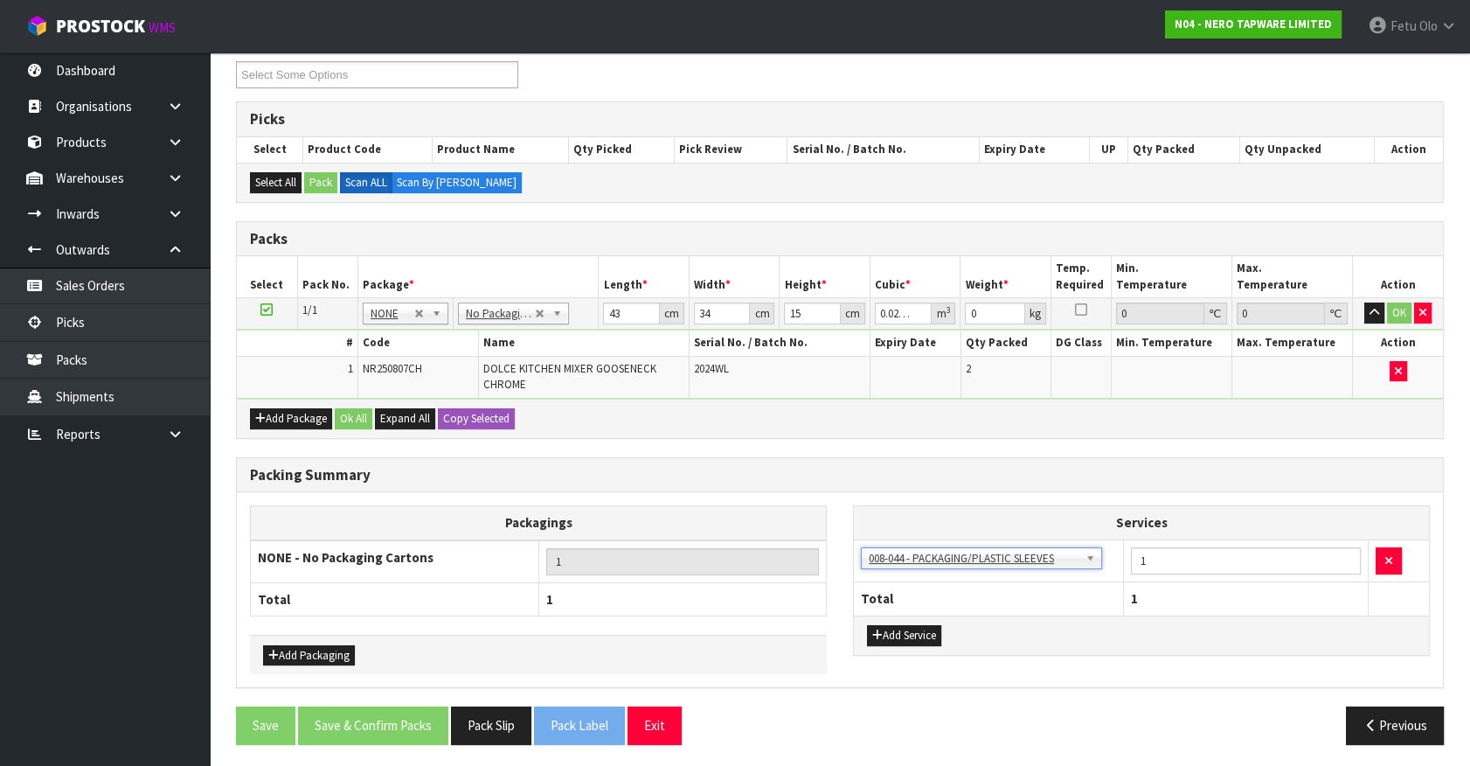
click at [862, 505] on div "Services 003-036 - EXTERNAL PLANT HIRE 008-035 - OUTWARD HDLG+/HOIST LIFT ON/OF…" at bounding box center [1141, 579] width 577 height 149
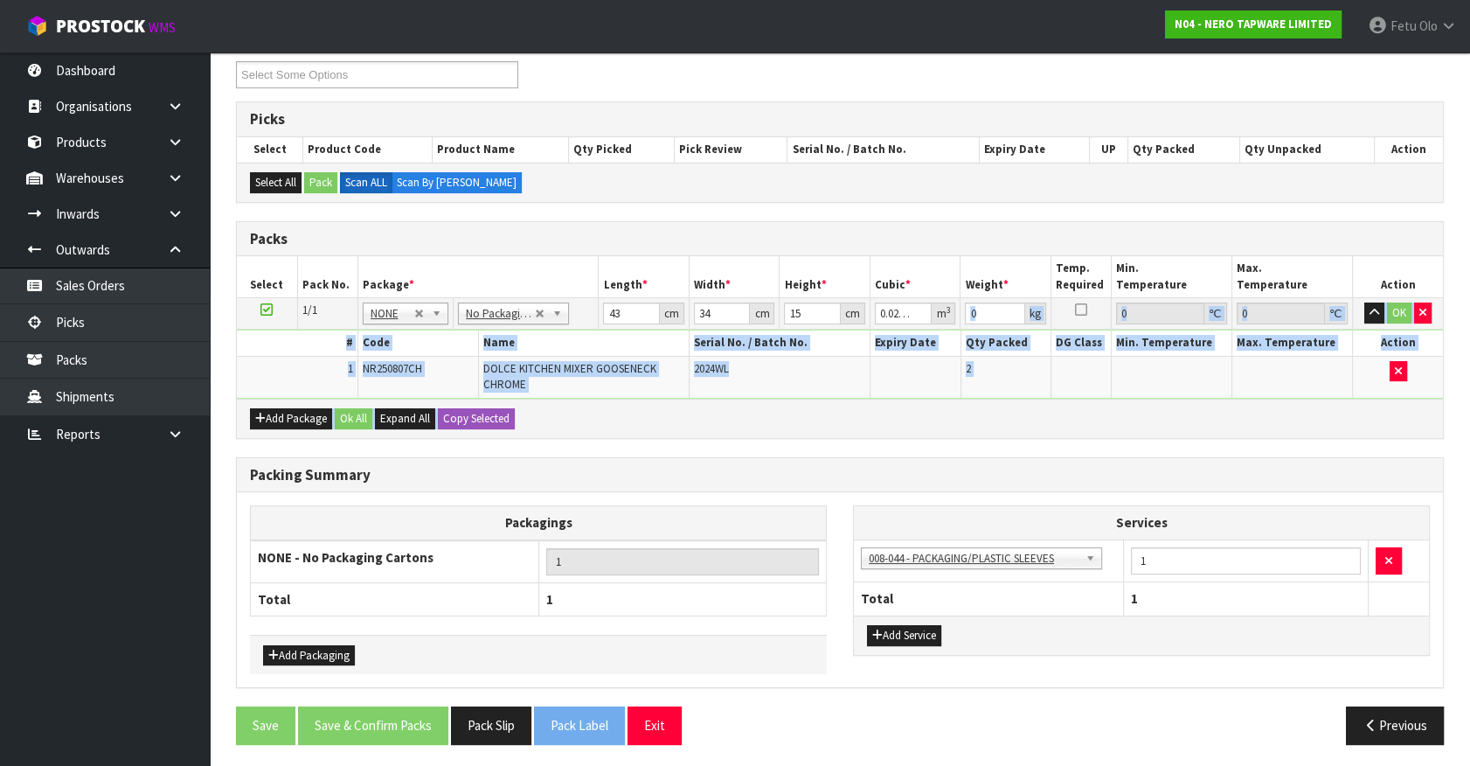
drag, startPoint x: 977, startPoint y: 307, endPoint x: 961, endPoint y: 393, distance: 88.1
click at [836, 406] on div "Packs Select Pack No. Package * Length * Width * Height * Cubic * Weight * Temp…" at bounding box center [840, 330] width 1208 height 218
click at [1014, 341] on th "Qty Packed" at bounding box center [1006, 342] width 91 height 25
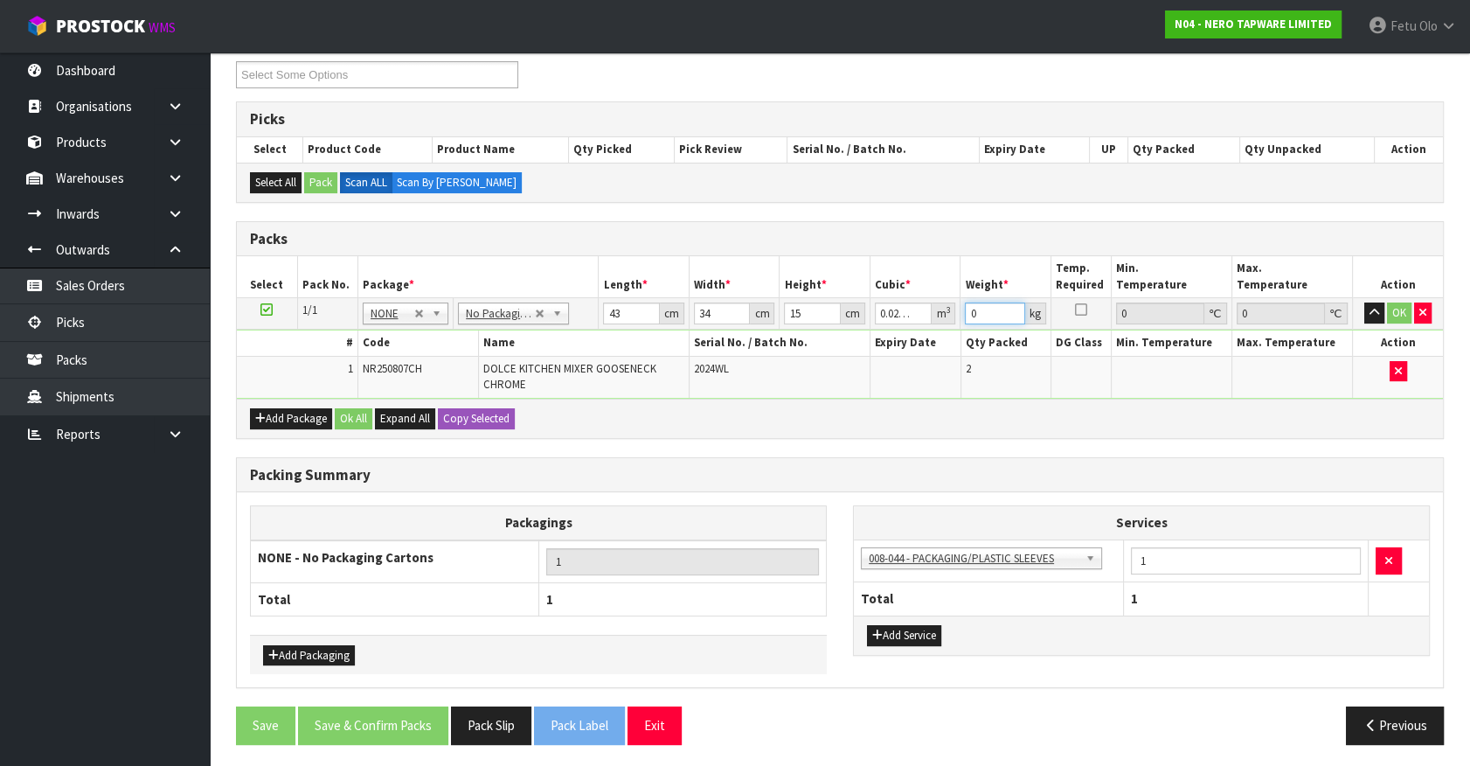
drag, startPoint x: 990, startPoint y: 316, endPoint x: 873, endPoint y: 414, distance: 152.7
click at [941, 323] on tr "1/1 NONE 007-001 007-002 007-004 007-009 007-013 007-014 007-015 007-017 007-01…" at bounding box center [840, 313] width 1206 height 31
type input "4"
click button "OK" at bounding box center [1399, 312] width 24 height 21
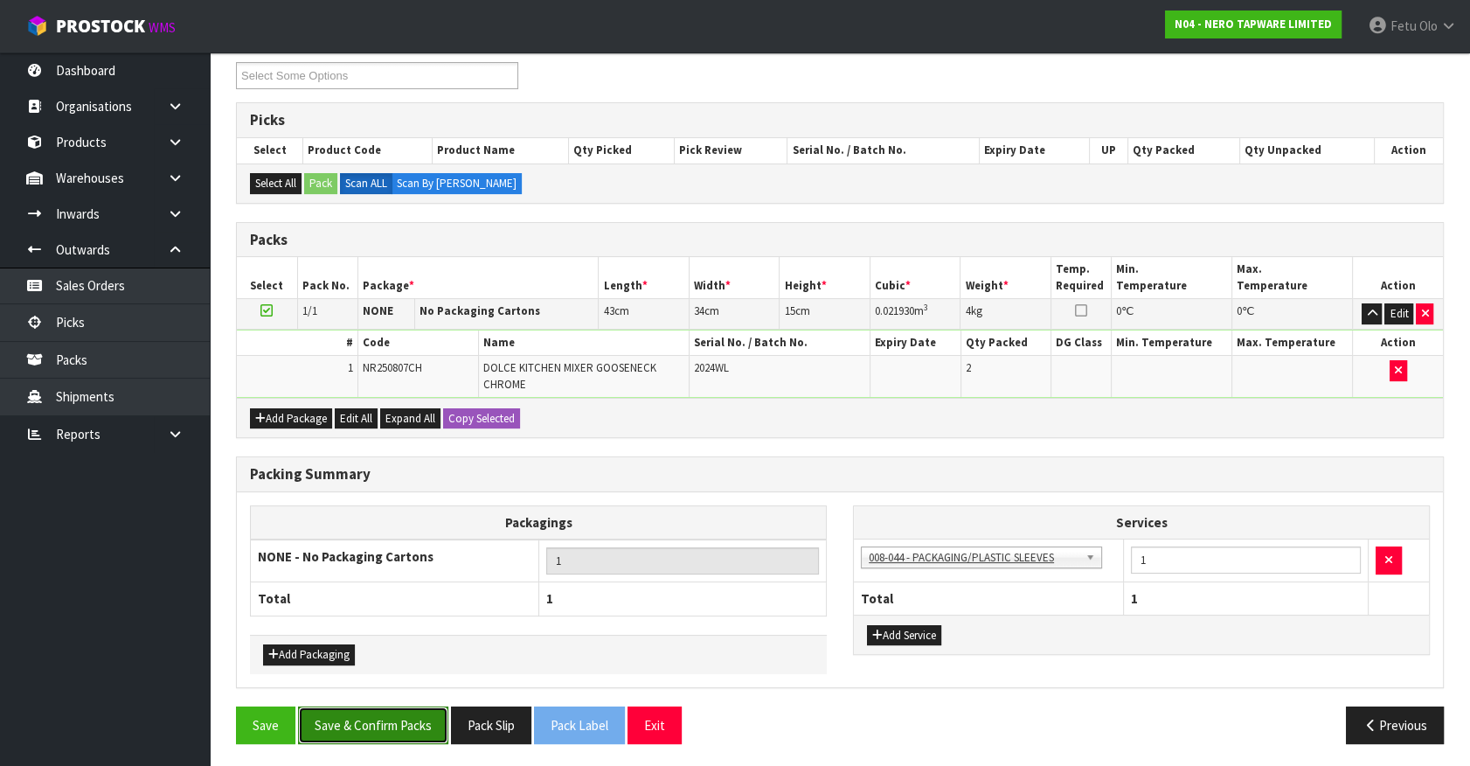
click at [415, 712] on button "Save & Confirm Packs" at bounding box center [373, 725] width 150 height 38
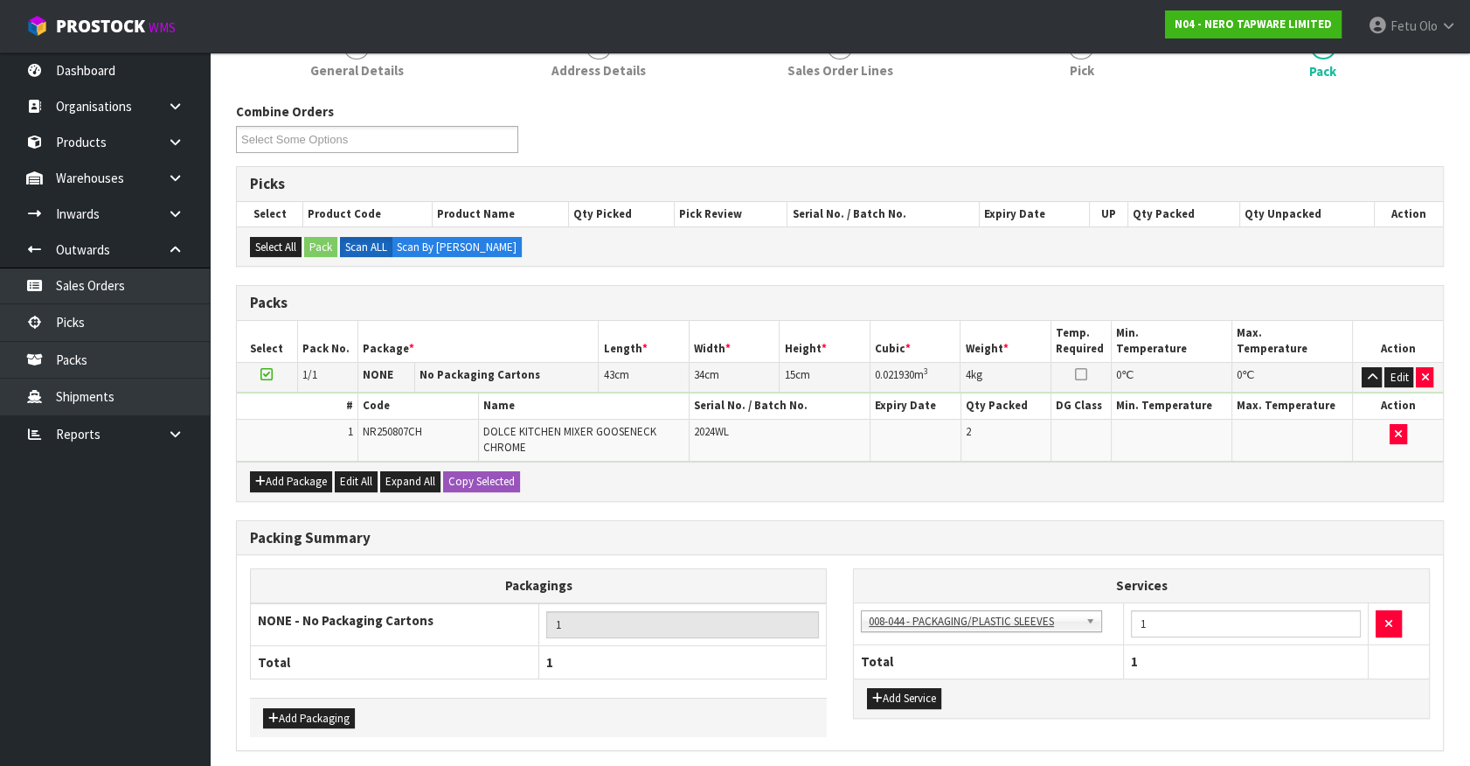
scroll to position [0, 0]
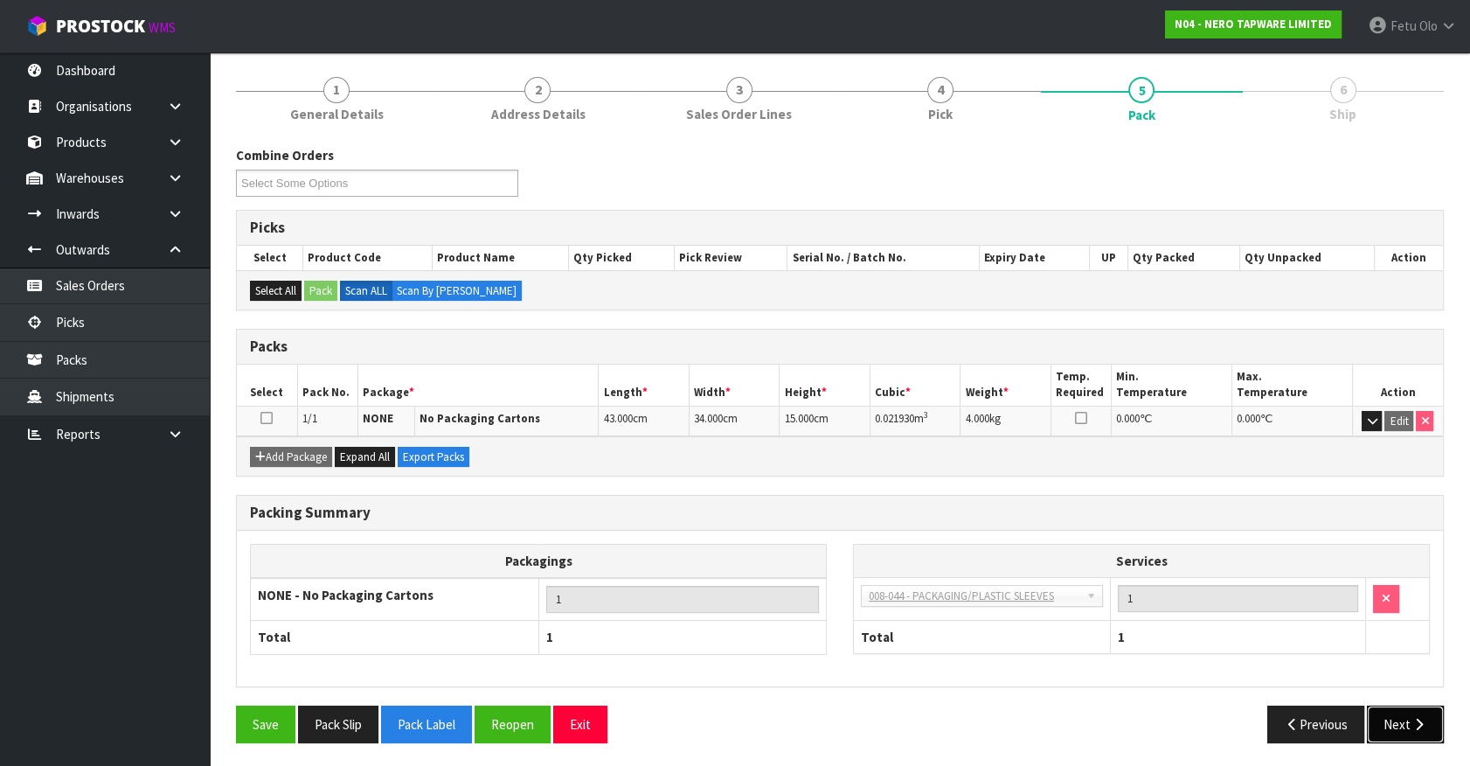
click at [1393, 726] on button "Next" at bounding box center [1405, 724] width 77 height 38
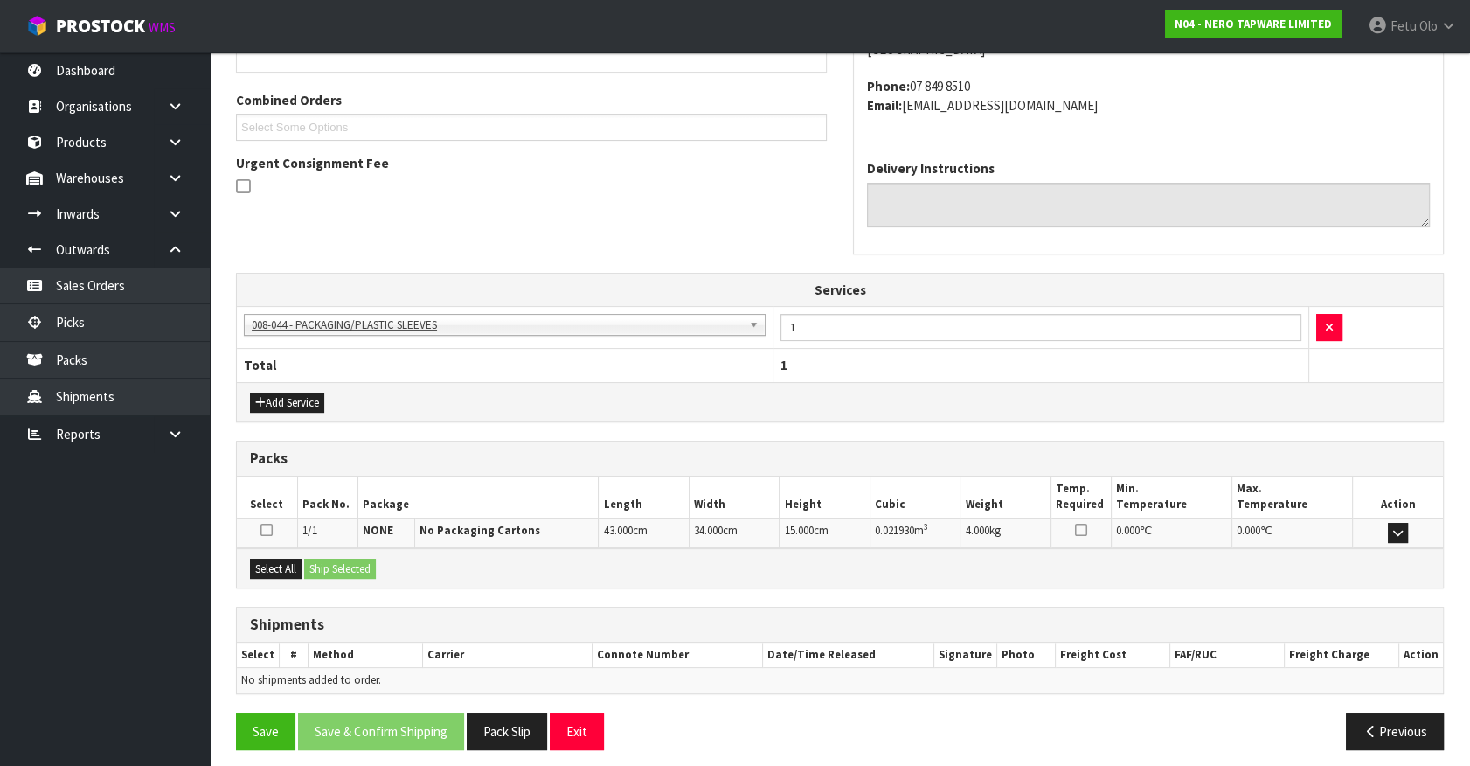
scroll to position [274, 0]
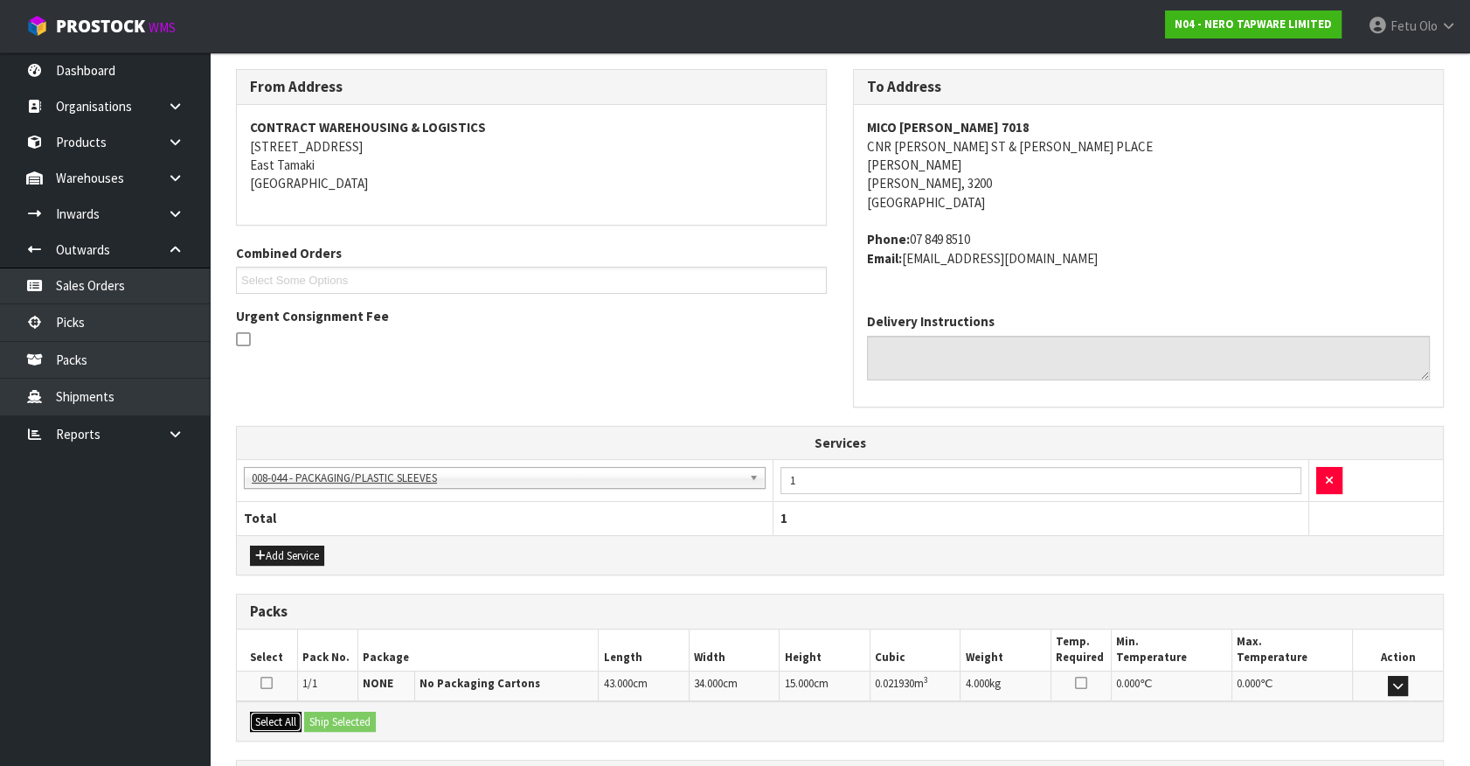
click at [293, 726] on button "Select All" at bounding box center [276, 722] width 52 height 21
click at [315, 717] on button "Ship Selected" at bounding box center [340, 722] width 72 height 21
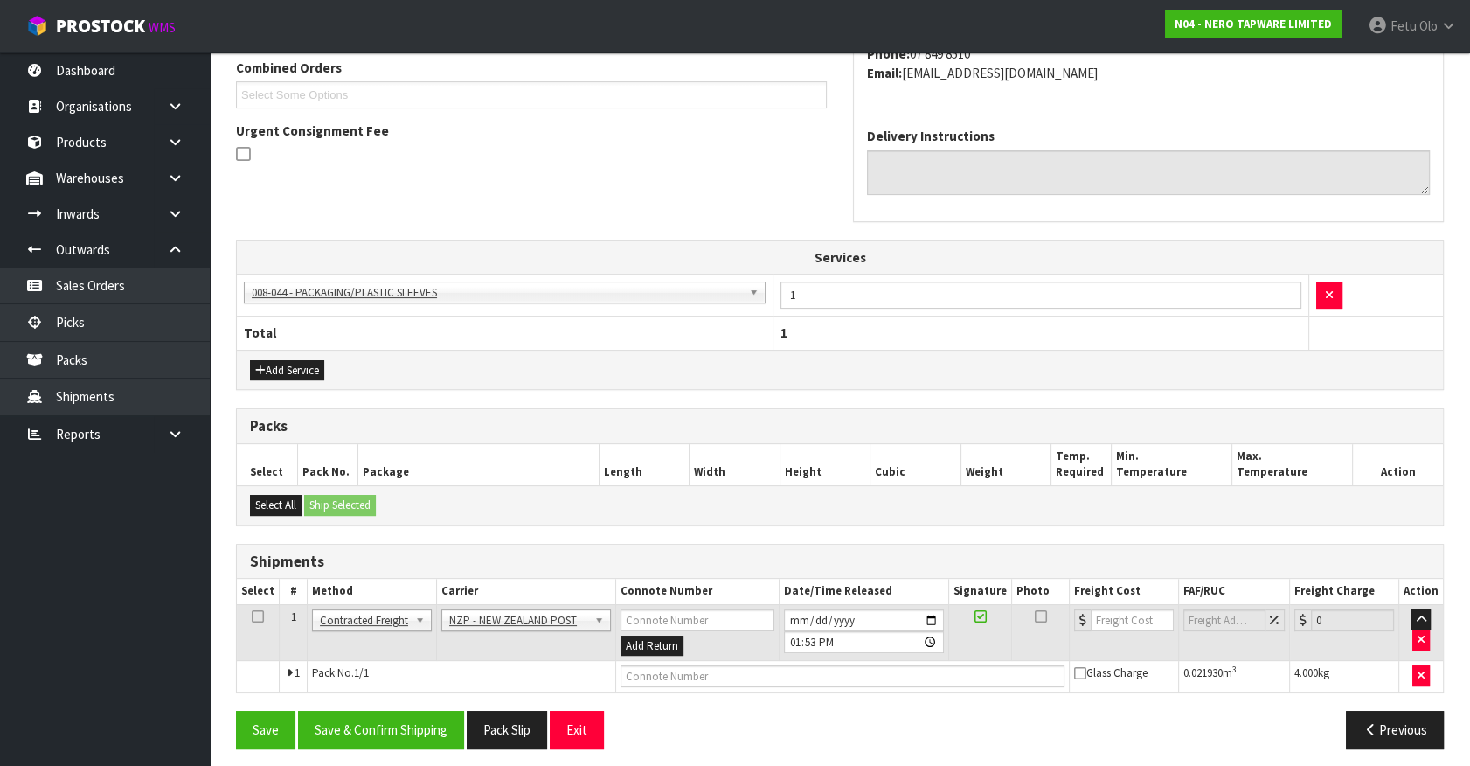
scroll to position [464, 0]
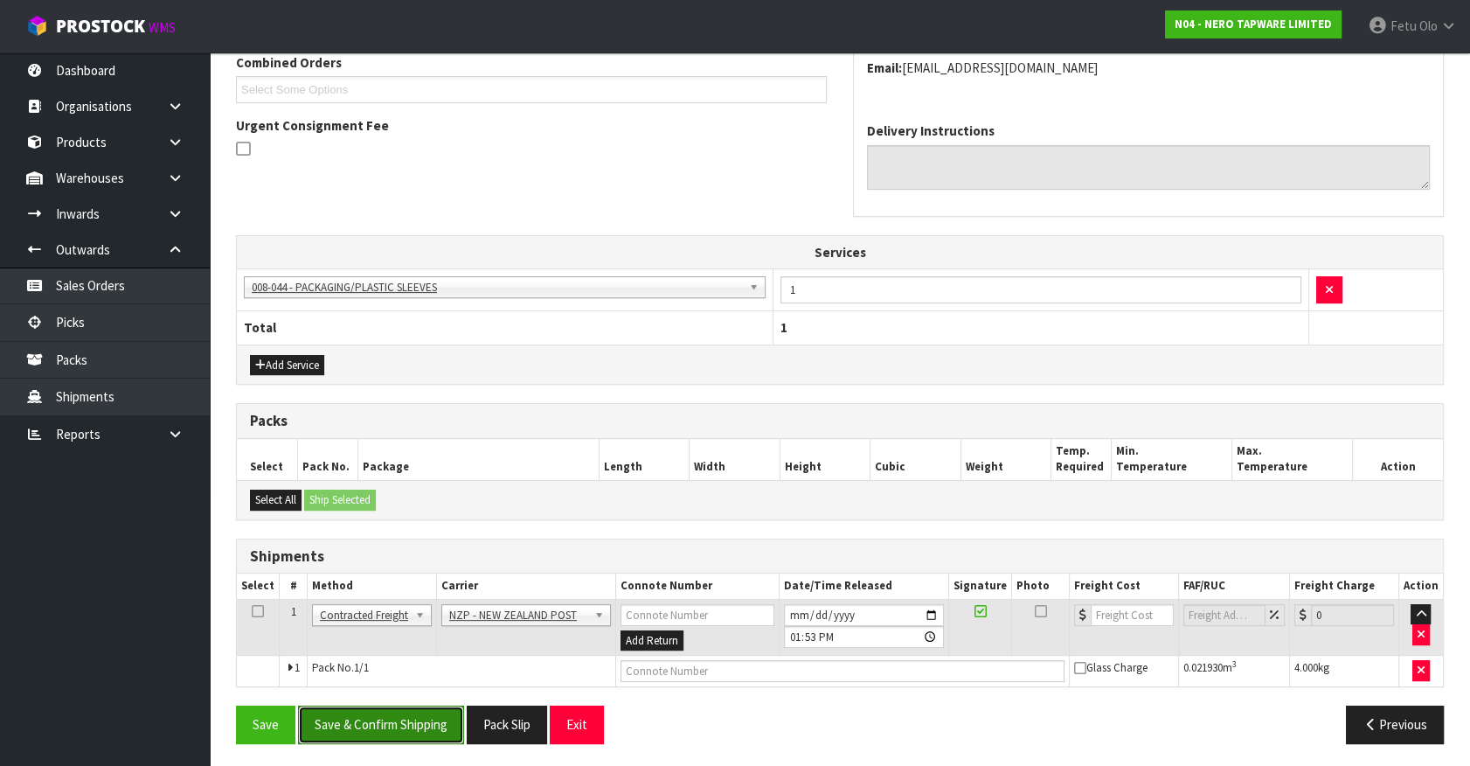
click at [379, 724] on button "Save & Confirm Shipping" at bounding box center [381, 724] width 166 height 38
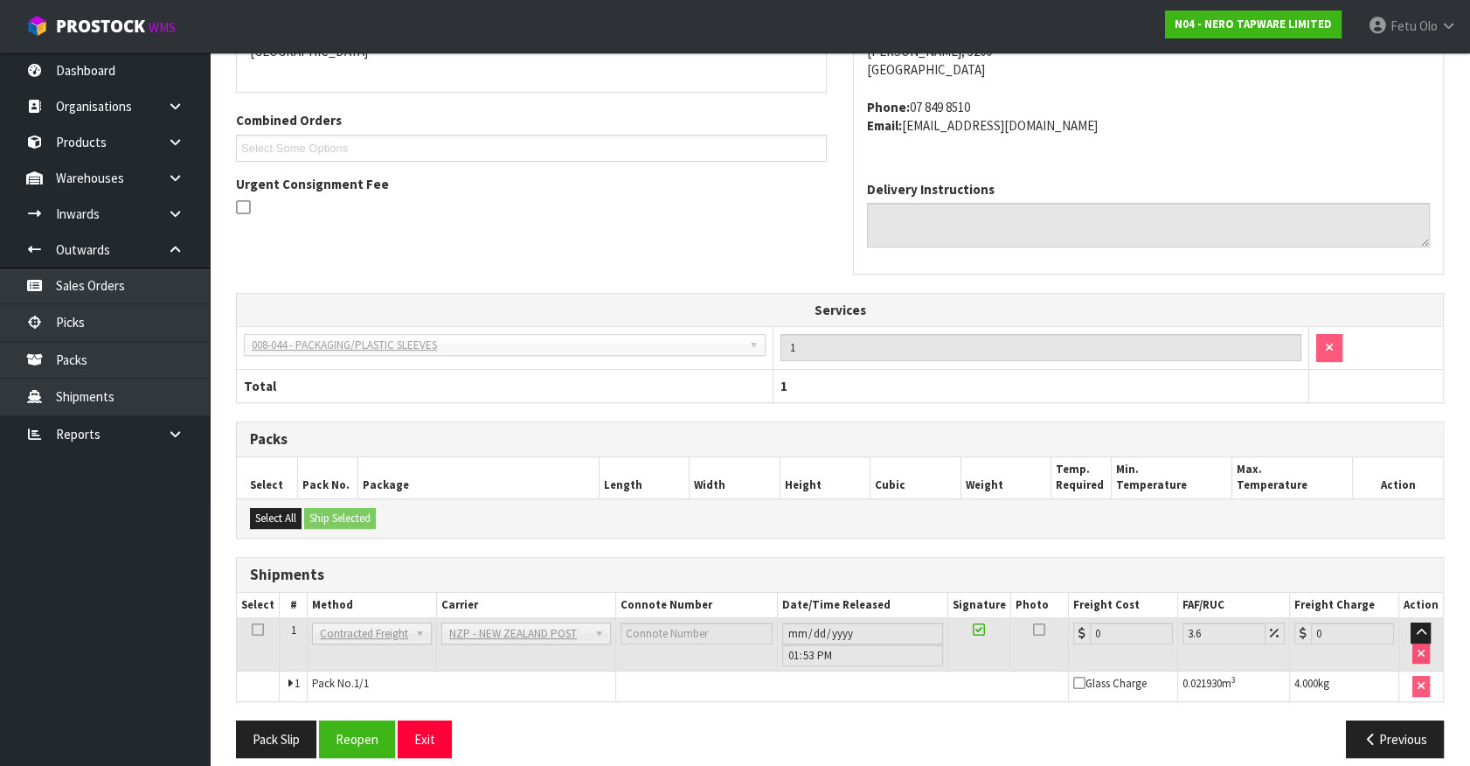
scroll to position [440, 0]
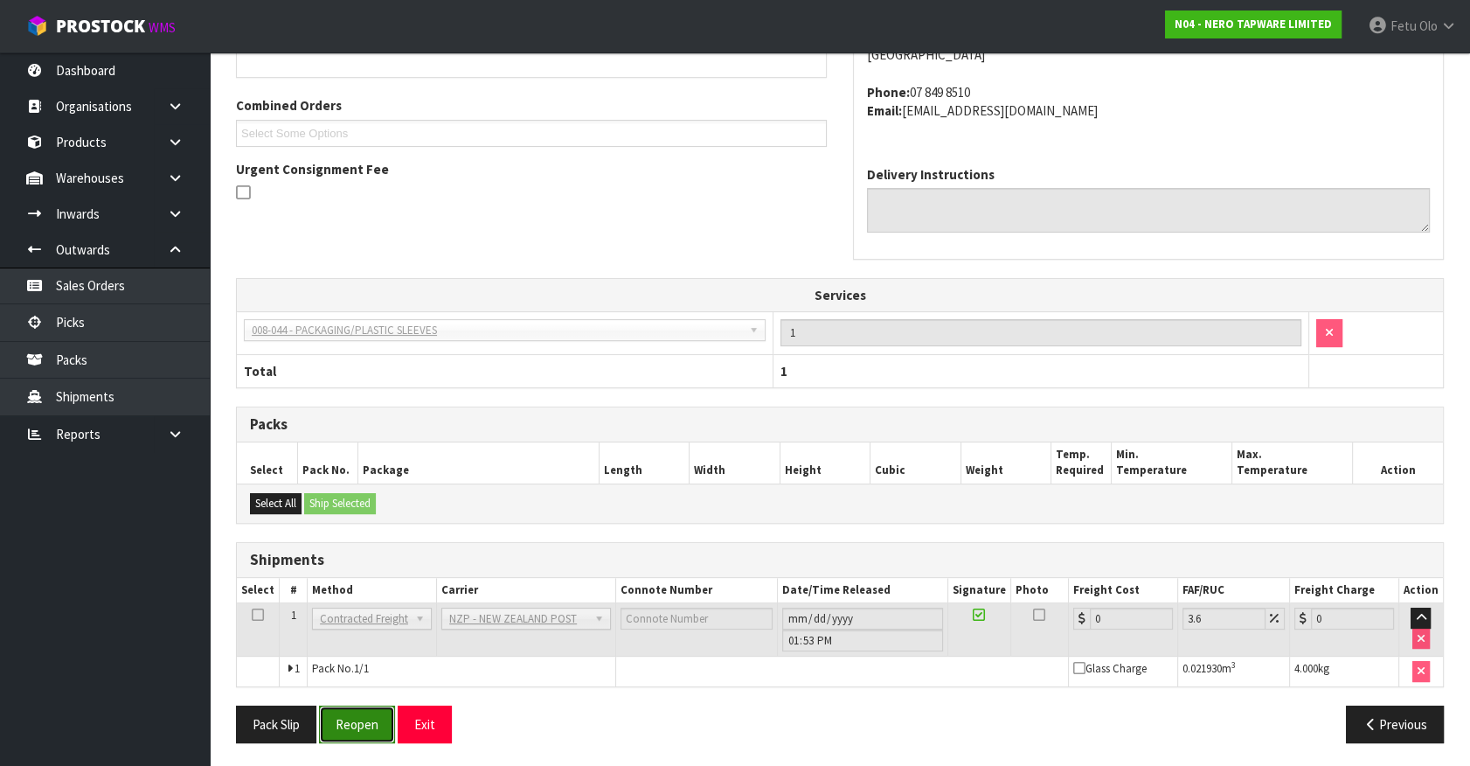
drag, startPoint x: 370, startPoint y: 717, endPoint x: 348, endPoint y: 705, distance: 24.6
click at [370, 717] on button "Reopen" at bounding box center [357, 724] width 76 height 38
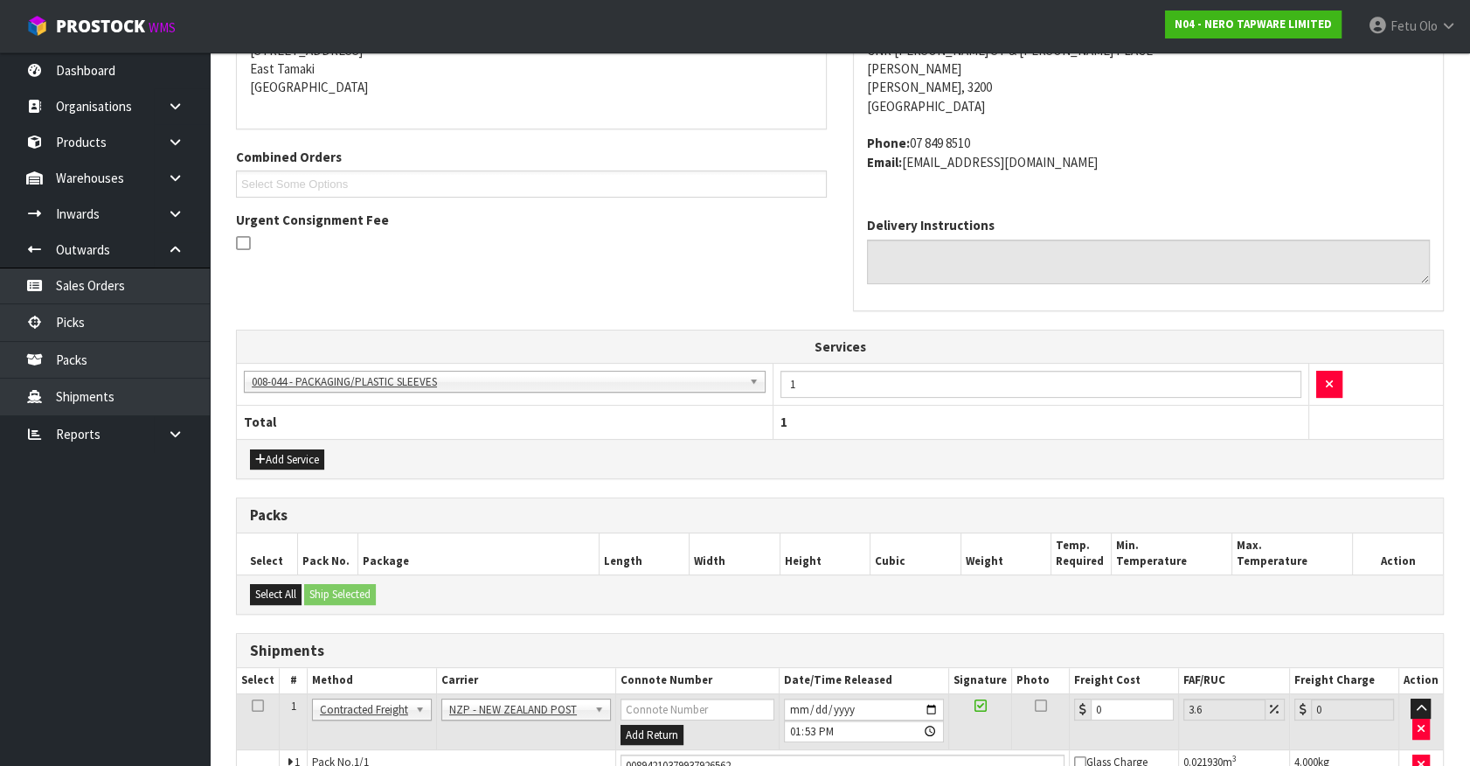
scroll to position [481, 0]
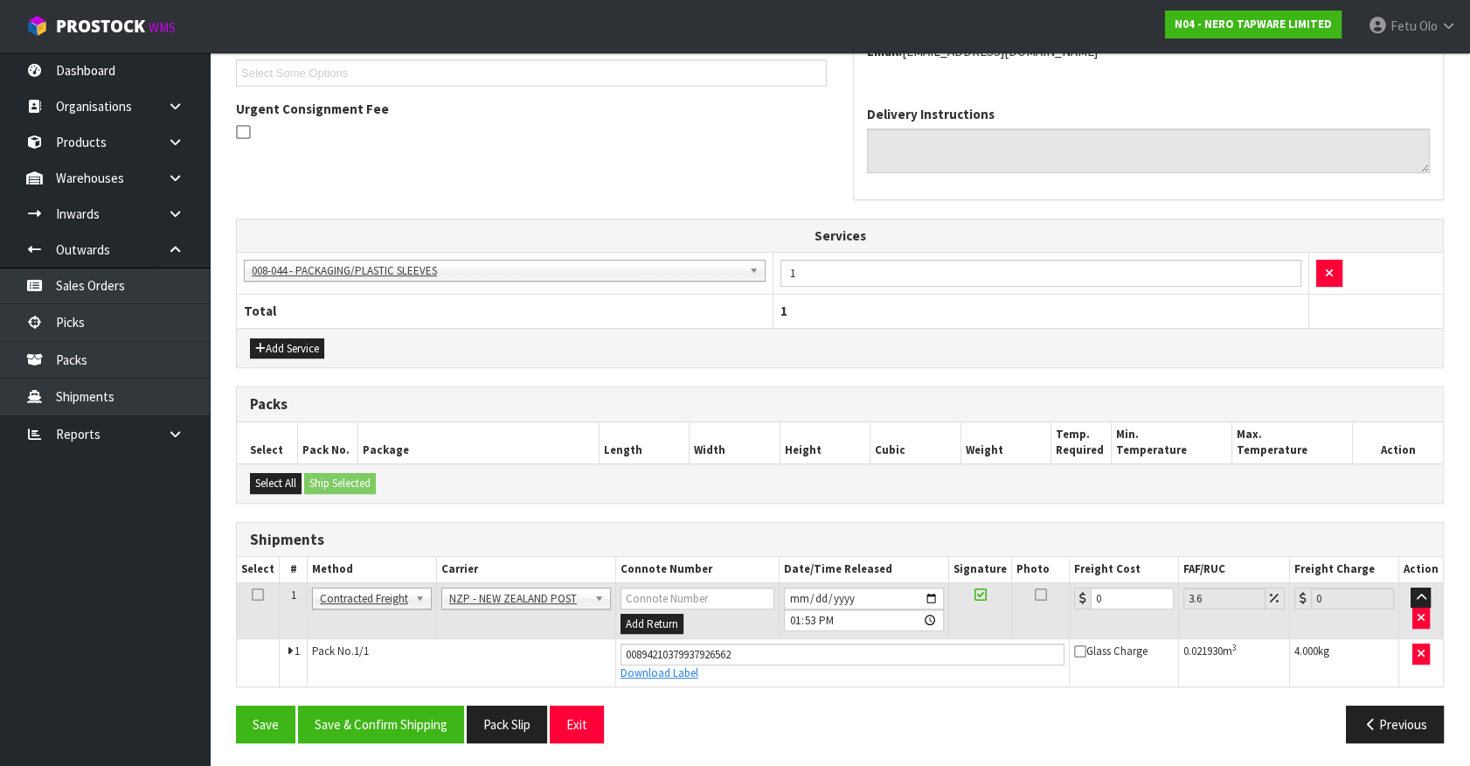
drag, startPoint x: 1059, startPoint y: 614, endPoint x: 986, endPoint y: 626, distance: 73.6
click at [986, 626] on tr "1 Client Local Pickup Customer Local Pickup Company Freight Contracted Freight …" at bounding box center [840, 610] width 1206 height 57
drag, startPoint x: 1092, startPoint y: 598, endPoint x: 1074, endPoint y: 603, distance: 18.3
click at [1074, 603] on div "0" at bounding box center [1124, 598] width 100 height 22
type input "7"
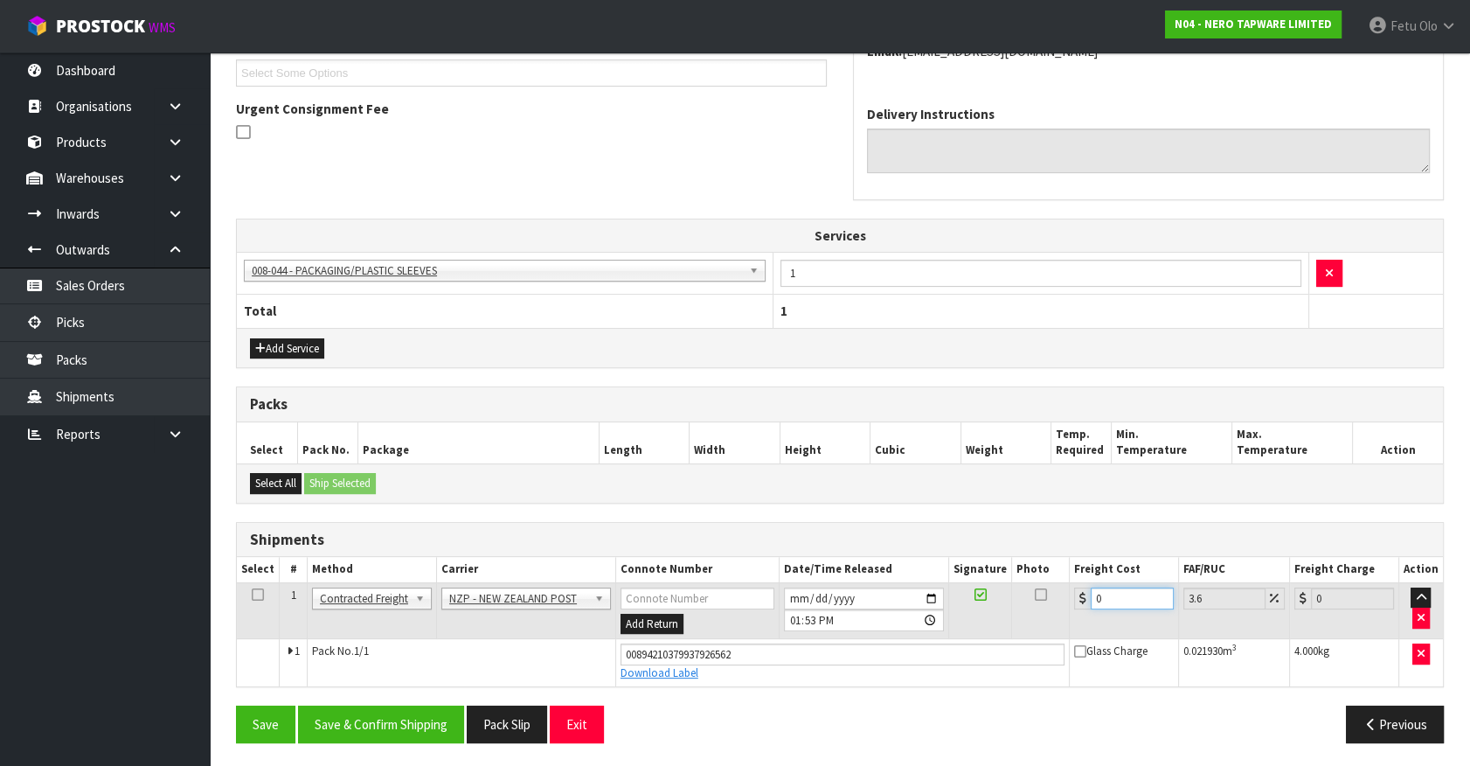
type input "7.25"
type input "7.3"
type input "7.56"
type input "7.31"
type input "7.57"
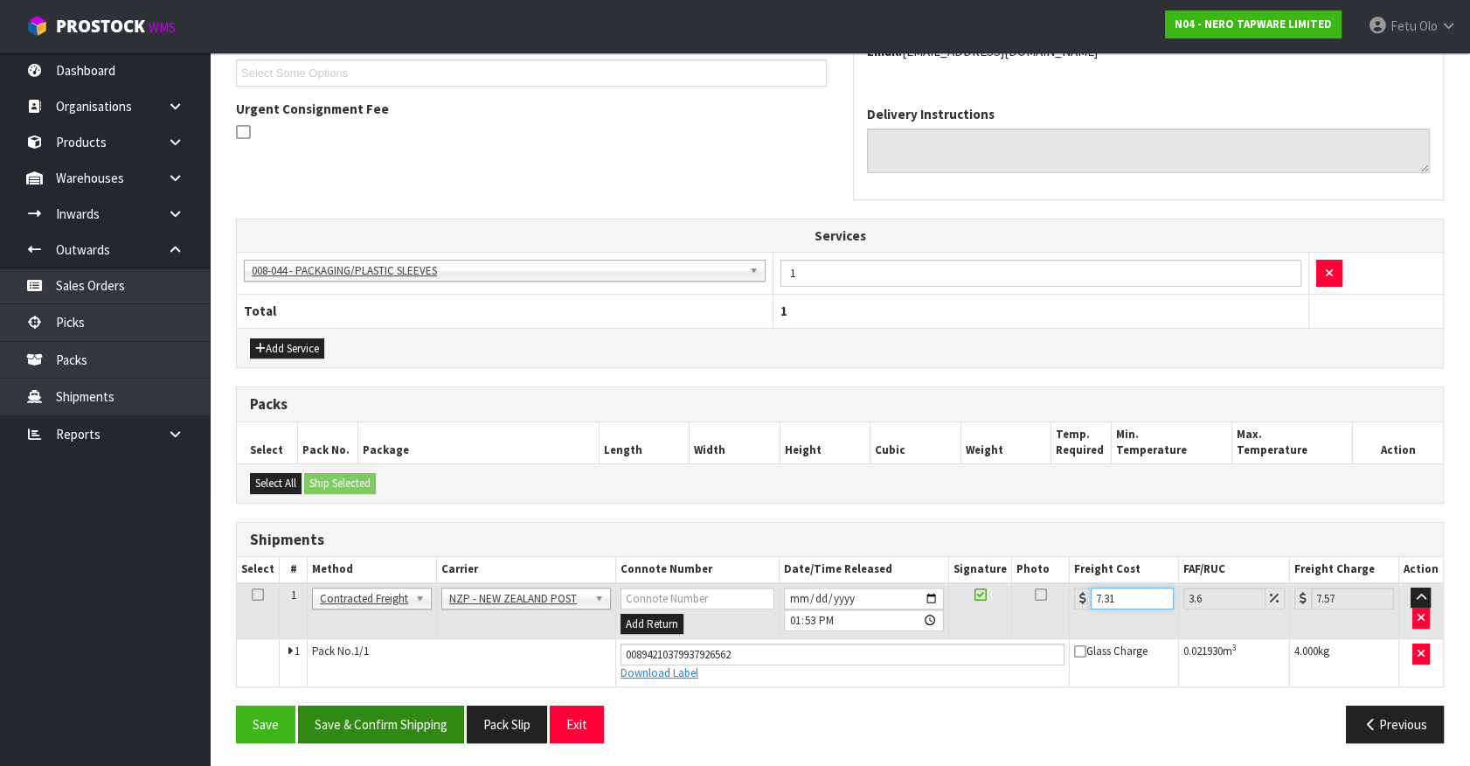
type input "7.31"
click at [424, 721] on button "Save & Confirm Shipping" at bounding box center [381, 724] width 166 height 38
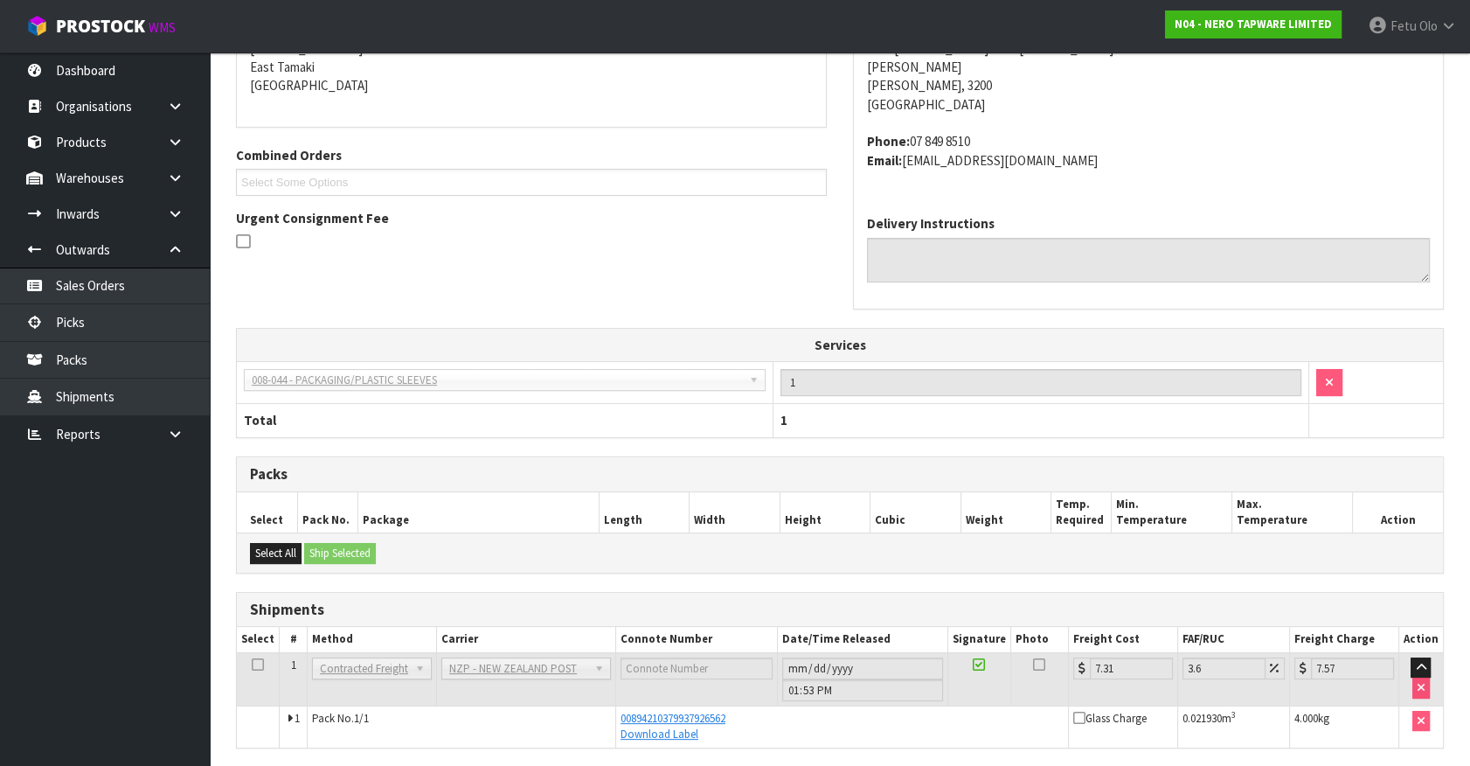
scroll to position [433, 0]
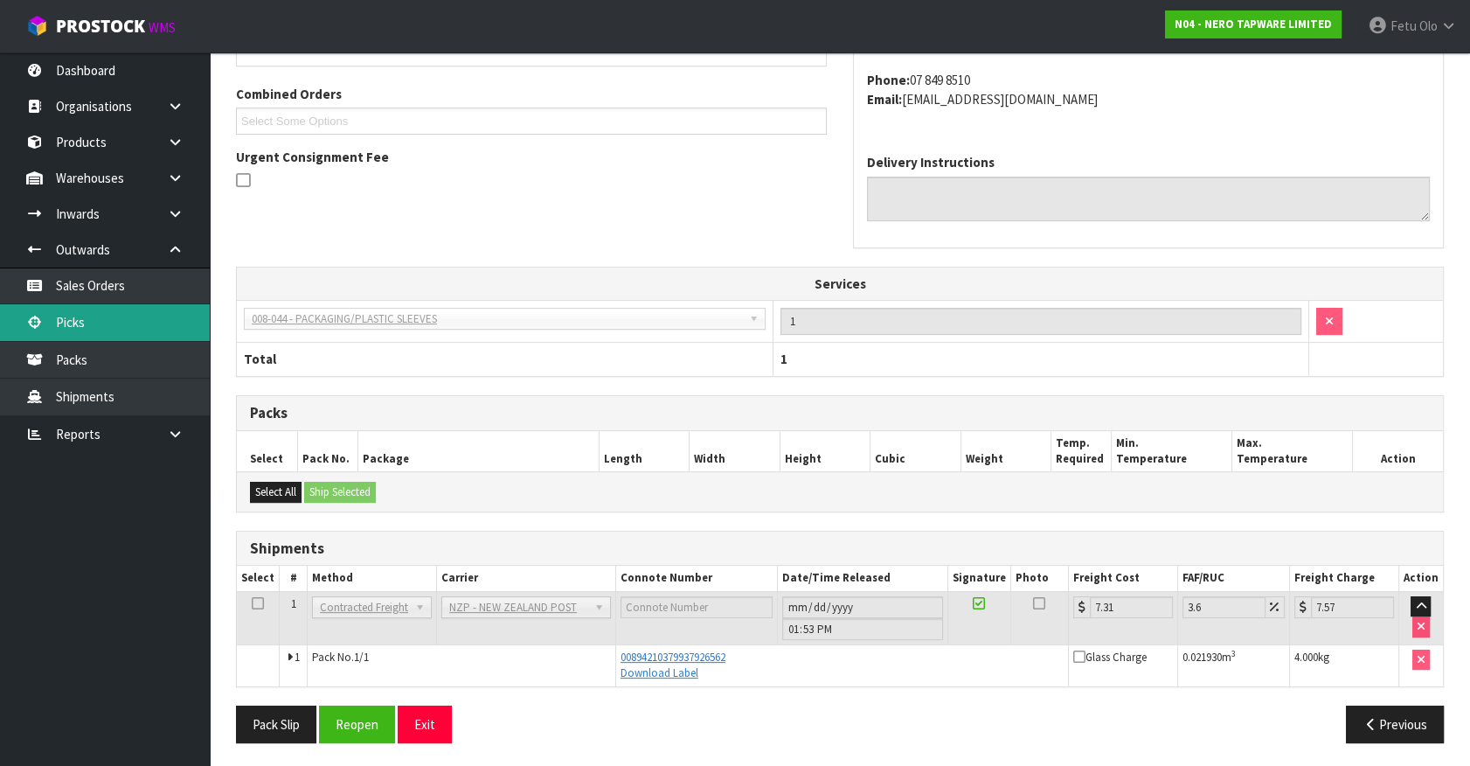
click at [54, 322] on link "Picks" at bounding box center [105, 322] width 210 height 36
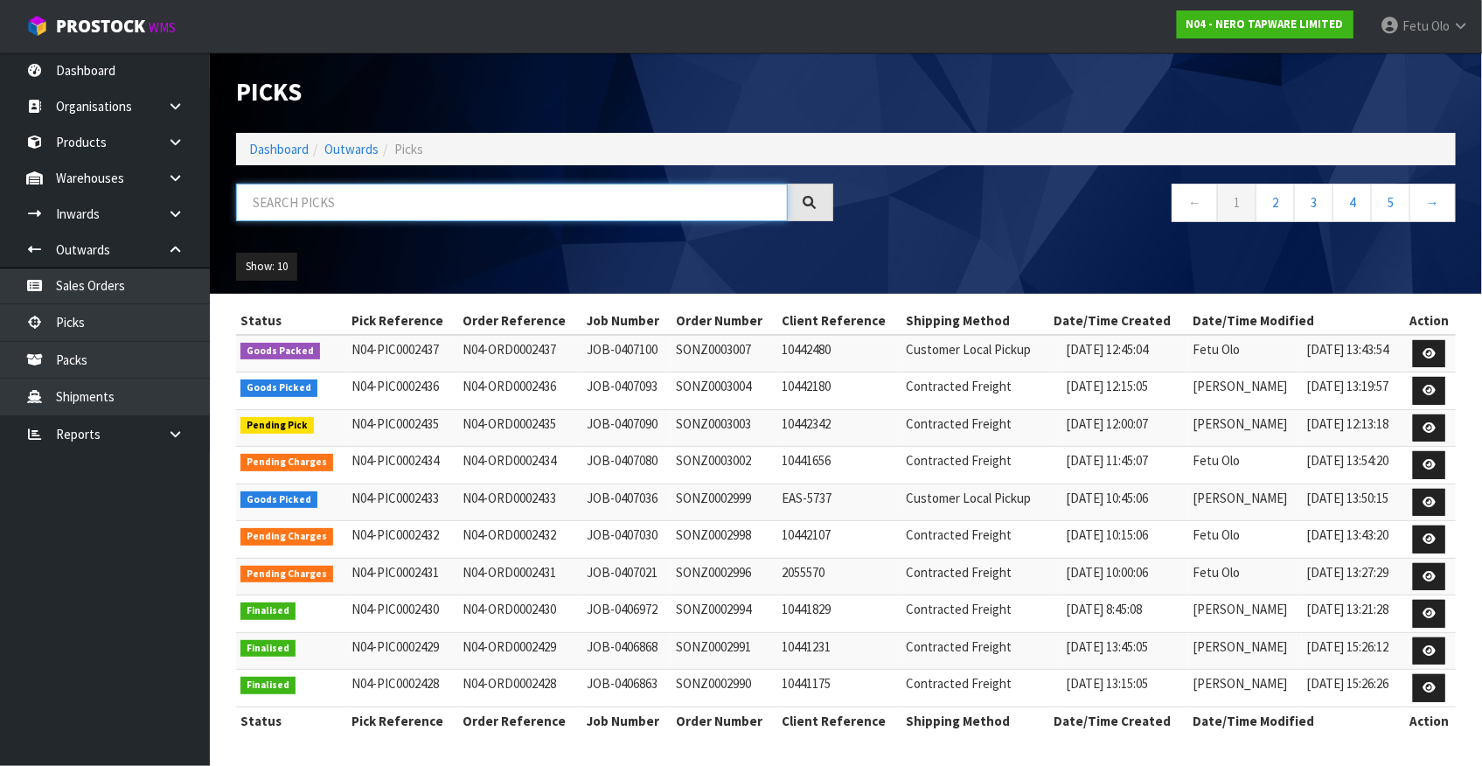
click at [485, 207] on input "text" at bounding box center [512, 203] width 552 height 38
click at [465, 226] on div at bounding box center [534, 209] width 623 height 51
click at [284, 211] on input "text" at bounding box center [512, 203] width 552 height 38
type input "002436"
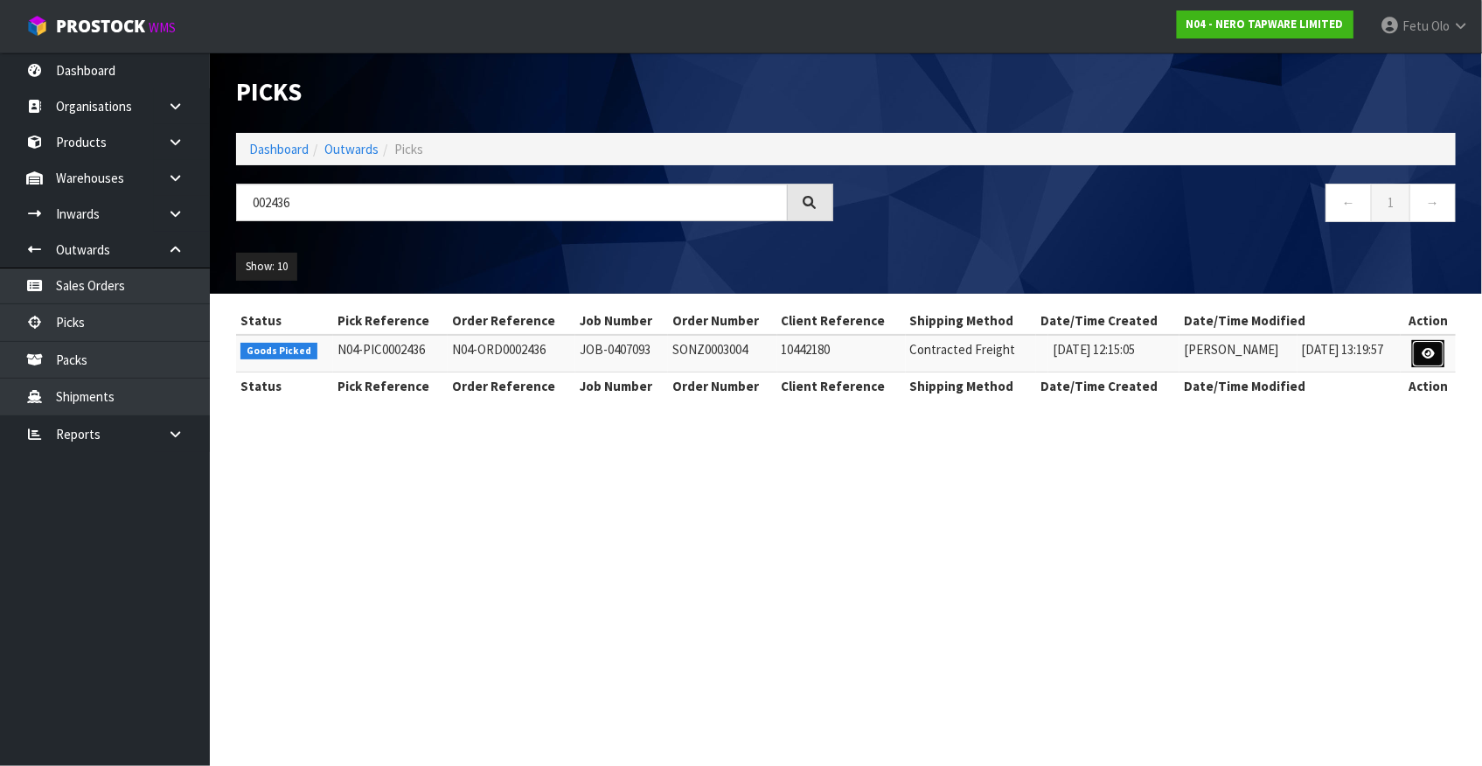
click at [1437, 357] on link at bounding box center [1428, 354] width 32 height 28
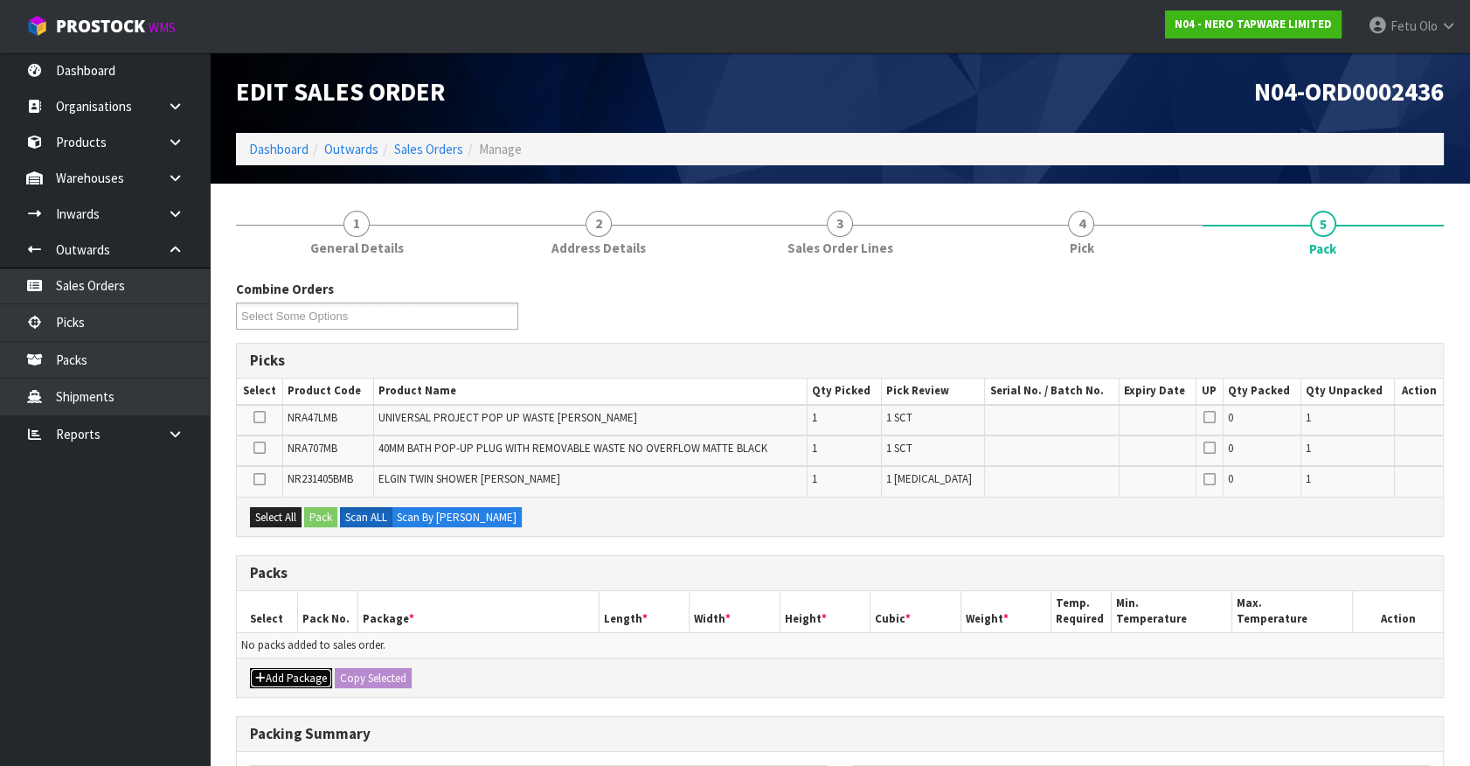
click at [274, 683] on button "Add Package" at bounding box center [291, 678] width 82 height 21
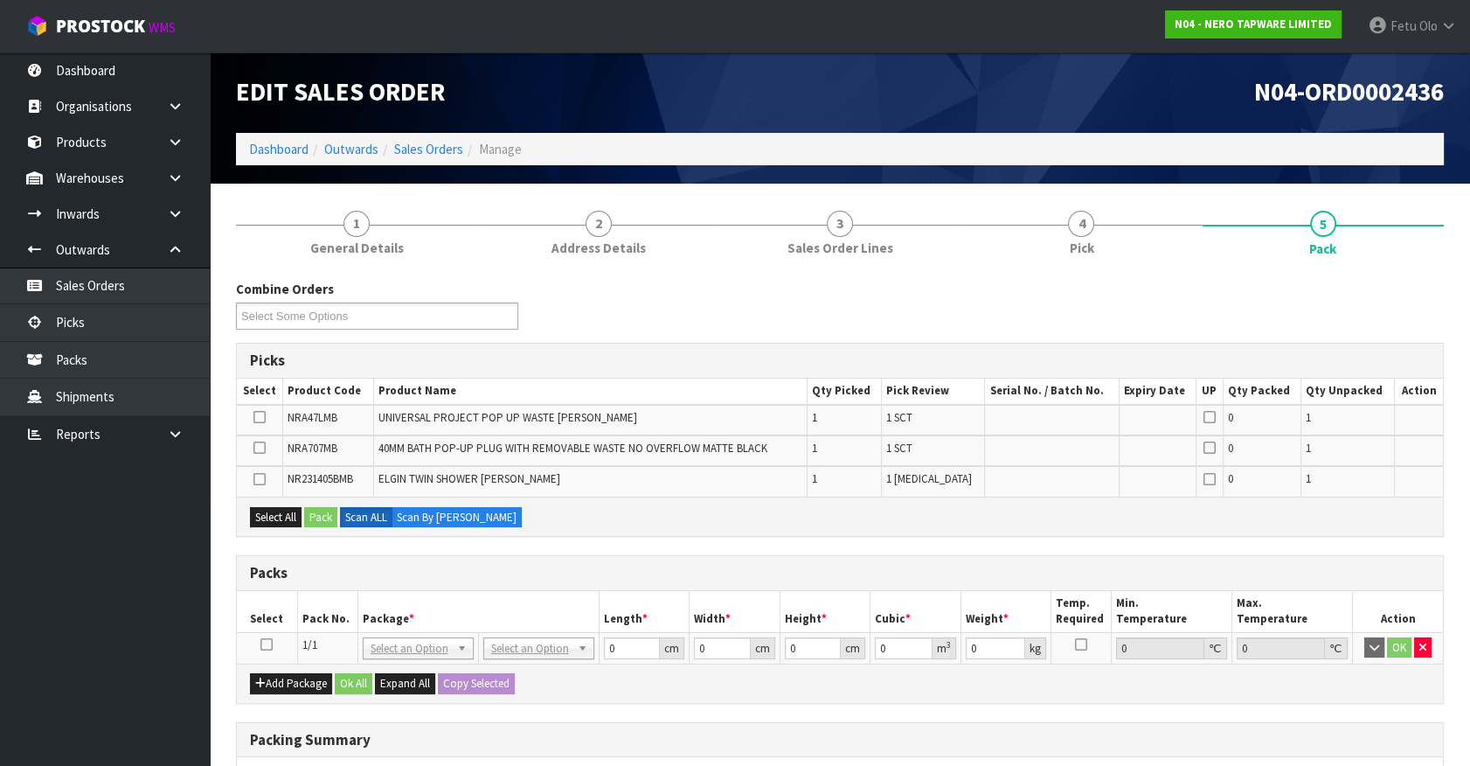
click at [268, 632] on td at bounding box center [267, 647] width 60 height 31
drag, startPoint x: 263, startPoint y: 647, endPoint x: 400, endPoint y: 596, distance: 146.3
click at [269, 645] on icon at bounding box center [266, 644] width 12 height 1
click at [406, 591] on th "Package *" at bounding box center [478, 611] width 241 height 41
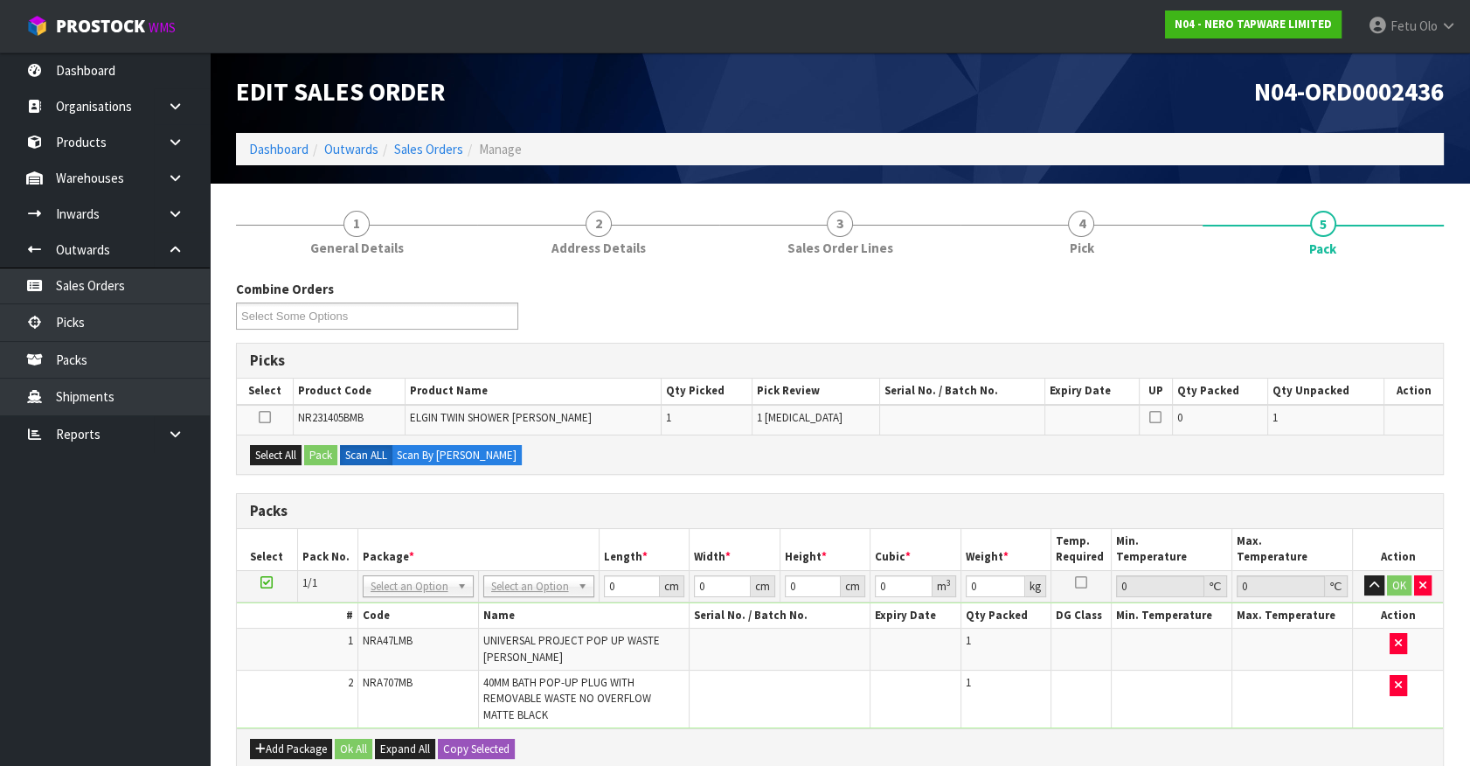
click at [267, 582] on icon at bounding box center [266, 582] width 12 height 1
click at [406, 529] on th "Package *" at bounding box center [478, 549] width 241 height 41
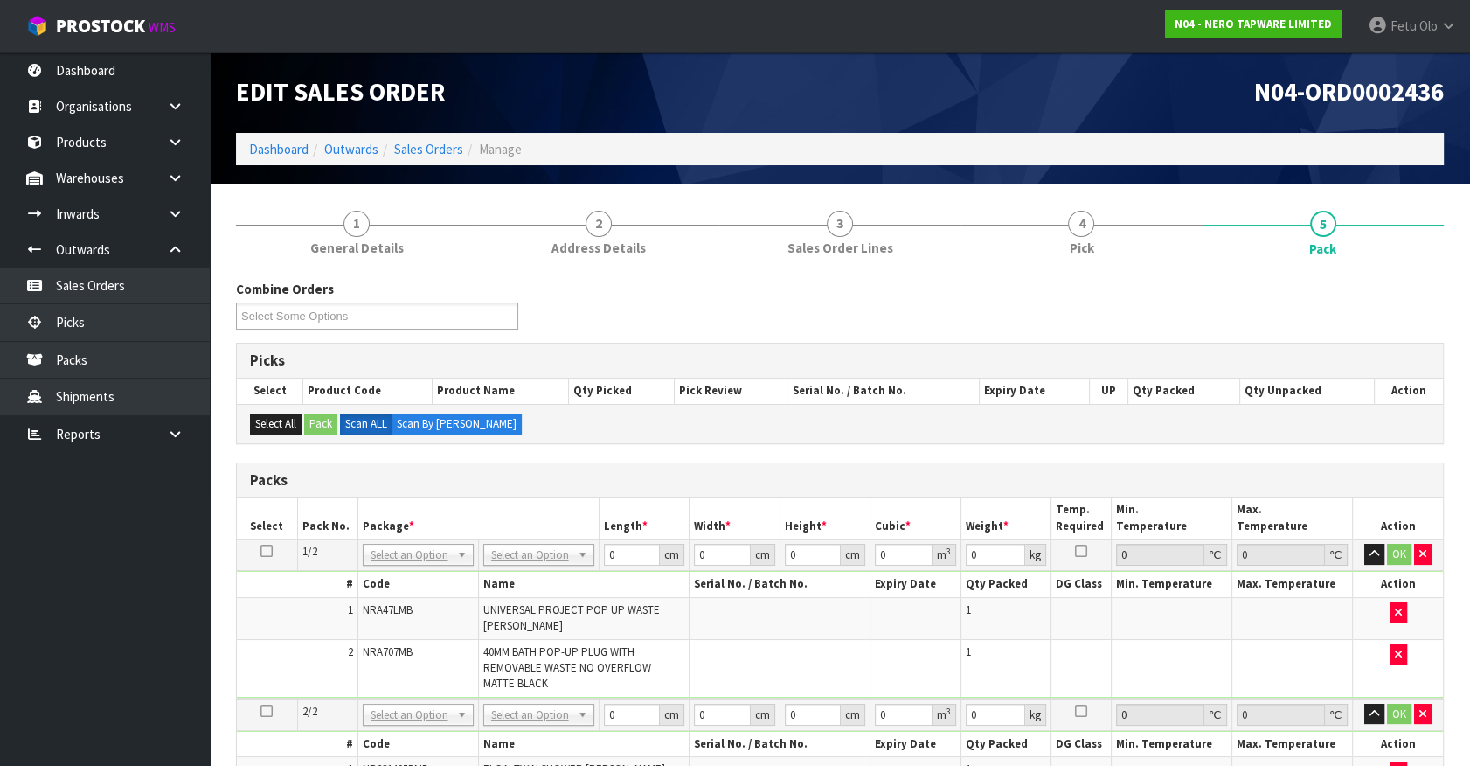
drag, startPoint x: 522, startPoint y: 555, endPoint x: 474, endPoint y: 582, distance: 55.2
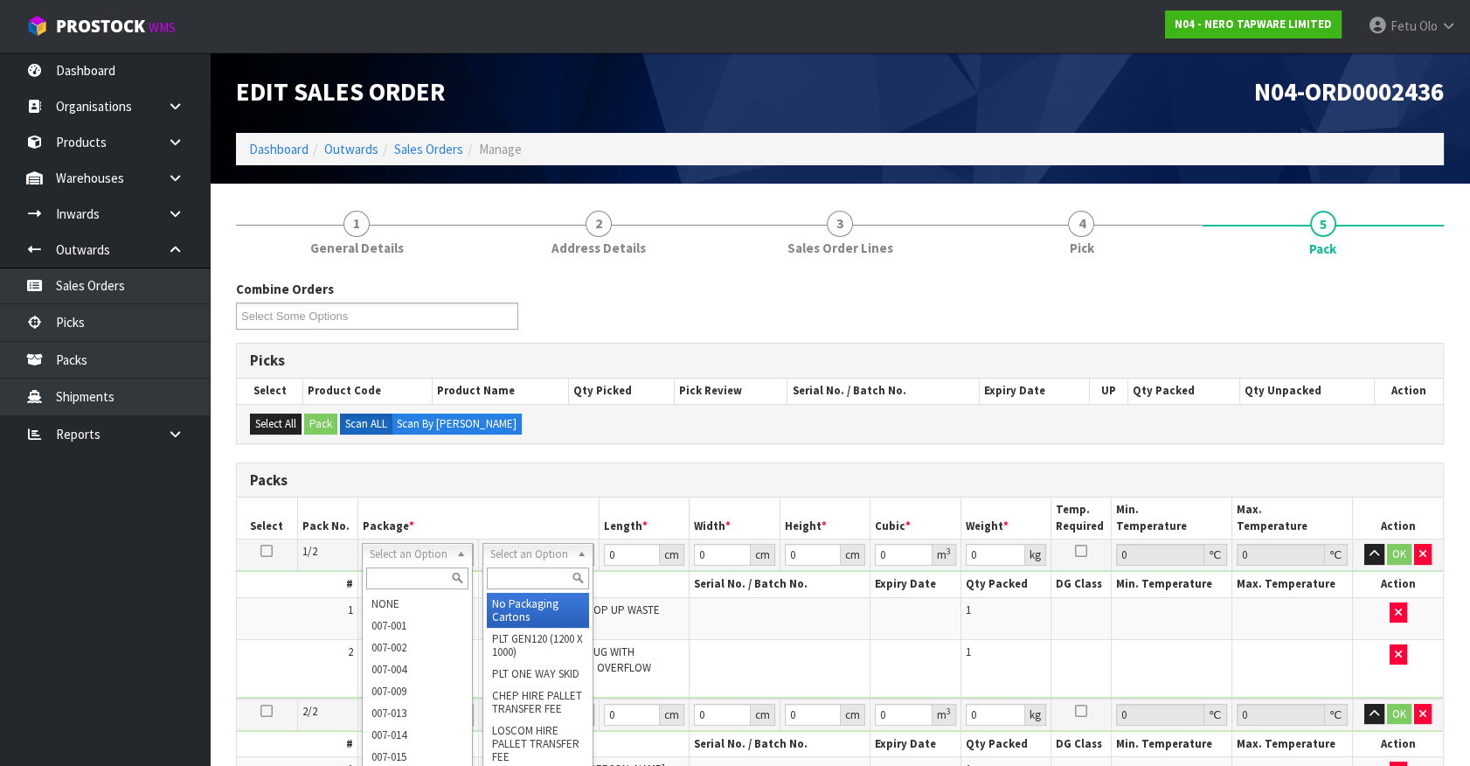
click at [405, 577] on input "text" at bounding box center [417, 578] width 102 height 22
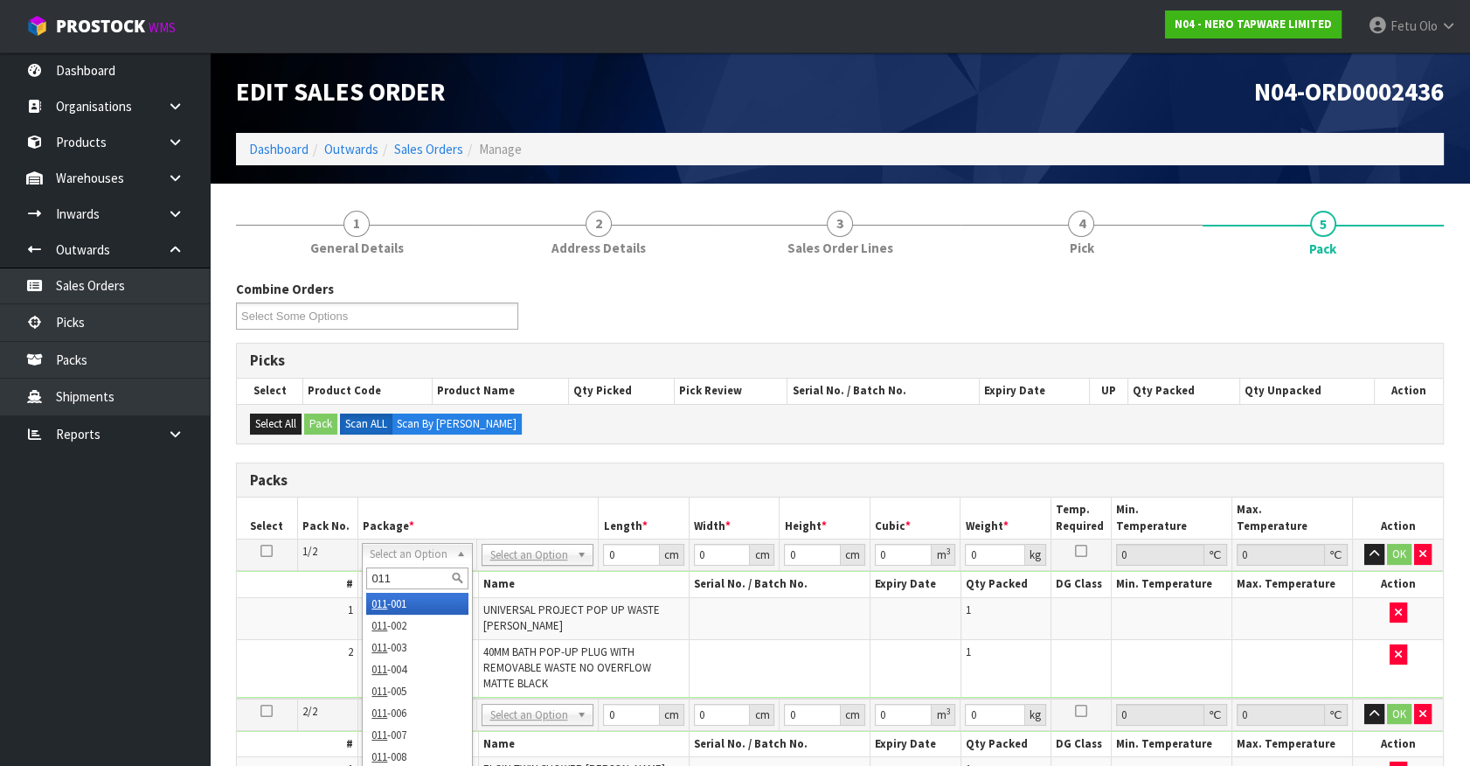
type input "011"
type input "0.64"
drag, startPoint x: 621, startPoint y: 556, endPoint x: 508, endPoint y: 658, distance: 152.2
click at [562, 587] on tbody "1/2 NONE 007-001 007-002 007-004 007-009 007-013 007-014 007-015 007-017 007-01…" at bounding box center [840, 618] width 1206 height 159
type input "21"
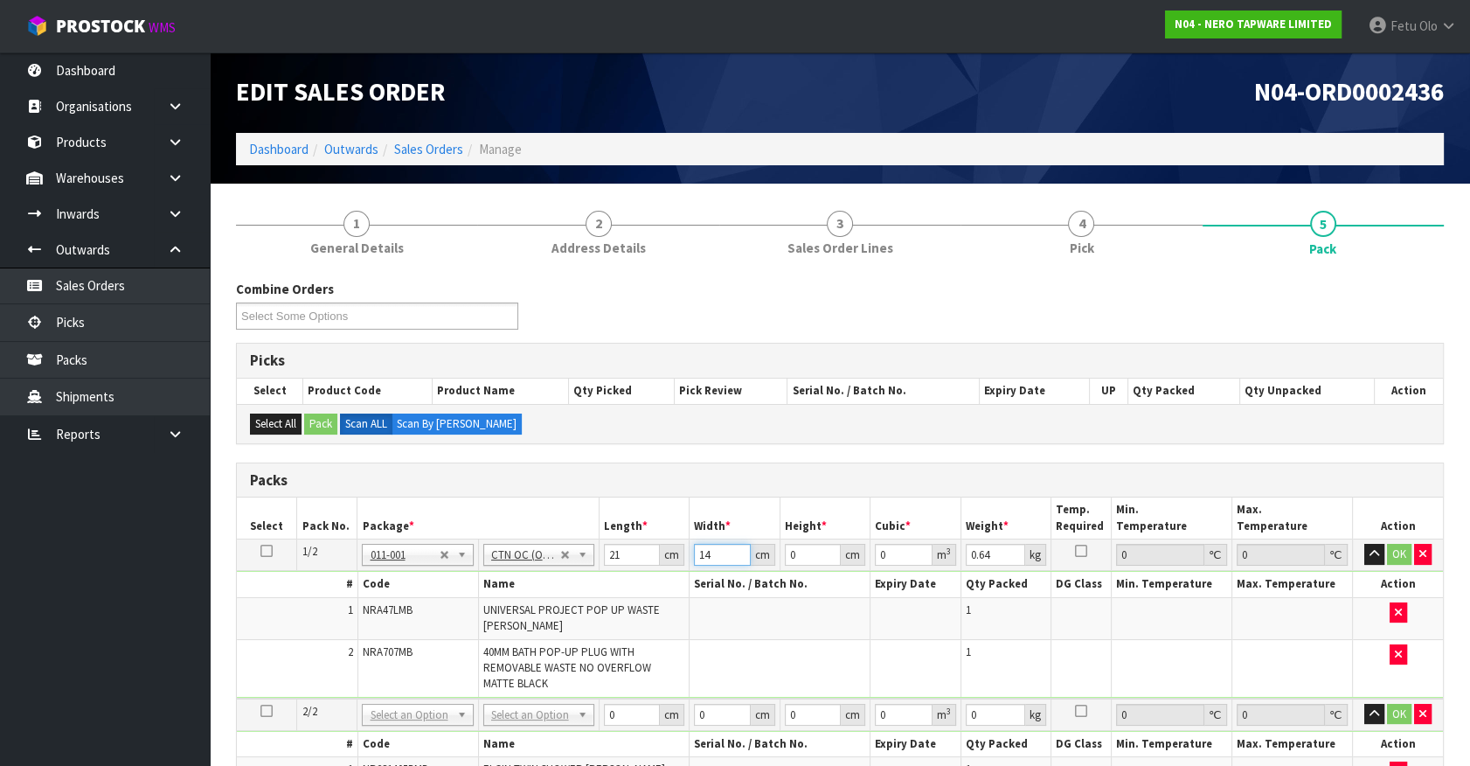
type input "14"
type input "1"
type input "0.000294"
type input "17"
type input "0.004998"
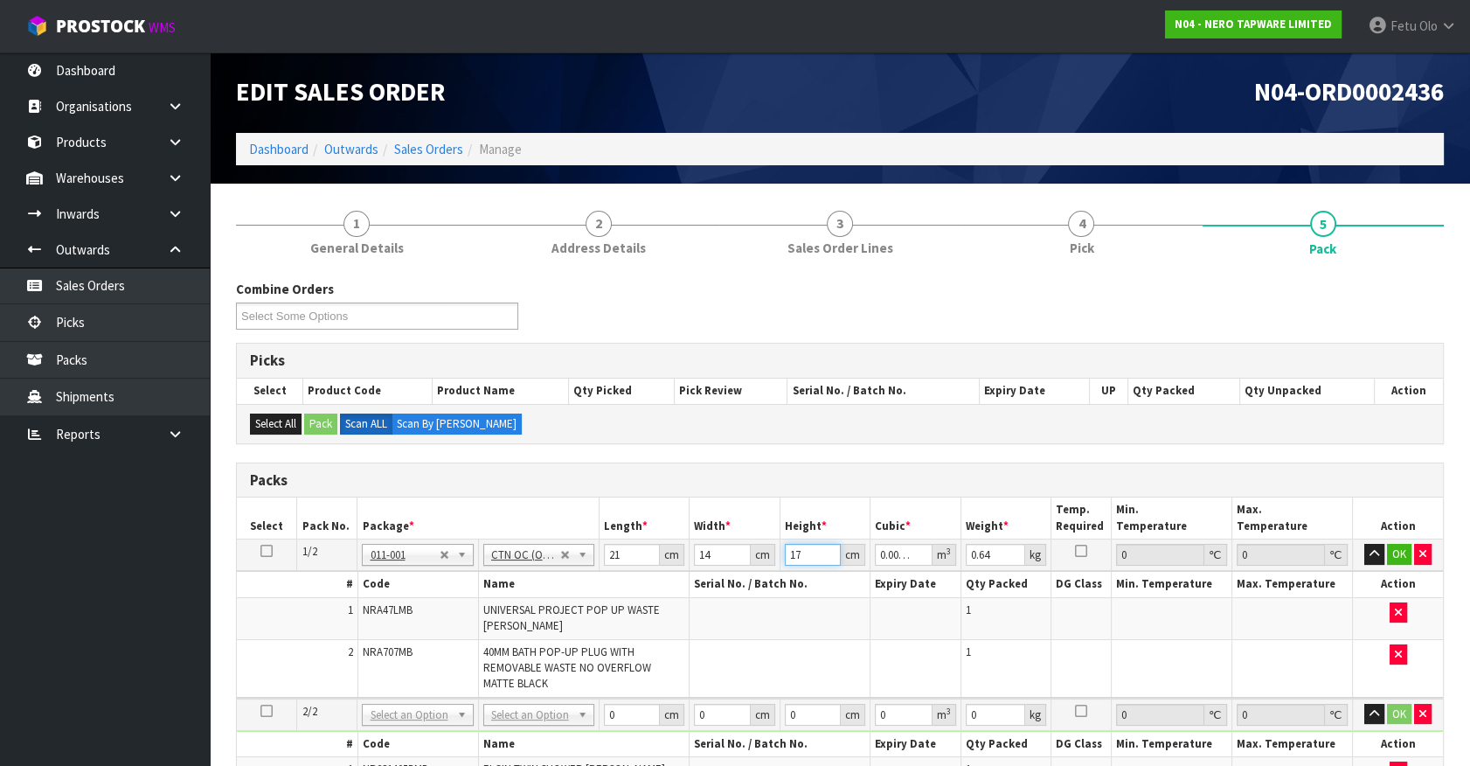
type input "17"
type input "1"
click button "OK" at bounding box center [1399, 554] width 24 height 21
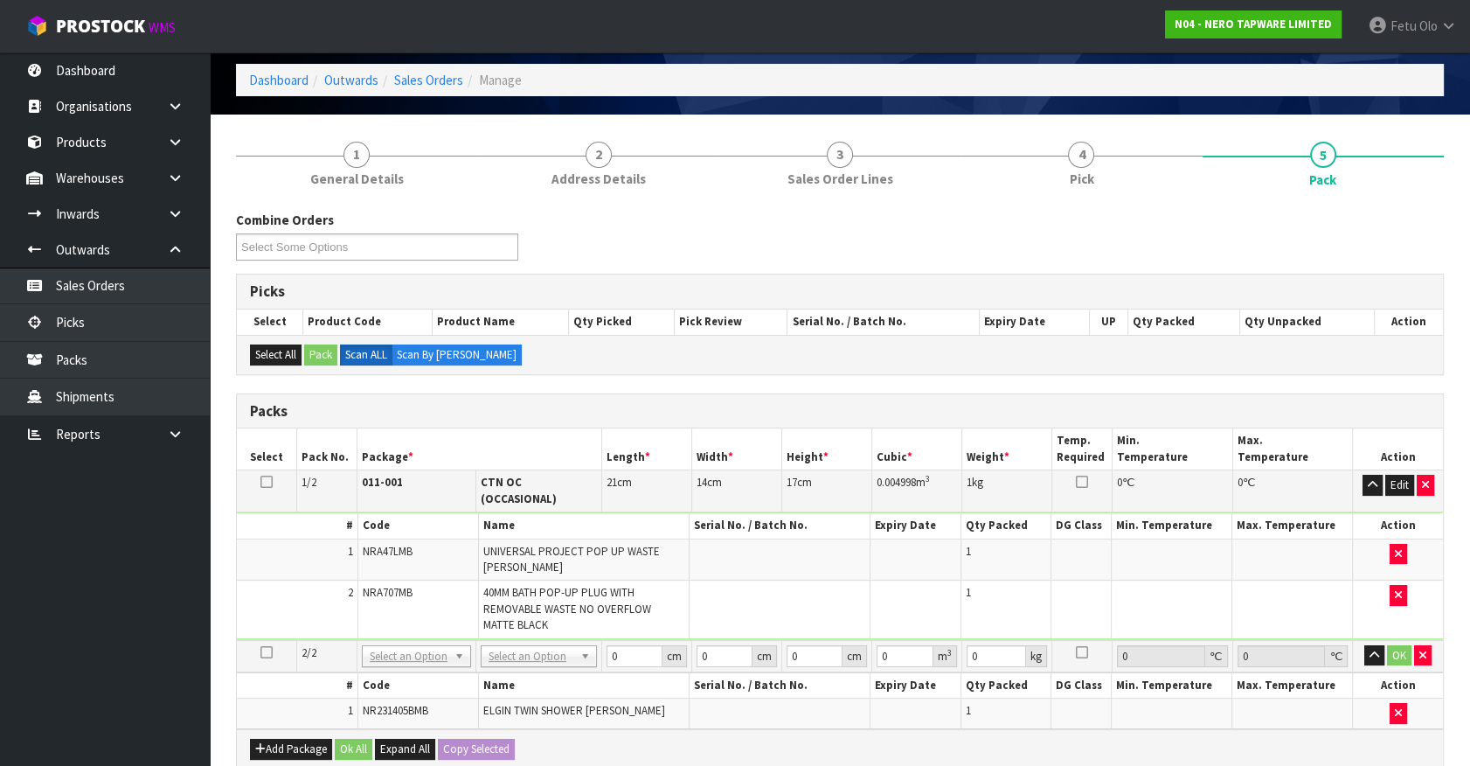
scroll to position [158, 0]
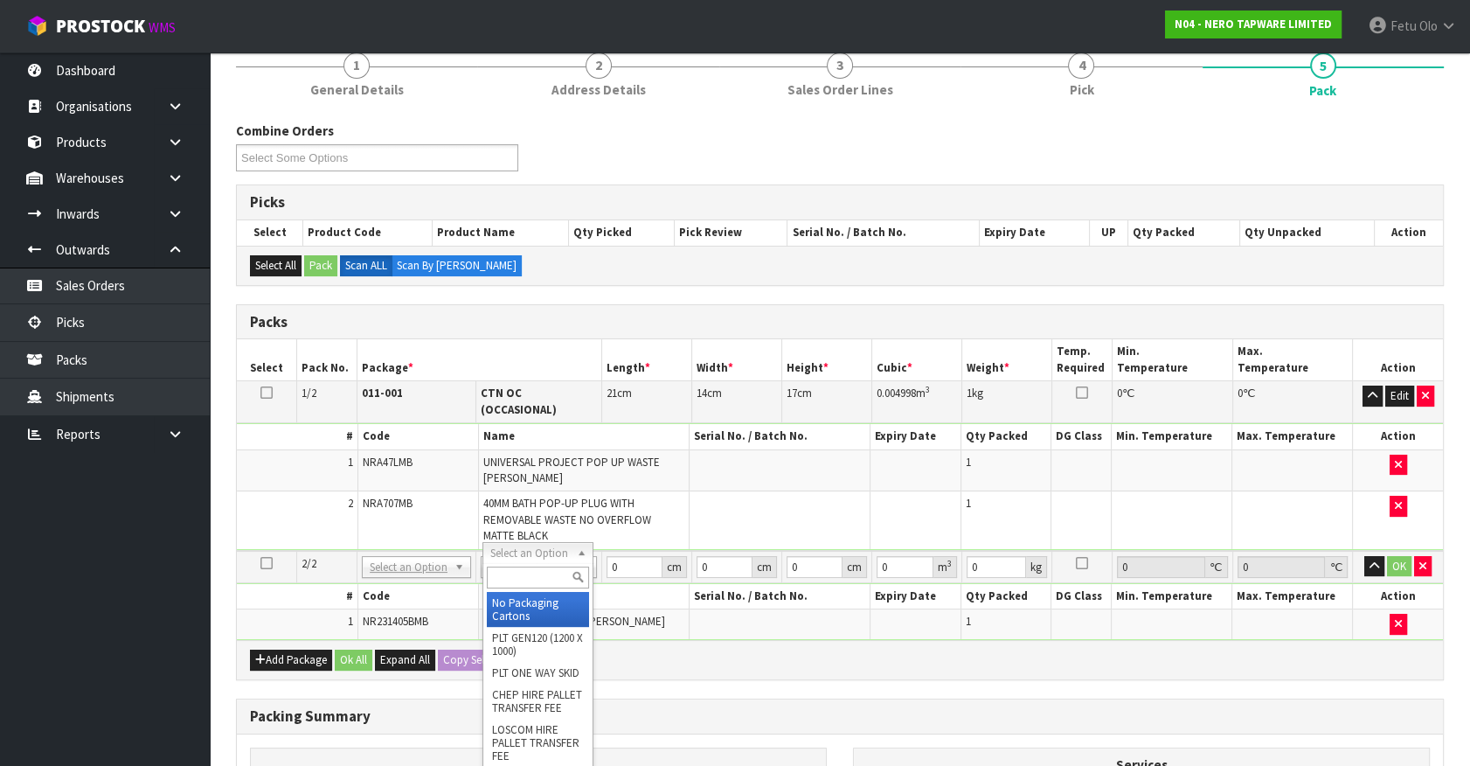
drag, startPoint x: 544, startPoint y: 542, endPoint x: 545, endPoint y: 586, distance: 43.7
drag, startPoint x: 542, startPoint y: 607, endPoint x: 664, endPoint y: 595, distance: 122.9
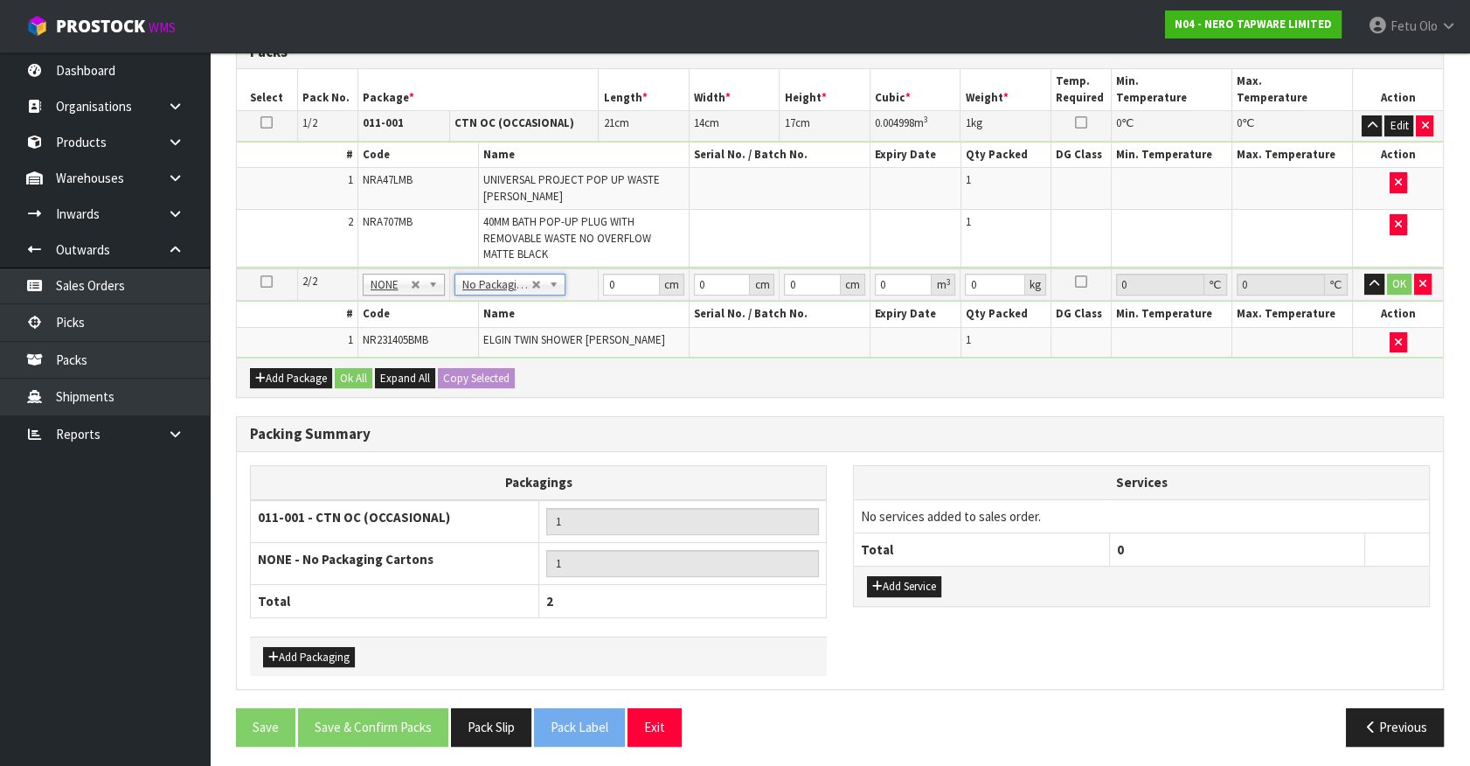
scroll to position [429, 0]
click at [936, 589] on button "Add Service" at bounding box center [904, 585] width 74 height 21
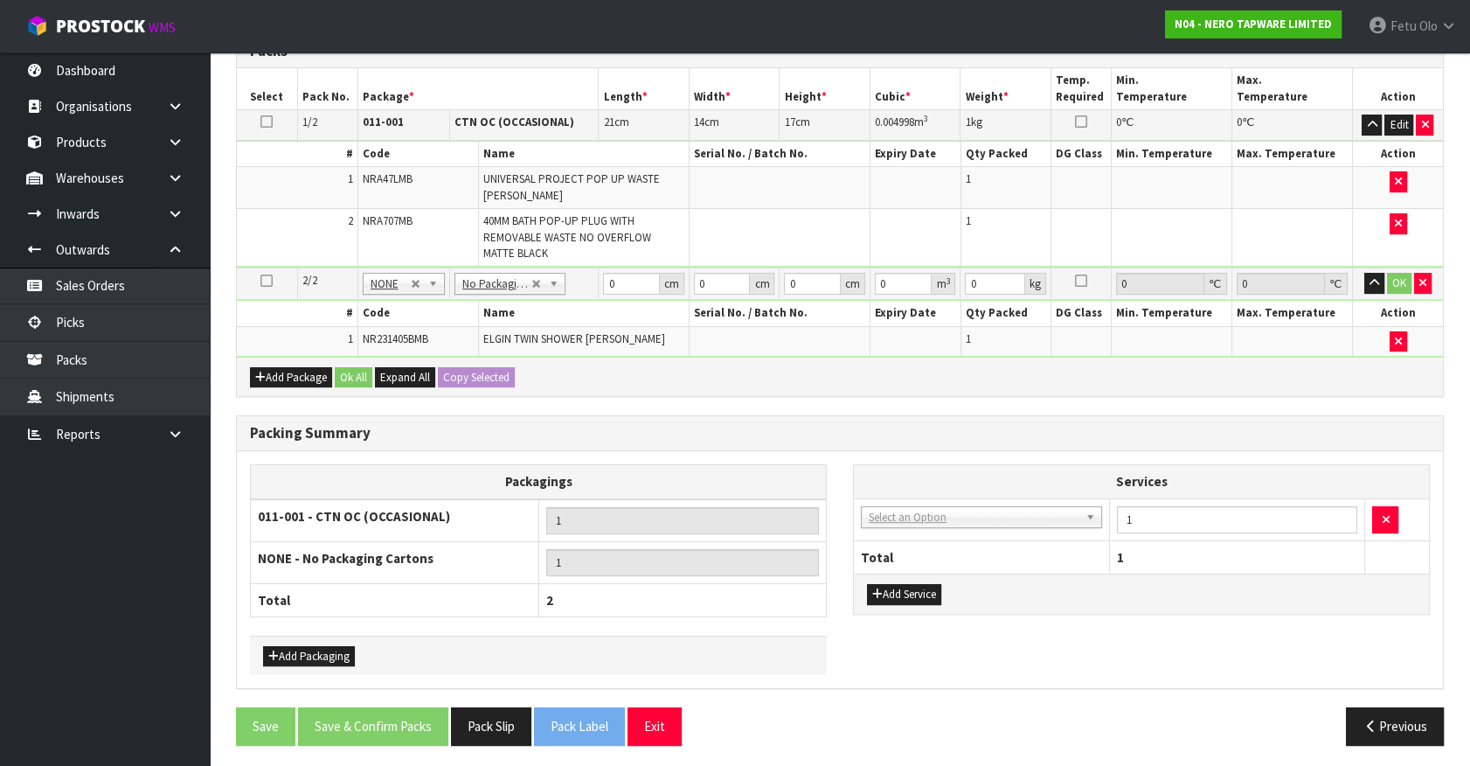
click at [959, 526] on td "003-036 - EXTERNAL PLANT HIRE 008-035 - OUTWARD HDLG+/HOIST LIFT ON/OFF 008-036…" at bounding box center [981, 519] width 255 height 43
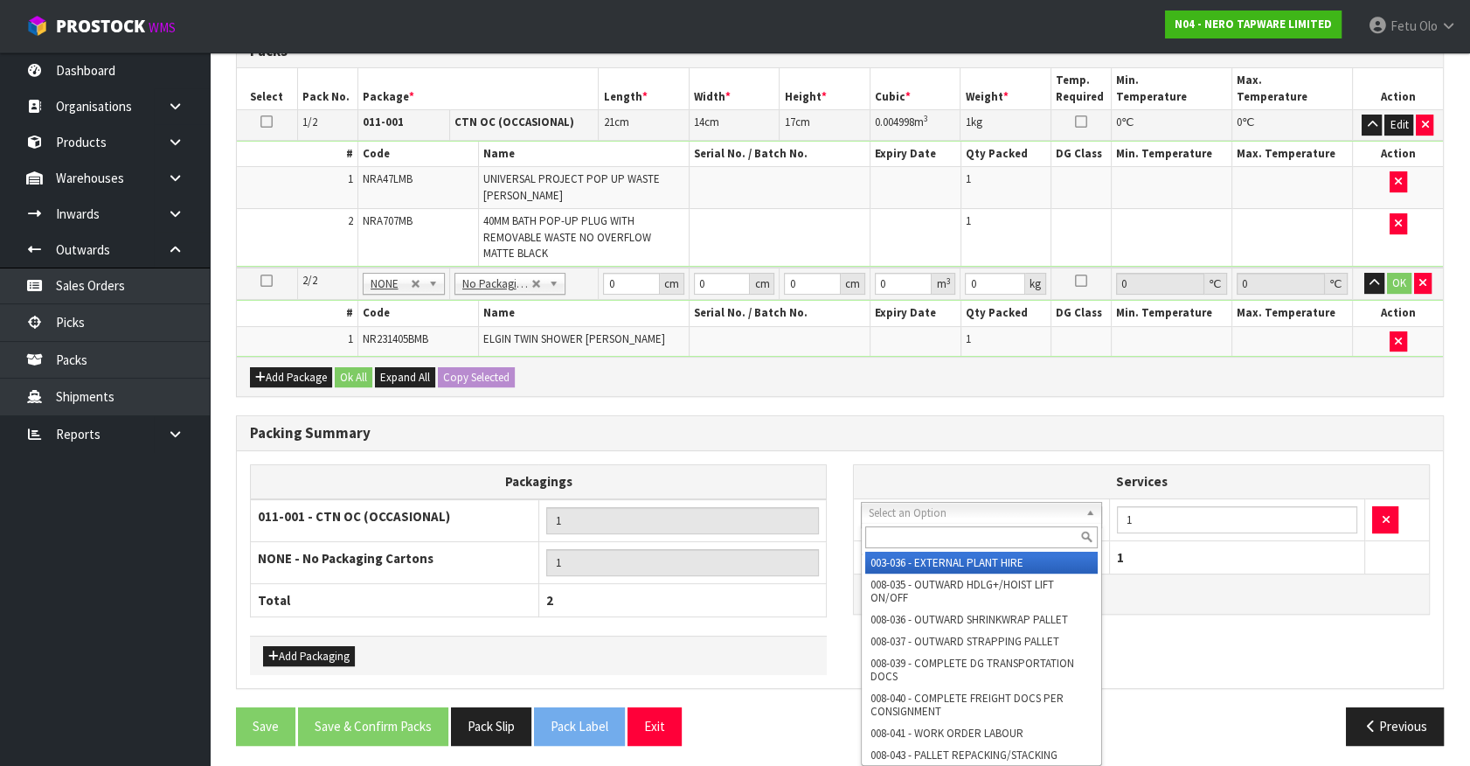
click at [942, 537] on input "text" at bounding box center [981, 537] width 233 height 22
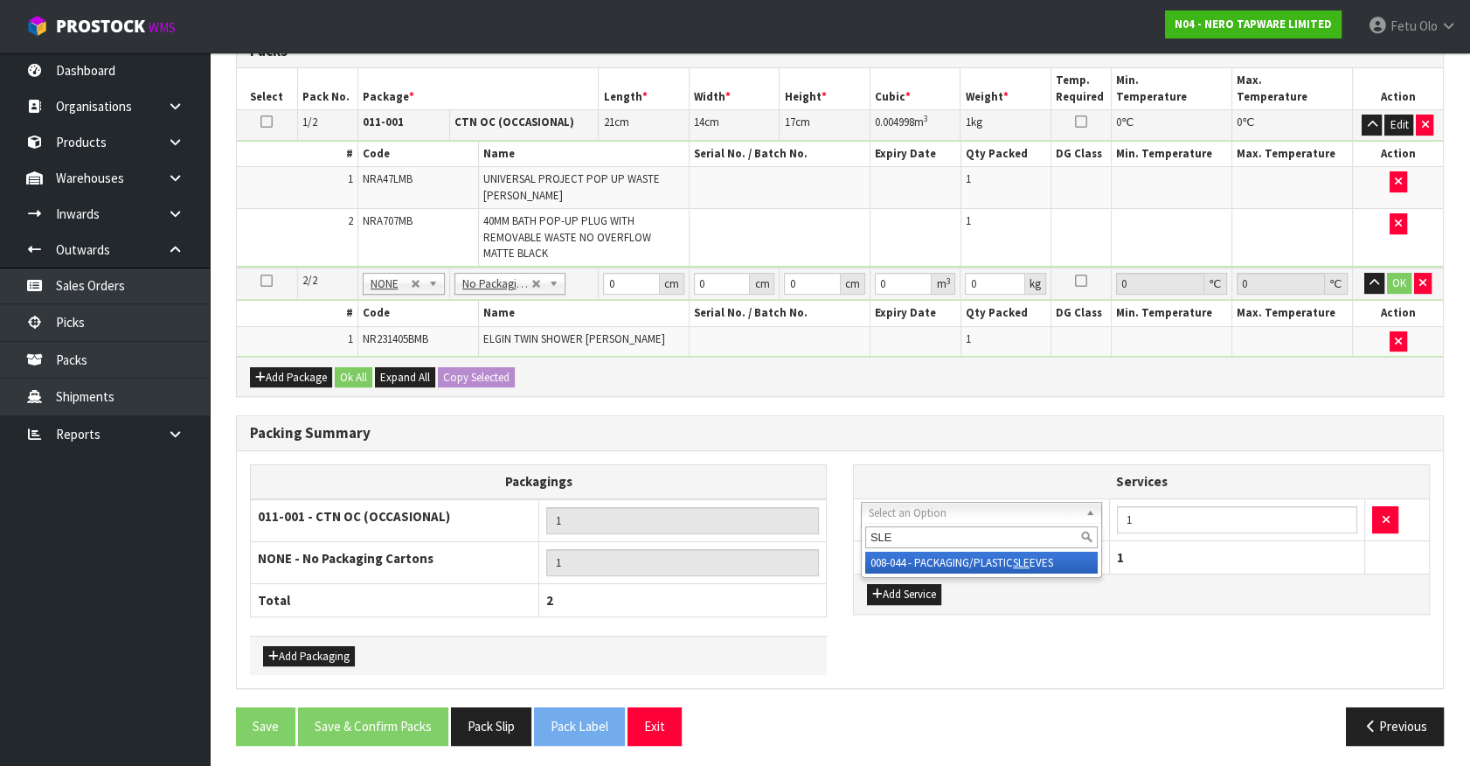
type input "SLE"
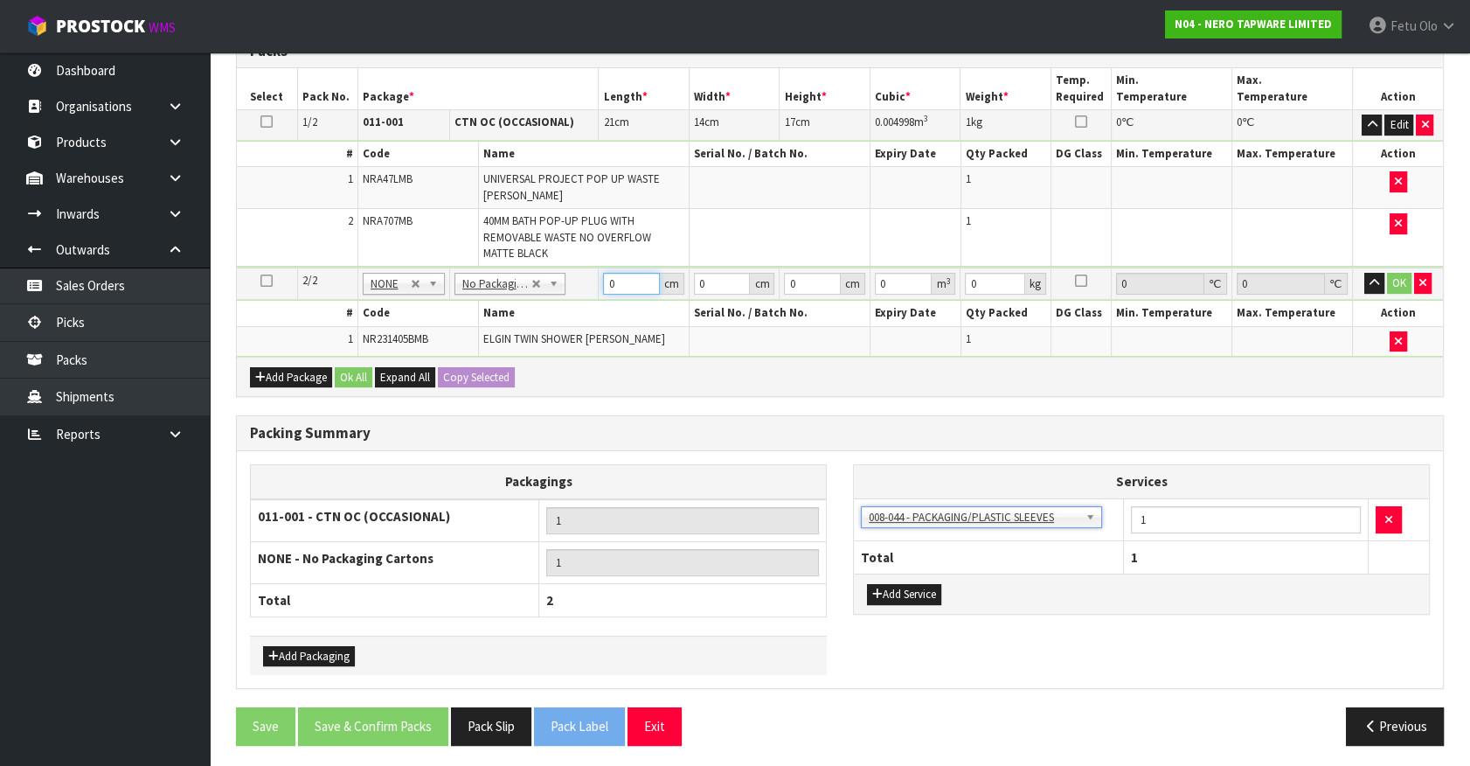
drag, startPoint x: 614, startPoint y: 288, endPoint x: 566, endPoint y: 322, distance: 58.2
click at [566, 316] on tbody "2/2 NONE 007-001 007-002 007-004 007-009 007-013 007-014 007-015 007-017 007-01…" at bounding box center [840, 311] width 1206 height 89
type input "113"
type input "43"
type input "9"
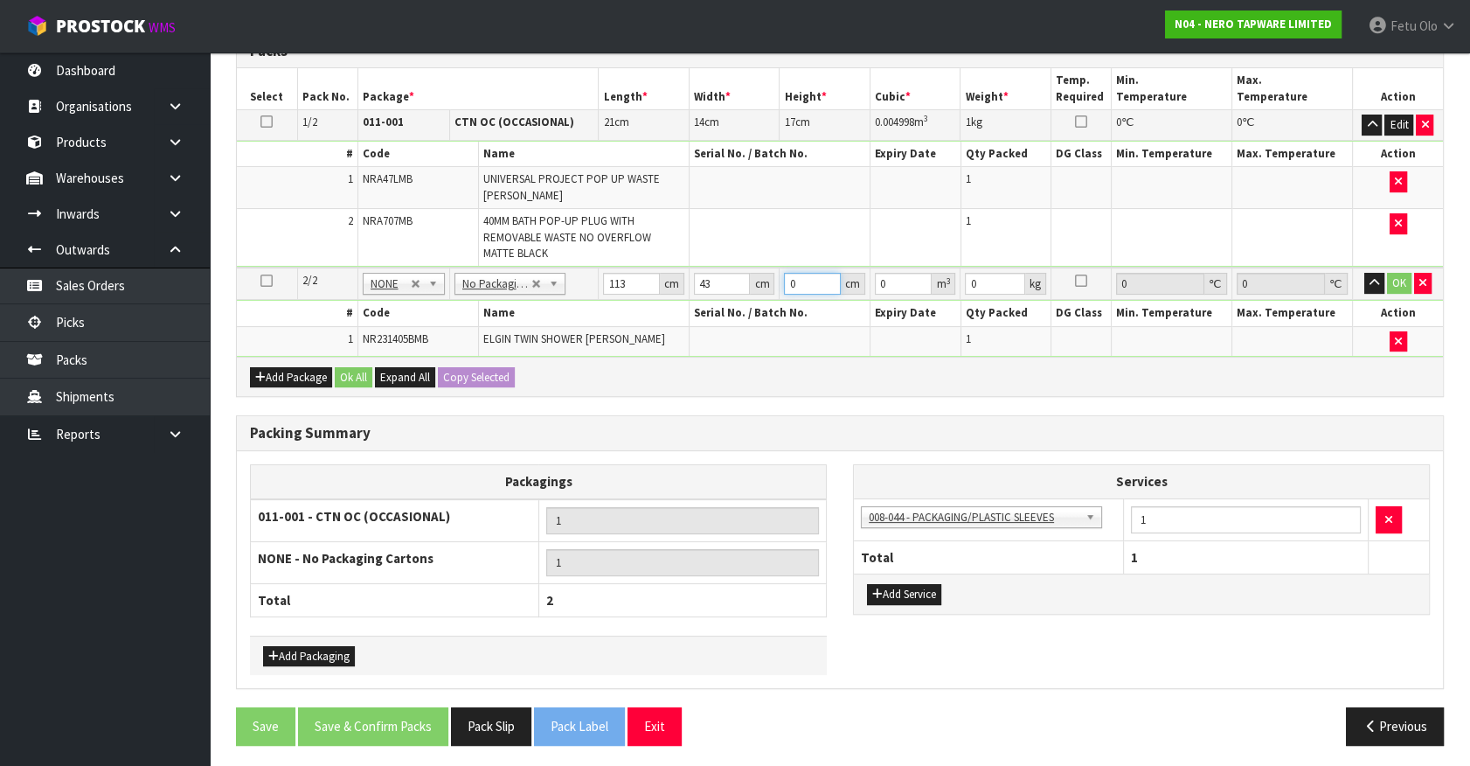
type input "0.043731"
type input "9"
type input "6"
click button "OK" at bounding box center [1399, 283] width 24 height 21
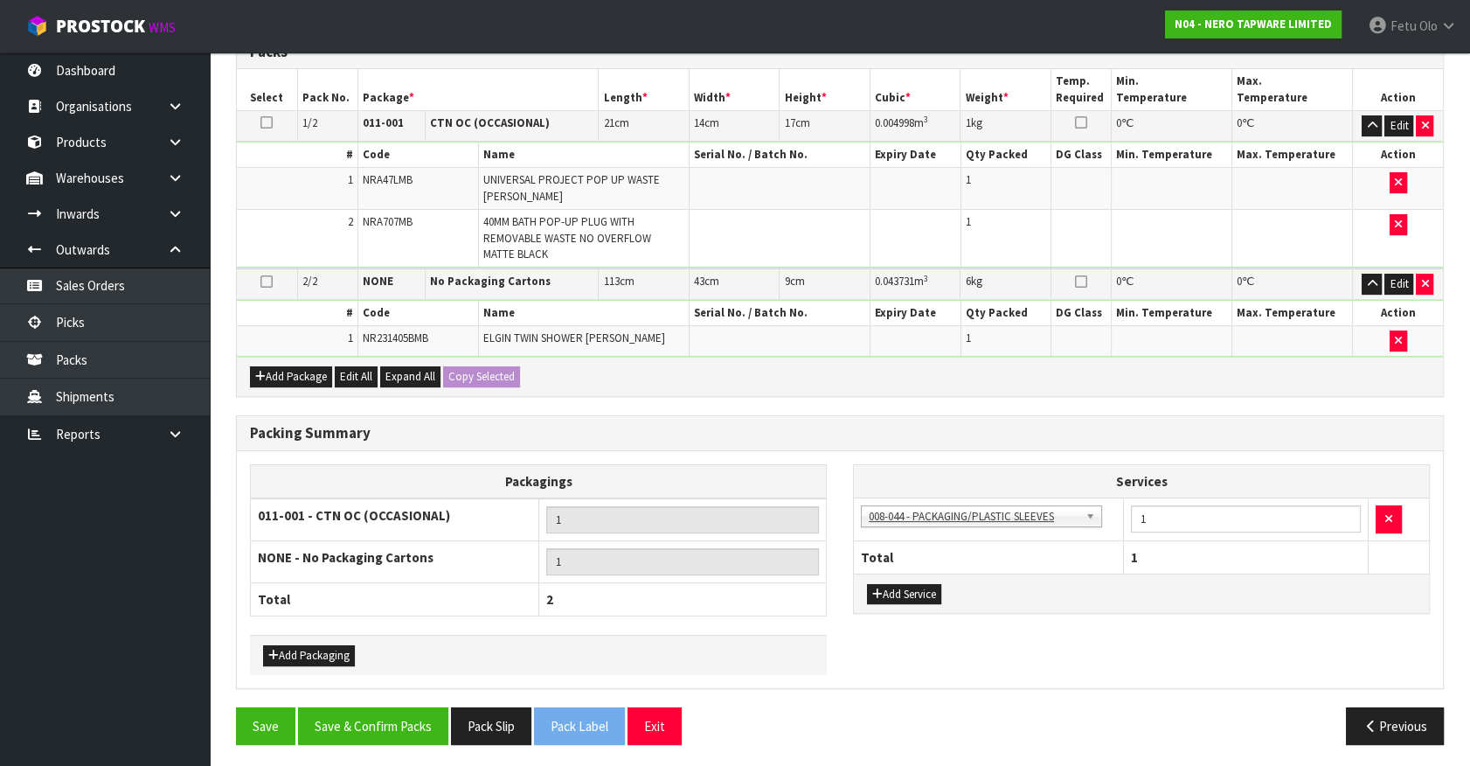
drag, startPoint x: 390, startPoint y: 709, endPoint x: 375, endPoint y: 688, distance: 25.7
click at [390, 711] on div "Combine Orders N04-ORD0002356 N04-ORD0002389 N04-ORD0002433 N04-ORD0002435 N04-…" at bounding box center [840, 304] width 1208 height 906
click at [378, 723] on button "Save & Confirm Packs" at bounding box center [373, 726] width 150 height 38
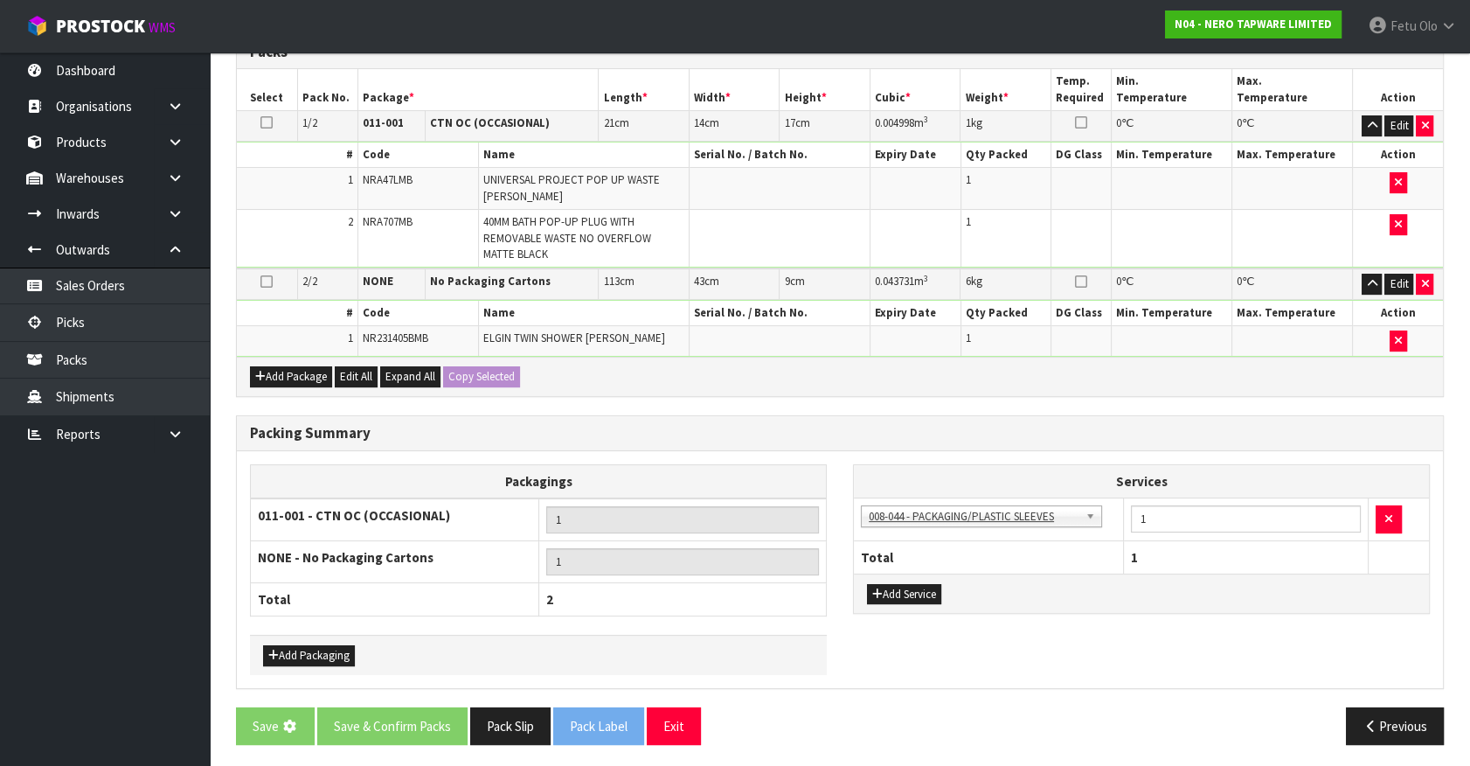
scroll to position [0, 0]
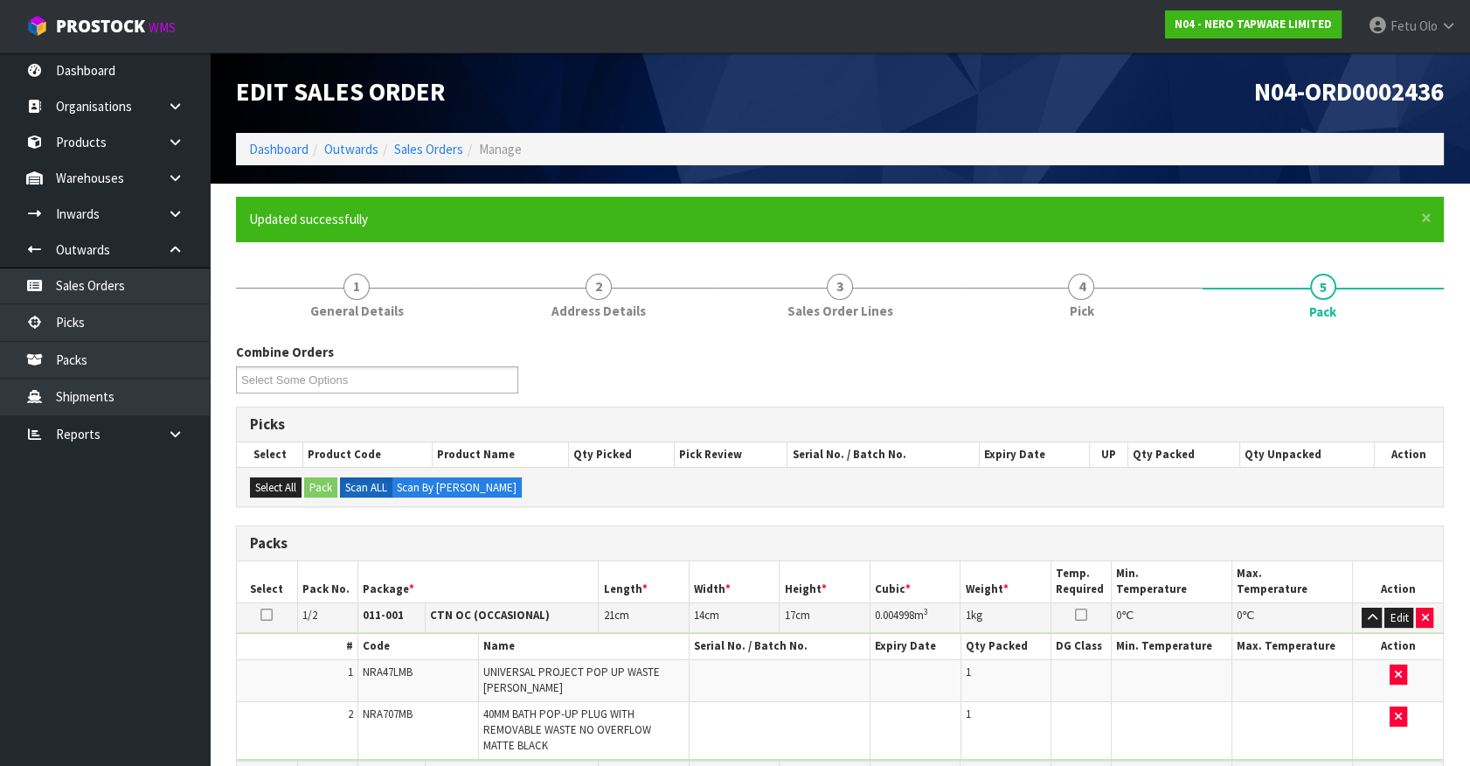
click at [1167, 662] on td at bounding box center [1172, 680] width 121 height 42
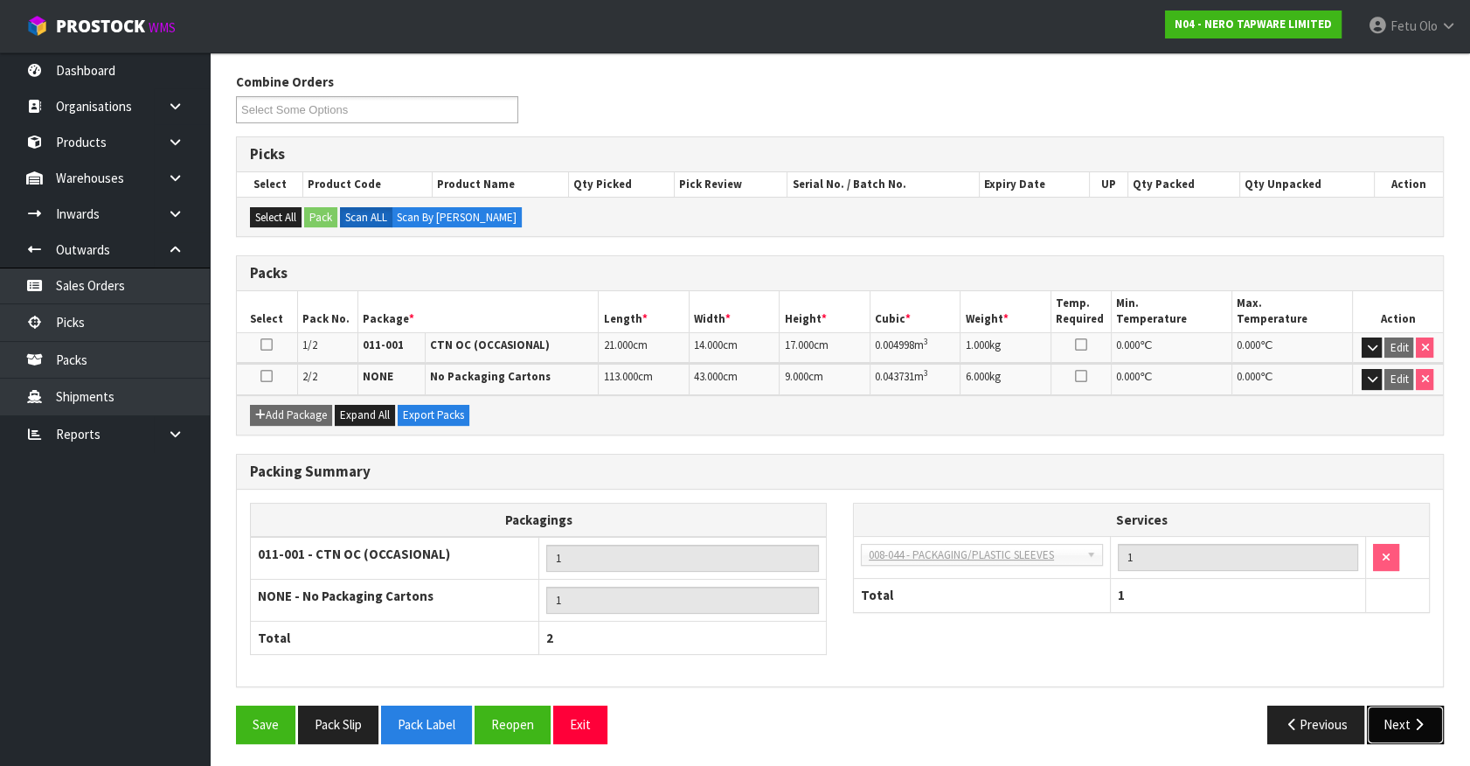
click at [1399, 705] on button "Next" at bounding box center [1405, 724] width 77 height 38
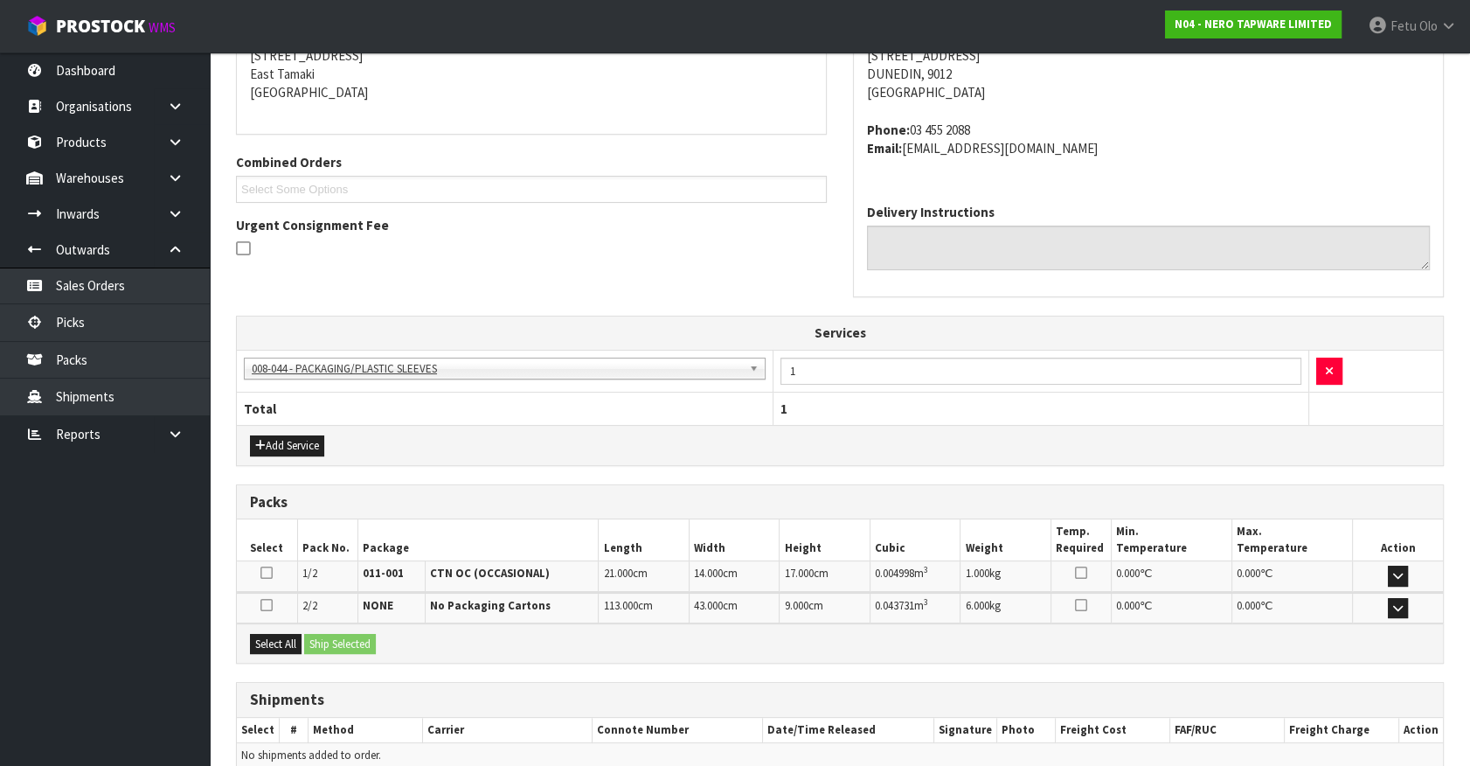
scroll to position [446, 0]
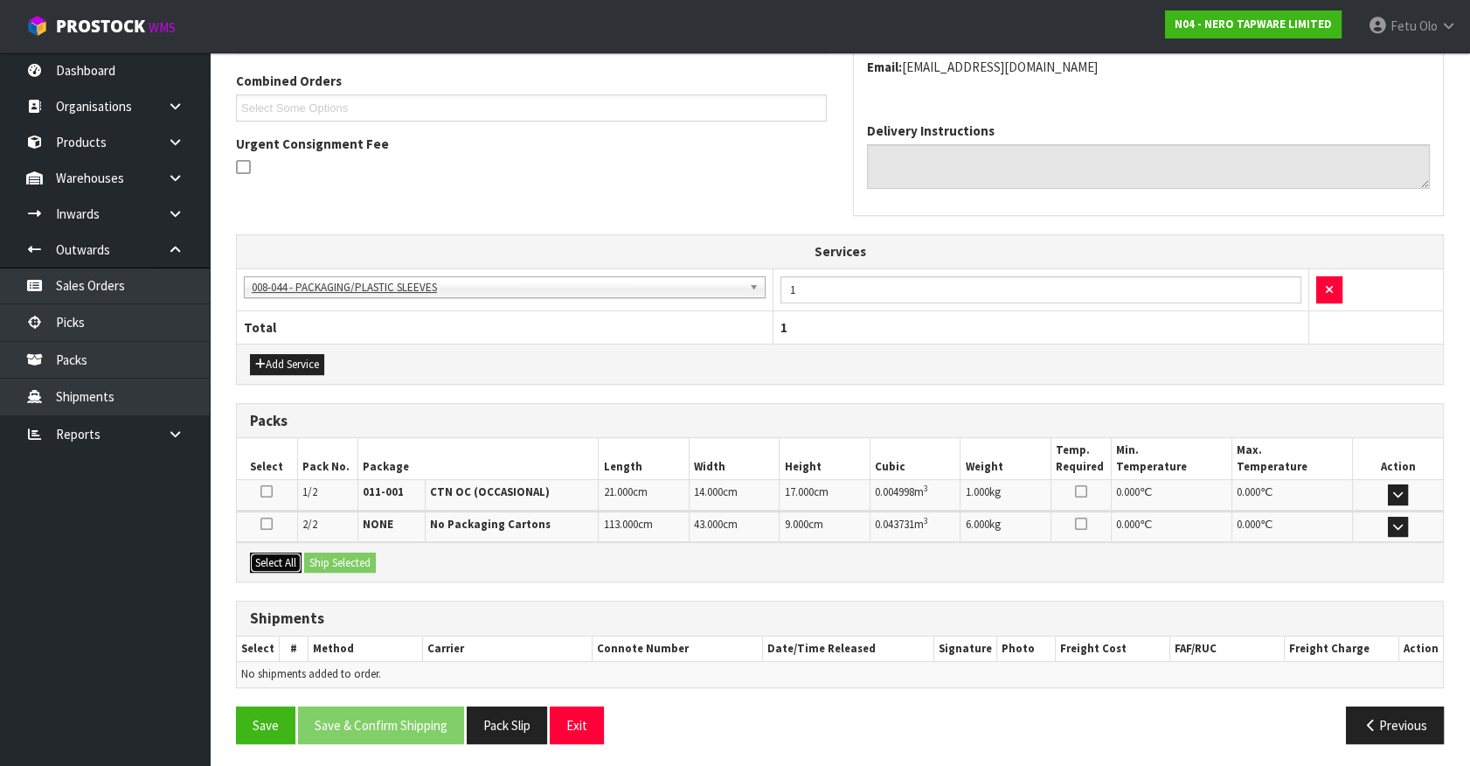
click at [253, 563] on button "Select All" at bounding box center [276, 562] width 52 height 21
click at [402, 562] on div "Select All Ship Selected" at bounding box center [840, 561] width 1206 height 39
click at [358, 564] on button "Ship Selected" at bounding box center [340, 562] width 72 height 21
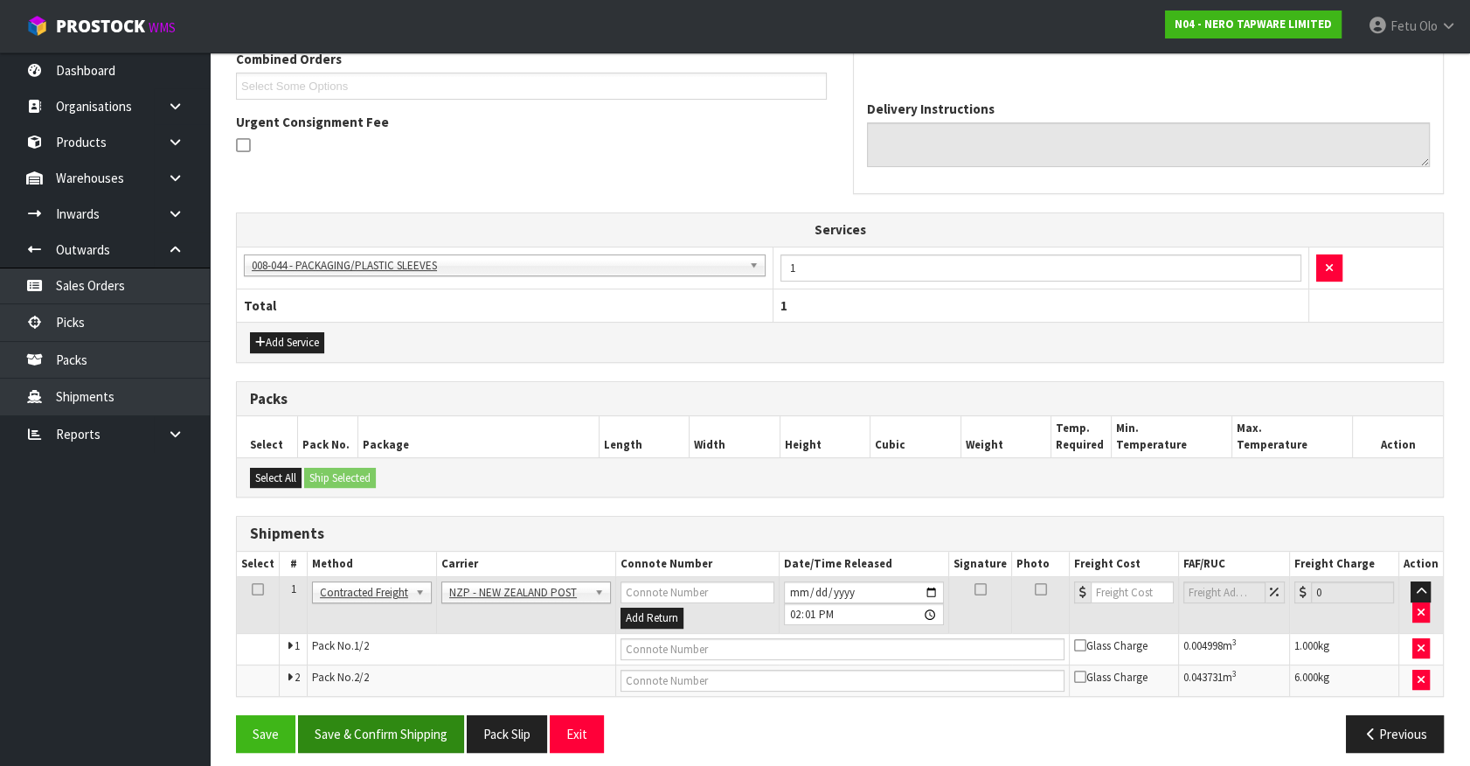
scroll to position [477, 0]
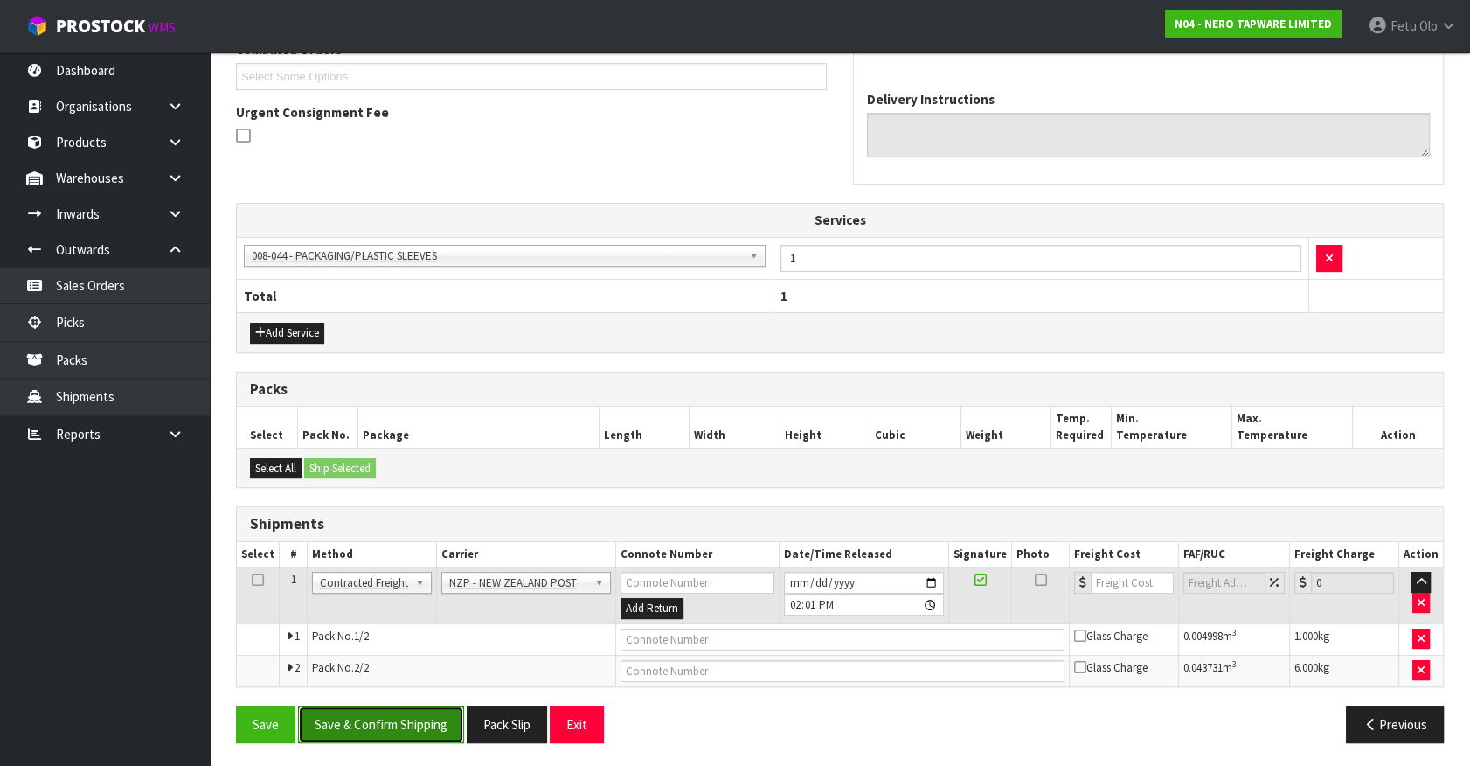
click at [365, 721] on button "Save & Confirm Shipping" at bounding box center [381, 724] width 166 height 38
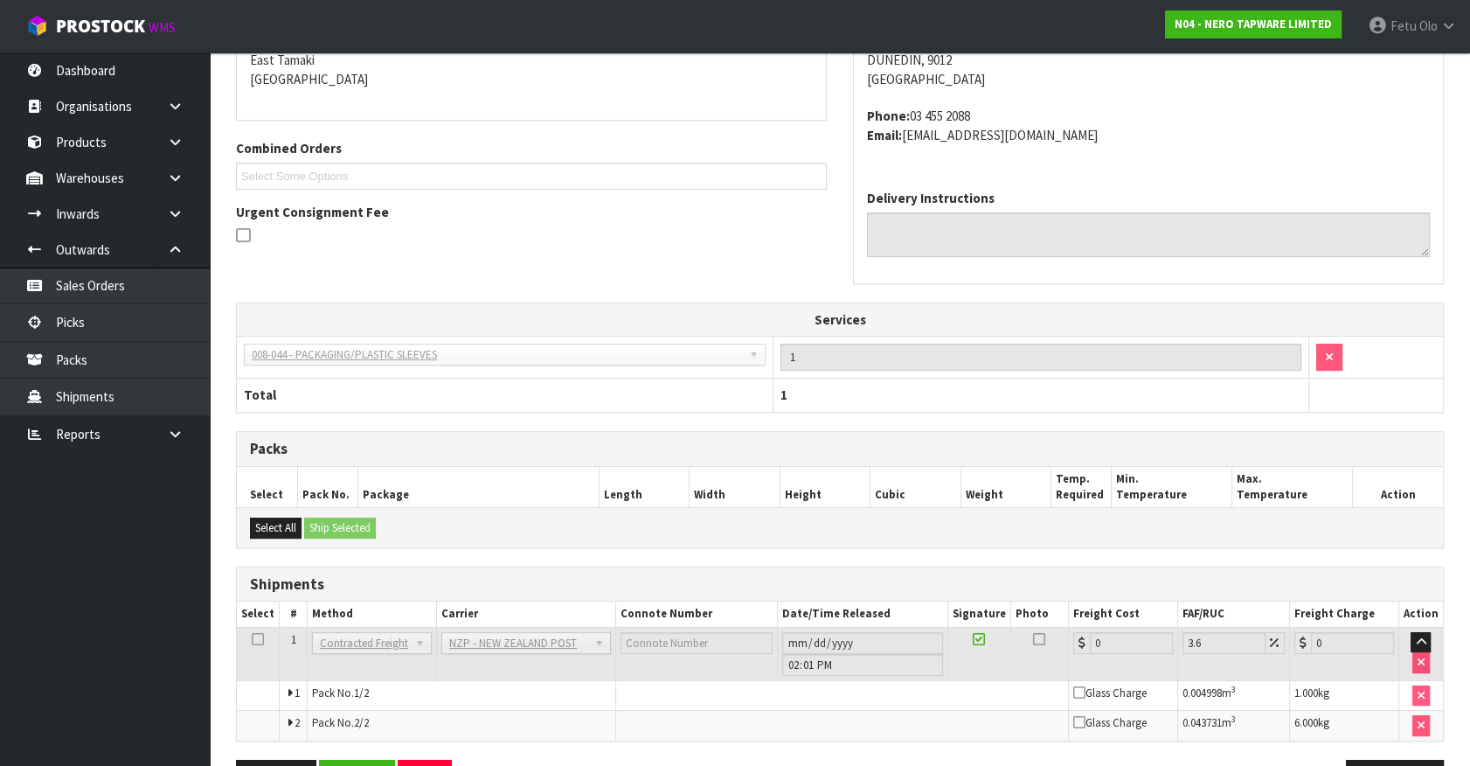
scroll to position [451, 0]
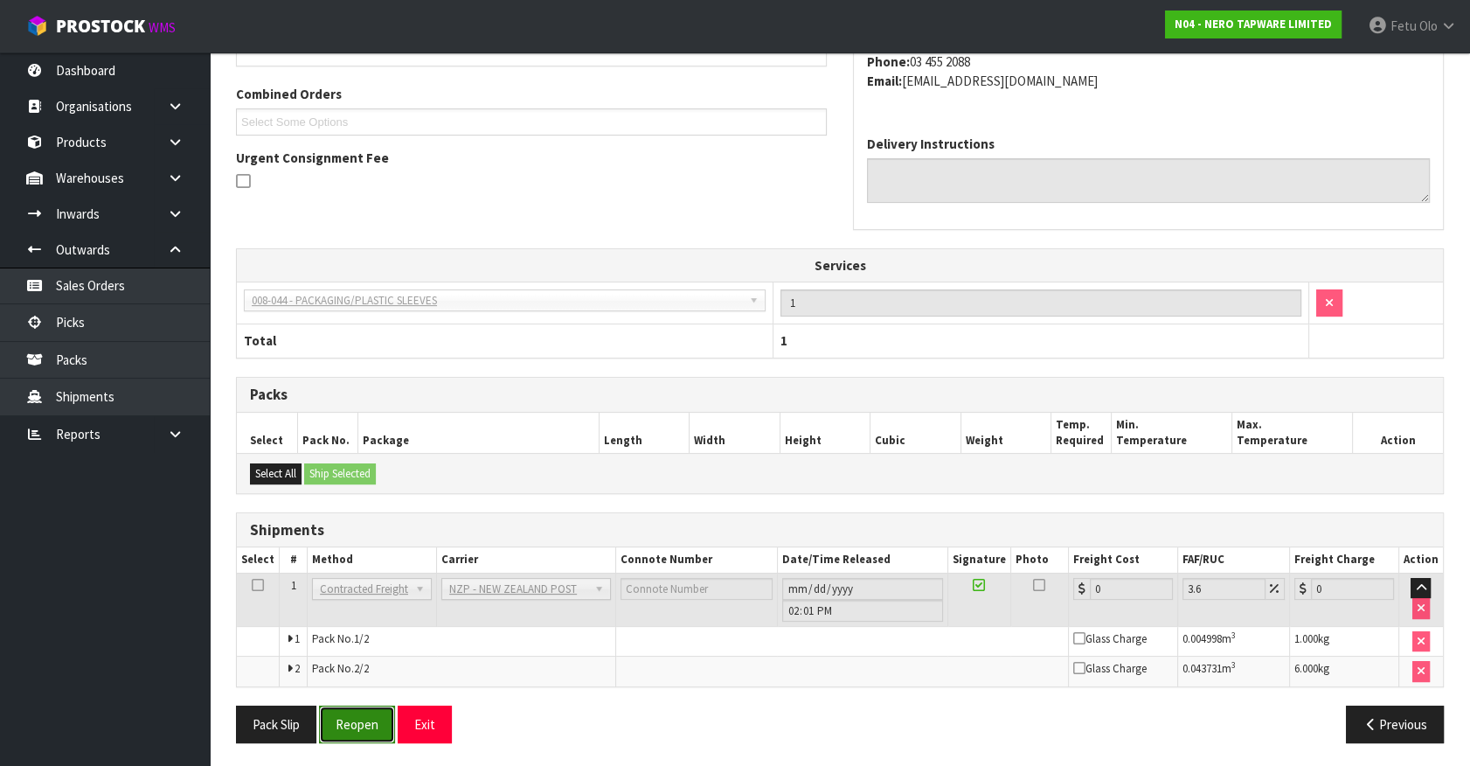
click at [361, 717] on button "Reopen" at bounding box center [357, 724] width 76 height 38
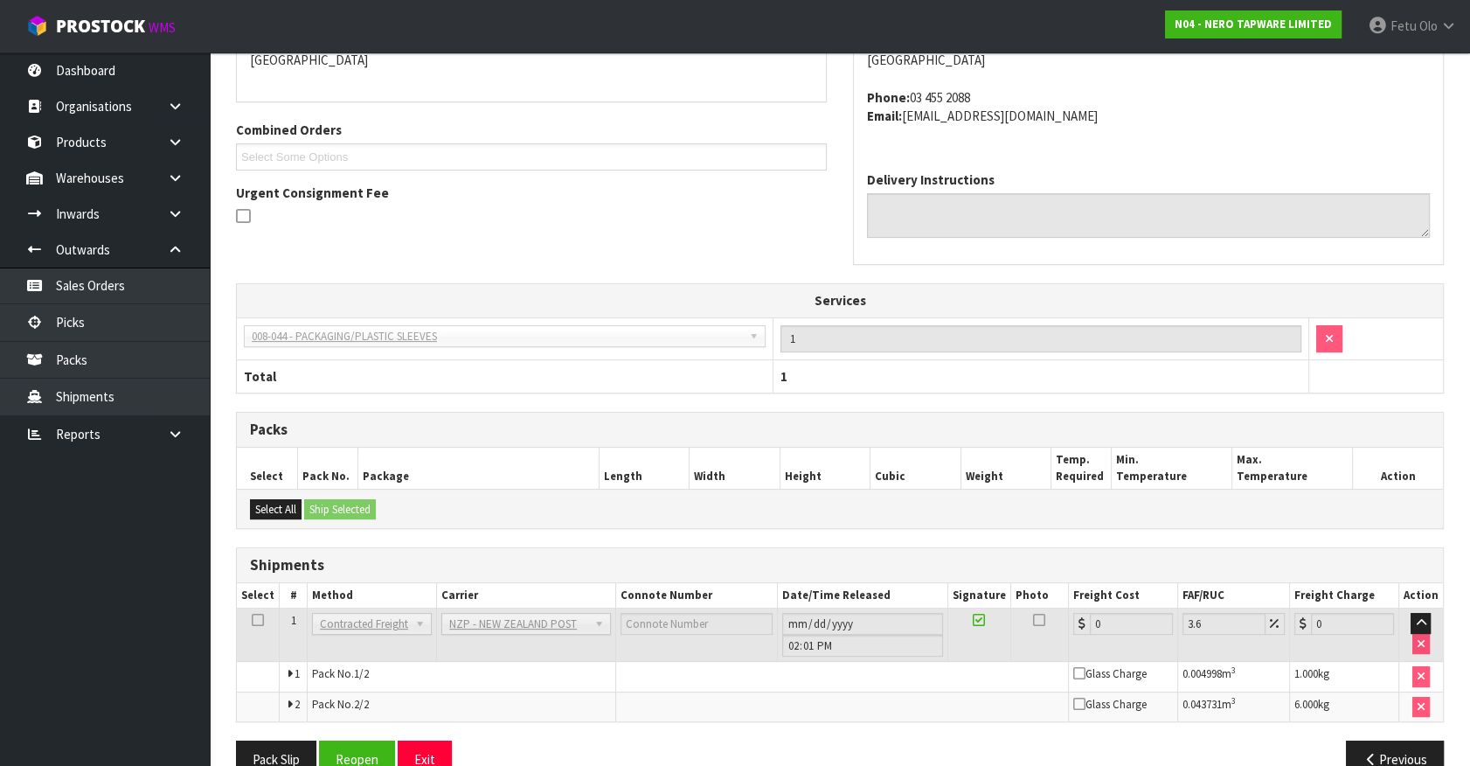
scroll to position [432, 0]
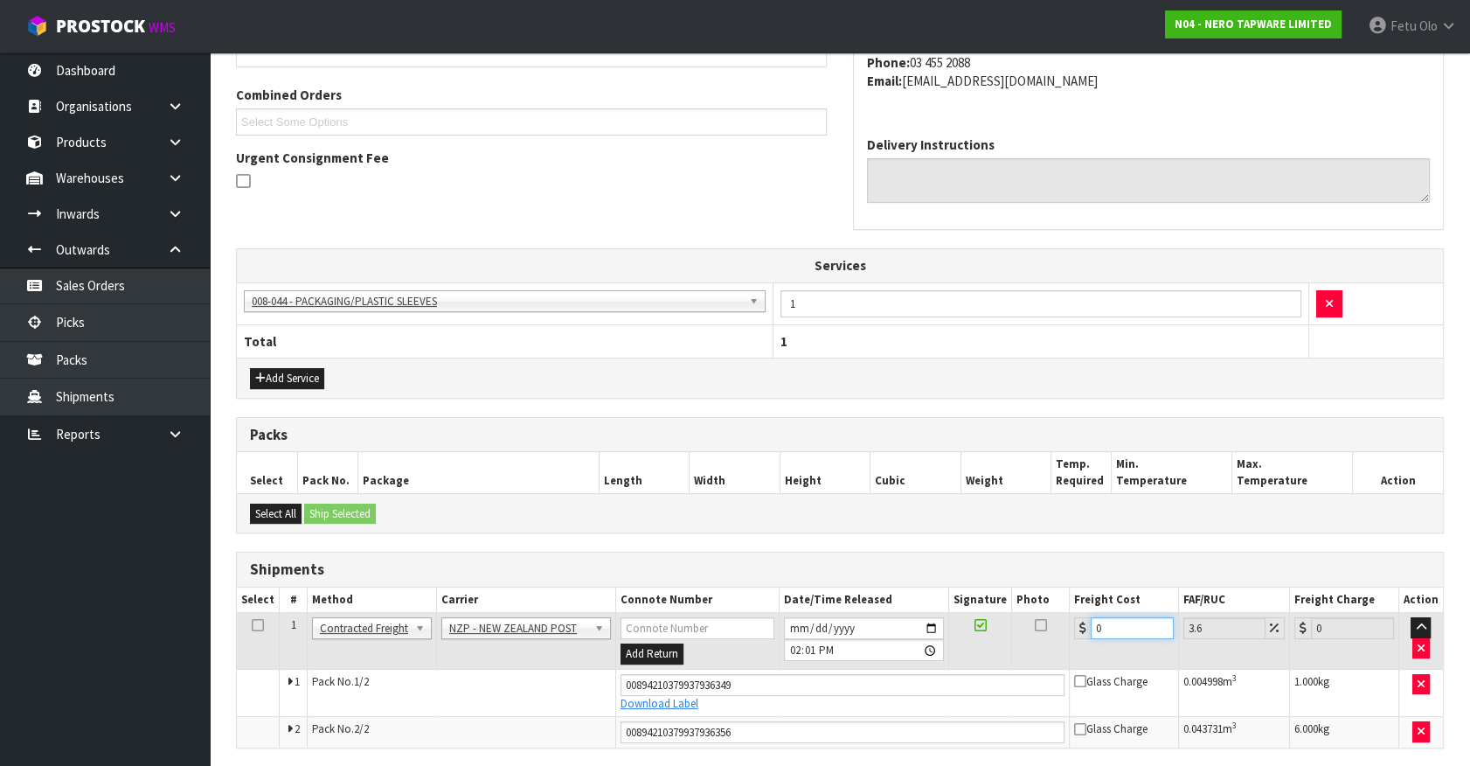
drag, startPoint x: 987, startPoint y: 656, endPoint x: 858, endPoint y: 685, distance: 132.7
click at [866, 674] on tbody "1 Client Local Pickup Customer Local Pickup Company Freight Contracted Freight …" at bounding box center [840, 680] width 1206 height 135
type input "2"
type input "2.07"
type input "23"
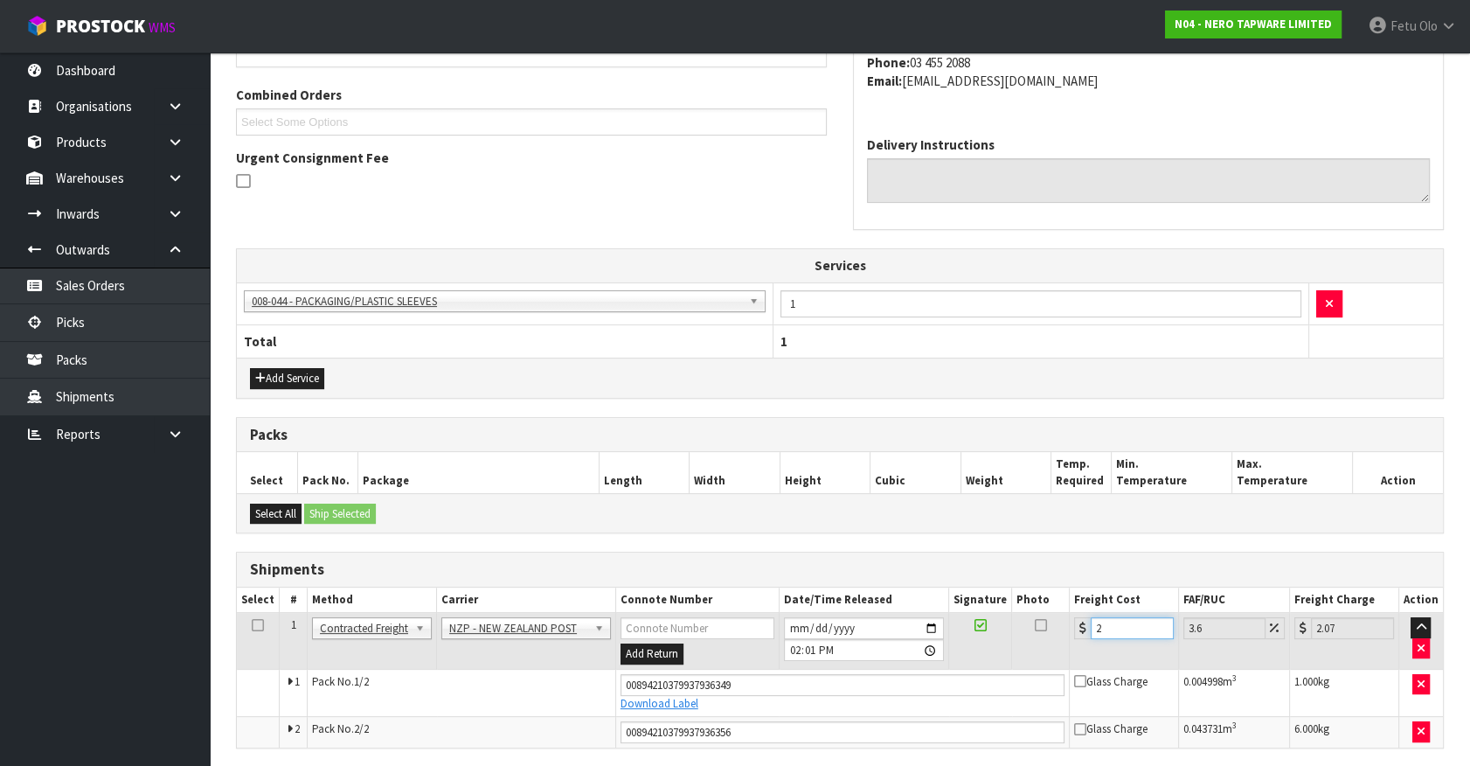
type input "23.83"
type input "23.2"
type input "24.04"
type input "23.22"
type input "24.06"
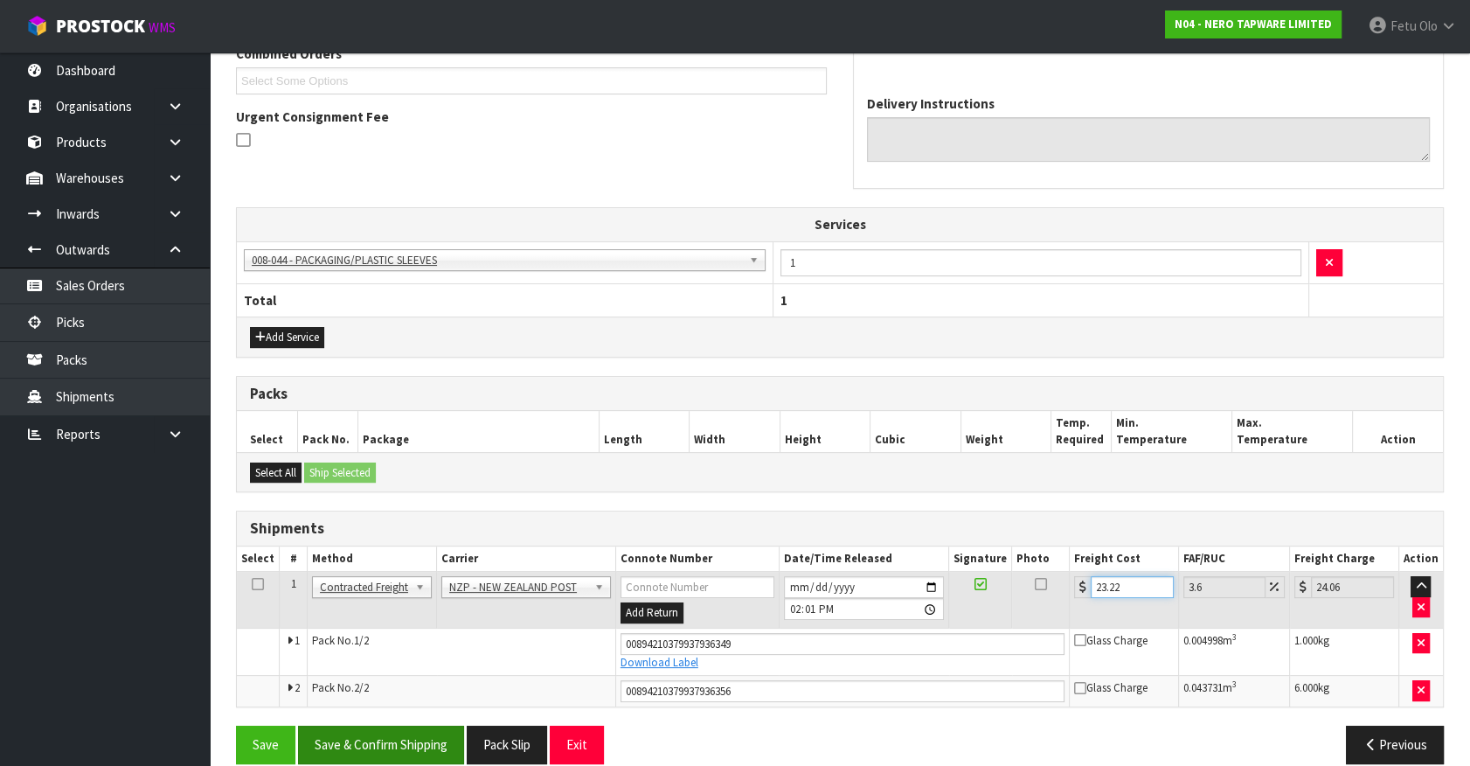
scroll to position [493, 0]
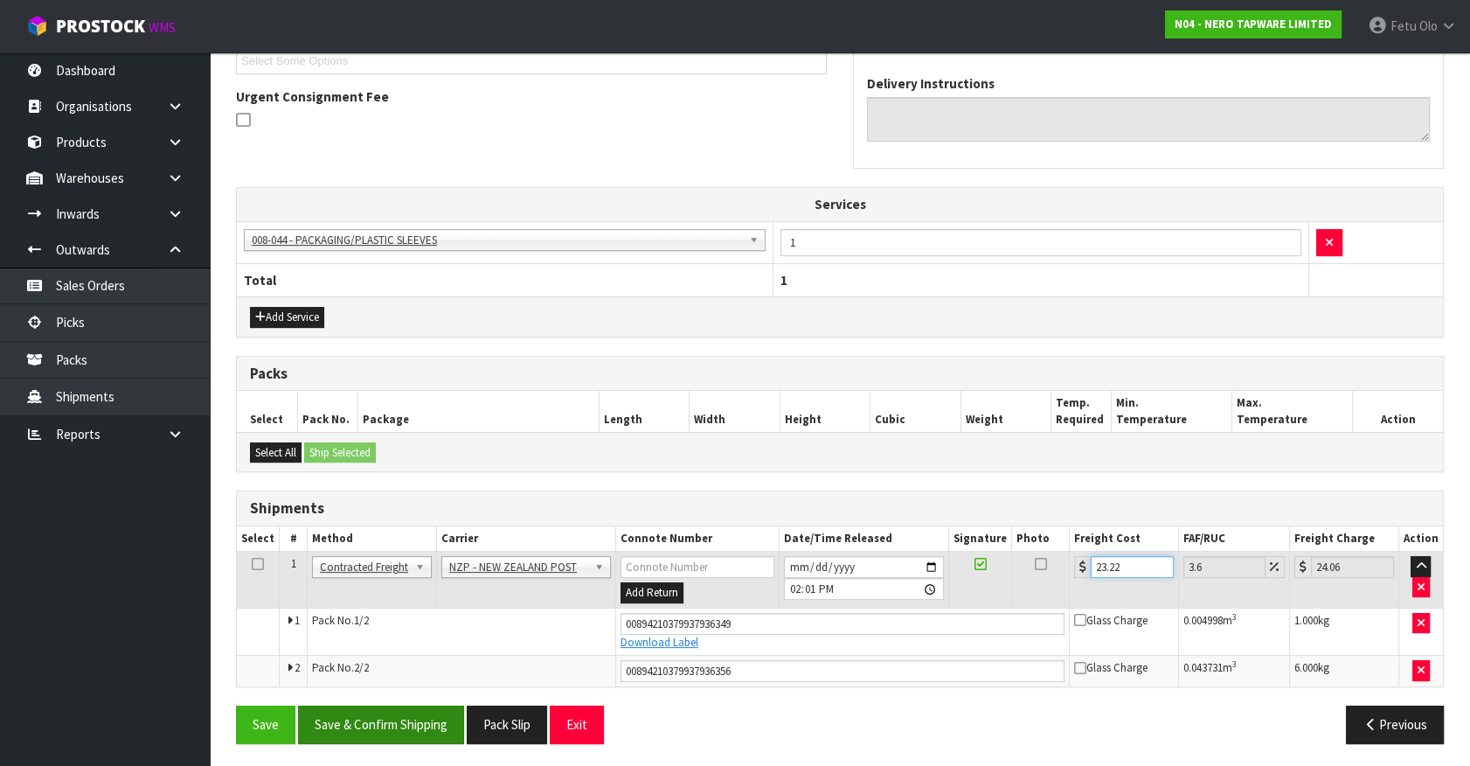
type input "23.22"
click at [437, 732] on button "Save & Confirm Shipping" at bounding box center [381, 724] width 166 height 38
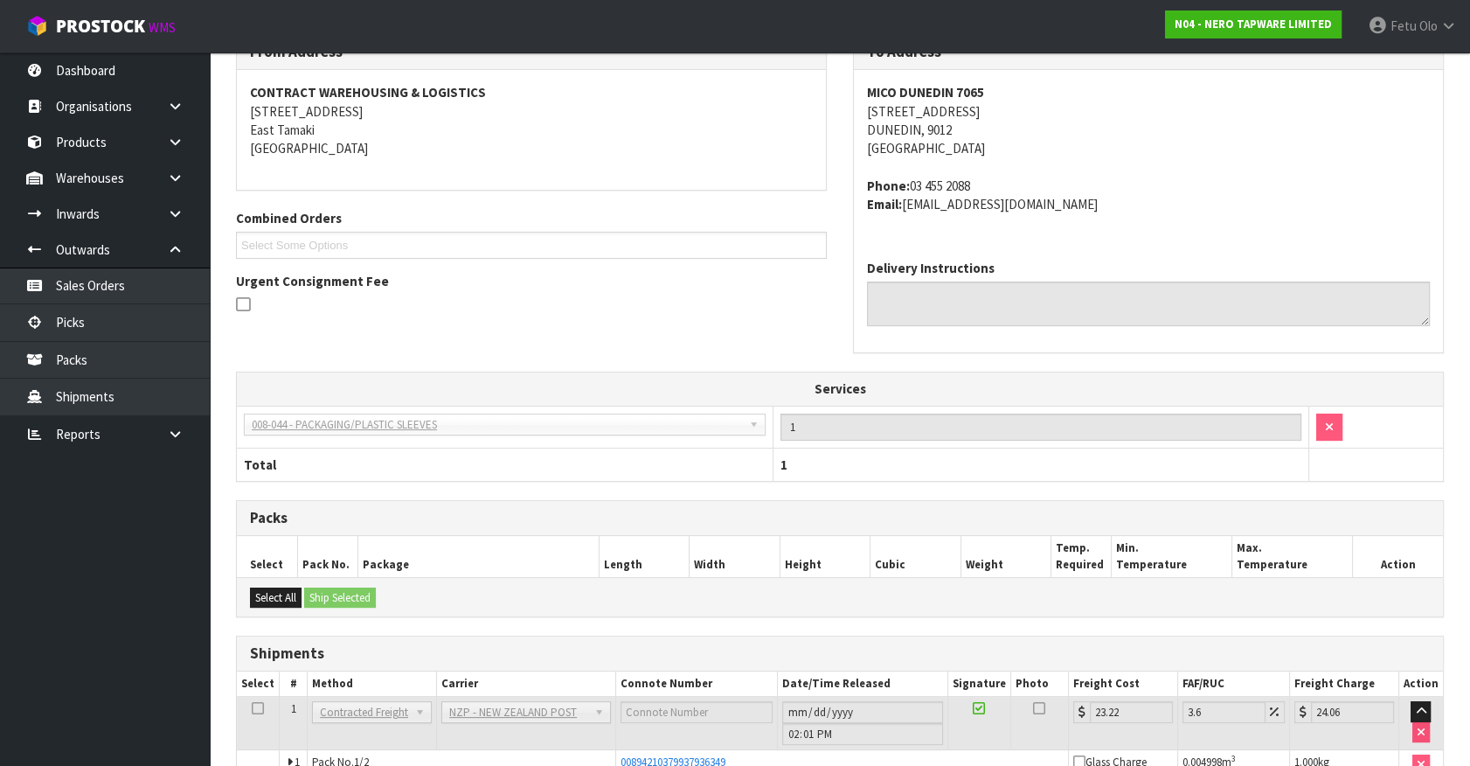
scroll to position [444, 0]
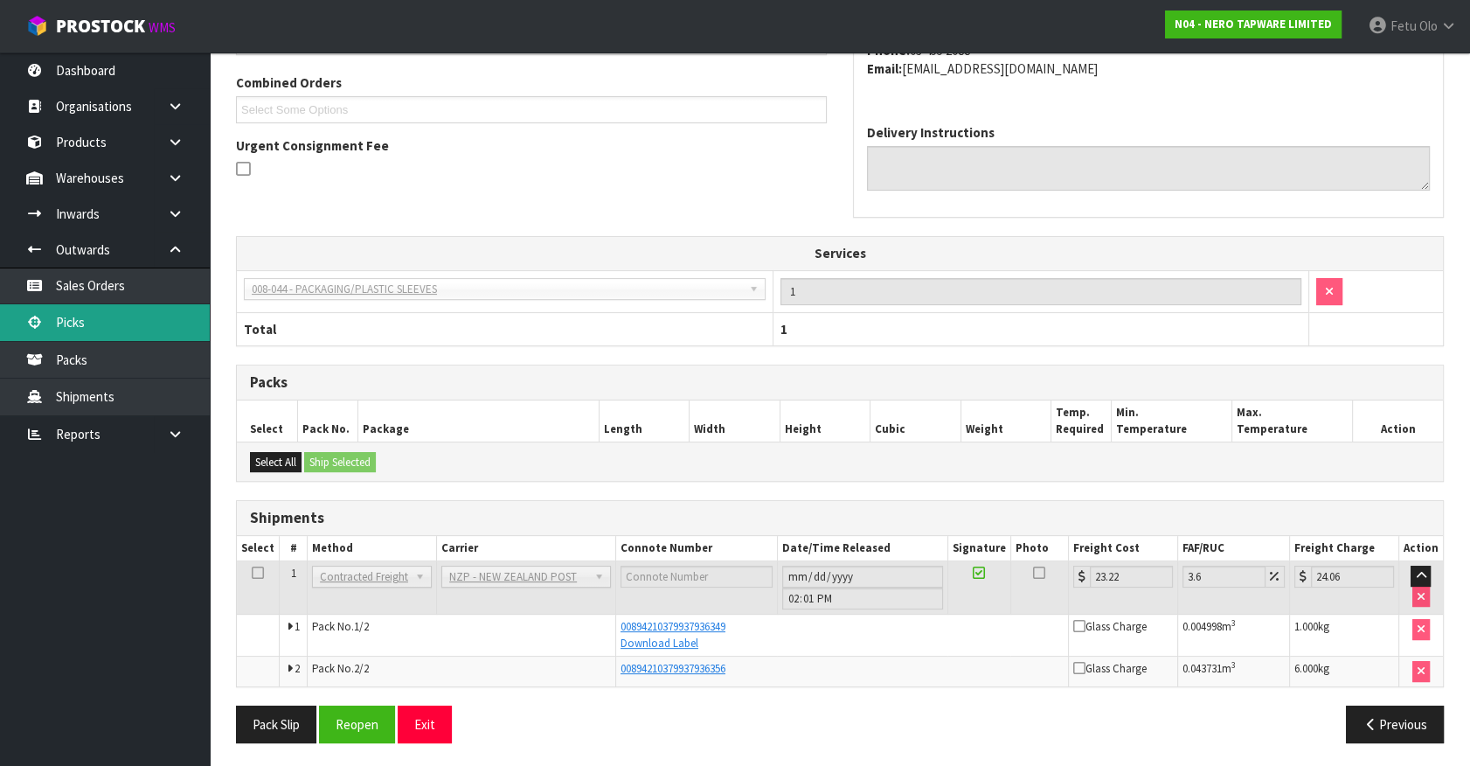
click at [118, 332] on link "Picks" at bounding box center [105, 322] width 210 height 36
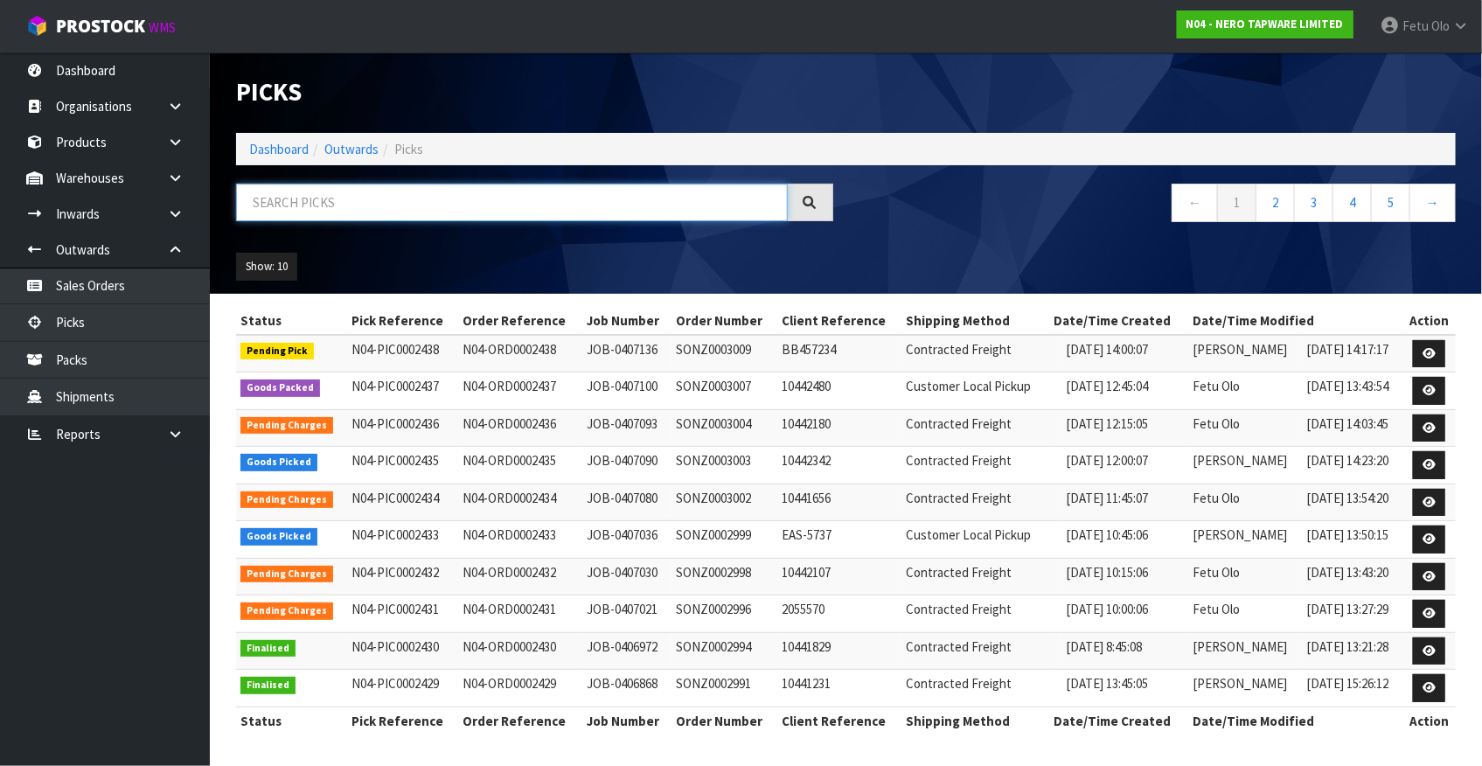
click at [524, 200] on input "text" at bounding box center [512, 203] width 552 height 38
drag, startPoint x: 524, startPoint y: 200, endPoint x: 462, endPoint y: 399, distance: 208.7
click at [540, 261] on div "Picks Dashboard Outwards Picks ← 1 2 3 4 5 → Show: 10 5 10 25 50" at bounding box center [846, 172] width 1246 height 241
type input "0002435"
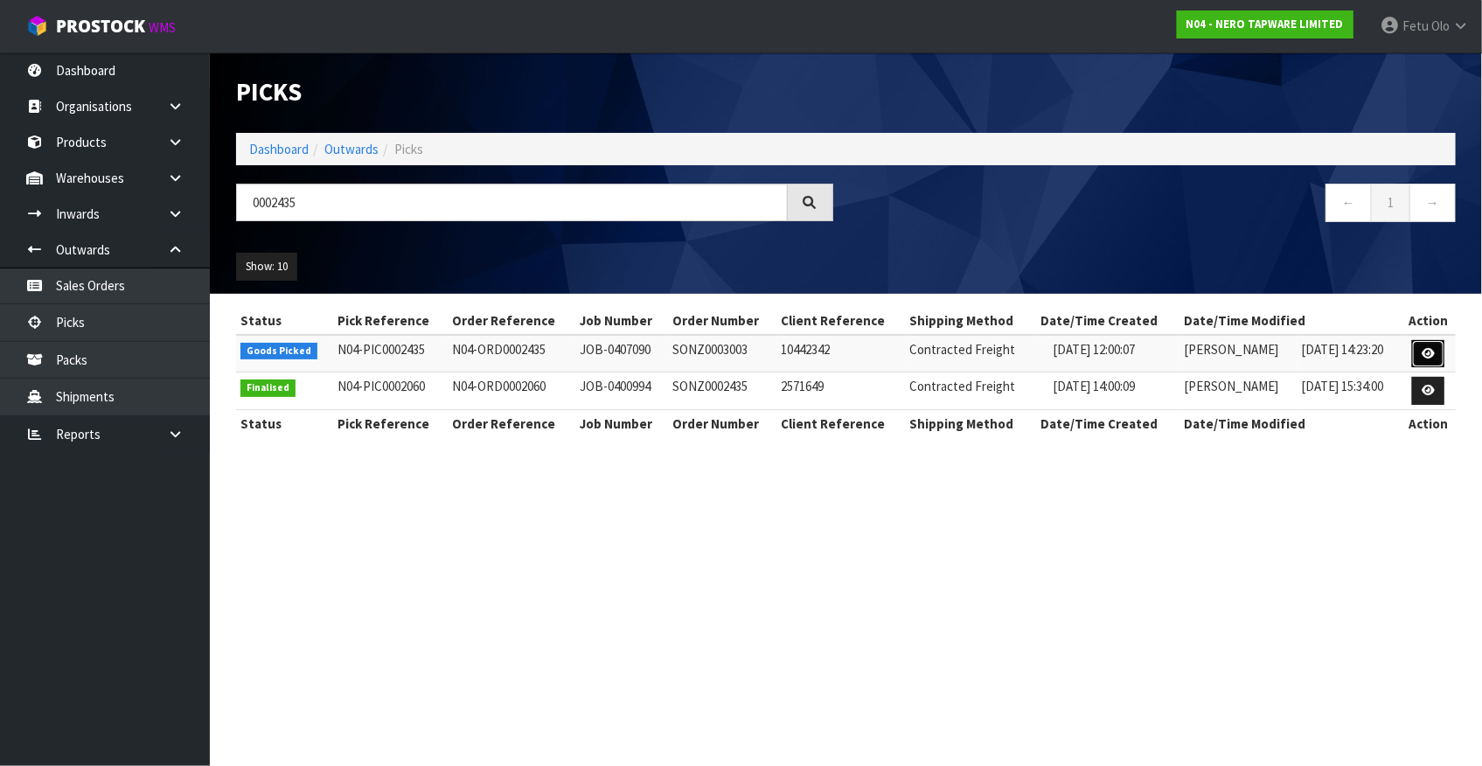
click at [1430, 344] on link at bounding box center [1428, 354] width 32 height 28
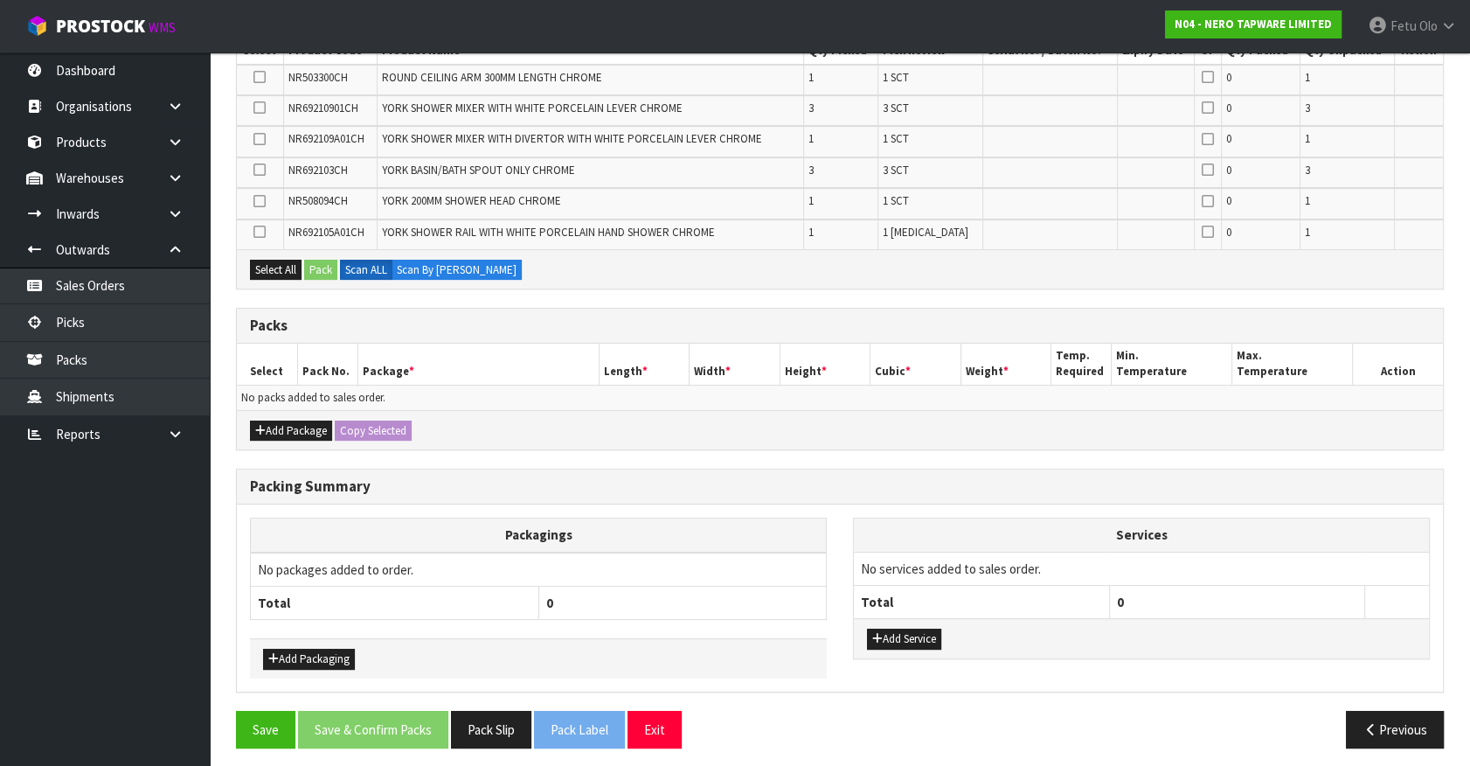
scroll to position [343, 0]
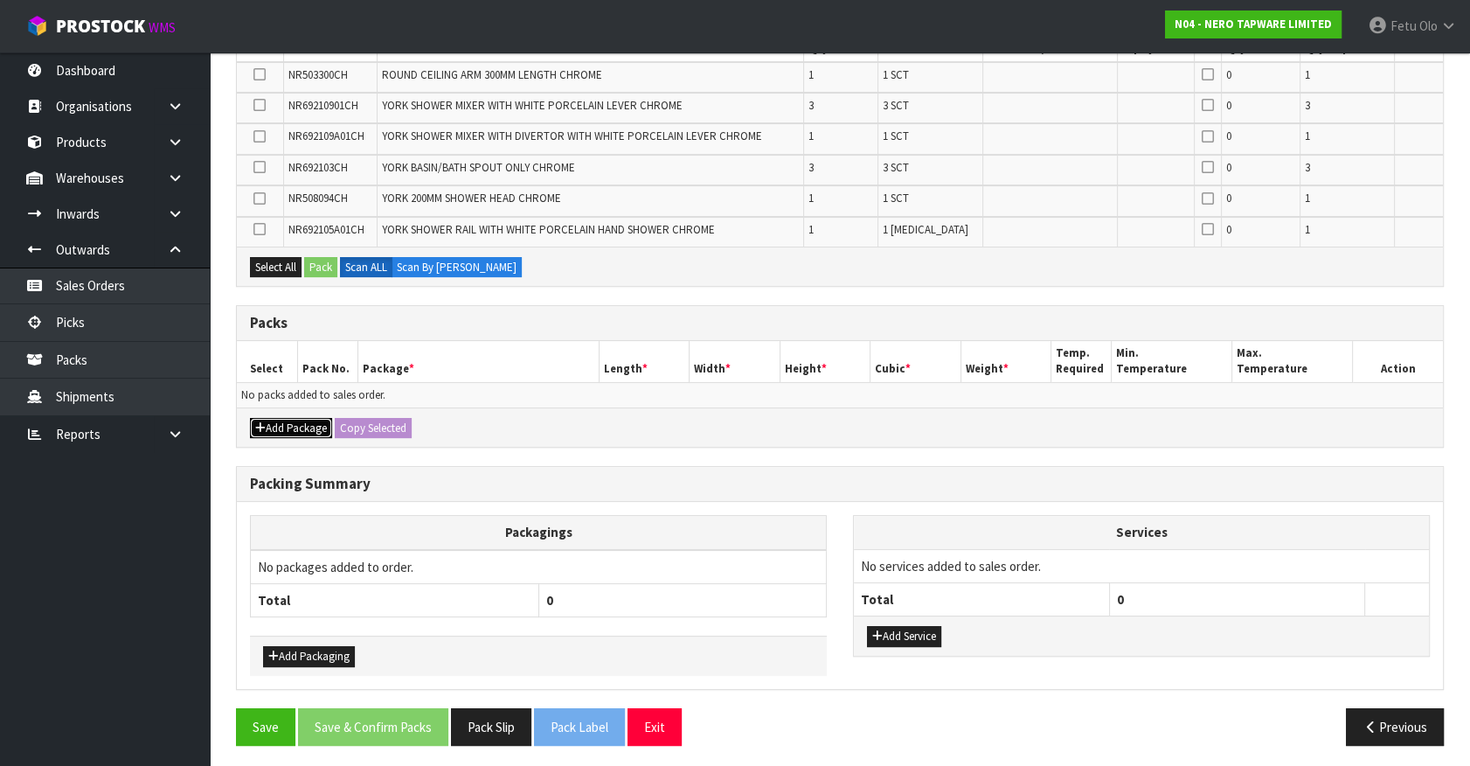
click at [275, 423] on button "Add Package" at bounding box center [291, 428] width 82 height 21
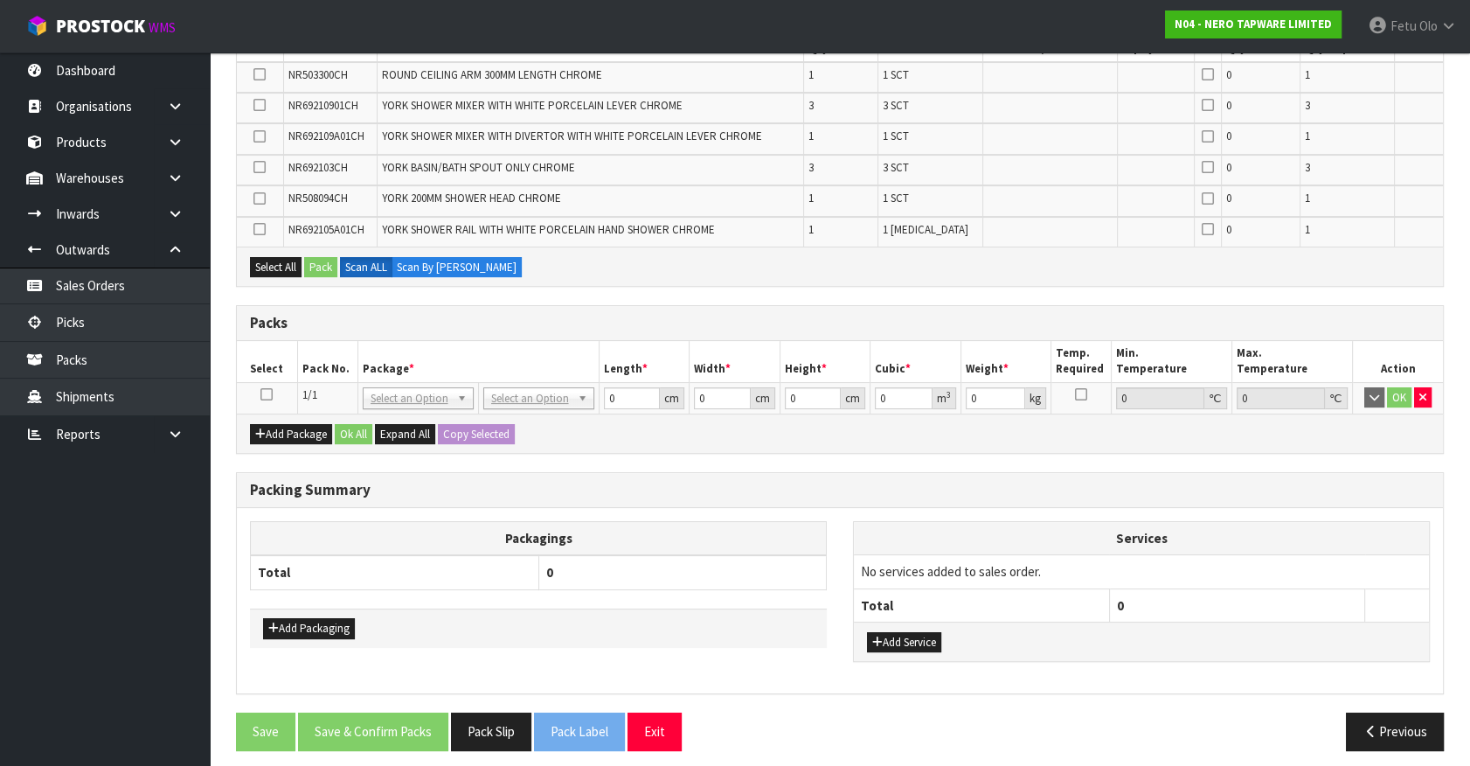
click at [271, 394] on icon at bounding box center [266, 394] width 12 height 1
click at [311, 368] on th "Pack No." at bounding box center [327, 361] width 60 height 41
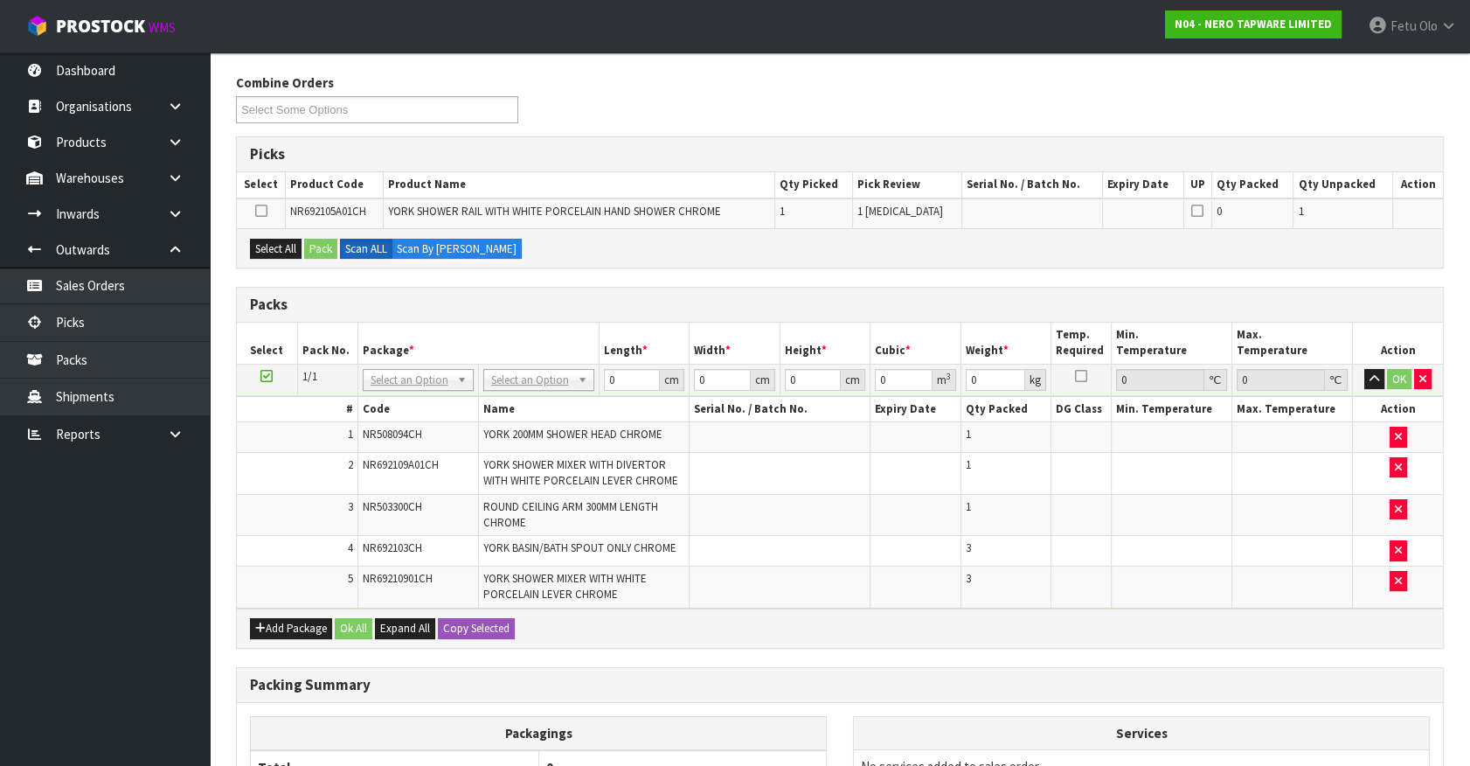
scroll to position [25, 0]
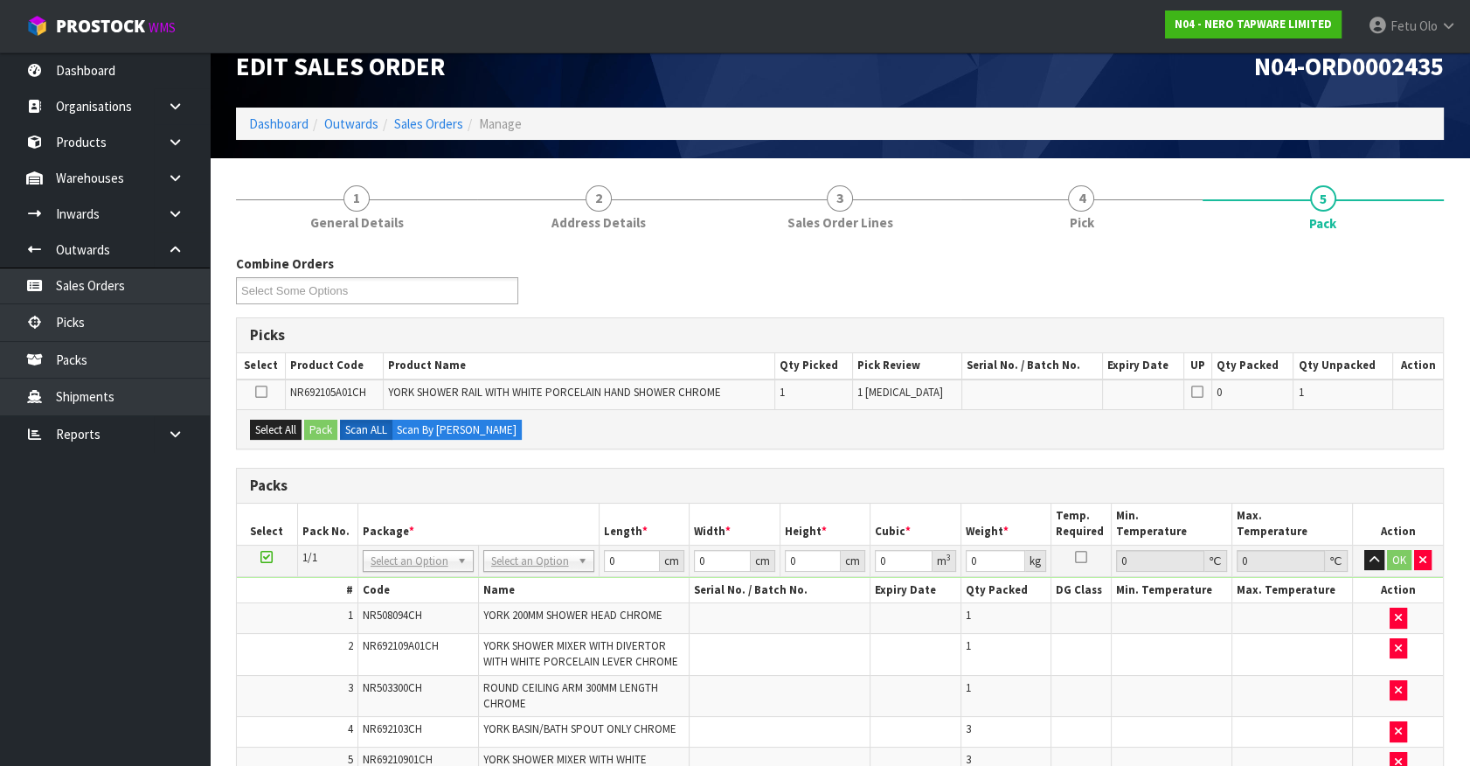
click at [571, 481] on h3 "Packs" at bounding box center [840, 485] width 1180 height 17
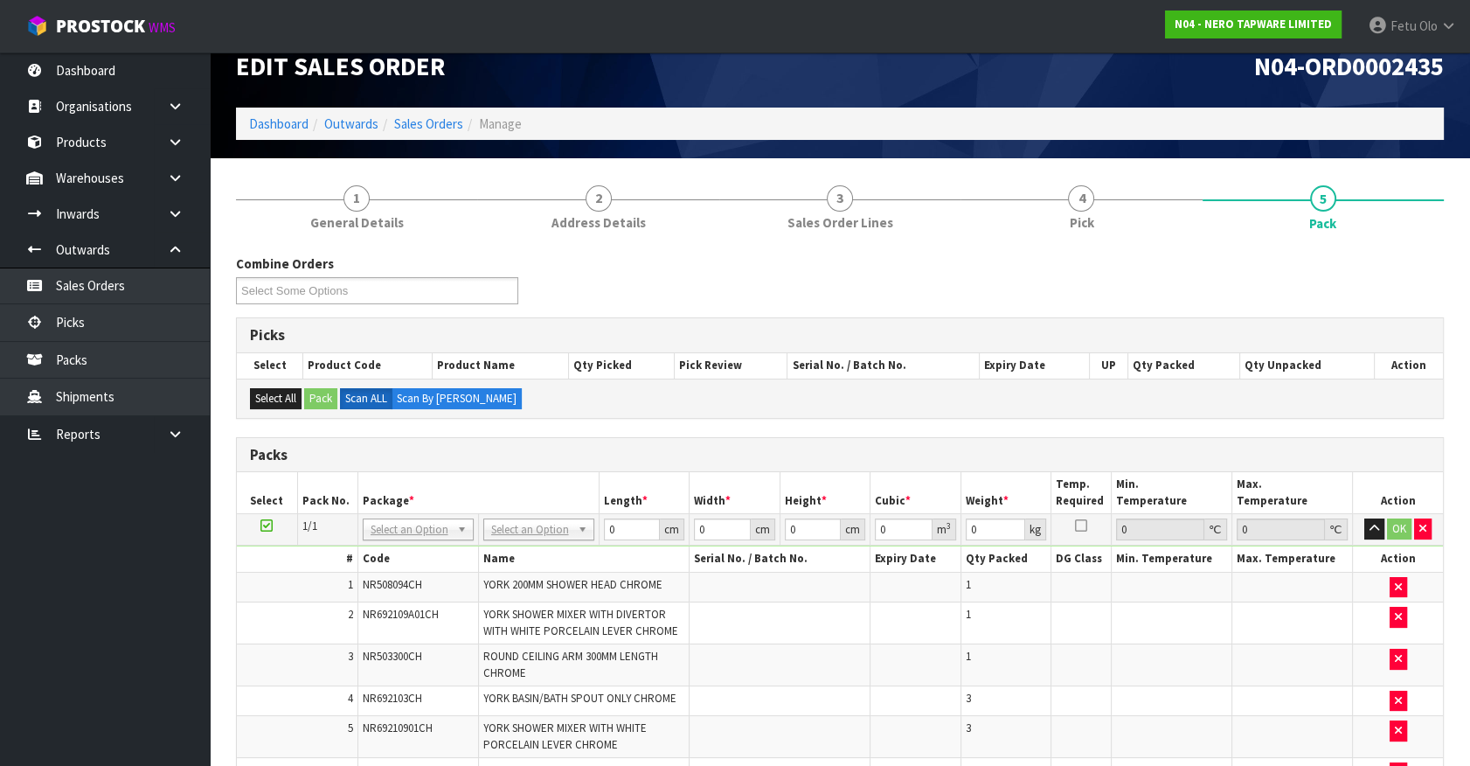
click at [608, 455] on h3 "Packs" at bounding box center [840, 455] width 1180 height 17
click at [534, 484] on th "Package *" at bounding box center [478, 492] width 241 height 41
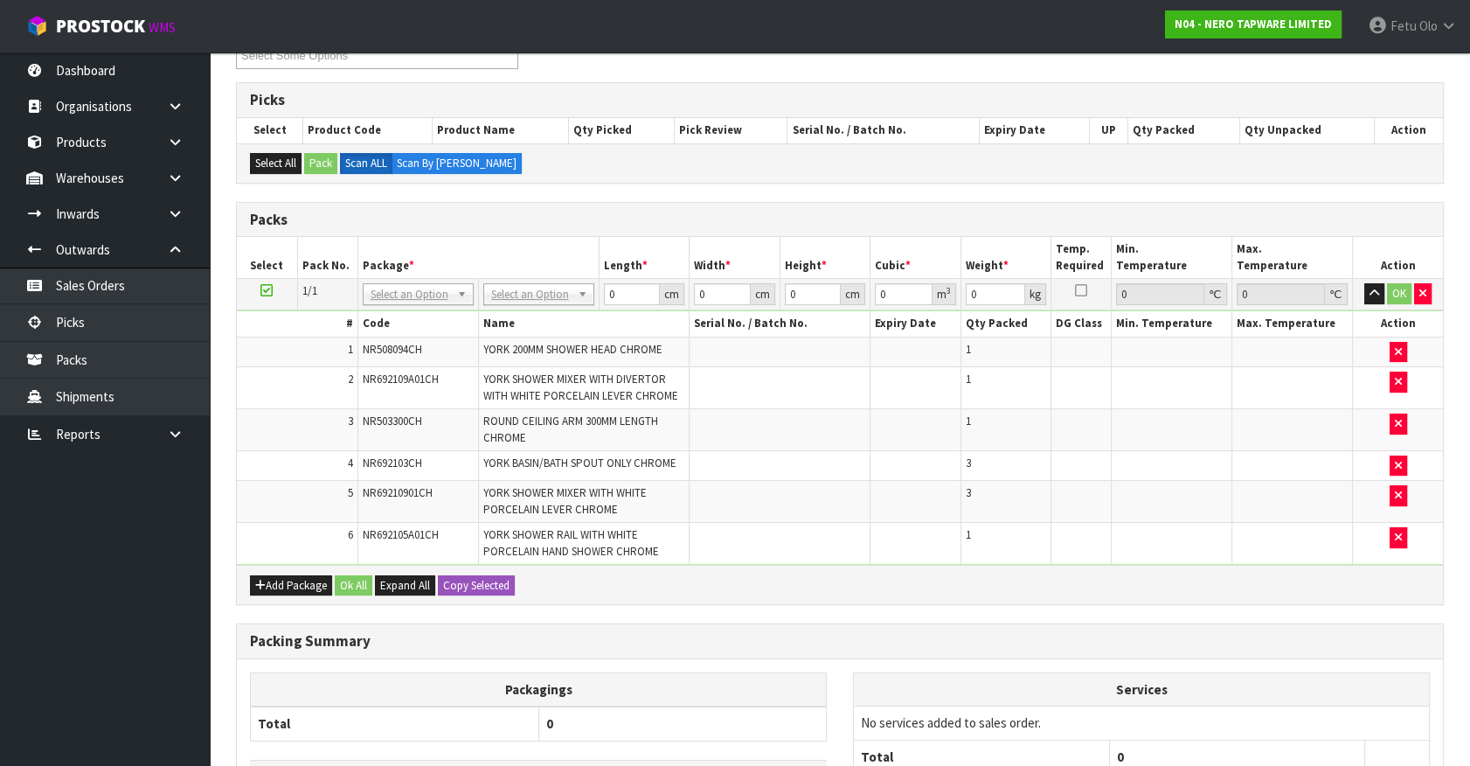
scroll to position [259, 0]
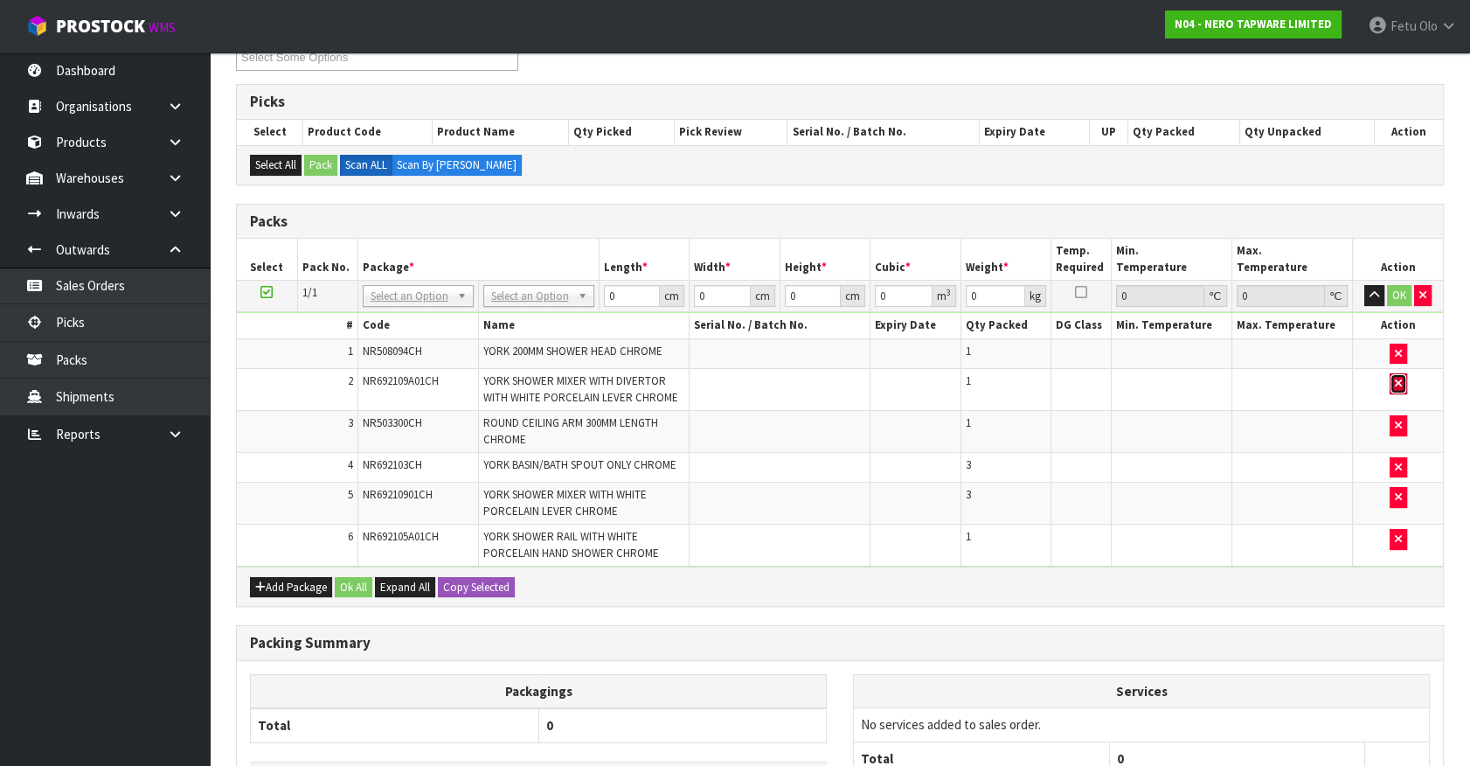
click at [1399, 379] on icon "button" at bounding box center [1398, 383] width 7 height 11
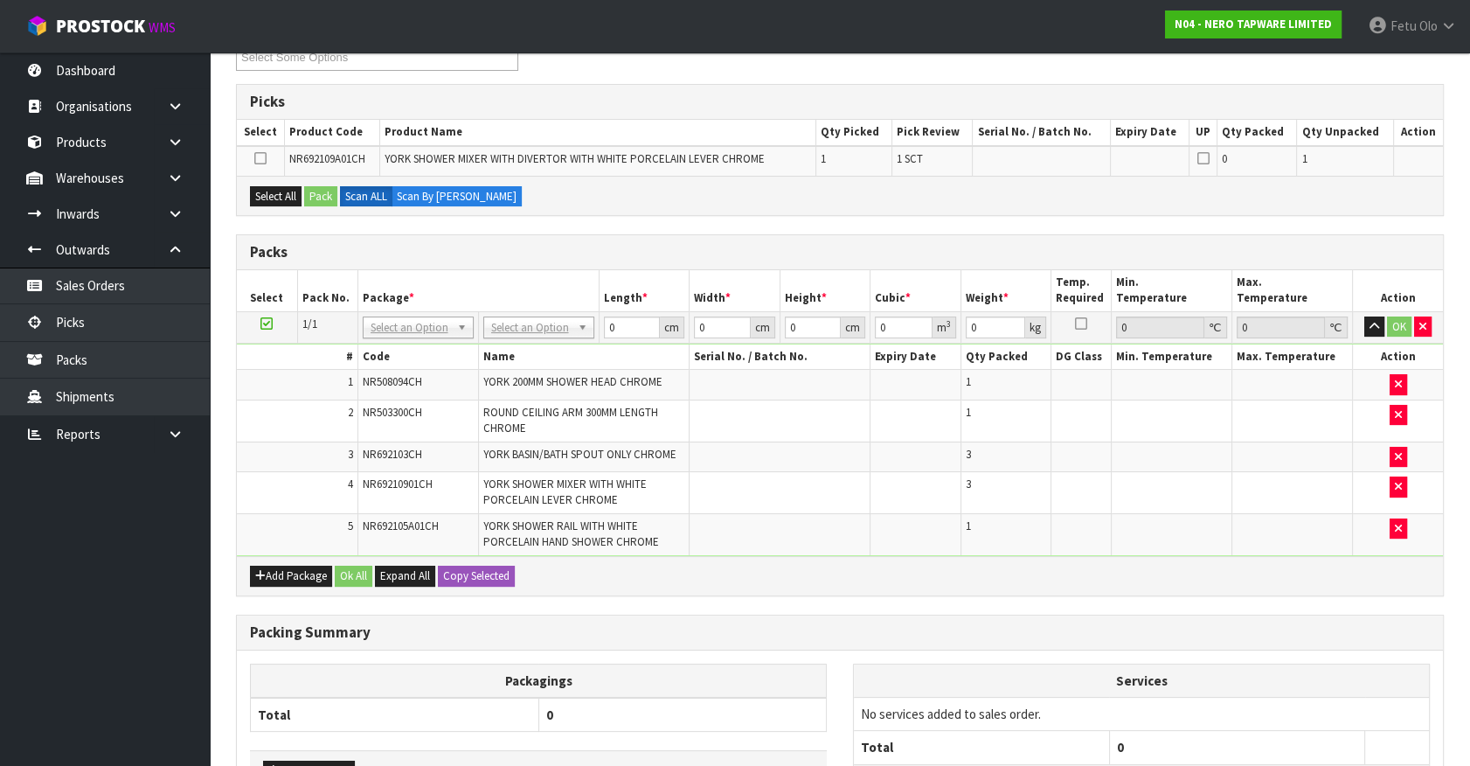
click at [262, 323] on icon at bounding box center [266, 323] width 12 height 1
click at [417, 294] on th "Package *" at bounding box center [478, 290] width 241 height 41
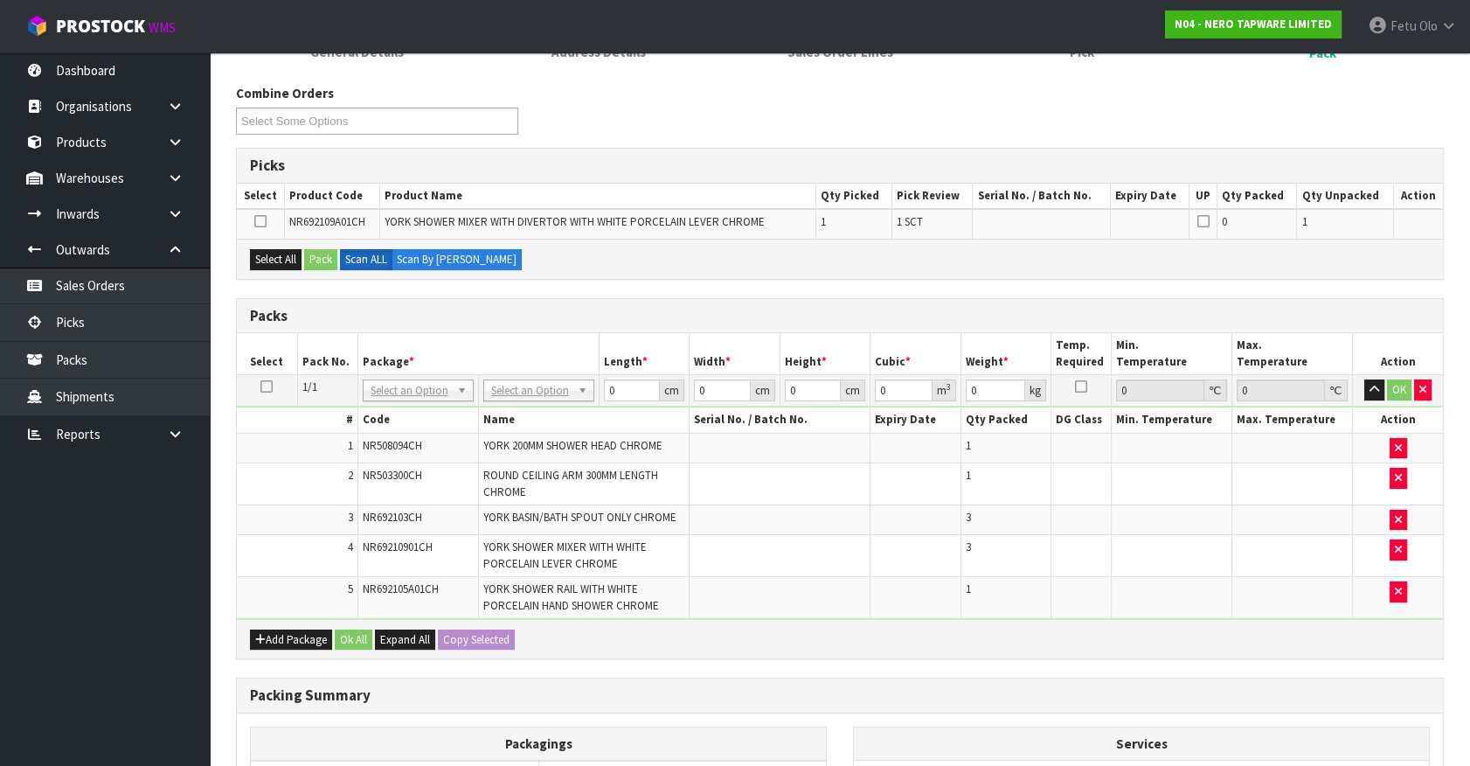
scroll to position [0, 0]
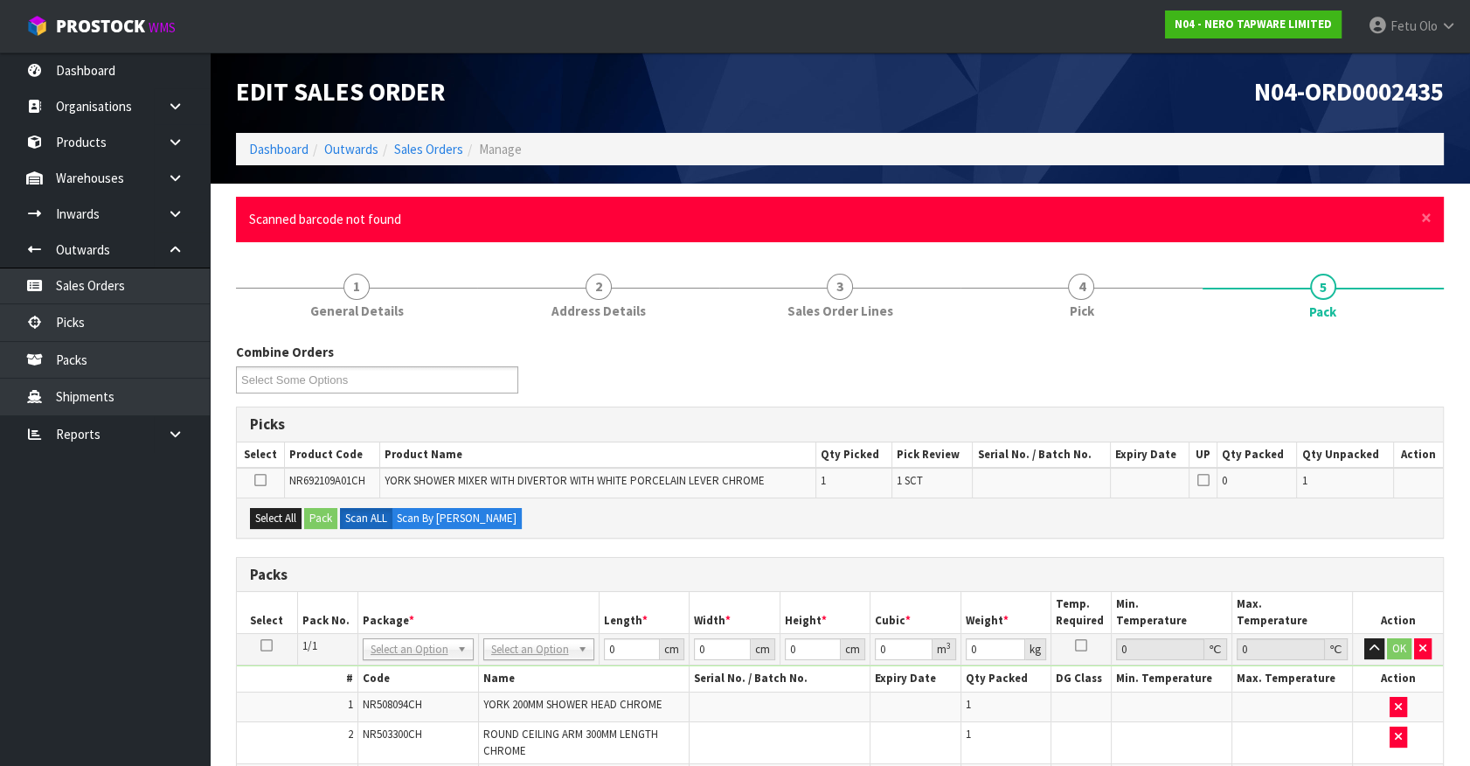
click at [1433, 217] on div "× Close Scanned barcode not found" at bounding box center [840, 219] width 1208 height 45
click at [1425, 219] on span "×" at bounding box center [1426, 217] width 10 height 24
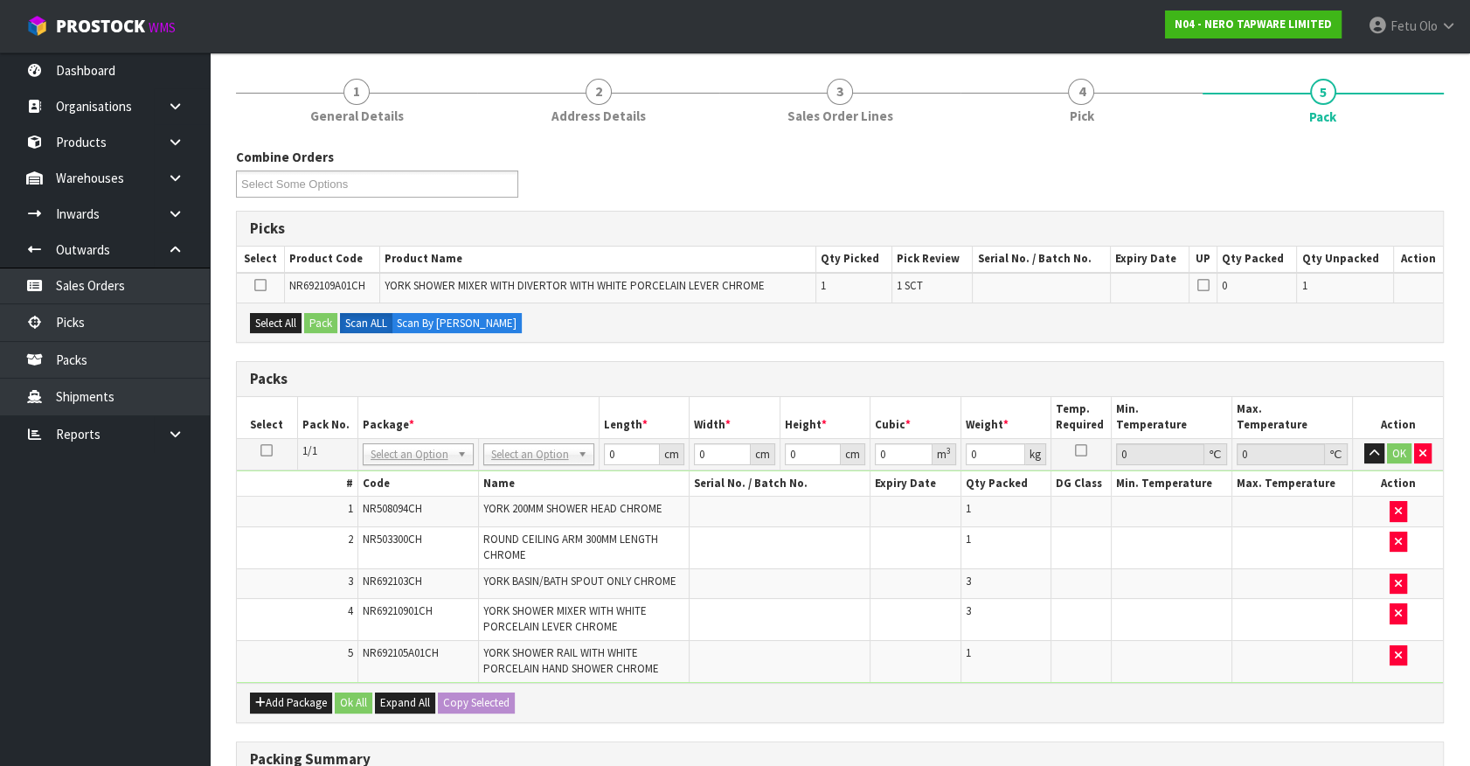
scroll to position [158, 0]
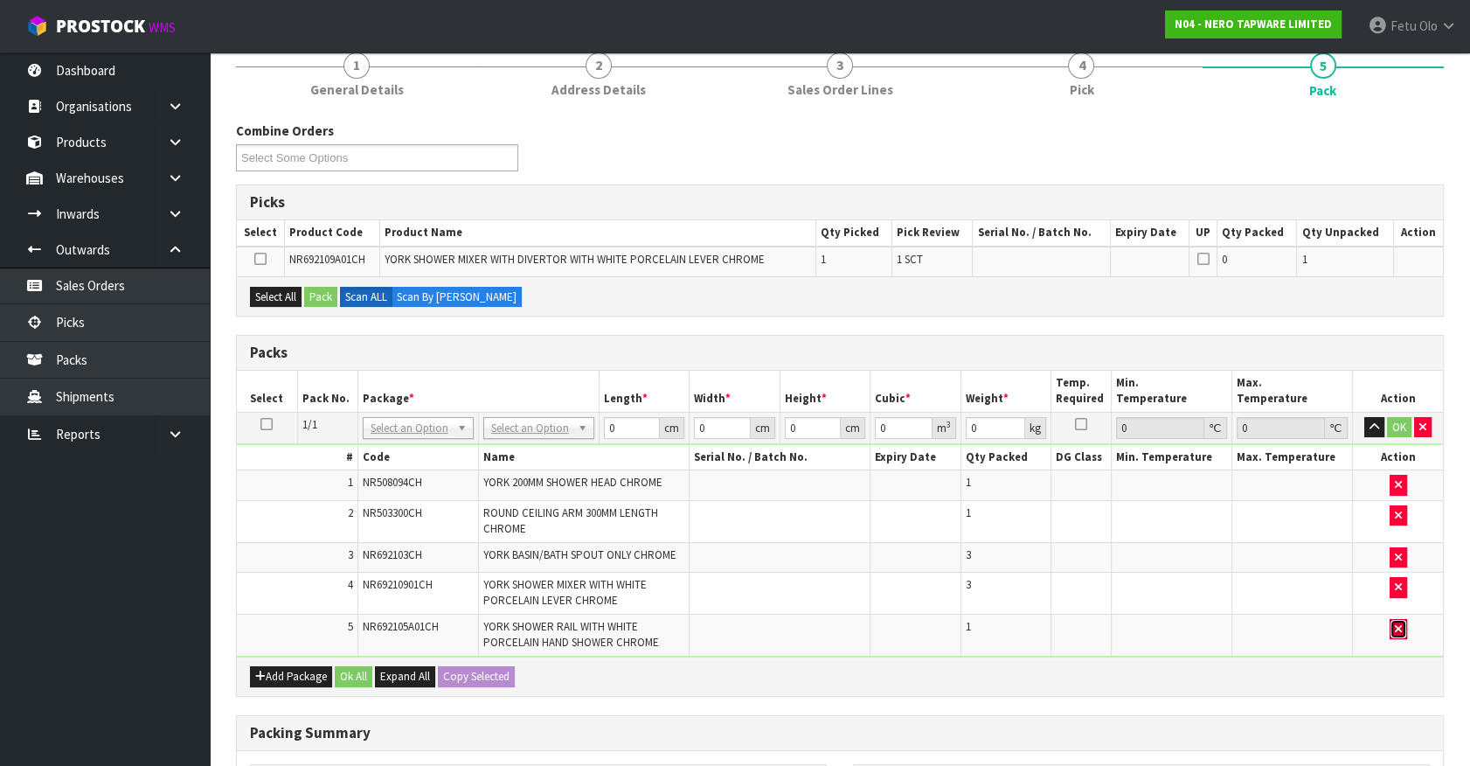
click at [1395, 625] on icon "button" at bounding box center [1398, 628] width 7 height 11
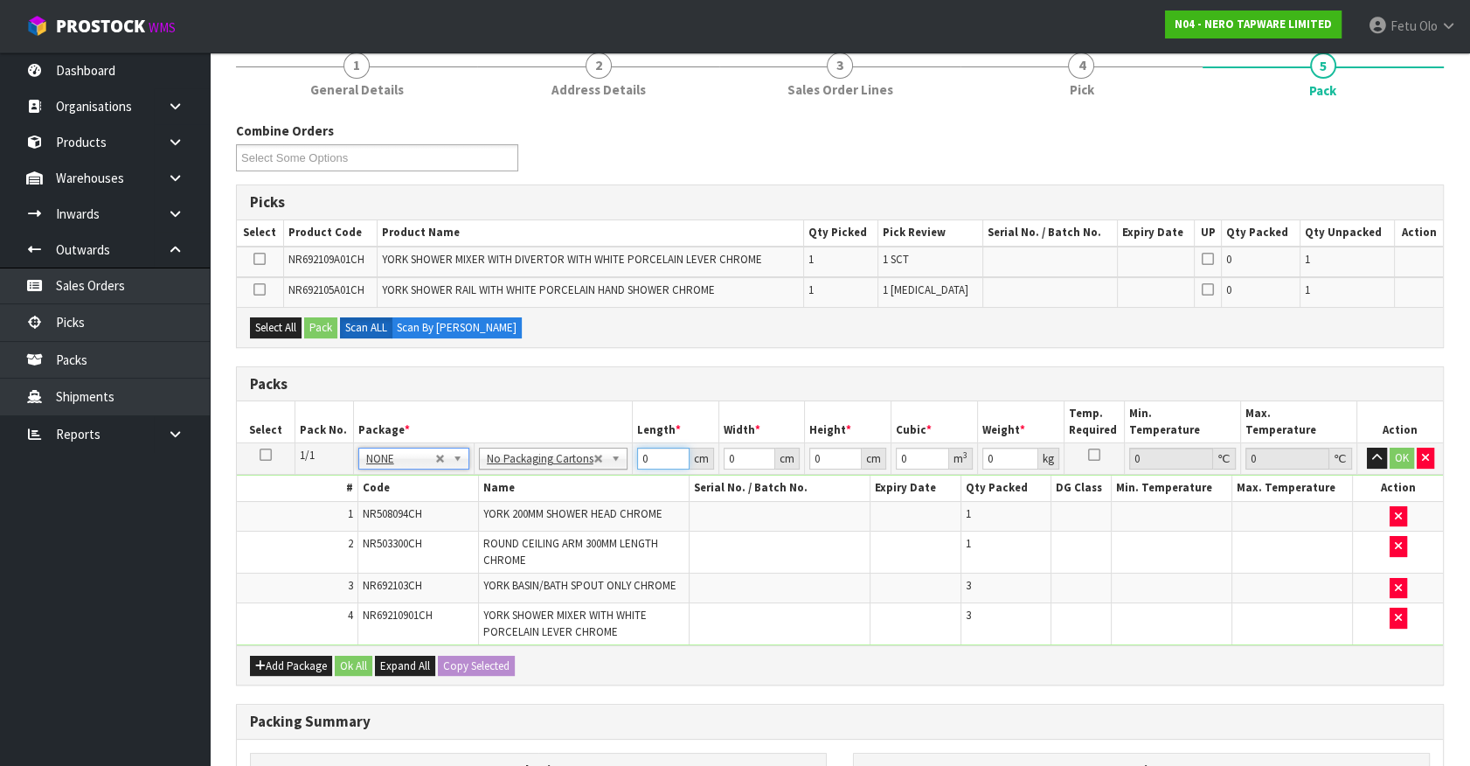
drag, startPoint x: 649, startPoint y: 457, endPoint x: 501, endPoint y: 546, distance: 173.3
click at [508, 546] on tbody "1/1 NONE 007-001 007-002 007-004 007-009 007-013 007-014 007-015 007-017 007-01…" at bounding box center [840, 544] width 1206 height 203
type input "10"
type input "1"
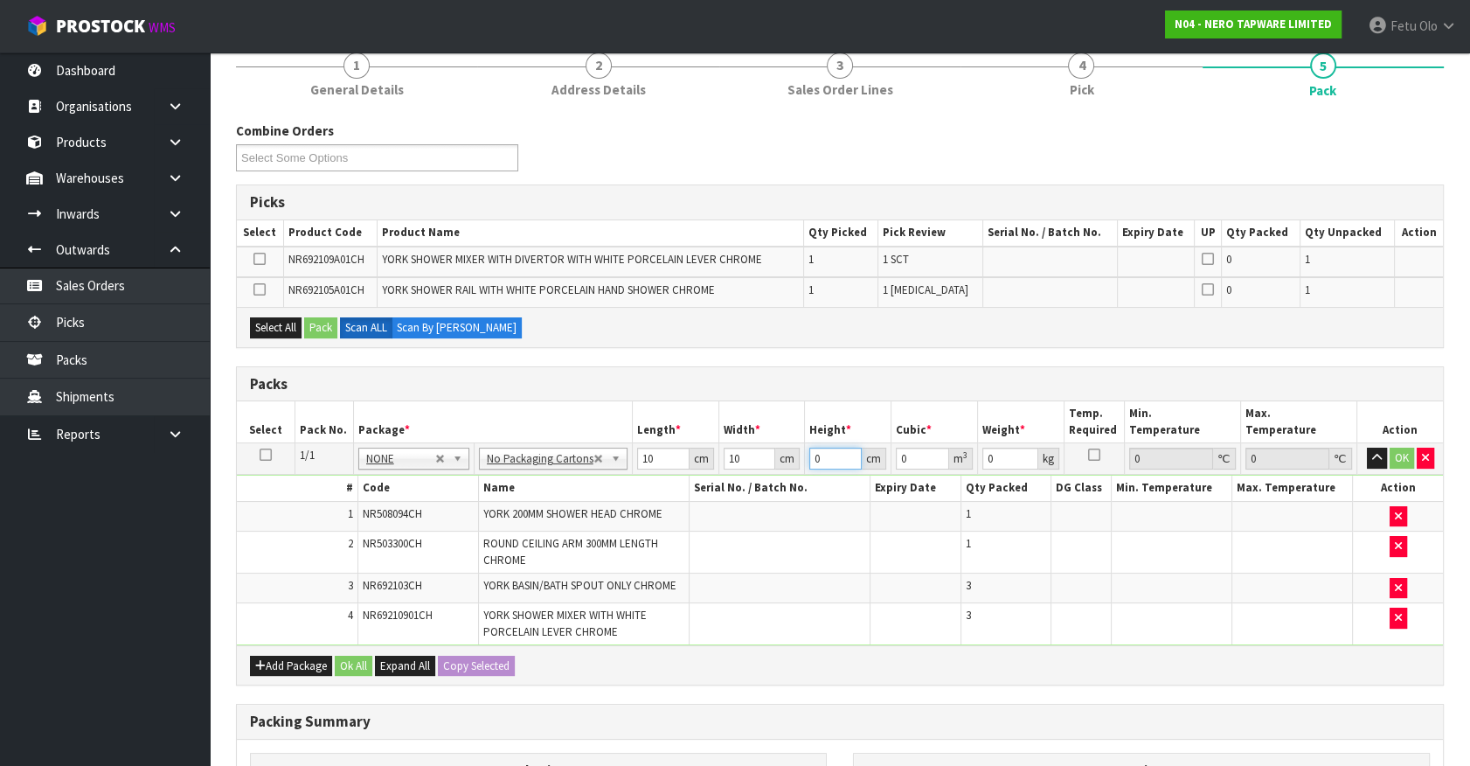
type input "0.0001"
type input "10"
type input "0.001"
type input "10"
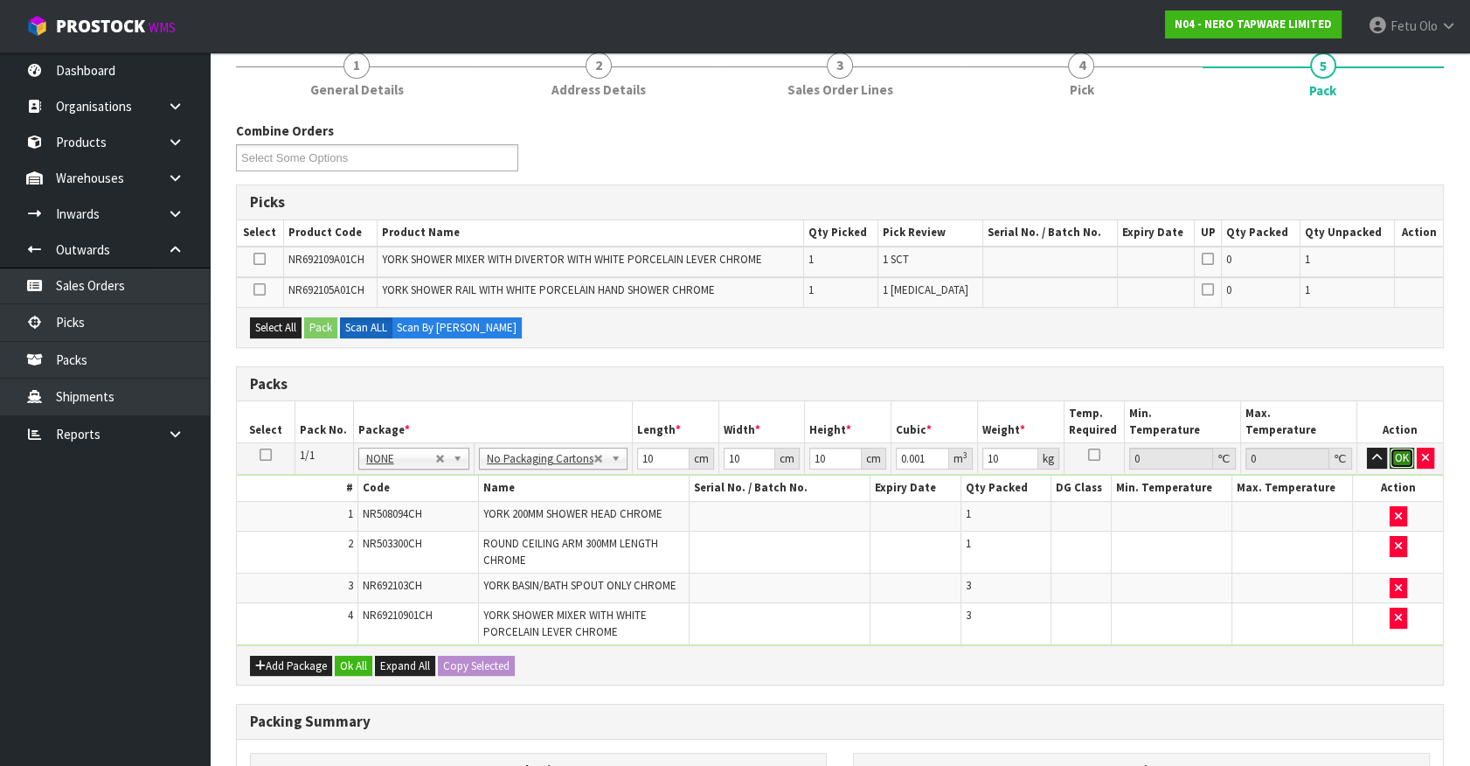
click button "OK" at bounding box center [1402, 458] width 24 height 21
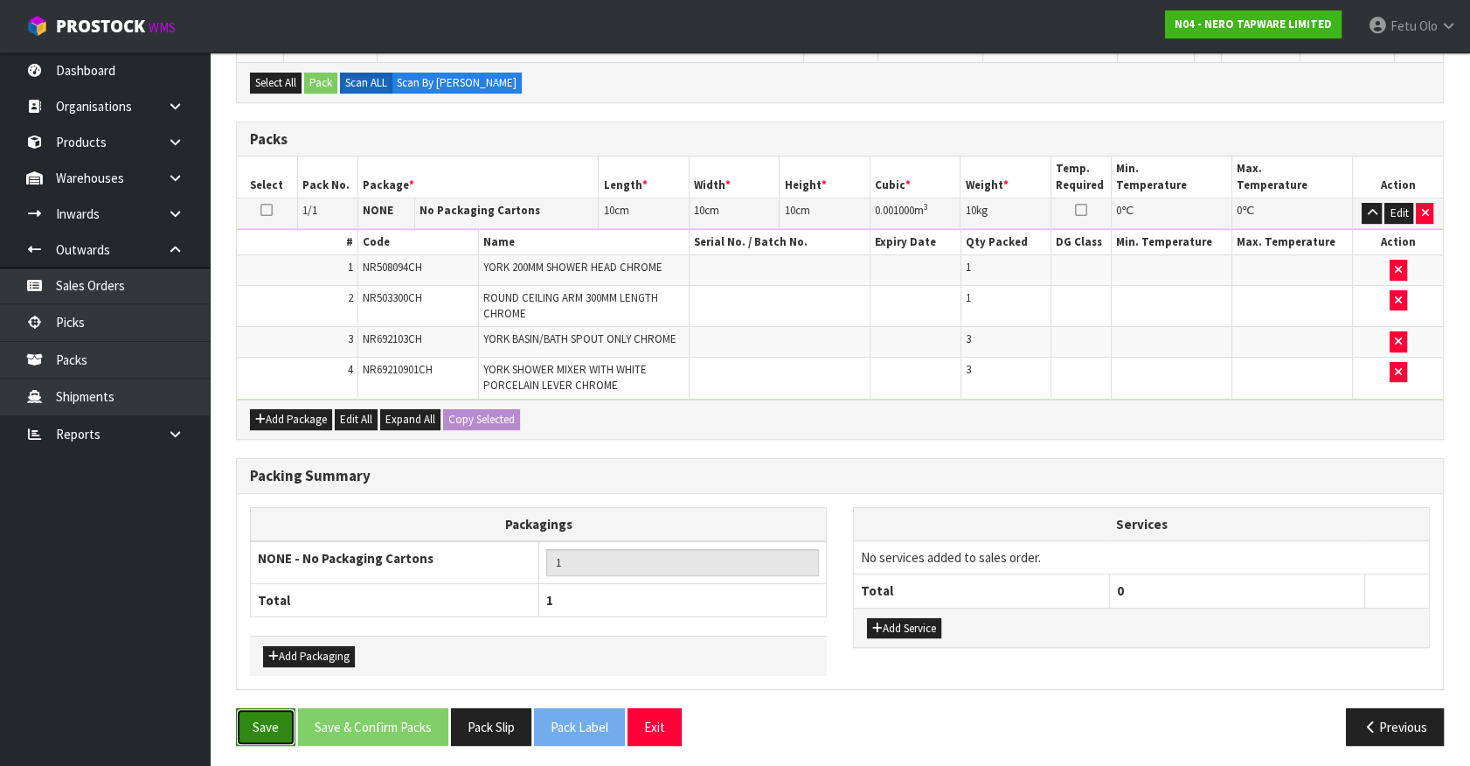
drag, startPoint x: 240, startPoint y: 724, endPoint x: 274, endPoint y: 720, distance: 34.3
click at [246, 723] on button "Save" at bounding box center [265, 727] width 59 height 38
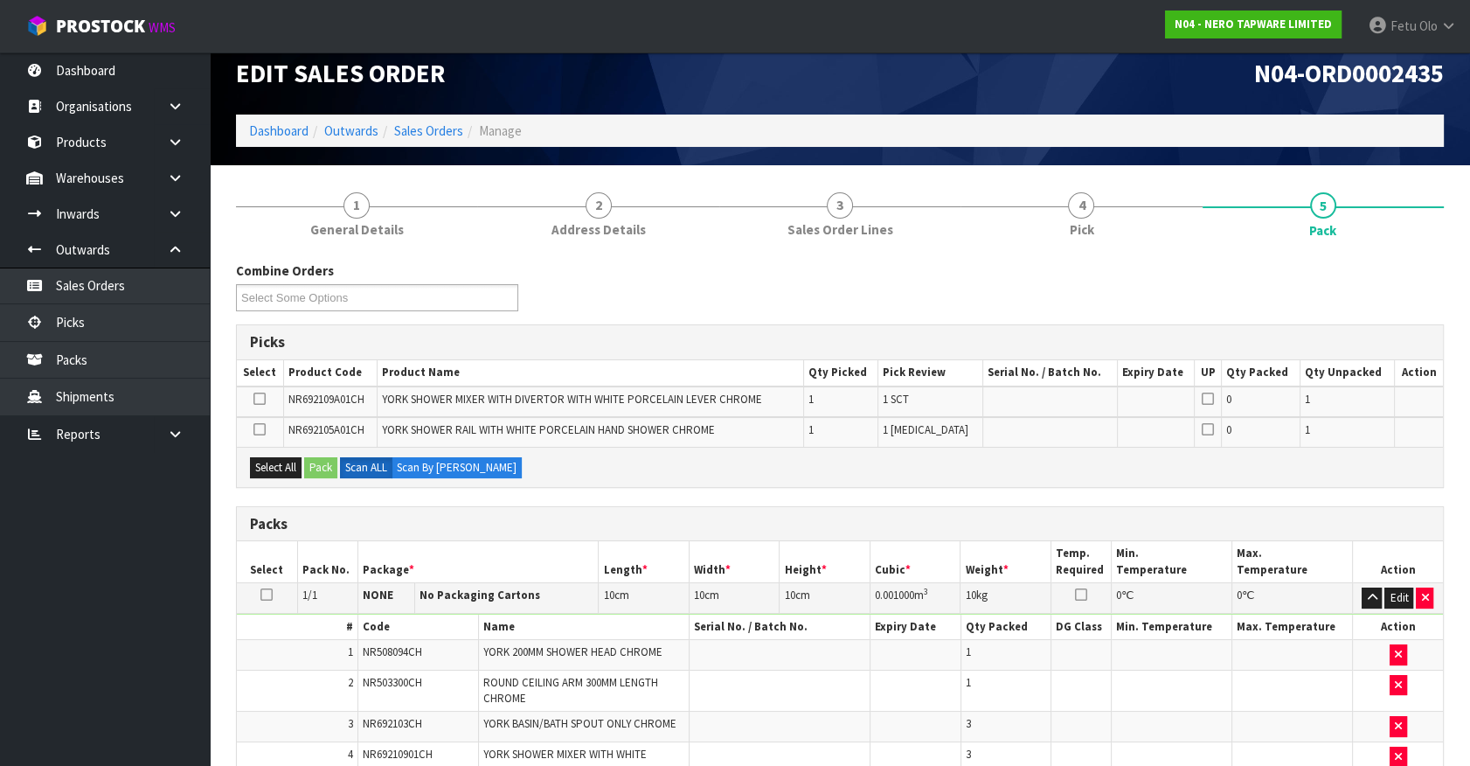
scroll to position [0, 0]
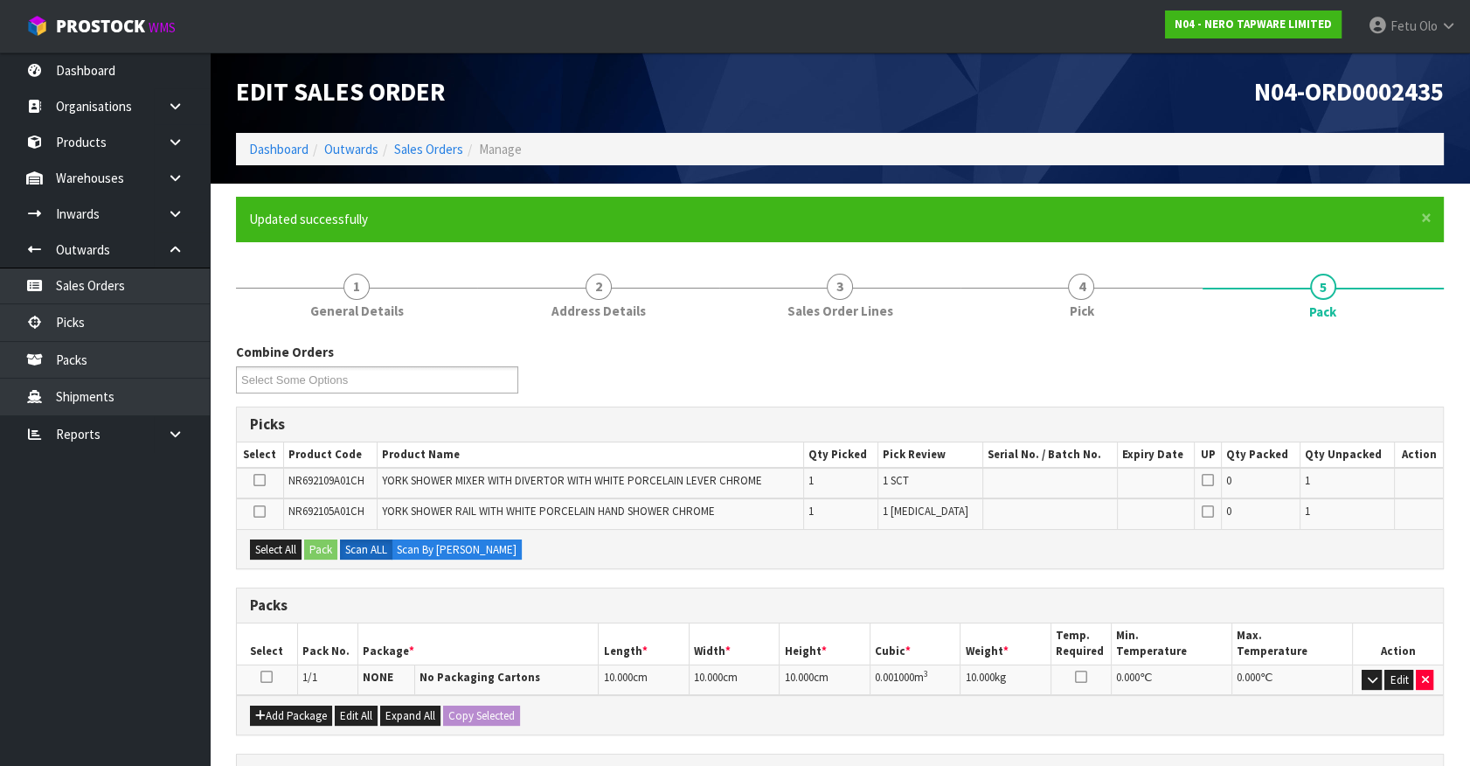
click at [262, 480] on icon at bounding box center [259, 480] width 12 height 1
click at [0, 0] on input "checkbox" at bounding box center [0, 0] width 0 height 0
click at [269, 677] on icon at bounding box center [266, 677] width 12 height 1
click at [316, 542] on button "Pack" at bounding box center [320, 549] width 33 height 21
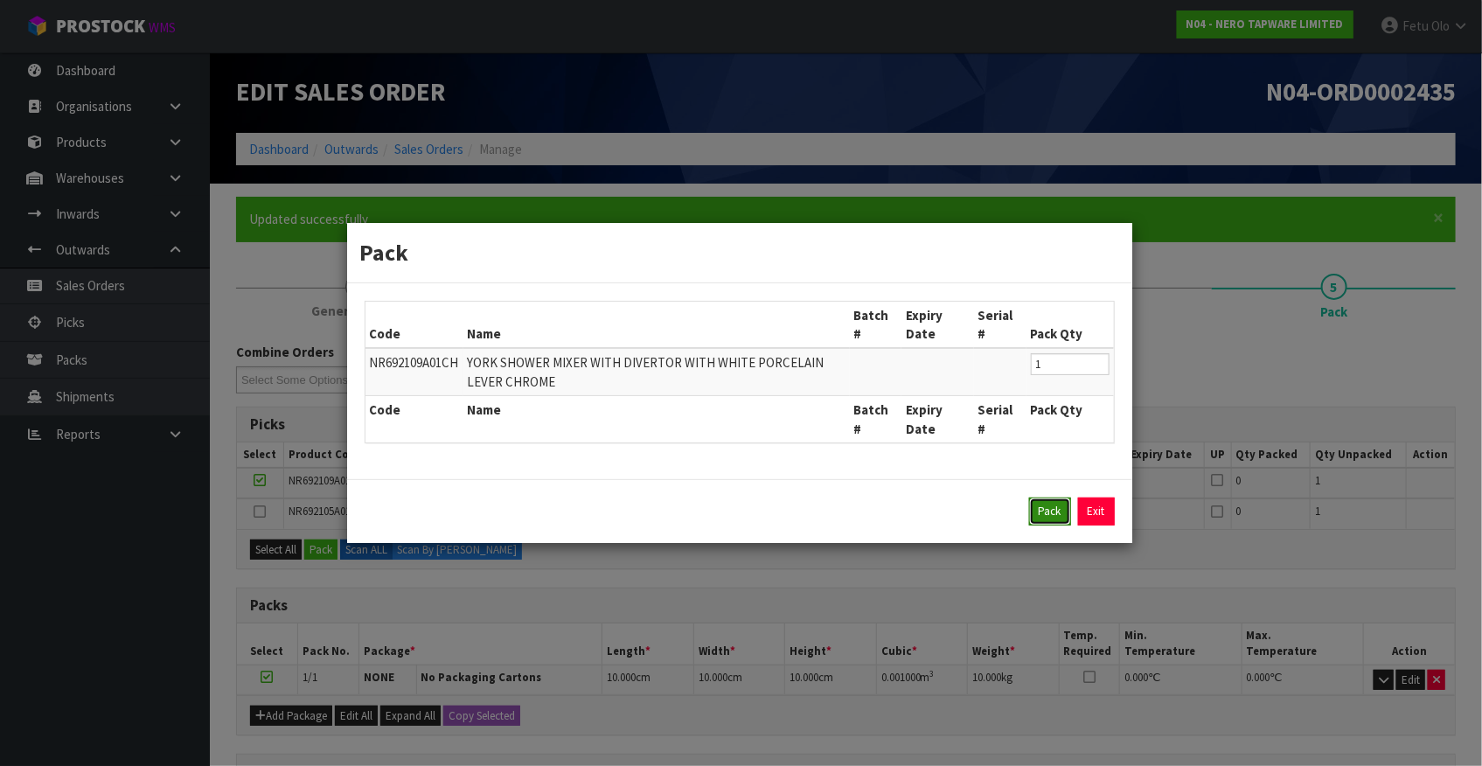
click at [1053, 505] on button "Pack" at bounding box center [1050, 511] width 42 height 28
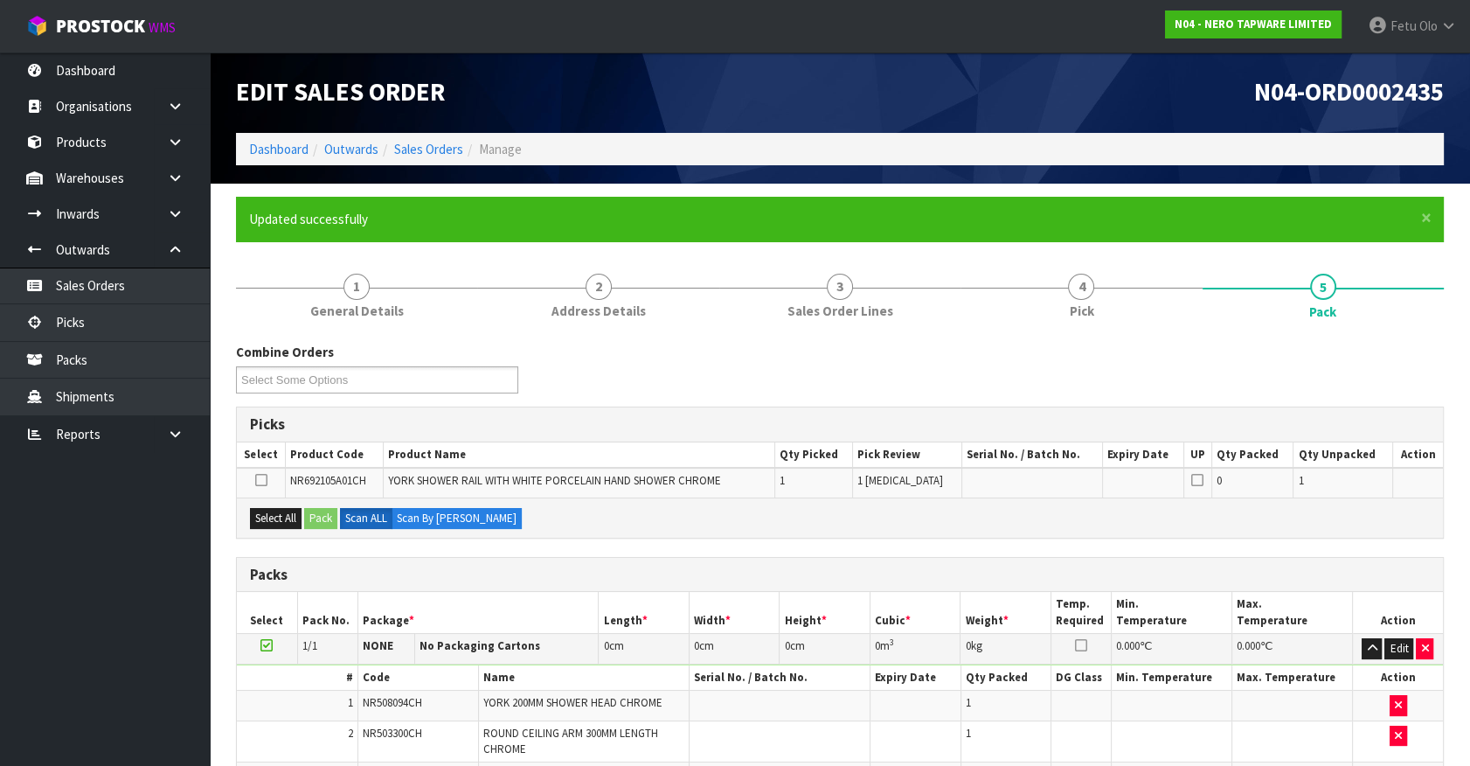
click at [266, 645] on icon at bounding box center [266, 645] width 12 height 1
click at [456, 577] on h3 "Packs" at bounding box center [840, 574] width 1180 height 17
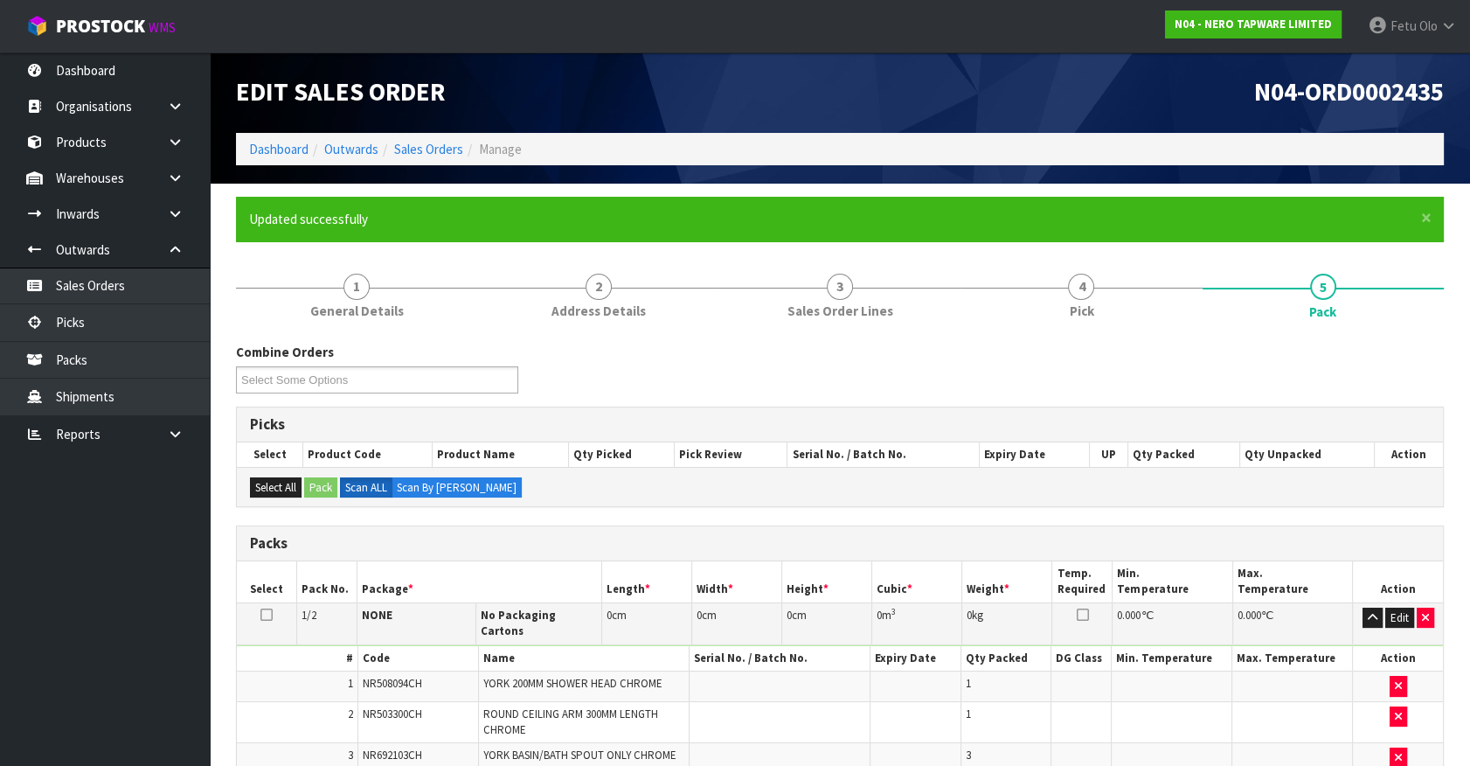
scroll to position [317, 0]
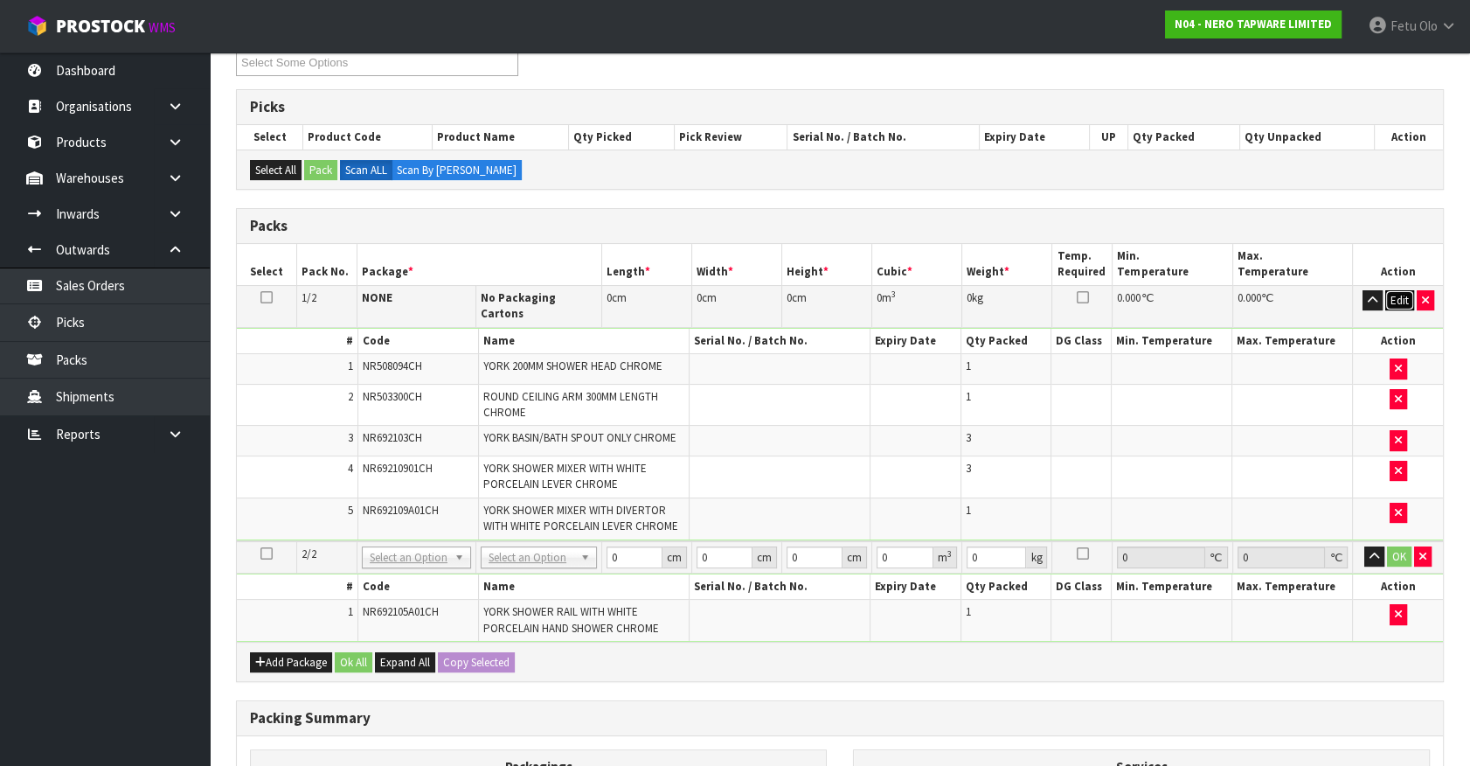
click at [1390, 294] on button "Edit" at bounding box center [1400, 300] width 29 height 21
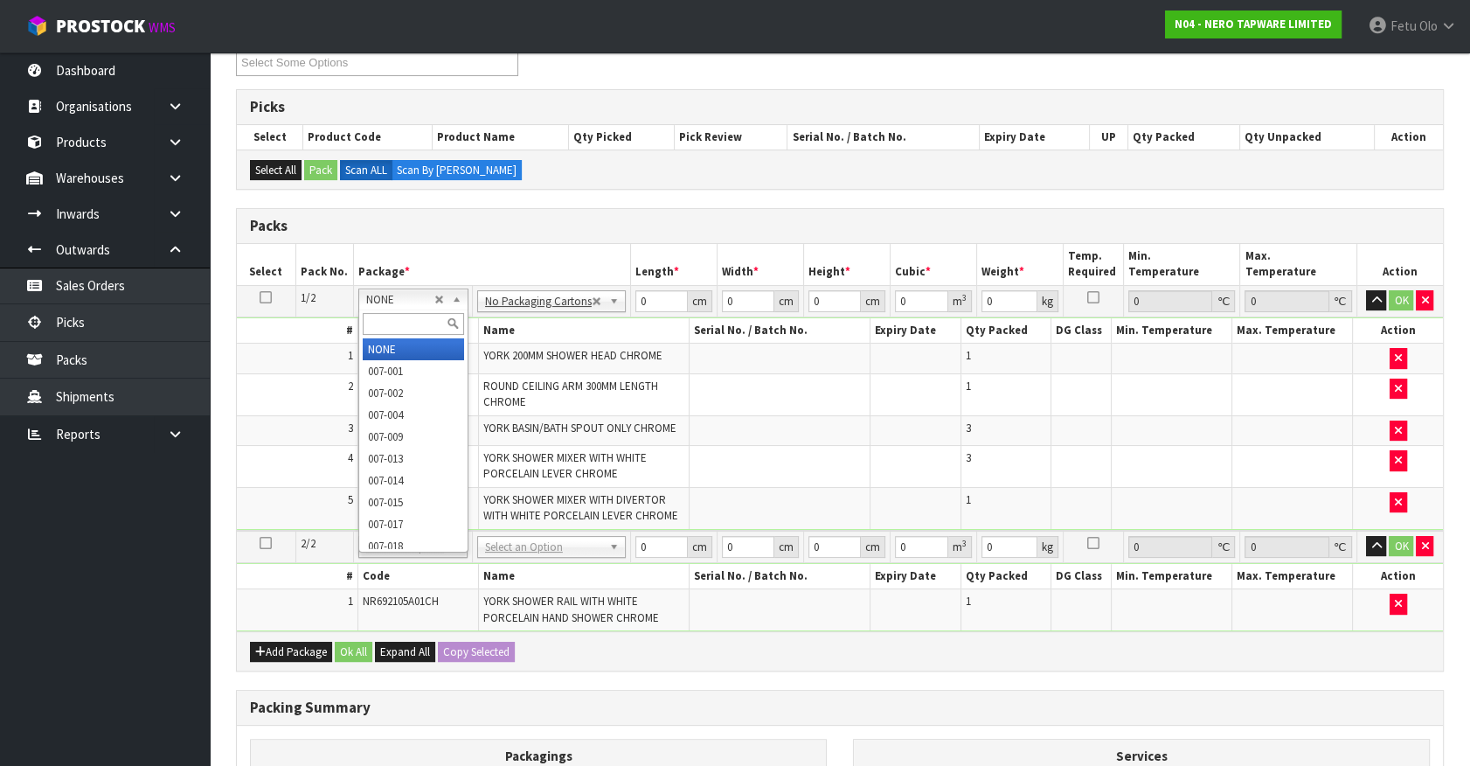
click at [396, 323] on input "text" at bounding box center [413, 324] width 101 height 22
type input "011"
type input "7.66"
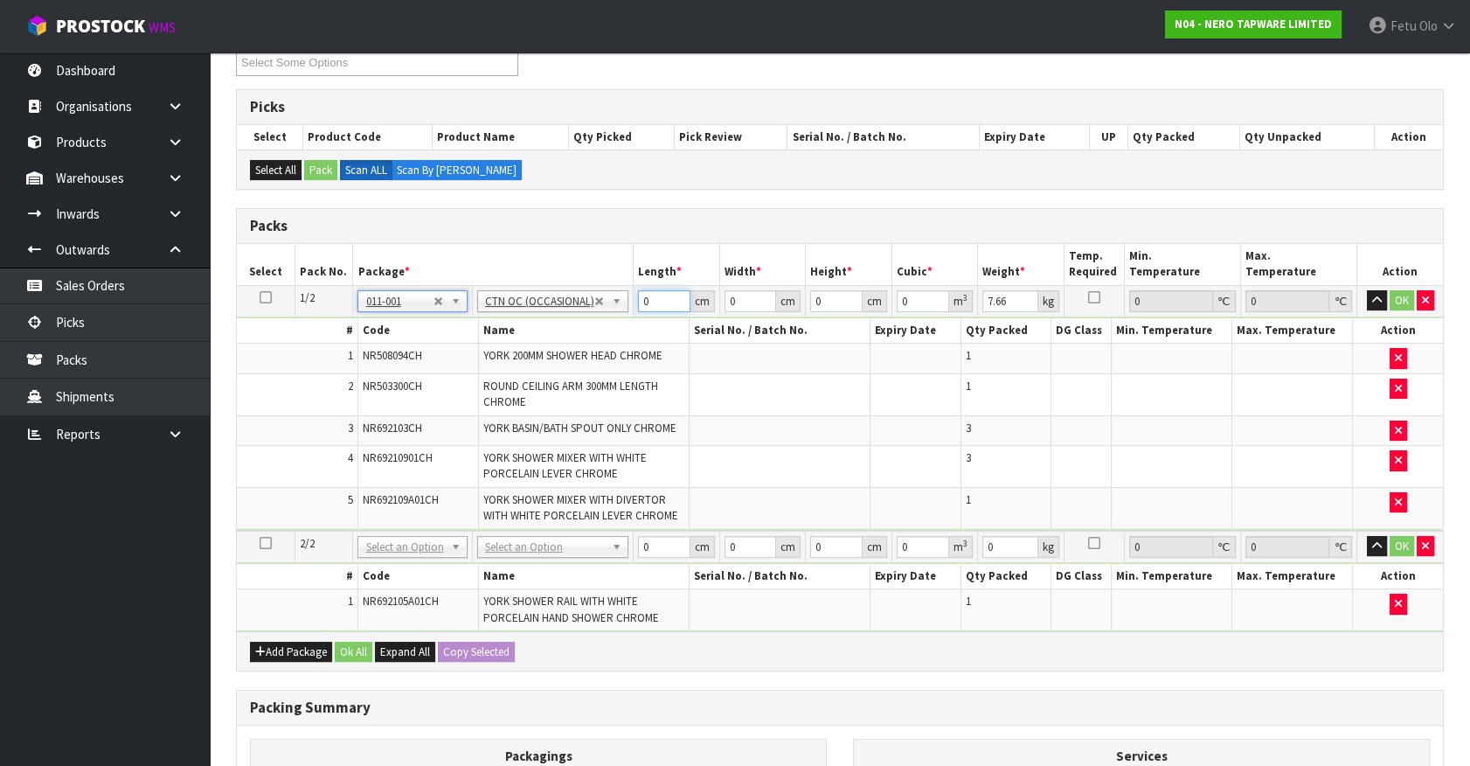
drag, startPoint x: 656, startPoint y: 298, endPoint x: 525, endPoint y: 356, distance: 142.5
click at [525, 356] on tbody "1/2 NONE 007-001 007-002 007-004 007-009 007-013 007-014 007-015 007-017 007-01…" at bounding box center [840, 408] width 1206 height 246
type input "56"
type input "29"
type input "2"
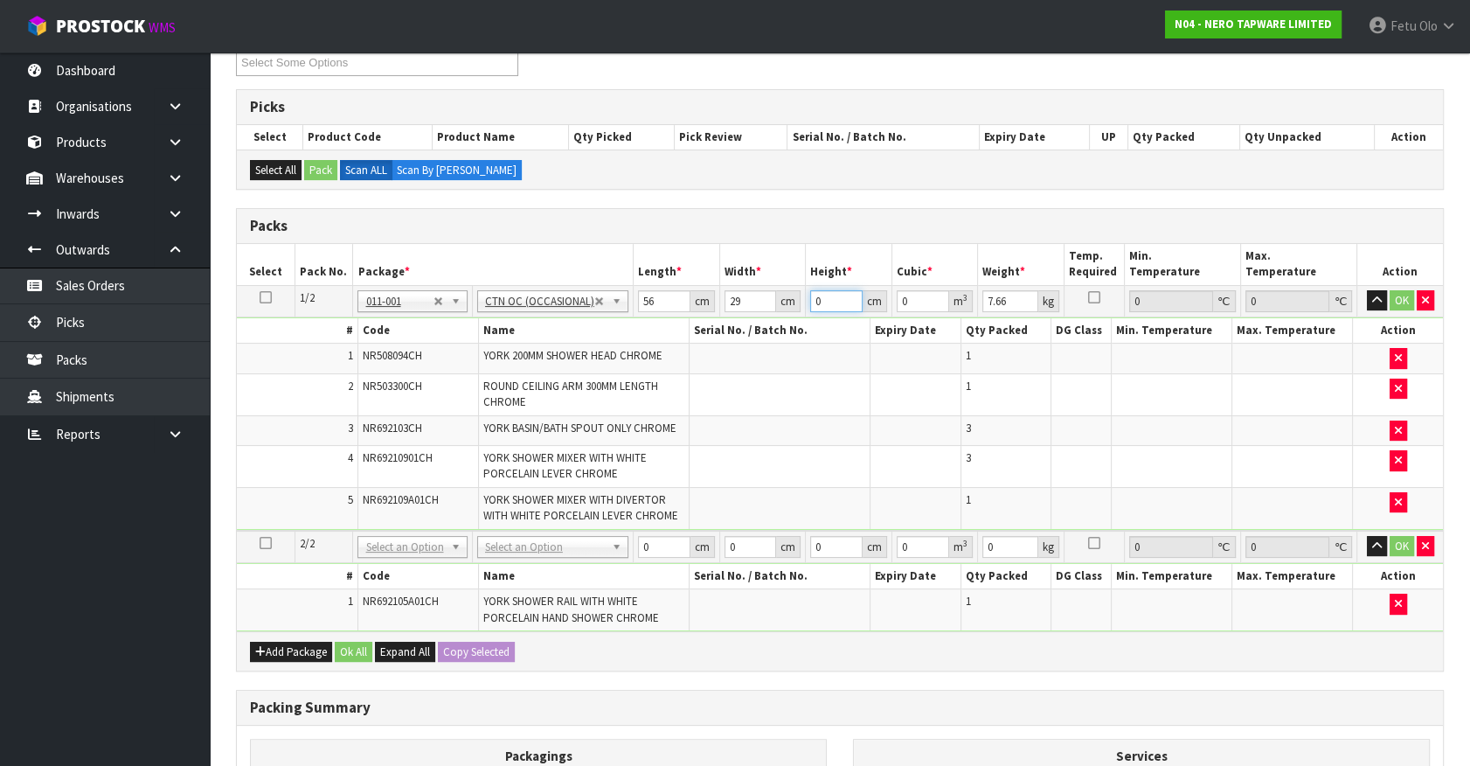
type input "0.003248"
type input "21"
type input "0.034104"
type input "21"
type input "9"
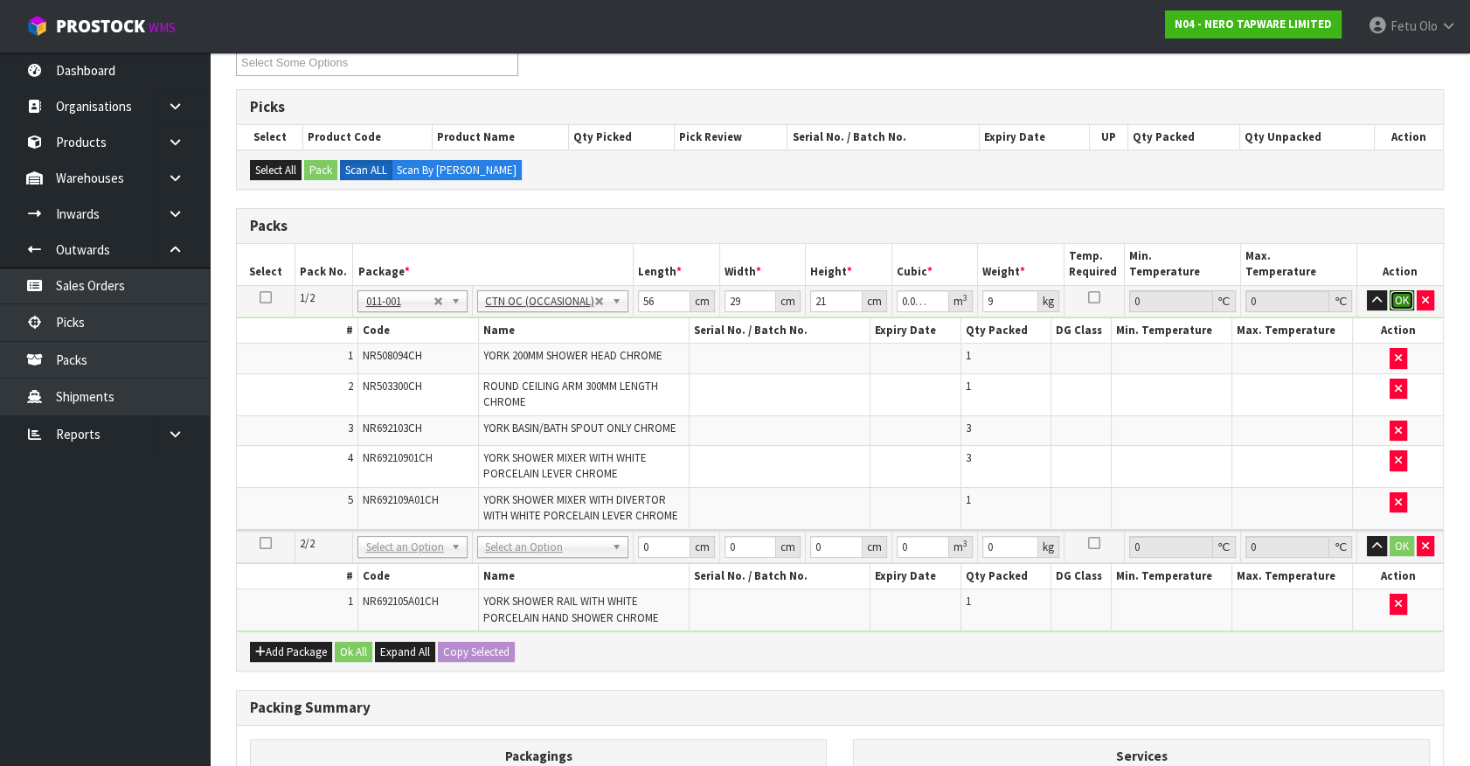
click button "OK" at bounding box center [1402, 300] width 24 height 21
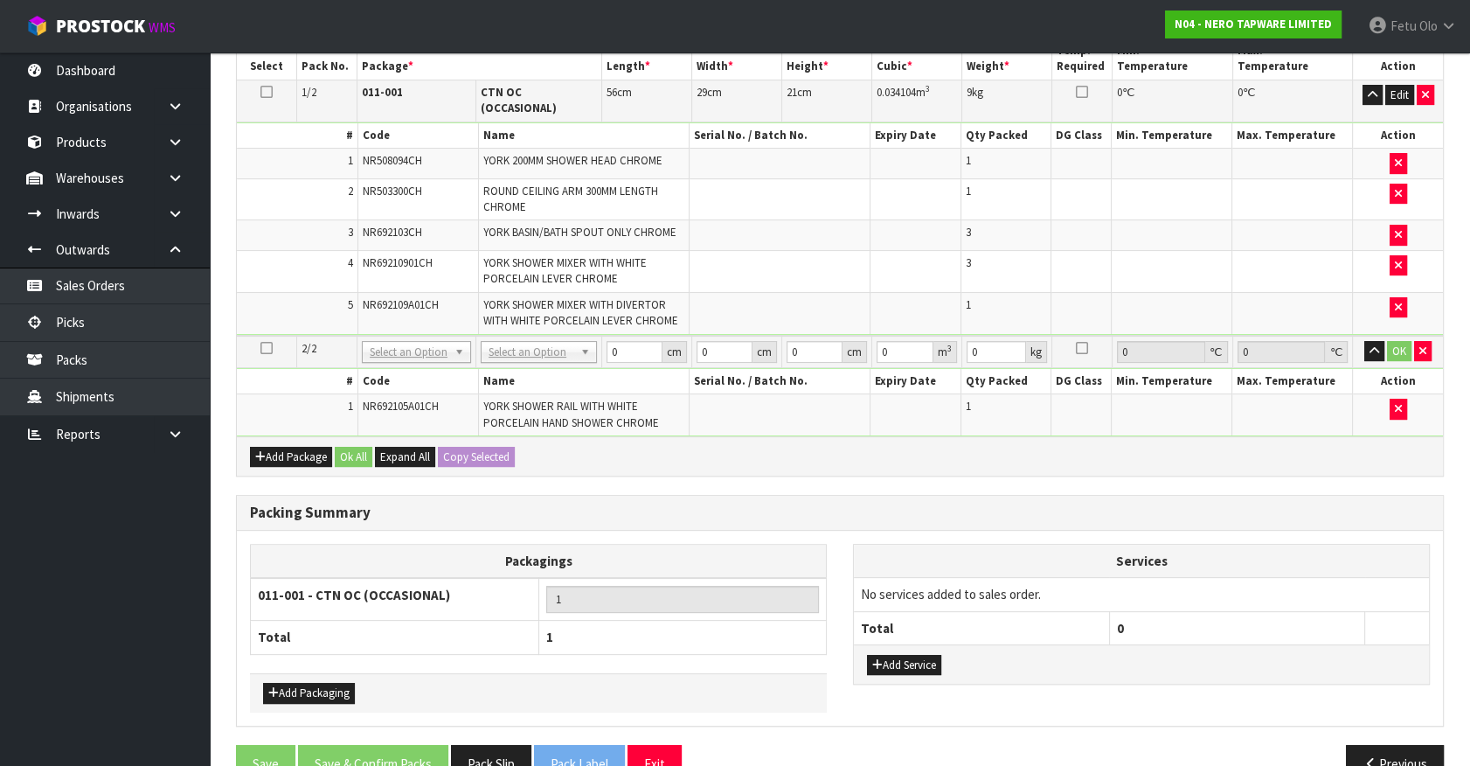
scroll to position [548, 0]
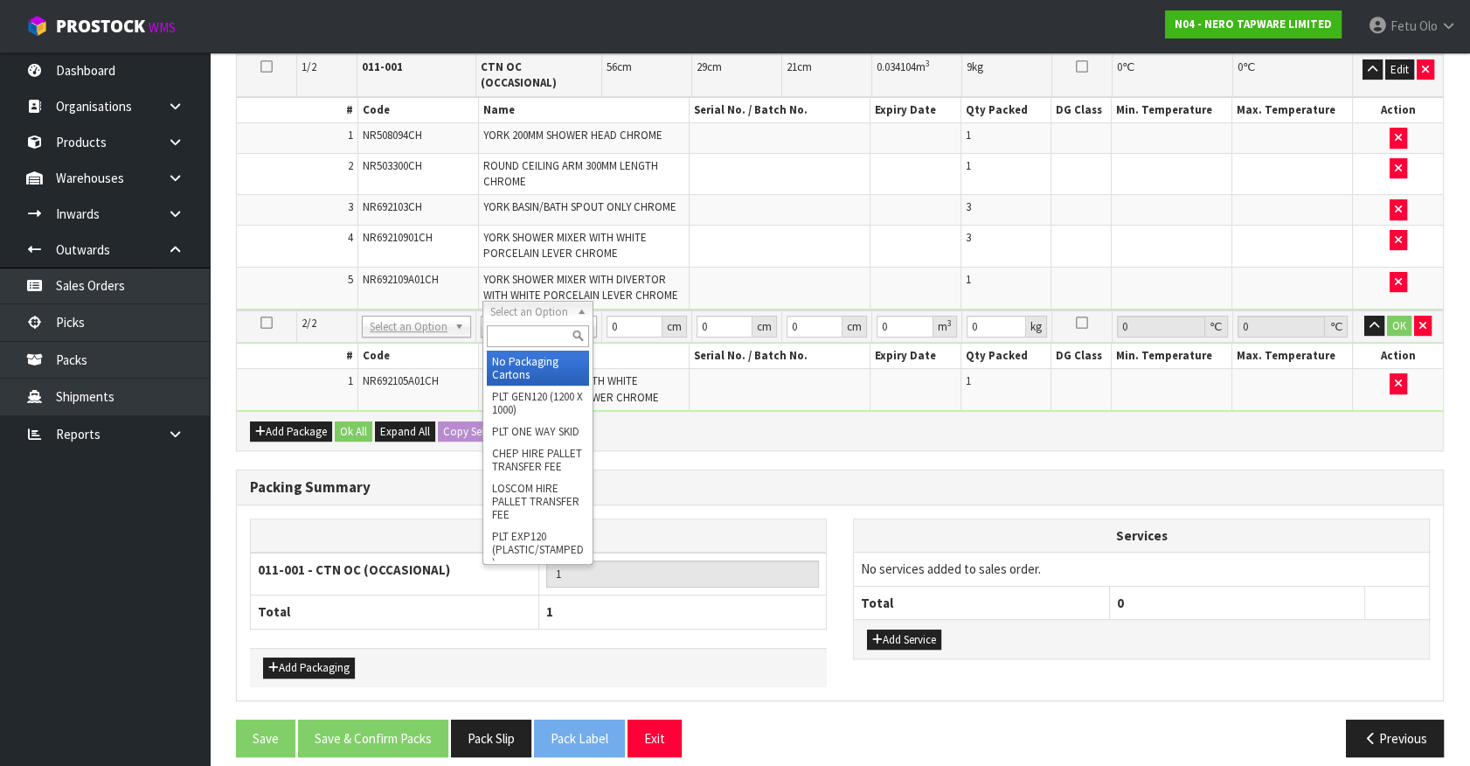
drag, startPoint x: 571, startPoint y: 319, endPoint x: 551, endPoint y: 365, distance: 49.7
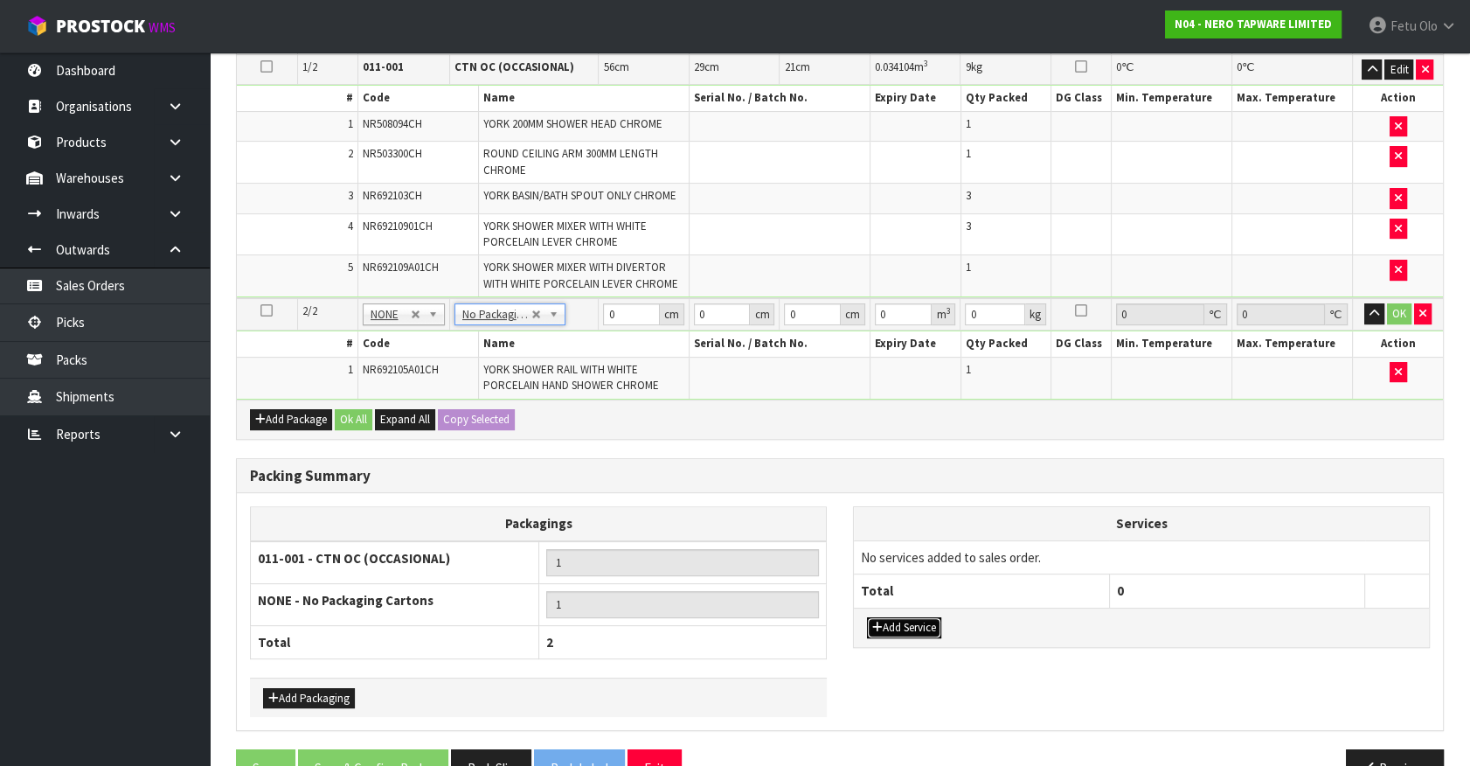
click at [923, 623] on button "Add Service" at bounding box center [904, 627] width 74 height 21
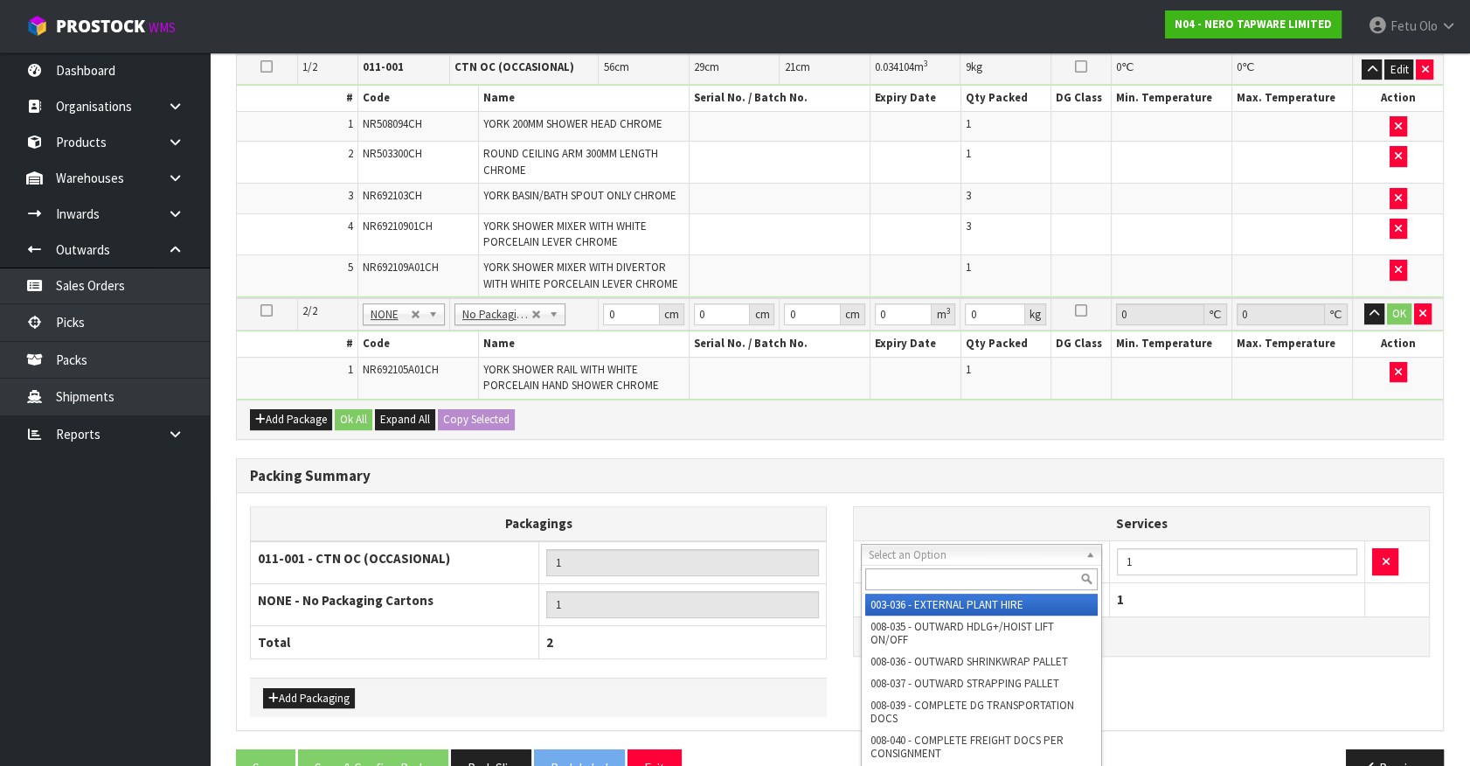
click at [918, 581] on input "text" at bounding box center [981, 579] width 233 height 22
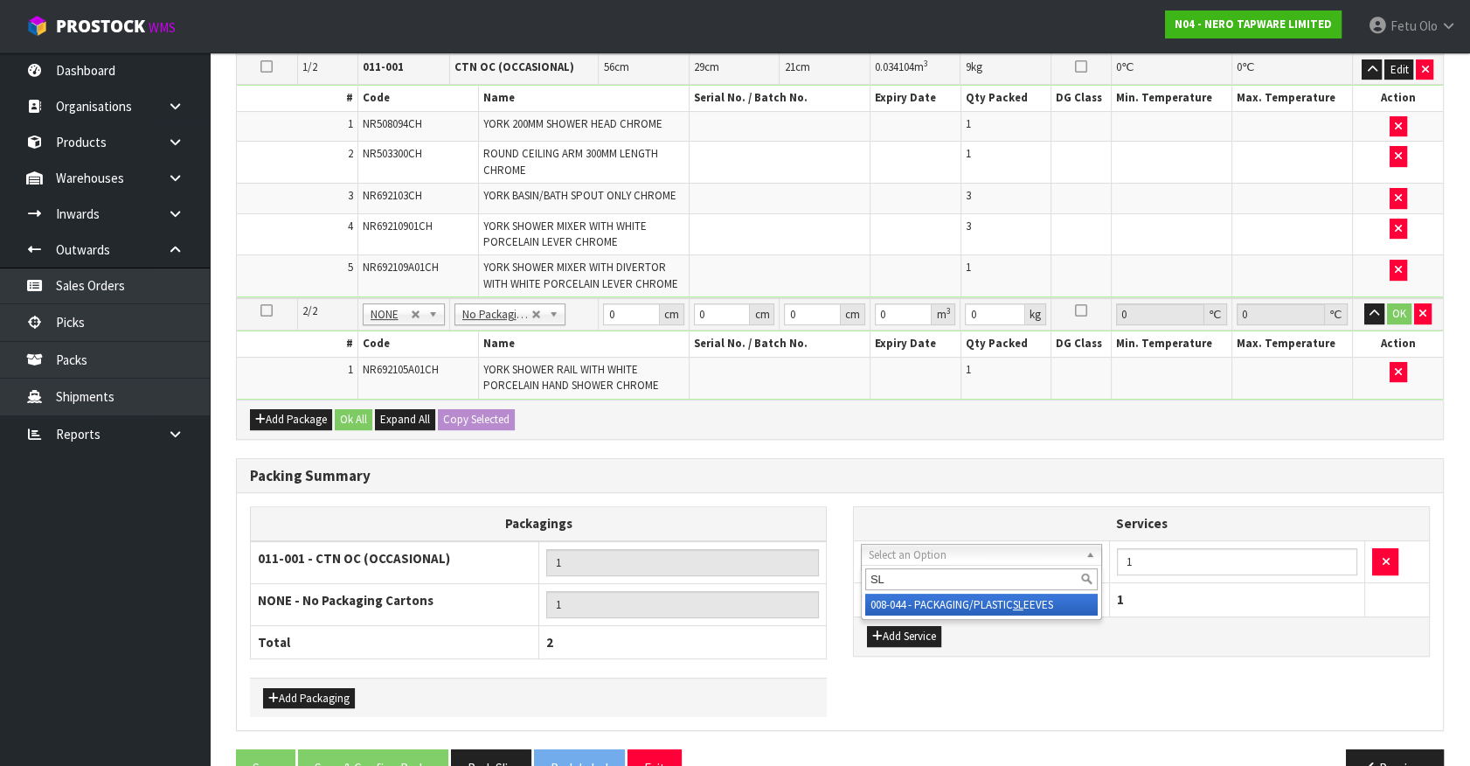
type input "SL"
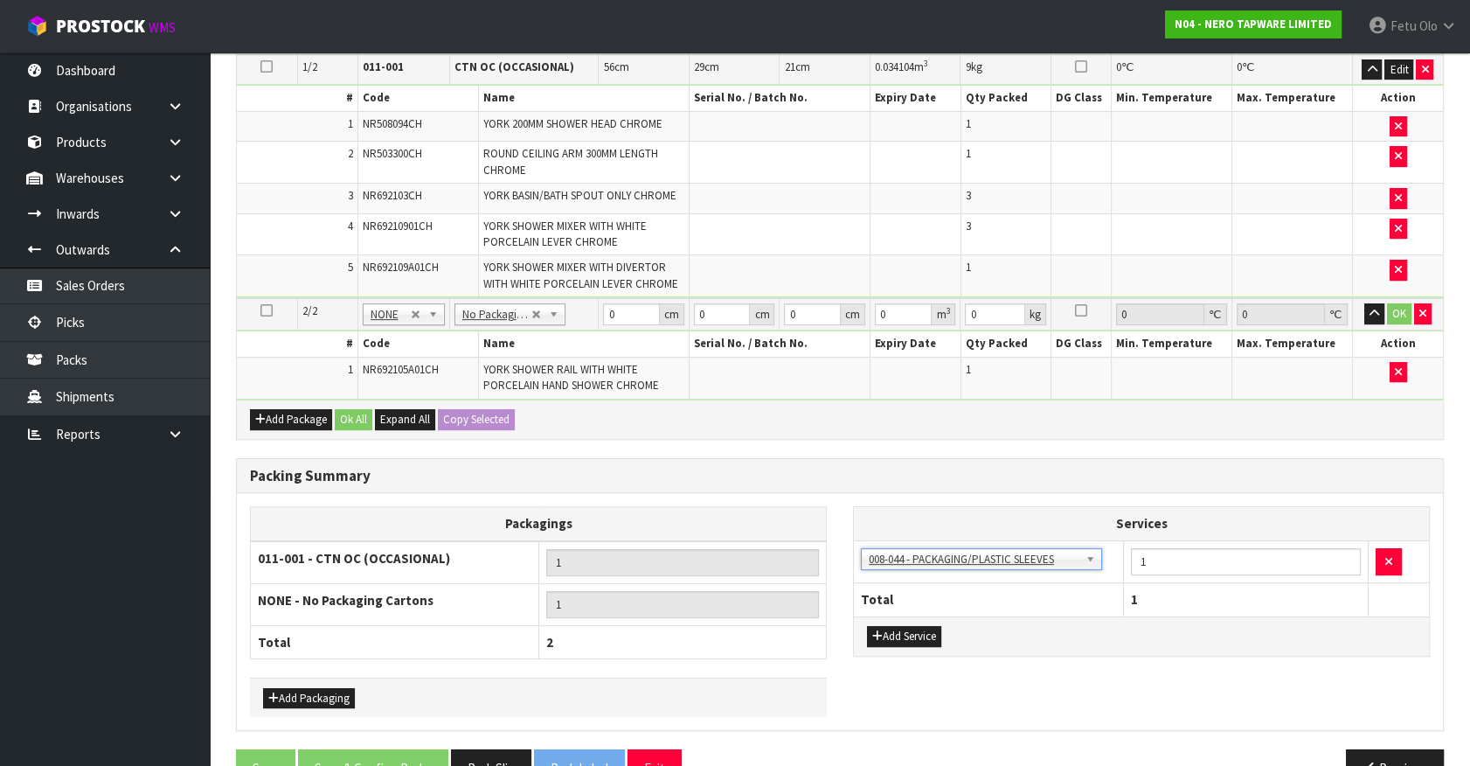
click at [967, 485] on div "Packing Summary" at bounding box center [840, 476] width 1206 height 35
drag, startPoint x: 622, startPoint y: 315, endPoint x: 600, endPoint y: 374, distance: 63.3
click at [607, 340] on tbody "2/2 NONE 007-001 007-002 007-004 007-009 007-013 007-014 007-015 007-017 007-01…" at bounding box center [840, 348] width 1206 height 101
type input "76"
drag, startPoint x: 708, startPoint y: 310, endPoint x: 573, endPoint y: 359, distance: 144.1
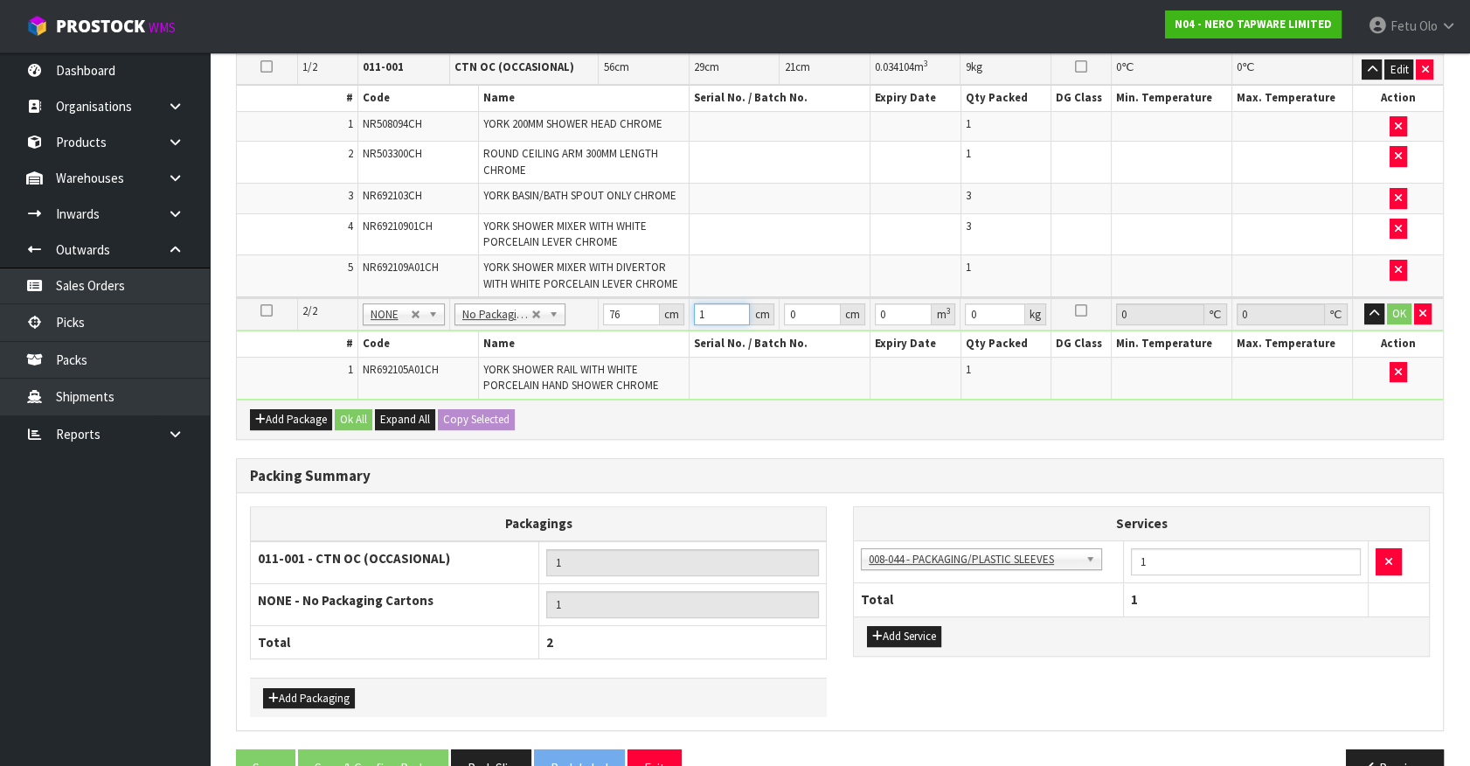
click at [573, 359] on tbody "2/2 NONE 007-001 007-002 007-004 007-009 007-013 007-014 007-015 007-017 007-01…" at bounding box center [840, 348] width 1206 height 101
type input "16"
type input "1"
type input "0.001216"
type input "10"
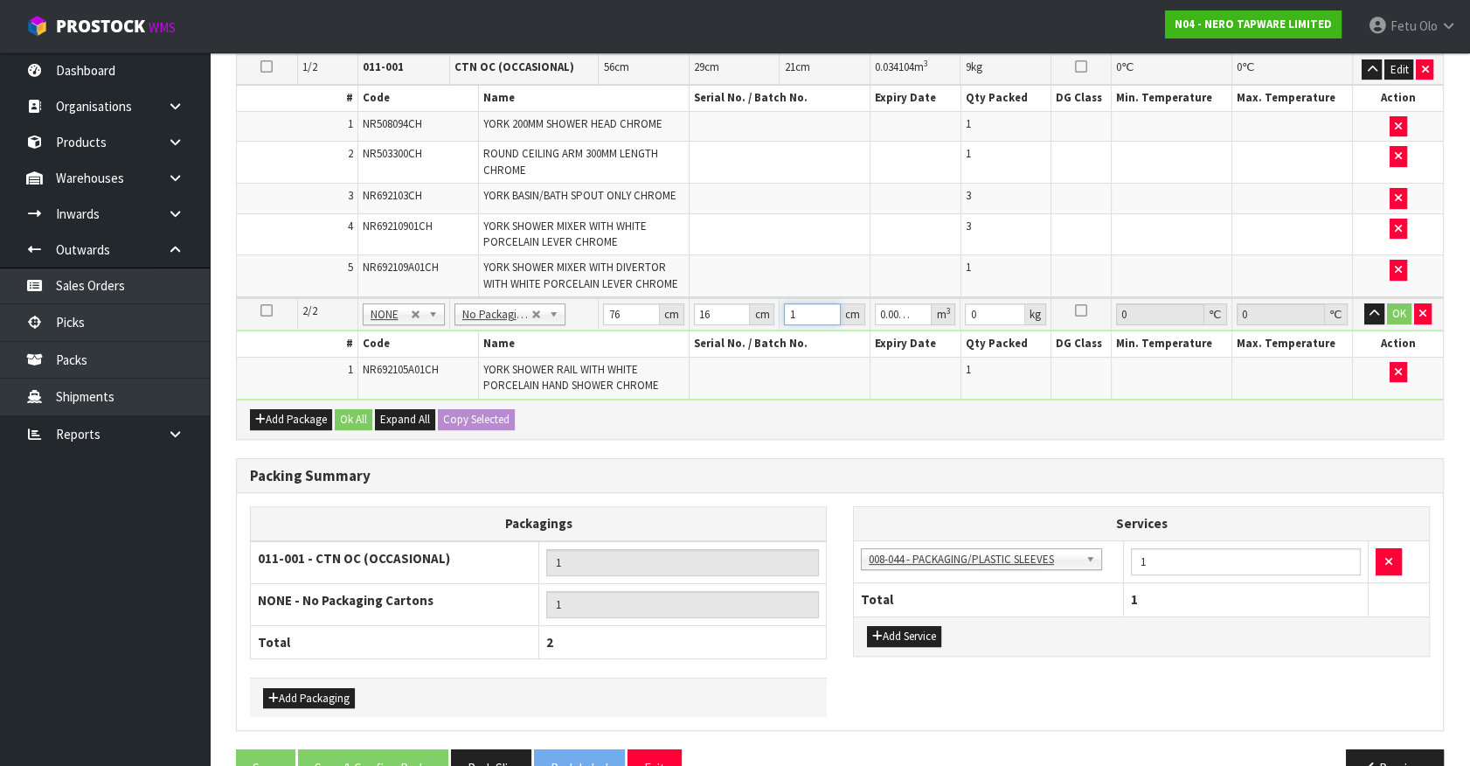
type input "0.01216"
type input "10"
type input "3"
click button "OK" at bounding box center [1399, 313] width 24 height 21
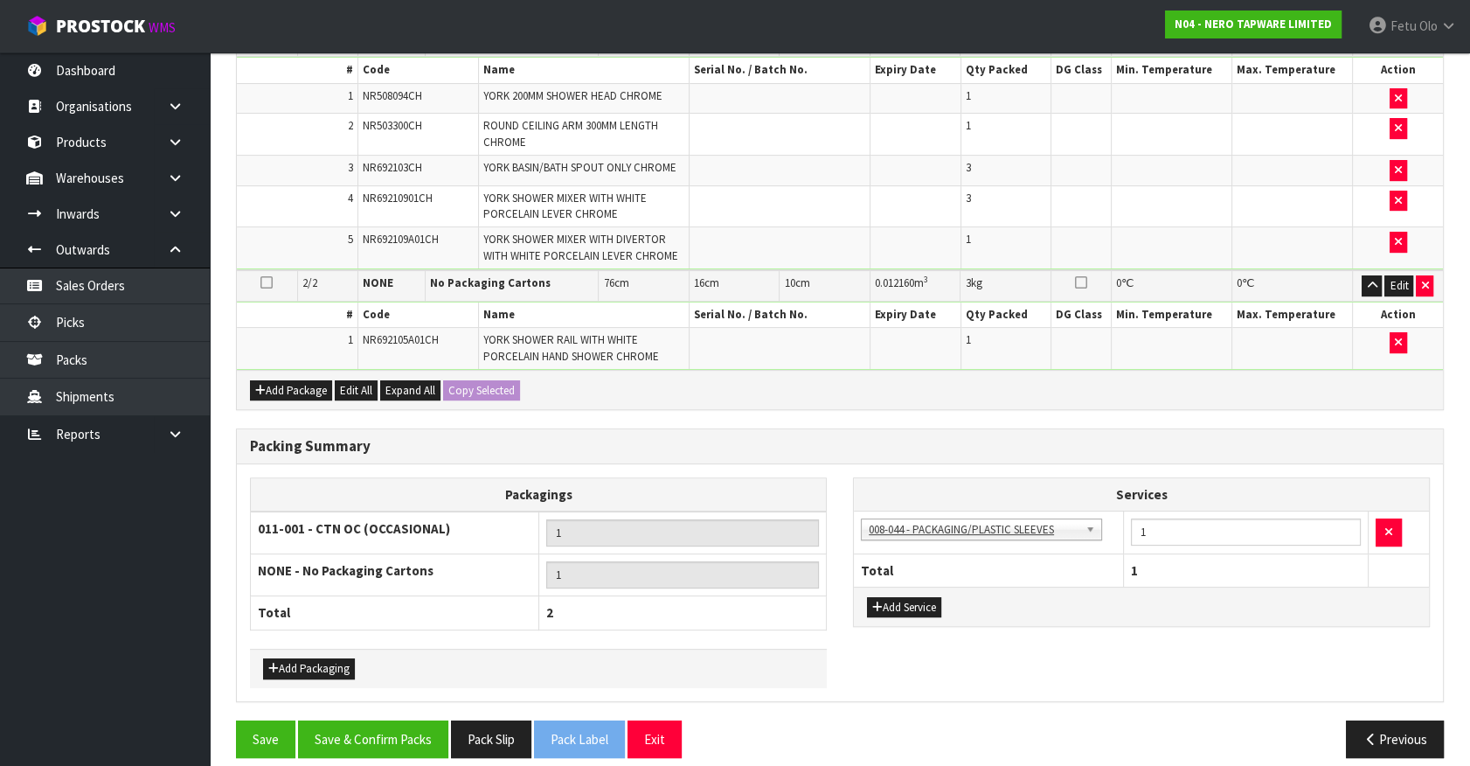
scroll to position [588, 0]
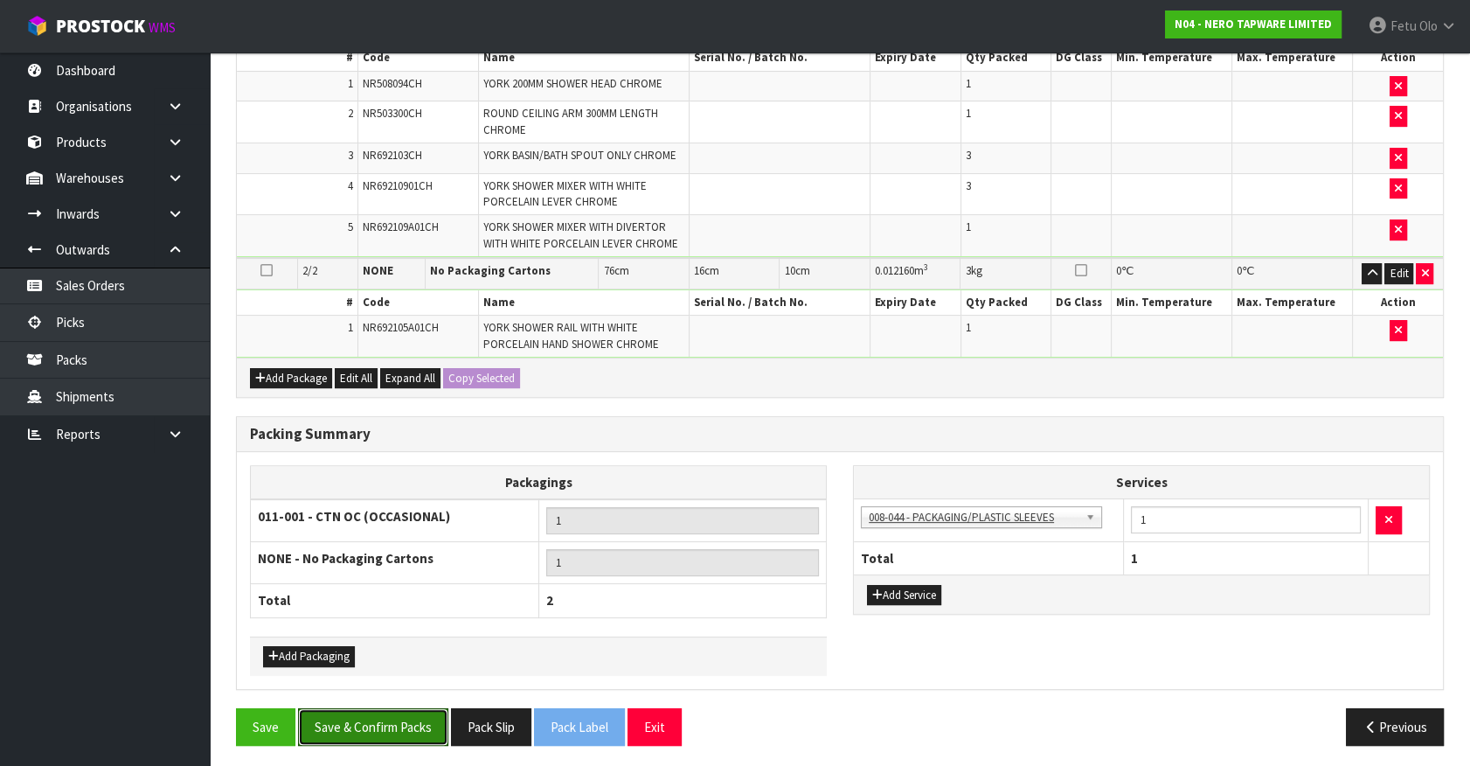
drag, startPoint x: 366, startPoint y: 715, endPoint x: 556, endPoint y: 707, distance: 189.9
click at [368, 715] on button "Save & Confirm Packs" at bounding box center [373, 727] width 150 height 38
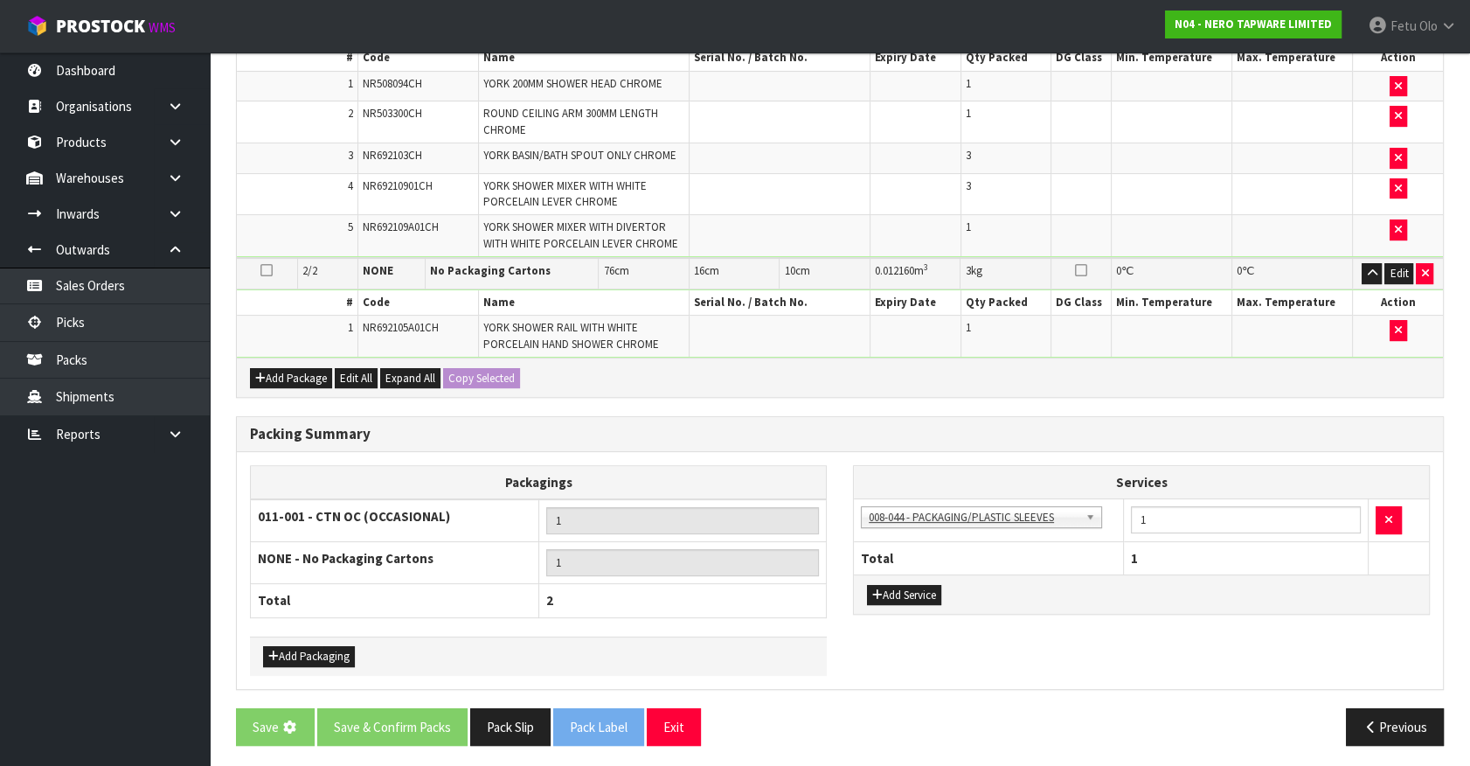
scroll to position [0, 0]
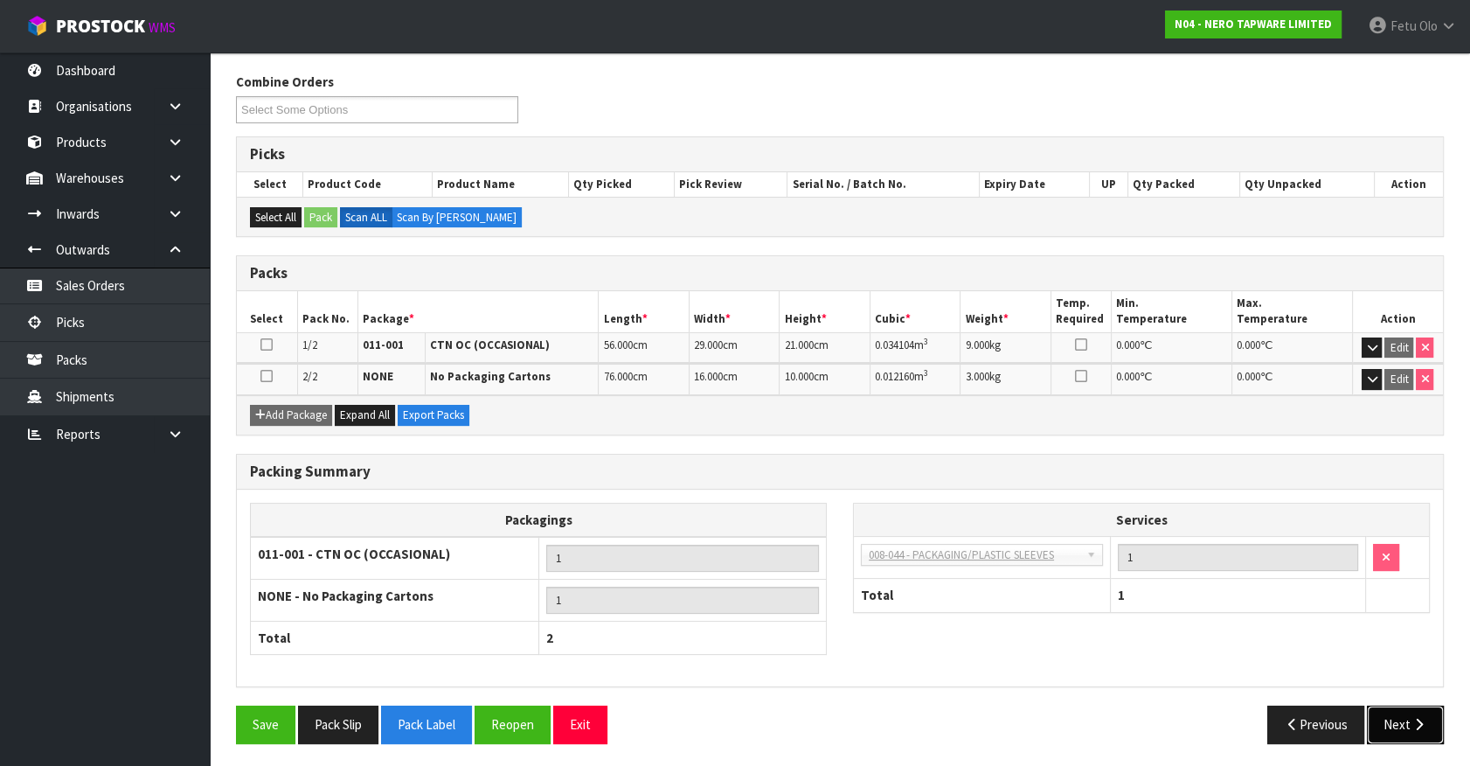
click at [1394, 712] on button "Next" at bounding box center [1405, 724] width 77 height 38
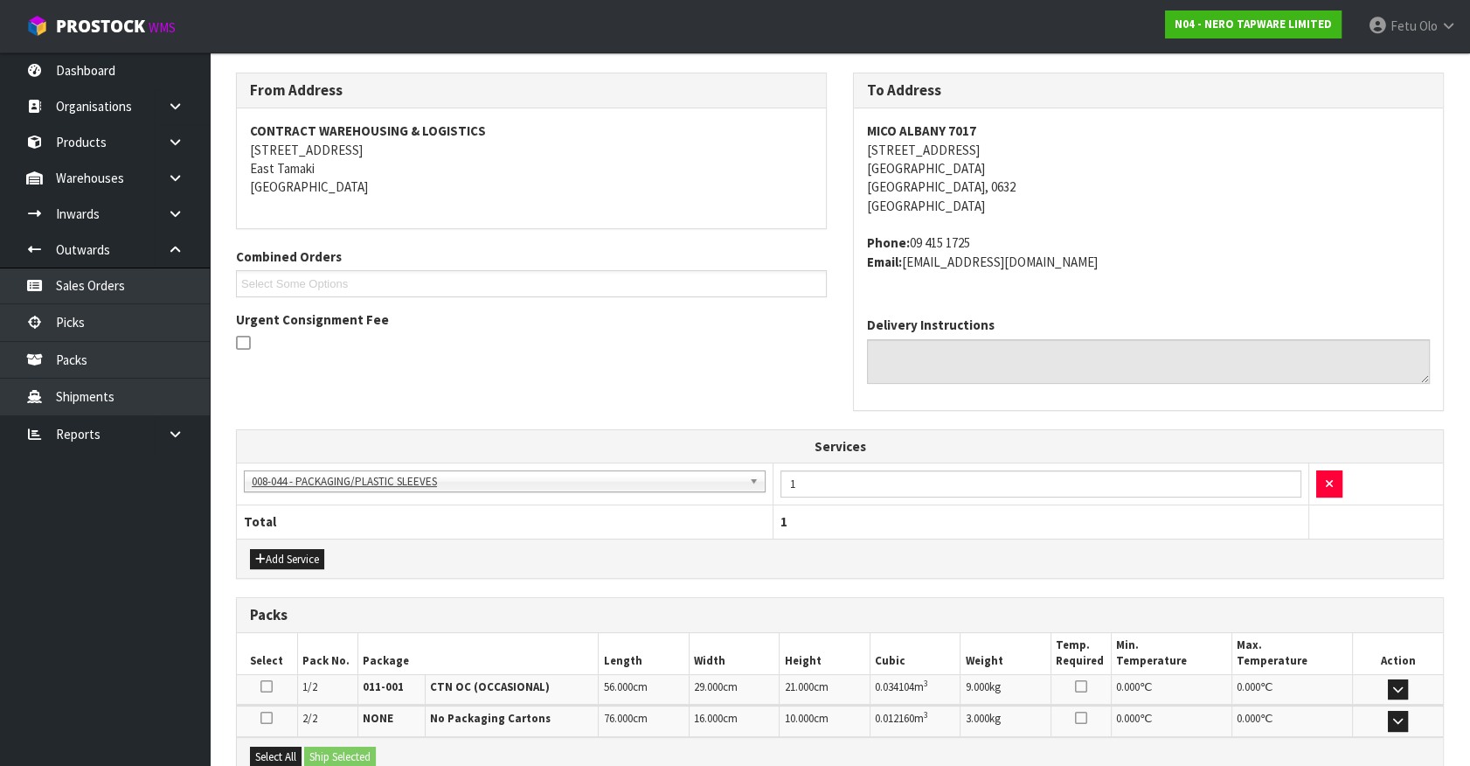
scroll to position [464, 0]
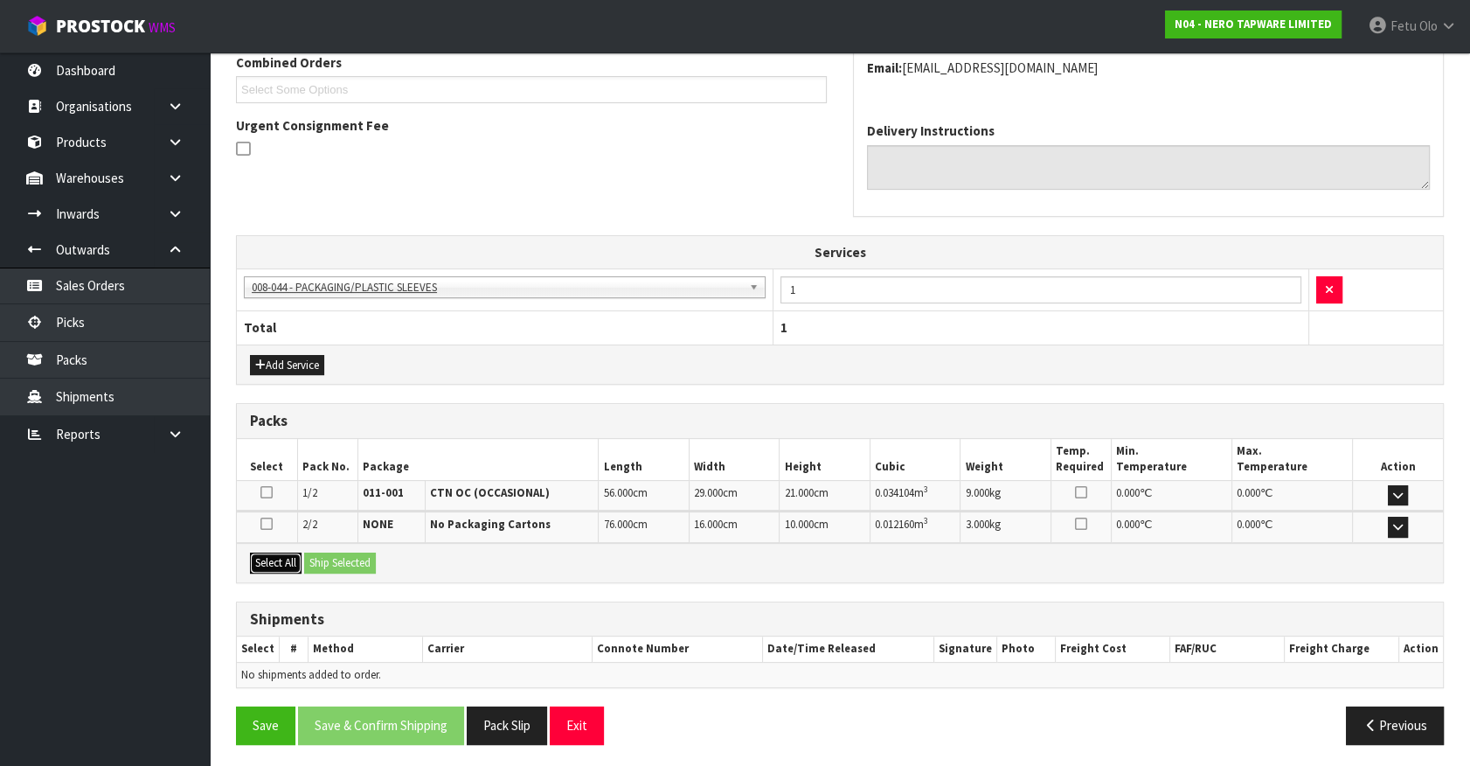
click at [285, 552] on button "Select All" at bounding box center [276, 562] width 52 height 21
click at [365, 559] on button "Ship Selected" at bounding box center [340, 562] width 72 height 21
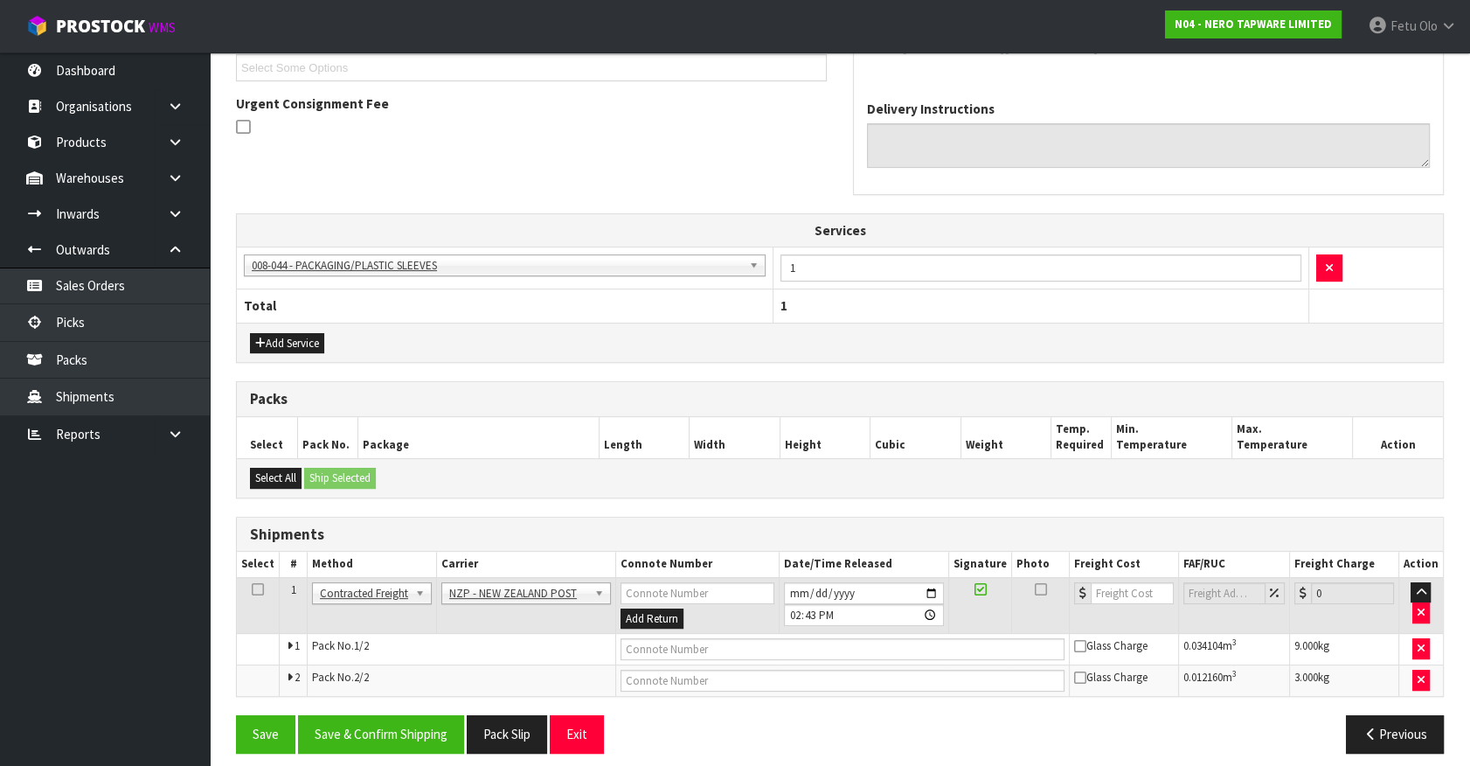
scroll to position [496, 0]
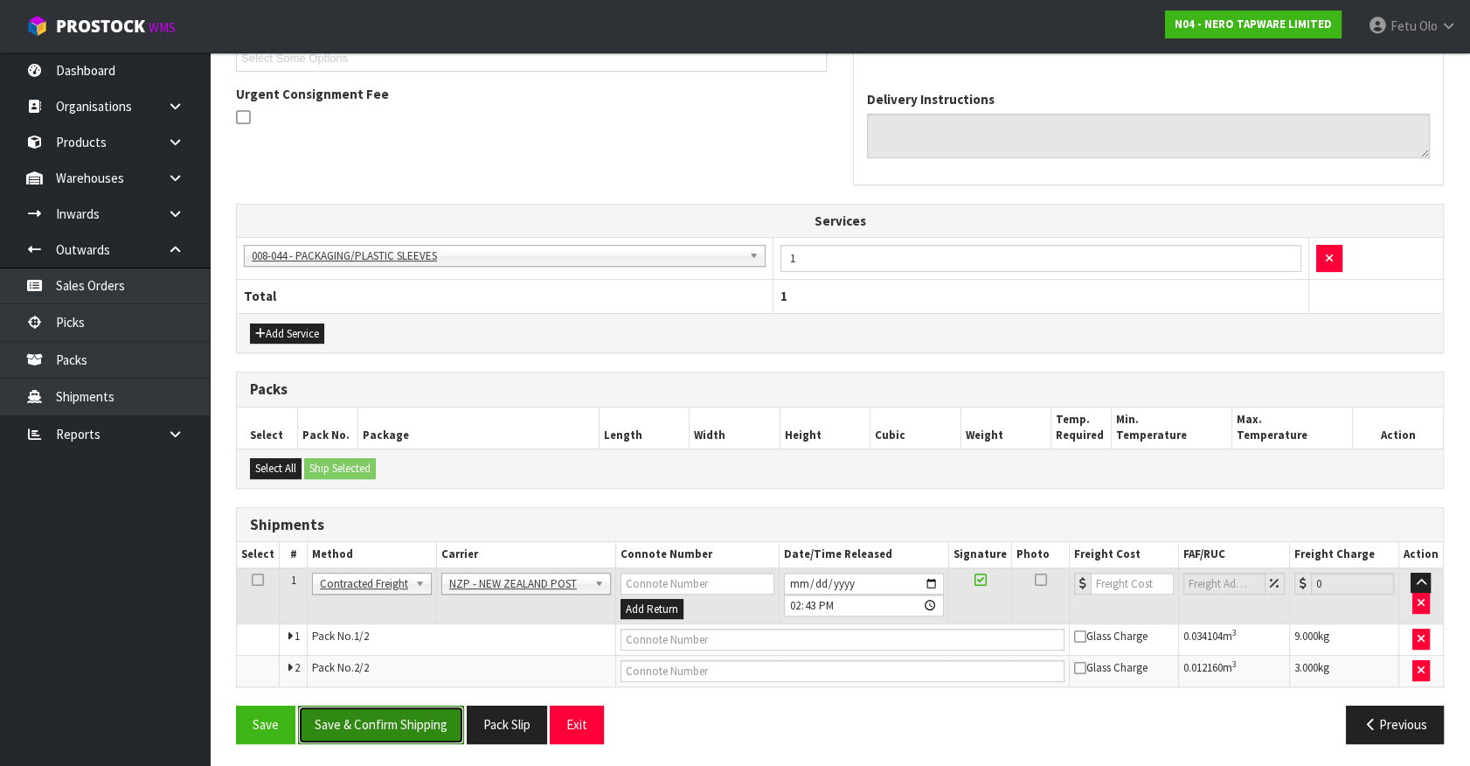
click at [410, 705] on button "Save & Confirm Shipping" at bounding box center [381, 724] width 166 height 38
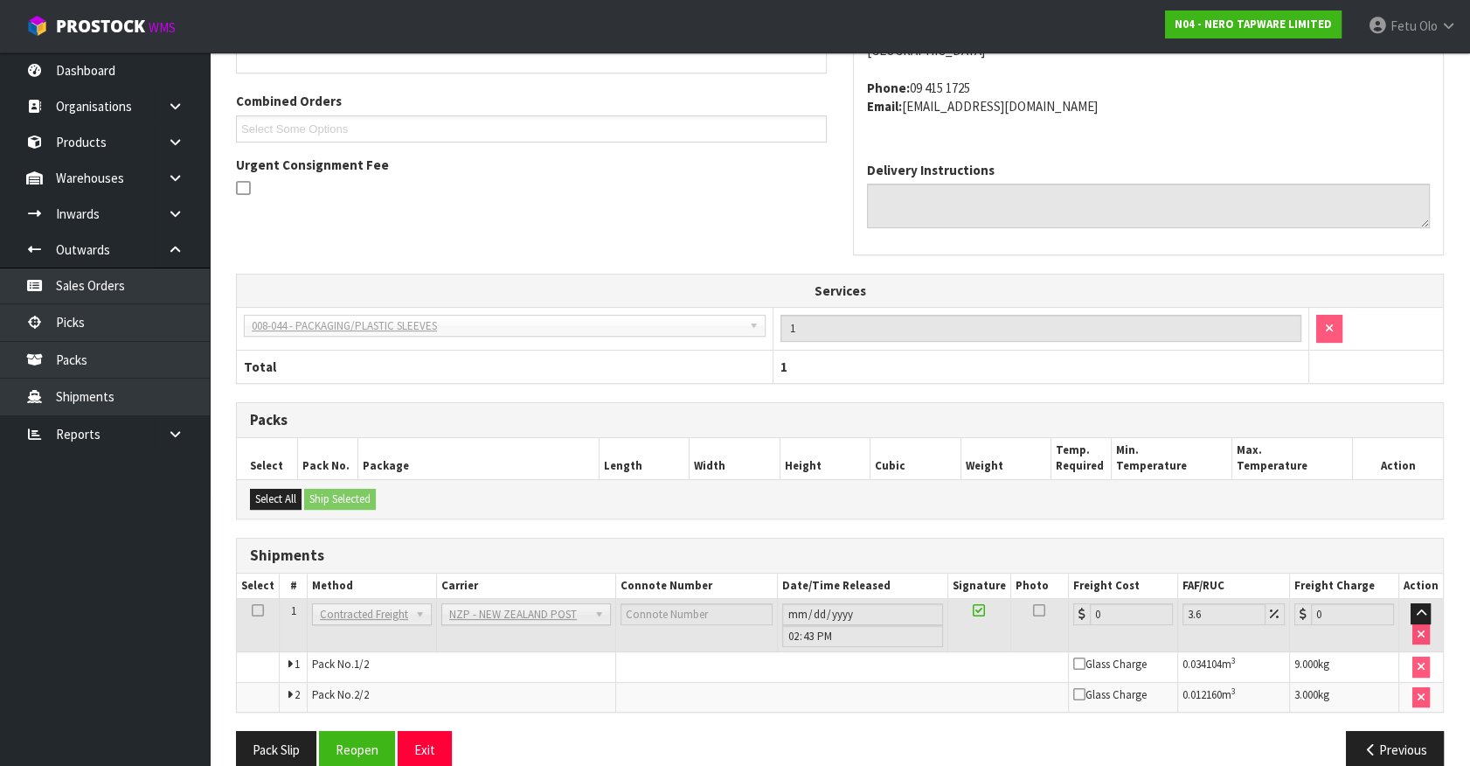
scroll to position [469, 0]
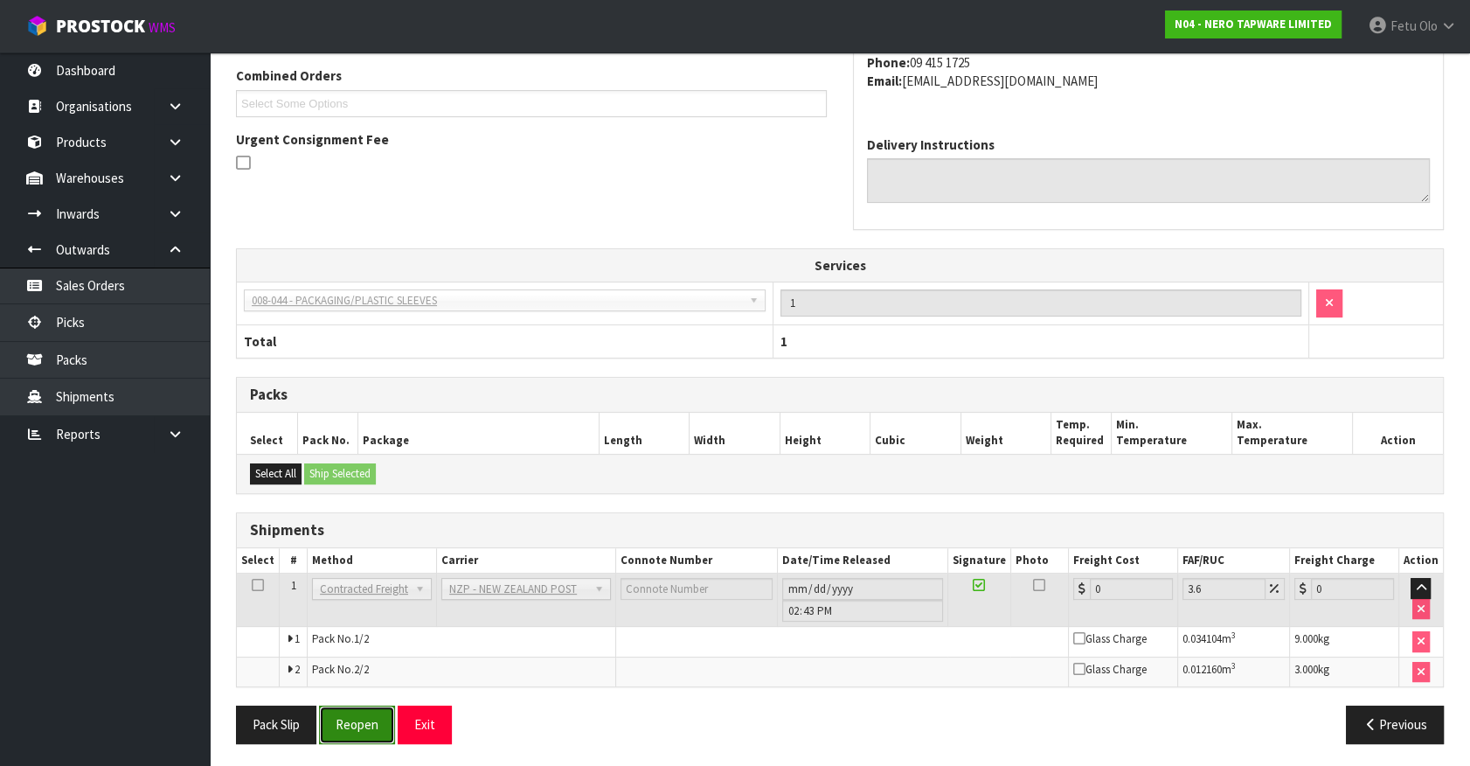
click at [358, 725] on button "Reopen" at bounding box center [357, 724] width 76 height 38
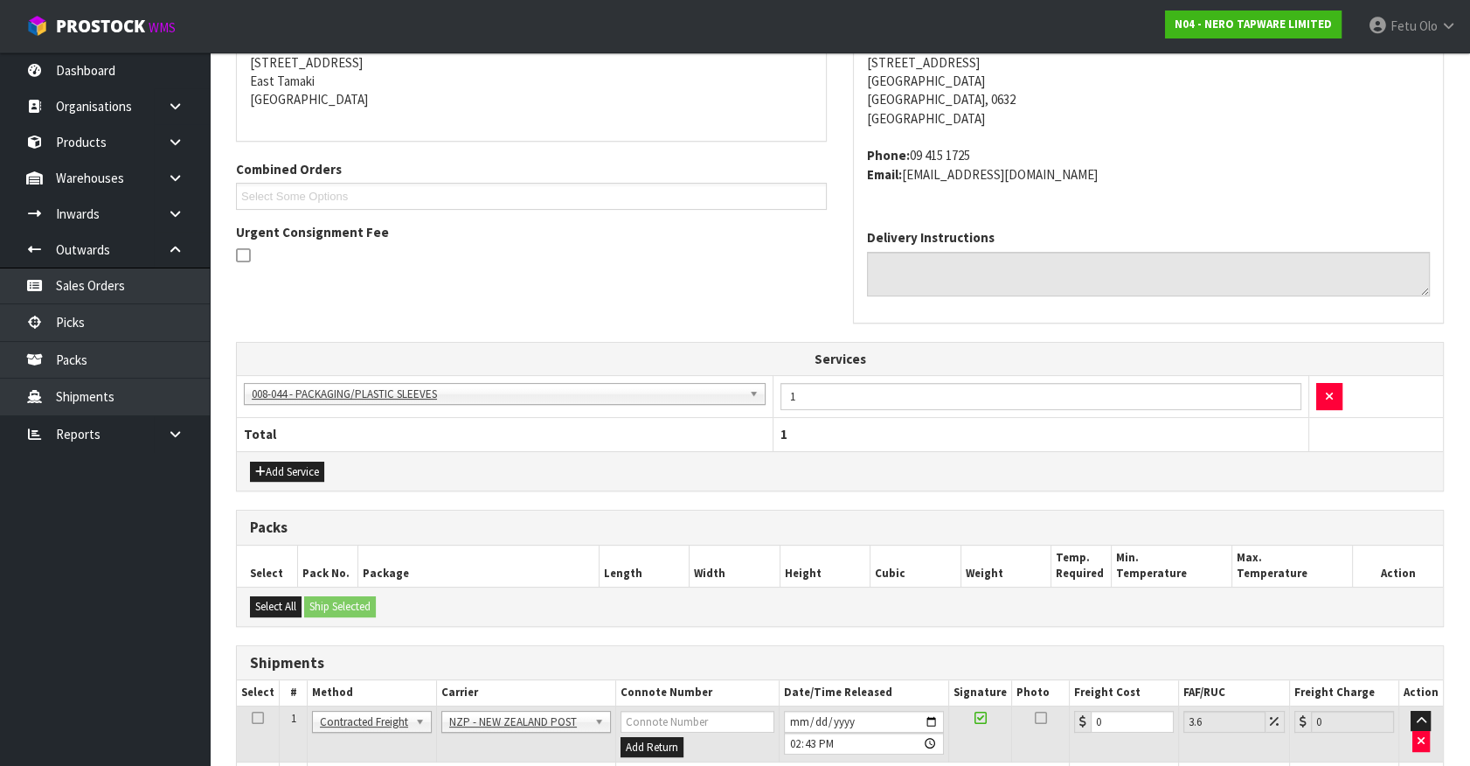
scroll to position [511, 0]
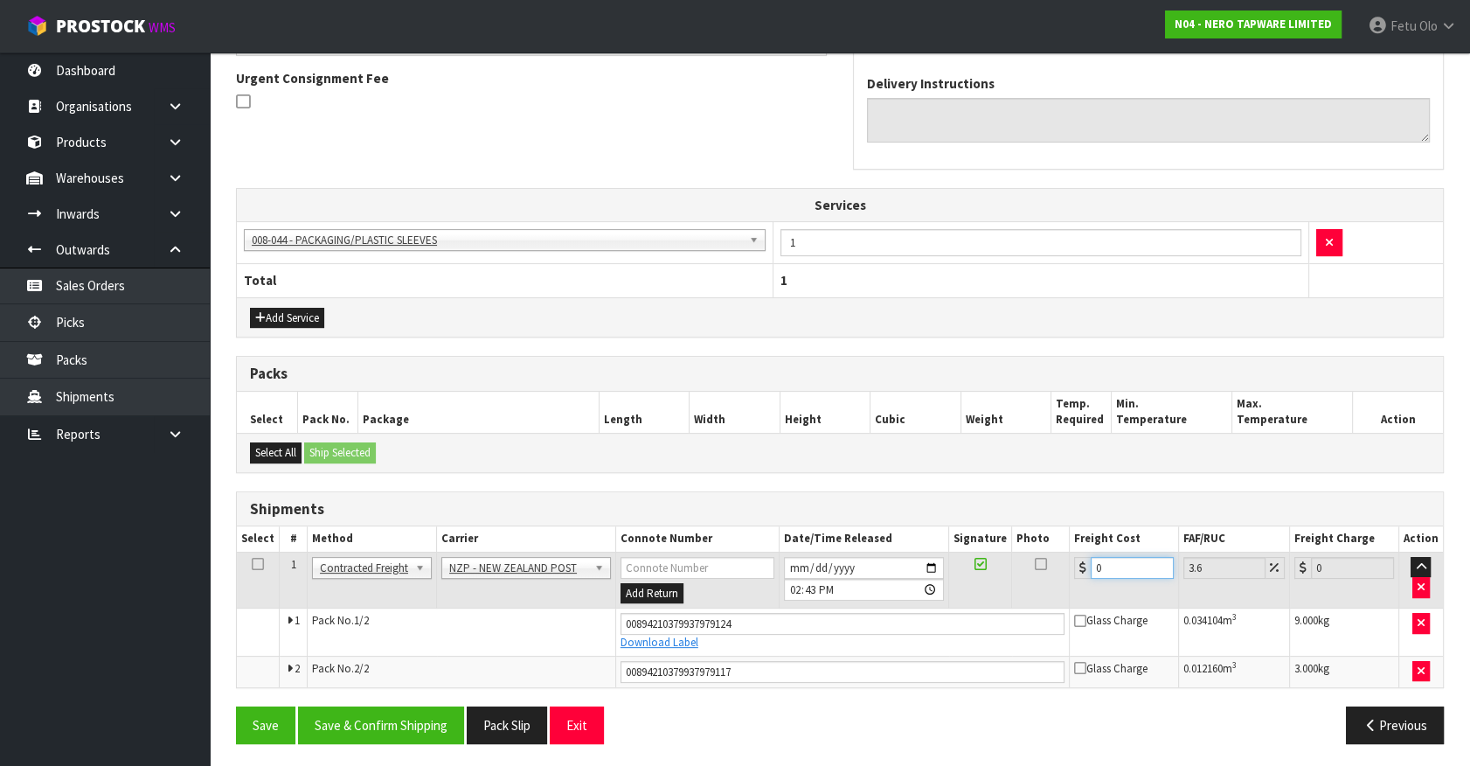
drag, startPoint x: 924, startPoint y: 598, endPoint x: 902, endPoint y: 617, distance: 29.1
click at [906, 611] on tbody "1 Client Local Pickup Customer Local Pickup Company Freight Contracted Freight …" at bounding box center [840, 619] width 1206 height 135
type input "8"
type input "8.29"
type input "8.6"
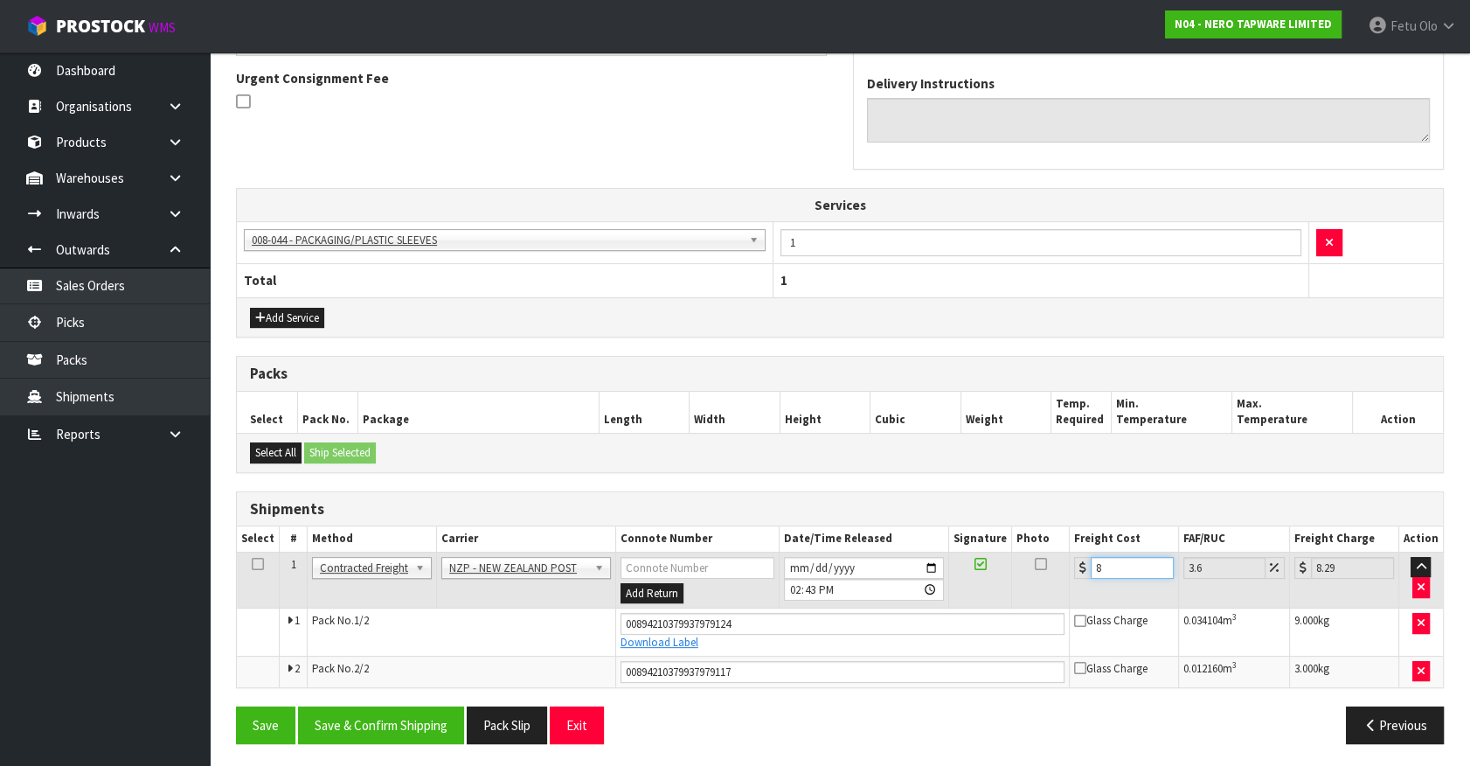
type input "8.91"
type input "8.66"
type input "8.97"
type input "8.66"
click at [427, 719] on button "Save & Confirm Shipping" at bounding box center [381, 725] width 166 height 38
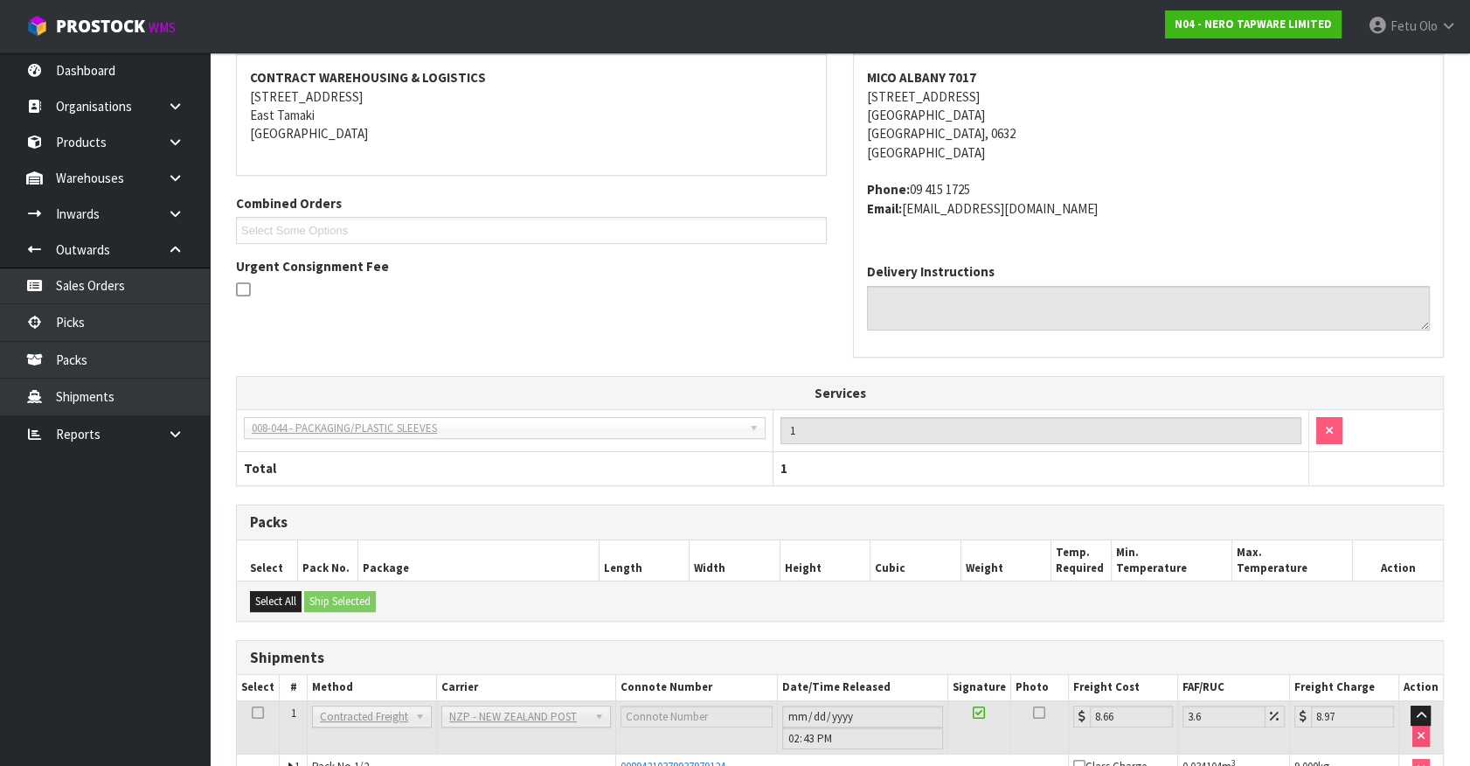
scroll to position [463, 0]
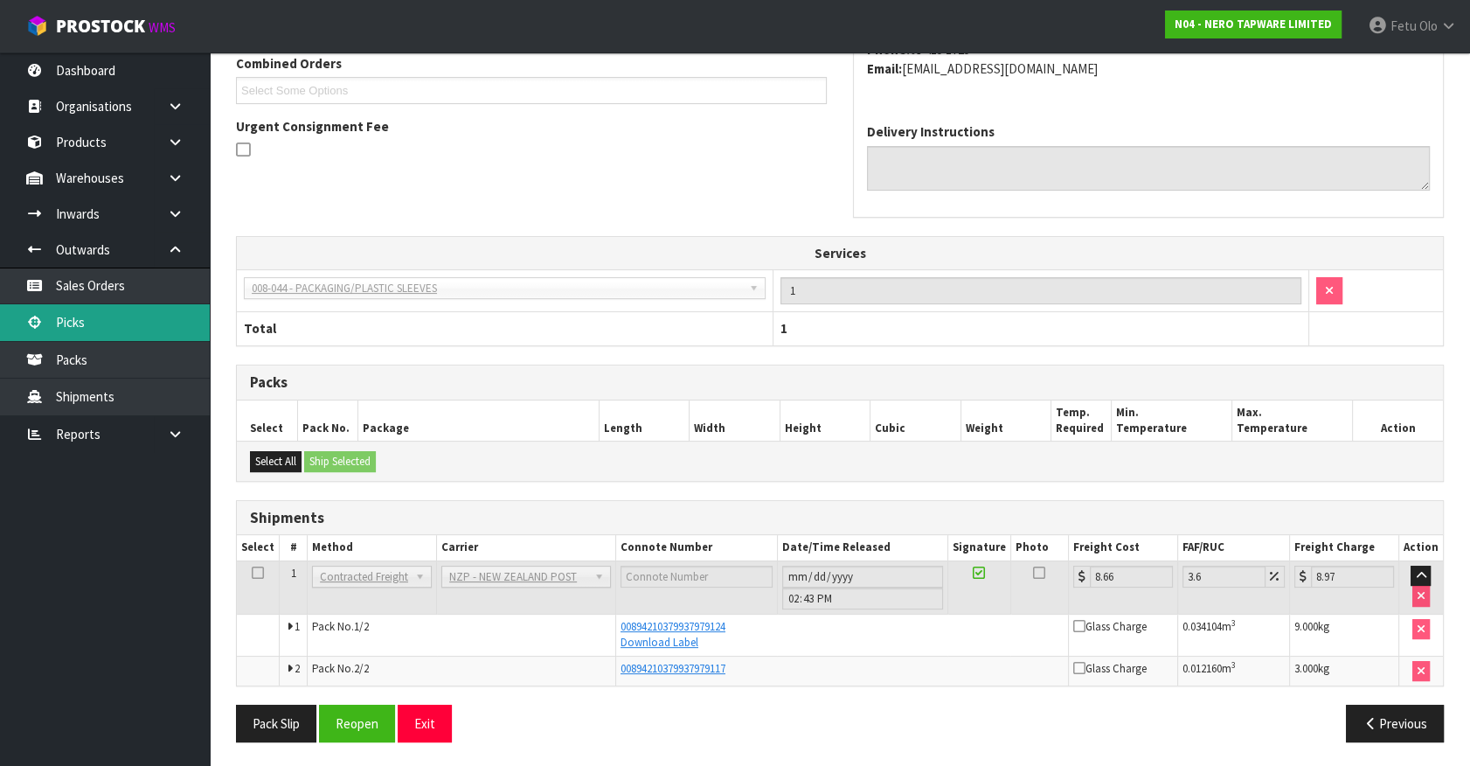
click at [81, 317] on link "Picks" at bounding box center [105, 322] width 210 height 36
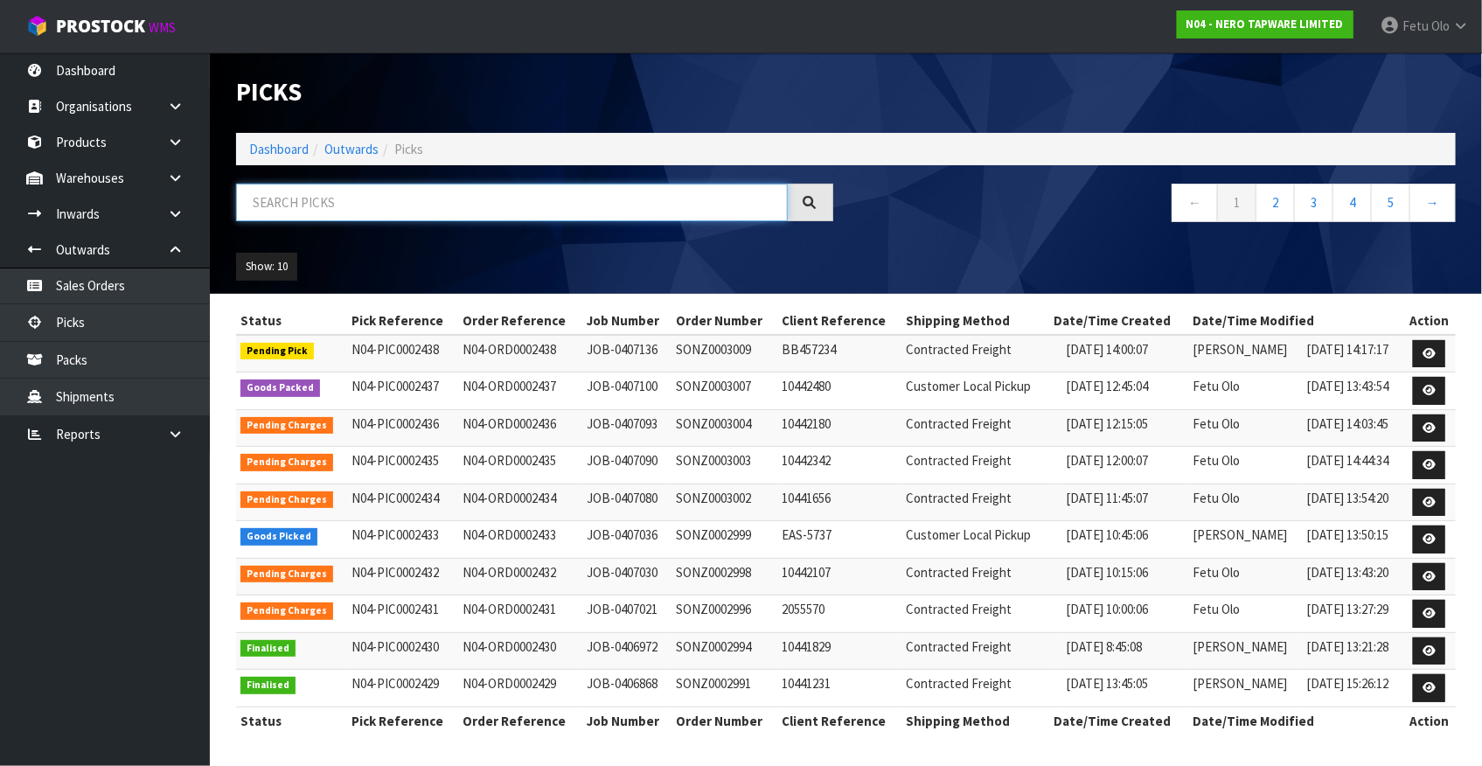
click at [503, 210] on input "text" at bounding box center [512, 203] width 552 height 38
drag, startPoint x: 504, startPoint y: 210, endPoint x: 440, endPoint y: 309, distance: 118.3
click at [503, 212] on input "text" at bounding box center [512, 203] width 552 height 38
type input "0002433"
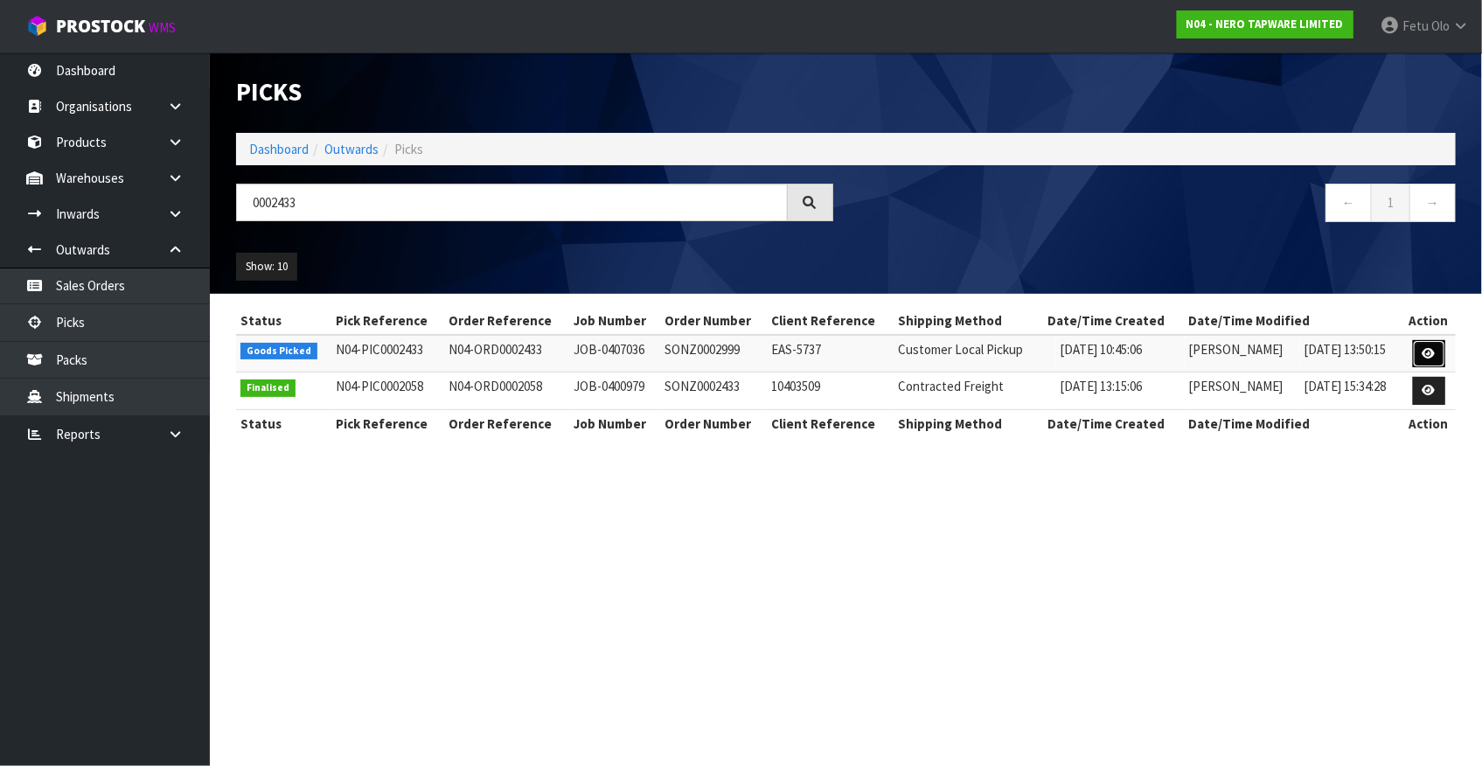
click at [1430, 352] on icon at bounding box center [1428, 353] width 13 height 11
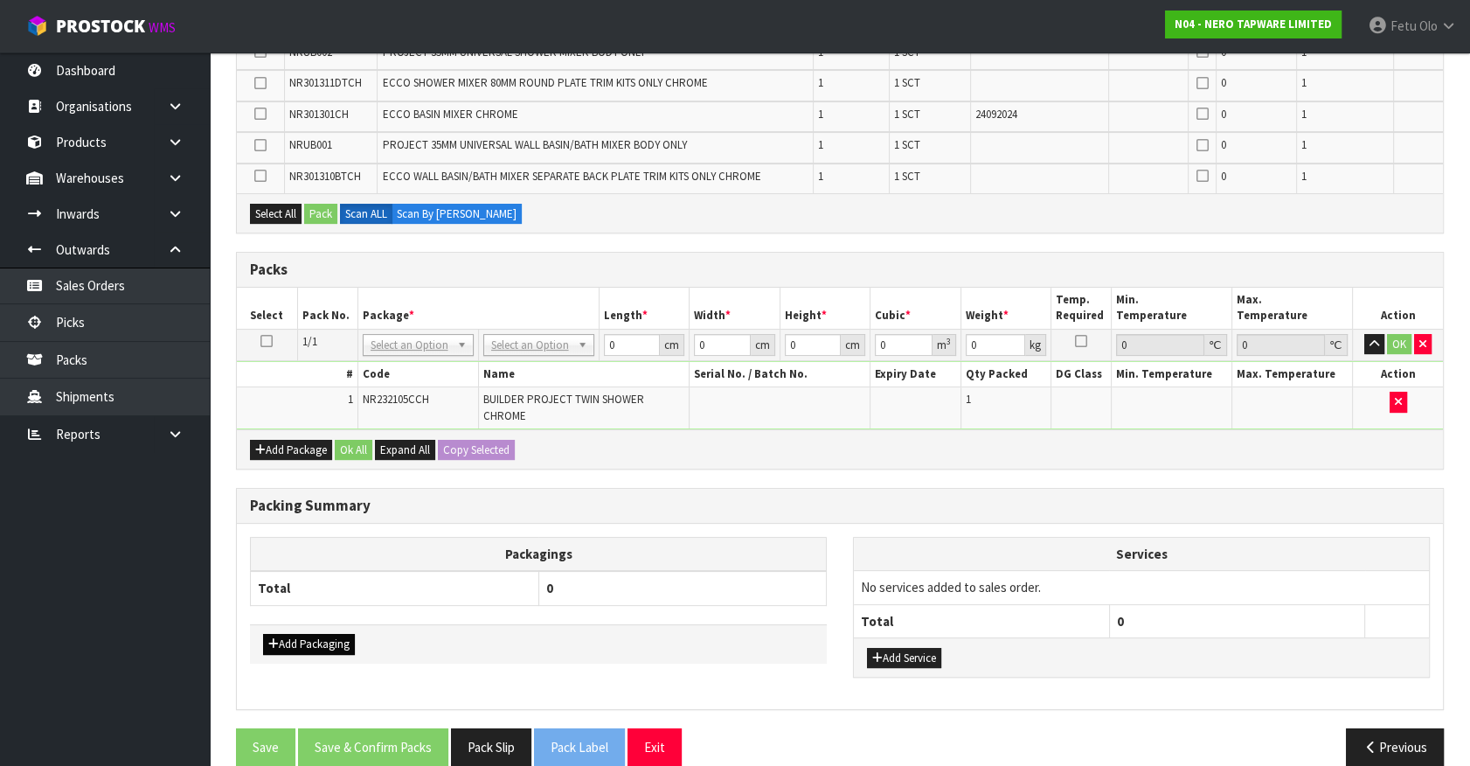
scroll to position [397, 0]
click at [274, 454] on button "Add Package" at bounding box center [291, 449] width 82 height 21
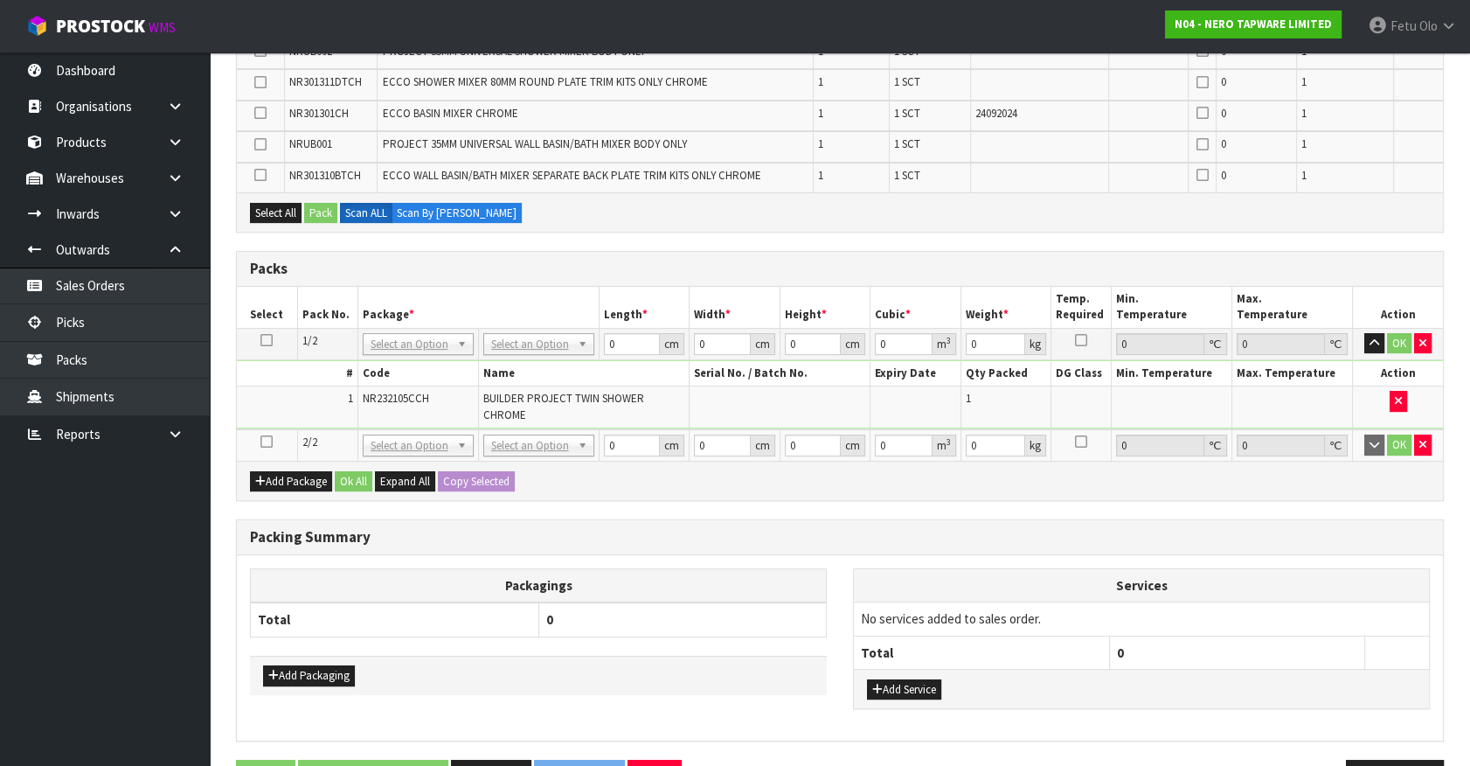
click at [263, 441] on icon at bounding box center [266, 441] width 12 height 1
click at [64, 580] on ul "Dashboard Organisations Clients Consignees Carriers Products Categories Serial …" at bounding box center [105, 408] width 210 height 713
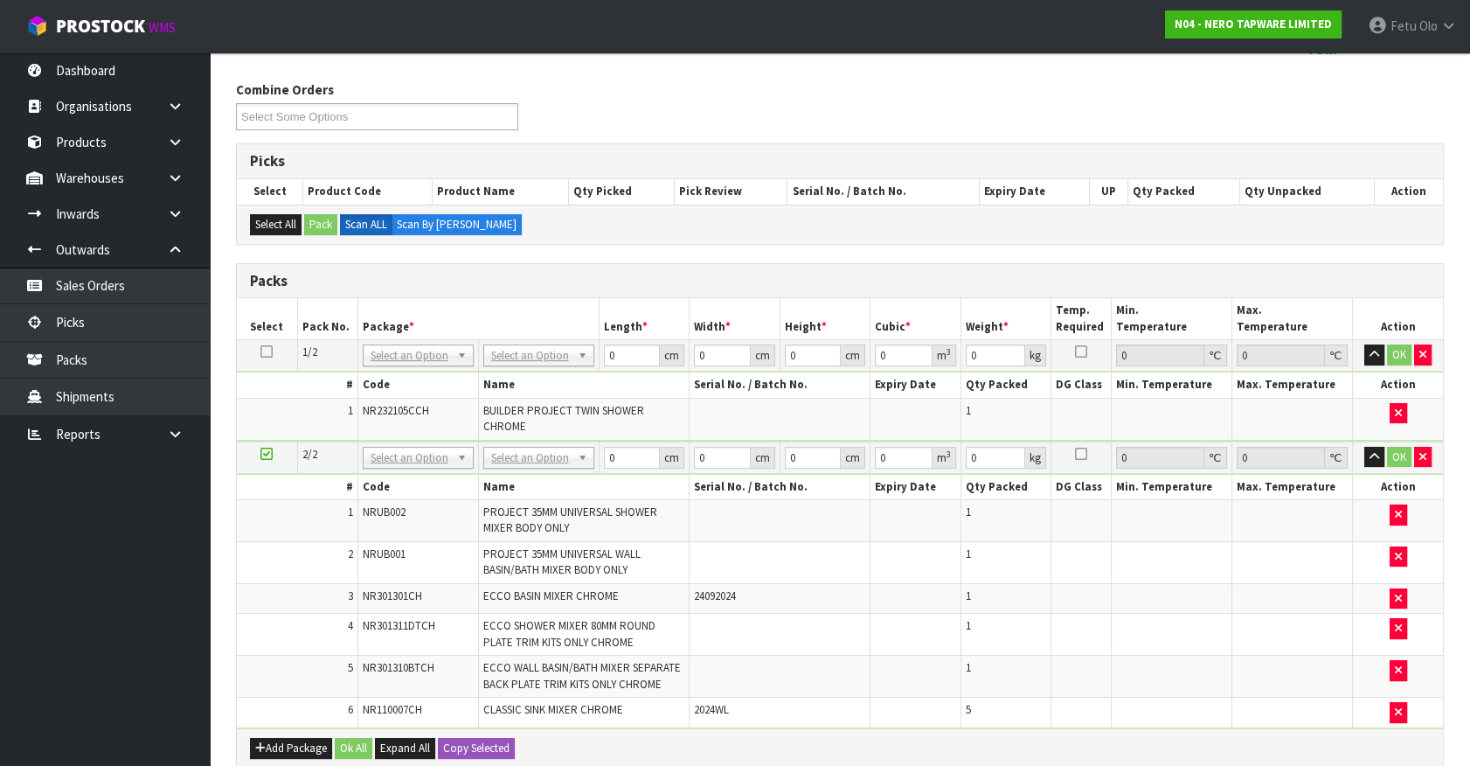
scroll to position [0, 0]
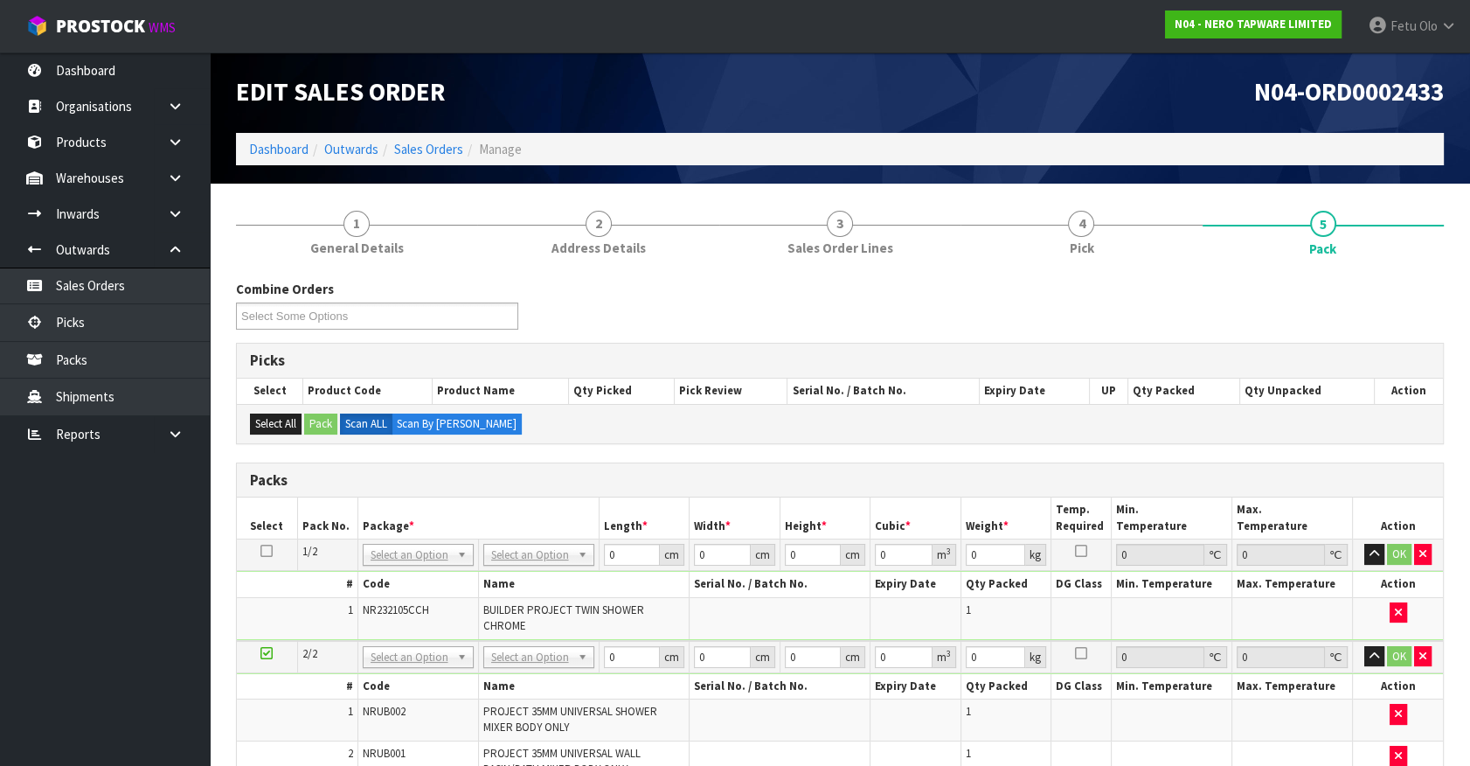
click at [538, 541] on td "No Packaging Cartons PLT GEN120 (1200 X 1000) PLT ONE WAY SKID CHEP HIRE PALLET…" at bounding box center [538, 554] width 121 height 31
drag, startPoint x: 411, startPoint y: 552, endPoint x: 392, endPoint y: 591, distance: 43.4
click at [392, 591] on div at bounding box center [417, 578] width 109 height 29
click at [398, 573] on input "text" at bounding box center [417, 578] width 102 height 22
type input "011"
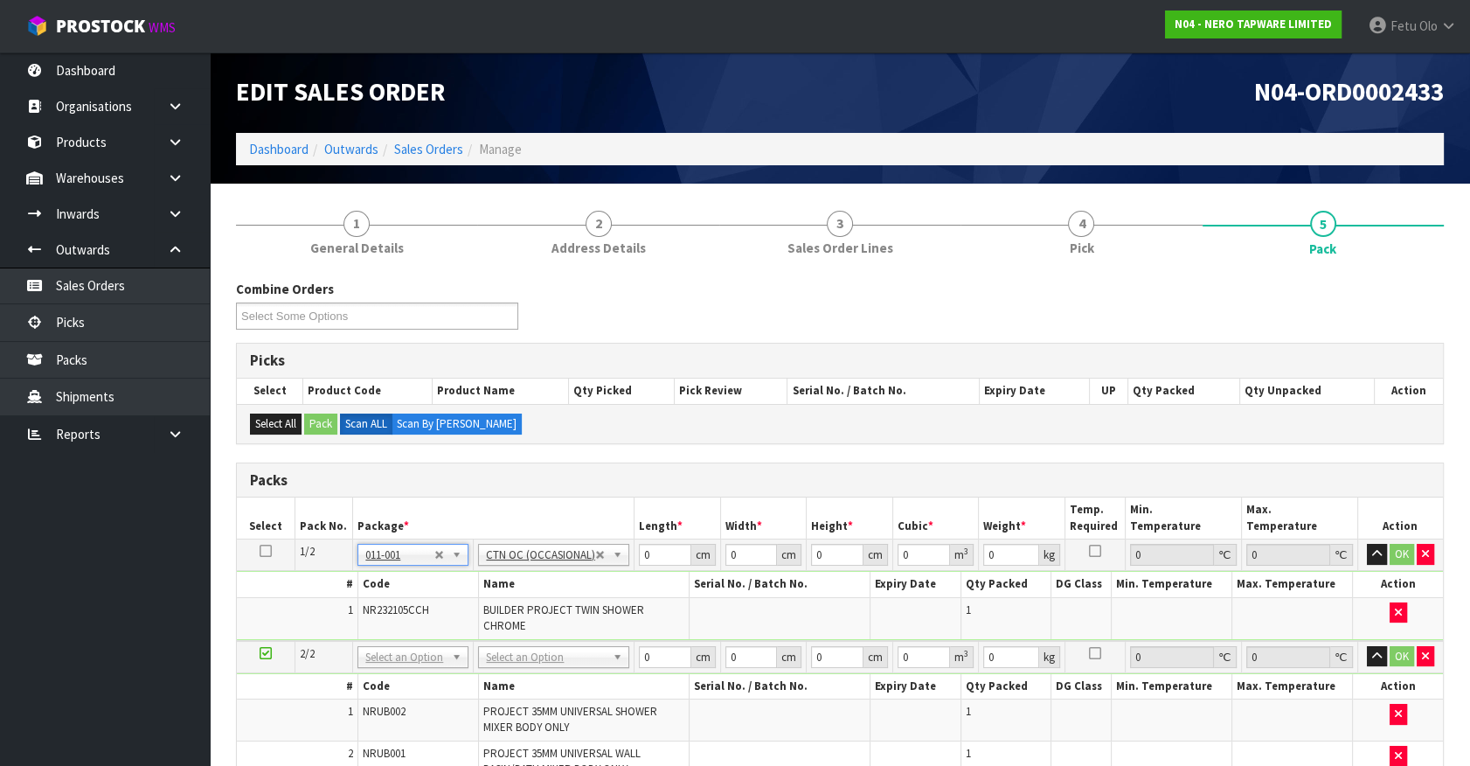
type input "4.5"
drag, startPoint x: 509, startPoint y: 594, endPoint x: 408, endPoint y: 632, distance: 107.3
click at [408, 632] on tbody "1/2 NONE 007-001 007-002 007-004 007-009 007-013 007-014 007-015 007-017 007-01…" at bounding box center [840, 589] width 1206 height 101
type input "45"
type input "33"
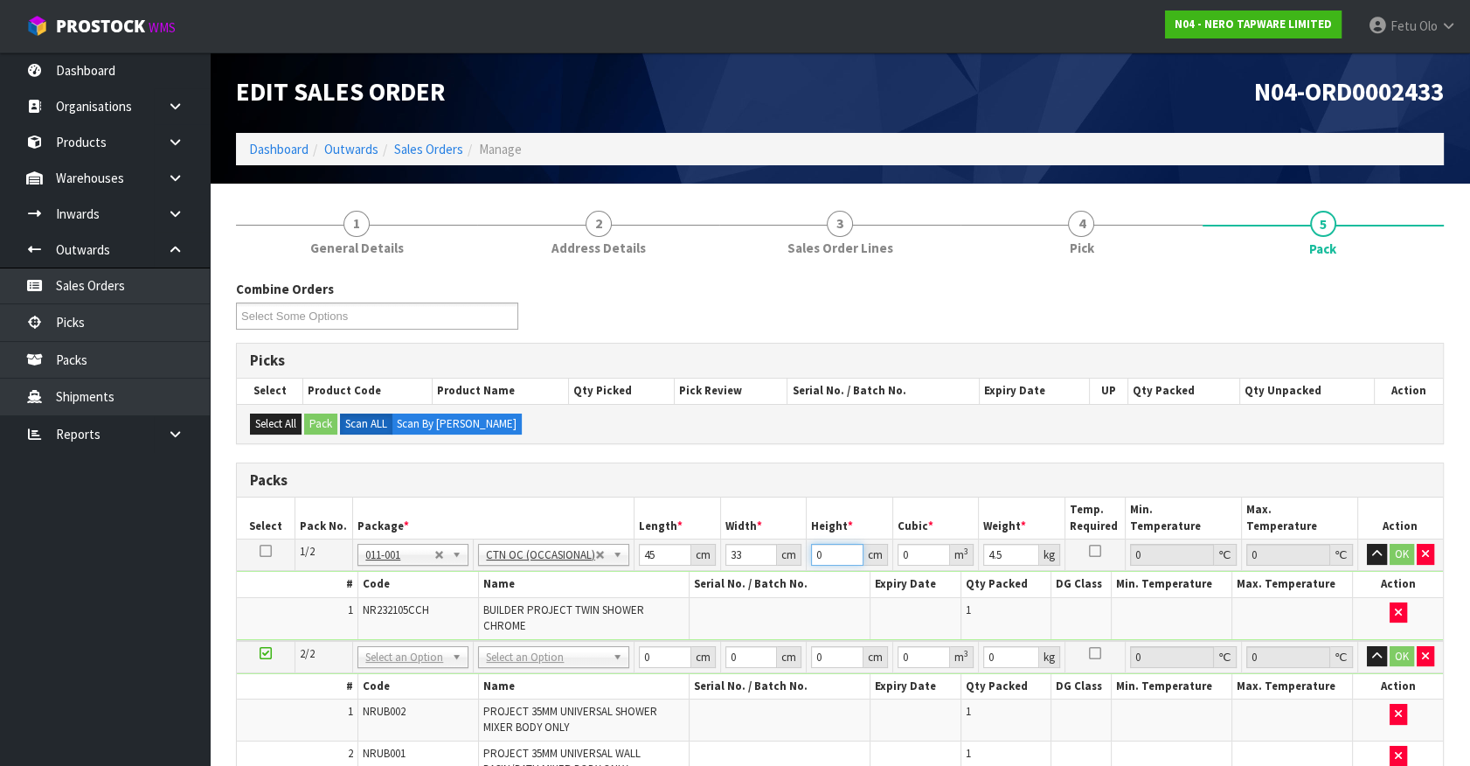
type input "3"
type input "0.004455"
type input "34"
type input "0.05049"
type input "34"
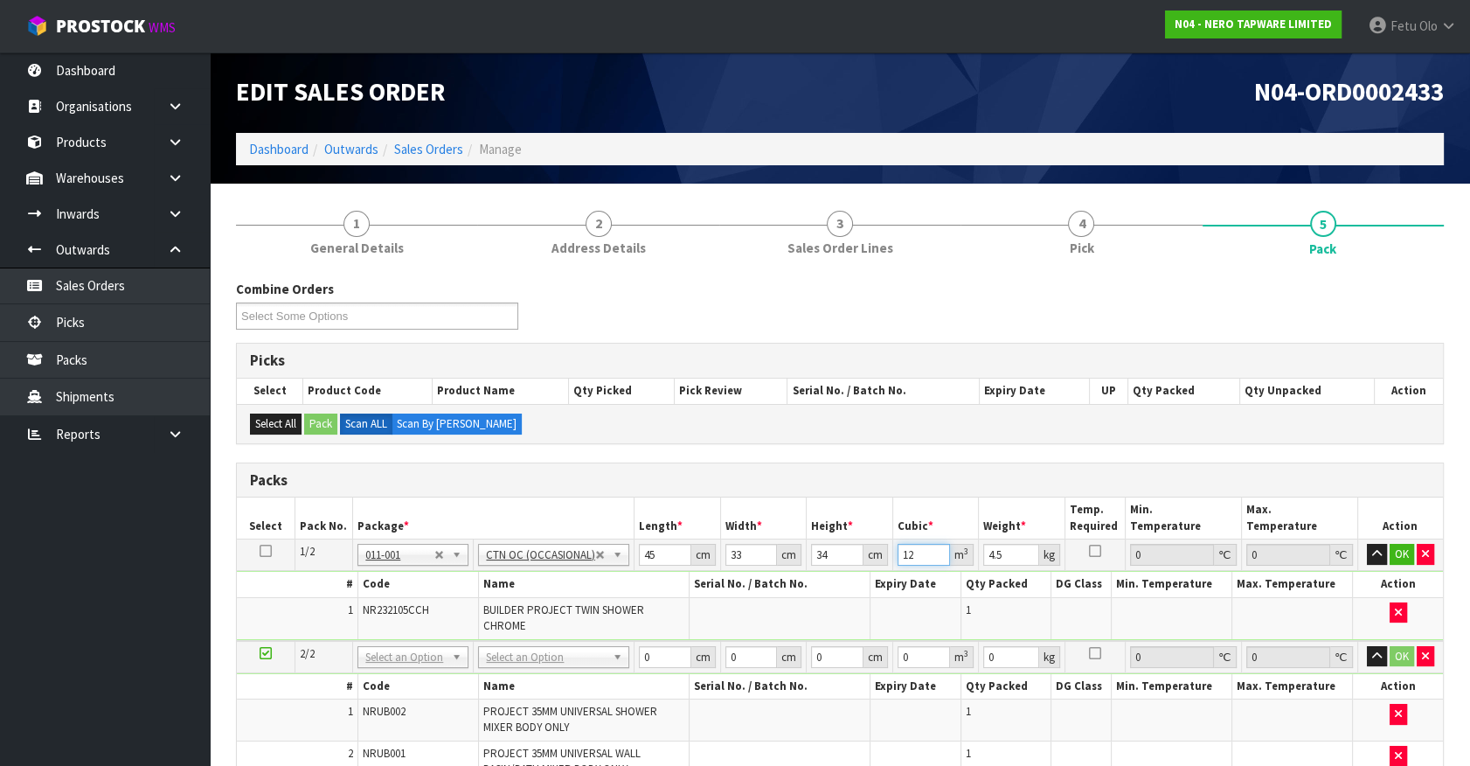
type input "12"
click at [1367, 544] on button "button" at bounding box center [1377, 554] width 20 height 21
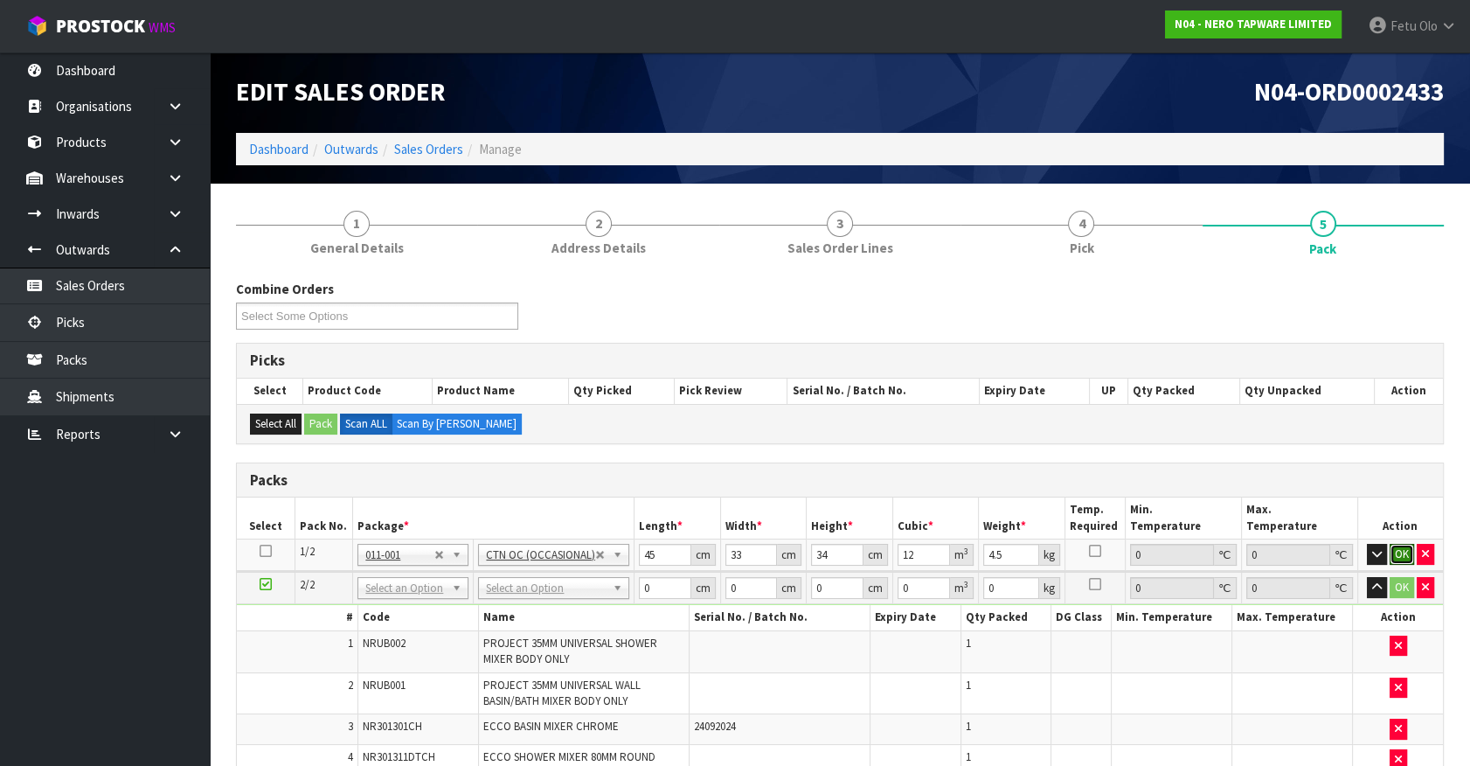
click button "OK" at bounding box center [1402, 554] width 24 height 21
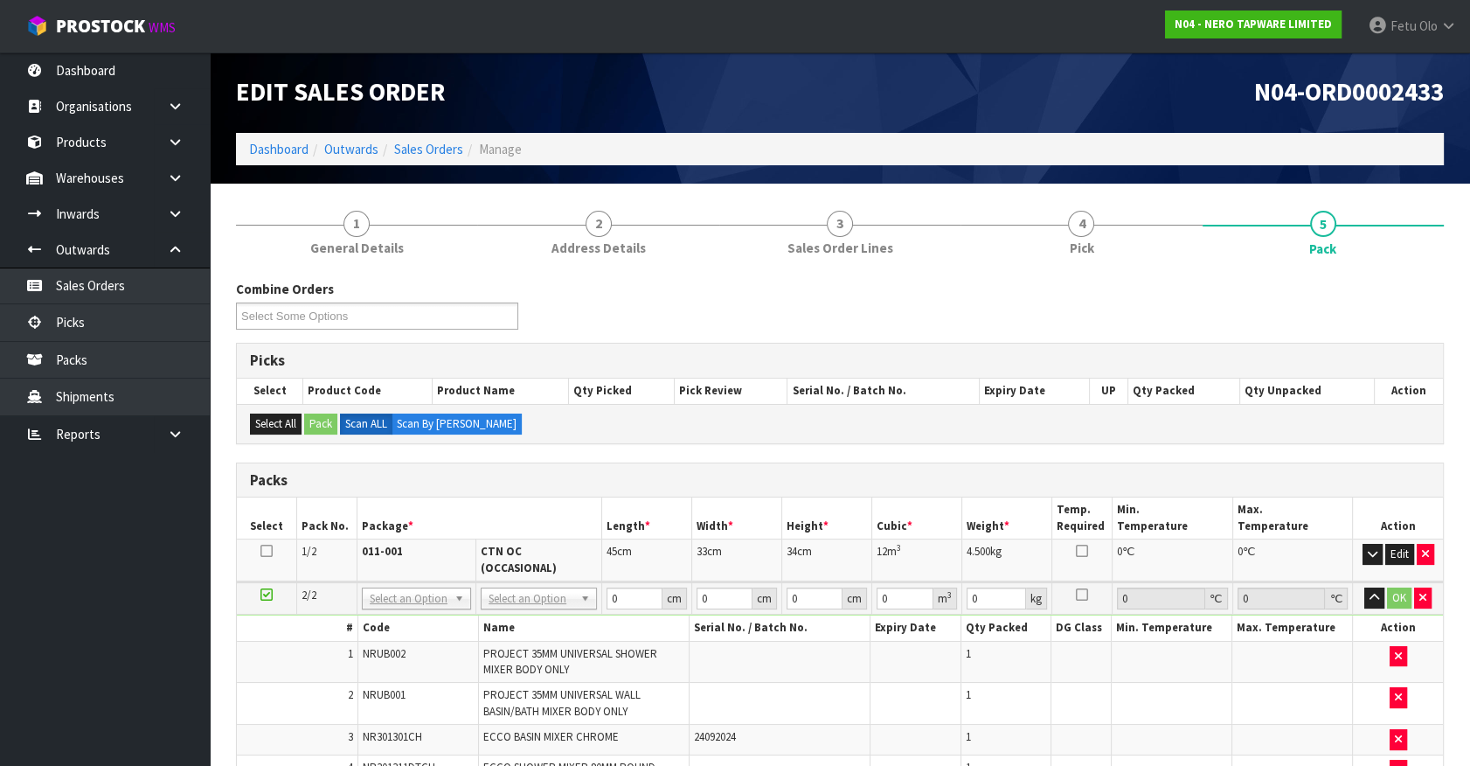
click at [544, 596] on td "No Packaging Cartons PLT GEN120 (1200 X 1000) PLT ONE WAY SKID CHEP HIRE PALLET…" at bounding box center [539, 598] width 126 height 32
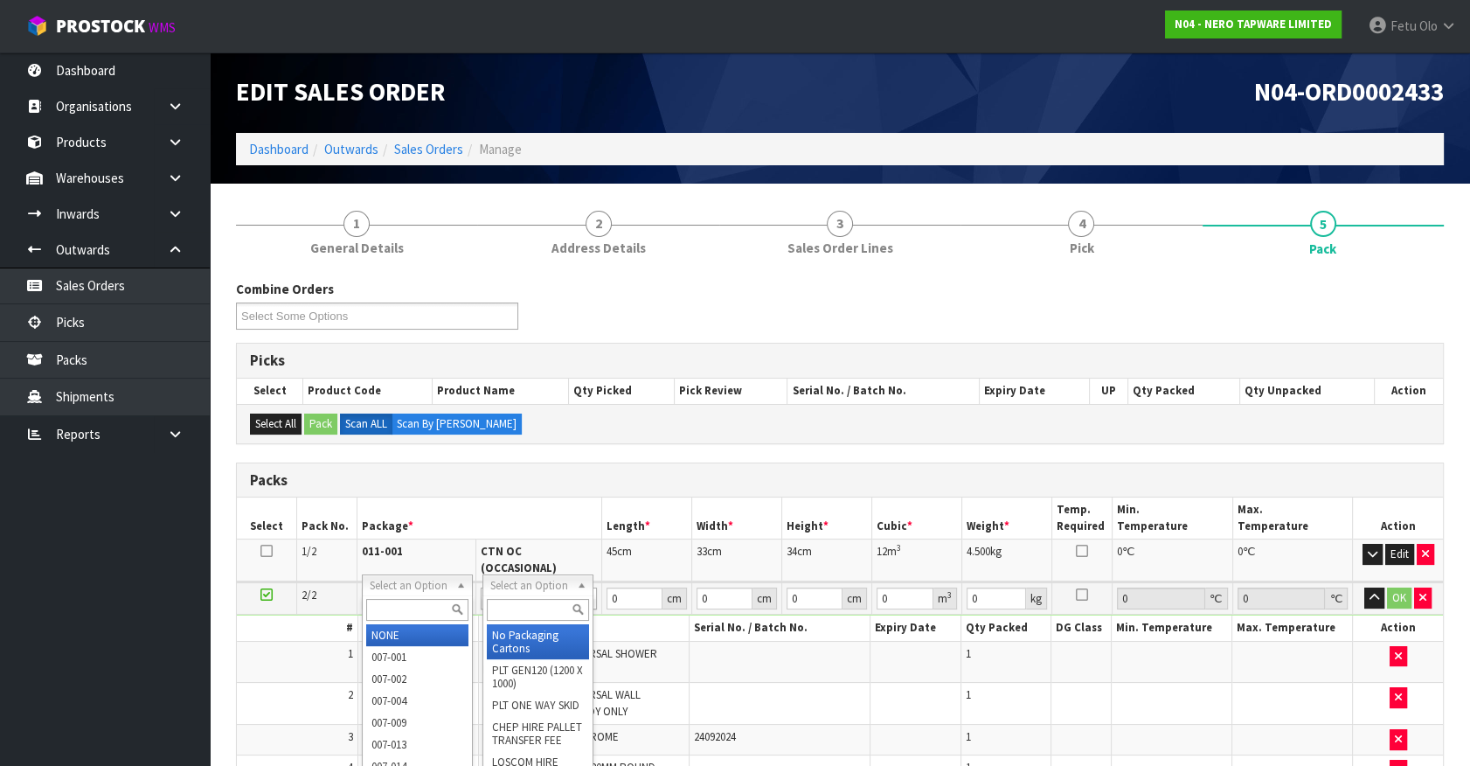
drag, startPoint x: 392, startPoint y: 580, endPoint x: 402, endPoint y: 609, distance: 31.2
click at [402, 608] on input "text" at bounding box center [416, 610] width 101 height 22
type input "011"
type input "2"
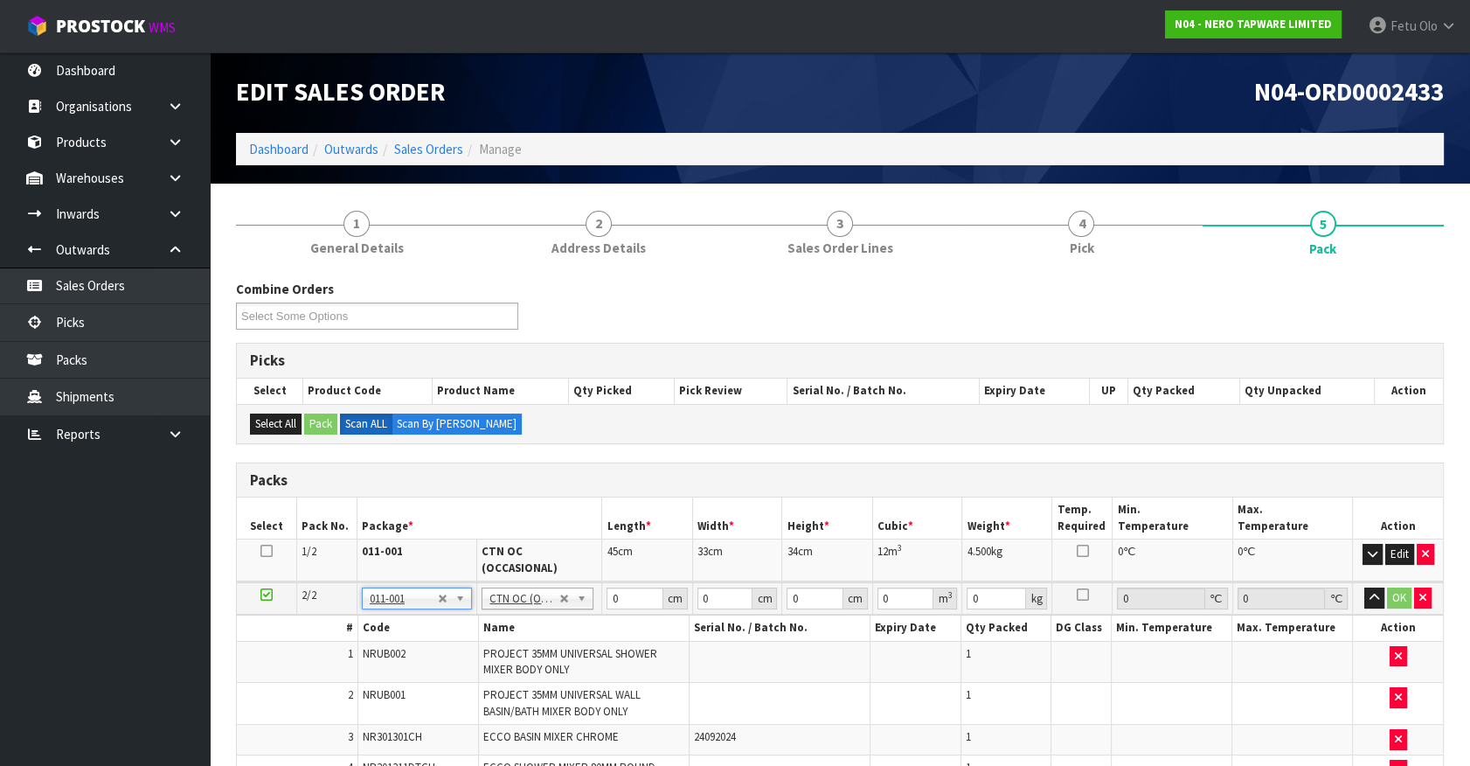
type input "11.32"
drag, startPoint x: 617, startPoint y: 584, endPoint x: 488, endPoint y: 590, distance: 129.5
click at [462, 589] on tr "2/2 NONE 007-001 007-002 007-004 007-009 007-013 007-014 007-015 007-017 007-01…" at bounding box center [840, 598] width 1206 height 32
type input "45"
type input "33"
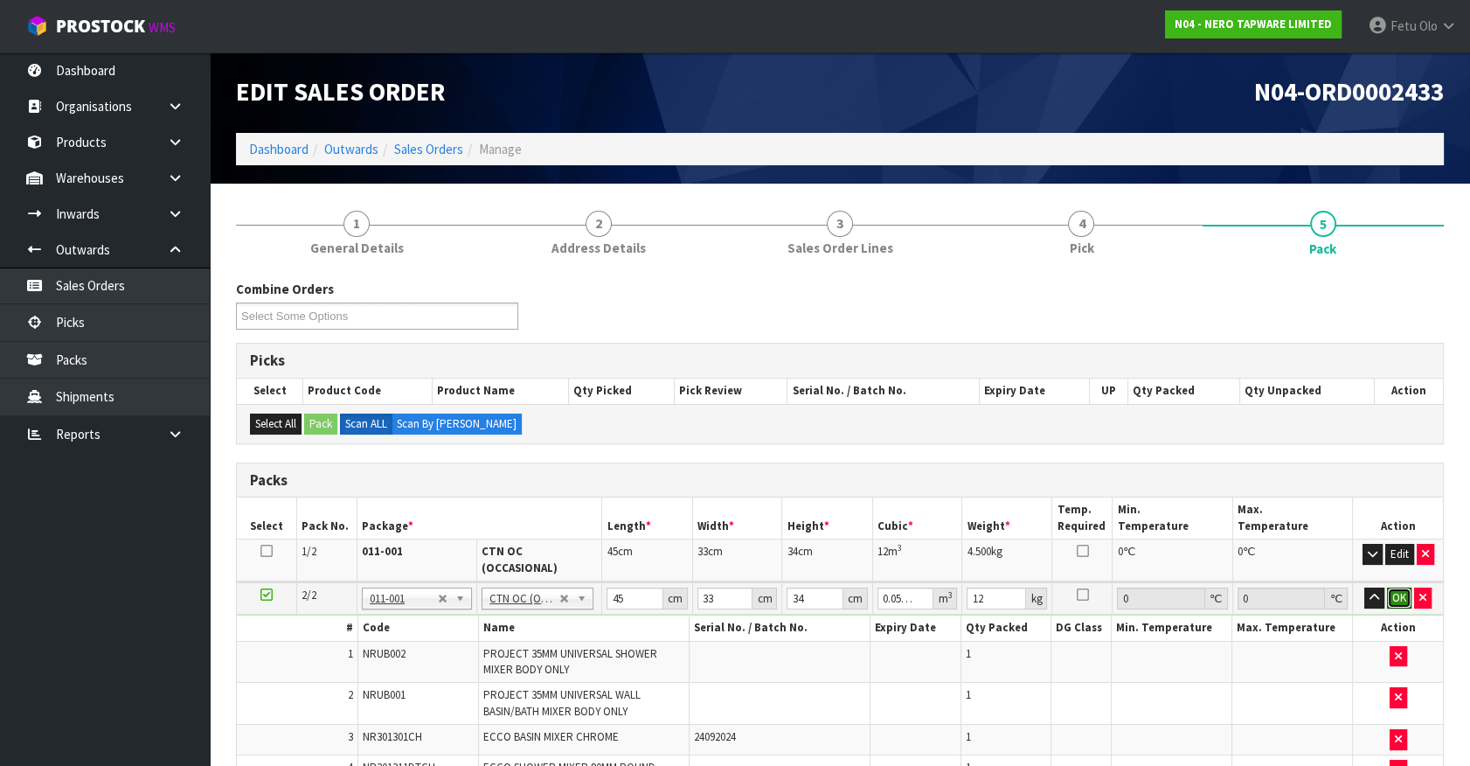
click button "OK" at bounding box center [1399, 597] width 24 height 21
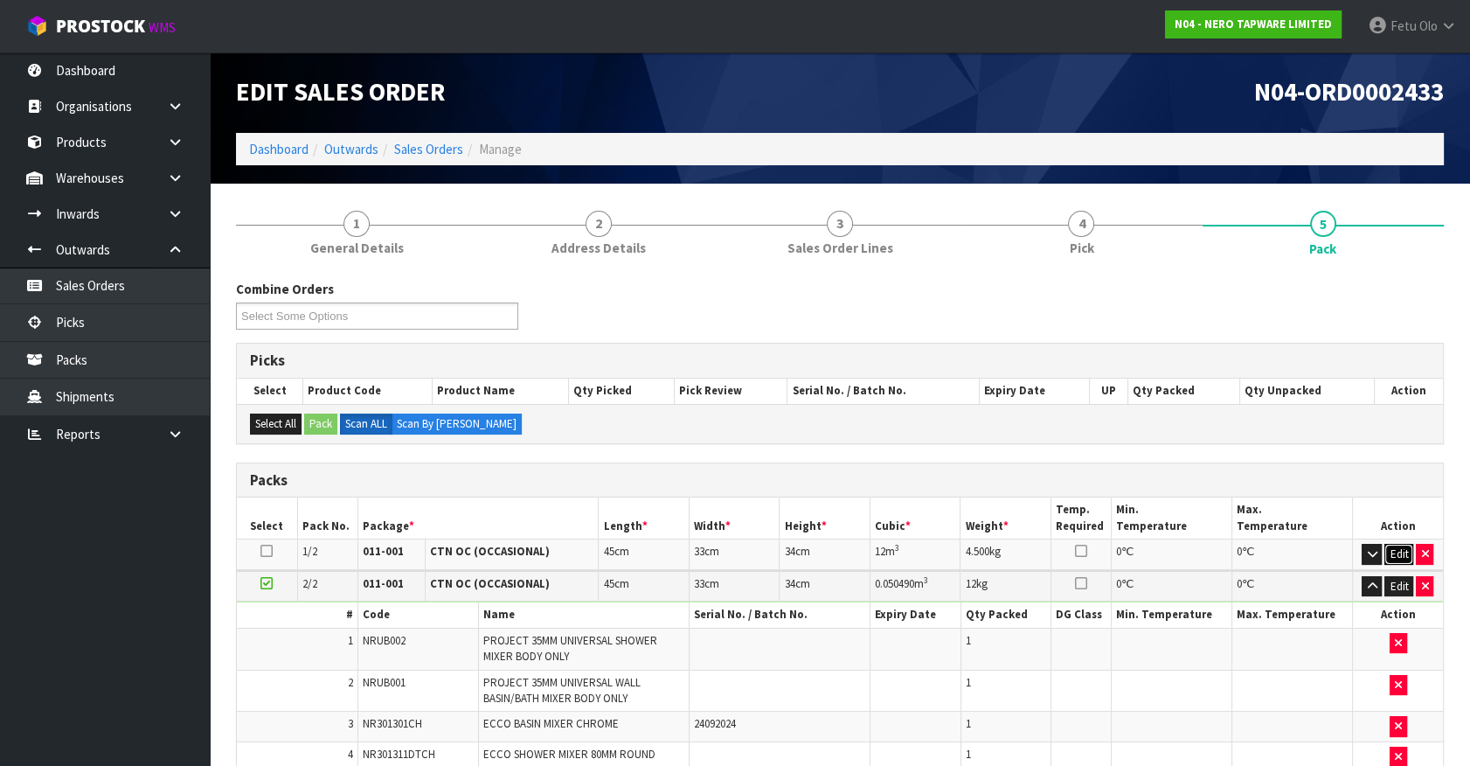
click at [1392, 549] on button "Edit" at bounding box center [1399, 554] width 29 height 21
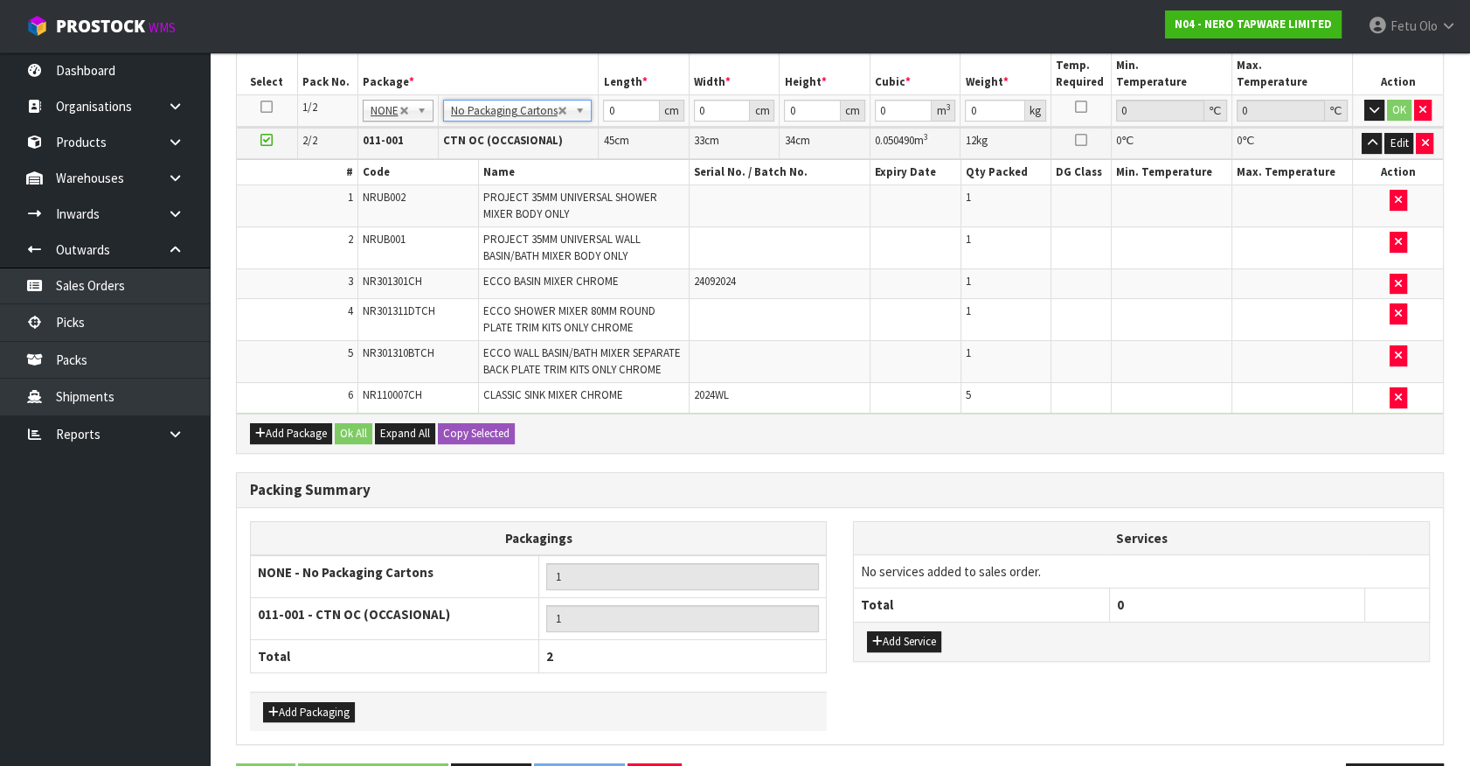
scroll to position [476, 0]
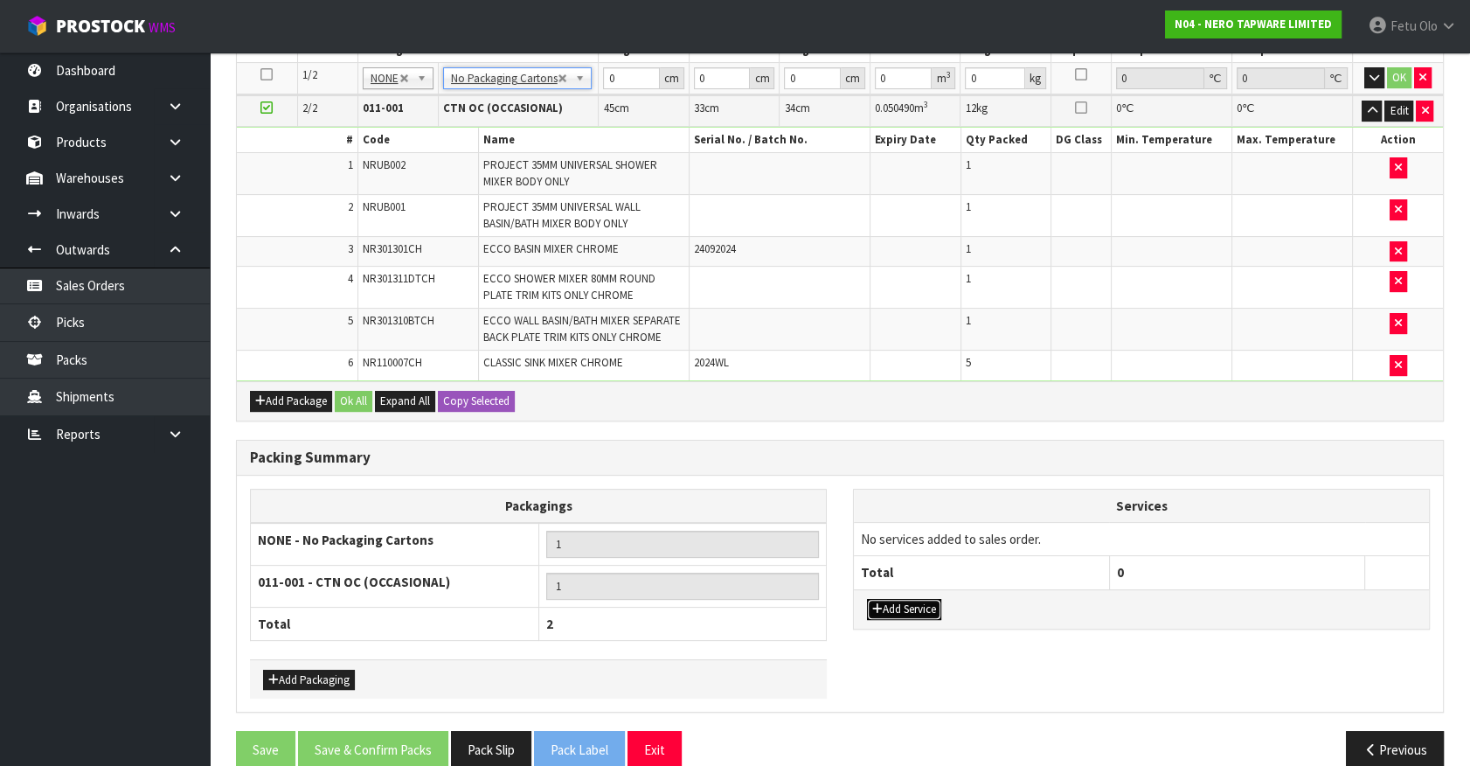
click at [907, 601] on button "Add Service" at bounding box center [904, 609] width 74 height 21
drag, startPoint x: 927, startPoint y: 537, endPoint x: 918, endPoint y: 565, distance: 29.3
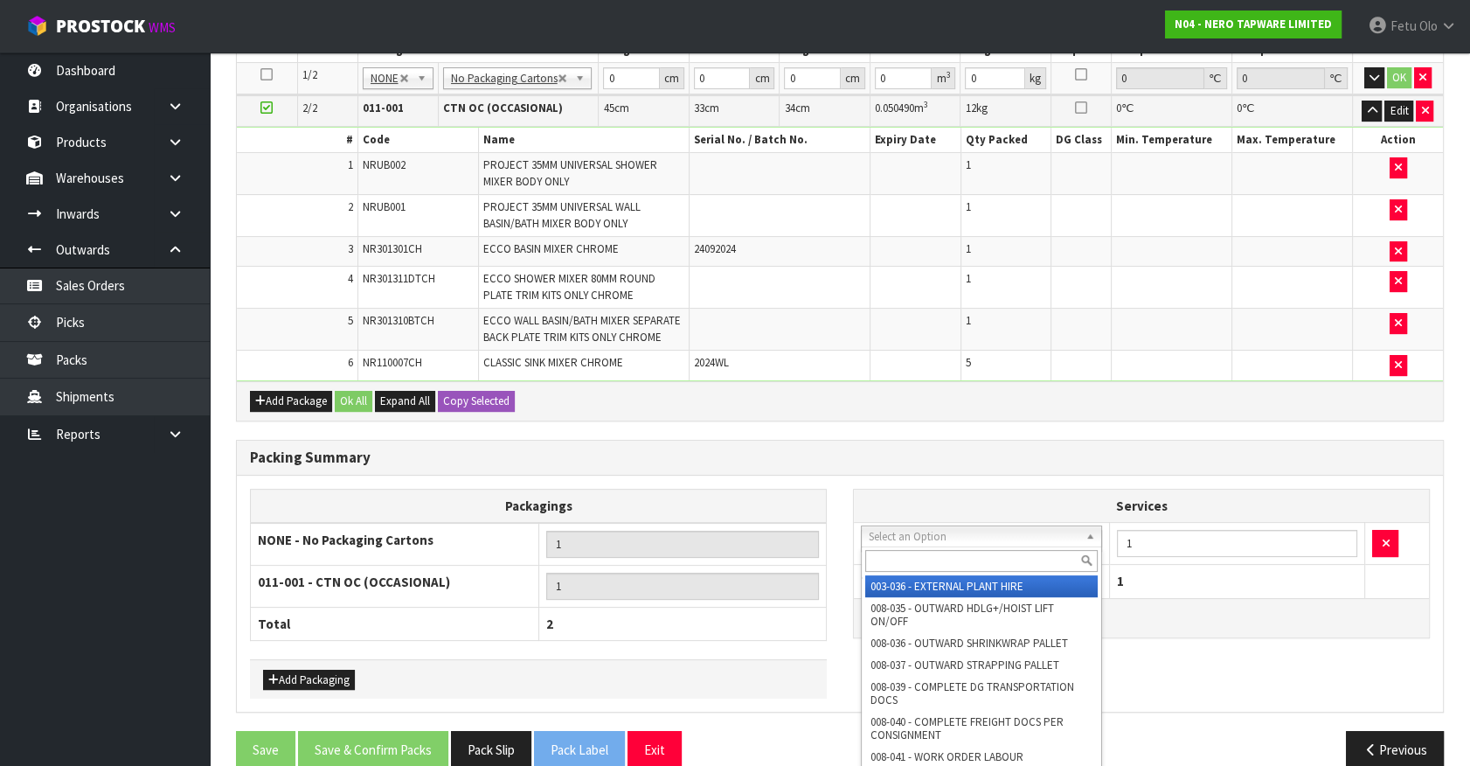
click at [914, 563] on input "text" at bounding box center [981, 561] width 233 height 22
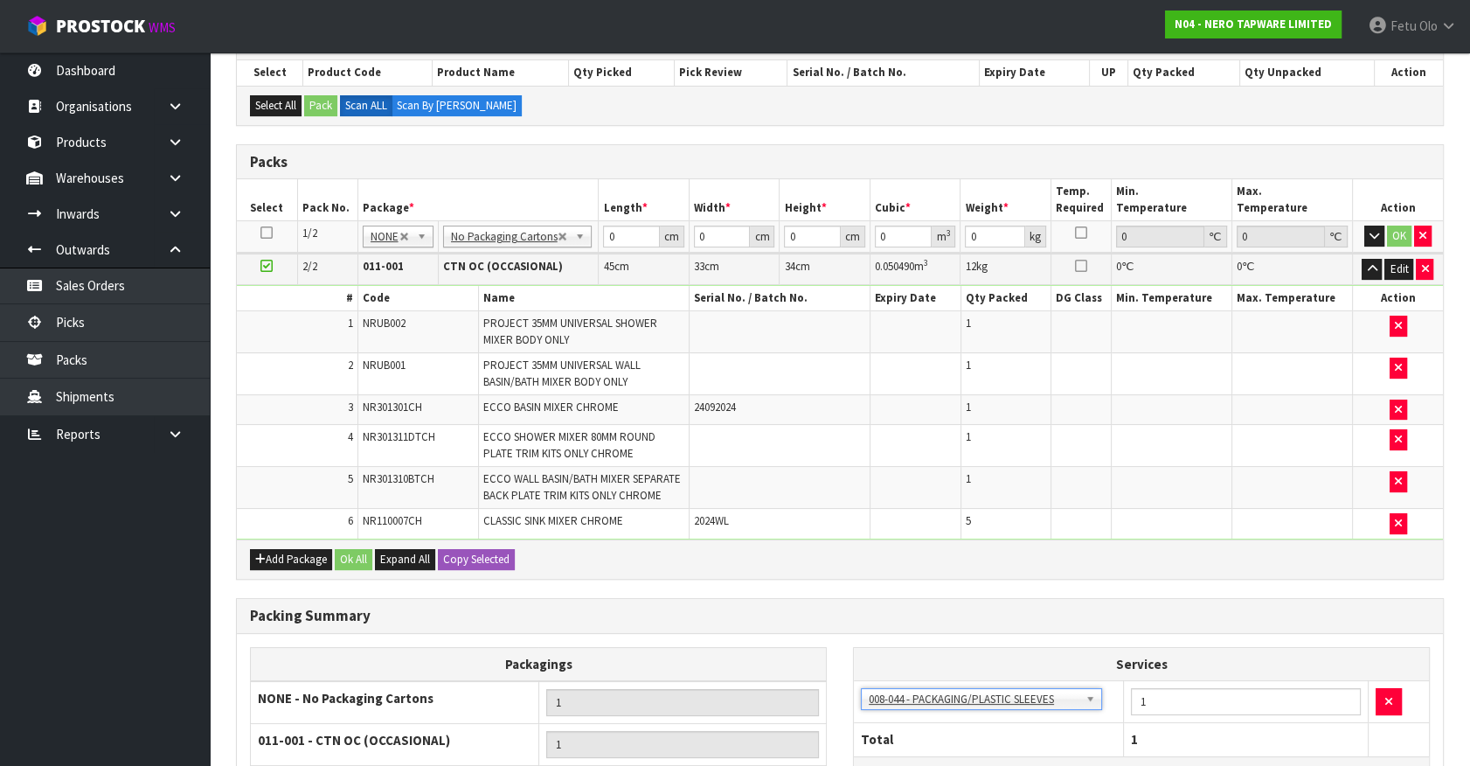
scroll to position [317, 0]
drag, startPoint x: 617, startPoint y: 236, endPoint x: 539, endPoint y: 261, distance: 81.8
click at [539, 261] on table "Select Pack No. Package * Length * Width * Height * Cubic * Weight * Temp. Requ…" at bounding box center [840, 359] width 1206 height 359
click button "OK" at bounding box center [1399, 236] width 24 height 21
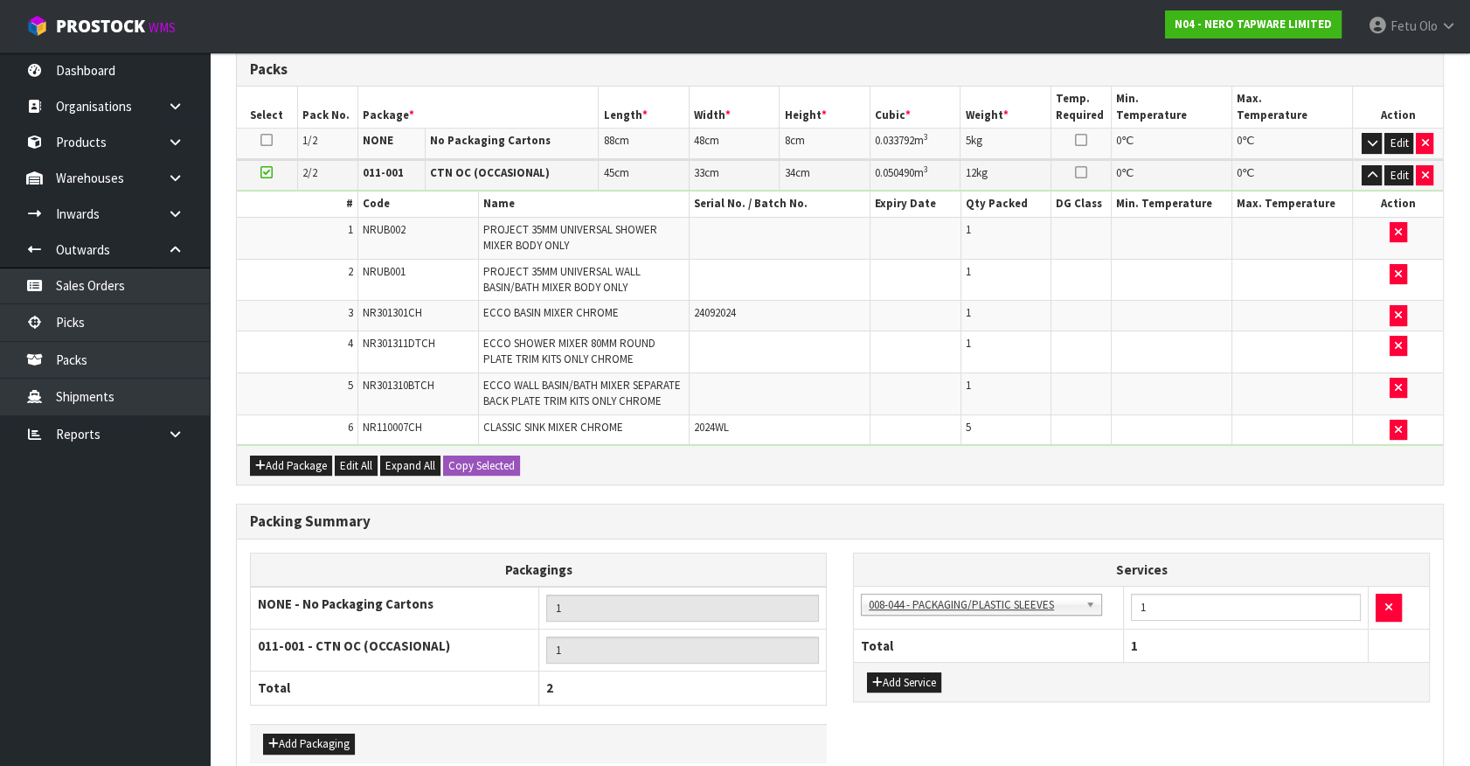
scroll to position [498, 0]
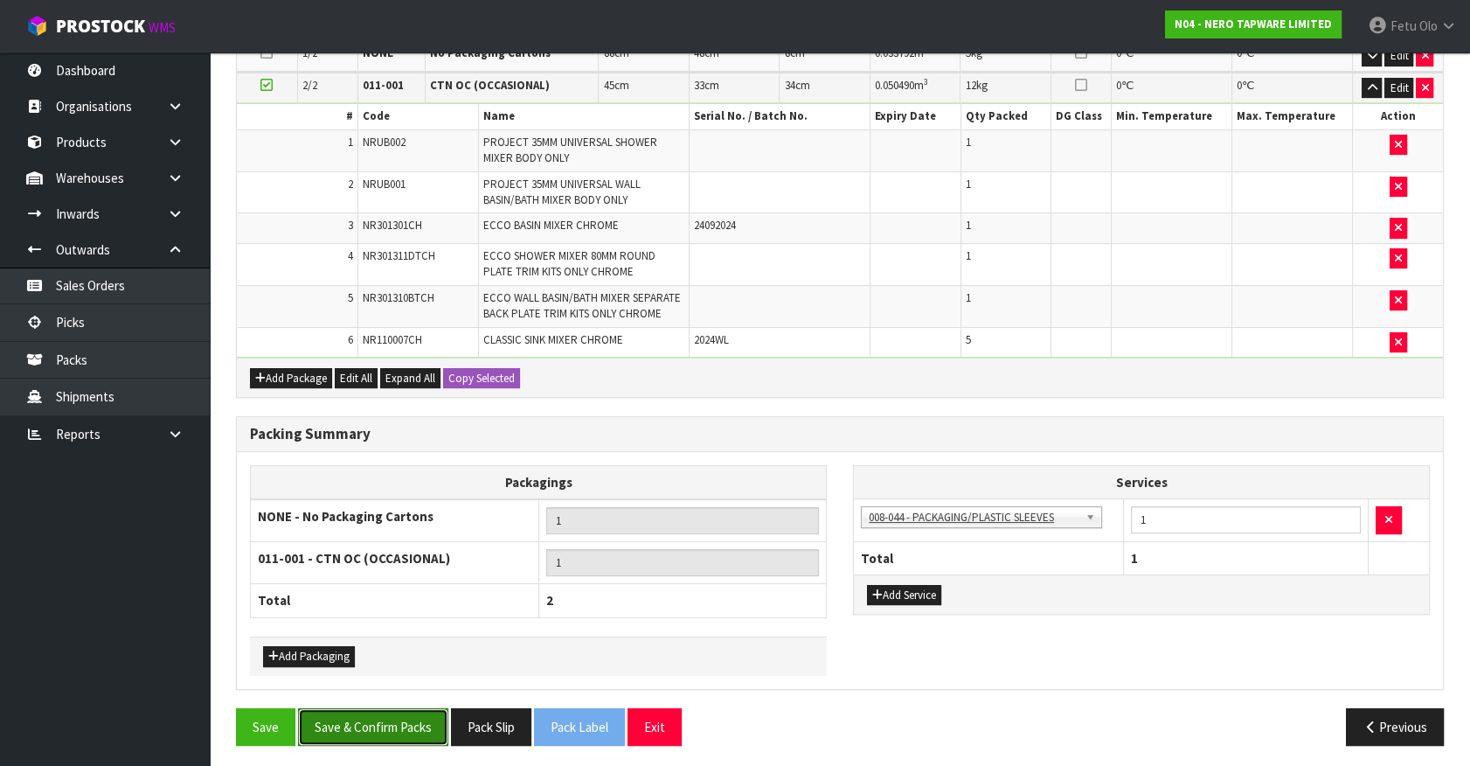
click at [386, 725] on button "Save & Confirm Packs" at bounding box center [373, 727] width 150 height 38
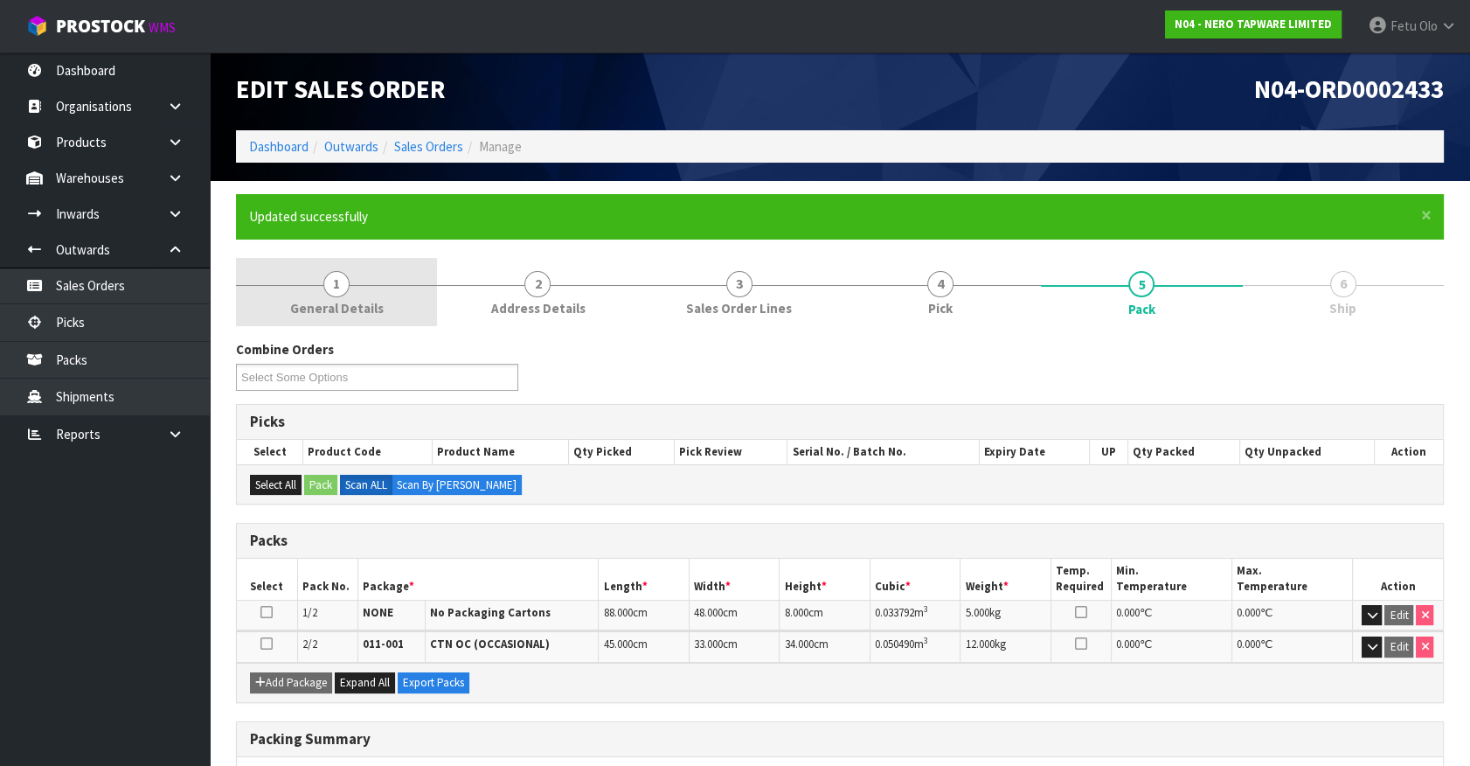
scroll to position [0, 0]
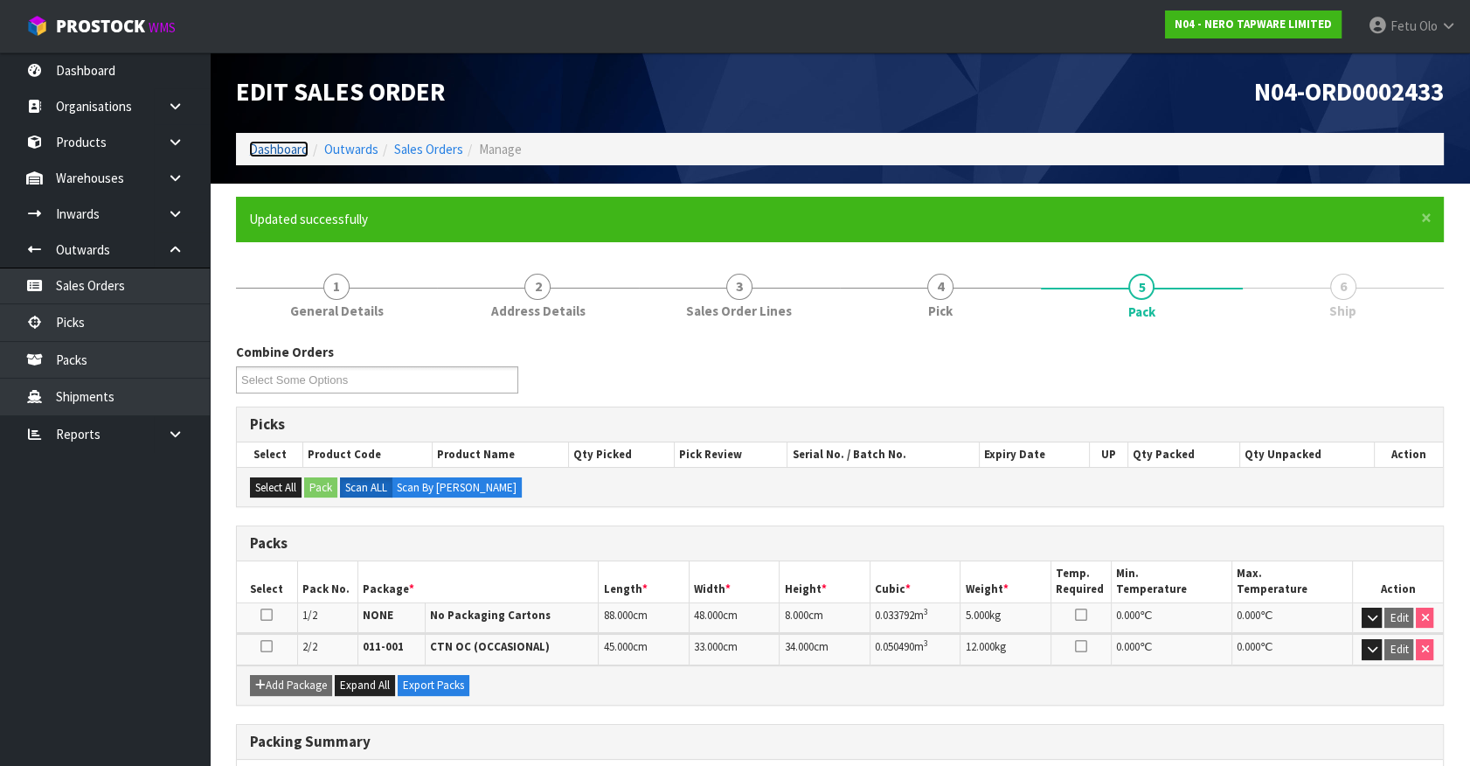
click at [280, 152] on link "Dashboard" at bounding box center [278, 149] width 59 height 17
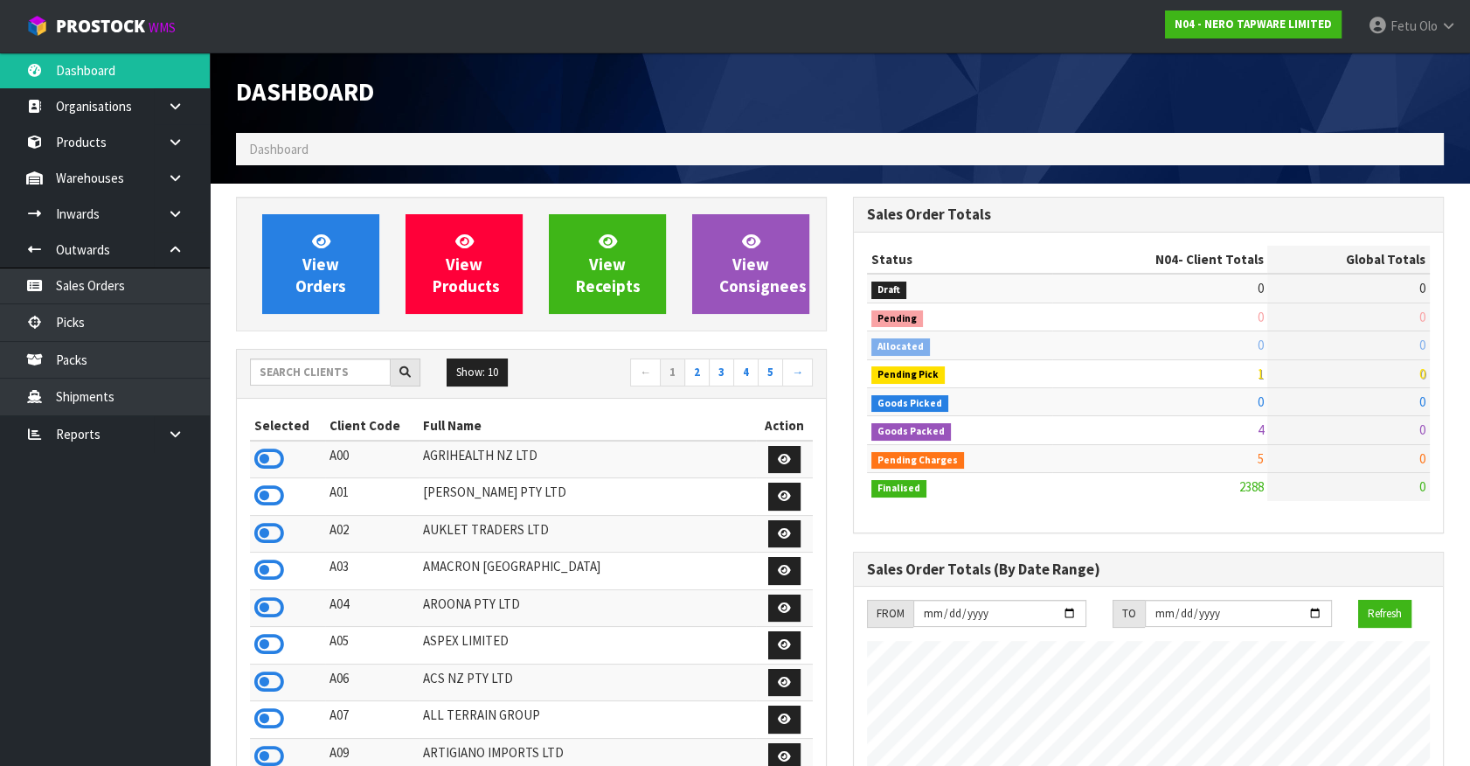
scroll to position [1396, 616]
click at [344, 375] on input "text" at bounding box center [320, 371] width 141 height 27
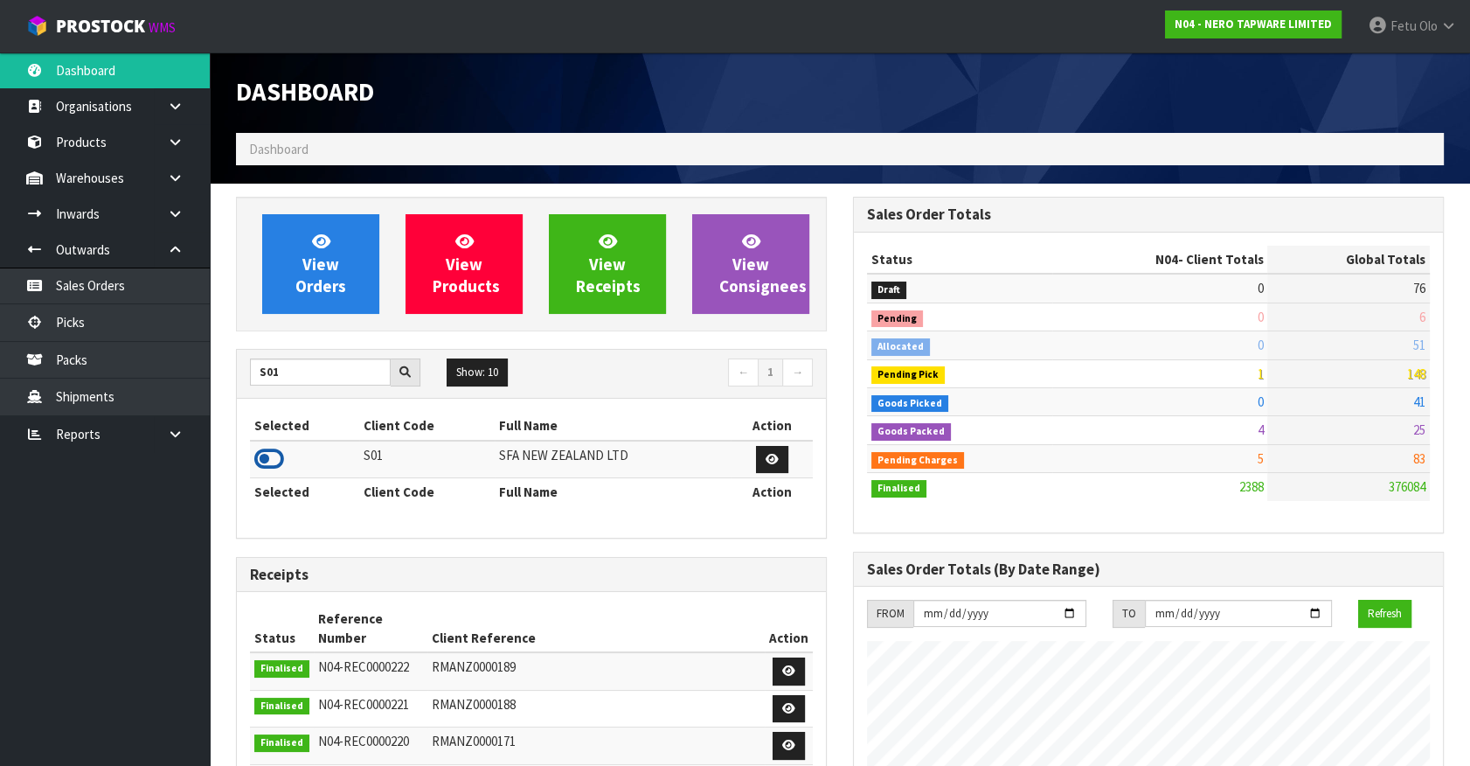
click at [274, 448] on icon at bounding box center [269, 459] width 30 height 26
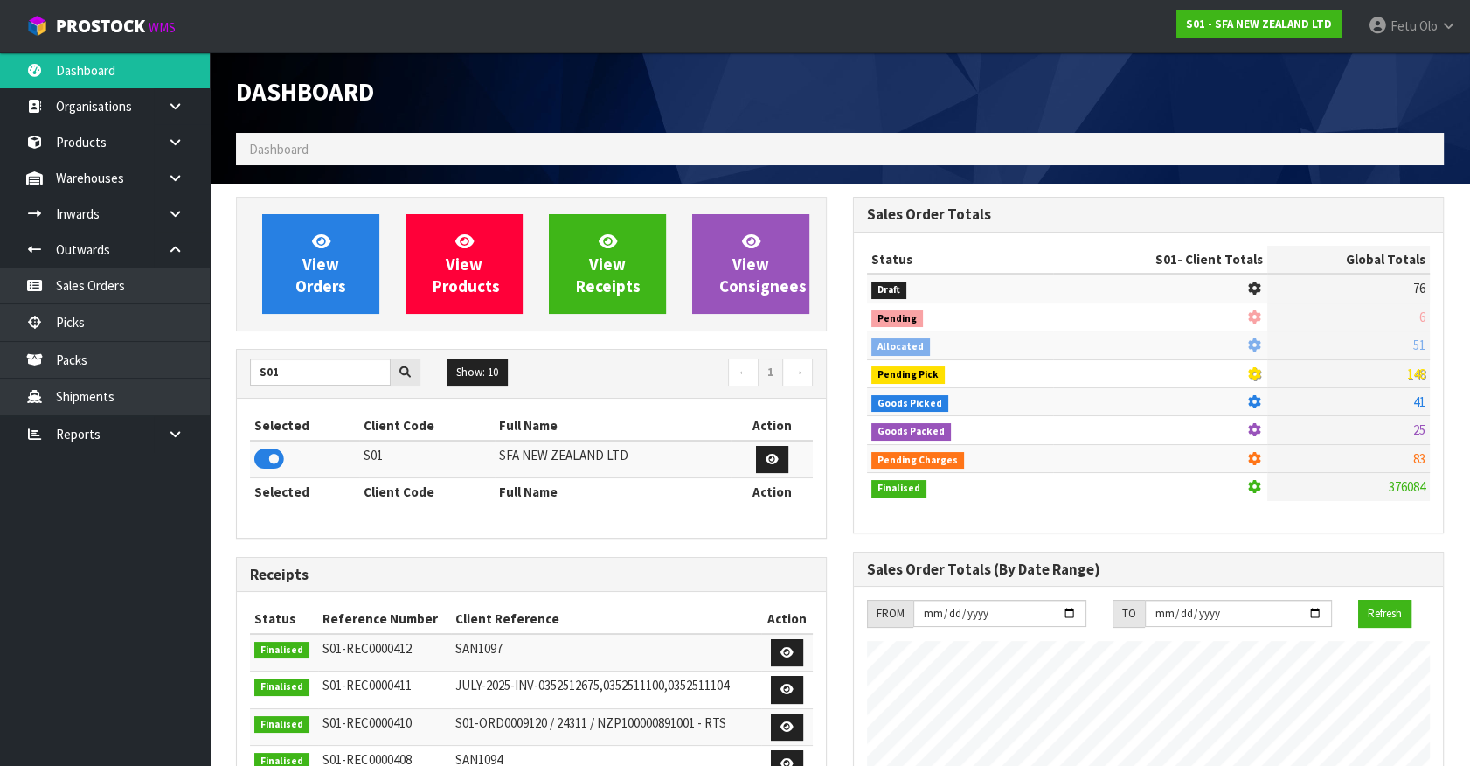
scroll to position [1322, 616]
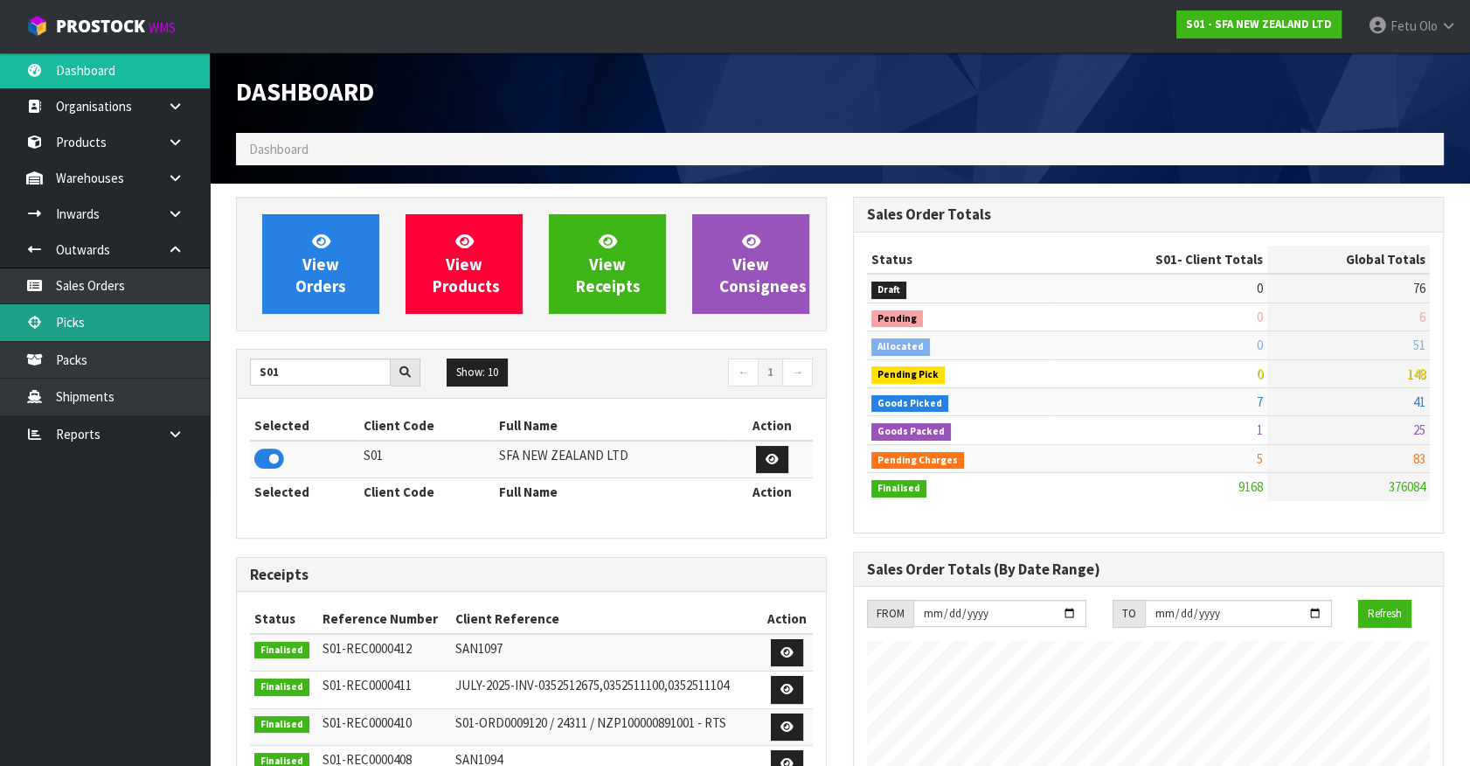
click at [59, 321] on link "Picks" at bounding box center [105, 322] width 210 height 36
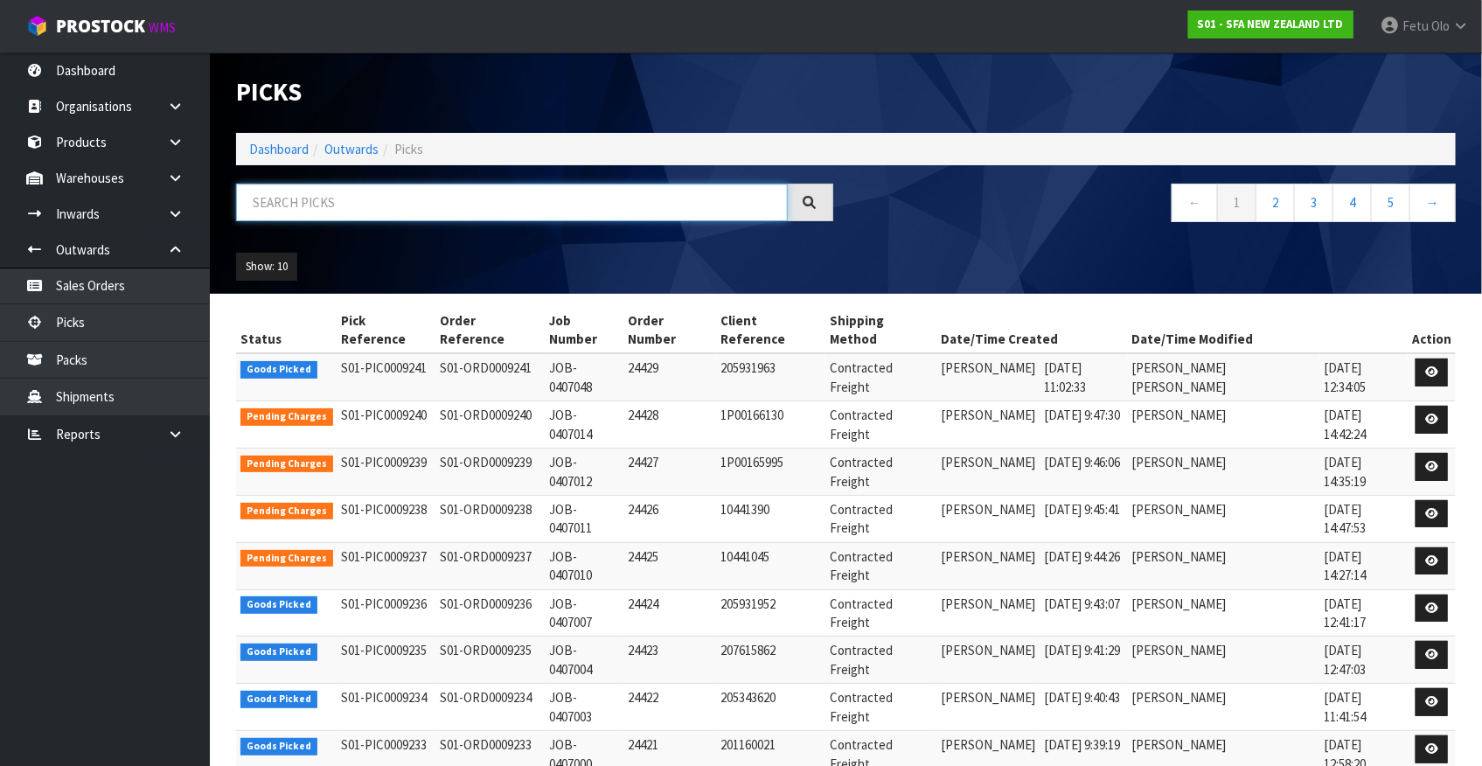
drag, startPoint x: 251, startPoint y: 205, endPoint x: 123, endPoint y: 467, distance: 290.9
click at [251, 205] on input "text" at bounding box center [512, 203] width 552 height 38
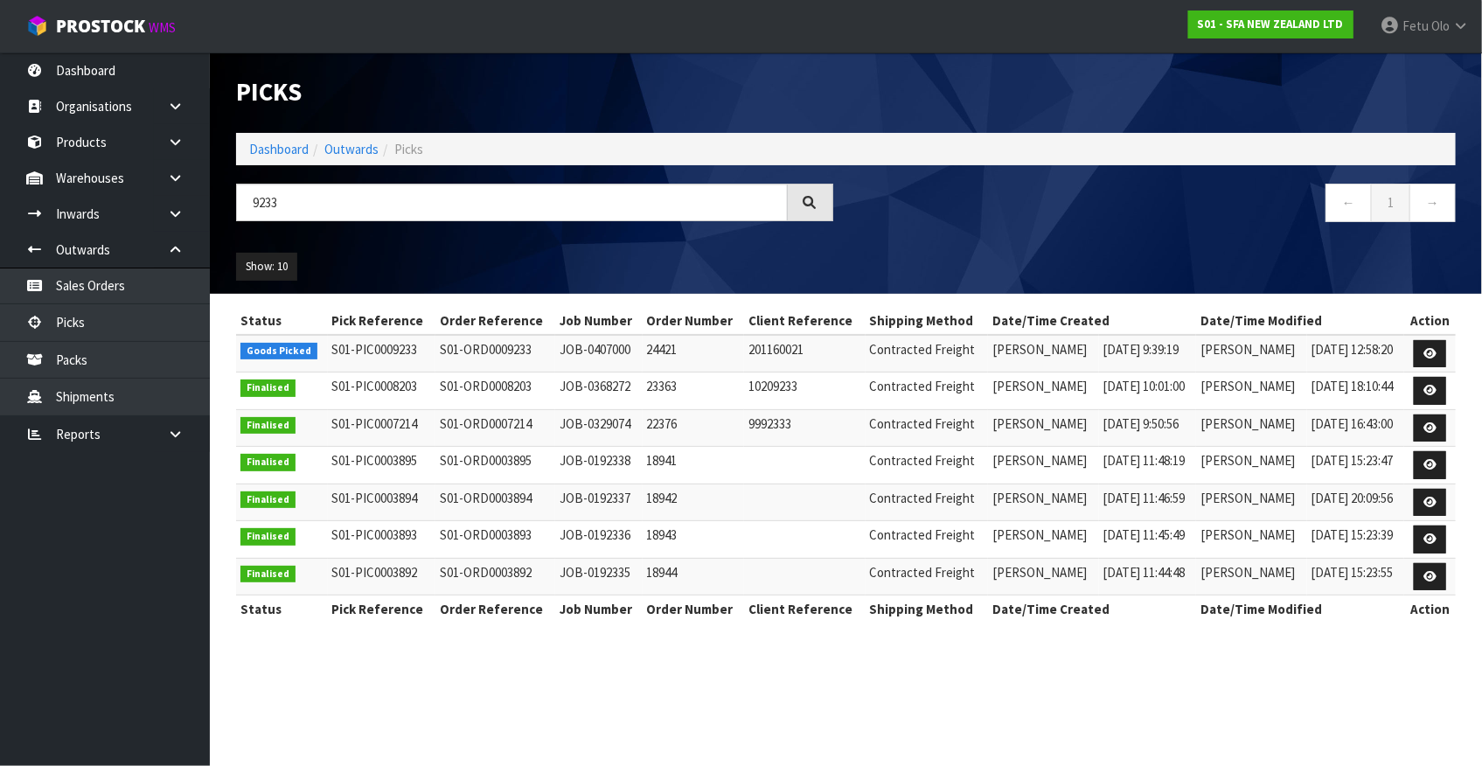
click at [1448, 345] on td at bounding box center [1430, 354] width 52 height 38
click at [1440, 350] on link at bounding box center [1429, 354] width 32 height 28
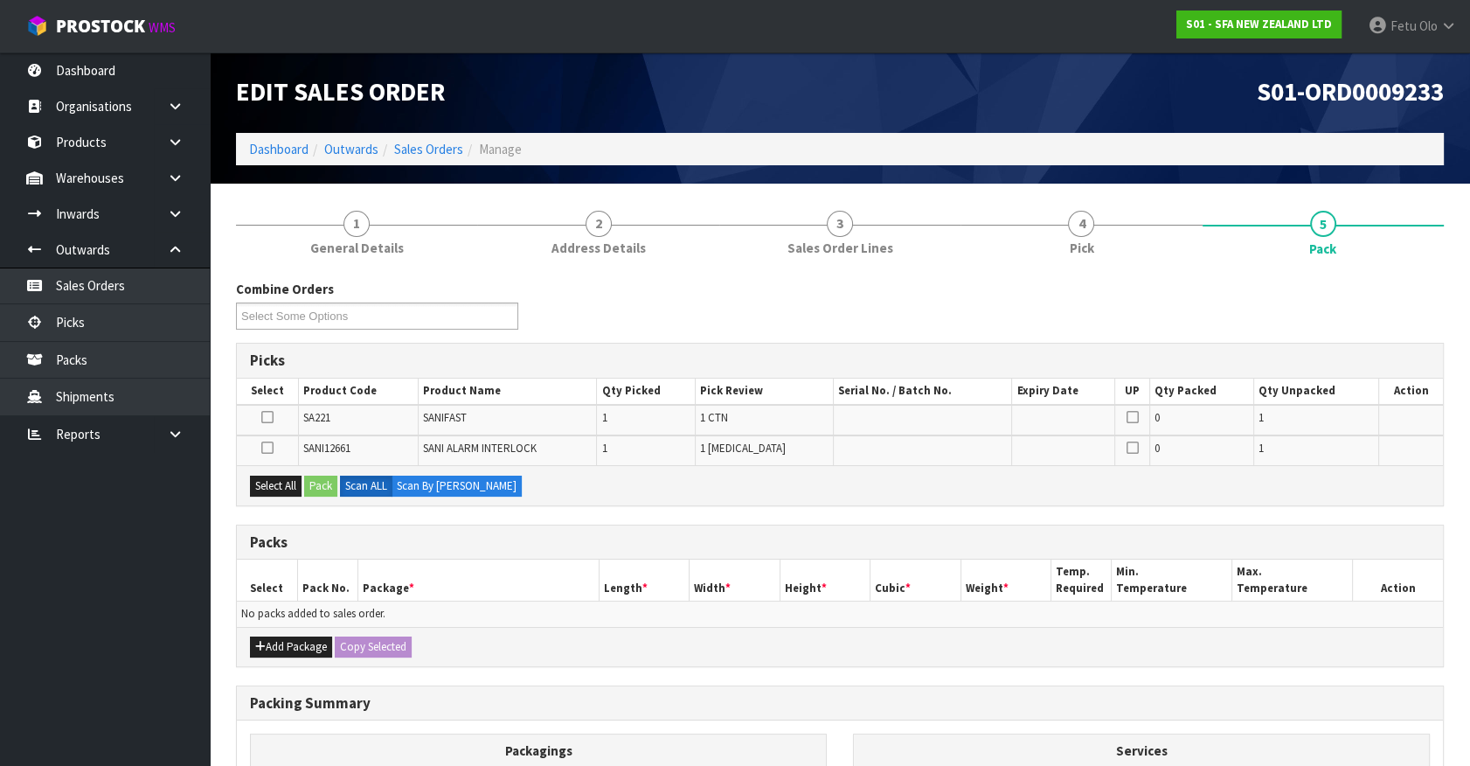
click at [543, 587] on th "Package *" at bounding box center [478, 579] width 241 height 41
click at [261, 448] on icon at bounding box center [267, 448] width 12 height 1
click at [0, 0] on input "checkbox" at bounding box center [0, 0] width 0 height 0
click at [329, 488] on button "Pack" at bounding box center [320, 486] width 33 height 21
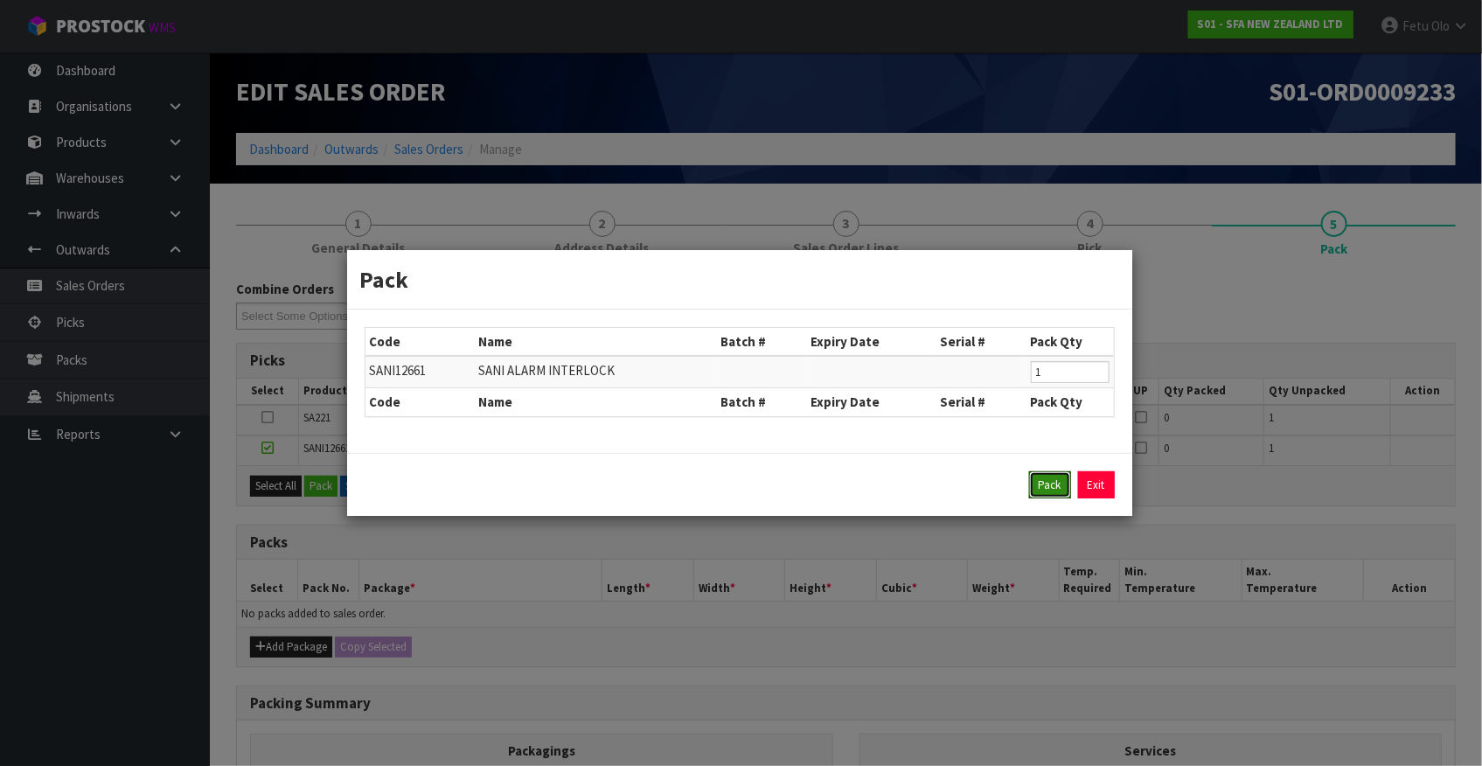
drag, startPoint x: 1047, startPoint y: 486, endPoint x: 974, endPoint y: 508, distance: 76.6
click at [1046, 485] on button "Pack" at bounding box center [1050, 485] width 42 height 28
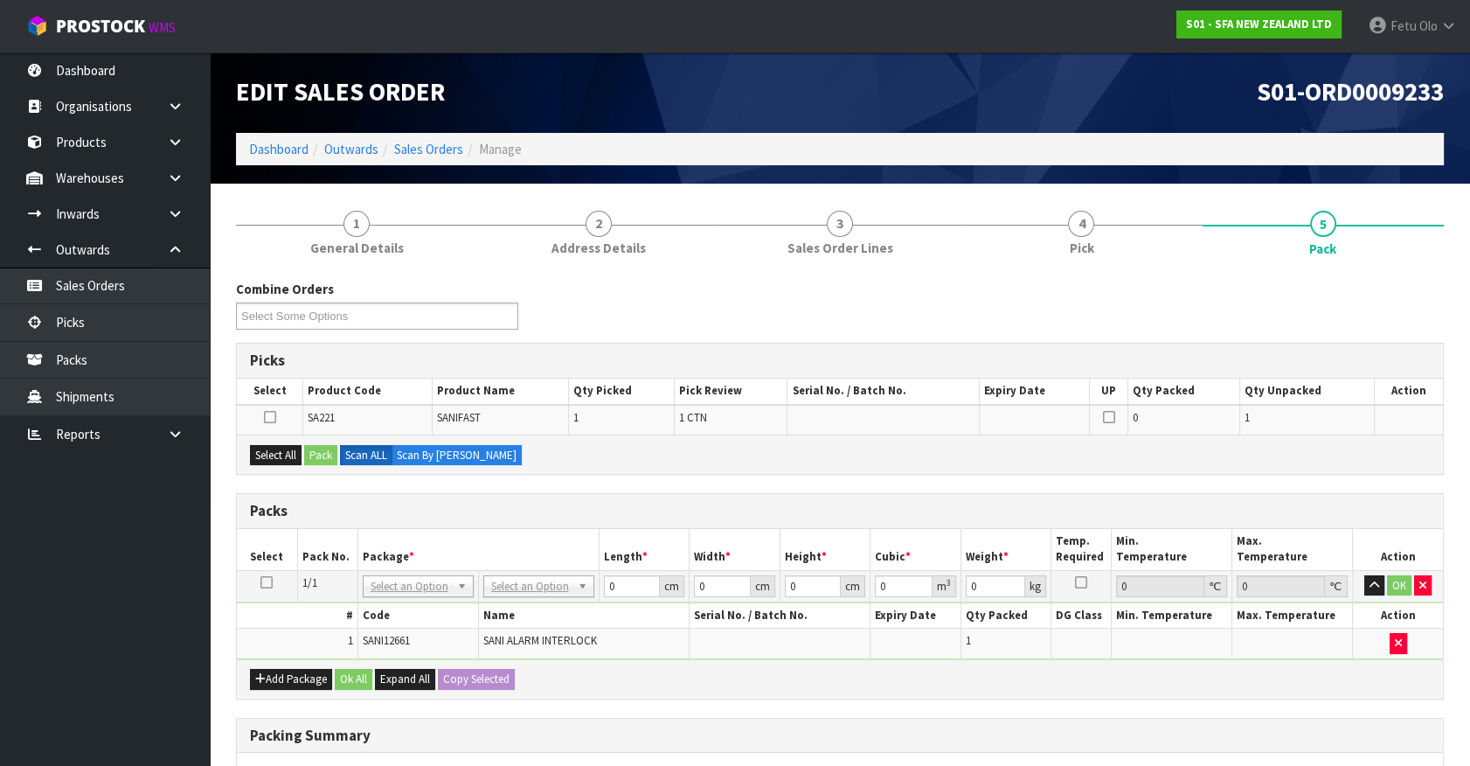
click at [141, 580] on ul "Dashboard Organisations Clients Consignees Carriers Products Categories Serial …" at bounding box center [105, 408] width 210 height 713
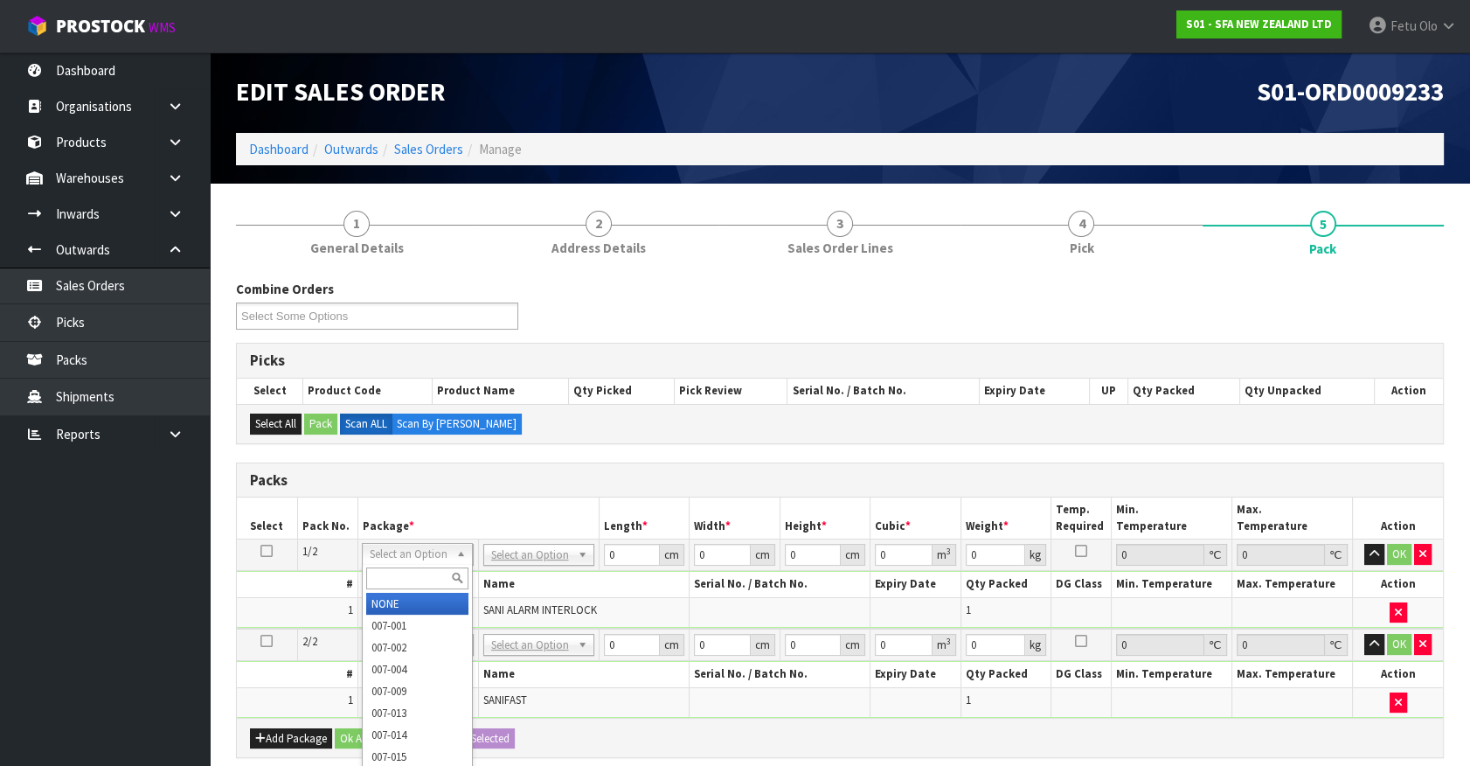
drag, startPoint x: 420, startPoint y: 554, endPoint x: 406, endPoint y: 578, distance: 27.9
click at [406, 578] on input "text" at bounding box center [417, 578] width 102 height 22
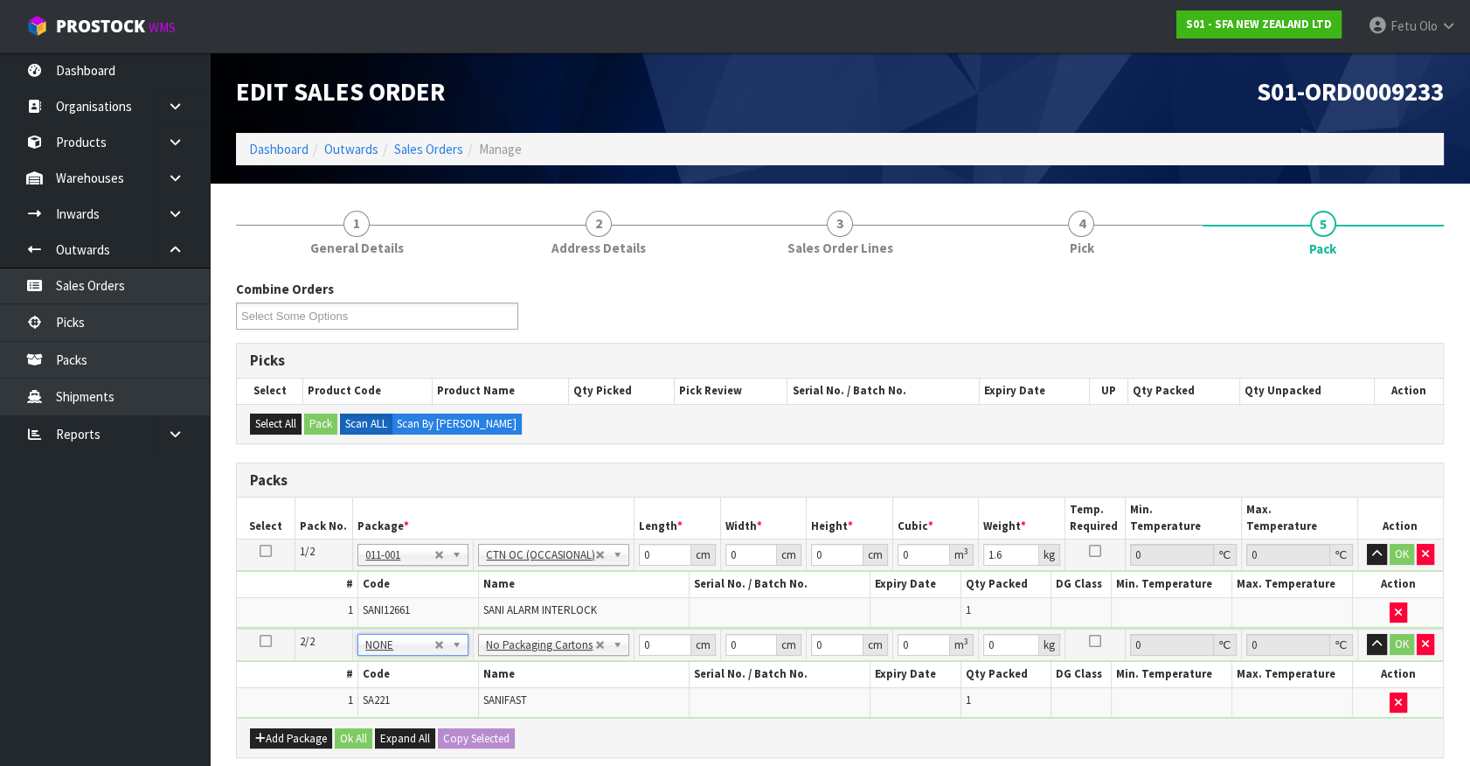
click at [573, 424] on div "Select All Pack Scan ALL Scan By Quantity" at bounding box center [840, 423] width 1206 height 39
drag, startPoint x: 647, startPoint y: 549, endPoint x: 568, endPoint y: 572, distance: 81.9
click at [568, 572] on tbody "1/2 NONE 007-001 007-002 007-004 007-009 007-013 007-014 007-015 007-017 007-01…" at bounding box center [840, 583] width 1206 height 89
drag, startPoint x: 656, startPoint y: 645, endPoint x: 515, endPoint y: 666, distance: 143.2
click at [515, 666] on tbody "2/2 NONE 007-001 007-002 007-004 007-009 007-013 007-014 007-015 007-017 007-01…" at bounding box center [840, 673] width 1206 height 89
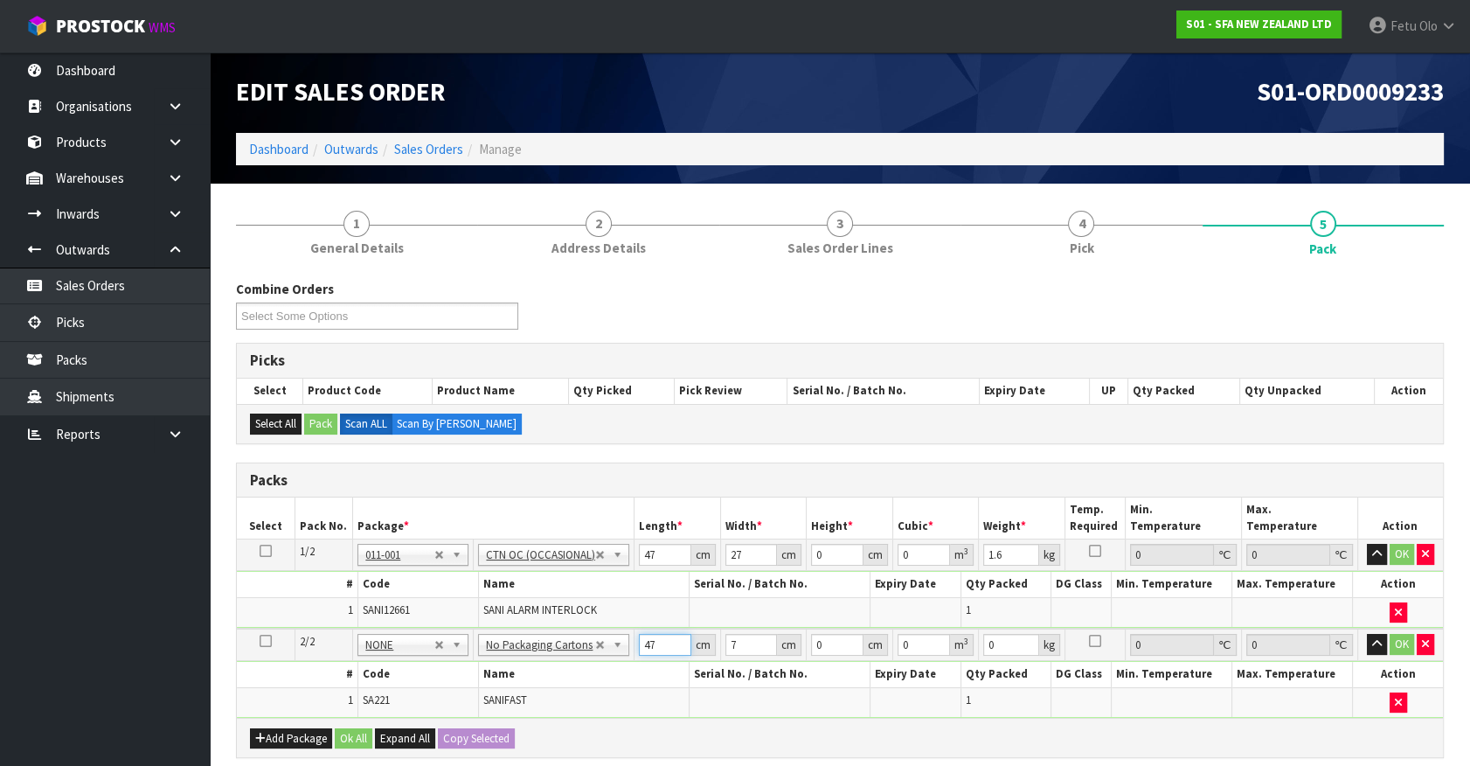
drag, startPoint x: 655, startPoint y: 645, endPoint x: 579, endPoint y: 658, distance: 77.2
click at [583, 665] on tbody "2/2 NONE 007-001 007-002 007-004 007-009 007-013 007-014 007-015 007-017 007-01…" at bounding box center [840, 673] width 1206 height 89
click button "OK" at bounding box center [1402, 644] width 24 height 21
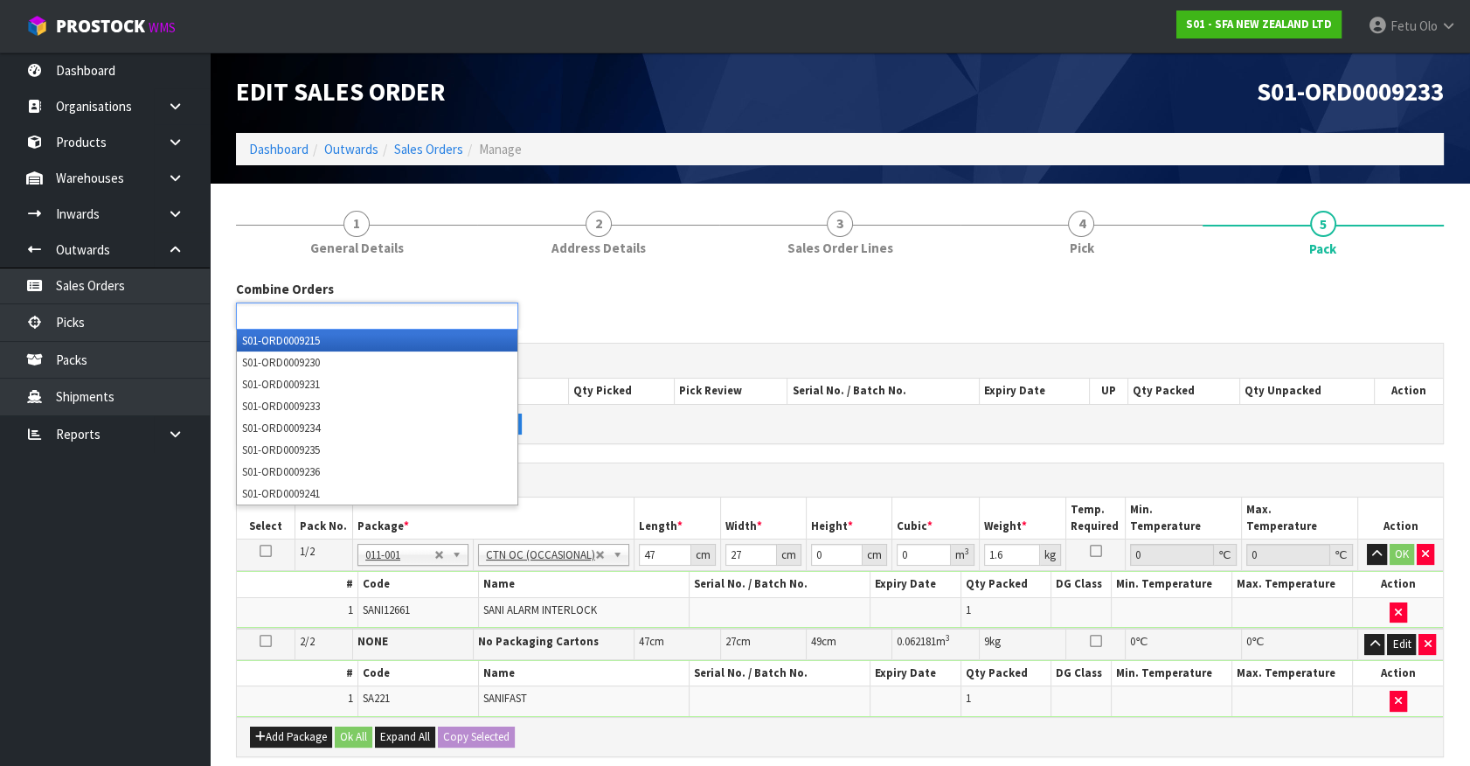
click at [376, 314] on ul at bounding box center [377, 315] width 282 height 27
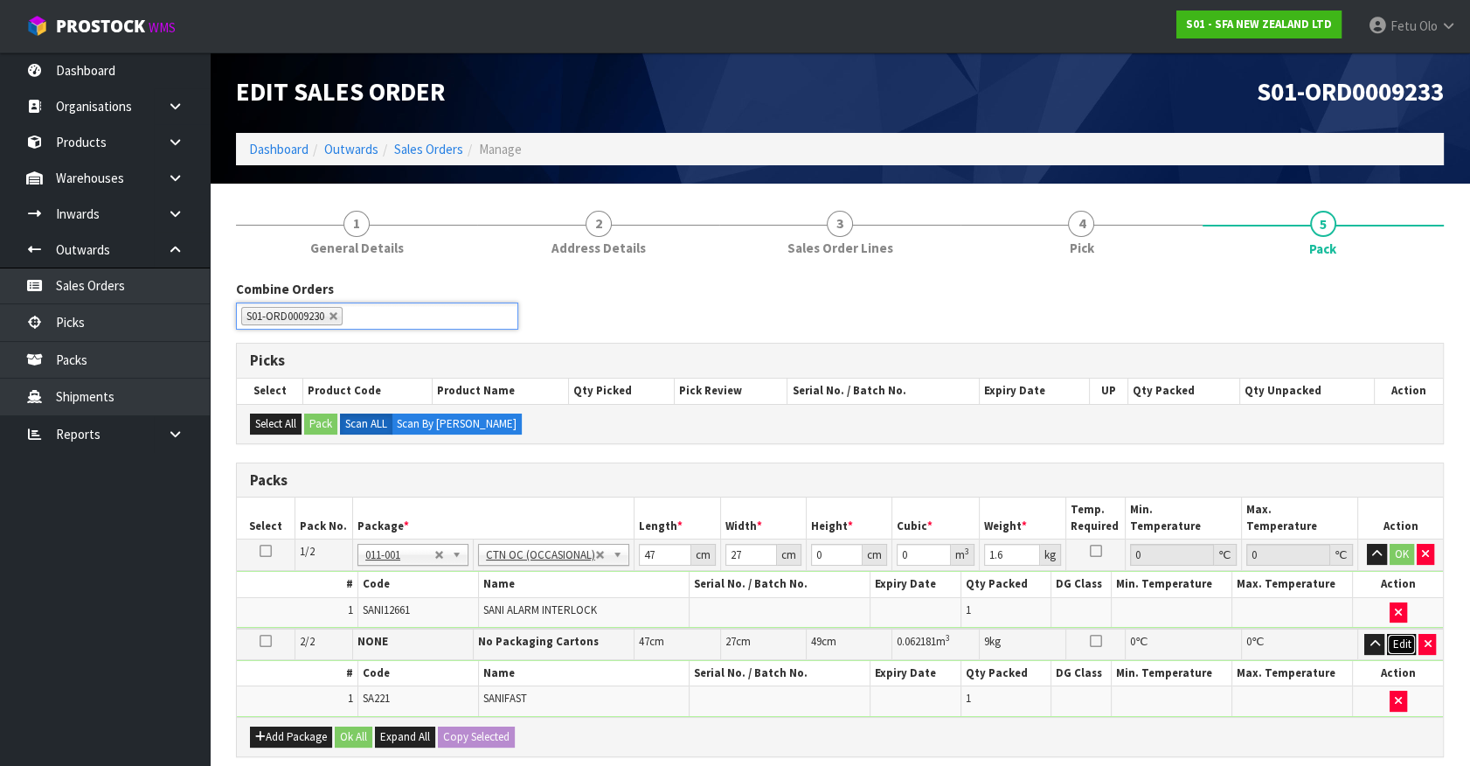
click at [1397, 641] on button "Edit" at bounding box center [1401, 644] width 29 height 21
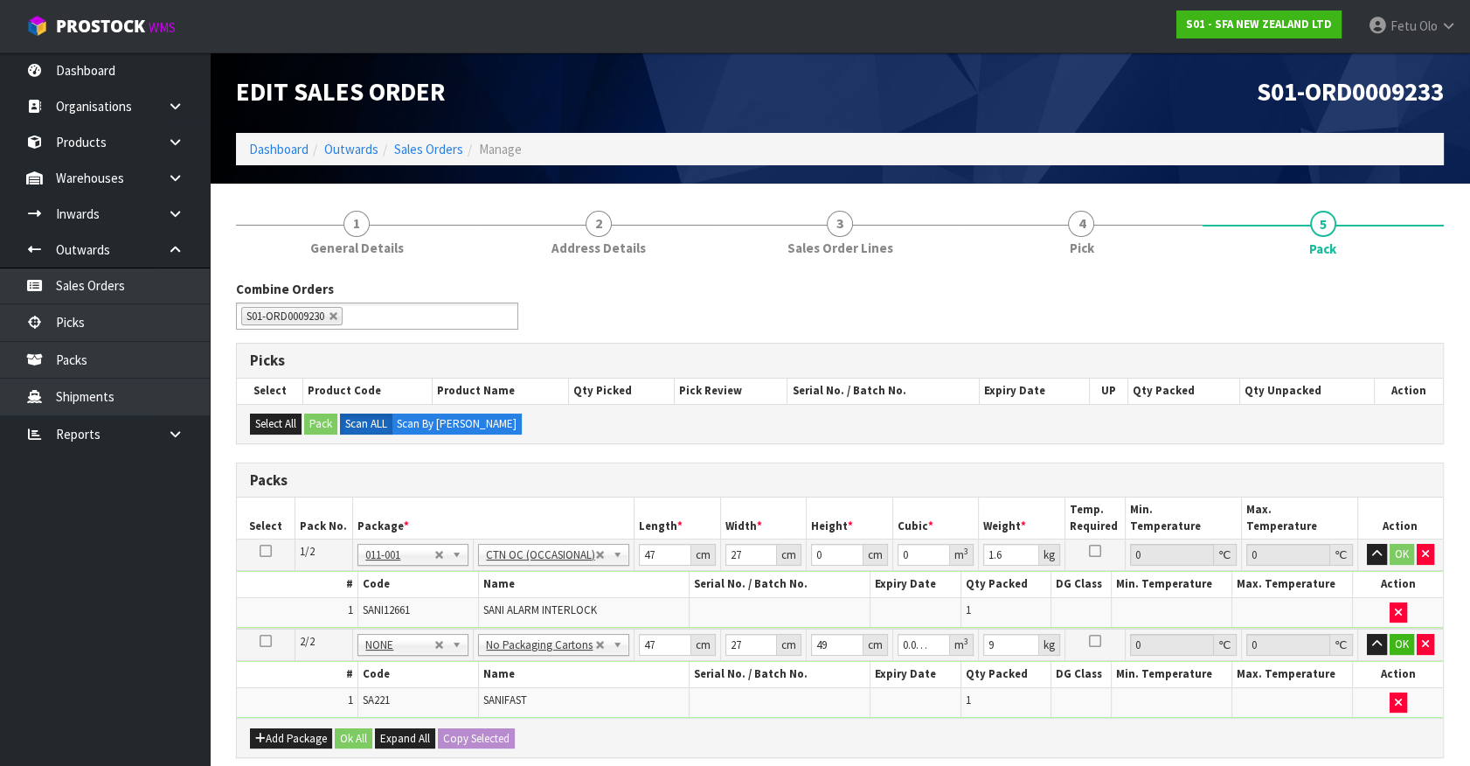
click at [420, 566] on td "NONE 007-001 007-002 007-004 007-009 007-013 007-014 007-015 007-017 007-018 00…" at bounding box center [413, 554] width 121 height 31
drag, startPoint x: 549, startPoint y: 547, endPoint x: 545, endPoint y: 577, distance: 30.0
drag, startPoint x: 645, startPoint y: 546, endPoint x: 617, endPoint y: 557, distance: 29.9
click at [617, 557] on tr "1/2 NONE 007-001 007-002 007-004 007-009 007-013 007-014 007-015 007-017 007-01…" at bounding box center [840, 554] width 1206 height 31
click at [661, 544] on input "47" at bounding box center [663, 555] width 52 height 22
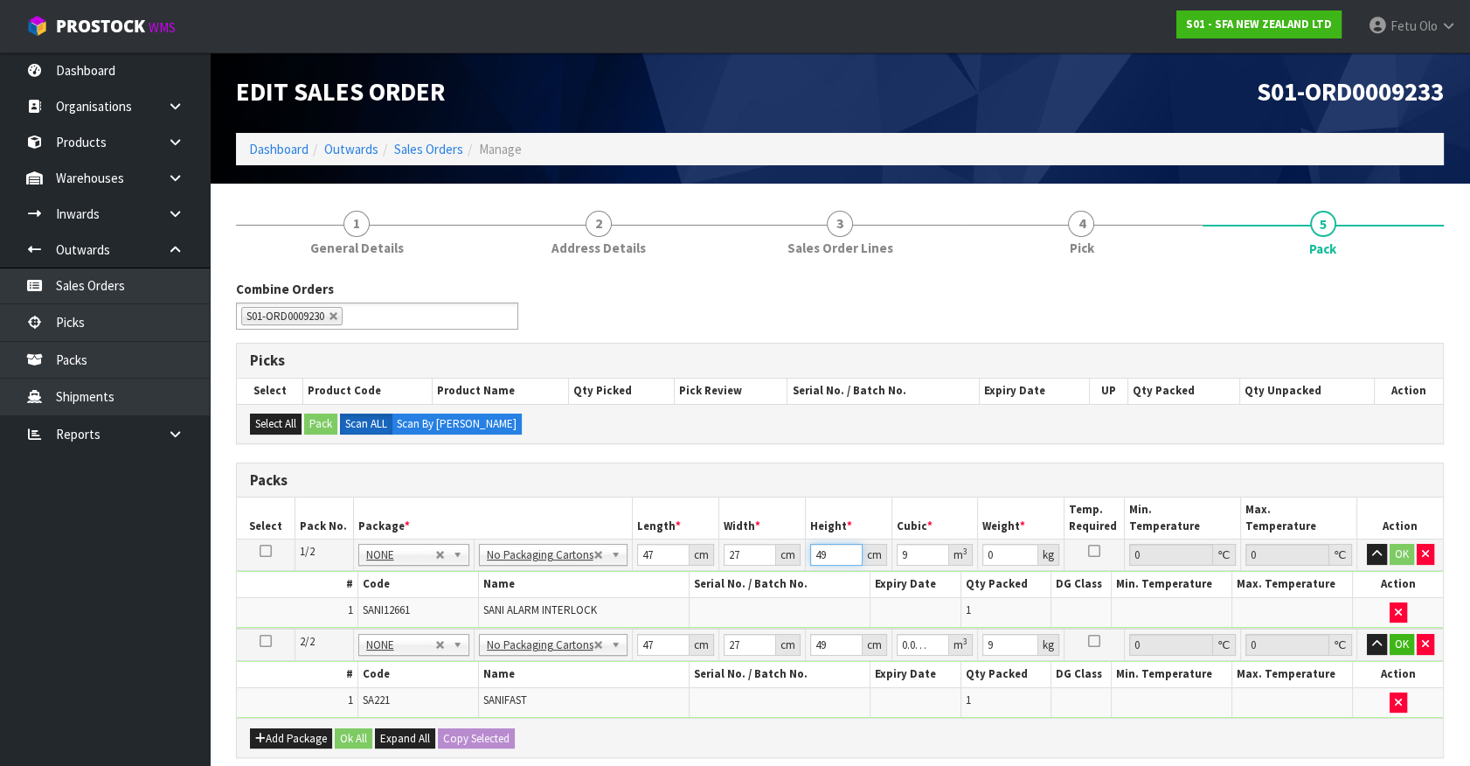
drag, startPoint x: 766, startPoint y: 583, endPoint x: 754, endPoint y: 590, distance: 14.1
click at [754, 590] on tbody "1/2 NONE 007-001 007-002 007-004 007-009 007-013 007-014 007-015 007-017 007-01…" at bounding box center [840, 583] width 1206 height 89
click button "OK" at bounding box center [1402, 554] width 24 height 21
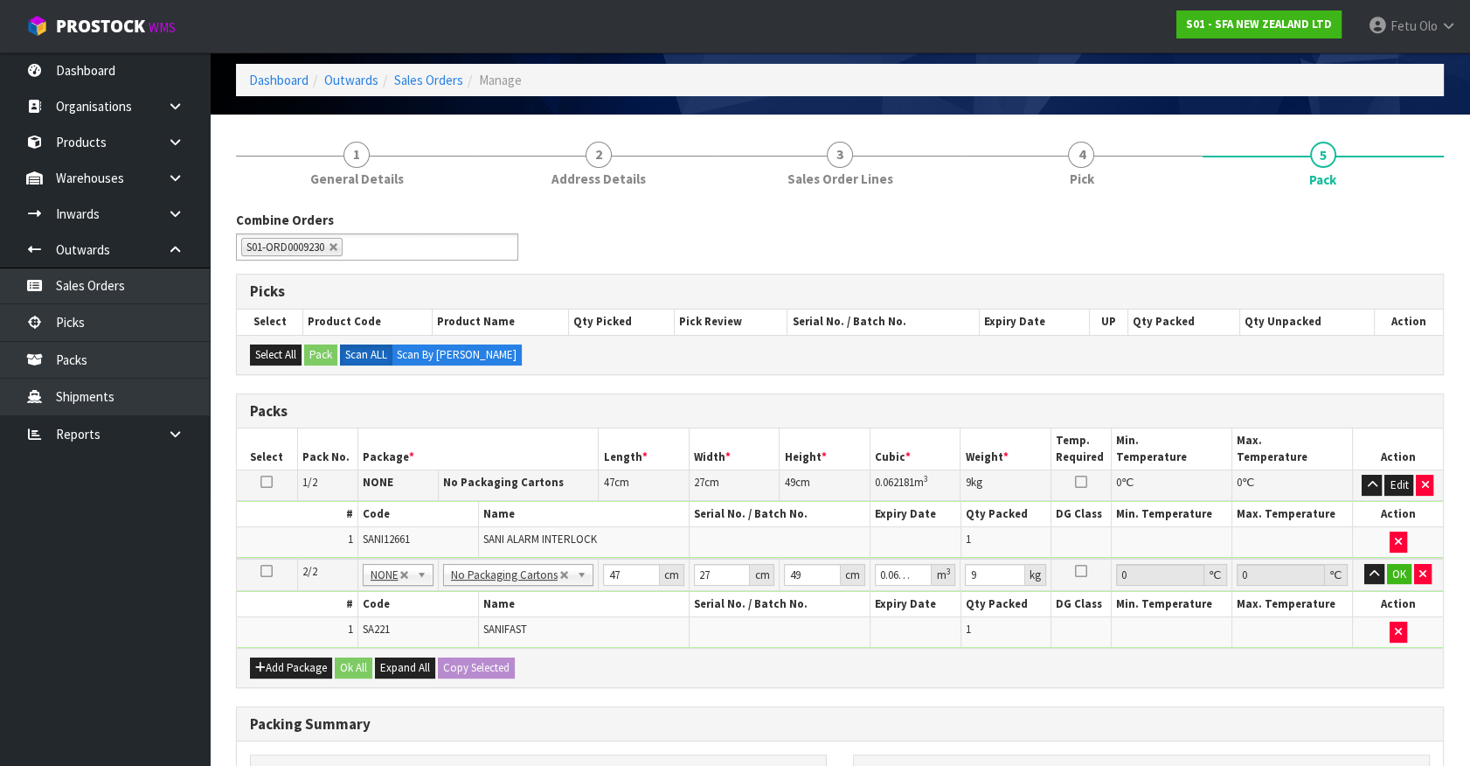
scroll to position [158, 0]
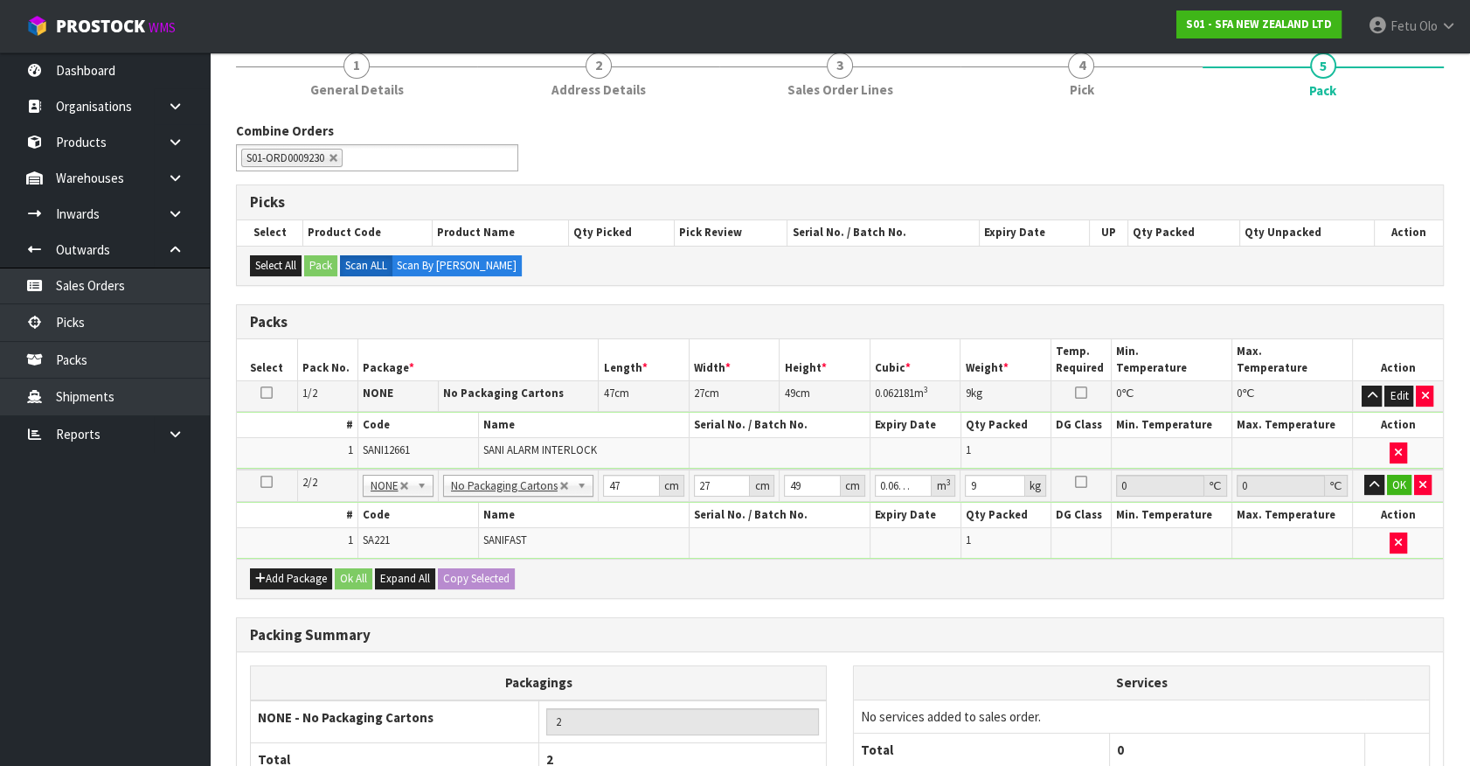
click at [647, 451] on td "SANI ALARM INTERLOCK" at bounding box center [584, 453] width 212 height 30
drag, startPoint x: 603, startPoint y: 485, endPoint x: 515, endPoint y: 498, distance: 89.3
click at [515, 498] on tbody "2/2 NONE 007-001 007-002 007-004 007-009 007-013 007-014 007-015 007-017 007-01…" at bounding box center [840, 513] width 1206 height 89
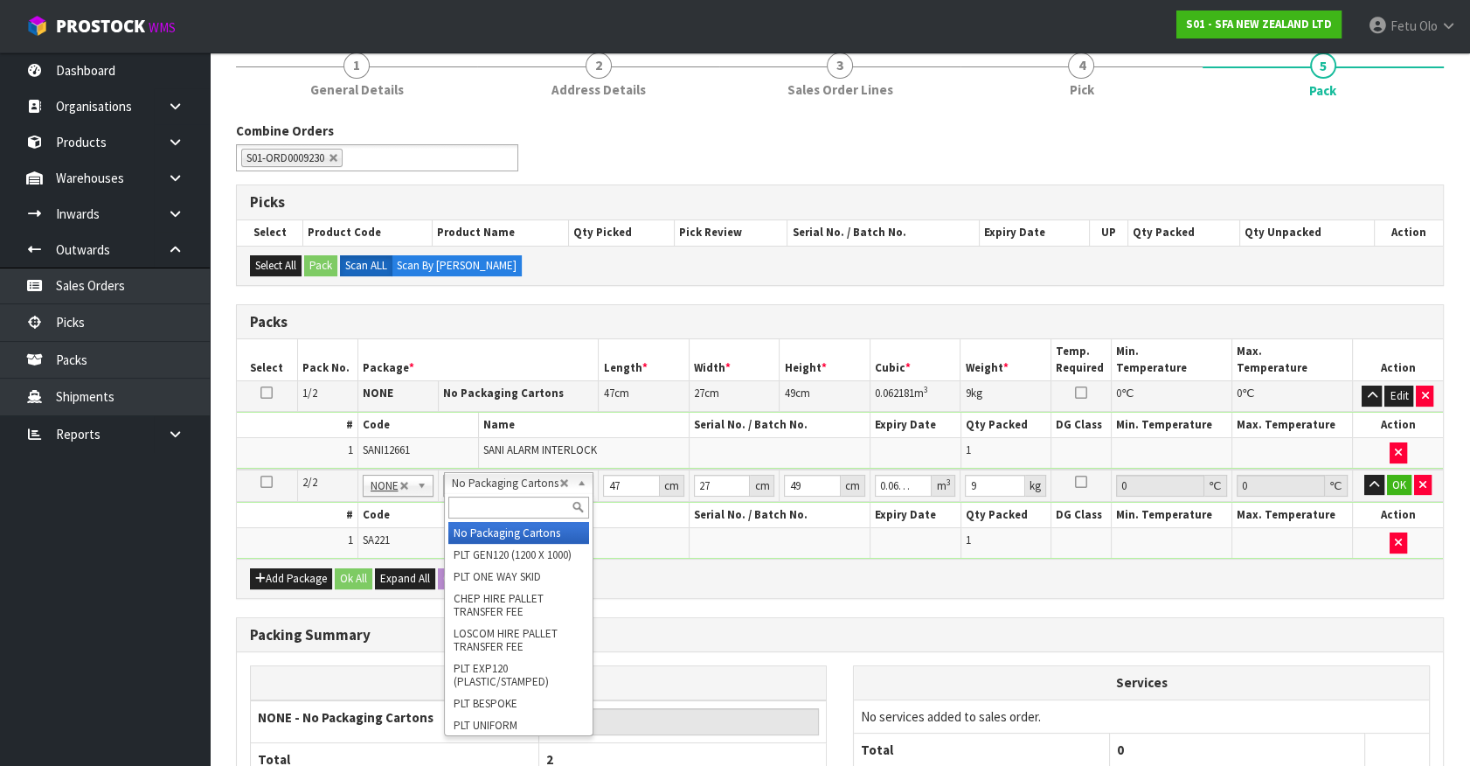
click at [481, 507] on input "text" at bounding box center [518, 508] width 141 height 22
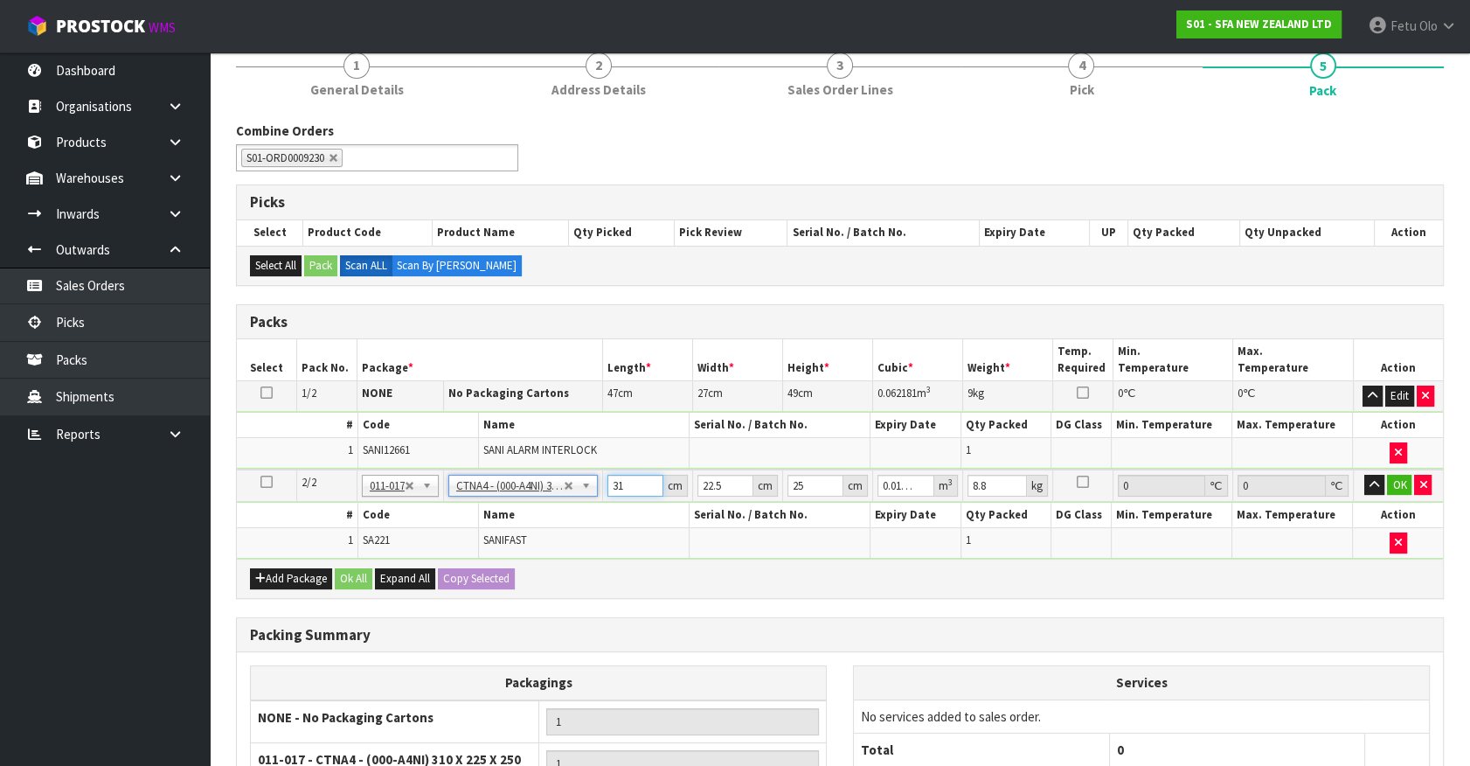
drag, startPoint x: 635, startPoint y: 481, endPoint x: 488, endPoint y: 497, distance: 148.6
click at [488, 497] on tr "2/2 NONE 007-001 007-002 007-004 007-009 007-013 007-014 007-015 007-017 007-01…" at bounding box center [840, 485] width 1206 height 32
click button "OK" at bounding box center [1399, 485] width 24 height 21
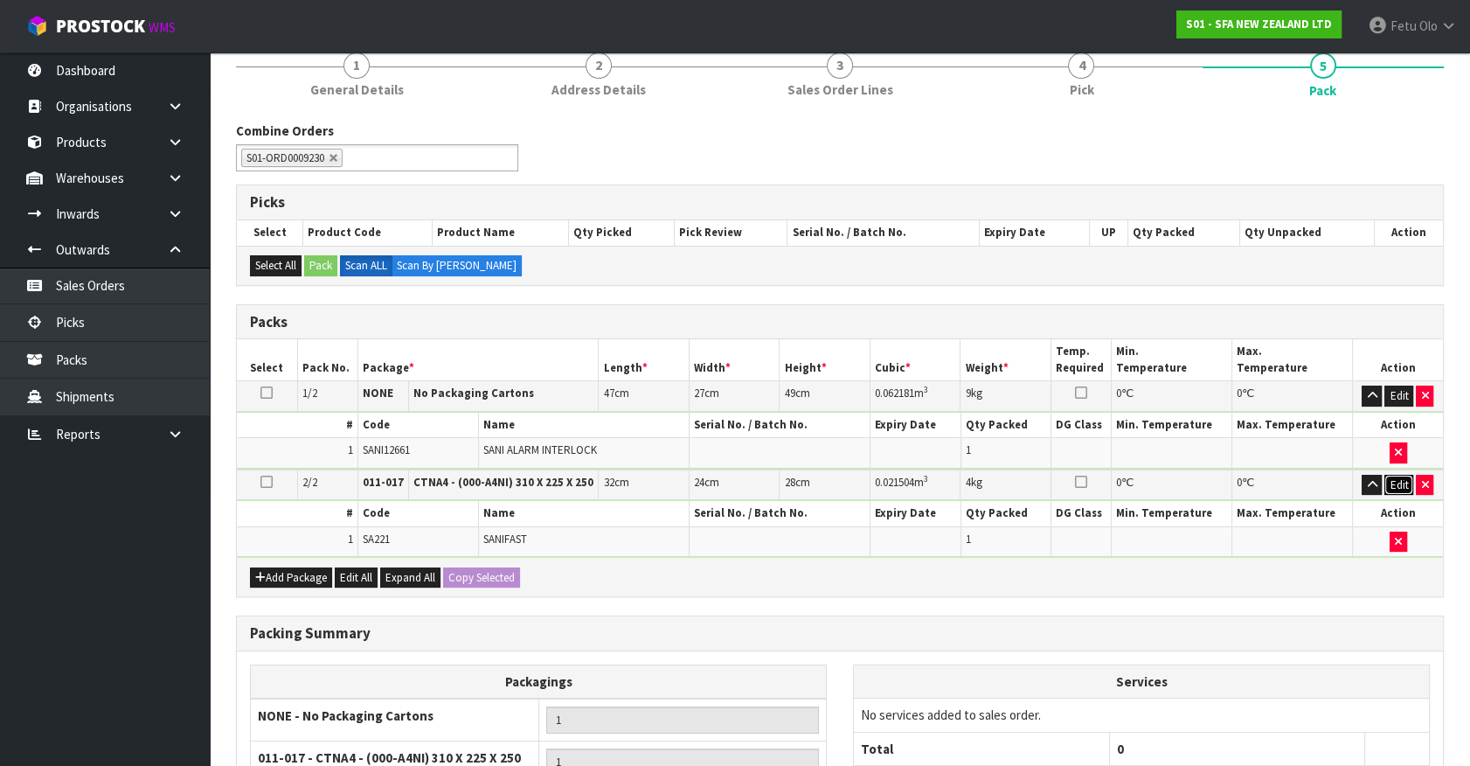
click at [1400, 481] on button "Edit" at bounding box center [1399, 485] width 29 height 21
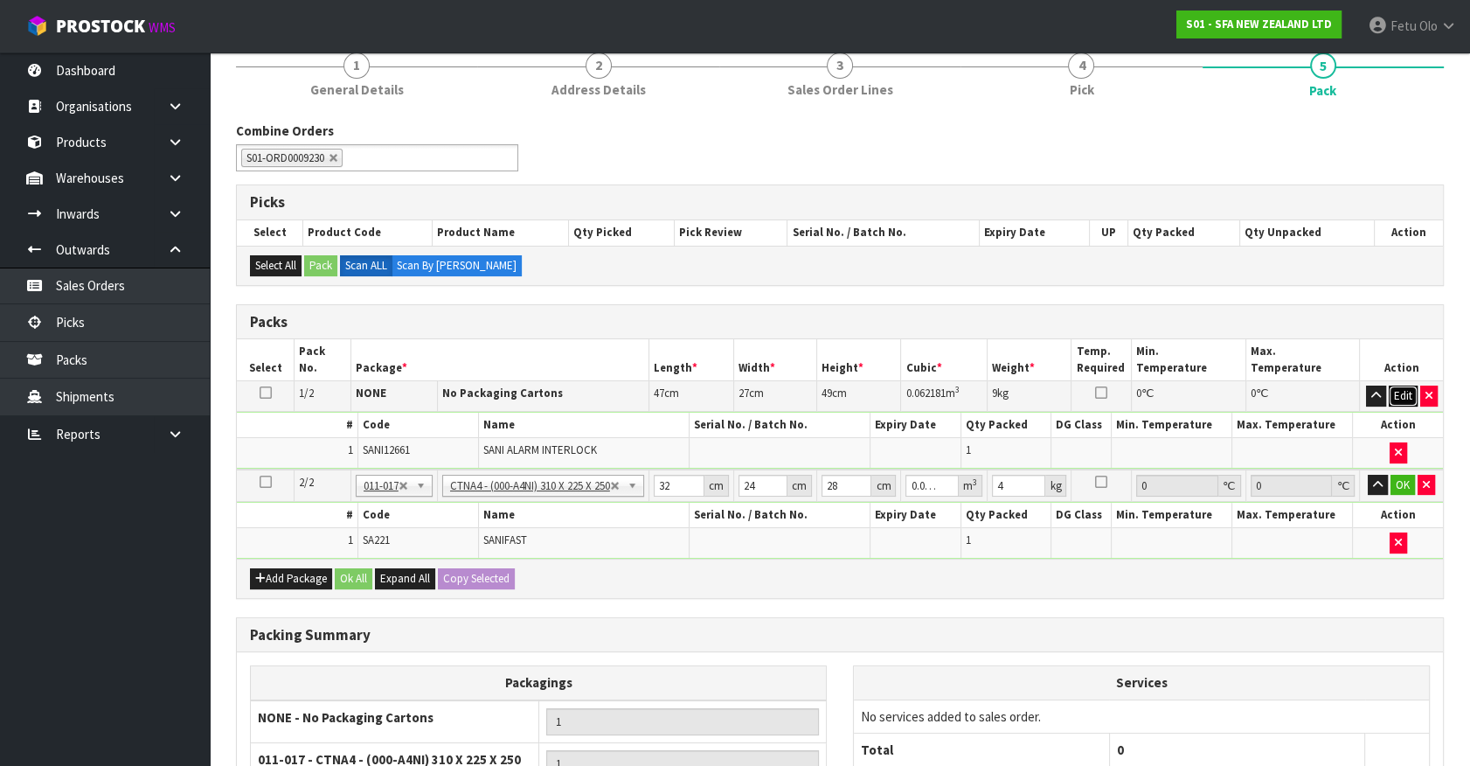
click at [1402, 395] on button "Edit" at bounding box center [1403, 395] width 29 height 21
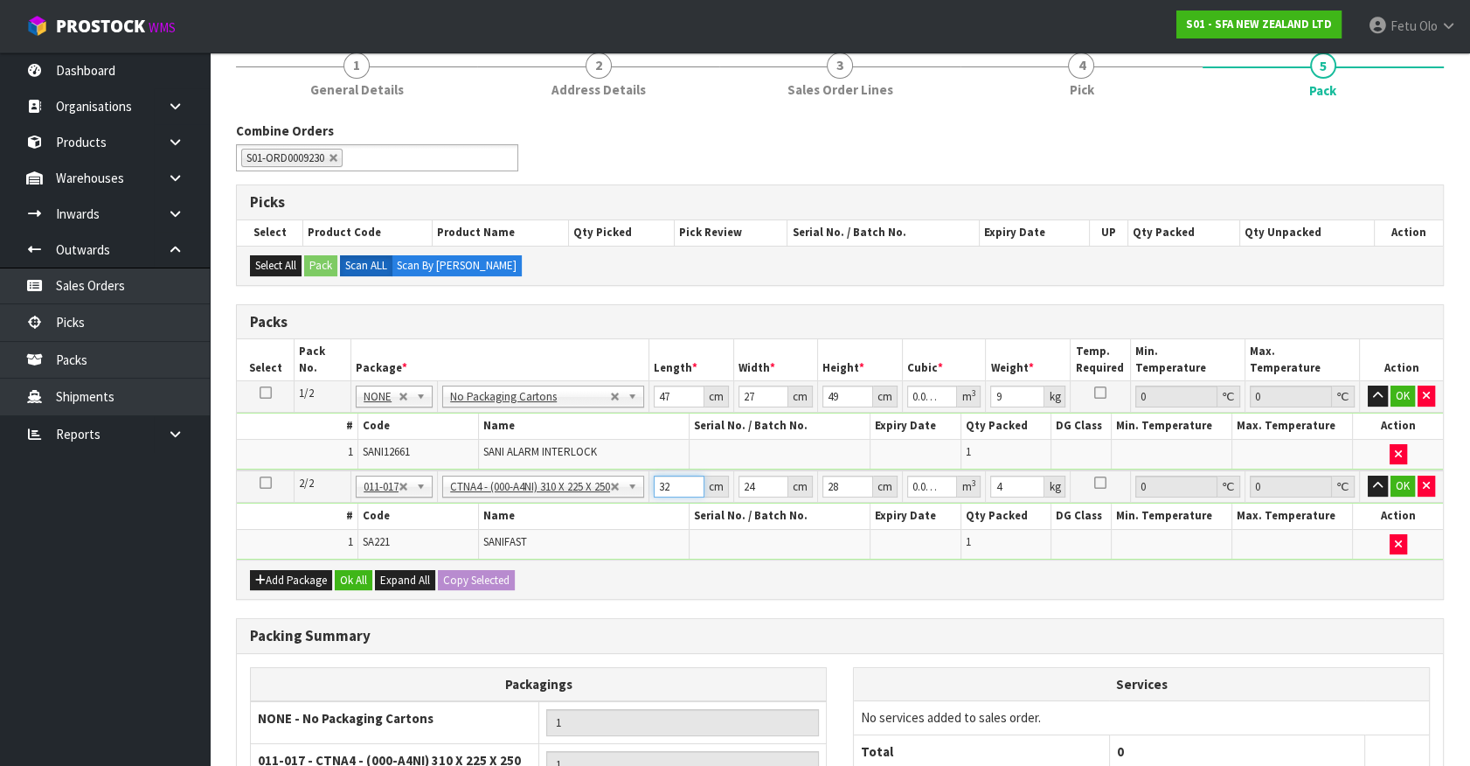
drag, startPoint x: 678, startPoint y: 482, endPoint x: 563, endPoint y: 530, distance: 125.0
click at [563, 529] on tbody "2/2 NONE 007-001 007-002 007-004 007-009 007-013 007-014 007-015 007-017 007-01…" at bounding box center [840, 514] width 1206 height 89
click button "OK" at bounding box center [1403, 486] width 24 height 21
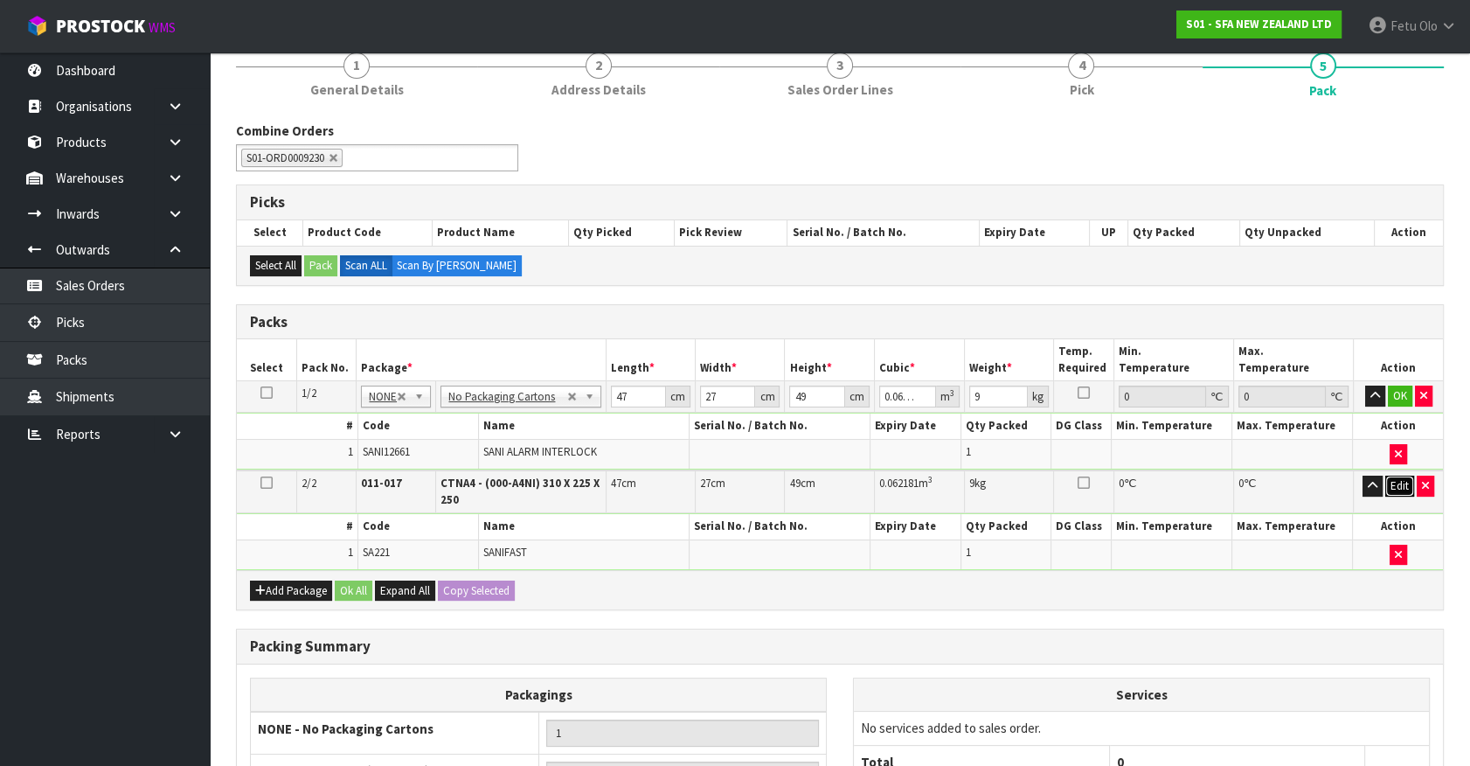
drag, startPoint x: 1396, startPoint y: 483, endPoint x: 1386, endPoint y: 483, distance: 9.6
click at [1386, 483] on button "Edit" at bounding box center [1400, 486] width 29 height 21
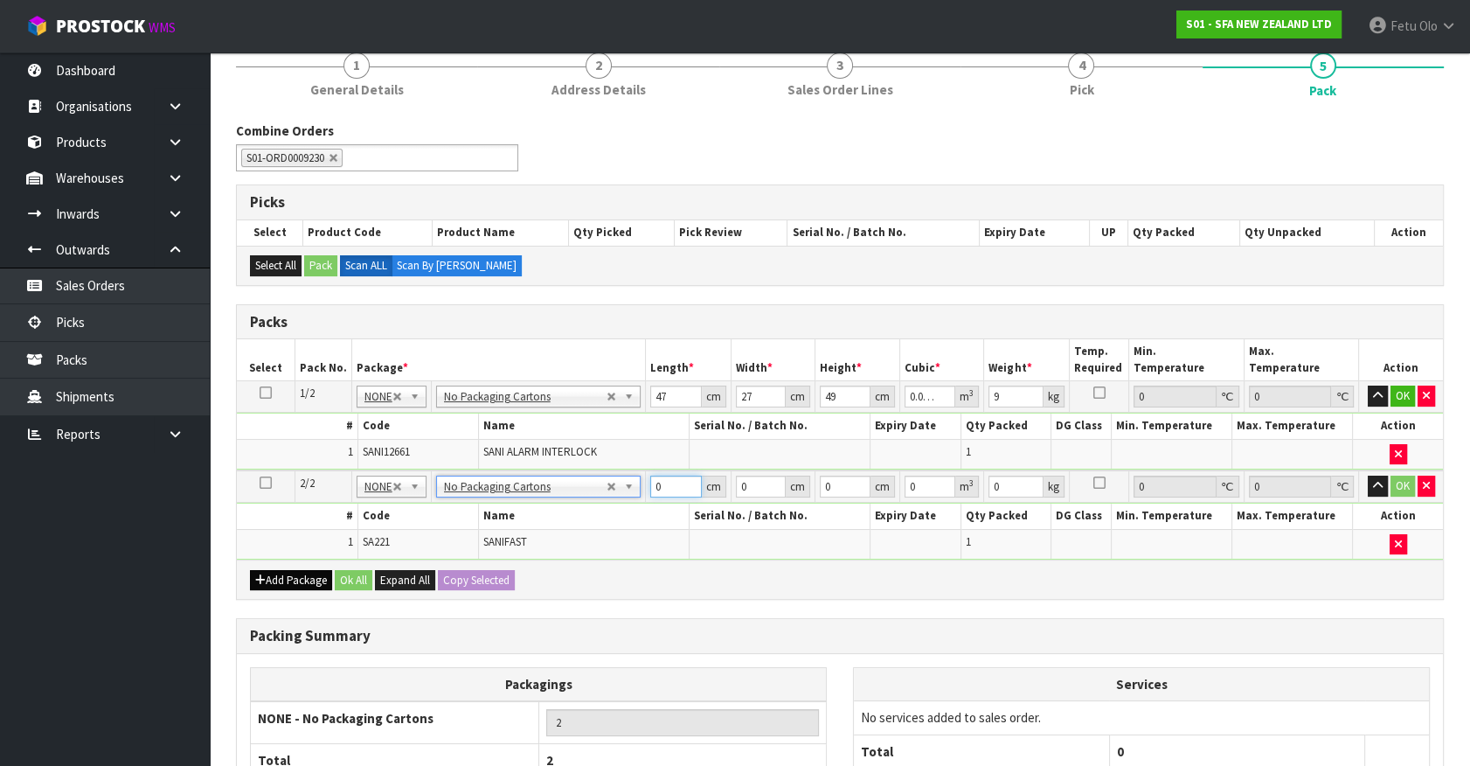
drag, startPoint x: 666, startPoint y: 491, endPoint x: 311, endPoint y: 567, distance: 363.0
click at [311, 567] on div "Packs Select Pack No. Package * Length * Width * Height * Cubic * Weight * Temp…" at bounding box center [840, 452] width 1208 height 296
click button "OK" at bounding box center [1403, 486] width 24 height 21
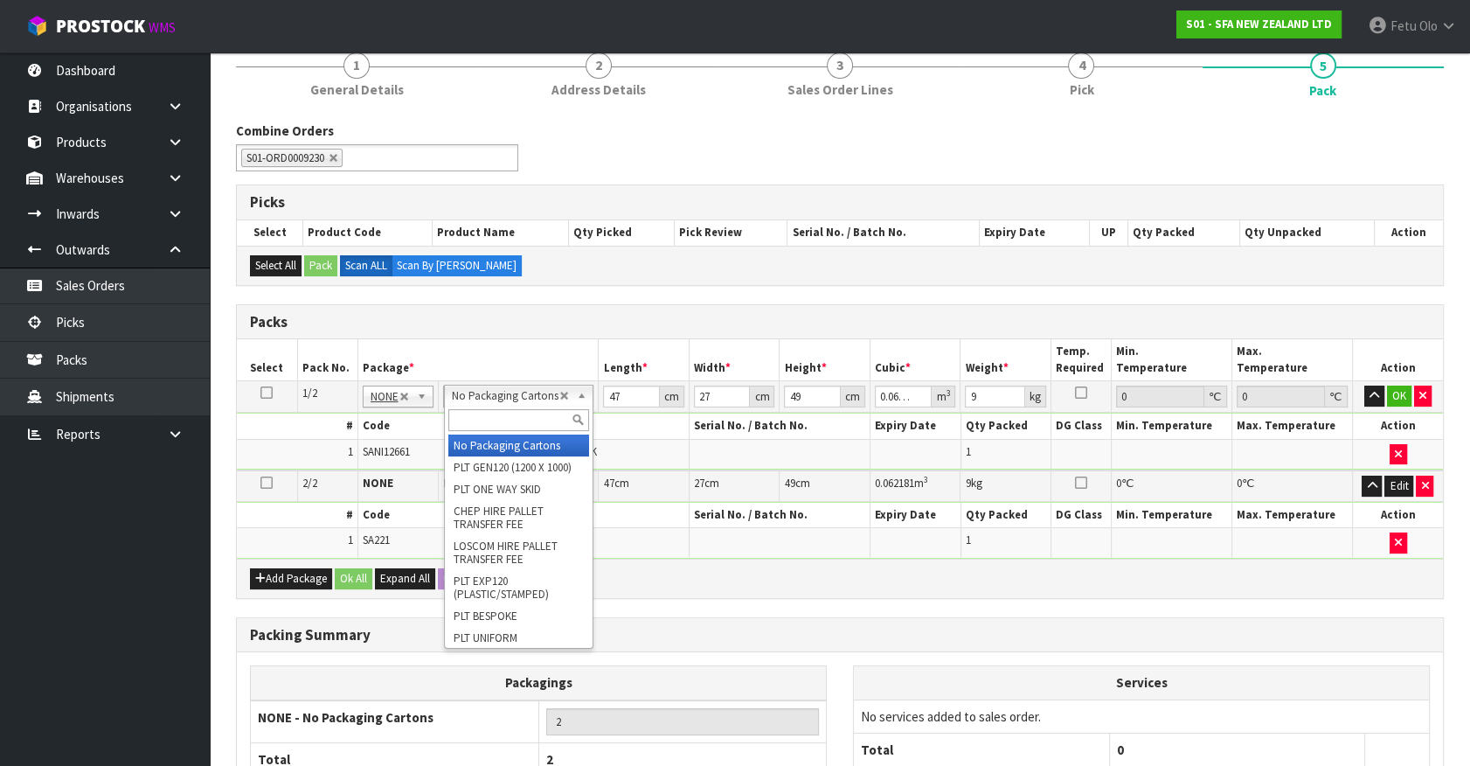
click at [476, 413] on input "text" at bounding box center [518, 420] width 141 height 22
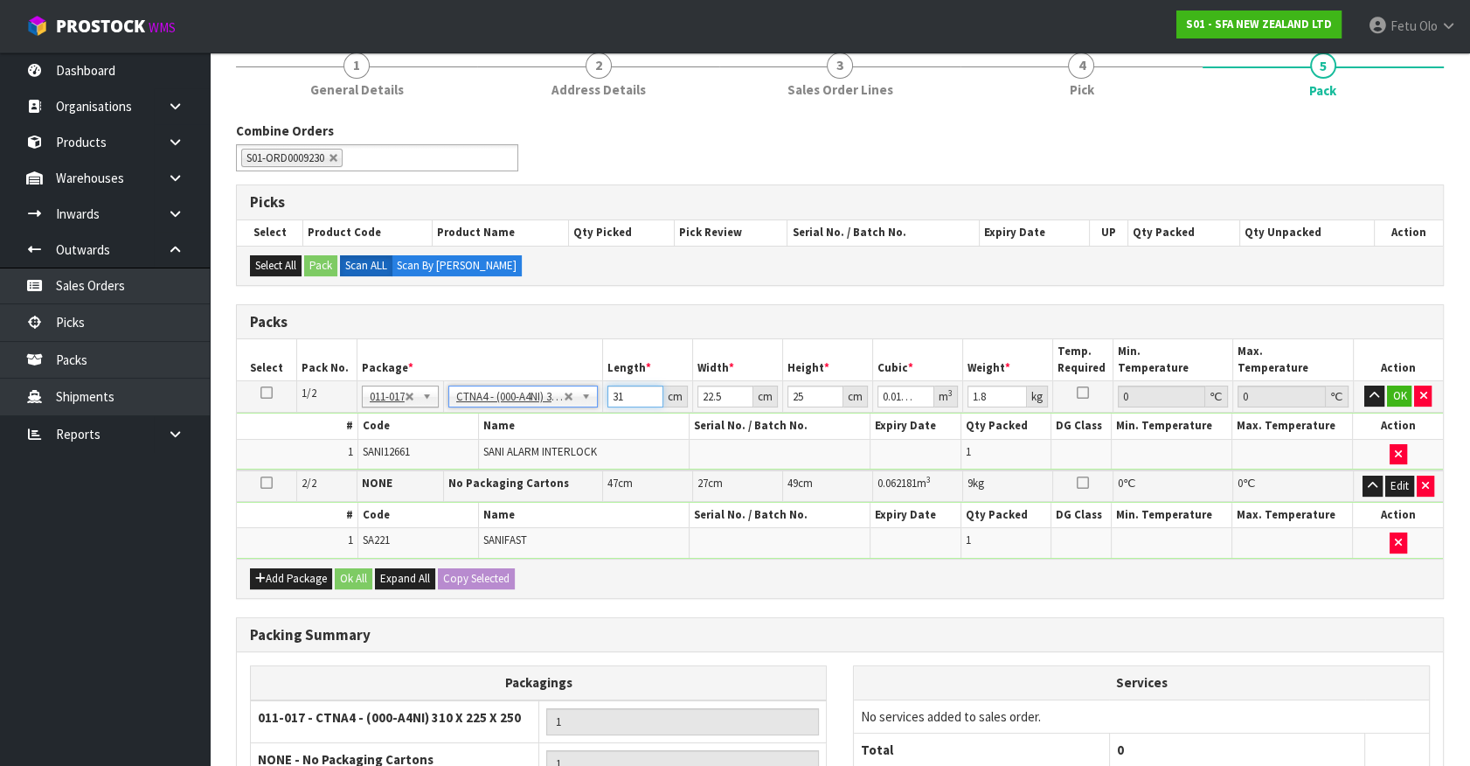
click at [568, 427] on tbody "1/2 NONE 007-001 007-002 007-004 007-009 007-013 007-014 007-015 007-017 007-01…" at bounding box center [840, 425] width 1206 height 89
click button "OK" at bounding box center [1399, 395] width 24 height 21
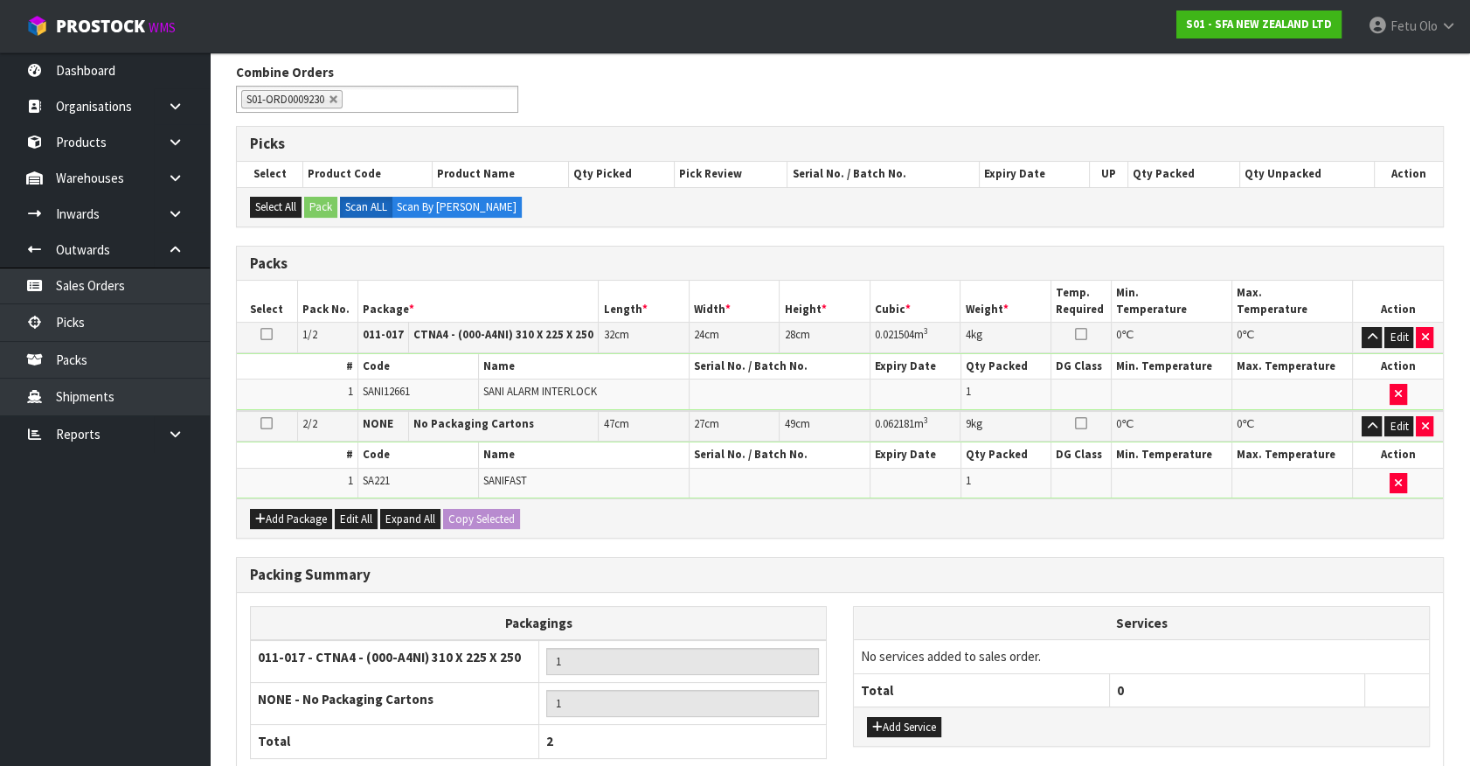
scroll to position [120, 0]
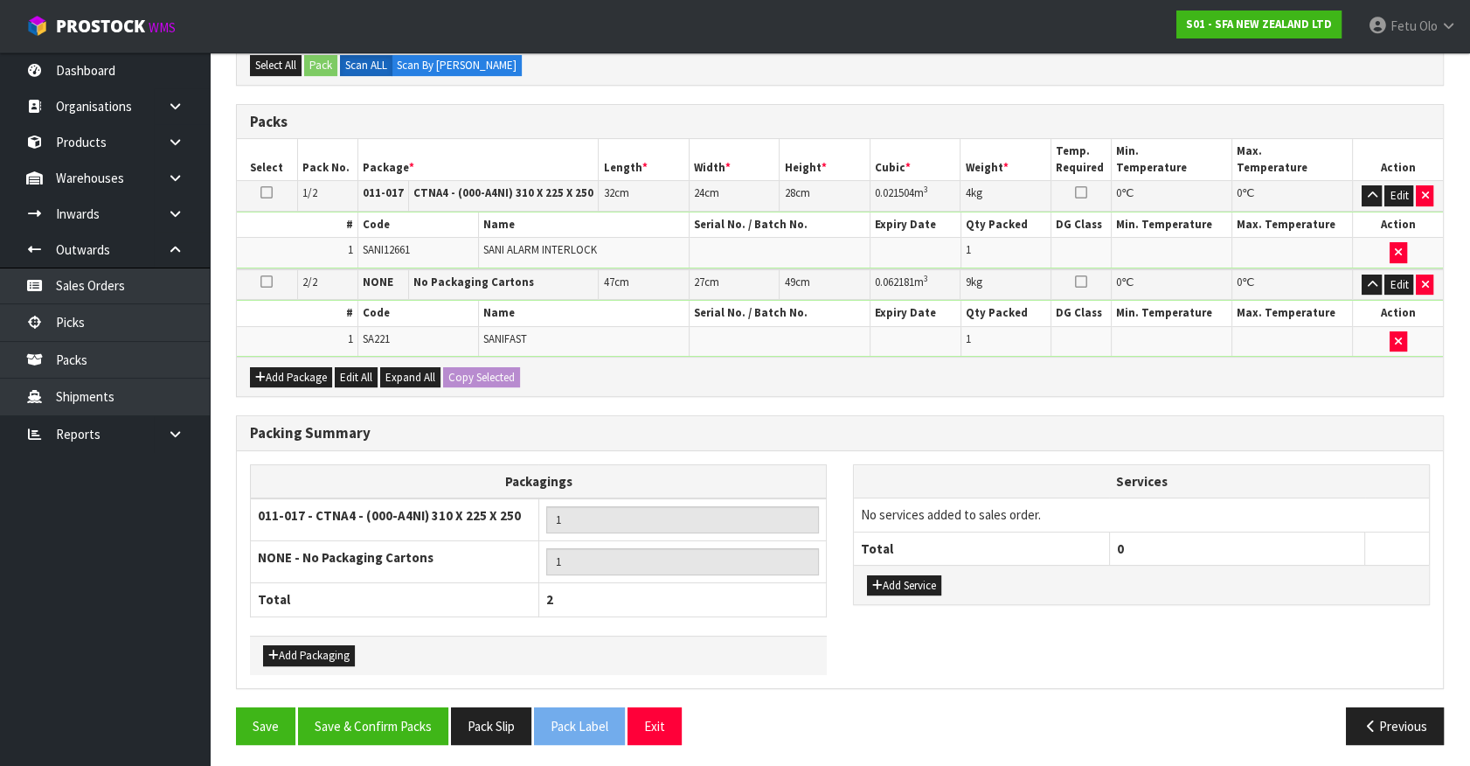
click at [282, 699] on div "Packing Summary Packagings 011-017 - CTNA4 - (000-A4NI) 310 X 225 X 250 1 NONE …" at bounding box center [840, 561] width 1234 height 292
click at [275, 712] on button "Save" at bounding box center [265, 726] width 59 height 38
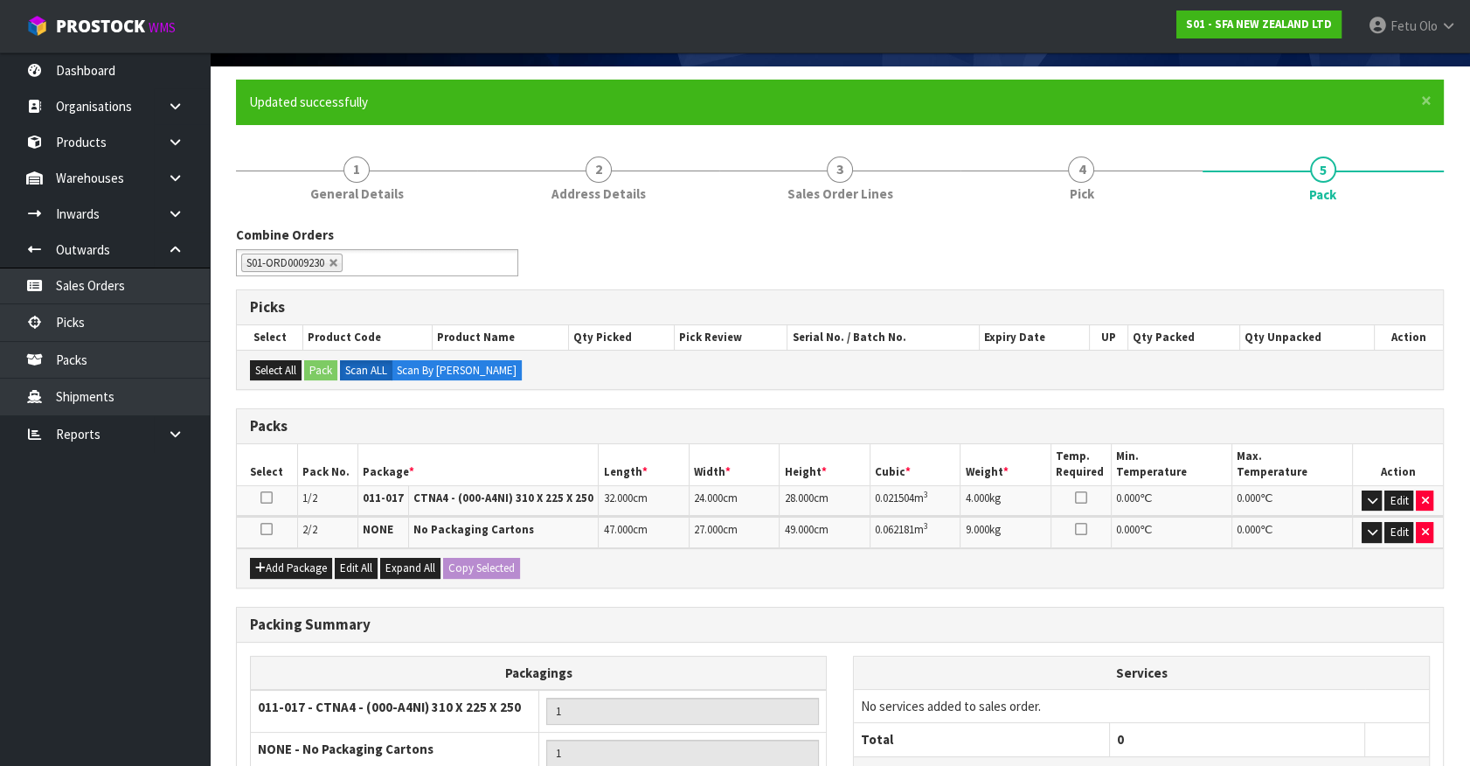
scroll to position [309, 0]
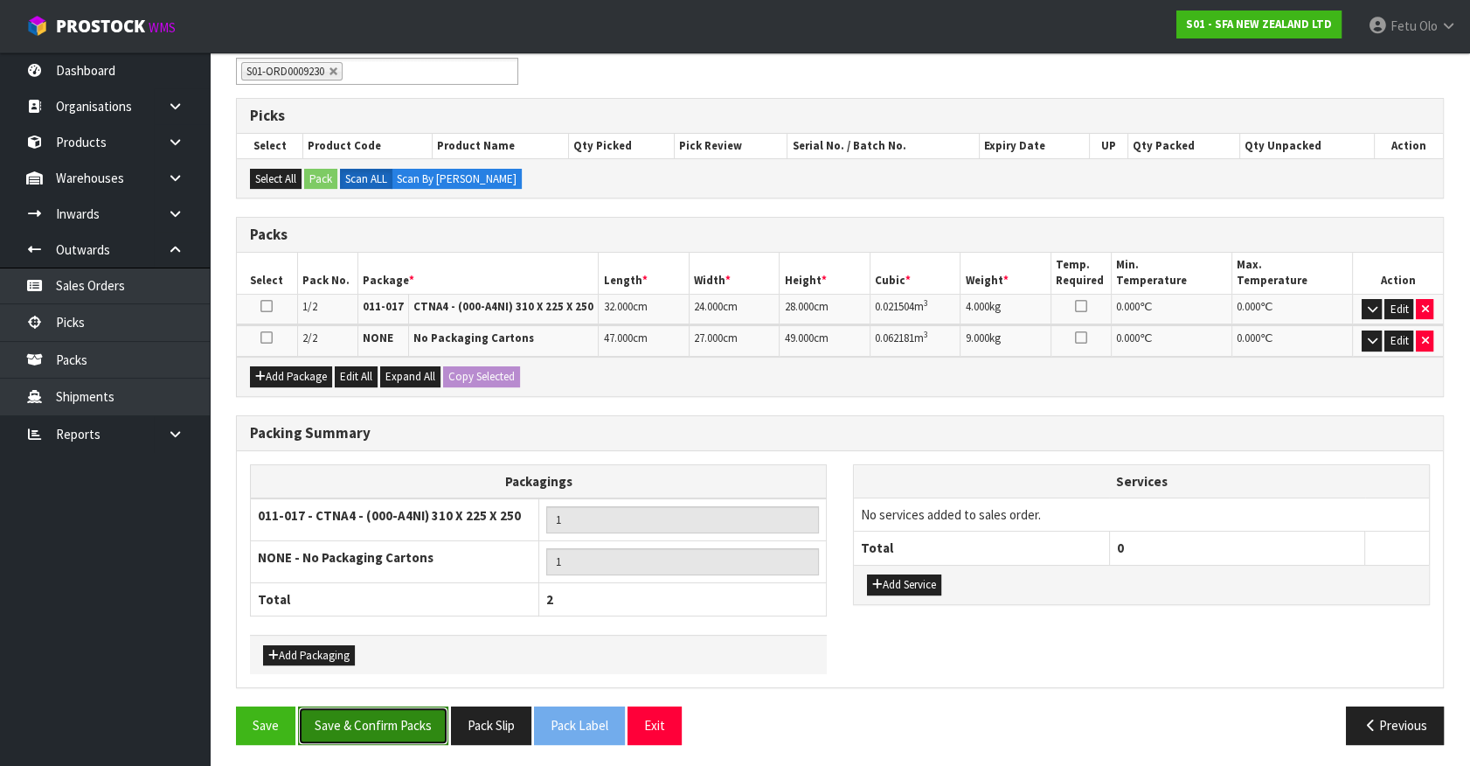
click at [408, 726] on button "Save & Confirm Packs" at bounding box center [373, 725] width 150 height 38
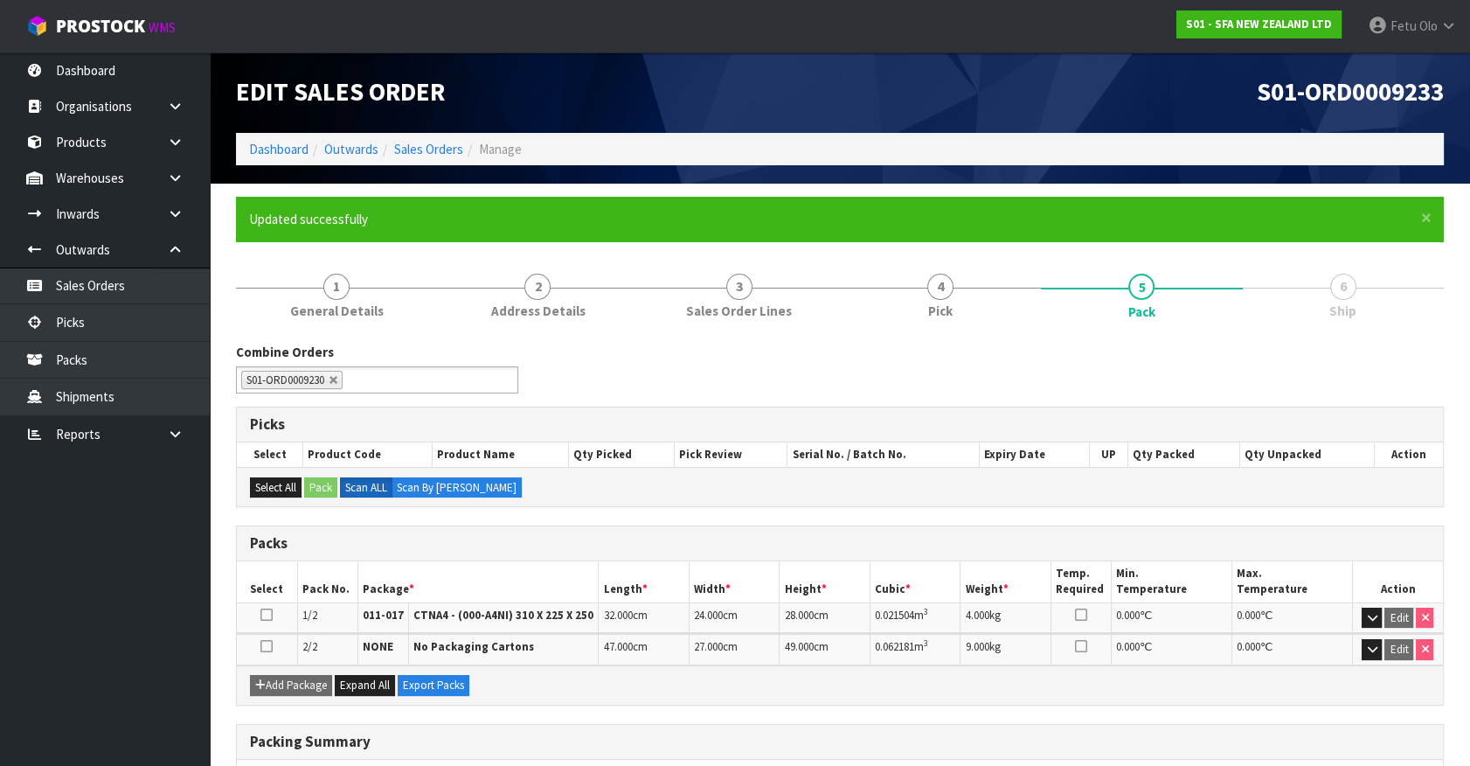
scroll to position [270, 0]
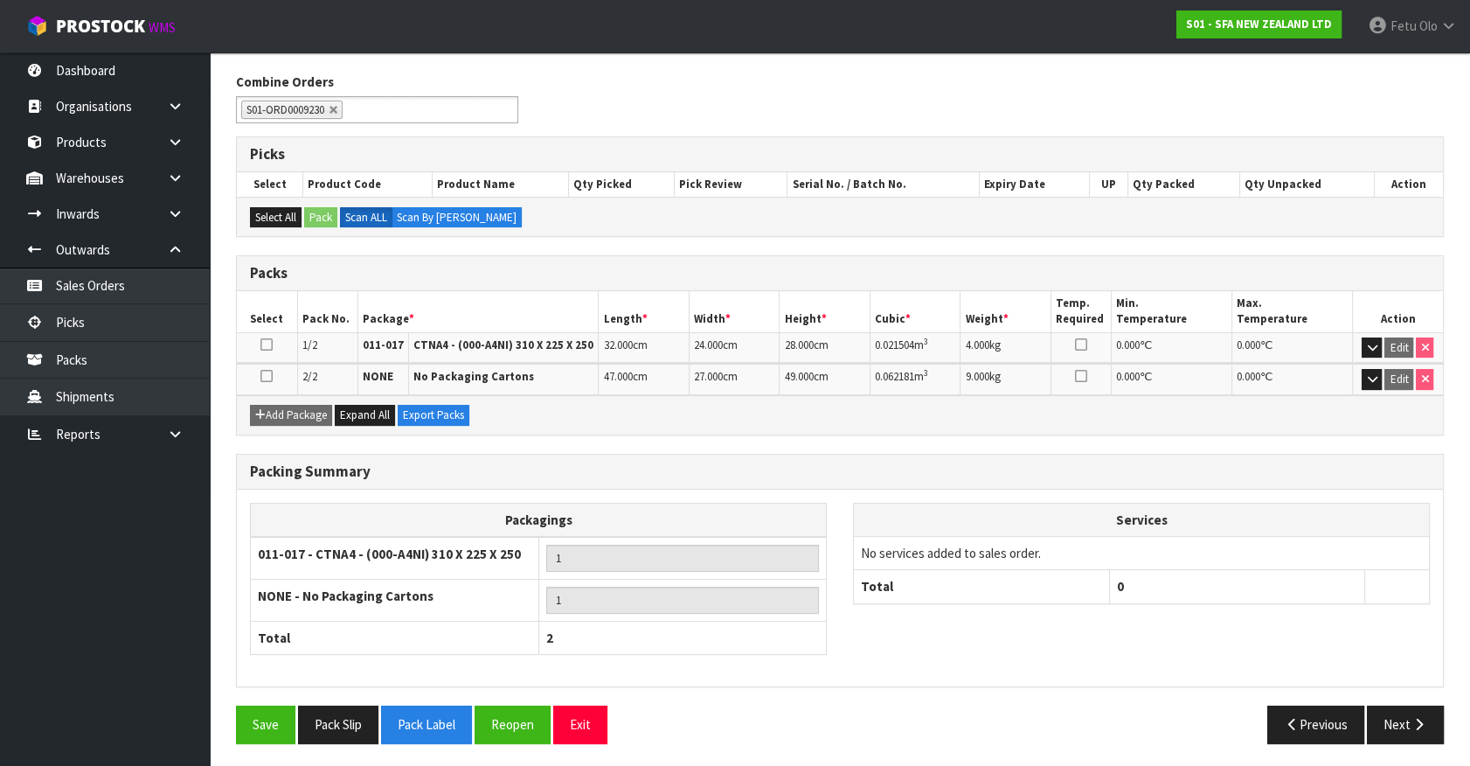
click at [795, 726] on div "Save Pack Slip Pack Label Reopen Exit" at bounding box center [531, 724] width 617 height 38
click at [1406, 713] on button "Next" at bounding box center [1405, 724] width 77 height 38
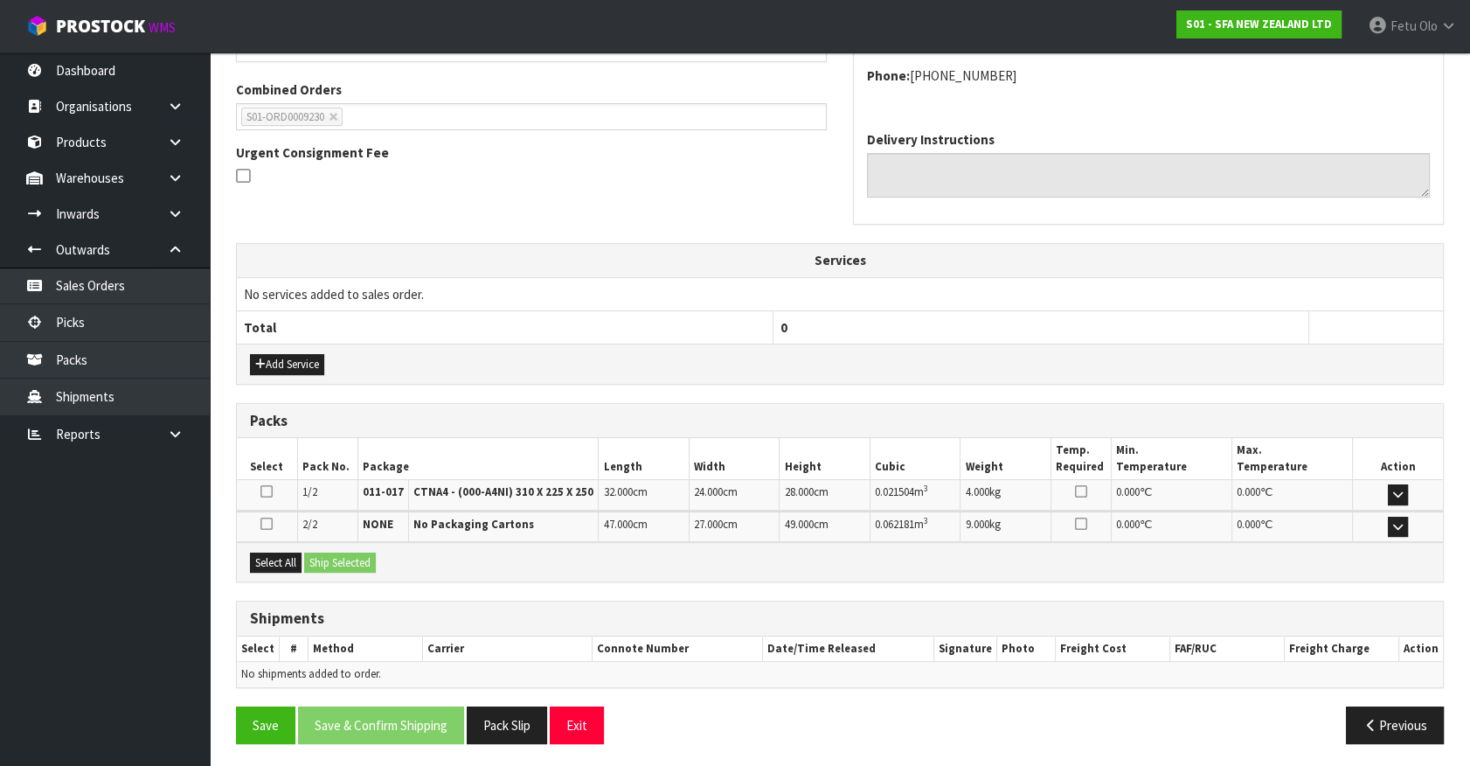
scroll to position [437, 0]
drag, startPoint x: 281, startPoint y: 555, endPoint x: 311, endPoint y: 551, distance: 30.9
click at [289, 554] on button "Select All" at bounding box center [276, 562] width 52 height 21
click at [311, 552] on button "Ship Selected" at bounding box center [340, 562] width 72 height 21
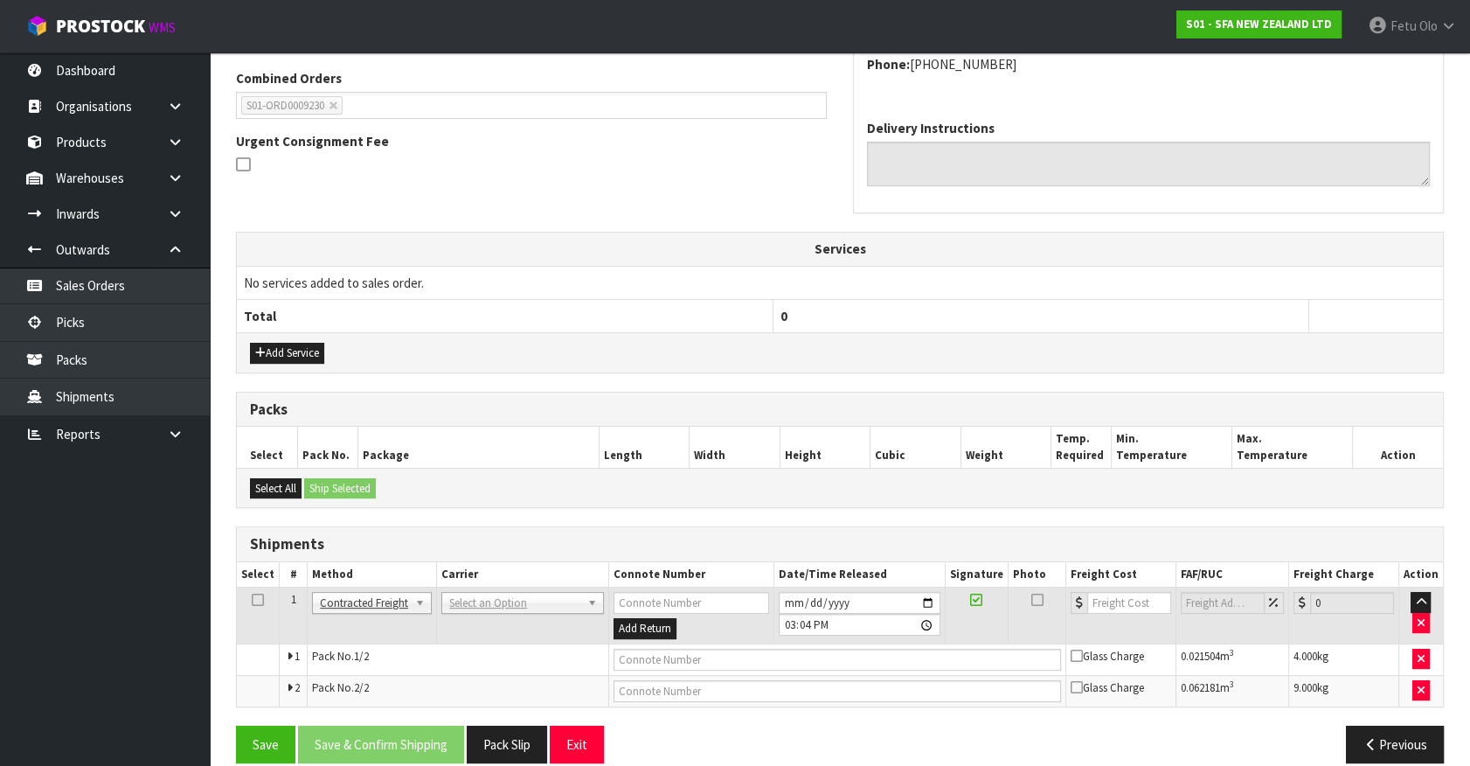
scroll to position [469, 0]
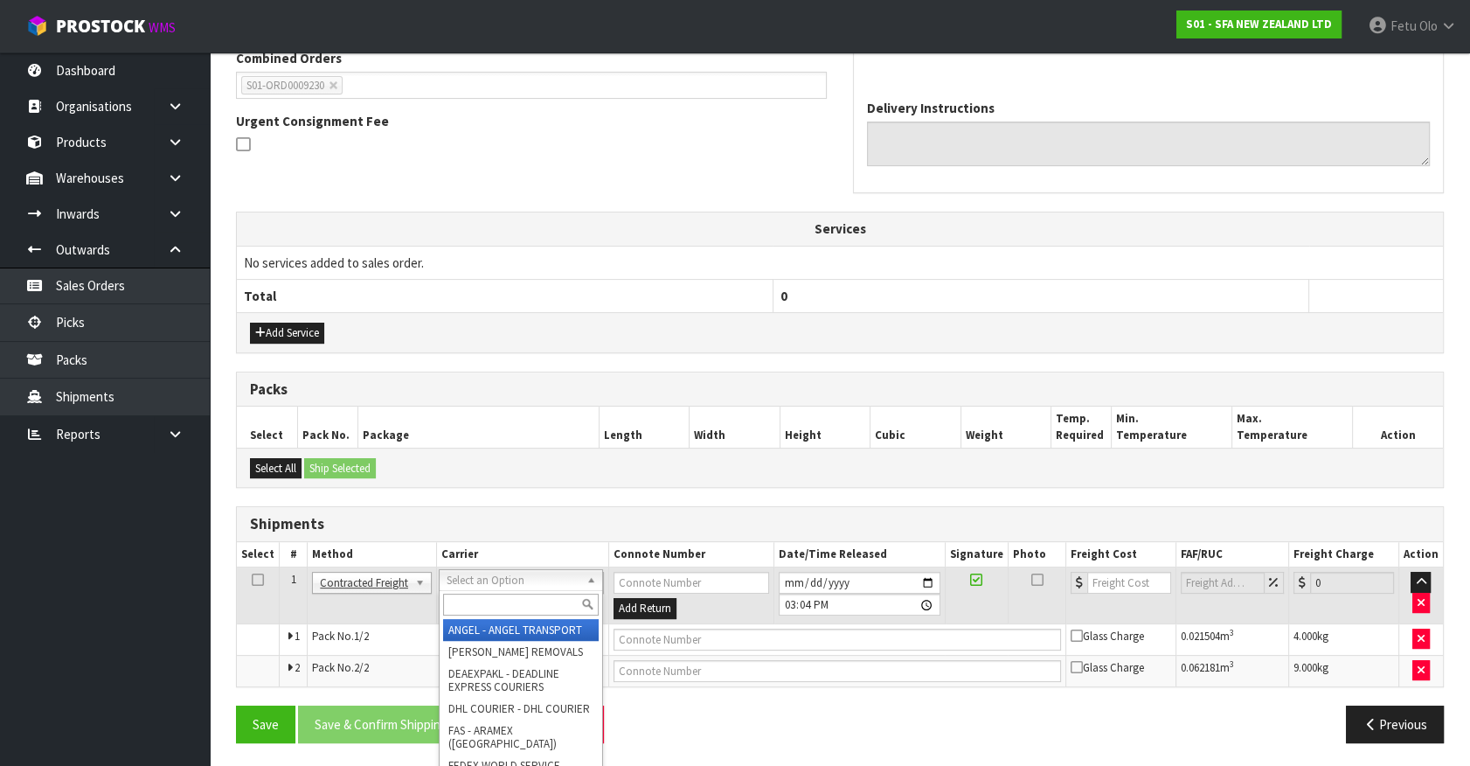
click at [481, 598] on input "text" at bounding box center [520, 605] width 155 height 22
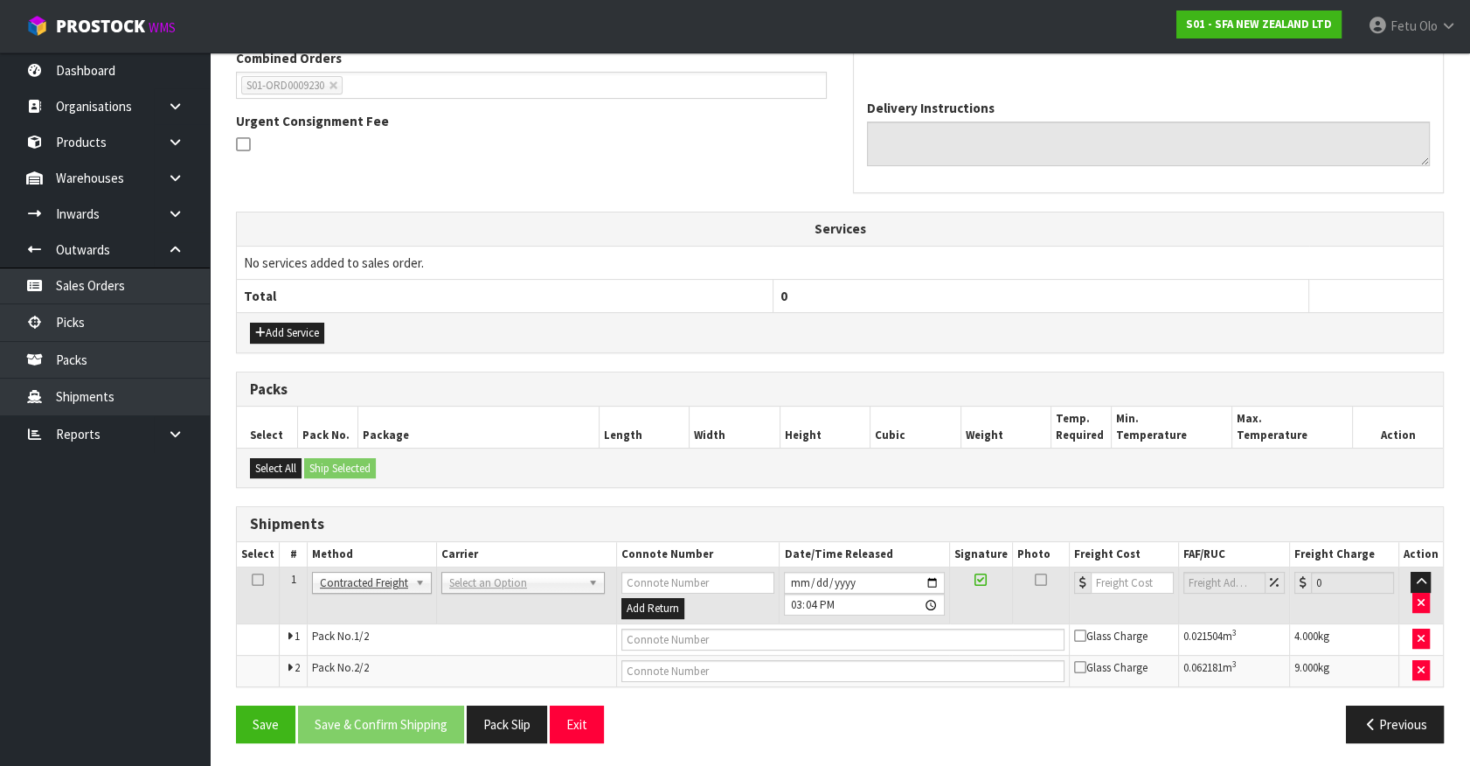
drag, startPoint x: 457, startPoint y: 601, endPoint x: 479, endPoint y: 575, distance: 33.5
click at [466, 591] on td "ANGEL - ANGEL TRANSPORT CONROY - CONROY REMOVALS DEAEXPAKL - DEADLINE EXPRESS C…" at bounding box center [526, 595] width 180 height 57
drag, startPoint x: 479, startPoint y: 573, endPoint x: 463, endPoint y: 612, distance: 42.4
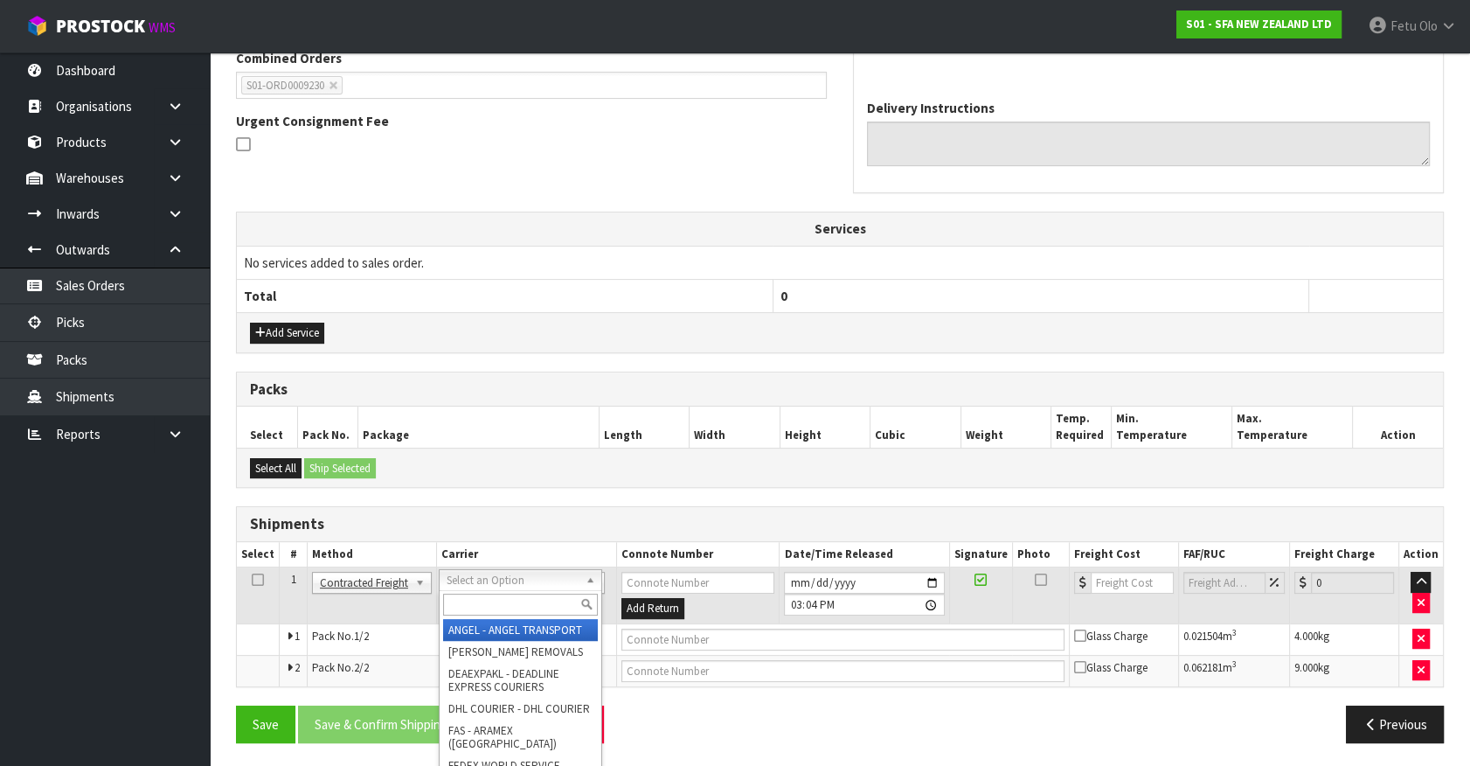
click at [462, 608] on input "text" at bounding box center [520, 605] width 155 height 22
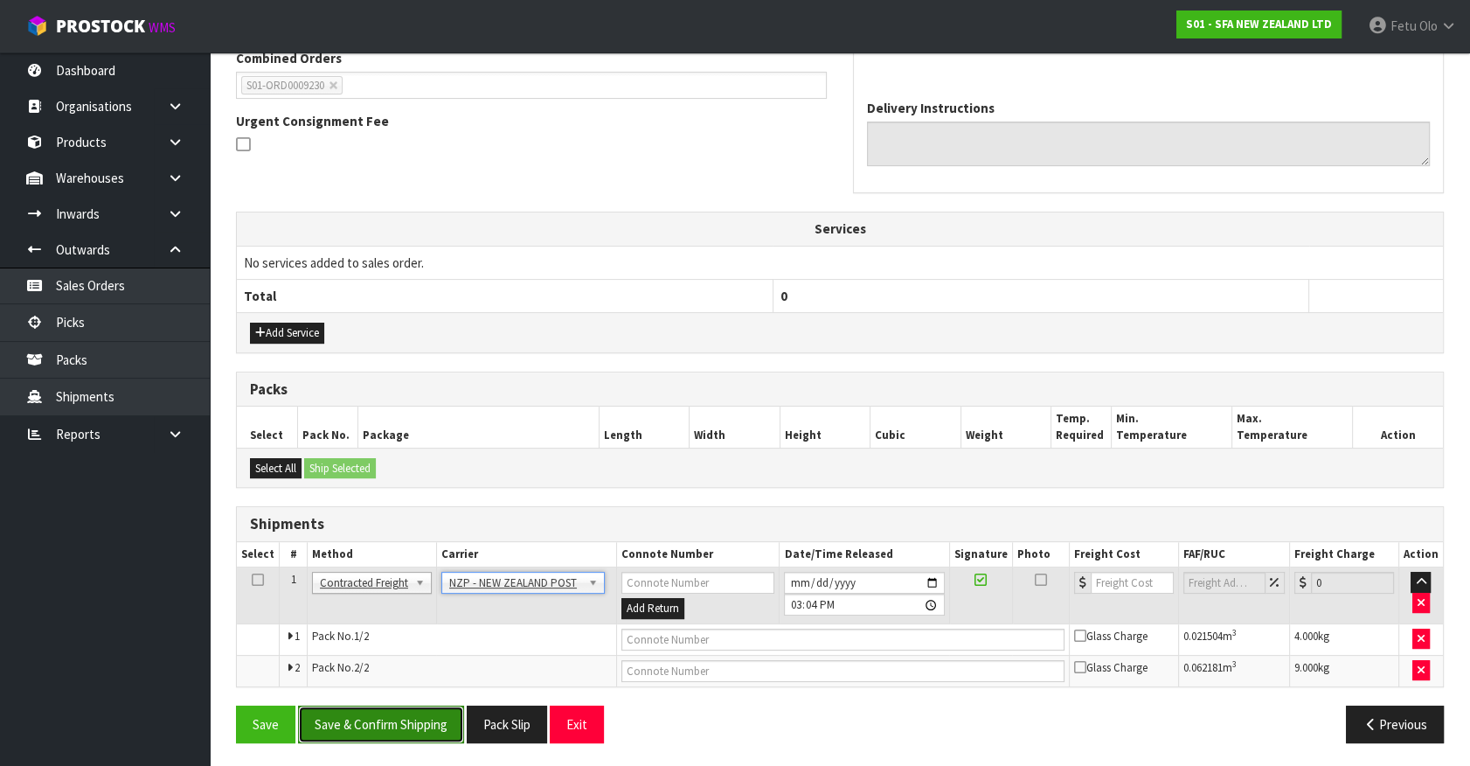
click at [423, 719] on button "Save & Confirm Shipping" at bounding box center [381, 724] width 166 height 38
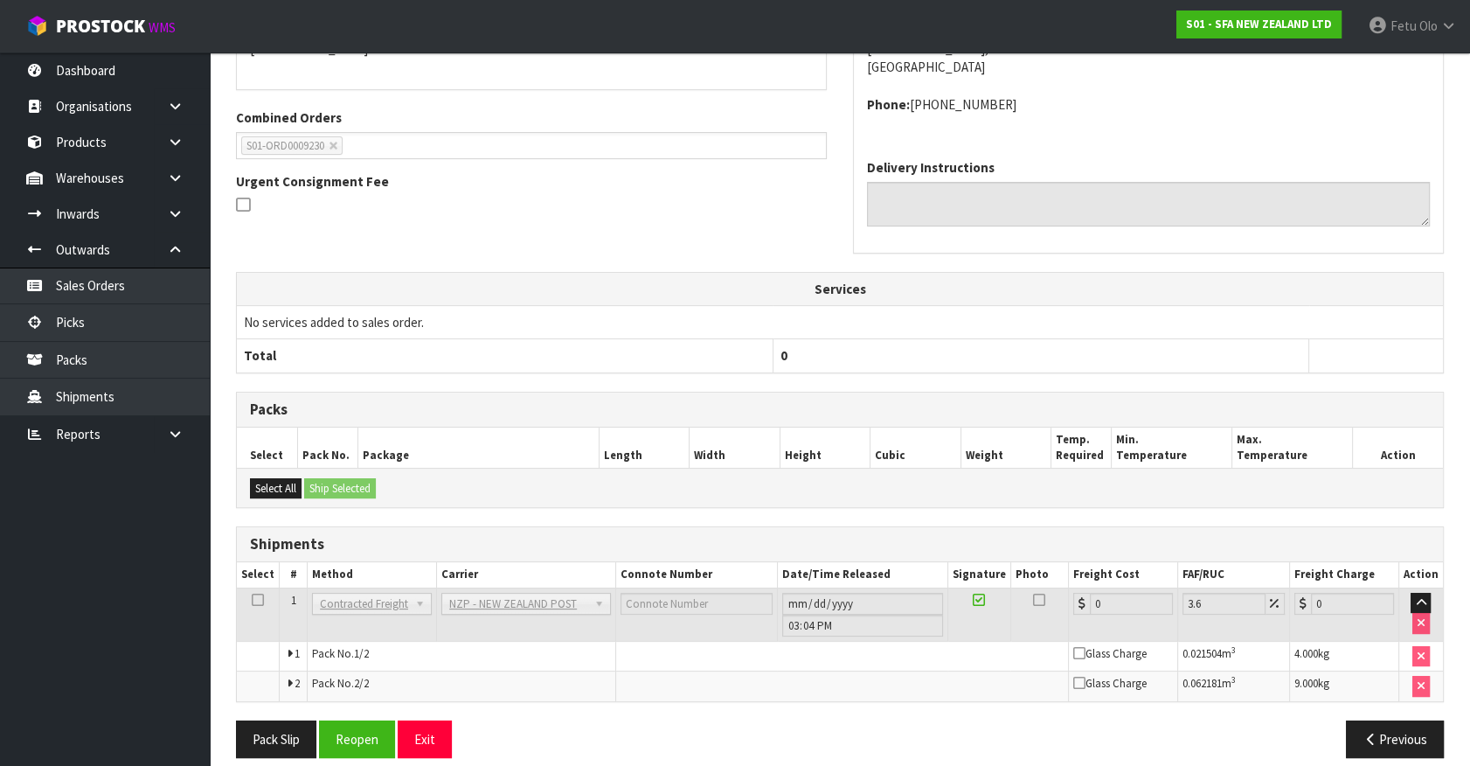
scroll to position [442, 0]
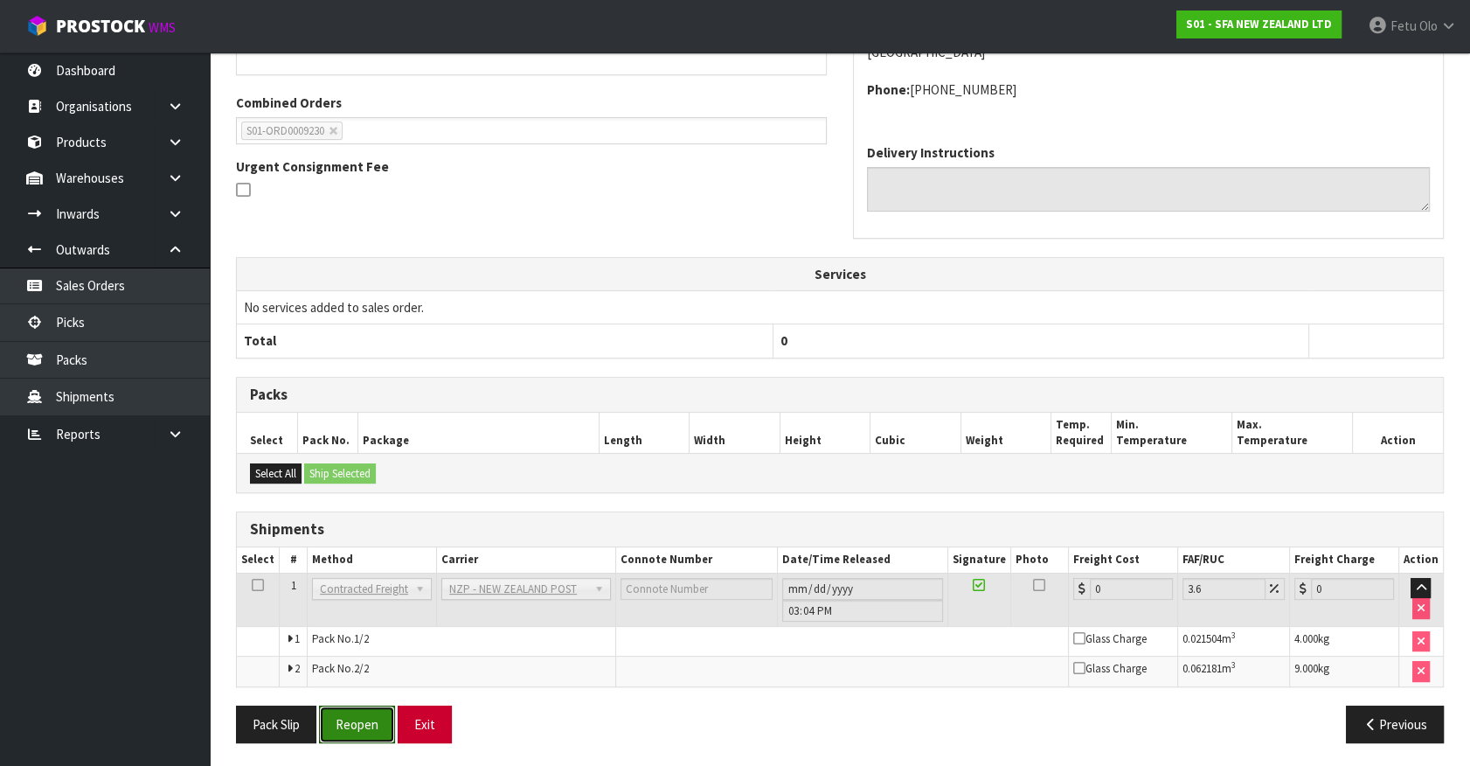
drag, startPoint x: 365, startPoint y: 722, endPoint x: 426, endPoint y: 712, distance: 61.1
click at [365, 721] on button "Reopen" at bounding box center [357, 724] width 76 height 38
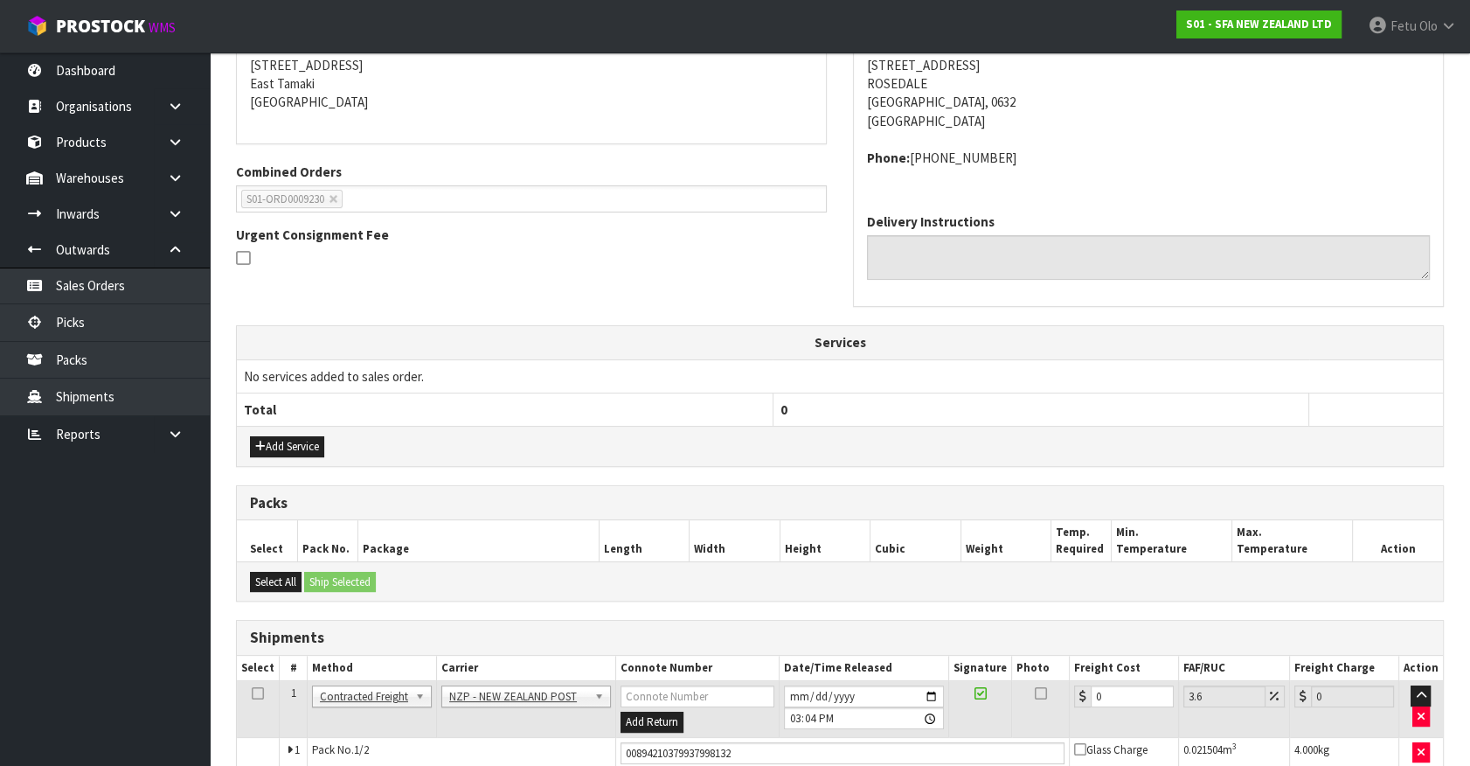
scroll to position [344, 0]
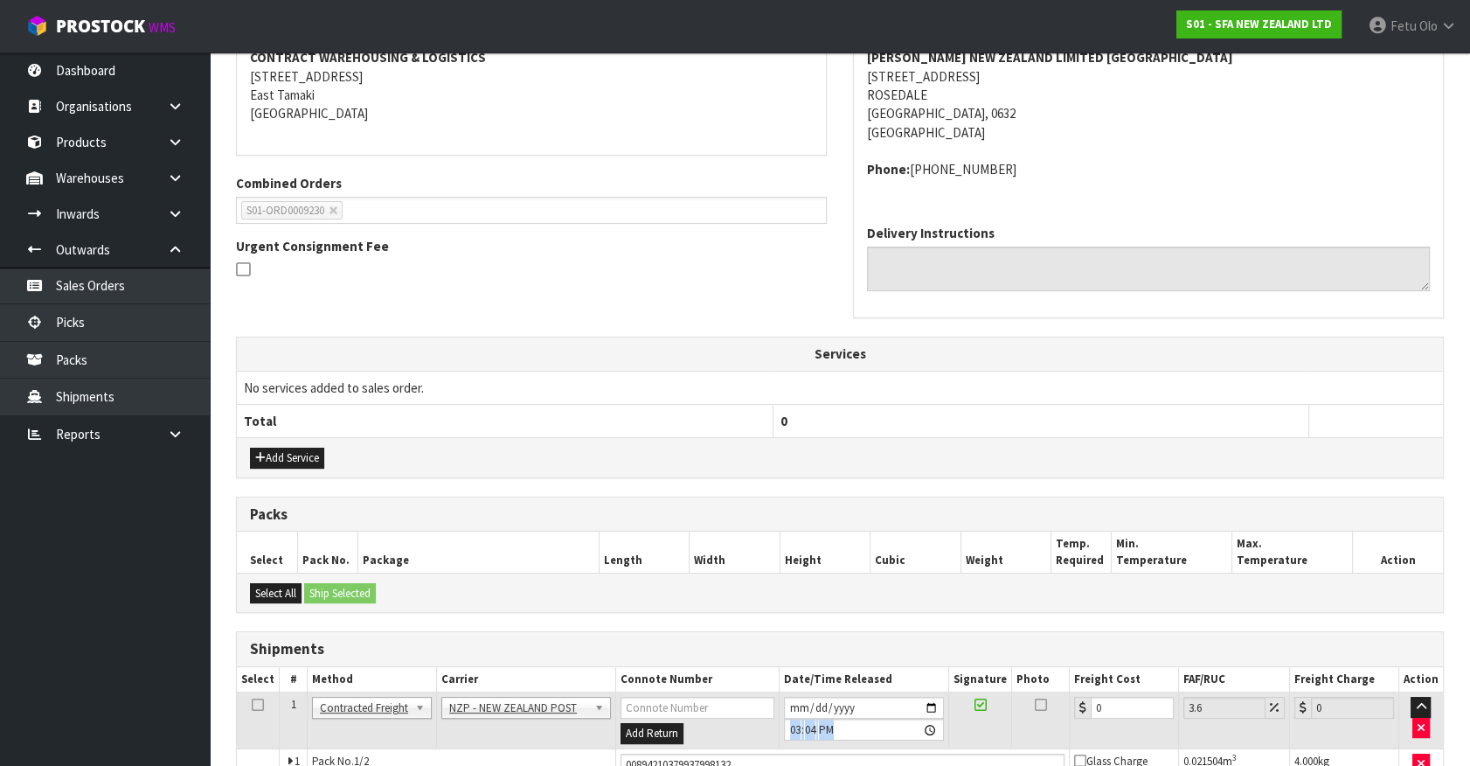
drag, startPoint x: 1059, startPoint y: 709, endPoint x: 873, endPoint y: 702, distance: 186.3
click at [873, 702] on tr "1 Client Local Pickup Customer Local Pickup Company Freight Contracted Freight …" at bounding box center [840, 720] width 1206 height 57
click at [1183, 658] on div "Shipments Select # Method Carrier Connote Number Date/Time Released Signature P…" at bounding box center [840, 729] width 1208 height 197
drag, startPoint x: 1123, startPoint y: 699, endPoint x: 970, endPoint y: 715, distance: 153.8
click at [970, 715] on tr "1 Client Local Pickup Customer Local Pickup Company Freight Contracted Freight …" at bounding box center [840, 720] width 1206 height 57
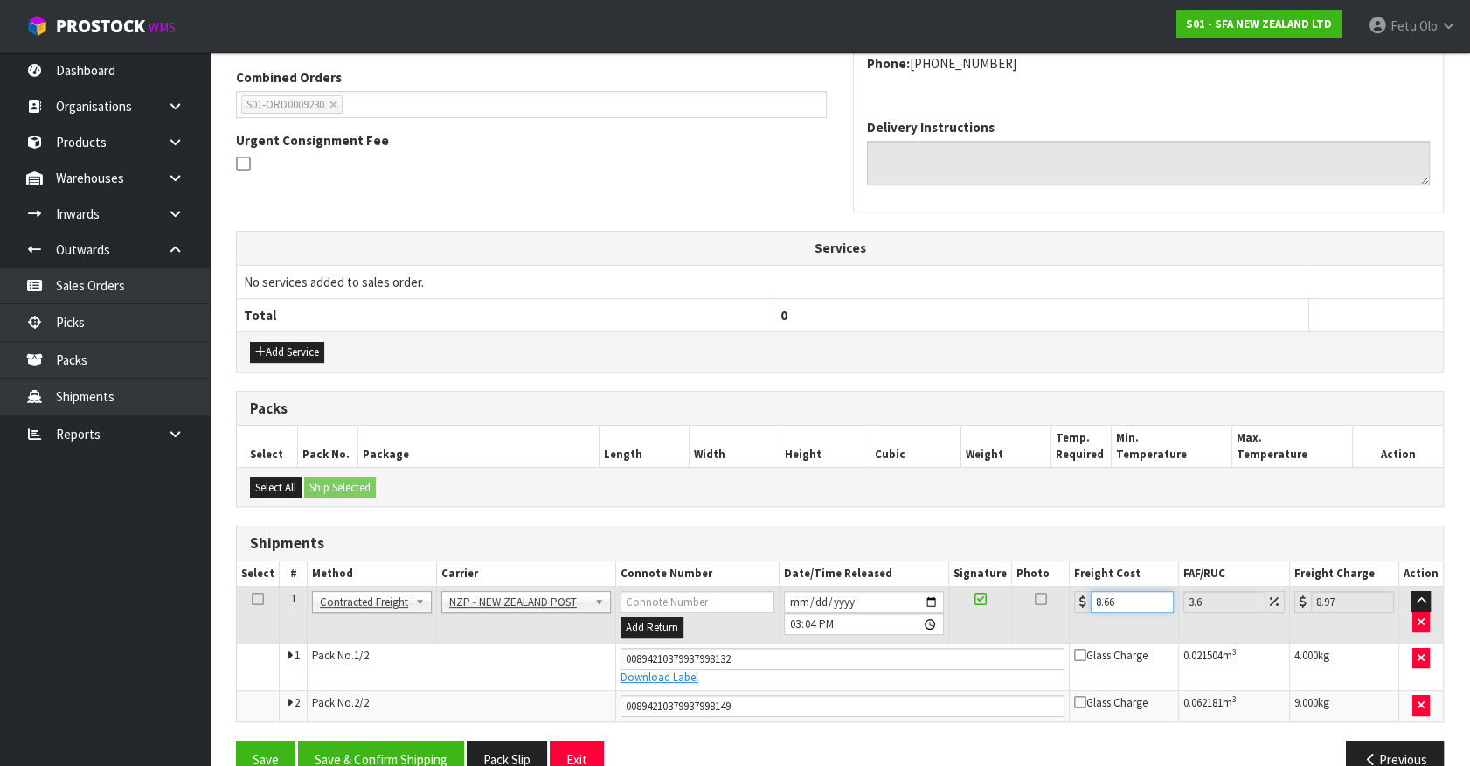
scroll to position [484, 0]
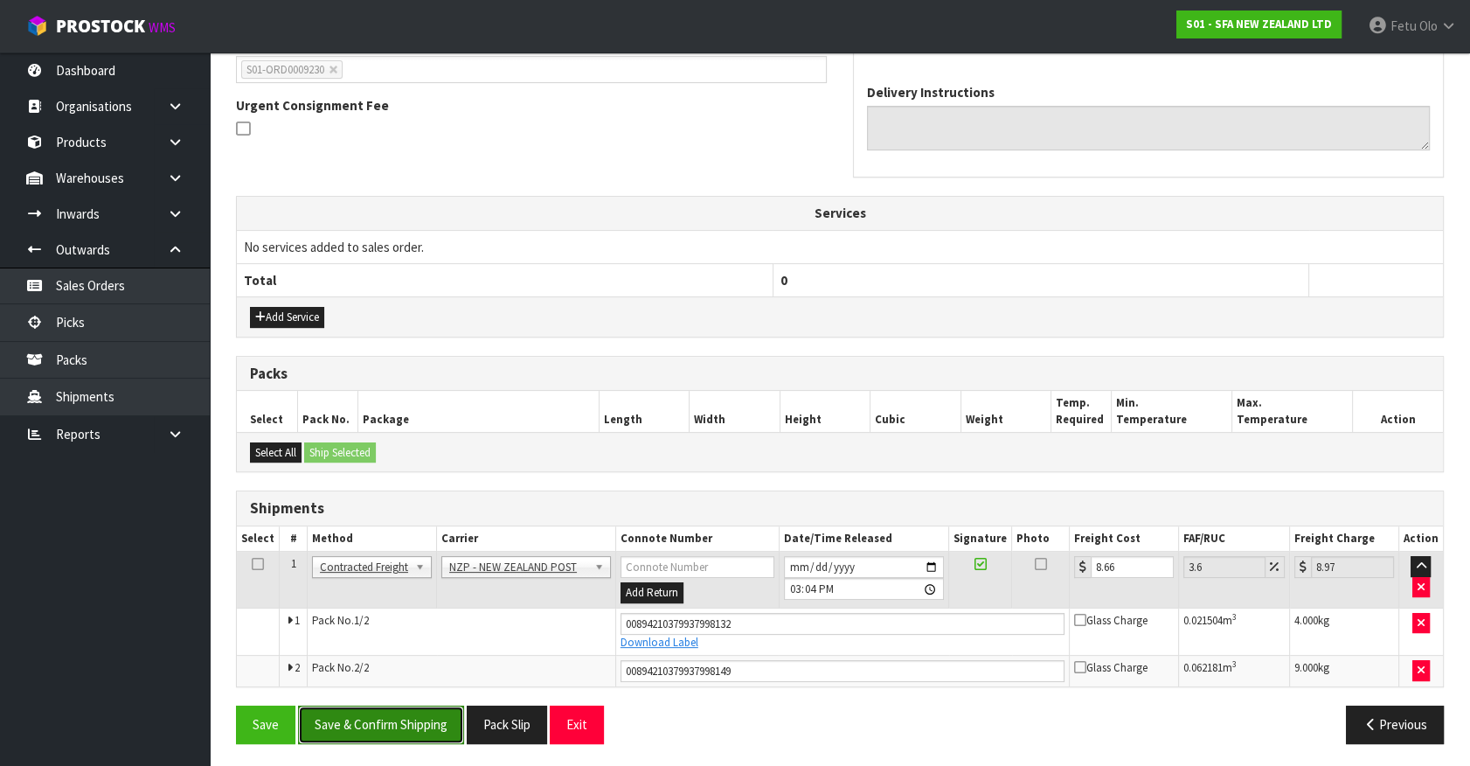
drag, startPoint x: 412, startPoint y: 732, endPoint x: 436, endPoint y: 725, distance: 25.5
click at [413, 732] on button "Save & Confirm Shipping" at bounding box center [381, 724] width 166 height 38
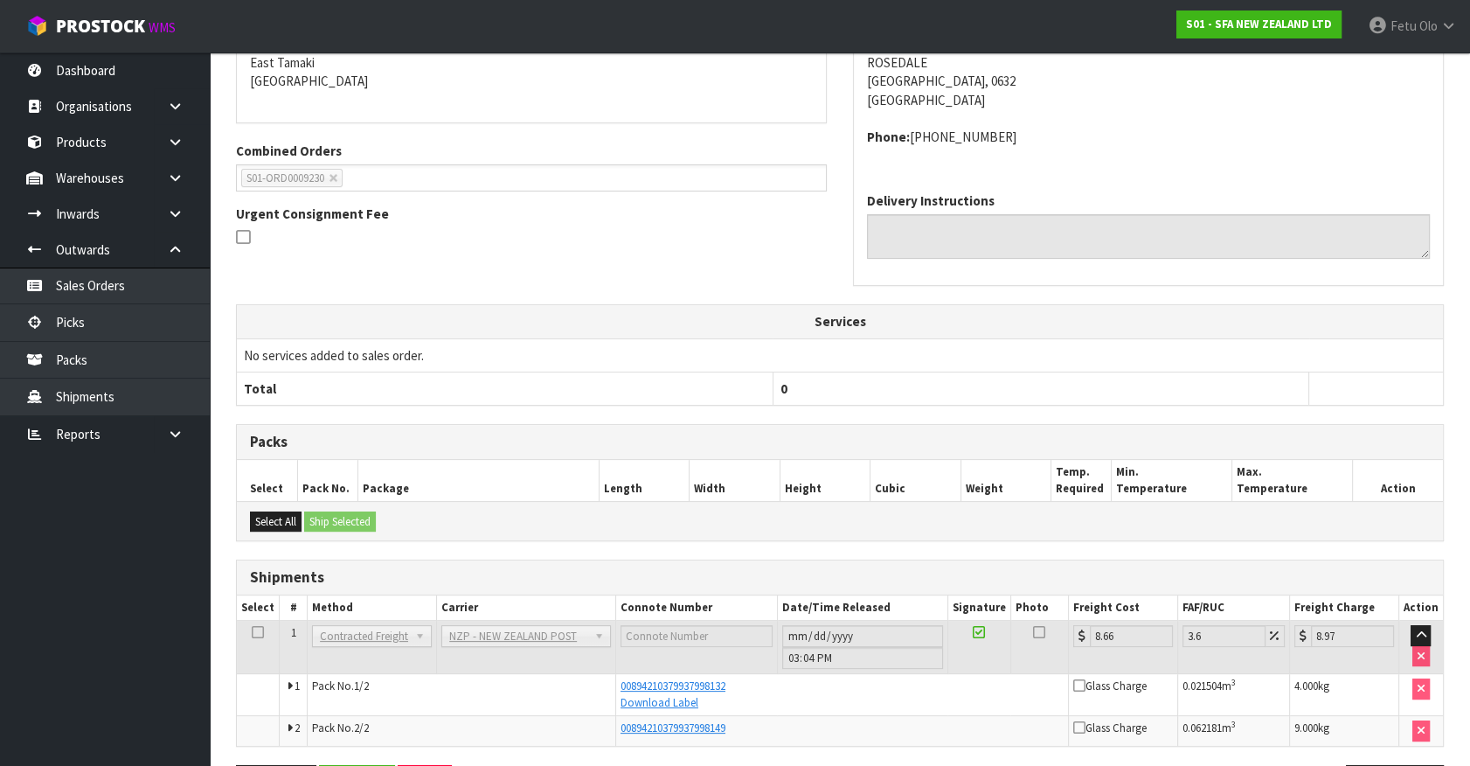
scroll to position [435, 0]
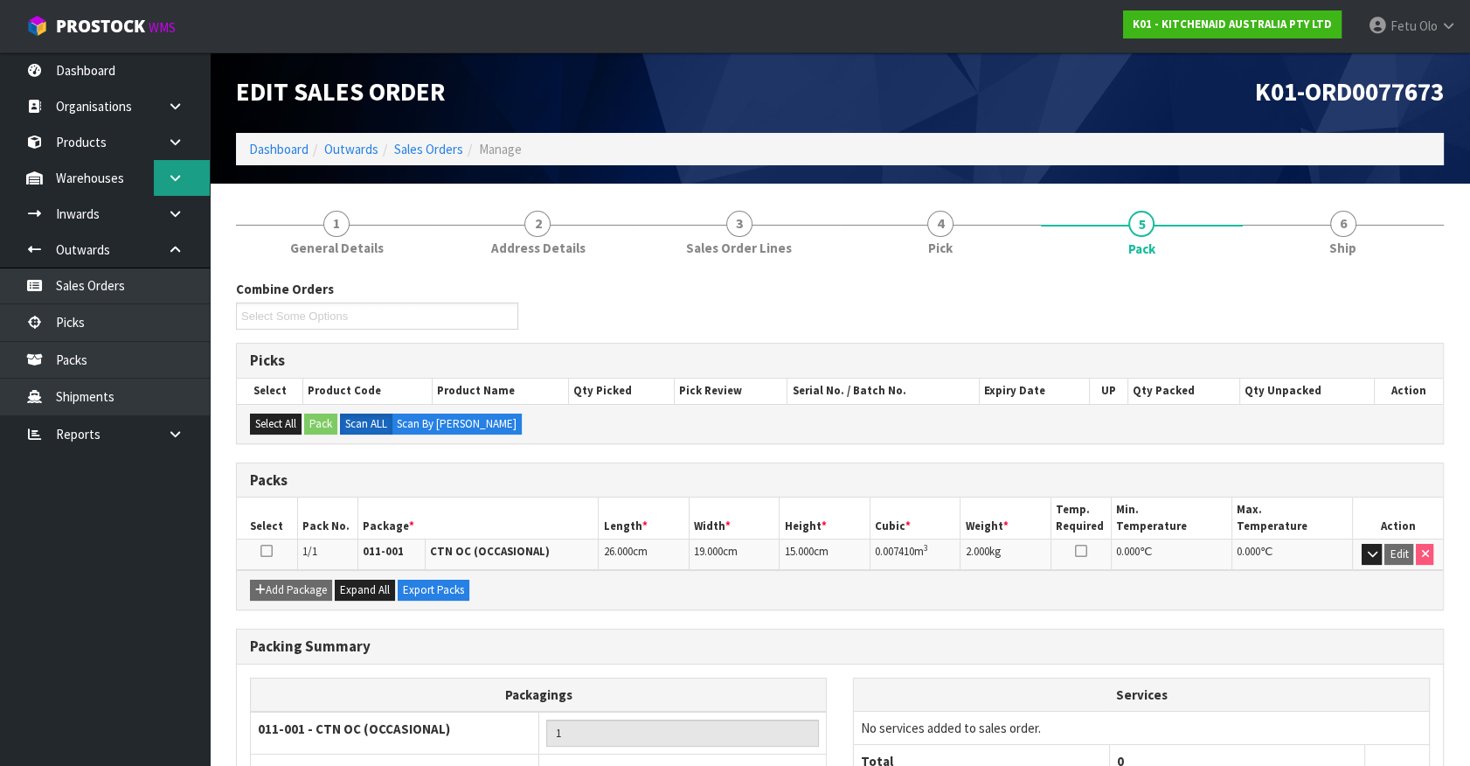
click at [179, 175] on icon at bounding box center [175, 177] width 17 height 13
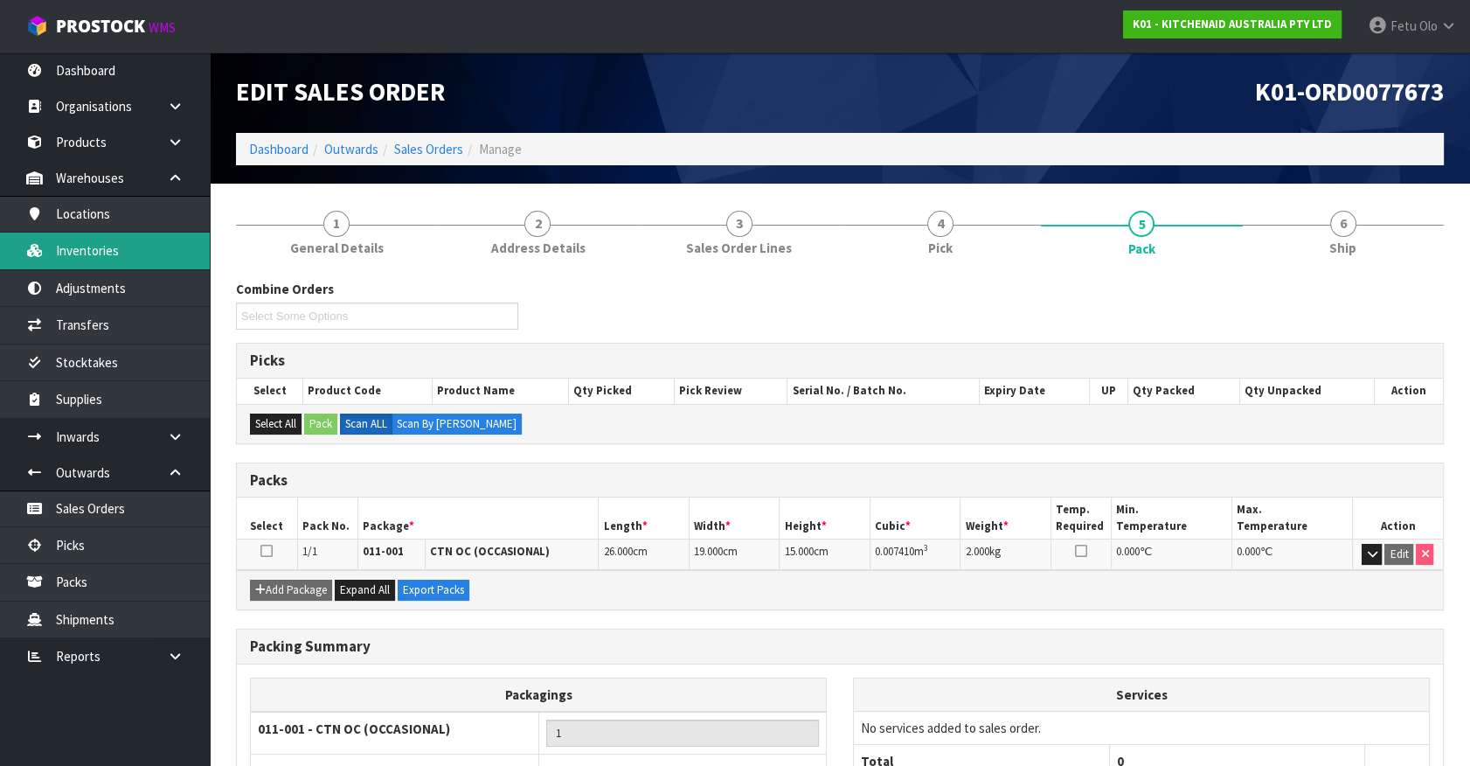
click at [96, 247] on link "Inventories" at bounding box center [105, 251] width 210 height 36
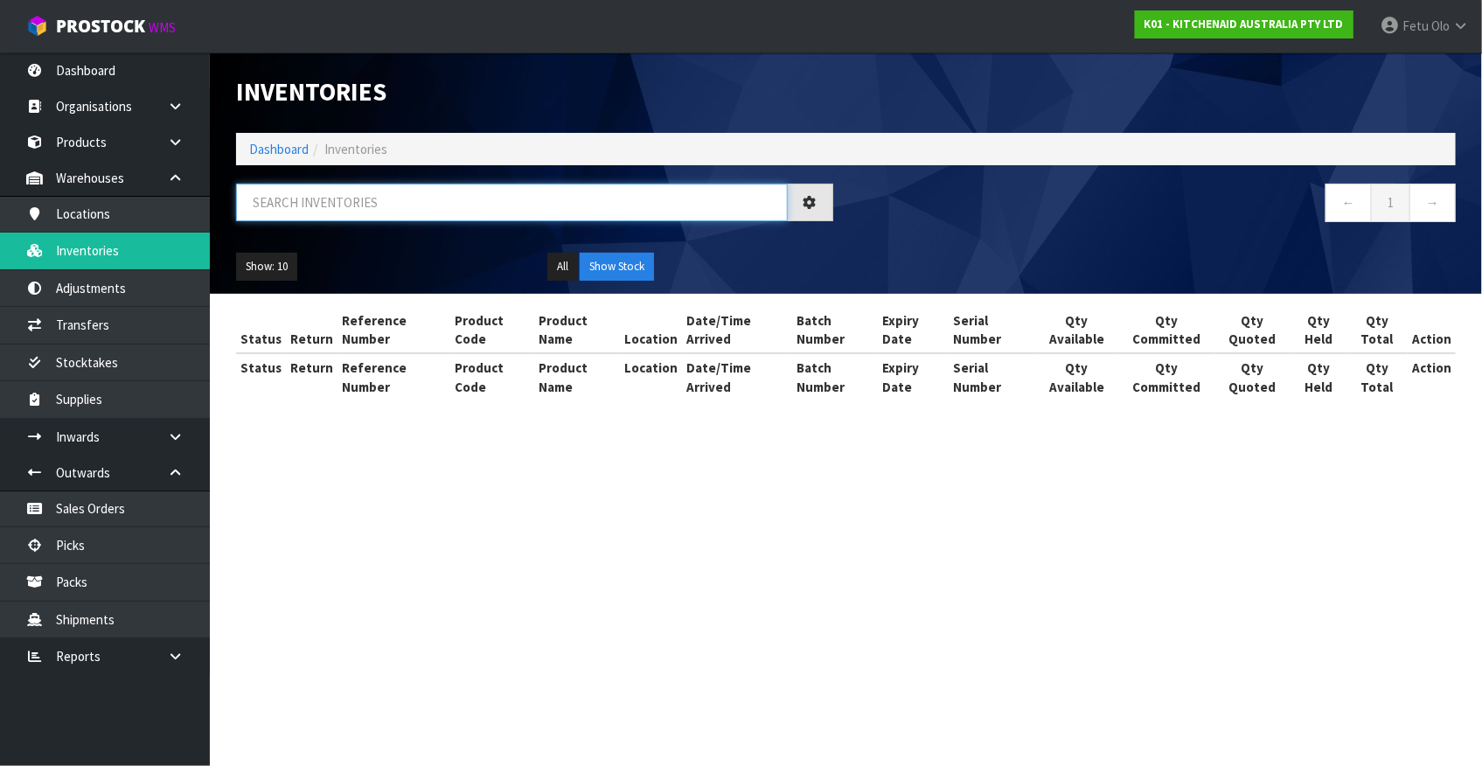
click at [341, 205] on input "text" at bounding box center [512, 203] width 552 height 38
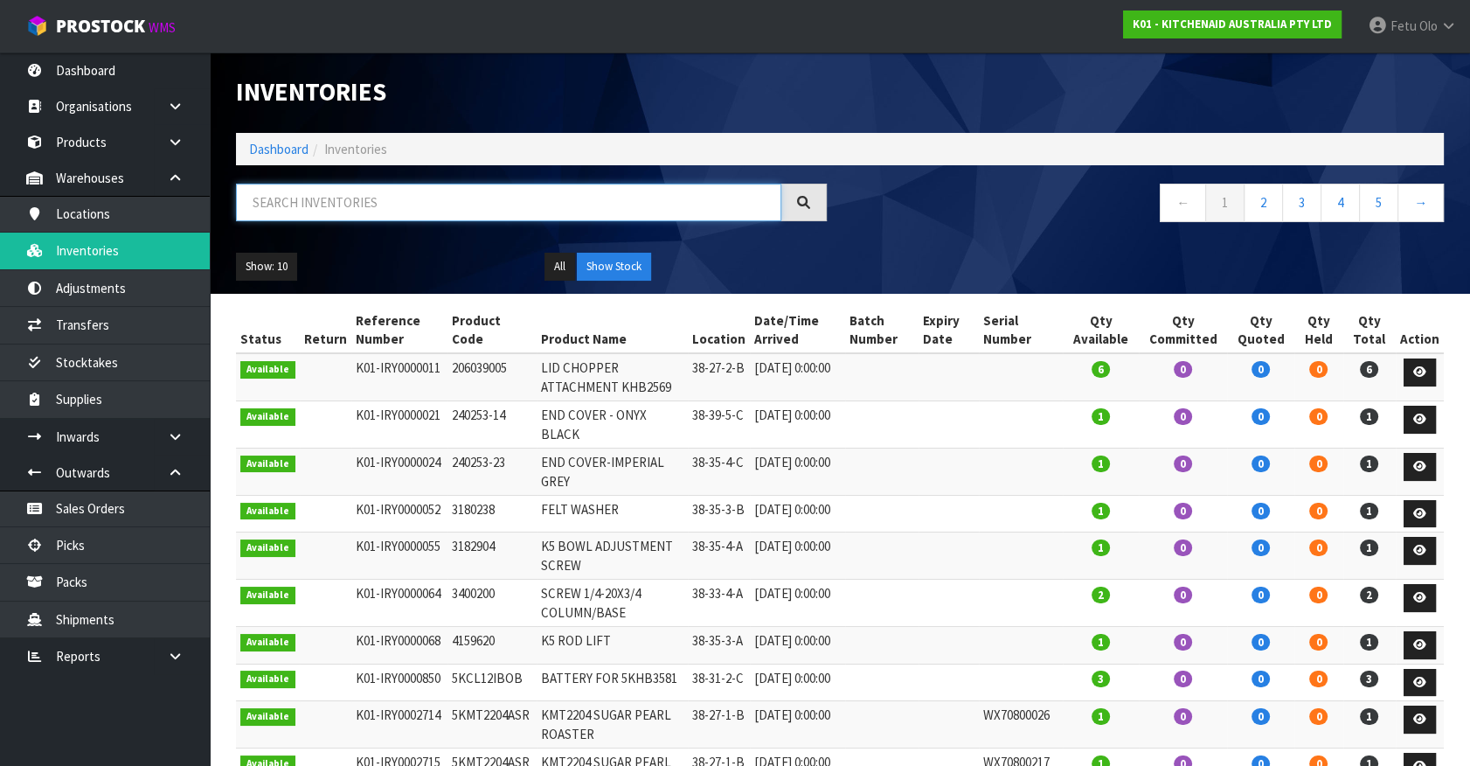
paste input "[STREET_ADDRESS]"
drag, startPoint x: 399, startPoint y: 203, endPoint x: 217, endPoint y: 220, distance: 182.7
click at [217, 220] on header "Inventories Dashboard Inventories 22 MATIPO STREET ← 1 2 3 4 5 → Show: 10 5 10 …" at bounding box center [840, 172] width 1261 height 241
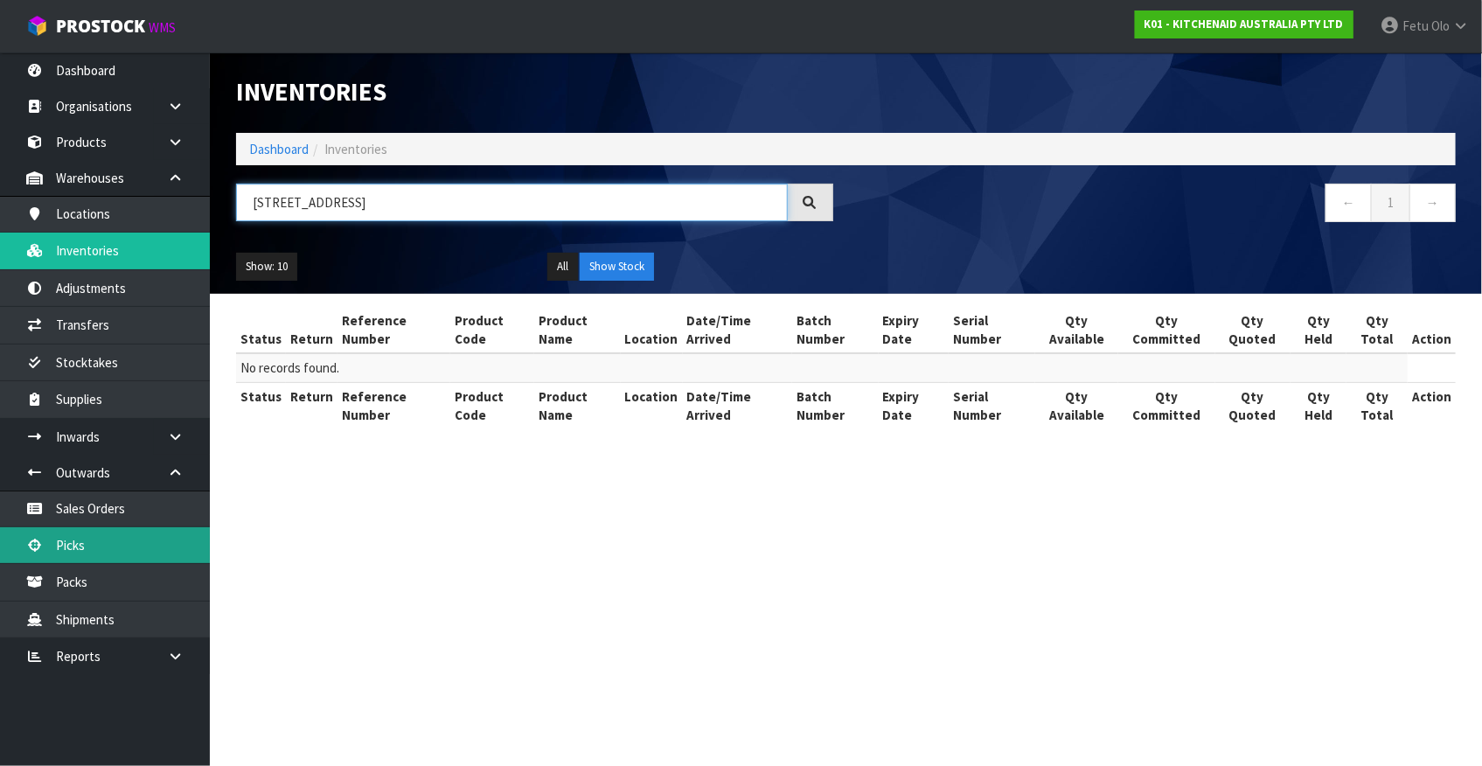
type input "22 MATIPO STREET"
click at [104, 550] on link "Picks" at bounding box center [105, 545] width 210 height 36
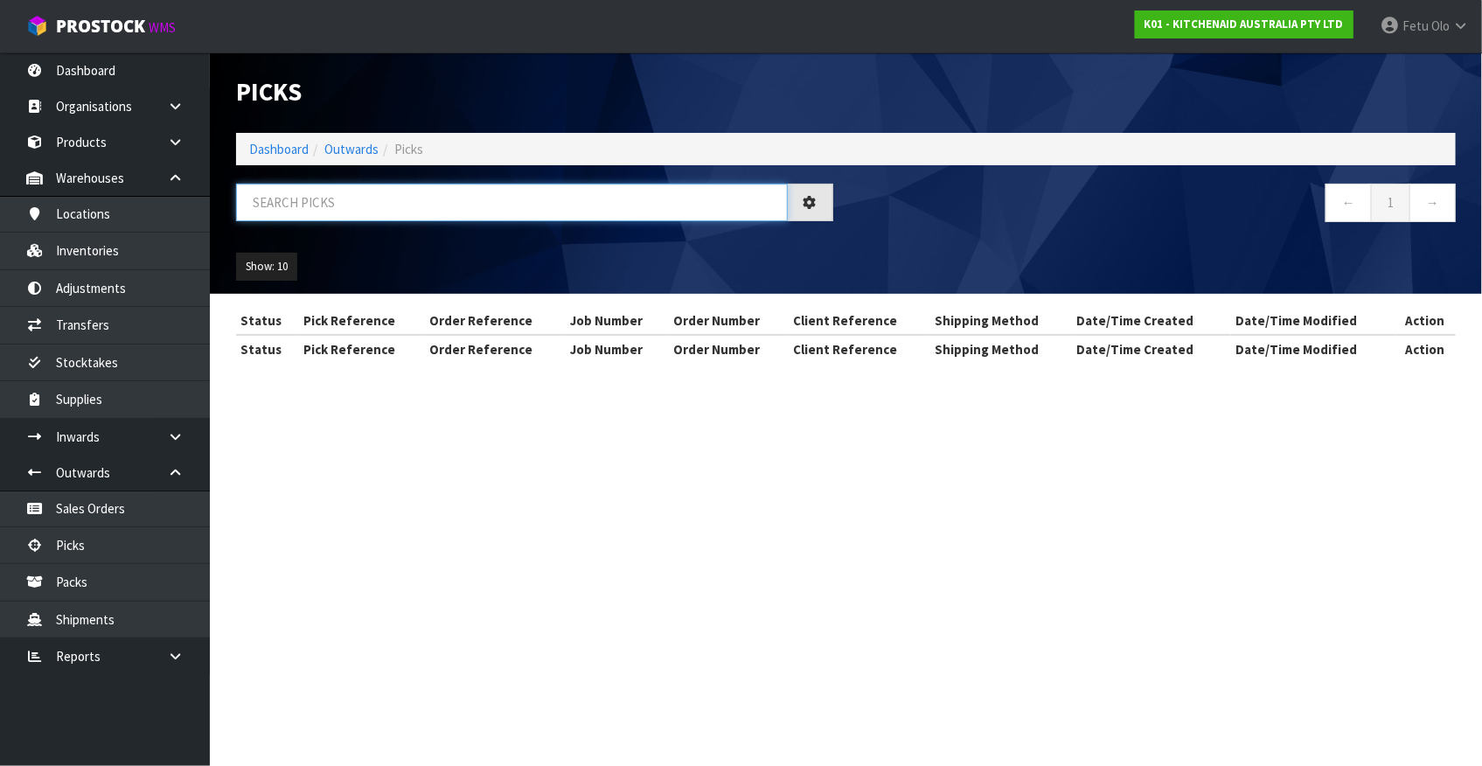
click at [404, 201] on input "text" at bounding box center [512, 203] width 552 height 38
click at [402, 209] on input "text" at bounding box center [512, 203] width 552 height 38
type input "77617"
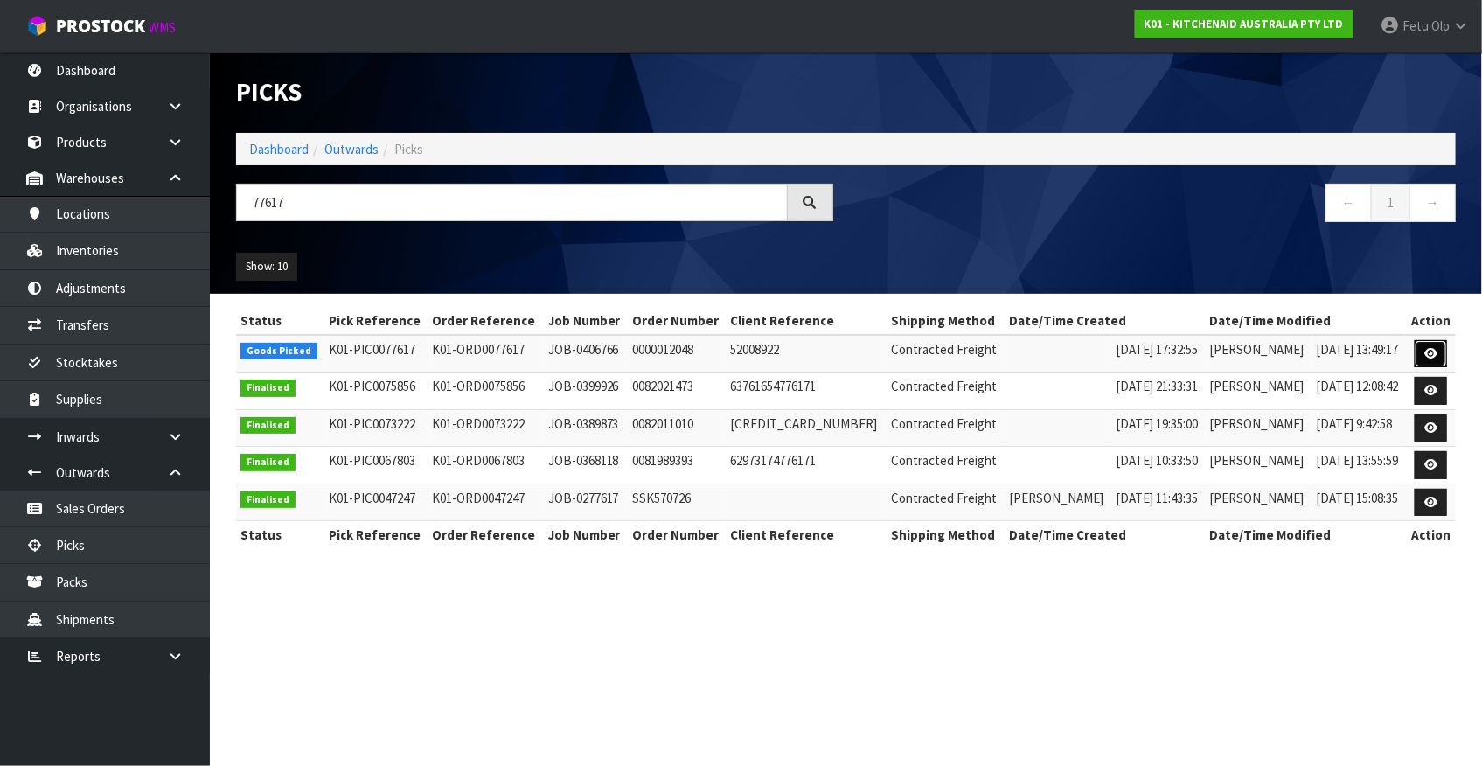
click at [1431, 350] on icon at bounding box center [1430, 353] width 13 height 11
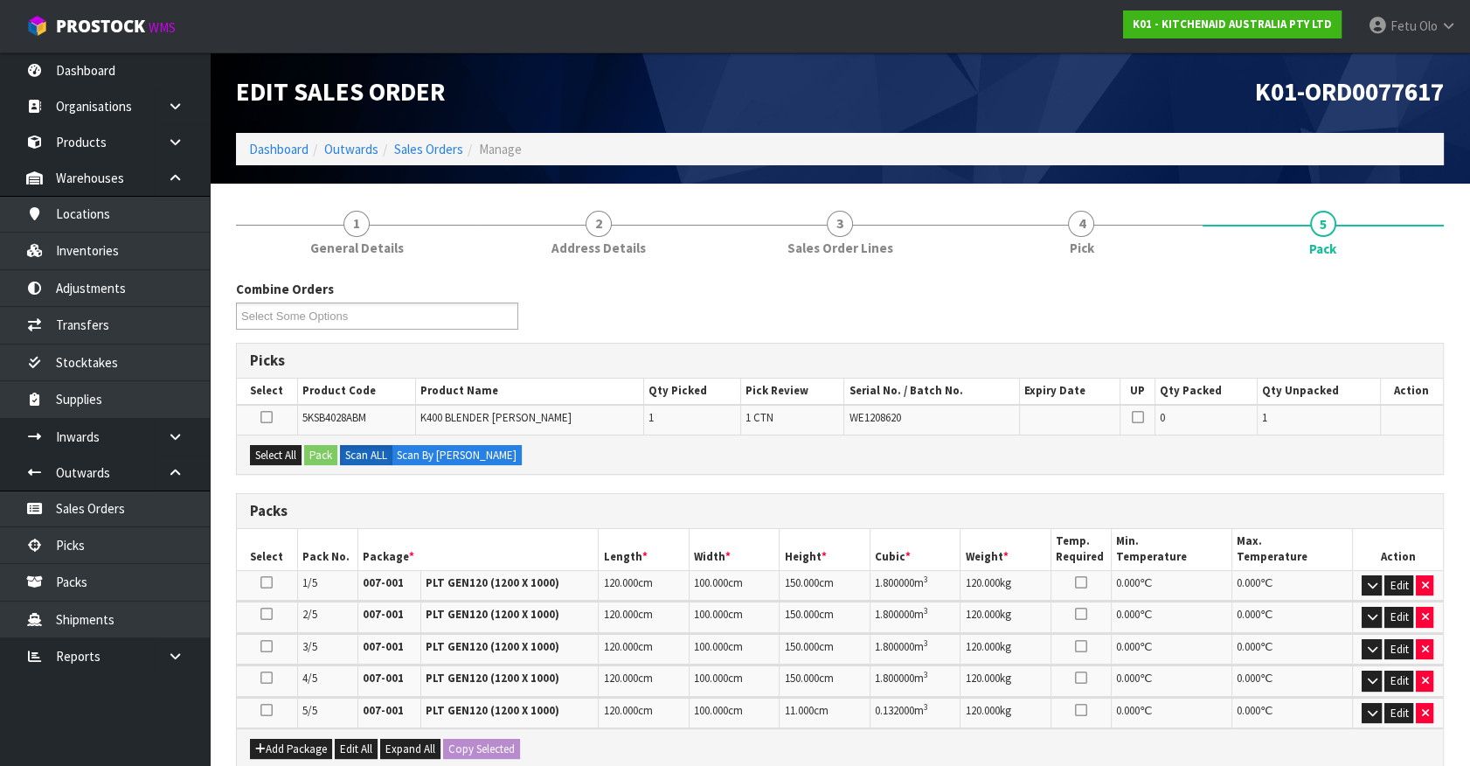
click at [881, 418] on span "WE1208620" at bounding box center [875, 417] width 52 height 15
copy span "WE1208620"
click at [101, 249] on link "Inventories" at bounding box center [105, 251] width 210 height 36
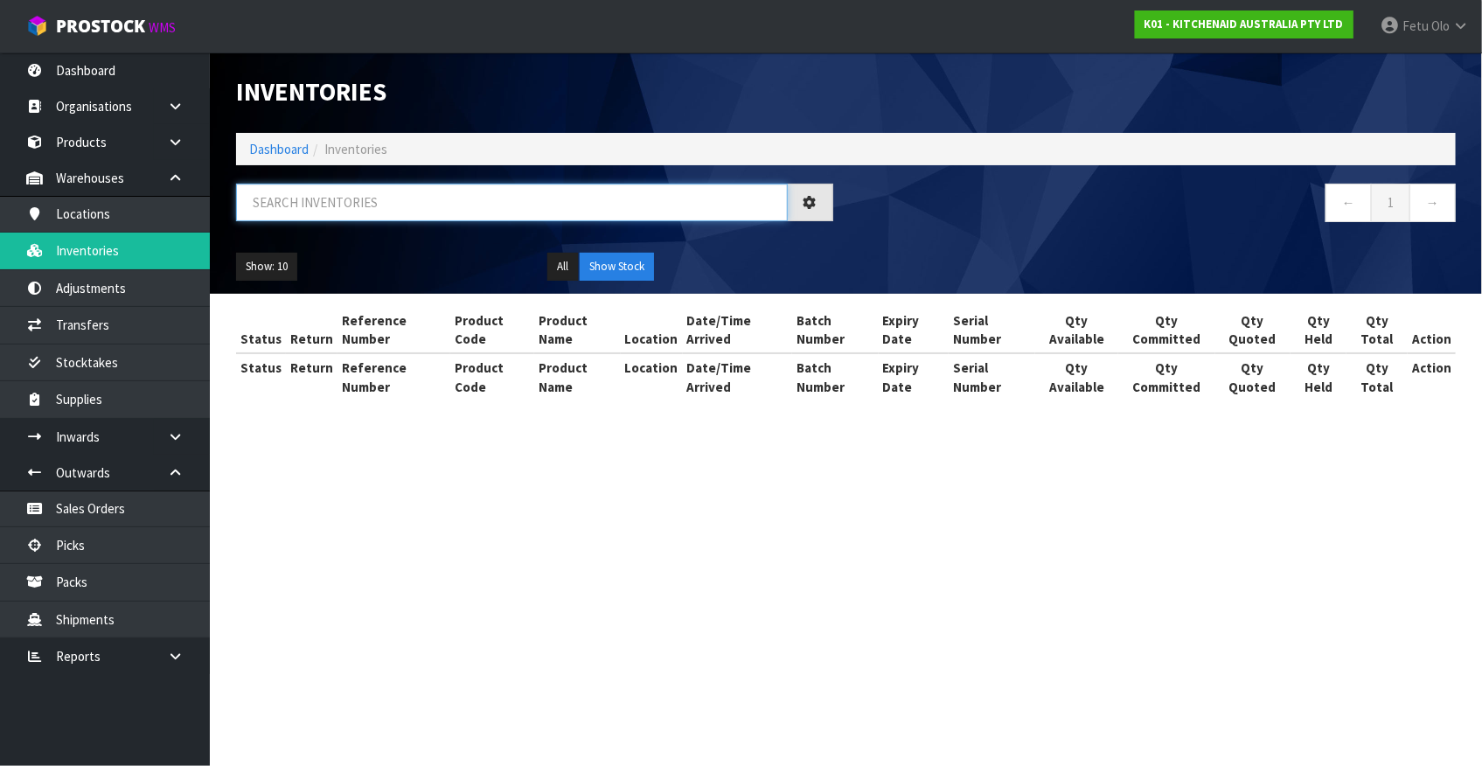
click at [406, 198] on input "text" at bounding box center [512, 203] width 552 height 38
paste input "WE1208620"
type input "WE1208620"
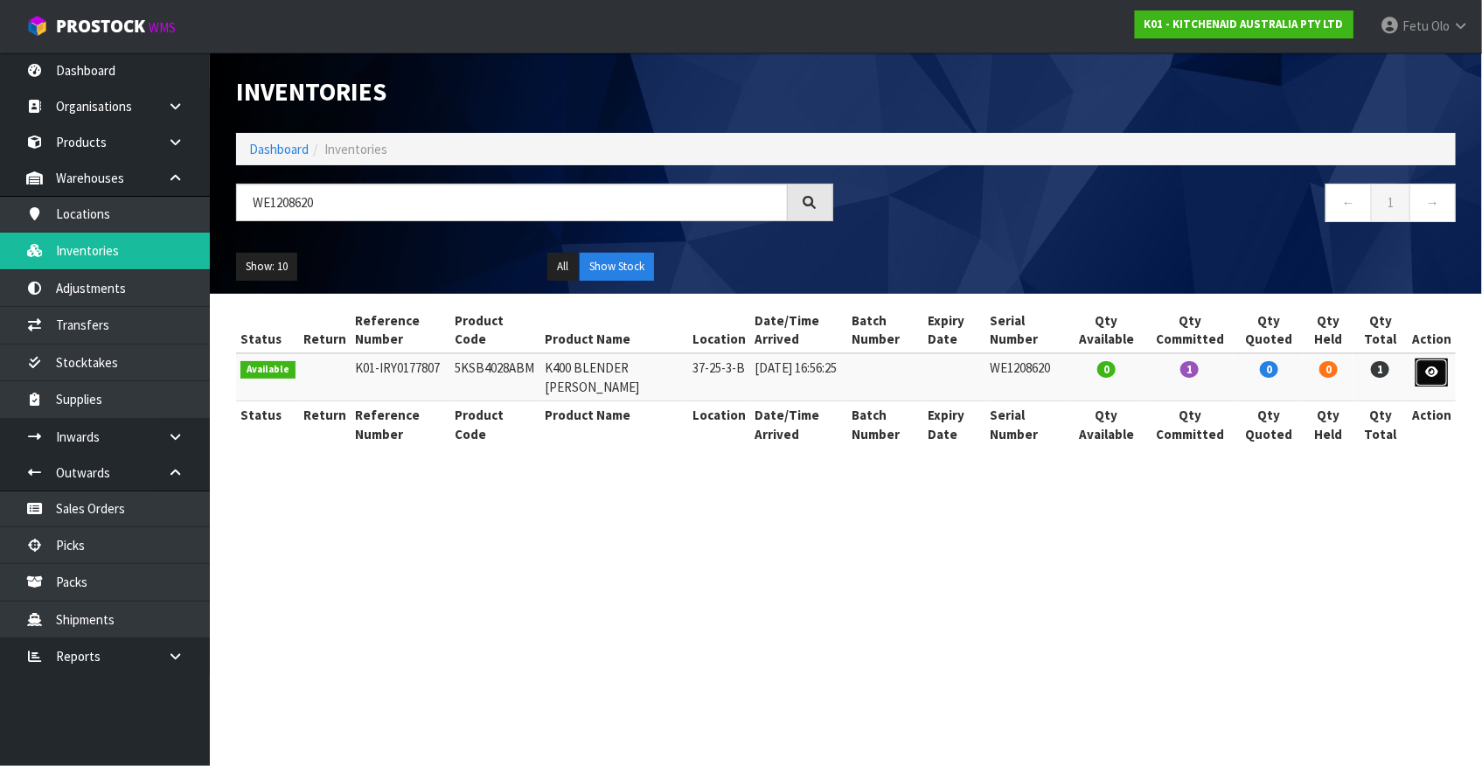
click at [1437, 376] on icon at bounding box center [1431, 371] width 13 height 11
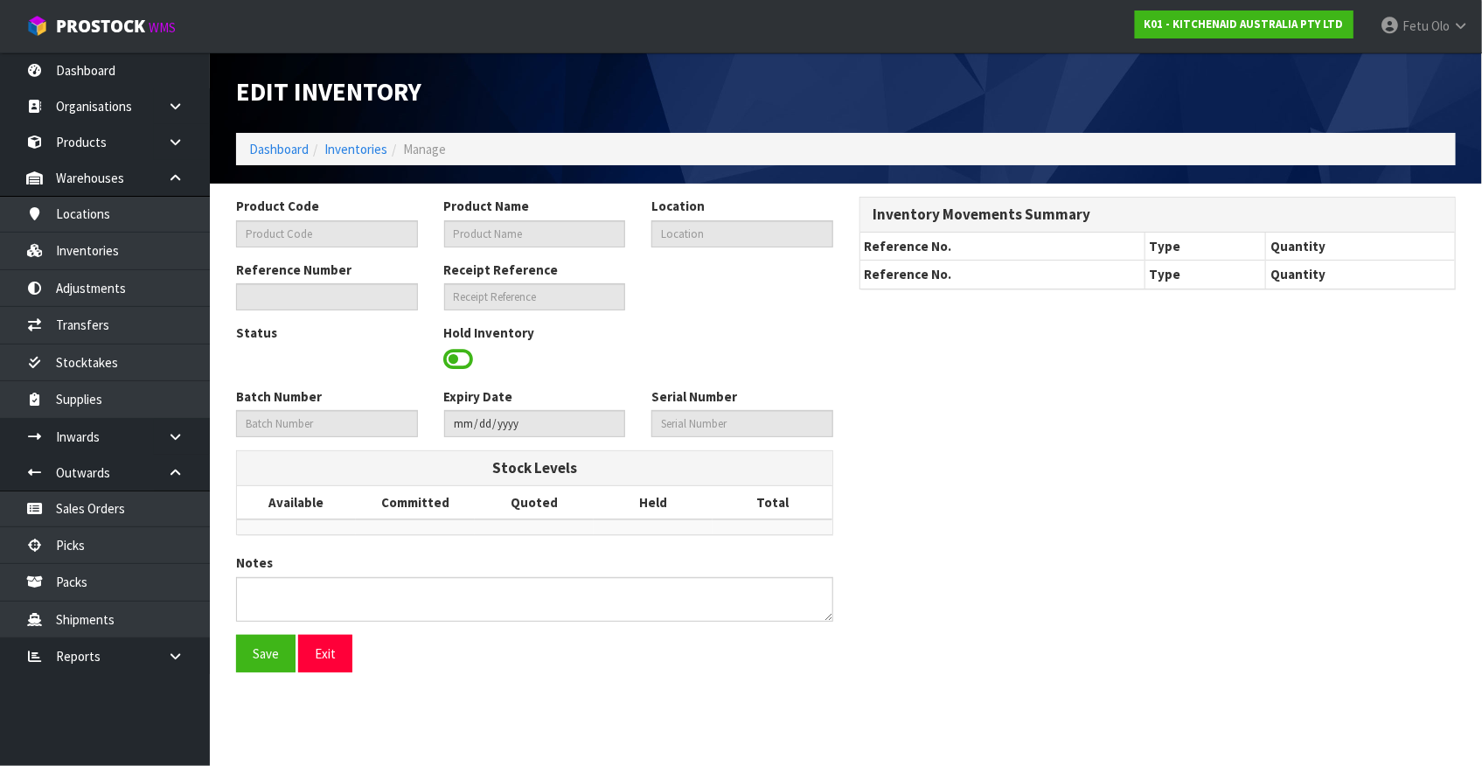
type input "5KSB4028ABM"
type input "K400 BLENDER MATTE BLACK"
type input "37-25-3-B"
type input "K01-IRY0177807"
type input "K01-REC0002123"
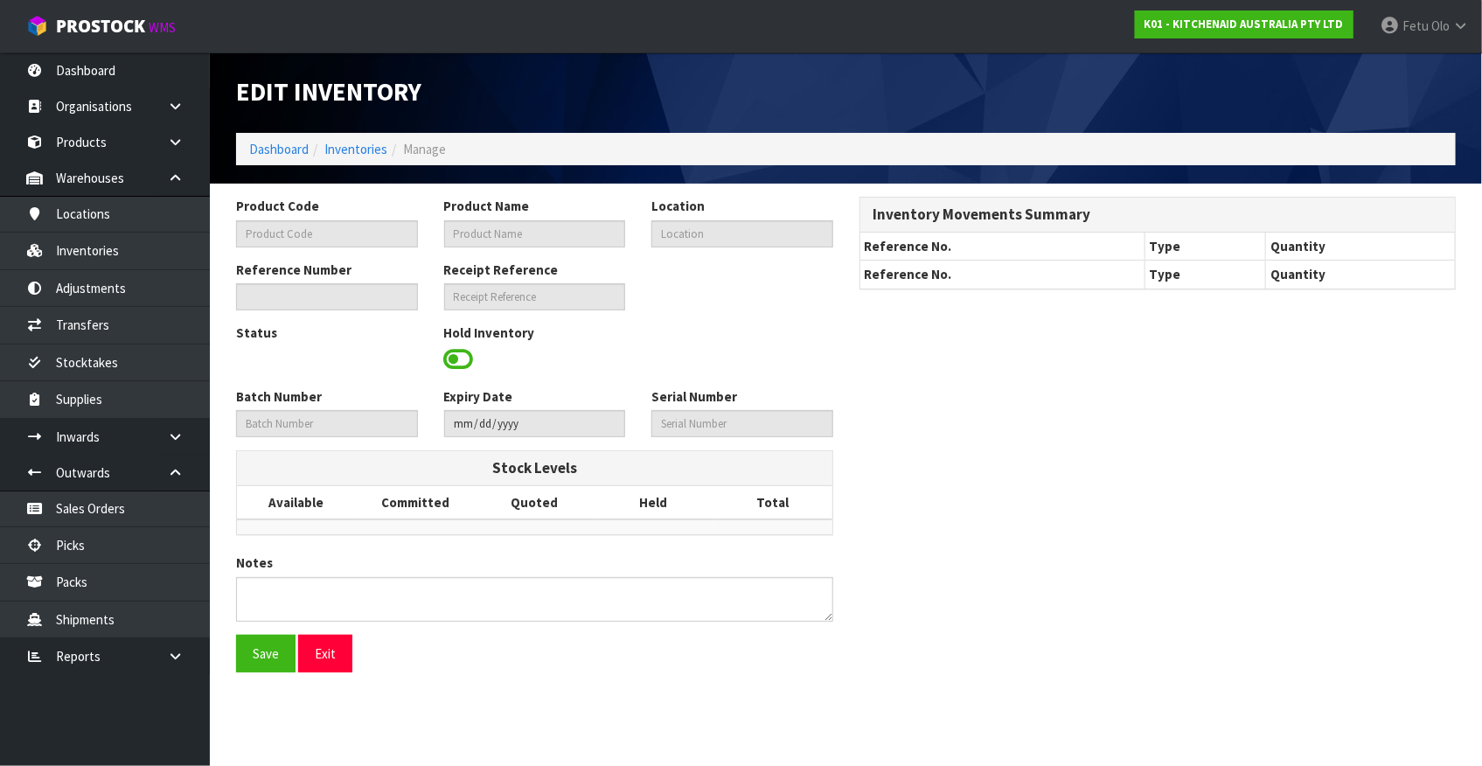
type input "WE1208620"
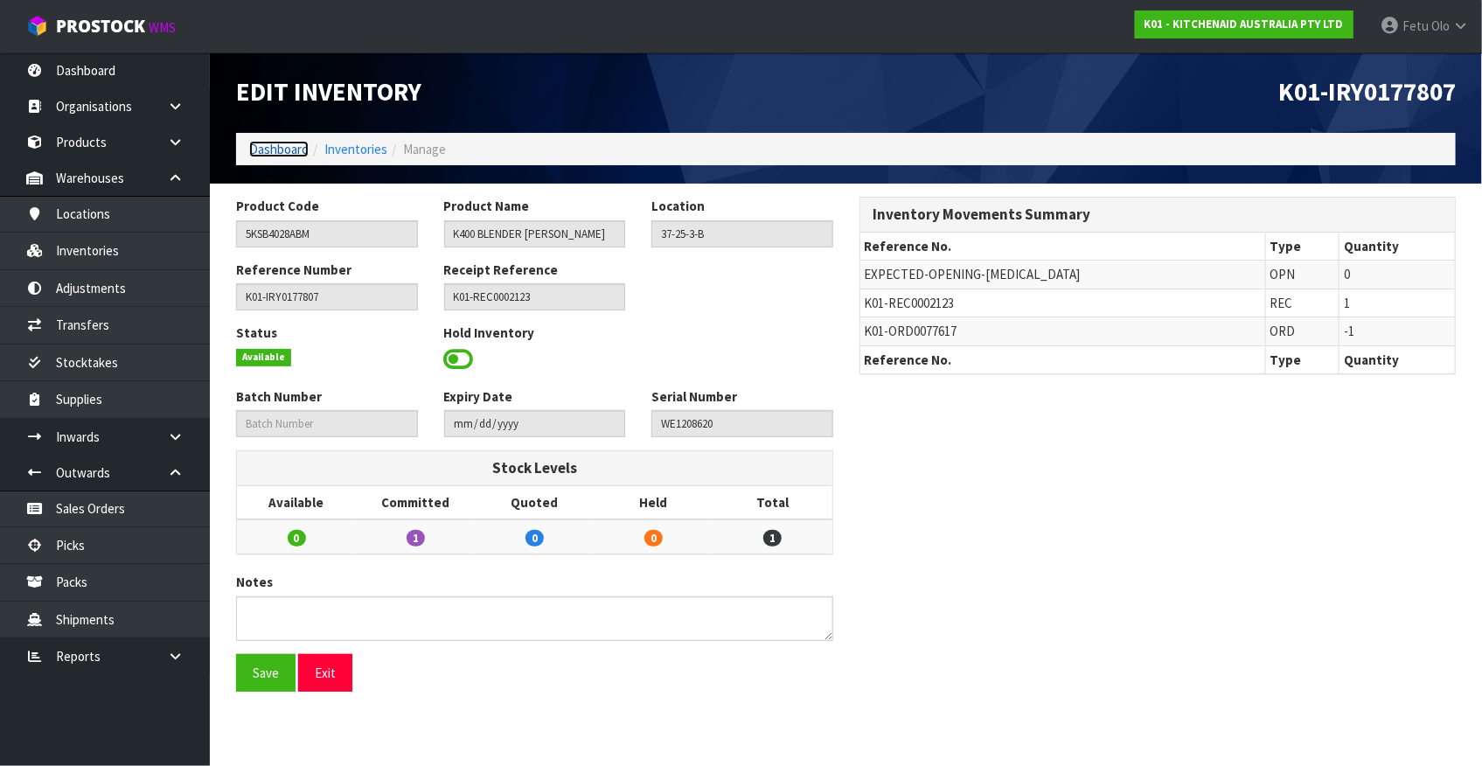
click at [288, 152] on link "Dashboard" at bounding box center [278, 149] width 59 height 17
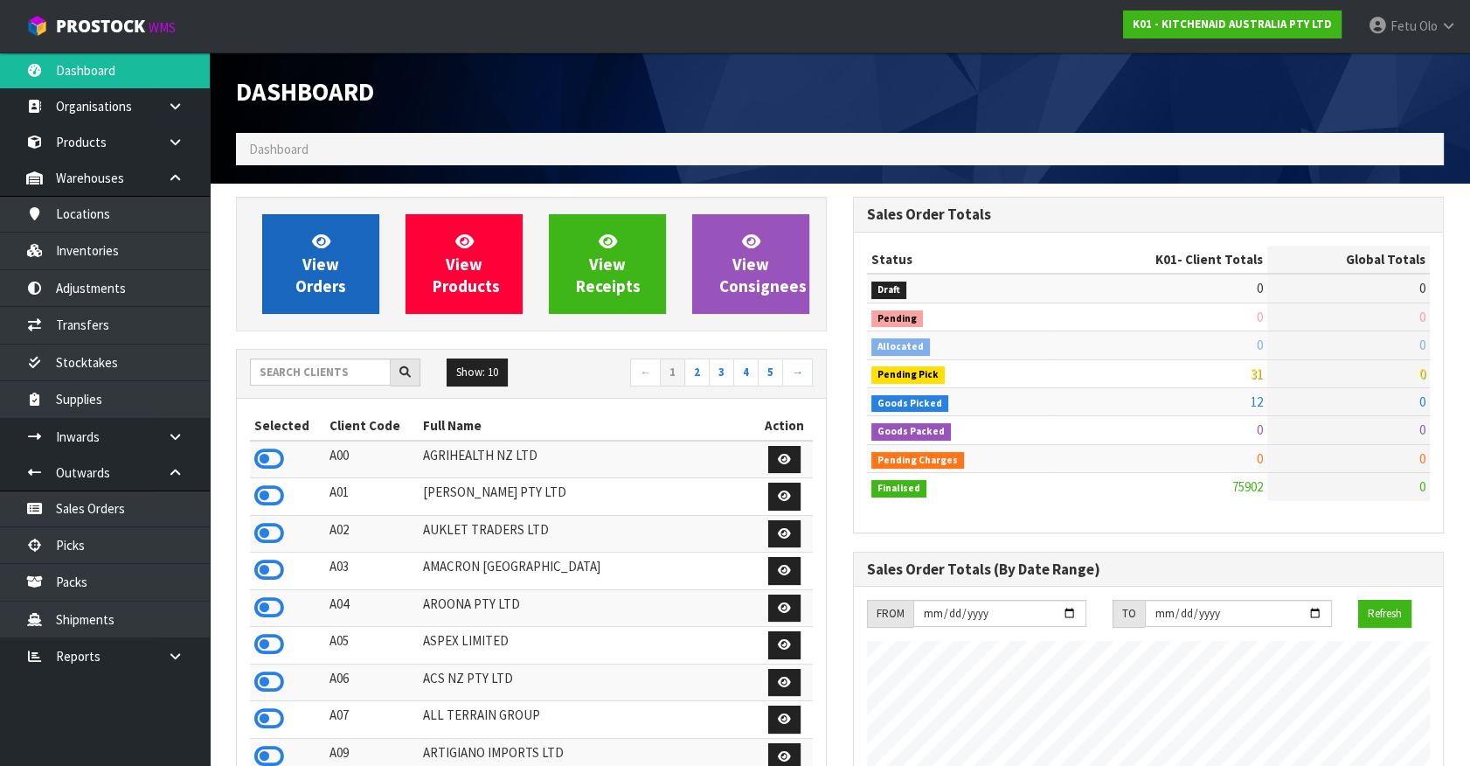
scroll to position [1322, 616]
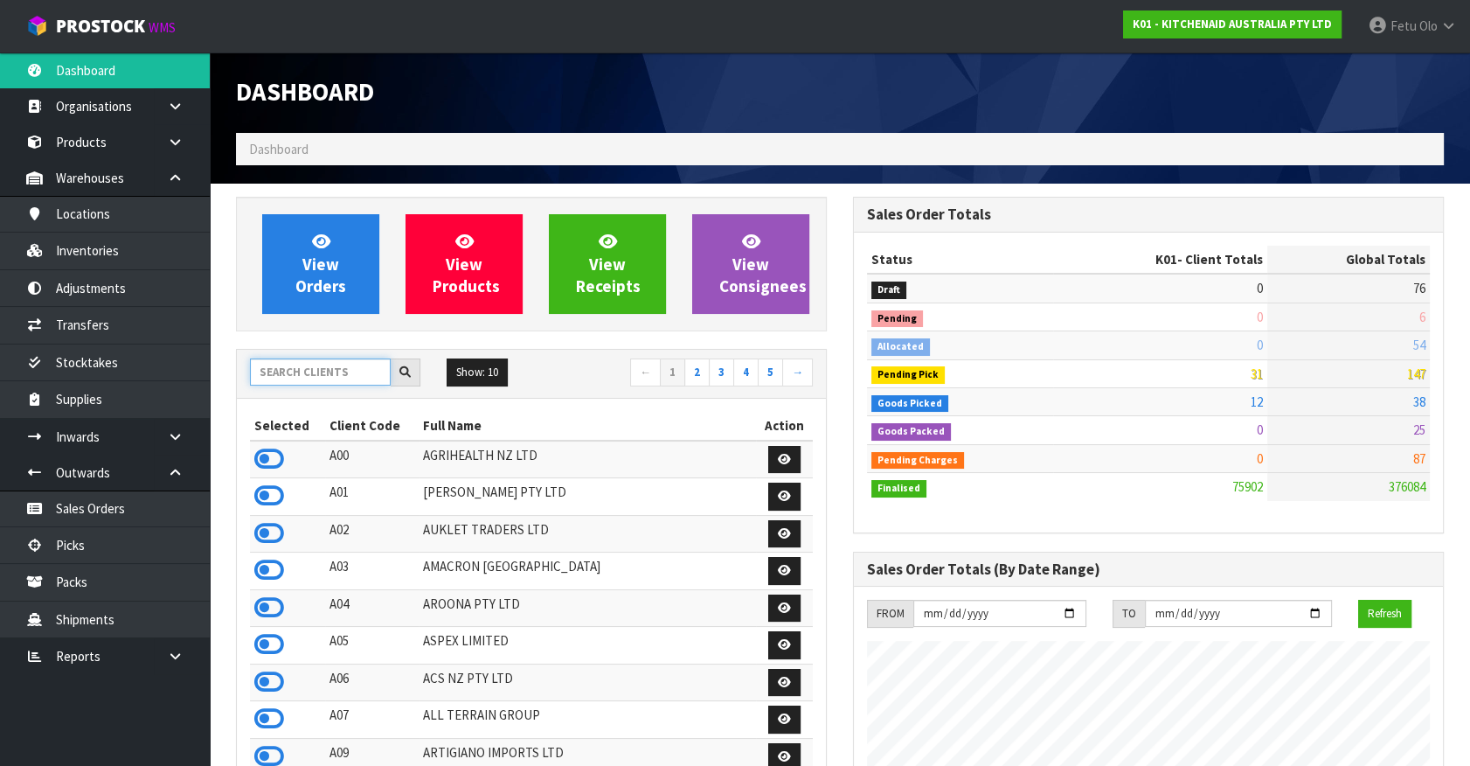
click at [283, 365] on input "text" at bounding box center [320, 371] width 141 height 27
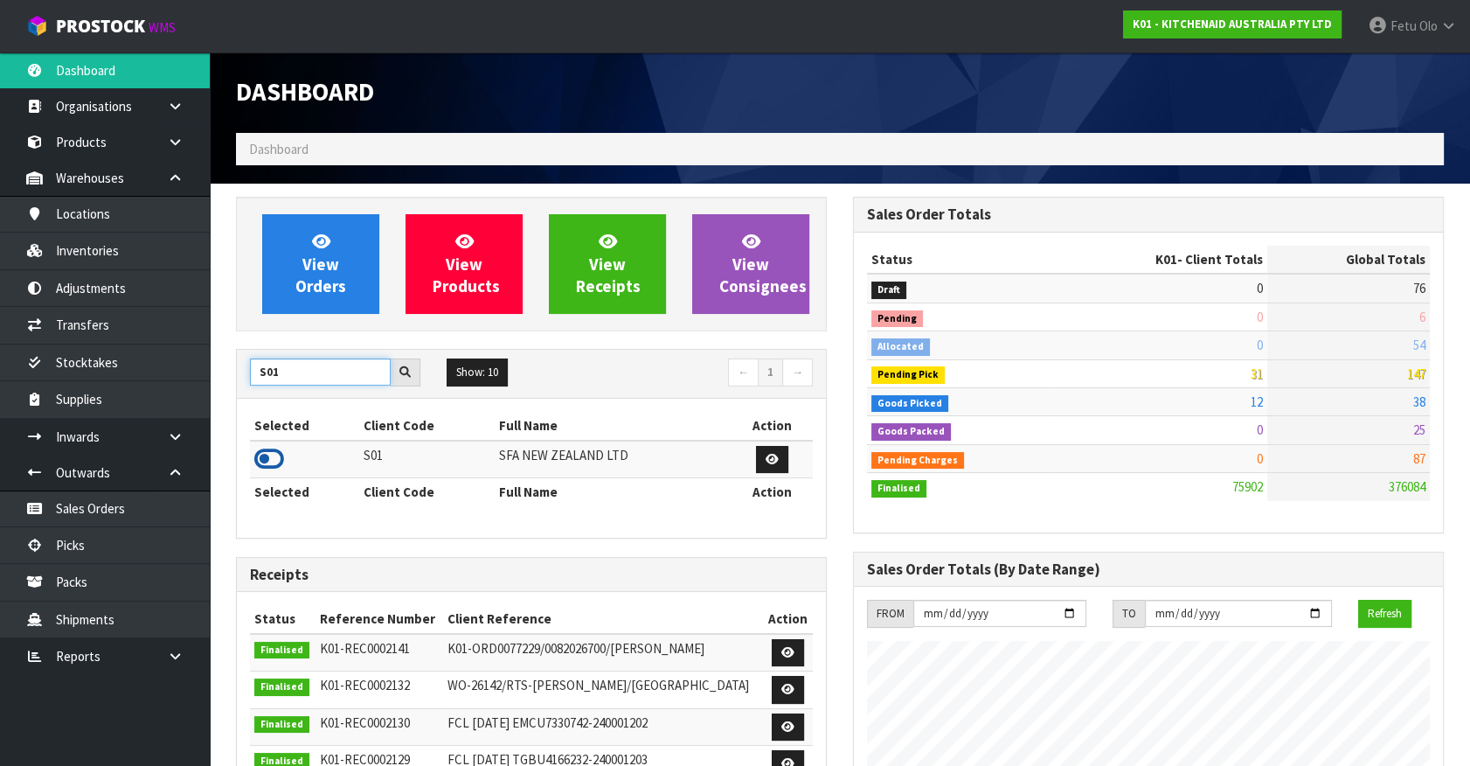
type input "S01"
click at [265, 466] on icon at bounding box center [269, 459] width 30 height 26
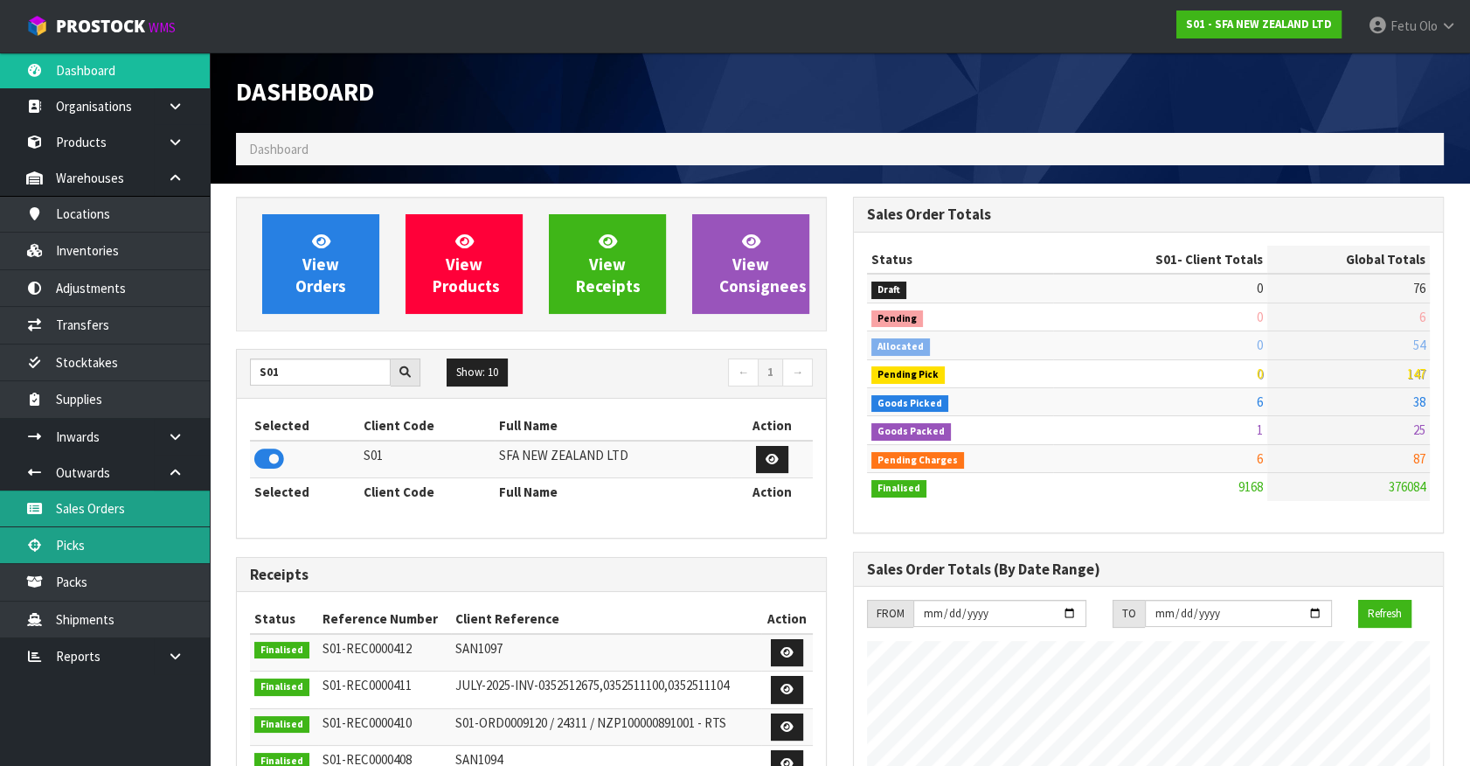
drag, startPoint x: 115, startPoint y: 531, endPoint x: 131, endPoint y: 524, distance: 17.2
click at [115, 530] on link "Picks" at bounding box center [105, 545] width 210 height 36
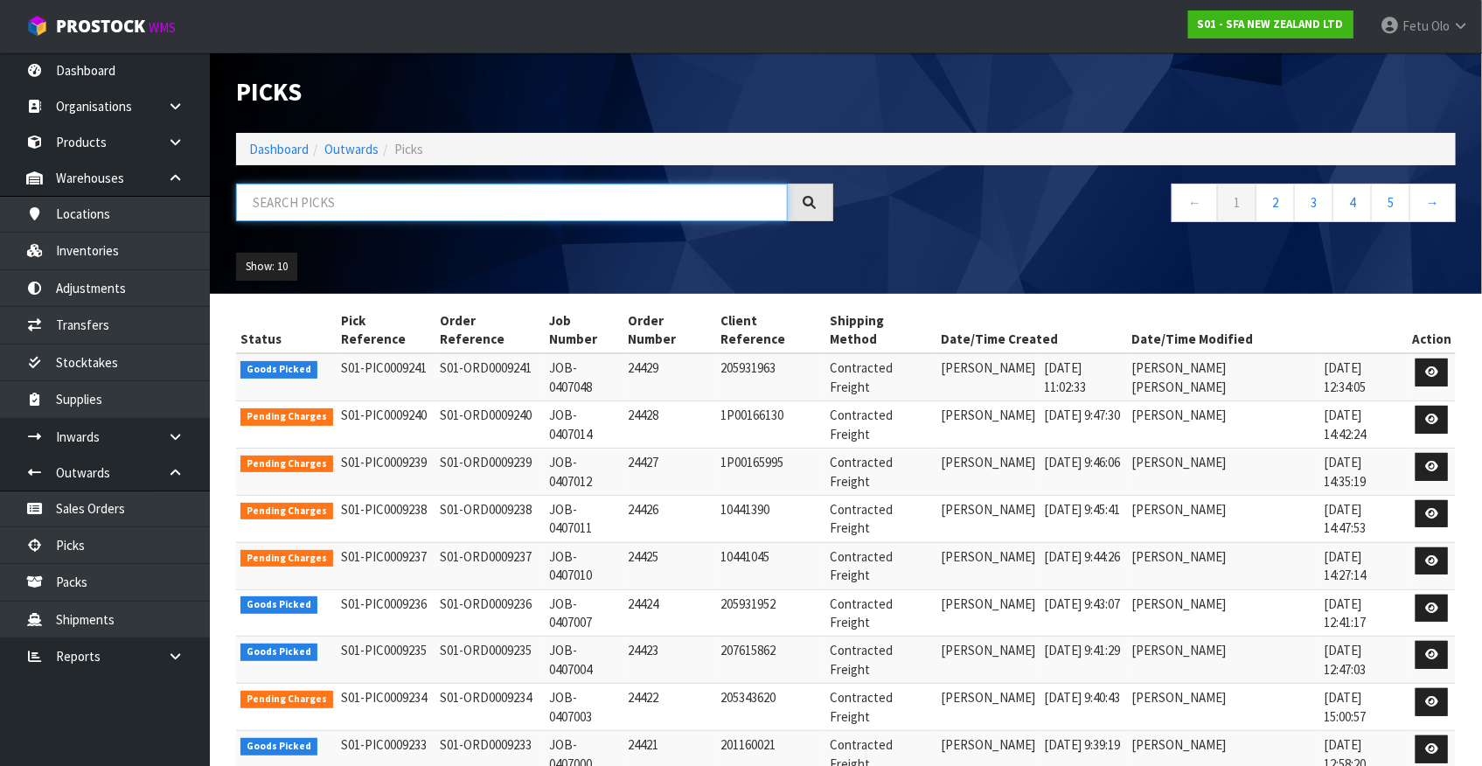
click at [437, 198] on input "text" at bounding box center [512, 203] width 552 height 38
type input "9230"
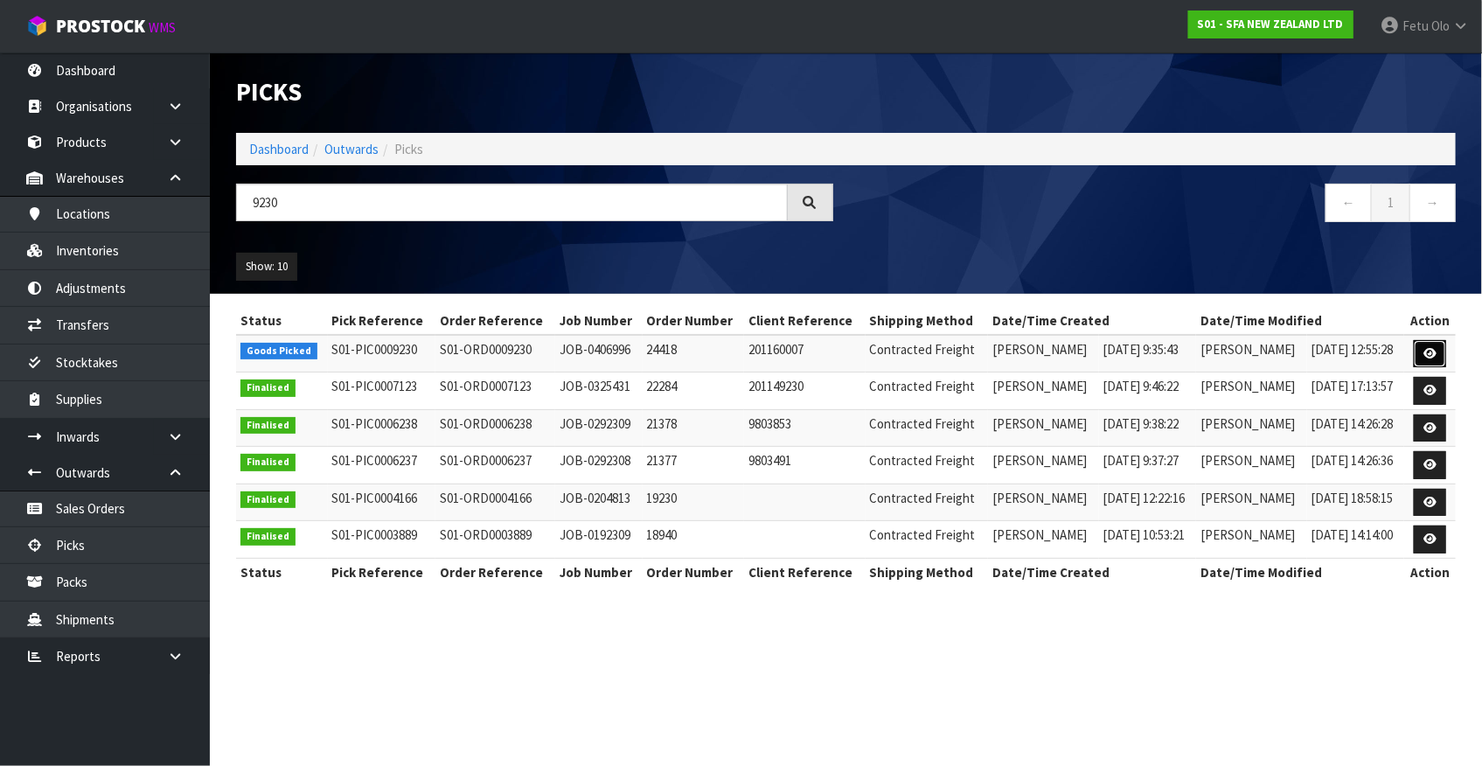
click at [1419, 349] on link at bounding box center [1429, 354] width 32 height 28
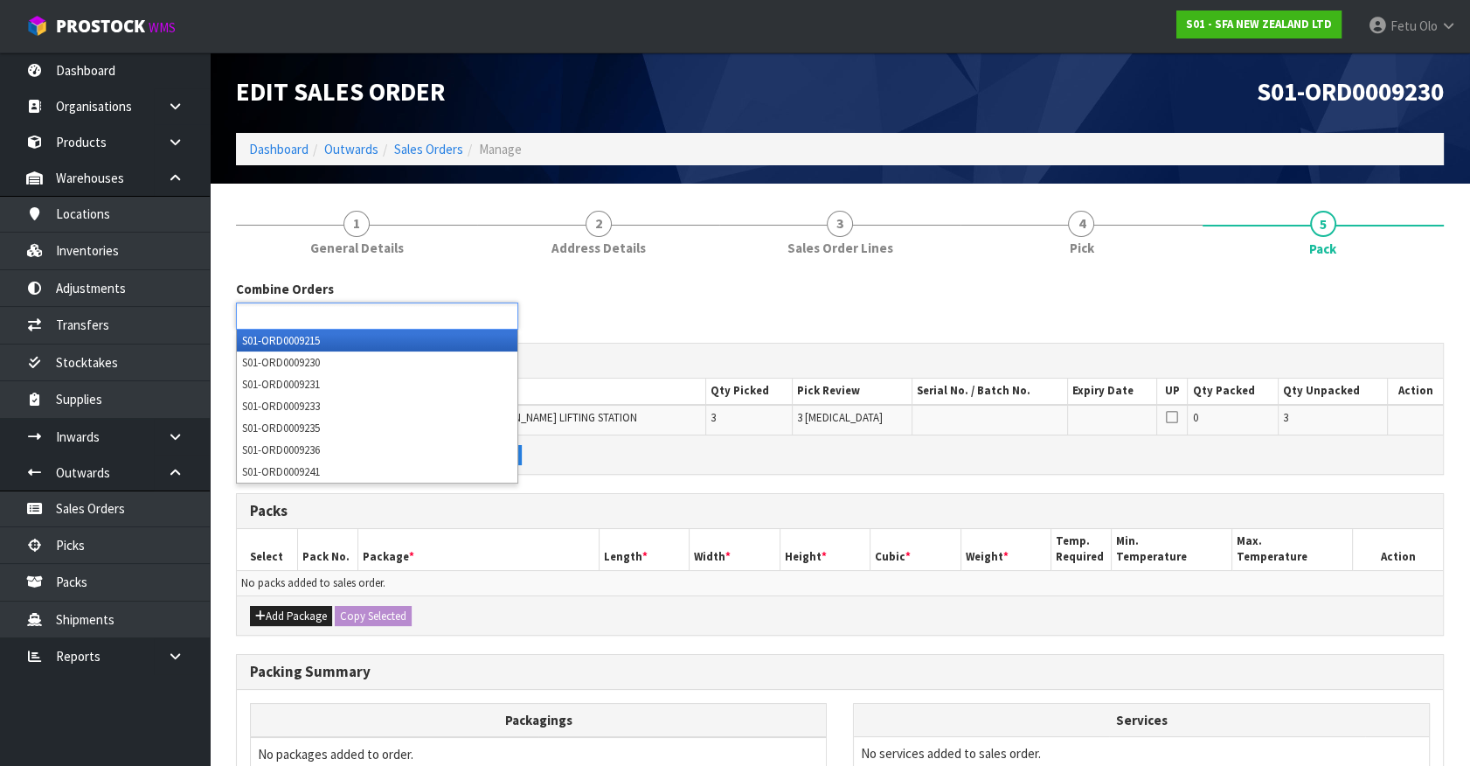
click at [401, 315] on ul at bounding box center [377, 315] width 282 height 27
type input "9233"
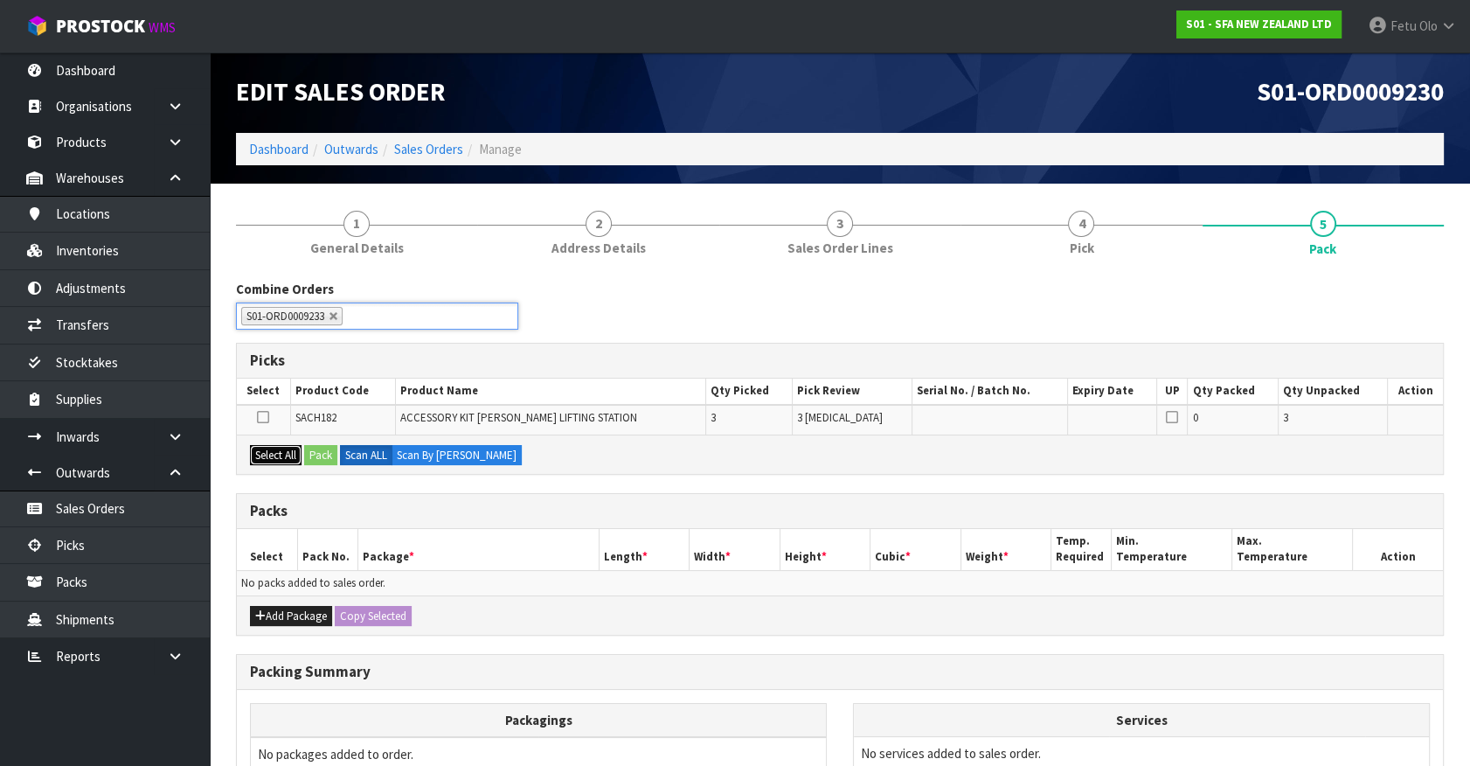
drag, startPoint x: 274, startPoint y: 457, endPoint x: 294, endPoint y: 461, distance: 20.4
click at [274, 457] on button "Select All" at bounding box center [276, 455] width 52 height 21
click at [323, 449] on button "Pack" at bounding box center [320, 455] width 33 height 21
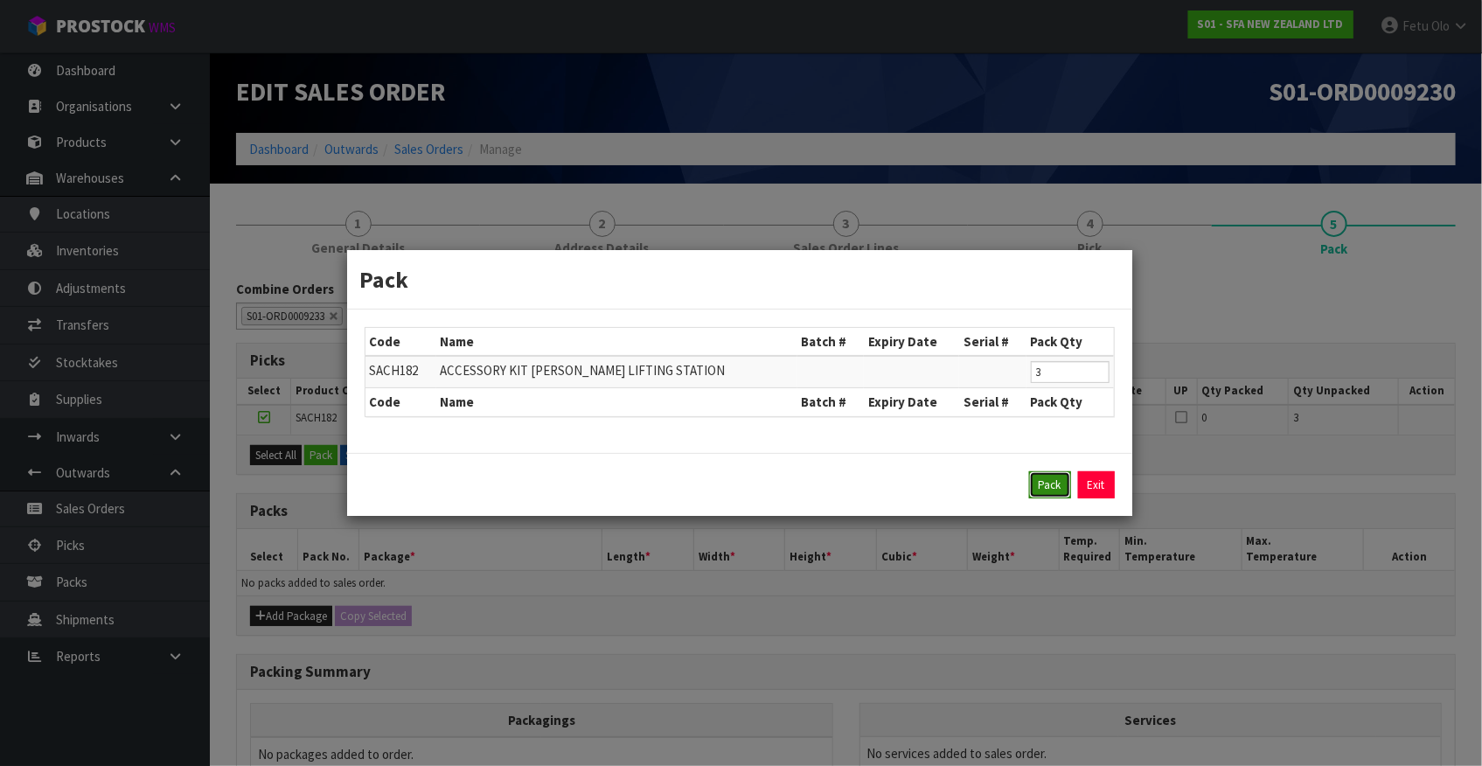
click at [1029, 479] on button "Pack" at bounding box center [1050, 485] width 42 height 28
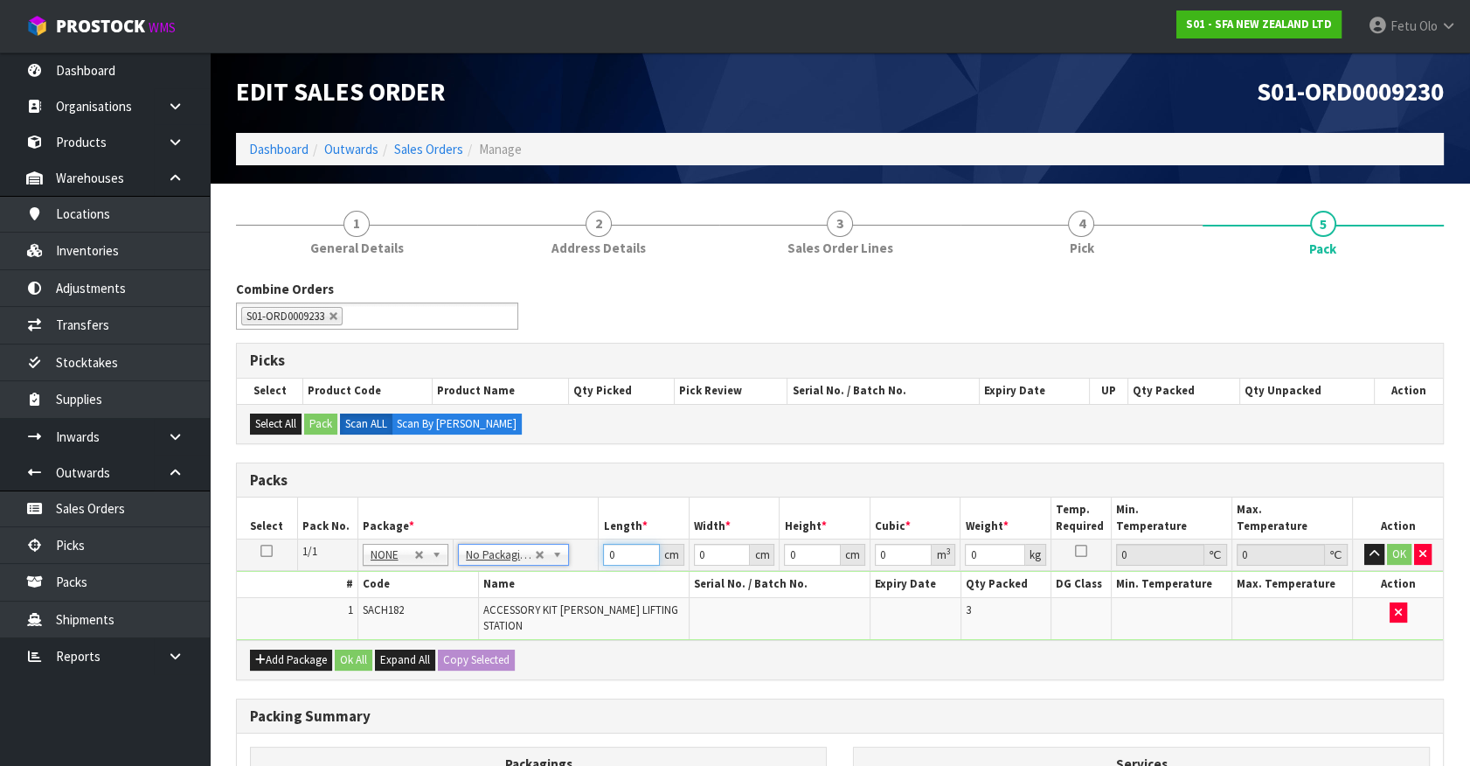
drag, startPoint x: 610, startPoint y: 553, endPoint x: 525, endPoint y: 578, distance: 88.3
click at [525, 577] on tbody "1/1 NONE 007-001 007-002 007-004 007-009 007-013 007-014 007-015 007-017 007-01…" at bounding box center [840, 589] width 1206 height 101
type input "32"
type input "24"
type input "2"
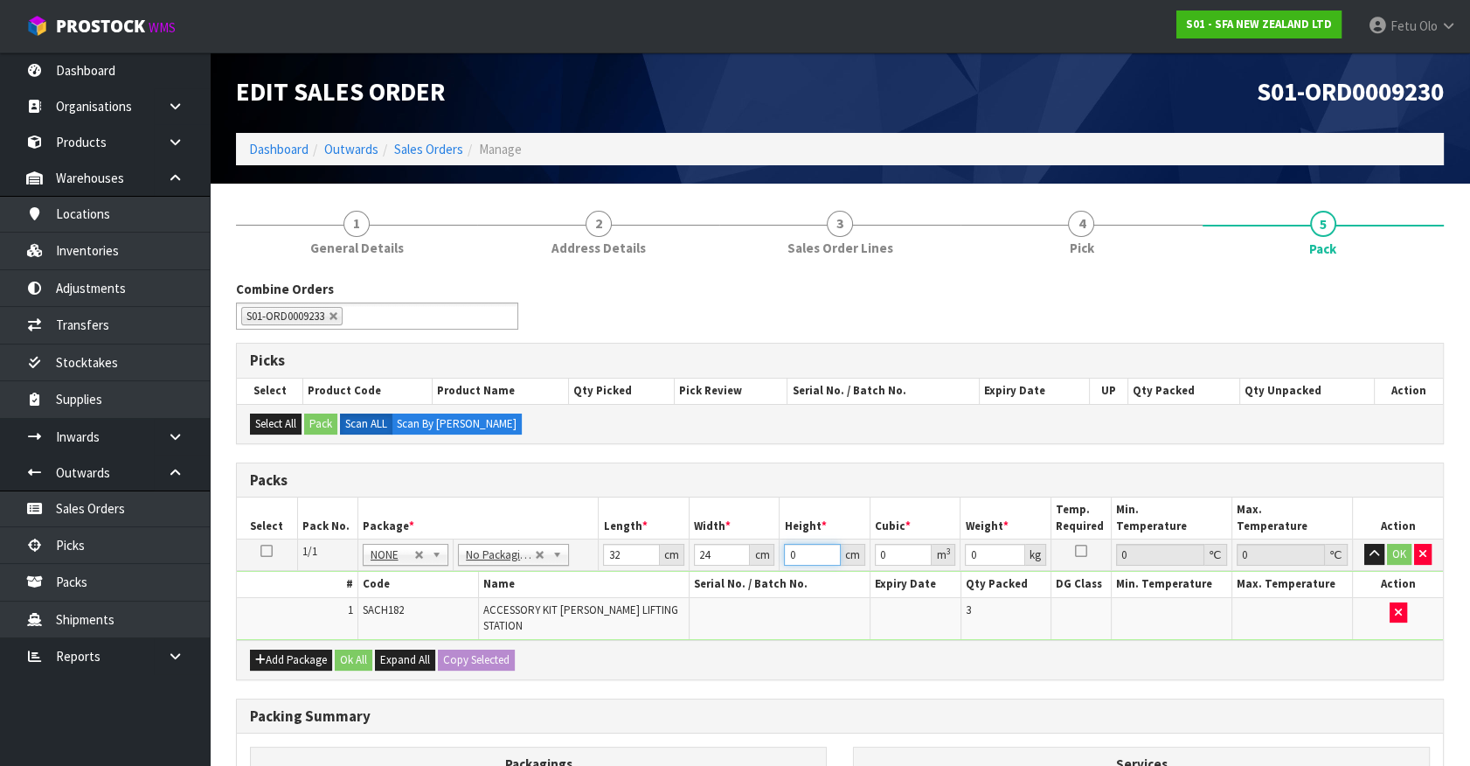
type input "0.001536"
type input "28"
type input "0.021504"
type input "28"
type input "4"
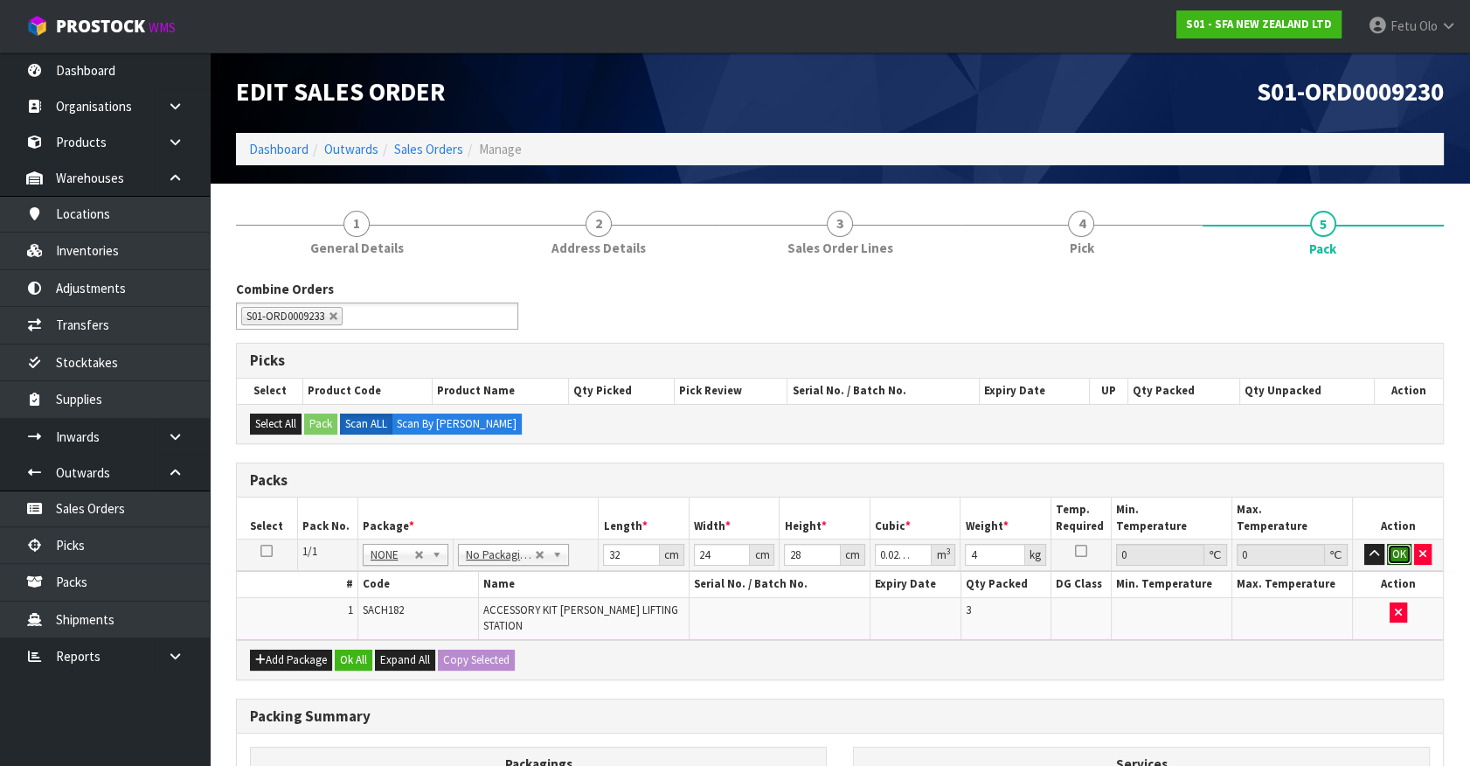
click button "OK" at bounding box center [1399, 554] width 24 height 21
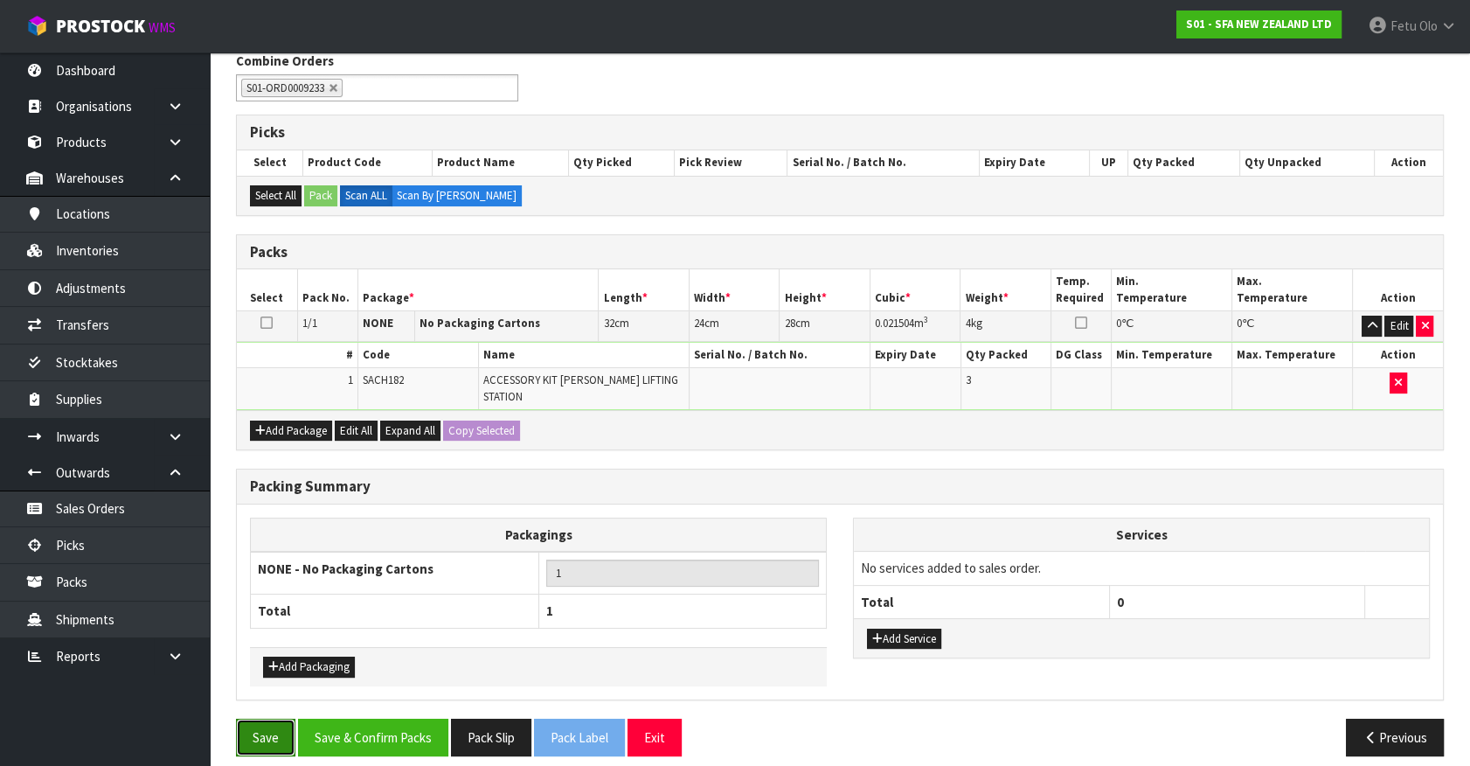
click at [247, 719] on button "Save" at bounding box center [265, 738] width 59 height 38
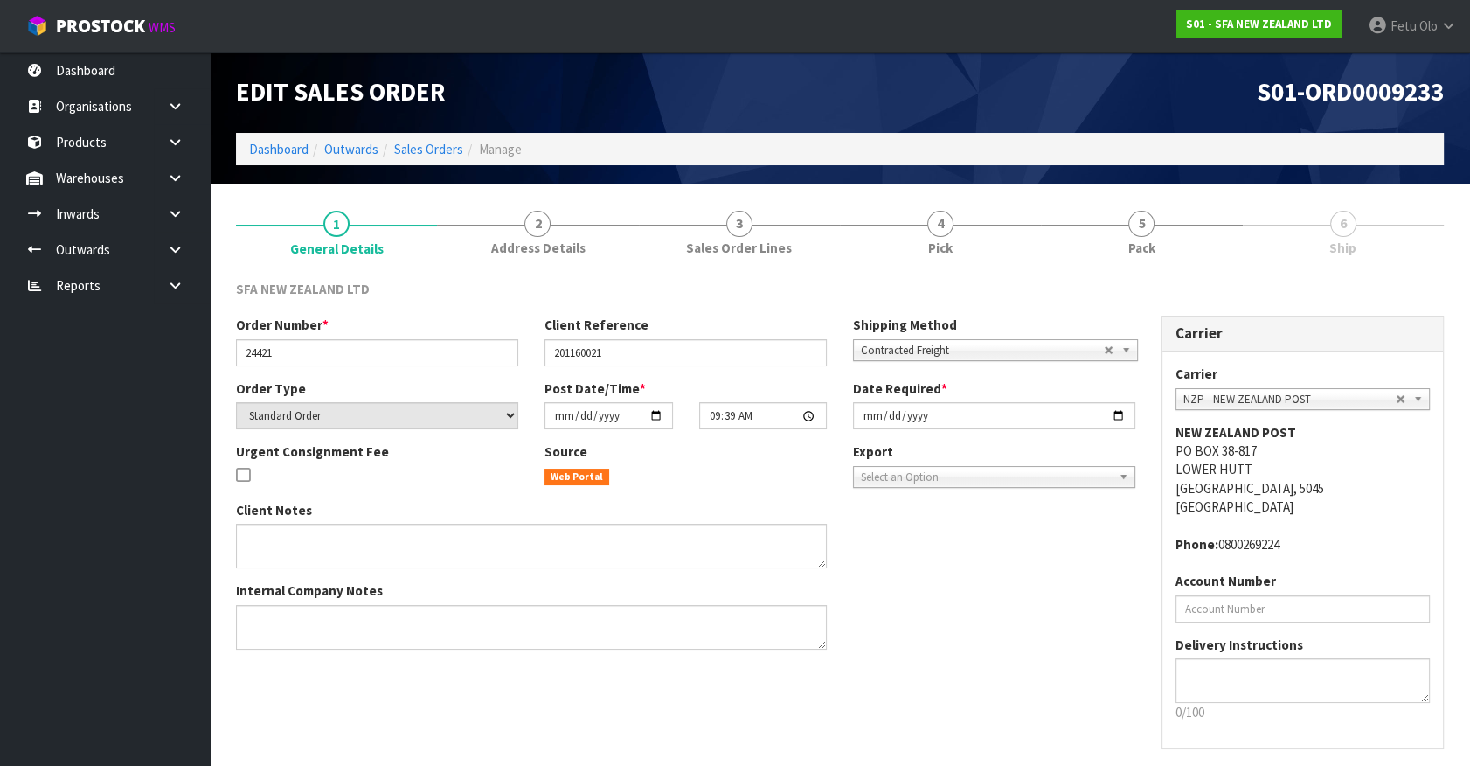
click at [1343, 224] on span "6" at bounding box center [1343, 224] width 26 height 26
click at [1203, 216] on link "5 Pack" at bounding box center [1141, 231] width 201 height 69
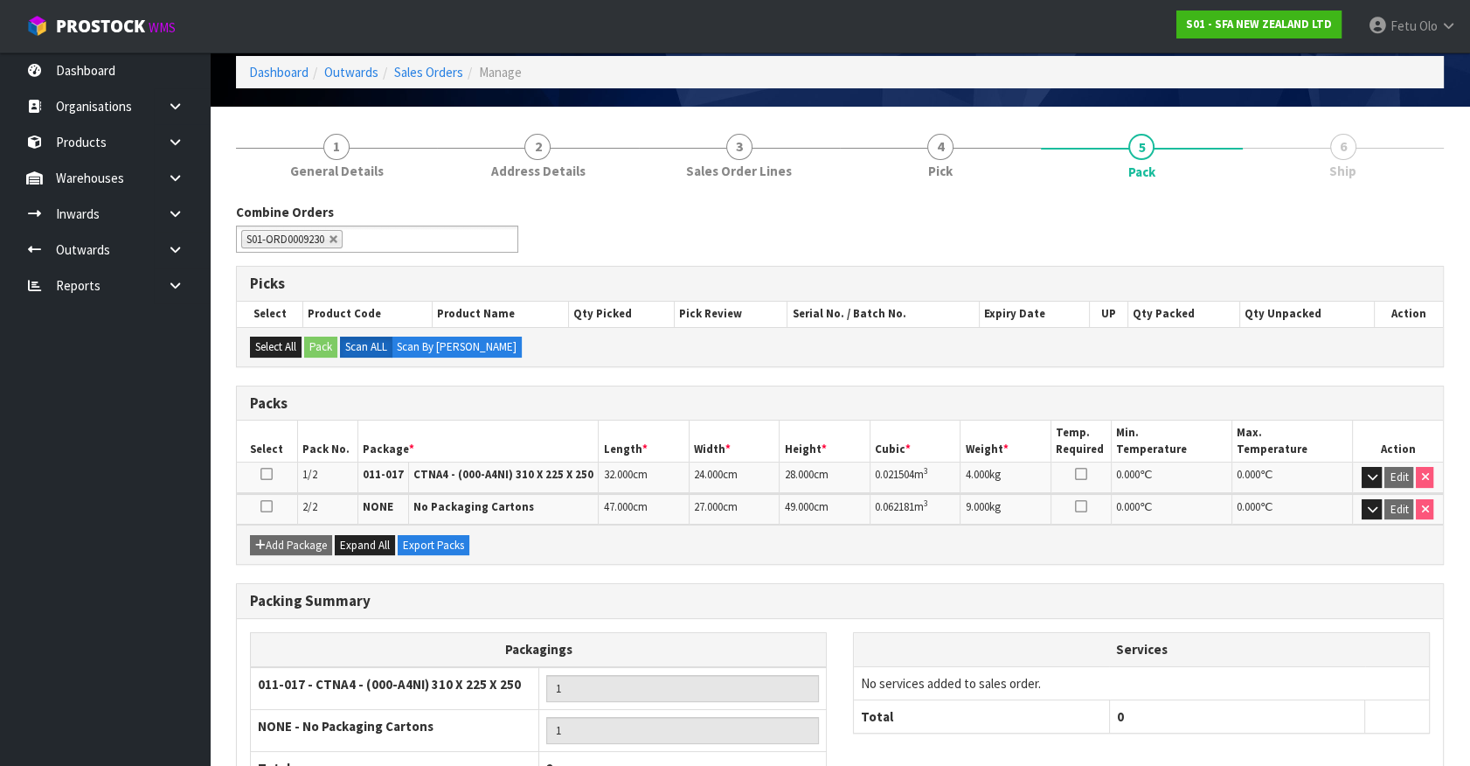
scroll to position [207, 0]
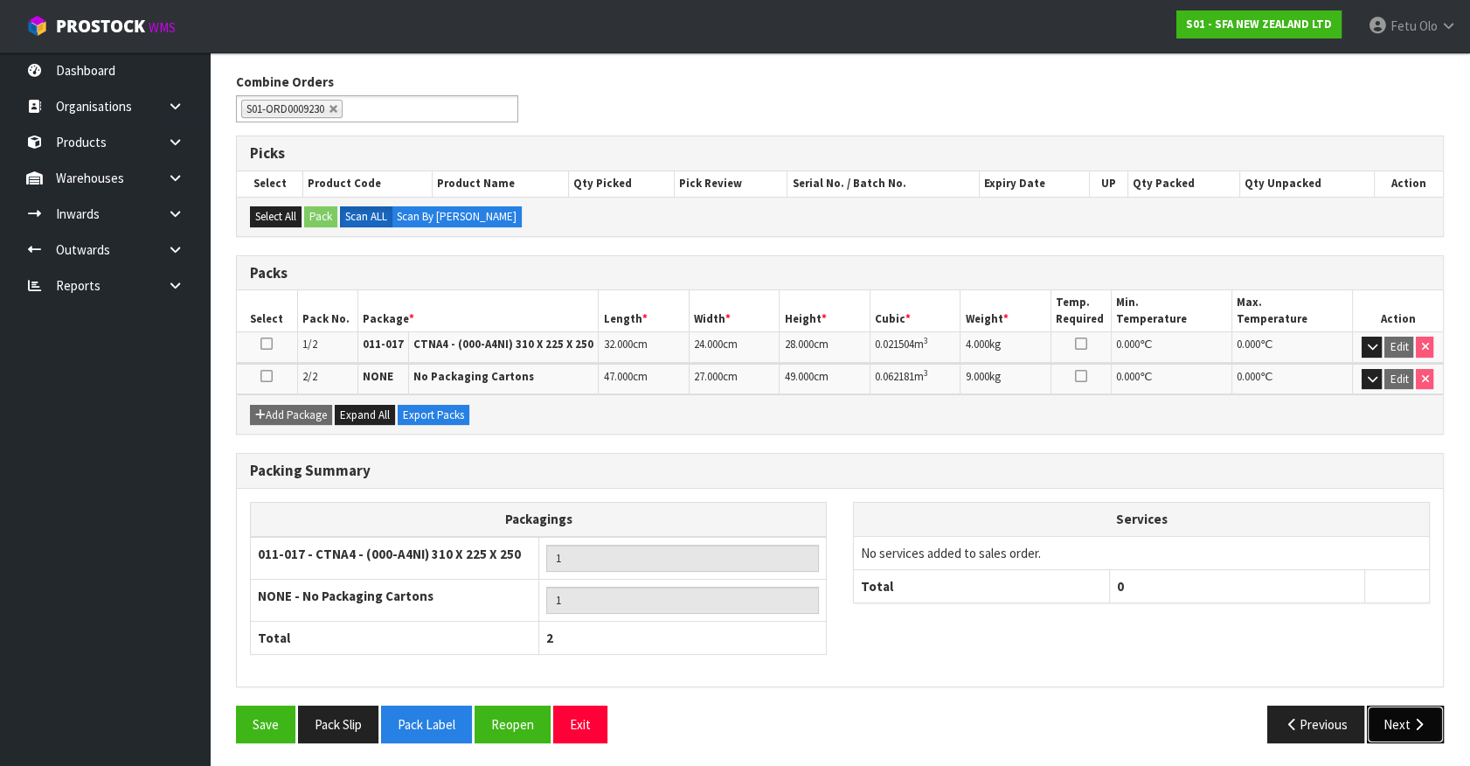
click at [1412, 718] on icon "button" at bounding box center [1419, 724] width 17 height 13
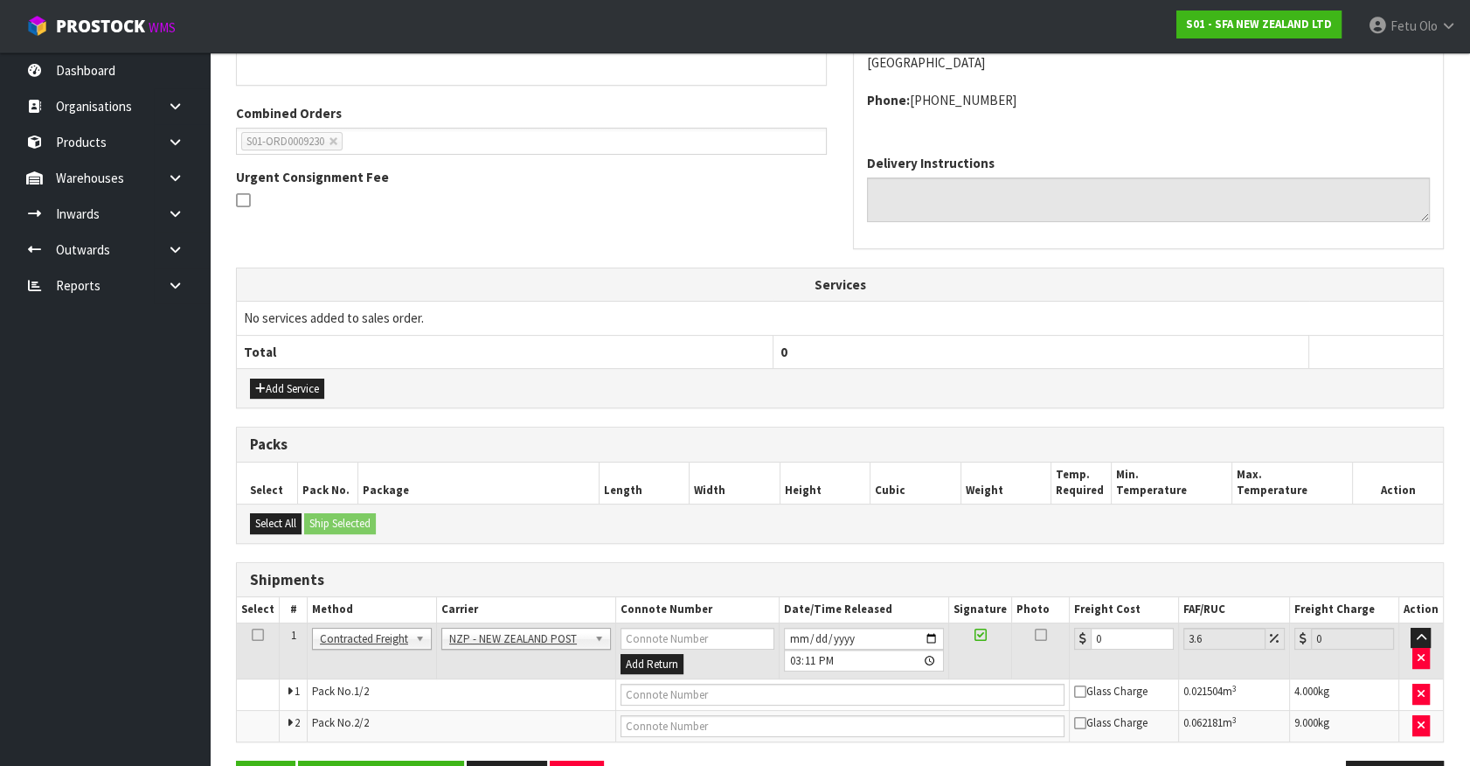
scroll to position [405, 0]
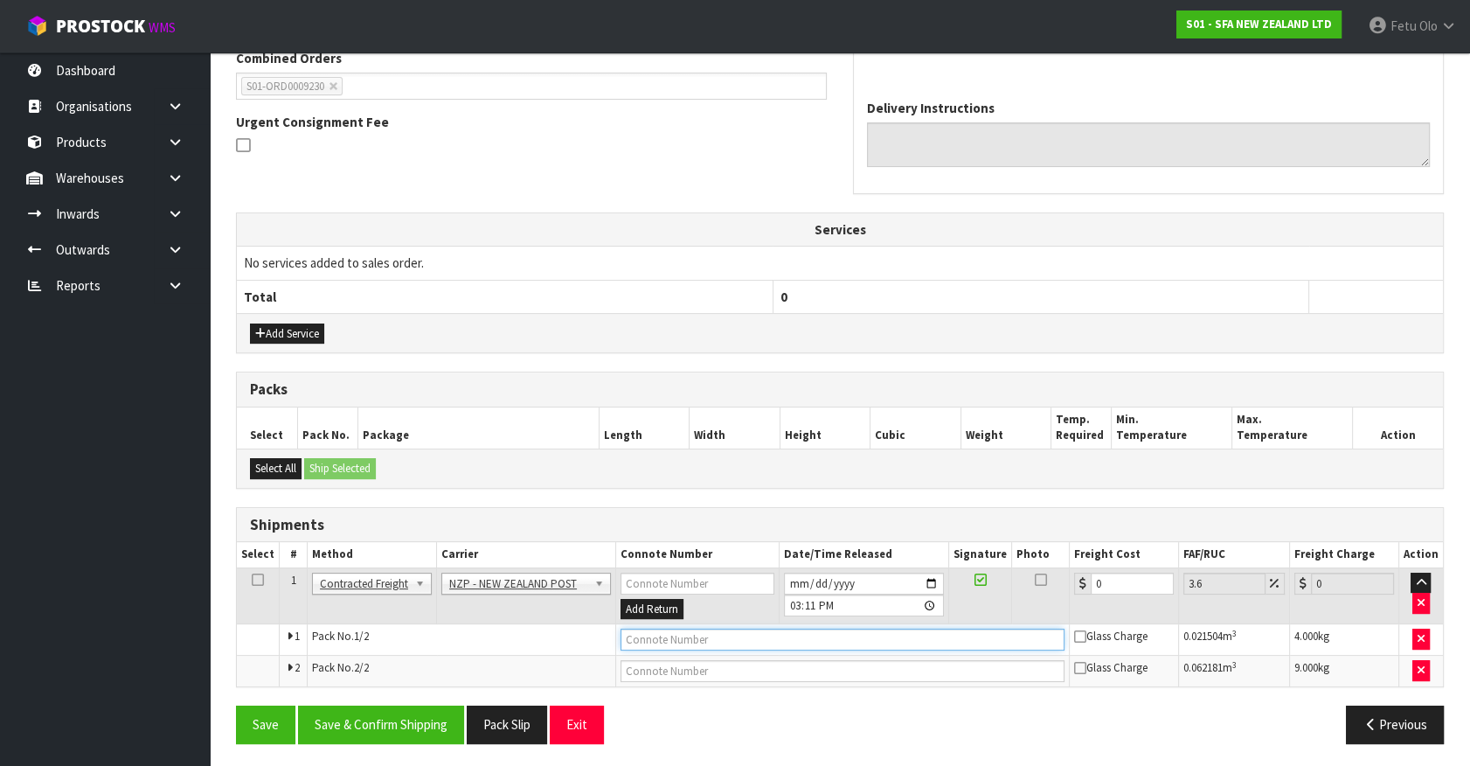
click at [731, 638] on input "text" at bounding box center [843, 640] width 444 height 22
type input "00894210379938002081"
click at [236, 705] on button "Save" at bounding box center [265, 724] width 59 height 38
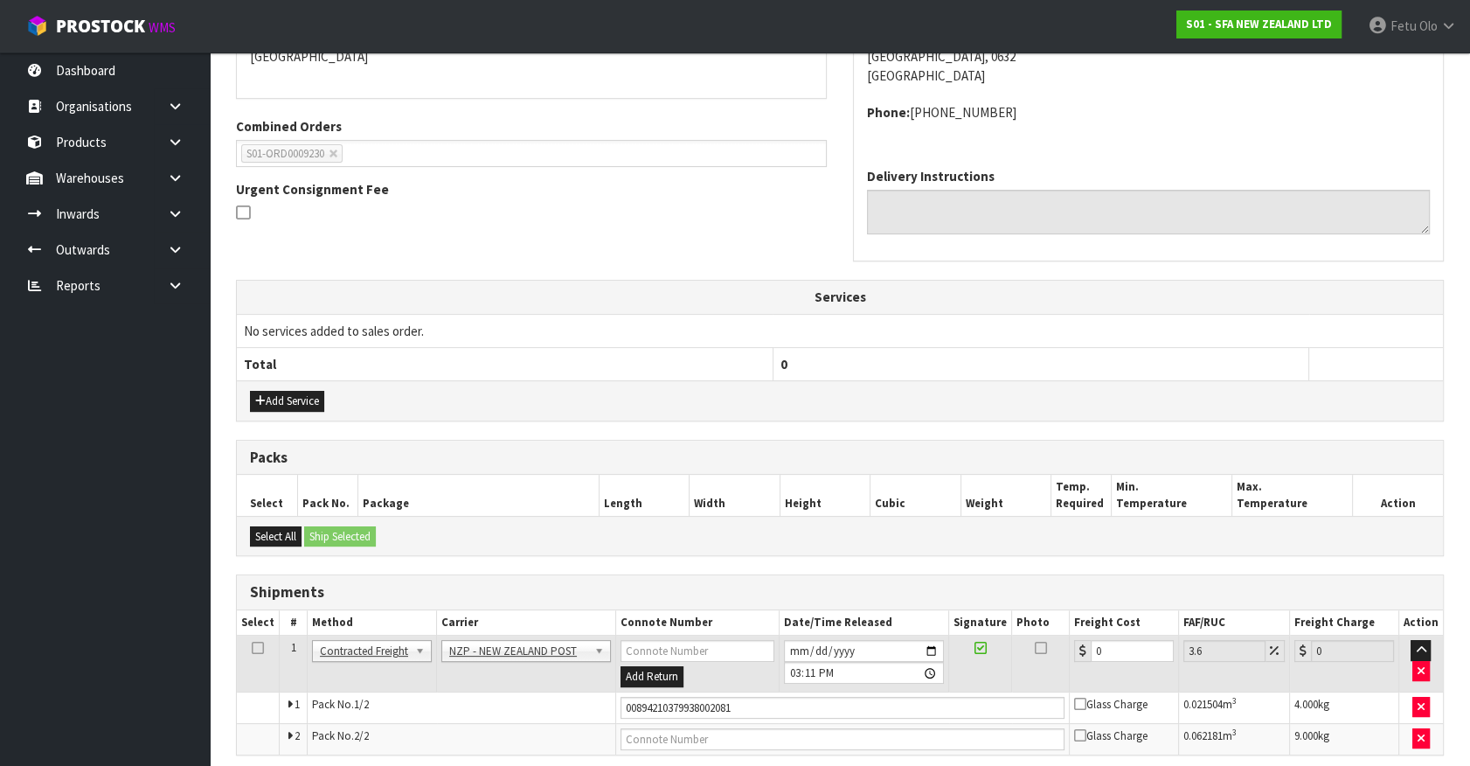
scroll to position [469, 0]
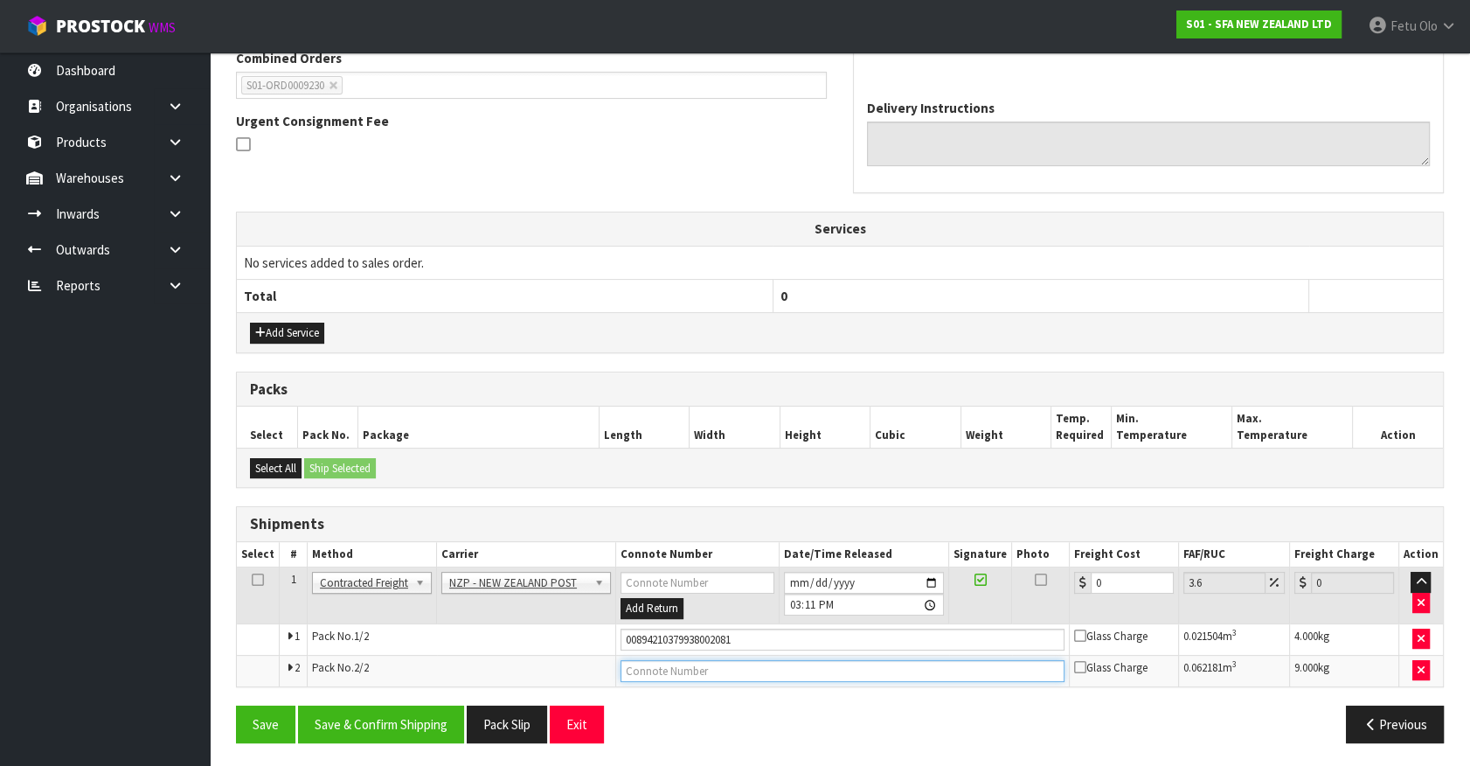
click at [705, 664] on input "text" at bounding box center [843, 671] width 444 height 22
drag, startPoint x: 778, startPoint y: 663, endPoint x: 786, endPoint y: 637, distance: 27.4
click at [779, 660] on input "text" at bounding box center [843, 671] width 444 height 22
type input "00894210379938002098"
click at [236, 705] on button "Save" at bounding box center [265, 724] width 59 height 38
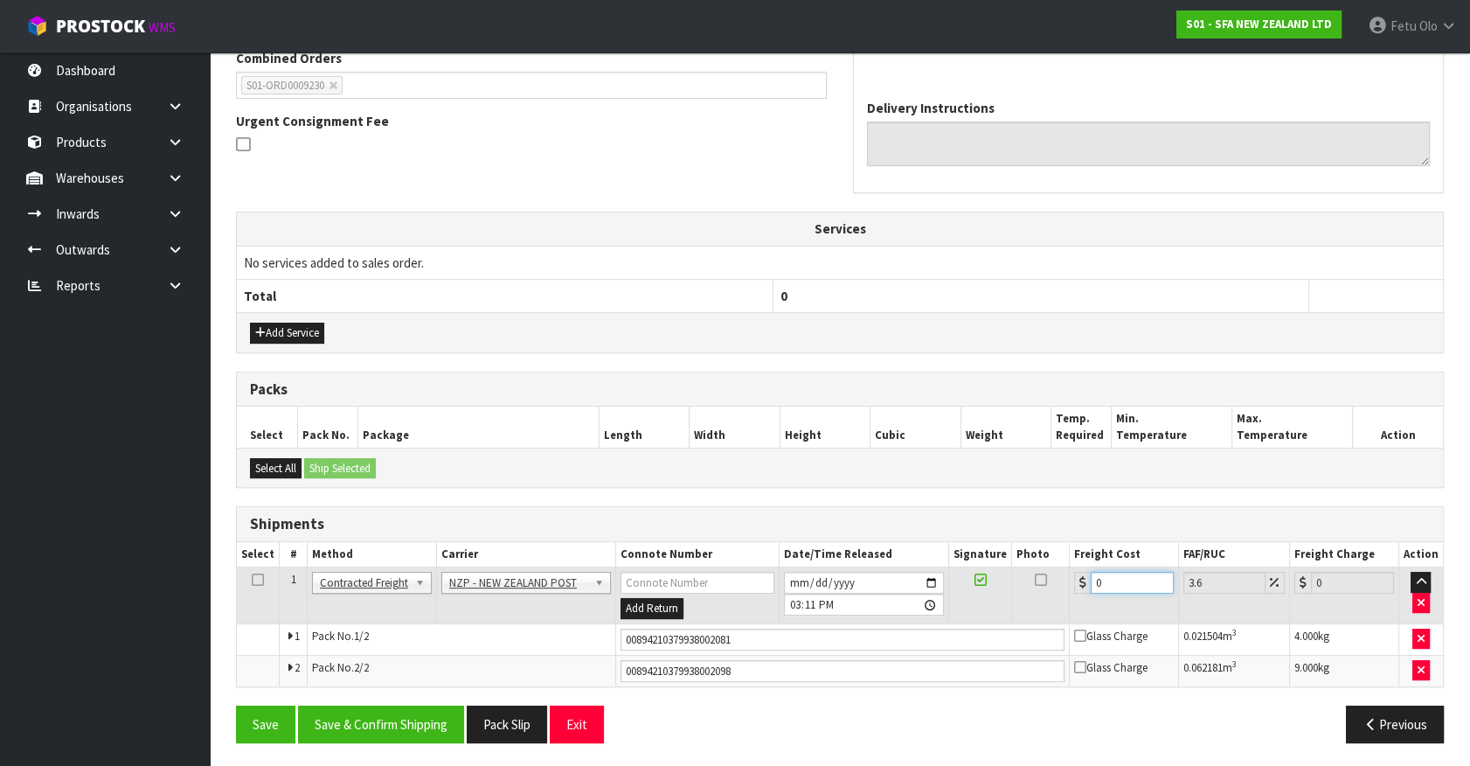
drag, startPoint x: 952, startPoint y: 604, endPoint x: 955, endPoint y: 615, distance: 10.8
click at [955, 615] on tr "1 Client Local Pickup Customer Local Pickup Company Freight Contracted Freight …" at bounding box center [840, 595] width 1206 height 57
type input "8"
type input "8.29"
type input "8.6"
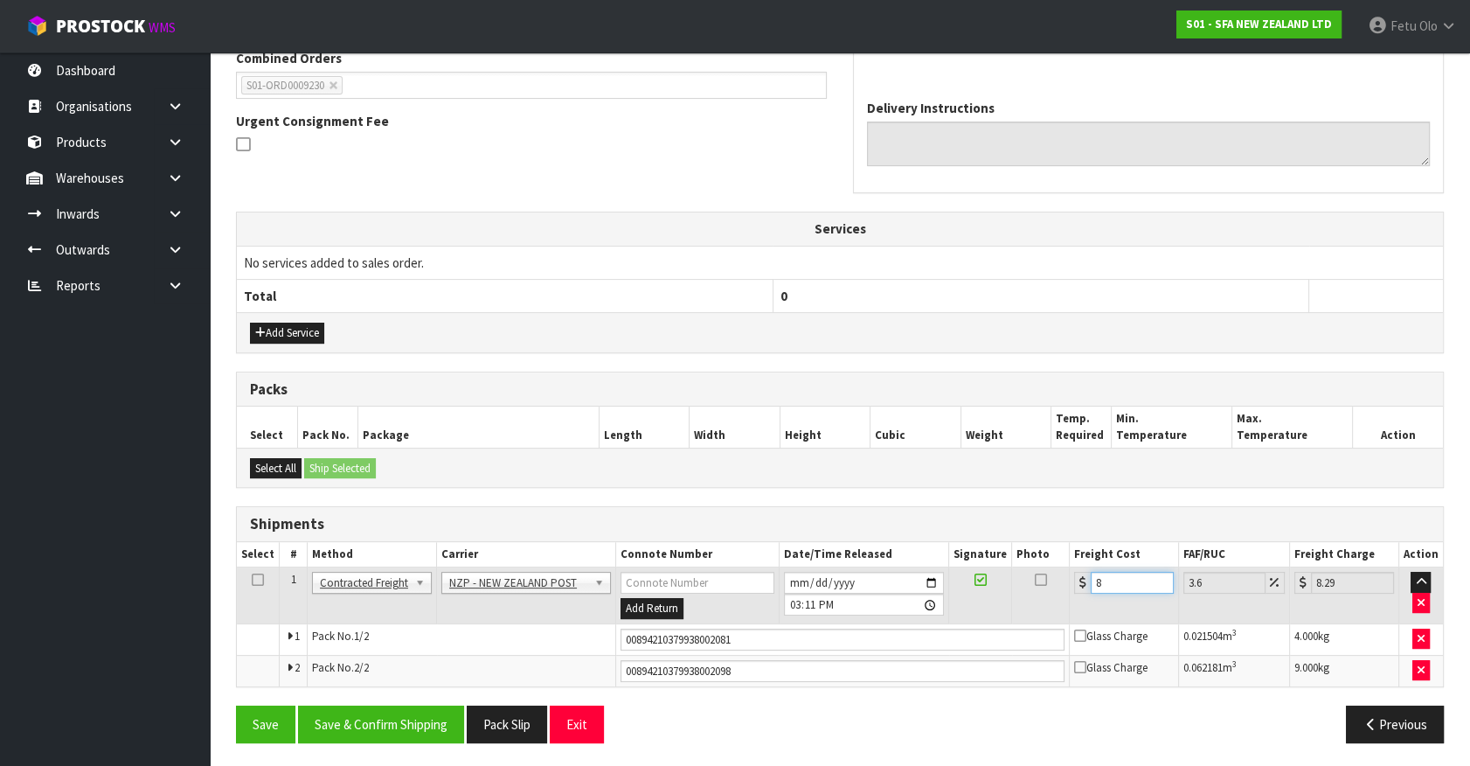
type input "8.91"
type input "8.66"
type input "8.97"
type input "8.66"
click at [397, 719] on button "Save & Confirm Shipping" at bounding box center [381, 724] width 166 height 38
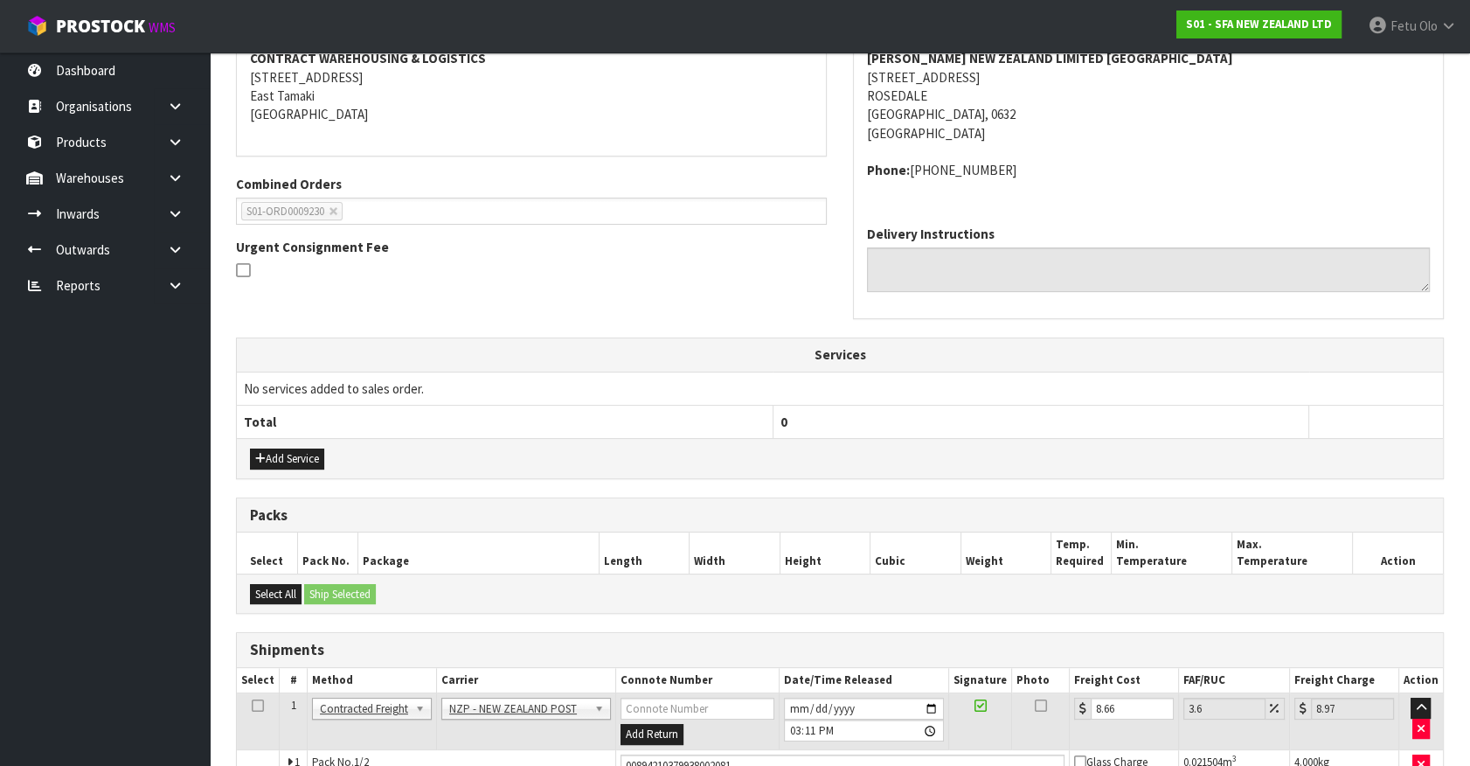
scroll to position [0, 0]
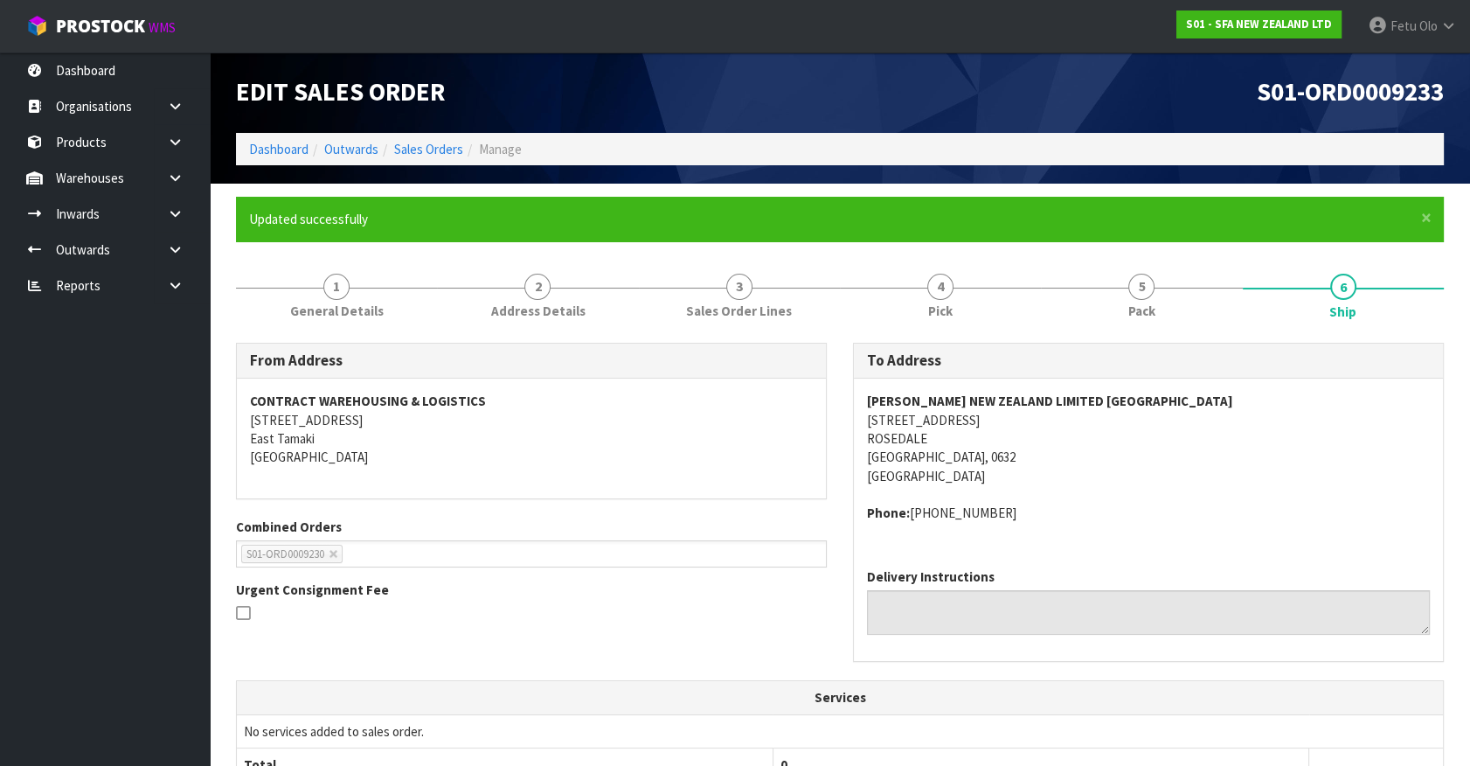
click at [1136, 521] on address "Phone: +64 9-478 8840" at bounding box center [1148, 513] width 563 height 18
click at [1182, 245] on form "× Close Updated successfully 1 General Details 2 Address Details 3 Sales Order …" at bounding box center [840, 688] width 1208 height 983
click at [1177, 277] on link "5 Pack" at bounding box center [1141, 294] width 201 height 69
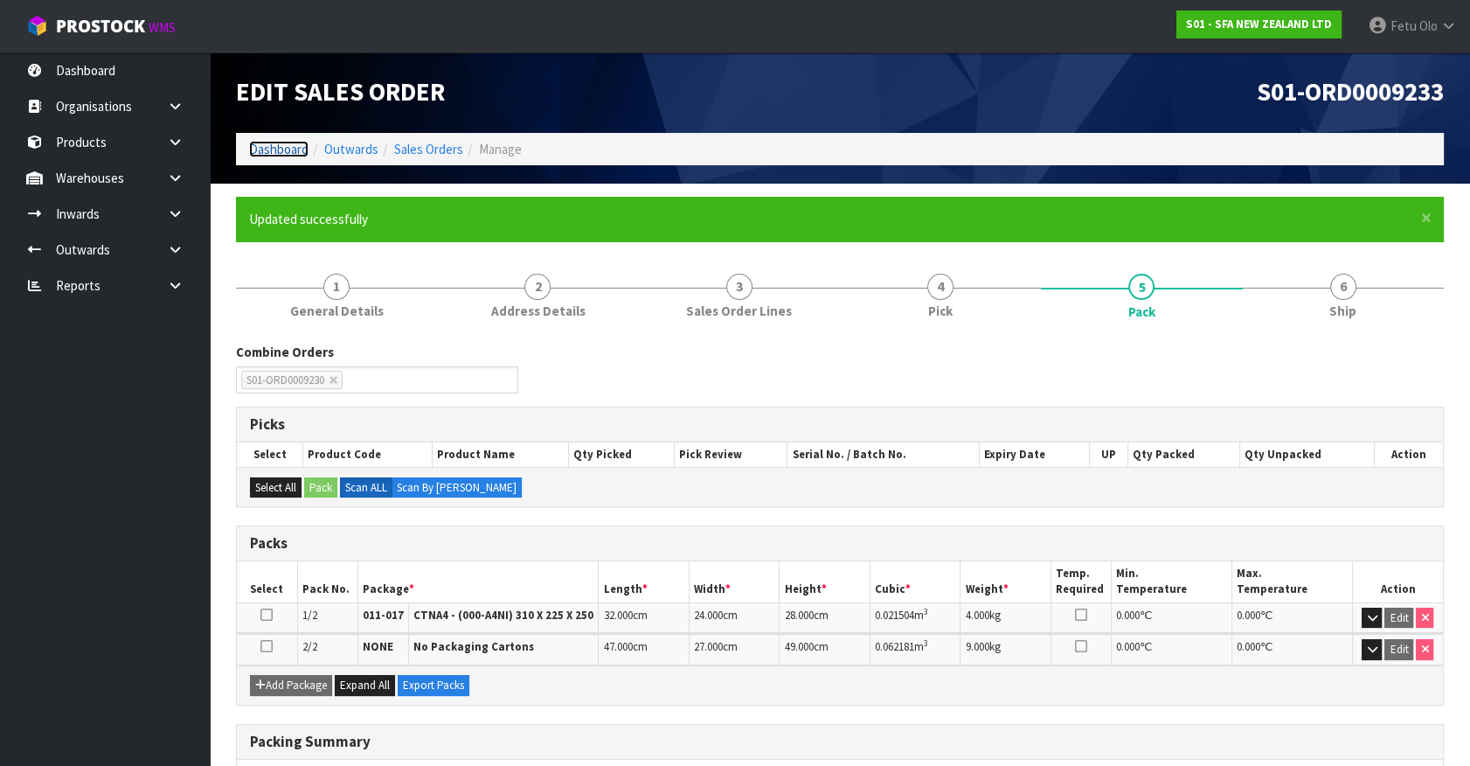
click at [283, 147] on link "Dashboard" at bounding box center [278, 149] width 59 height 17
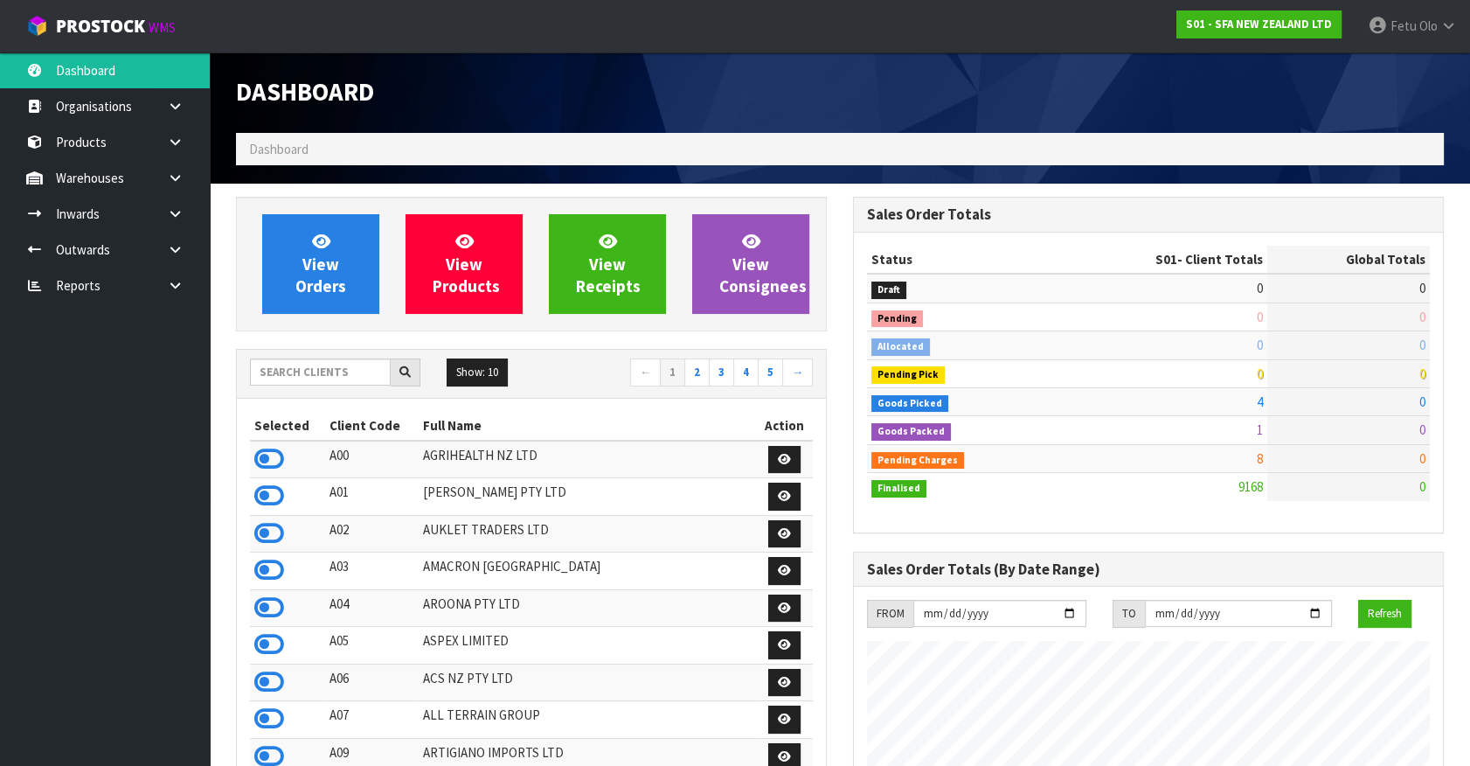
scroll to position [1322, 616]
drag, startPoint x: 332, startPoint y: 370, endPoint x: 281, endPoint y: 524, distance: 162.3
click at [332, 369] on input "text" at bounding box center [320, 371] width 141 height 27
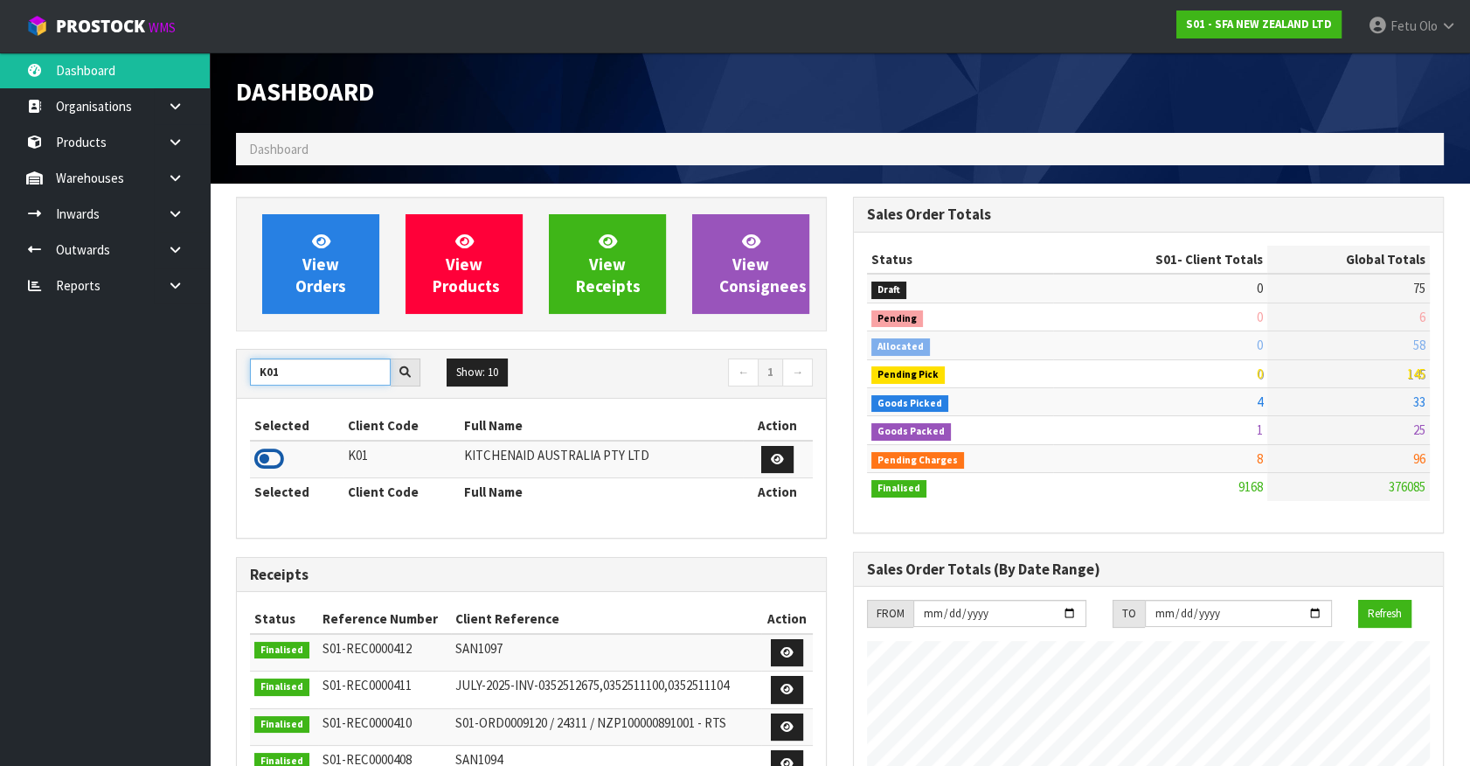
type input "K01"
click at [273, 454] on icon at bounding box center [269, 459] width 30 height 26
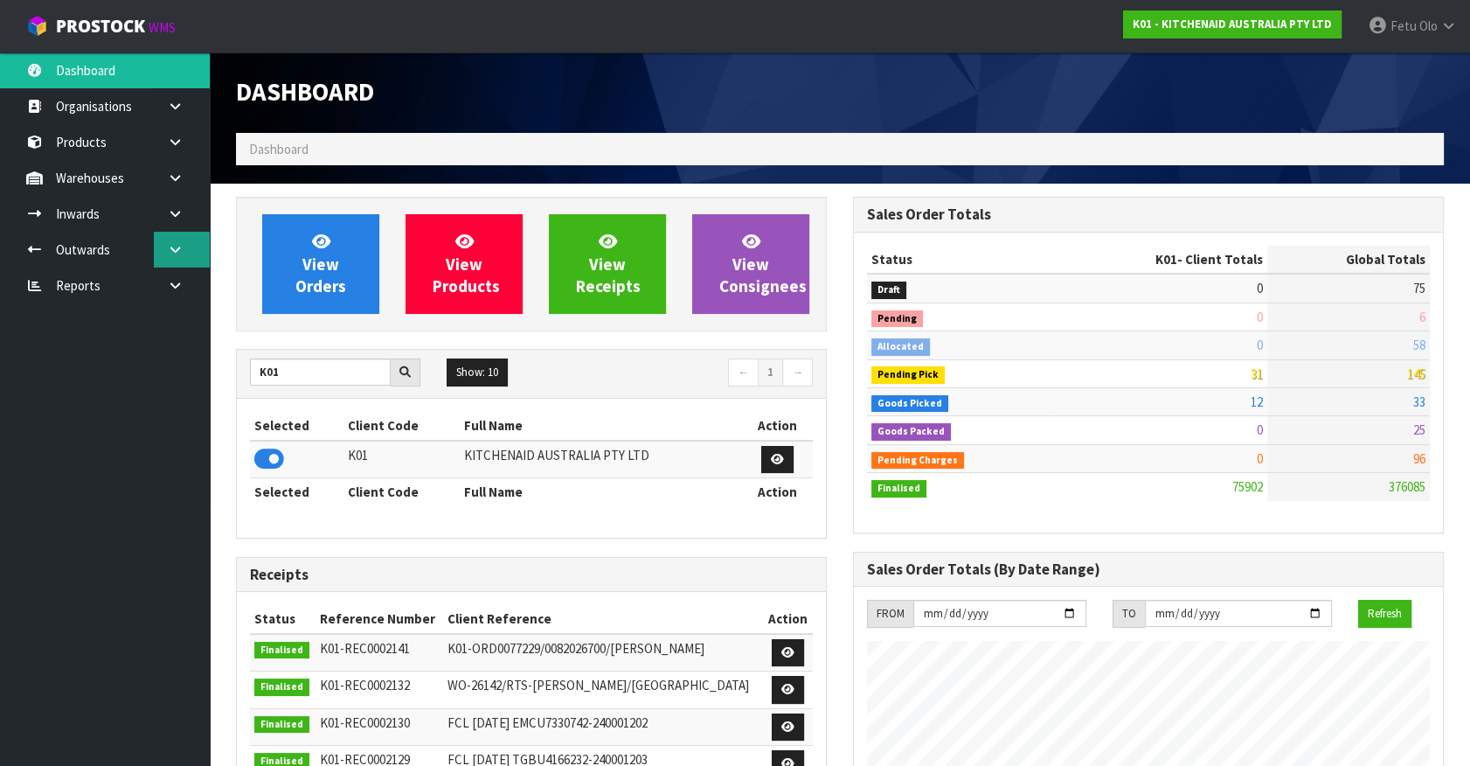
click at [177, 243] on icon at bounding box center [175, 249] width 17 height 13
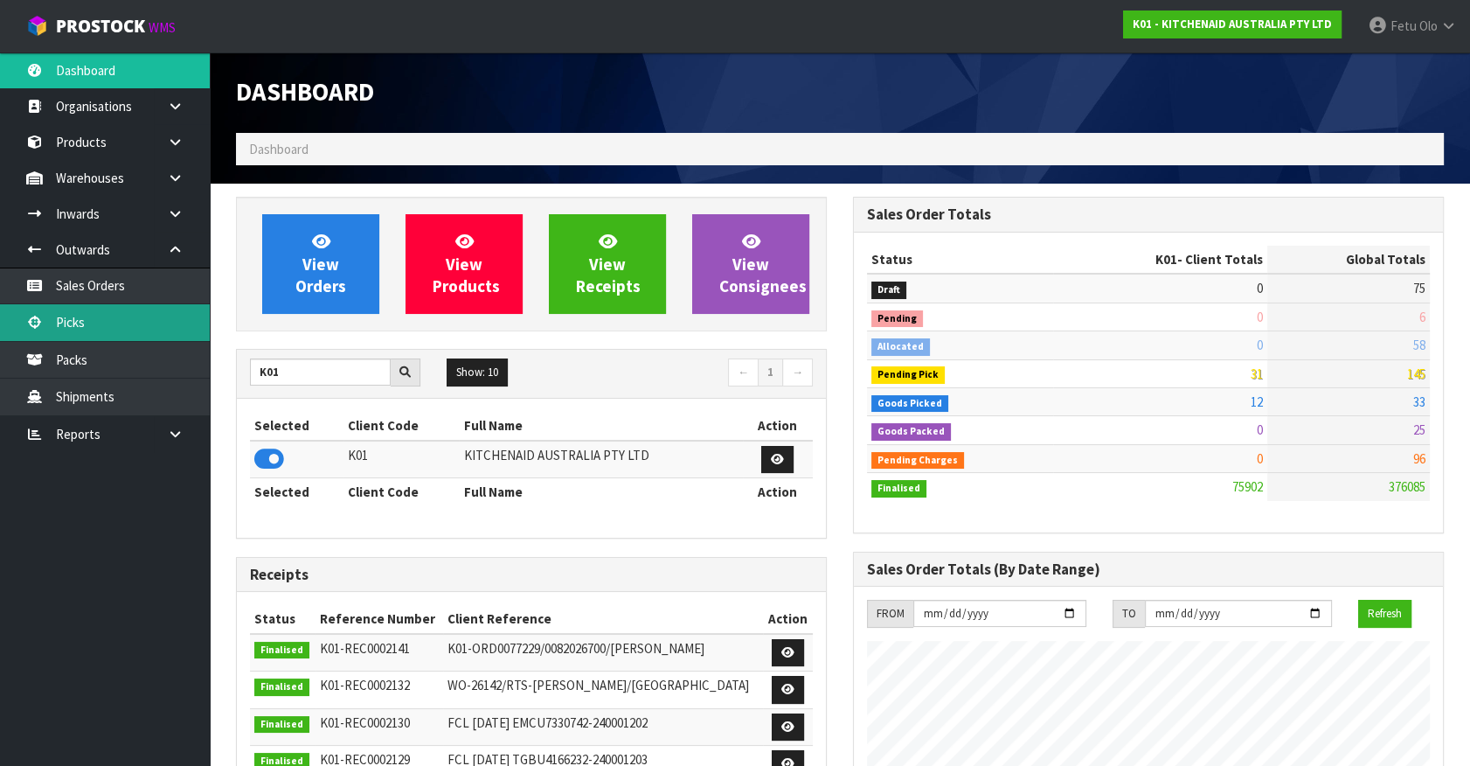
click at [112, 319] on link "Picks" at bounding box center [105, 322] width 210 height 36
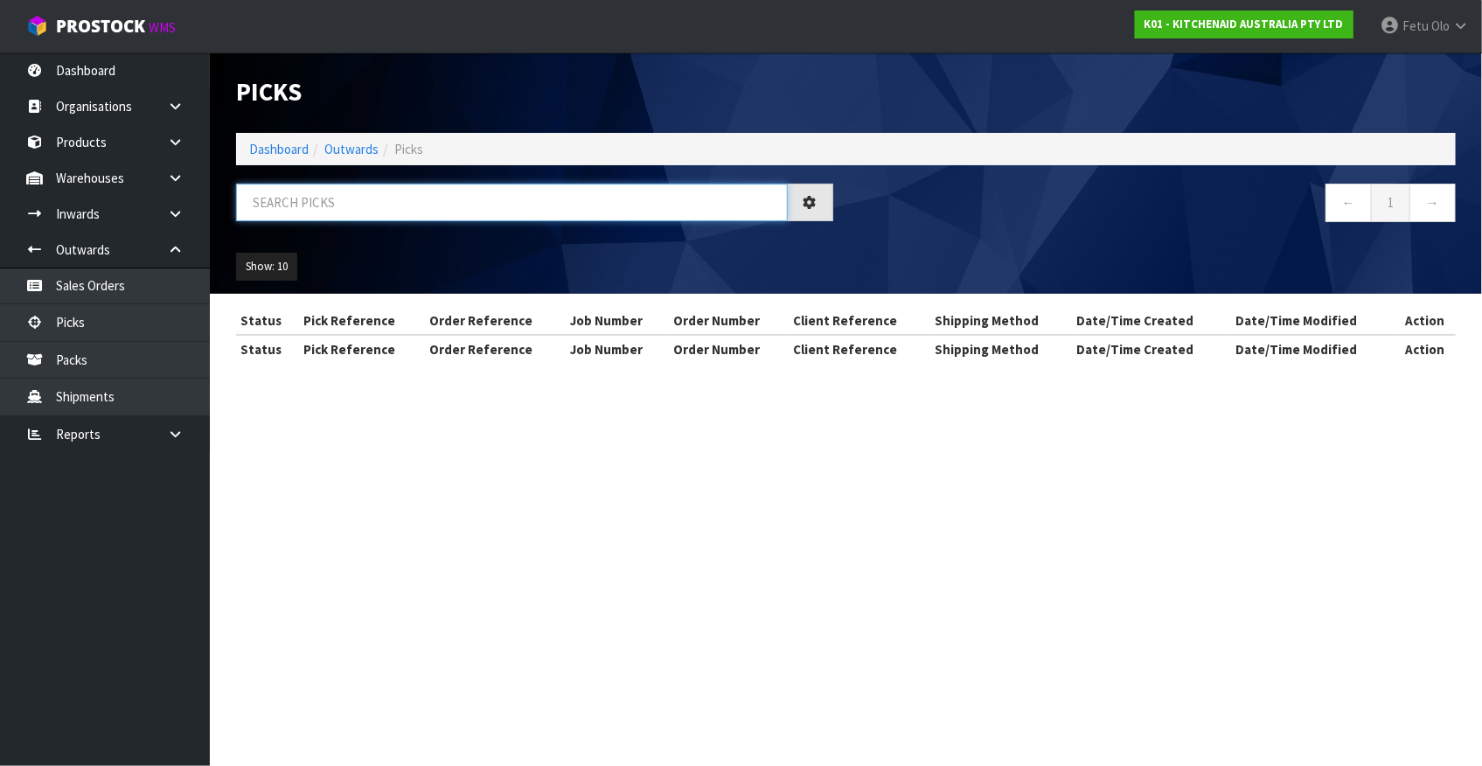
click at [392, 210] on input "text" at bounding box center [512, 203] width 552 height 38
drag, startPoint x: 392, startPoint y: 213, endPoint x: 271, endPoint y: 521, distance: 330.5
click at [387, 229] on div at bounding box center [534, 209] width 623 height 51
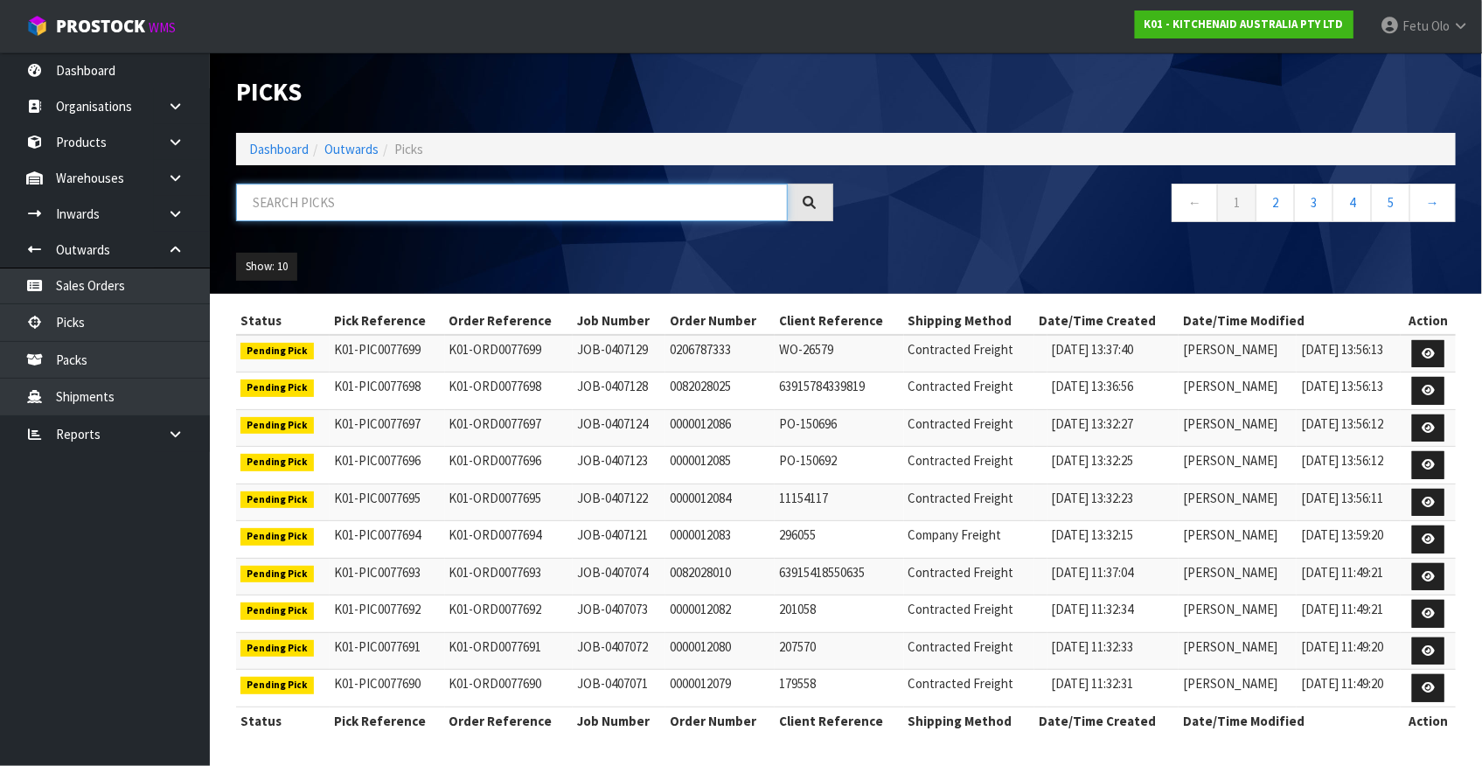
click at [552, 198] on input "text" at bounding box center [512, 203] width 552 height 38
type input "77557"
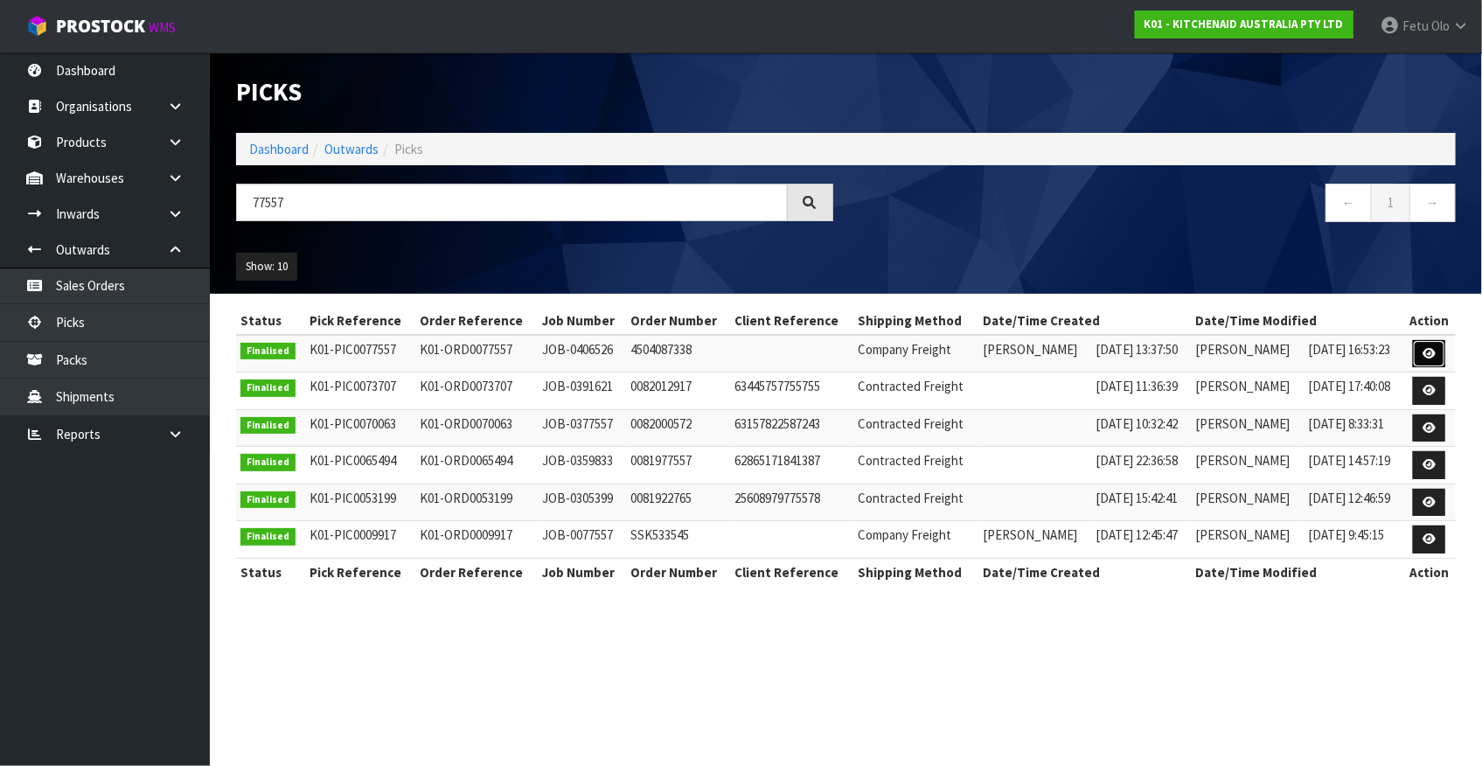
click at [1424, 352] on link at bounding box center [1429, 354] width 32 height 28
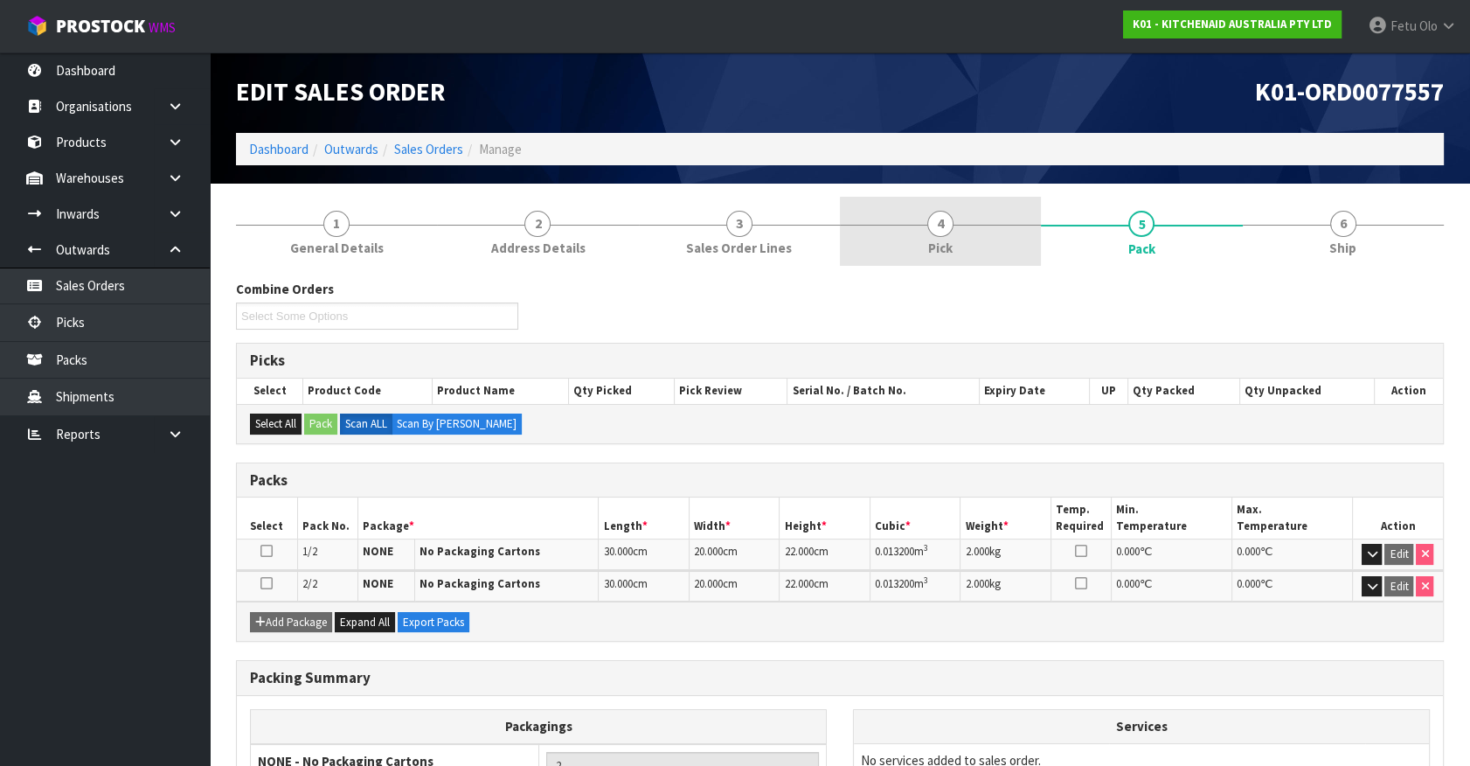
click at [874, 228] on link "4 Pick" at bounding box center [940, 231] width 201 height 69
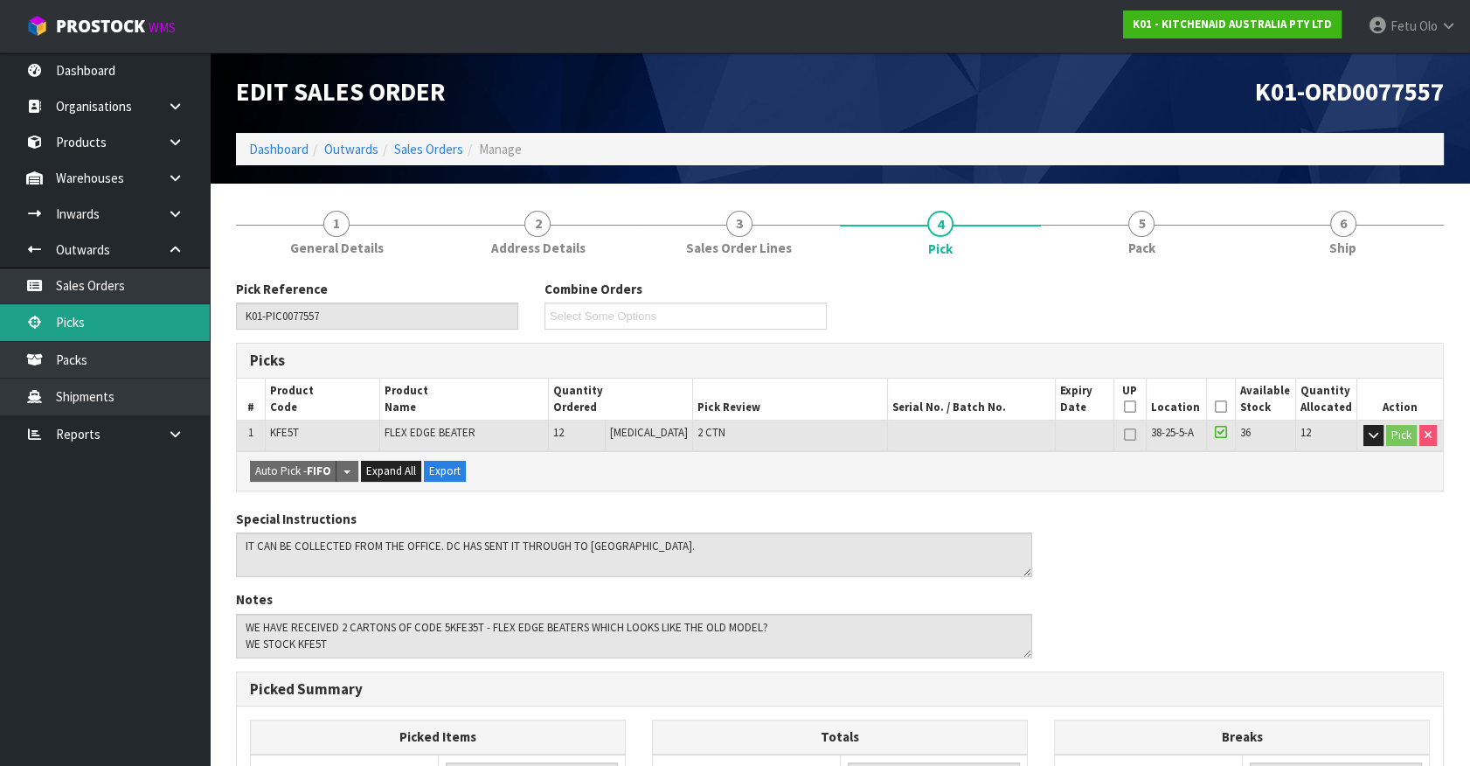
click at [44, 313] on link "Picks" at bounding box center [105, 322] width 210 height 36
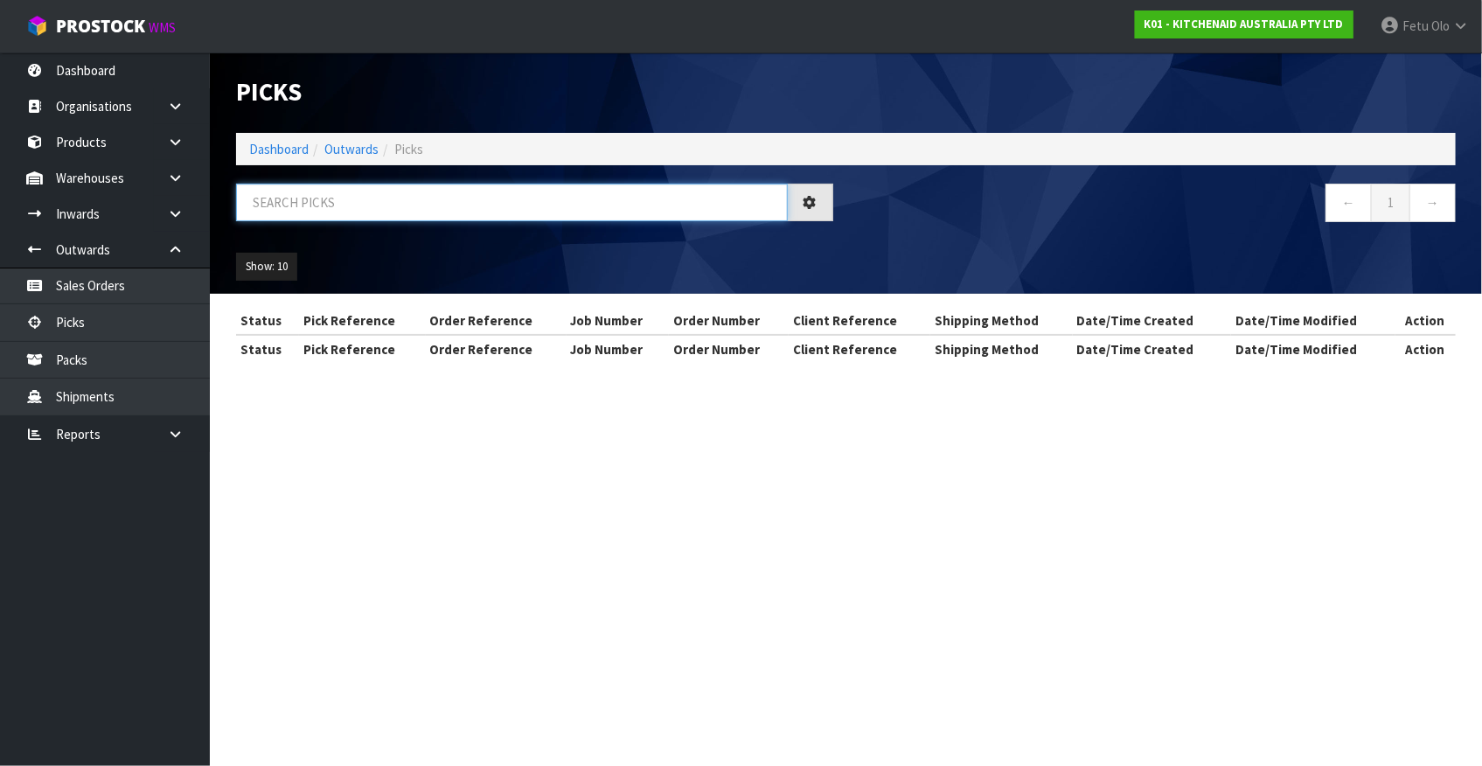
click at [514, 210] on input "text" at bounding box center [512, 203] width 552 height 38
type input "77458"
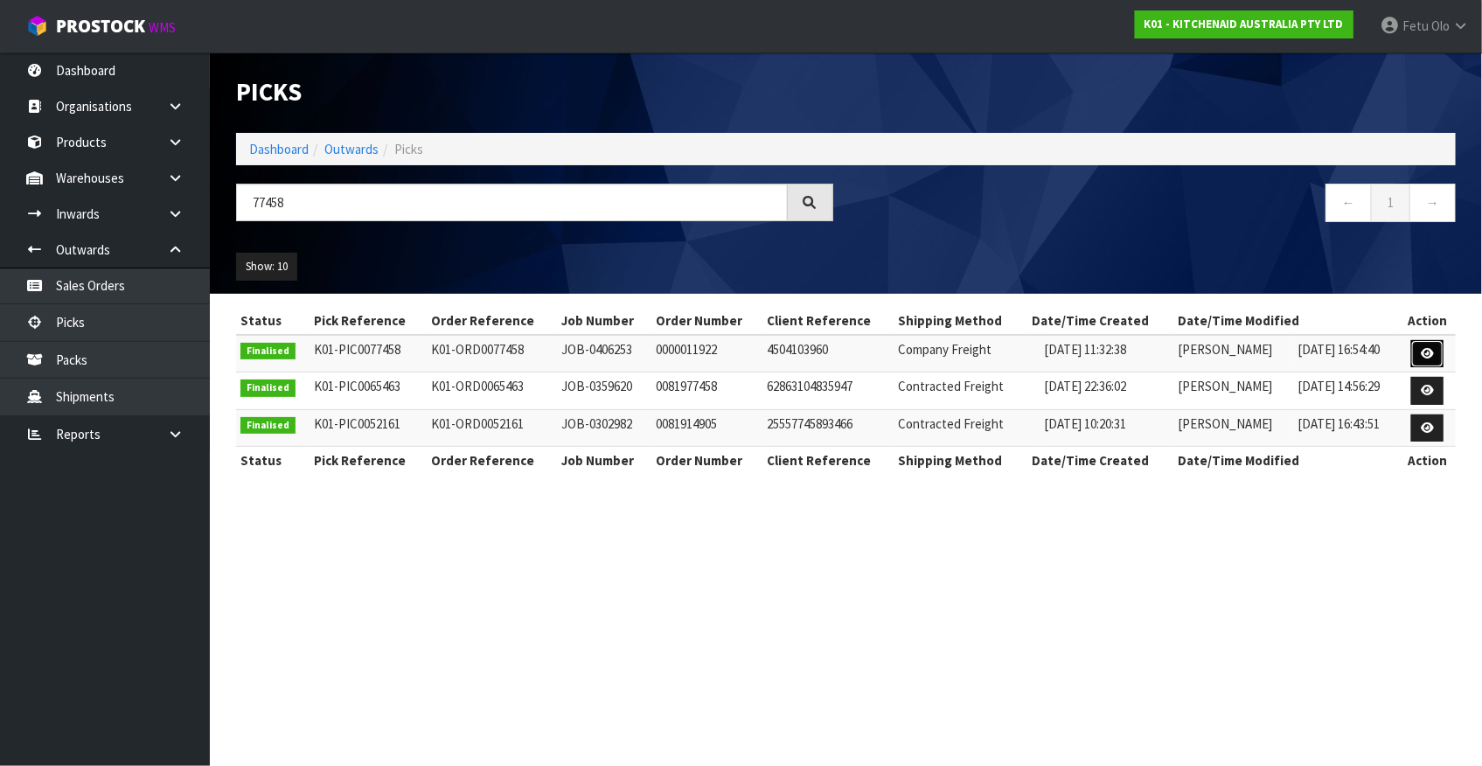
click at [1428, 350] on icon at bounding box center [1426, 353] width 13 height 11
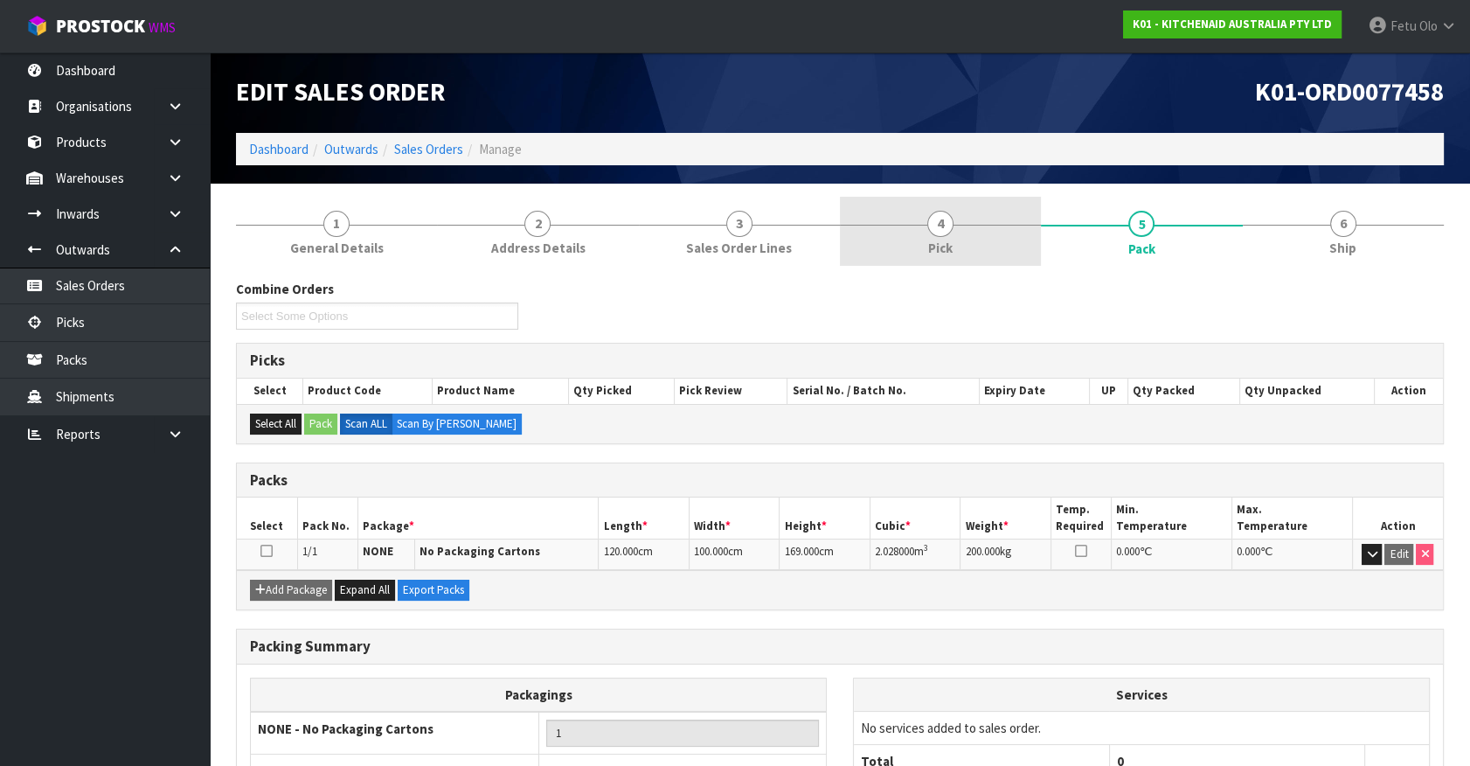
click at [917, 210] on link "4 Pick" at bounding box center [940, 231] width 201 height 69
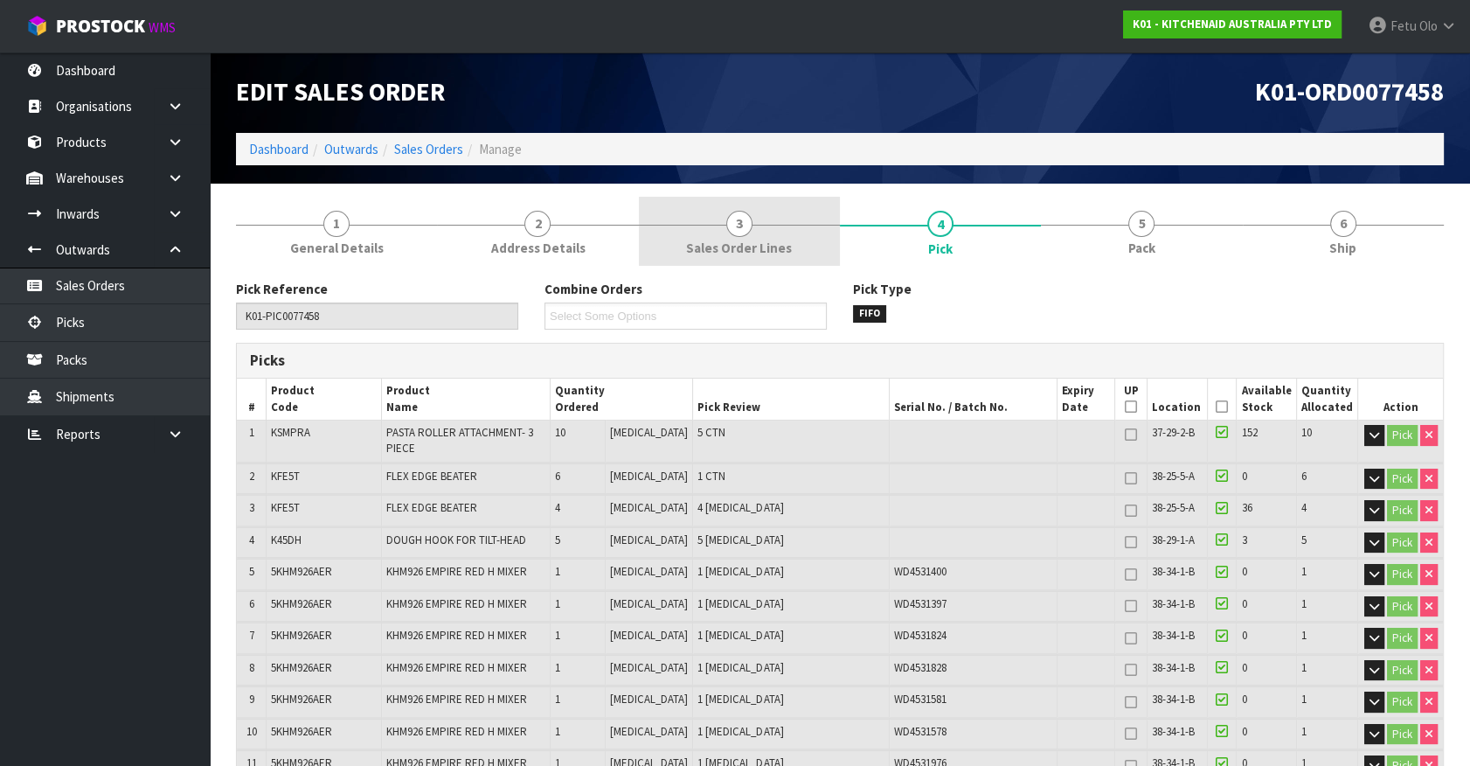
click at [767, 240] on span "Sales Order Lines" at bounding box center [739, 248] width 106 height 18
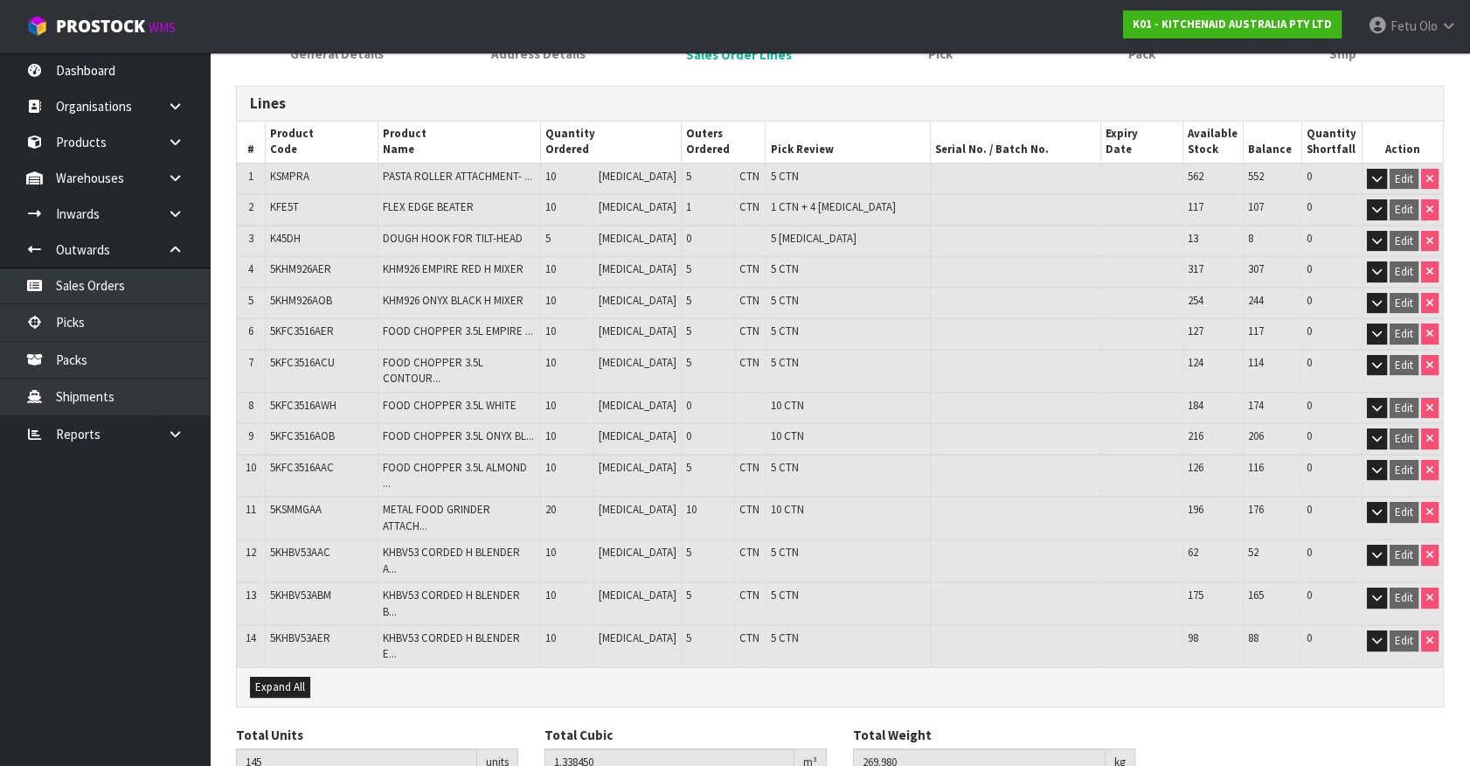
scroll to position [205, 0]
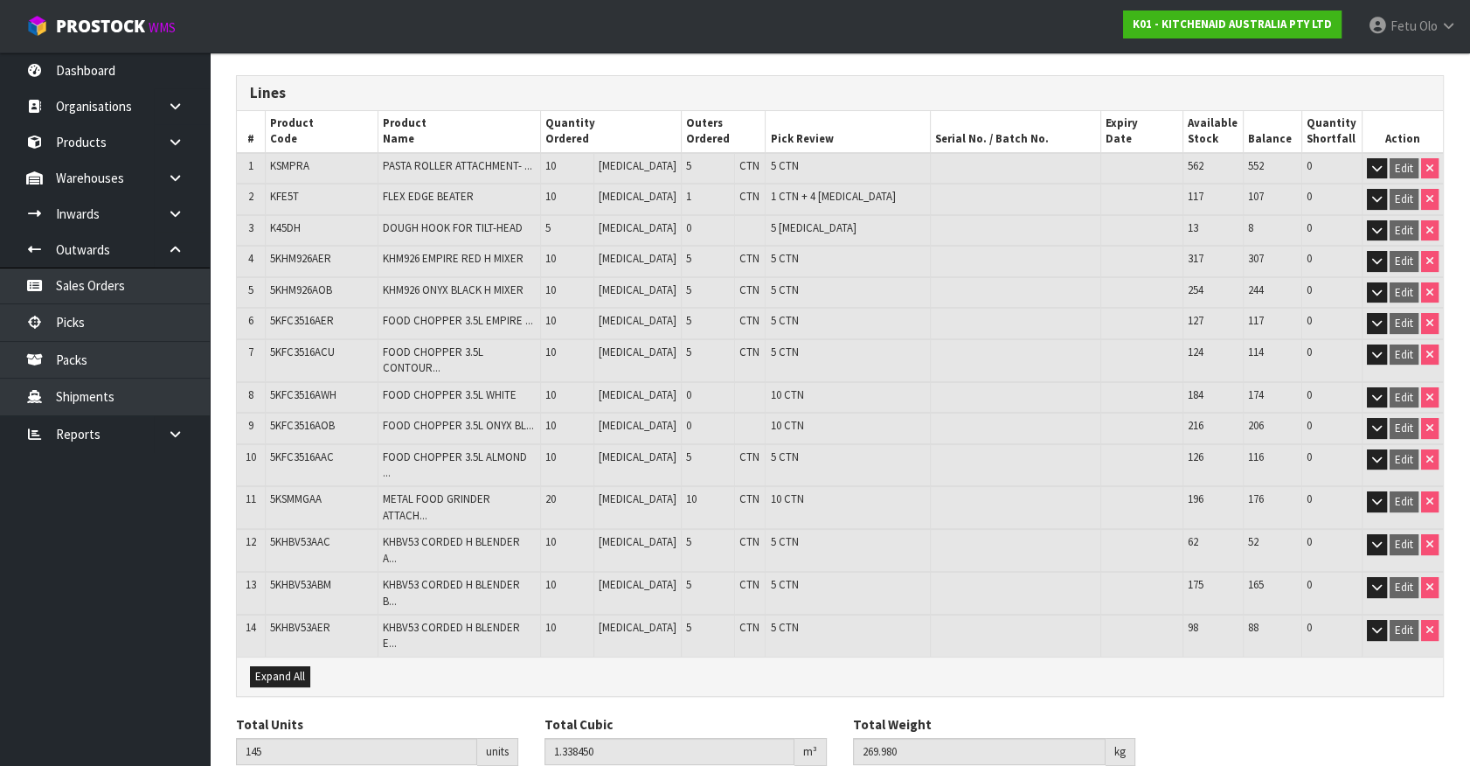
click at [770, 418] on span "10 CTN" at bounding box center [786, 425] width 33 height 15
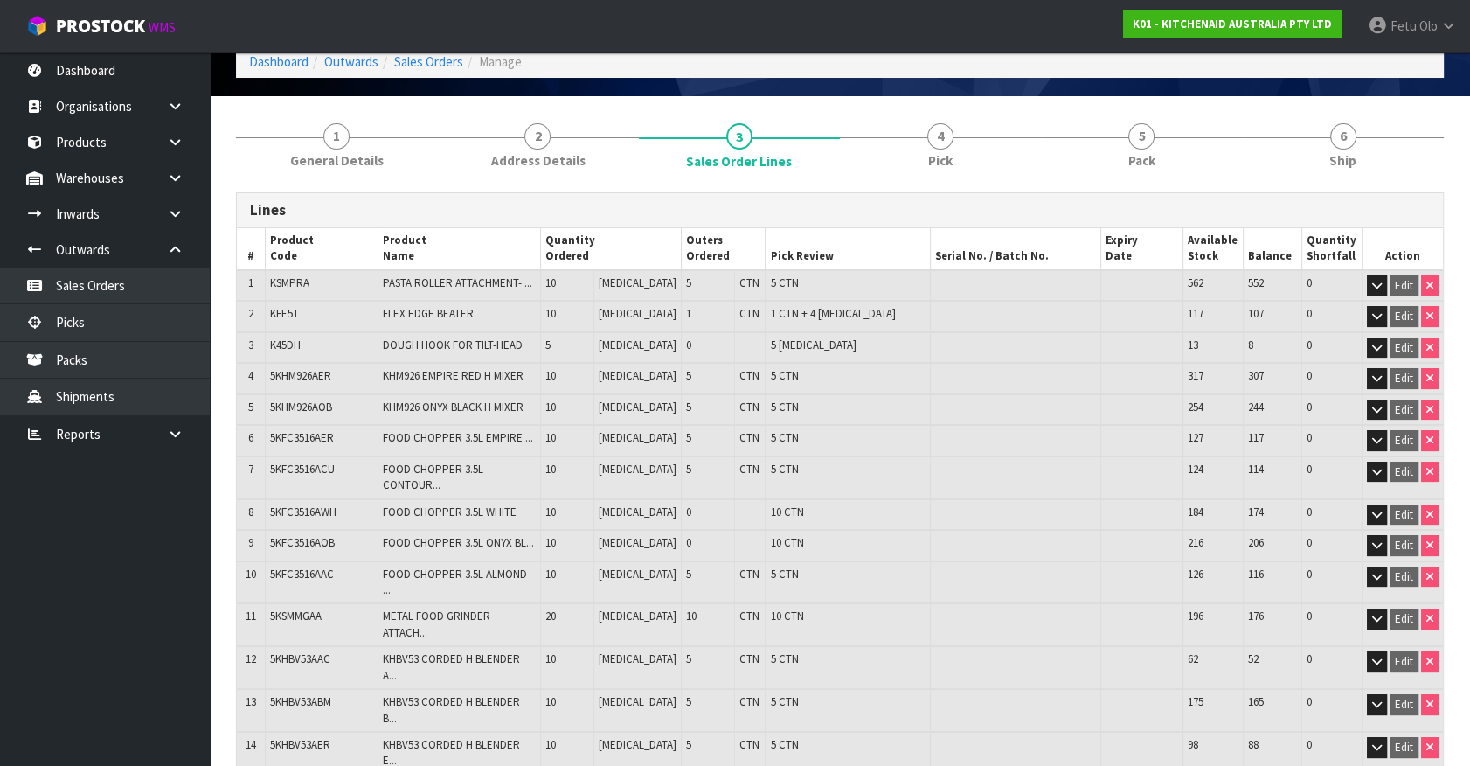
scroll to position [0, 0]
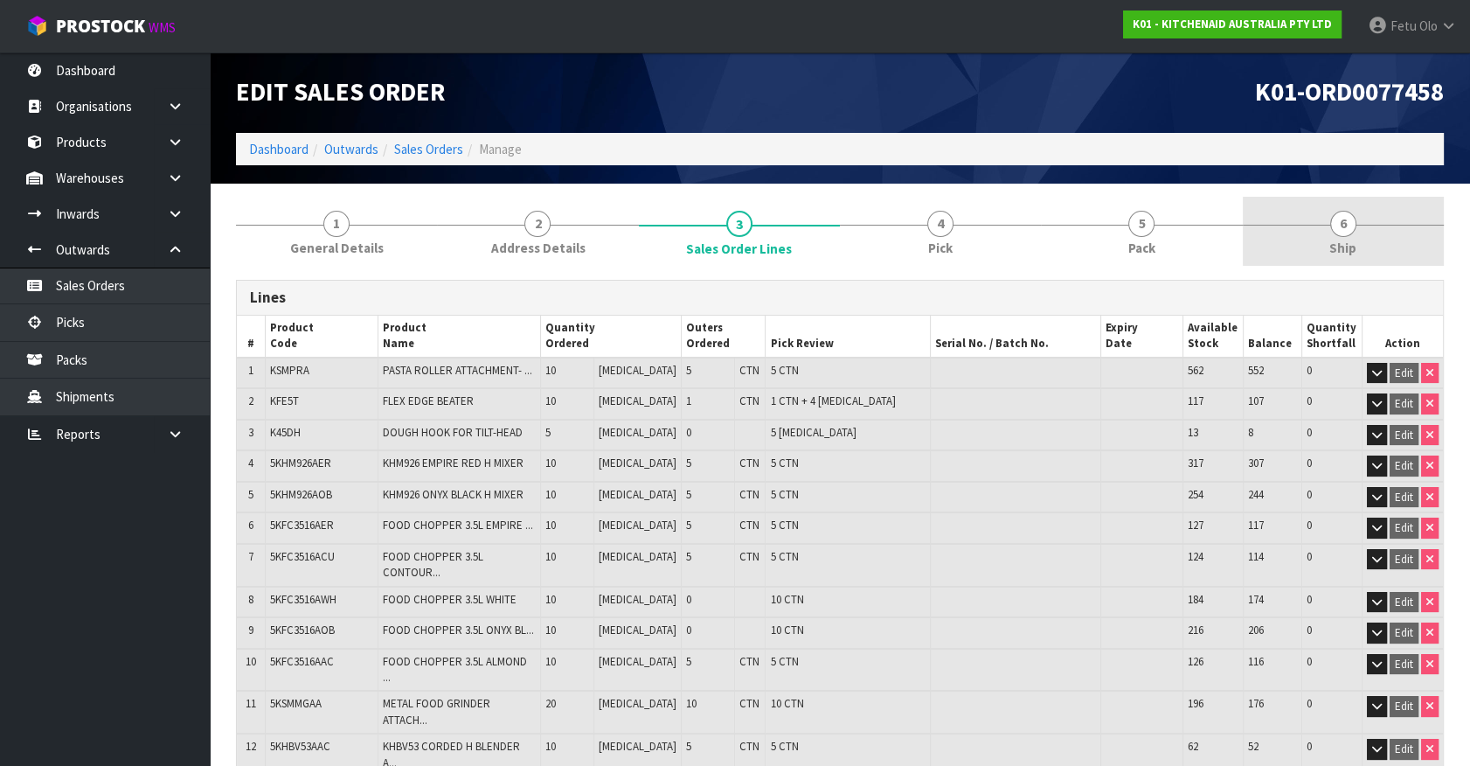
click at [1392, 218] on link "6 Ship" at bounding box center [1343, 231] width 201 height 69
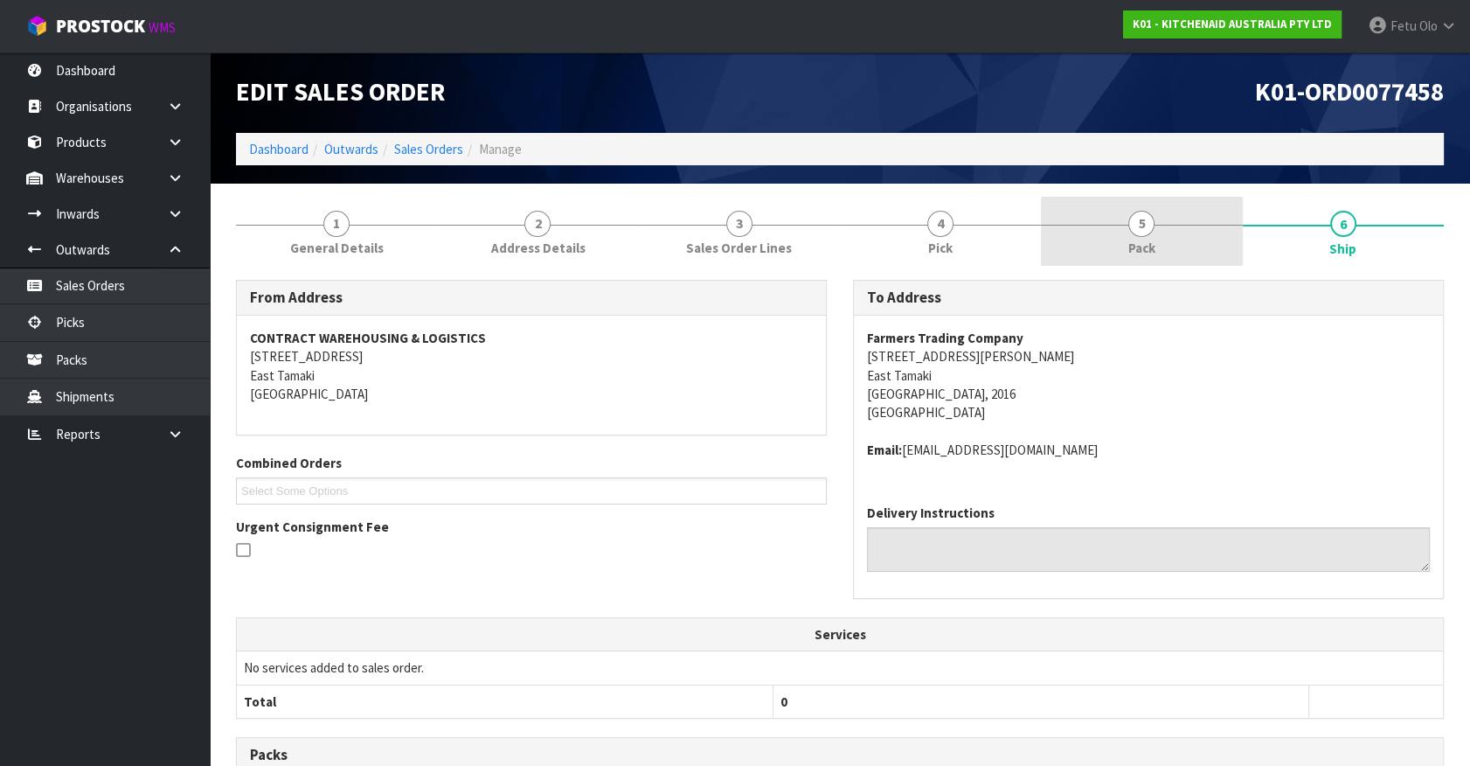
click at [1087, 236] on link "5 Pack" at bounding box center [1141, 231] width 201 height 69
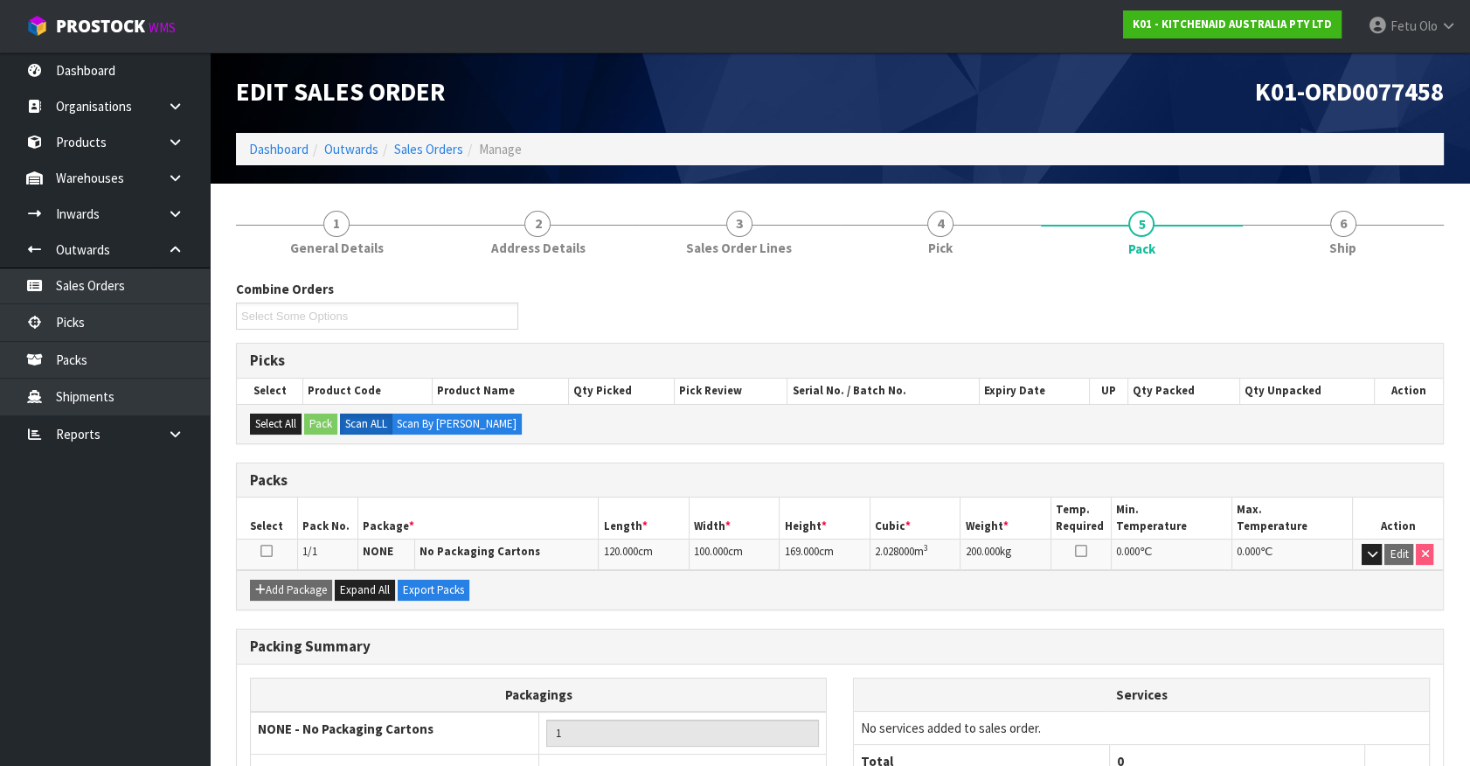
click at [422, 314] on ul "Select Some Options" at bounding box center [377, 315] width 282 height 27
click at [705, 246] on span "Sales Order Lines" at bounding box center [739, 248] width 106 height 18
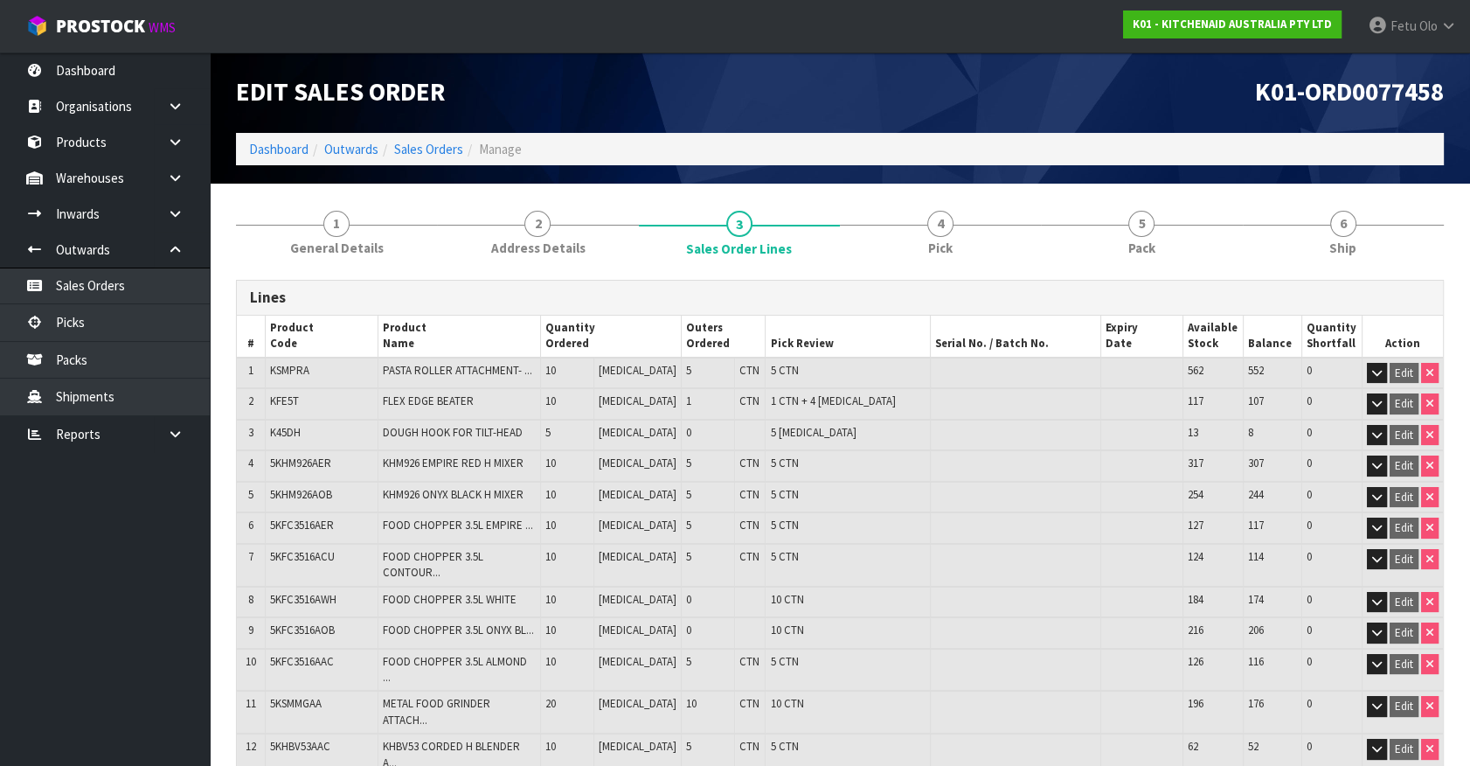
click at [377, 297] on h3 "Lines" at bounding box center [840, 297] width 1180 height 17
click at [984, 236] on link "4 Pick" at bounding box center [940, 231] width 201 height 69
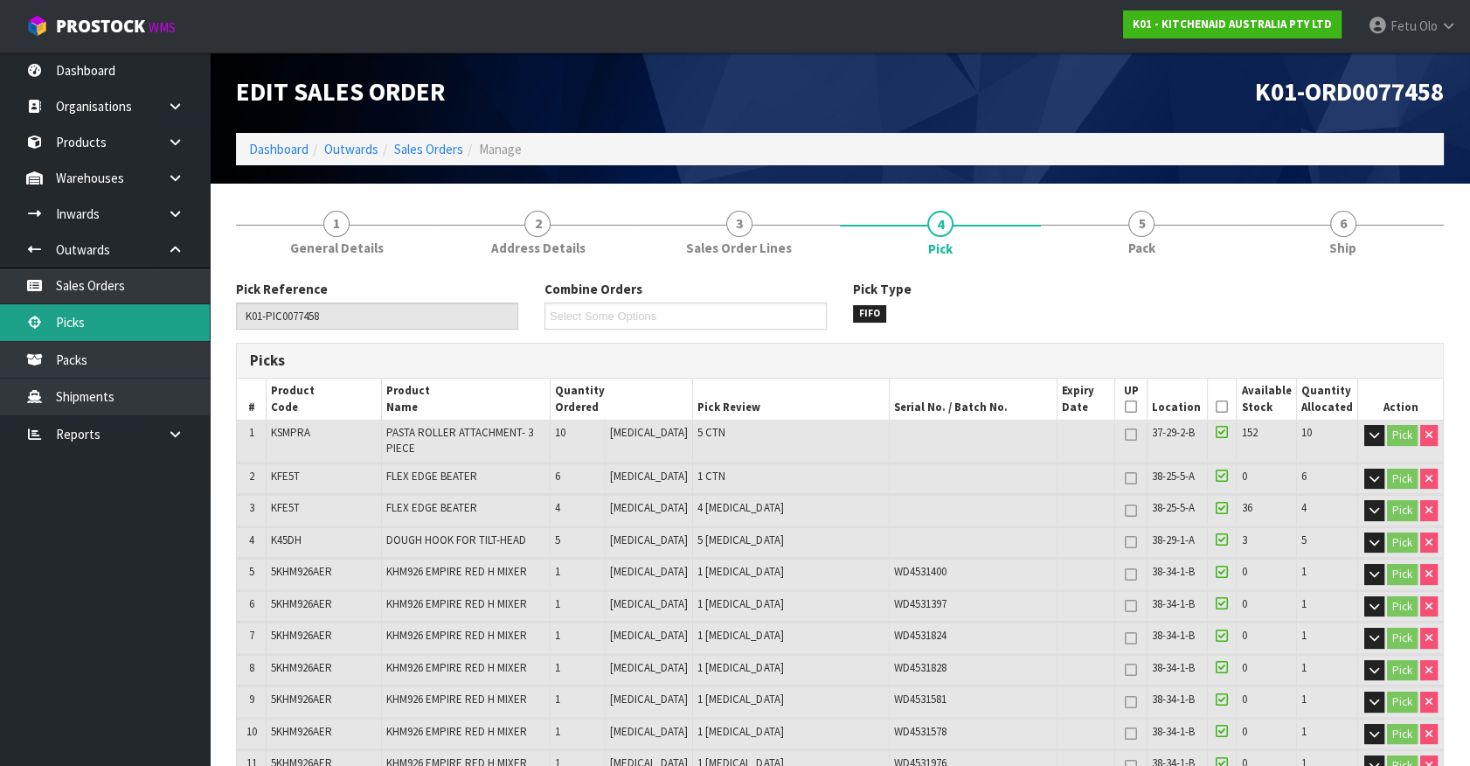
drag, startPoint x: 57, startPoint y: 304, endPoint x: 81, endPoint y: 307, distance: 24.6
click at [57, 304] on link "Picks" at bounding box center [105, 322] width 210 height 36
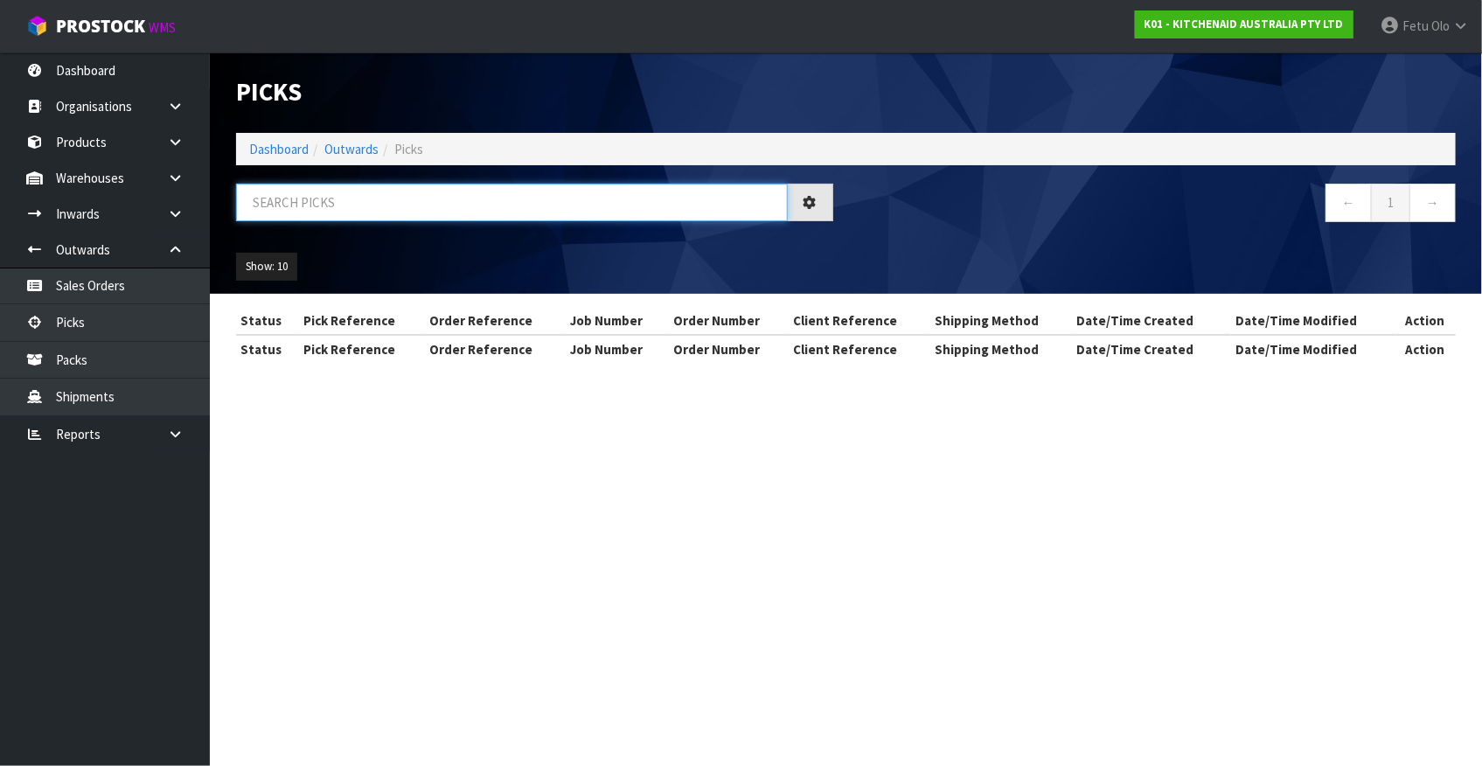
click at [390, 207] on input "text" at bounding box center [512, 203] width 552 height 38
drag, startPoint x: 390, startPoint y: 207, endPoint x: 326, endPoint y: 410, distance: 212.6
click at [386, 227] on div at bounding box center [534, 209] width 623 height 51
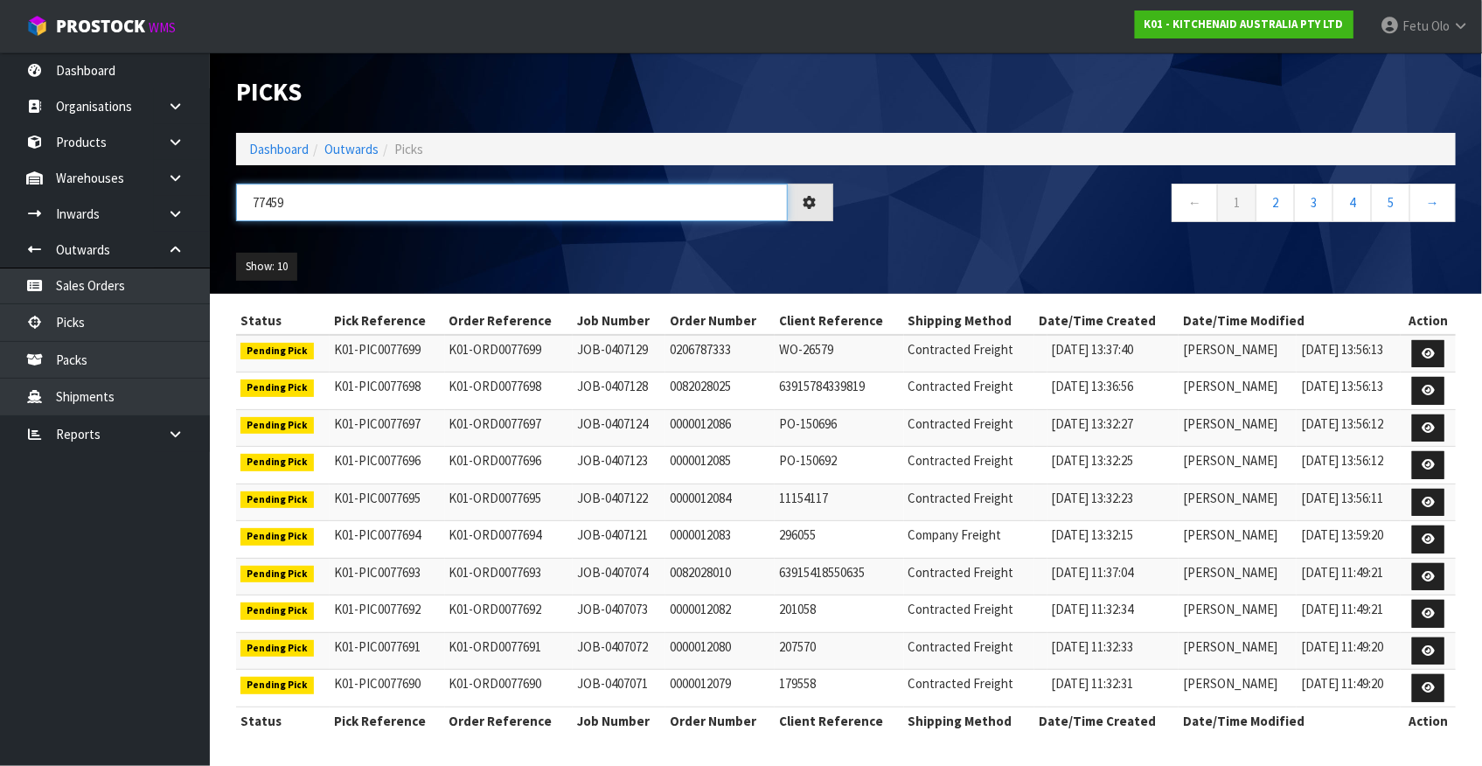
type input "77459"
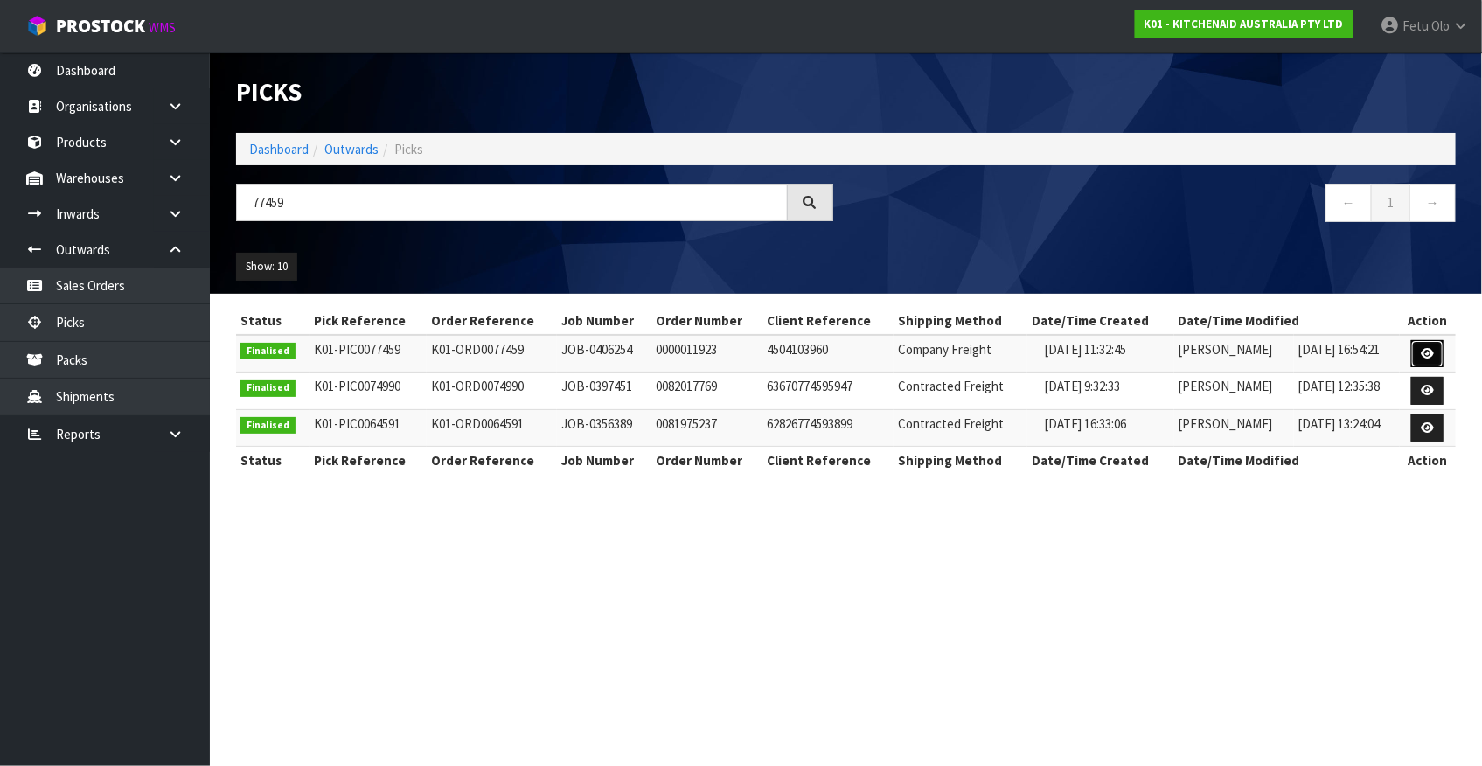
click at [1441, 348] on link at bounding box center [1427, 354] width 32 height 28
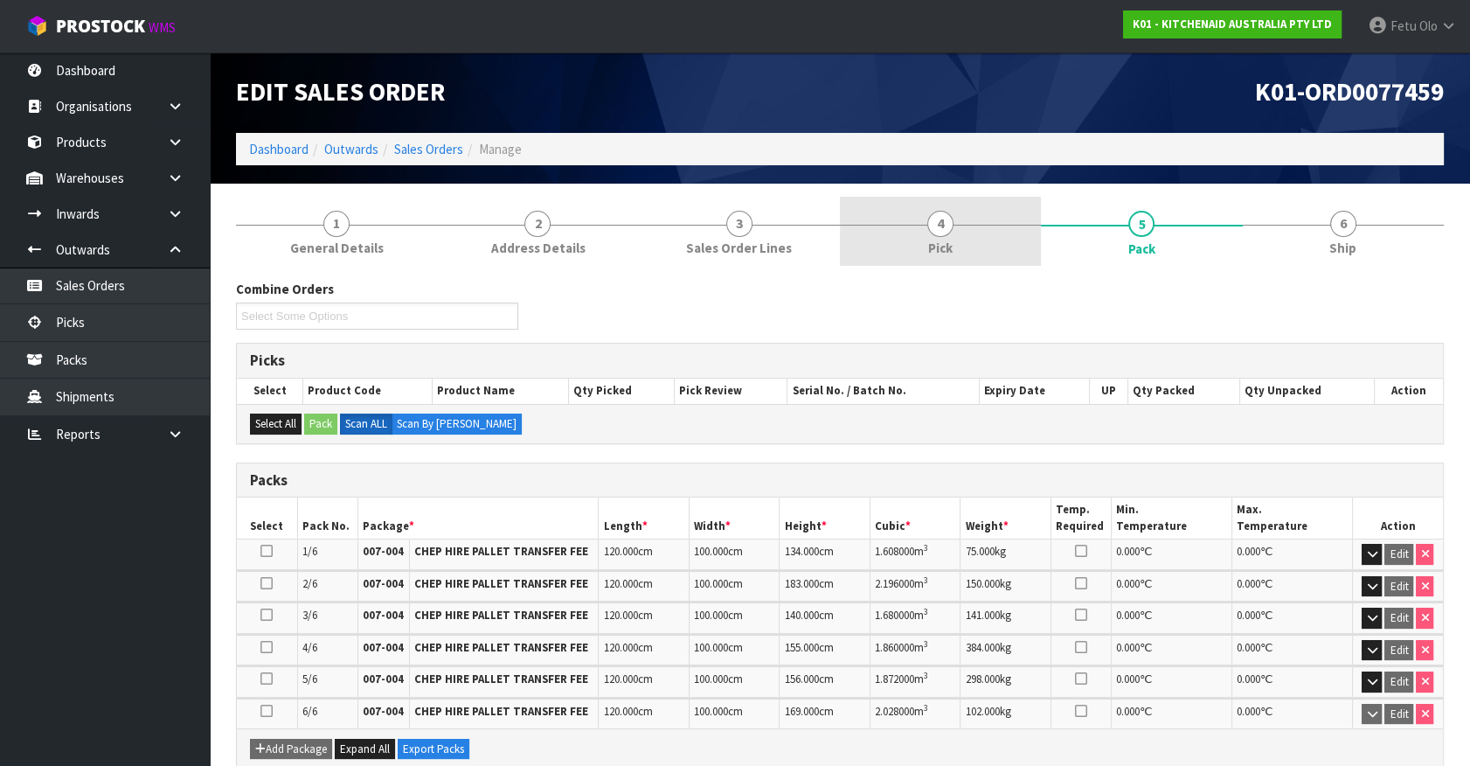
click at [972, 236] on link "4 Pick" at bounding box center [940, 231] width 201 height 69
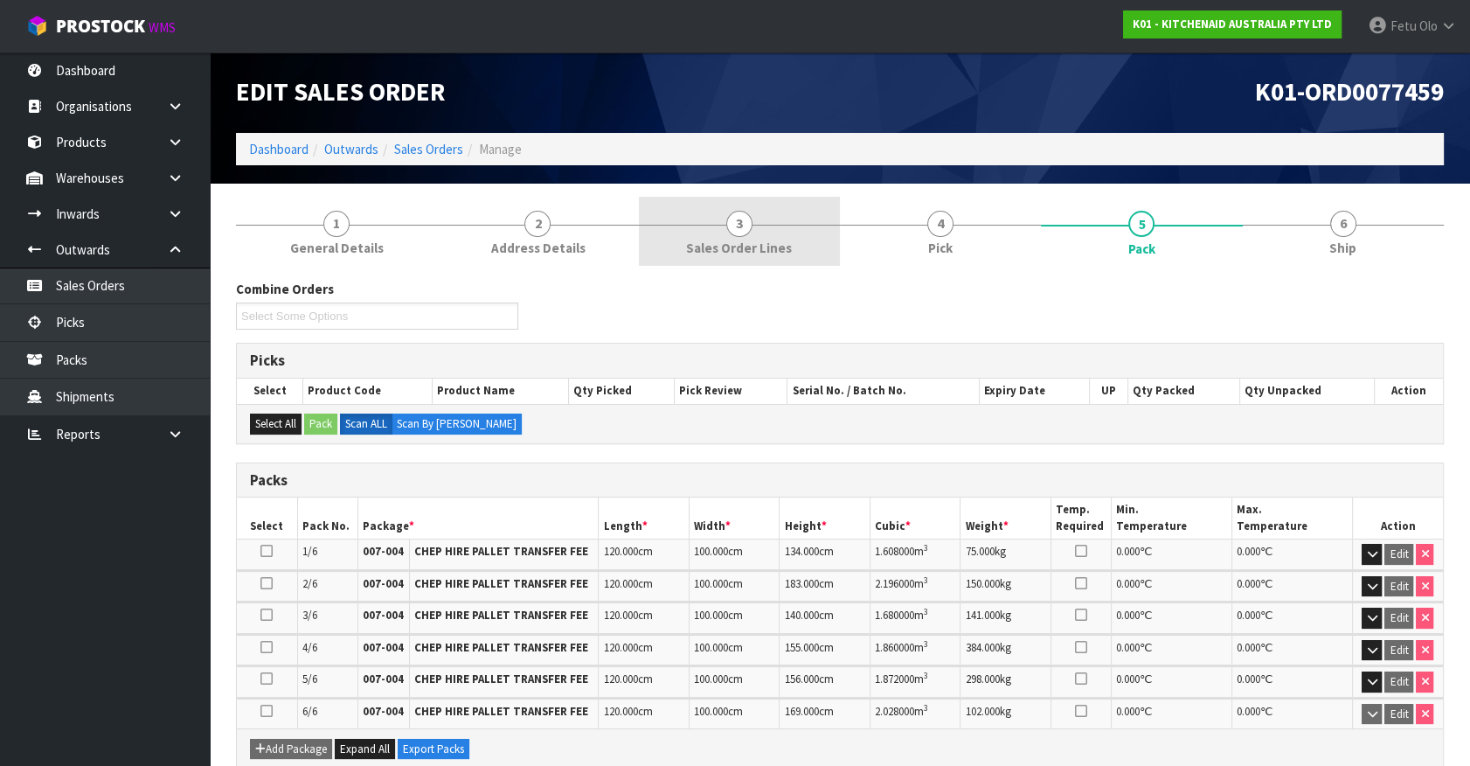
click at [746, 229] on span "3" at bounding box center [739, 224] width 26 height 26
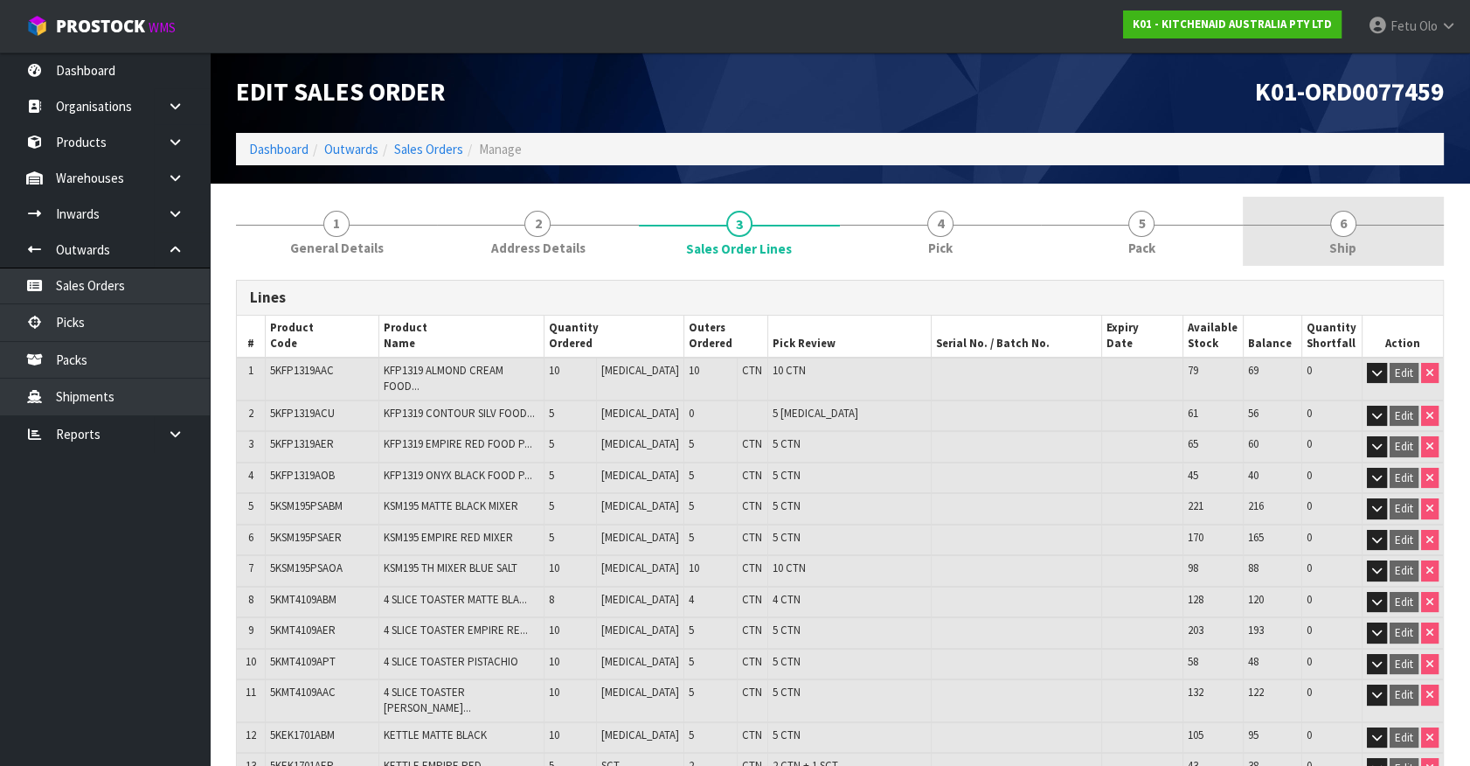
drag, startPoint x: 1140, startPoint y: 245, endPoint x: 1321, endPoint y: 253, distance: 181.1
click at [1140, 245] on span "Pack" at bounding box center [1142, 248] width 27 height 18
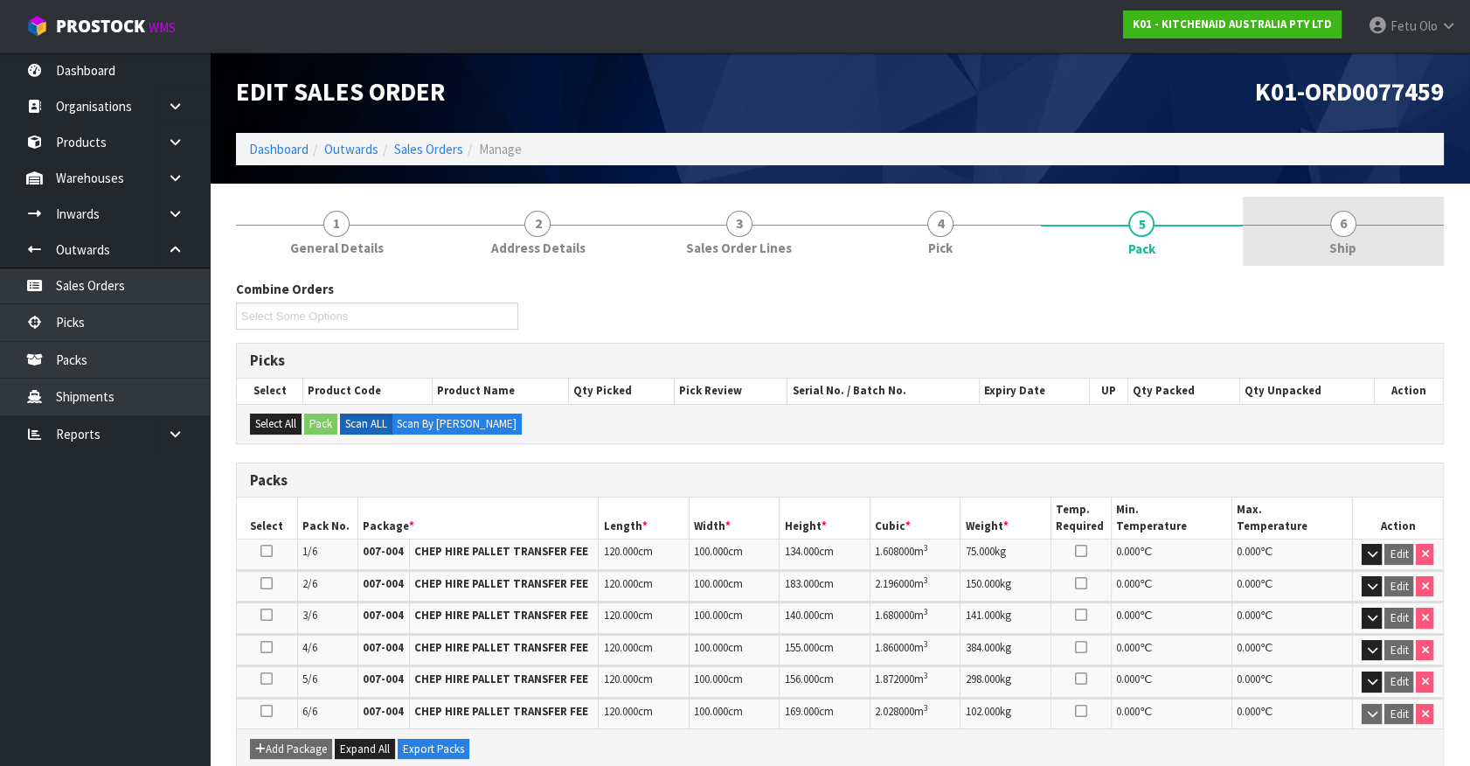
click at [1338, 248] on span "Ship" at bounding box center [1343, 248] width 27 height 18
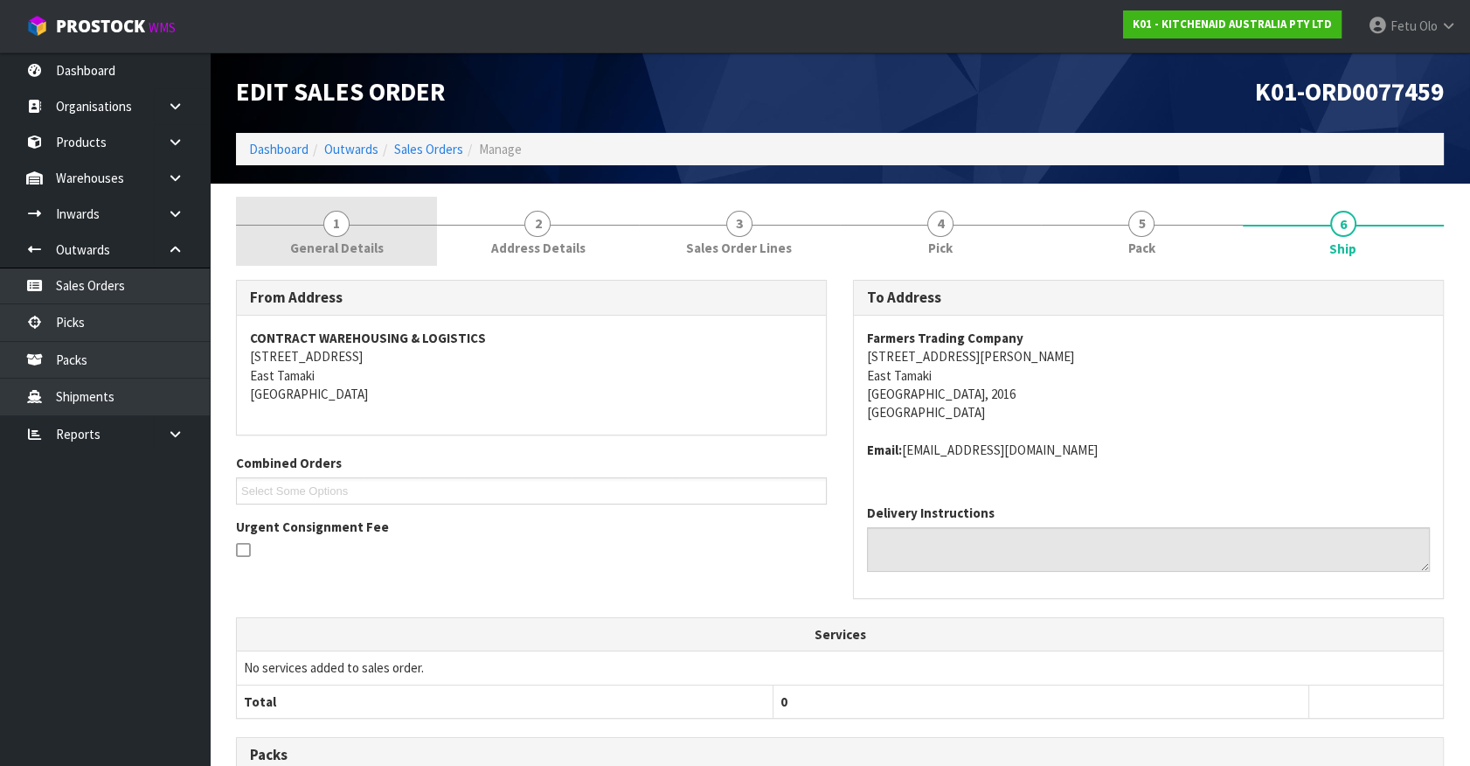
click at [350, 233] on link "1 General Details" at bounding box center [336, 231] width 201 height 69
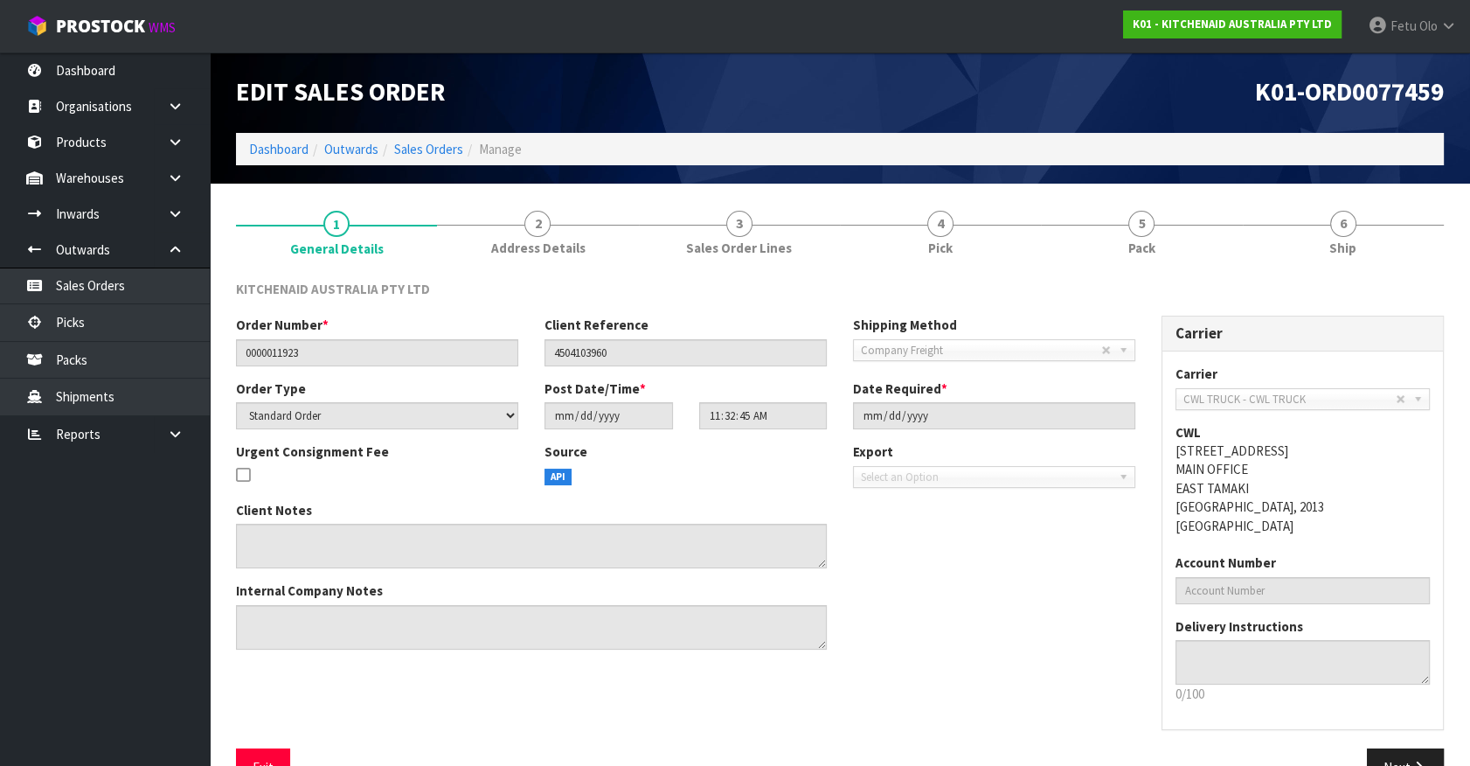
click at [59, 568] on ul "Dashboard Organisations Clients Consignees Carriers Products Categories Serial …" at bounding box center [105, 408] width 210 height 713
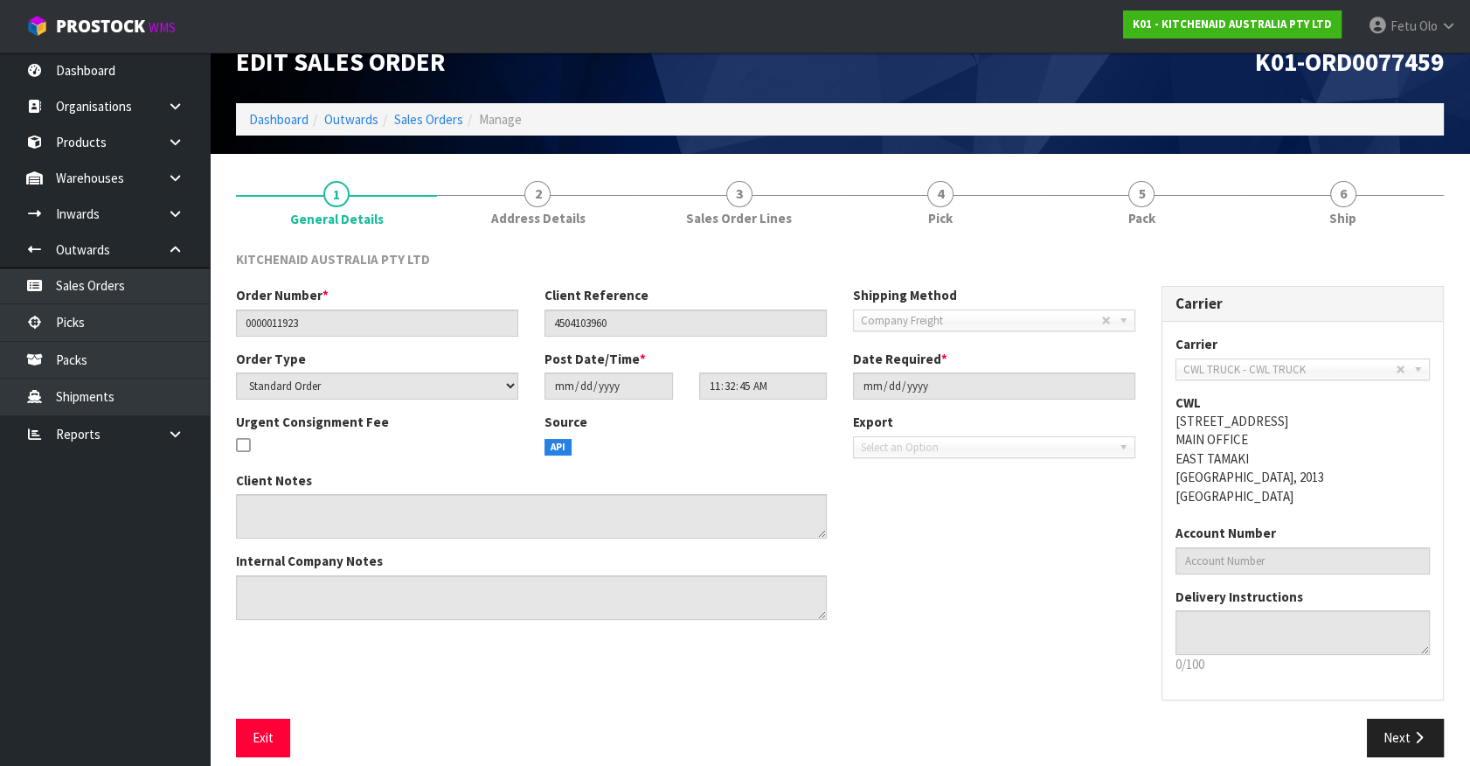
scroll to position [45, 0]
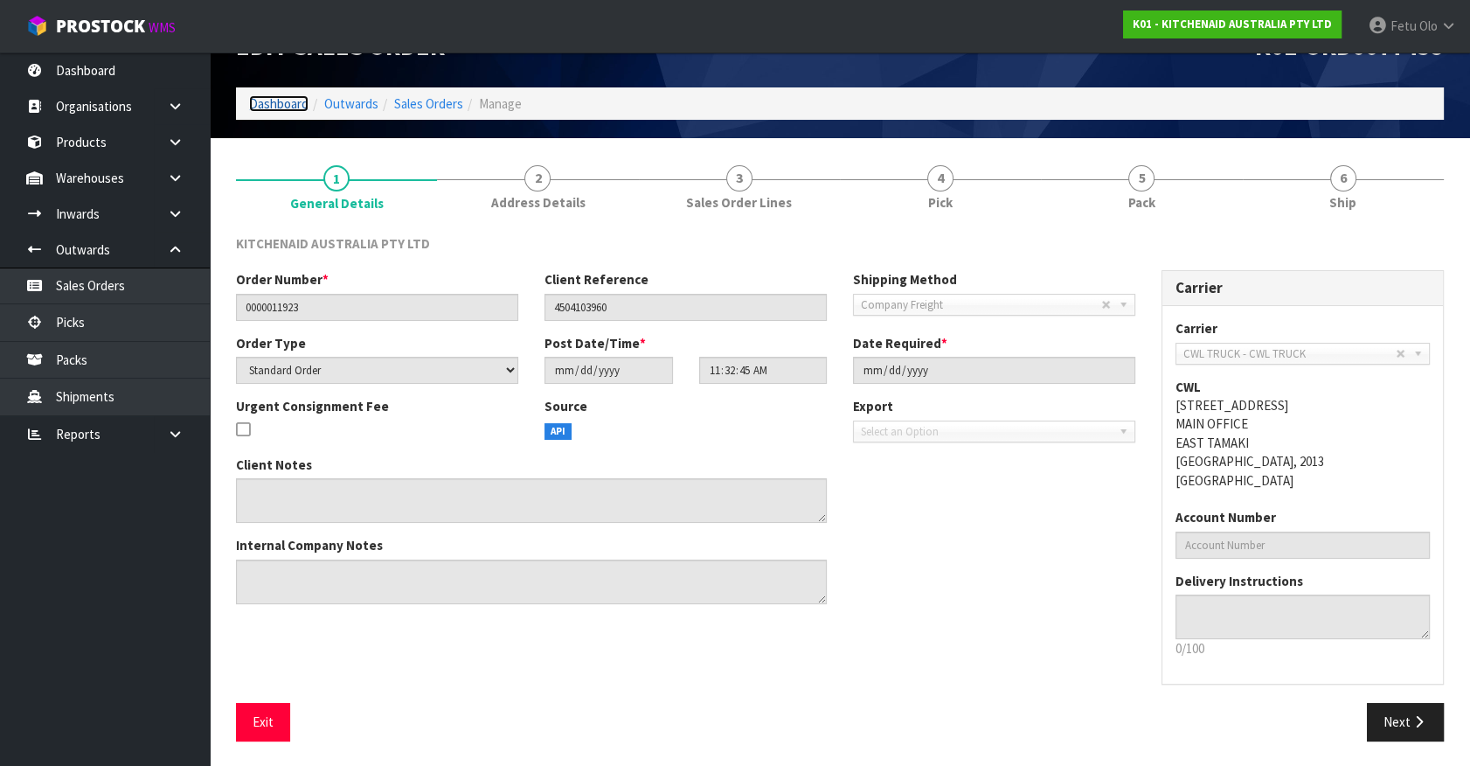
click at [297, 98] on link "Dashboard" at bounding box center [278, 103] width 59 height 17
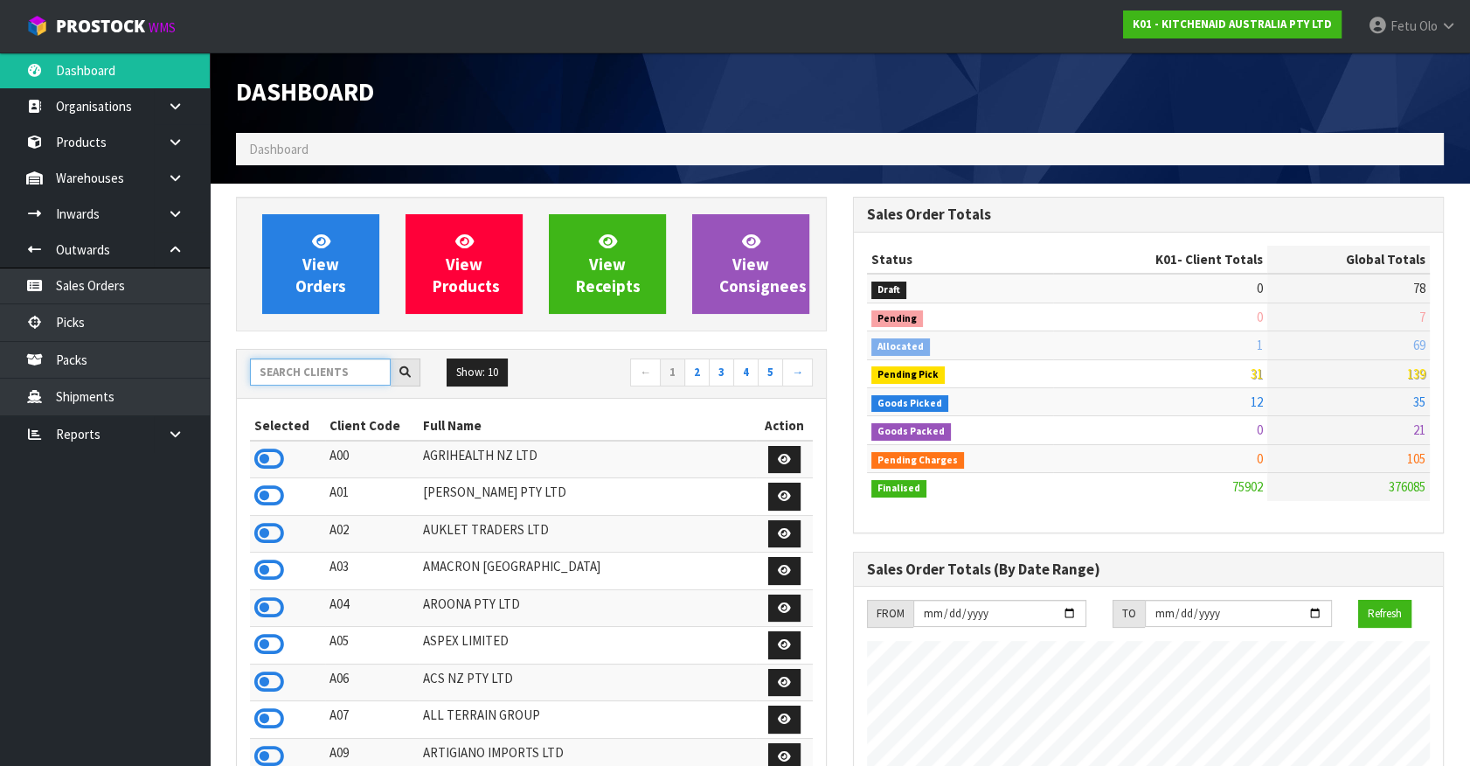
click at [349, 364] on input "text" at bounding box center [320, 371] width 141 height 27
type input "N03"
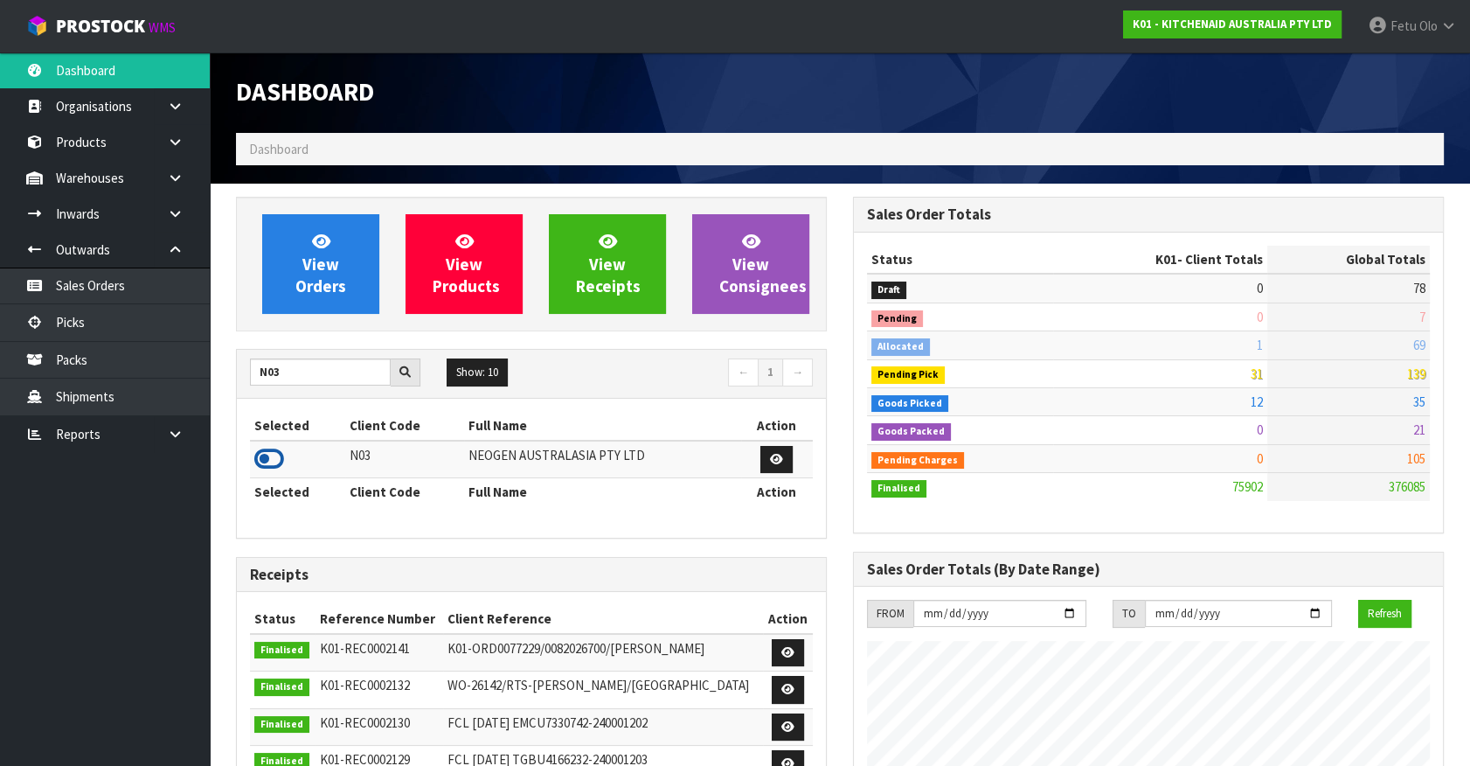
click at [268, 459] on icon at bounding box center [269, 459] width 30 height 26
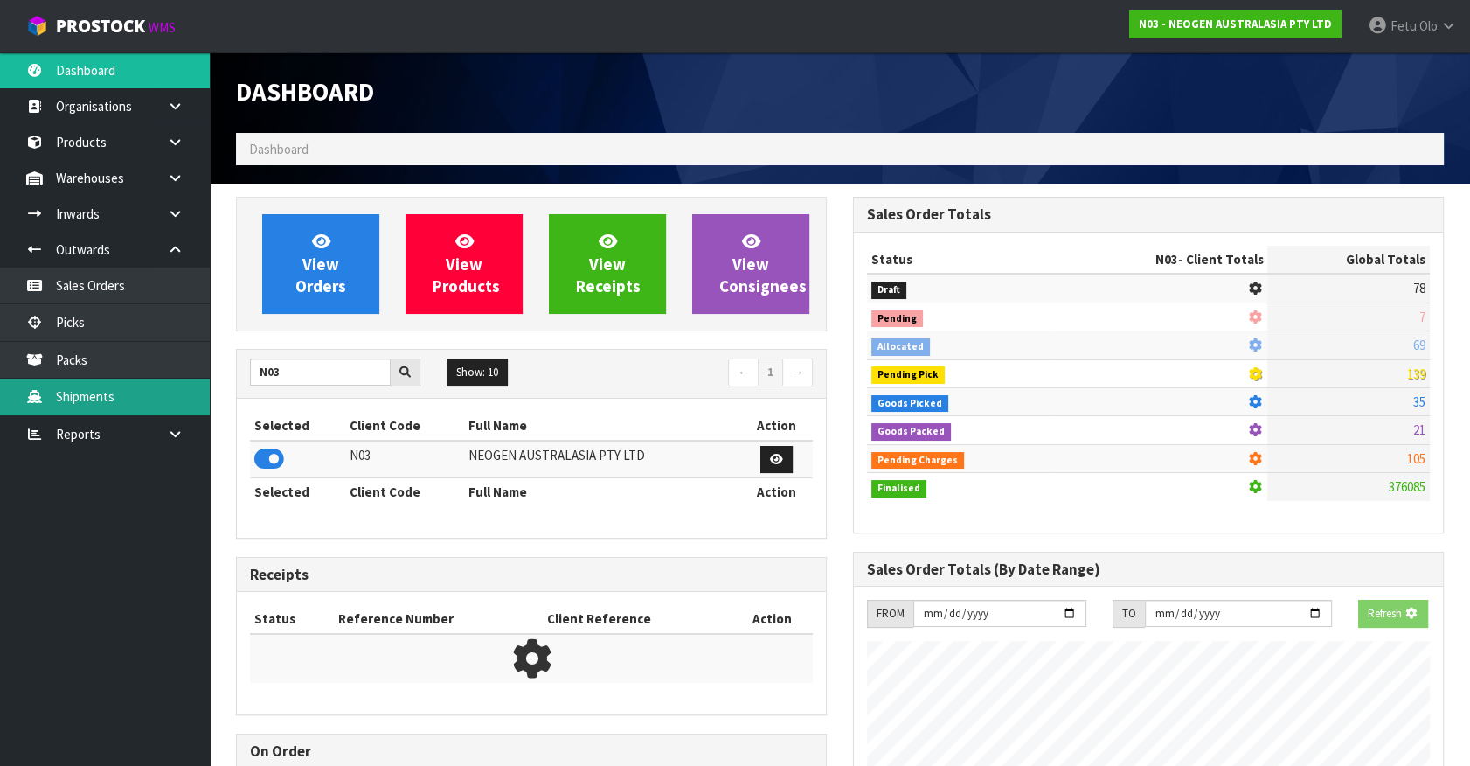
scroll to position [1088, 616]
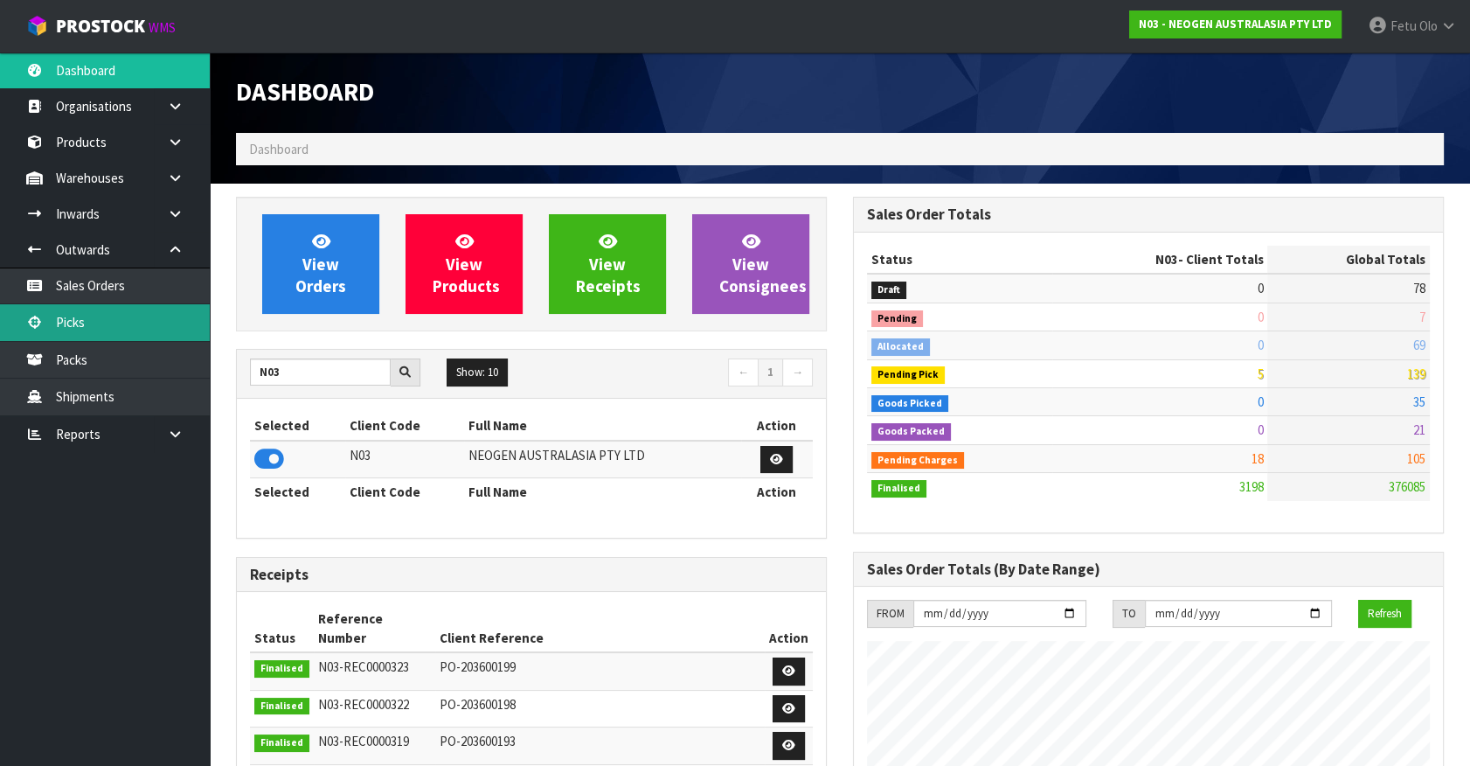
click at [75, 335] on link "Picks" at bounding box center [105, 322] width 210 height 36
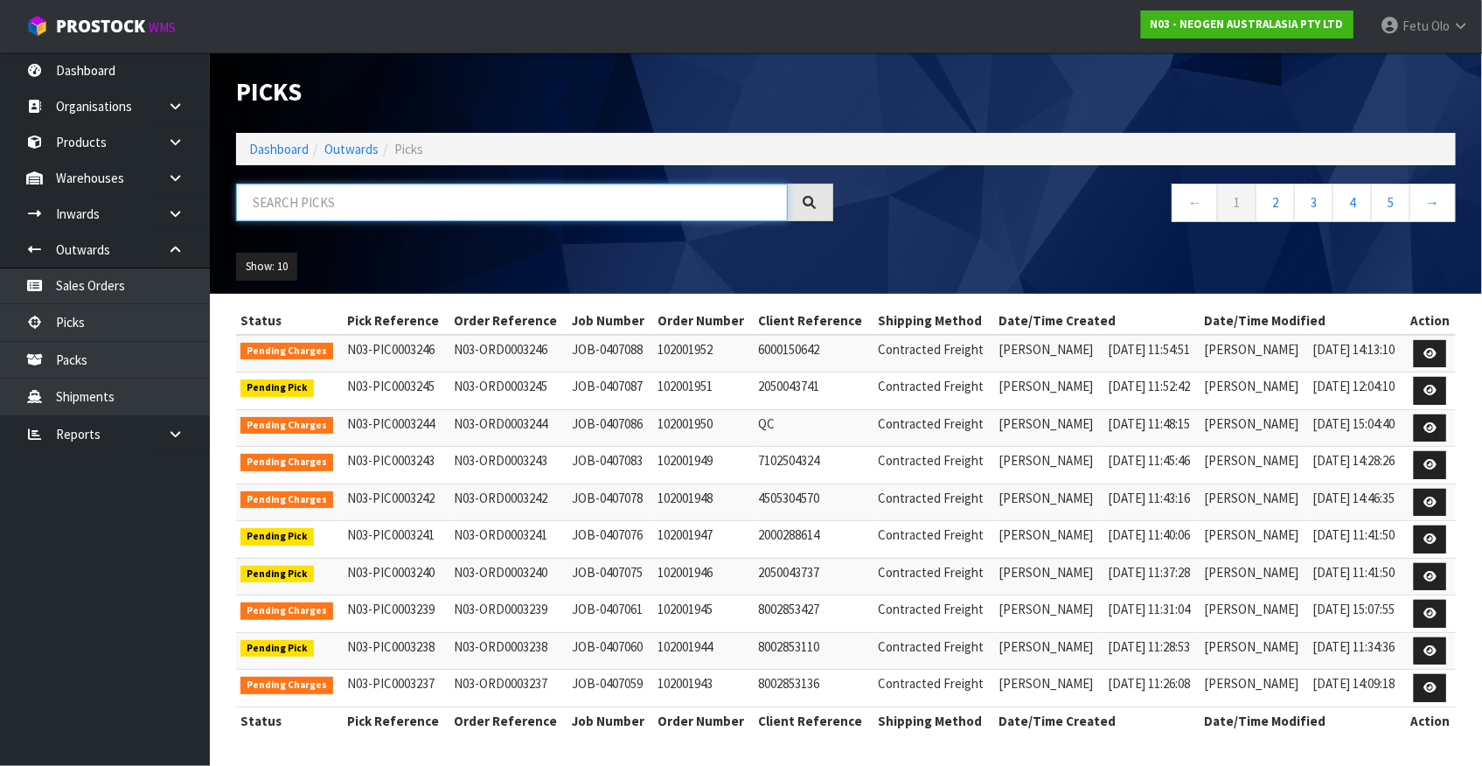
click at [346, 219] on input "text" at bounding box center [512, 203] width 552 height 38
type input "0003238"
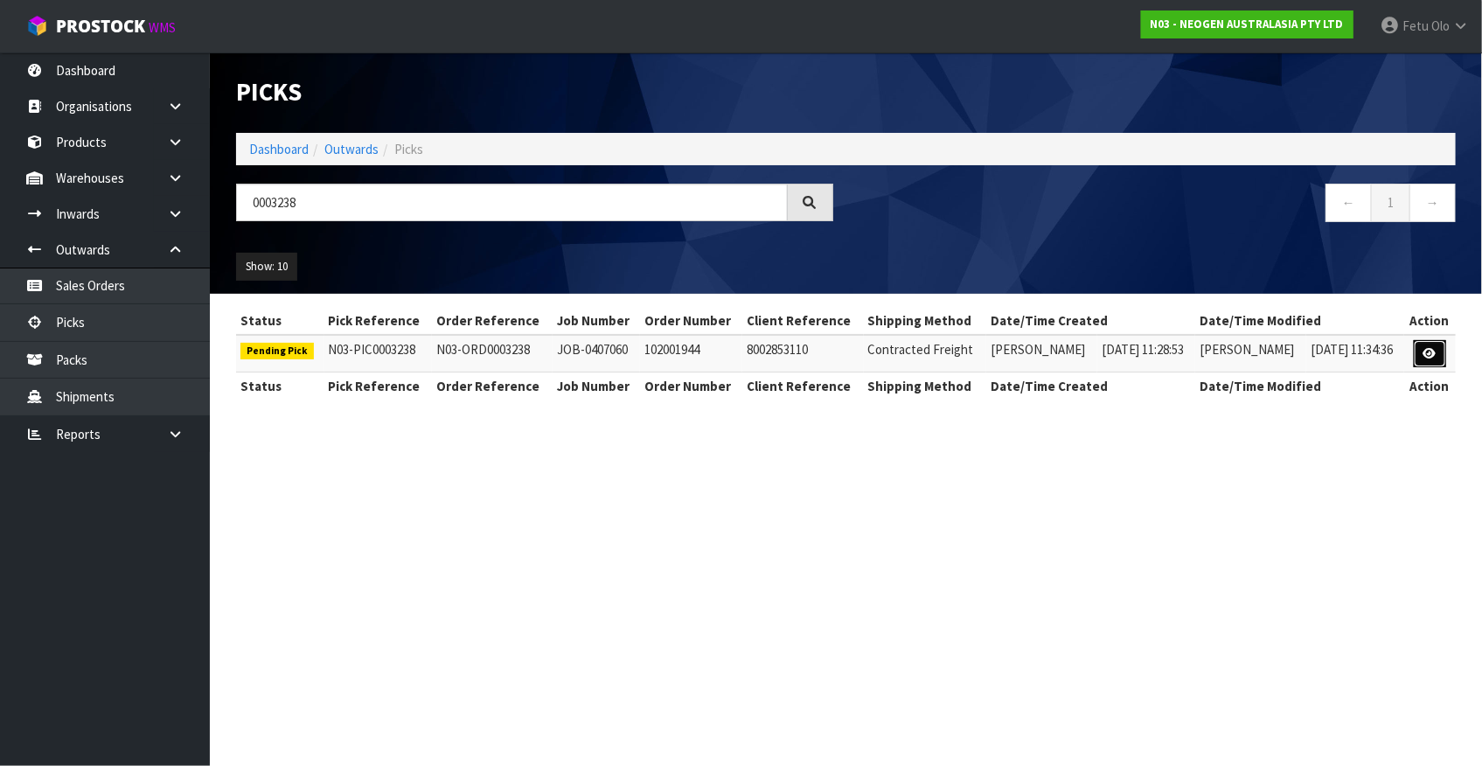
click at [1438, 342] on link at bounding box center [1429, 354] width 32 height 28
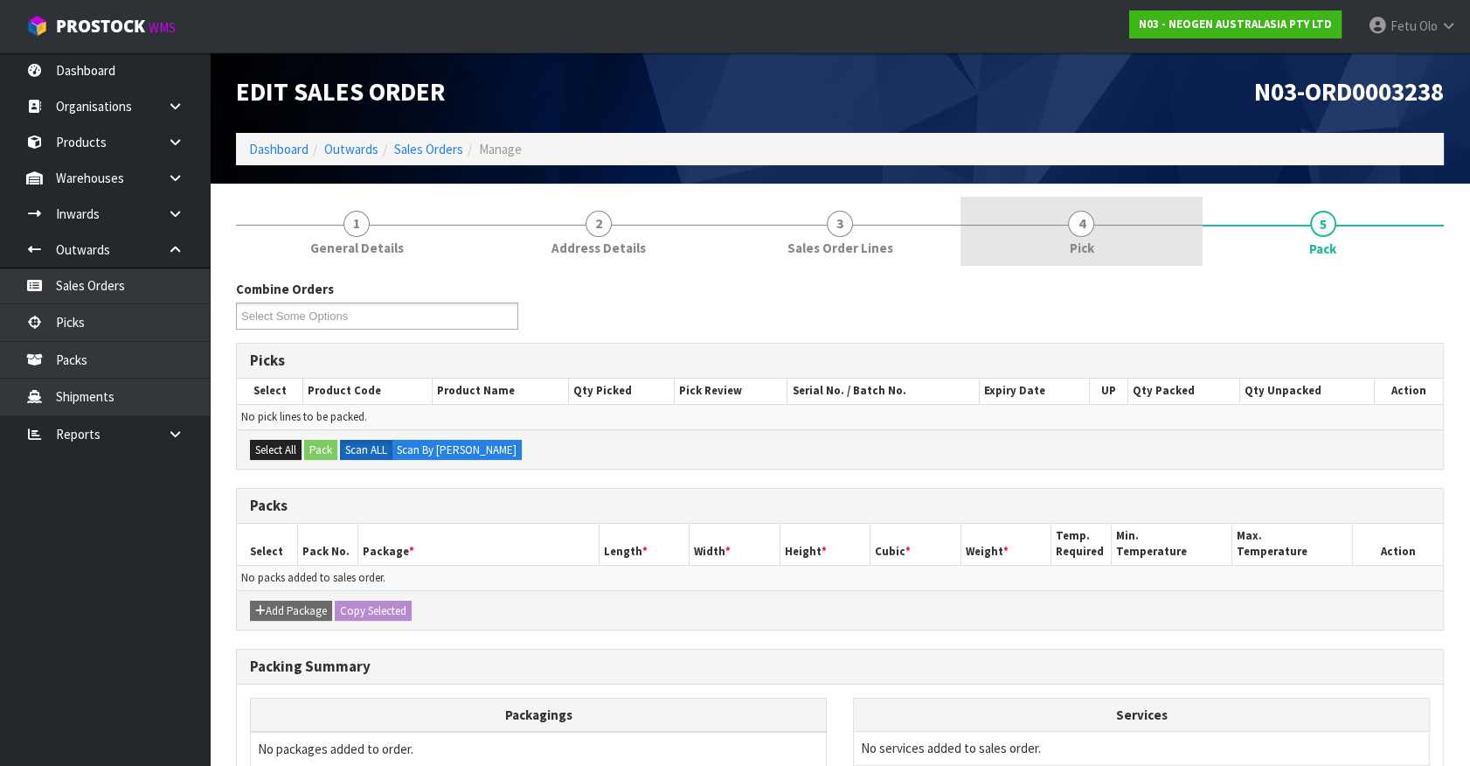
click at [1122, 216] on link "4 Pick" at bounding box center [1081, 231] width 241 height 69
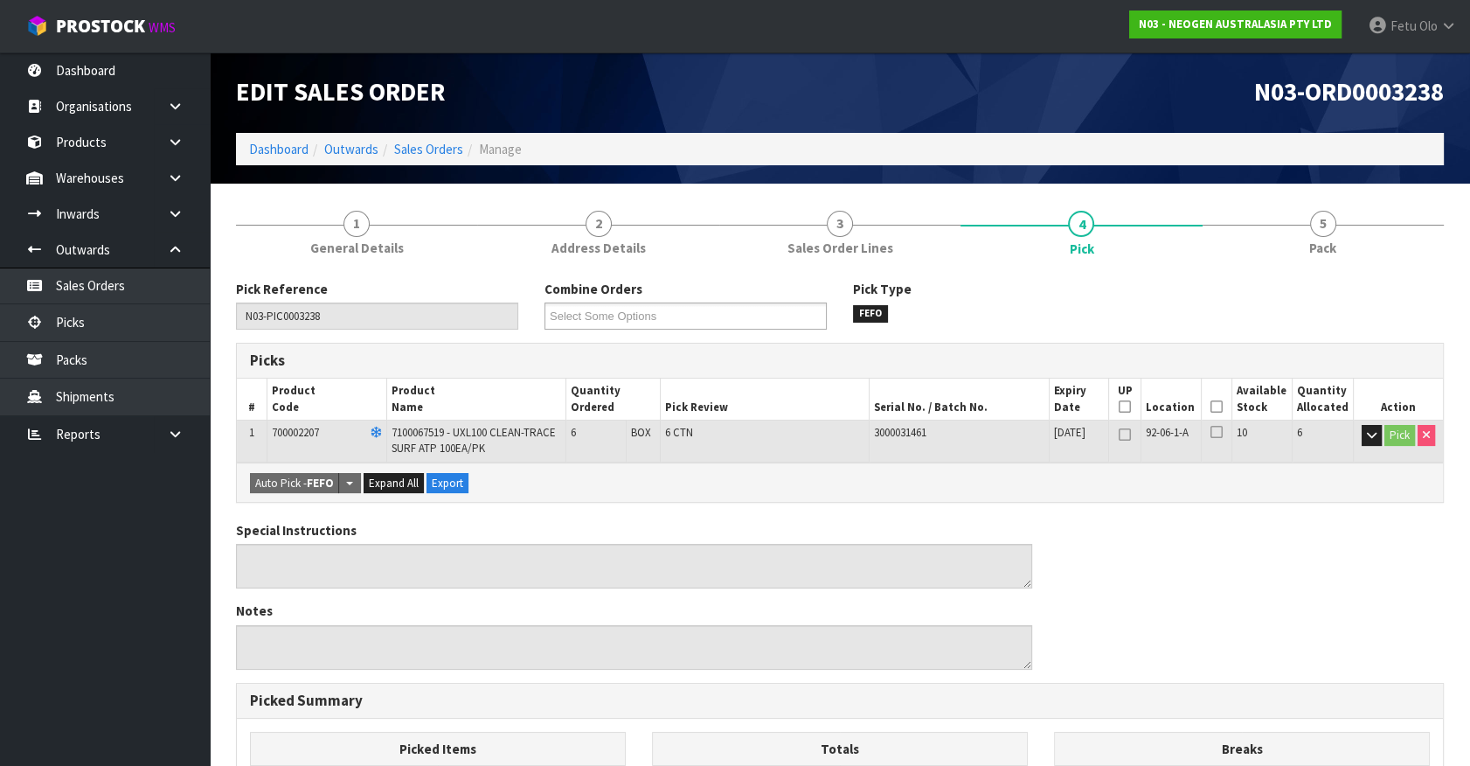
click at [1212, 406] on icon at bounding box center [1217, 406] width 12 height 1
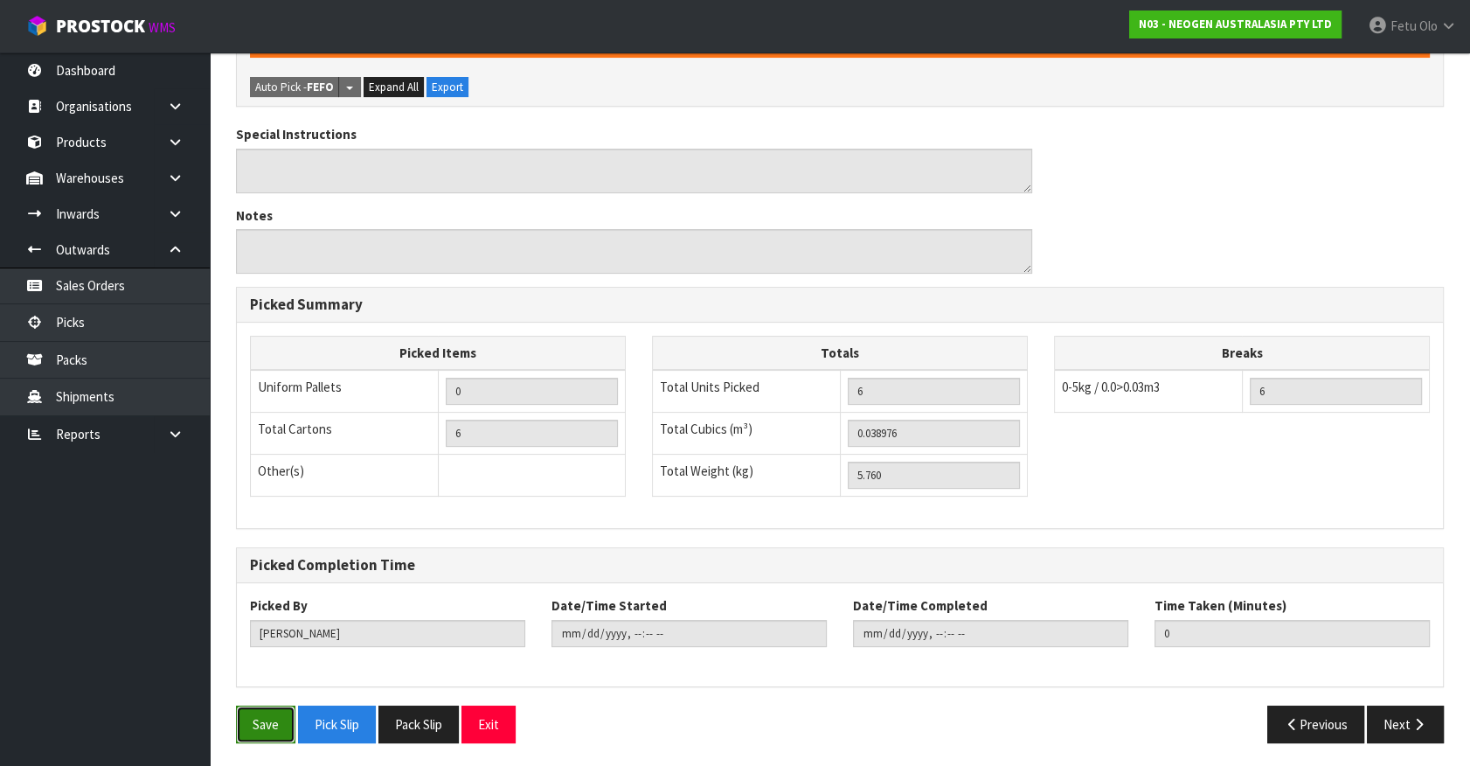
click at [263, 710] on button "Save" at bounding box center [265, 724] width 59 height 38
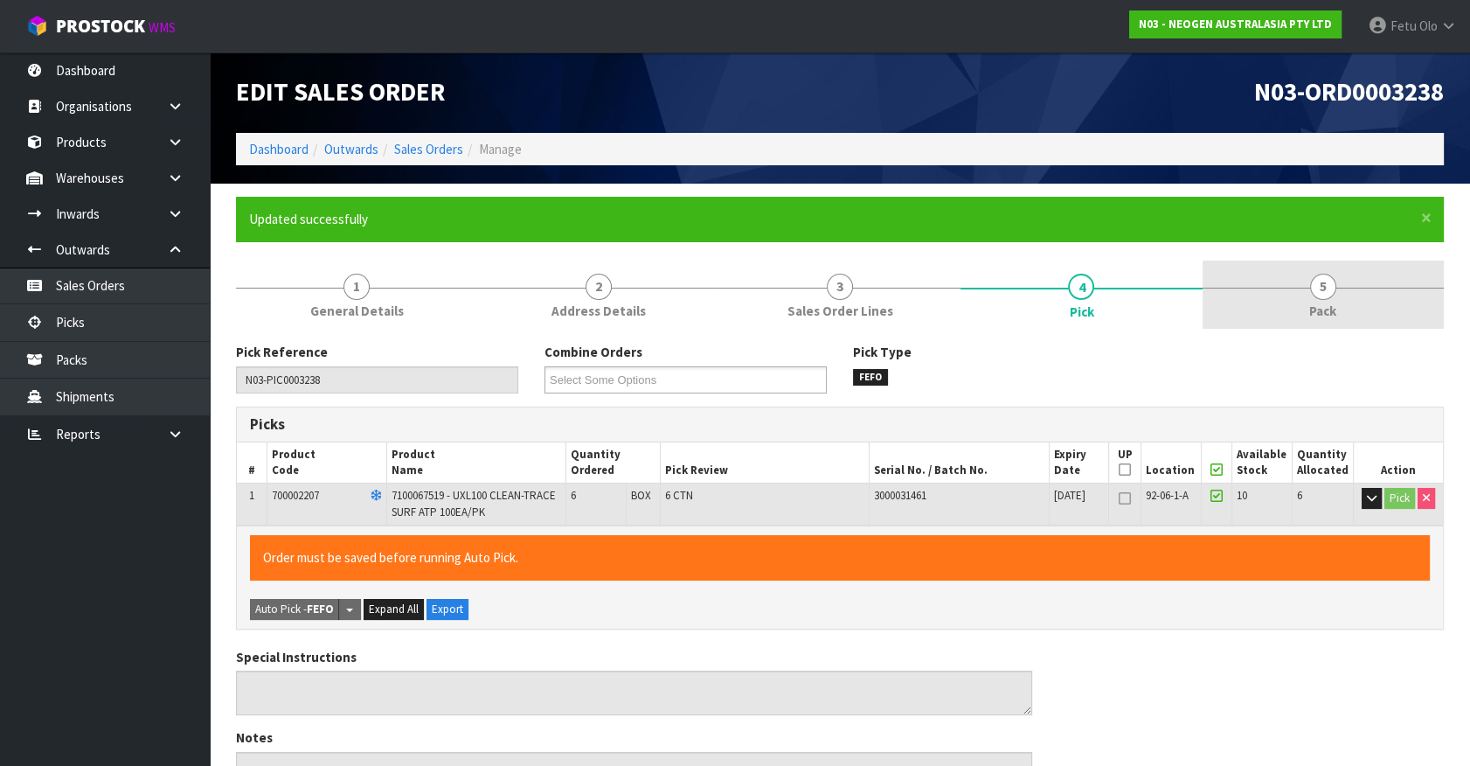
type input "Fetu Olo"
type input "2025-08-11T15:35:28"
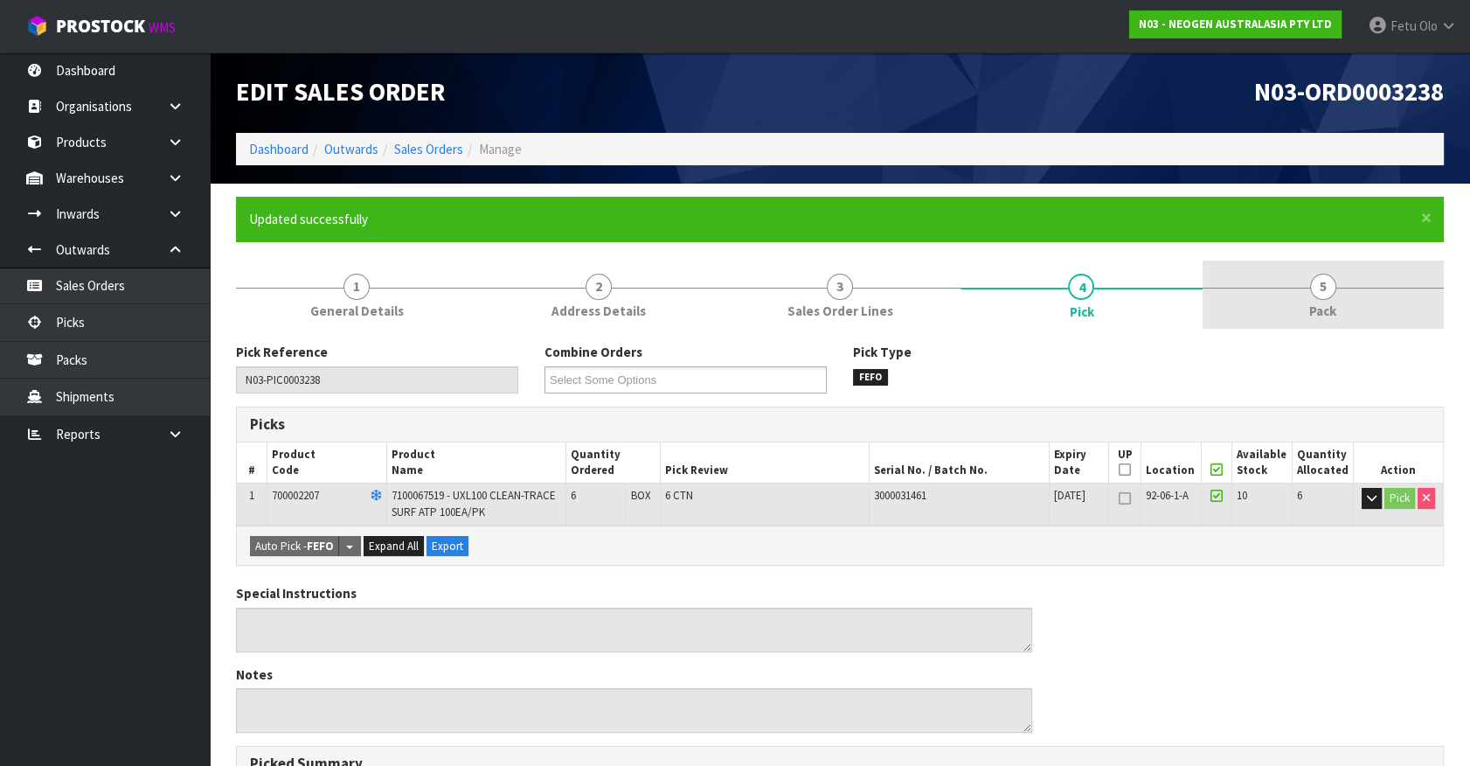
drag, startPoint x: 1306, startPoint y: 275, endPoint x: 1239, endPoint y: 328, distance: 85.3
click at [1303, 280] on link "5 Pack" at bounding box center [1323, 294] width 241 height 69
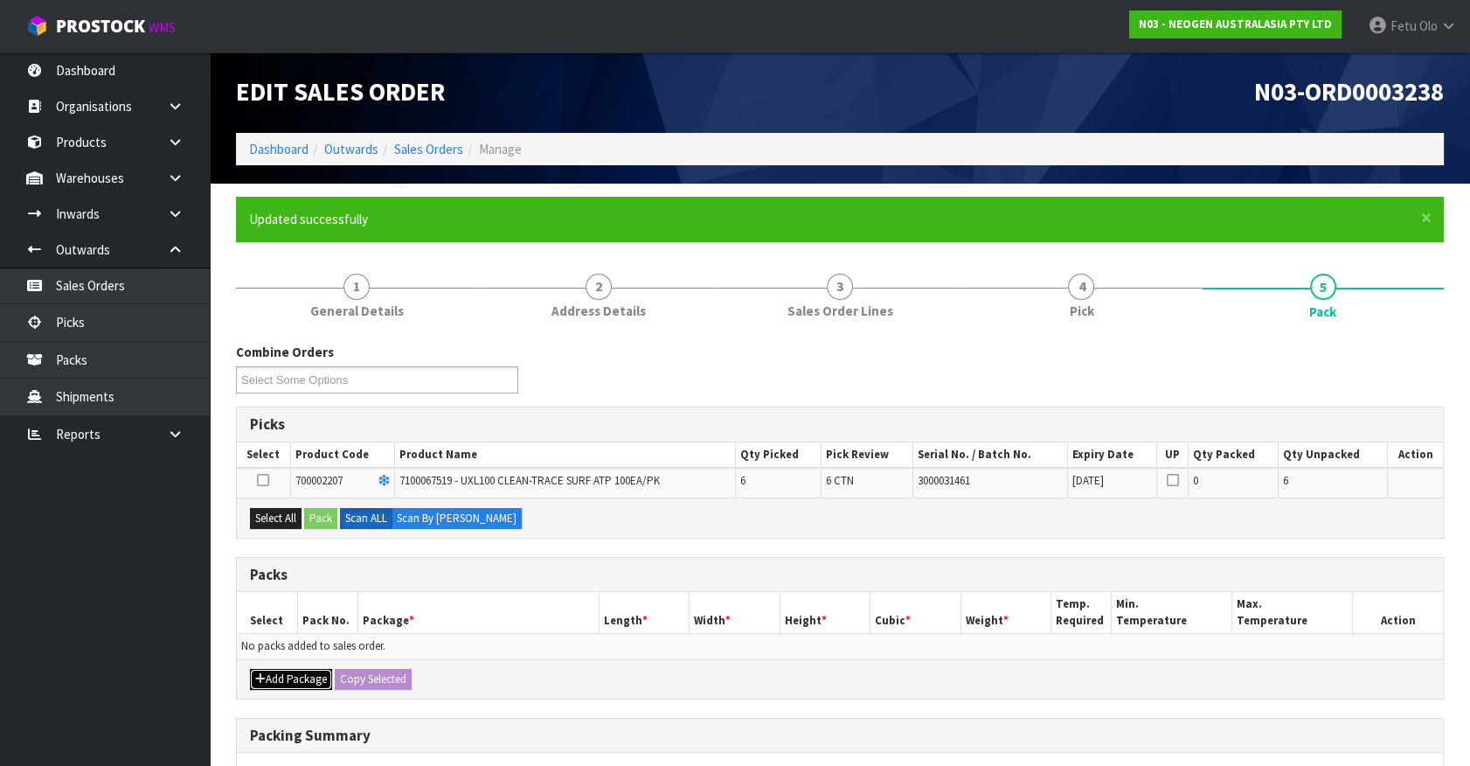
click at [289, 680] on button "Add Package" at bounding box center [291, 679] width 82 height 21
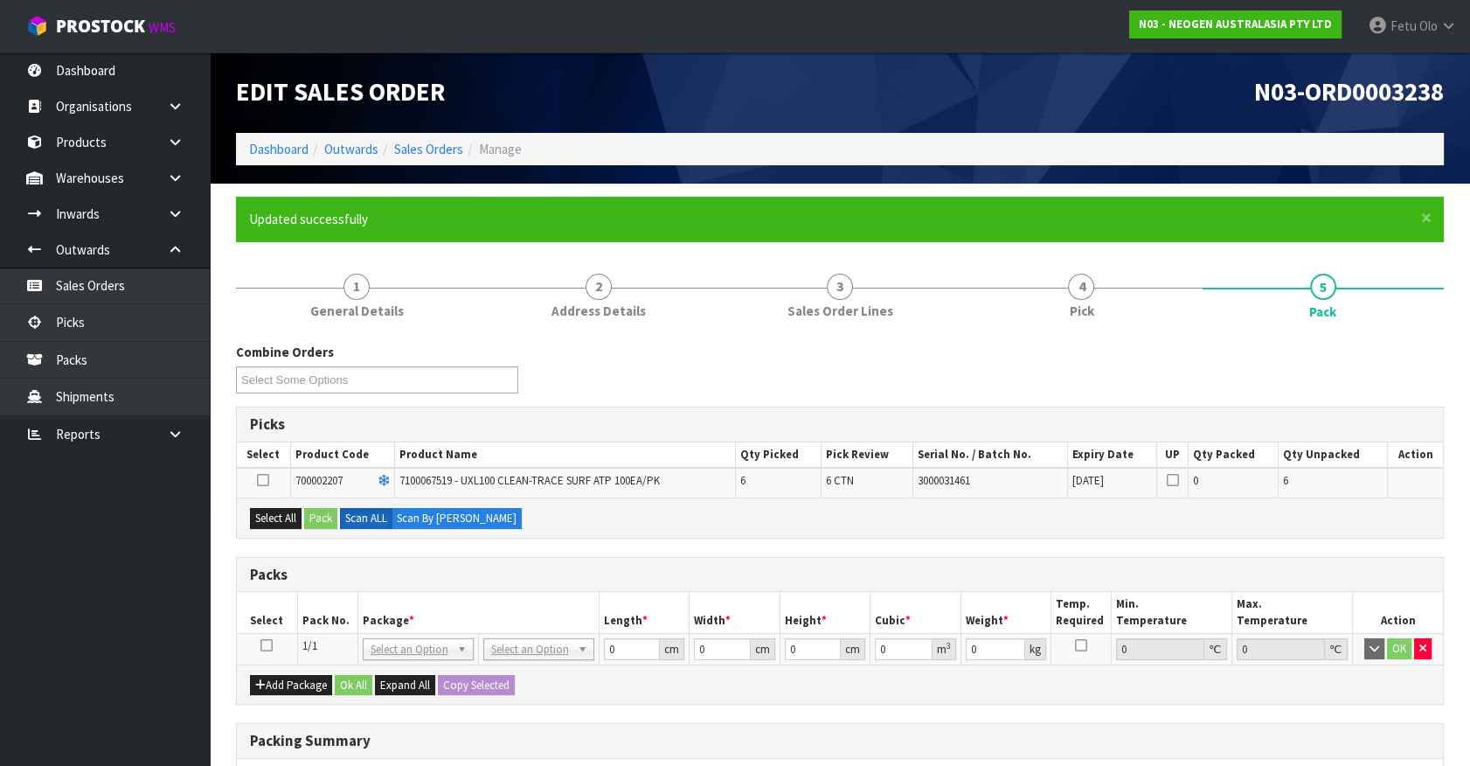
click at [262, 645] on icon at bounding box center [266, 645] width 12 height 1
click at [364, 603] on th "Package *" at bounding box center [478, 612] width 241 height 41
drag, startPoint x: 270, startPoint y: 509, endPoint x: 319, endPoint y: 516, distance: 49.4
click at [289, 514] on button "Select All" at bounding box center [276, 518] width 52 height 21
click at [327, 516] on button "Pack" at bounding box center [320, 518] width 33 height 21
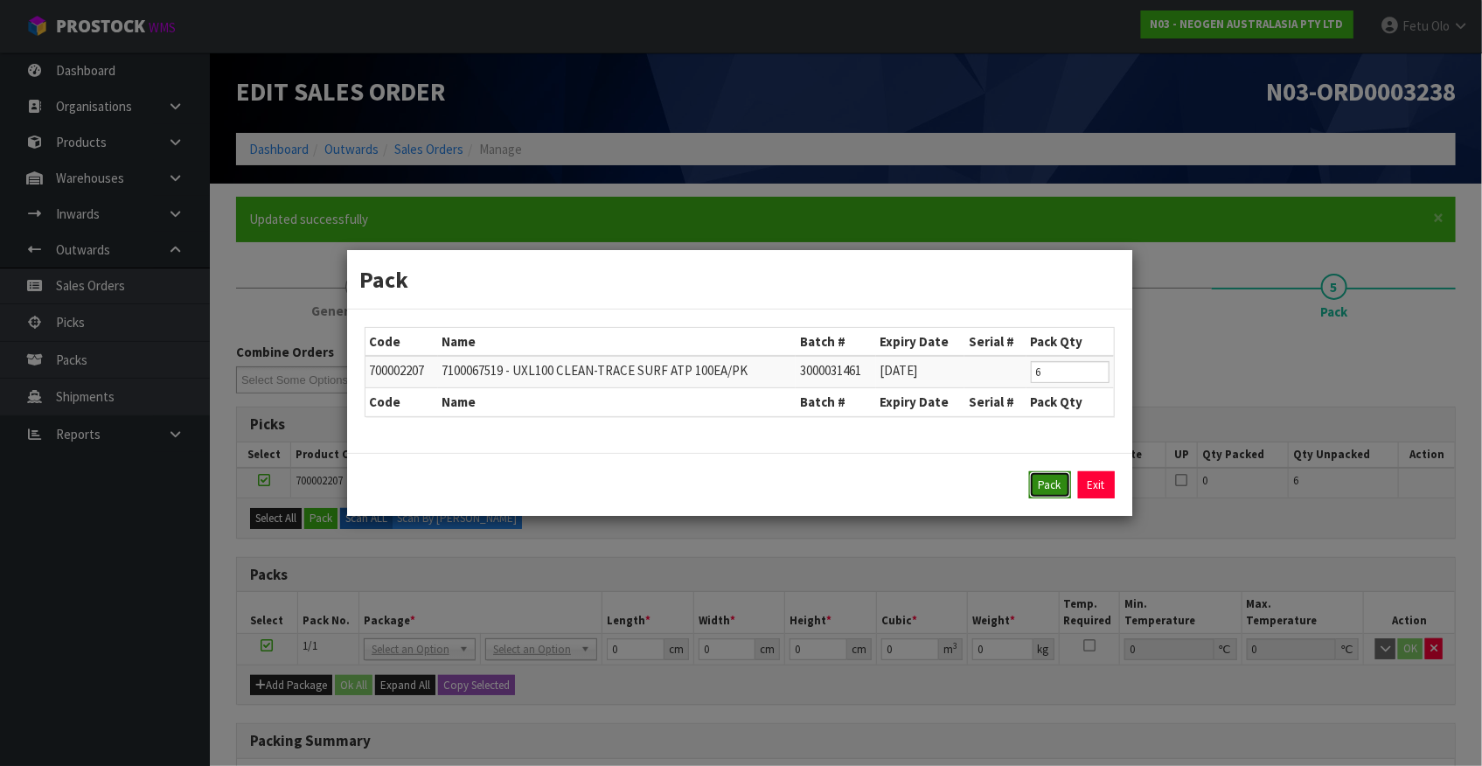
click at [1053, 489] on button "Pack" at bounding box center [1050, 485] width 42 height 28
type input "0.000"
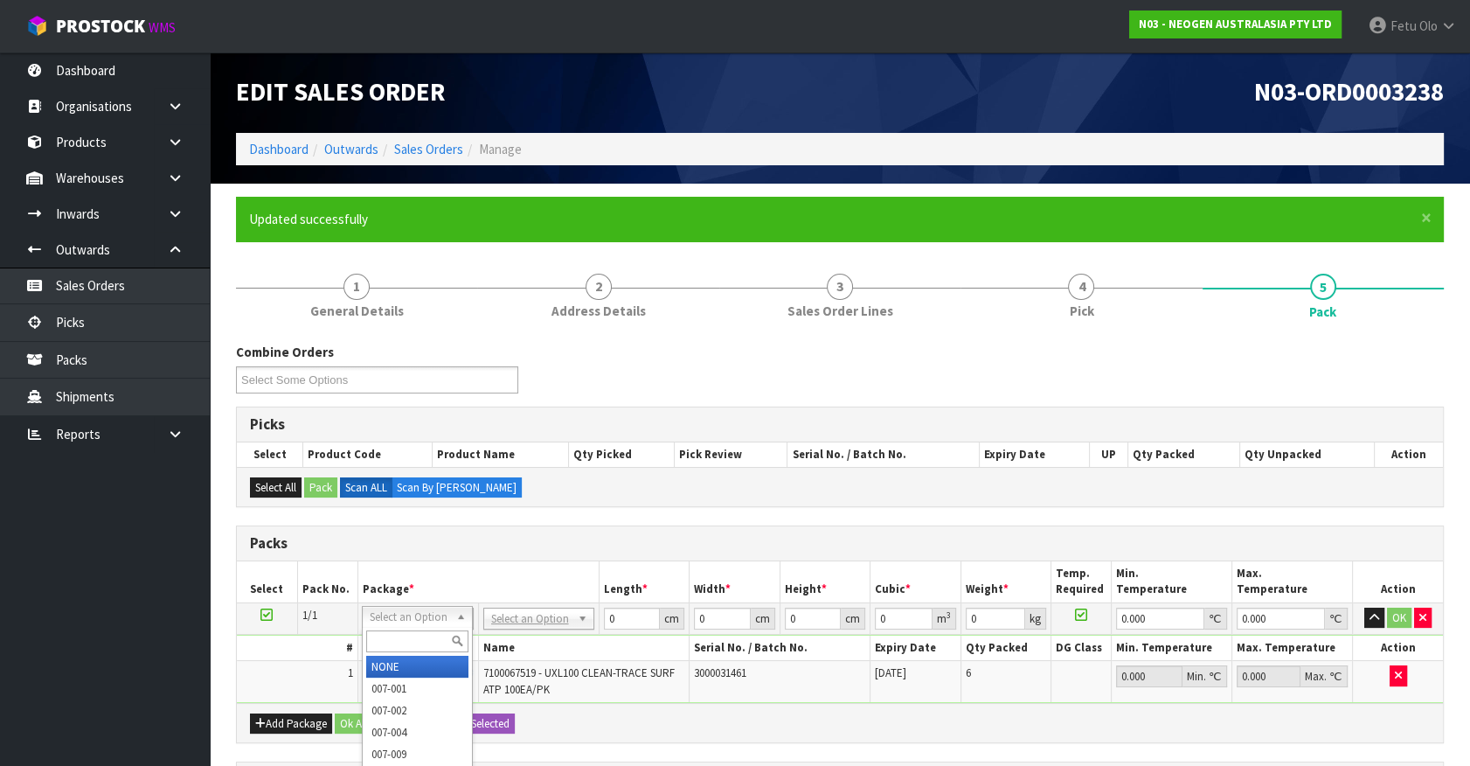
click at [434, 633] on input "text" at bounding box center [417, 641] width 102 height 22
type input "011"
type input "5.76"
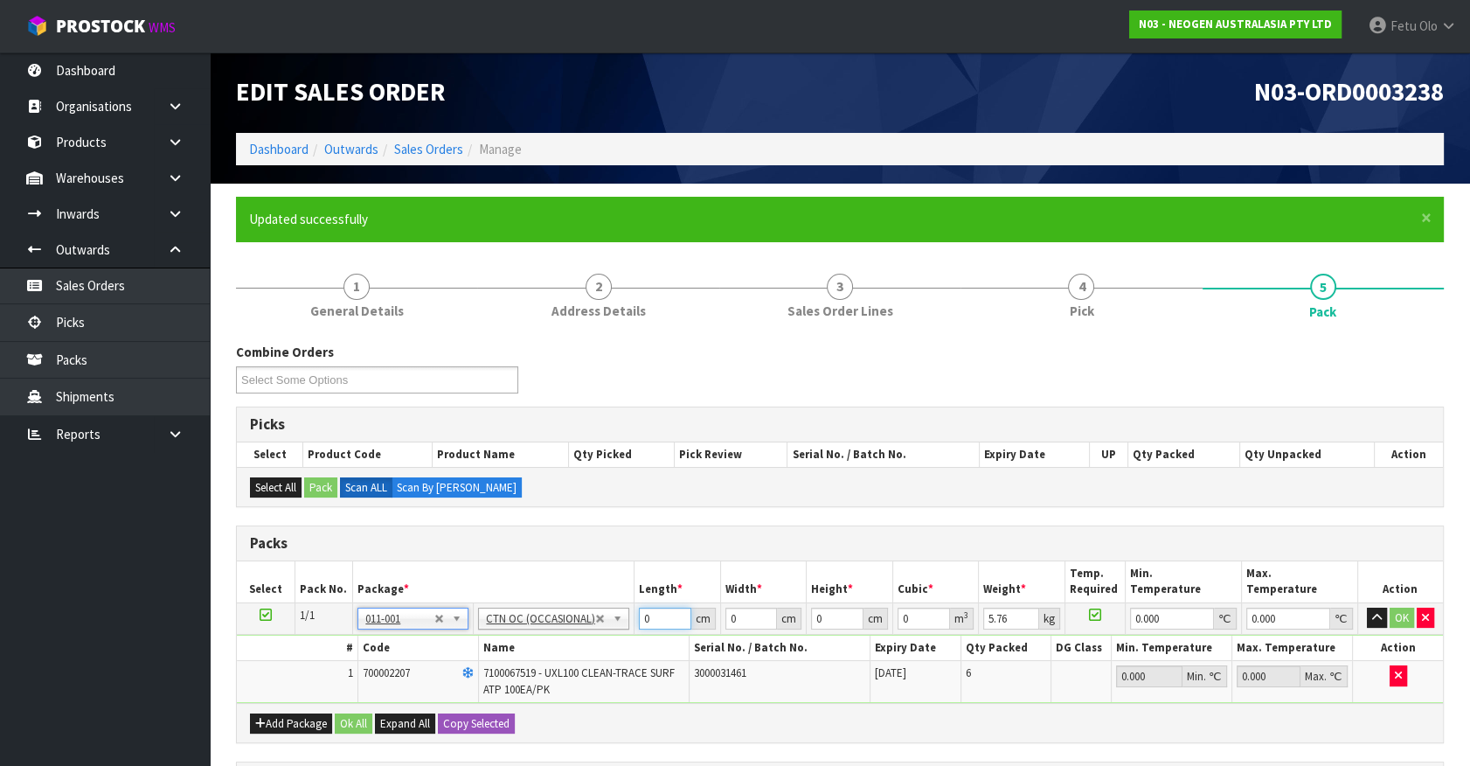
click at [566, 649] on tbody "1/1 NONE 007-001 007-002 007-004 007-009 007-013 007-014 007-015 007-017 007-01…" at bounding box center [840, 652] width 1206 height 101
type input "45"
type input "3"
type input "0.006075"
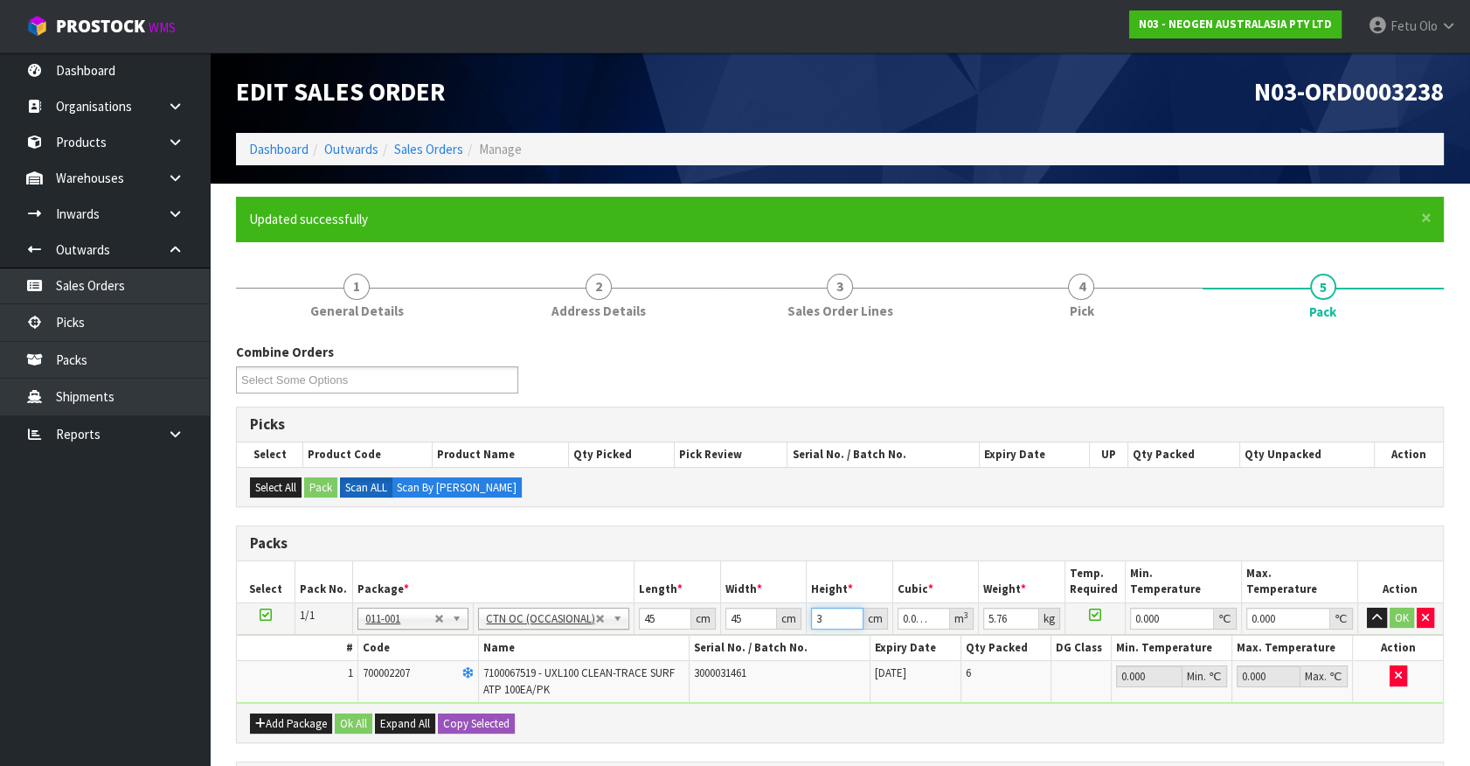
type input "35"
type input "0.070875"
type input "35"
type input "8"
type input "0"
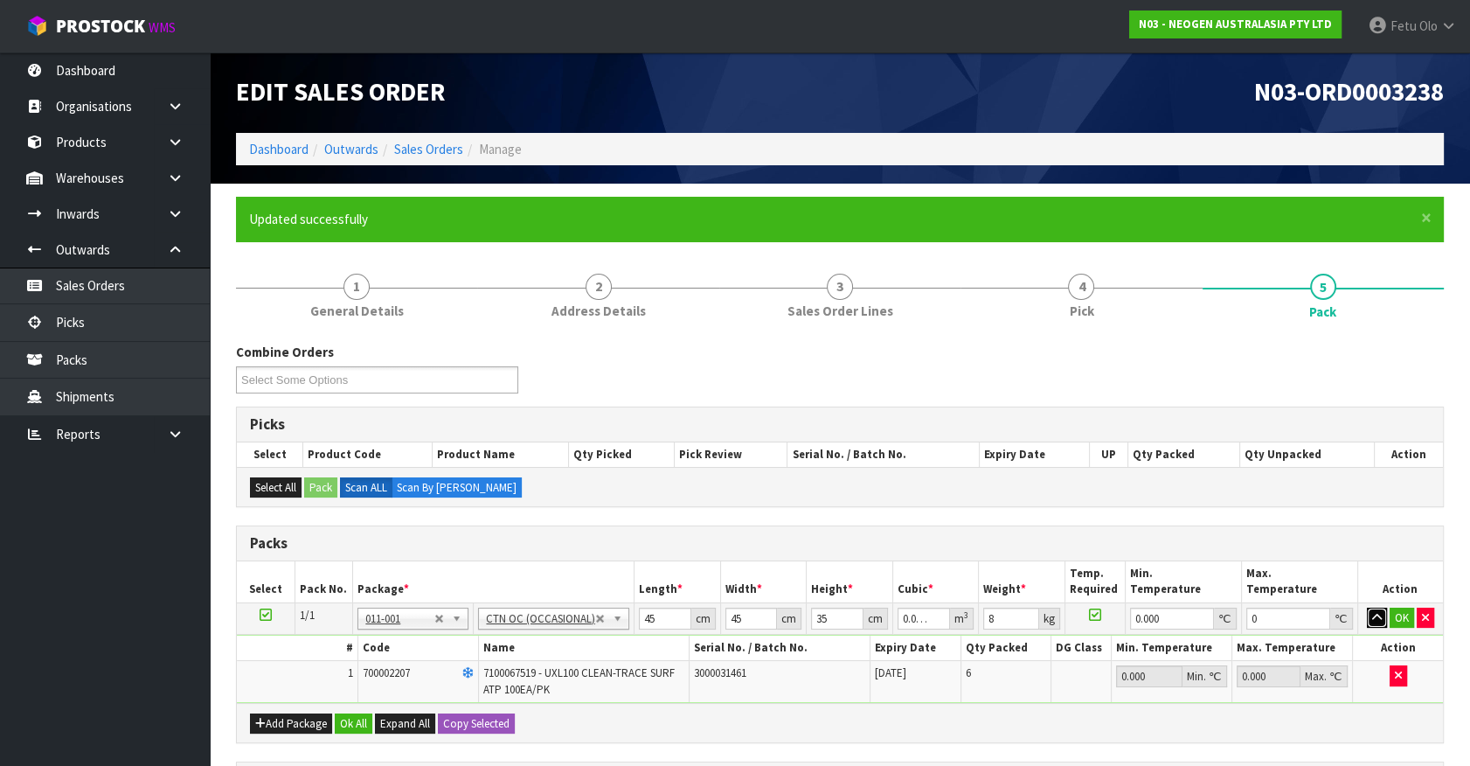
click at [1387, 609] on td "OK" at bounding box center [1401, 617] width 86 height 31
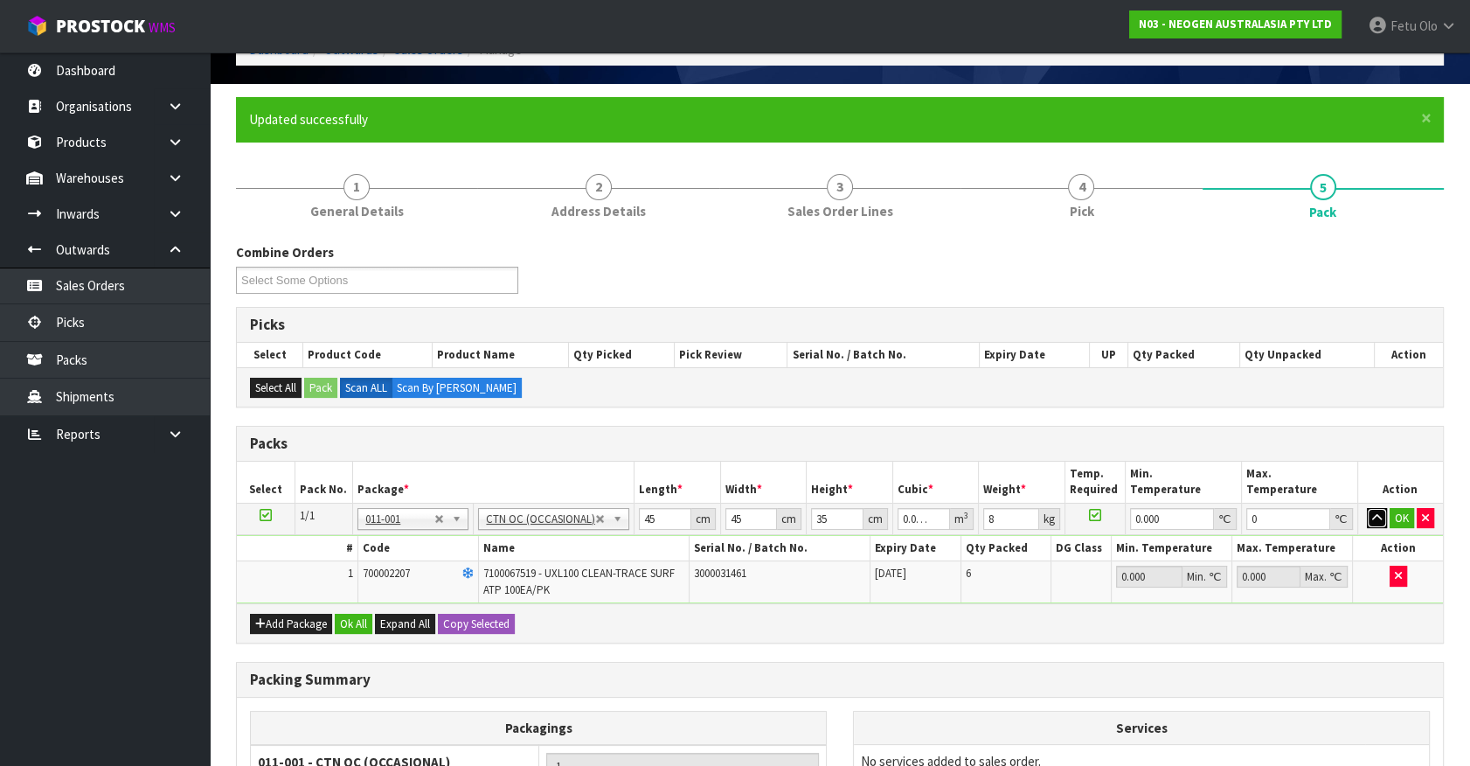
scroll to position [158, 0]
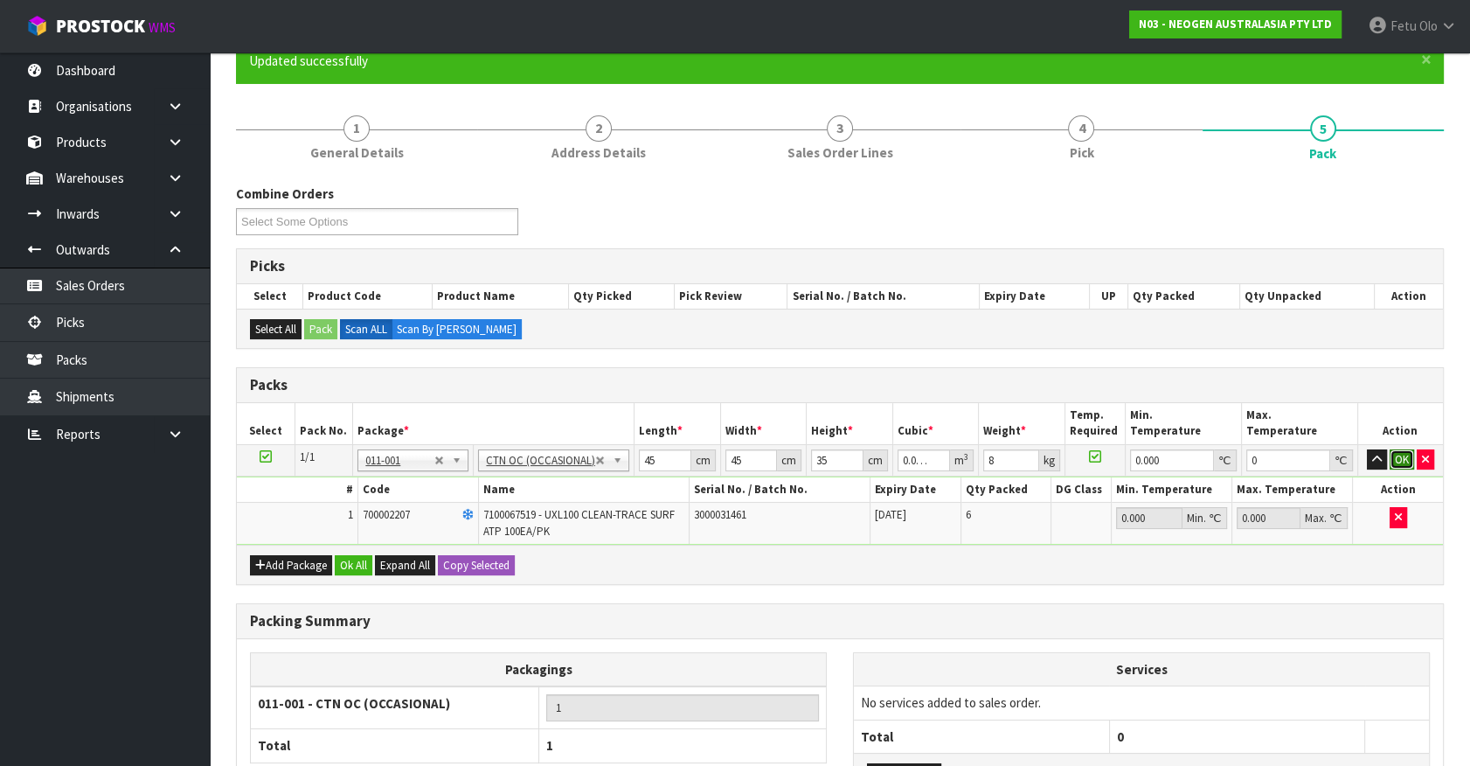
drag, startPoint x: 1408, startPoint y: 453, endPoint x: 1372, endPoint y: 474, distance: 42.3
click at [1407, 454] on button "OK" at bounding box center [1402, 459] width 24 height 21
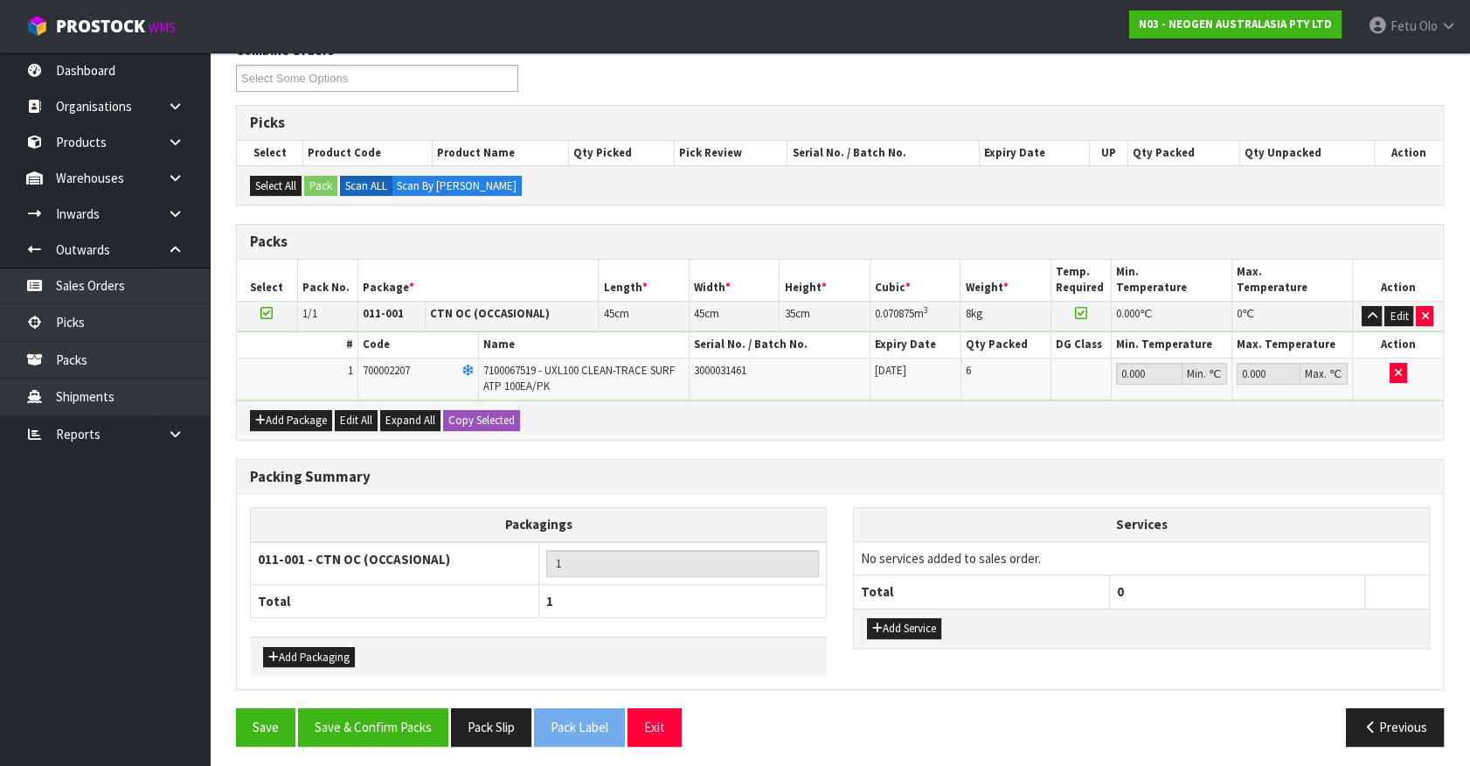
scroll to position [303, 0]
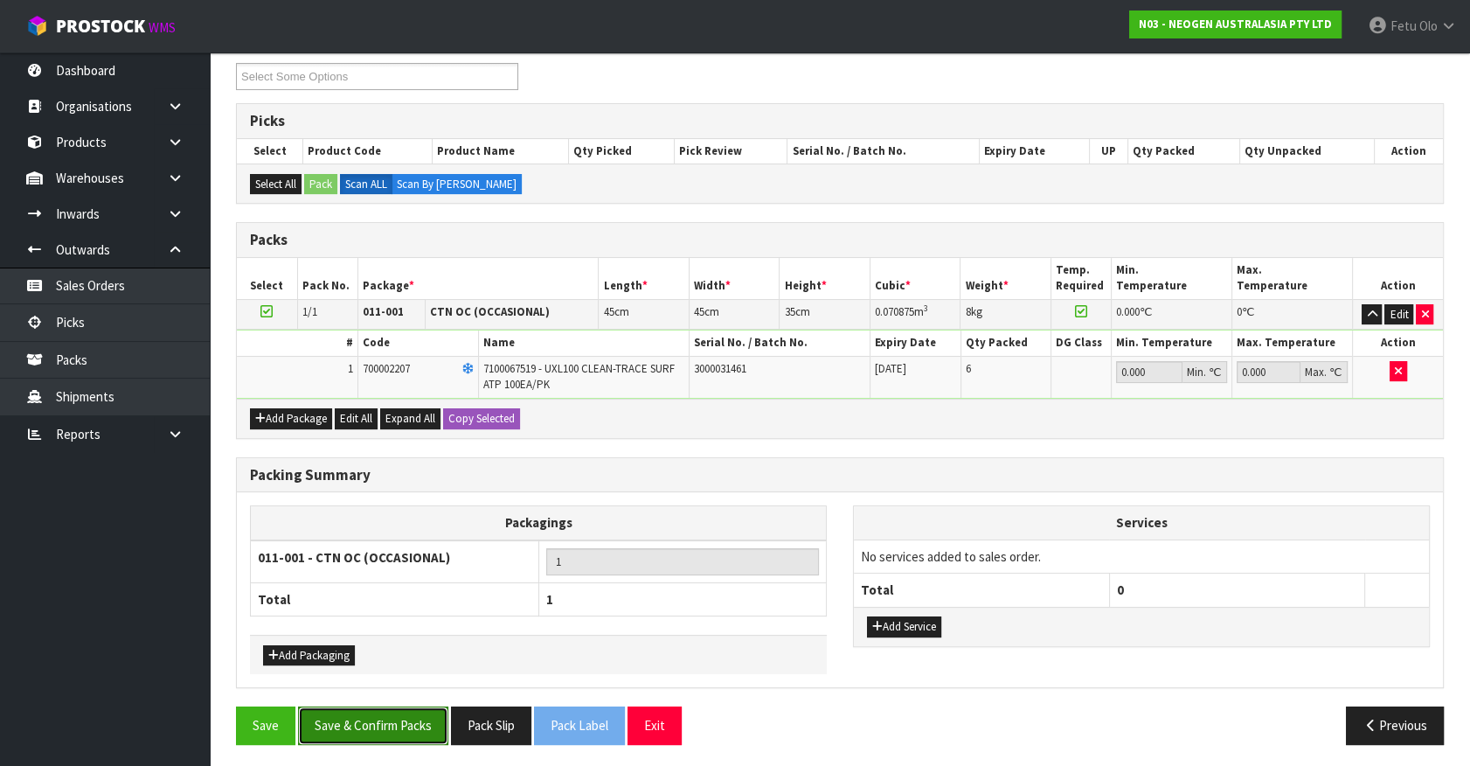
click at [358, 713] on button "Save & Confirm Packs" at bounding box center [373, 725] width 150 height 38
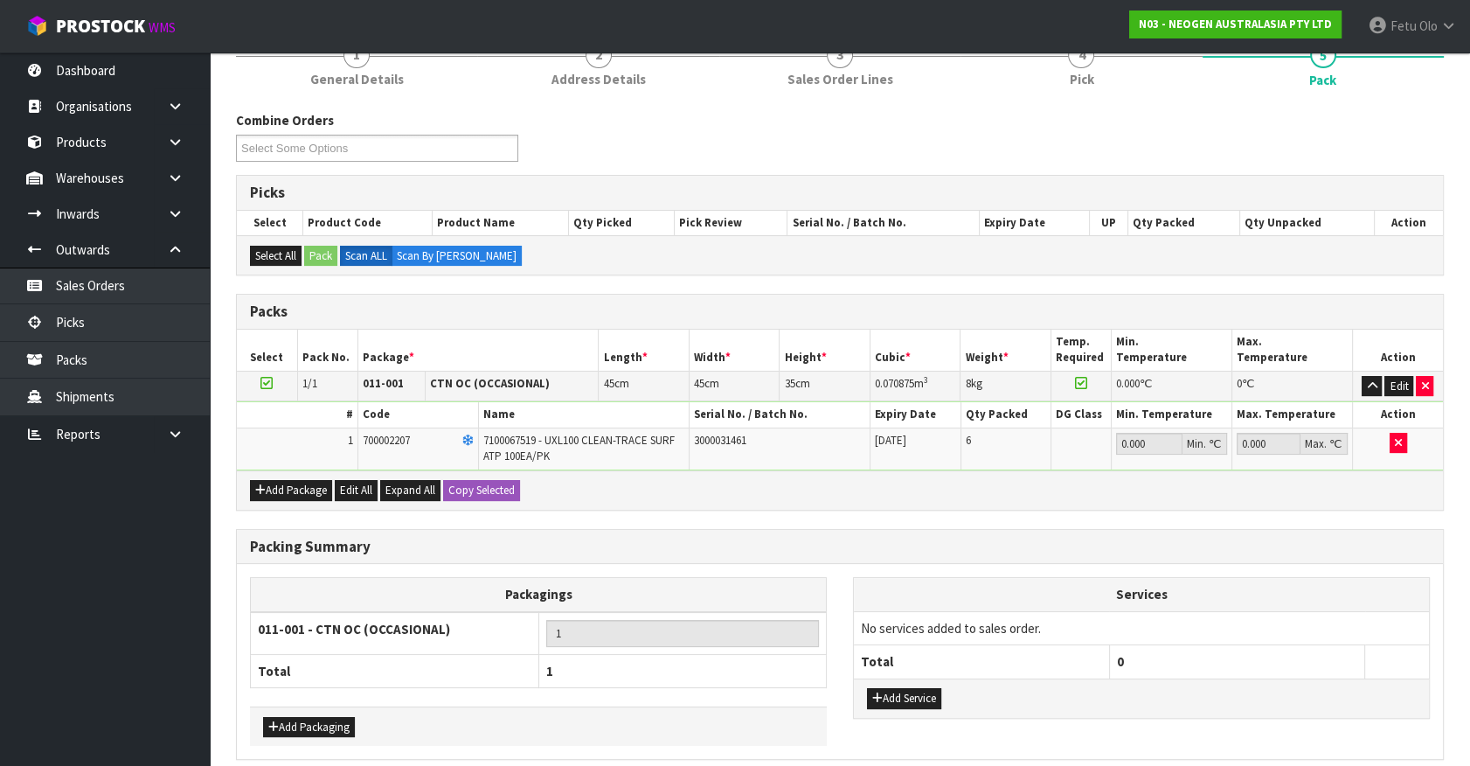
scroll to position [197, 0]
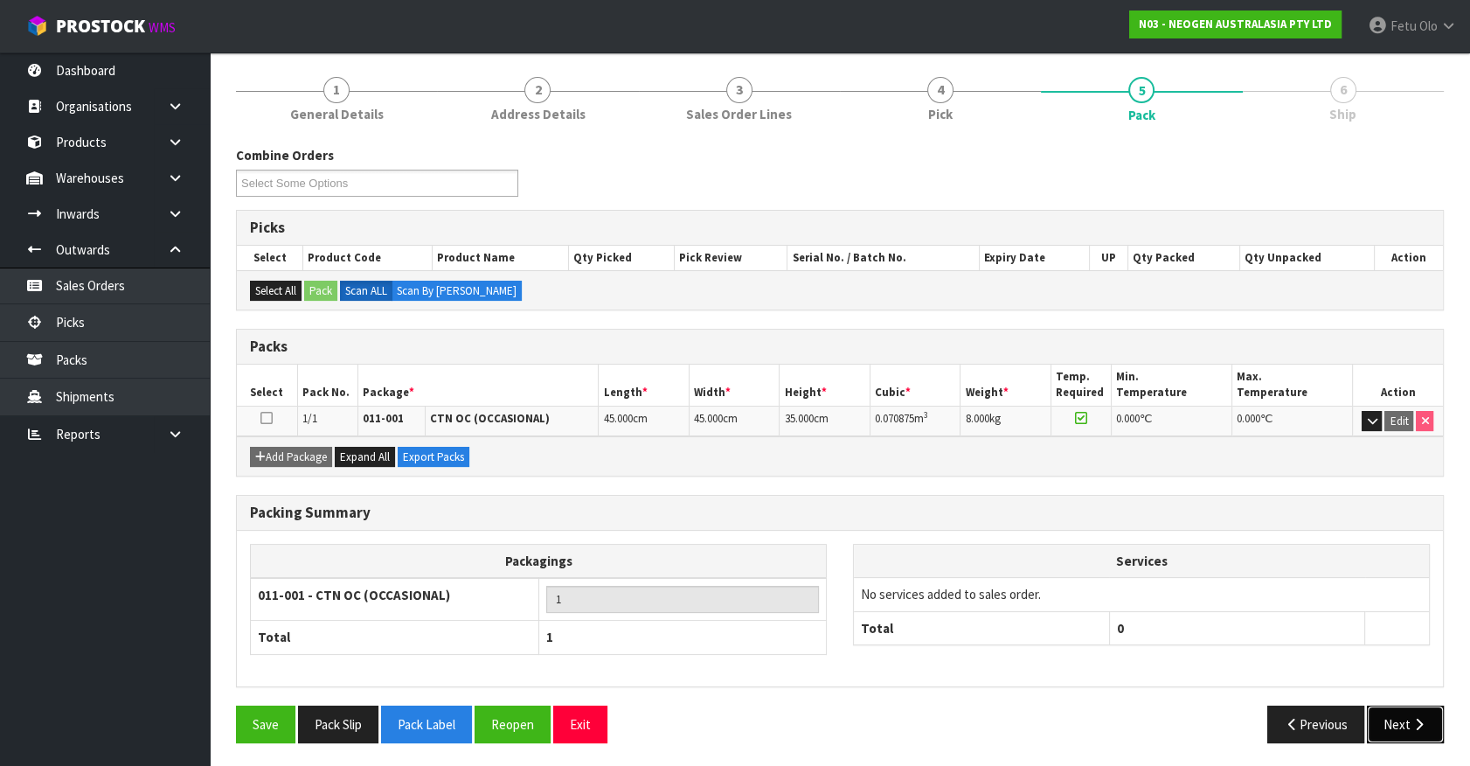
click at [1409, 712] on button "Next" at bounding box center [1405, 724] width 77 height 38
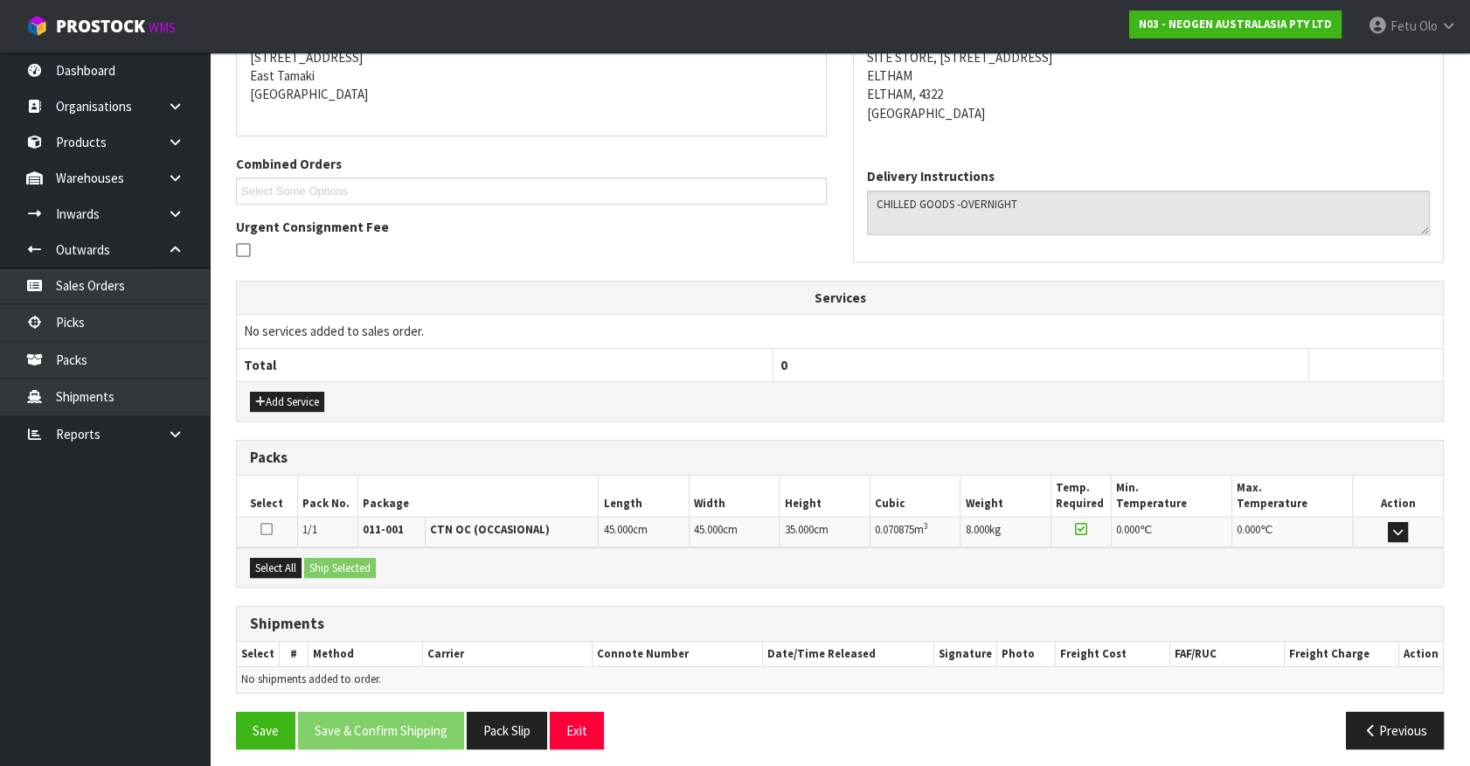
scroll to position [368, 0]
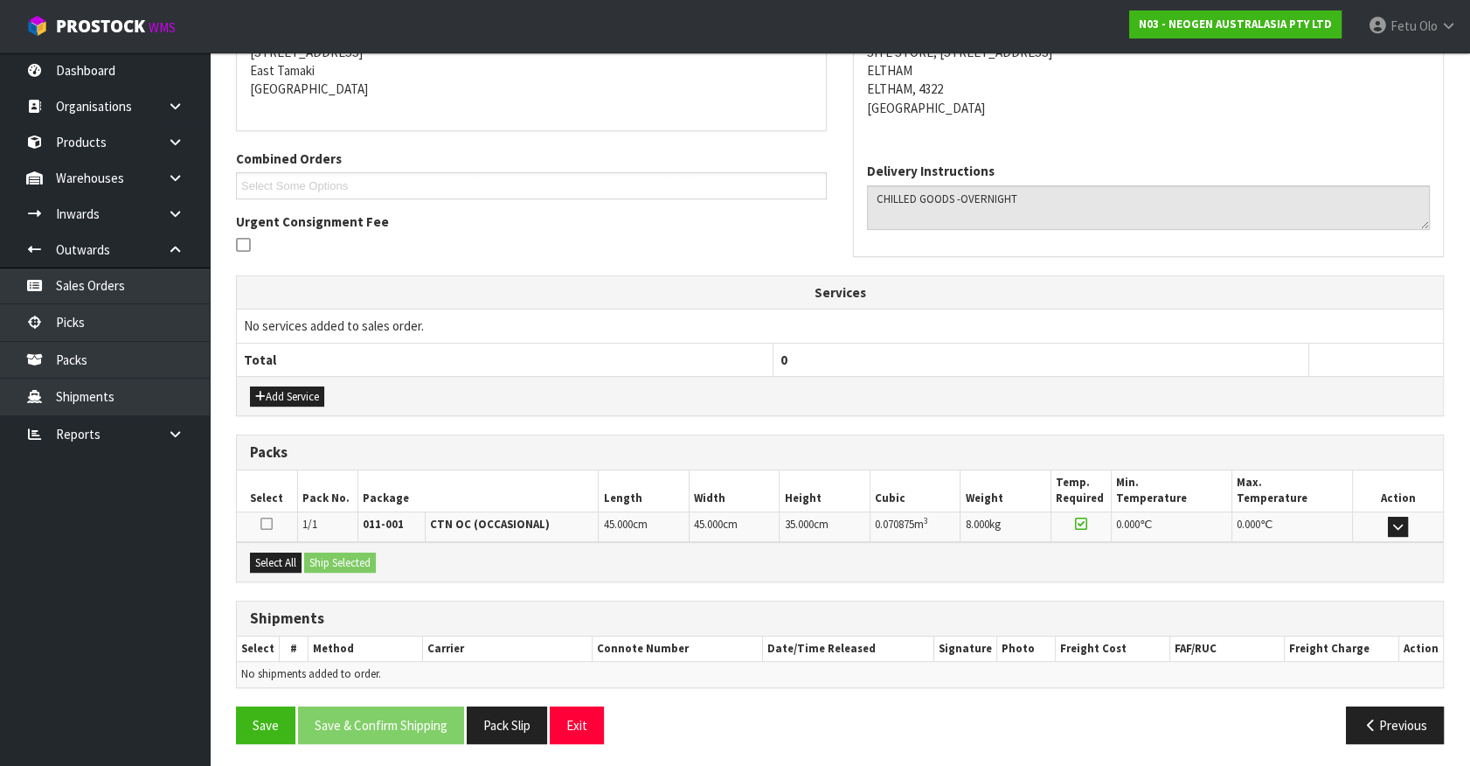
click at [300, 569] on div "Select All Ship Selected" at bounding box center [840, 561] width 1206 height 39
click at [295, 563] on button "Select All" at bounding box center [276, 562] width 52 height 21
click at [307, 559] on button "Ship Selected" at bounding box center [340, 562] width 72 height 21
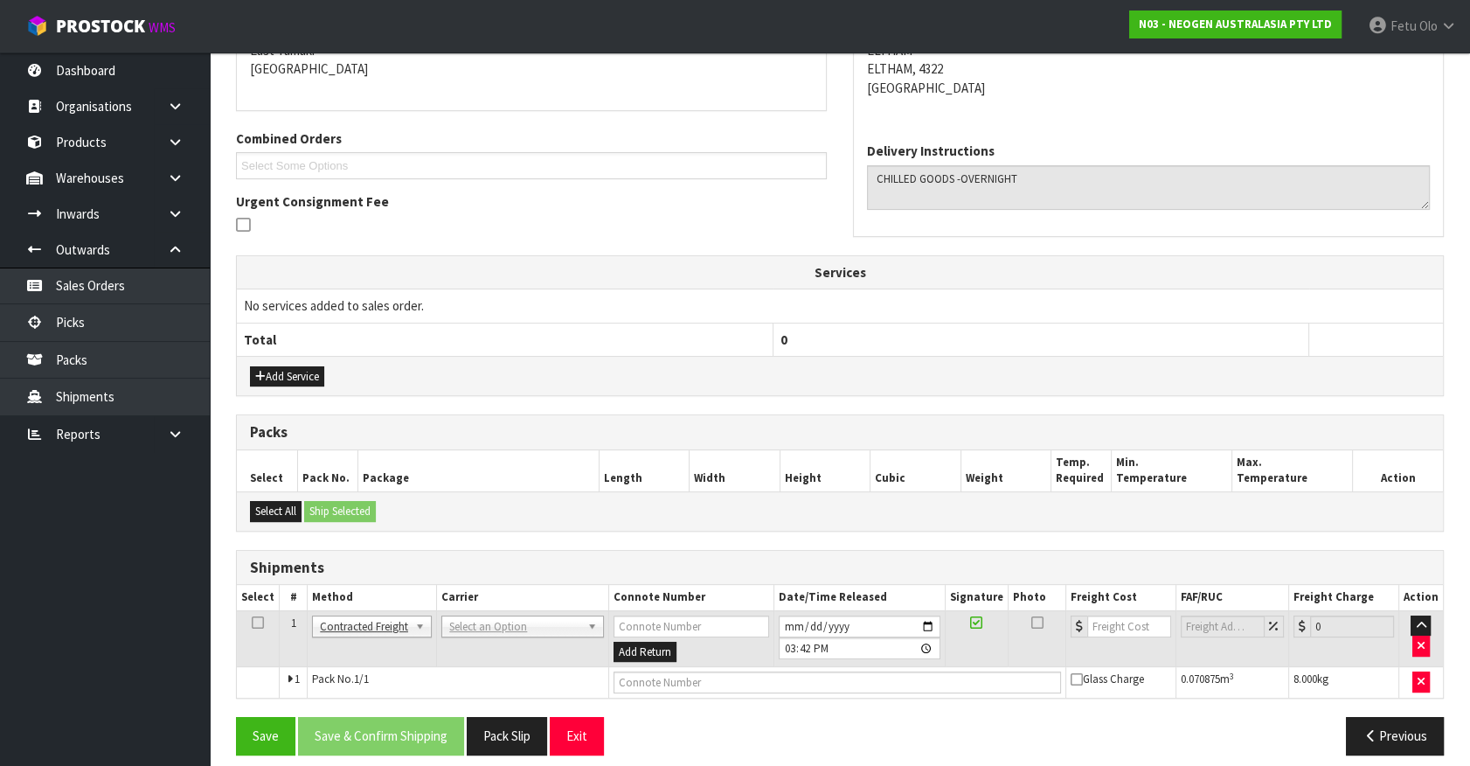
scroll to position [399, 0]
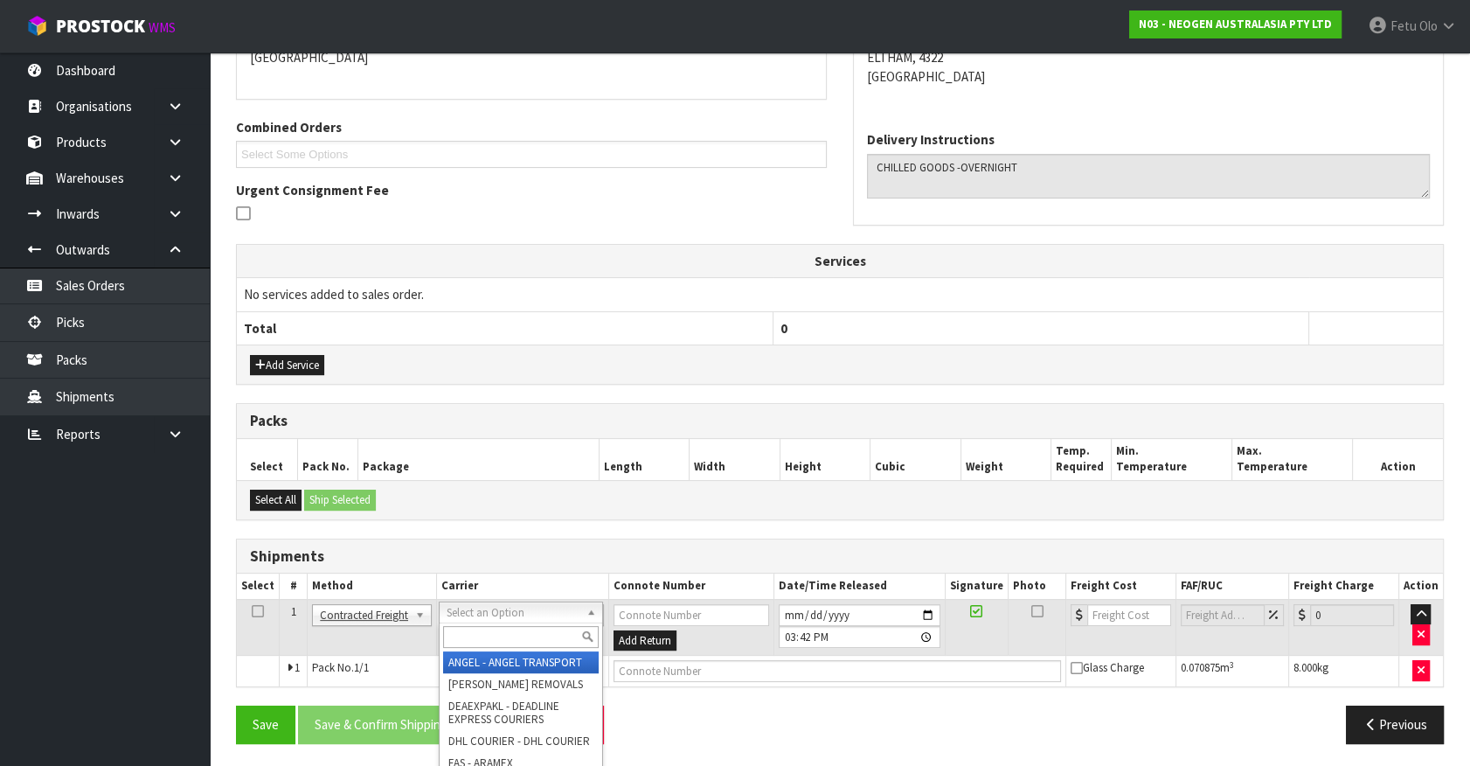
drag, startPoint x: 477, startPoint y: 608, endPoint x: 453, endPoint y: 635, distance: 37.2
click at [453, 635] on input "text" at bounding box center [520, 637] width 155 height 22
type input "NZP"
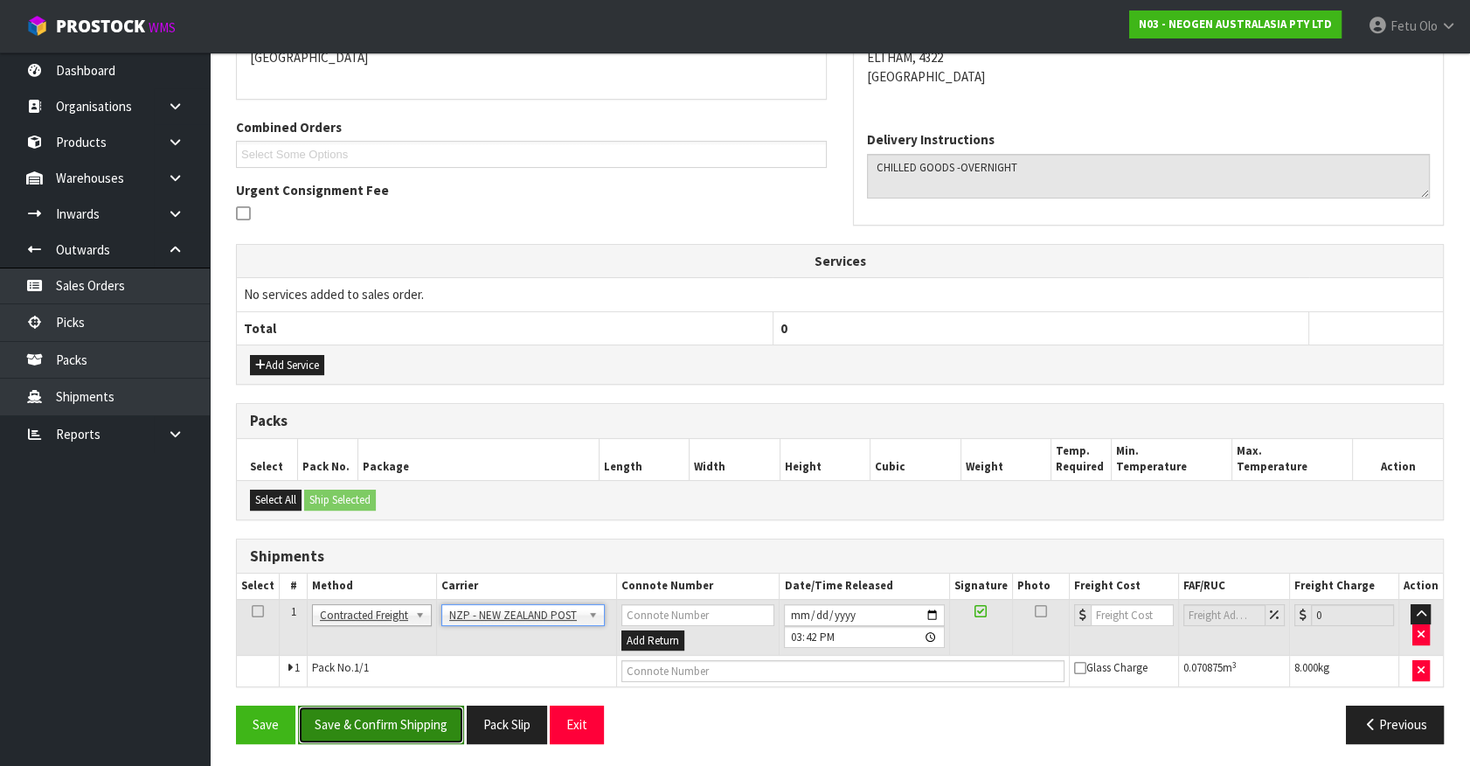
click at [421, 718] on button "Save & Confirm Shipping" at bounding box center [381, 724] width 166 height 38
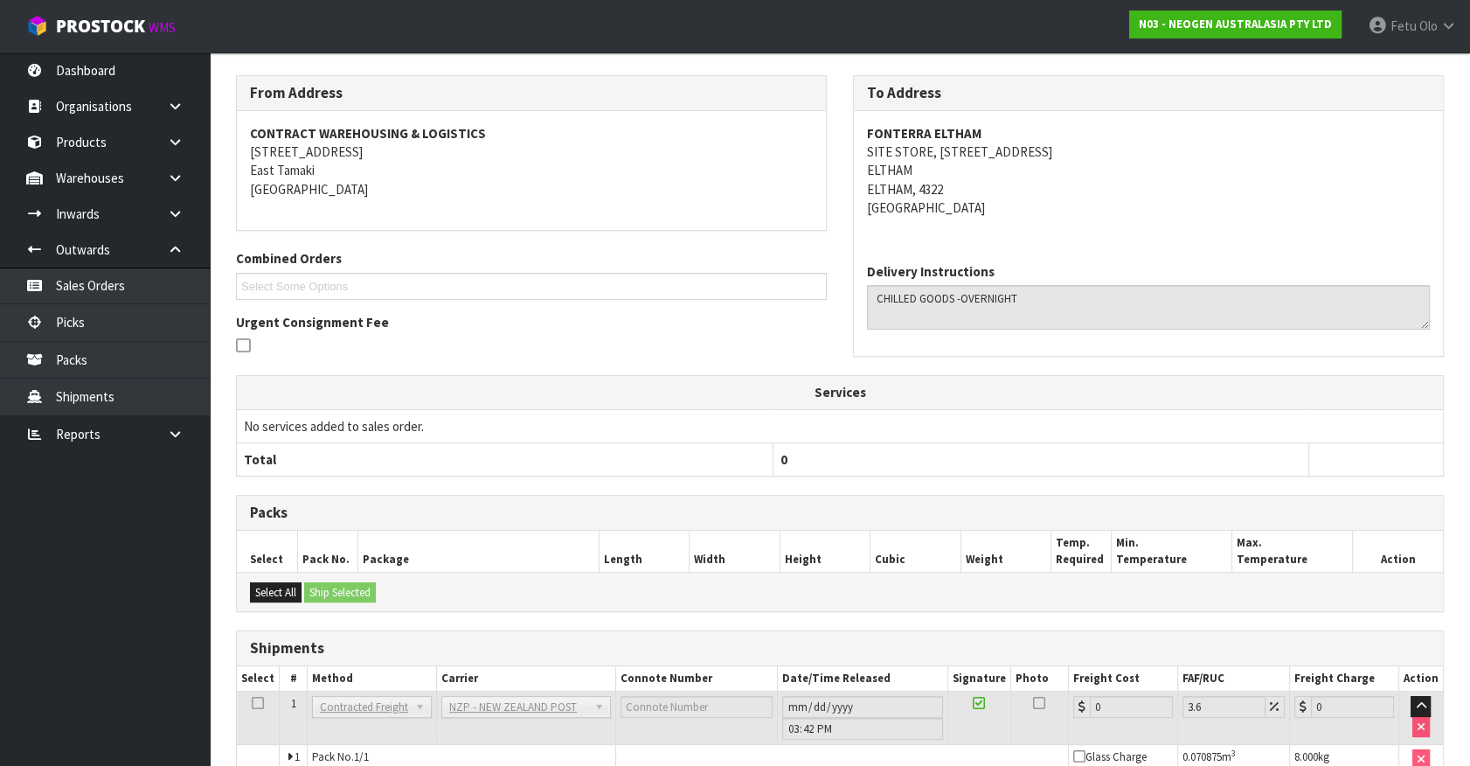
scroll to position [376, 0]
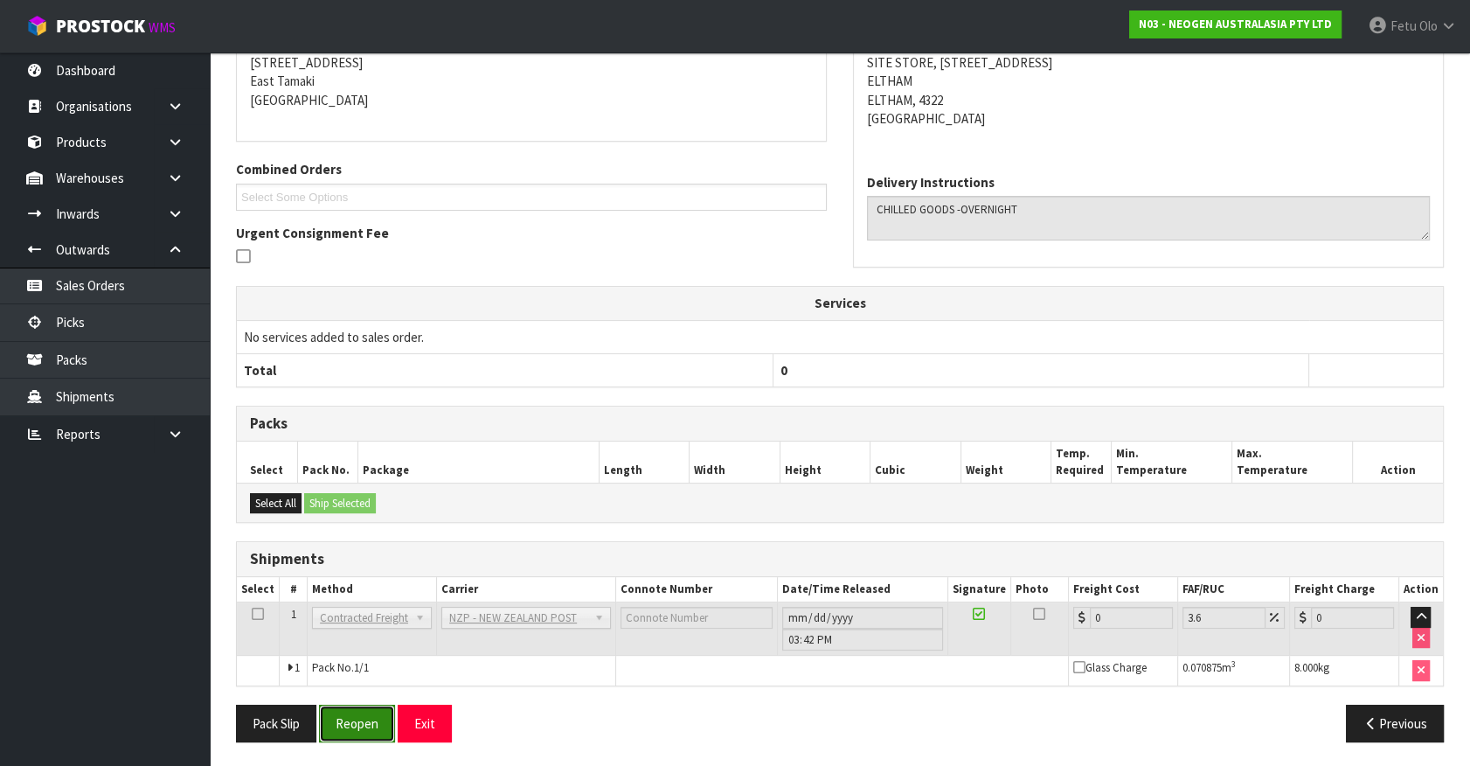
click at [353, 717] on button "Reopen" at bounding box center [357, 724] width 76 height 38
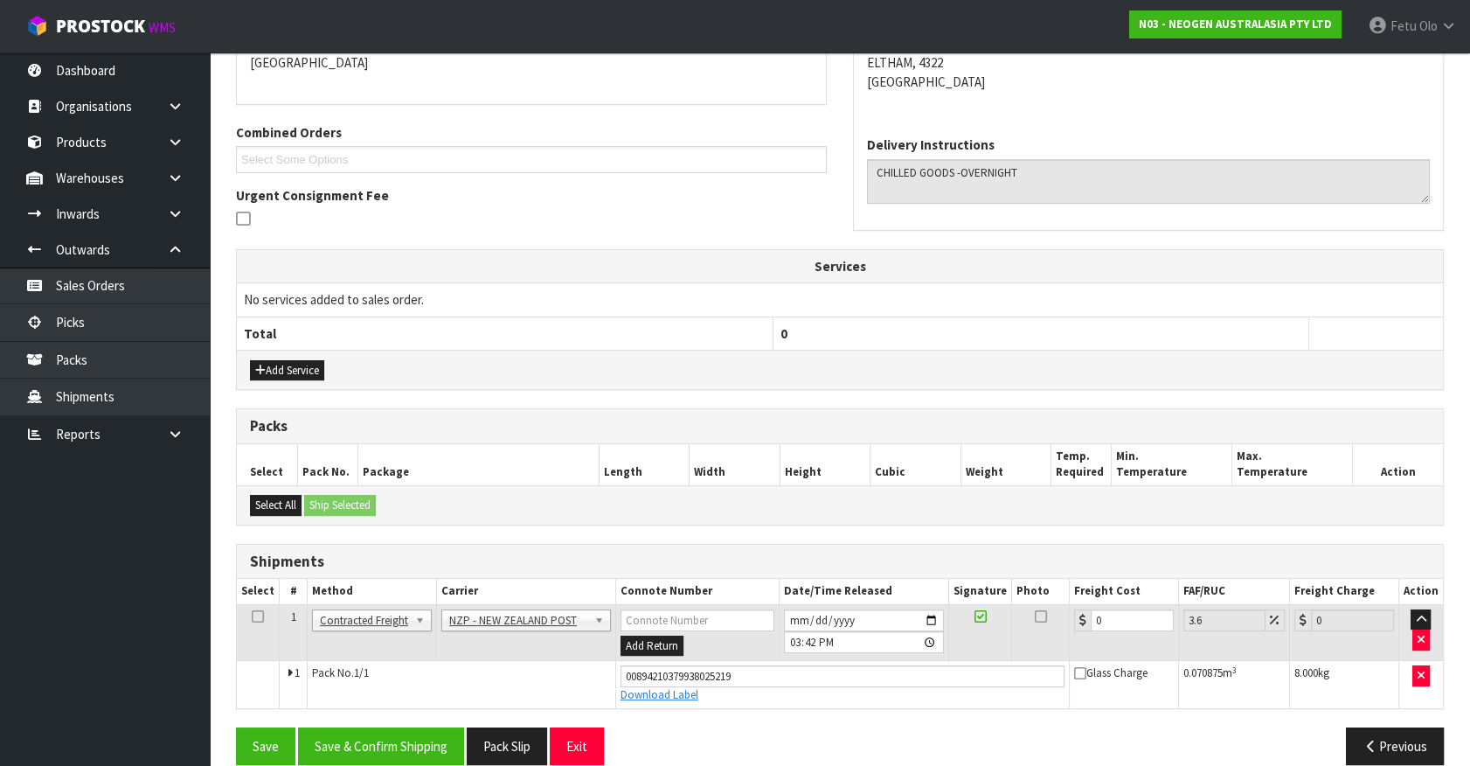
scroll to position [416, 0]
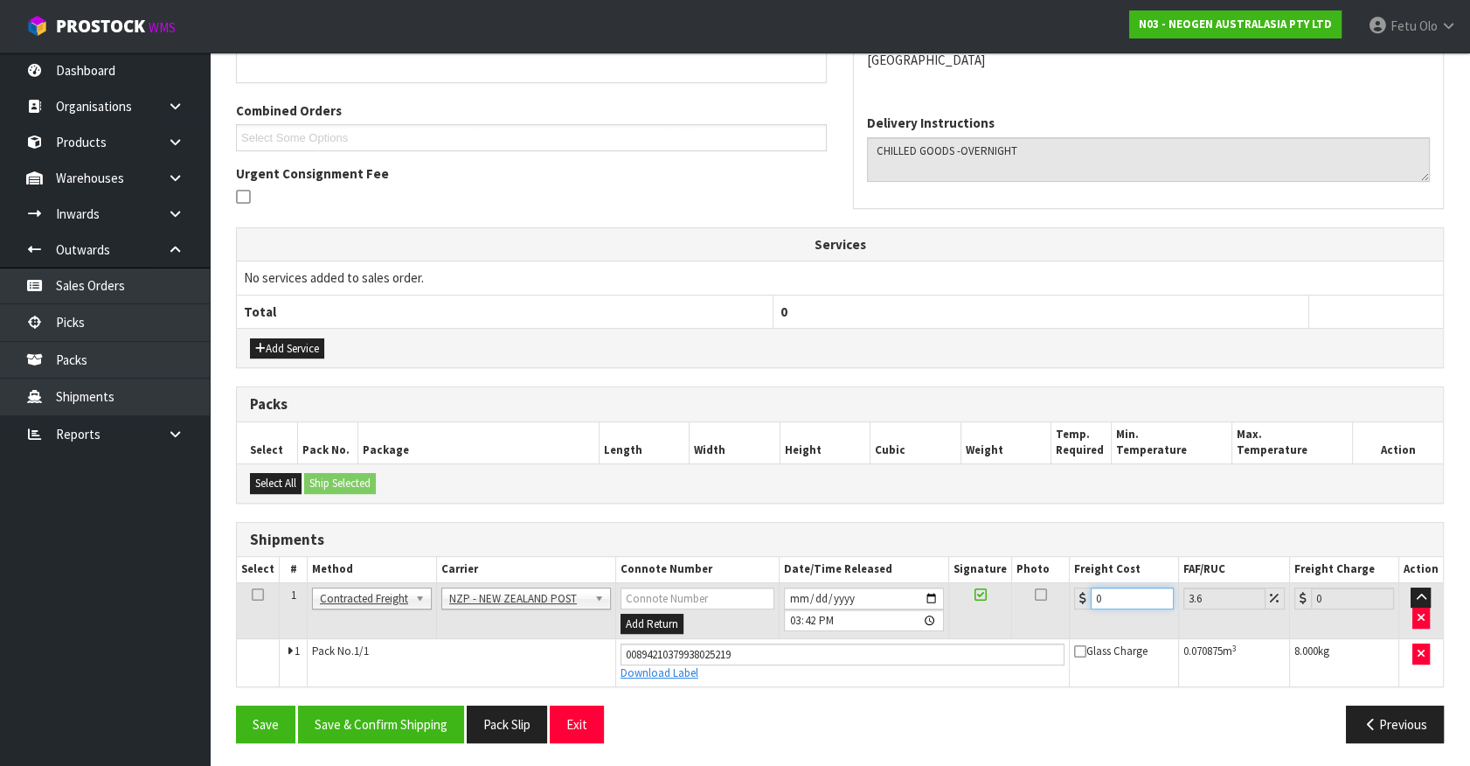
drag, startPoint x: 1130, startPoint y: 593, endPoint x: 827, endPoint y: 655, distance: 309.6
click at [827, 655] on tbody "1 Client Local Pickup Customer Local Pickup Company Freight Contracted Freight …" at bounding box center [840, 633] width 1206 height 103
type input "1"
type input "1.04"
type input "12"
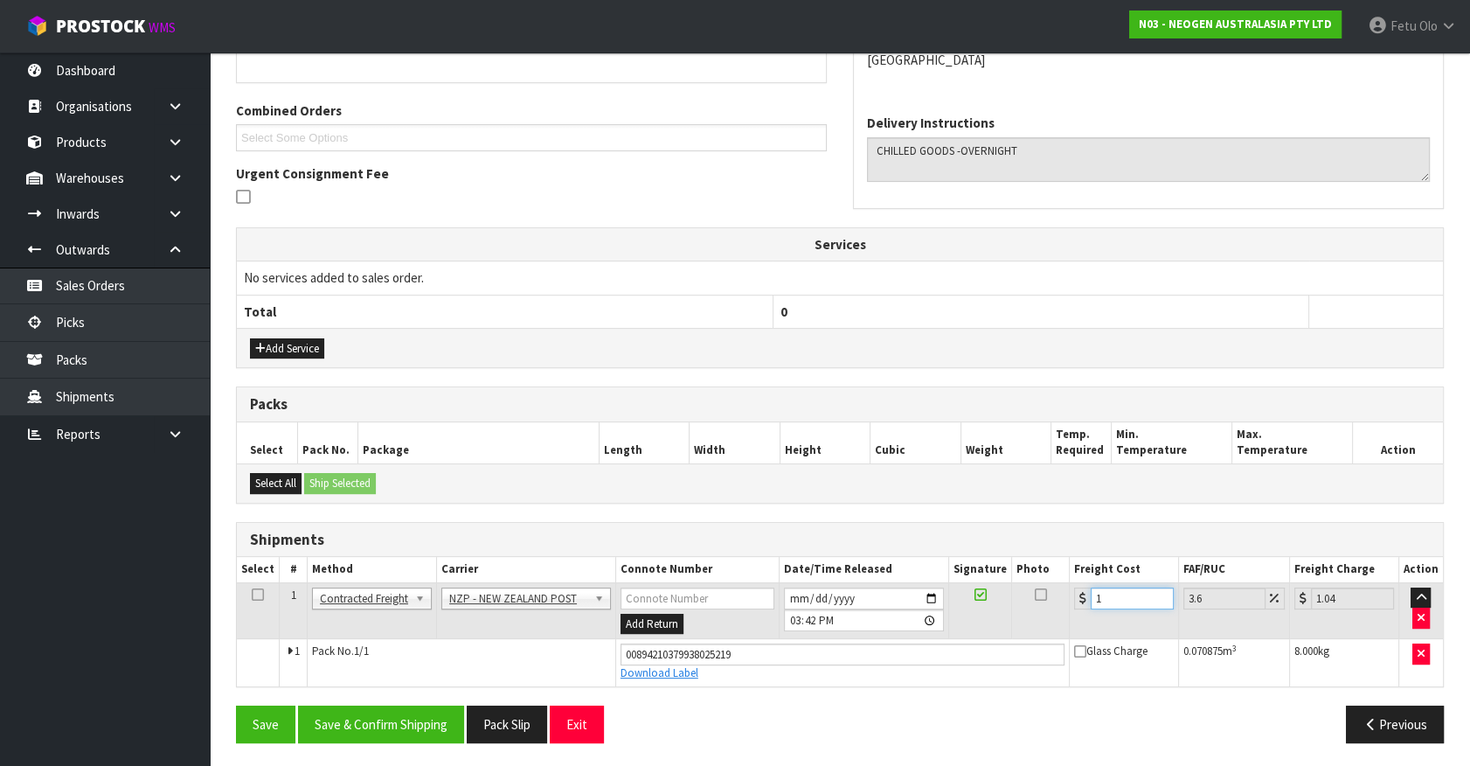
type input "12.43"
type input "12.56"
type input "13.01"
type input "12.5"
type input "12.95"
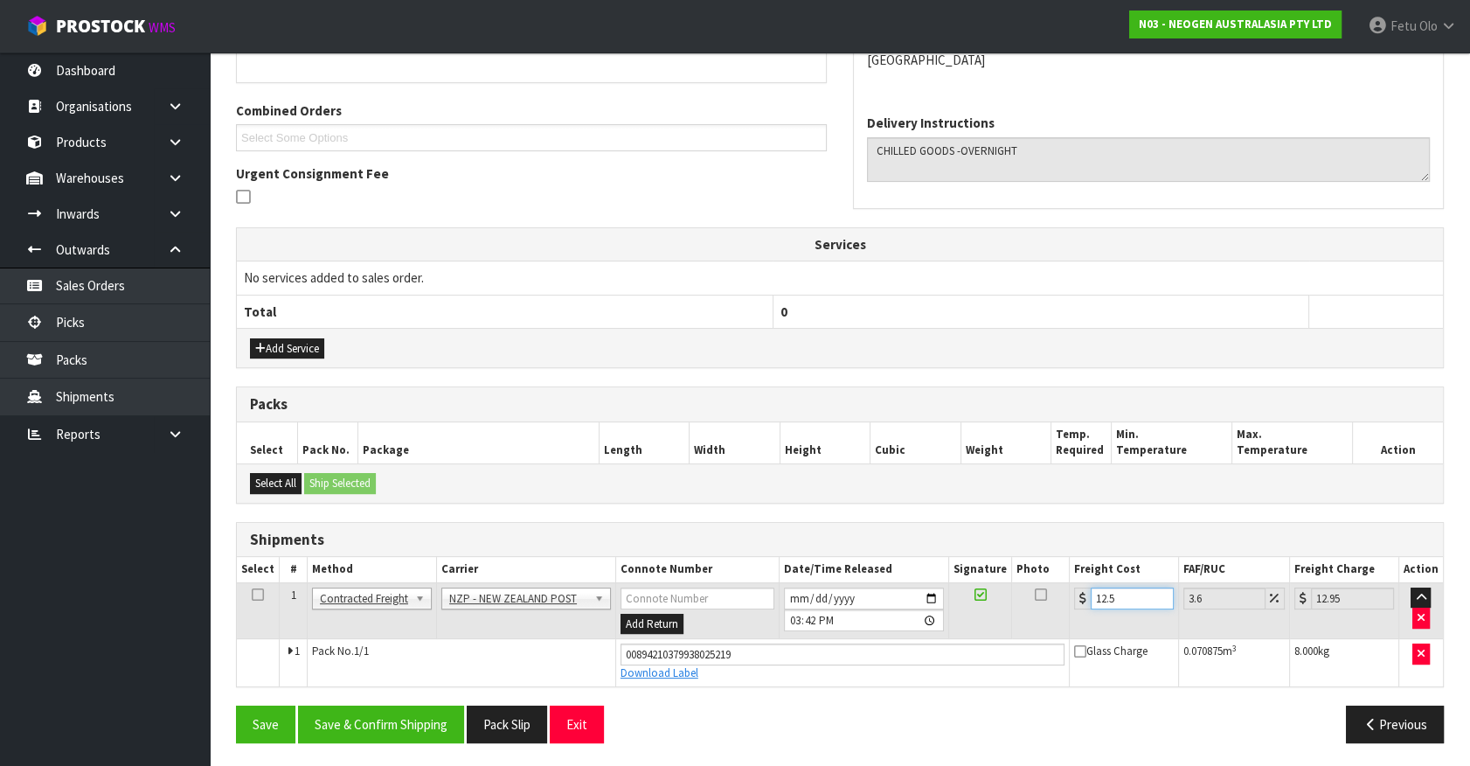
type input "12.51"
type input "12.96"
type input "12.51"
click at [407, 719] on button "Save & Confirm Shipping" at bounding box center [381, 724] width 166 height 38
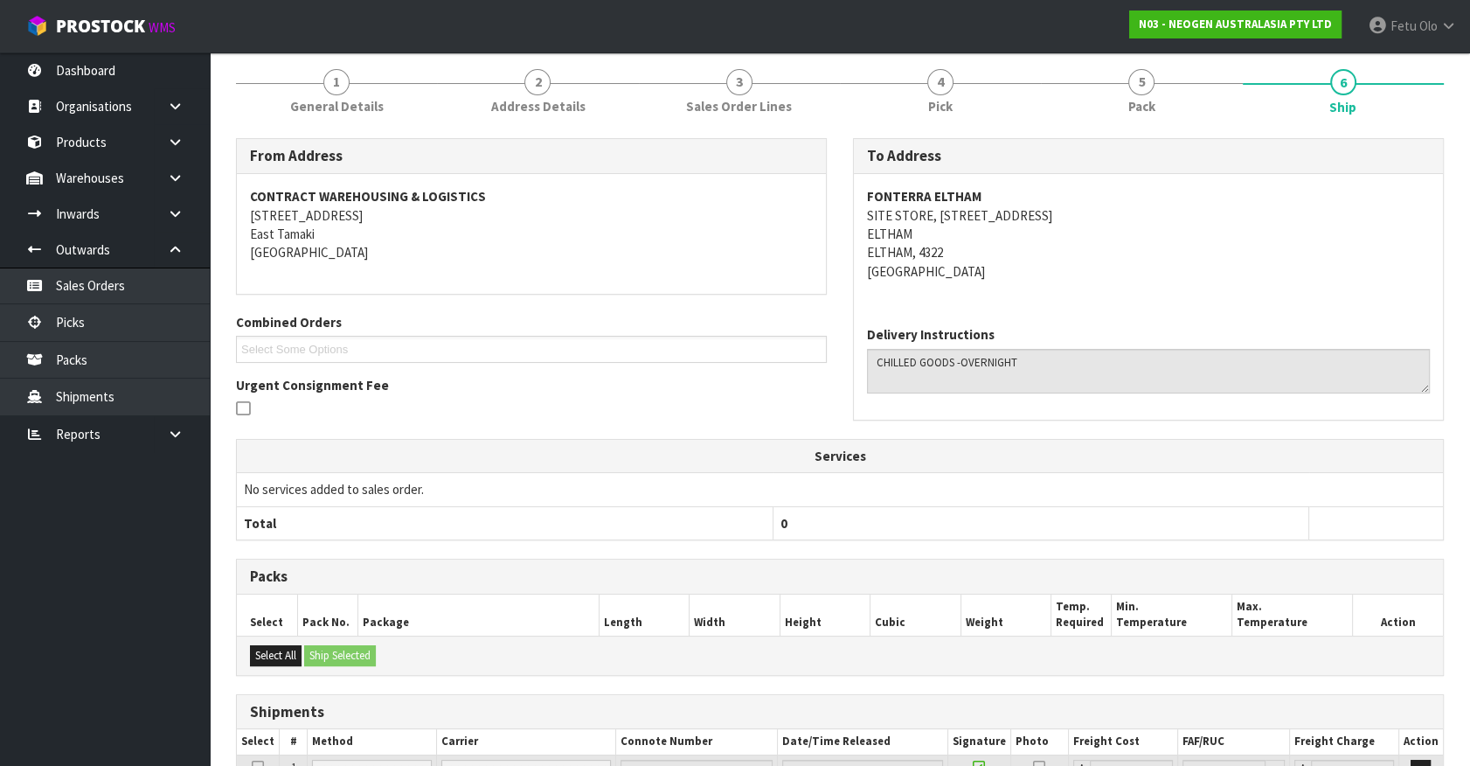
scroll to position [368, 0]
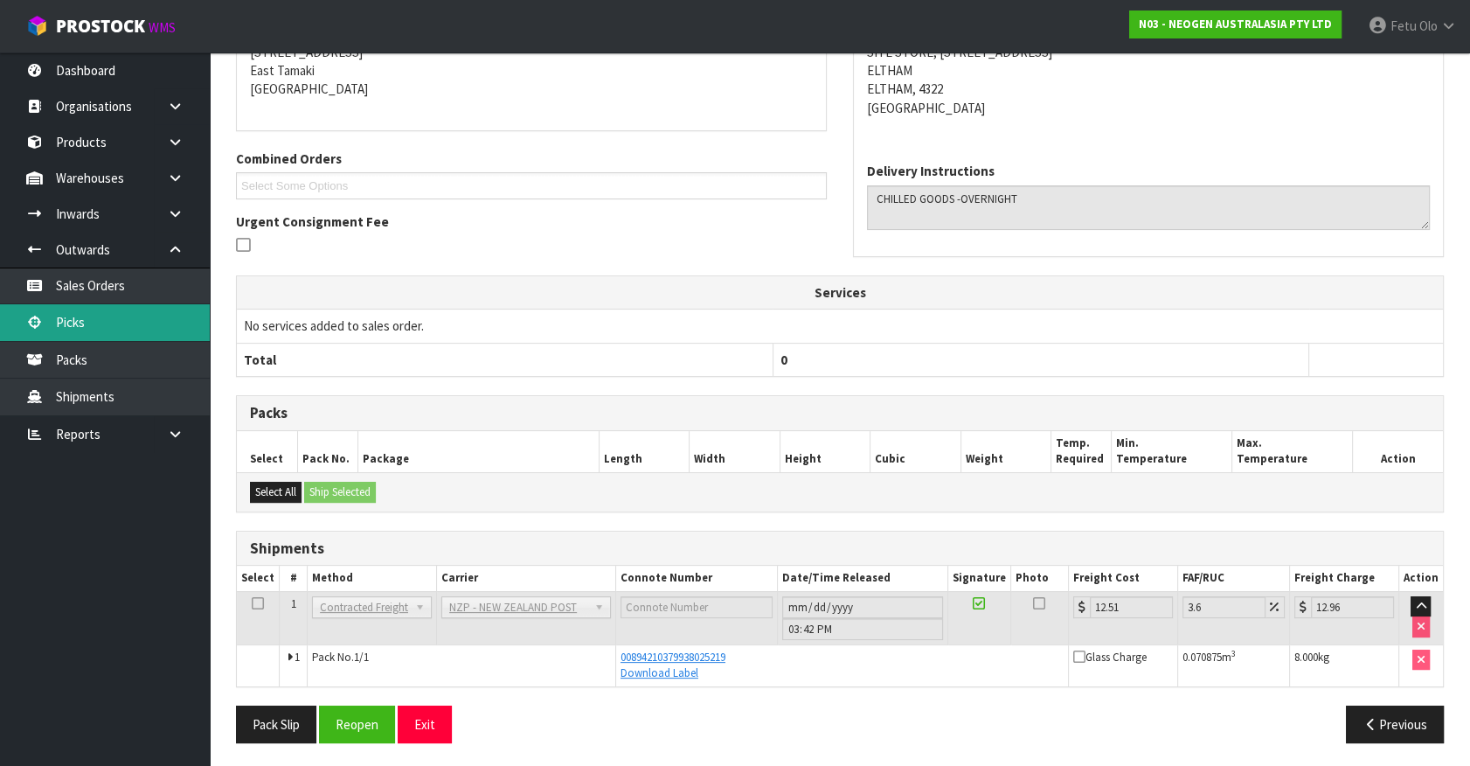
click at [66, 323] on link "Picks" at bounding box center [105, 322] width 210 height 36
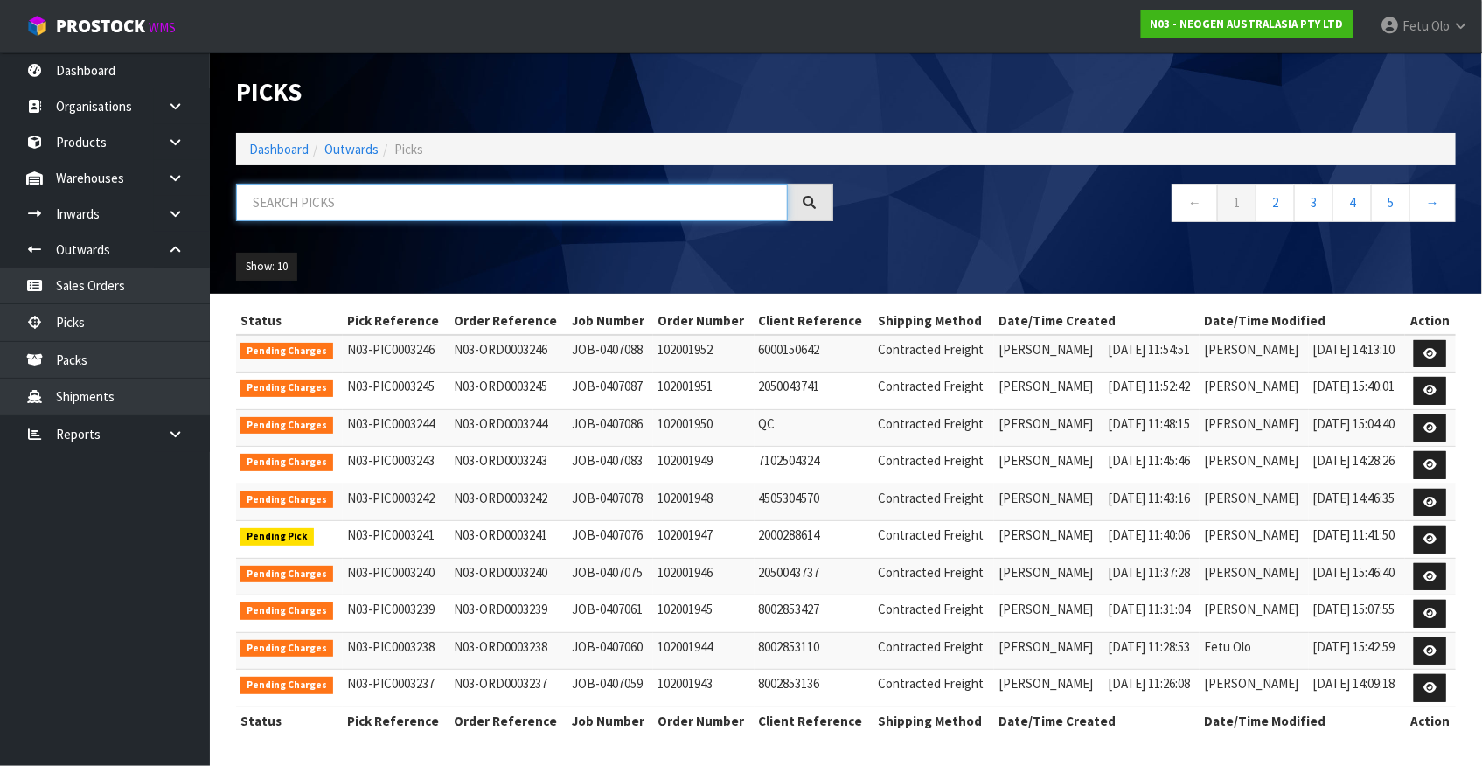
click at [481, 194] on input "text" at bounding box center [512, 203] width 552 height 38
drag, startPoint x: 481, startPoint y: 194, endPoint x: 418, endPoint y: 309, distance: 131.4
click at [463, 232] on div at bounding box center [534, 209] width 623 height 51
type input "0003241"
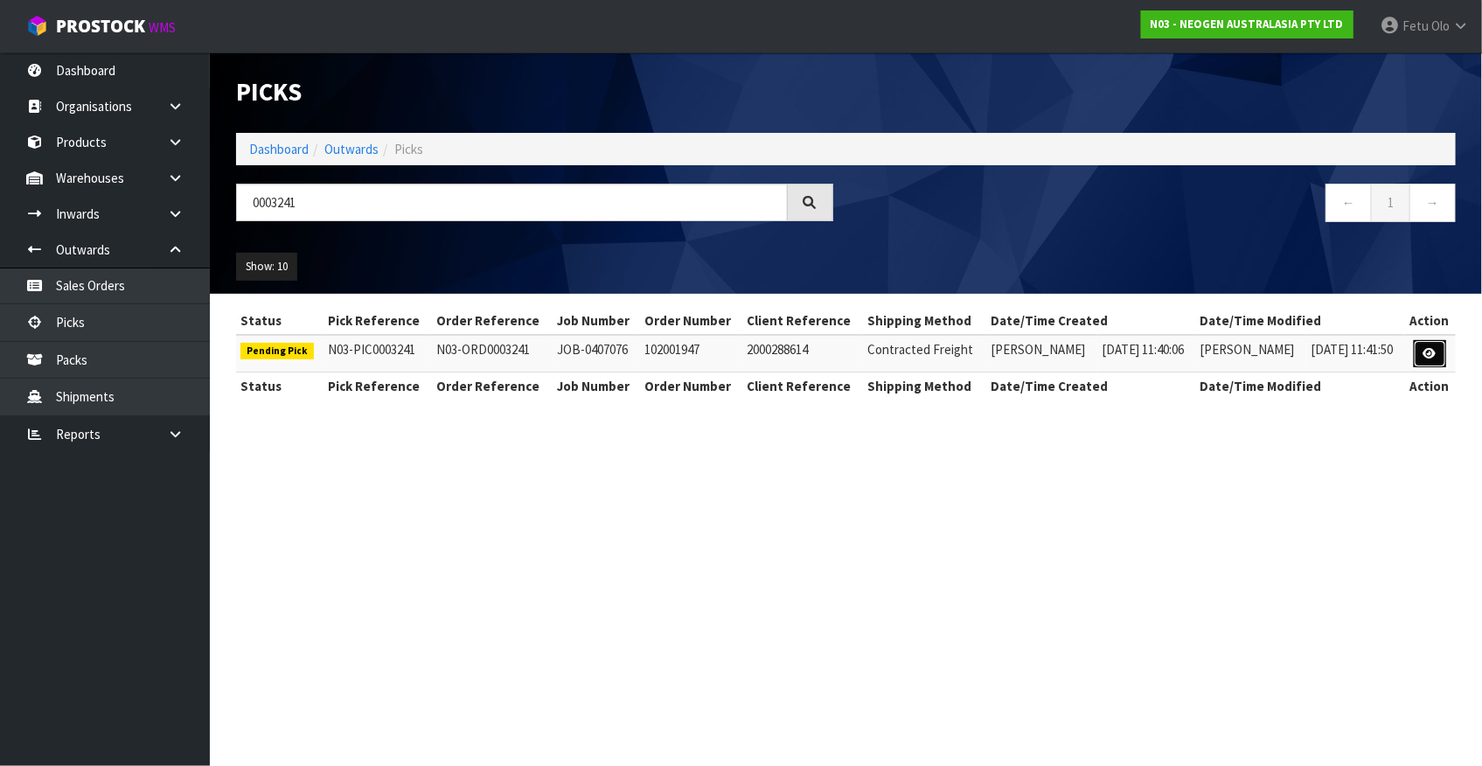
click at [1433, 348] on icon at bounding box center [1429, 353] width 13 height 11
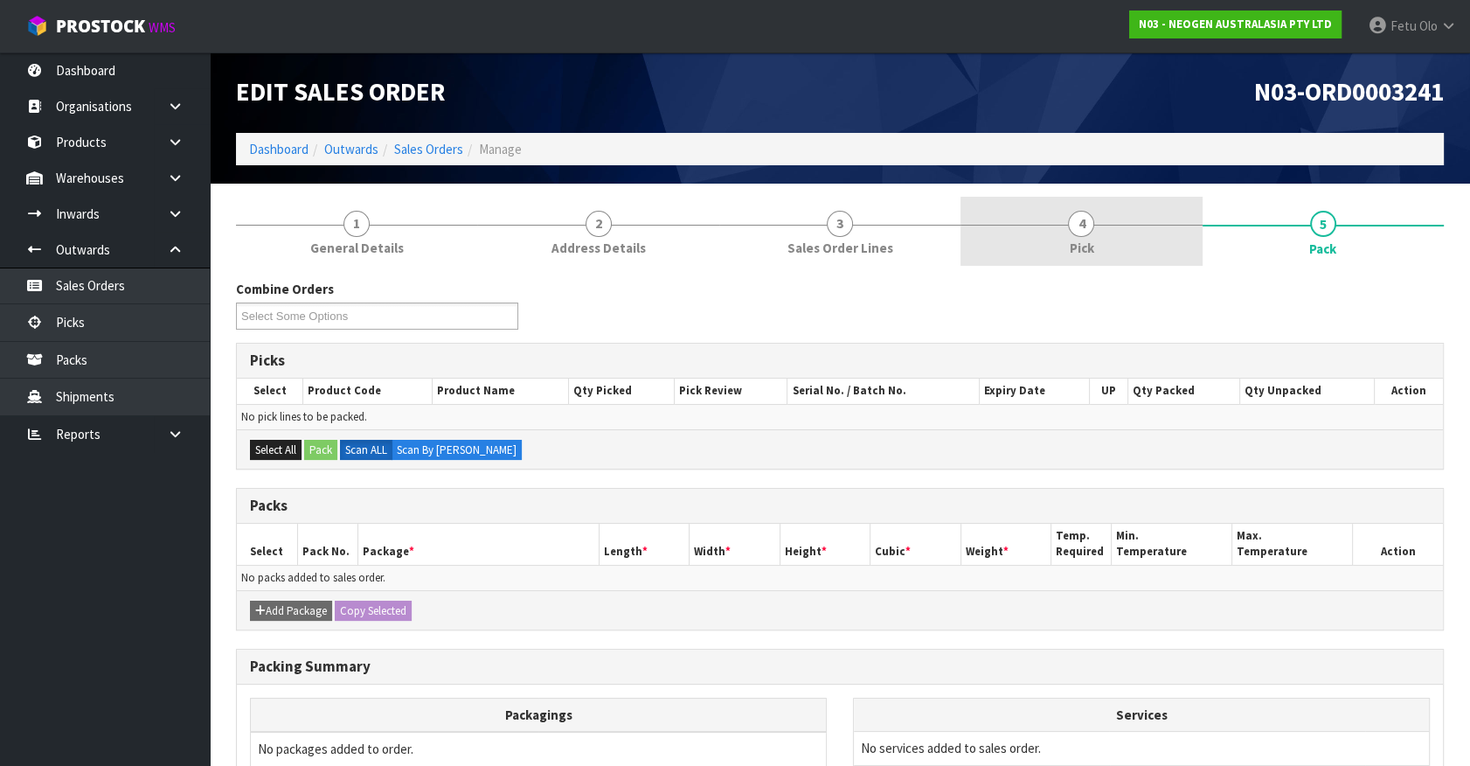
click at [1115, 250] on link "4 Pick" at bounding box center [1081, 231] width 241 height 69
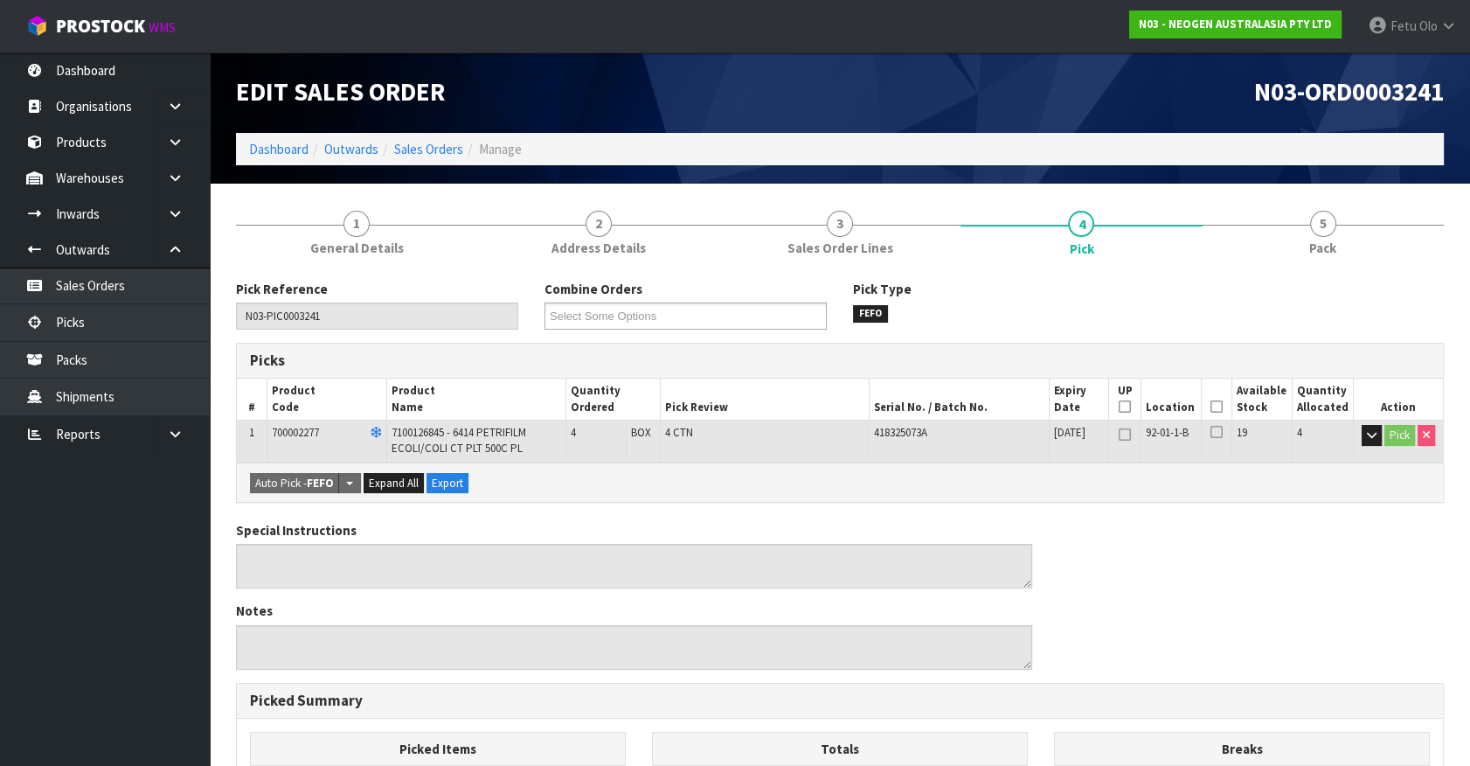
click at [1216, 406] on icon at bounding box center [1217, 406] width 12 height 1
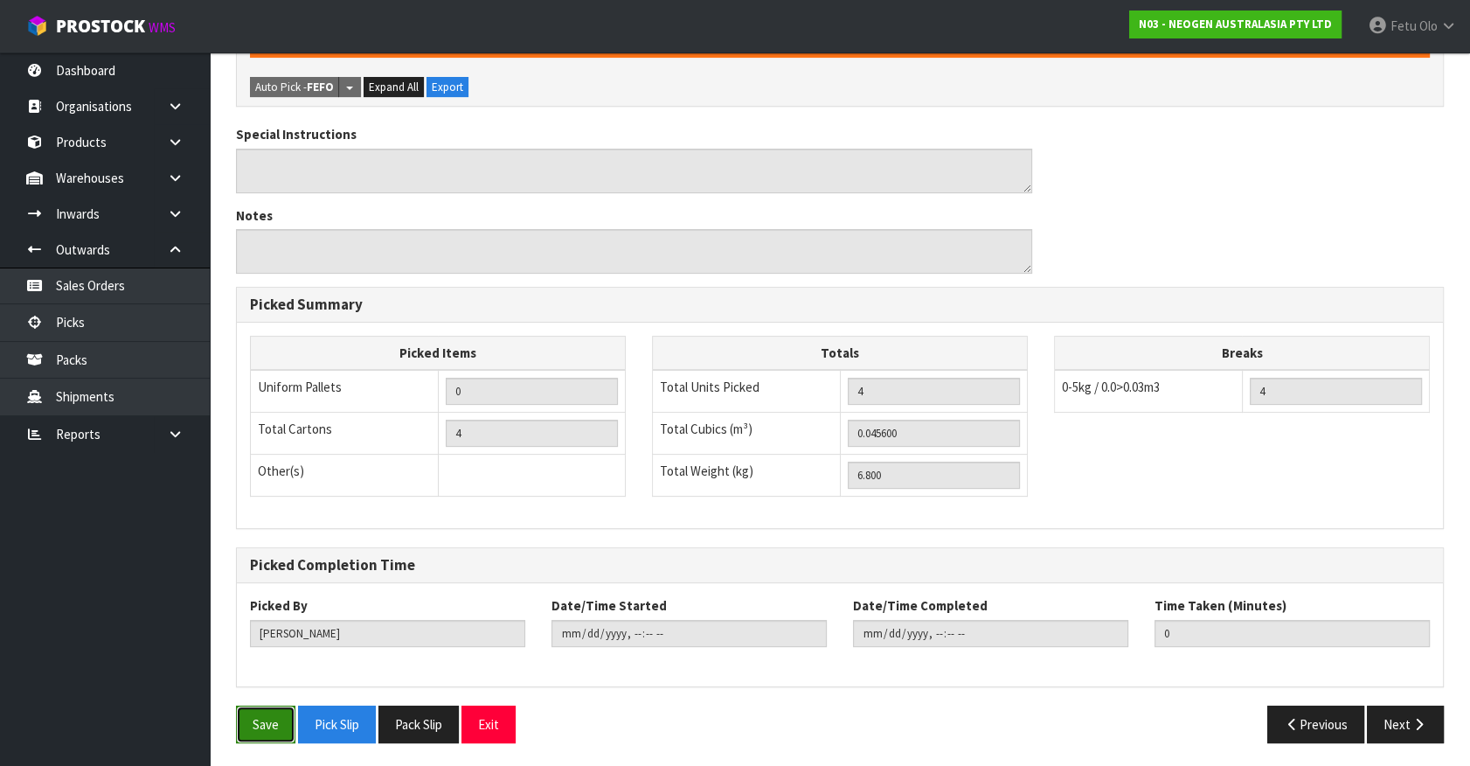
click at [256, 707] on button "Save" at bounding box center [265, 724] width 59 height 38
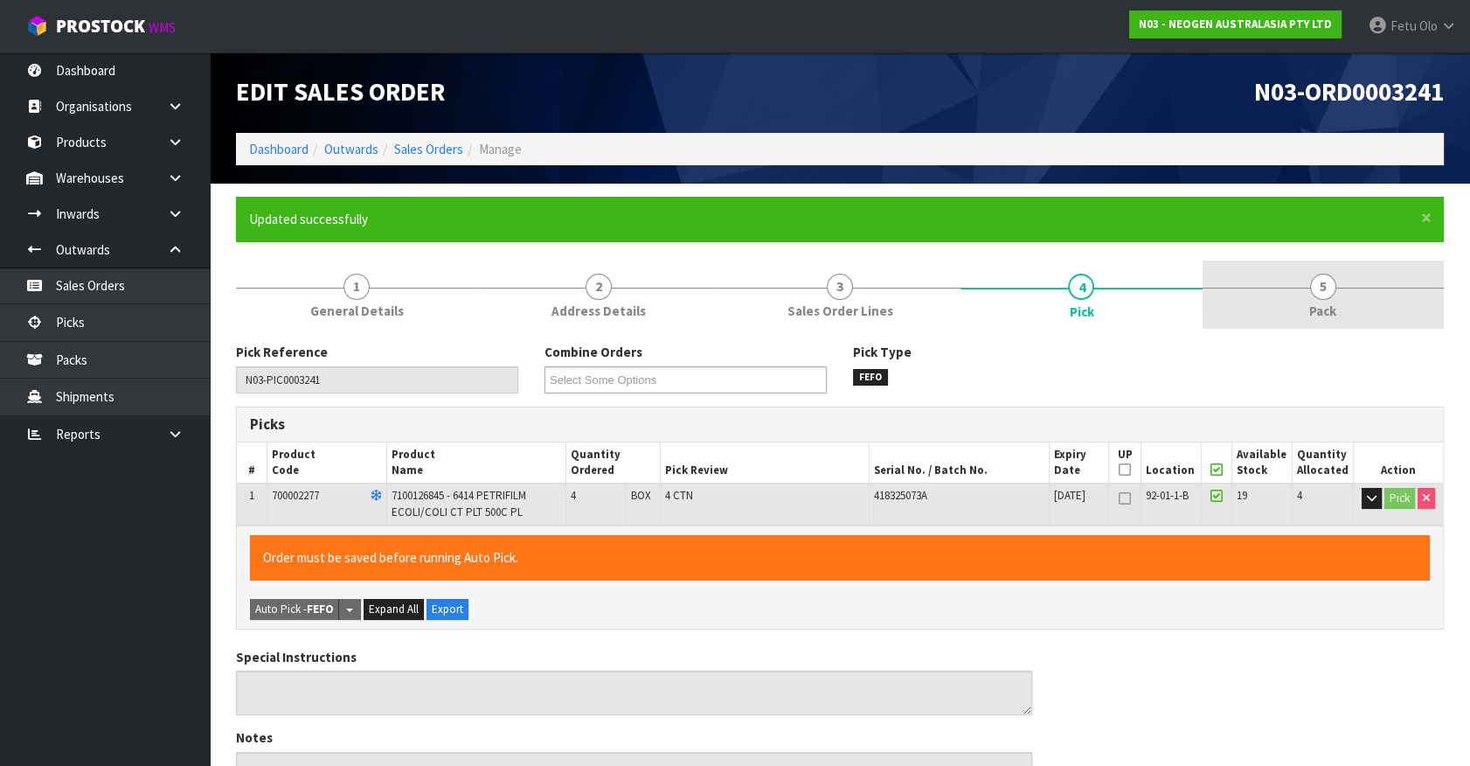
click at [1384, 298] on link "5 Pack" at bounding box center [1323, 294] width 241 height 69
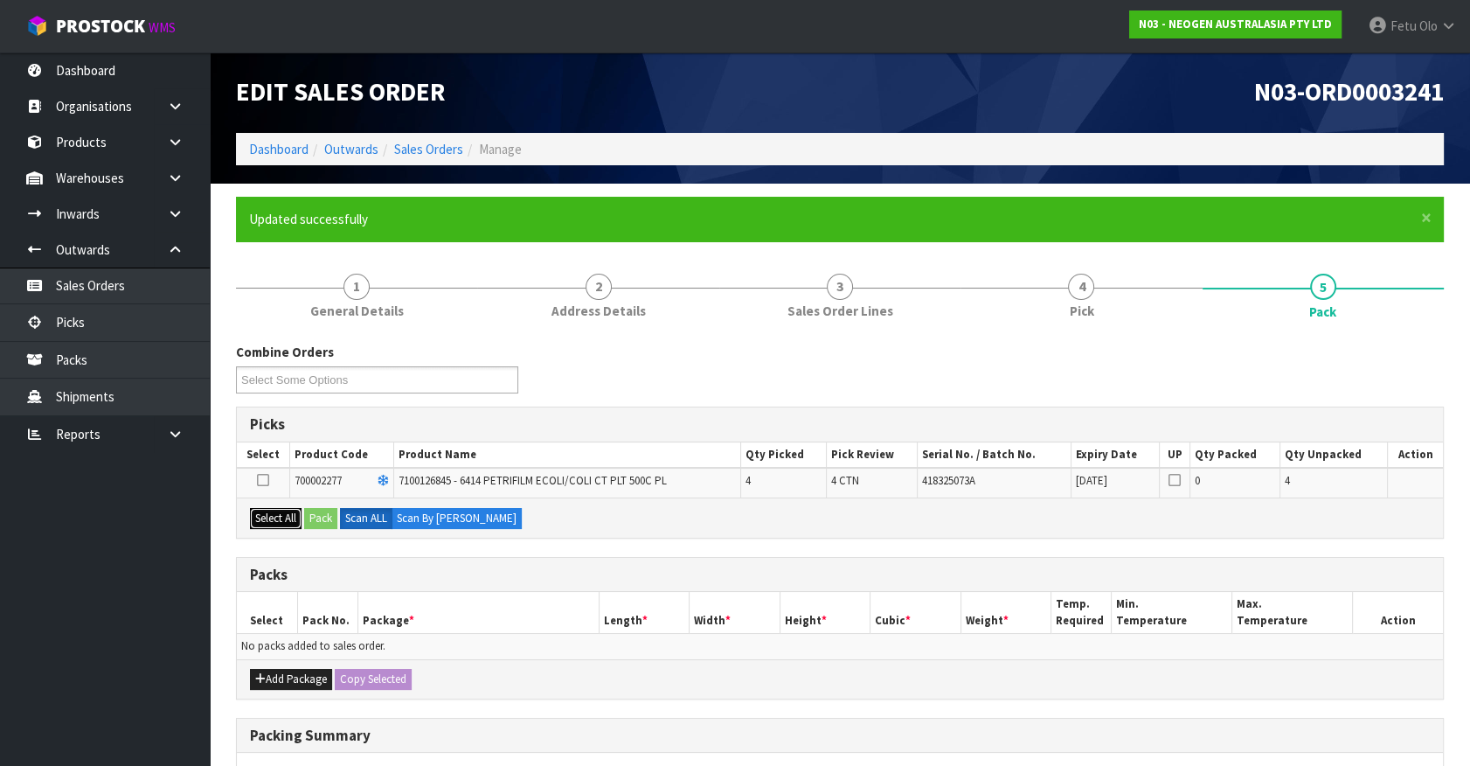
drag, startPoint x: 273, startPoint y: 512, endPoint x: 313, endPoint y: 513, distance: 40.2
click at [274, 512] on button "Select All" at bounding box center [276, 518] width 52 height 21
click at [313, 511] on button "Pack" at bounding box center [320, 518] width 33 height 21
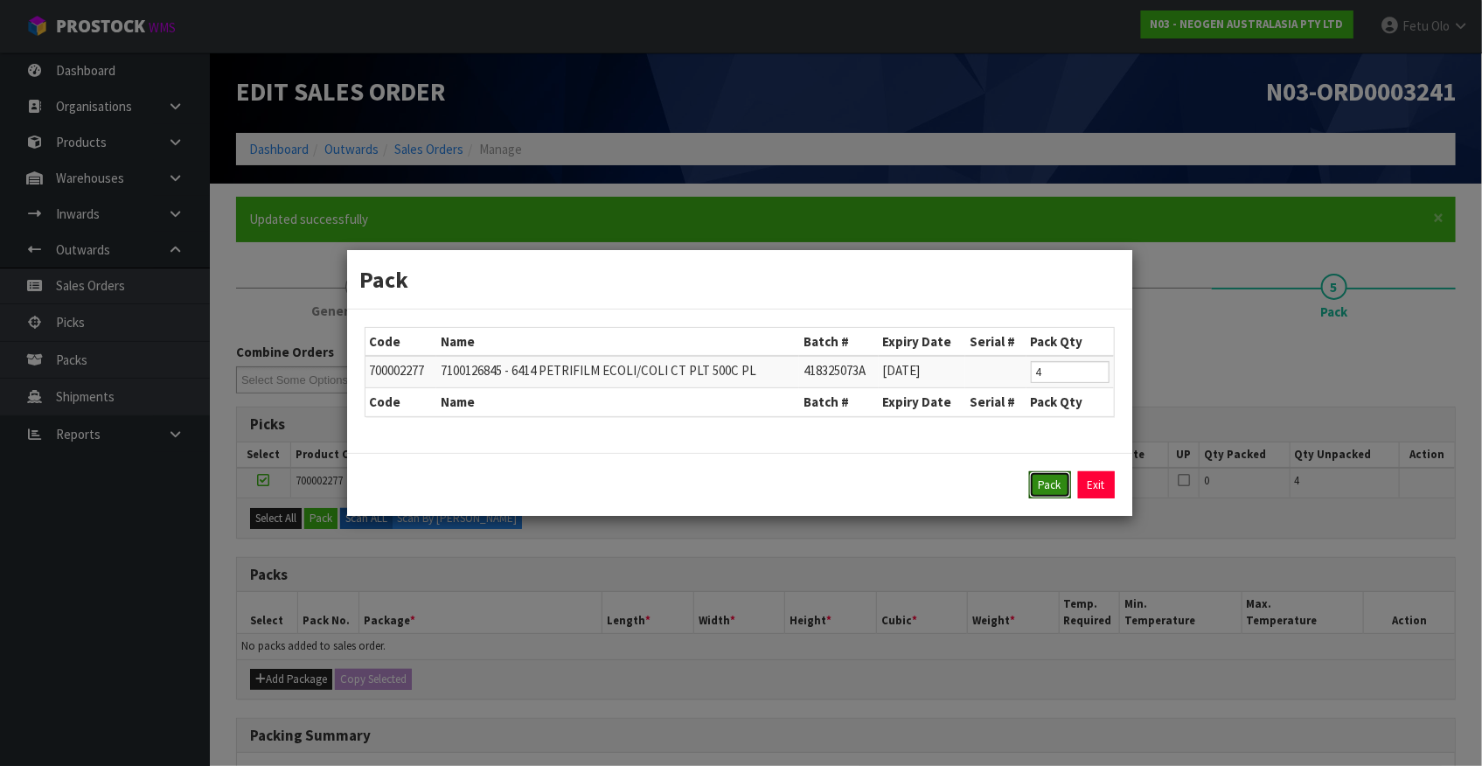
drag, startPoint x: 1038, startPoint y: 490, endPoint x: 732, endPoint y: 595, distance: 324.5
click at [1038, 489] on button "Pack" at bounding box center [1050, 485] width 42 height 28
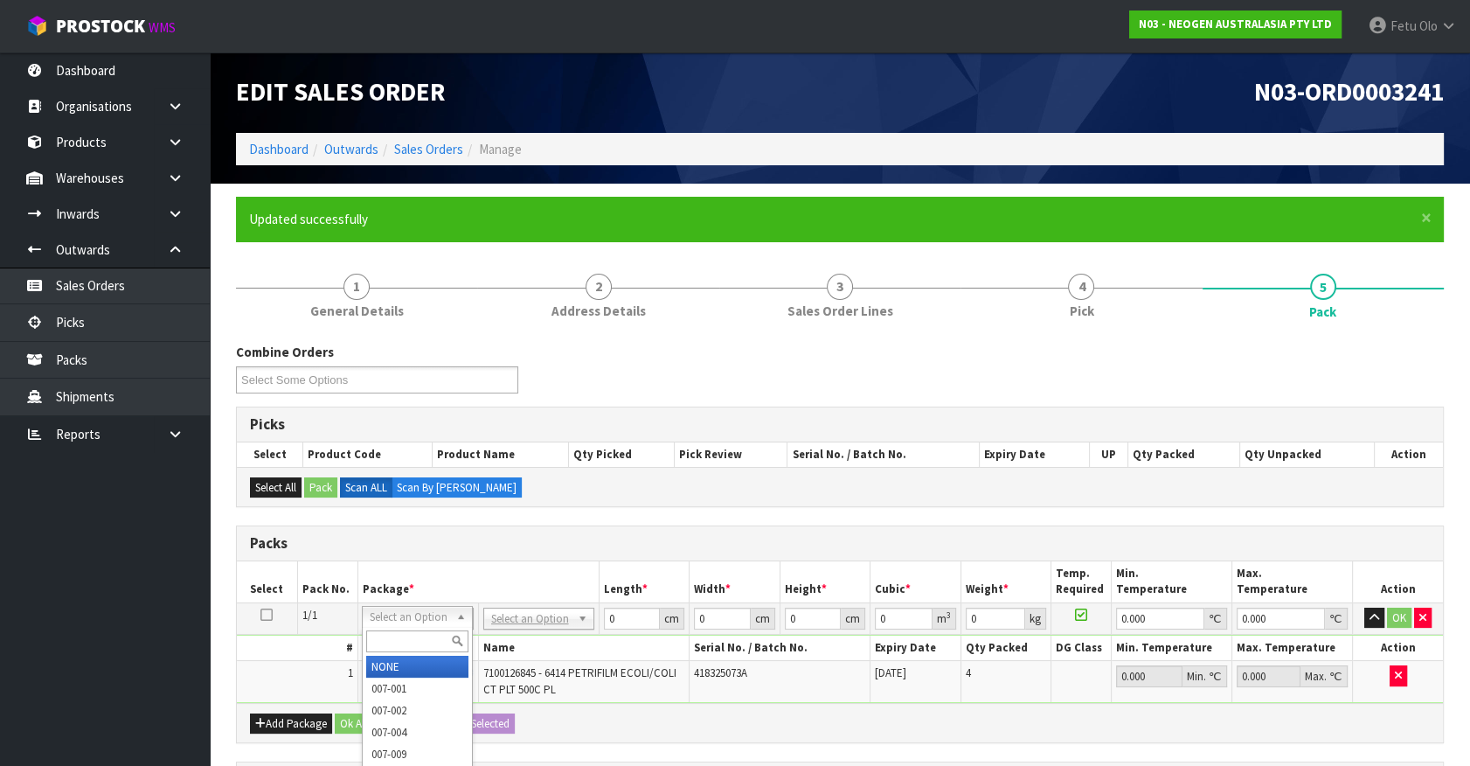
click at [428, 631] on input "text" at bounding box center [417, 641] width 102 height 22
type input "011"
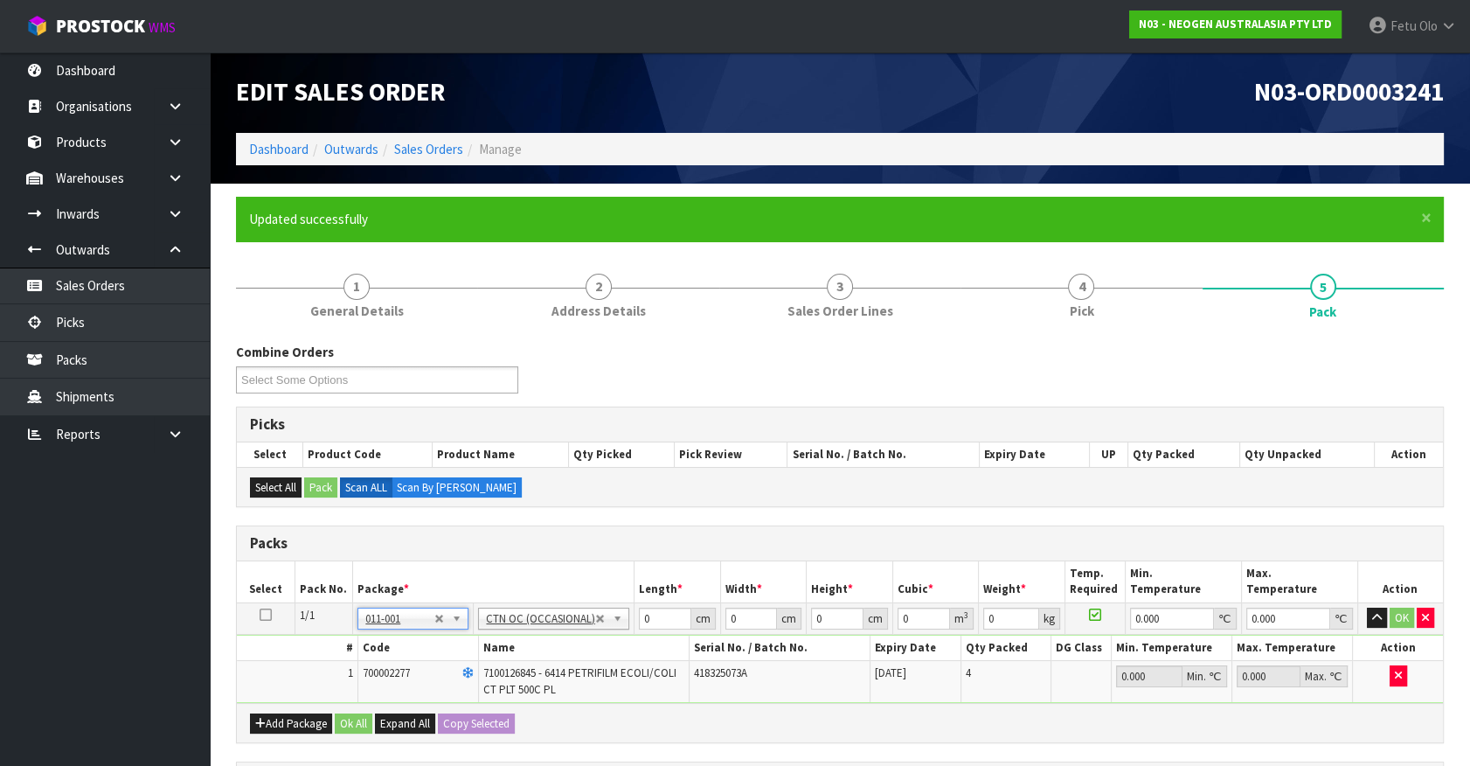
type input "6.8"
drag, startPoint x: 648, startPoint y: 621, endPoint x: 330, endPoint y: 702, distance: 327.6
click at [323, 705] on div "Packs Select Pack No. Package * Length * Width * Height * Cubic * Weight * Temp…" at bounding box center [840, 634] width 1208 height 218
type input "60"
type input "546"
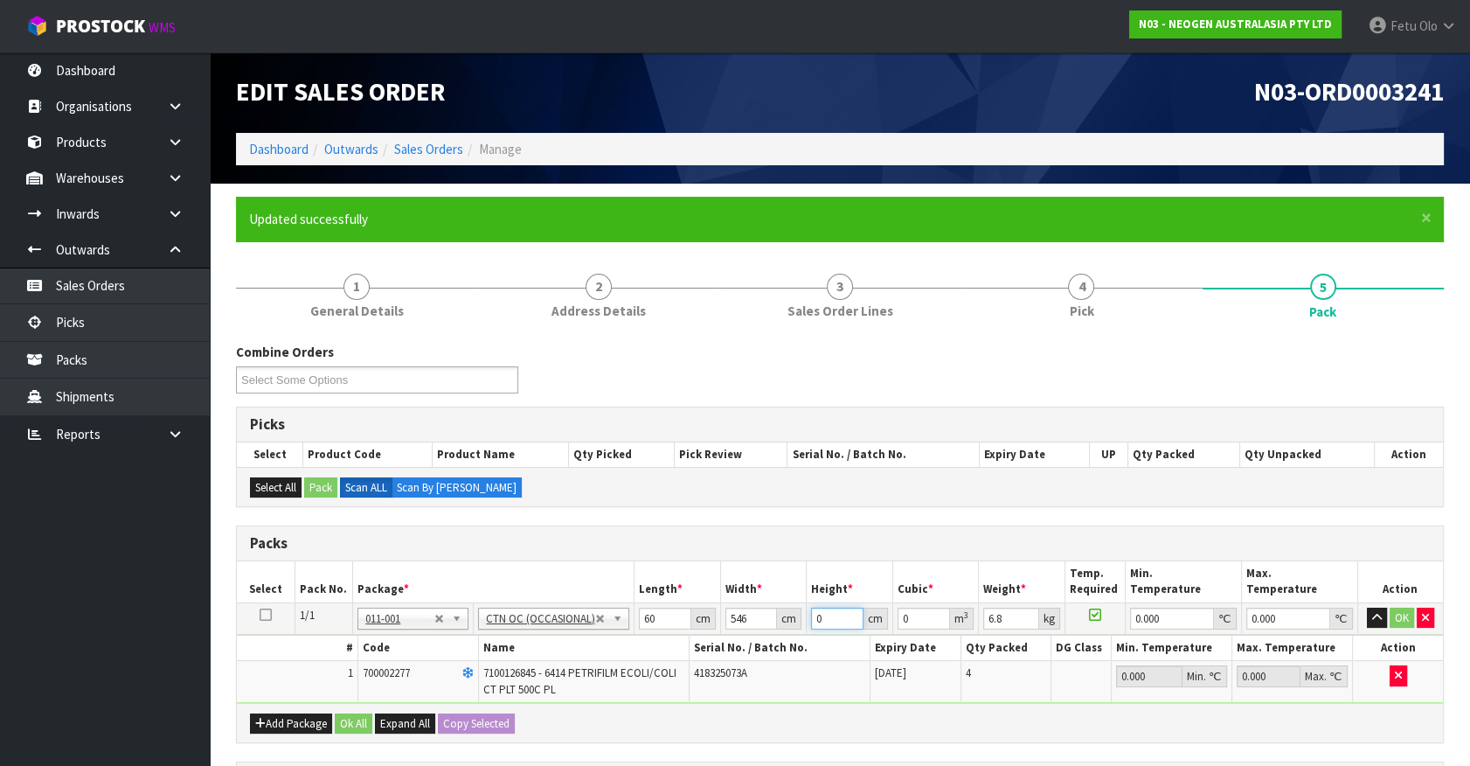
type input "3"
type input "0.09828"
type input "31"
type input "1.01556"
type input "31"
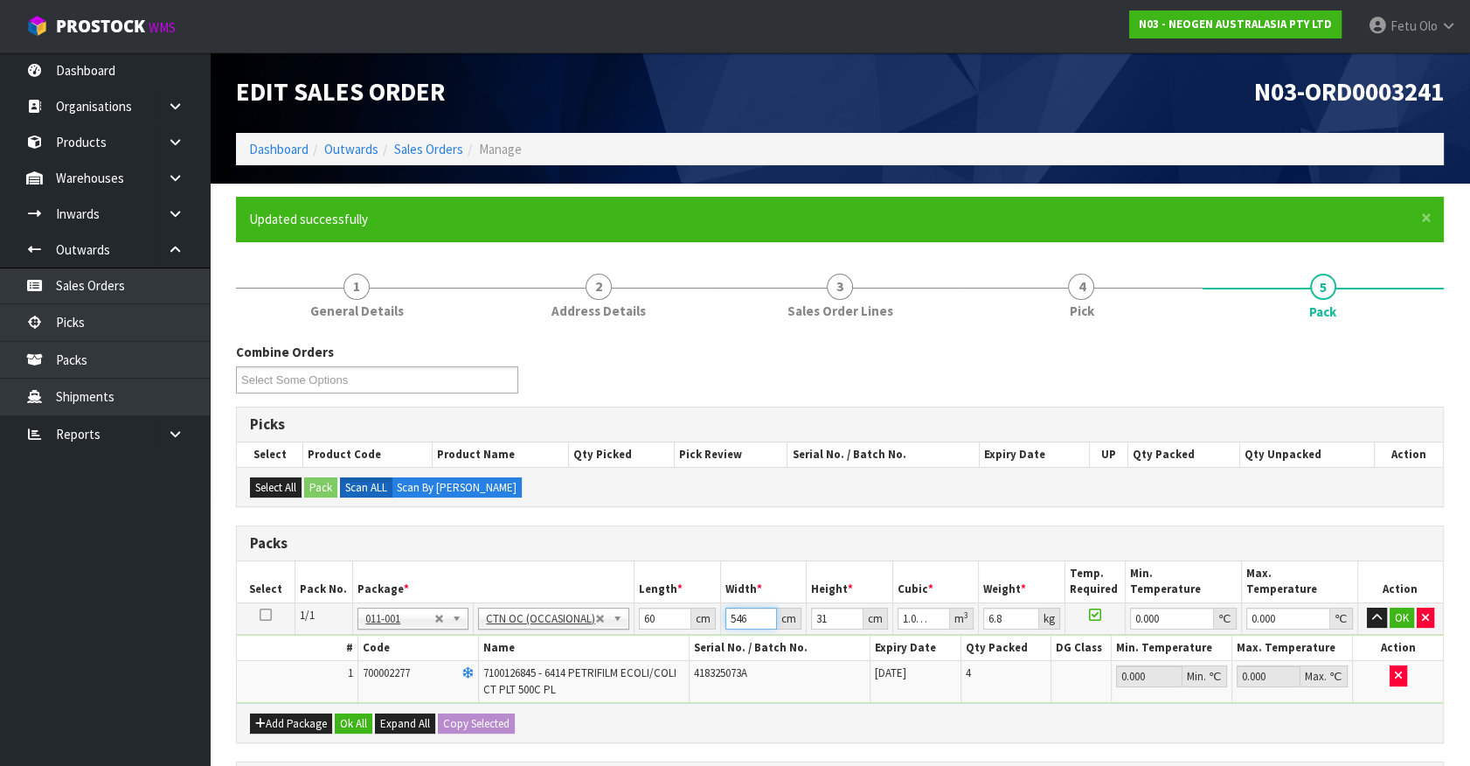
drag, startPoint x: 726, startPoint y: 621, endPoint x: 707, endPoint y: 628, distance: 19.6
click at [708, 628] on tr "1/1 NONE 007-001 007-002 007-004 007-009 007-013 007-014 007-015 007-017 007-01…" at bounding box center [840, 617] width 1206 height 31
type input "46"
type input "0.08556"
type input "466"
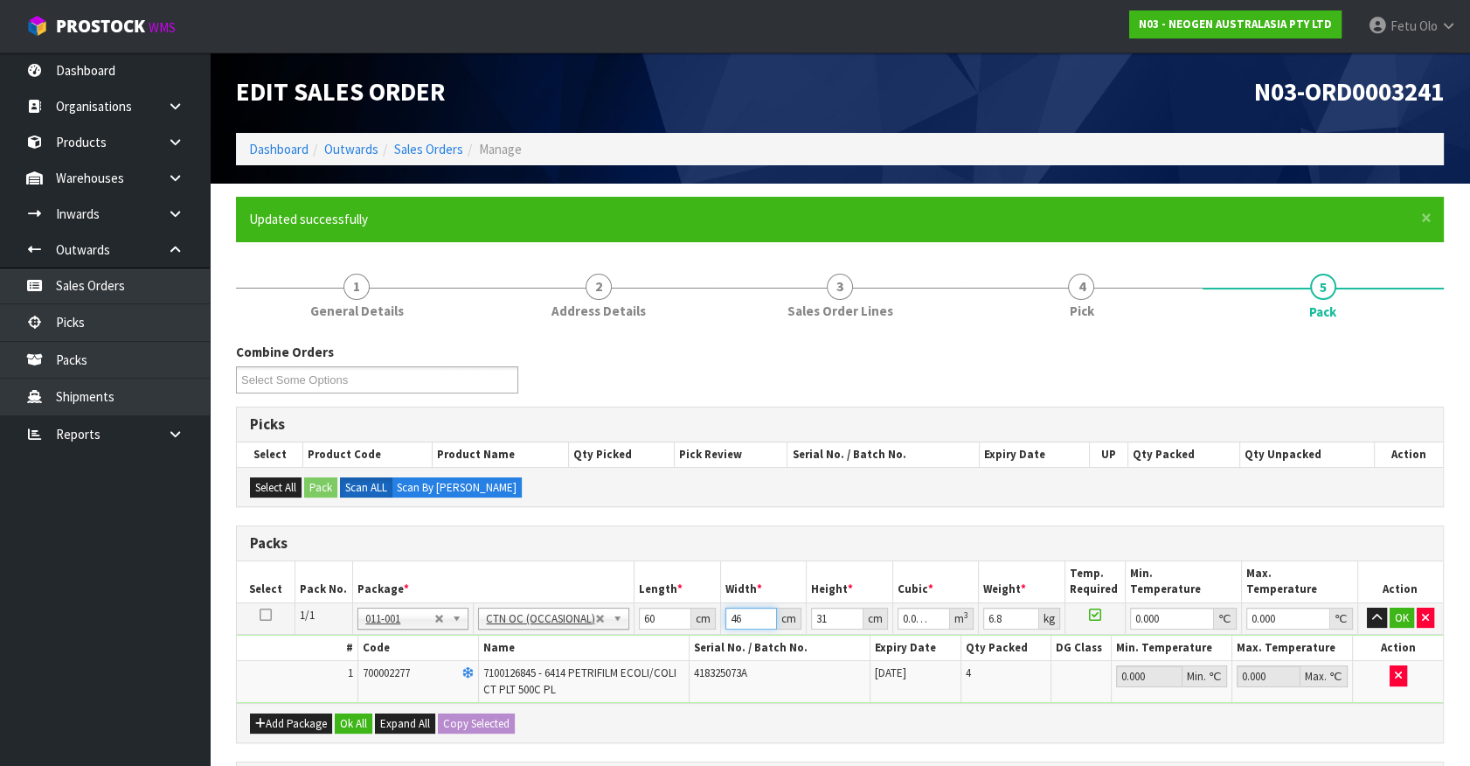
type input "0.86676"
type input "46"
type input "0.08556"
type input "46"
type input "99"
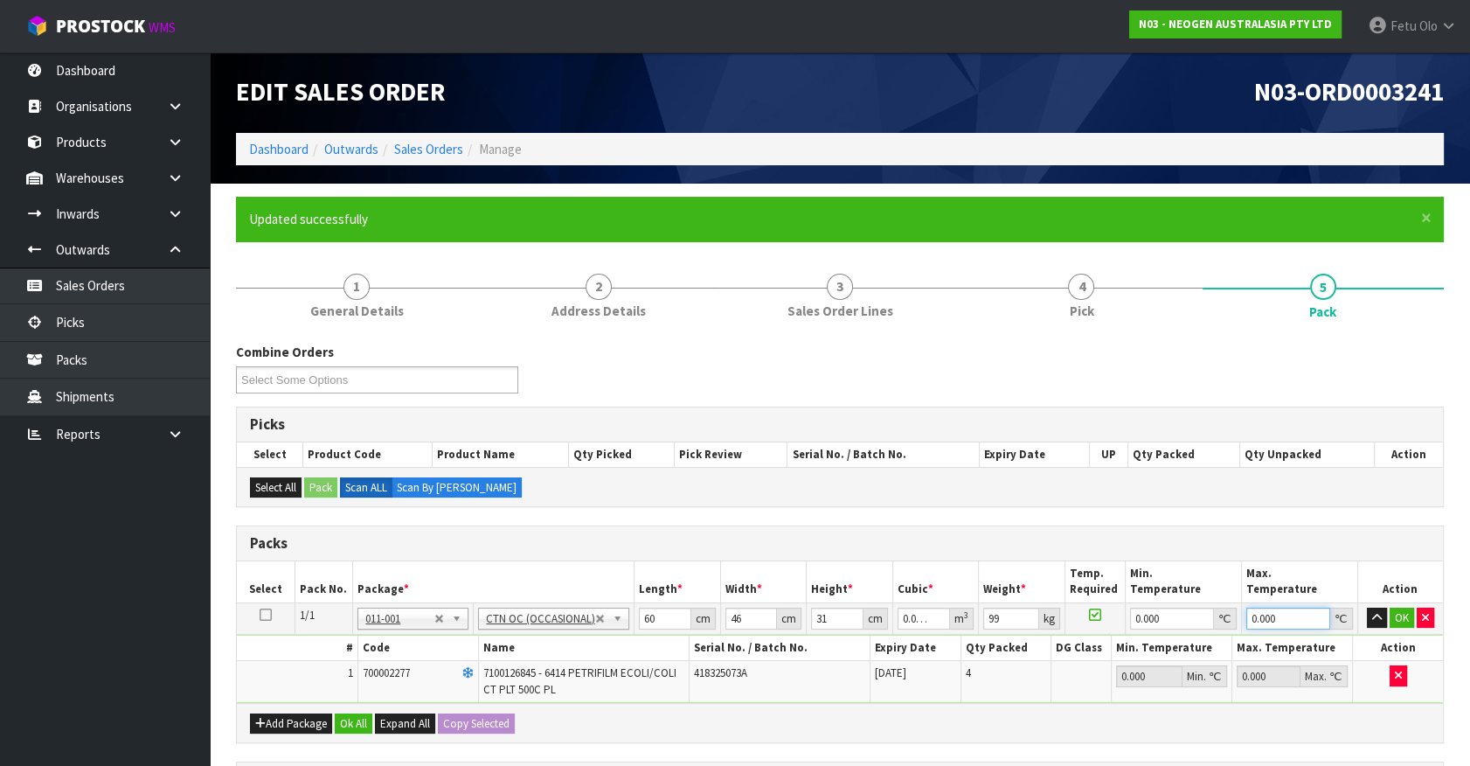
type input "0"
drag, startPoint x: 999, startPoint y: 617, endPoint x: 918, endPoint y: 632, distance: 82.6
click at [918, 632] on tbody "1/1 NONE 007-001 007-002 007-004 007-009 007-013 007-014 007-015 007-017 007-01…" at bounding box center [840, 652] width 1206 height 101
type input "8"
type input "9"
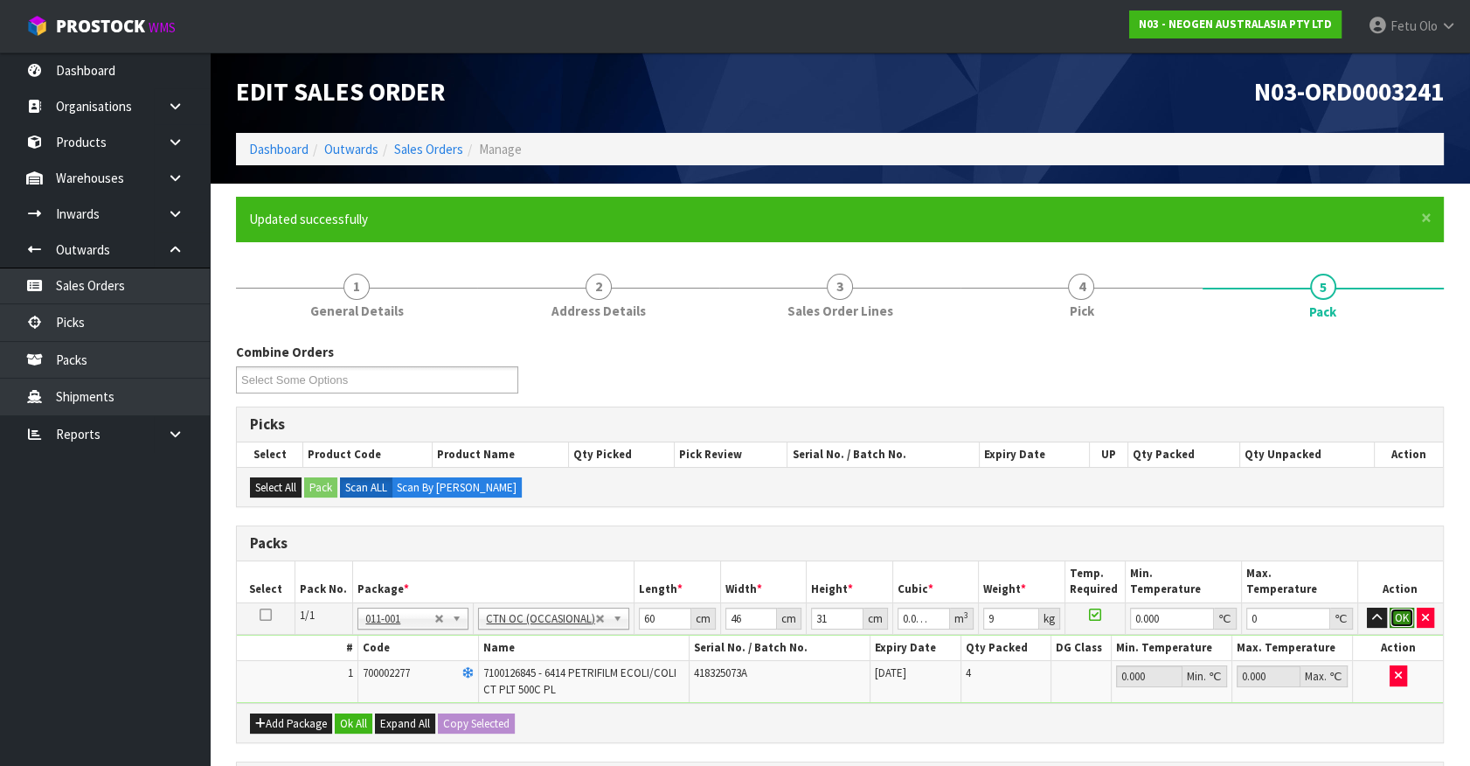
click at [1399, 609] on button "OK" at bounding box center [1402, 618] width 24 height 21
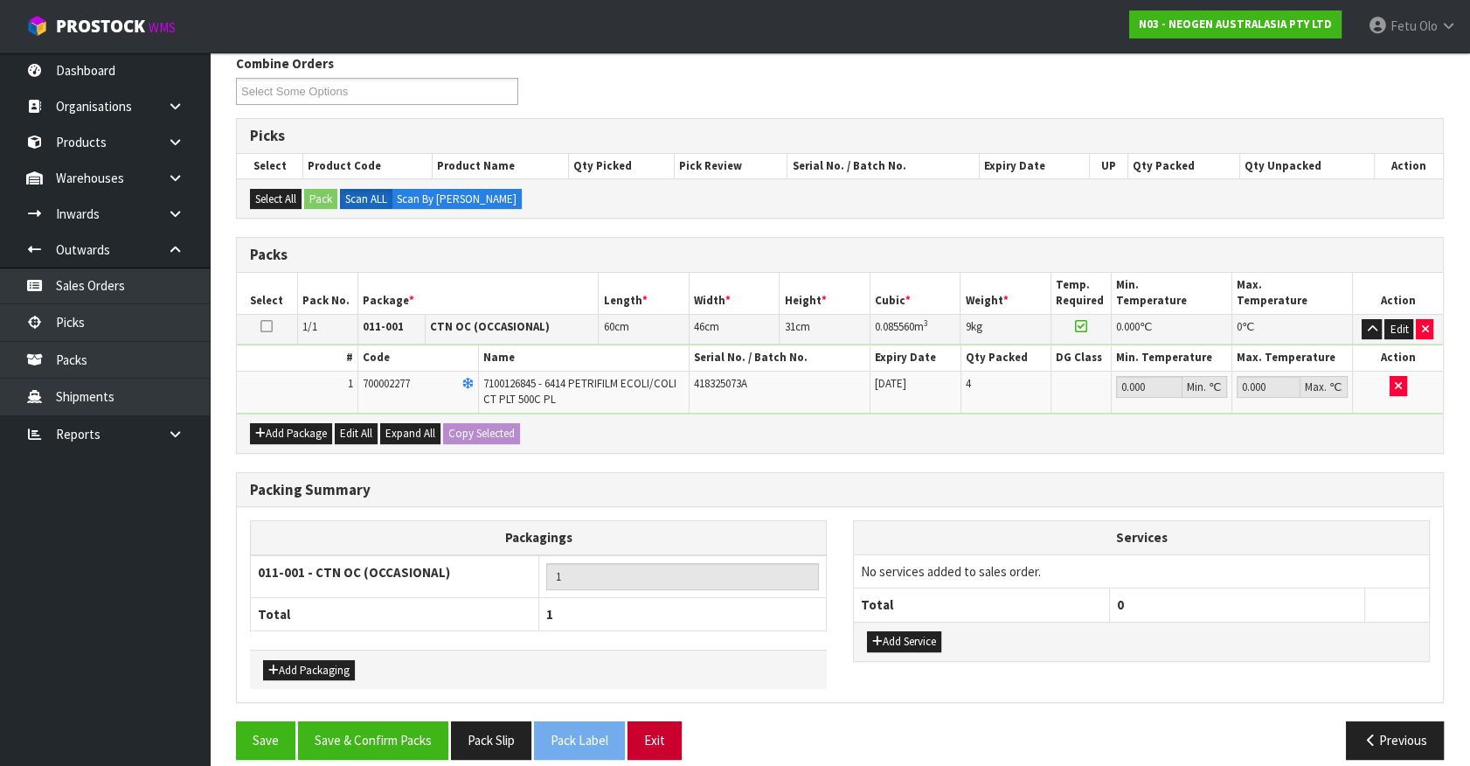
scroll to position [303, 0]
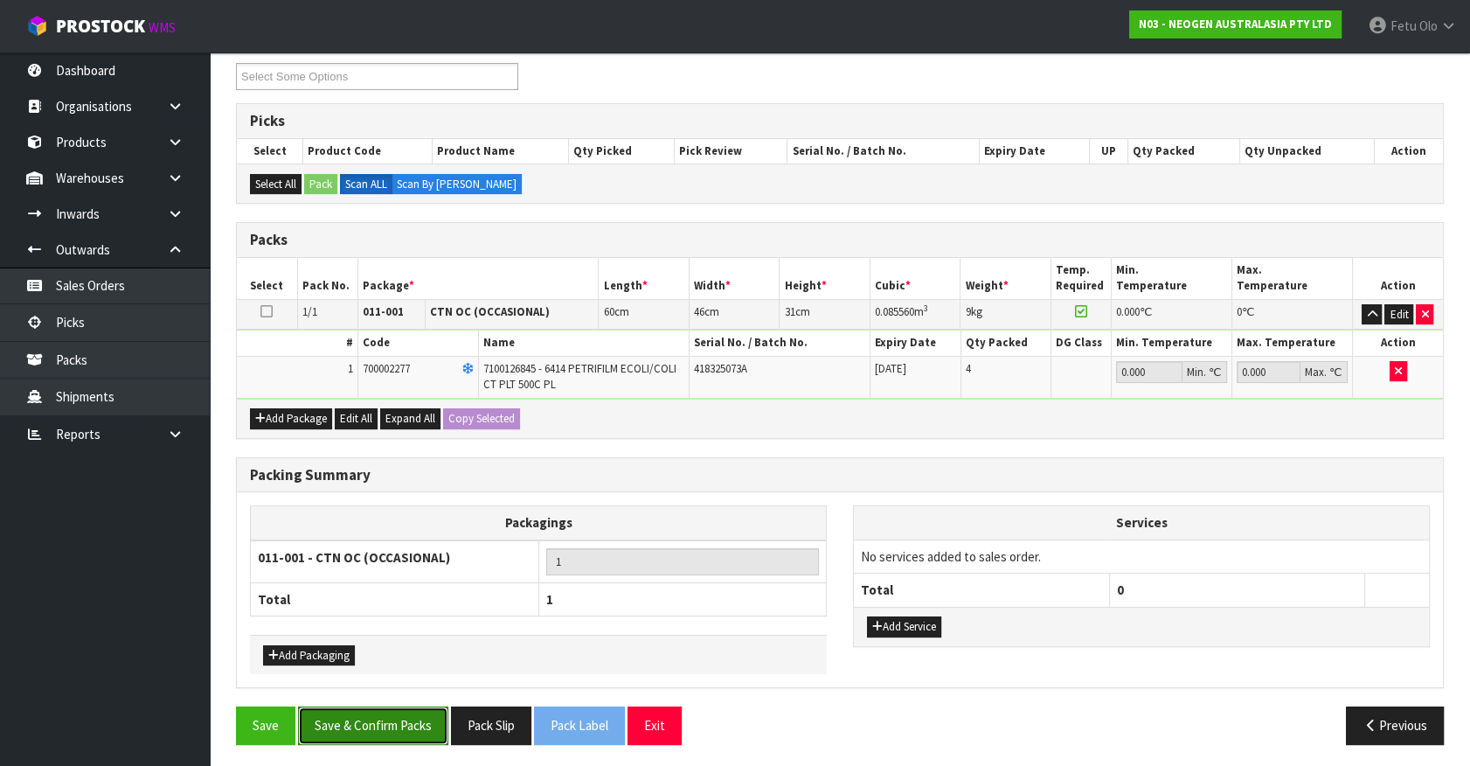
click at [375, 727] on button "Save & Confirm Packs" at bounding box center [373, 725] width 150 height 38
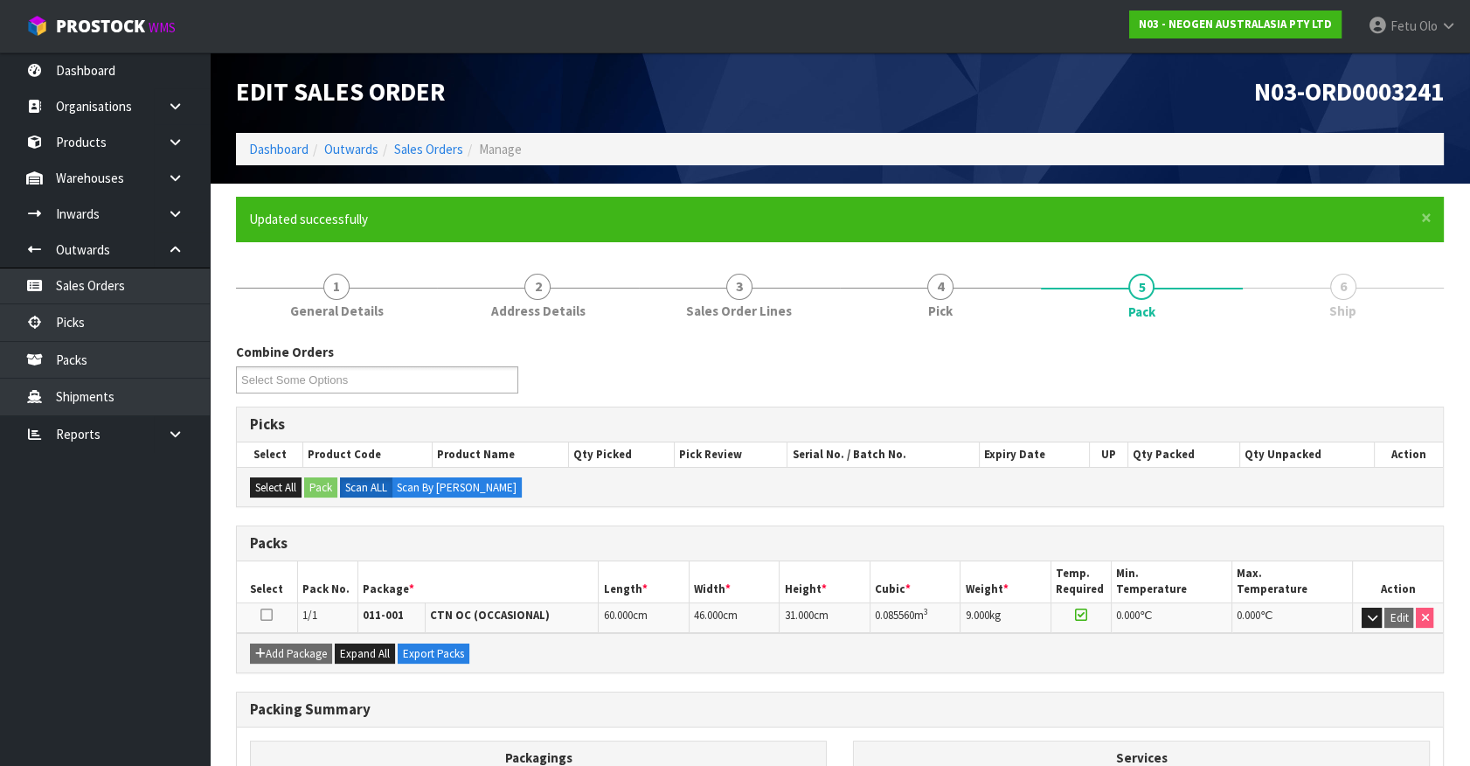
scroll to position [197, 0]
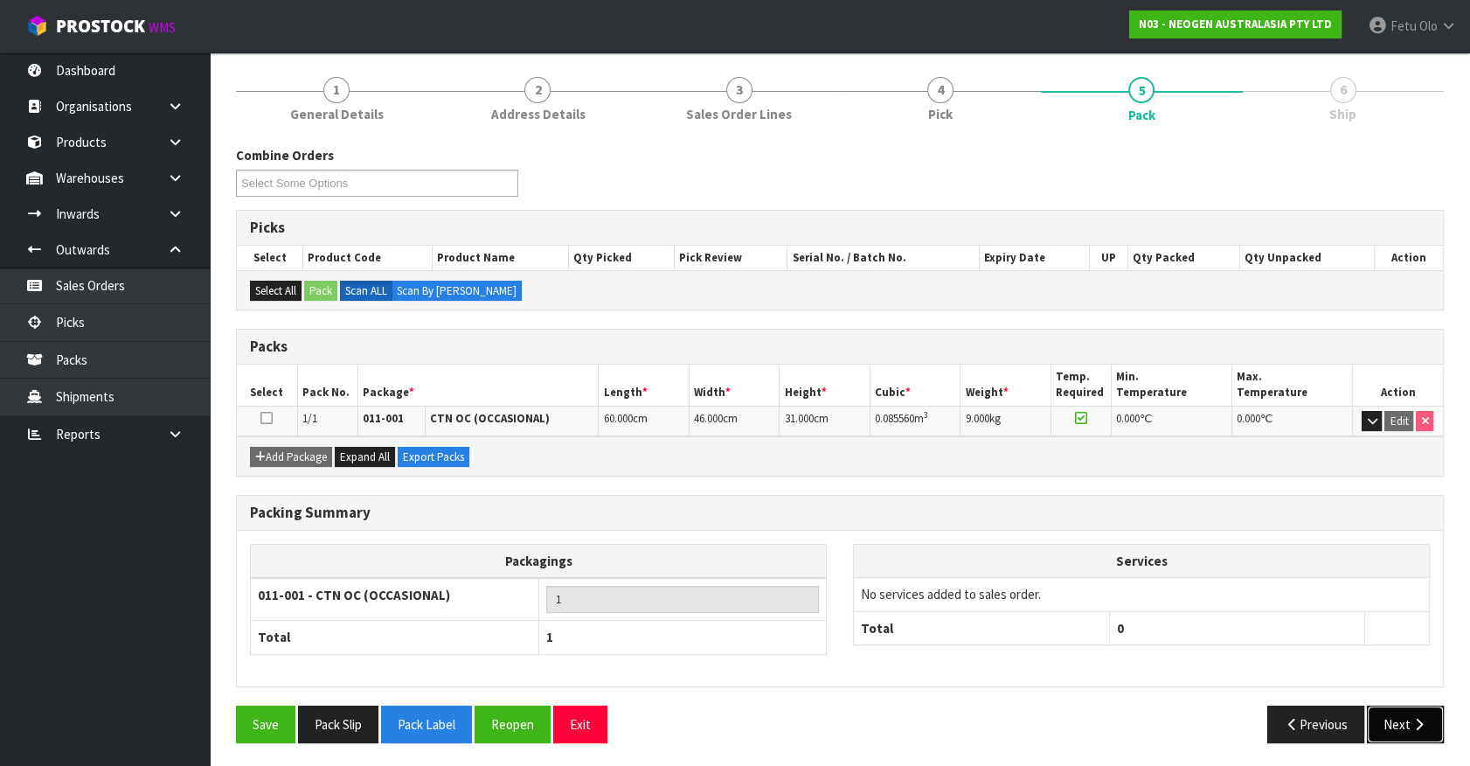
click at [1386, 715] on button "Next" at bounding box center [1405, 724] width 77 height 38
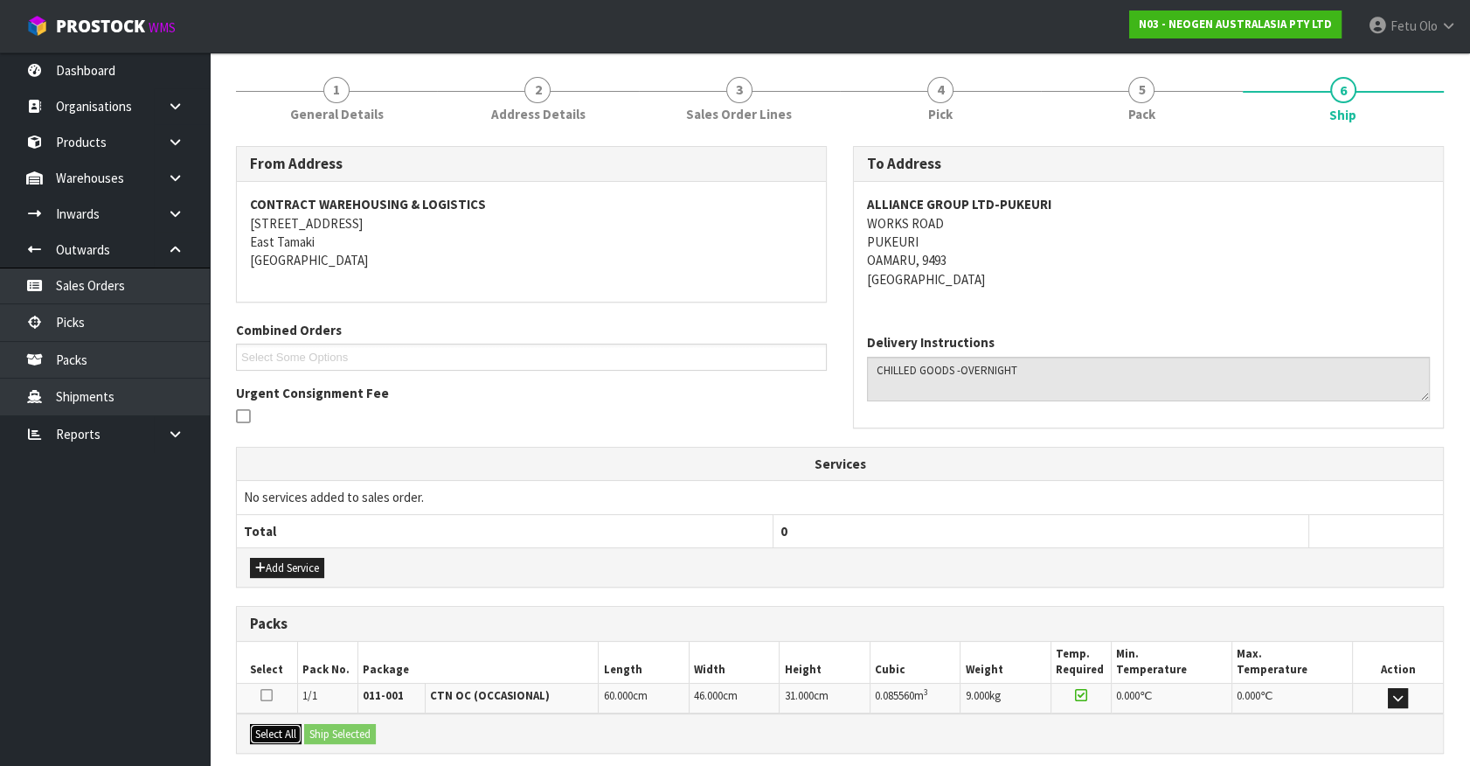
click at [280, 731] on button "Select All" at bounding box center [276, 734] width 52 height 21
click at [325, 734] on button "Ship Selected" at bounding box center [340, 734] width 72 height 21
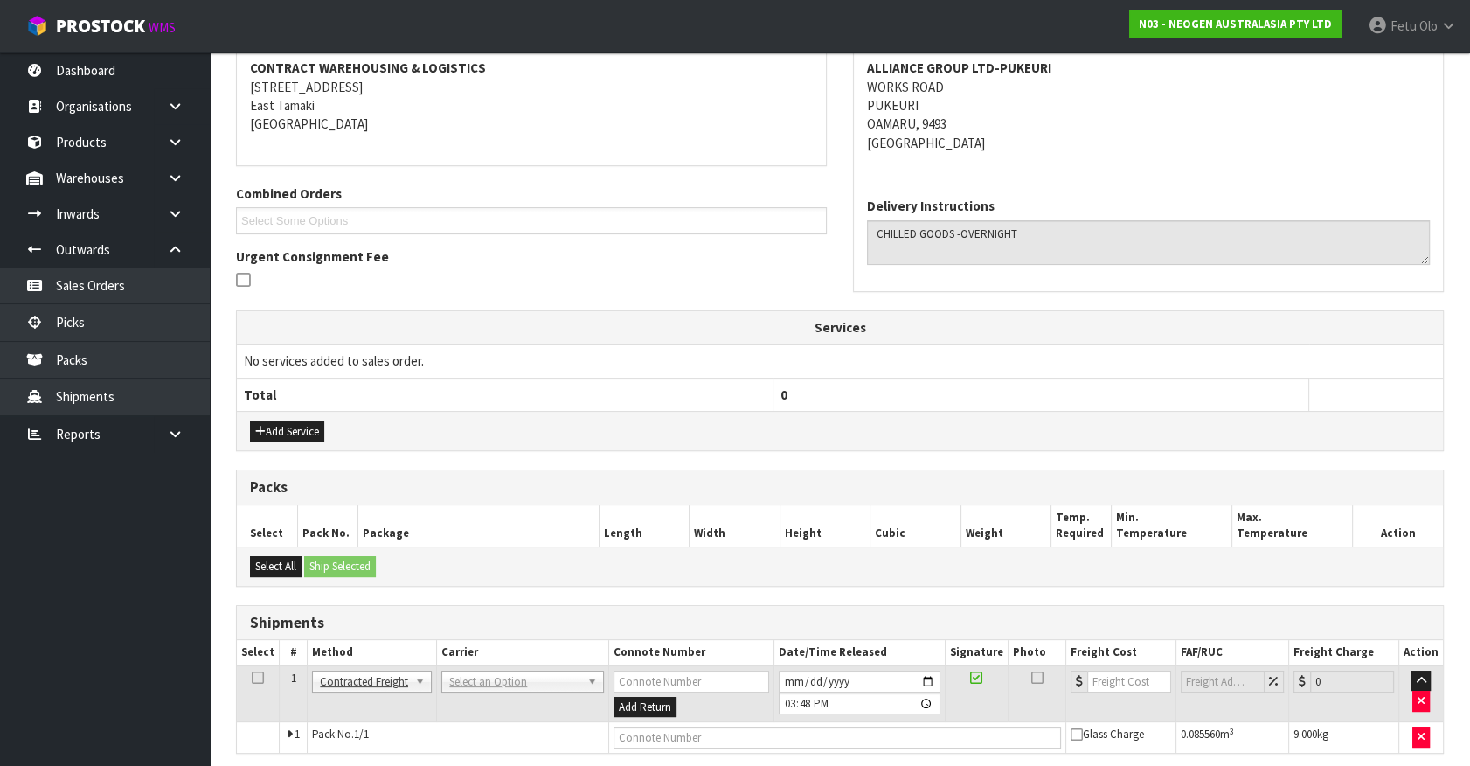
scroll to position [399, 0]
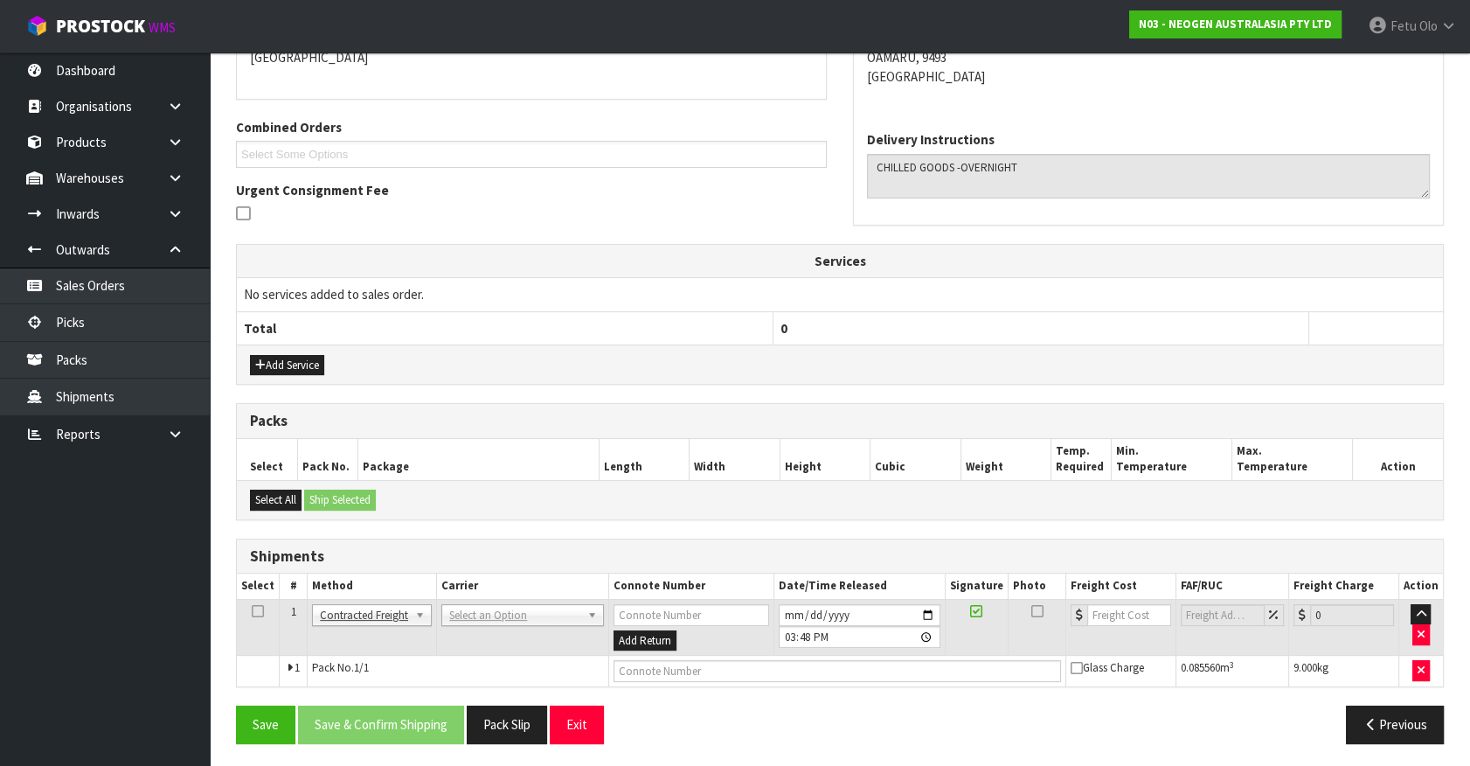
drag, startPoint x: 509, startPoint y: 608, endPoint x: 488, endPoint y: 634, distance: 32.9
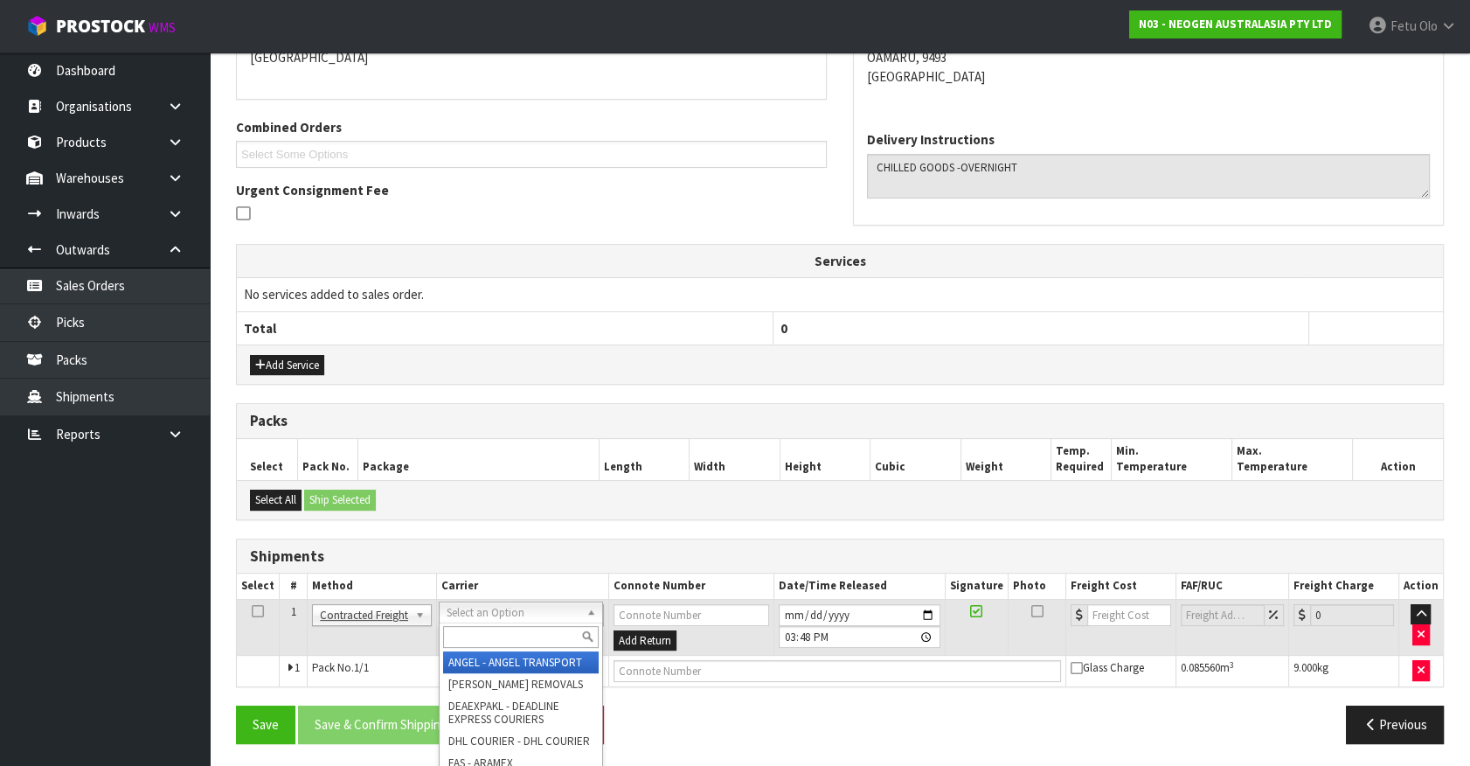
click at [487, 634] on input "text" at bounding box center [520, 637] width 155 height 22
type input "NZP"
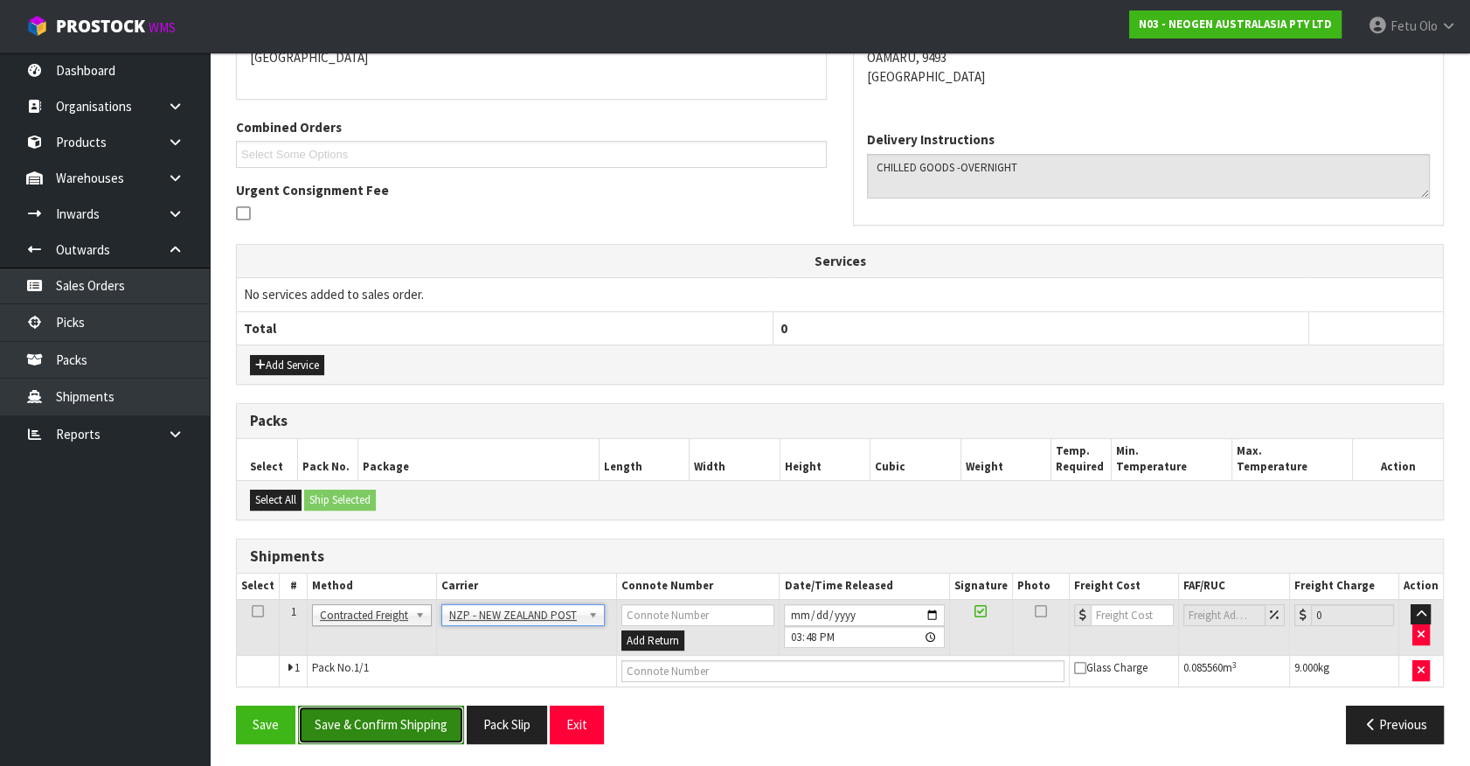
click at [418, 717] on button "Save & Confirm Shipping" at bounding box center [381, 724] width 166 height 38
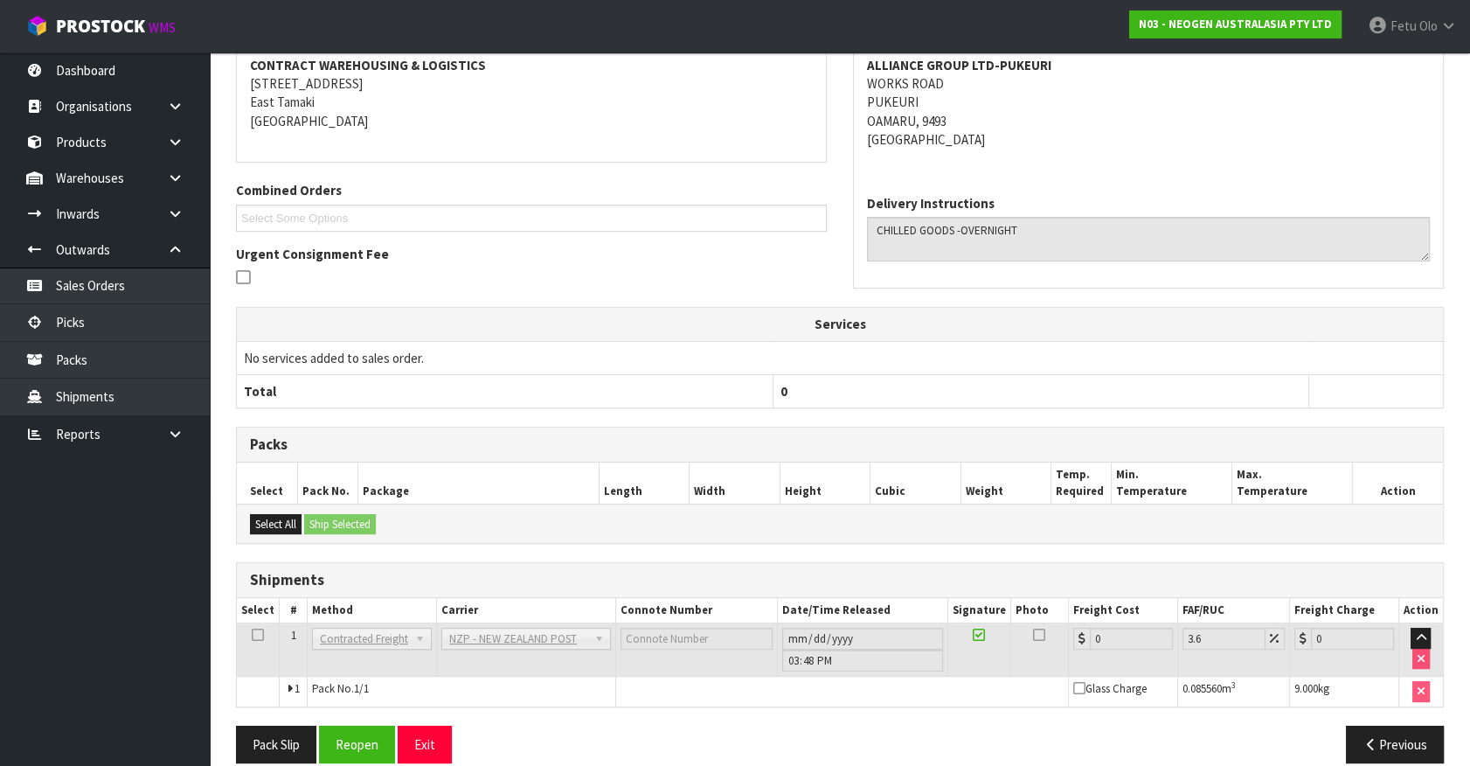
scroll to position [376, 0]
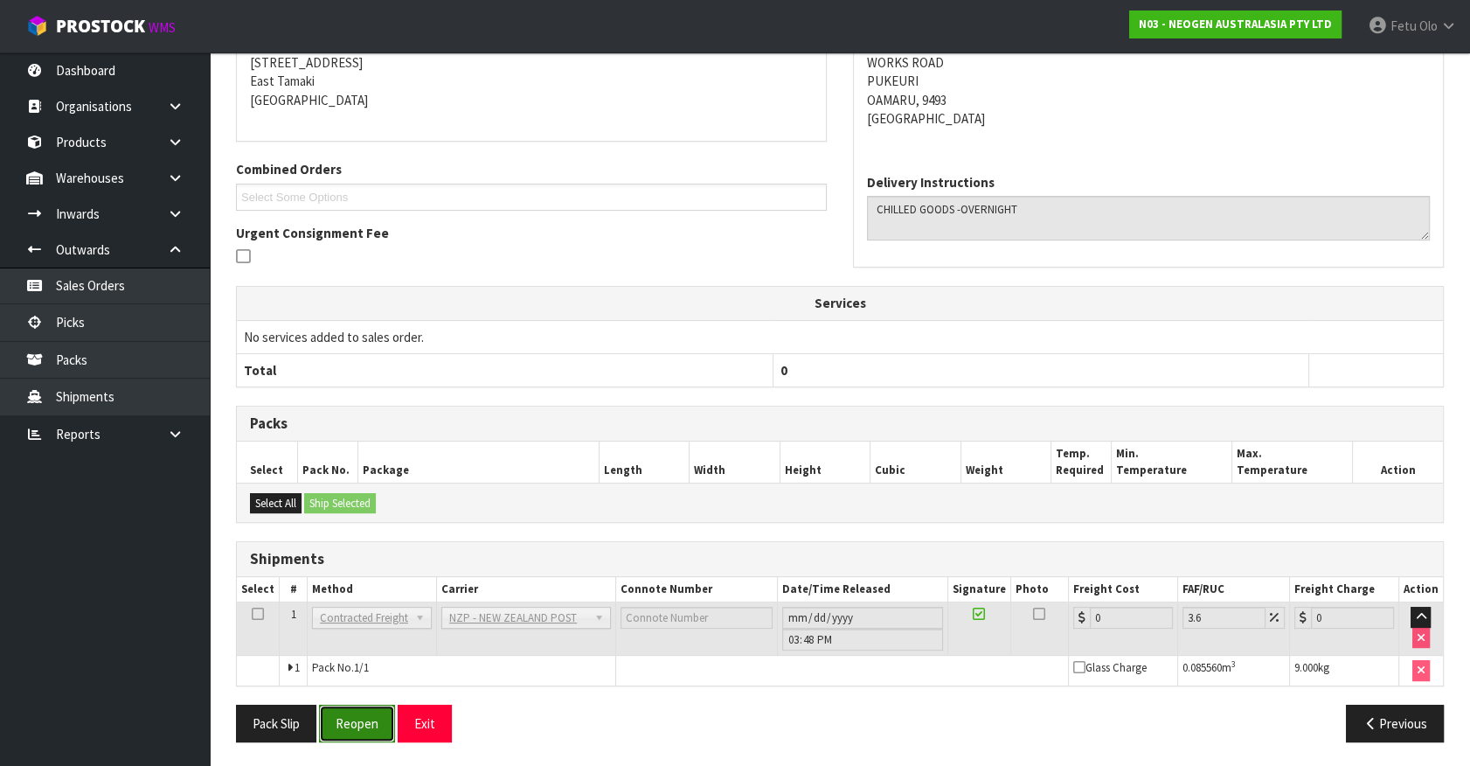
click at [361, 734] on button "Reopen" at bounding box center [357, 724] width 76 height 38
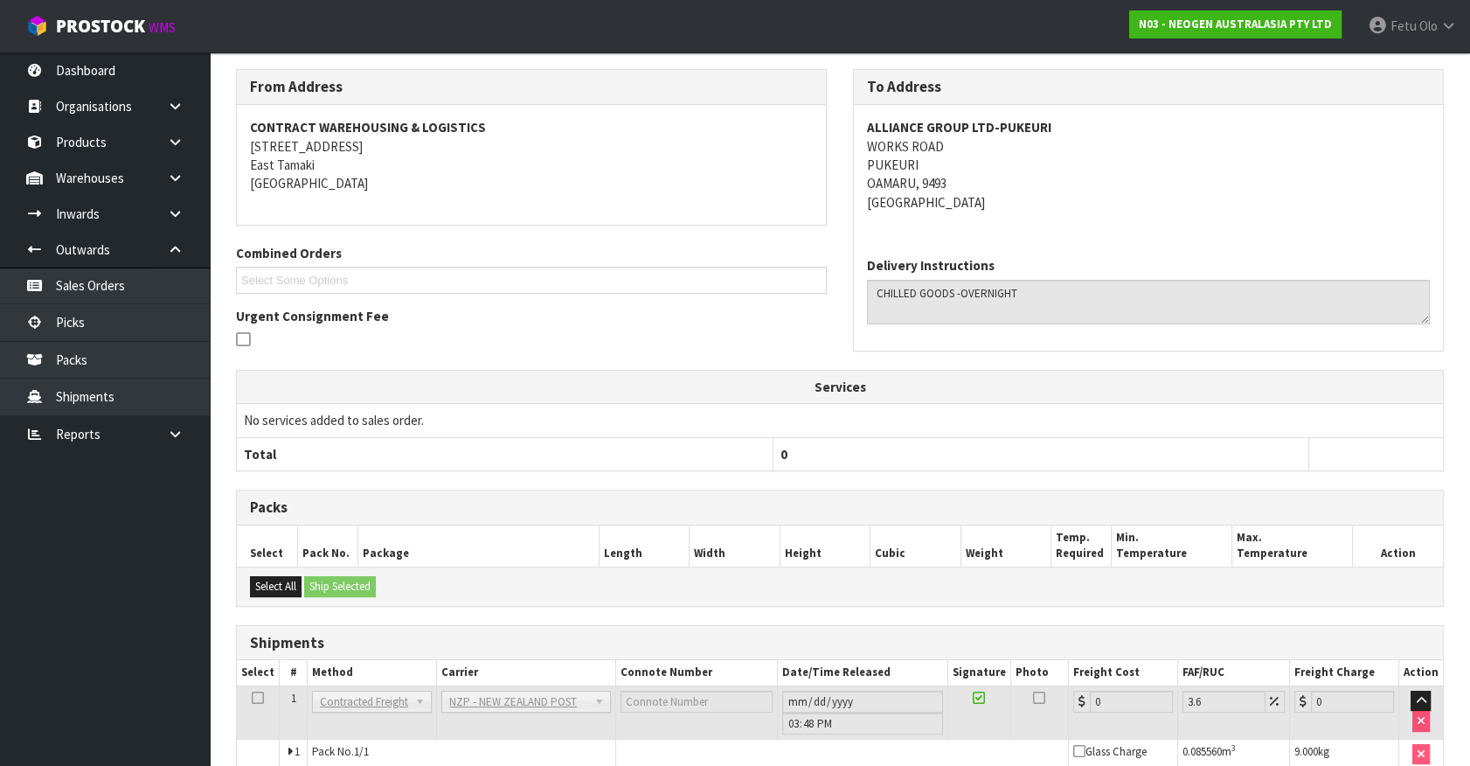
scroll to position [357, 0]
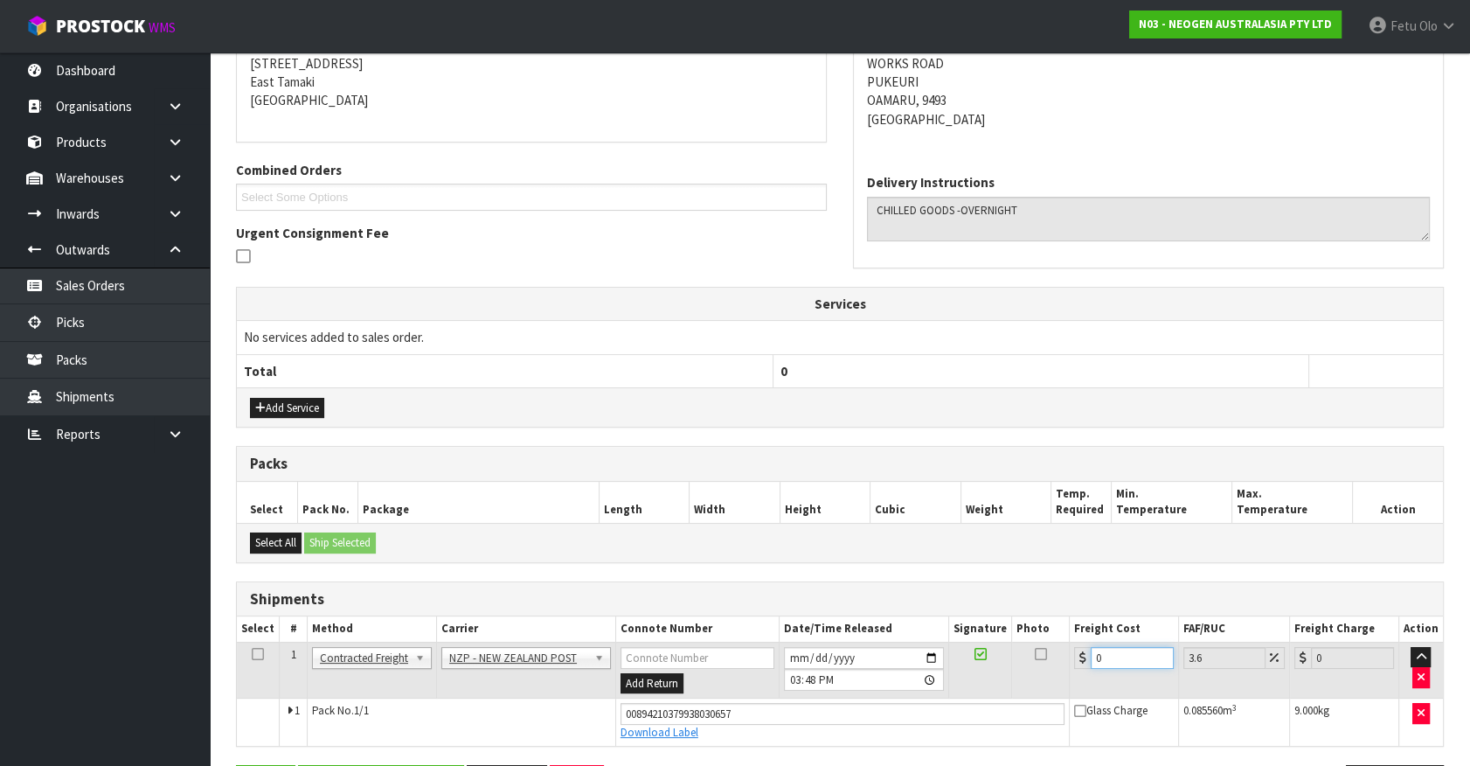
drag, startPoint x: 1118, startPoint y: 647, endPoint x: 1000, endPoint y: 680, distance: 122.6
click at [1000, 680] on tr "1 Client Local Pickup Customer Local Pickup Company Freight Contracted Freight …" at bounding box center [840, 670] width 1206 height 57
type input "6"
type input "6.22"
type input "64"
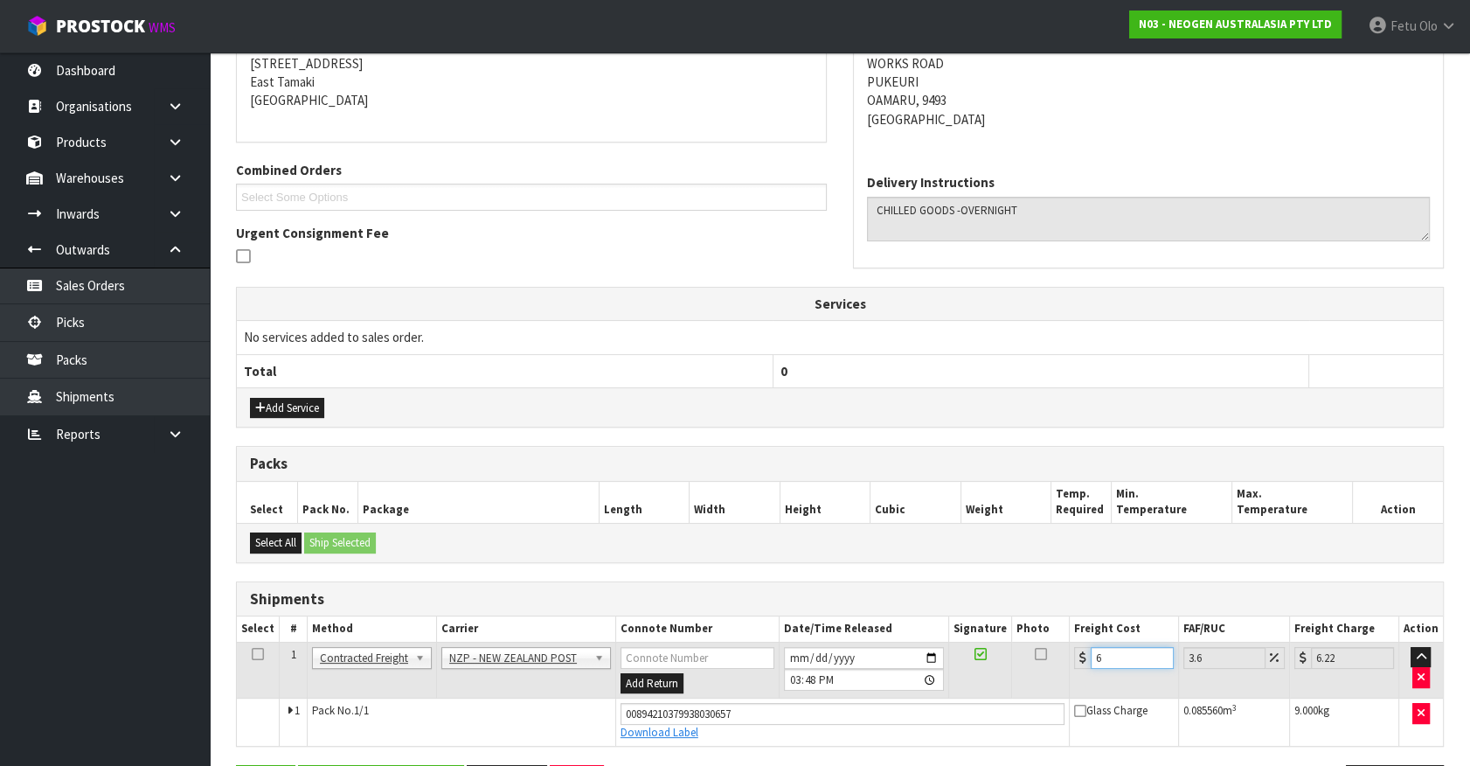
type input "66.3"
type input "64.6"
type input "66.93"
type input "64.67"
type input "67"
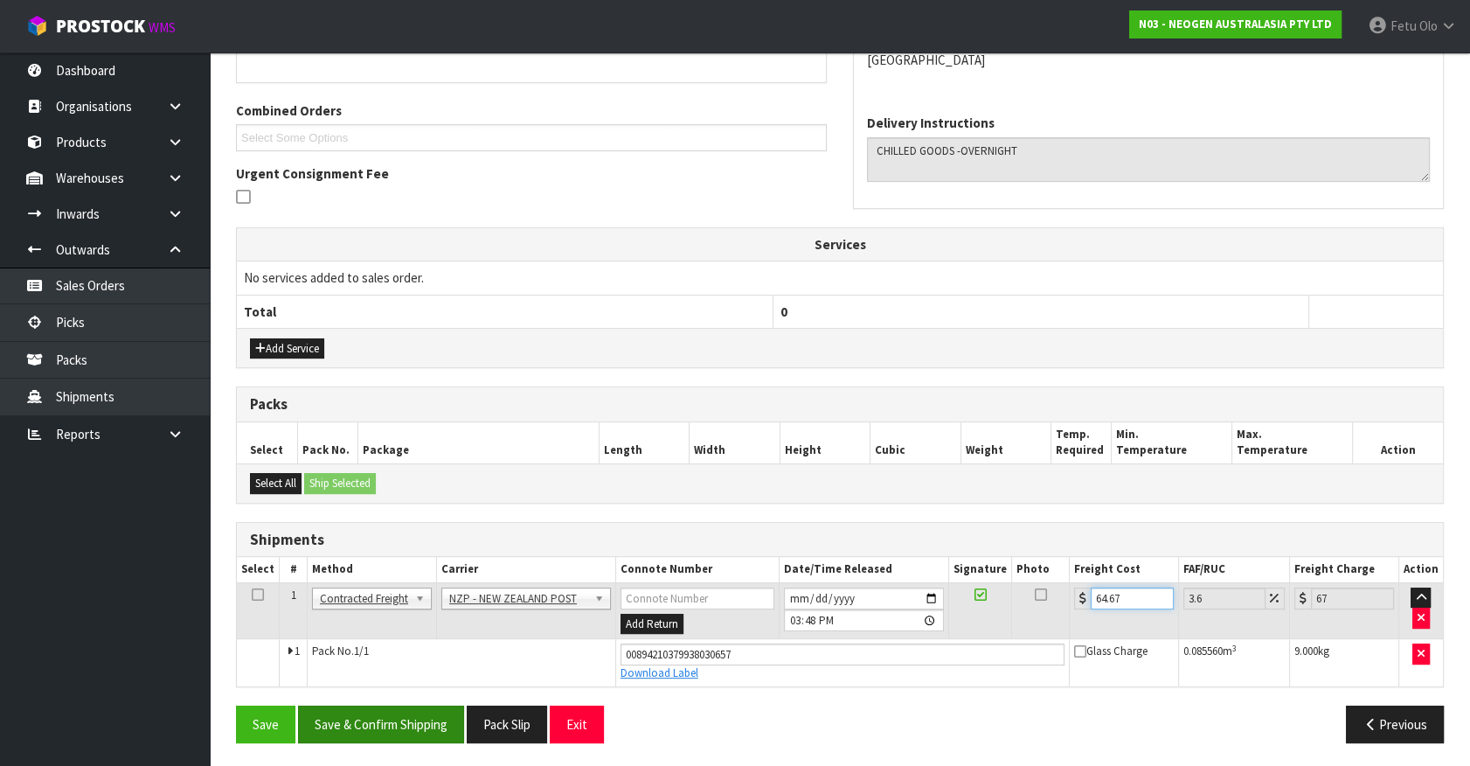
type input "64.67"
click at [408, 727] on button "Save & Confirm Shipping" at bounding box center [381, 724] width 166 height 38
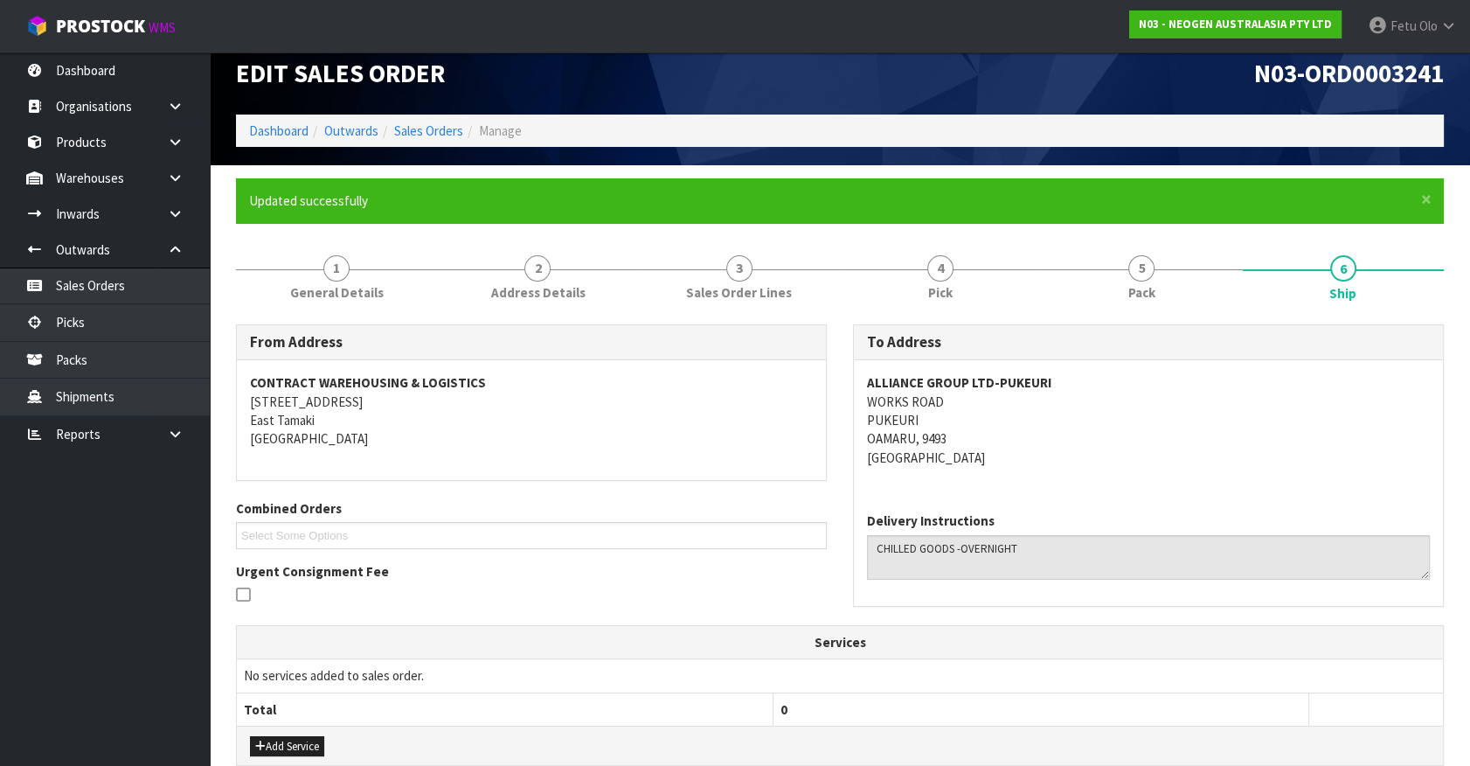
scroll to position [0, 0]
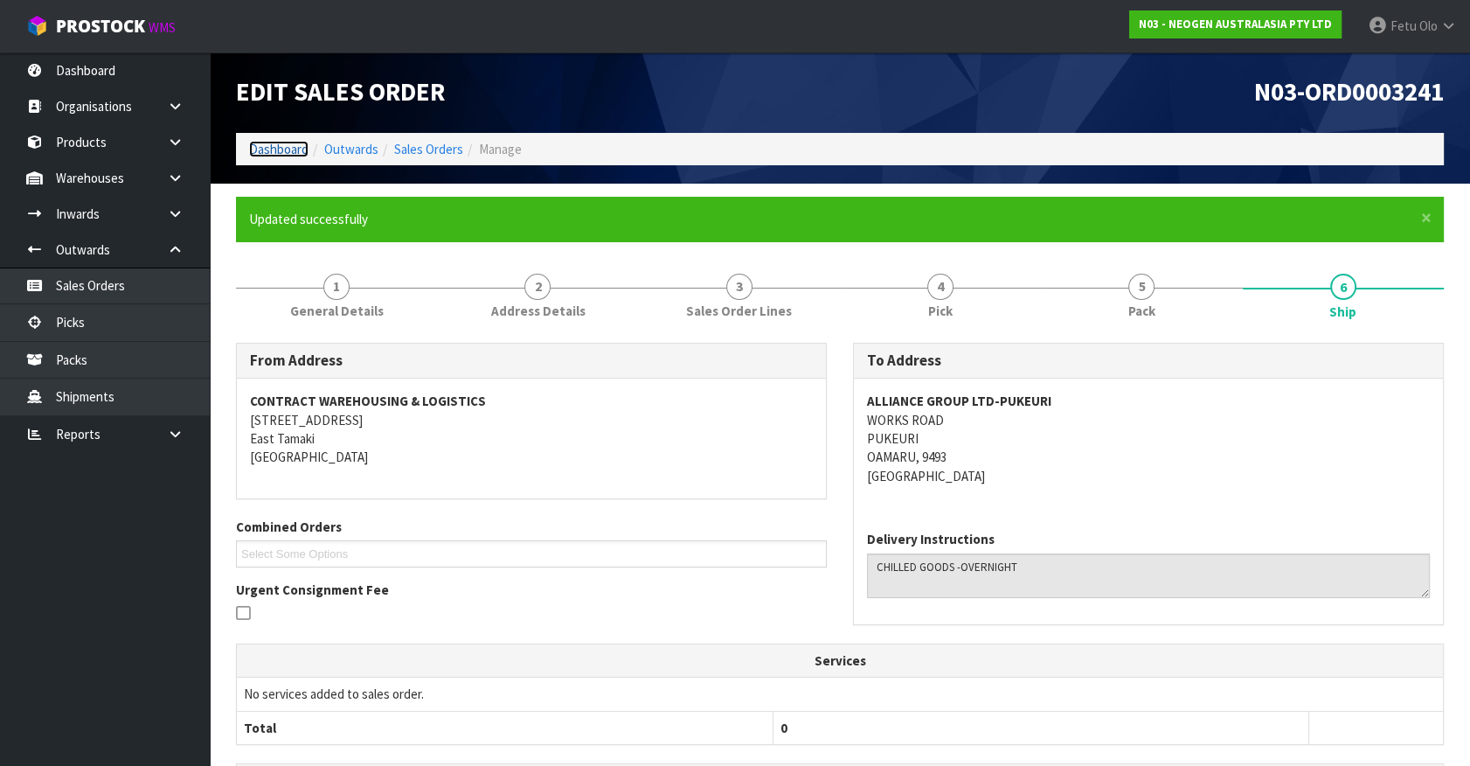
click at [265, 141] on link "Dashboard" at bounding box center [278, 149] width 59 height 17
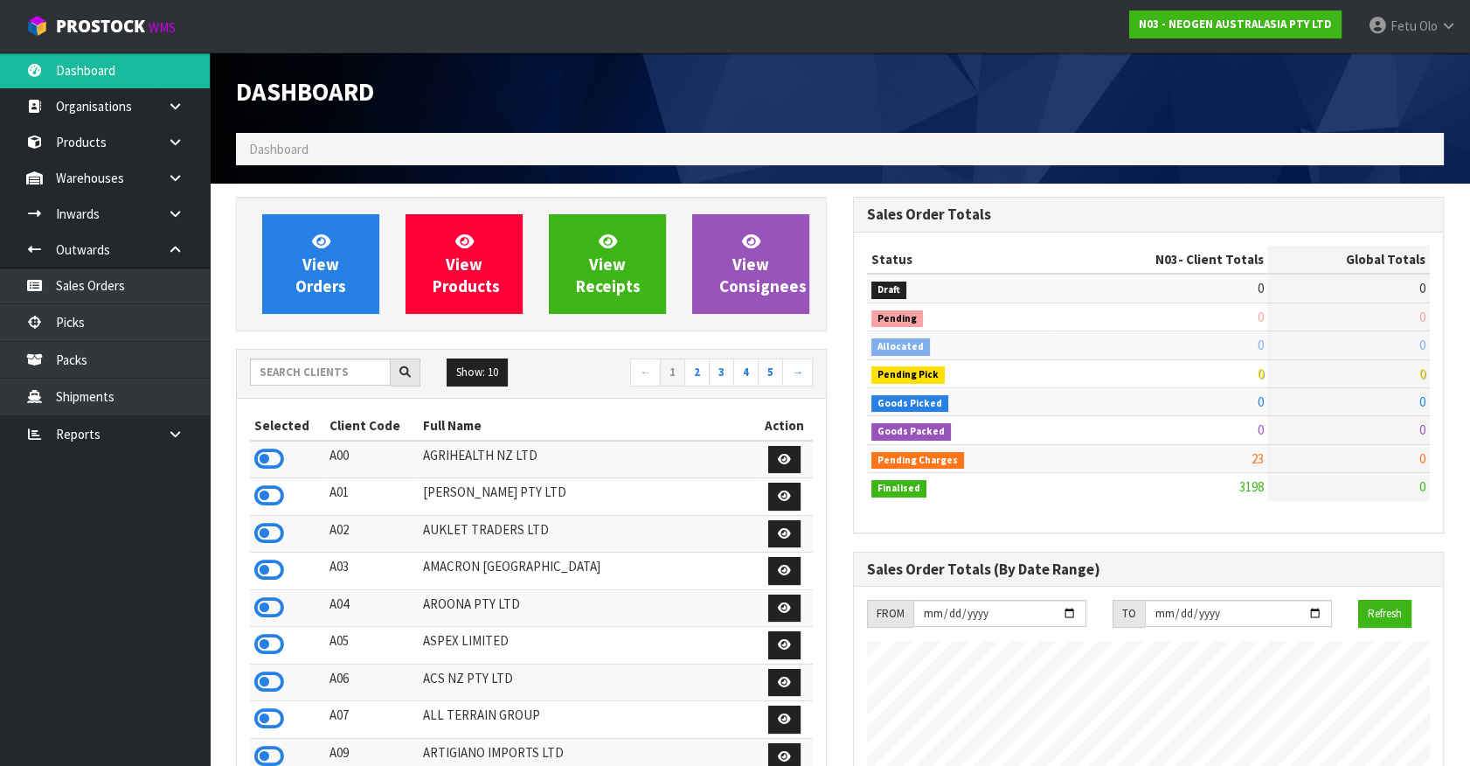
scroll to position [1322, 616]
click at [295, 366] on input "text" at bounding box center [320, 371] width 141 height 27
type input "K01"
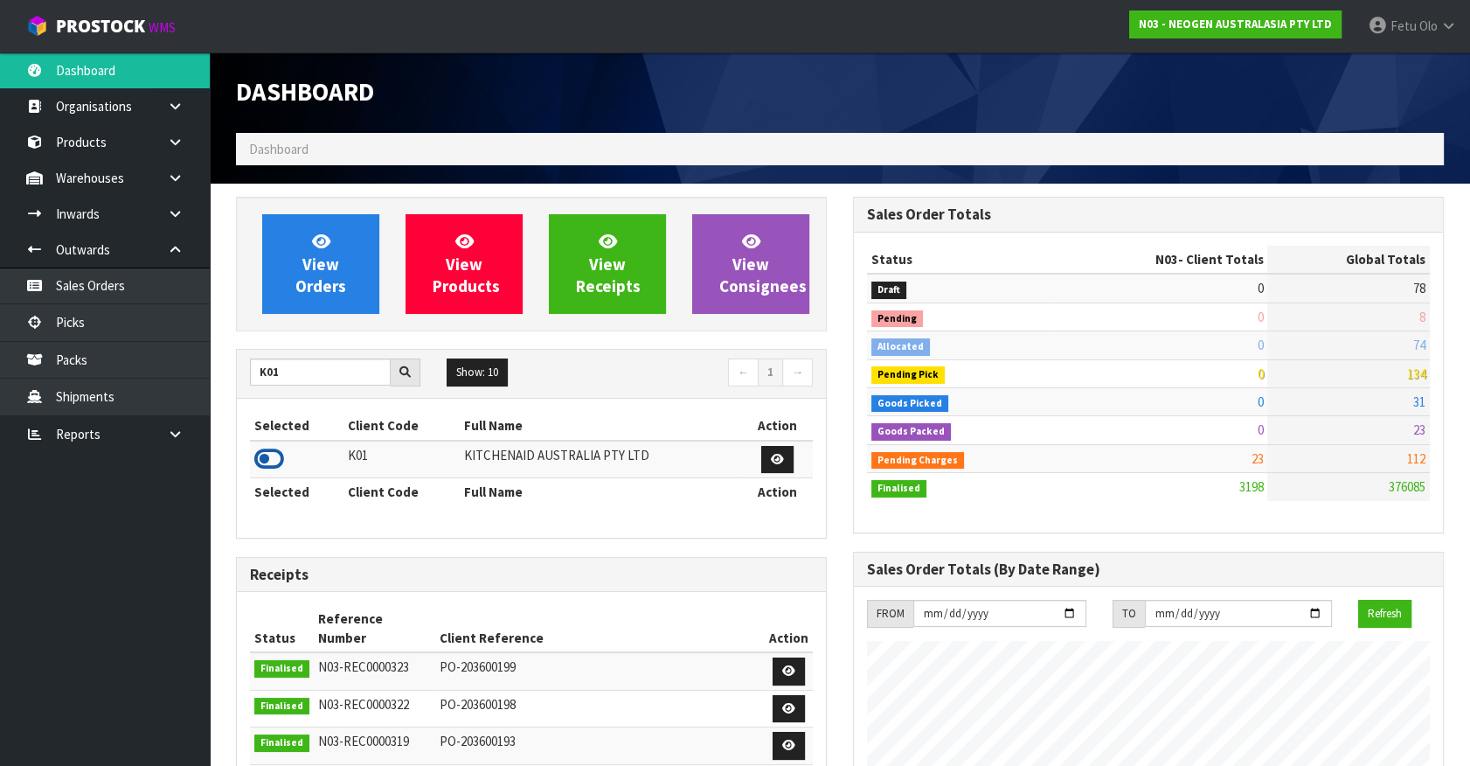
click at [281, 453] on icon at bounding box center [269, 459] width 30 height 26
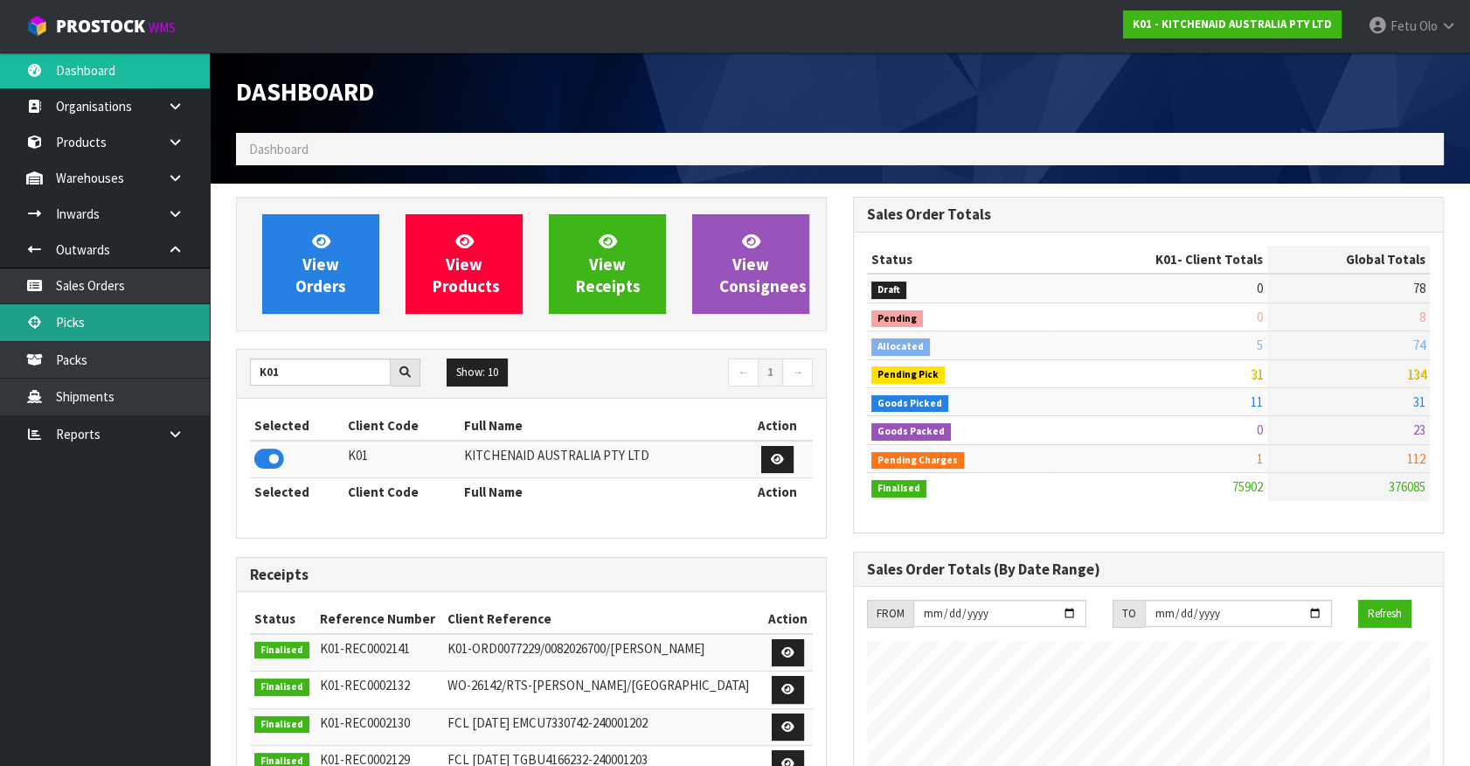
click at [104, 325] on link "Picks" at bounding box center [105, 322] width 210 height 36
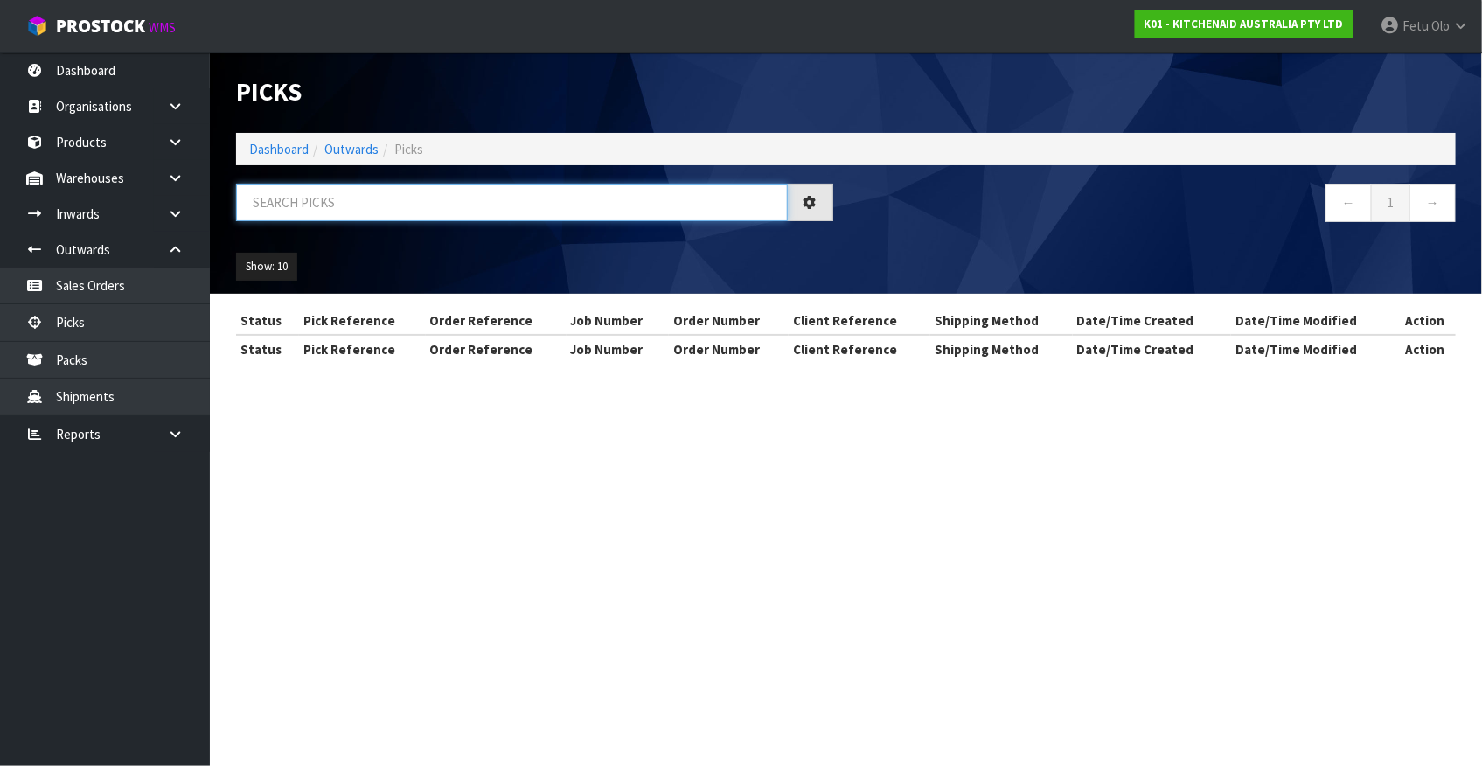
click at [293, 207] on input "text" at bounding box center [512, 203] width 552 height 38
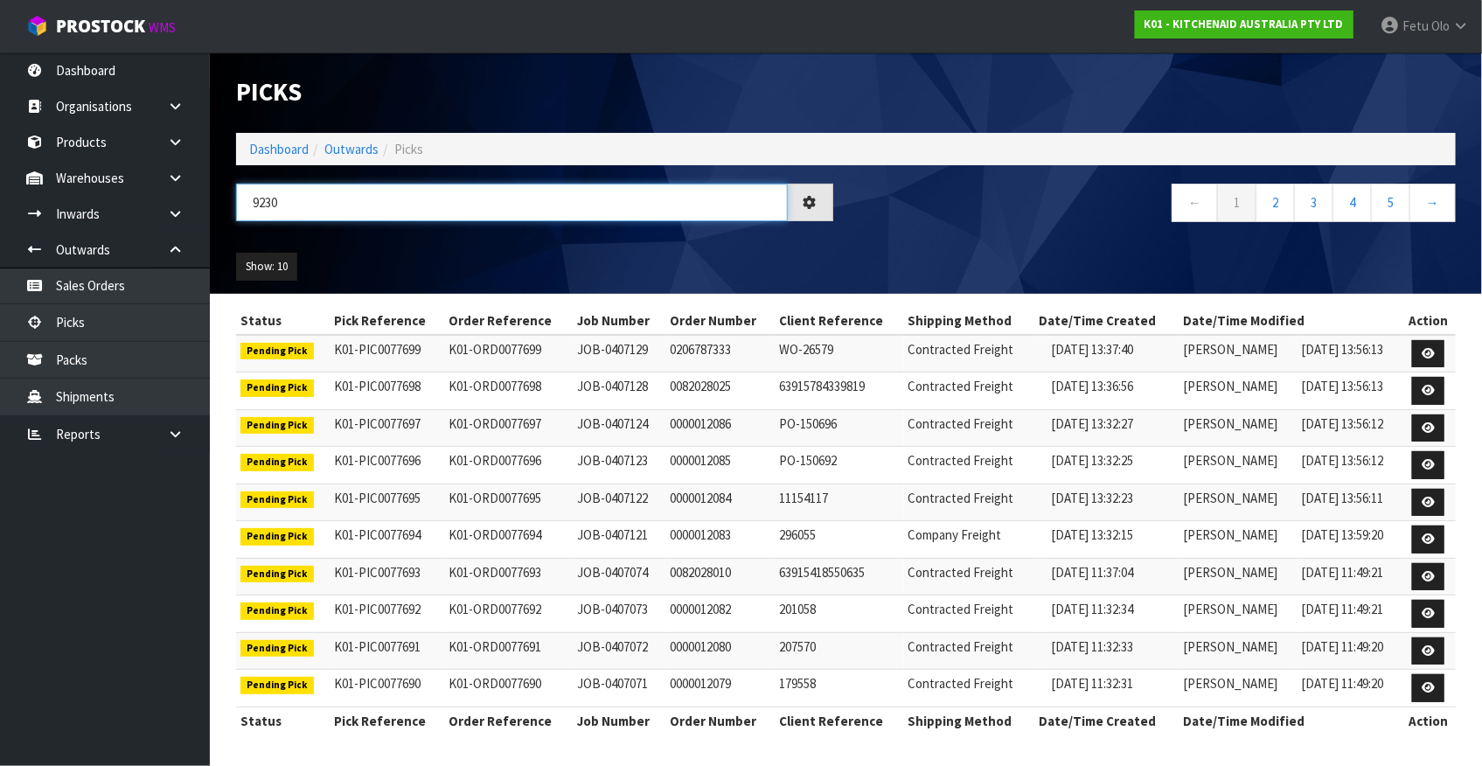
type input "9230"
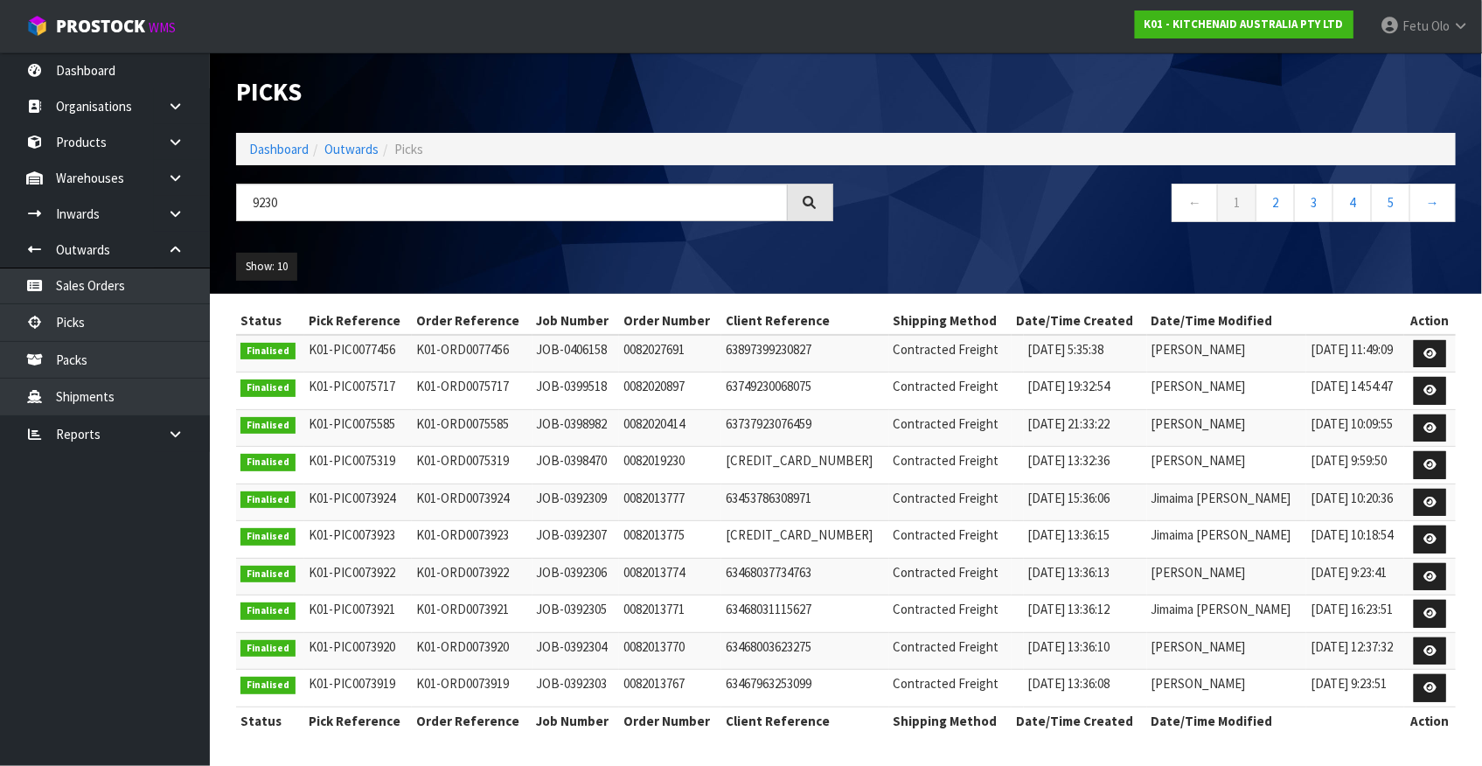
click at [273, 137] on ol "Dashboard Outwards Picks" at bounding box center [845, 149] width 1219 height 32
click at [273, 142] on ol "Dashboard Outwards Picks" at bounding box center [845, 149] width 1219 height 32
click at [273, 145] on link "Dashboard" at bounding box center [278, 149] width 59 height 17
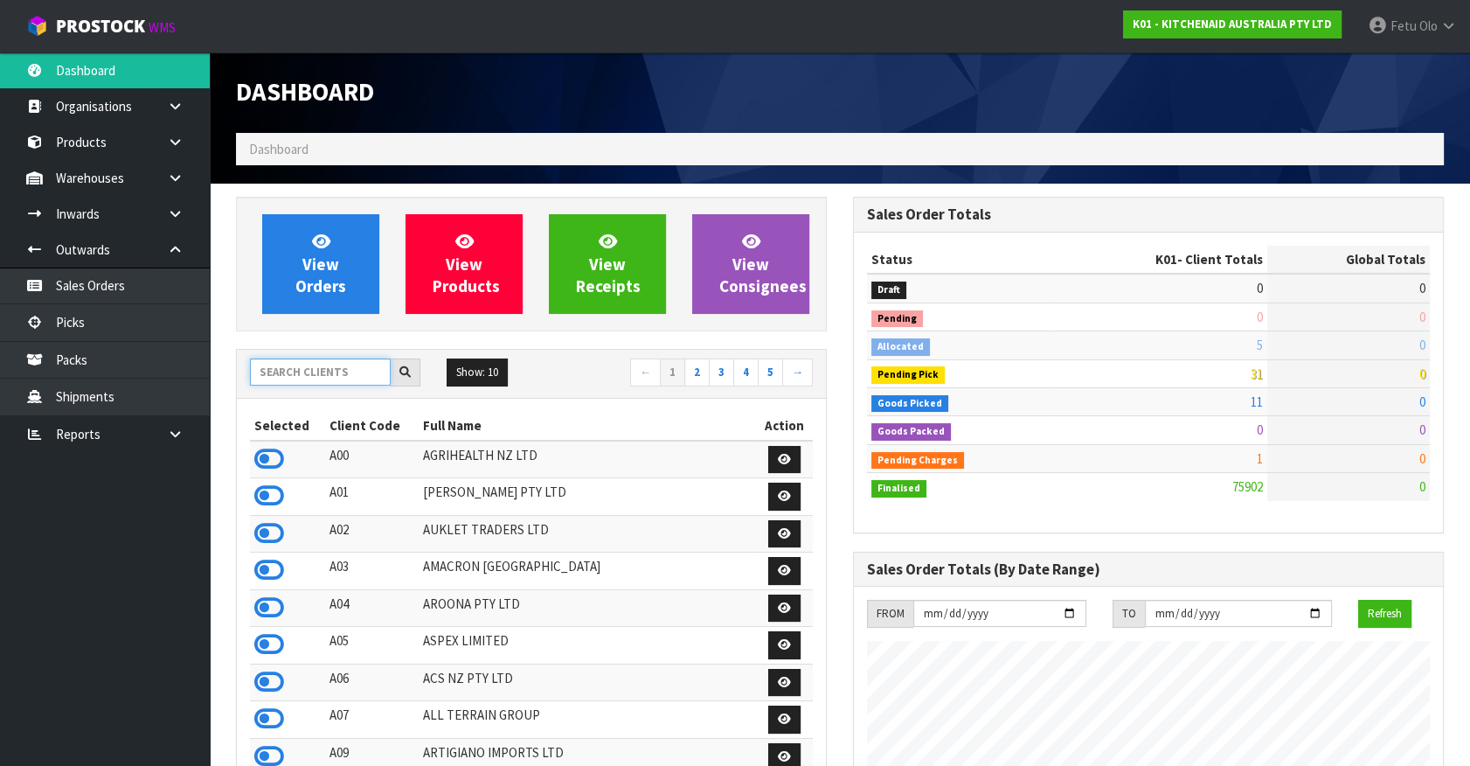
scroll to position [1322, 616]
click at [303, 374] on input "text" at bounding box center [320, 371] width 141 height 27
type input "S01"
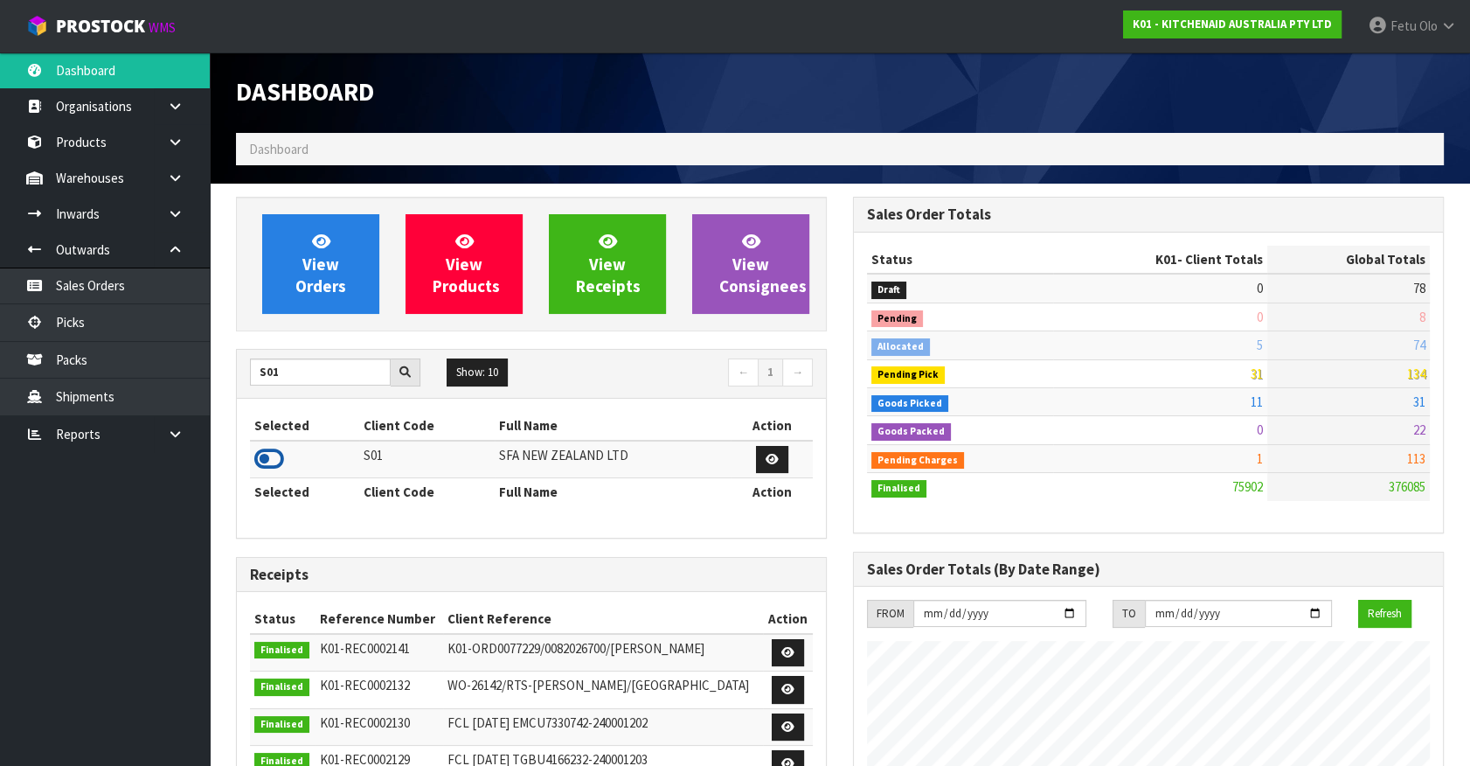
click at [259, 456] on icon at bounding box center [269, 459] width 30 height 26
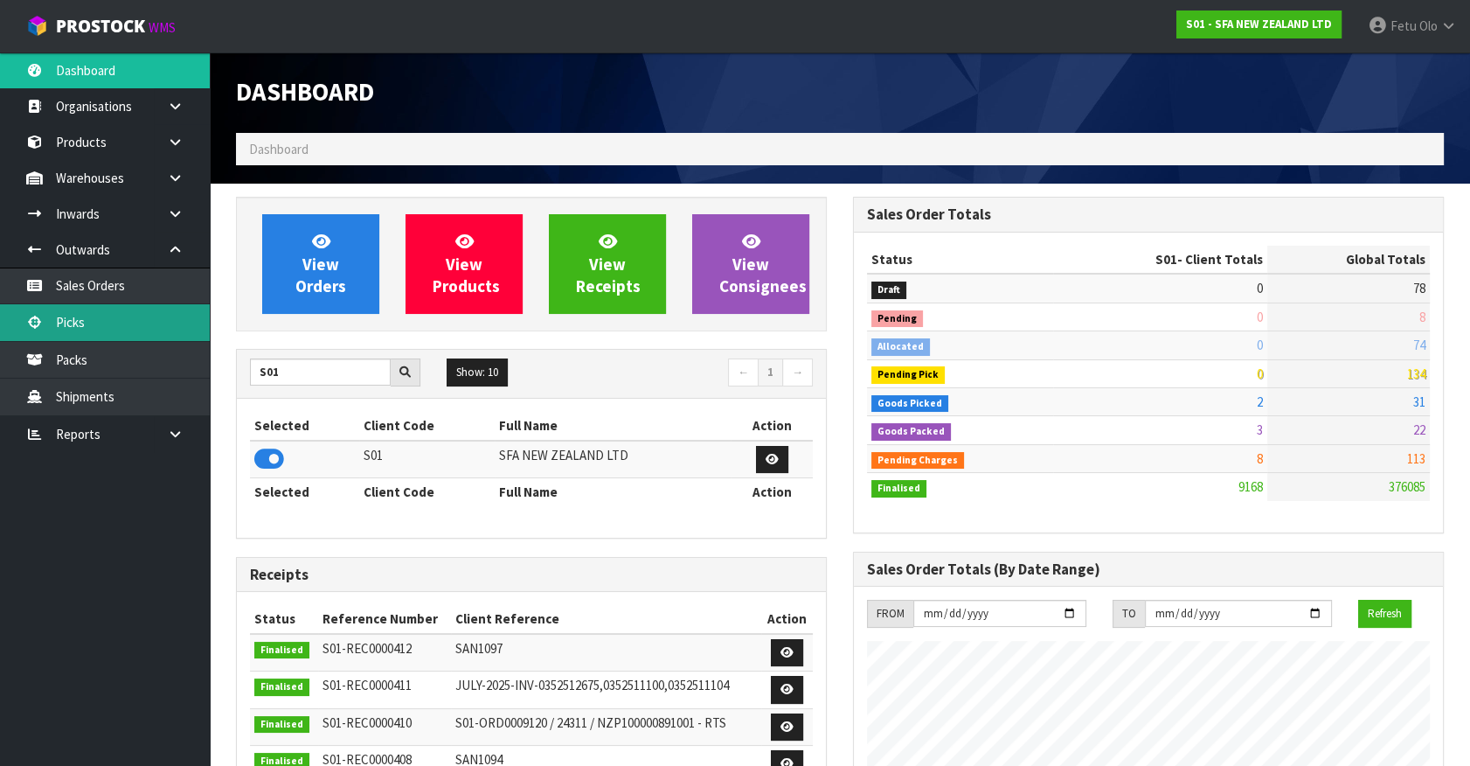
click at [93, 322] on link "Picks" at bounding box center [105, 322] width 210 height 36
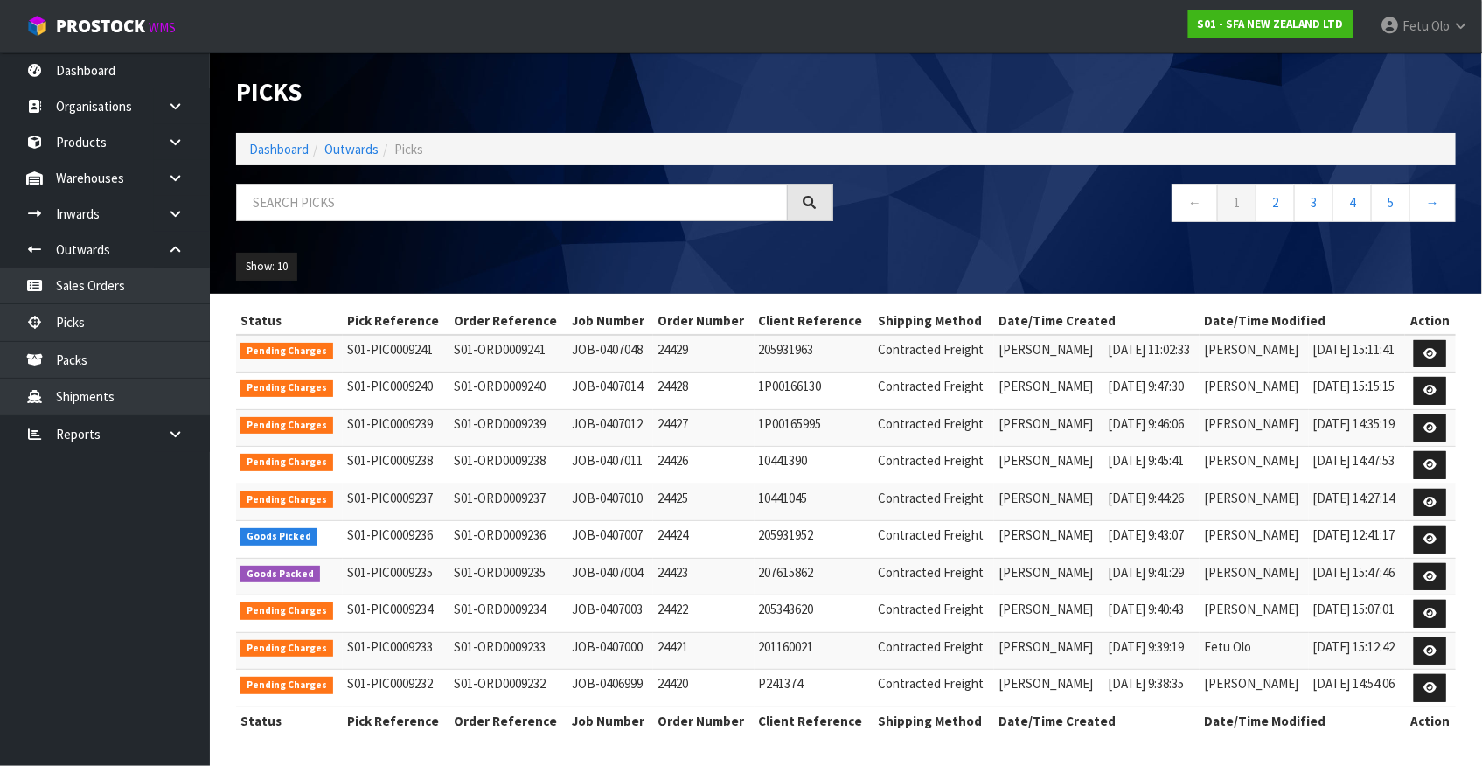
click at [401, 183] on div "Picks Dashboard Outwards Picks ← 1 2 3 4 5 → Show: 10 5 10 25 50" at bounding box center [846, 172] width 1246 height 241
drag, startPoint x: 401, startPoint y: 183, endPoint x: 372, endPoint y: 260, distance: 83.3
click at [380, 250] on div "Picks Dashboard Outwards Picks ← 1 2 3 4 5 → Show: 10 5 10 25 50" at bounding box center [846, 172] width 1246 height 241
click at [399, 198] on input "text" at bounding box center [512, 203] width 552 height 38
click at [610, 622] on td "JOB-0407003" at bounding box center [610, 614] width 86 height 38
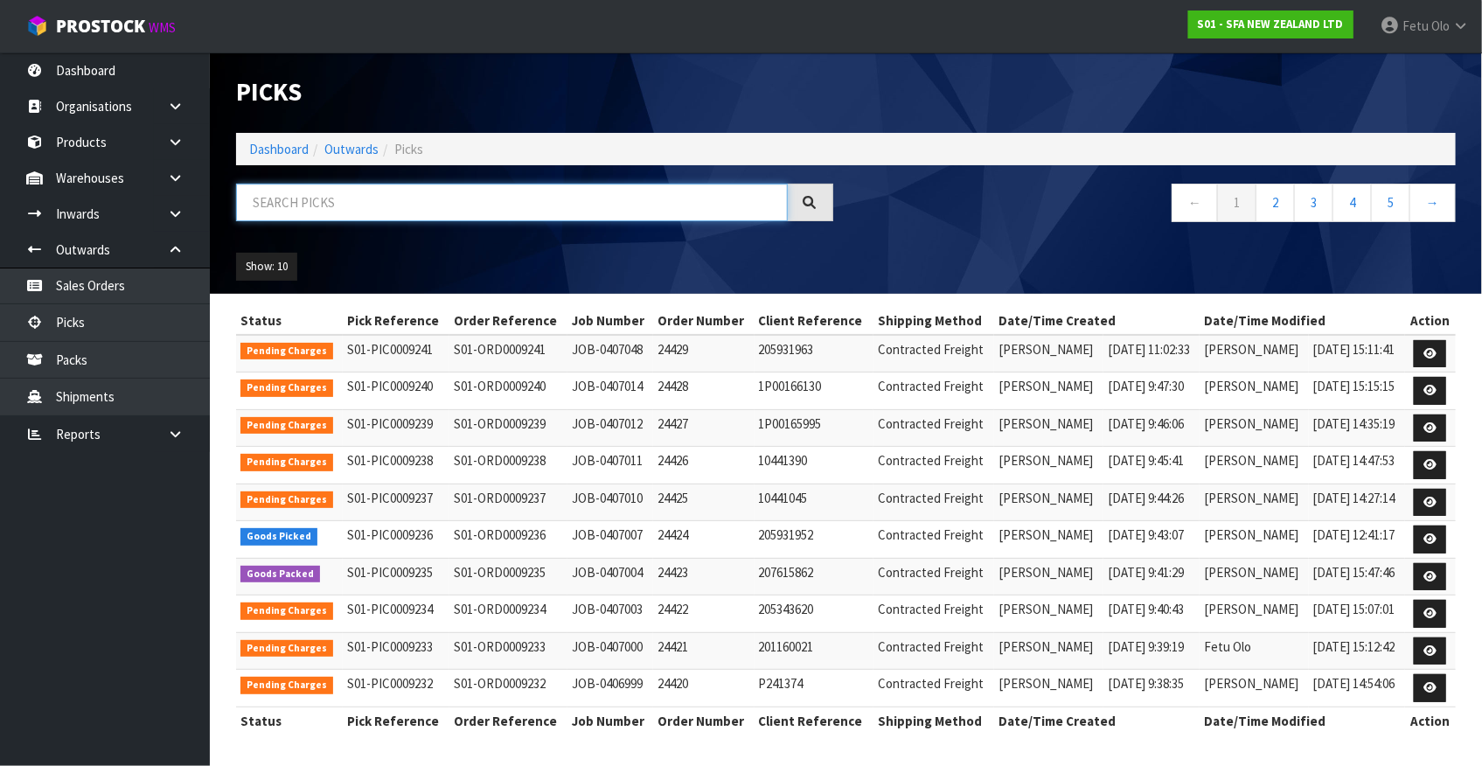
click at [331, 200] on input "text" at bounding box center [512, 203] width 552 height 38
type input "9230"
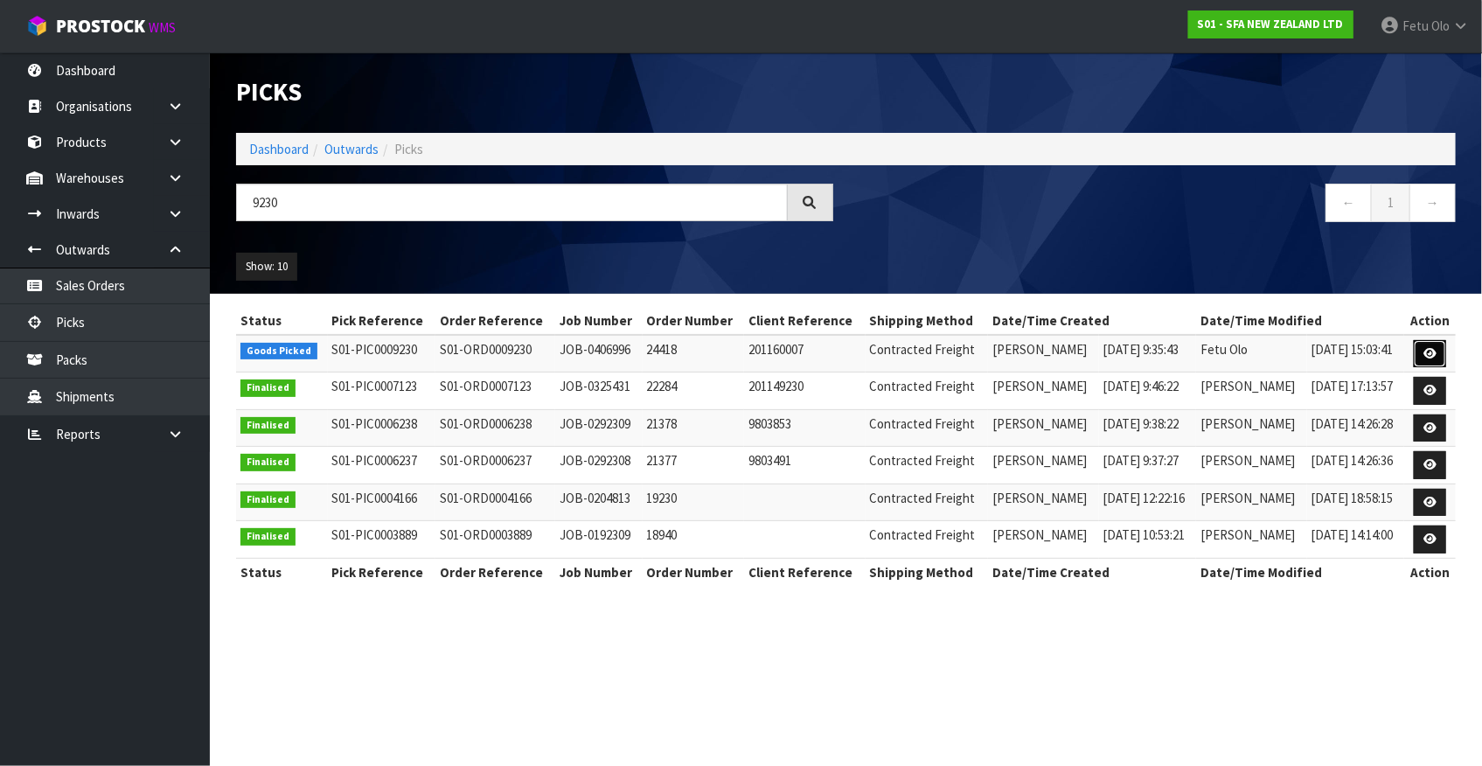
click at [1420, 353] on link at bounding box center [1429, 354] width 32 height 28
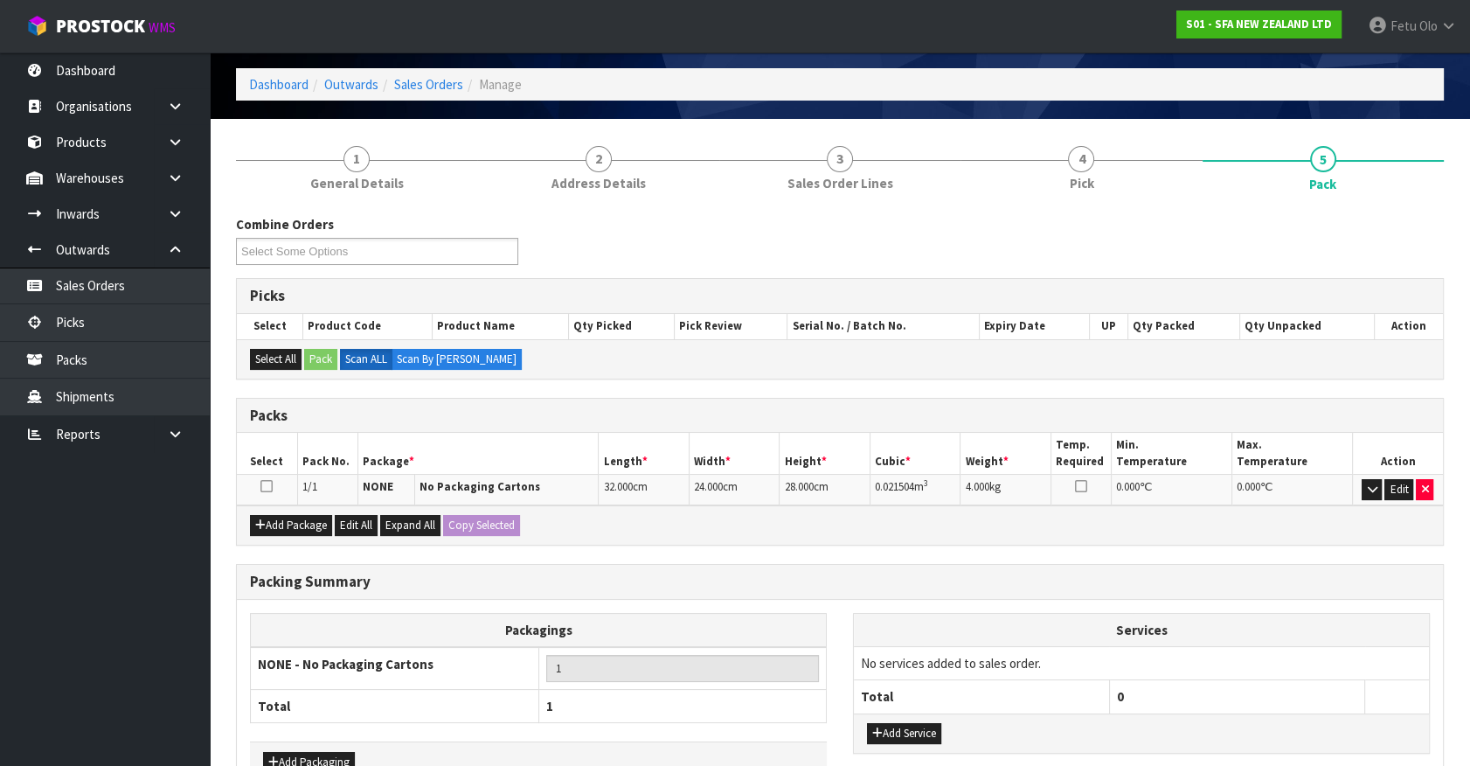
scroll to position [172, 0]
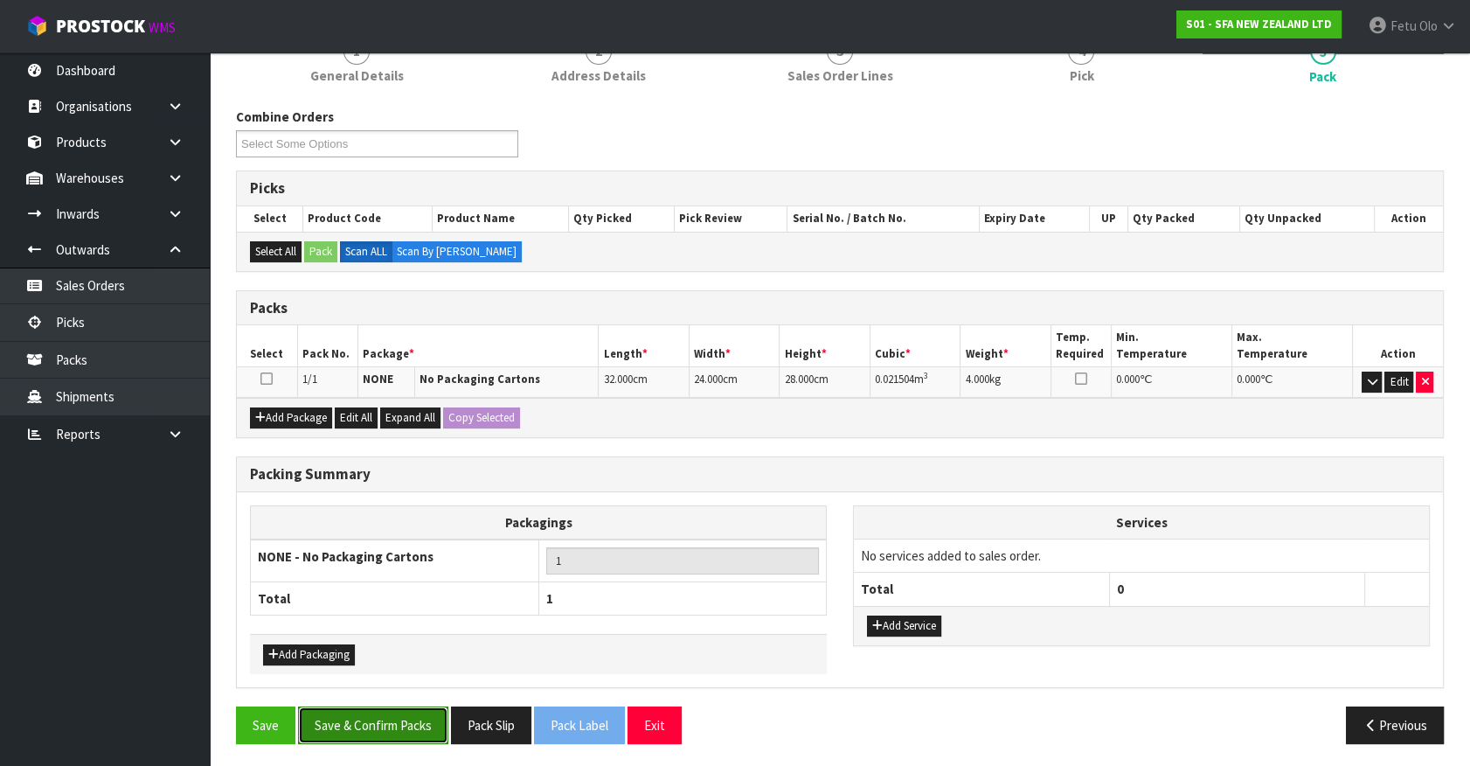
click at [367, 712] on button "Save & Confirm Packs" at bounding box center [373, 725] width 150 height 38
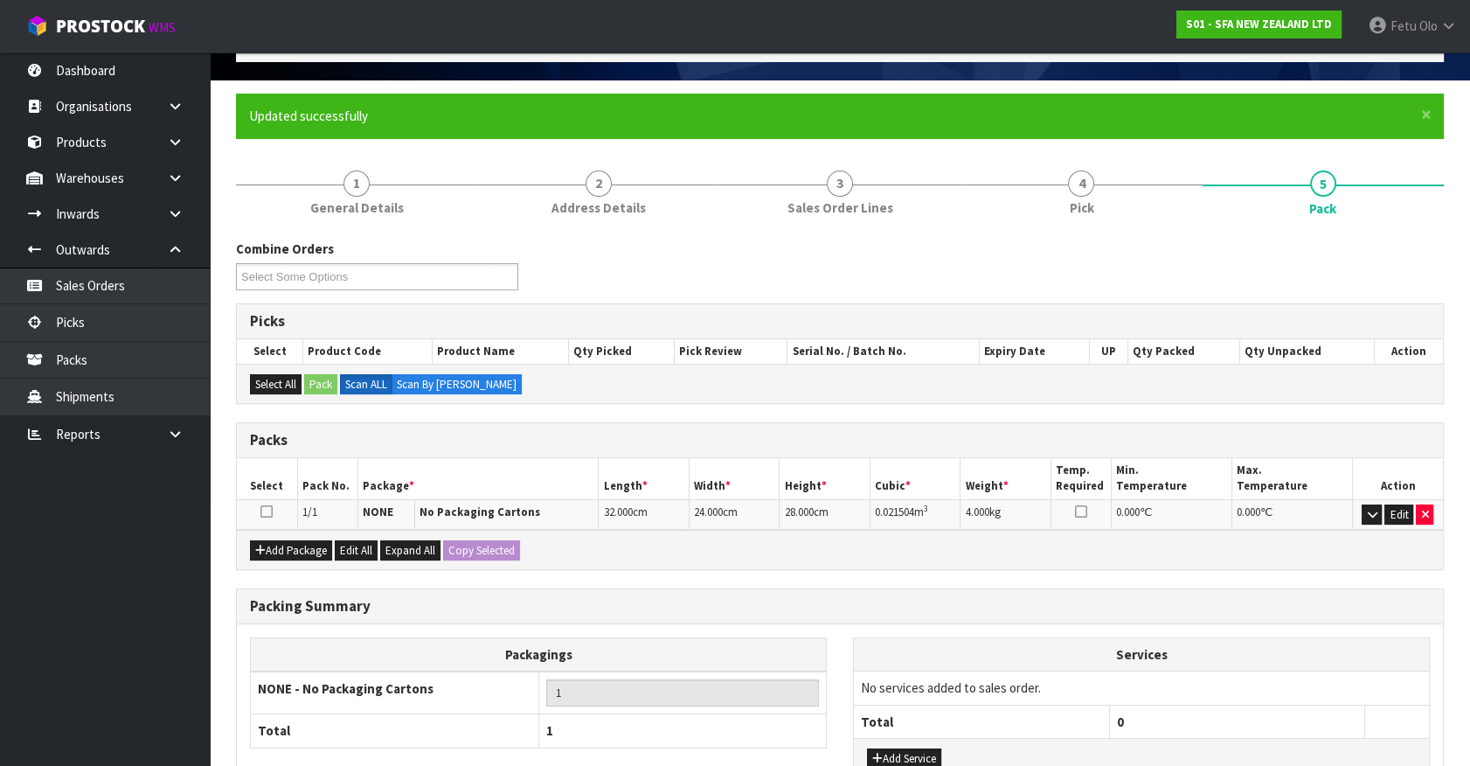
scroll to position [197, 0]
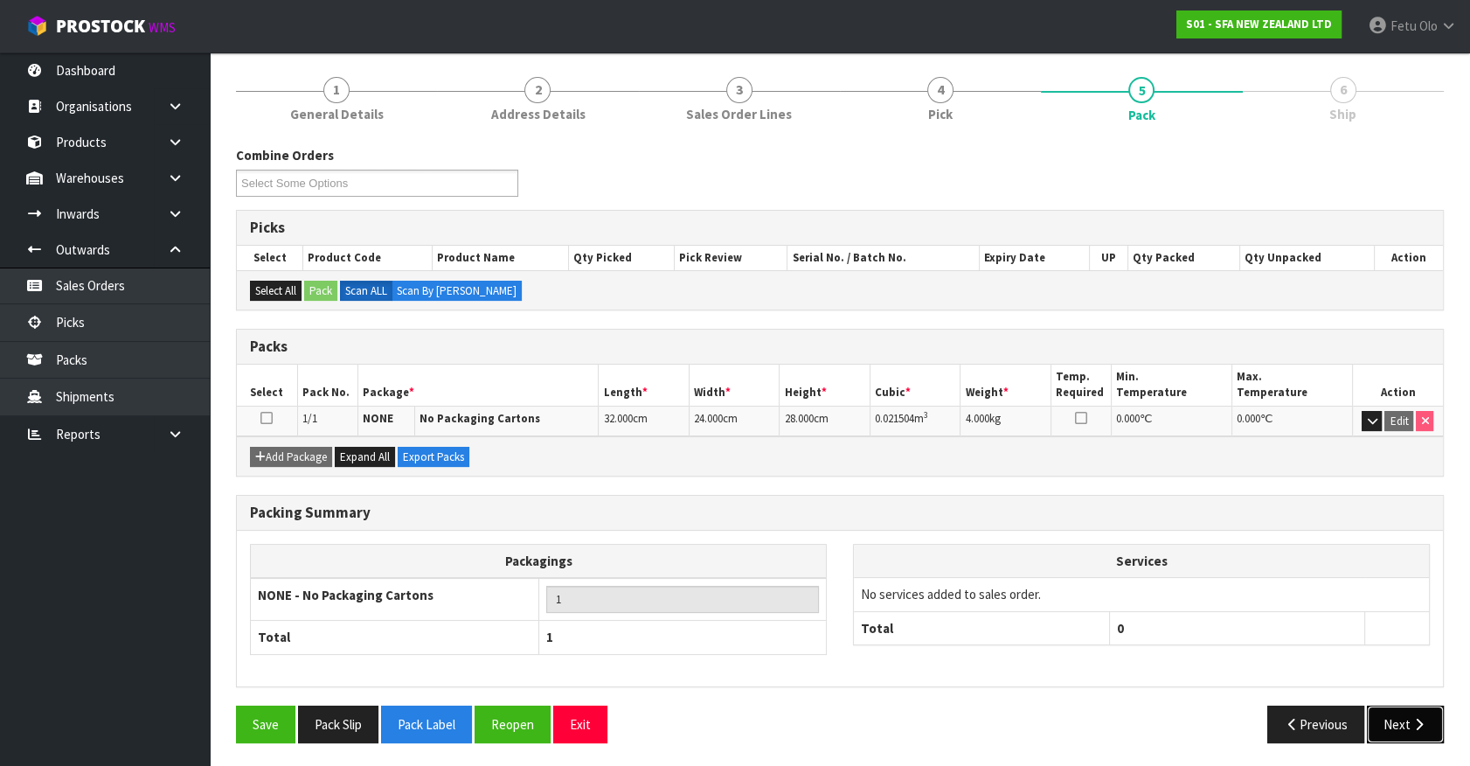
click at [1405, 719] on button "Next" at bounding box center [1405, 724] width 77 height 38
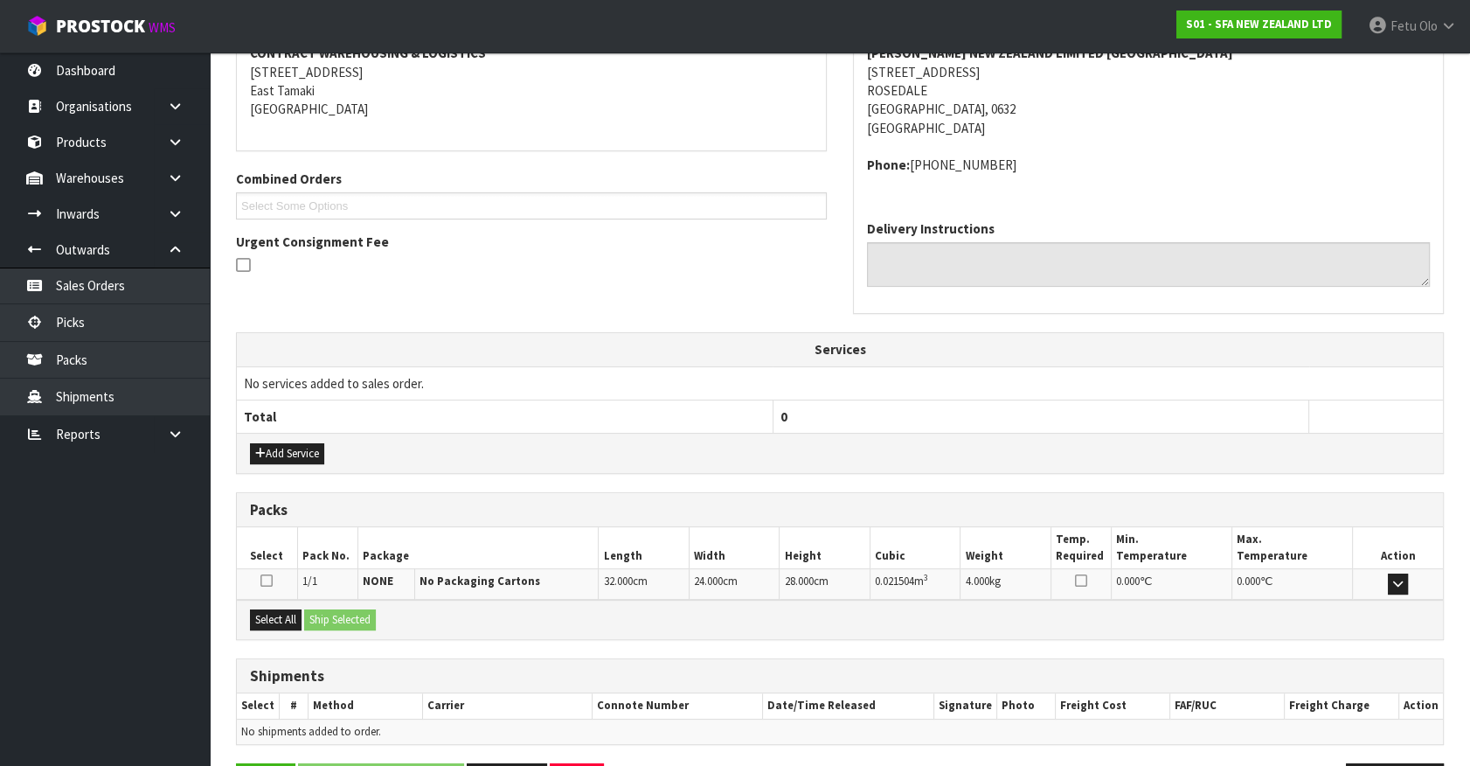
scroll to position [406, 0]
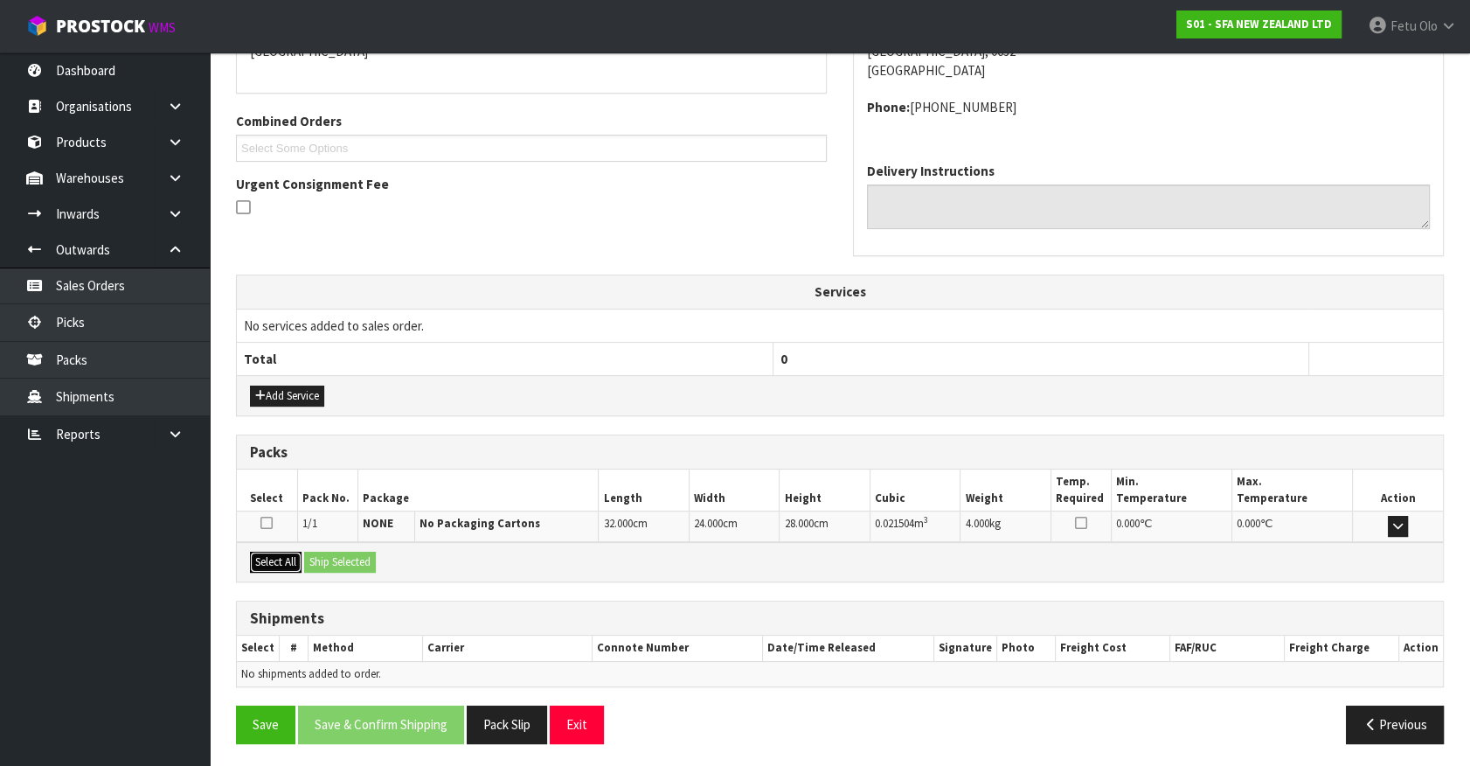
drag, startPoint x: 267, startPoint y: 560, endPoint x: 278, endPoint y: 559, distance: 10.5
click at [271, 560] on button "Select All" at bounding box center [276, 562] width 52 height 21
click at [315, 559] on button "Ship Selected" at bounding box center [340, 562] width 72 height 21
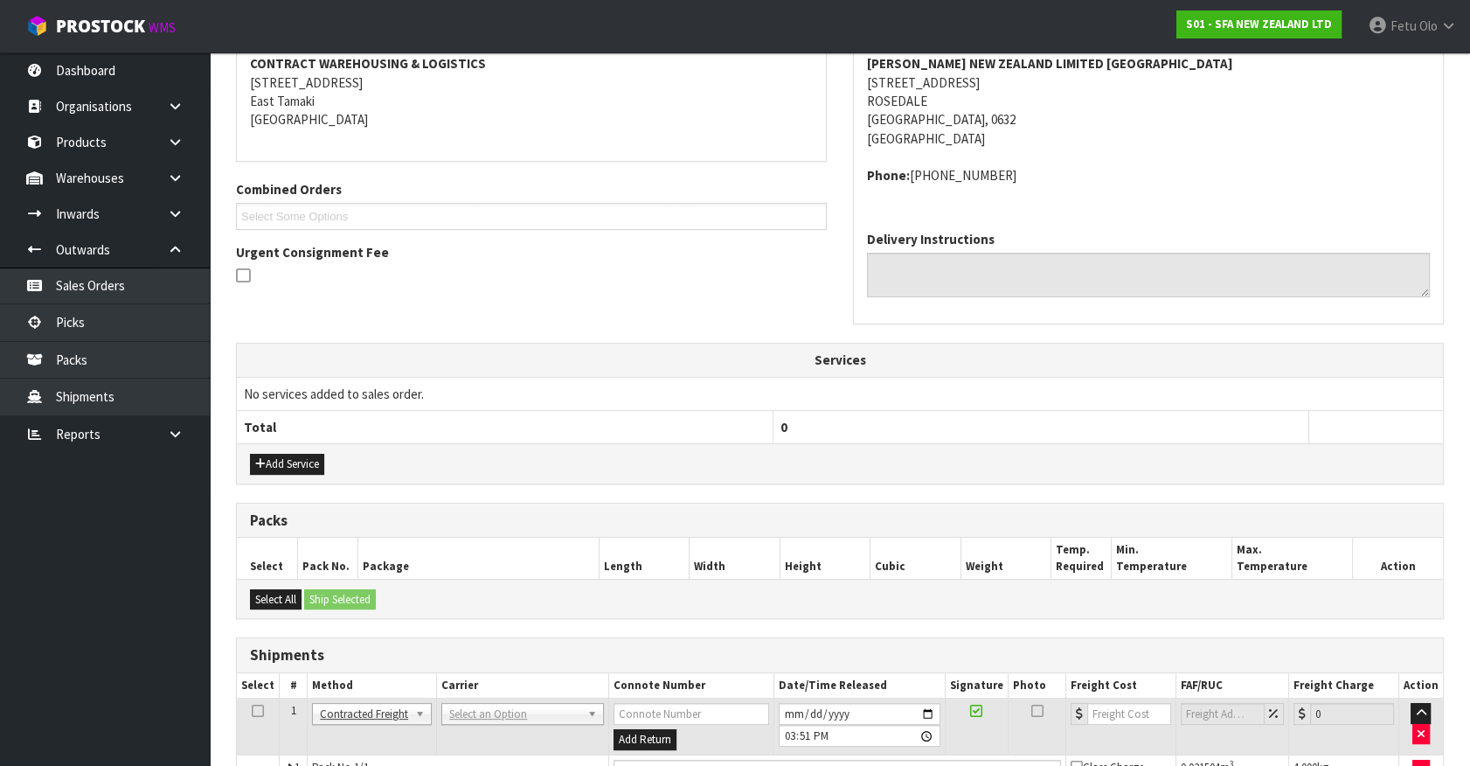
scroll to position [437, 0]
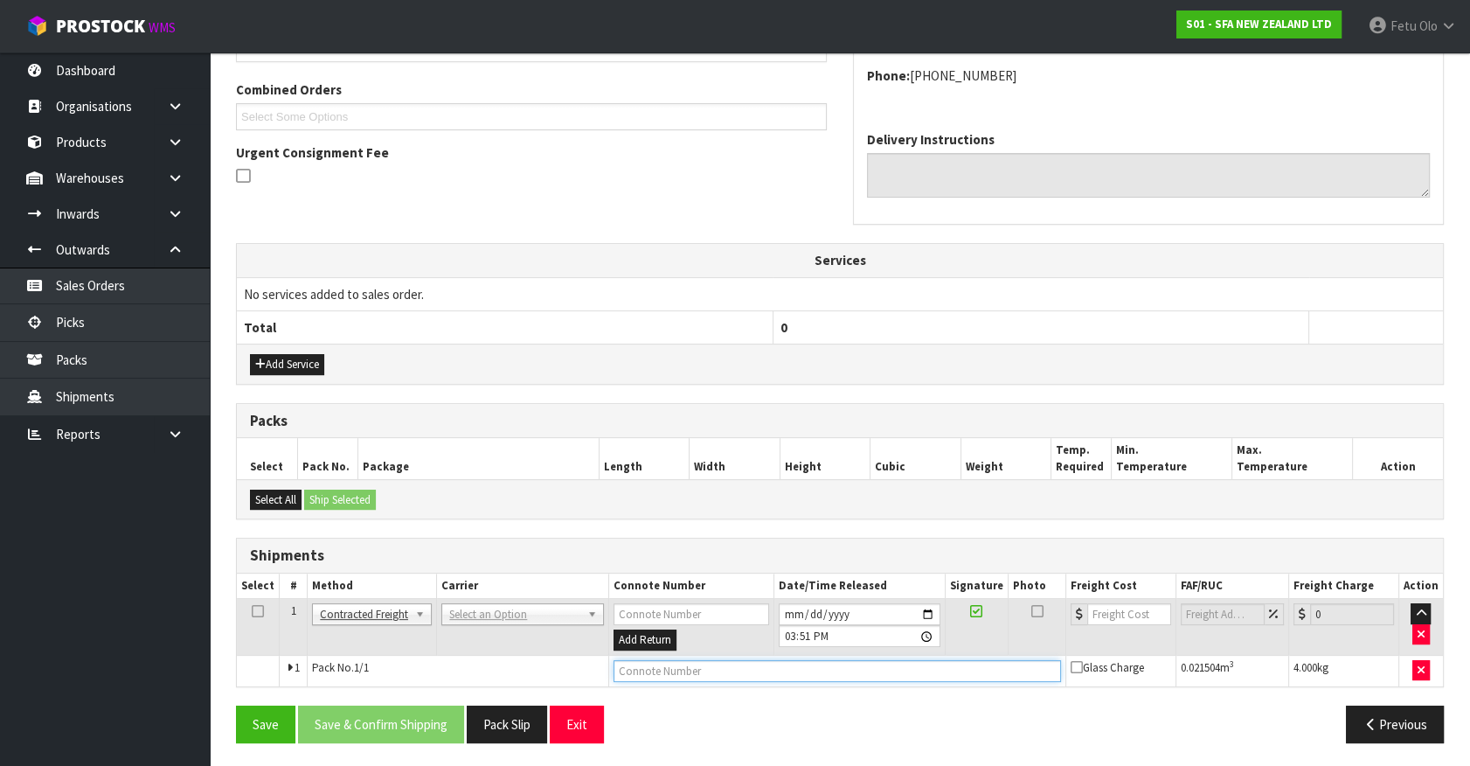
click at [763, 660] on input "text" at bounding box center [838, 671] width 448 height 22
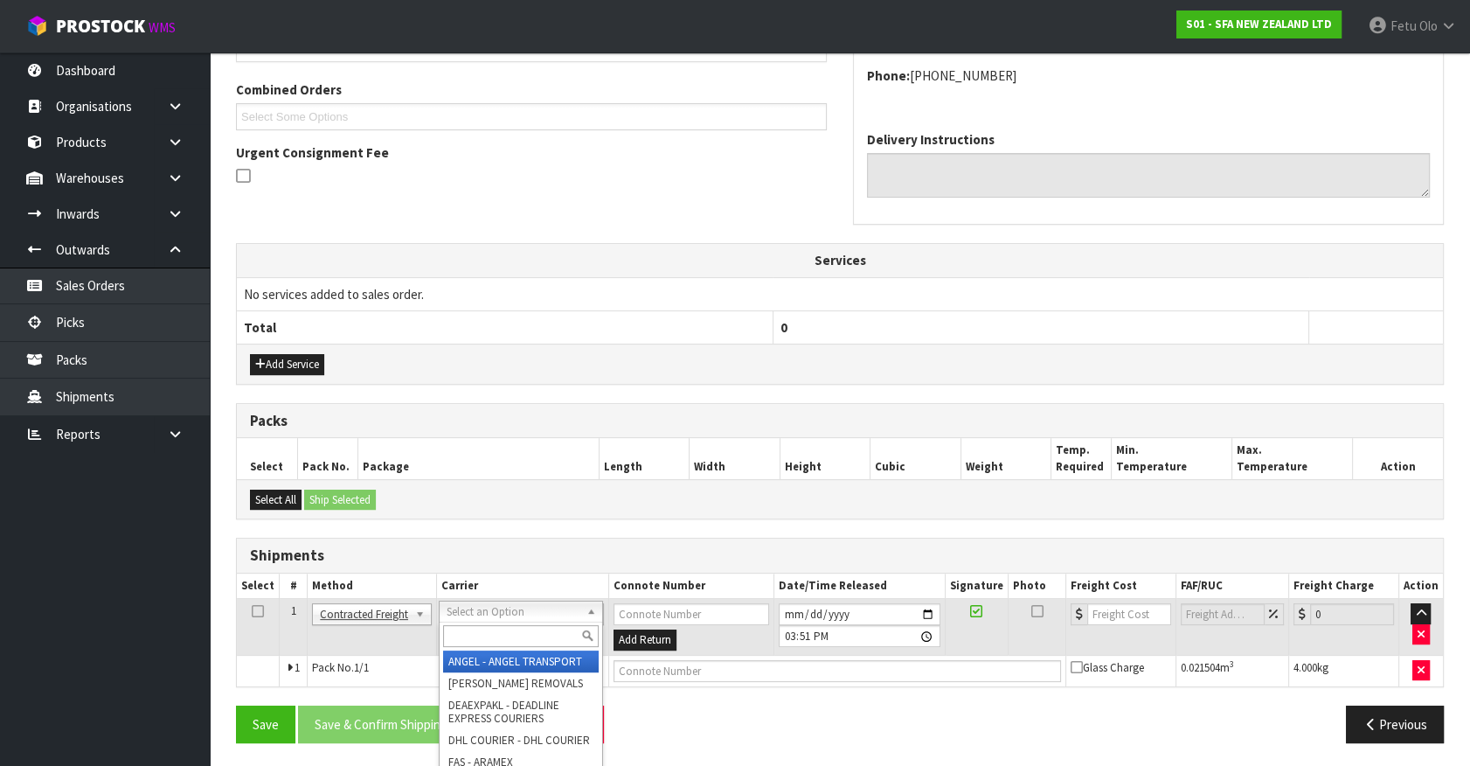
click at [481, 630] on input "text" at bounding box center [520, 636] width 155 height 22
type input "NZP"
drag, startPoint x: 461, startPoint y: 656, endPoint x: 507, endPoint y: 659, distance: 46.5
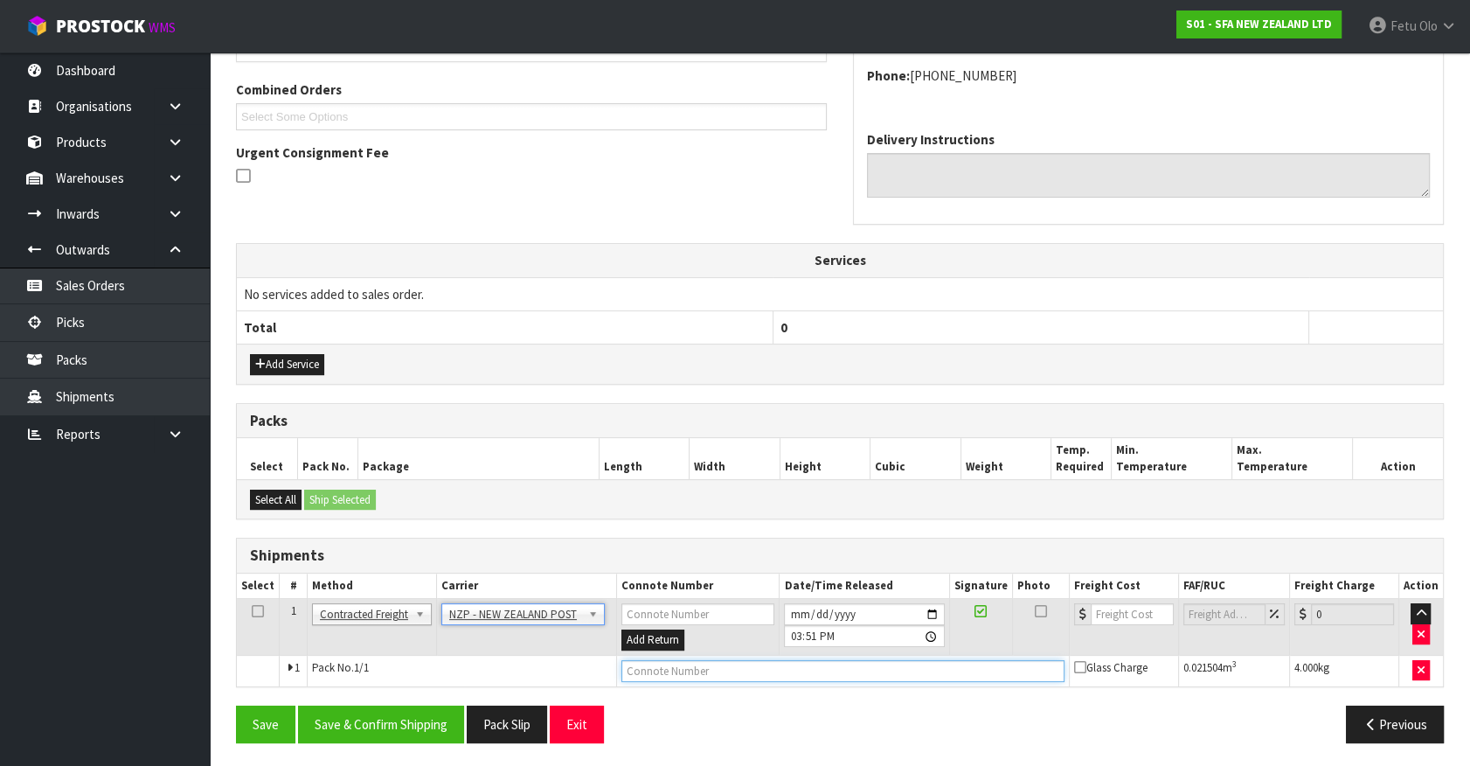
click at [682, 677] on input "text" at bounding box center [844, 671] width 444 height 22
paste input "00894210379938002098"
type input "00894210379938002098"
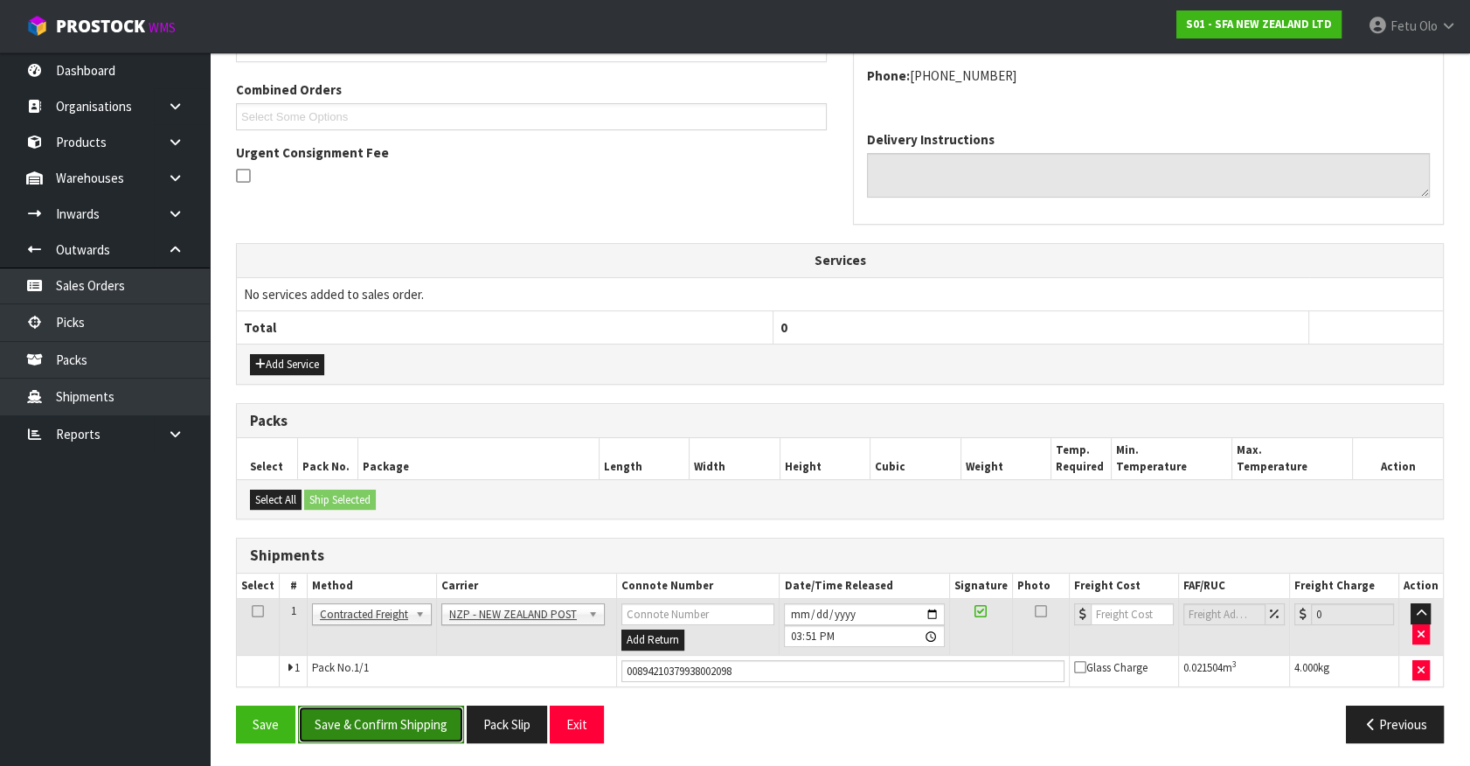
click at [416, 726] on button "Save & Confirm Shipping" at bounding box center [381, 724] width 166 height 38
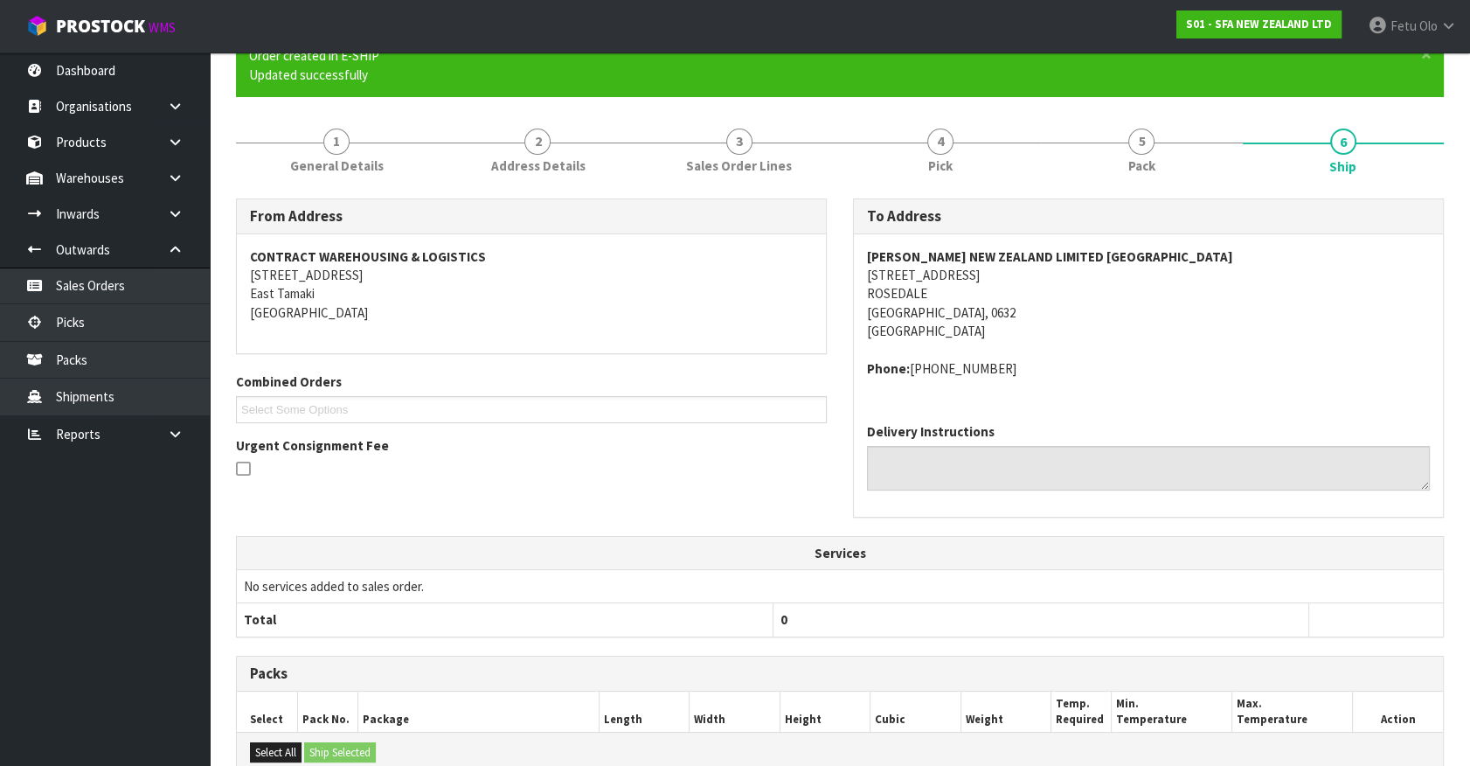
scroll to position [0, 0]
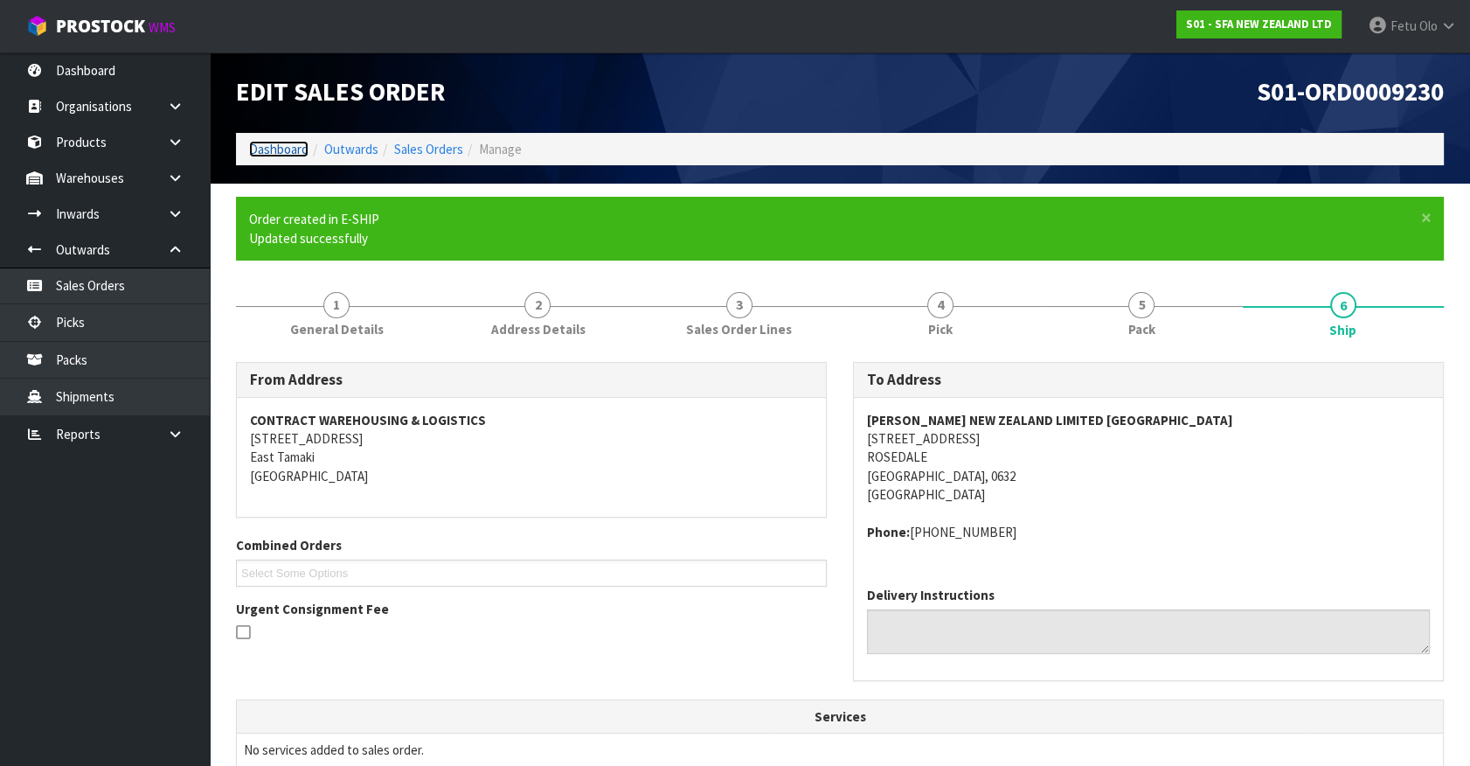
click at [281, 152] on link "Dashboard" at bounding box center [278, 149] width 59 height 17
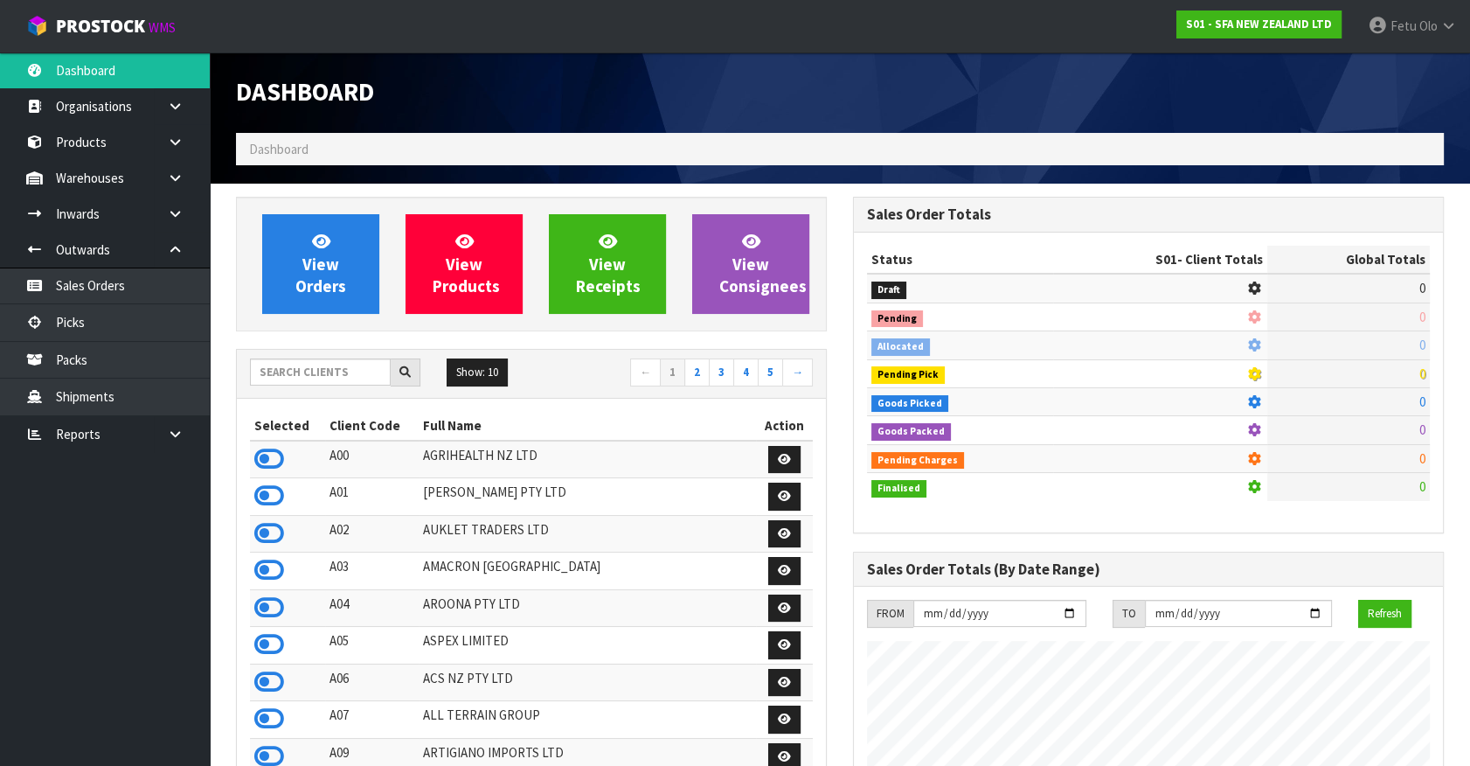
scroll to position [1322, 616]
click at [351, 372] on input "text" at bounding box center [320, 371] width 141 height 27
type input "K01"
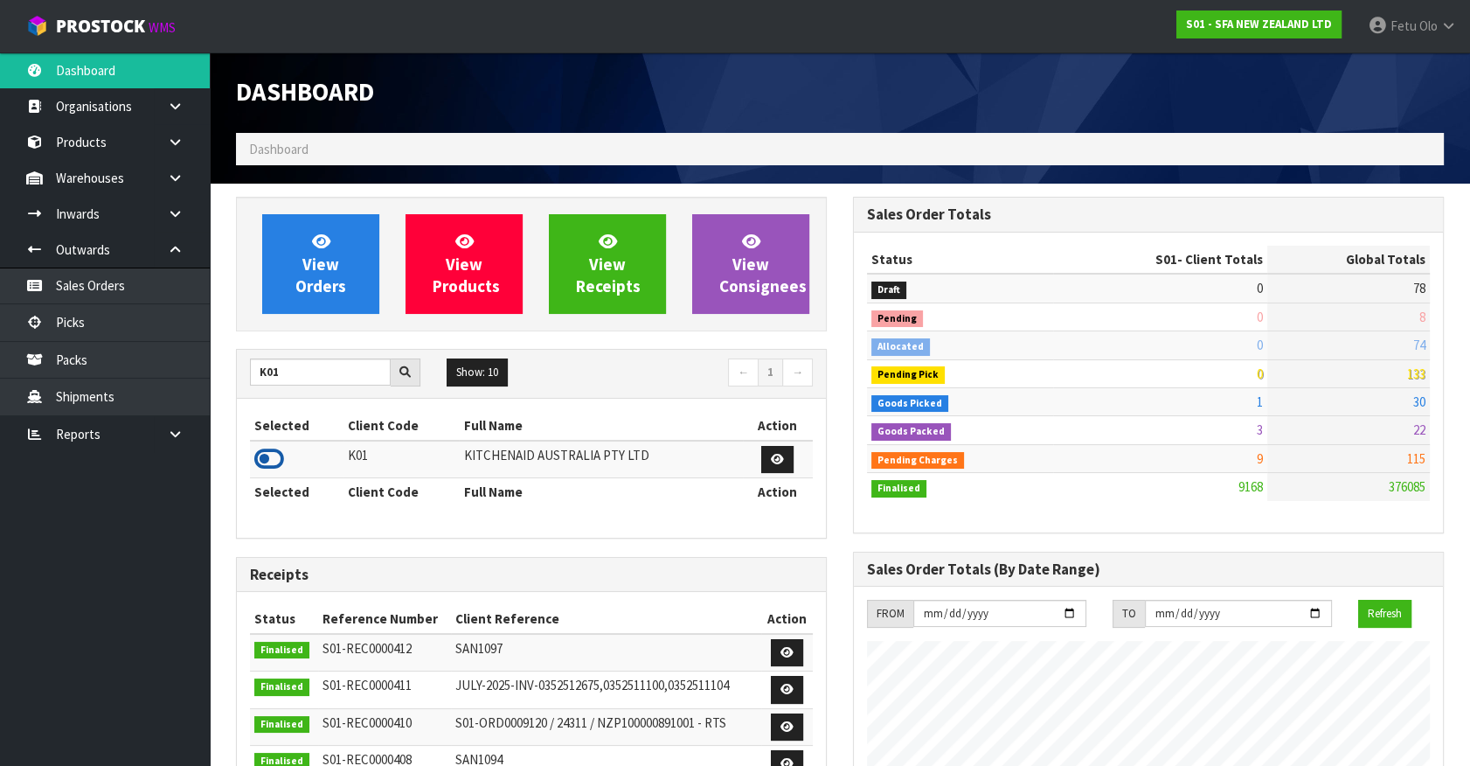
click at [265, 451] on icon at bounding box center [269, 459] width 30 height 26
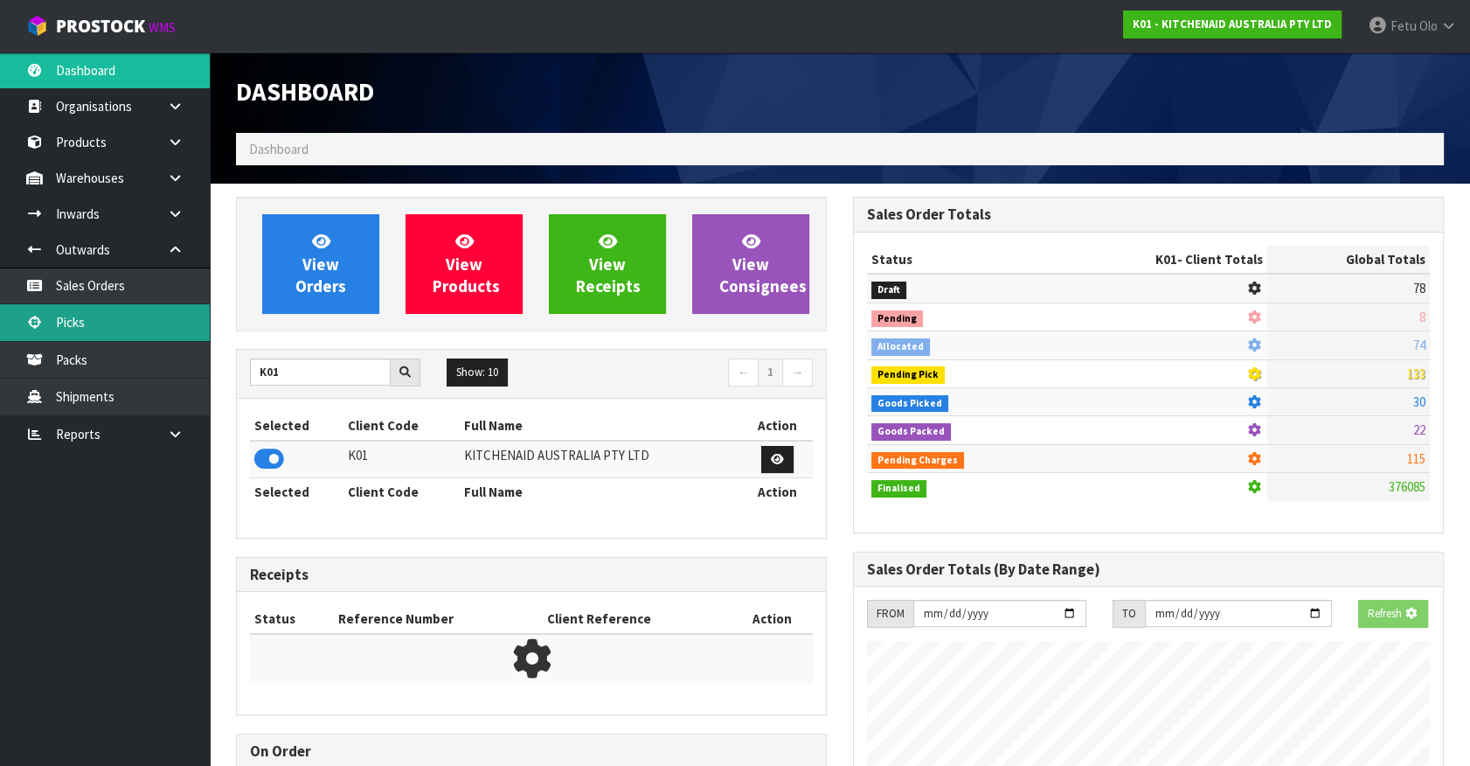
click at [59, 324] on link "Picks" at bounding box center [105, 322] width 210 height 36
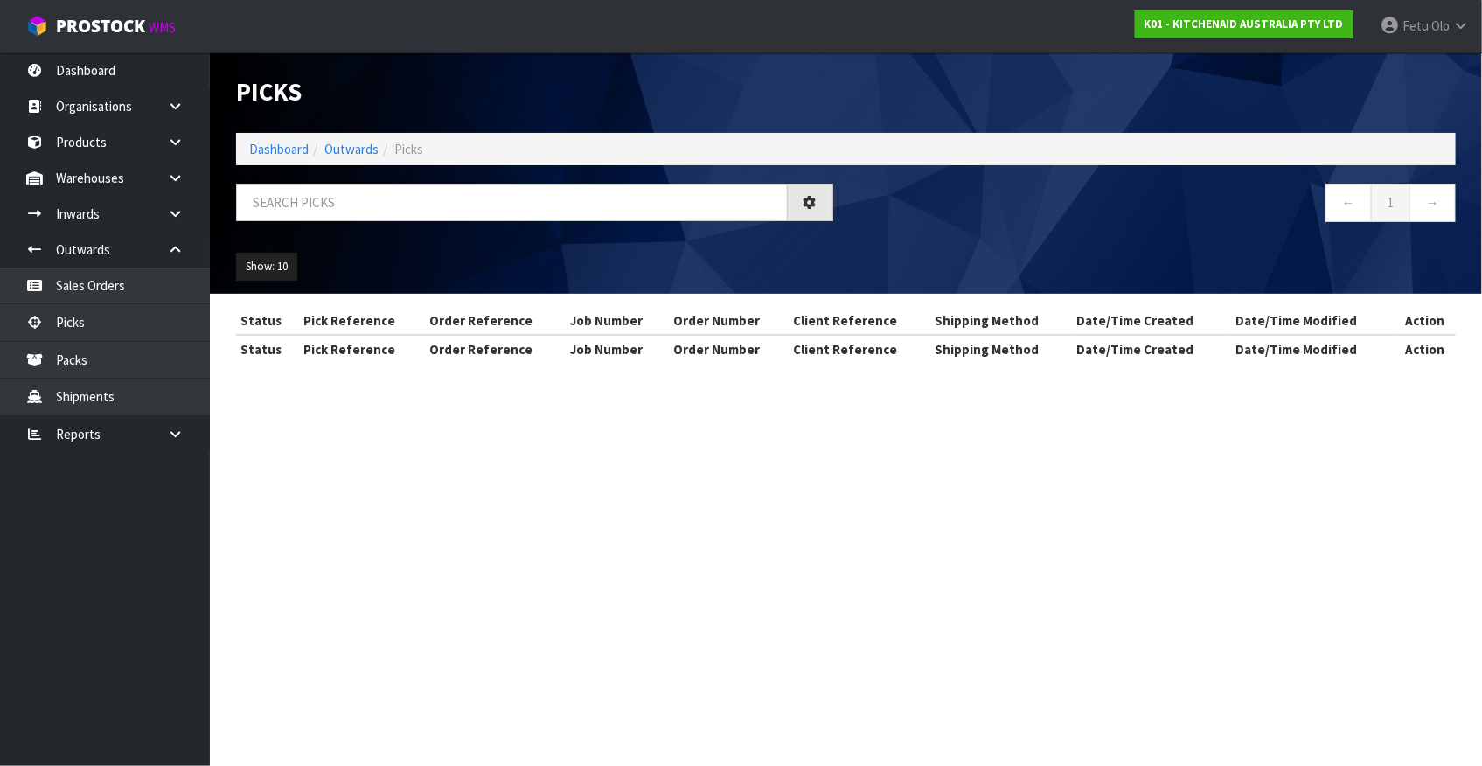
click at [103, 638] on ul "Dashboard Organisations Clients Consignees Carriers Products Categories Serial …" at bounding box center [105, 408] width 210 height 713
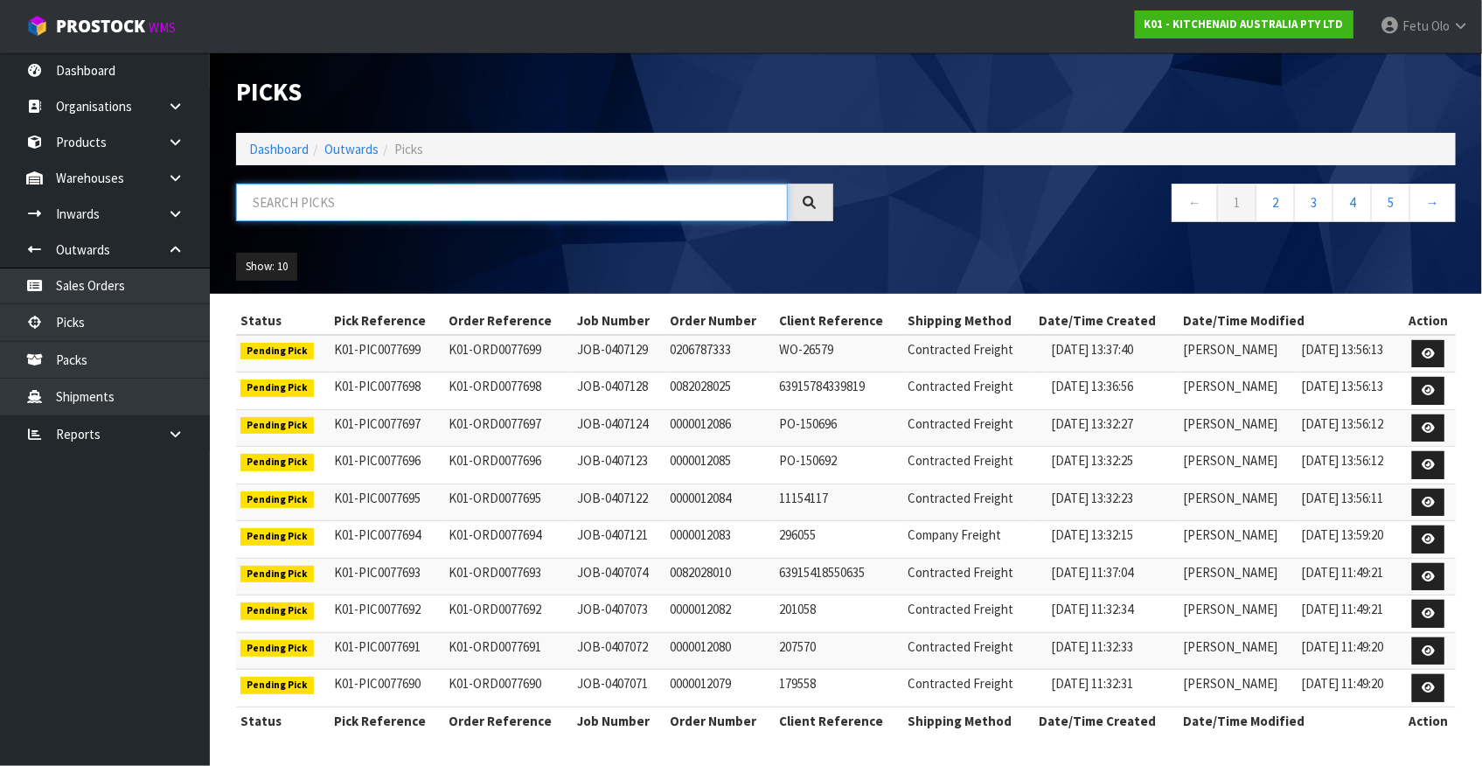
click at [271, 212] on input "text" at bounding box center [512, 203] width 552 height 38
type input "77572"
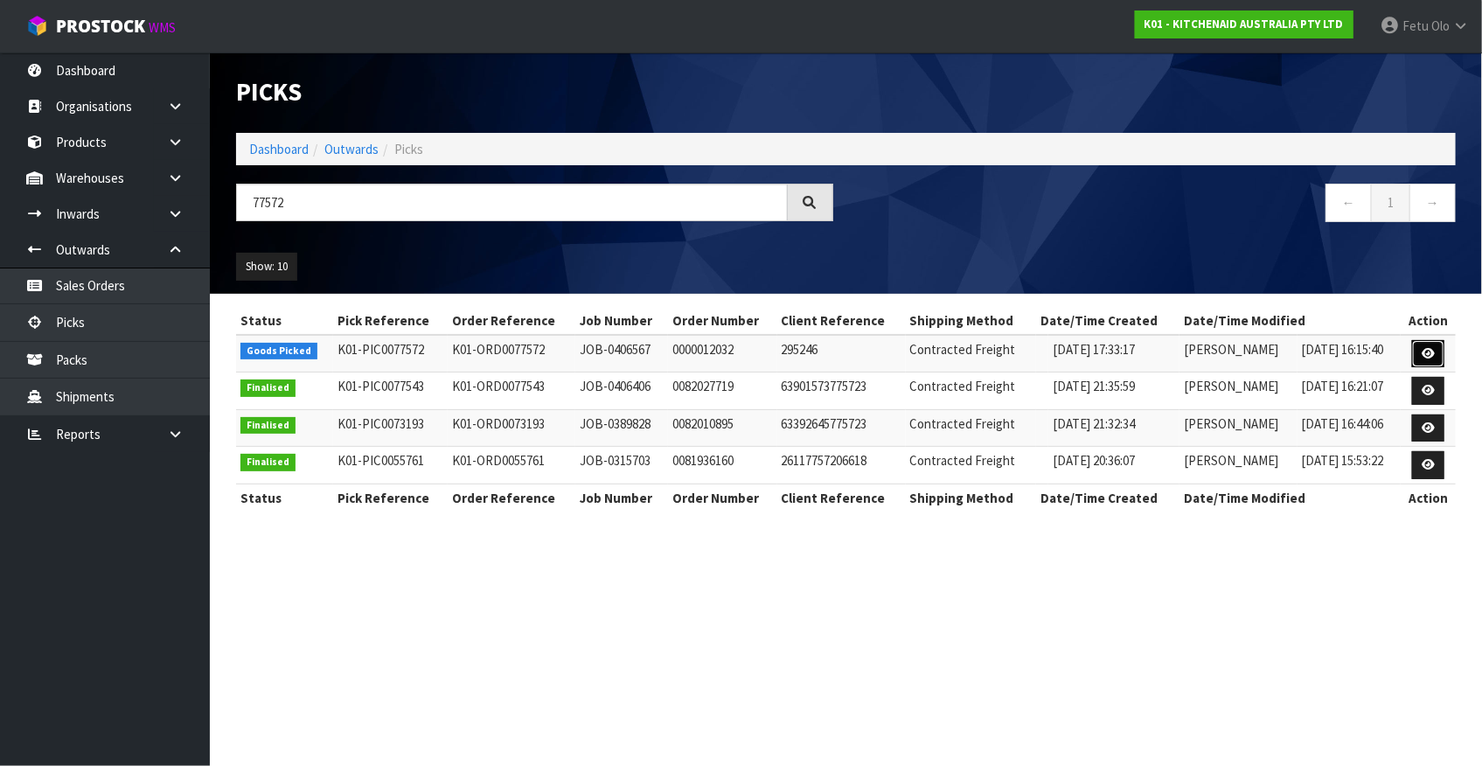
click at [1435, 356] on link at bounding box center [1428, 354] width 32 height 28
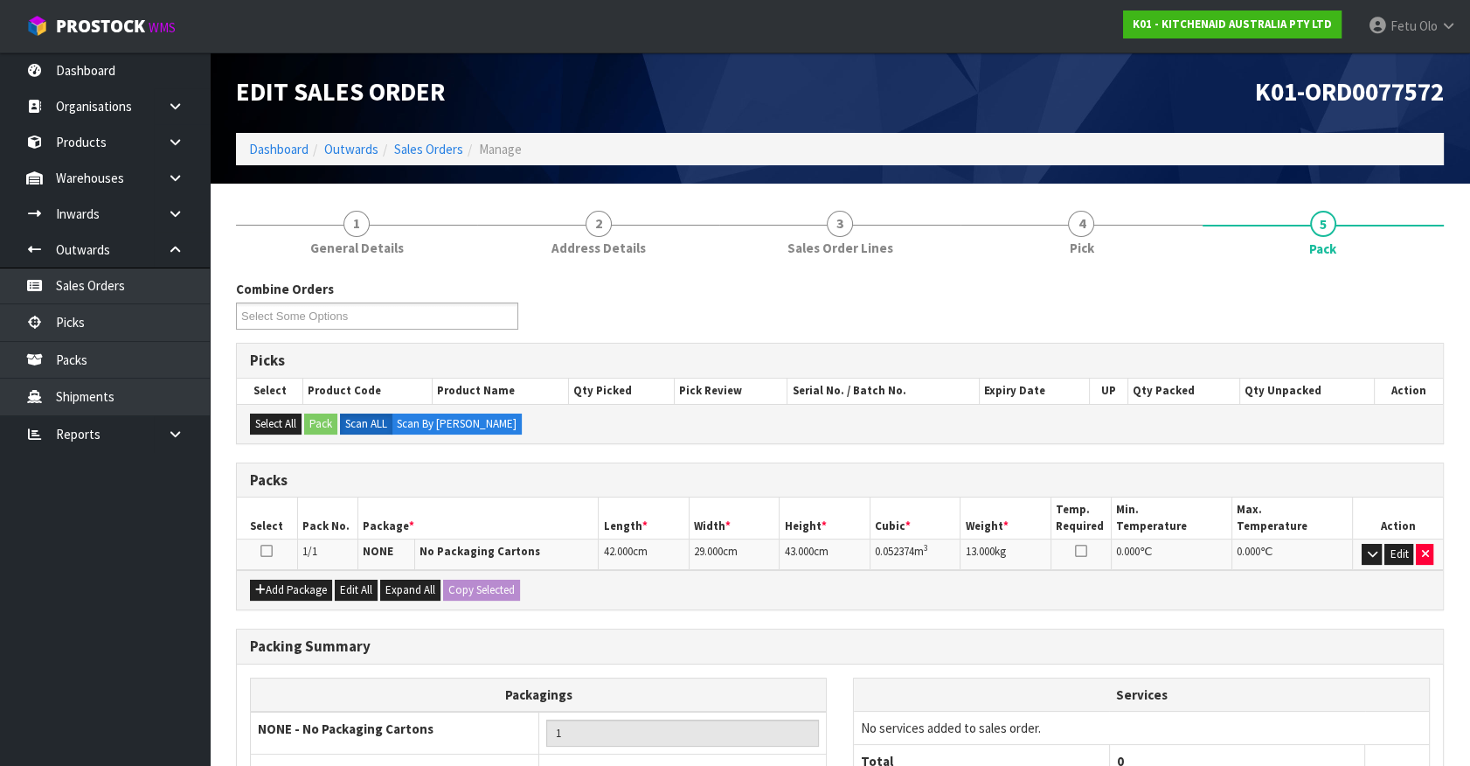
click at [185, 647] on ul "Dashboard Organisations Clients Consignees Carriers Products Categories Serial …" at bounding box center [105, 408] width 210 height 713
drag, startPoint x: 1419, startPoint y: 553, endPoint x: 1295, endPoint y: 568, distance: 125.0
click at [1418, 553] on button "button" at bounding box center [1424, 554] width 17 height 21
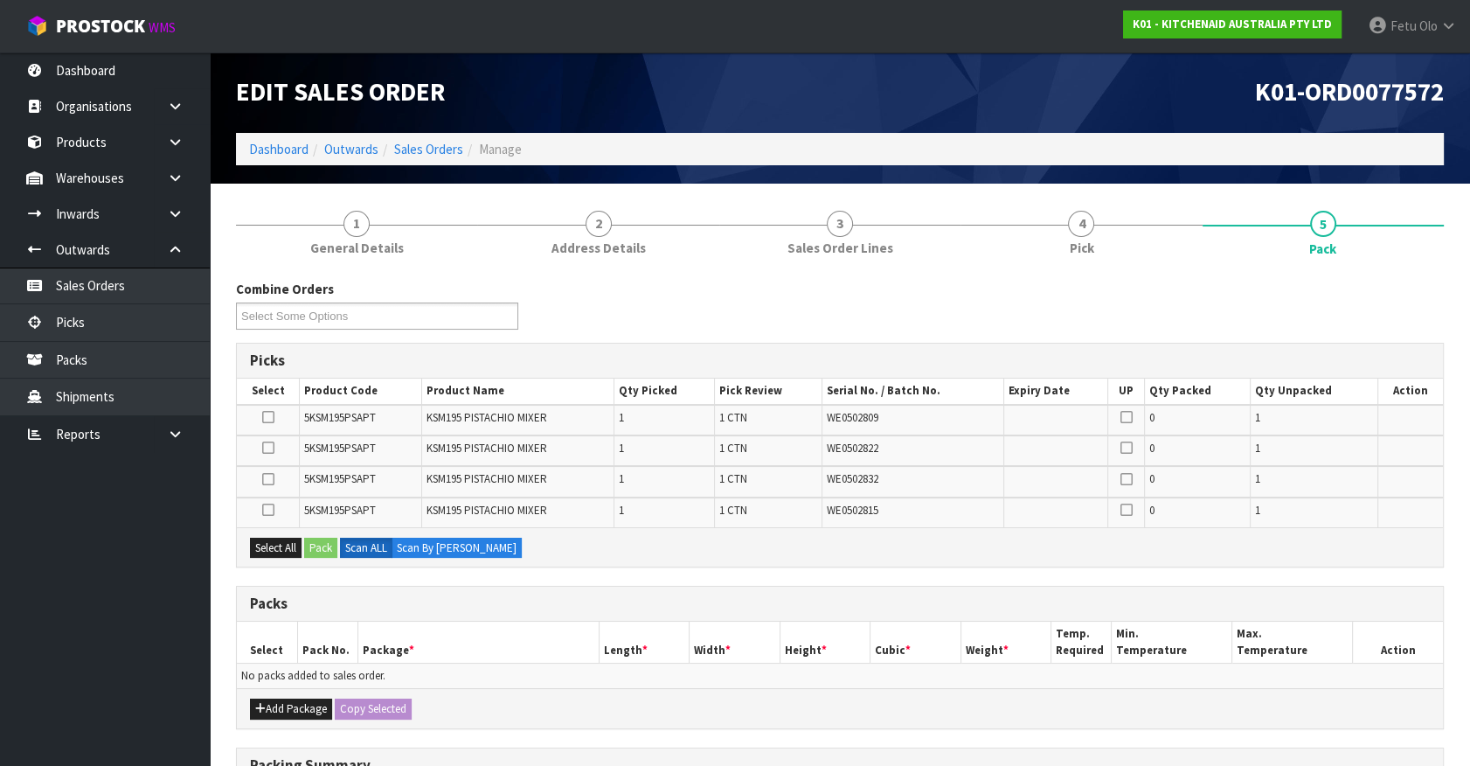
click at [695, 595] on h3 "Packs" at bounding box center [840, 603] width 1180 height 17
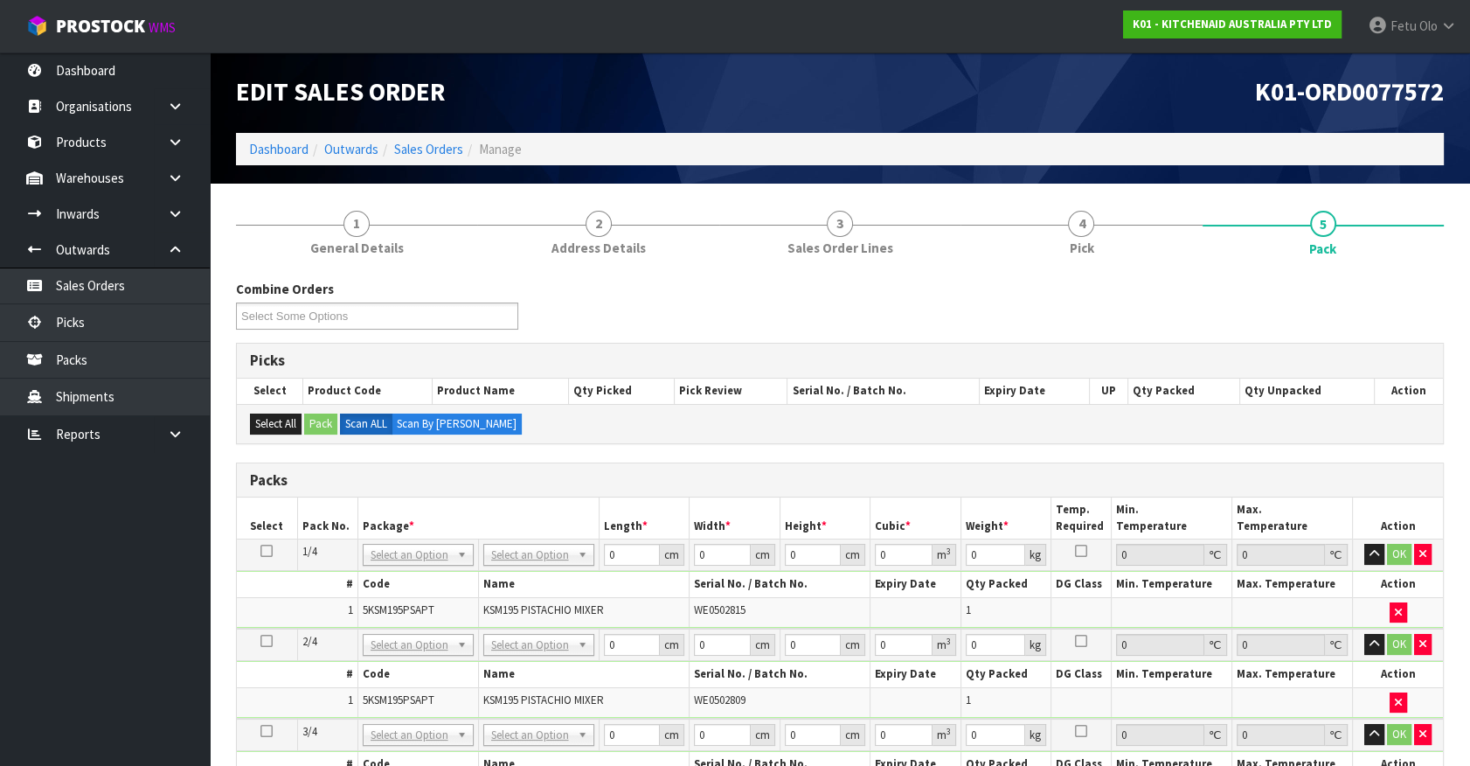
click at [272, 546] on td at bounding box center [267, 554] width 60 height 31
drag, startPoint x: 382, startPoint y: 548, endPoint x: 399, endPoint y: 577, distance: 33.3
drag, startPoint x: 408, startPoint y: 603, endPoint x: 234, endPoint y: 542, distance: 184.4
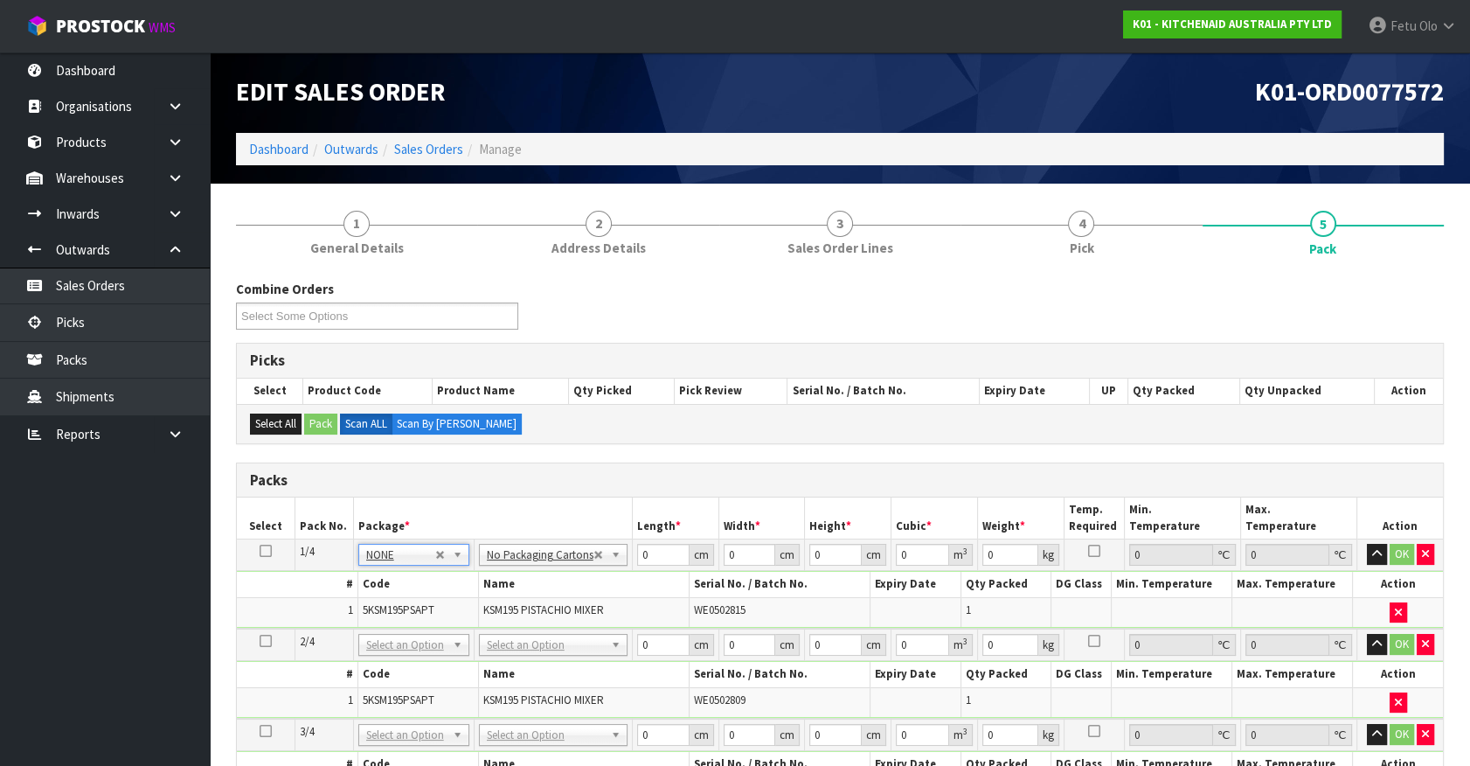
click at [267, 551] on icon at bounding box center [266, 551] width 12 height 1
drag, startPoint x: 649, startPoint y: 550, endPoint x: 551, endPoint y: 598, distance: 109.1
click at [551, 598] on tbody "1/4 NONE 007-001 007-002 007-004 007-009 007-013 007-014 007-015 007-017 007-01…" at bounding box center [840, 583] width 1206 height 89
type input "42"
type input "29"
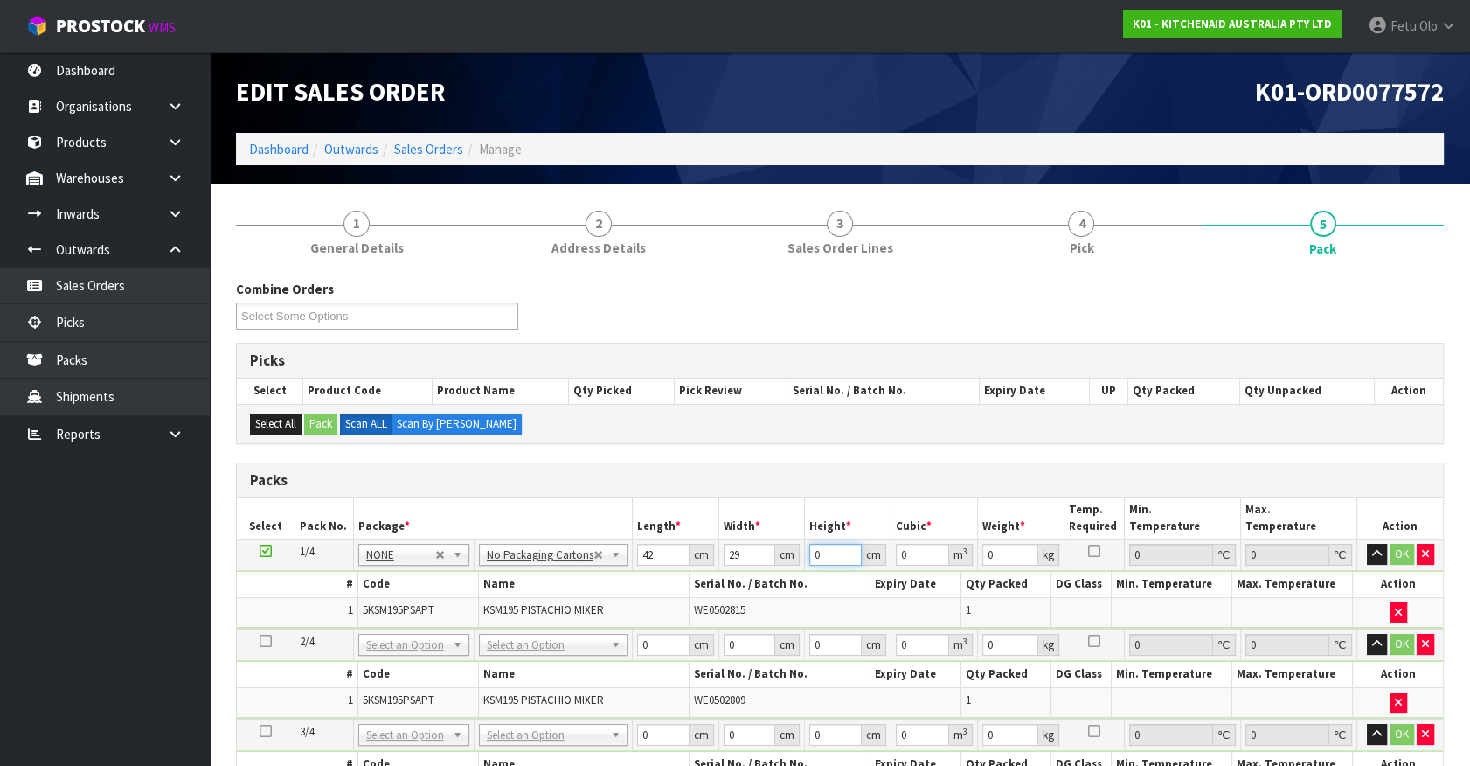
type input "4"
type input "0.004872"
type input "43"
type input "0.052374"
type input "43"
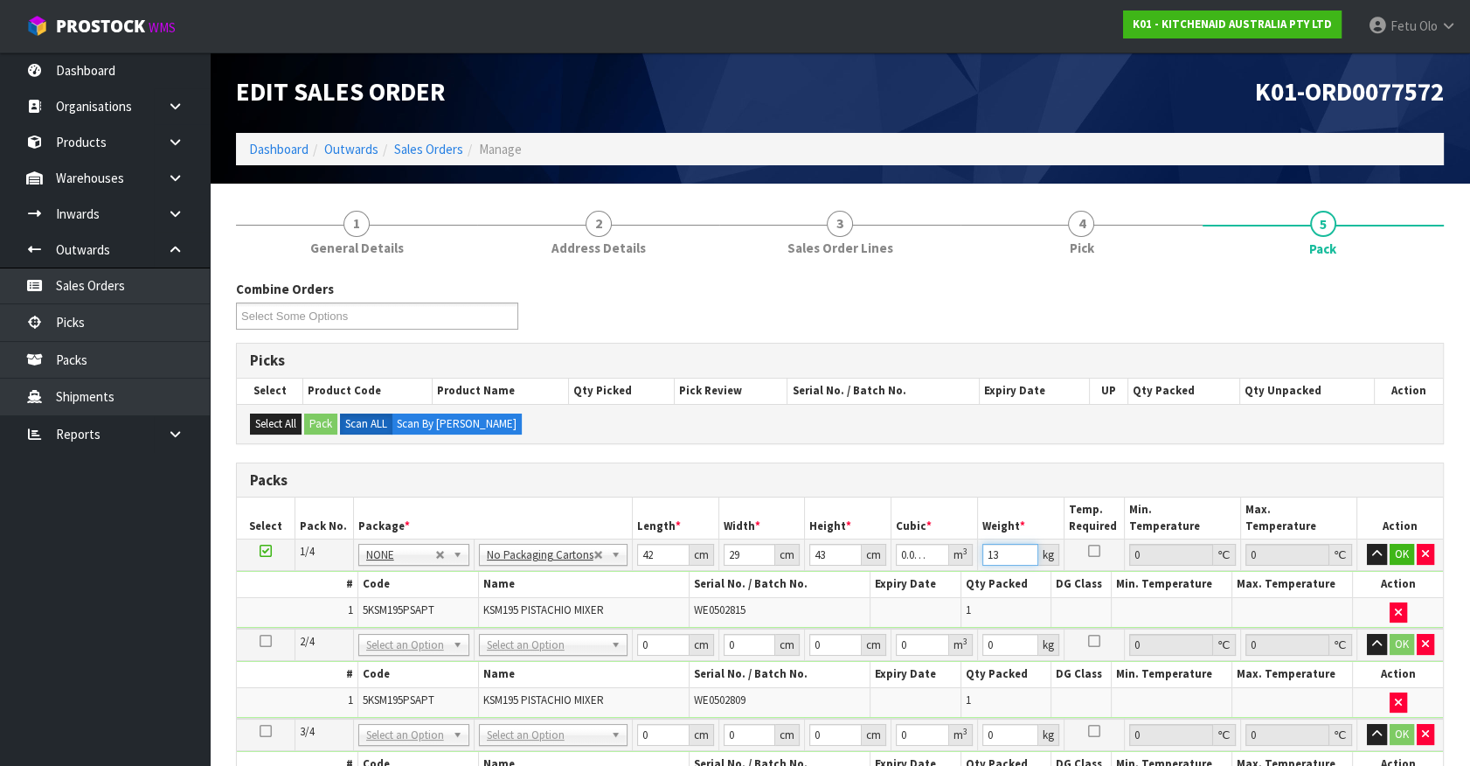
type input "13"
click button "OK" at bounding box center [1402, 554] width 24 height 21
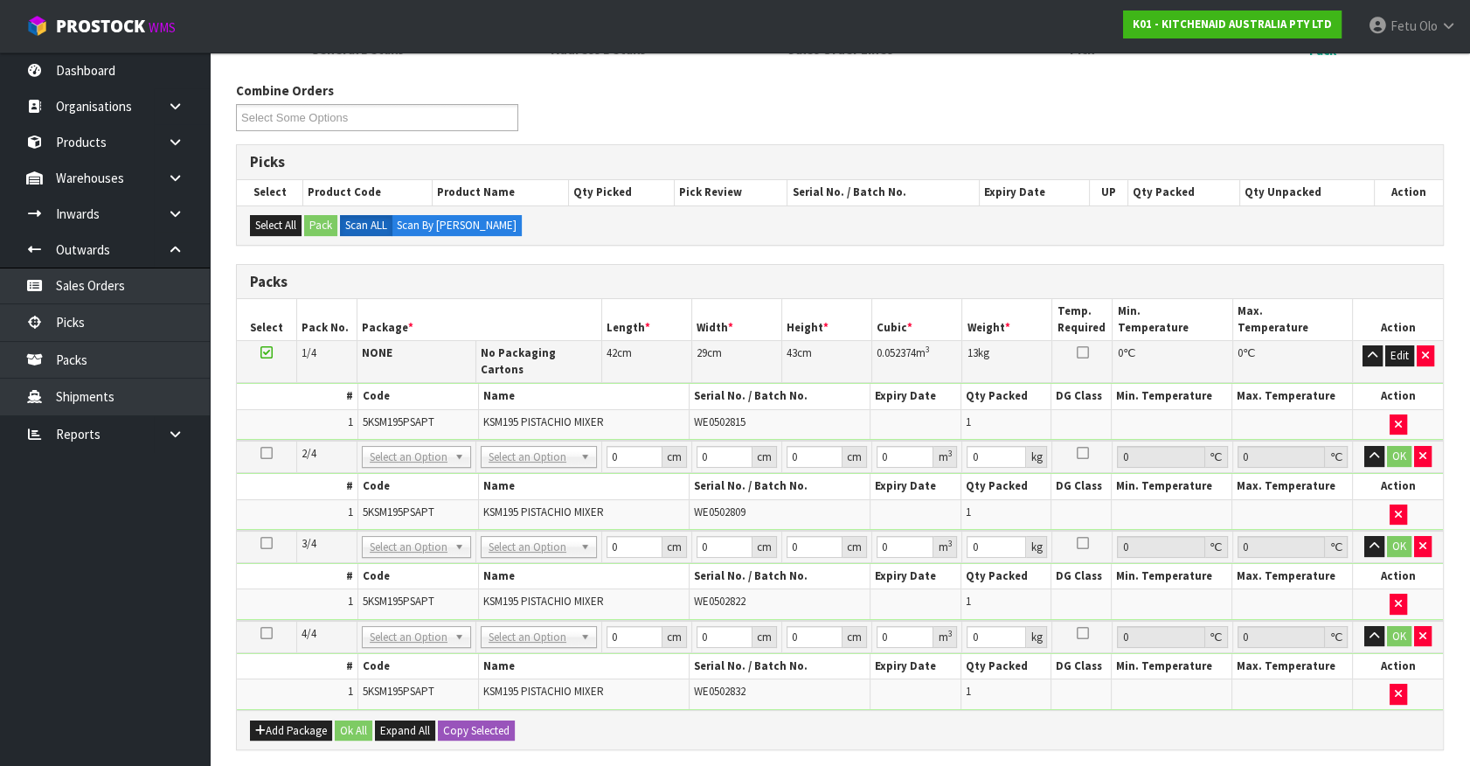
scroll to position [238, 0]
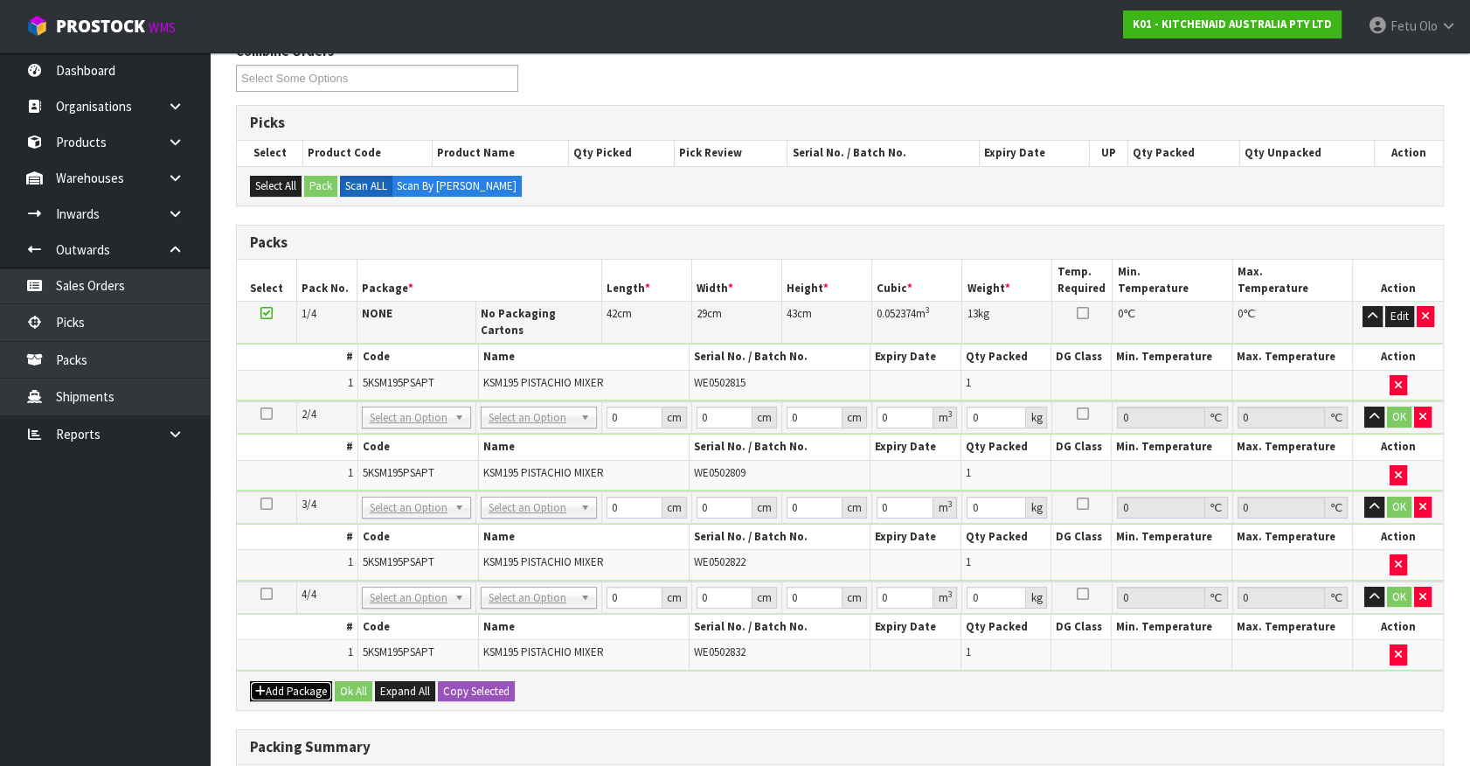
click at [291, 681] on button "Add Package" at bounding box center [291, 691] width 82 height 21
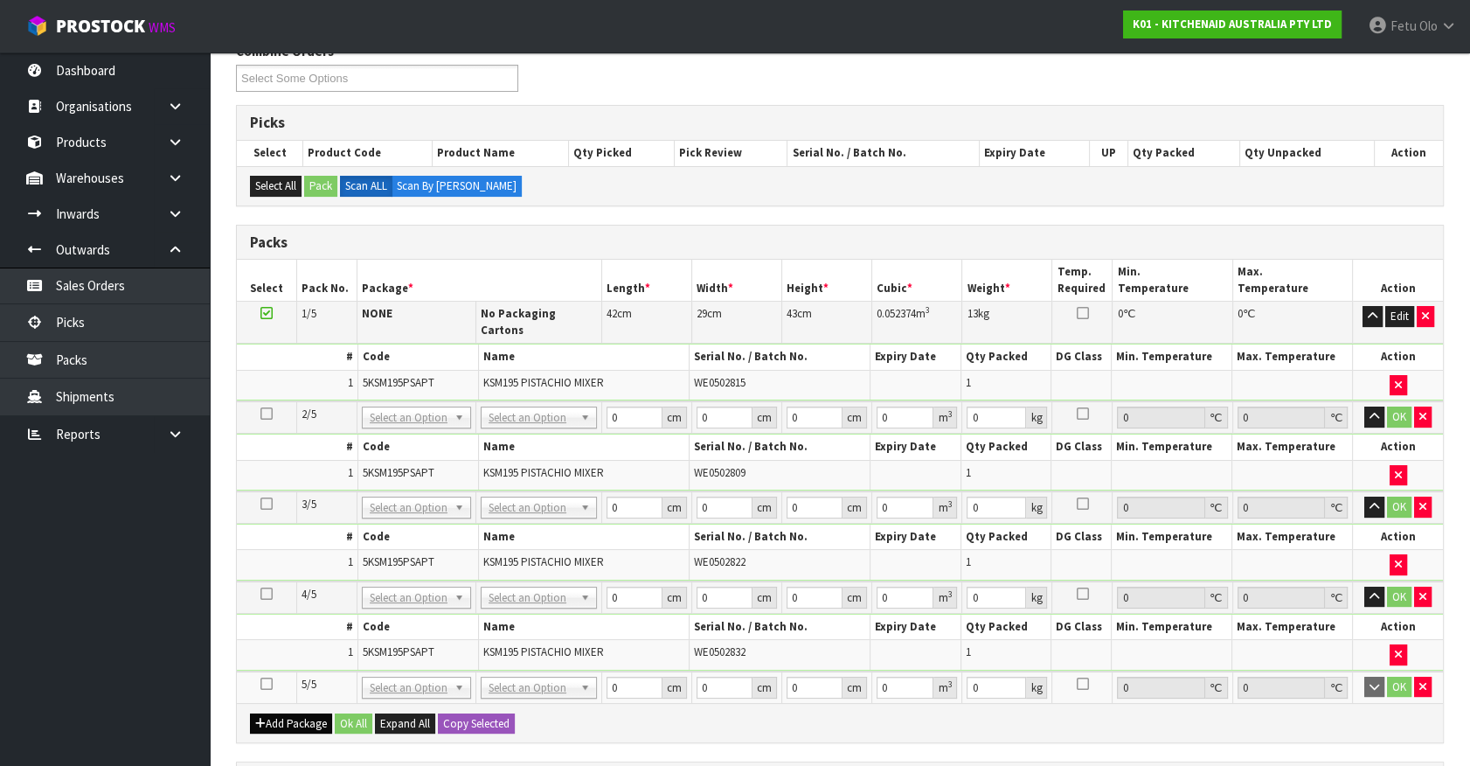
click at [291, 677] on td at bounding box center [267, 686] width 60 height 31
click at [1420, 681] on icon "button" at bounding box center [1423, 686] width 7 height 11
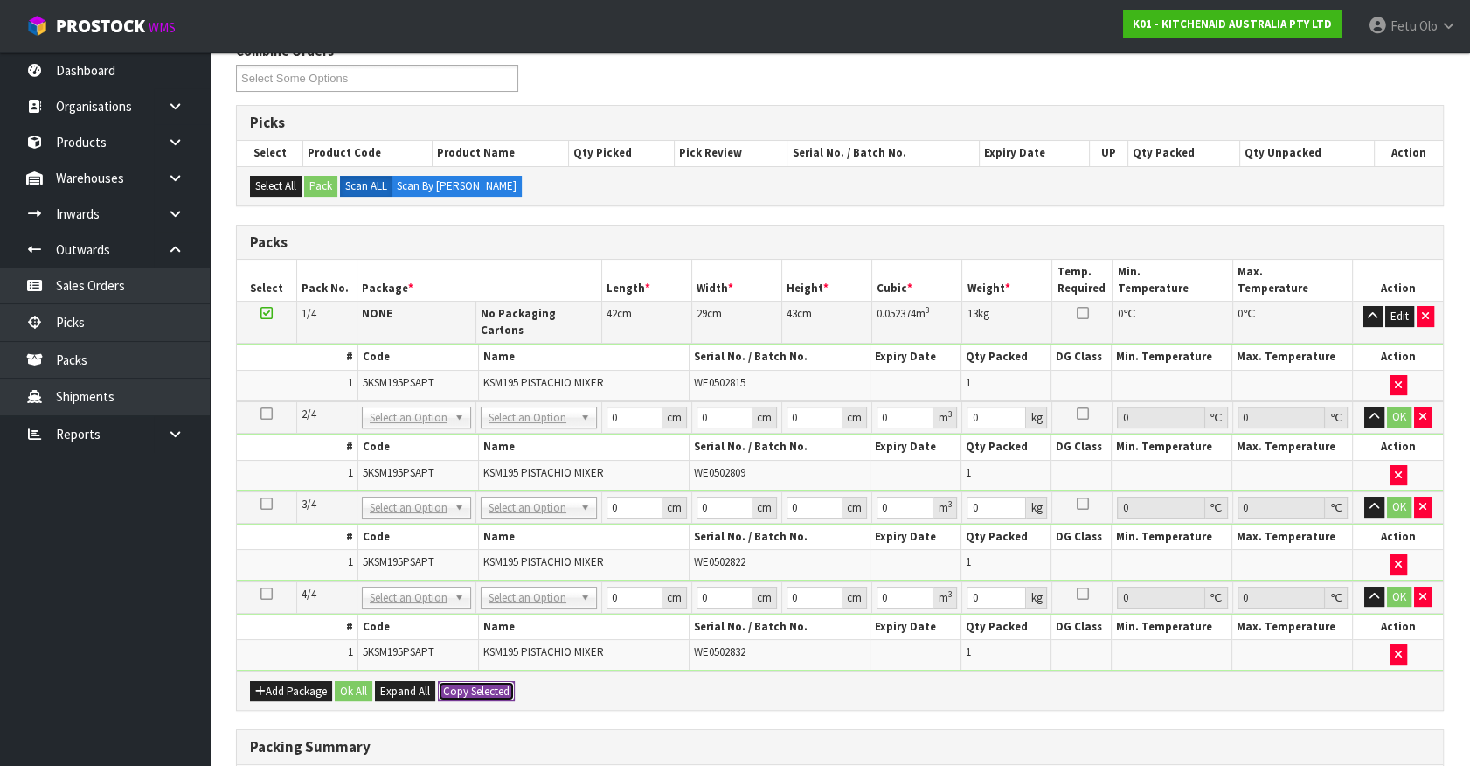
click at [476, 682] on button "Copy Selected" at bounding box center [476, 691] width 77 height 21
click at [476, 682] on button "Confirm Copy Selected" at bounding box center [495, 691] width 115 height 21
type input "42"
type input "29"
type input "43"
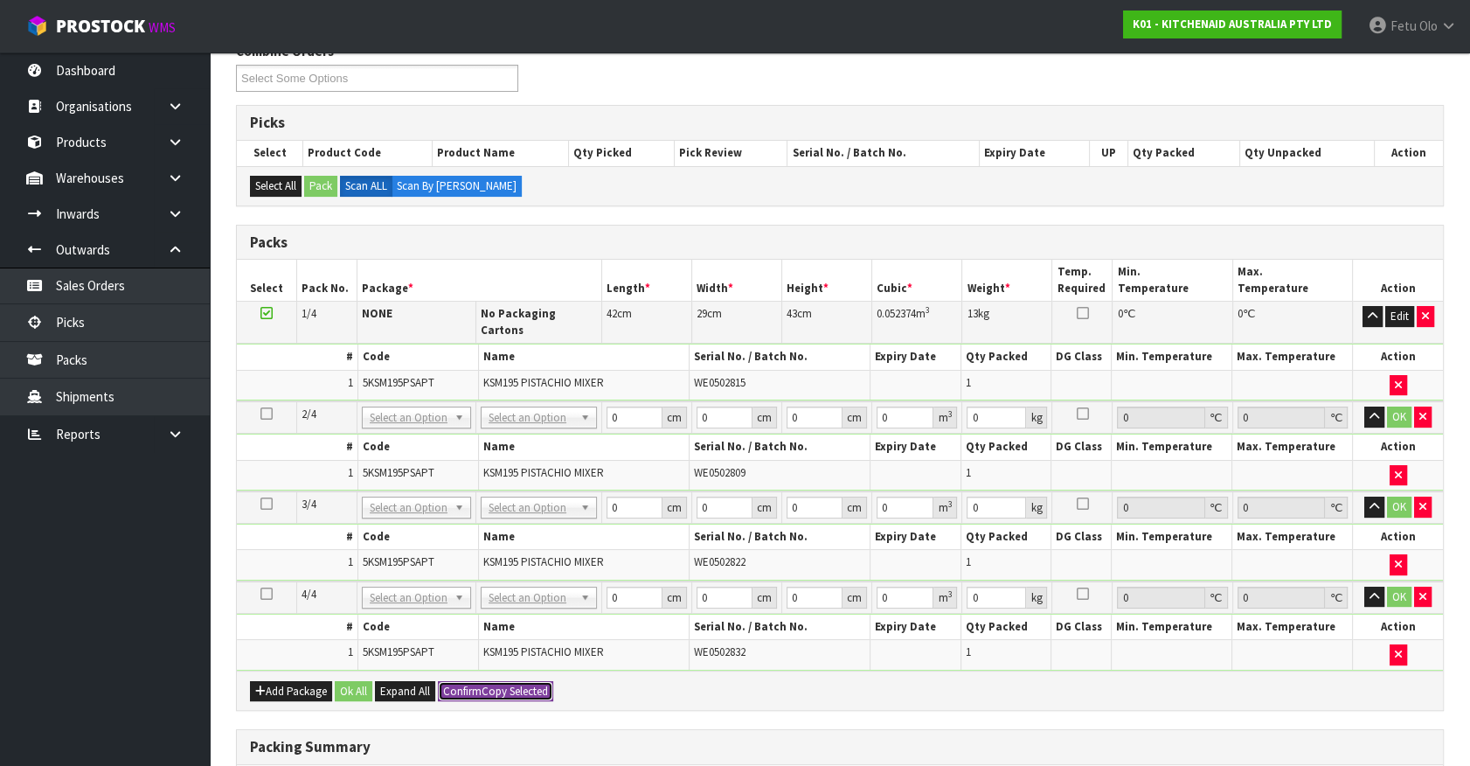
type input "0.052374"
type input "13"
type input "42"
type input "29"
type input "43"
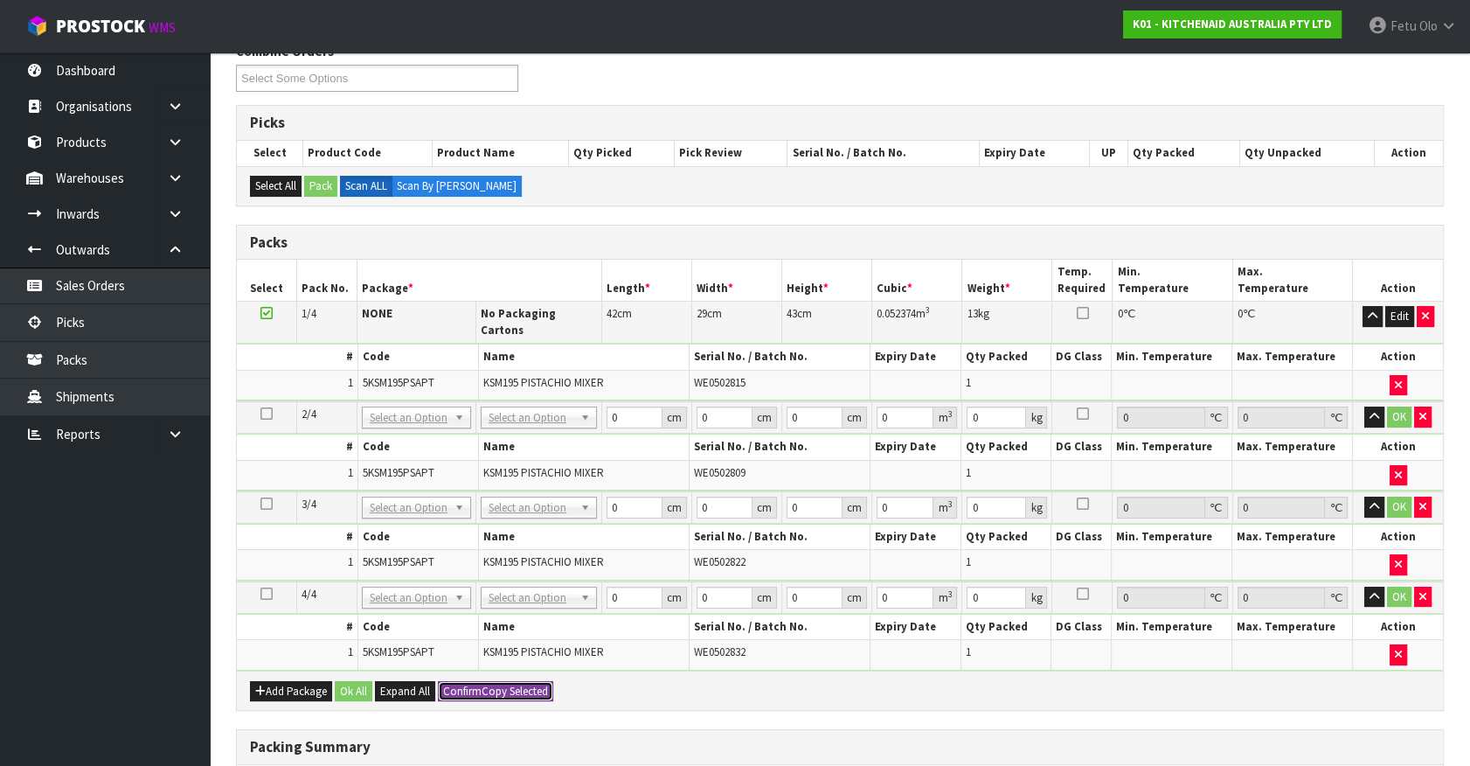
type input "0.052374"
type input "13"
type input "42"
type input "29"
type input "43"
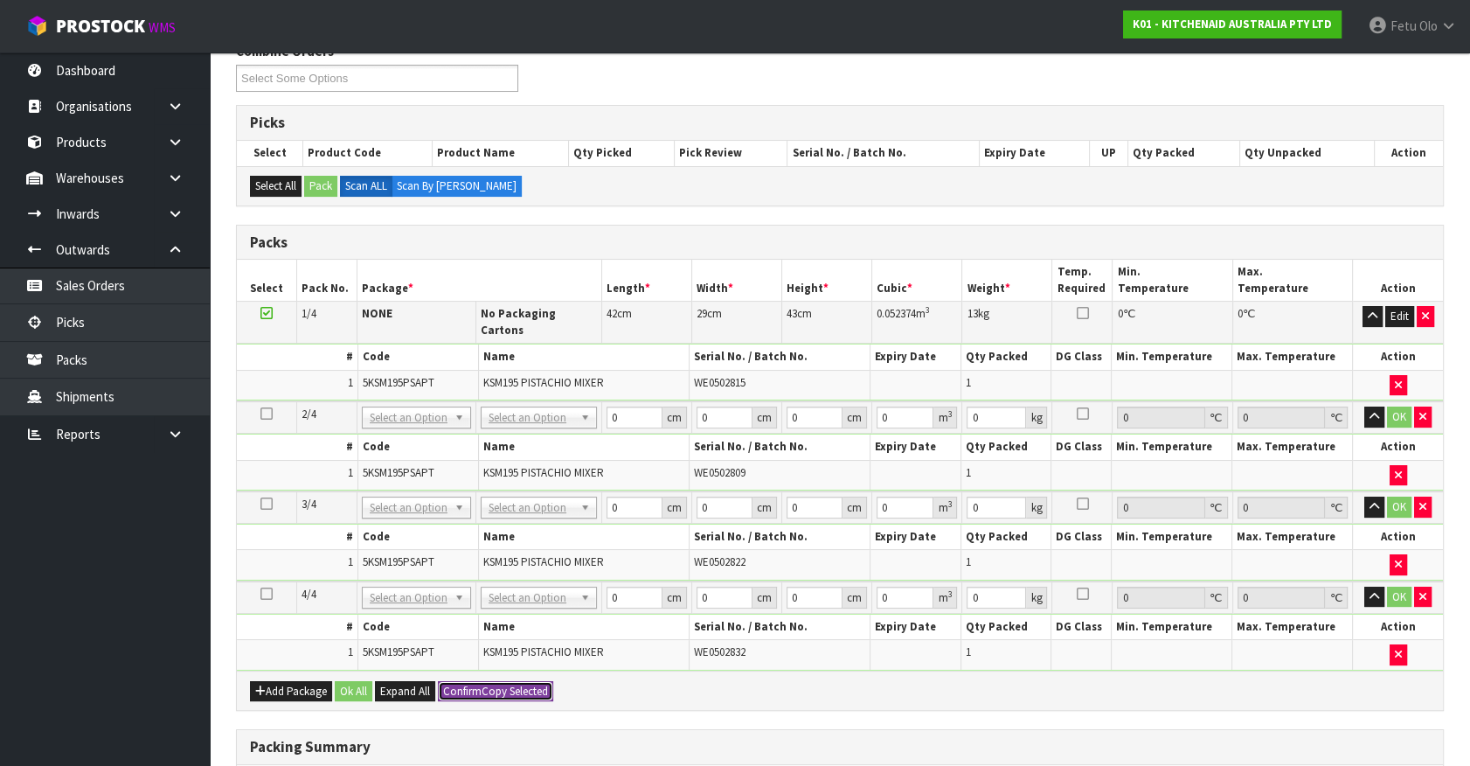
type input "0.052374"
type input "13"
type input "4"
click at [476, 682] on button "Confirm Copy Selected" at bounding box center [495, 691] width 115 height 21
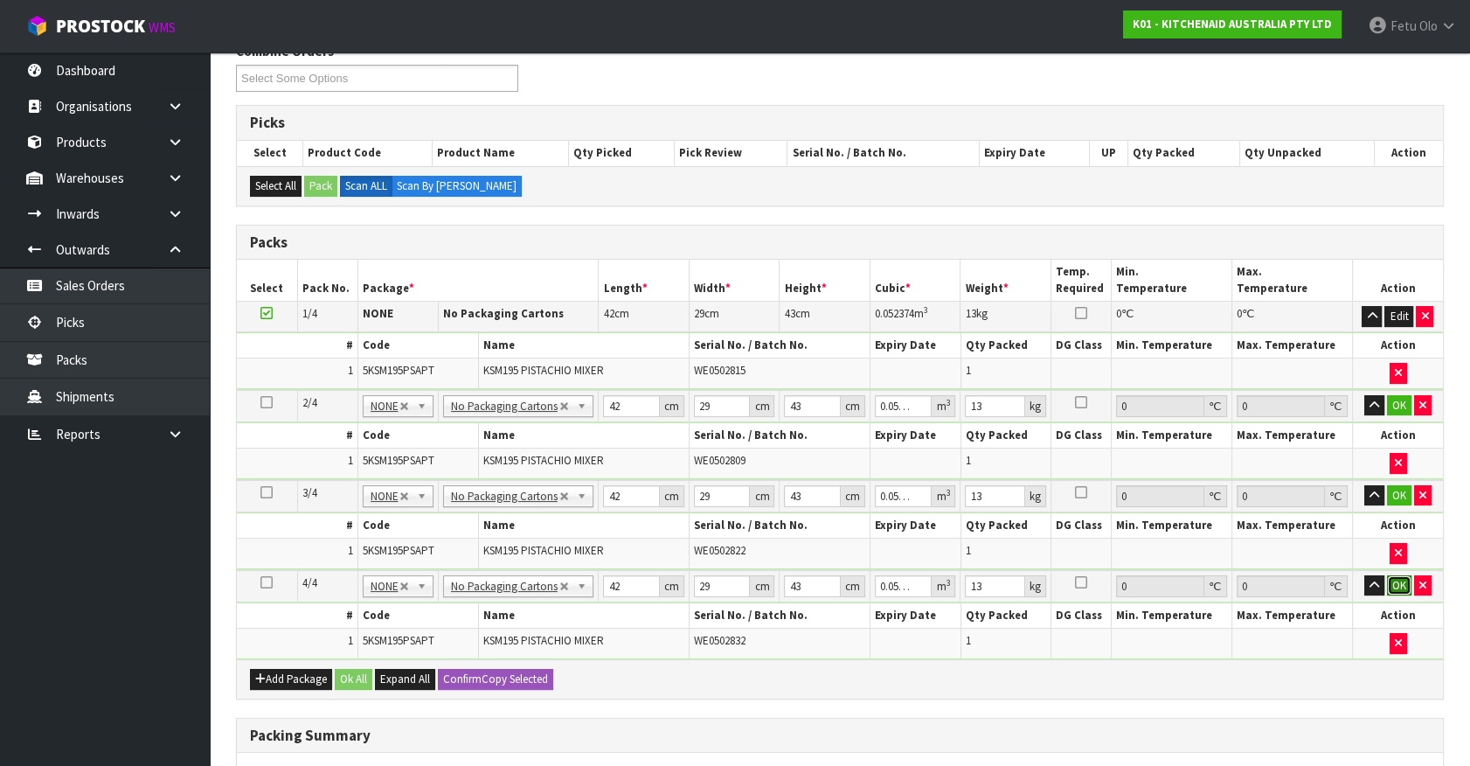
click at [1397, 577] on button "OK" at bounding box center [1399, 585] width 24 height 21
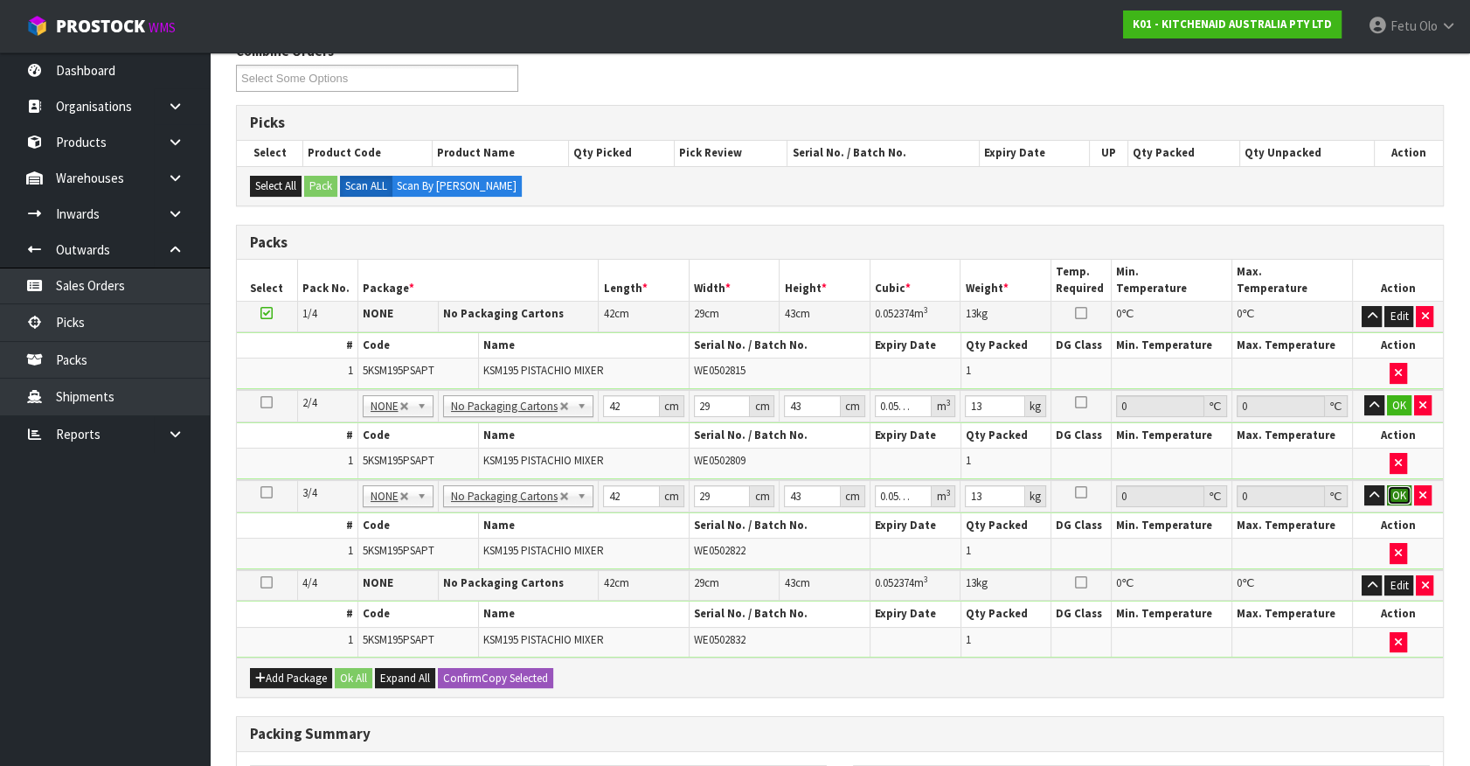
click at [1393, 485] on button "OK" at bounding box center [1399, 495] width 24 height 21
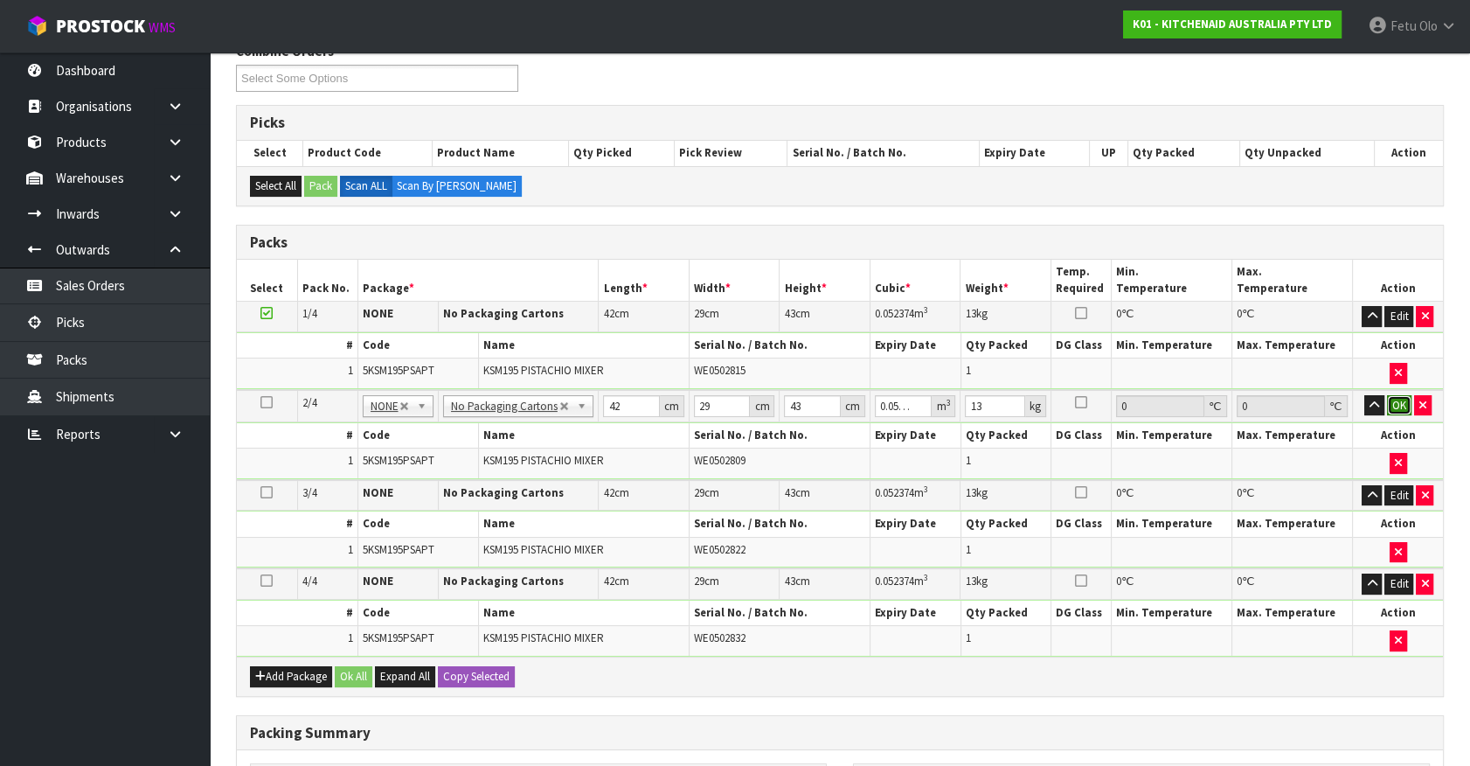
click at [1387, 395] on button "OK" at bounding box center [1399, 405] width 24 height 21
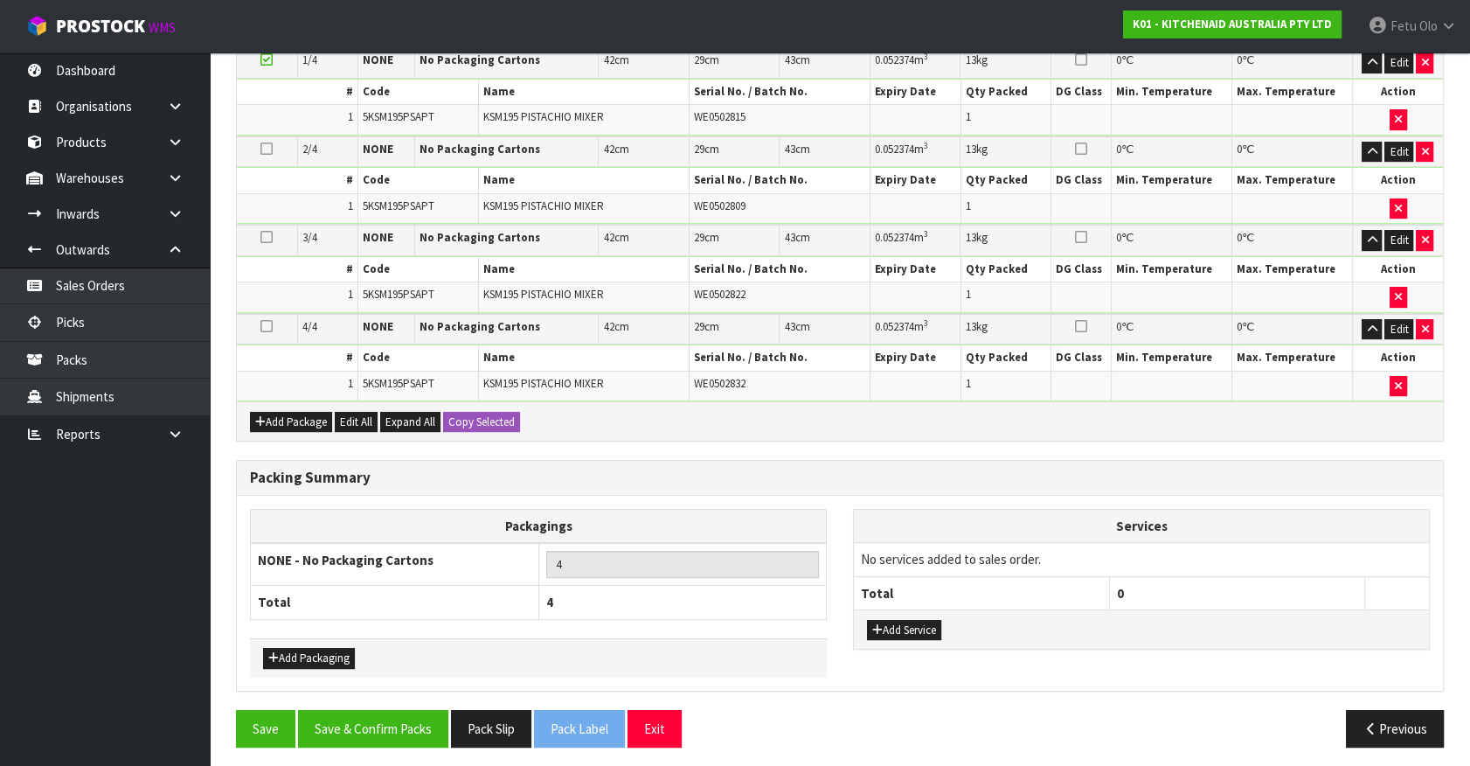
scroll to position [492, 0]
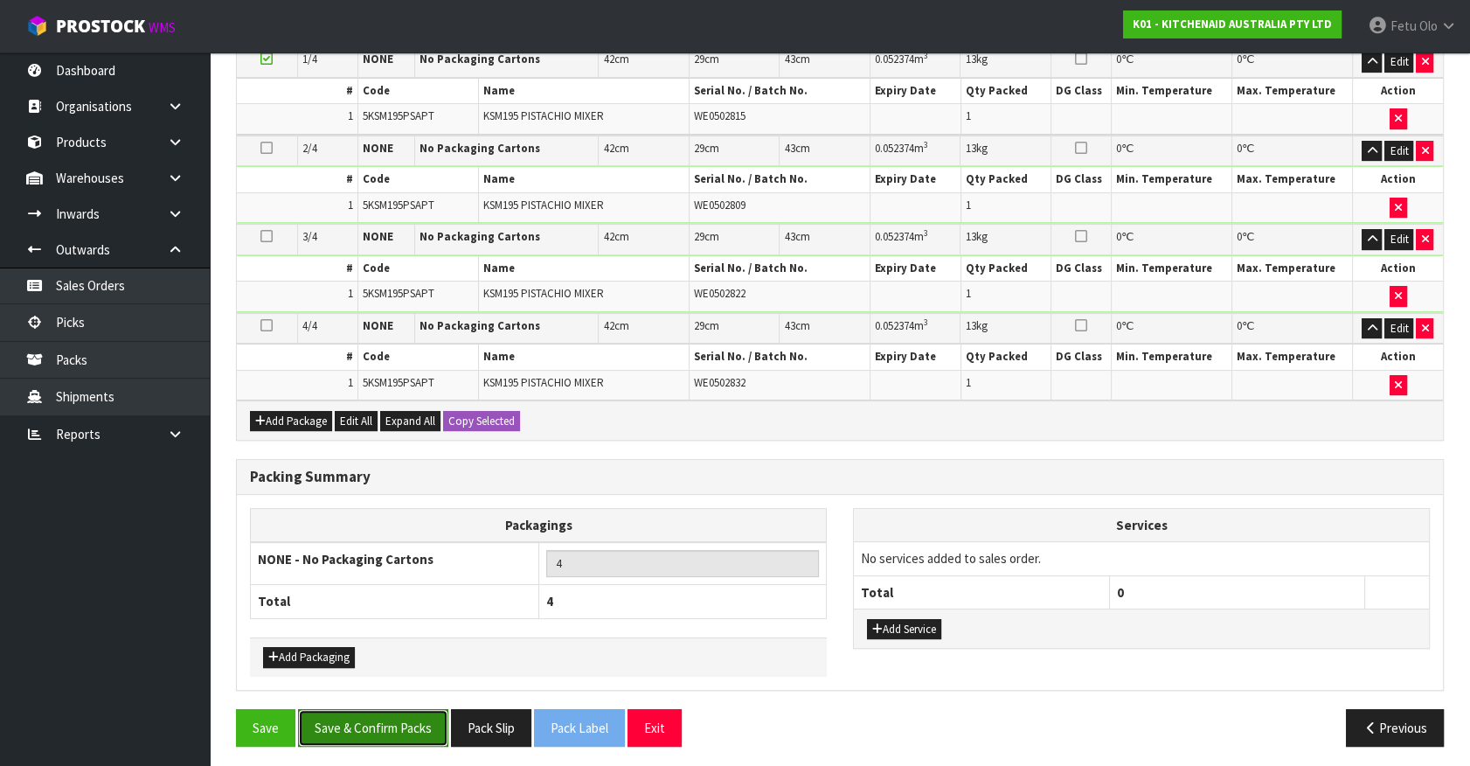
click at [389, 726] on button "Save & Confirm Packs" at bounding box center [373, 728] width 150 height 38
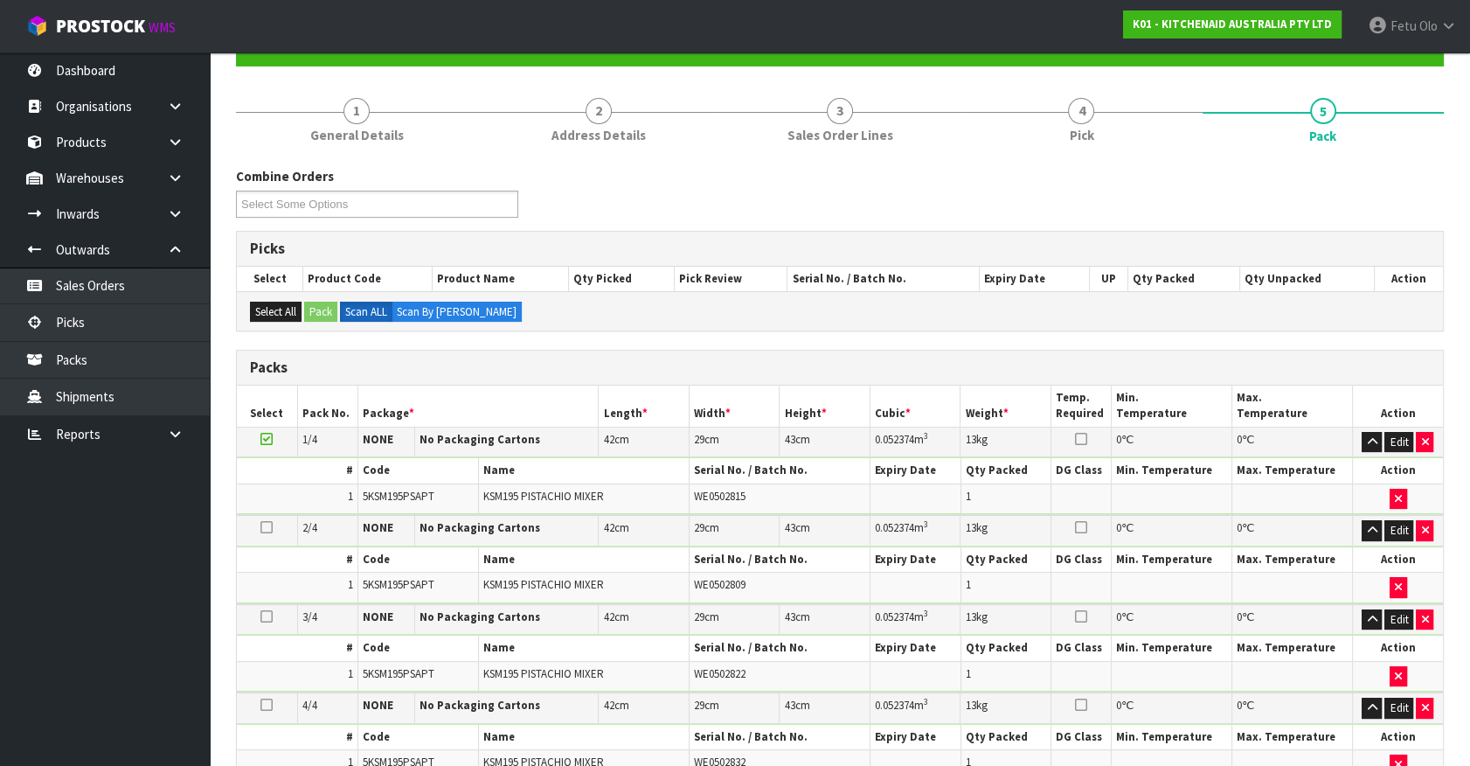
scroll to position [291, 0]
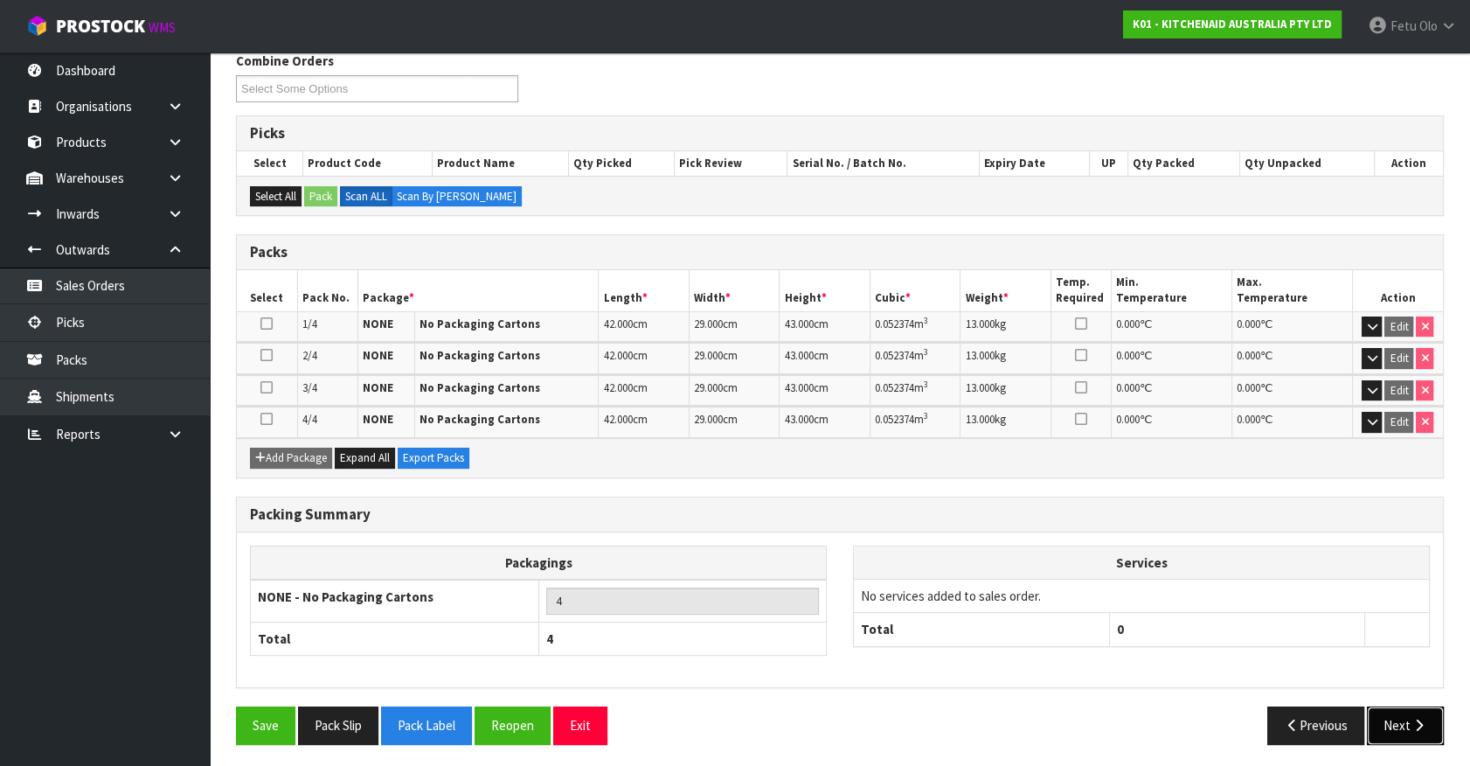
click at [1386, 726] on button "Next" at bounding box center [1405, 725] width 77 height 38
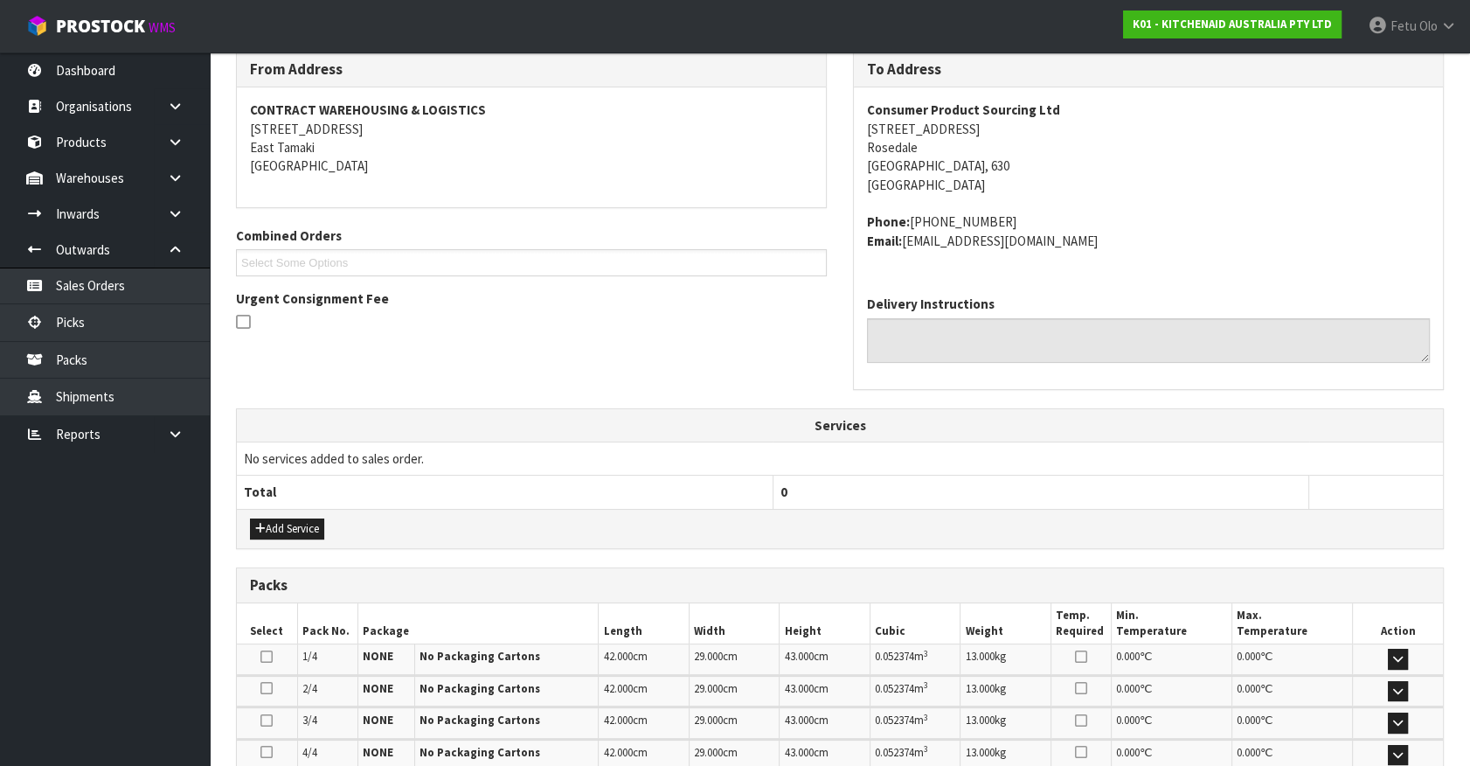
scroll to position [519, 0]
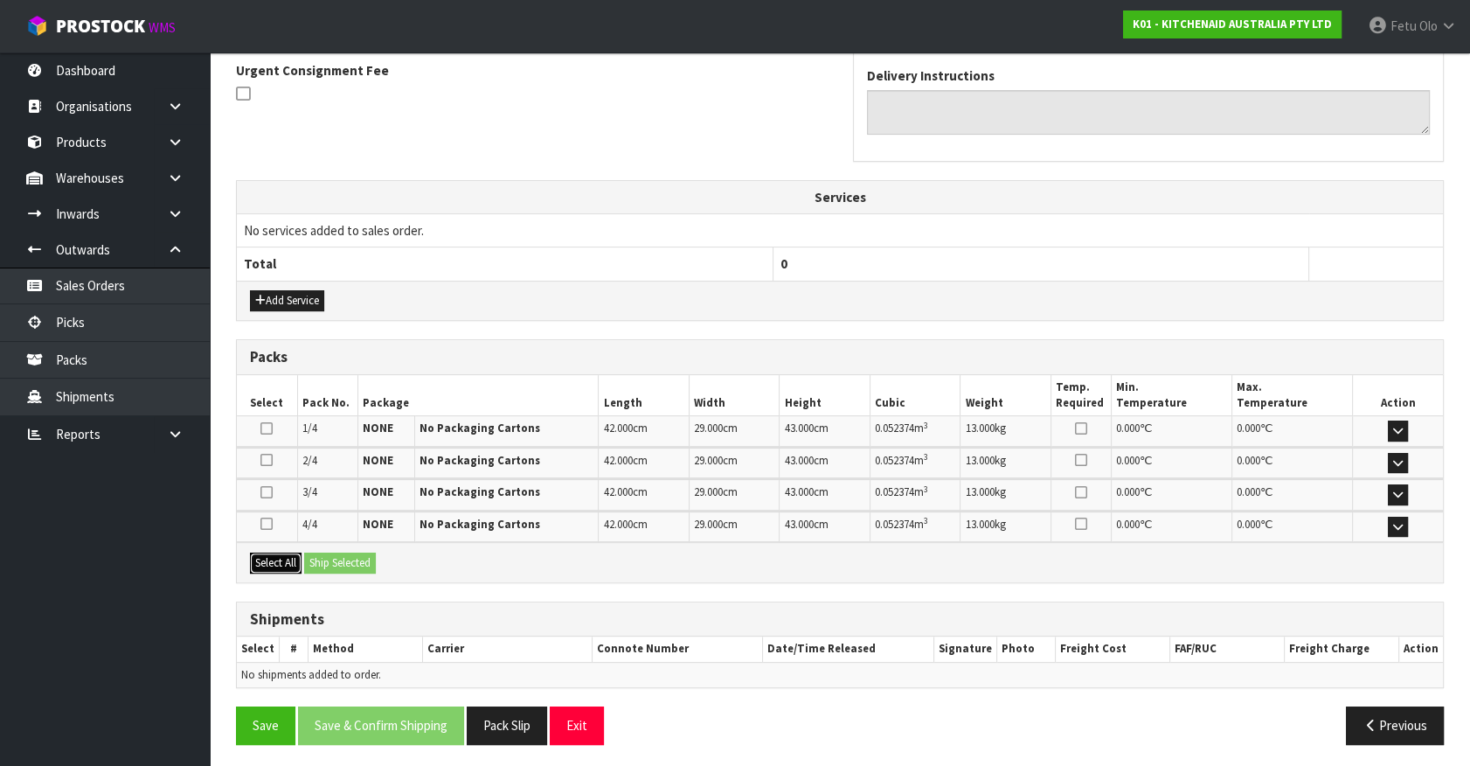
drag, startPoint x: 274, startPoint y: 559, endPoint x: 315, endPoint y: 556, distance: 41.2
click at [284, 559] on button "Select All" at bounding box center [276, 562] width 52 height 21
click at [320, 552] on button "Ship Selected" at bounding box center [340, 562] width 72 height 21
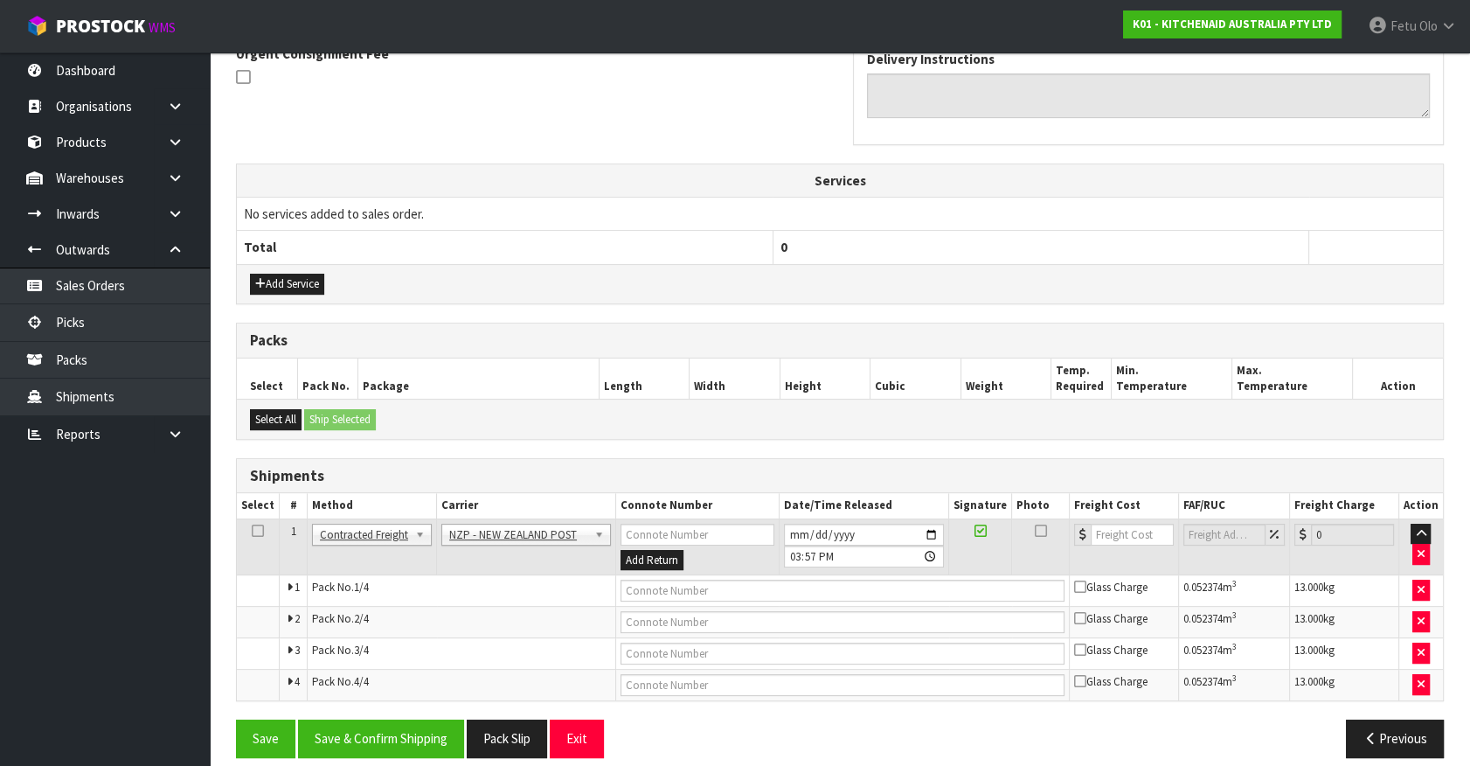
scroll to position [550, 0]
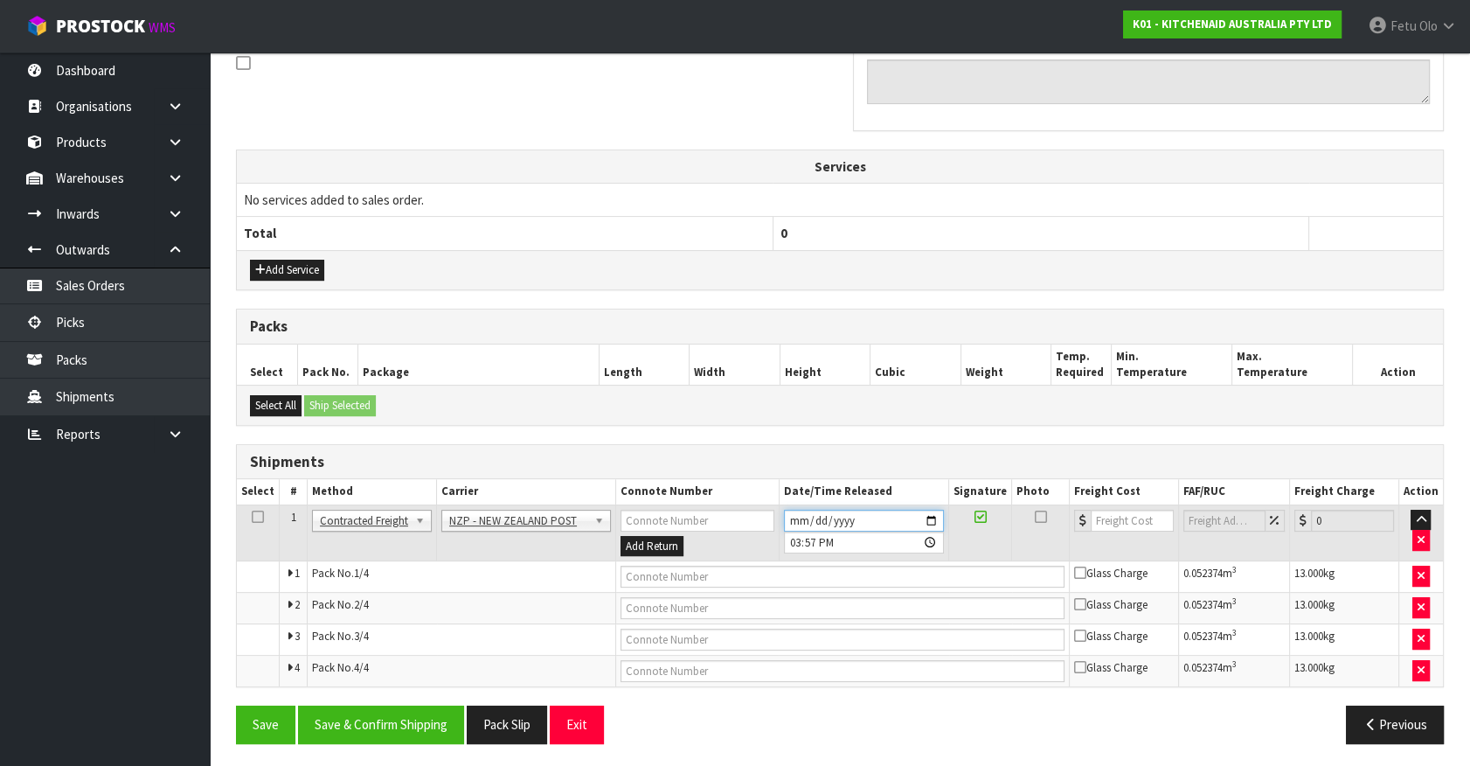
click at [931, 514] on input "2025-08-11" at bounding box center [864, 521] width 160 height 22
type input "2025-08-12"
click at [430, 715] on button "Save & Confirm Shipping" at bounding box center [381, 724] width 166 height 38
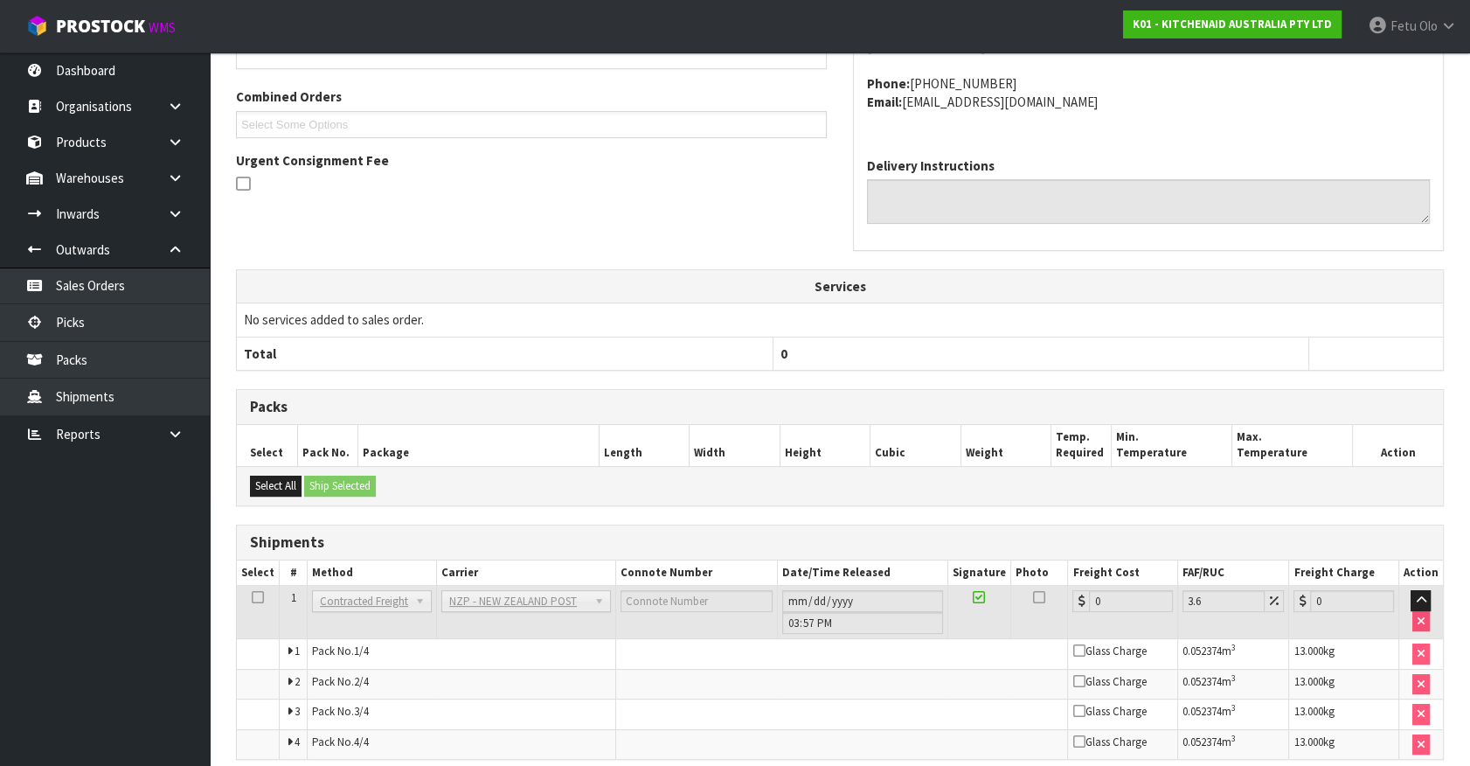
scroll to position [521, 0]
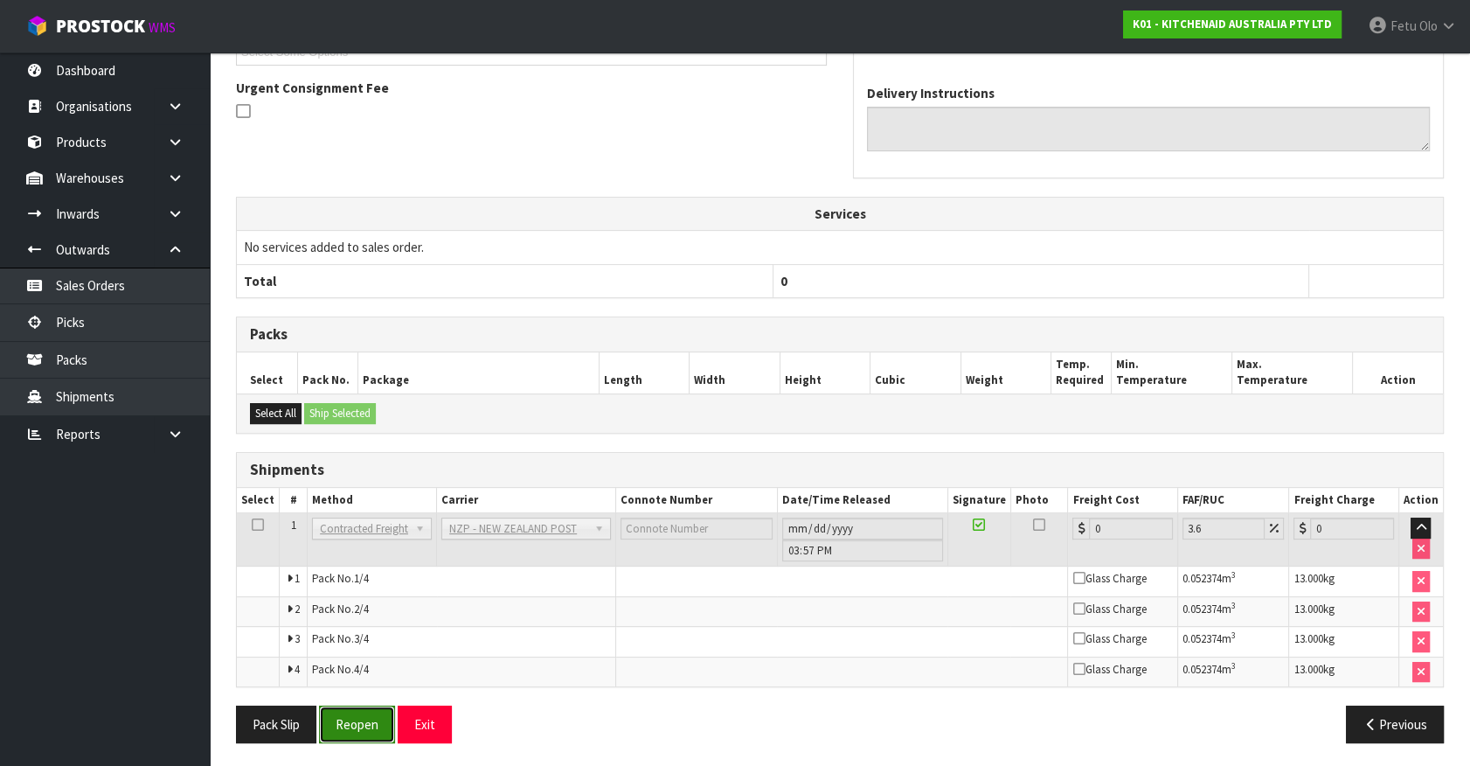
click at [394, 713] on button "Reopen" at bounding box center [357, 724] width 76 height 38
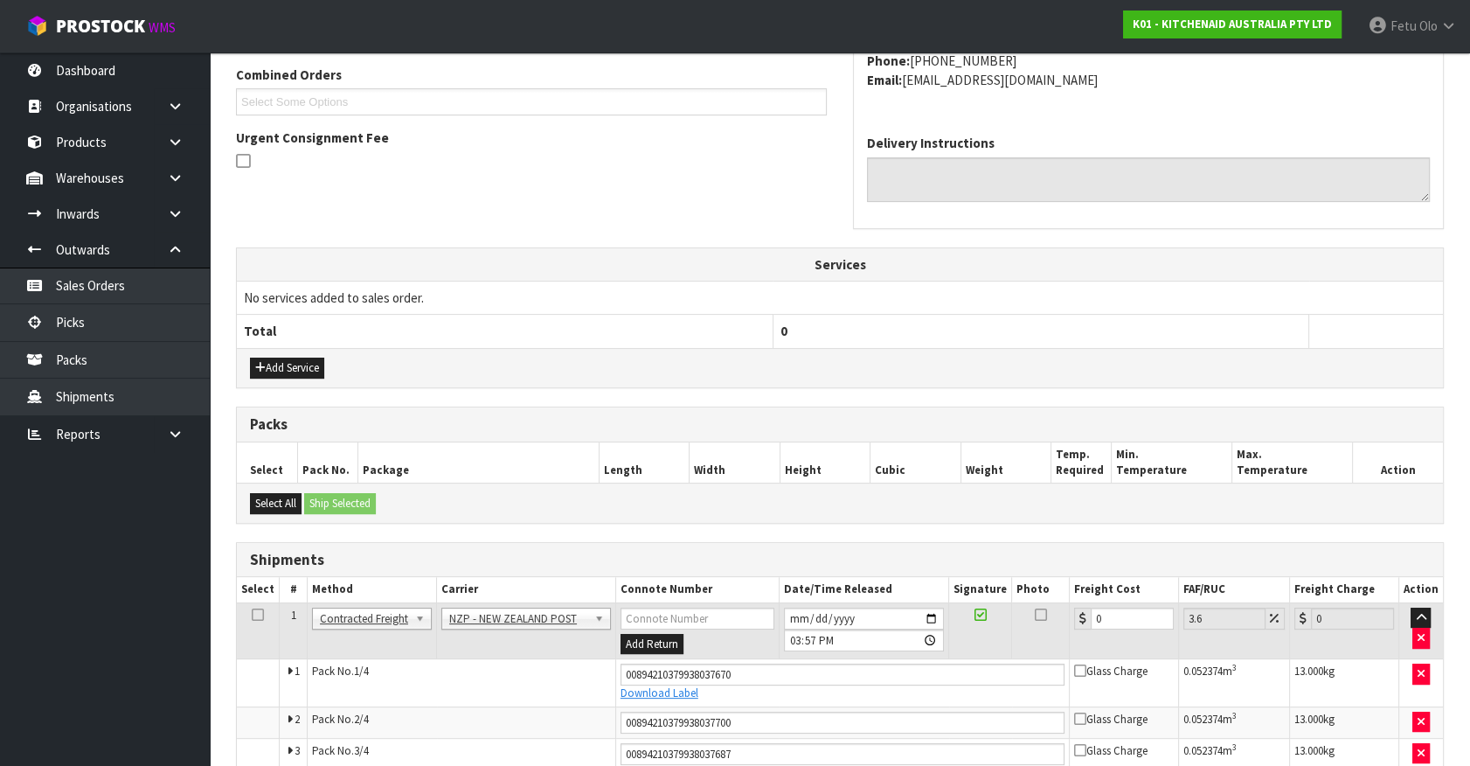
scroll to position [566, 0]
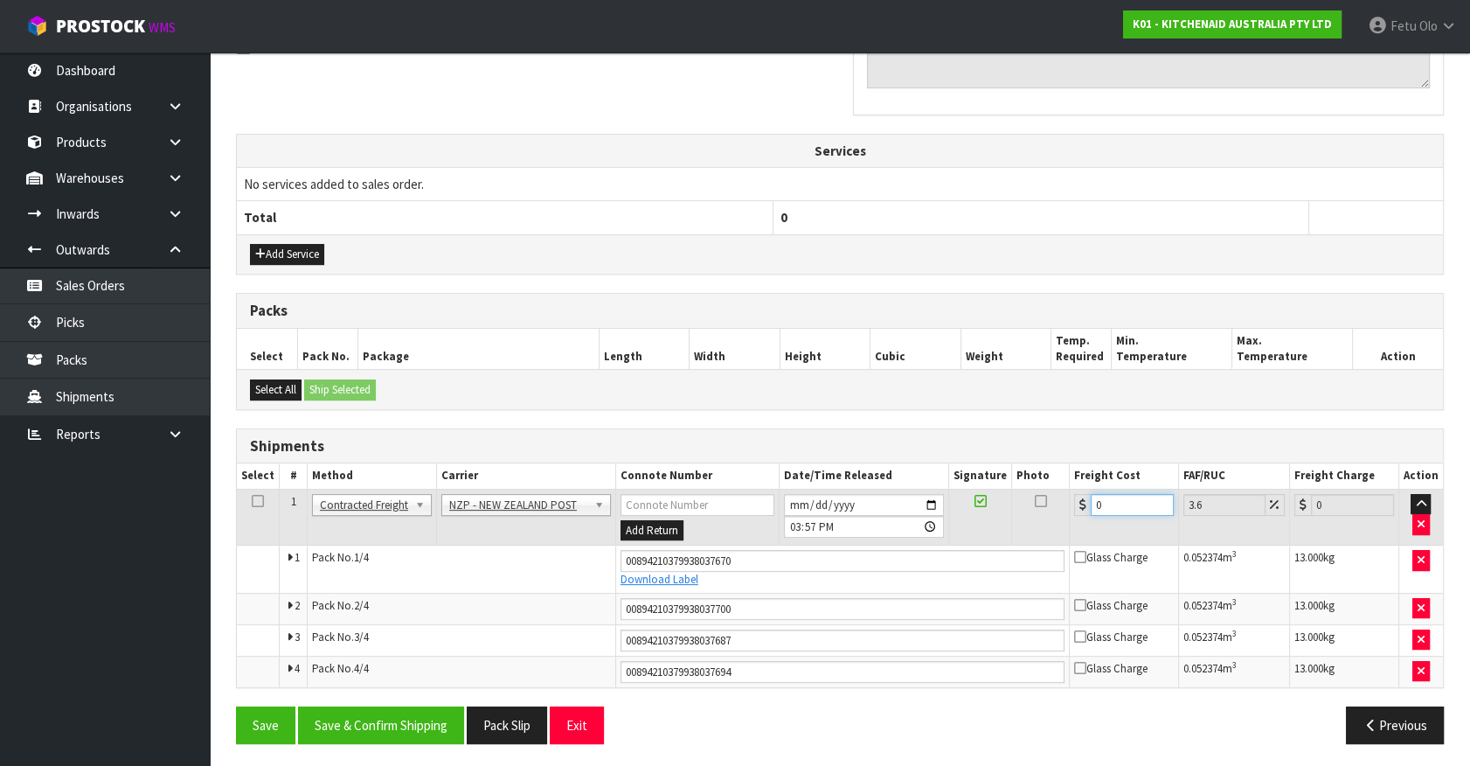
drag, startPoint x: 1095, startPoint y: 499, endPoint x: 829, endPoint y: 533, distance: 268.8
click at [829, 533] on tr "1 Client Local Pickup Customer Local Pickup Company Freight Contracted Freight …" at bounding box center [840, 517] width 1206 height 57
type input "1"
type input "1.04"
type input "17"
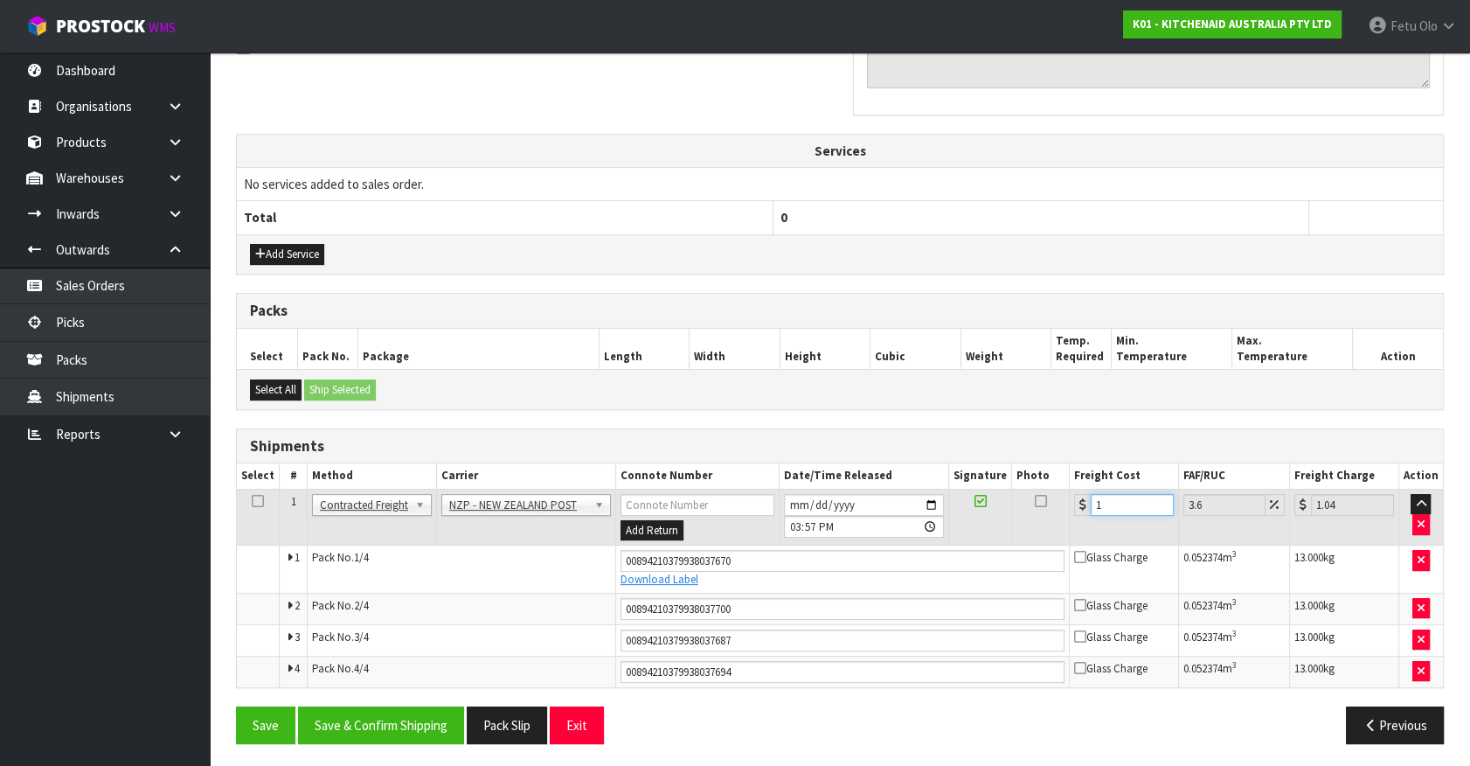
type input "17.61"
type input "17.3"
type input "17.92"
type input "17.32"
type input "17.94"
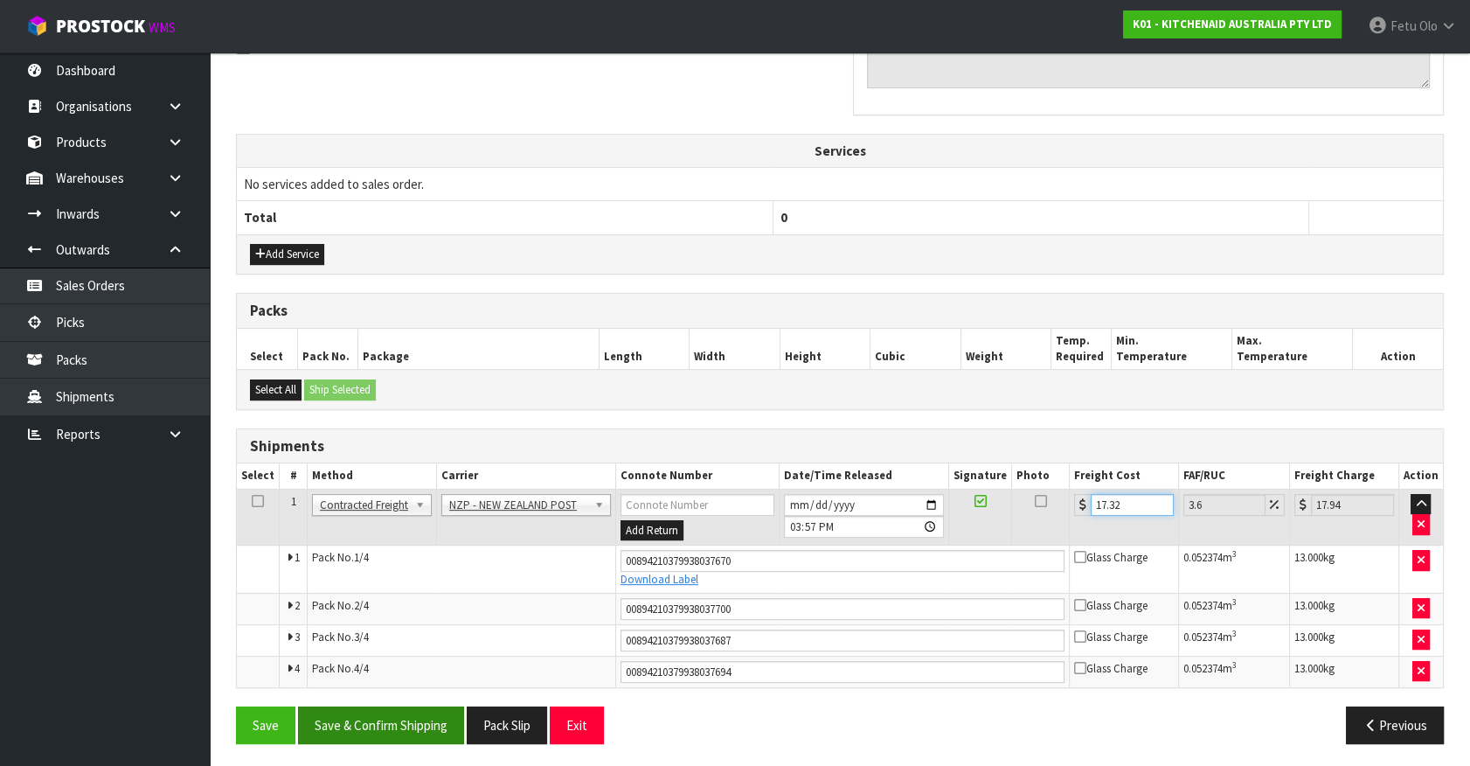
type input "17.32"
click at [411, 724] on button "Save & Confirm Shipping" at bounding box center [381, 725] width 166 height 38
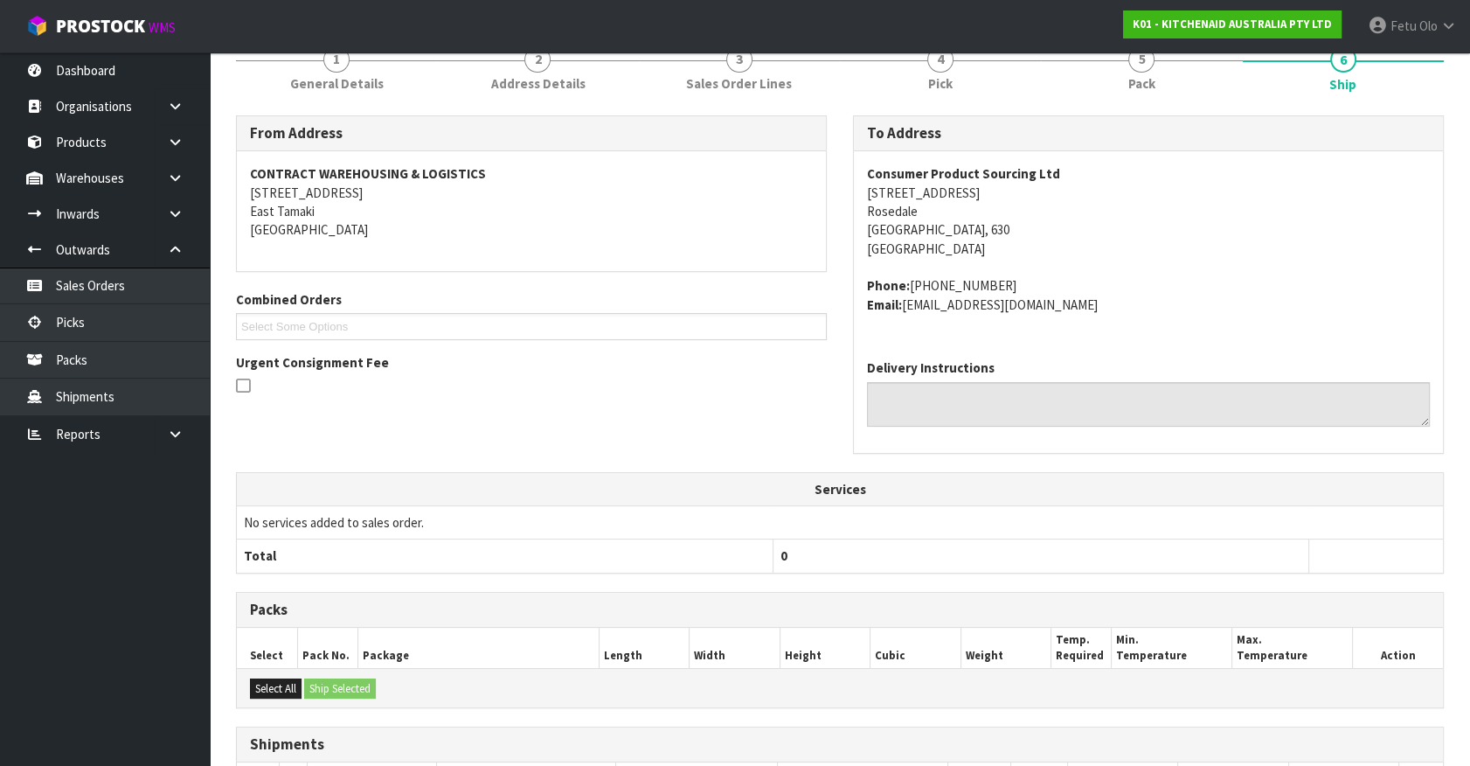
scroll to position [514, 0]
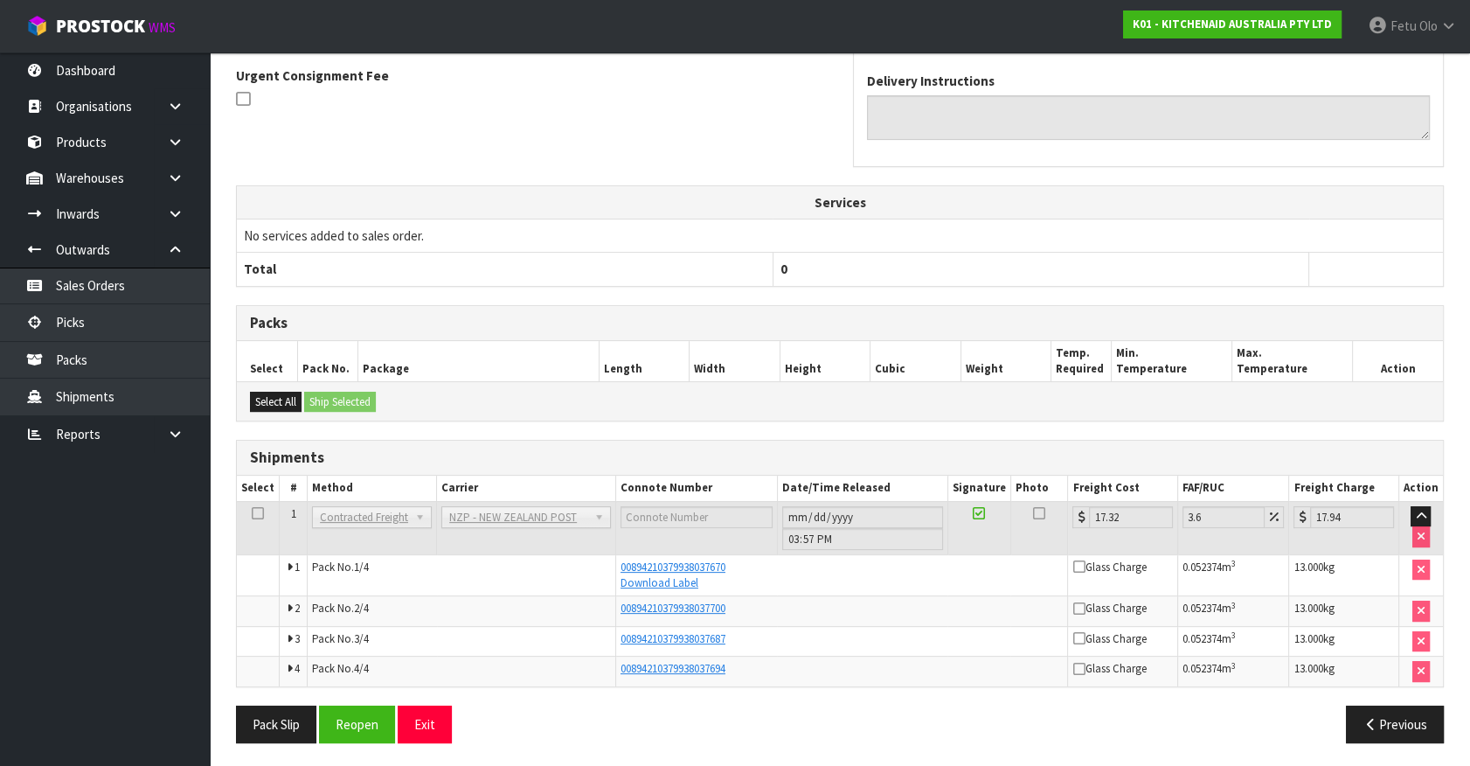
drag, startPoint x: 850, startPoint y: 692, endPoint x: 486, endPoint y: 278, distance: 551.3
click at [486, 278] on th "Total" at bounding box center [505, 269] width 536 height 33
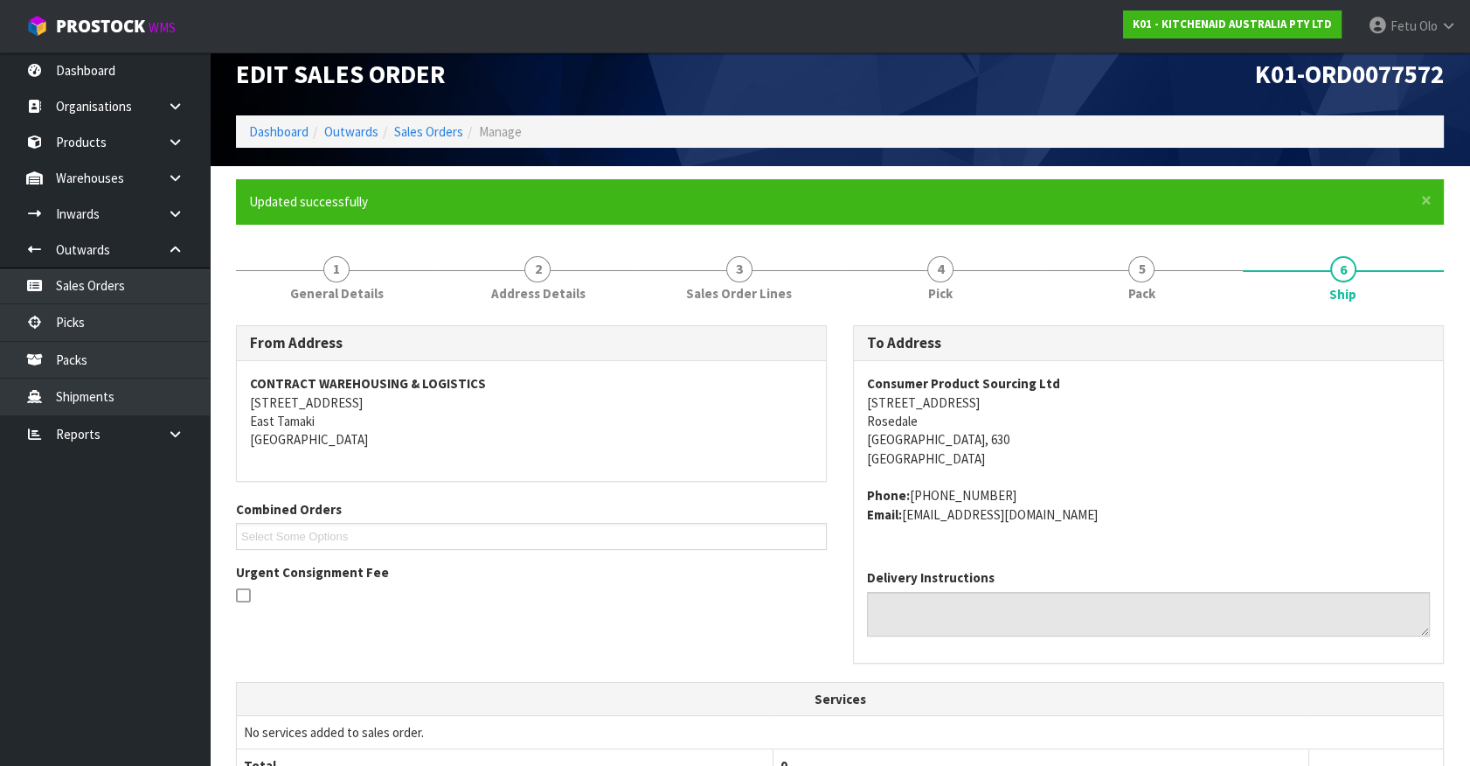
scroll to position [0, 0]
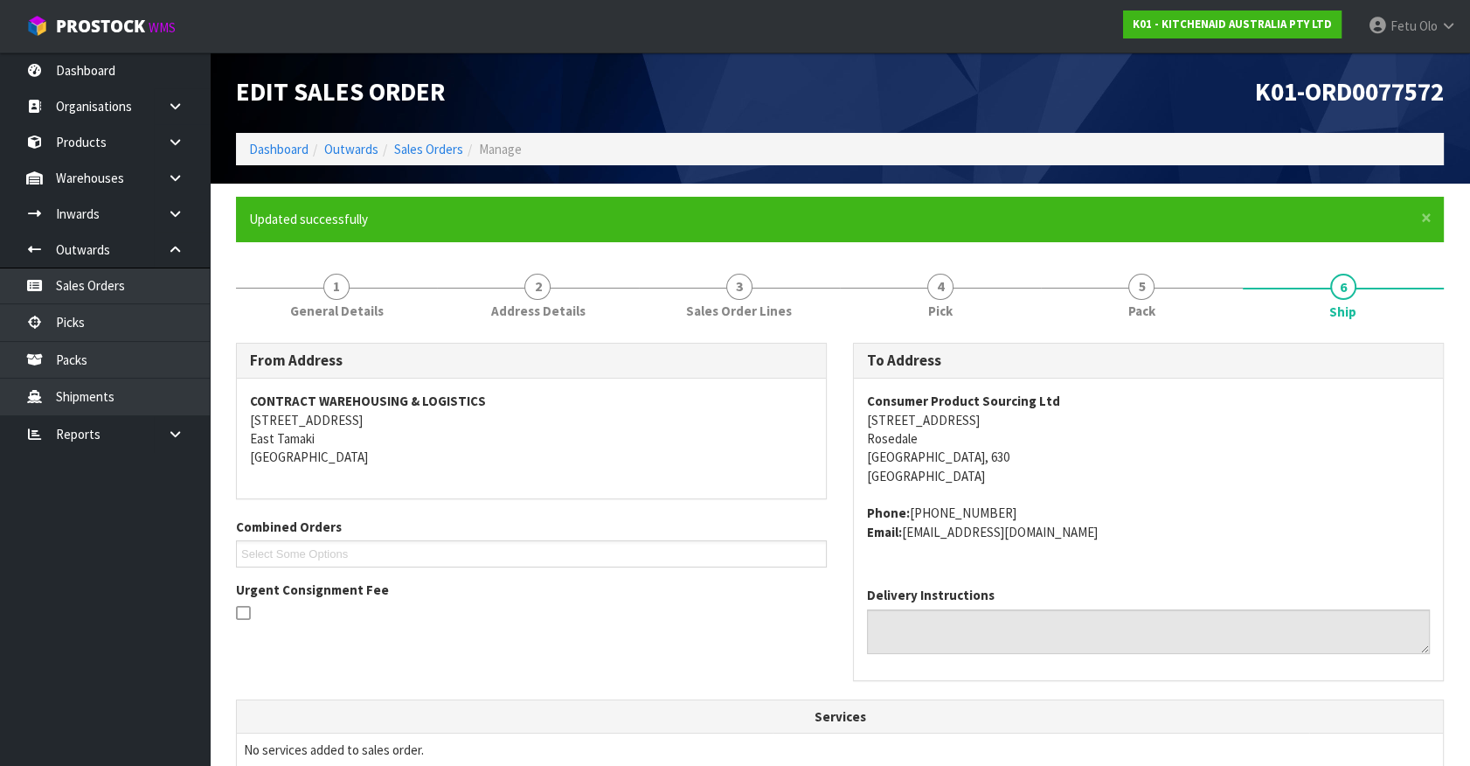
click at [1225, 519] on address "Phone: 64 (09) 913 3160 Email: claims@kitchenaid.com.au" at bounding box center [1148, 523] width 563 height 38
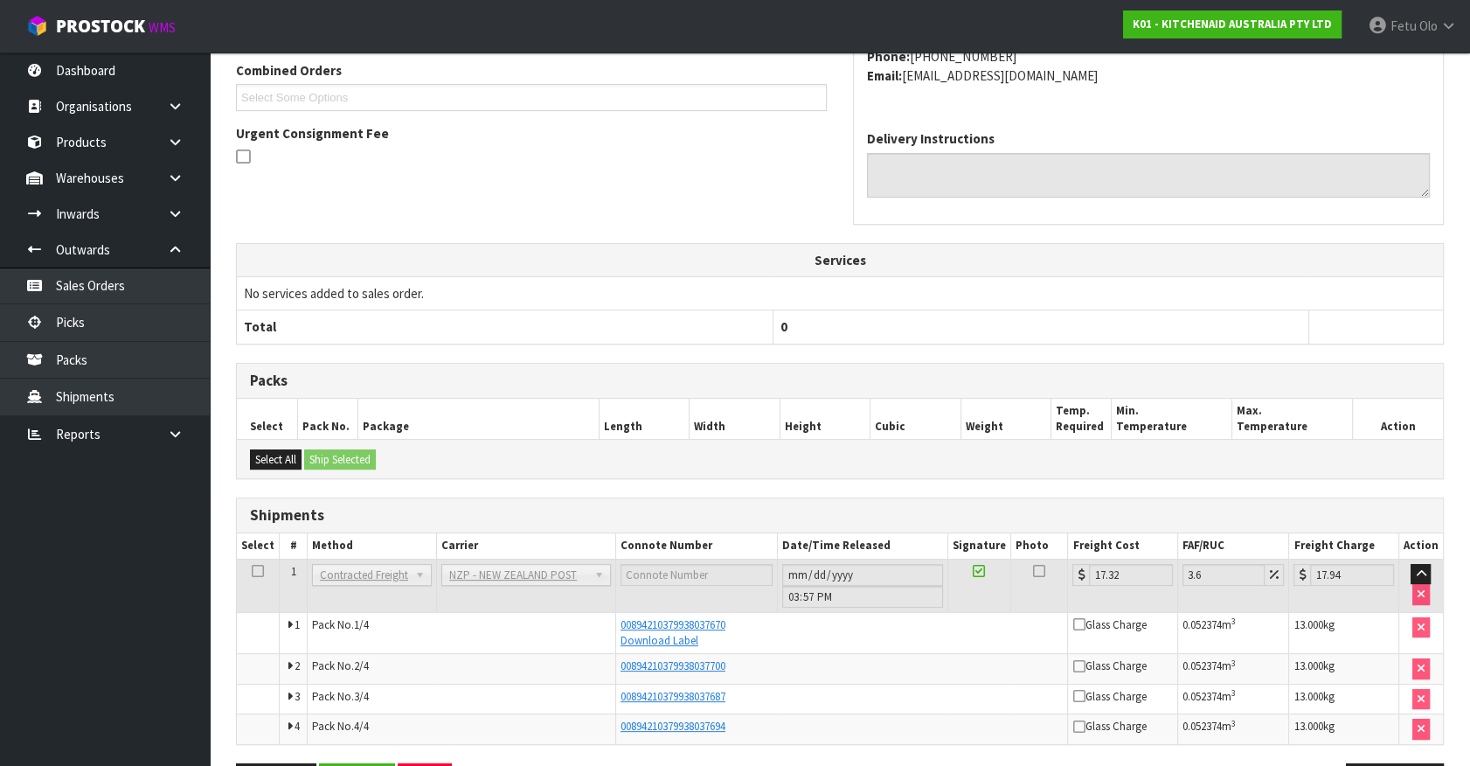
scroll to position [514, 0]
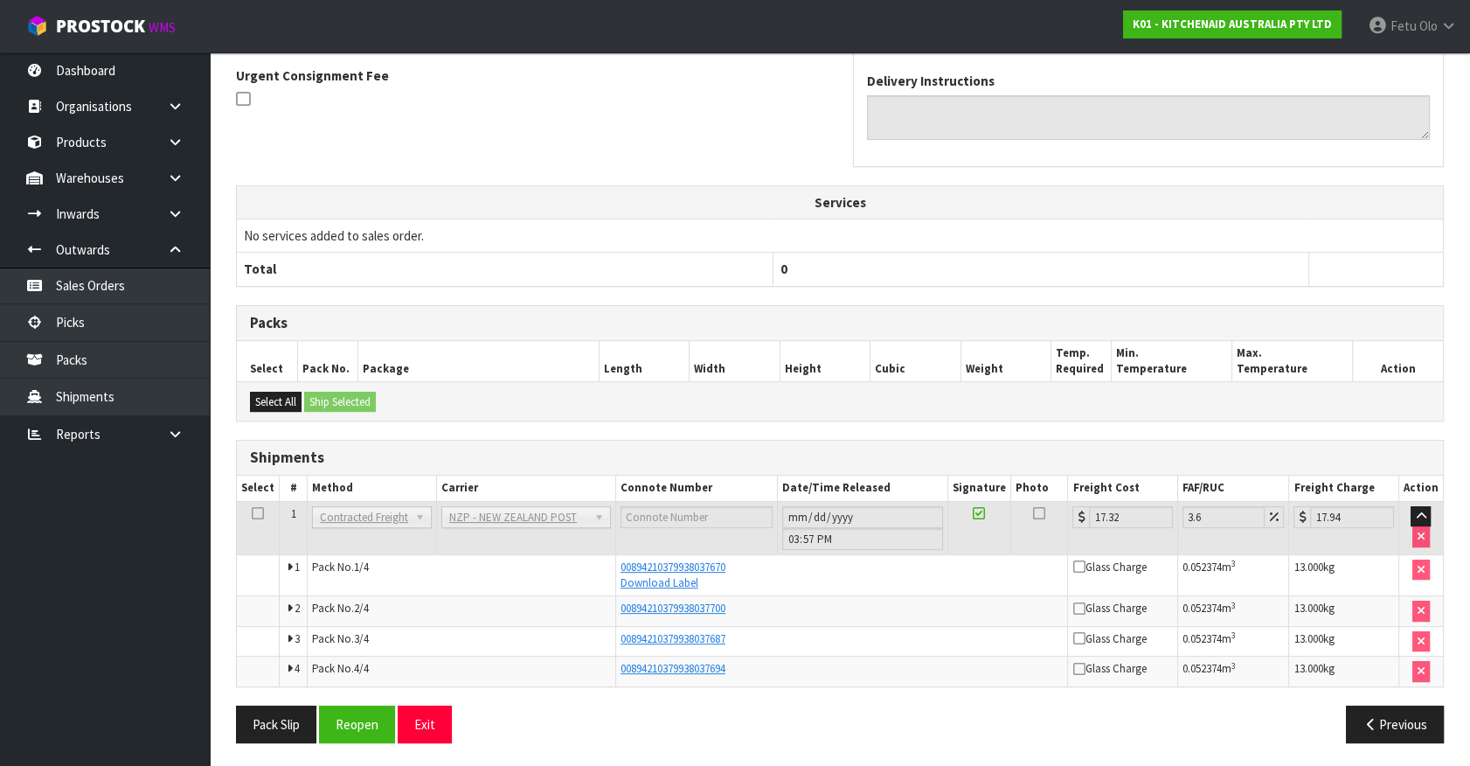
click at [768, 724] on div "Pack Slip Reopen Exit" at bounding box center [531, 724] width 617 height 38
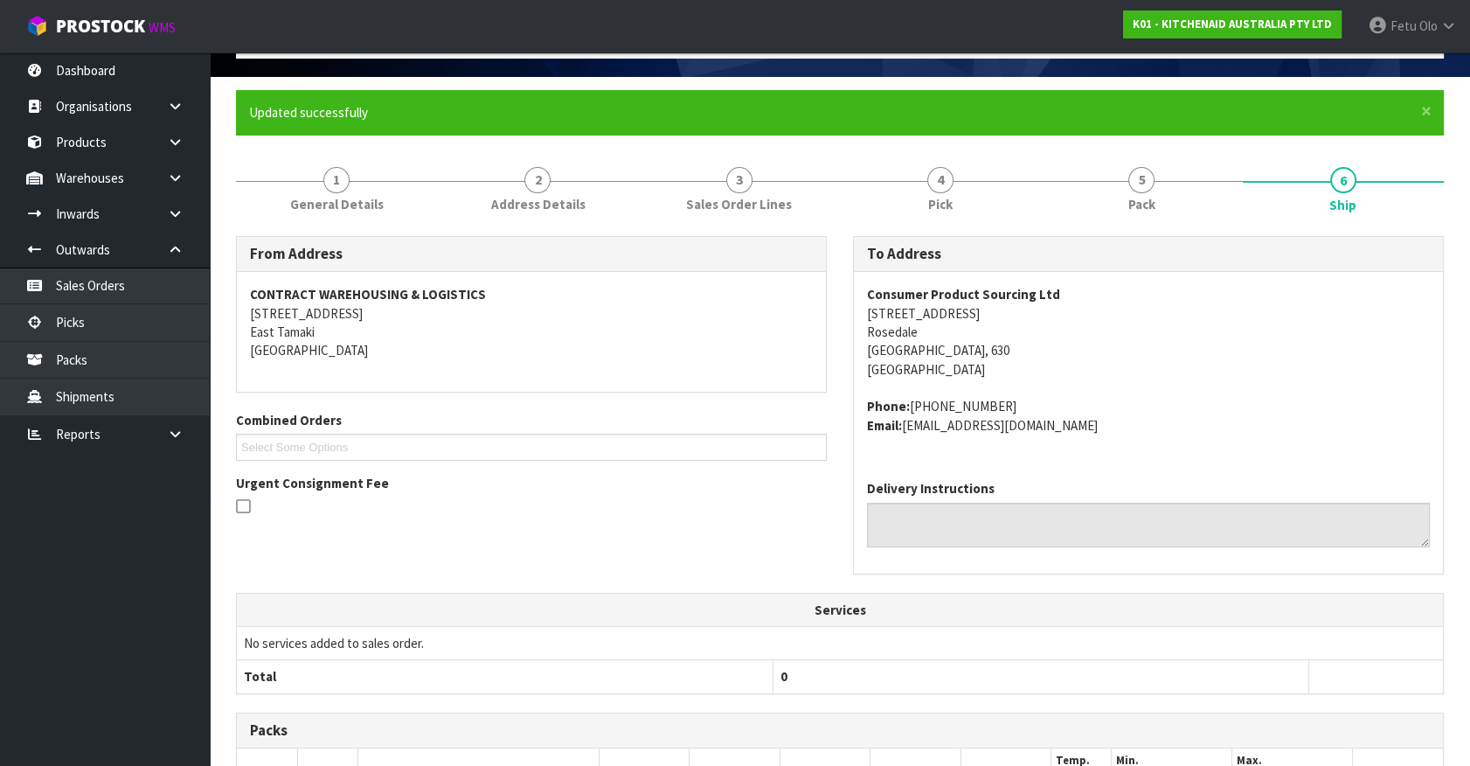
scroll to position [0, 0]
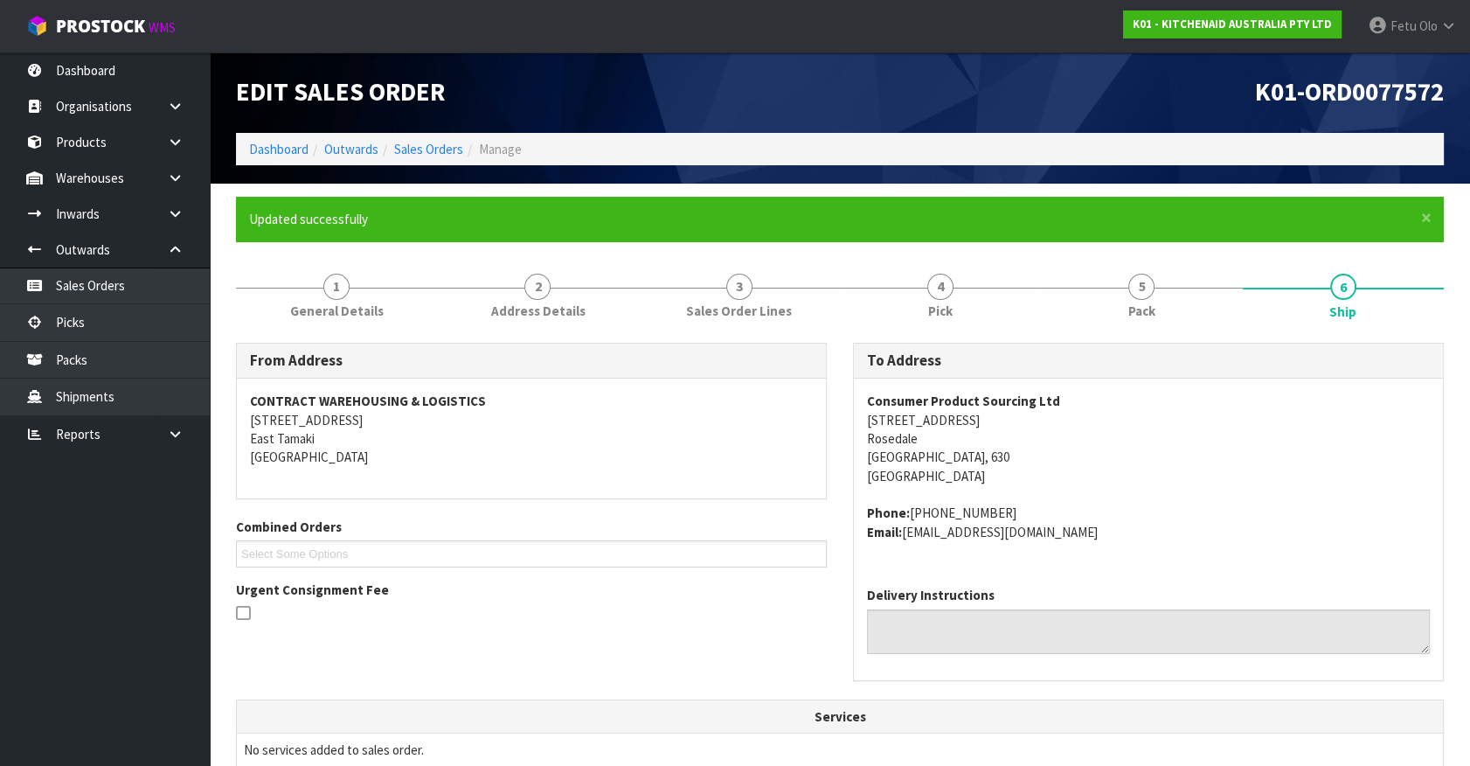
click at [1221, 476] on address "Consumer Product Sourcing Ltd 38F Apollo Drive Rosedale Auckland, 630 New Zeala…" at bounding box center [1148, 439] width 563 height 94
click at [1427, 21] on span "Olo" at bounding box center [1429, 25] width 18 height 17
drag, startPoint x: 1374, startPoint y: 67, endPoint x: 1367, endPoint y: 97, distance: 30.5
click at [1374, 67] on link "Logout" at bounding box center [1400, 70] width 138 height 24
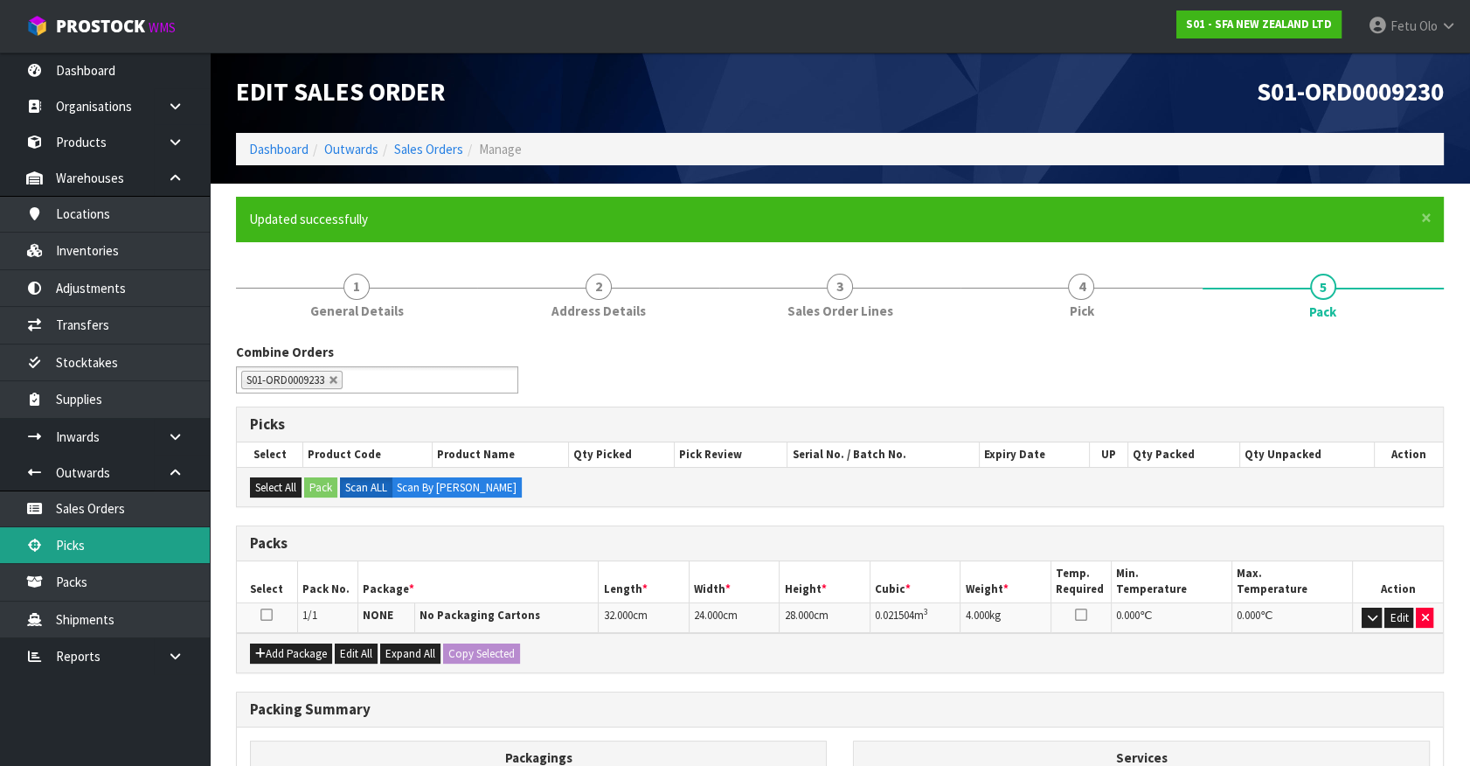
drag, startPoint x: 87, startPoint y: 545, endPoint x: 231, endPoint y: 446, distance: 174.6
click at [87, 545] on link "Picks" at bounding box center [105, 545] width 210 height 36
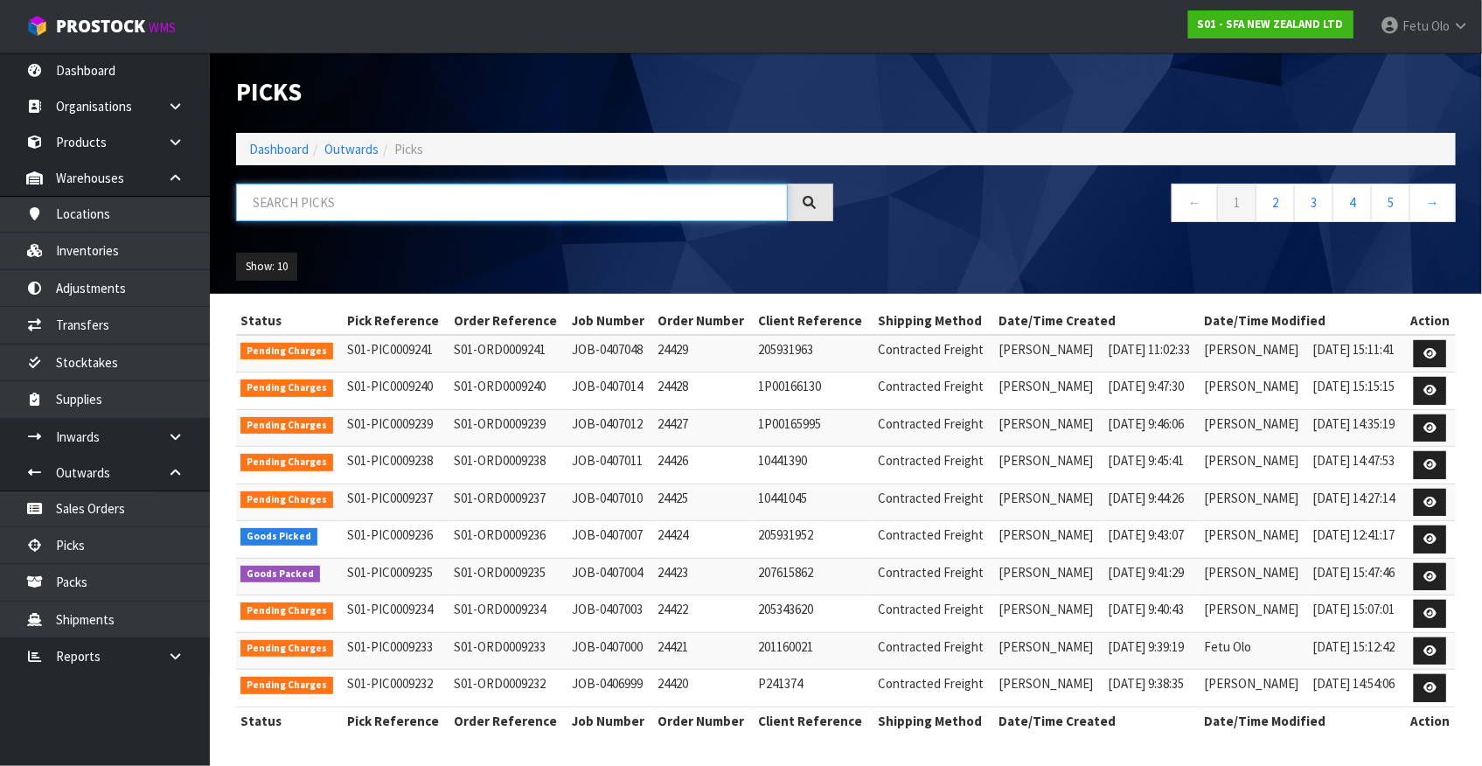
click at [462, 195] on input "text" at bounding box center [512, 203] width 552 height 38
type input "9233"
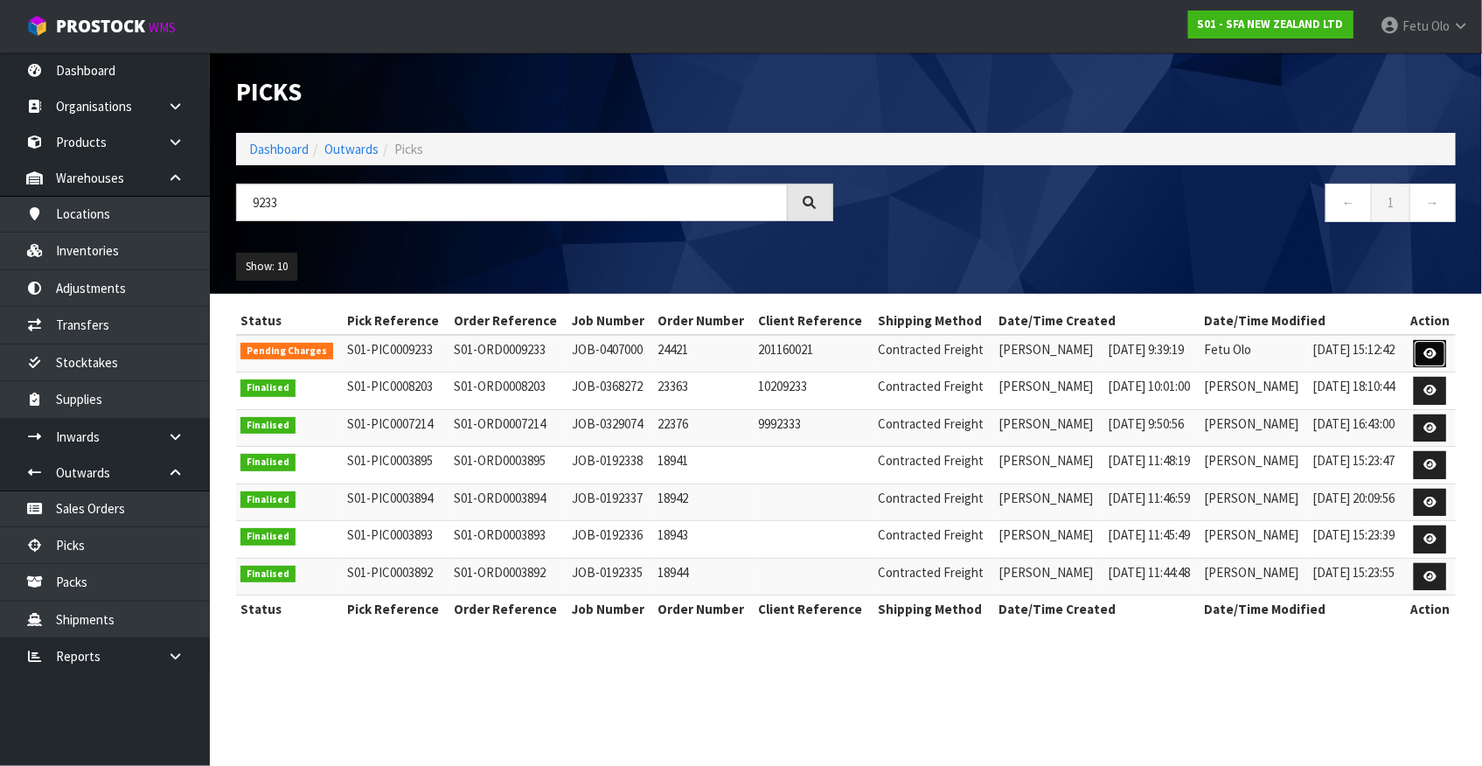
click at [1430, 350] on icon at bounding box center [1429, 353] width 13 height 11
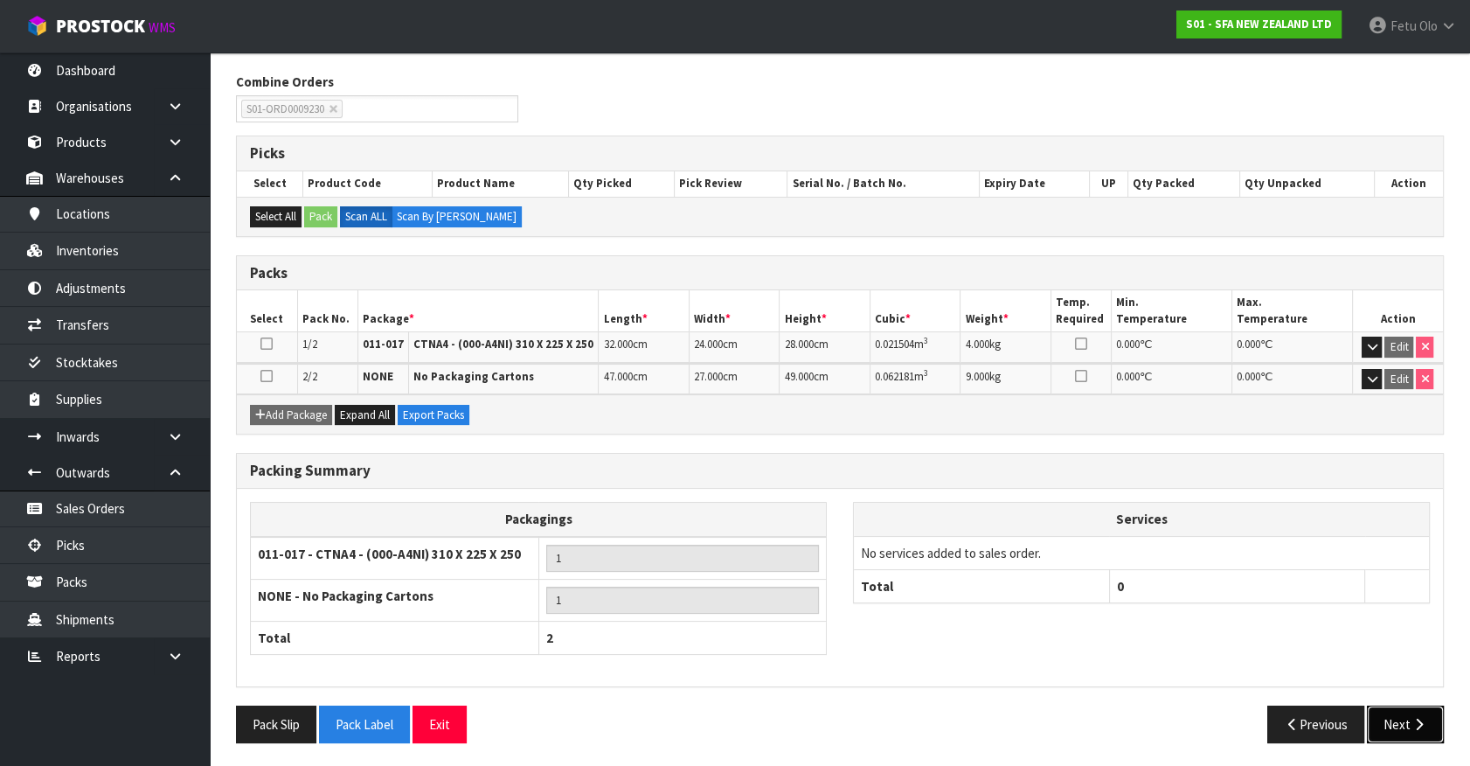
click at [1401, 716] on button "Next" at bounding box center [1405, 724] width 77 height 38
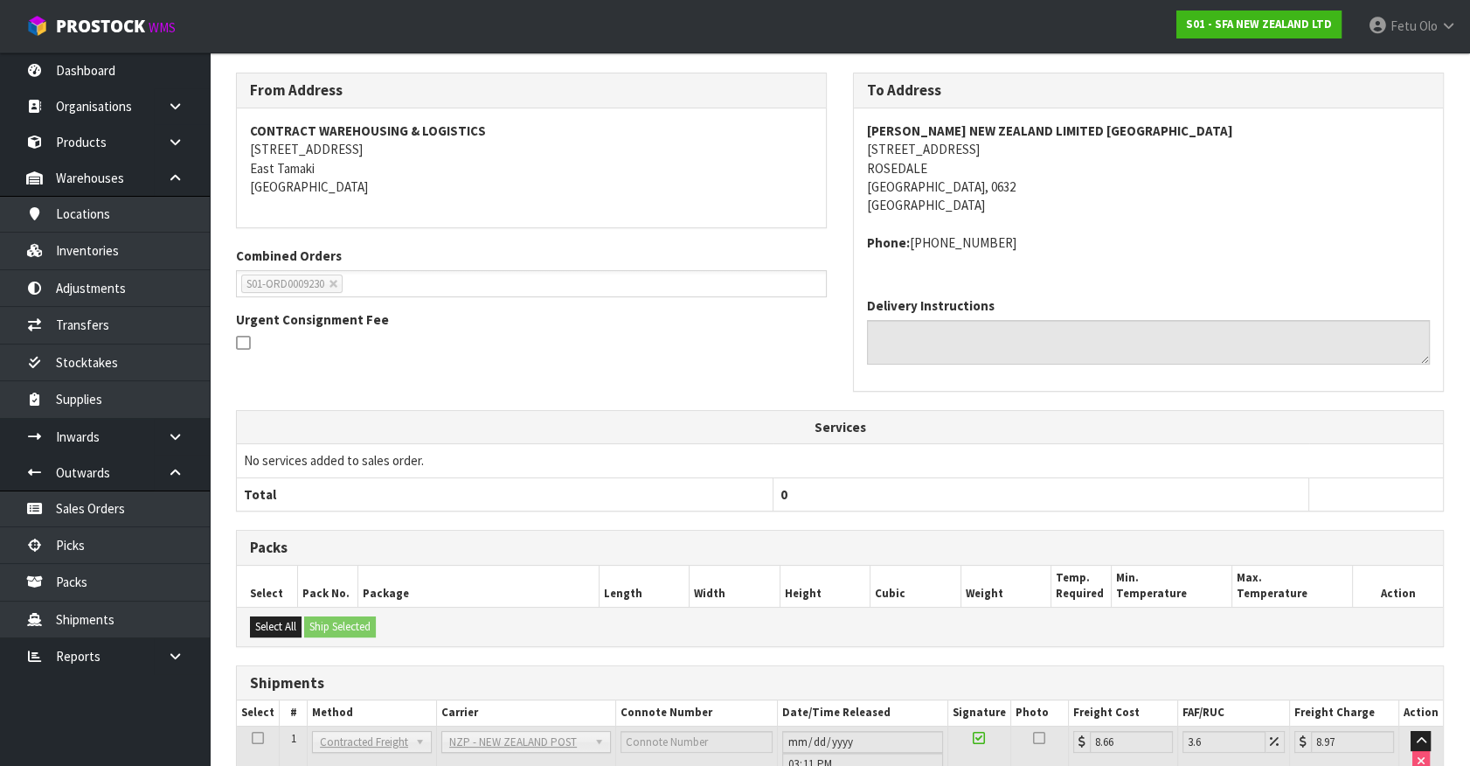
scroll to position [360, 0]
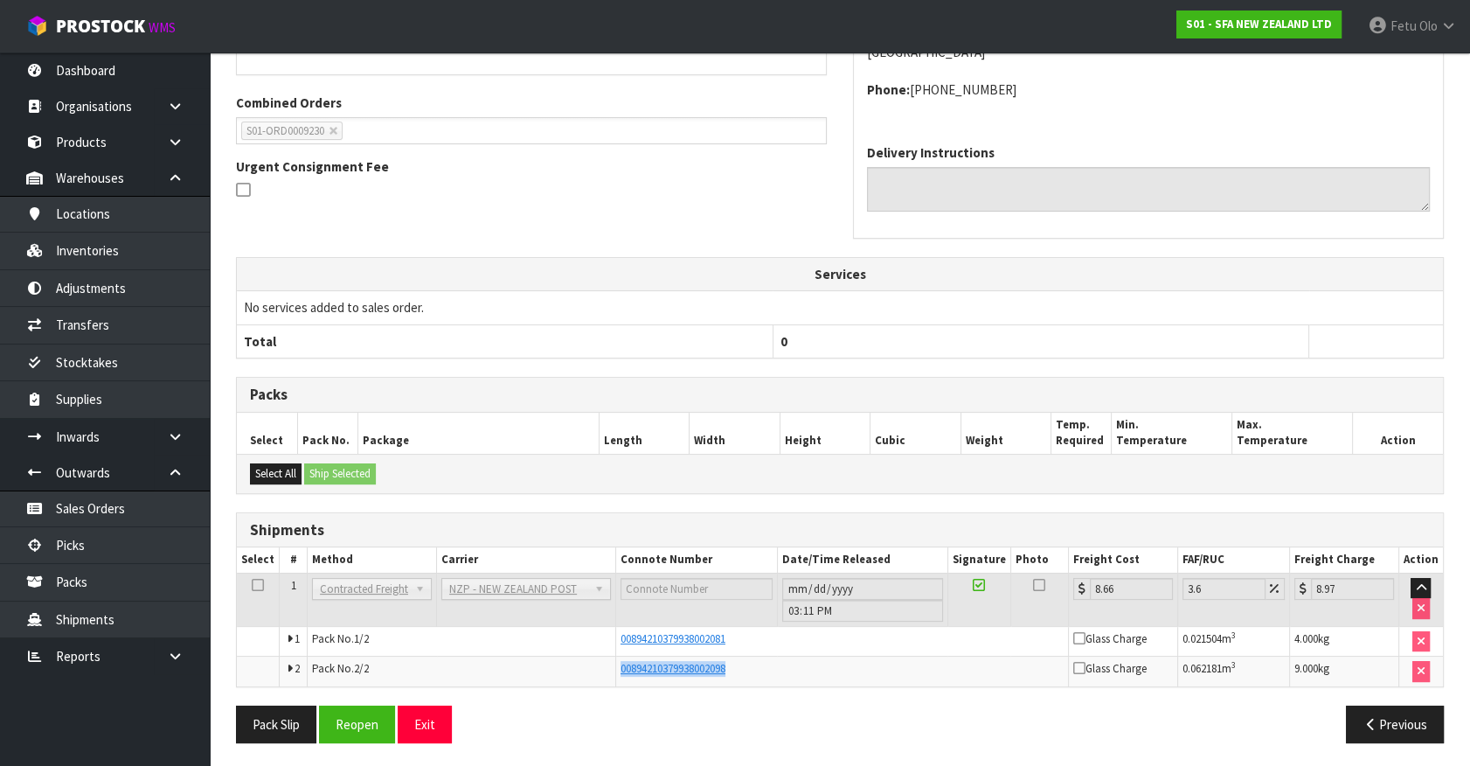
drag, startPoint x: 654, startPoint y: 664, endPoint x: 586, endPoint y: 668, distance: 68.3
click at [586, 668] on tr "2 Pack No. 2/2 00894210379938002098 Glass Charge 0.062181 m 3 9.000 kg" at bounding box center [840, 671] width 1206 height 30
click at [362, 726] on button "Reopen" at bounding box center [357, 724] width 76 height 38
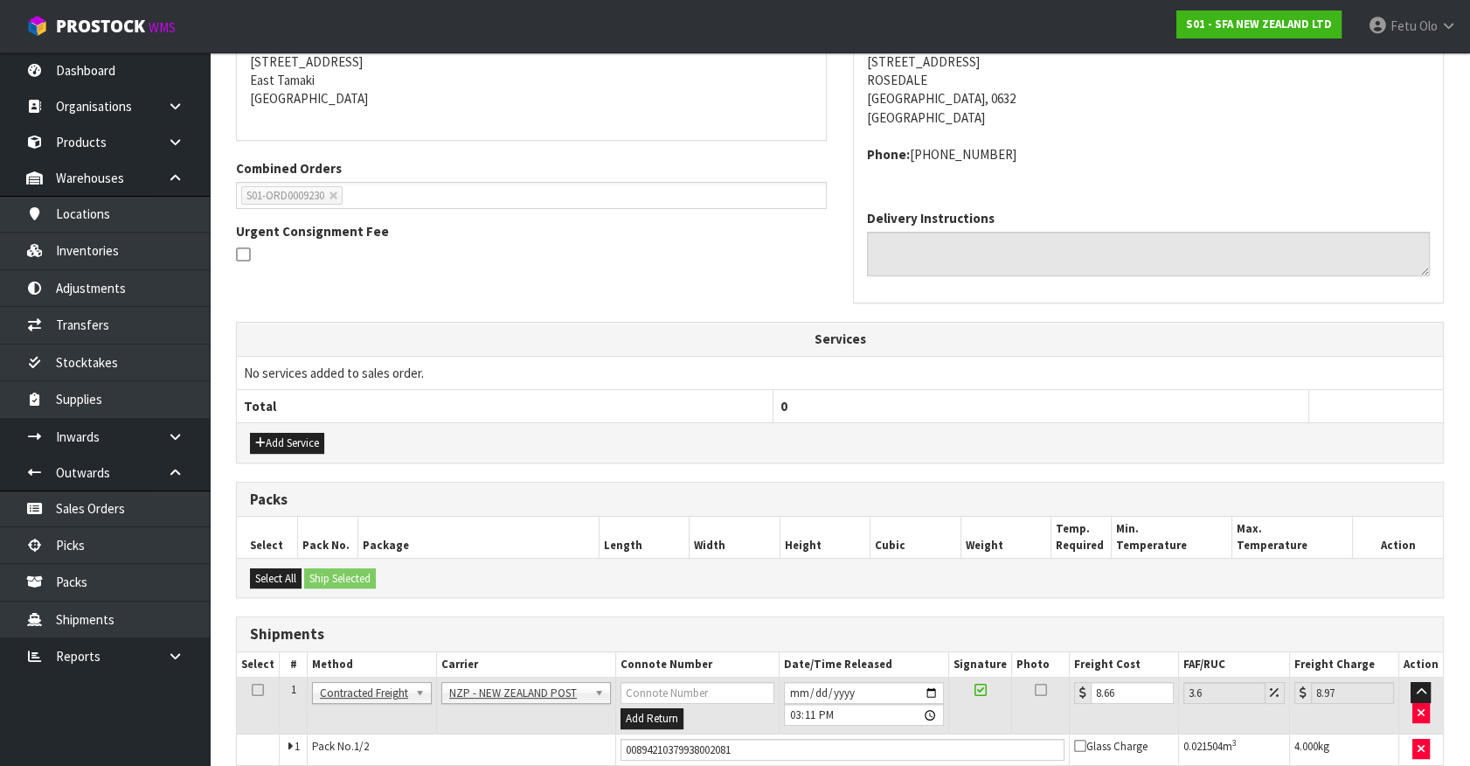
scroll to position [423, 0]
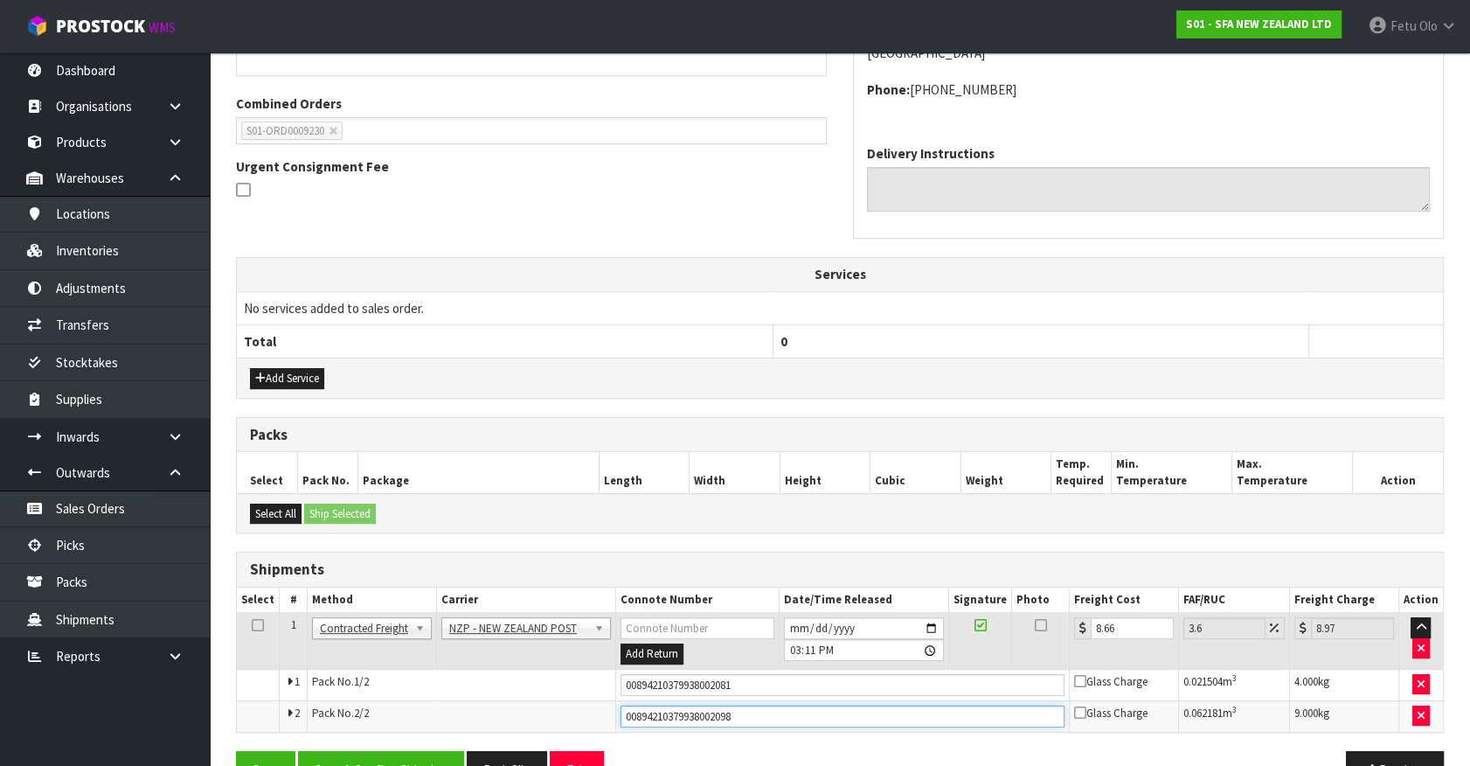
drag, startPoint x: 744, startPoint y: 716, endPoint x: 438, endPoint y: 739, distance: 306.8
click at [438, 739] on div "From Address CONTRACT WAREHOUSING & LOGISTICS [STREET_ADDRESS] Combined Orders …" at bounding box center [840, 361] width 1208 height 882
click at [420, 754] on button "Save & Confirm Shipping" at bounding box center [381, 770] width 166 height 38
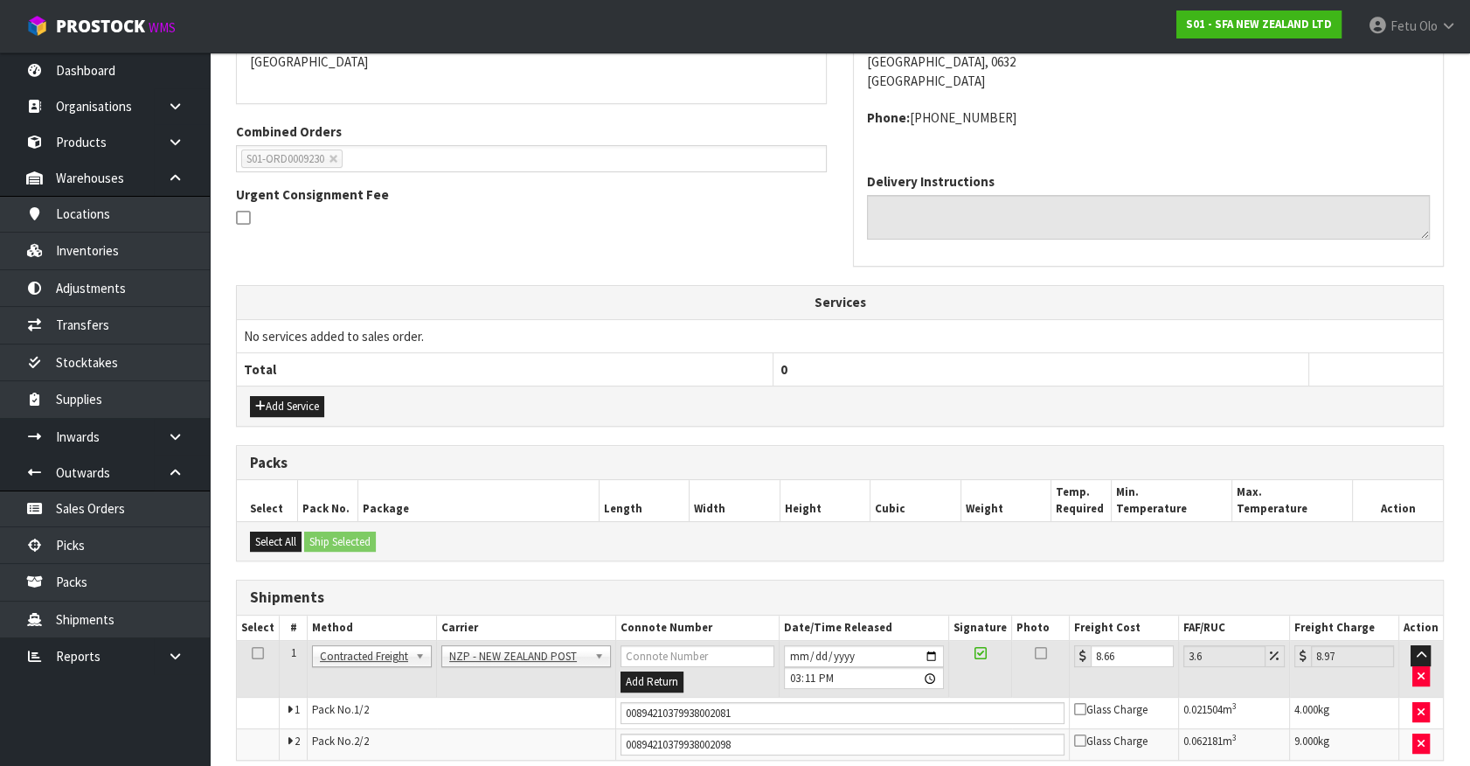
scroll to position [0, 0]
